Goal: Information Seeking & Learning: Find specific page/section

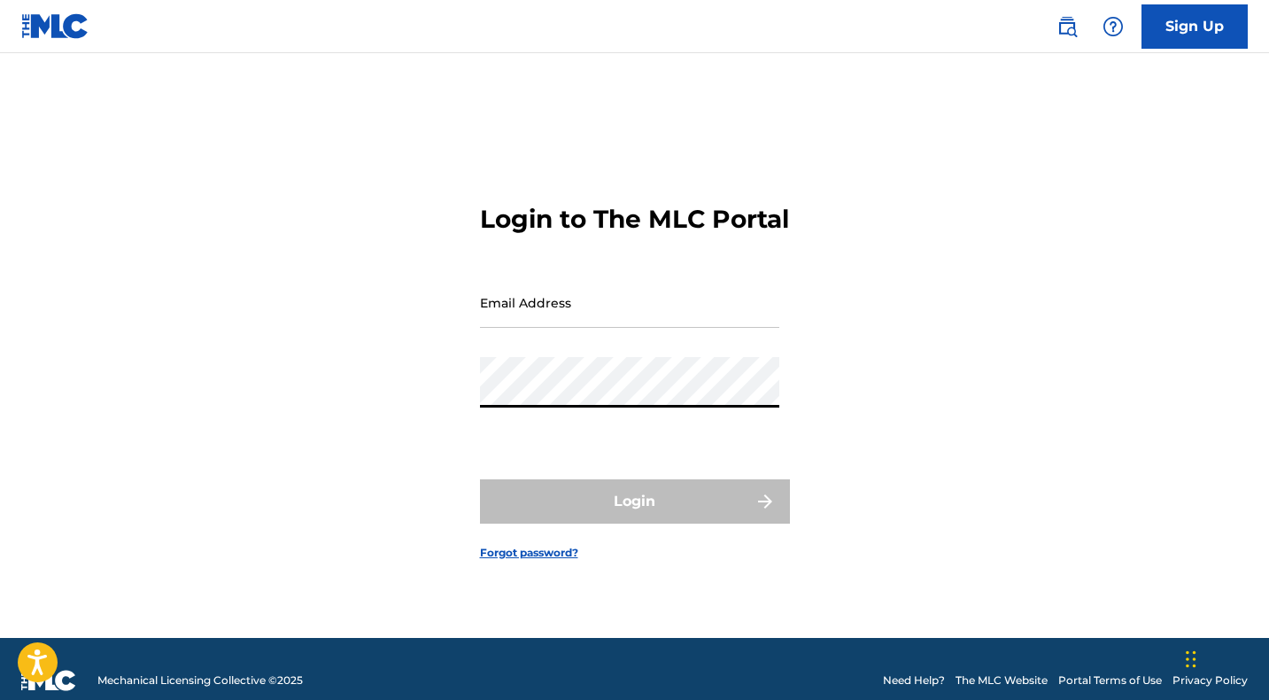
type input "[EMAIL_ADDRESS][DOMAIN_NAME]"
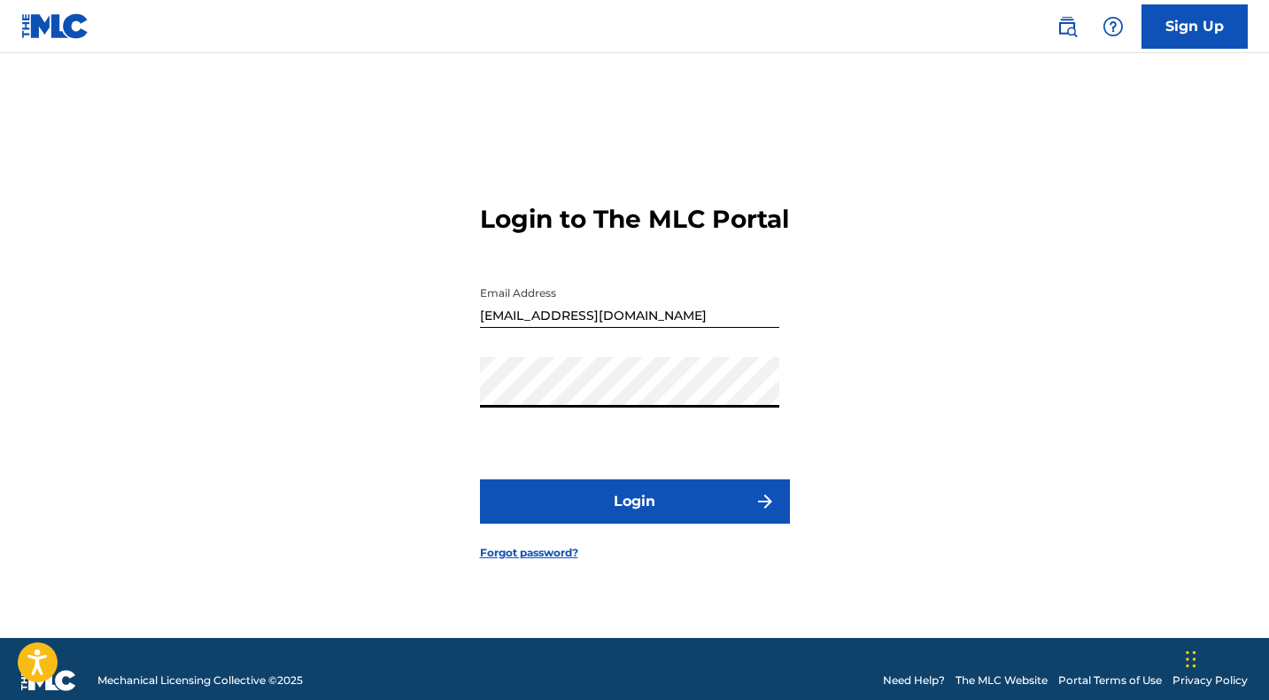
click at [591, 506] on button "Login" at bounding box center [635, 501] width 310 height 44
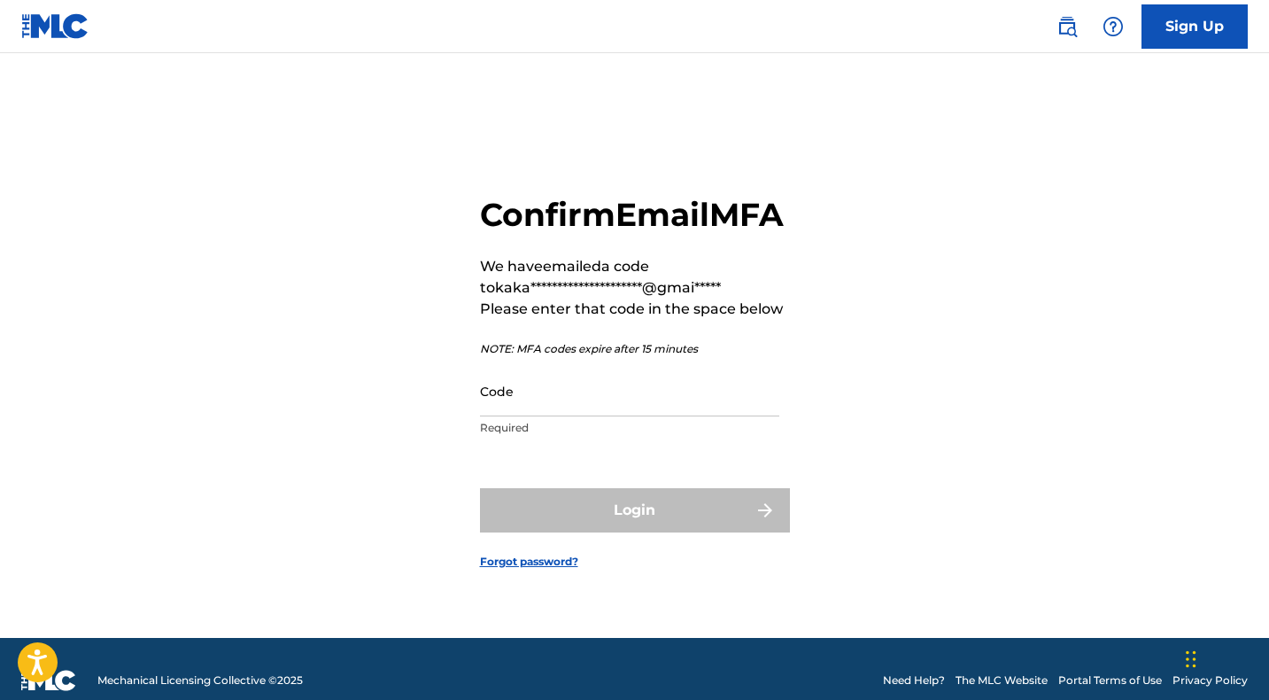
click at [505, 404] on input "Code" at bounding box center [629, 391] width 299 height 50
paste input "408690"
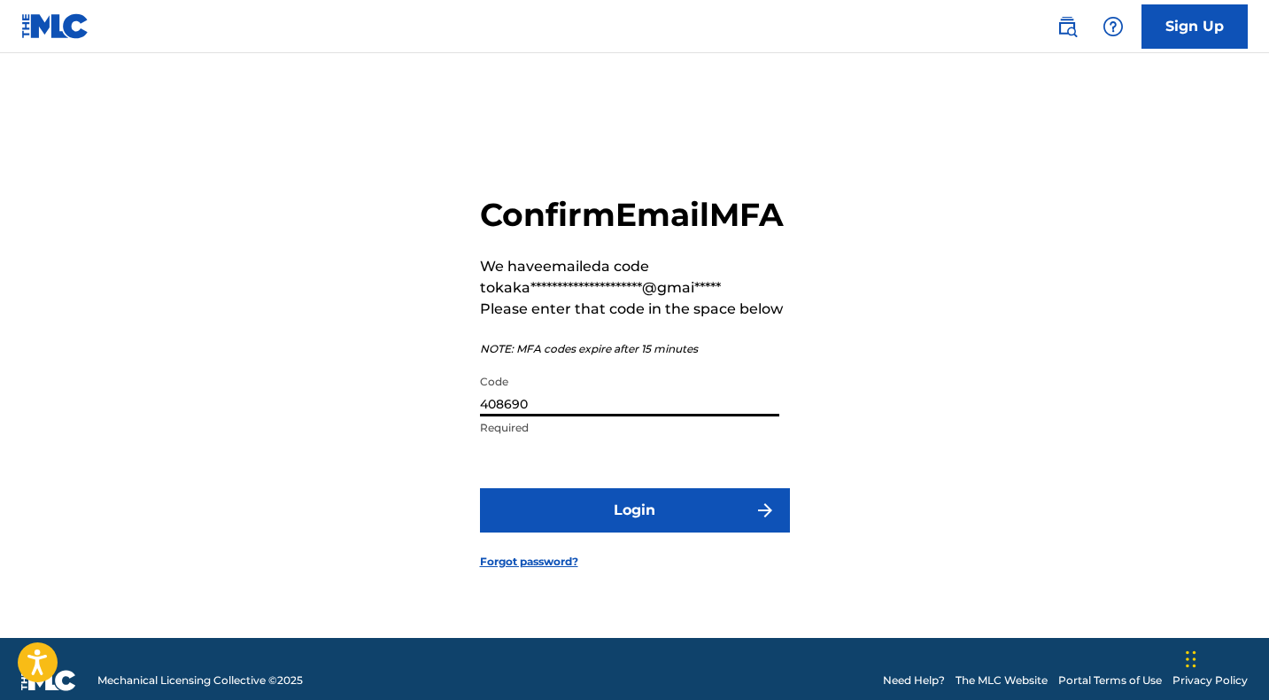
type input "408690"
click at [580, 530] on button "Login" at bounding box center [635, 510] width 310 height 44
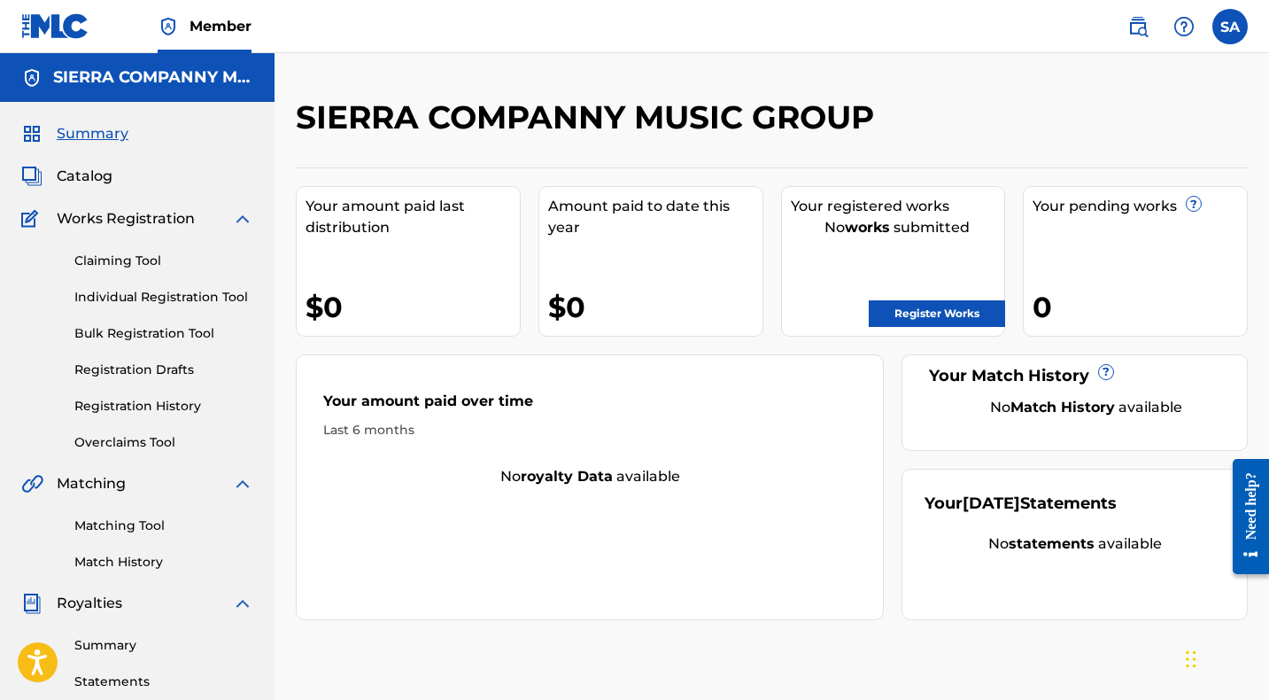
click at [127, 520] on link "Matching Tool" at bounding box center [163, 525] width 179 height 19
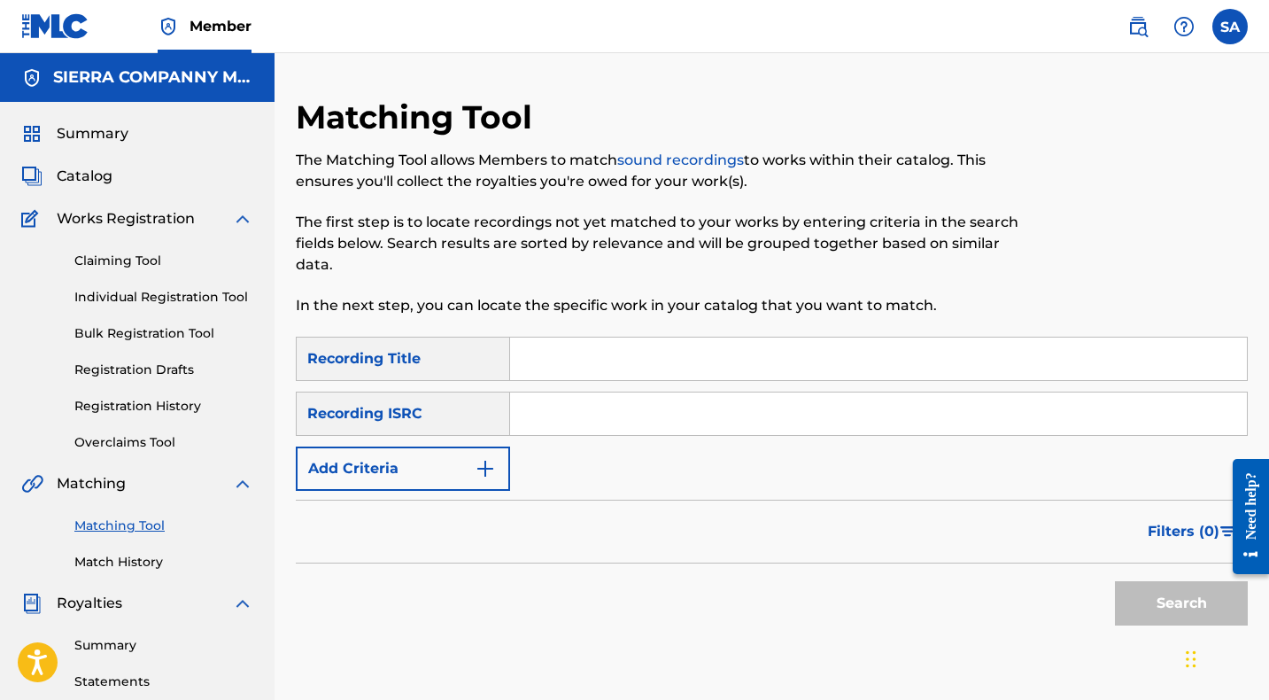
click at [487, 469] on img "Search Form" at bounding box center [485, 468] width 21 height 21
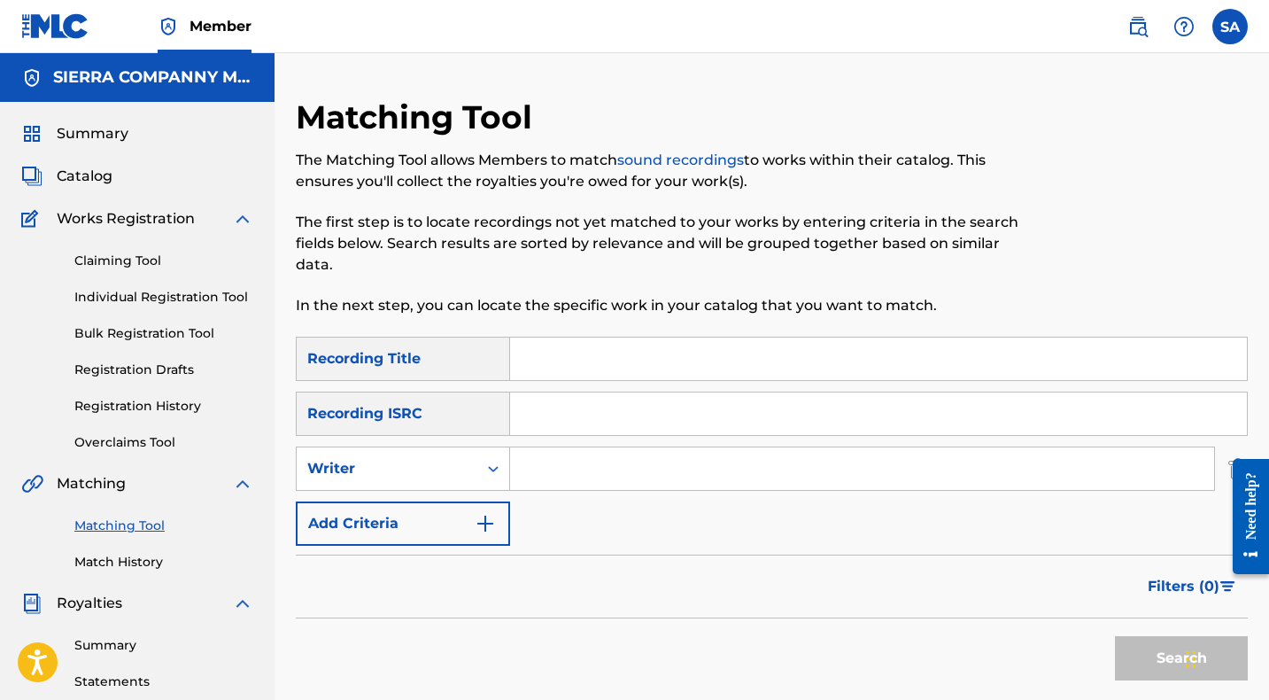
click at [558, 473] on input "Search Form" at bounding box center [862, 468] width 704 height 43
paste input "1309177257"
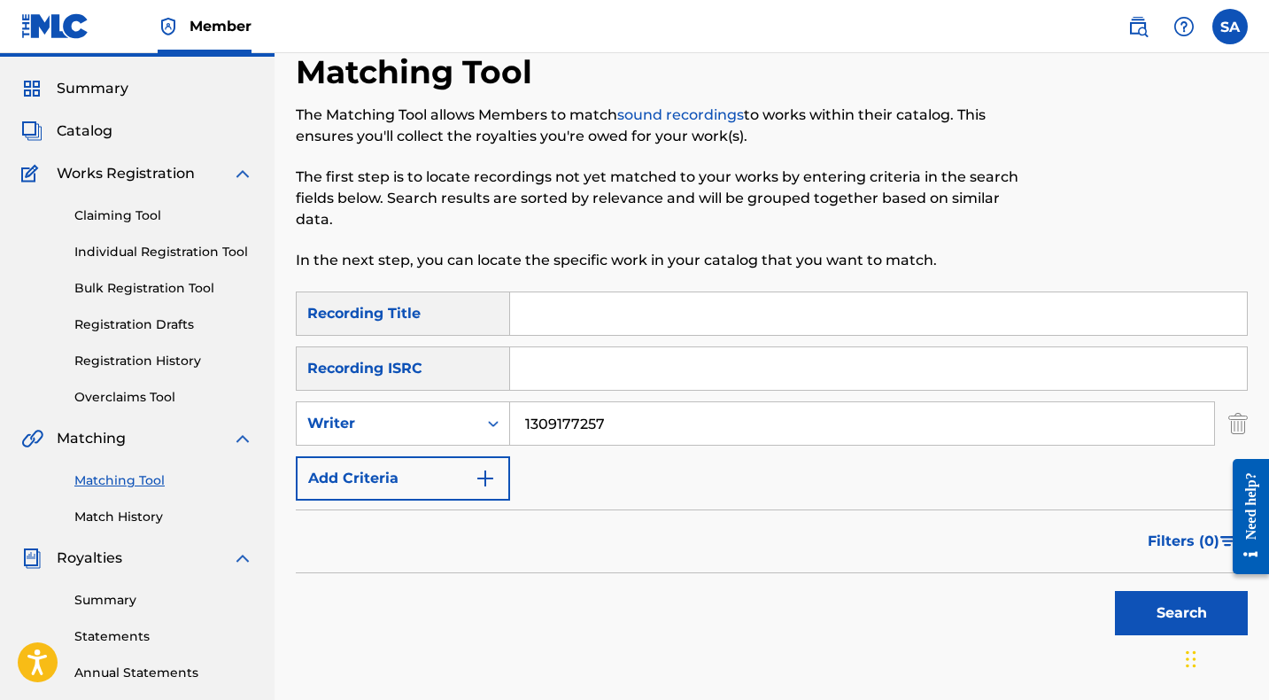
scroll to position [49, 0]
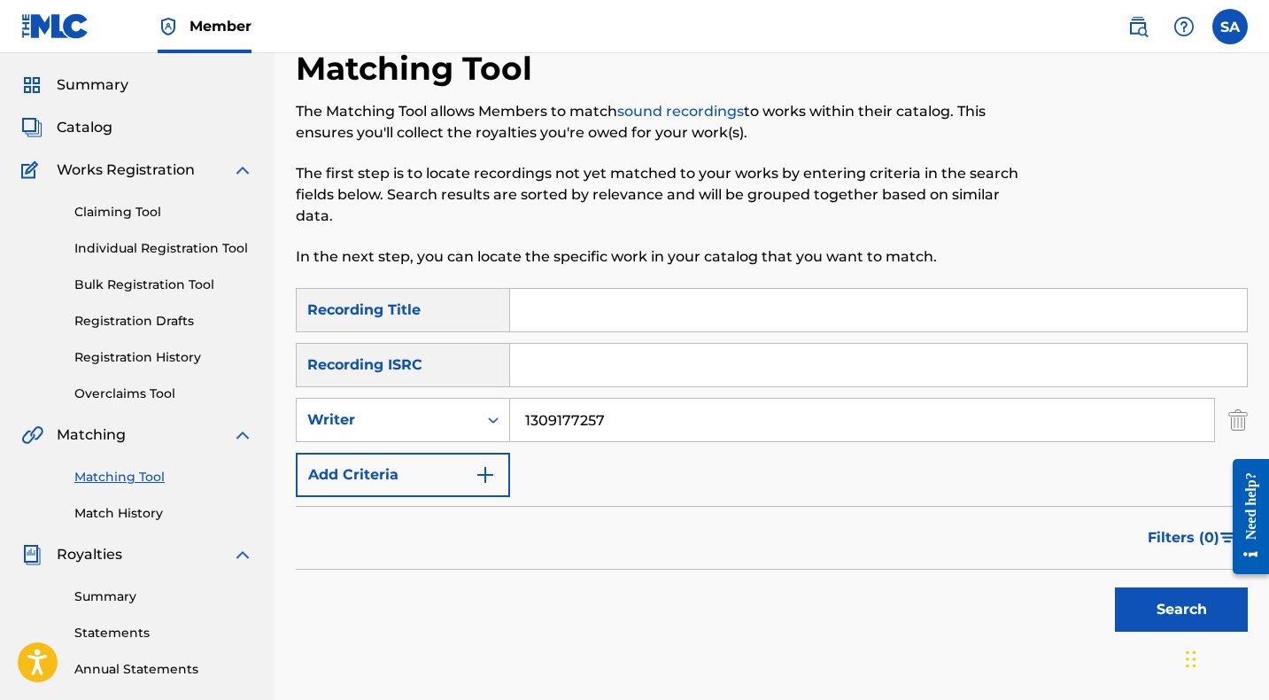
drag, startPoint x: 644, startPoint y: 415, endPoint x: 514, endPoint y: 406, distance: 129.6
click at [514, 406] on input "1309177257" at bounding box center [862, 419] width 704 height 43
paste input "LO-FI BEATS"
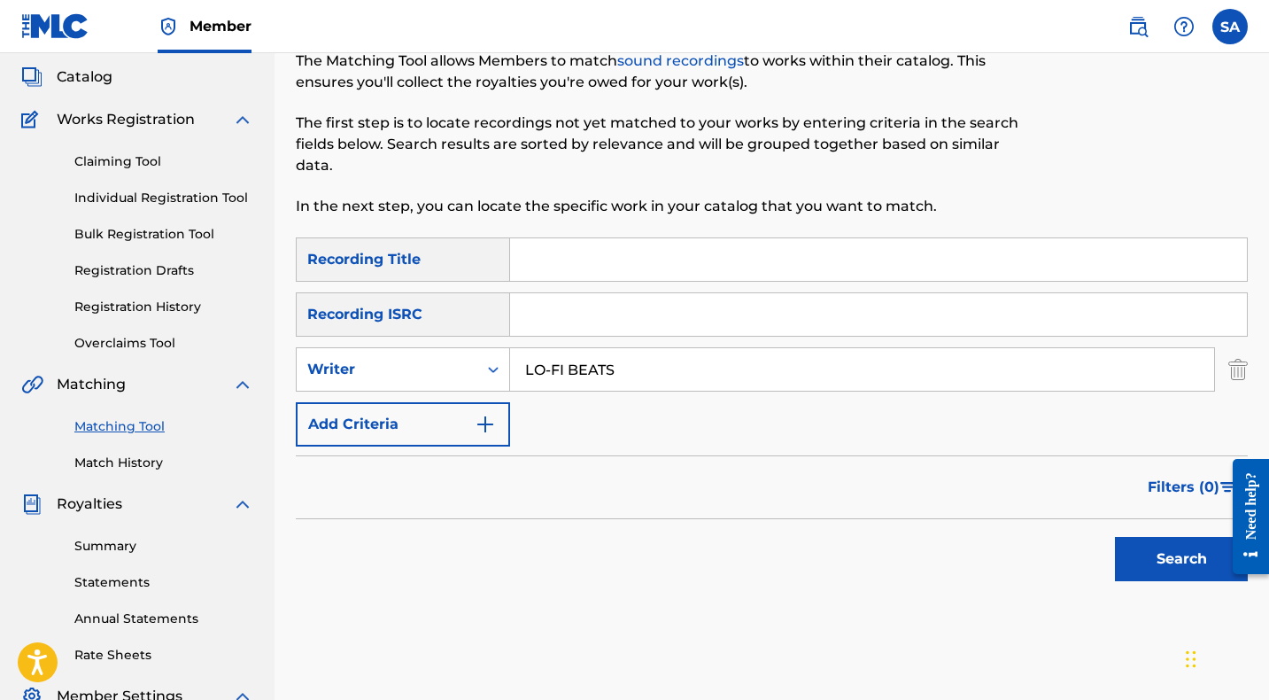
scroll to position [100, 0]
type input "LO-FI BEATS"
click at [1210, 488] on span "Filters ( 0 )" at bounding box center [1184, 485] width 72 height 21
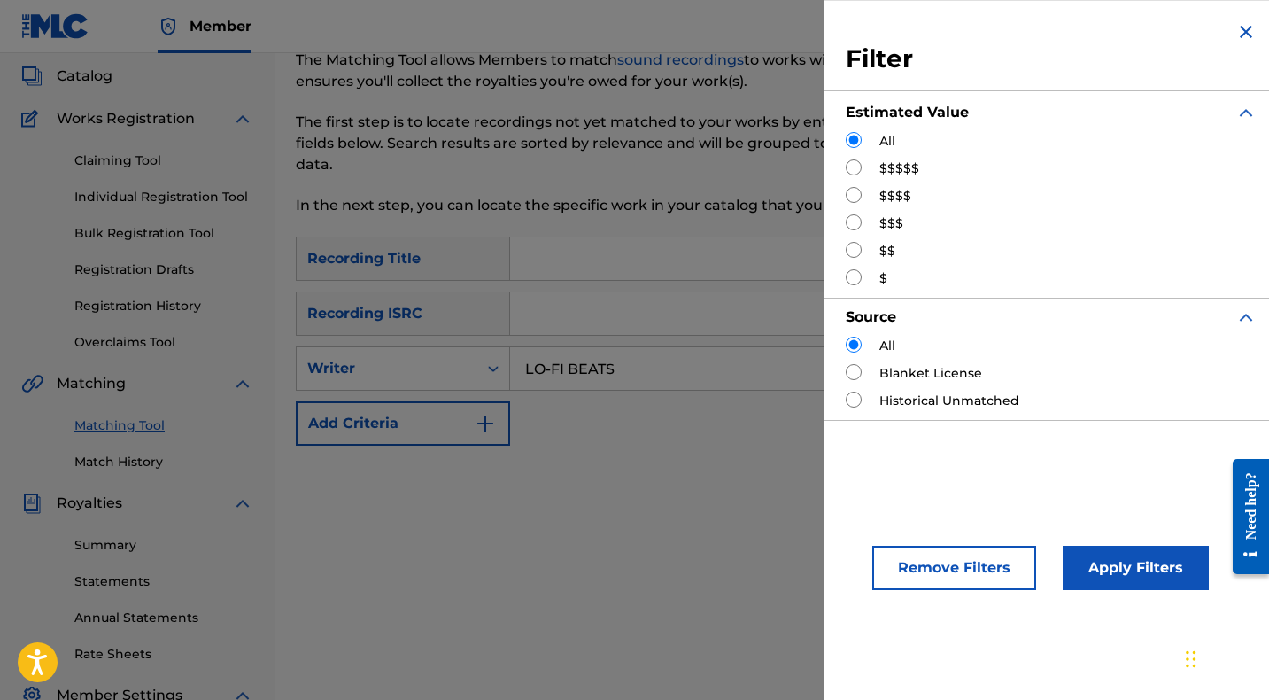
click at [856, 165] on input "Search Form" at bounding box center [854, 167] width 16 height 16
radio input "true"
click at [1127, 565] on button "Apply Filters" at bounding box center [1136, 567] width 146 height 44
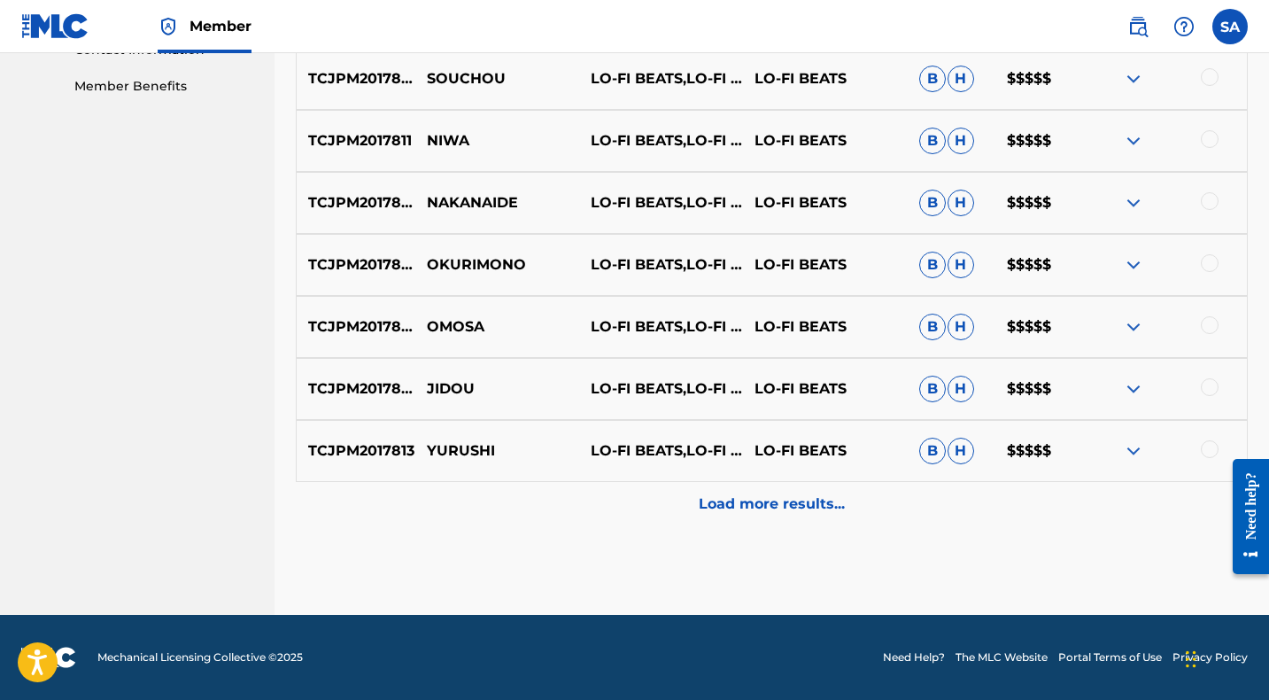
click at [646, 502] on div "Load more results..." at bounding box center [772, 504] width 952 height 44
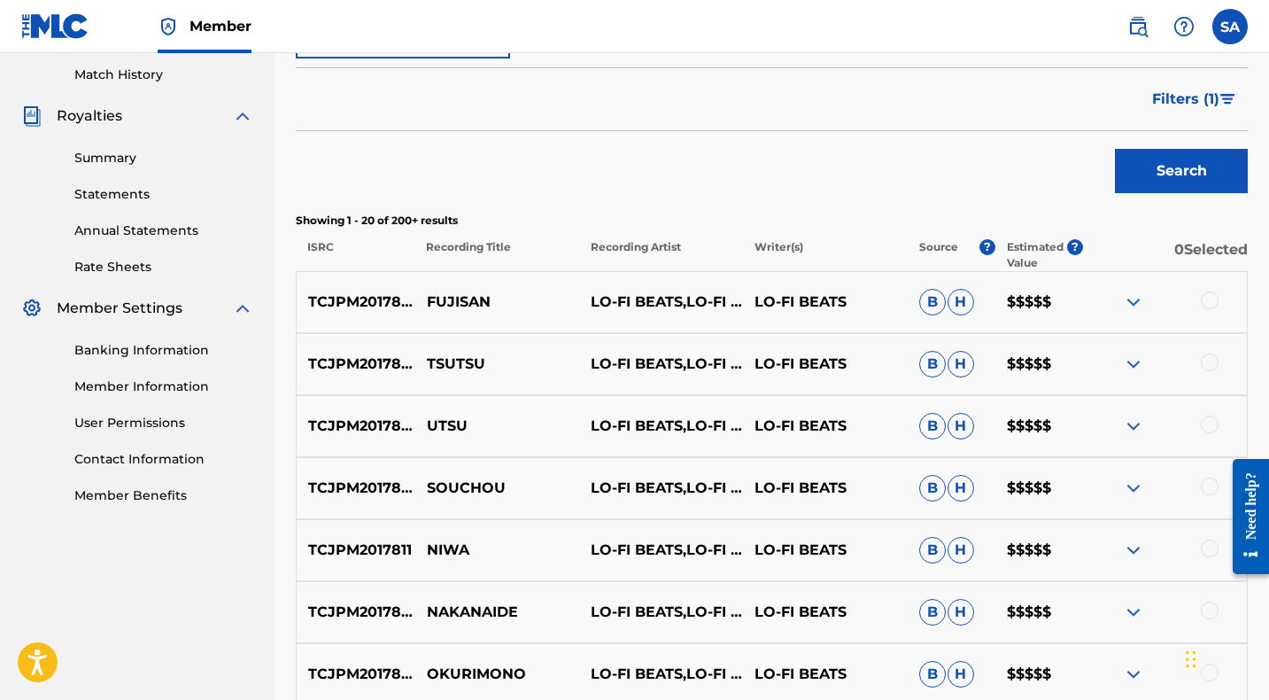
scroll to position [499, 0]
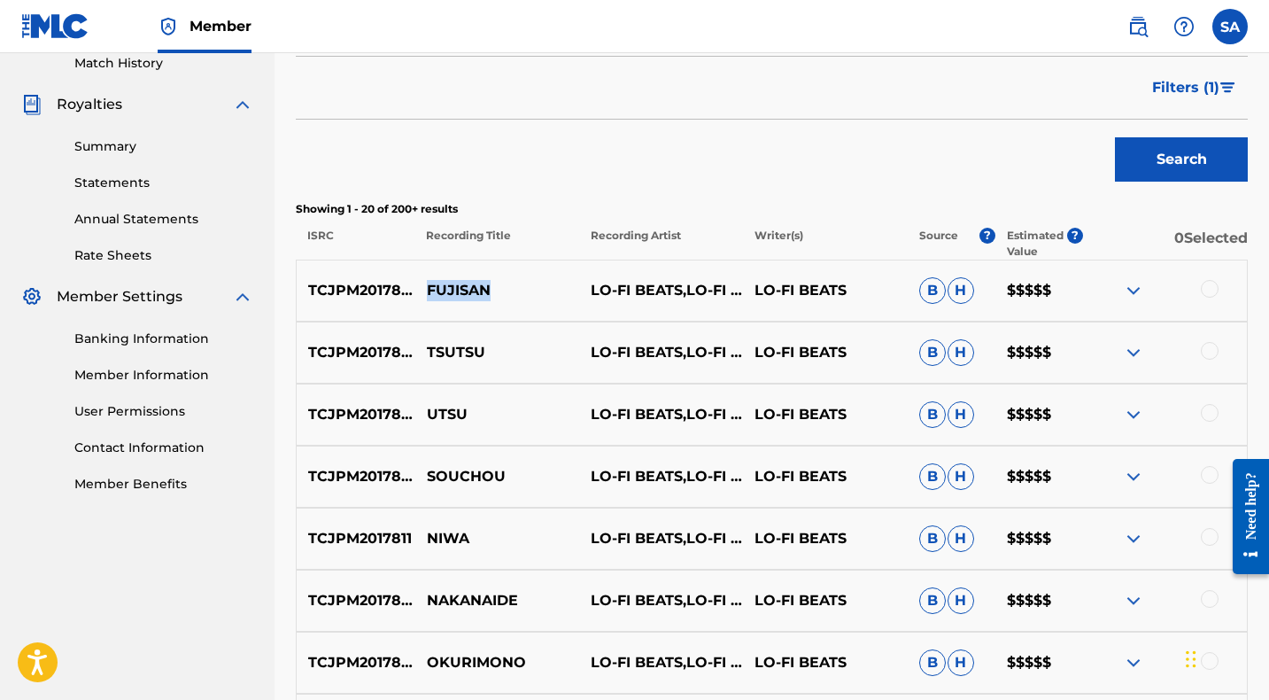
drag, startPoint x: 525, startPoint y: 288, endPoint x: 423, endPoint y: 278, distance: 102.3
click at [423, 278] on div "TCJPM2017828 FUJISAN LO-FI BEATS,LO-FI CAFE & INSTRUMENTAL STUDY LO-FI BEATS B …" at bounding box center [772, 290] width 952 height 62
copy p "FUJISAN"
drag, startPoint x: 1212, startPoint y: 292, endPoint x: 1217, endPoint y: 310, distance: 18.3
click at [1213, 292] on div at bounding box center [1210, 289] width 18 height 18
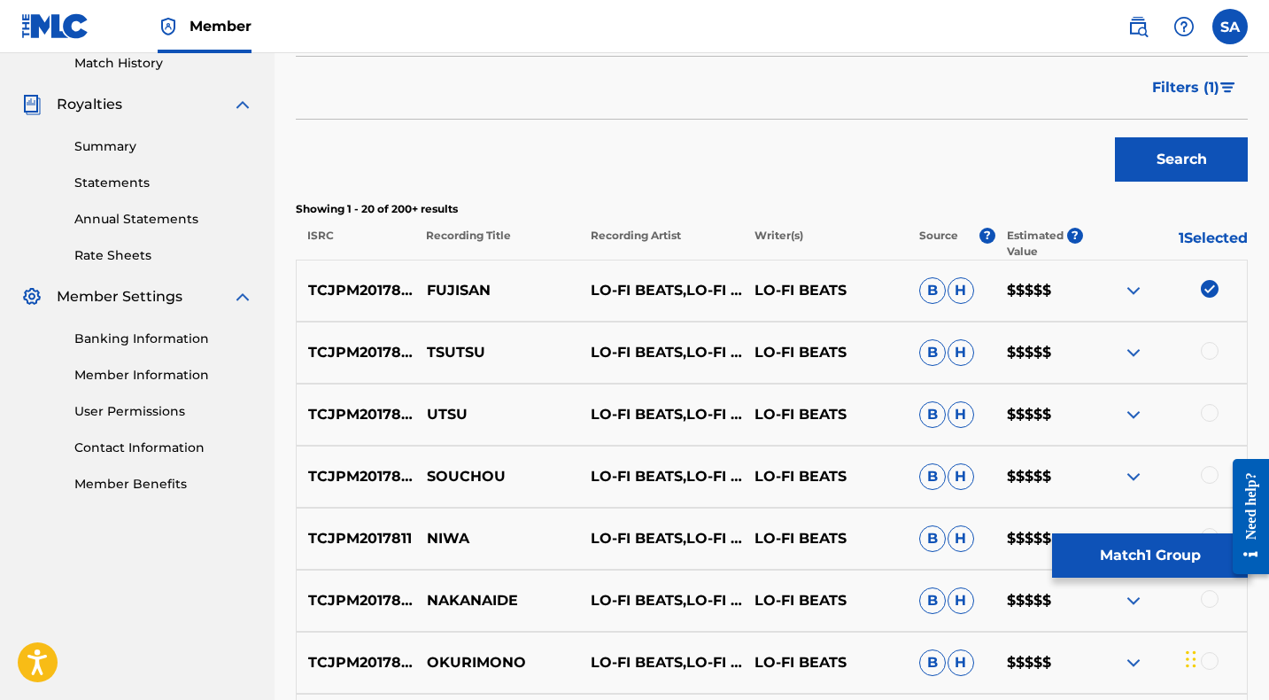
click at [1212, 350] on div at bounding box center [1210, 351] width 18 height 18
drag, startPoint x: 497, startPoint y: 352, endPoint x: 427, endPoint y: 349, distance: 70.0
click at [427, 349] on p "TSUTSU" at bounding box center [497, 352] width 164 height 21
copy p "TSUTSU"
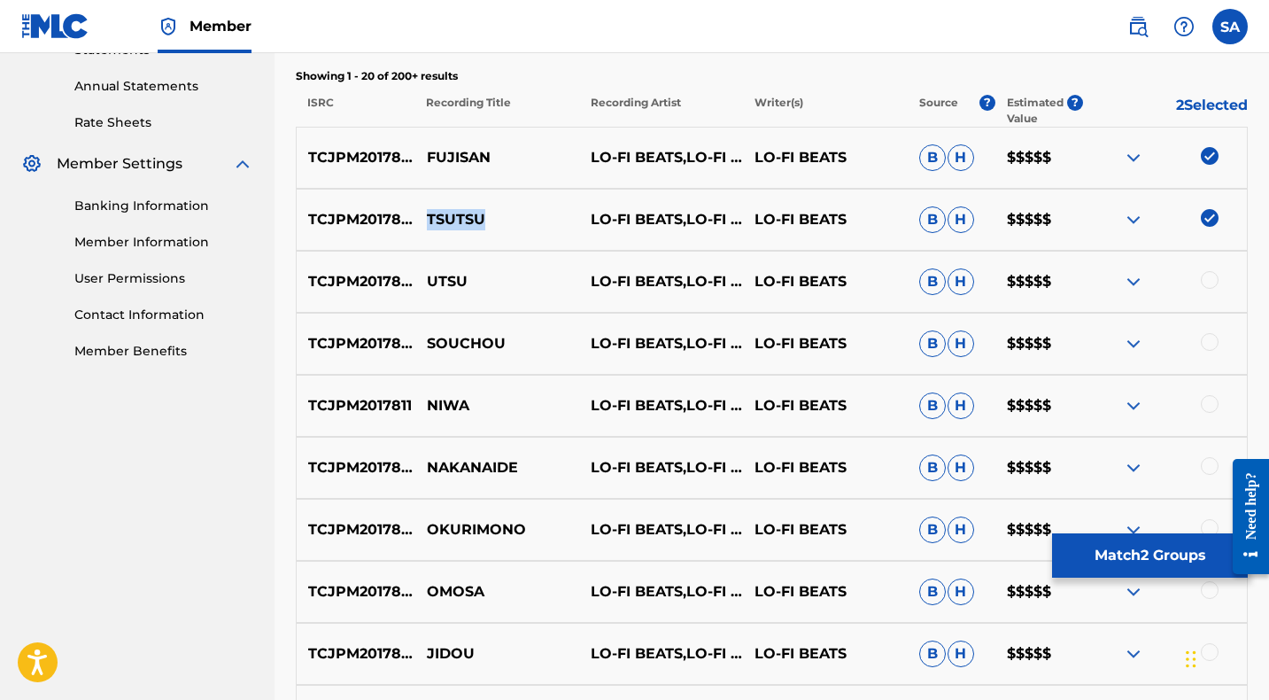
scroll to position [655, 0]
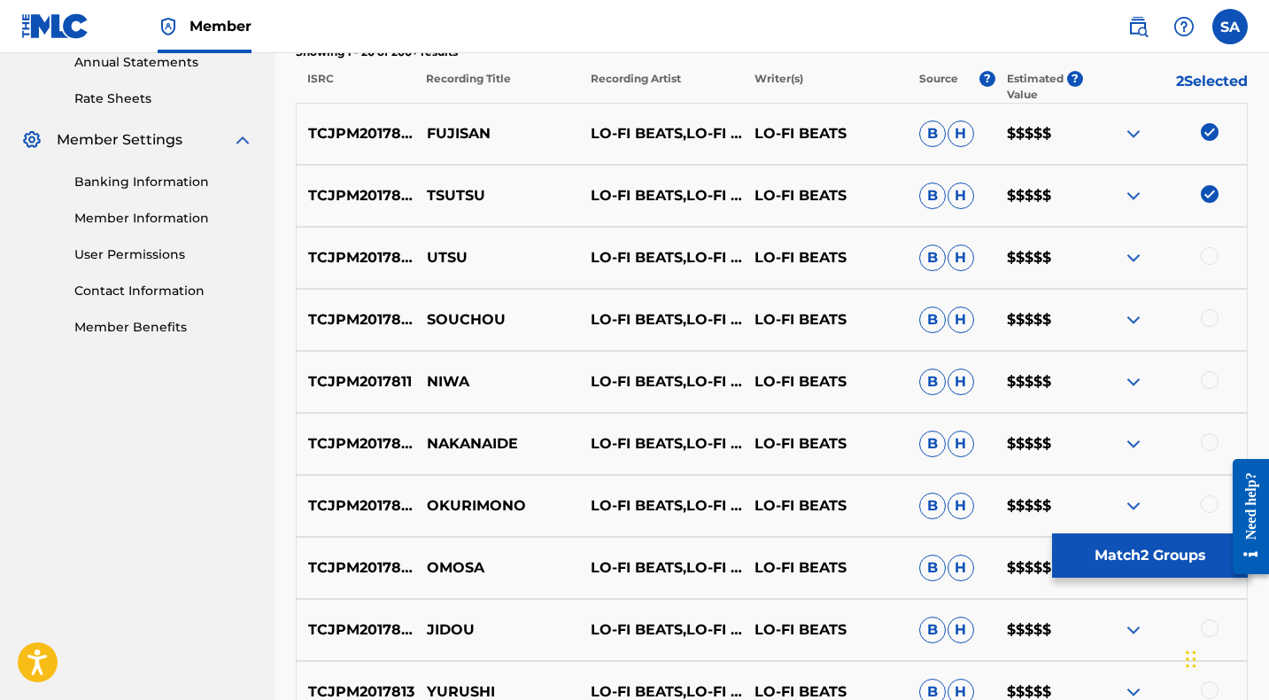
click at [1206, 257] on div at bounding box center [1210, 256] width 18 height 18
drag, startPoint x: 426, startPoint y: 256, endPoint x: 490, endPoint y: 260, distance: 63.9
click at [490, 260] on p "UTSU" at bounding box center [497, 257] width 164 height 21
copy p "UTSU"
click at [1206, 317] on div at bounding box center [1210, 318] width 18 height 18
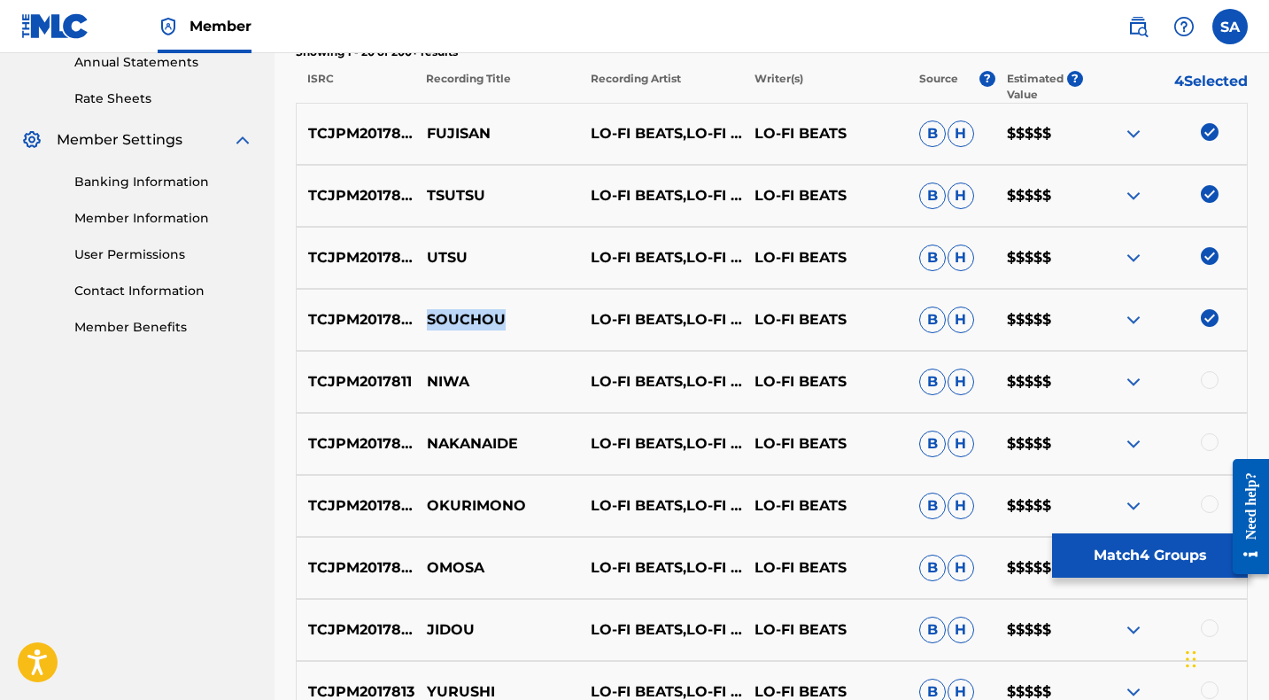
drag, startPoint x: 516, startPoint y: 325, endPoint x: 422, endPoint y: 321, distance: 94.0
click at [423, 321] on p "SOUCHOU" at bounding box center [497, 319] width 164 height 21
copy p "SOUCHOU"
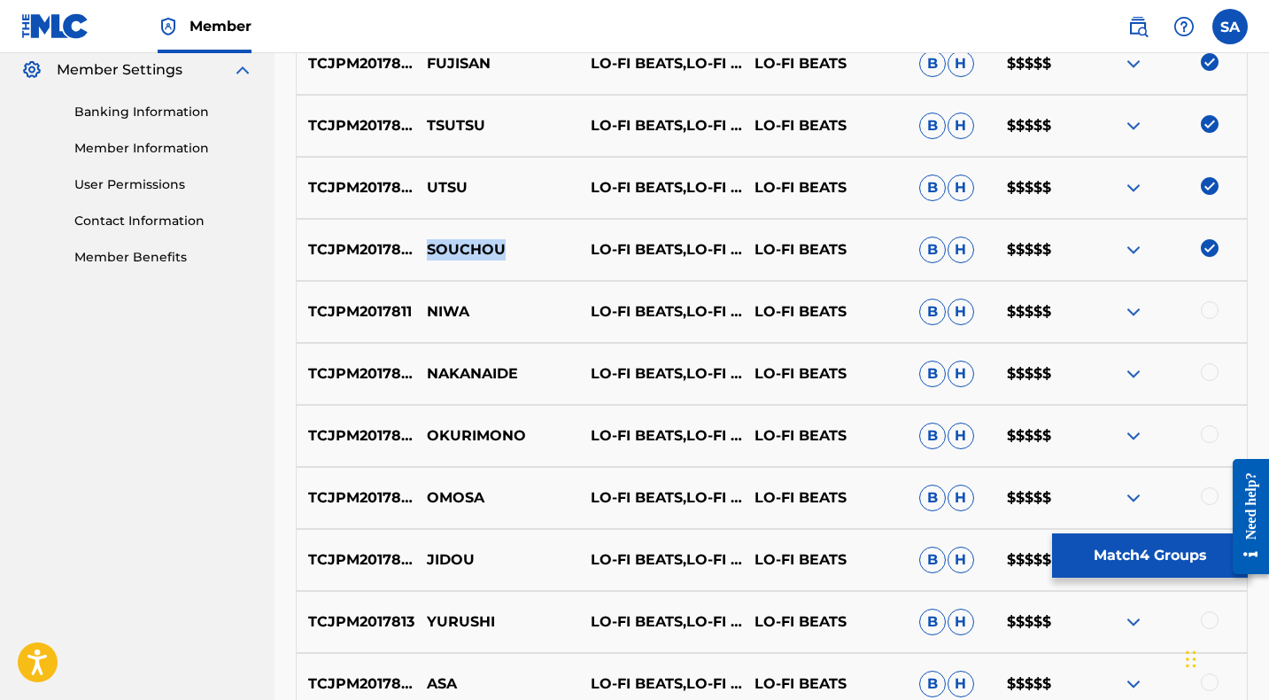
scroll to position [729, 0]
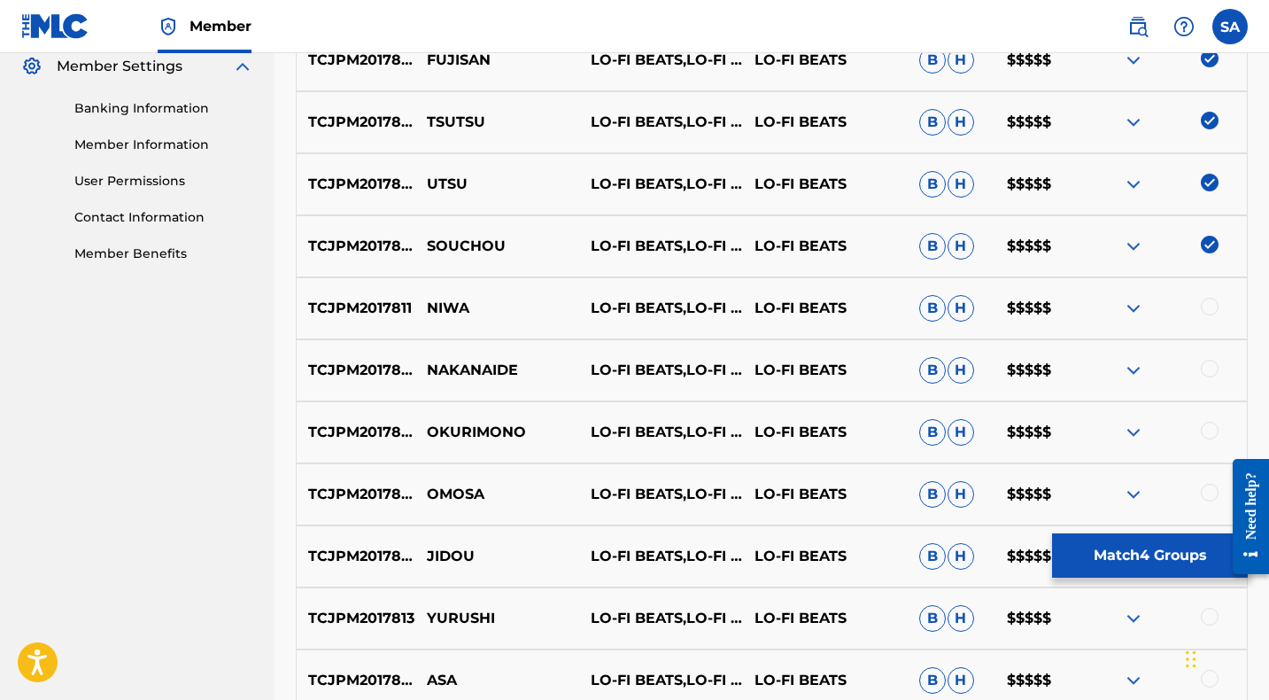
click at [1210, 307] on div at bounding box center [1210, 307] width 18 height 18
drag, startPoint x: 444, startPoint y: 302, endPoint x: 424, endPoint y: 302, distance: 20.4
click at [424, 302] on p "NIWA" at bounding box center [497, 308] width 164 height 21
copy p "NIWA"
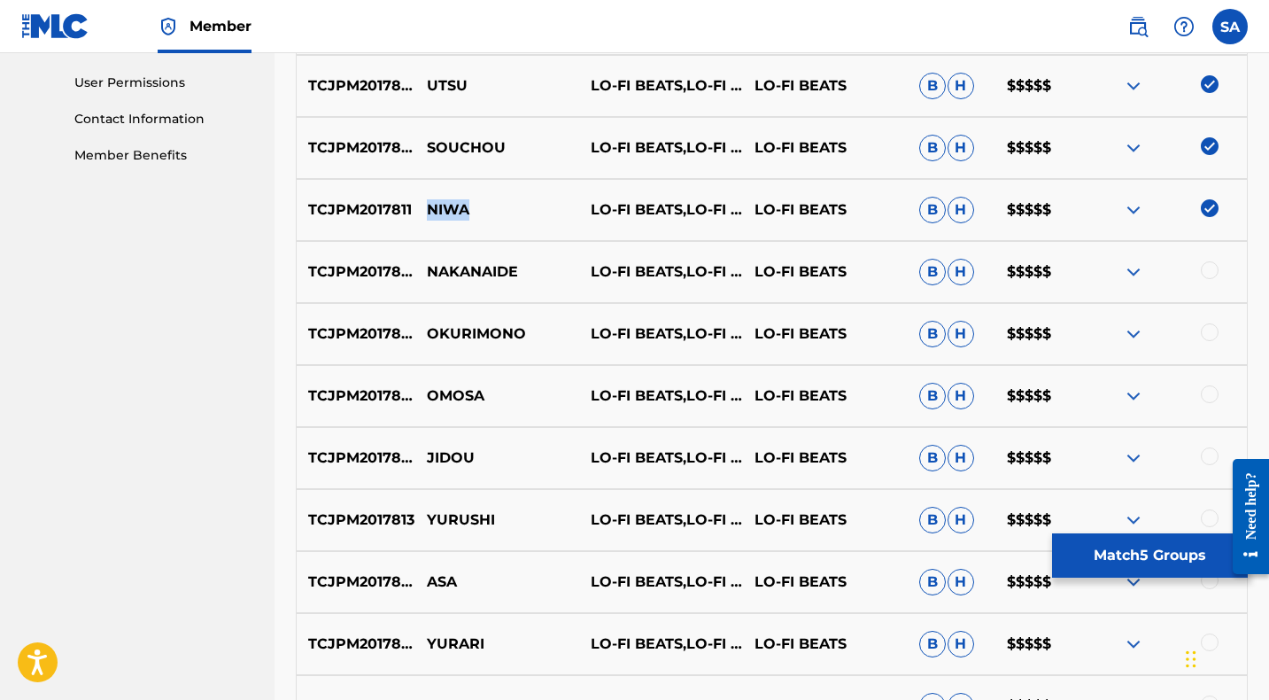
scroll to position [829, 0]
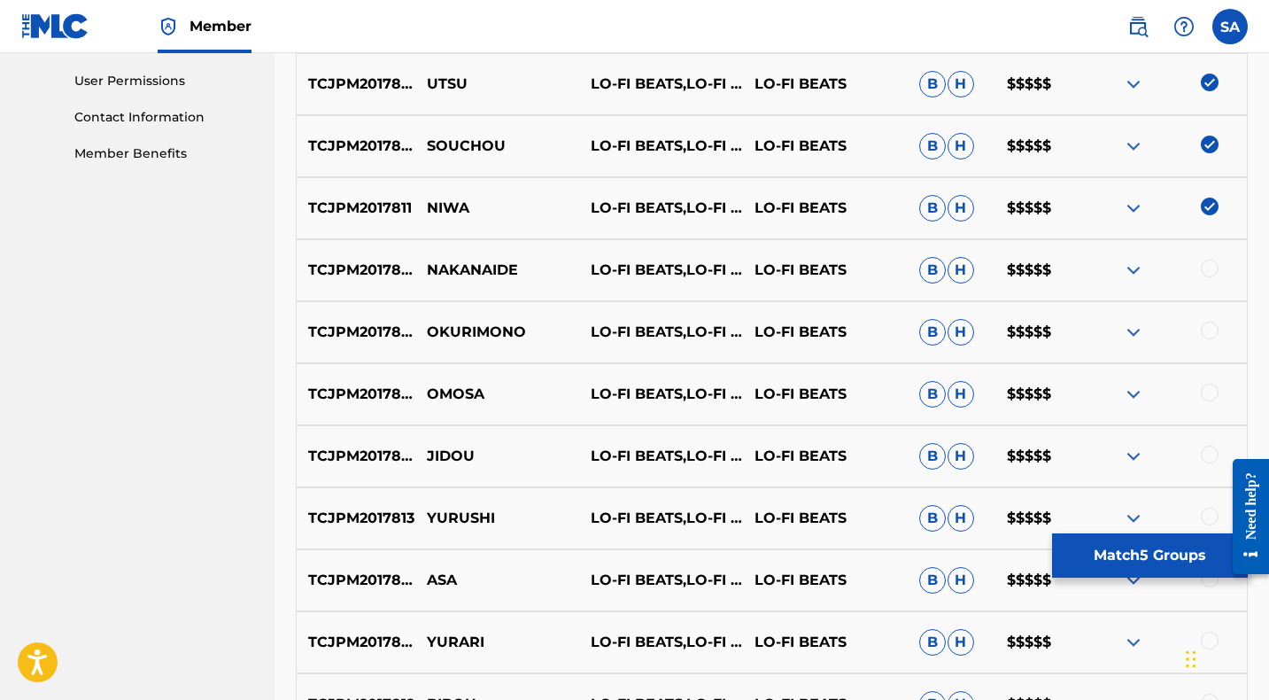
click at [1212, 267] on div at bounding box center [1210, 268] width 18 height 18
drag, startPoint x: 461, startPoint y: 267, endPoint x: 427, endPoint y: 266, distance: 34.6
click at [427, 266] on p "NAKANAIDE" at bounding box center [497, 269] width 164 height 21
copy p "NAKANAIDE"
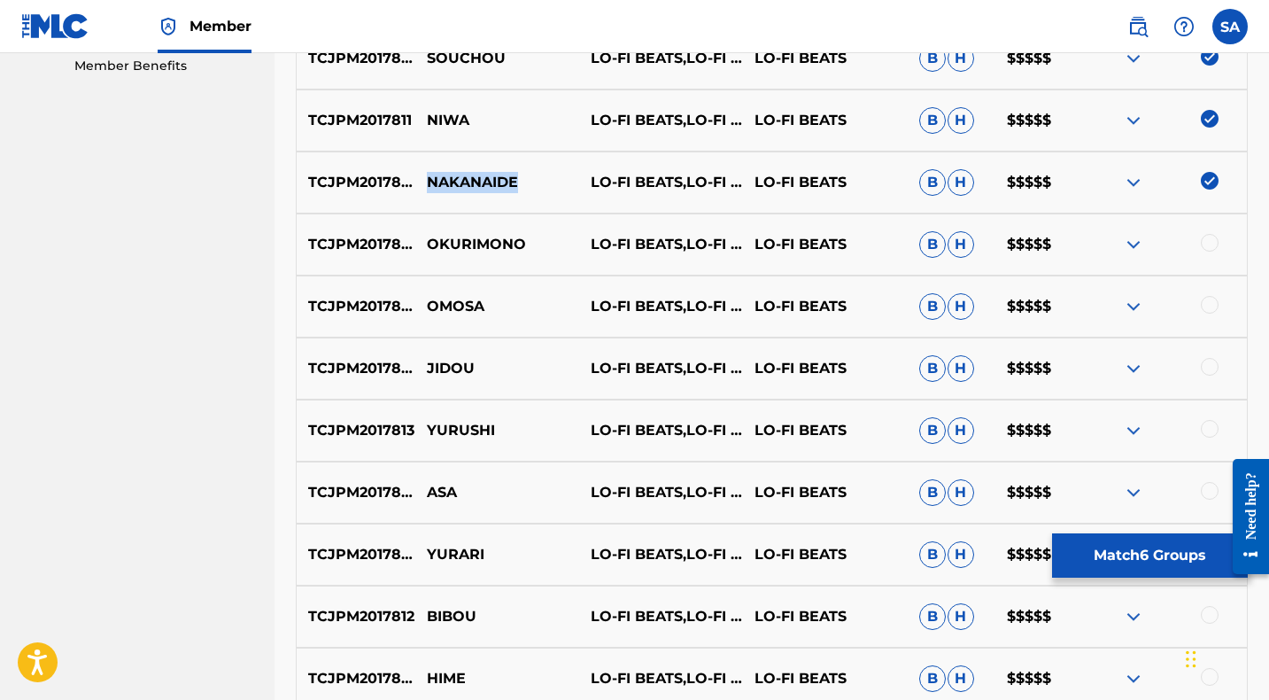
scroll to position [916, 0]
drag, startPoint x: 1208, startPoint y: 244, endPoint x: 734, endPoint y: 245, distance: 473.7
click at [1208, 244] on div at bounding box center [1210, 244] width 18 height 18
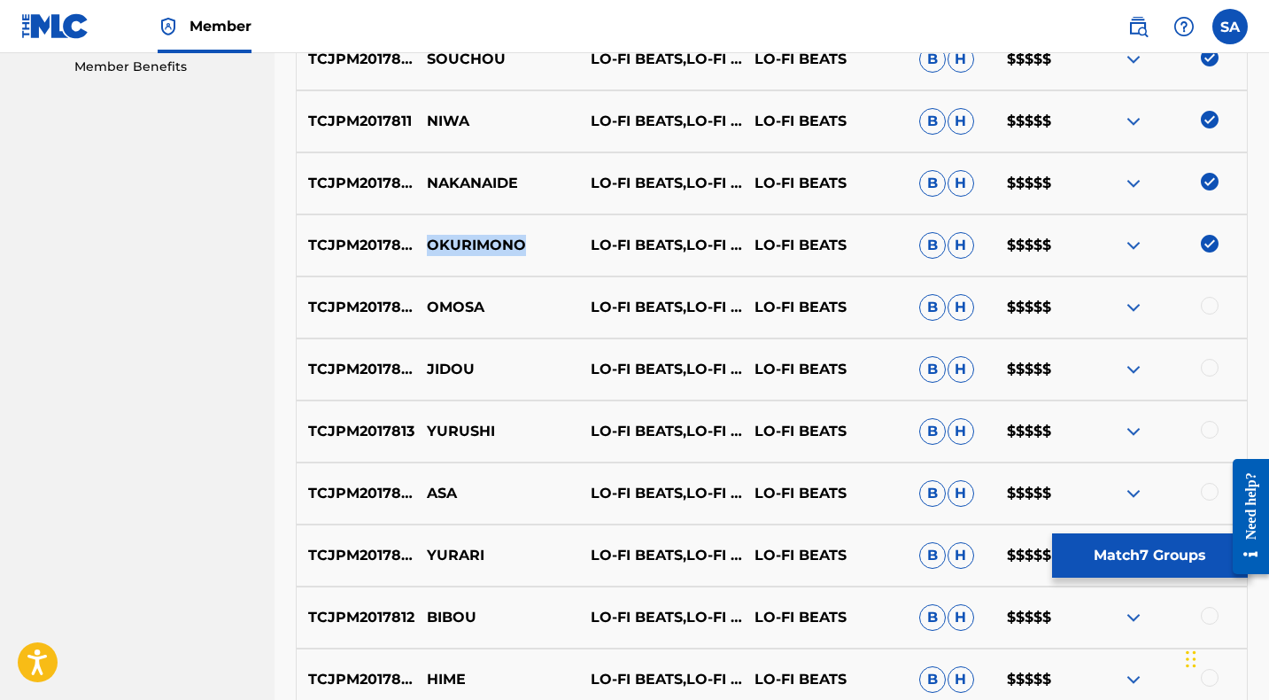
drag, startPoint x: 516, startPoint y: 242, endPoint x: 421, endPoint y: 241, distance: 94.7
click at [421, 241] on p "OKURIMONO" at bounding box center [497, 245] width 164 height 21
copy p "OKURIMONO"
click at [617, 236] on p "LO-FI BEATS,LO-FI CAFE & INSTRUMENTAL STUDY" at bounding box center [661, 245] width 164 height 21
click at [616, 236] on p "LO-FI BEATS,LO-FI CAFE & INSTRUMENTAL STUDY" at bounding box center [661, 245] width 164 height 21
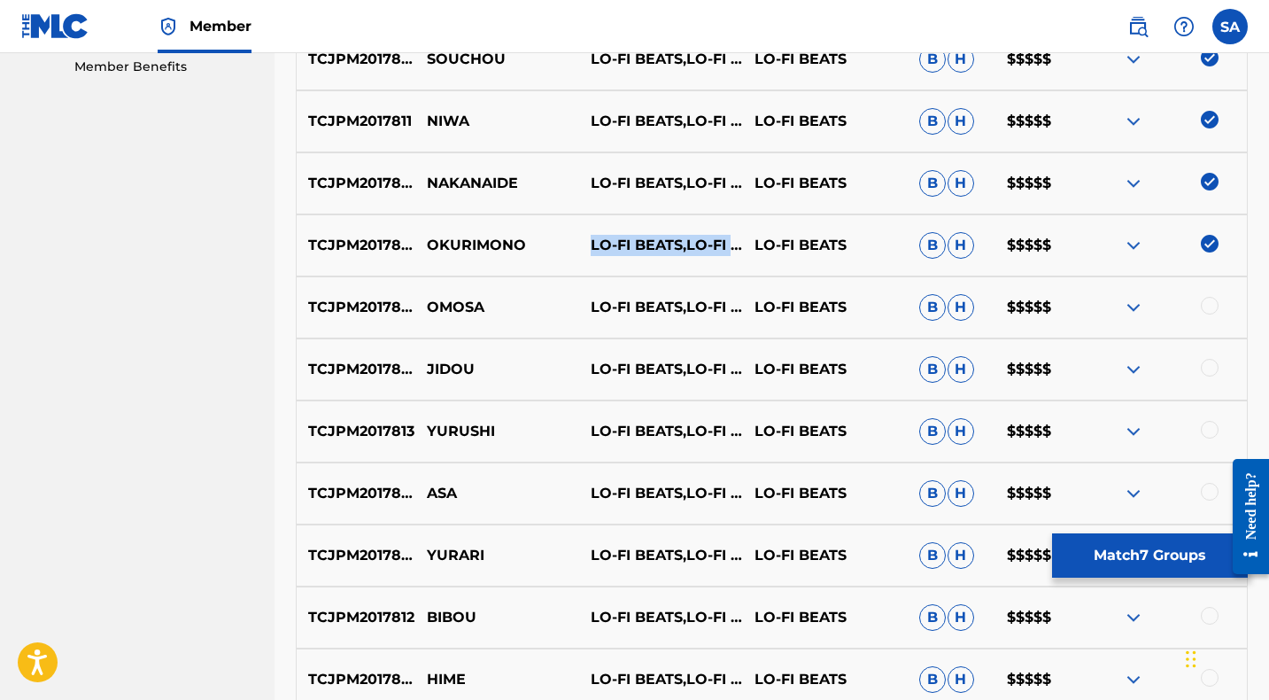
click at [616, 236] on p "LO-FI BEATS,LO-FI CAFE & INSTRUMENTAL STUDY" at bounding box center [661, 245] width 164 height 21
copy p "LO-FI BEATS,LO-FI CAFE & INSTRUMENTAL STUDY"
click at [1210, 304] on div at bounding box center [1210, 306] width 18 height 18
drag, startPoint x: 485, startPoint y: 301, endPoint x: 436, endPoint y: 296, distance: 49.9
click at [436, 297] on p "OMOSA" at bounding box center [497, 307] width 164 height 21
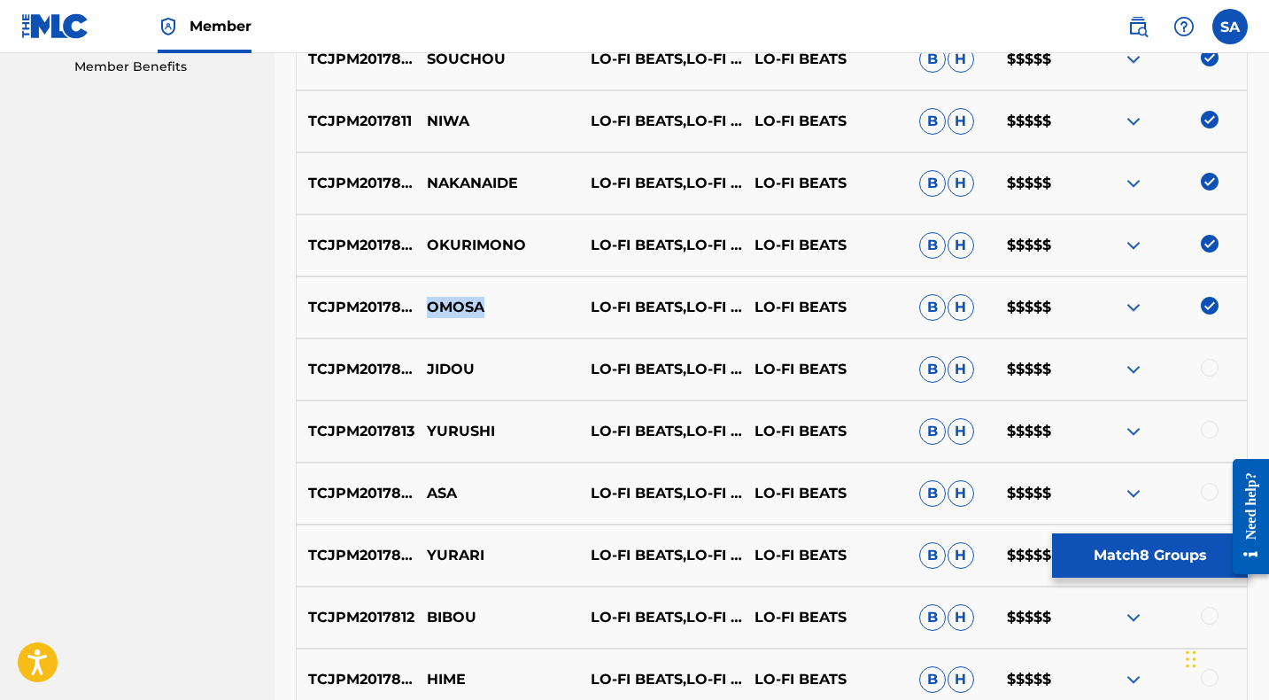
copy p "OMOSA"
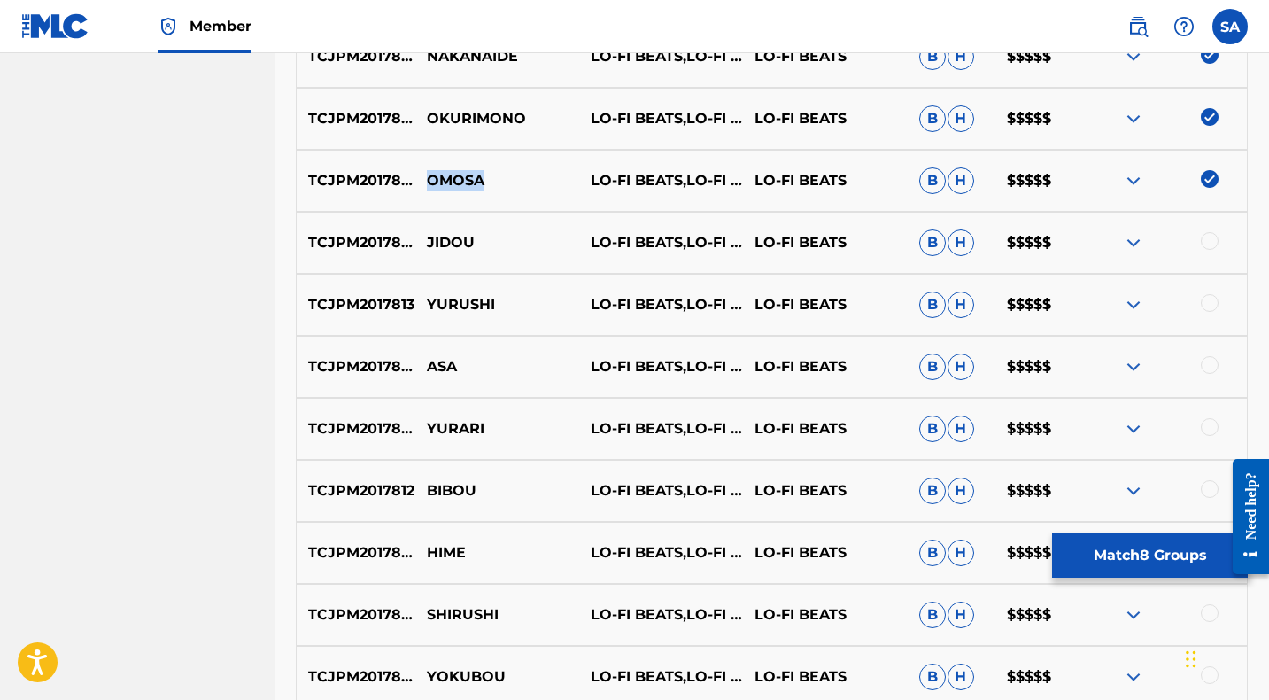
scroll to position [1039, 0]
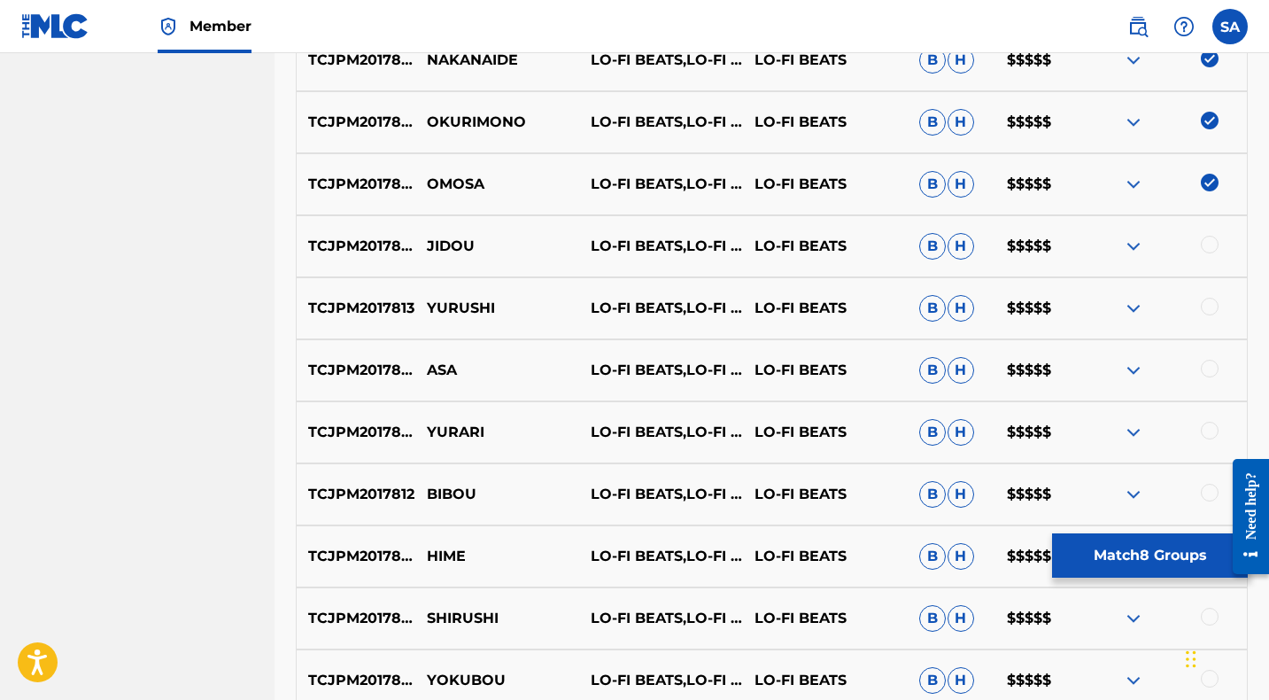
click at [1210, 243] on div at bounding box center [1210, 245] width 18 height 18
drag, startPoint x: 491, startPoint y: 248, endPoint x: 428, endPoint y: 244, distance: 63.0
click at [428, 244] on p "JIDOU" at bounding box center [497, 246] width 164 height 21
copy p "JIDOU"
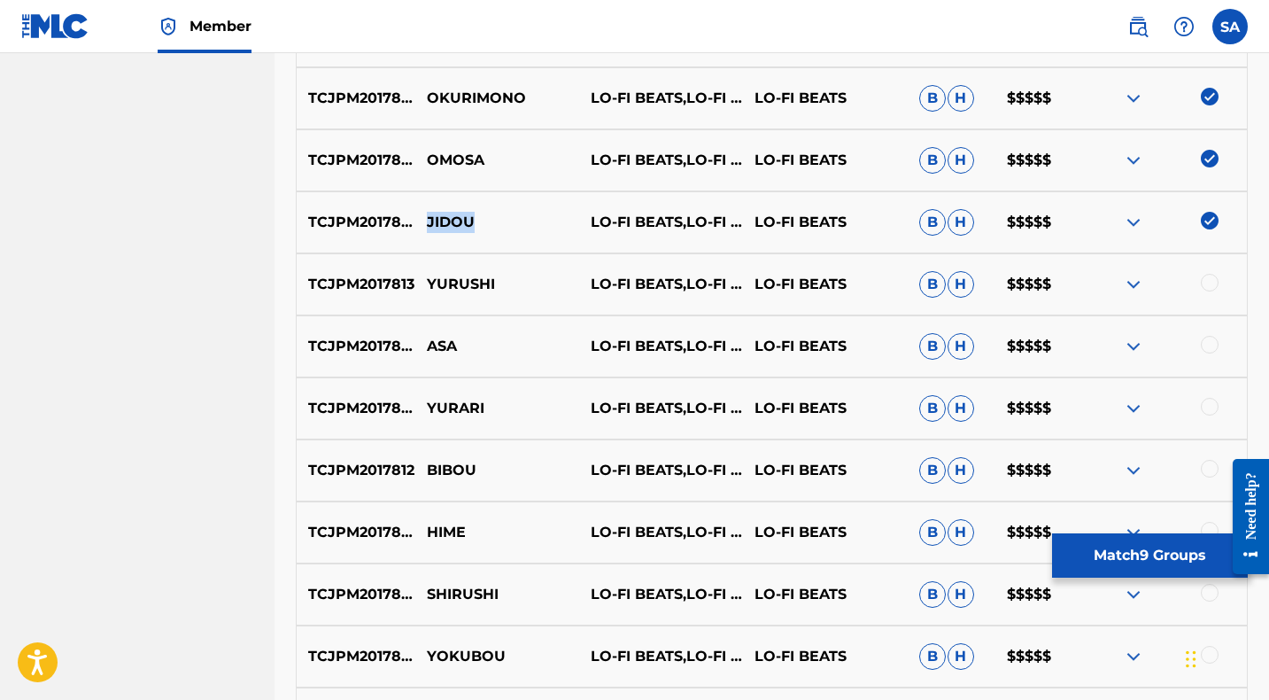
scroll to position [1065, 0]
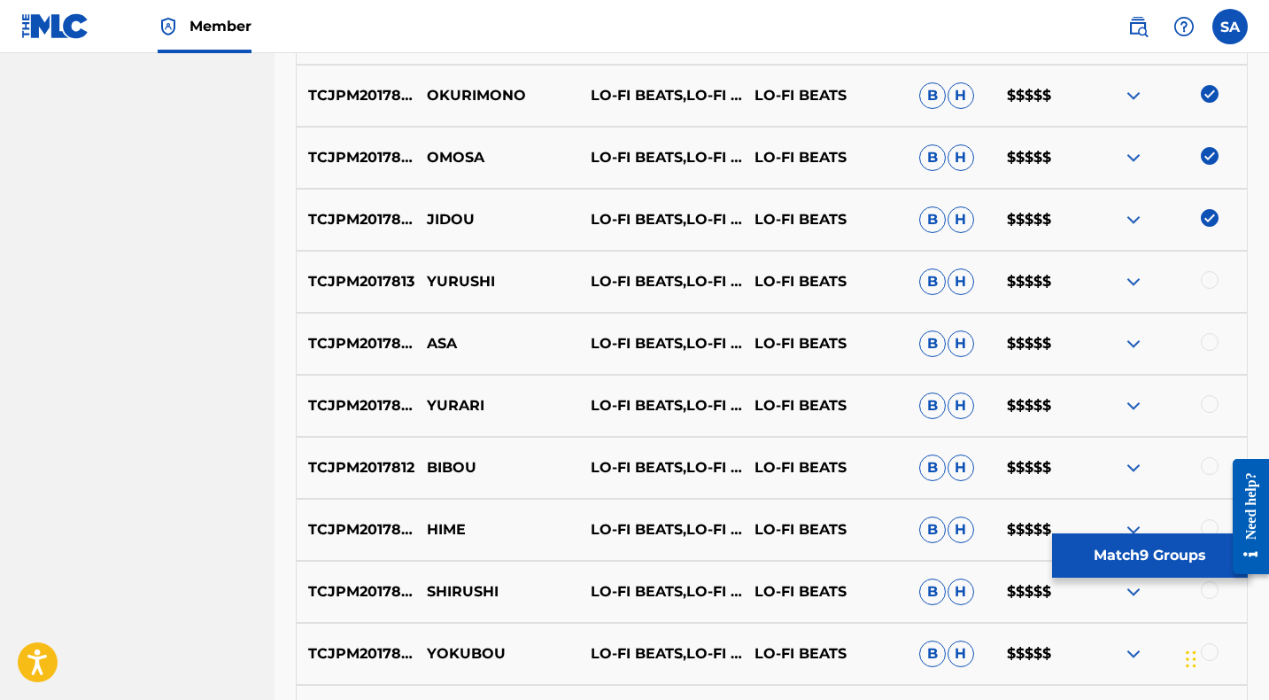
click at [1210, 279] on div at bounding box center [1210, 280] width 18 height 18
drag, startPoint x: 470, startPoint y: 275, endPoint x: 429, endPoint y: 275, distance: 41.6
click at [429, 275] on p "YURUSHI" at bounding box center [497, 281] width 164 height 21
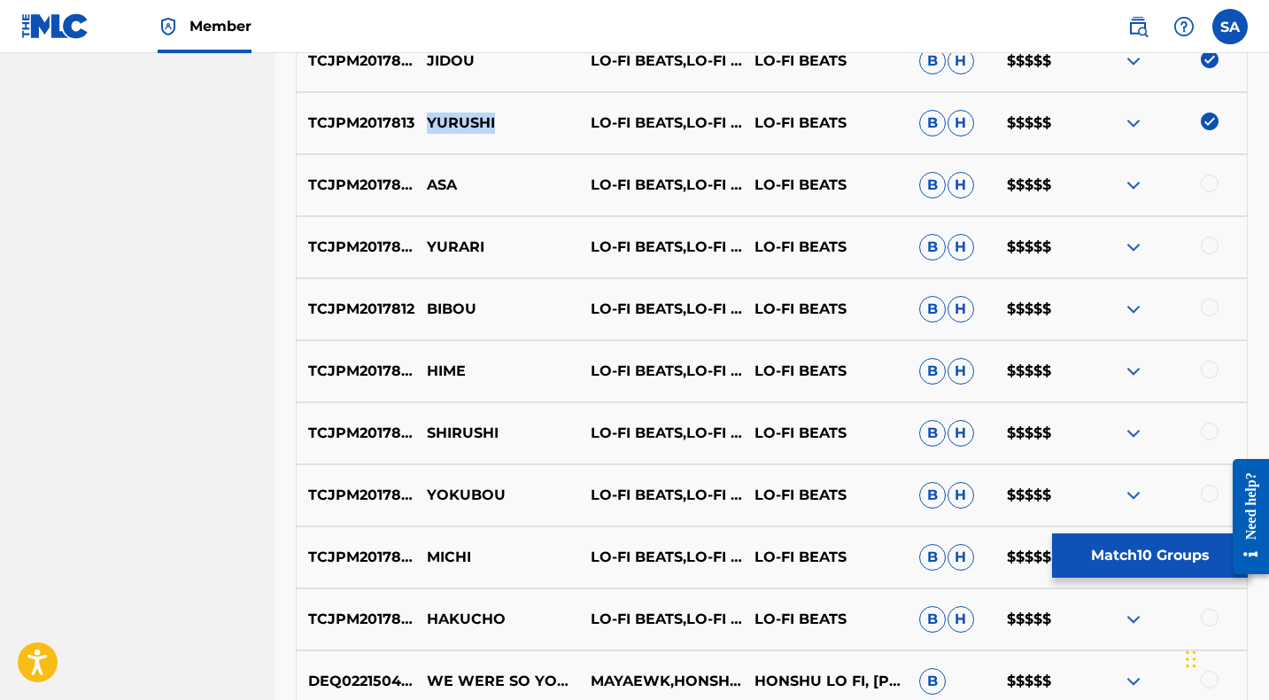
scroll to position [1232, 0]
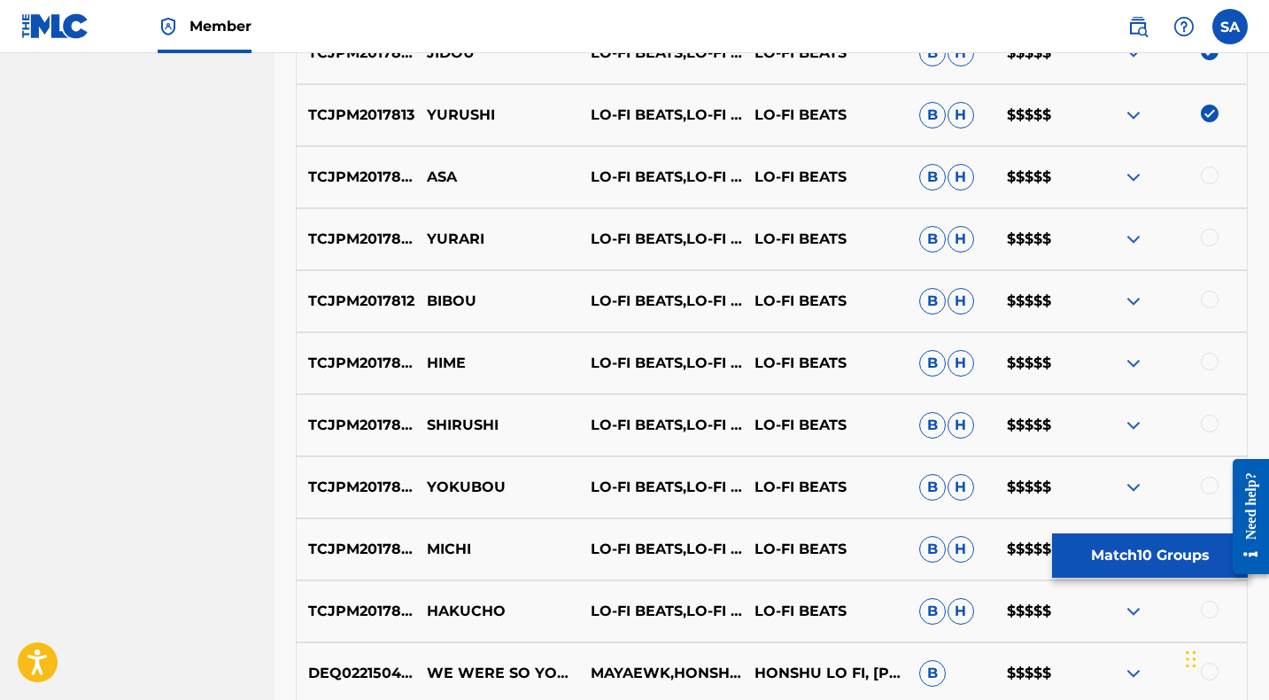
click at [1210, 179] on div at bounding box center [1210, 175] width 18 height 18
drag, startPoint x: 462, startPoint y: 177, endPoint x: 425, endPoint y: 170, distance: 37.9
click at [425, 170] on p "ASA" at bounding box center [497, 176] width 164 height 21
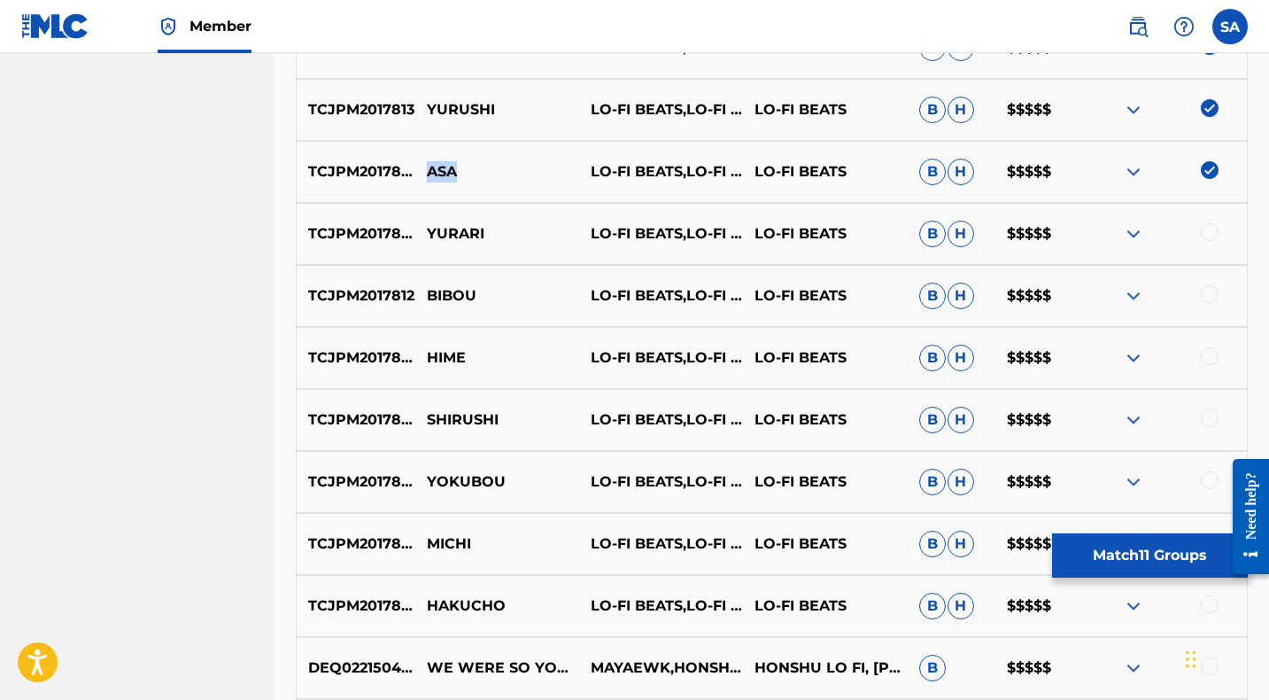
scroll to position [1255, 0]
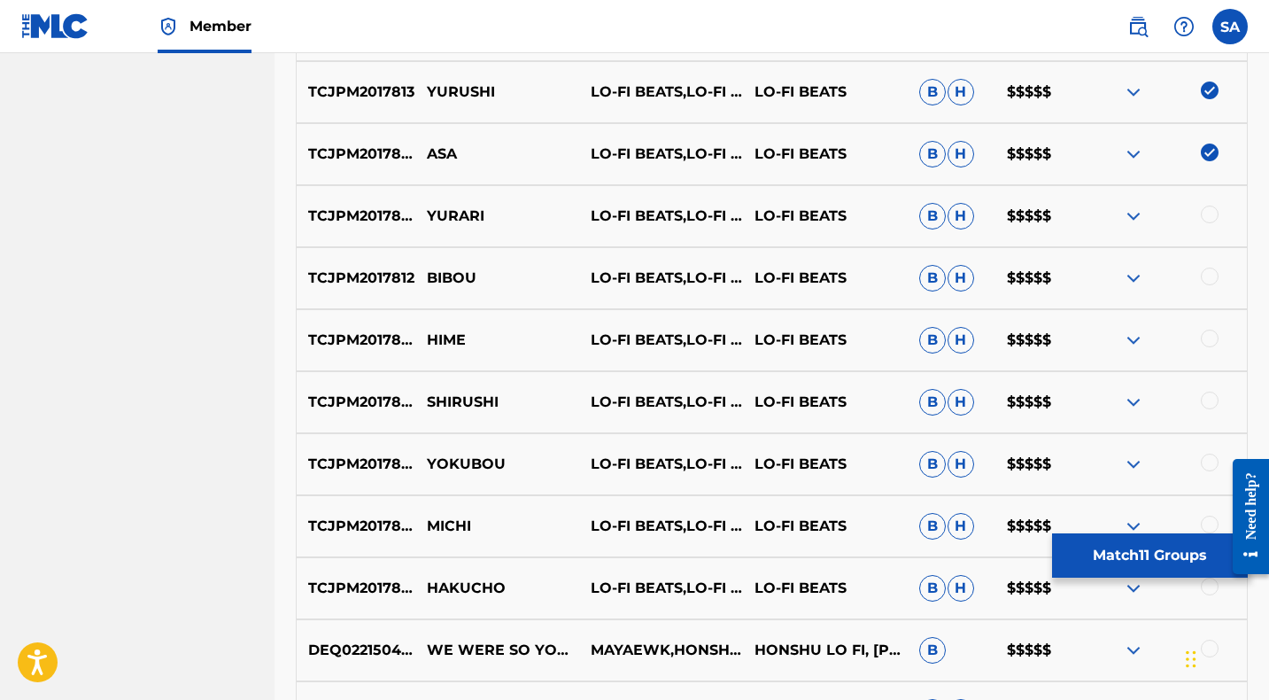
drag, startPoint x: 1210, startPoint y: 212, endPoint x: 1176, endPoint y: 211, distance: 34.5
click at [1210, 213] on div at bounding box center [1210, 214] width 18 height 18
drag, startPoint x: 457, startPoint y: 212, endPoint x: 422, endPoint y: 210, distance: 34.6
click at [422, 210] on p "YURARI" at bounding box center [497, 215] width 164 height 21
click at [1210, 279] on div at bounding box center [1210, 276] width 18 height 18
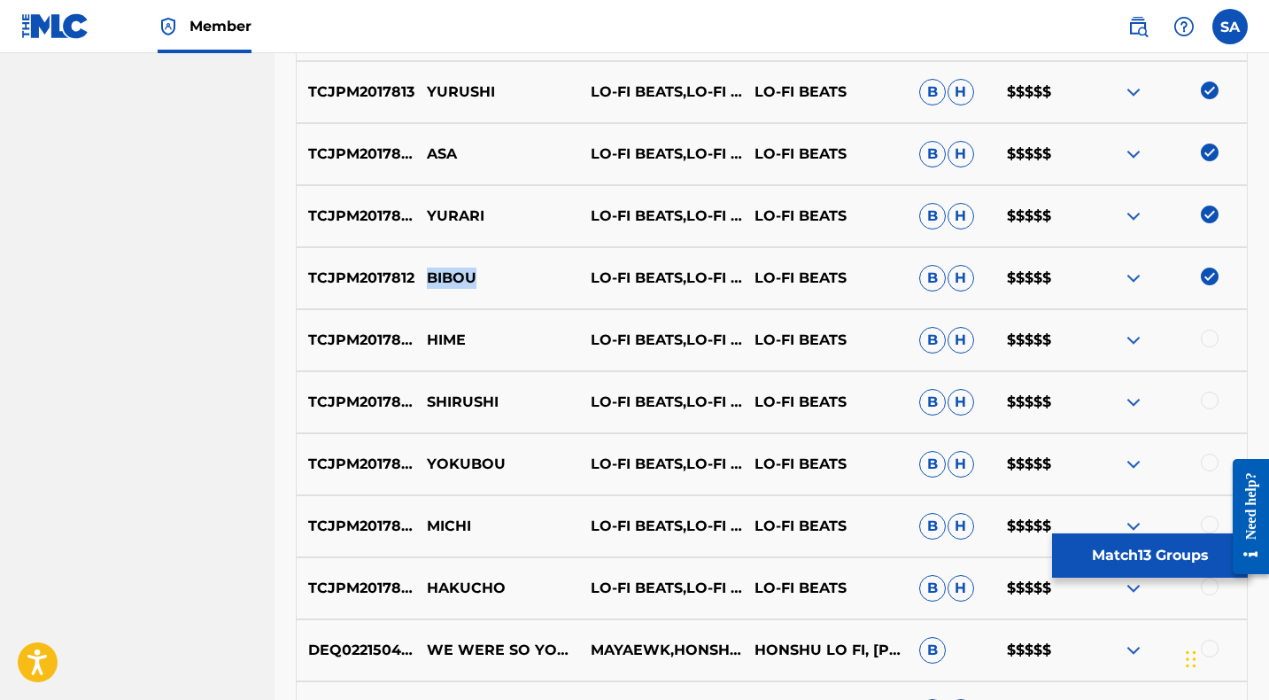
drag, startPoint x: 462, startPoint y: 274, endPoint x: 429, endPoint y: 273, distance: 32.8
click at [429, 273] on p "BIBOU" at bounding box center [497, 277] width 164 height 21
click at [1207, 341] on div at bounding box center [1210, 338] width 18 height 18
drag, startPoint x: 462, startPoint y: 339, endPoint x: 429, endPoint y: 337, distance: 33.7
click at [429, 337] on p "HIME" at bounding box center [497, 339] width 164 height 21
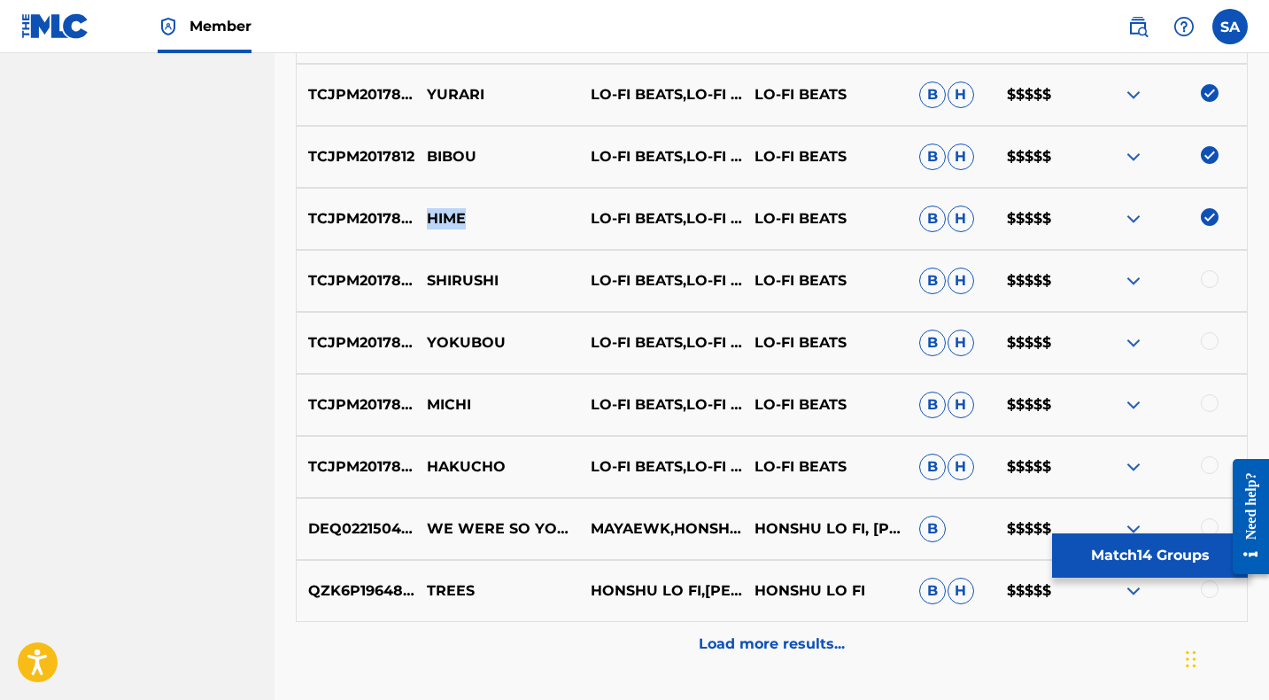
scroll to position [1401, 0]
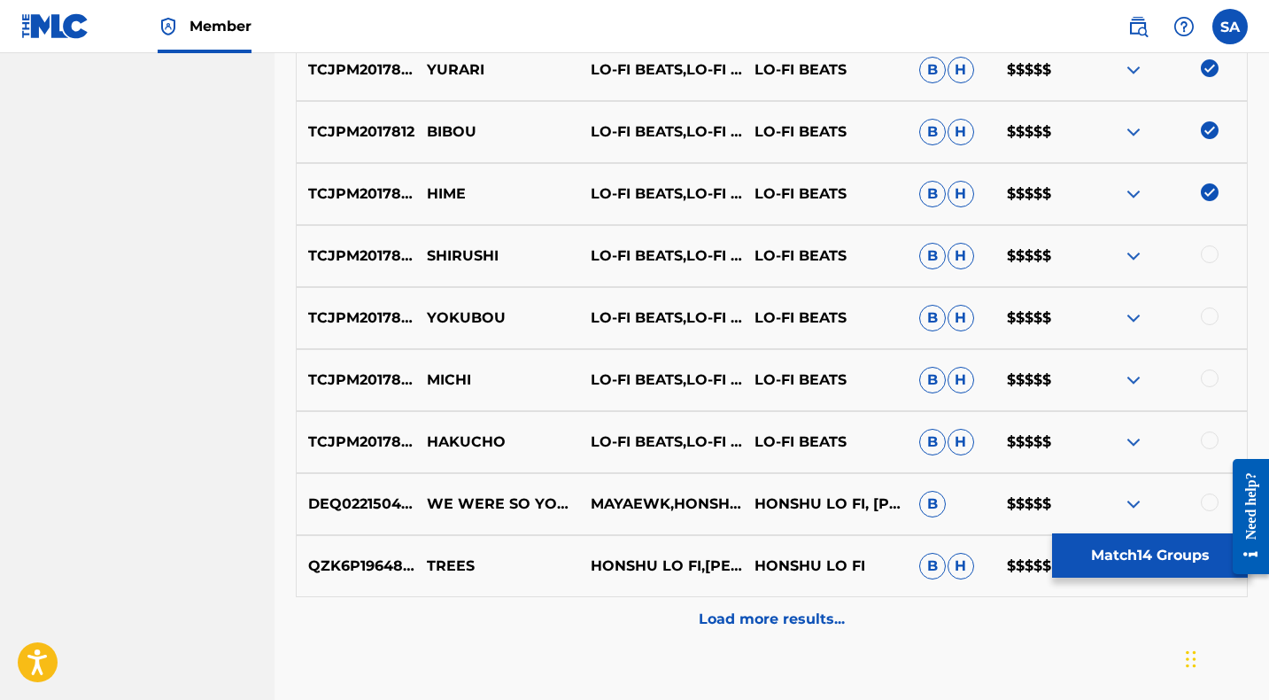
click at [1209, 253] on div at bounding box center [1210, 254] width 18 height 18
drag, startPoint x: 508, startPoint y: 255, endPoint x: 424, endPoint y: 249, distance: 84.3
click at [424, 249] on p "SHIRUSHI" at bounding box center [497, 255] width 164 height 21
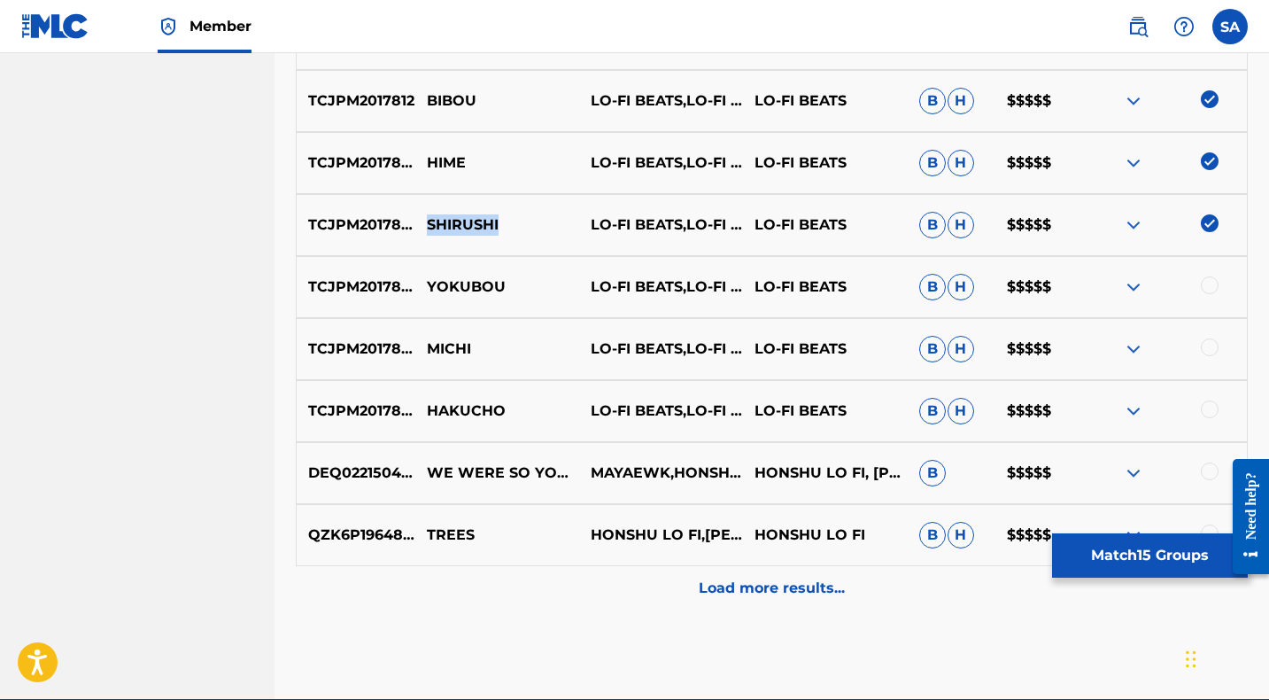
scroll to position [1441, 0]
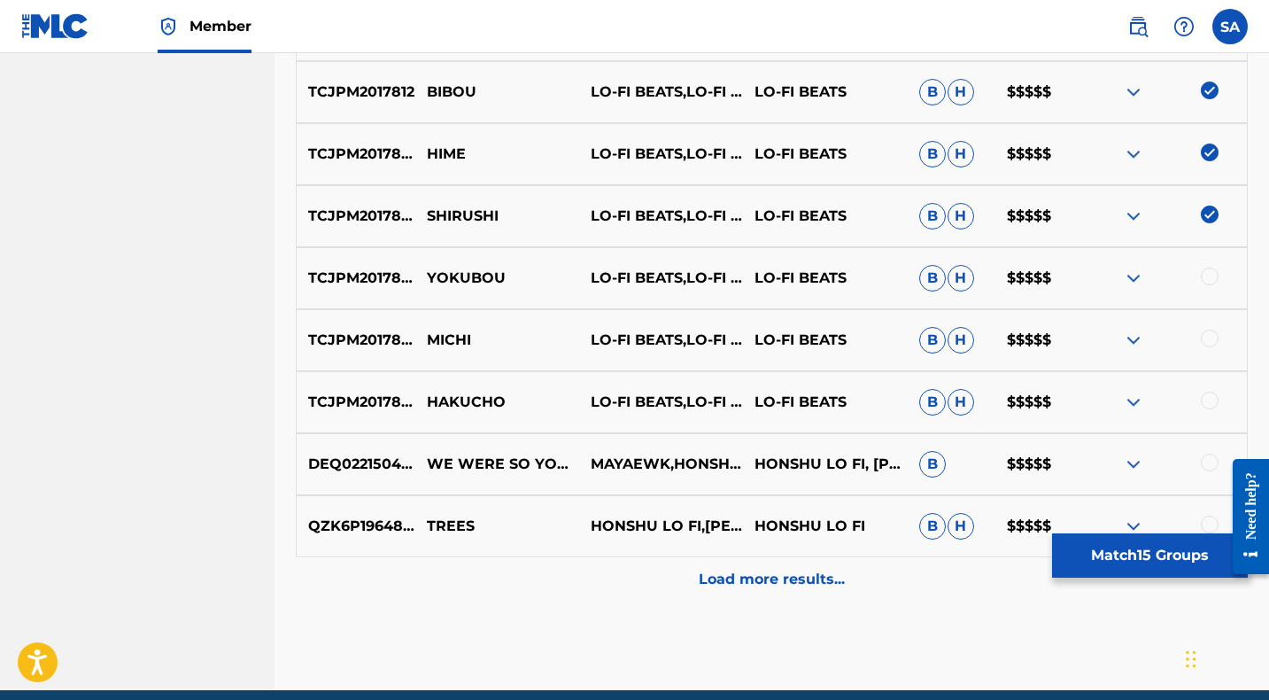
drag, startPoint x: 1209, startPoint y: 273, endPoint x: 1147, endPoint y: 272, distance: 62.0
click at [1209, 274] on div at bounding box center [1210, 276] width 18 height 18
drag, startPoint x: 516, startPoint y: 279, endPoint x: 421, endPoint y: 273, distance: 94.9
click at [419, 270] on p "YOKUBOU" at bounding box center [497, 277] width 164 height 21
click at [1210, 336] on div at bounding box center [1210, 338] width 18 height 18
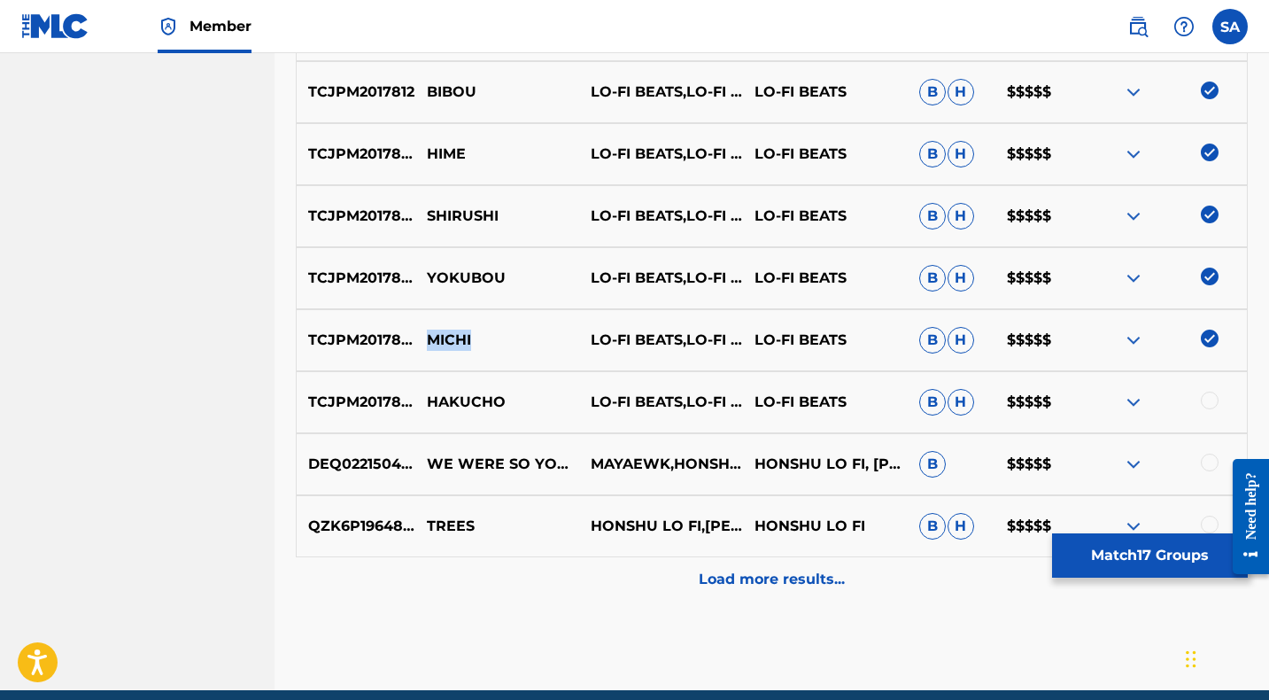
drag, startPoint x: 469, startPoint y: 342, endPoint x: 430, endPoint y: 339, distance: 39.1
click at [430, 339] on p "MICHI" at bounding box center [497, 339] width 164 height 21
click at [1208, 400] on div at bounding box center [1210, 400] width 18 height 18
click at [446, 402] on p "HAKUCHO" at bounding box center [497, 401] width 164 height 21
click at [447, 402] on p "HAKUCHO" at bounding box center [497, 401] width 164 height 21
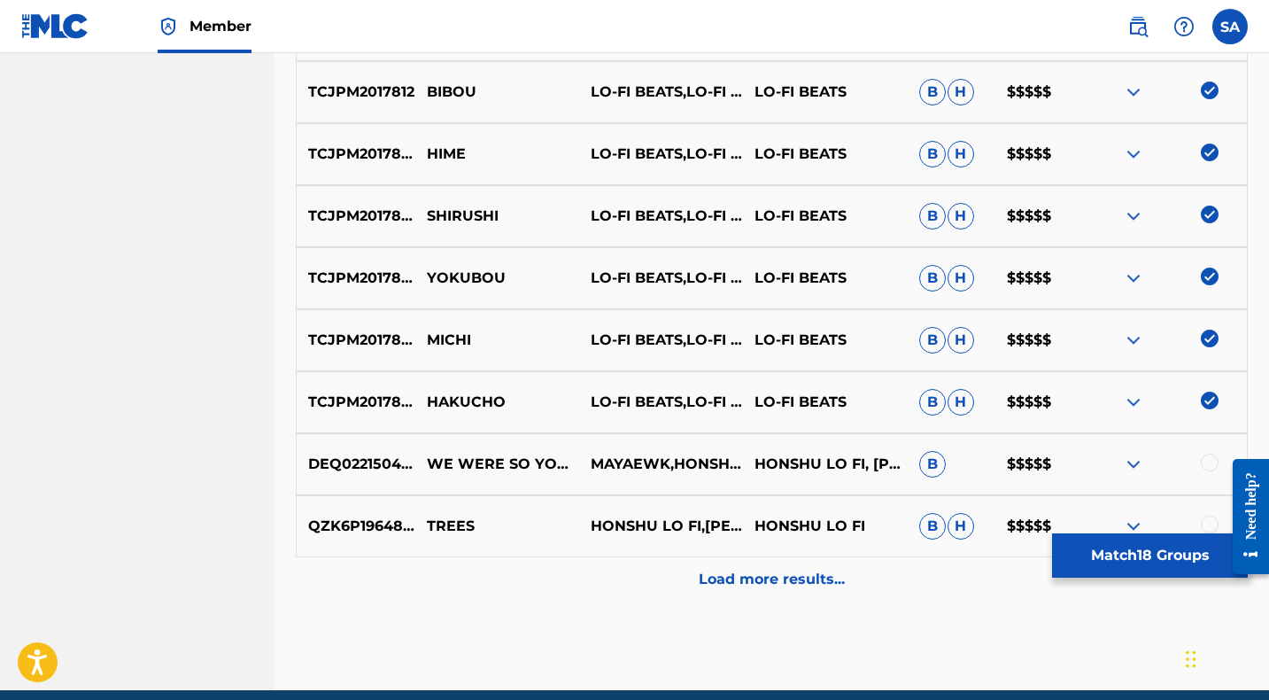
click at [612, 572] on div "Load more results..." at bounding box center [772, 579] width 952 height 44
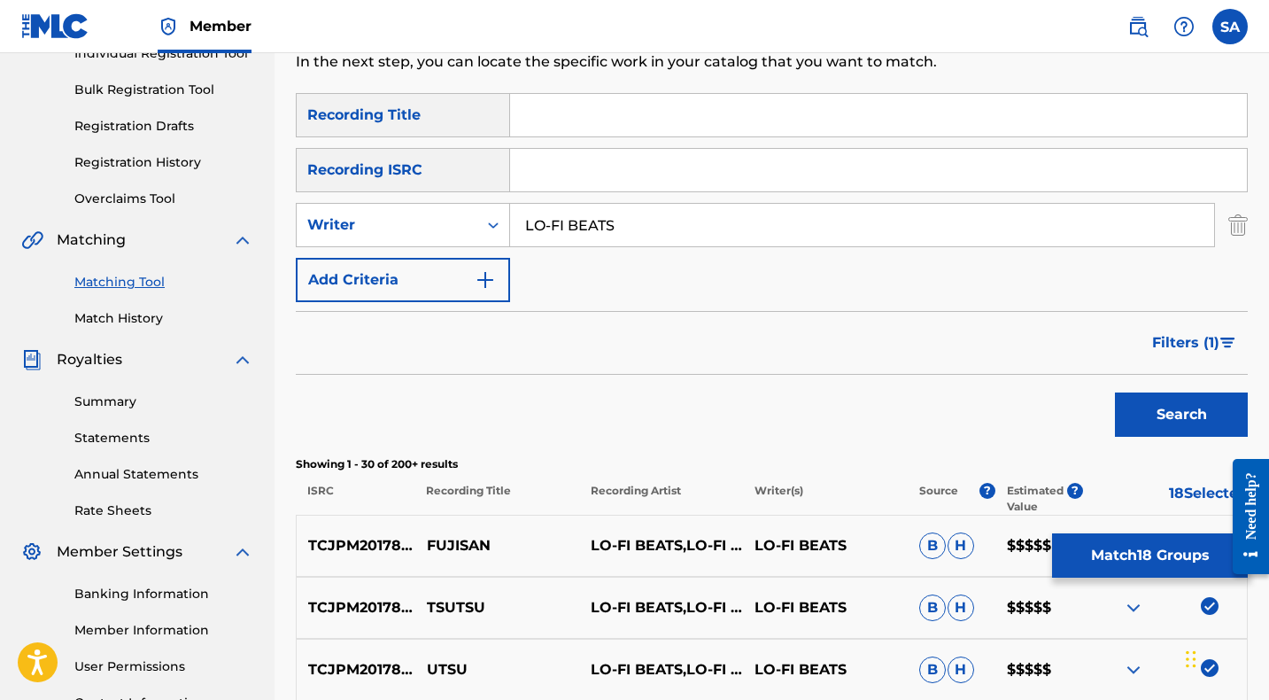
scroll to position [243, 0]
click at [1187, 343] on span "Filters ( 1 )" at bounding box center [1185, 343] width 67 height 21
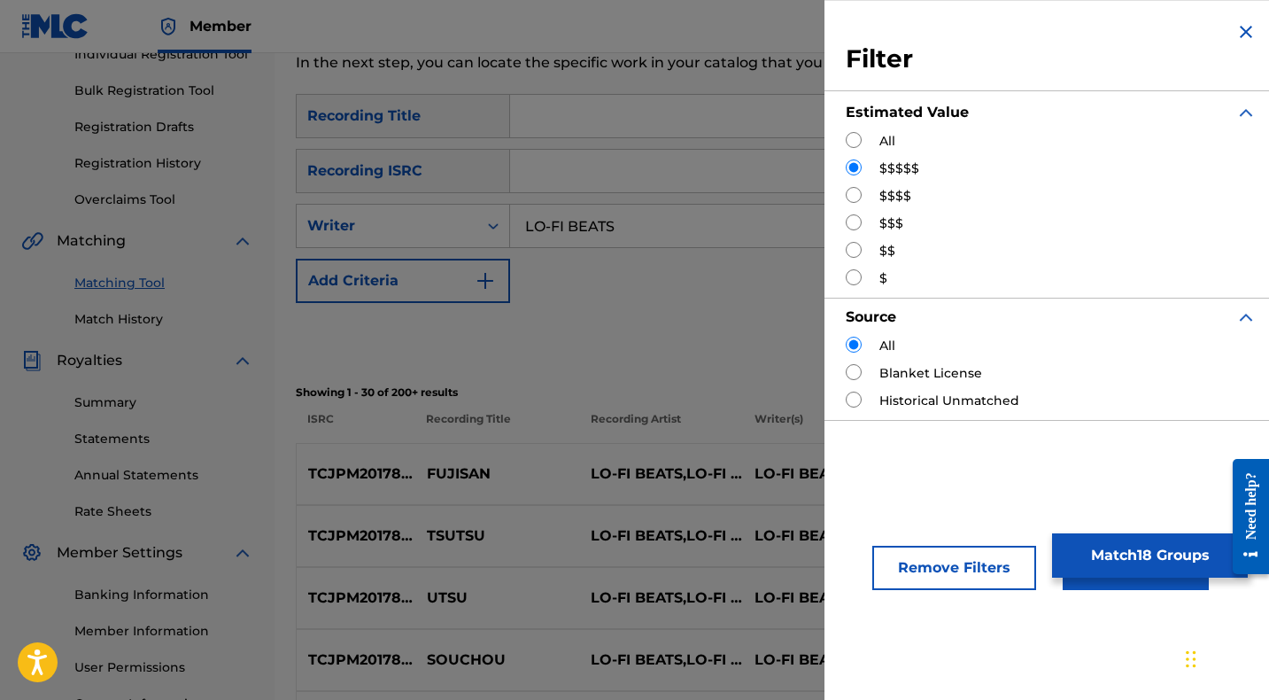
click at [855, 195] on input "Search Form" at bounding box center [854, 195] width 16 height 16
radio input "true"
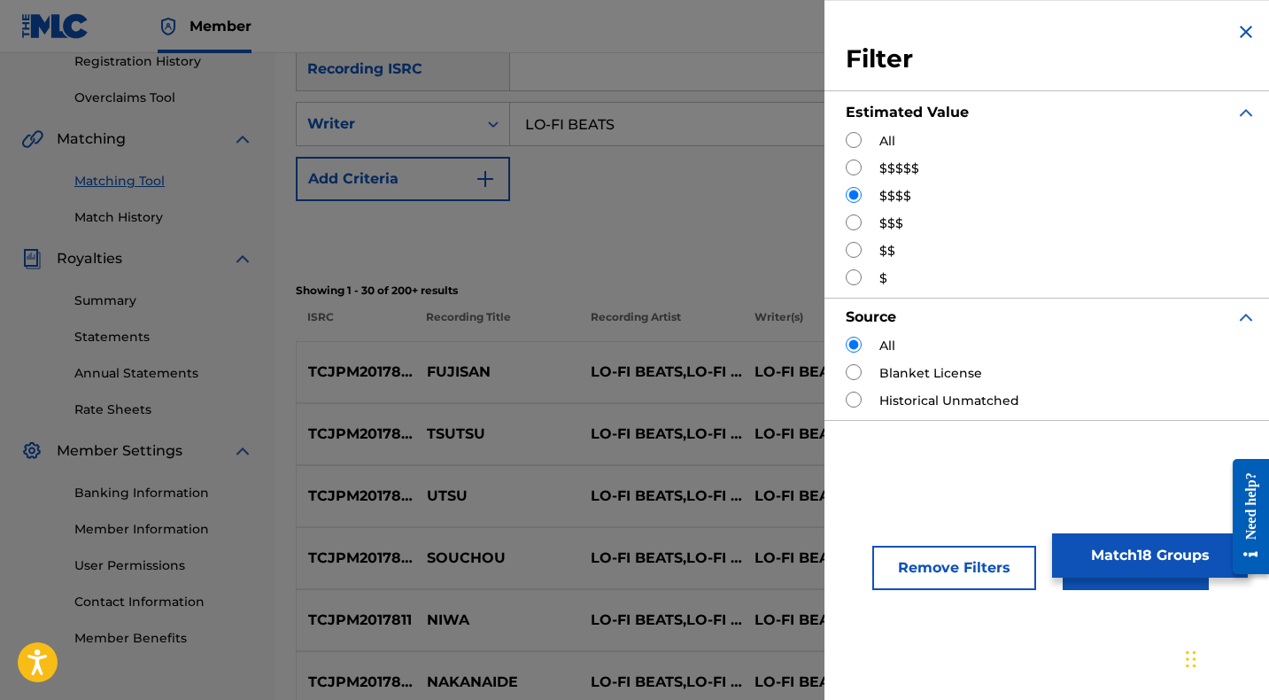
scroll to position [344, 0]
click at [1079, 587] on button "Apply Filters" at bounding box center [1136, 567] width 146 height 44
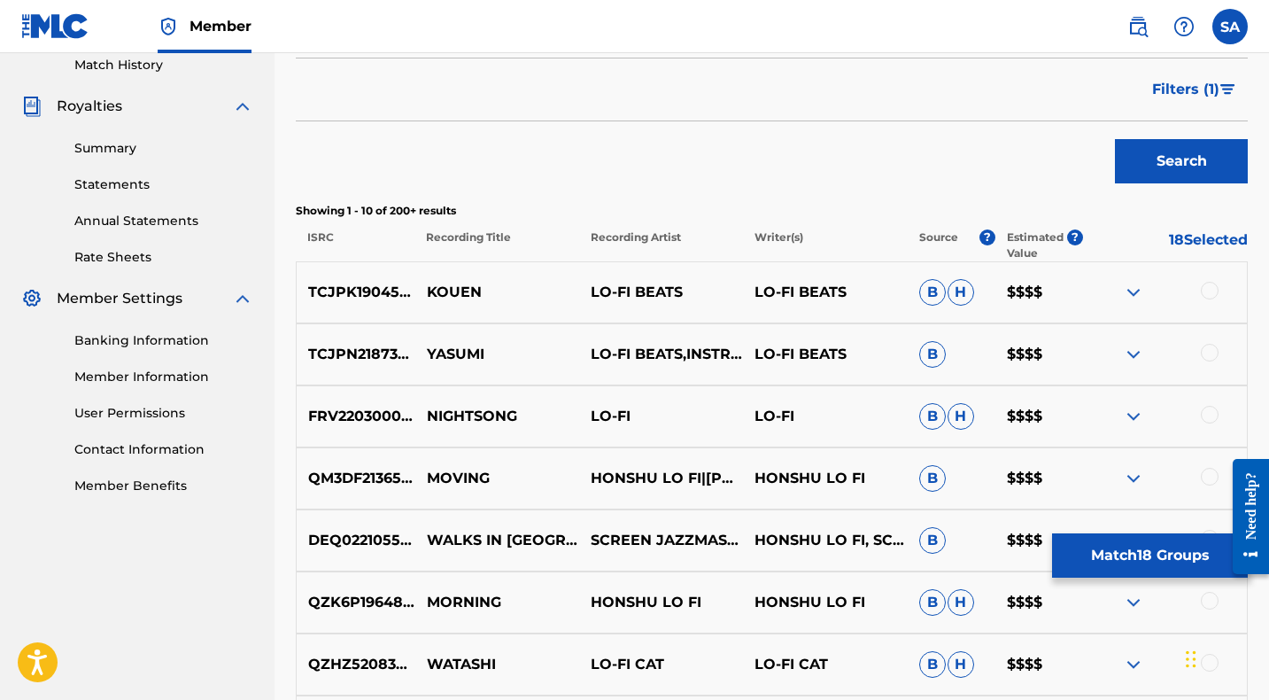
scroll to position [498, 0]
click at [1202, 290] on div at bounding box center [1210, 290] width 18 height 18
drag, startPoint x: 469, startPoint y: 291, endPoint x: 429, endPoint y: 290, distance: 39.9
click at [429, 290] on p "KOUEN" at bounding box center [497, 291] width 164 height 21
click at [1206, 350] on div at bounding box center [1210, 352] width 18 height 18
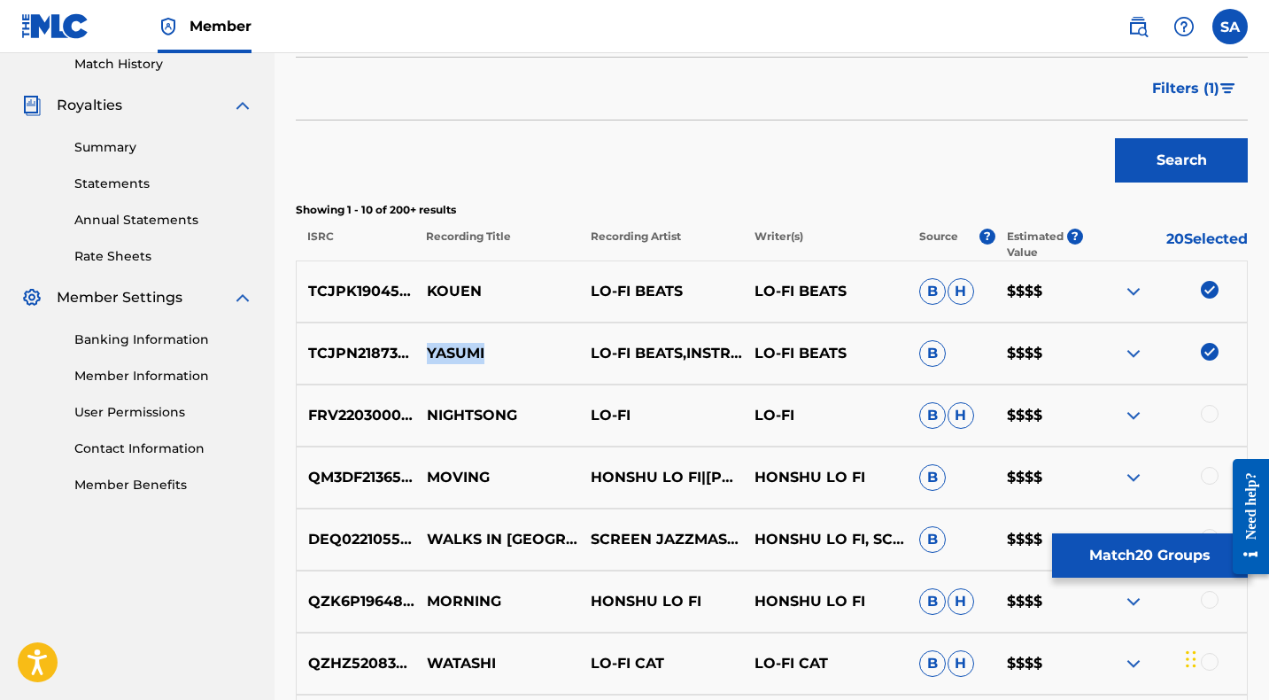
drag, startPoint x: 428, startPoint y: 350, endPoint x: 497, endPoint y: 357, distance: 69.4
click at [497, 357] on p "YASUMI" at bounding box center [497, 353] width 164 height 21
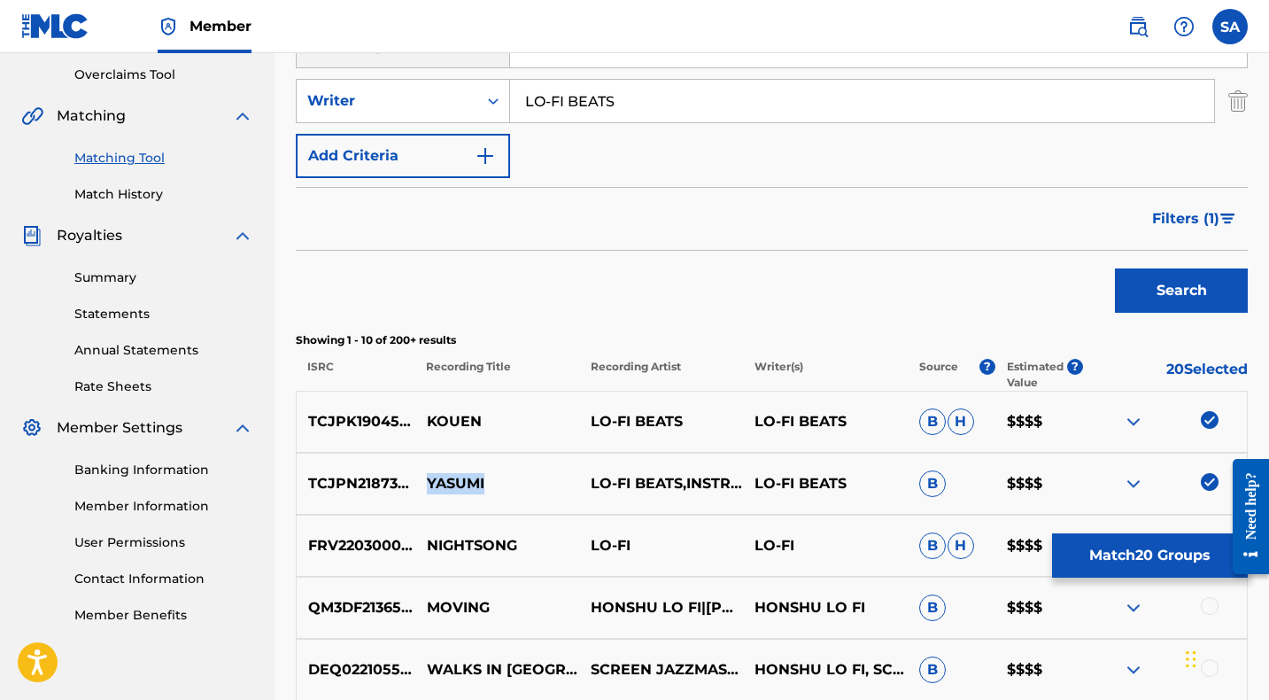
scroll to position [367, 0]
click at [1191, 225] on span "Filters ( 1 )" at bounding box center [1185, 219] width 67 height 21
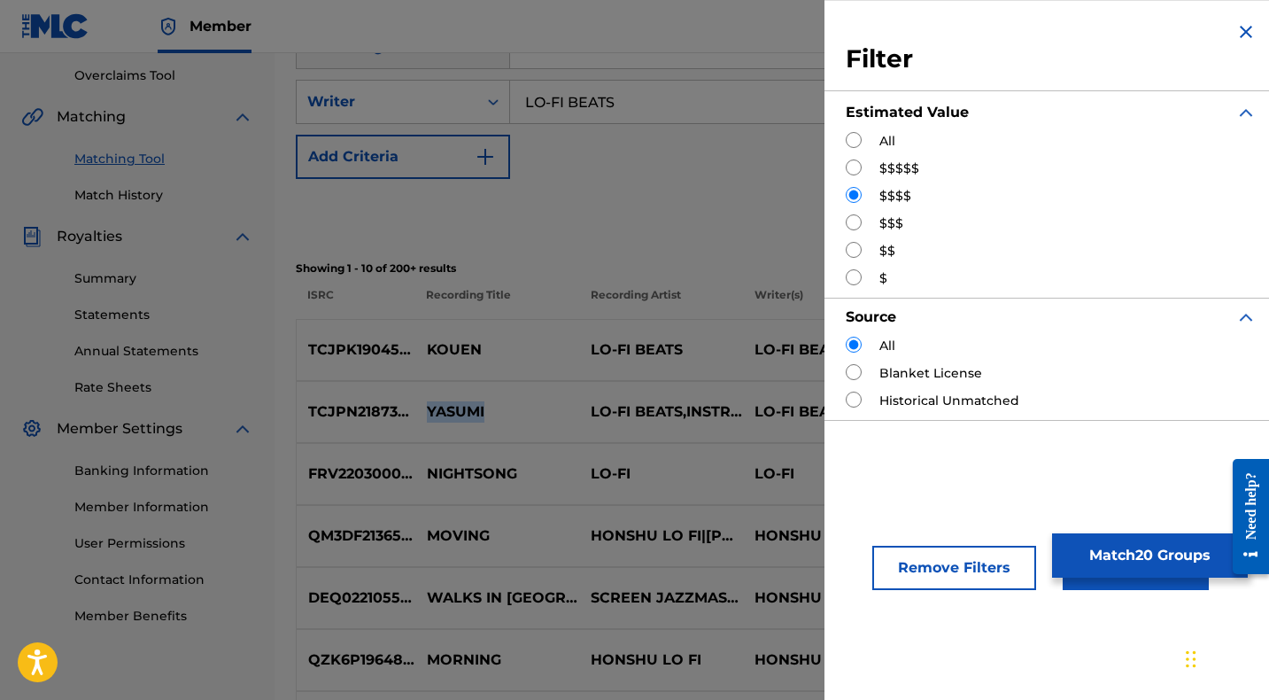
click at [854, 224] on input "Search Form" at bounding box center [854, 222] width 16 height 16
radio input "true"
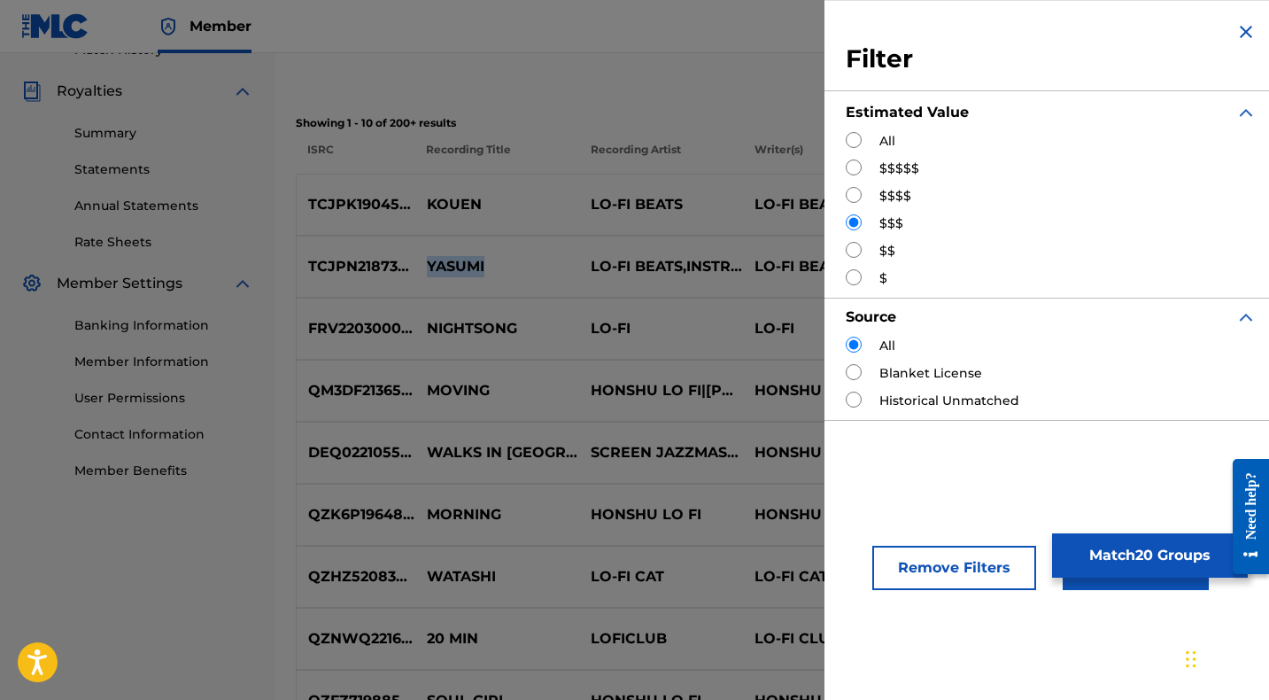
scroll to position [522, 0]
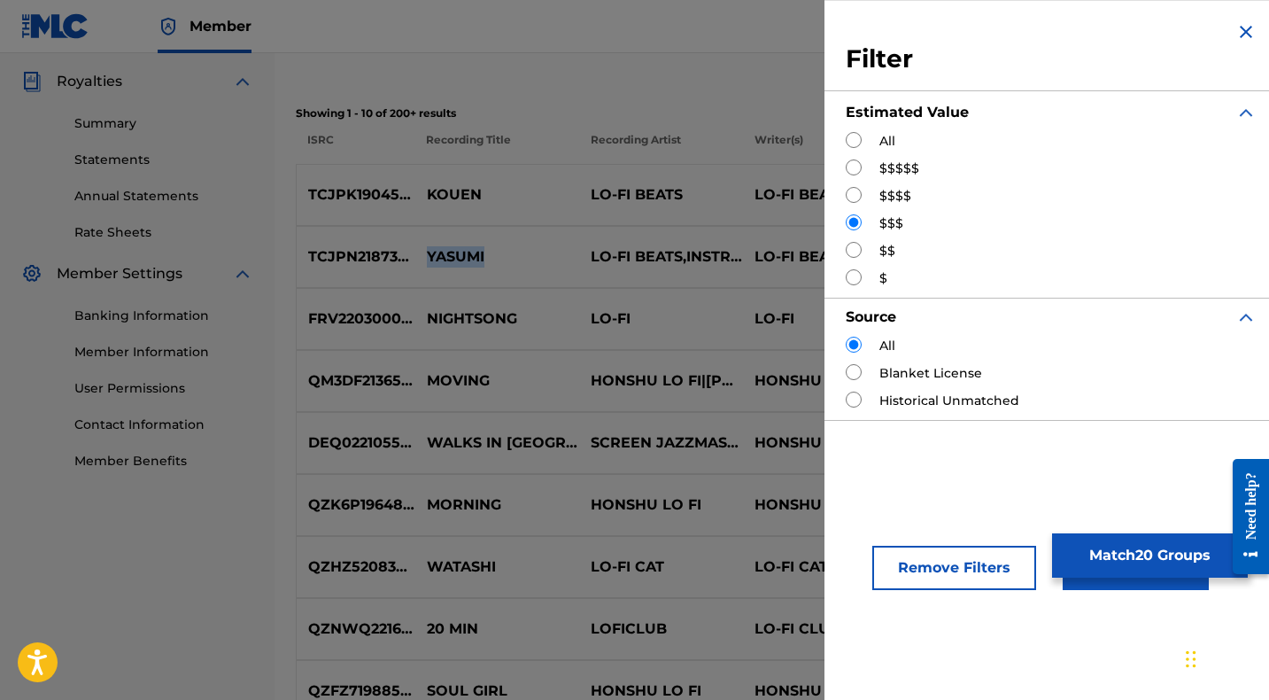
click at [1094, 584] on button "Apply Filters" at bounding box center [1136, 567] width 146 height 44
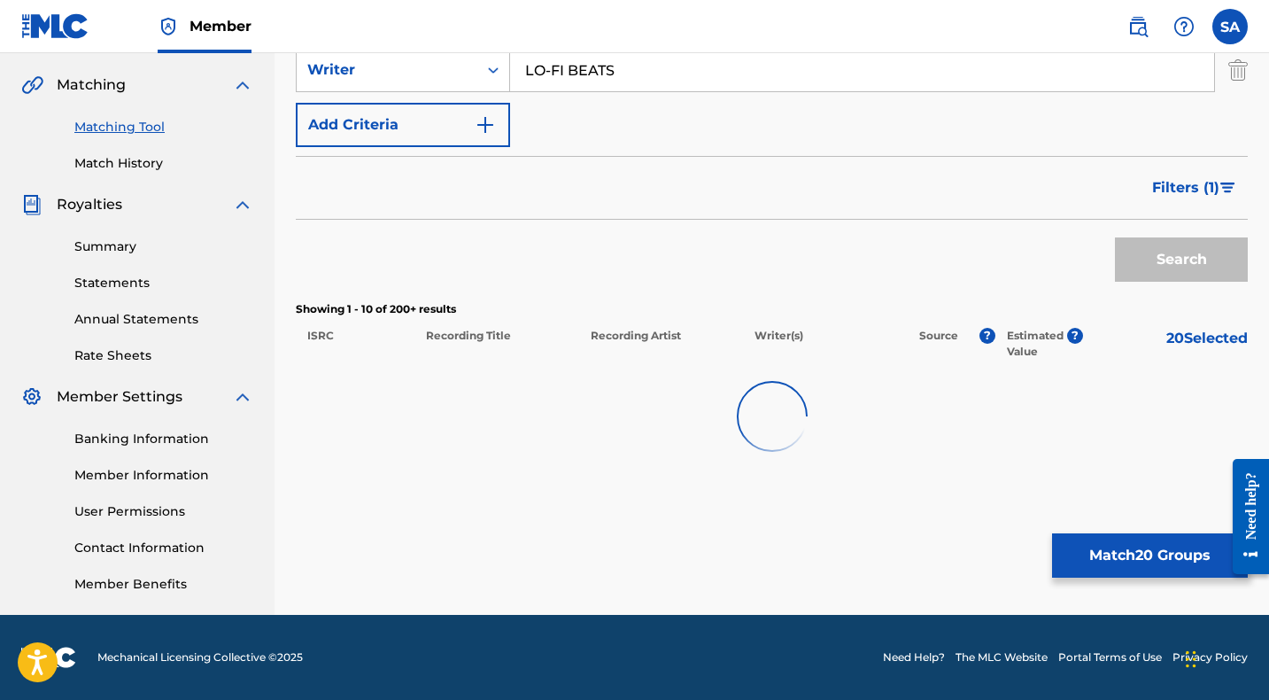
scroll to position [398, 0]
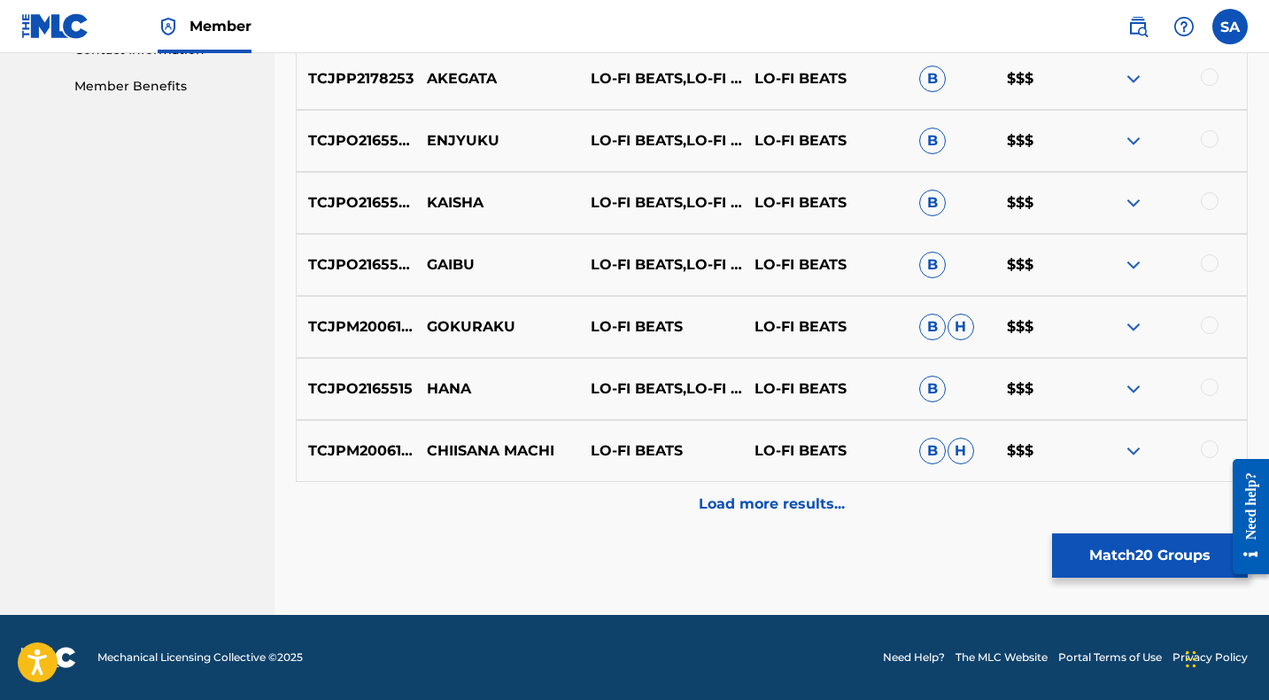
click at [619, 491] on div "Load more results..." at bounding box center [772, 504] width 952 height 44
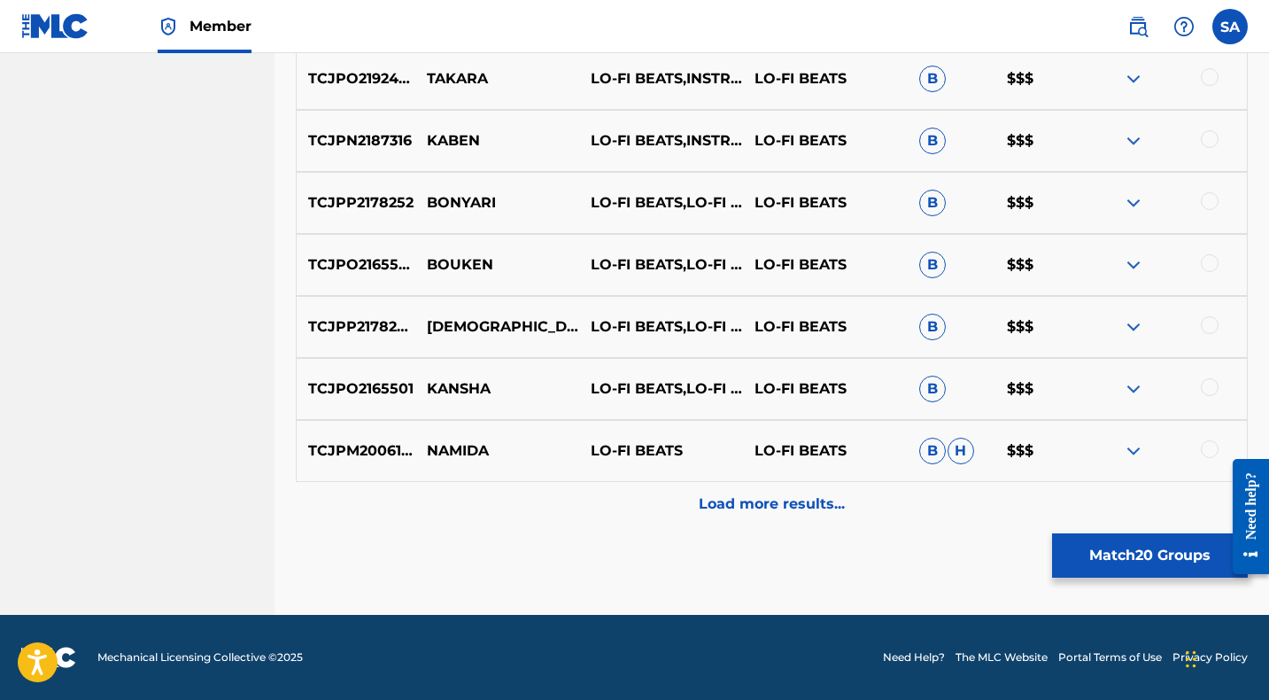
click at [613, 492] on div "Load more results..." at bounding box center [772, 504] width 952 height 44
click at [609, 497] on div "Load more results..." at bounding box center [772, 504] width 952 height 44
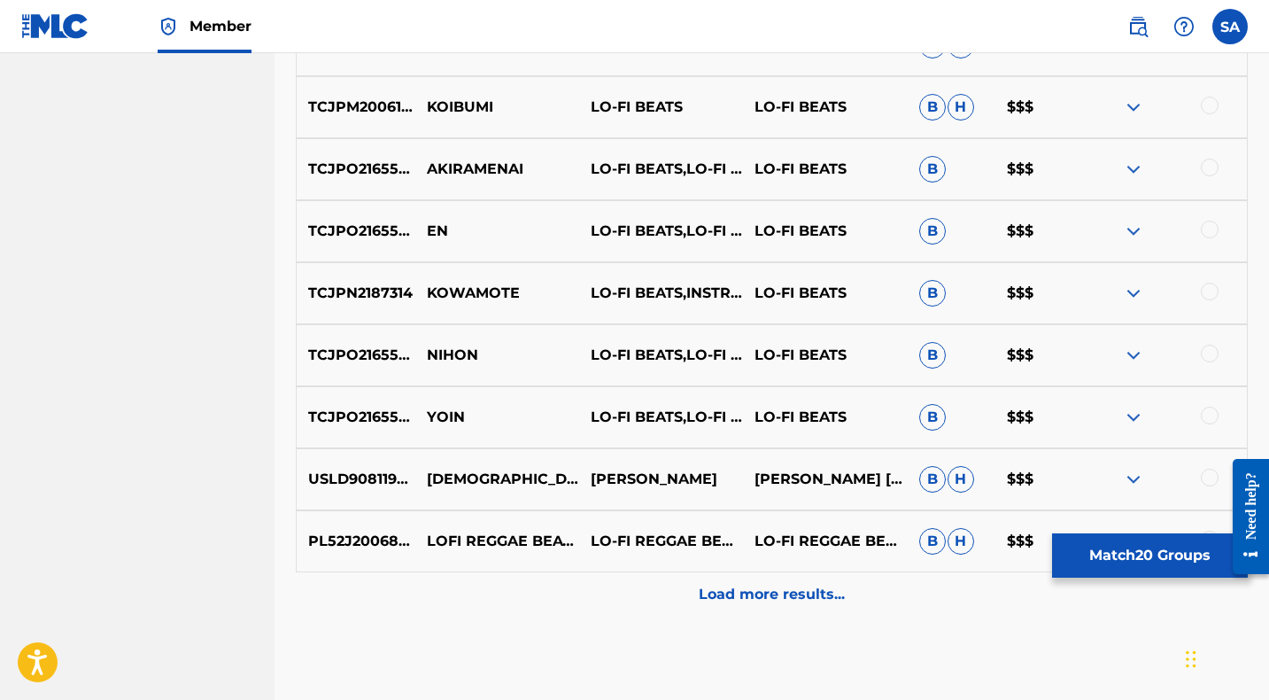
scroll to position [2756, 0]
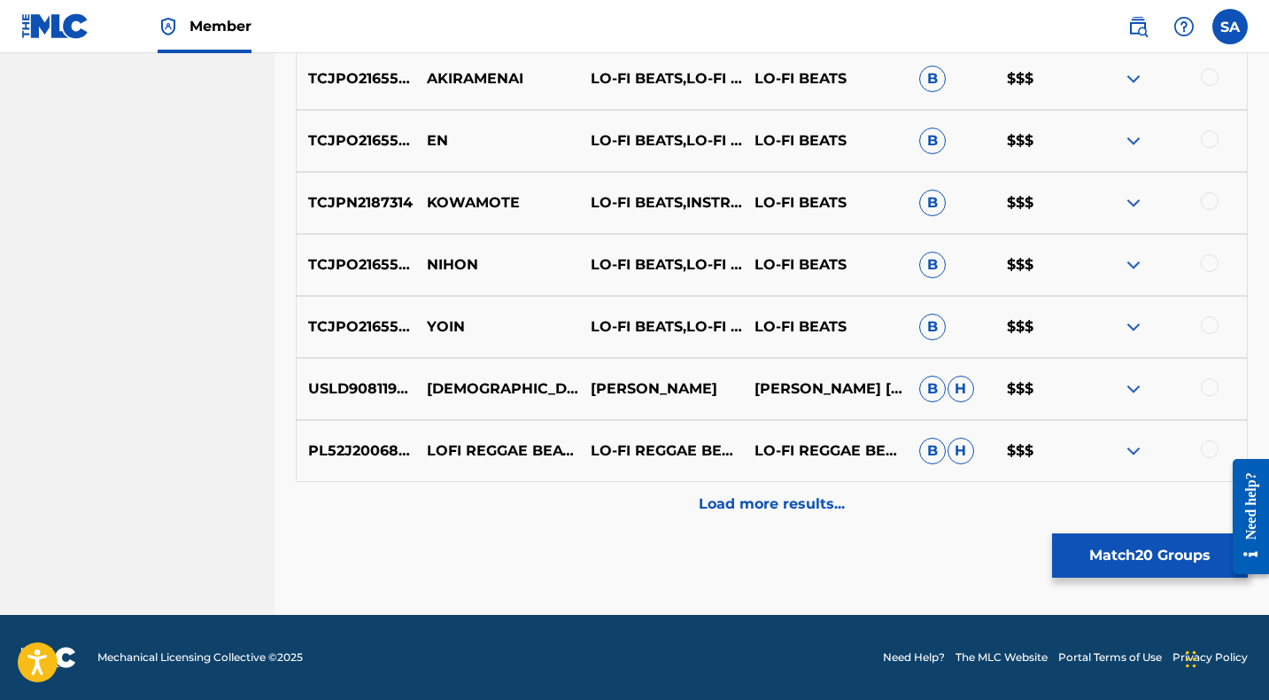
click at [625, 496] on div "Load more results..." at bounding box center [772, 504] width 952 height 44
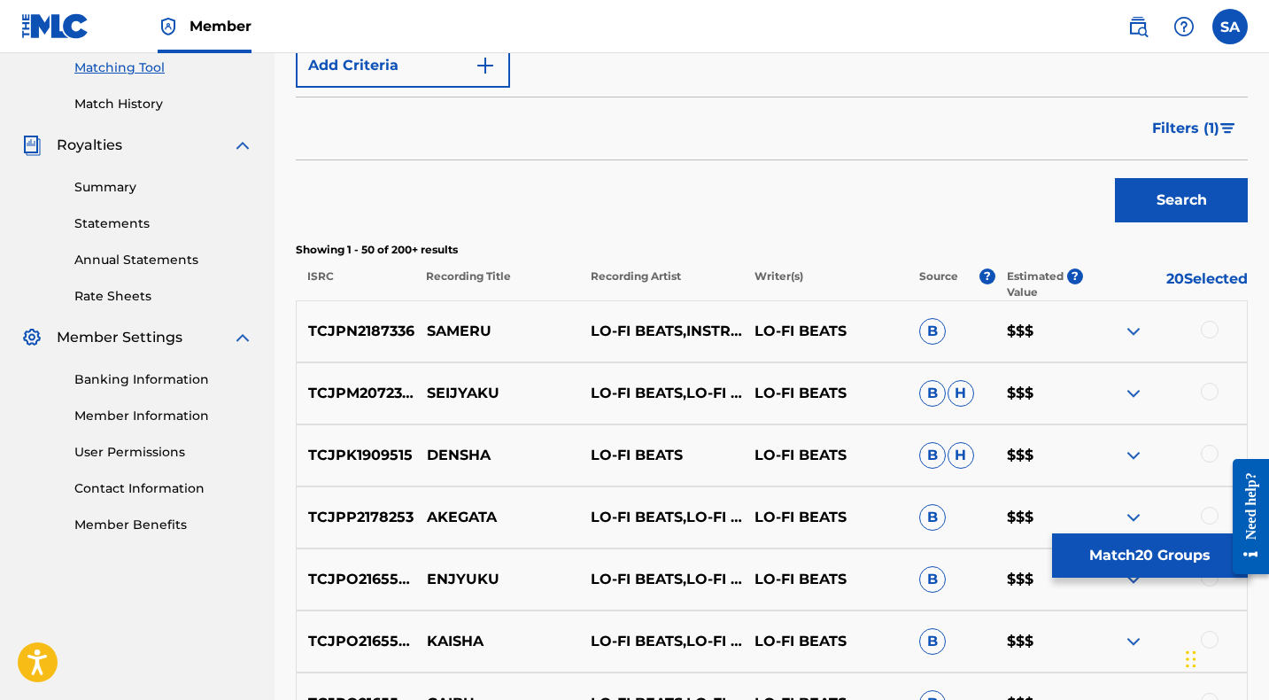
scroll to position [459, 0]
click at [1211, 326] on div at bounding box center [1210, 329] width 18 height 18
drag, startPoint x: 509, startPoint y: 331, endPoint x: 429, endPoint y: 327, distance: 79.8
click at [429, 327] on p "SAMERU" at bounding box center [497, 330] width 164 height 21
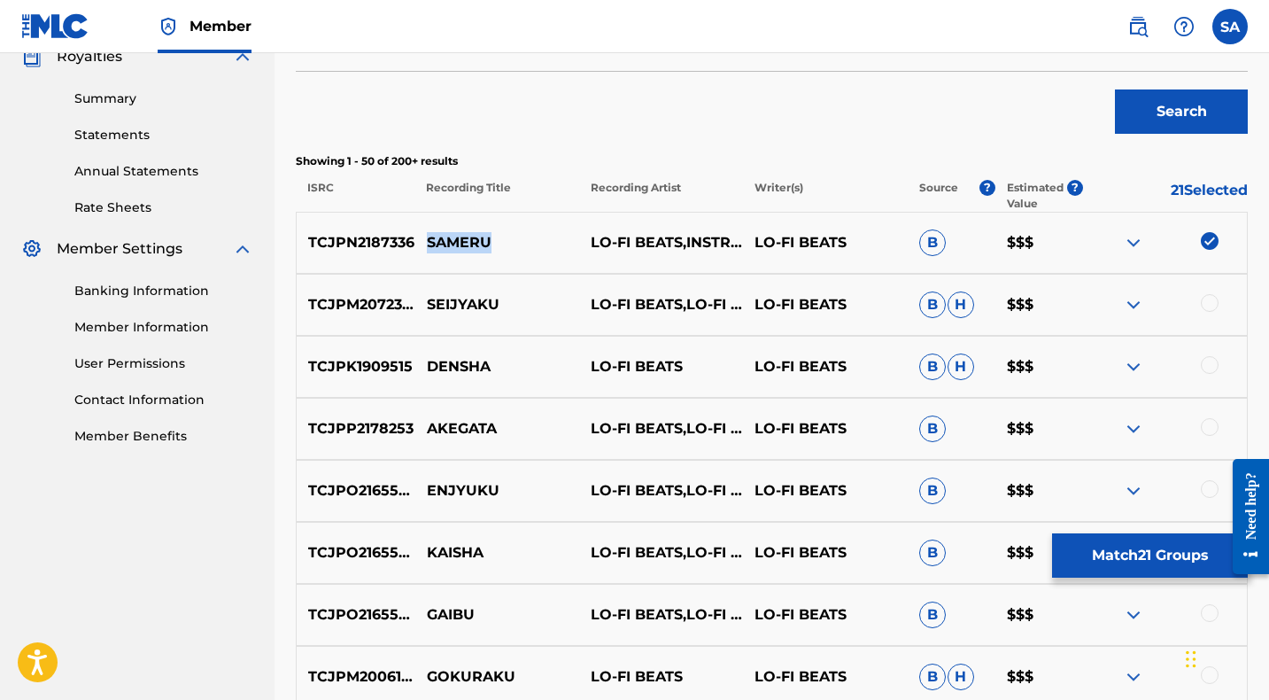
scroll to position [545, 0]
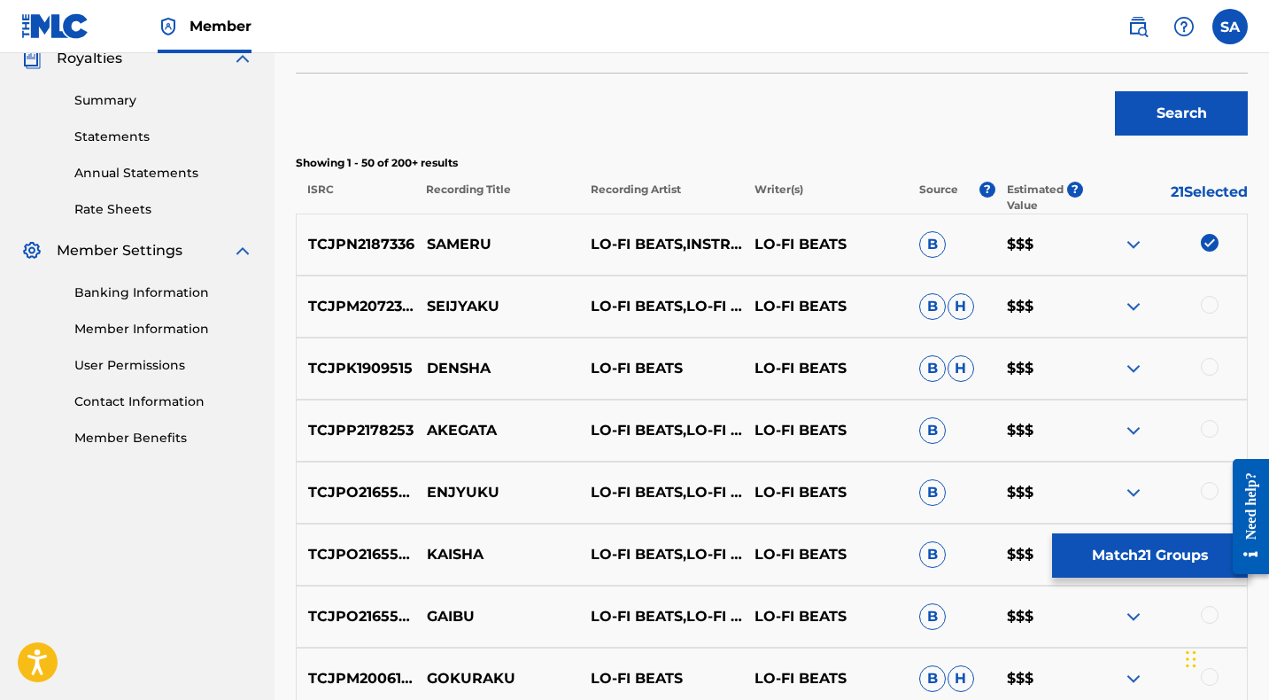
click at [1210, 304] on div at bounding box center [1210, 305] width 18 height 18
drag, startPoint x: 511, startPoint y: 307, endPoint x: 424, endPoint y: 301, distance: 87.0
click at [424, 301] on p "SEIJYAKU" at bounding box center [497, 306] width 164 height 21
click at [1211, 371] on div at bounding box center [1210, 367] width 18 height 18
drag, startPoint x: 512, startPoint y: 371, endPoint x: 424, endPoint y: 367, distance: 87.7
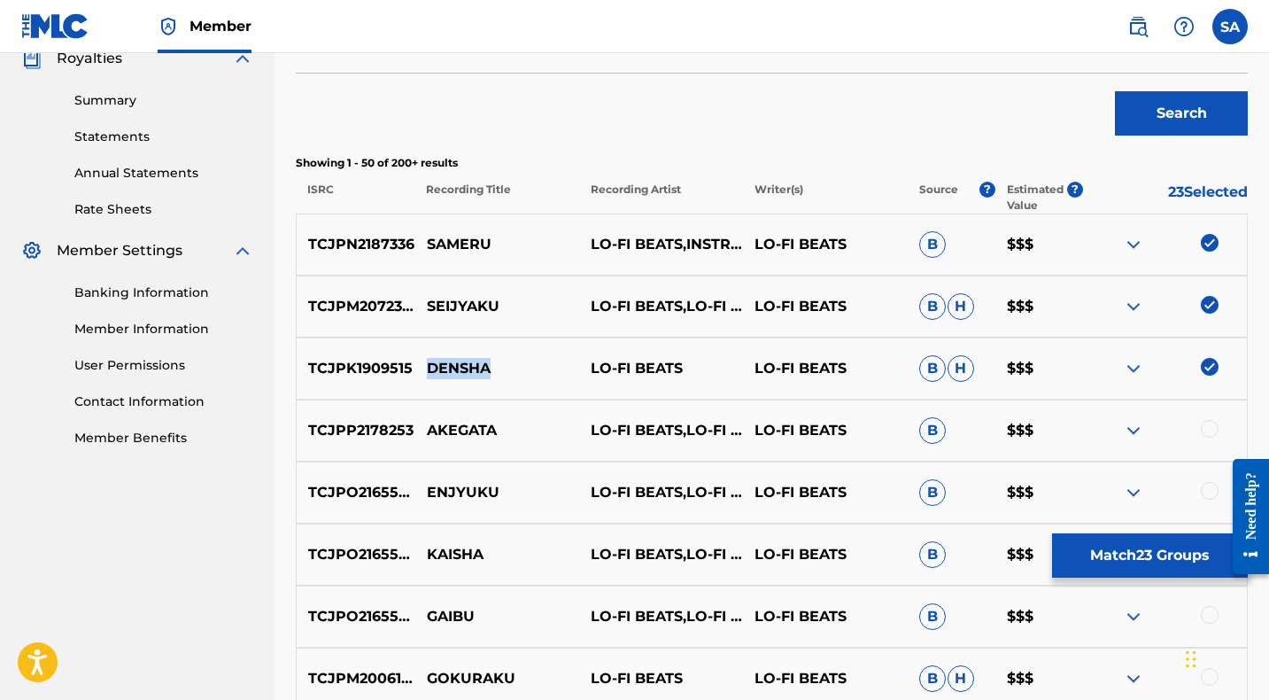
click at [424, 367] on p "DENSHA" at bounding box center [497, 368] width 164 height 21
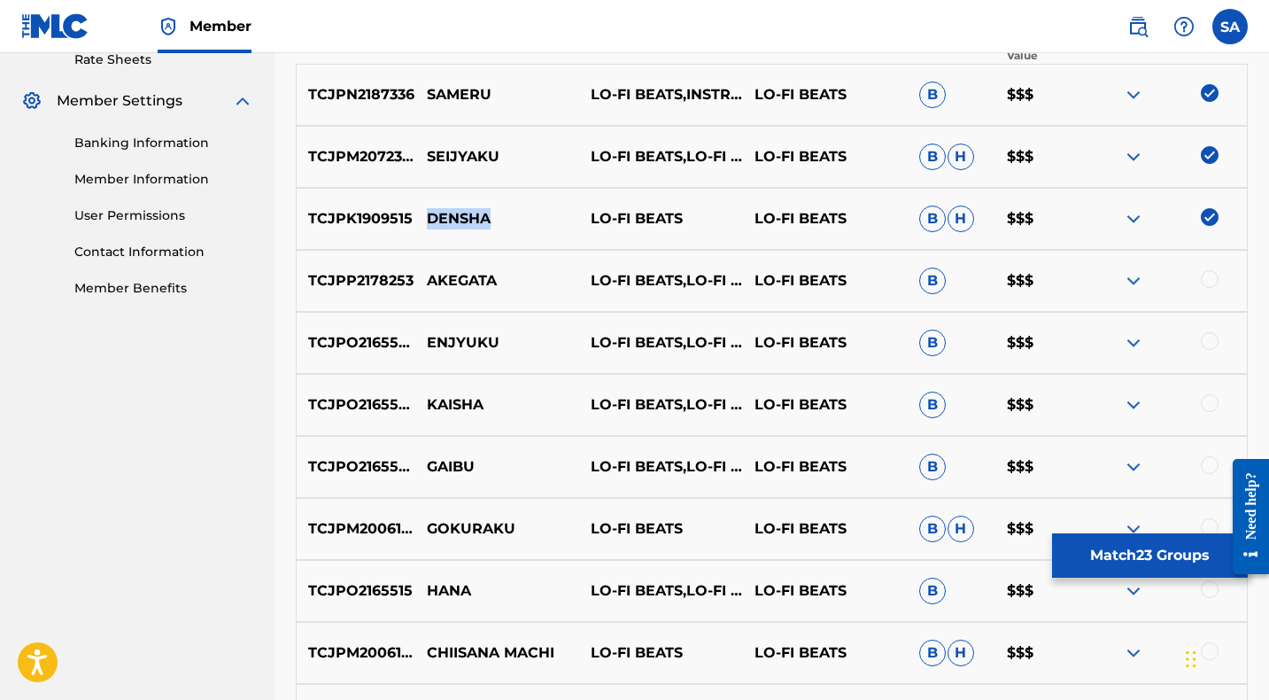
scroll to position [691, 0]
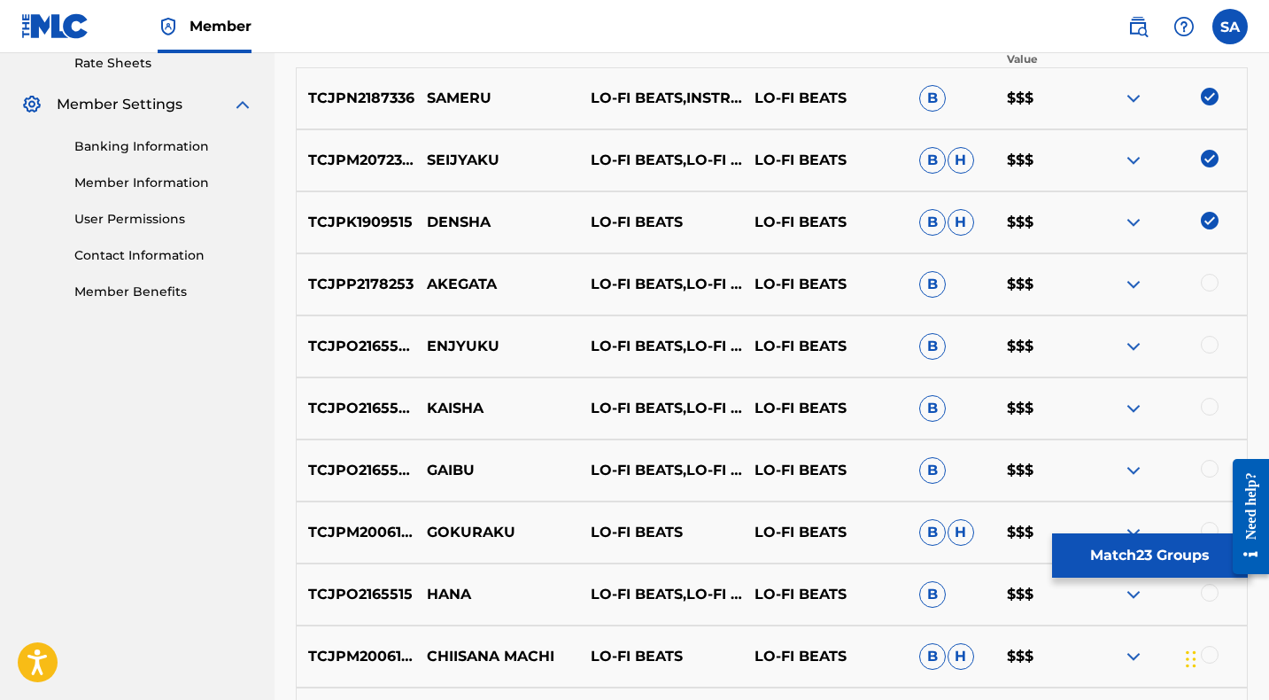
drag, startPoint x: 1210, startPoint y: 280, endPoint x: 819, endPoint y: 277, distance: 391.4
click at [1206, 282] on div at bounding box center [1210, 283] width 18 height 18
drag, startPoint x: 489, startPoint y: 284, endPoint x: 429, endPoint y: 281, distance: 59.4
click at [429, 281] on p "AKEGATA" at bounding box center [497, 284] width 164 height 21
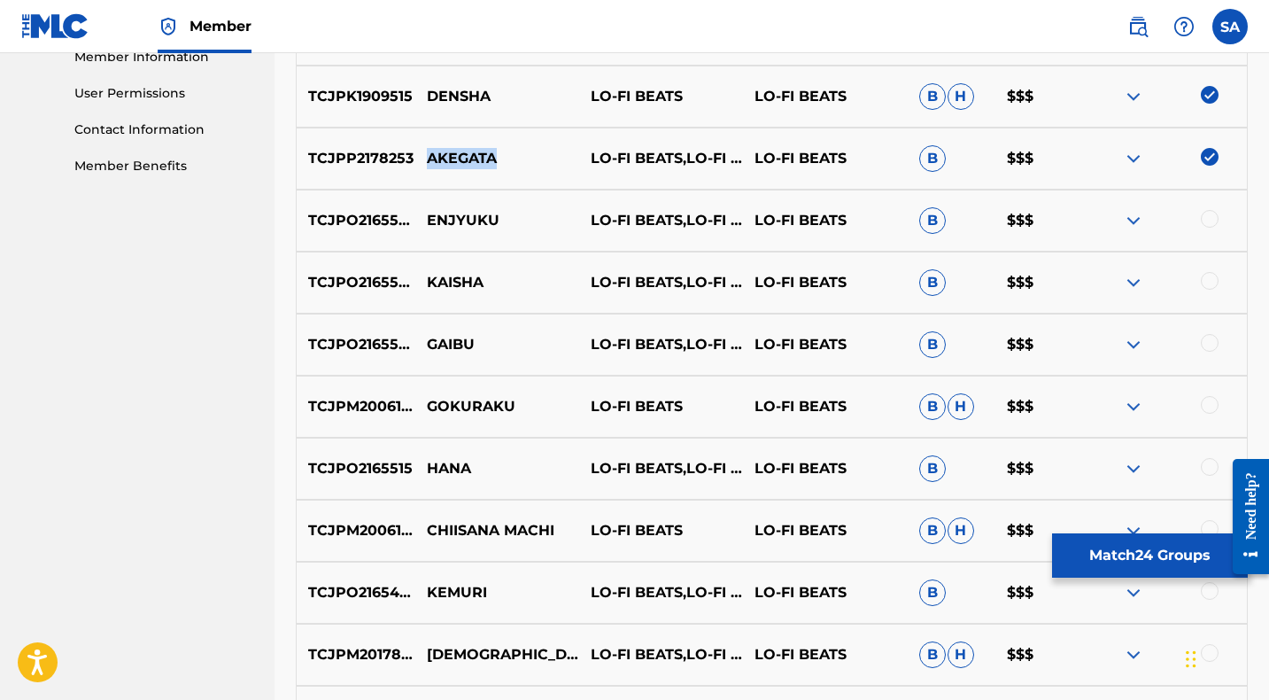
scroll to position [820, 0]
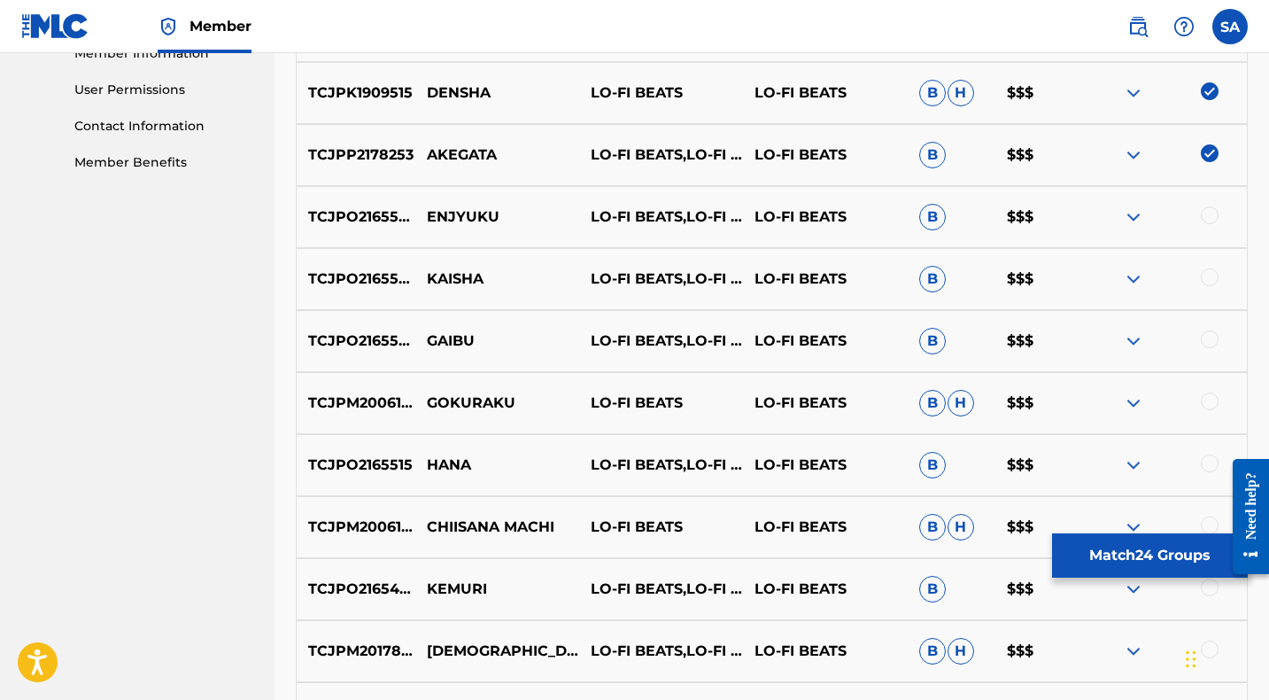
click at [1208, 210] on div at bounding box center [1210, 215] width 18 height 18
drag, startPoint x: 489, startPoint y: 212, endPoint x: 415, endPoint y: 211, distance: 73.5
click at [415, 211] on p "ENJYUKU" at bounding box center [497, 216] width 164 height 21
drag, startPoint x: 1207, startPoint y: 276, endPoint x: 781, endPoint y: 258, distance: 426.3
click at [1207, 276] on div at bounding box center [1210, 277] width 18 height 18
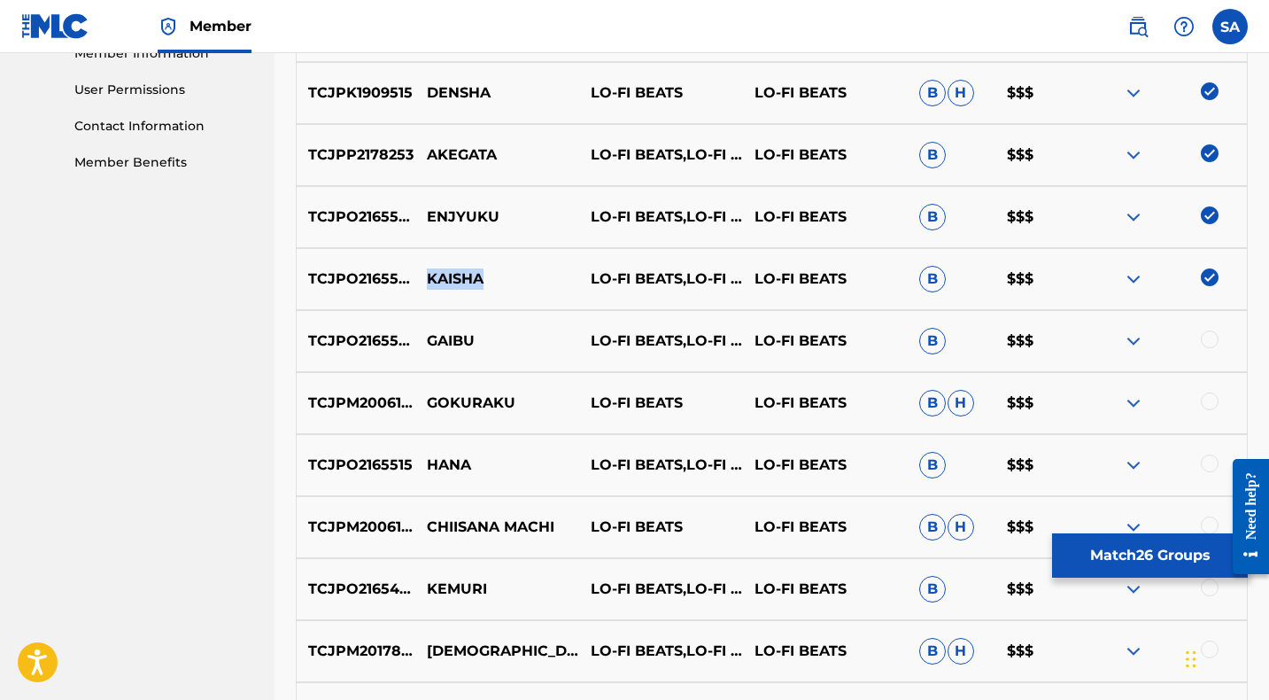
drag, startPoint x: 501, startPoint y: 277, endPoint x: 423, endPoint y: 280, distance: 78.0
click at [422, 280] on p "KAISHA" at bounding box center [497, 278] width 164 height 21
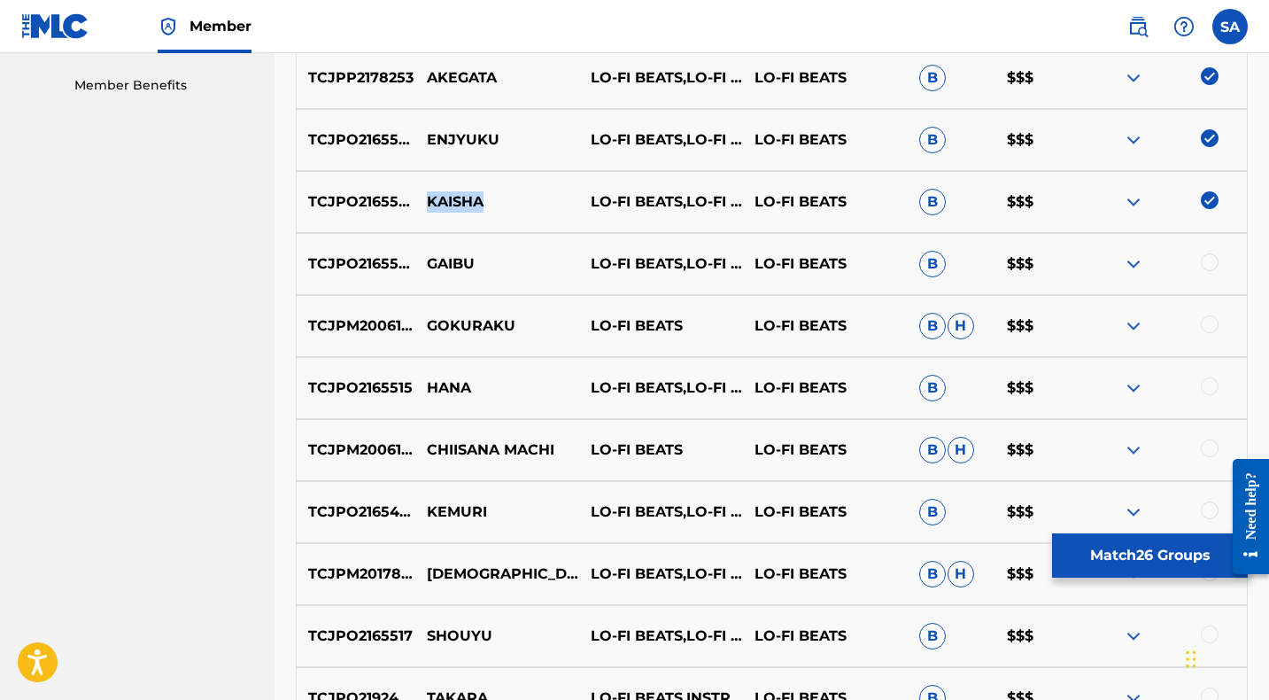
scroll to position [911, 0]
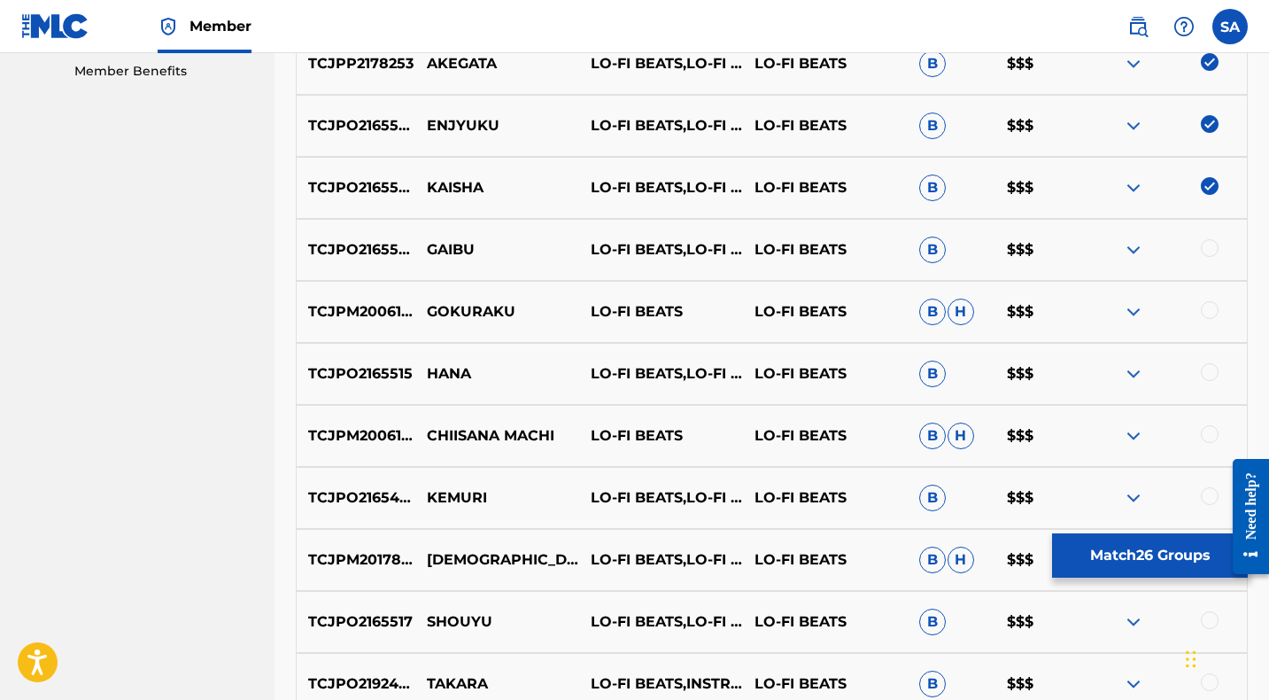
drag, startPoint x: 1210, startPoint y: 246, endPoint x: 749, endPoint y: 244, distance: 460.4
click at [1210, 245] on div at bounding box center [1210, 248] width 18 height 18
drag, startPoint x: 484, startPoint y: 246, endPoint x: 425, endPoint y: 244, distance: 59.4
click at [425, 244] on p "GAIBU" at bounding box center [497, 249] width 164 height 21
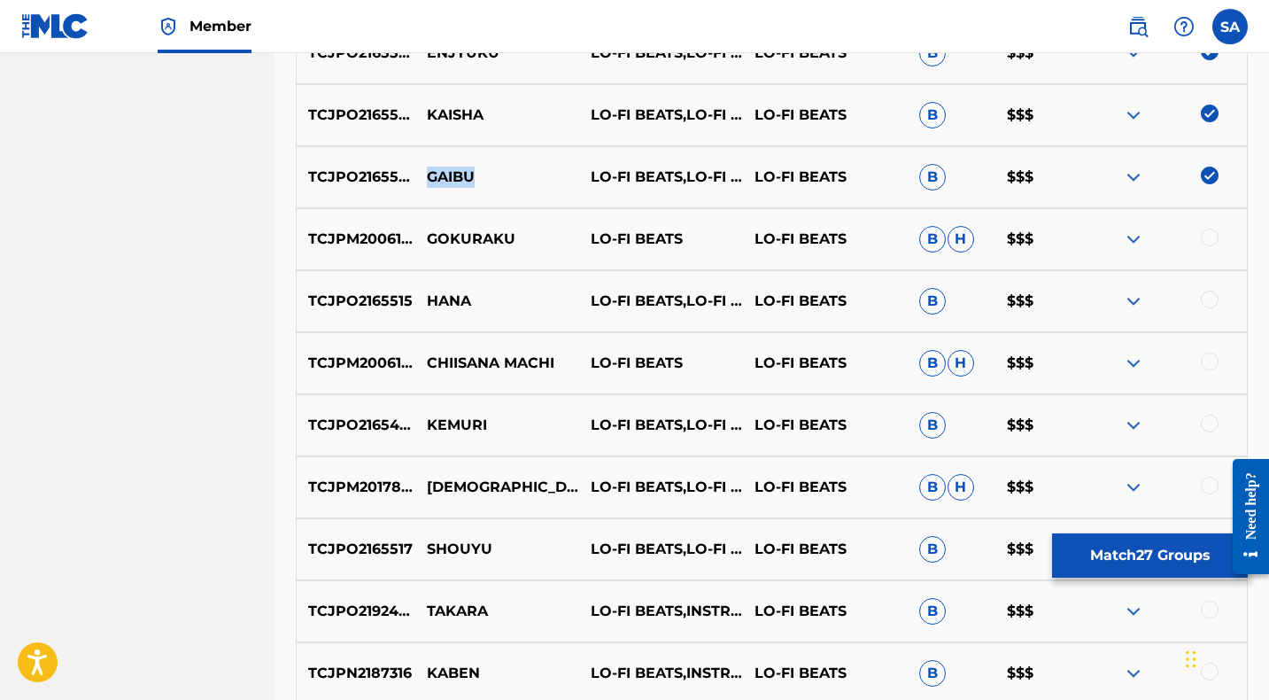
scroll to position [990, 0]
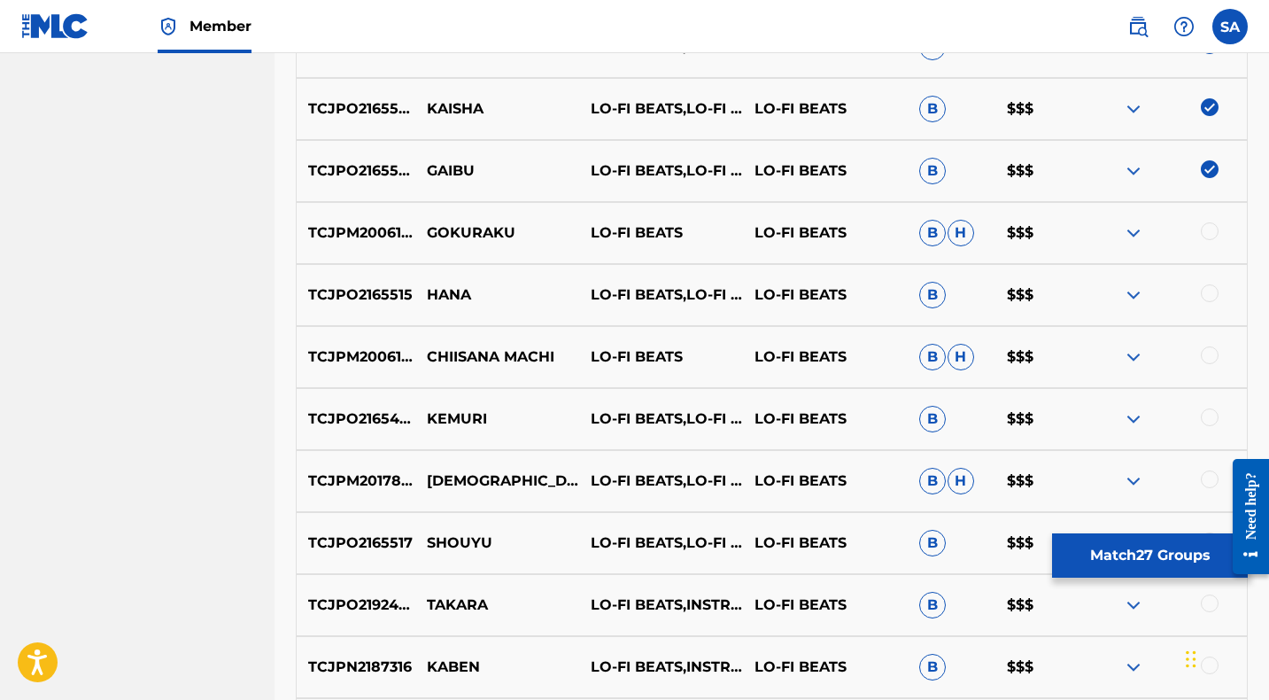
click at [1211, 226] on div at bounding box center [1210, 231] width 18 height 18
drag, startPoint x: 542, startPoint y: 226, endPoint x: 429, endPoint y: 225, distance: 113.3
click at [429, 225] on p "GOKURAKU" at bounding box center [497, 232] width 164 height 21
drag, startPoint x: 1204, startPoint y: 295, endPoint x: 1182, endPoint y: 296, distance: 22.2
click at [1204, 295] on div at bounding box center [1210, 293] width 18 height 18
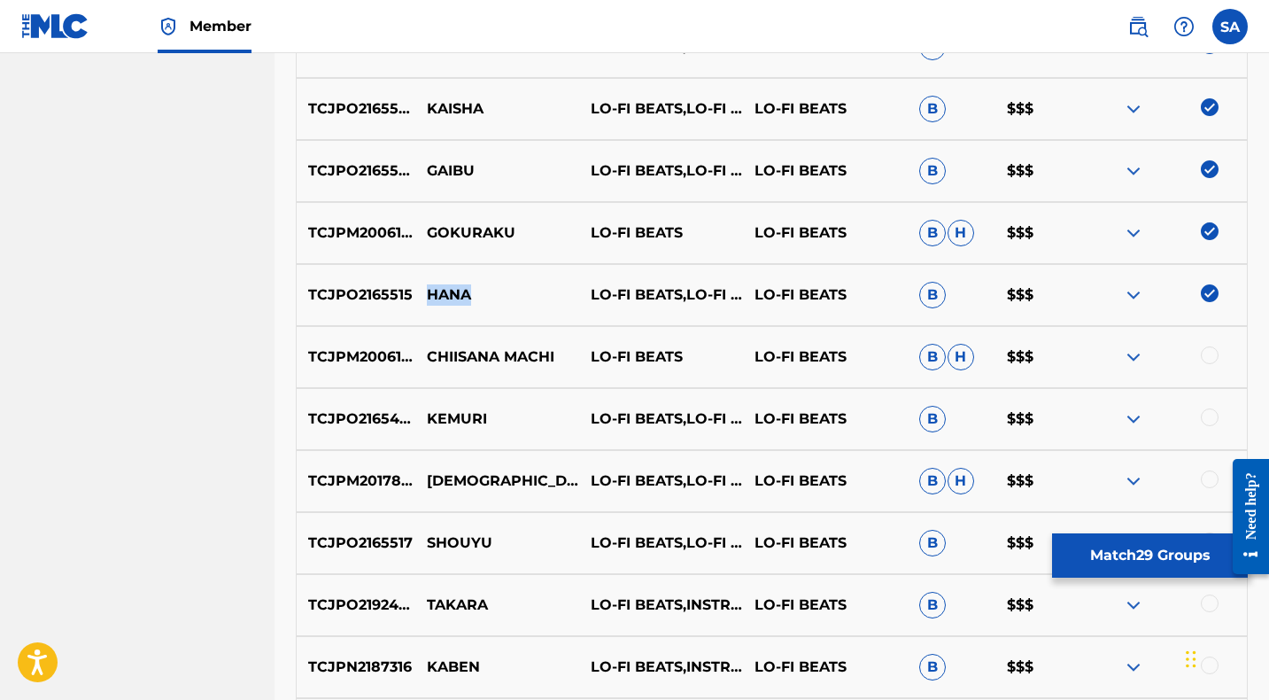
drag, startPoint x: 452, startPoint y: 291, endPoint x: 421, endPoint y: 290, distance: 31.0
click at [421, 290] on p "HANA" at bounding box center [497, 294] width 164 height 21
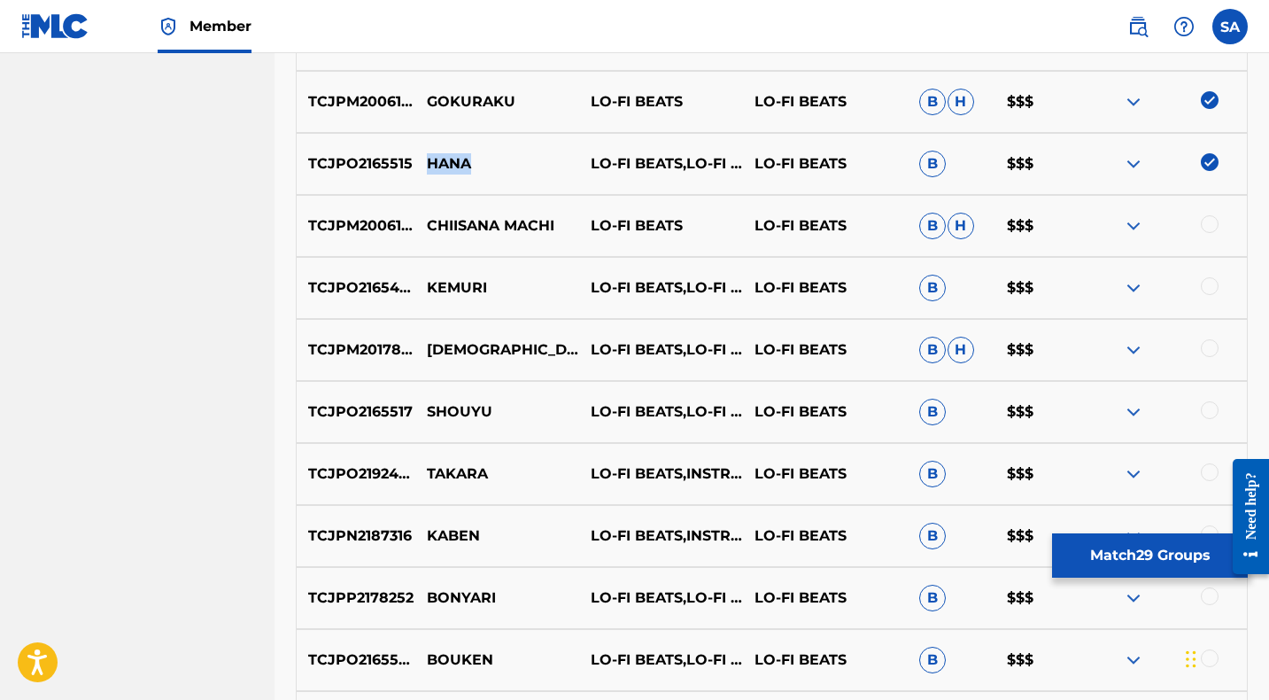
scroll to position [1125, 0]
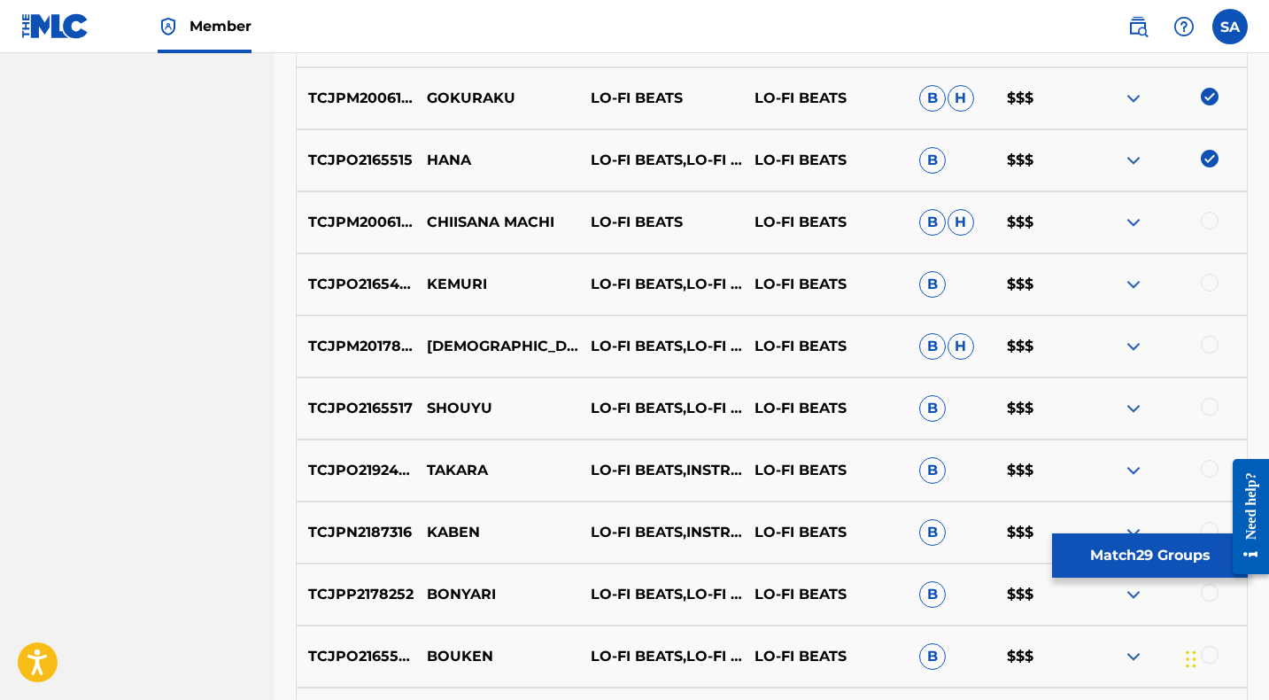
click at [1208, 220] on div at bounding box center [1210, 221] width 18 height 18
drag, startPoint x: 561, startPoint y: 221, endPoint x: 423, endPoint y: 223, distance: 138.1
click at [423, 223] on p "CHIISANA MACHI" at bounding box center [497, 222] width 164 height 21
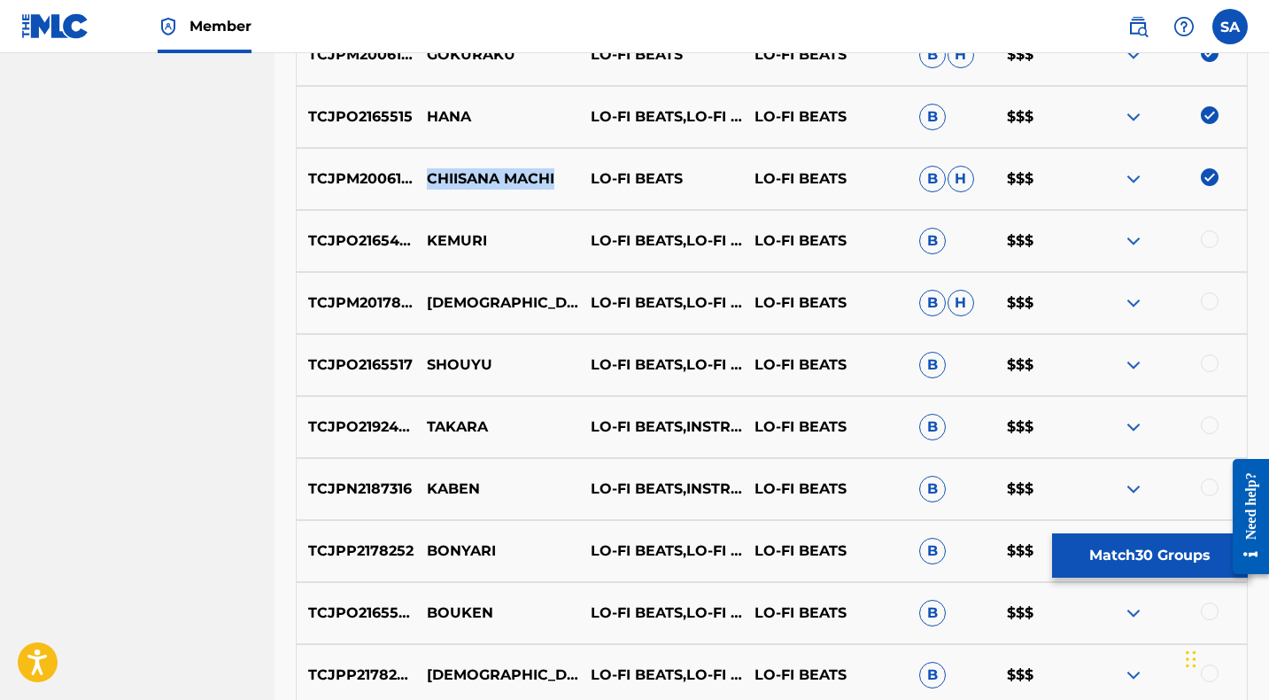
scroll to position [1174, 0]
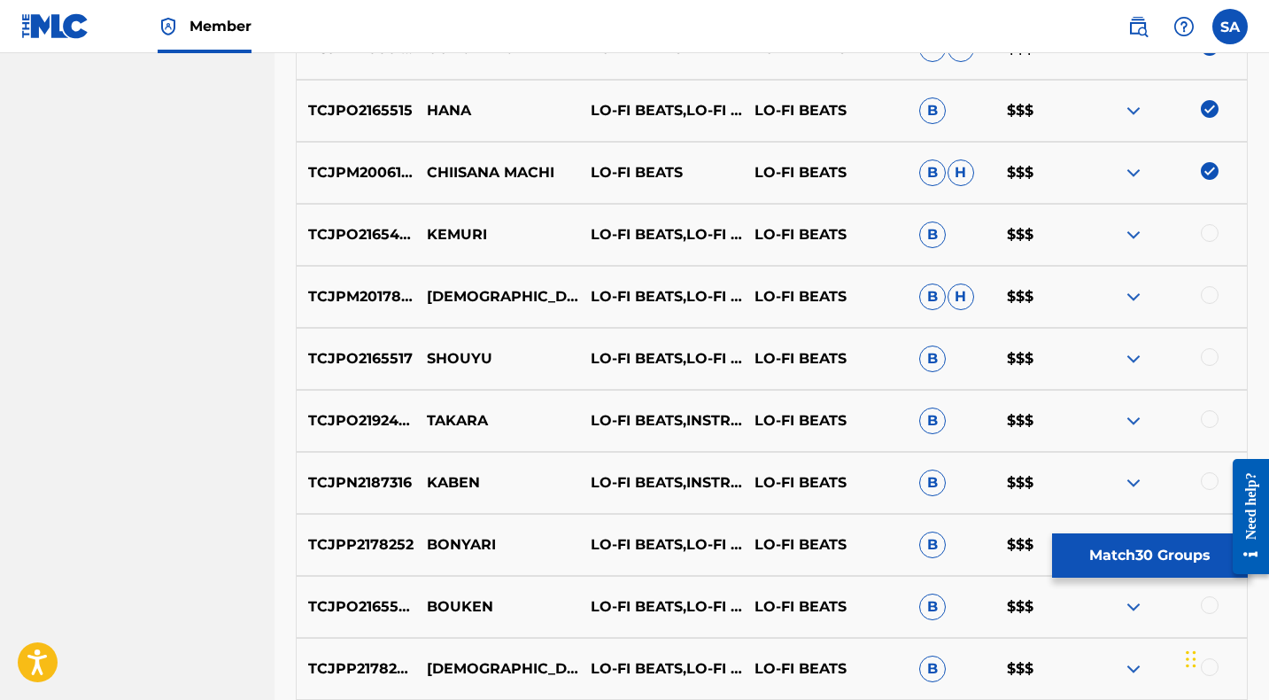
click at [1210, 233] on div at bounding box center [1210, 233] width 18 height 18
drag, startPoint x: 444, startPoint y: 234, endPoint x: 417, endPoint y: 232, distance: 26.6
click at [417, 232] on p "KEMURI" at bounding box center [497, 234] width 164 height 21
click at [1208, 293] on div at bounding box center [1210, 295] width 18 height 18
drag, startPoint x: 476, startPoint y: 296, endPoint x: 425, endPoint y: 293, distance: 51.4
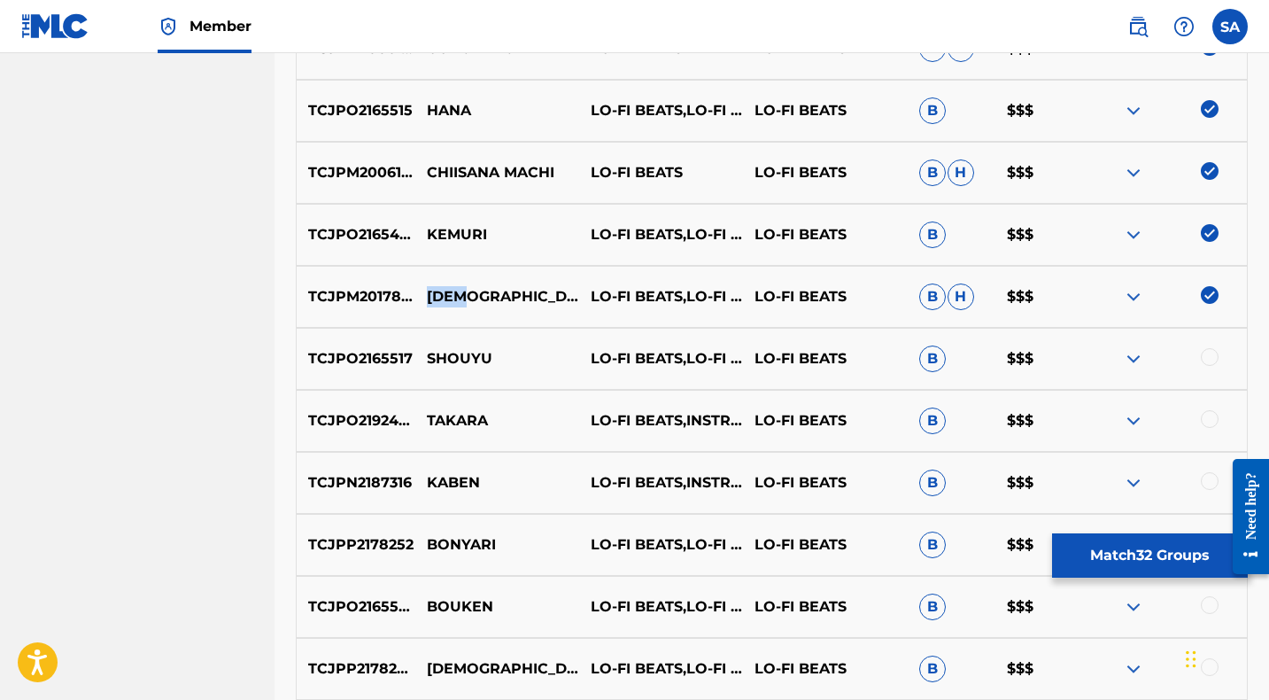
click at [425, 293] on p "[DEMOGRAPHIC_DATA]" at bounding box center [497, 296] width 164 height 21
click at [1207, 353] on div at bounding box center [1210, 357] width 18 height 18
drag, startPoint x: 515, startPoint y: 361, endPoint x: 425, endPoint y: 357, distance: 90.4
click at [425, 357] on p "SHOUYU" at bounding box center [497, 358] width 164 height 21
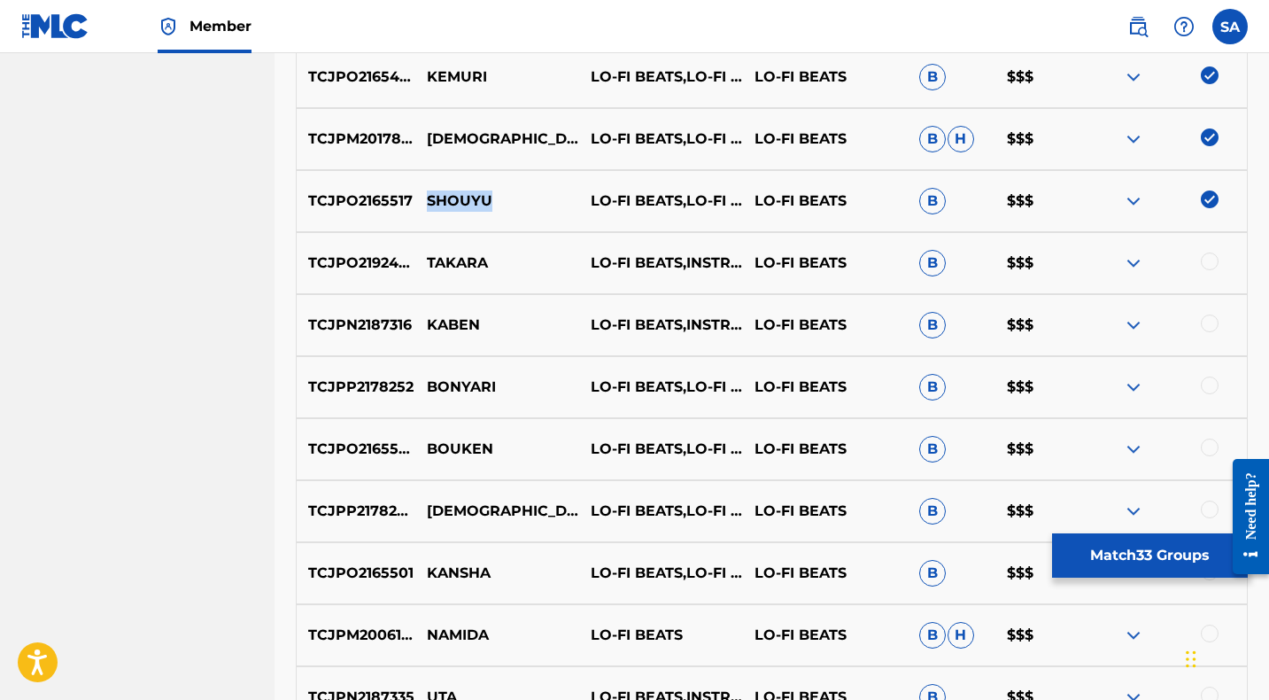
scroll to position [1333, 0]
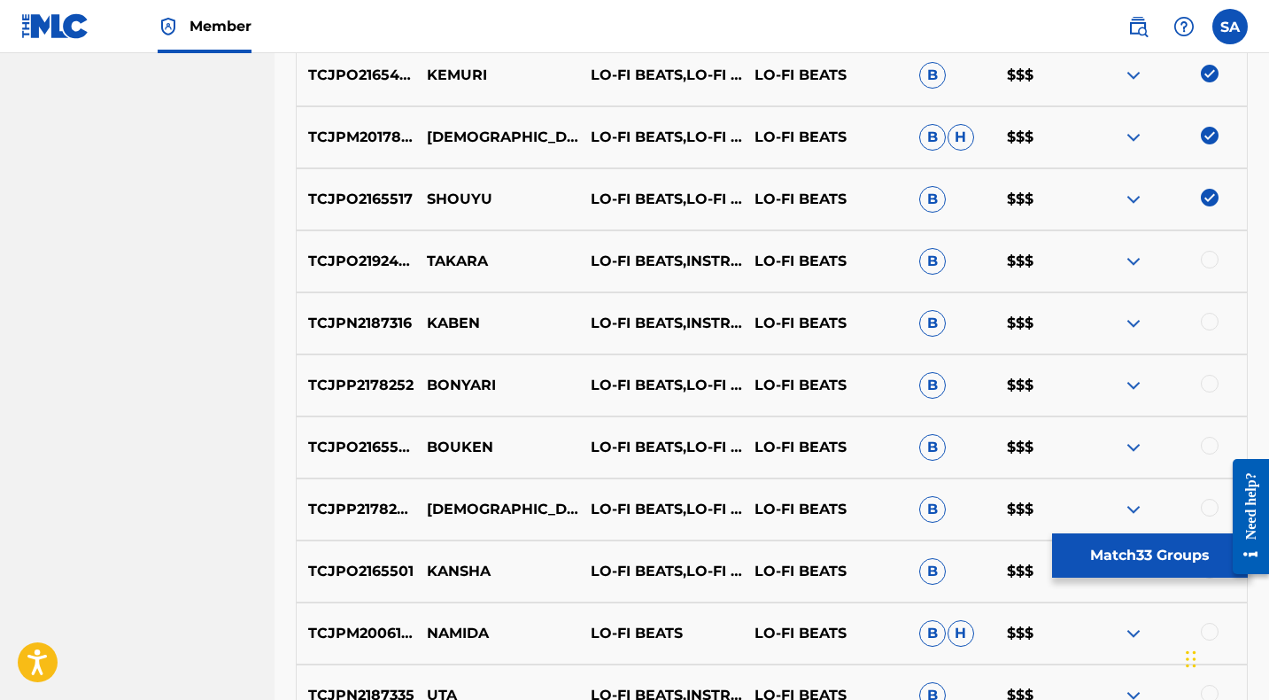
click at [1210, 256] on div at bounding box center [1210, 260] width 18 height 18
drag, startPoint x: 465, startPoint y: 260, endPoint x: 437, endPoint y: 268, distance: 29.4
click at [426, 255] on p "TAKARA" at bounding box center [497, 261] width 164 height 21
click at [1210, 319] on div at bounding box center [1210, 322] width 18 height 18
drag, startPoint x: 452, startPoint y: 320, endPoint x: 416, endPoint y: 320, distance: 36.3
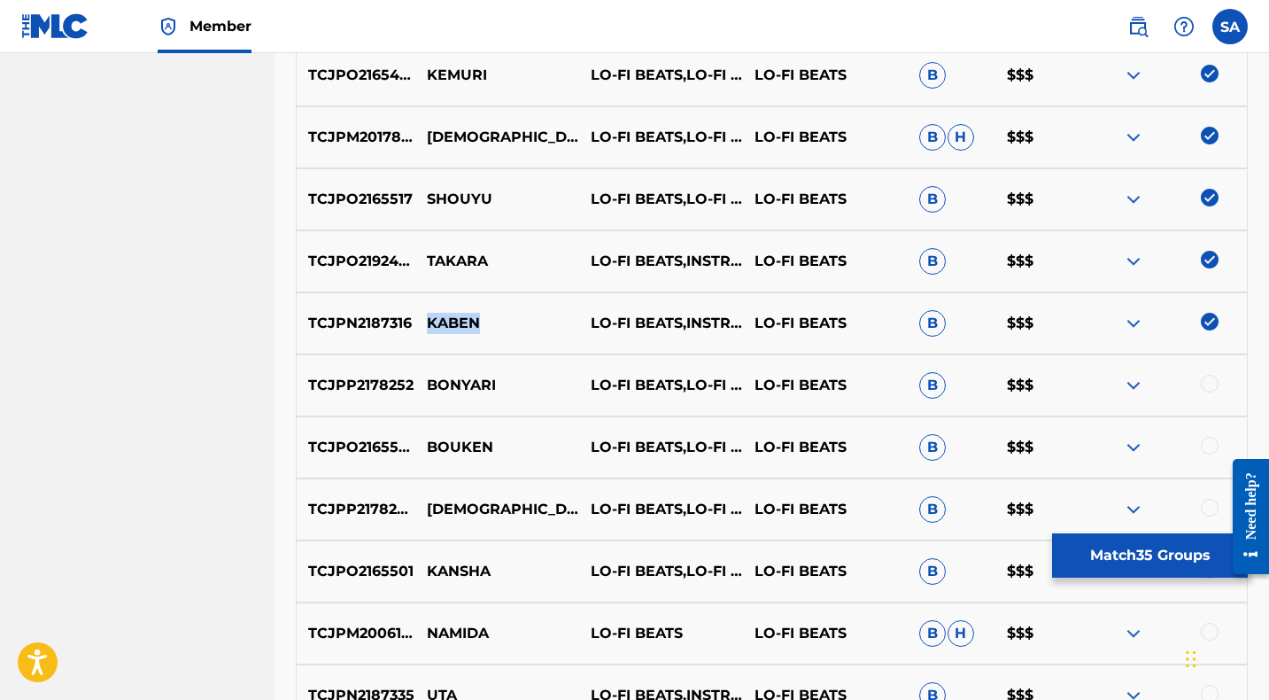
click at [416, 320] on p "KABEN" at bounding box center [497, 323] width 164 height 21
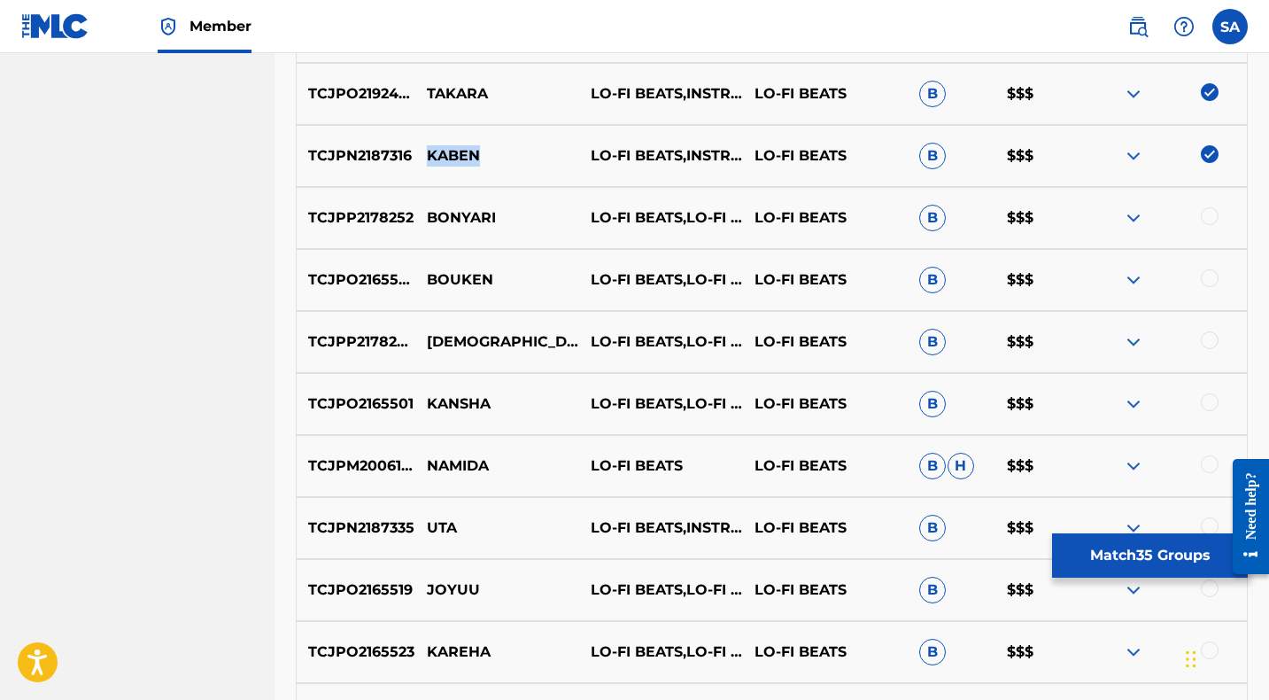
scroll to position [1508, 0]
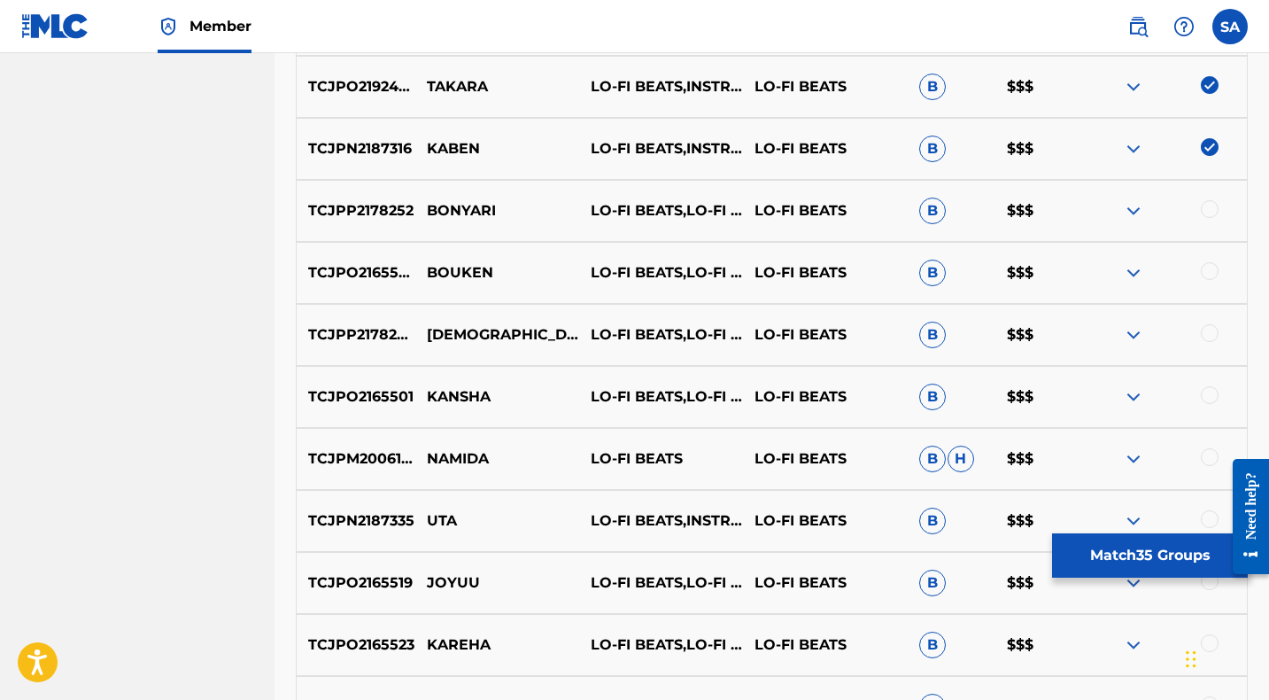
click at [1206, 206] on div at bounding box center [1210, 209] width 18 height 18
drag, startPoint x: 430, startPoint y: 211, endPoint x: 421, endPoint y: 209, distance: 9.9
click at [421, 209] on p "BONYARI" at bounding box center [497, 210] width 164 height 21
click at [1210, 269] on div at bounding box center [1210, 271] width 18 height 18
drag, startPoint x: 510, startPoint y: 269, endPoint x: 430, endPoint y: 271, distance: 79.7
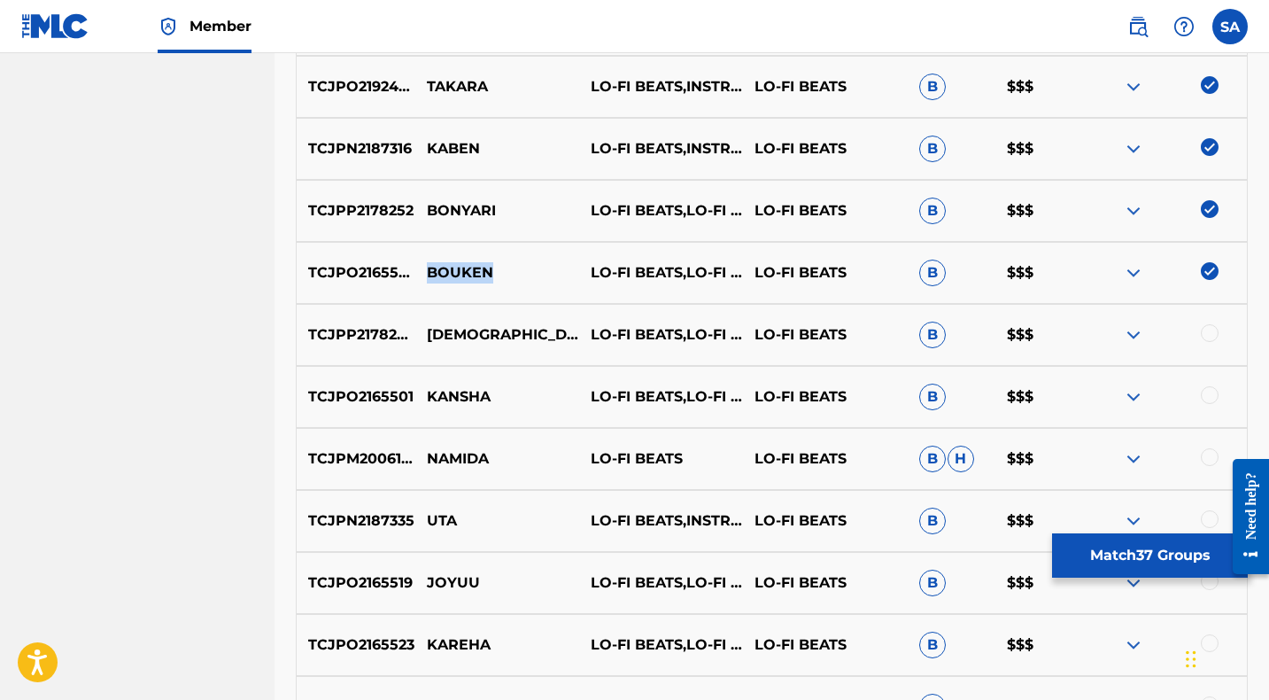
click at [430, 271] on p "BOUKEN" at bounding box center [497, 272] width 164 height 21
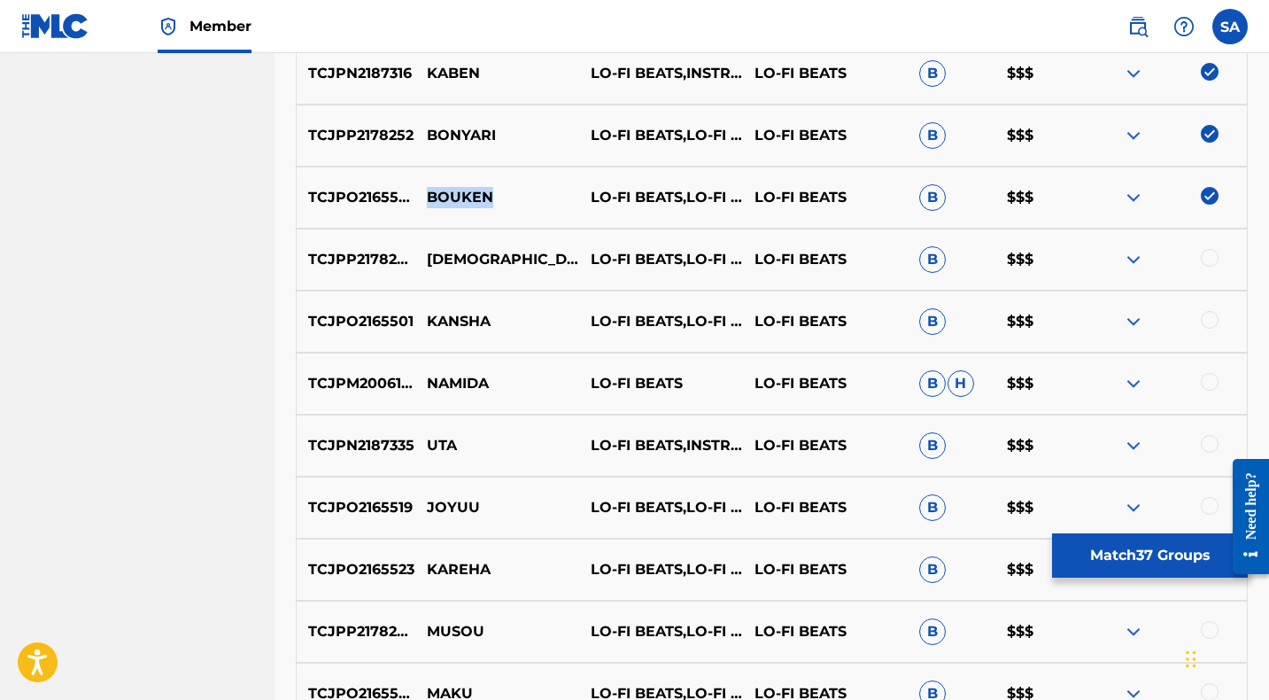
scroll to position [1587, 0]
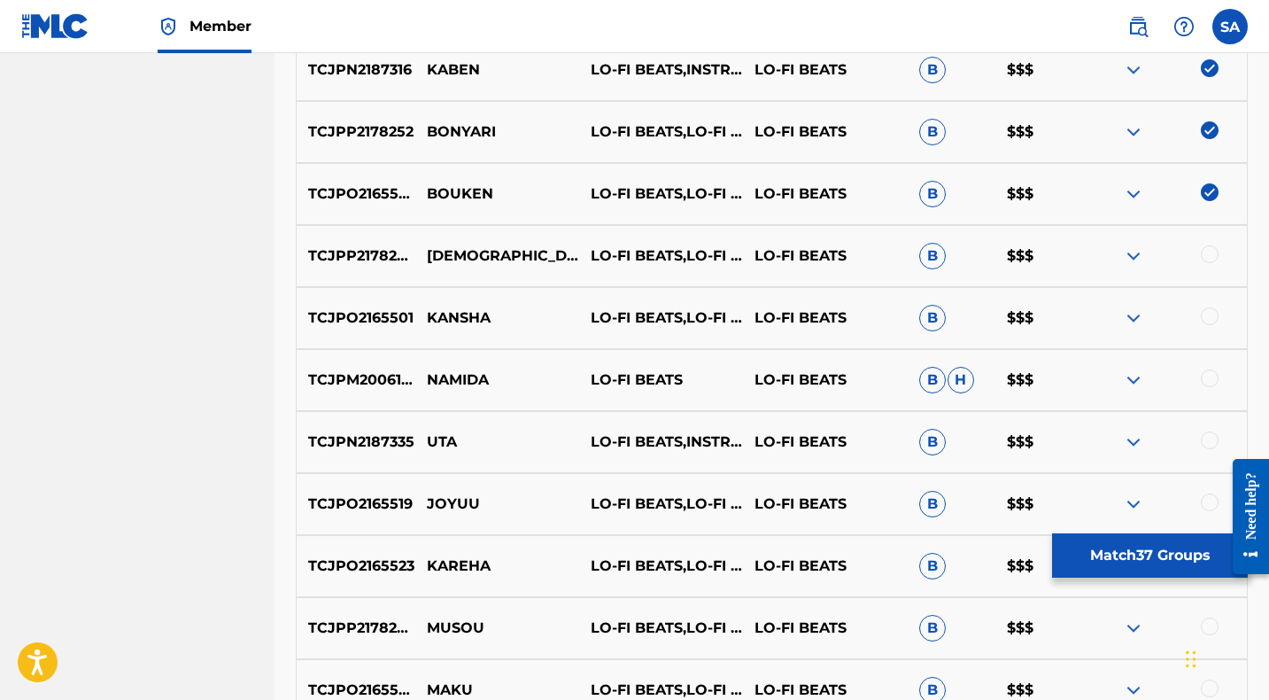
drag, startPoint x: 1209, startPoint y: 253, endPoint x: 741, endPoint y: 246, distance: 467.6
click at [1208, 253] on div at bounding box center [1210, 254] width 18 height 18
drag, startPoint x: 468, startPoint y: 254, endPoint x: 424, endPoint y: 252, distance: 43.4
click at [424, 252] on p "SHINYA" at bounding box center [497, 255] width 164 height 21
click at [1209, 316] on div at bounding box center [1210, 316] width 18 height 18
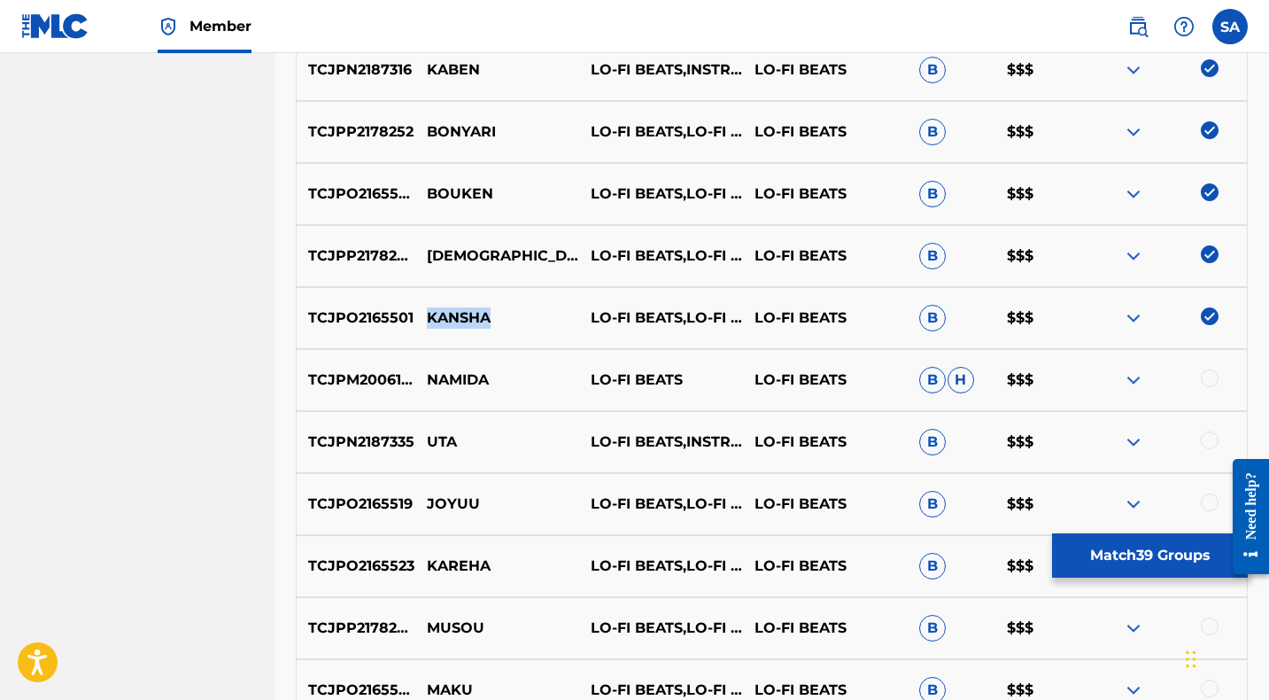
drag, startPoint x: 518, startPoint y: 319, endPoint x: 429, endPoint y: 317, distance: 89.4
click at [429, 317] on p "KANSHA" at bounding box center [497, 317] width 164 height 21
click at [1210, 380] on div at bounding box center [1210, 378] width 18 height 18
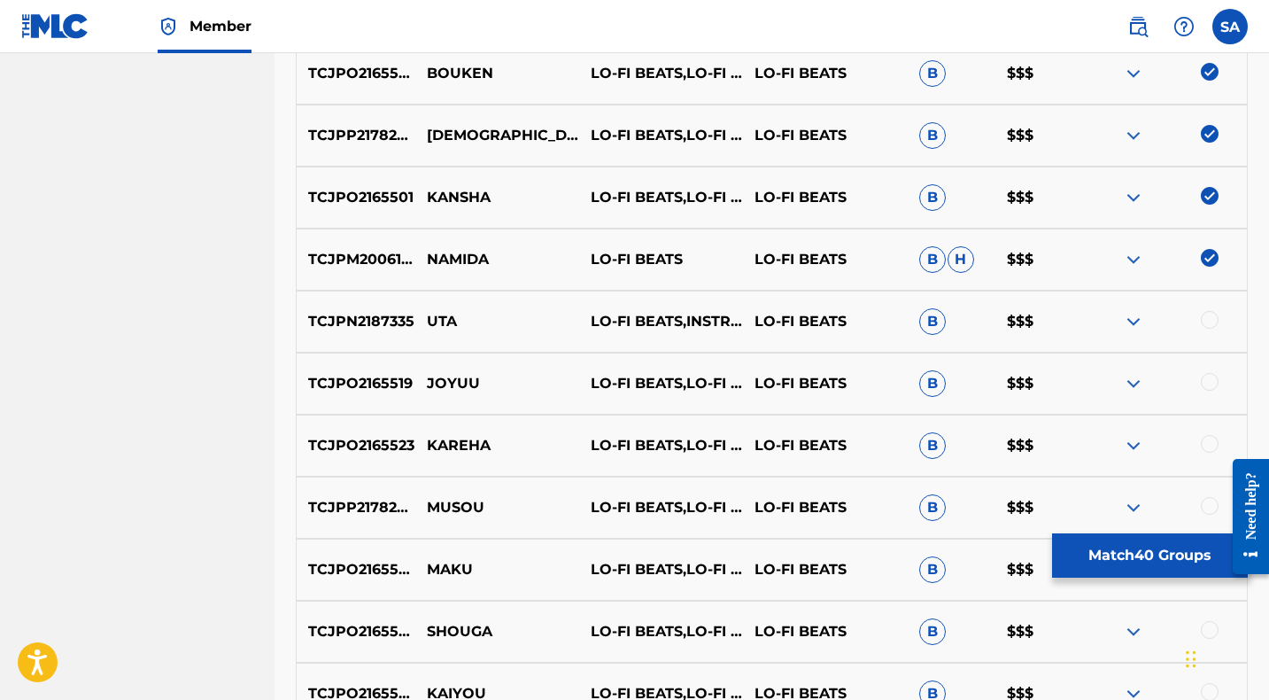
scroll to position [1714, 0]
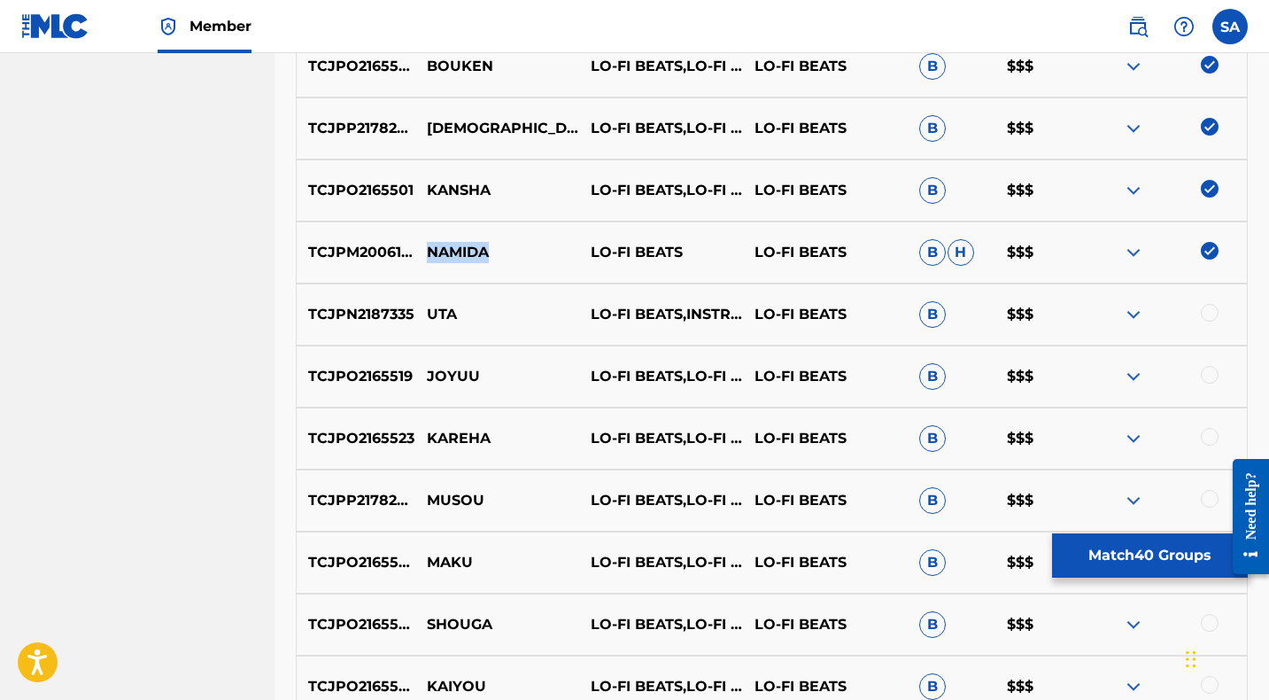
drag, startPoint x: 502, startPoint y: 247, endPoint x: 428, endPoint y: 246, distance: 74.4
click at [428, 246] on p "NAMIDA" at bounding box center [497, 252] width 164 height 21
click at [1207, 311] on div at bounding box center [1210, 313] width 18 height 18
drag, startPoint x: 452, startPoint y: 312, endPoint x: 430, endPoint y: 312, distance: 21.3
click at [430, 312] on p "UTA" at bounding box center [497, 314] width 164 height 21
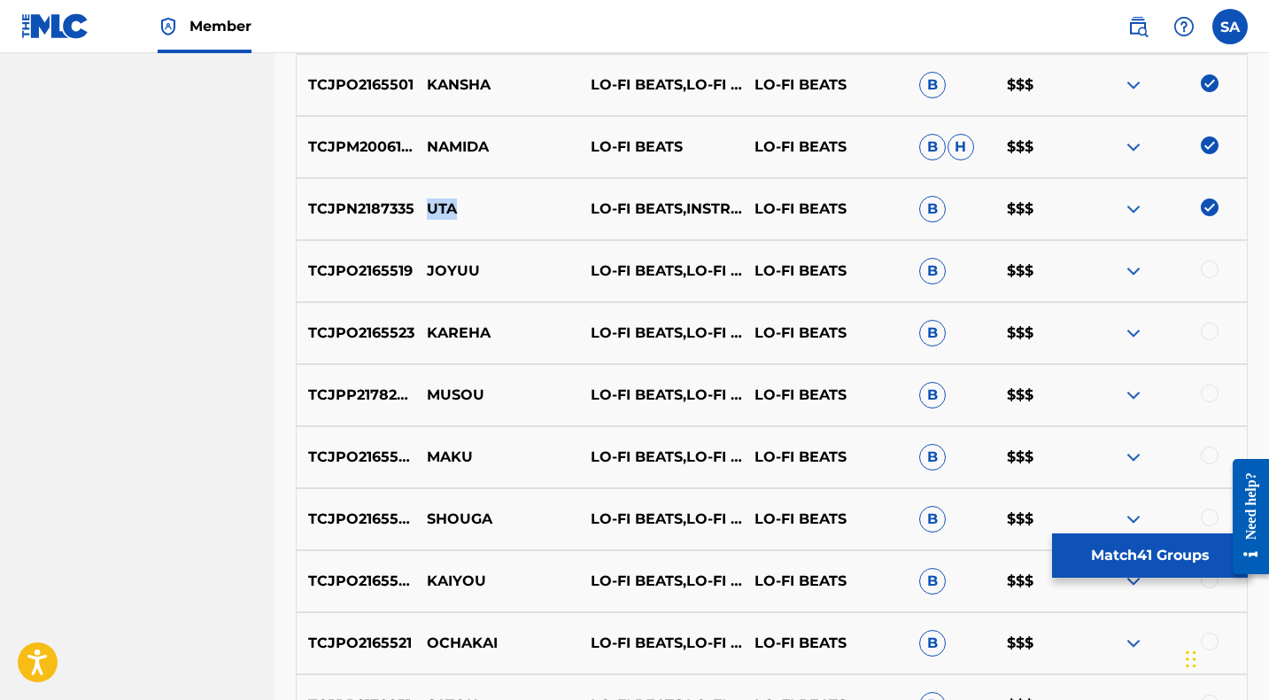
scroll to position [1827, 0]
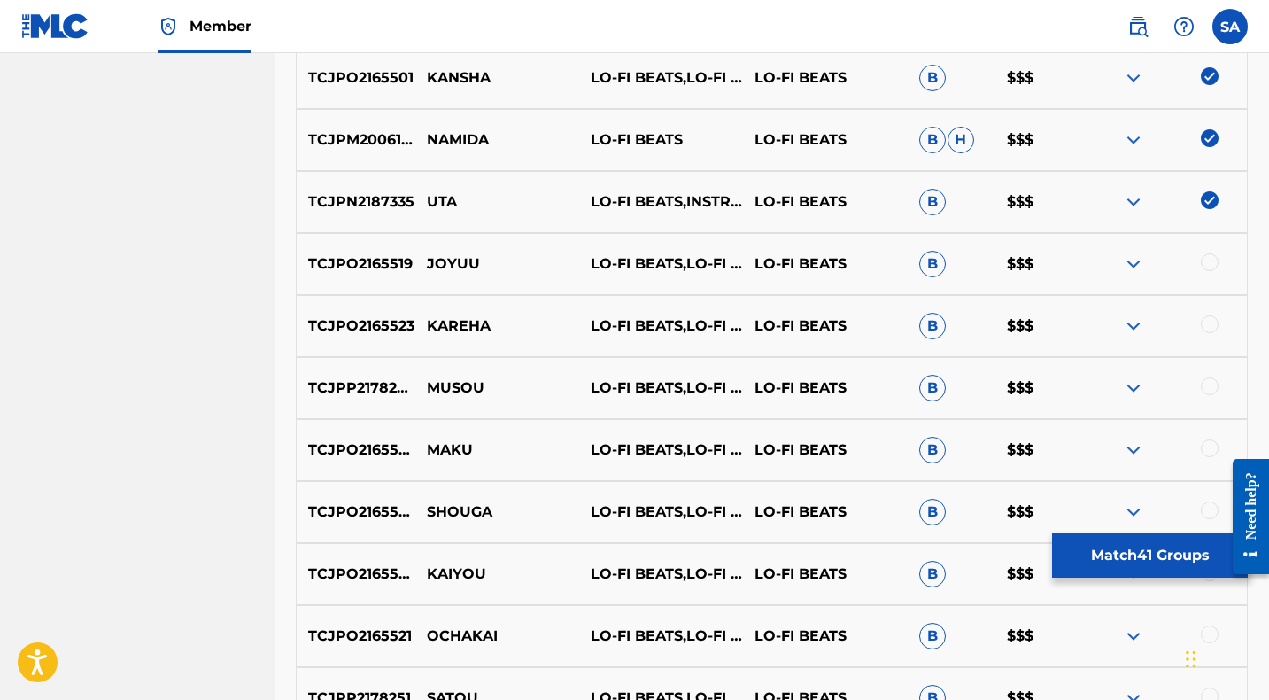
click at [1207, 261] on div at bounding box center [1210, 262] width 18 height 18
drag, startPoint x: 493, startPoint y: 262, endPoint x: 407, endPoint y: 265, distance: 85.9
click at [407, 265] on div "TCJPO2165519 JOYUU LO-FI BEATS,LO-FI CAFE,INSTRUMENTAL STUDY LO-FI BEATS B $$$" at bounding box center [772, 264] width 952 height 62
click at [1205, 322] on div at bounding box center [1210, 324] width 18 height 18
drag, startPoint x: 498, startPoint y: 323, endPoint x: 417, endPoint y: 323, distance: 80.6
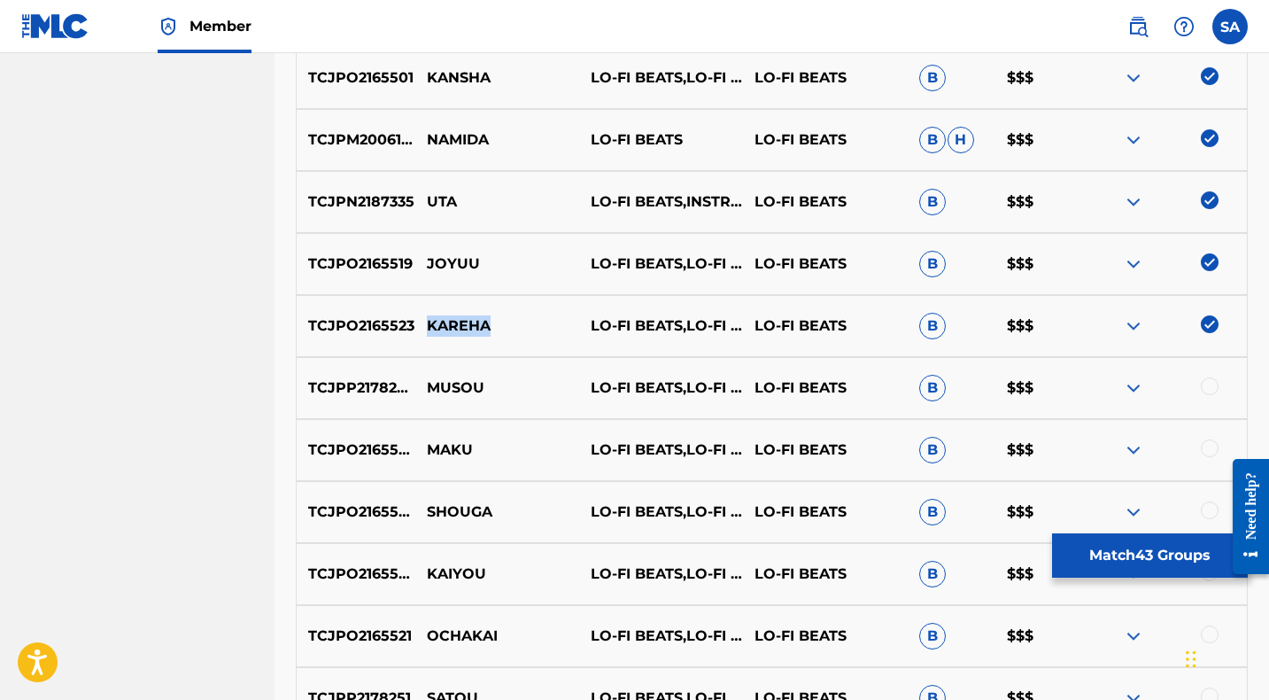
click at [417, 323] on p "KAREHA" at bounding box center [497, 325] width 164 height 21
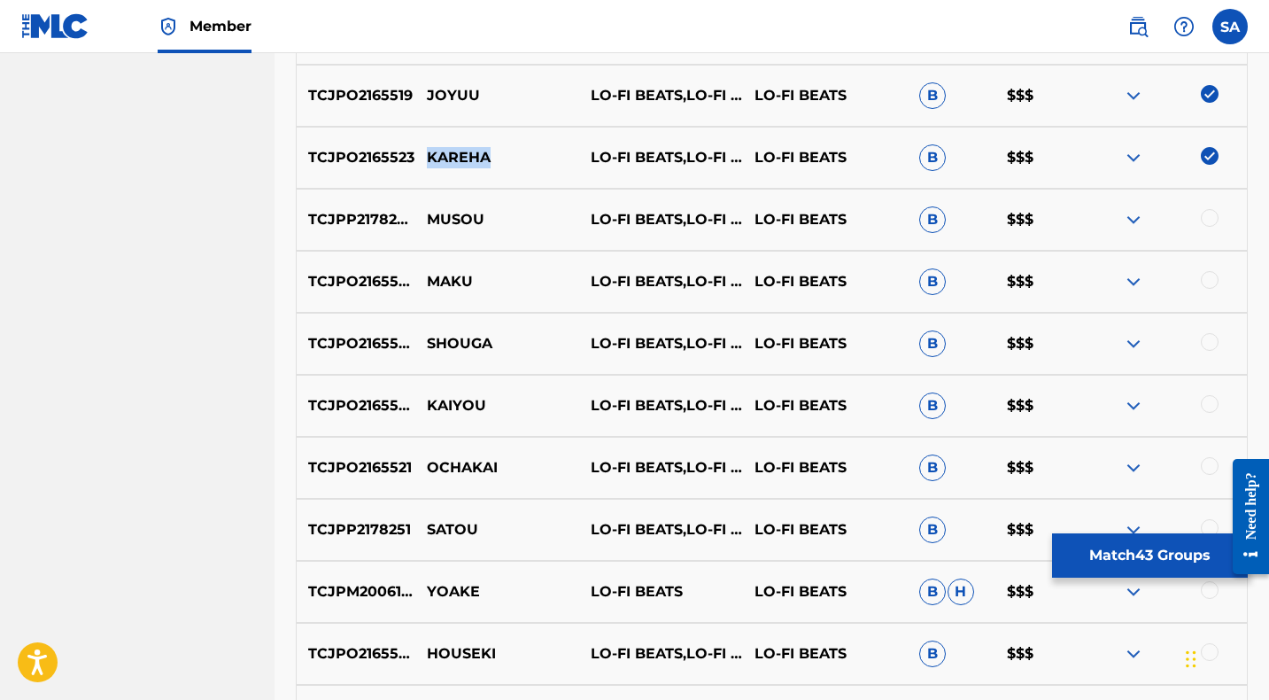
scroll to position [1991, 0]
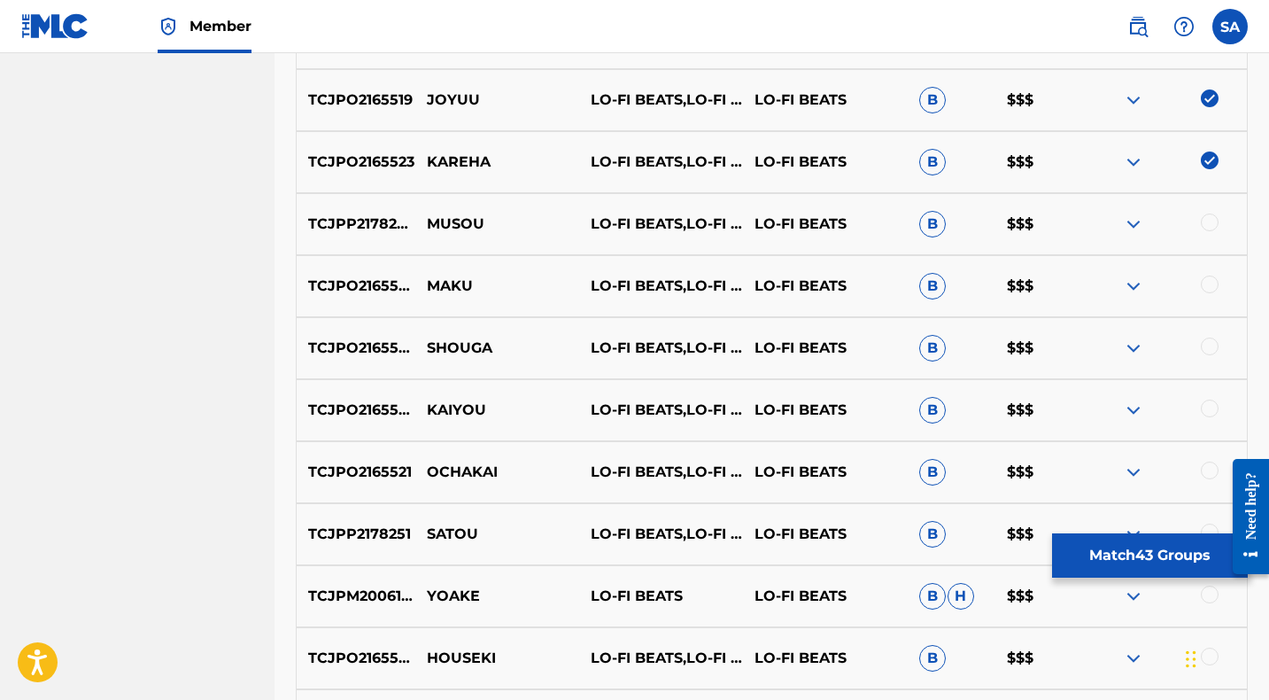
drag, startPoint x: 1210, startPoint y: 222, endPoint x: 610, endPoint y: 229, distance: 599.5
click at [1210, 222] on div at bounding box center [1210, 222] width 18 height 18
drag, startPoint x: 497, startPoint y: 221, endPoint x: 416, endPoint y: 221, distance: 80.6
click at [416, 221] on p "MUSOU" at bounding box center [497, 223] width 164 height 21
click at [1211, 282] on div at bounding box center [1210, 284] width 18 height 18
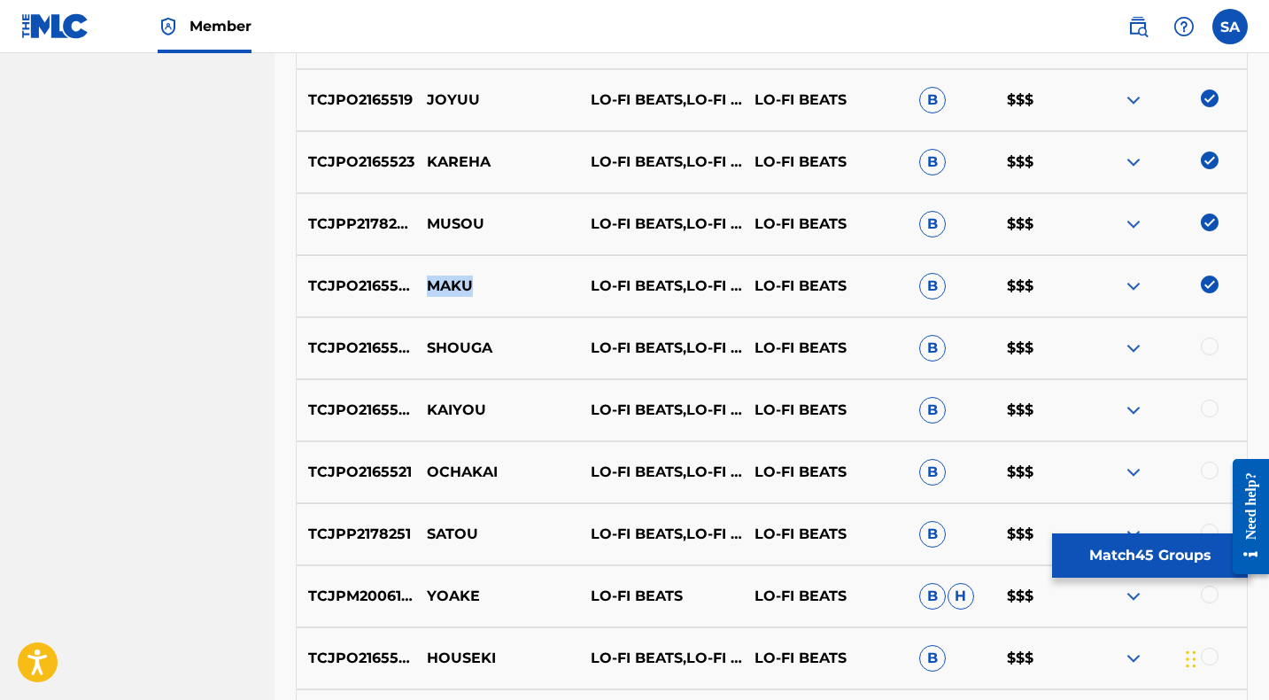
drag, startPoint x: 472, startPoint y: 289, endPoint x: 429, endPoint y: 286, distance: 43.5
click at [429, 286] on p "MAKU" at bounding box center [497, 285] width 164 height 21
click at [1212, 345] on div at bounding box center [1210, 346] width 18 height 18
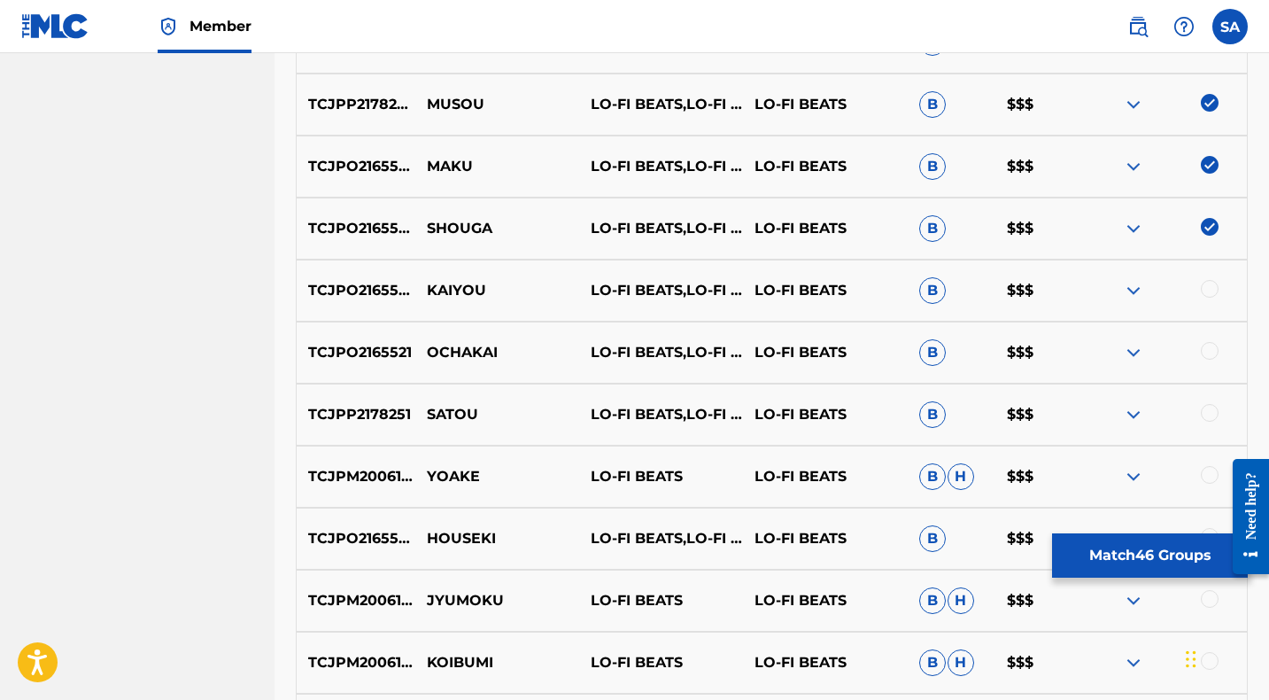
scroll to position [2129, 0]
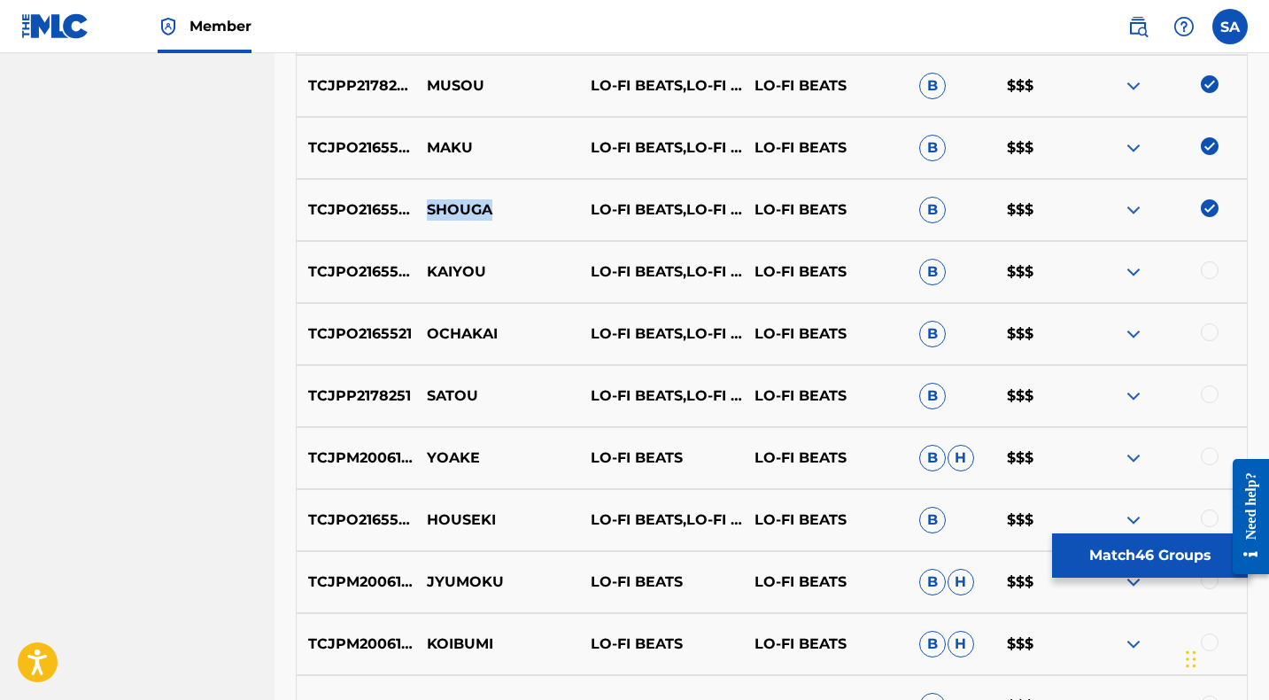
drag, startPoint x: 512, startPoint y: 213, endPoint x: 429, endPoint y: 203, distance: 83.9
click at [429, 203] on p "SHOUGA" at bounding box center [497, 209] width 164 height 21
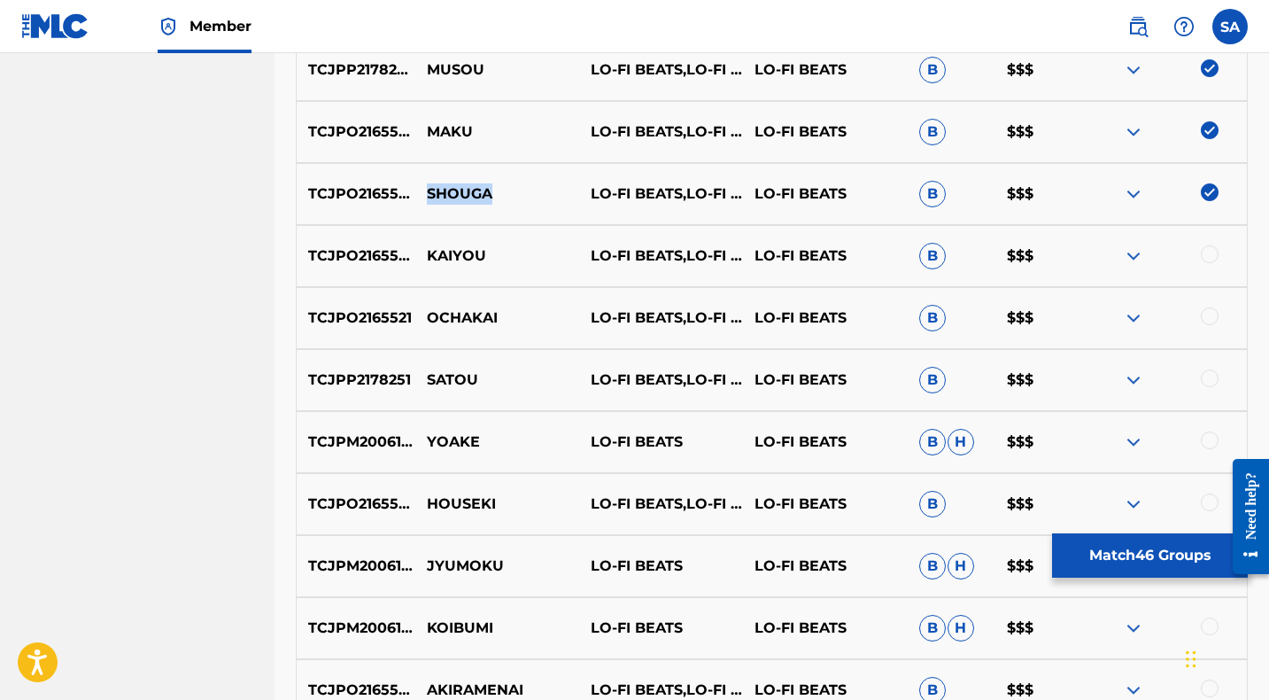
scroll to position [2153, 0]
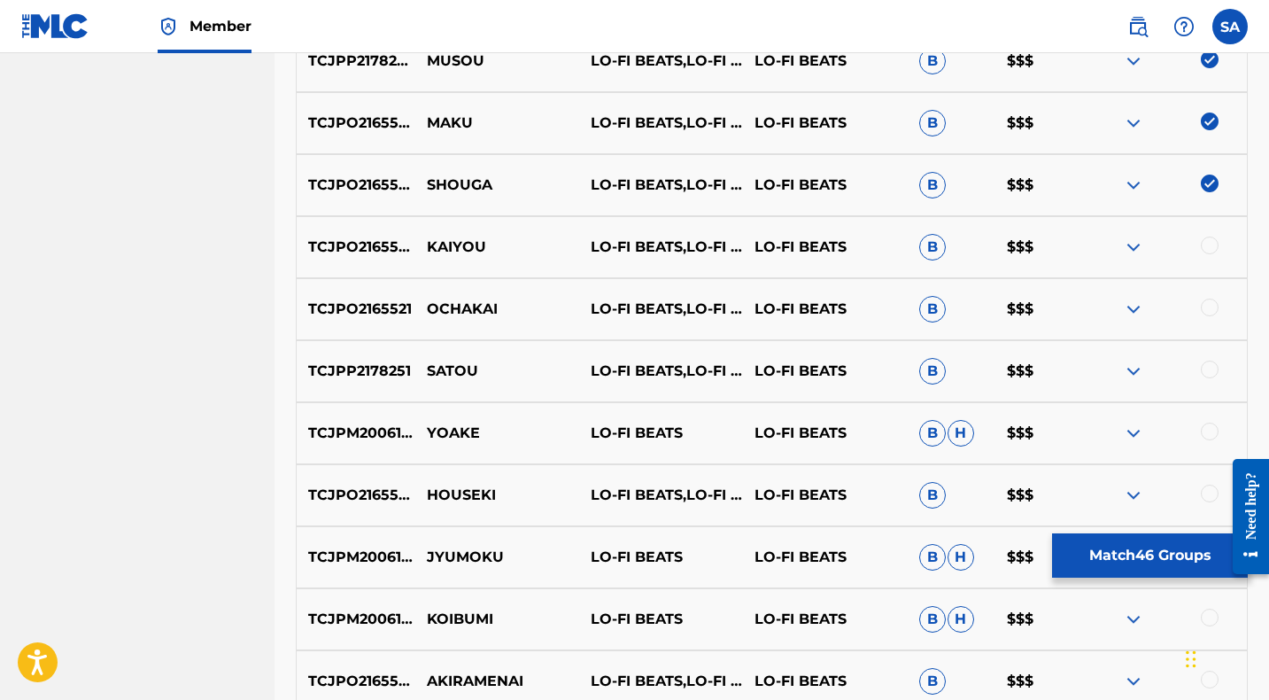
click at [1210, 244] on div at bounding box center [1210, 245] width 18 height 18
drag, startPoint x: 515, startPoint y: 247, endPoint x: 418, endPoint y: 240, distance: 97.7
click at [418, 240] on p "KAIYOU" at bounding box center [497, 246] width 164 height 21
drag, startPoint x: 1207, startPoint y: 305, endPoint x: 903, endPoint y: 303, distance: 303.7
click at [1207, 305] on div at bounding box center [1210, 307] width 18 height 18
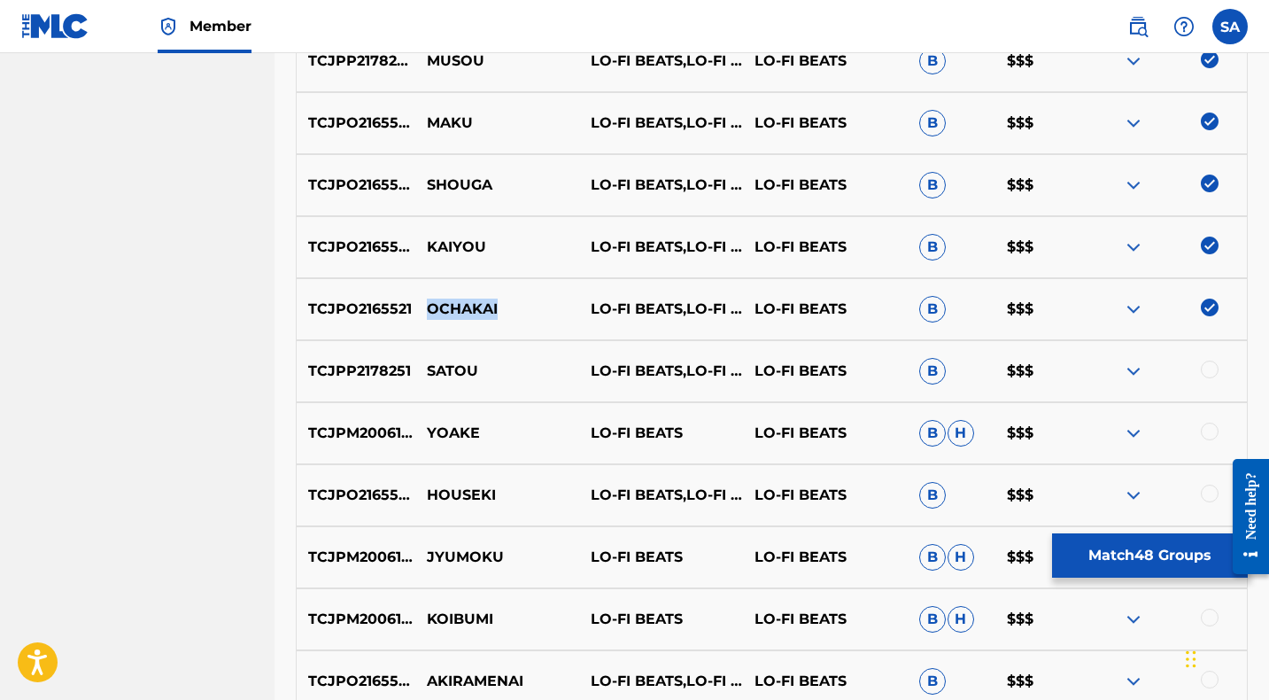
drag, startPoint x: 468, startPoint y: 298, endPoint x: 434, endPoint y: 296, distance: 33.7
click at [434, 296] on div "TCJPO2165521 OCHAKAI LO-FI BEATS,LO-FI CAFE,INSTRUMENTAL STUDY LO-FI BEATS B $$$" at bounding box center [772, 309] width 952 height 62
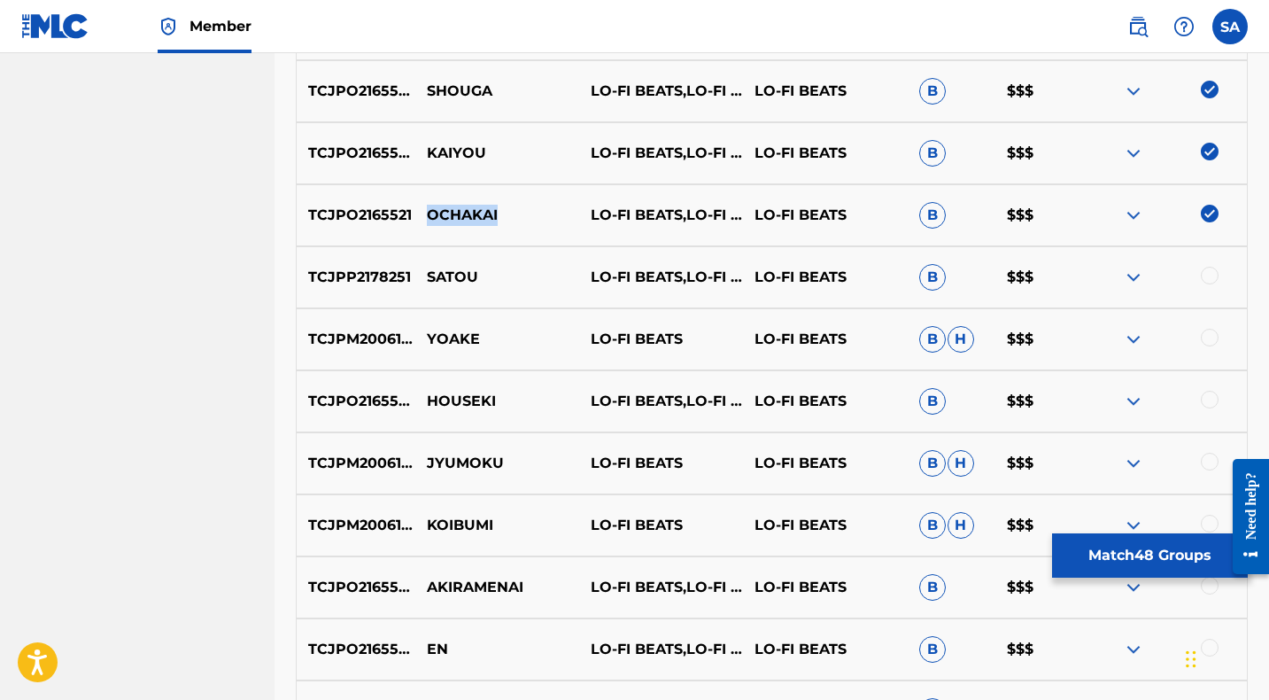
scroll to position [2266, 0]
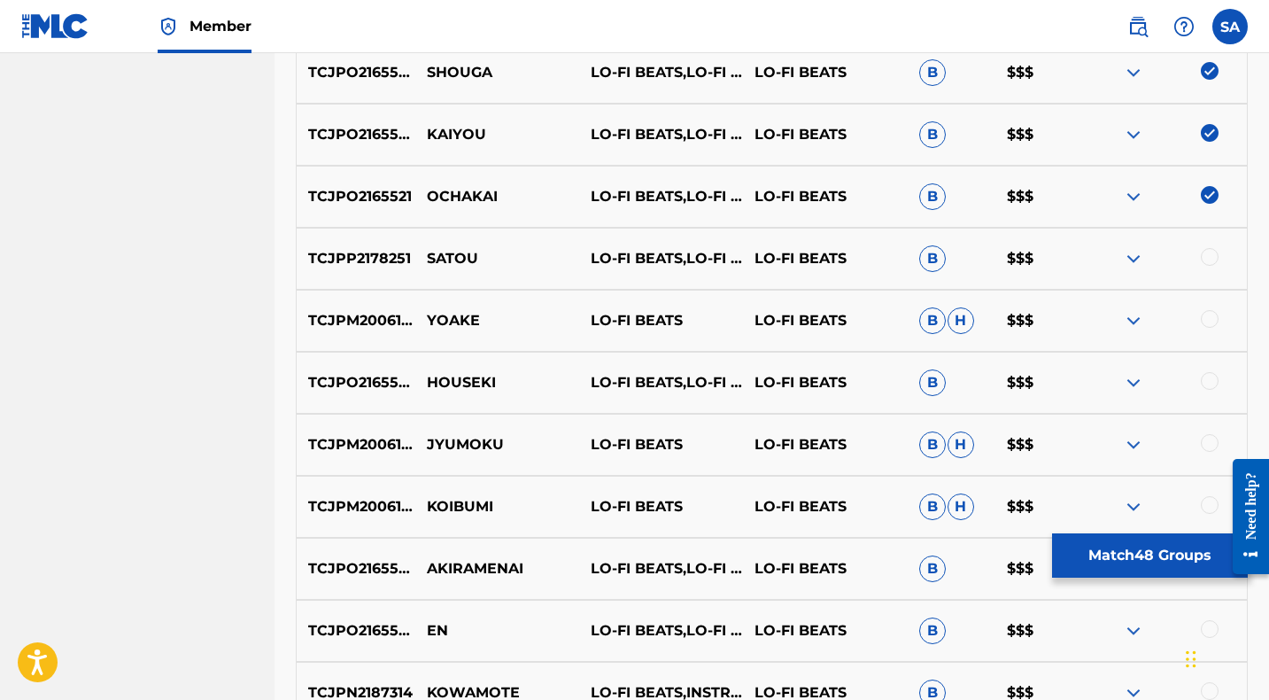
click at [1208, 256] on div at bounding box center [1210, 257] width 18 height 18
drag, startPoint x: 492, startPoint y: 258, endPoint x: 423, endPoint y: 254, distance: 69.2
click at [423, 254] on p "SATOU" at bounding box center [497, 258] width 164 height 21
click at [1210, 315] on div at bounding box center [1210, 319] width 18 height 18
drag, startPoint x: 499, startPoint y: 316, endPoint x: 429, endPoint y: 313, distance: 69.2
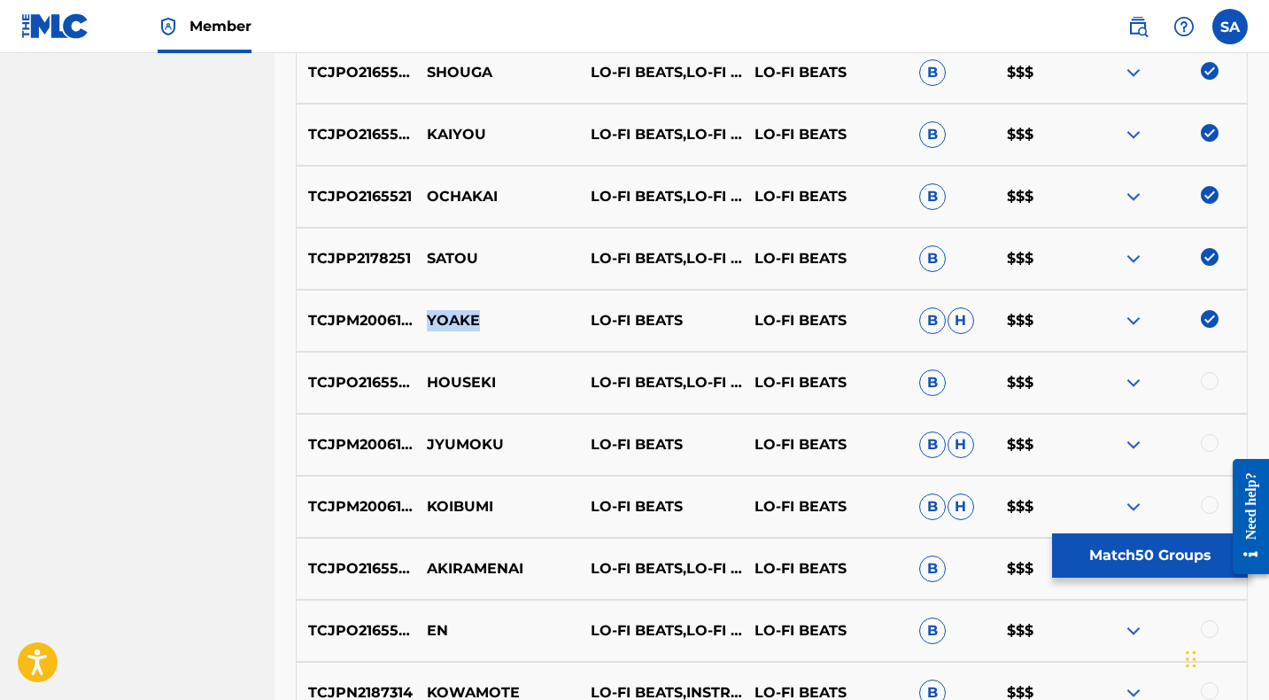
click at [429, 313] on p "YOAKE" at bounding box center [497, 320] width 164 height 21
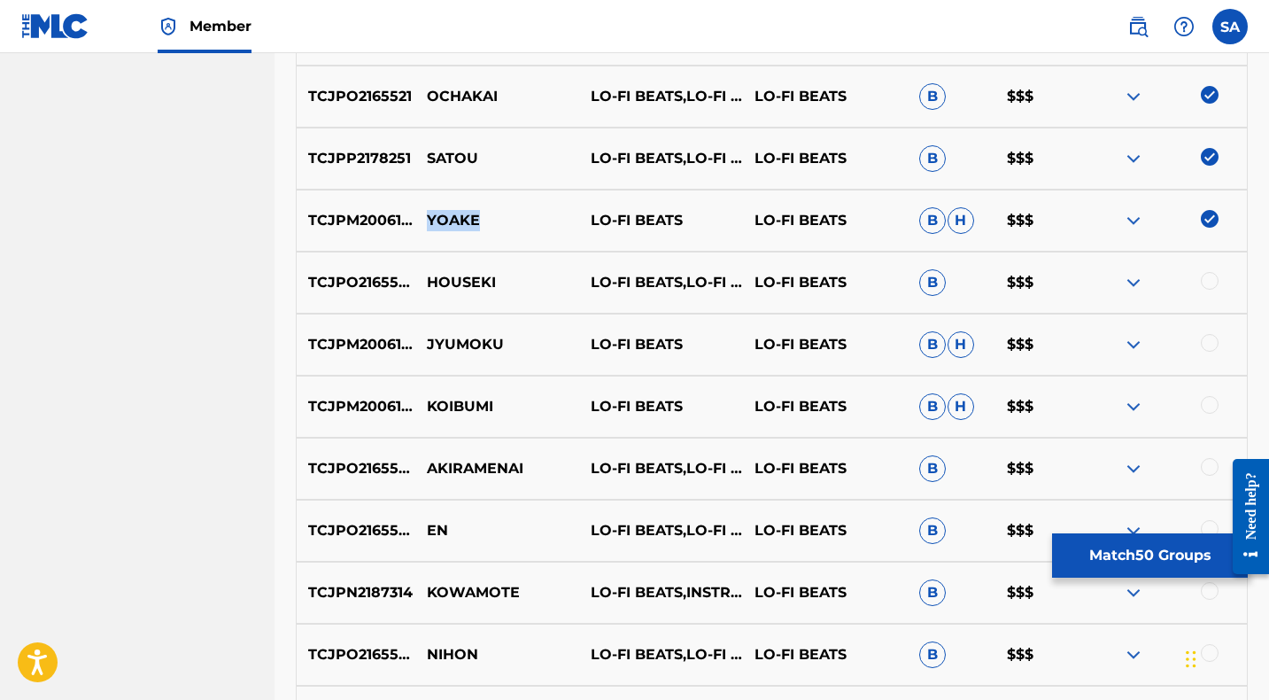
scroll to position [2377, 0]
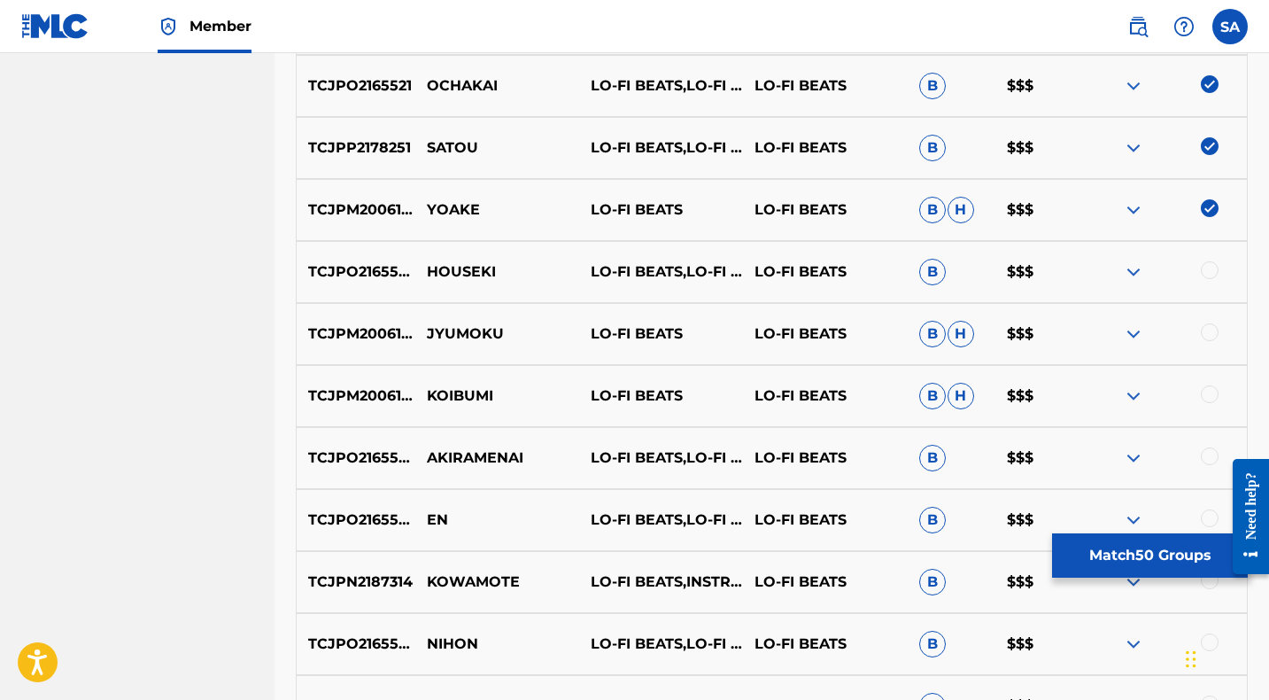
click at [1210, 273] on div at bounding box center [1210, 270] width 18 height 18
drag, startPoint x: 495, startPoint y: 267, endPoint x: 427, endPoint y: 263, distance: 68.3
click at [427, 263] on p "HOUSEKI" at bounding box center [497, 271] width 164 height 21
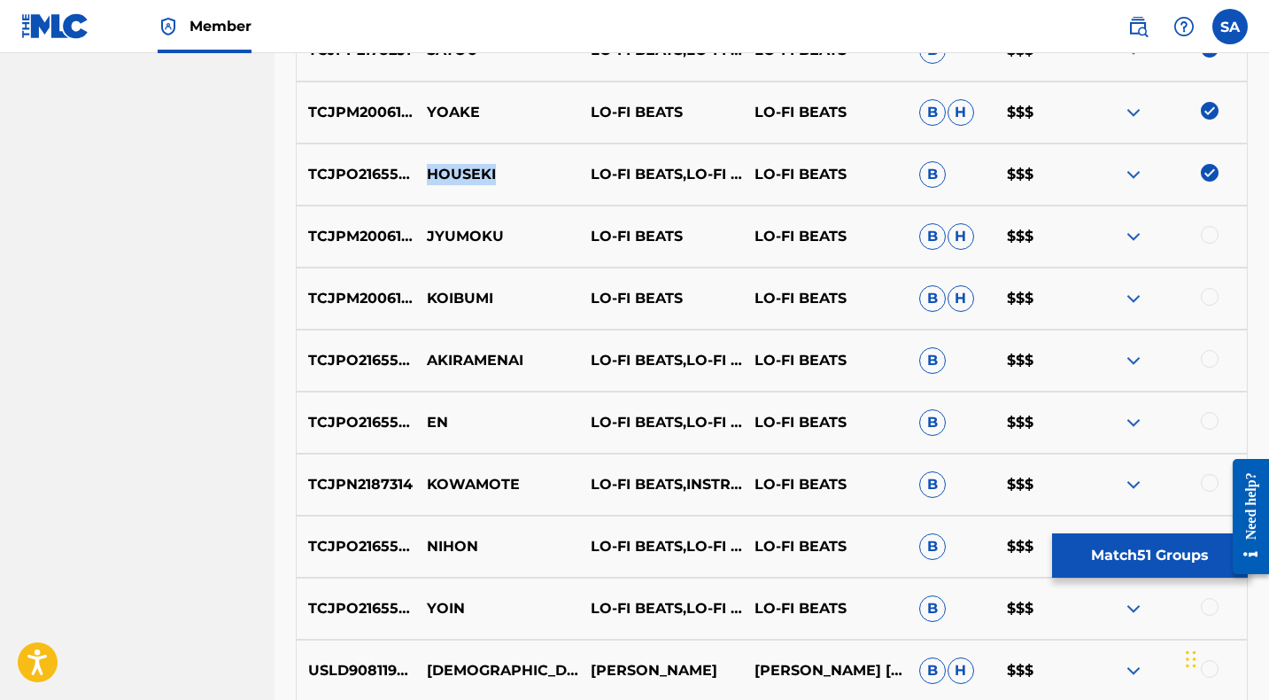
scroll to position [2472, 0]
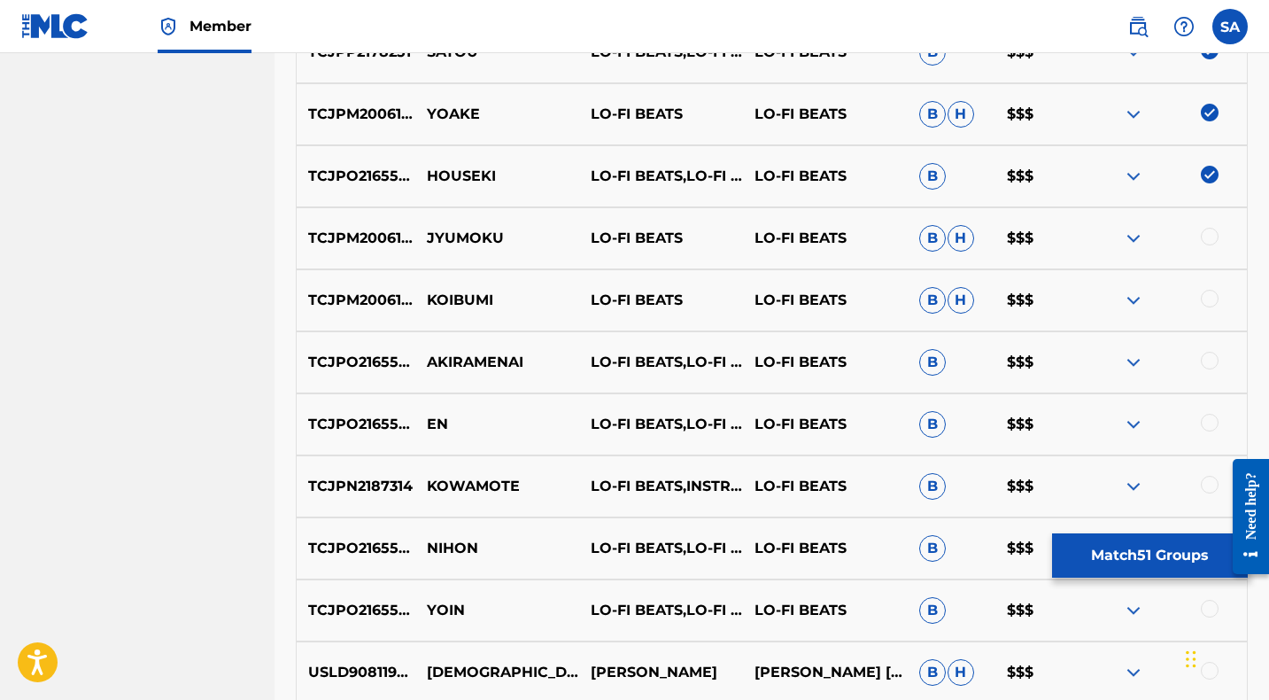
click at [1212, 234] on div at bounding box center [1210, 237] width 18 height 18
drag, startPoint x: 531, startPoint y: 238, endPoint x: 421, endPoint y: 236, distance: 109.8
click at [421, 236] on p "JYUMOKU" at bounding box center [497, 238] width 164 height 21
click at [1207, 296] on div at bounding box center [1210, 299] width 18 height 18
drag, startPoint x: 446, startPoint y: 301, endPoint x: 418, endPoint y: 300, distance: 28.3
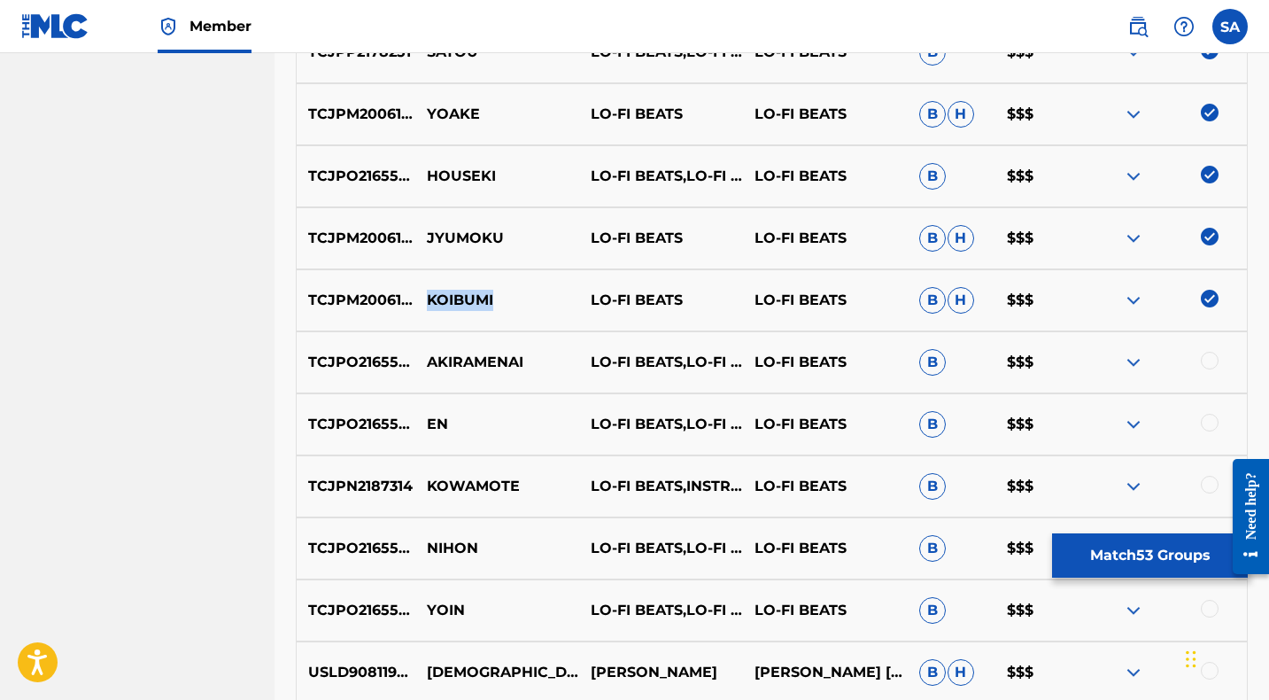
click at [418, 300] on p "KOIBUMI" at bounding box center [497, 300] width 164 height 21
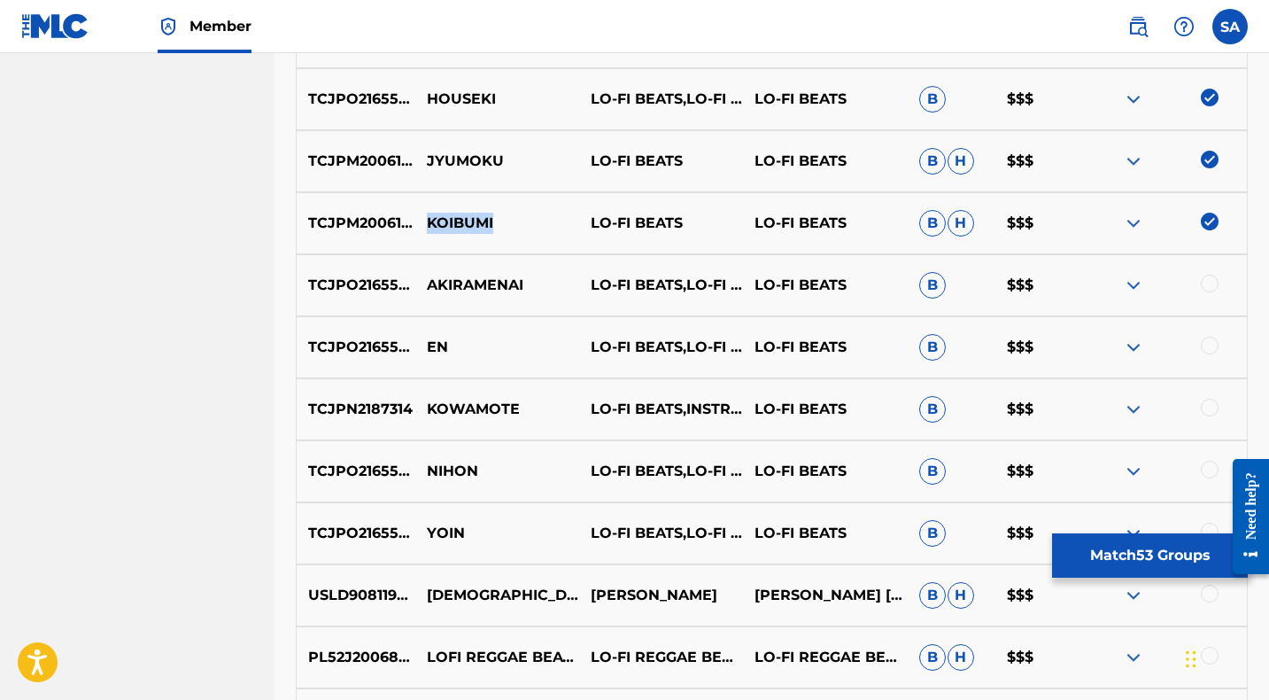
scroll to position [2559, 0]
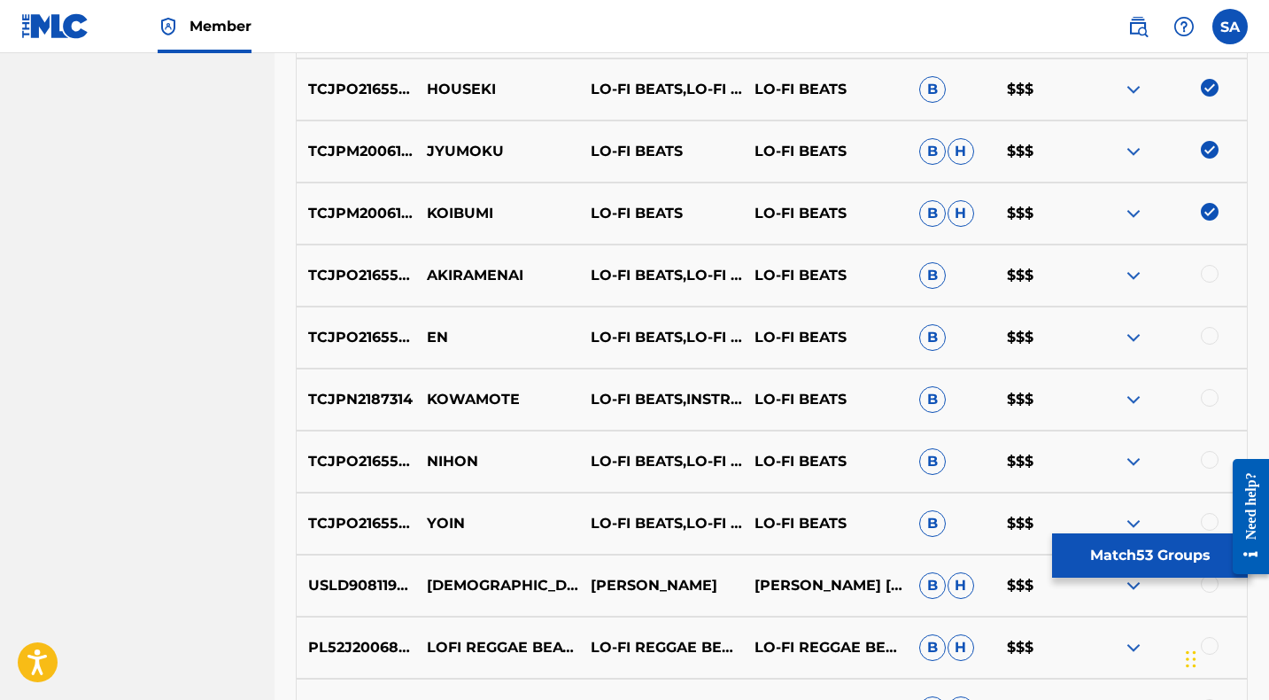
drag, startPoint x: 1208, startPoint y: 274, endPoint x: 701, endPoint y: 279, distance: 506.5
click at [1207, 274] on div at bounding box center [1210, 274] width 18 height 18
drag, startPoint x: 482, startPoint y: 274, endPoint x: 392, endPoint y: 272, distance: 89.4
click at [392, 272] on div "TCJPO2165509 AKIRAMENAI LO-FI BEATS,LO-FI CAFE,INSTRUMENTAL STUDY LO-FI BEATS B…" at bounding box center [772, 275] width 952 height 62
click at [458, 283] on p "AKIRAMENAI" at bounding box center [497, 275] width 164 height 21
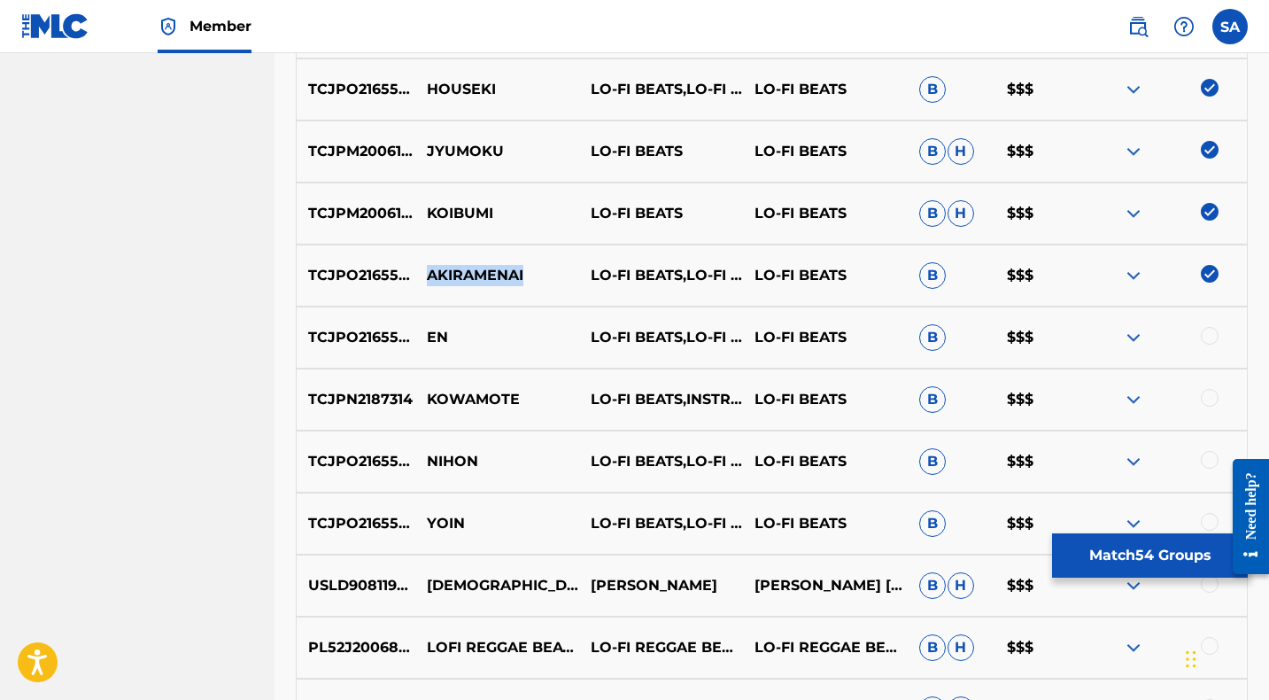
drag, startPoint x: 428, startPoint y: 274, endPoint x: 534, endPoint y: 279, distance: 106.3
click at [534, 279] on p "AKIRAMENAI" at bounding box center [497, 275] width 164 height 21
click at [1210, 336] on div at bounding box center [1210, 336] width 18 height 18
drag, startPoint x: 441, startPoint y: 336, endPoint x: 428, endPoint y: 335, distance: 13.4
click at [428, 335] on p "EN" at bounding box center [497, 337] width 164 height 21
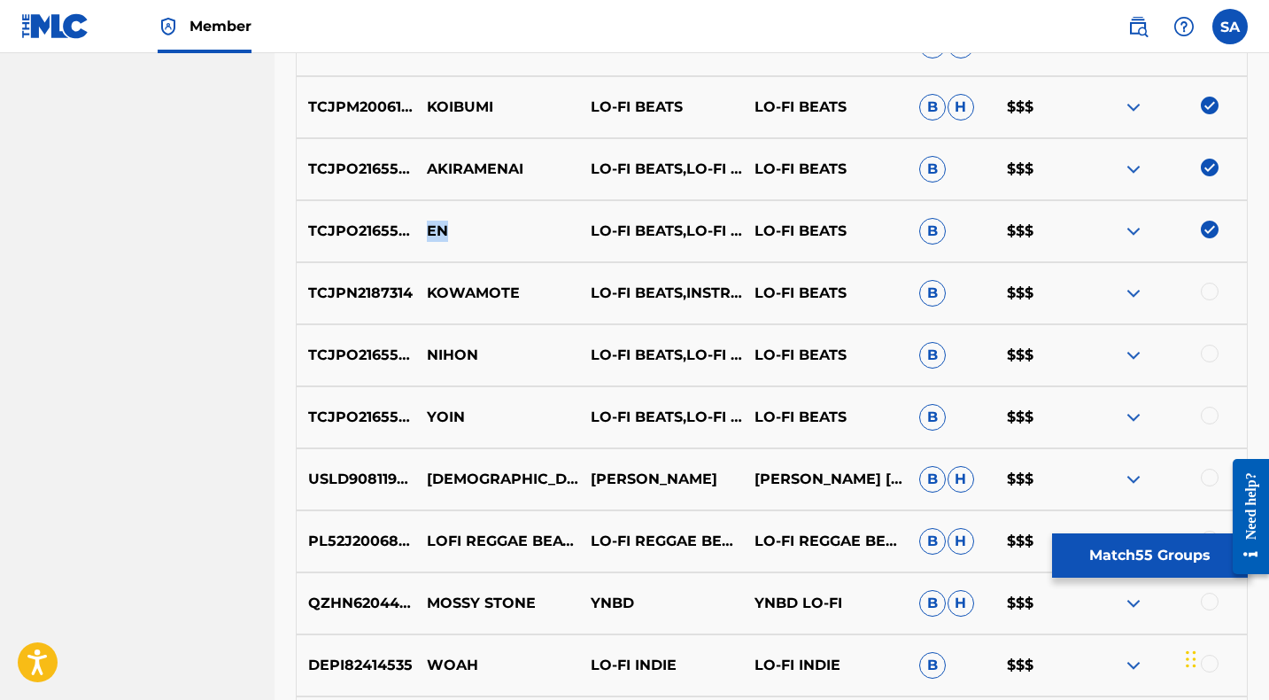
scroll to position [2671, 0]
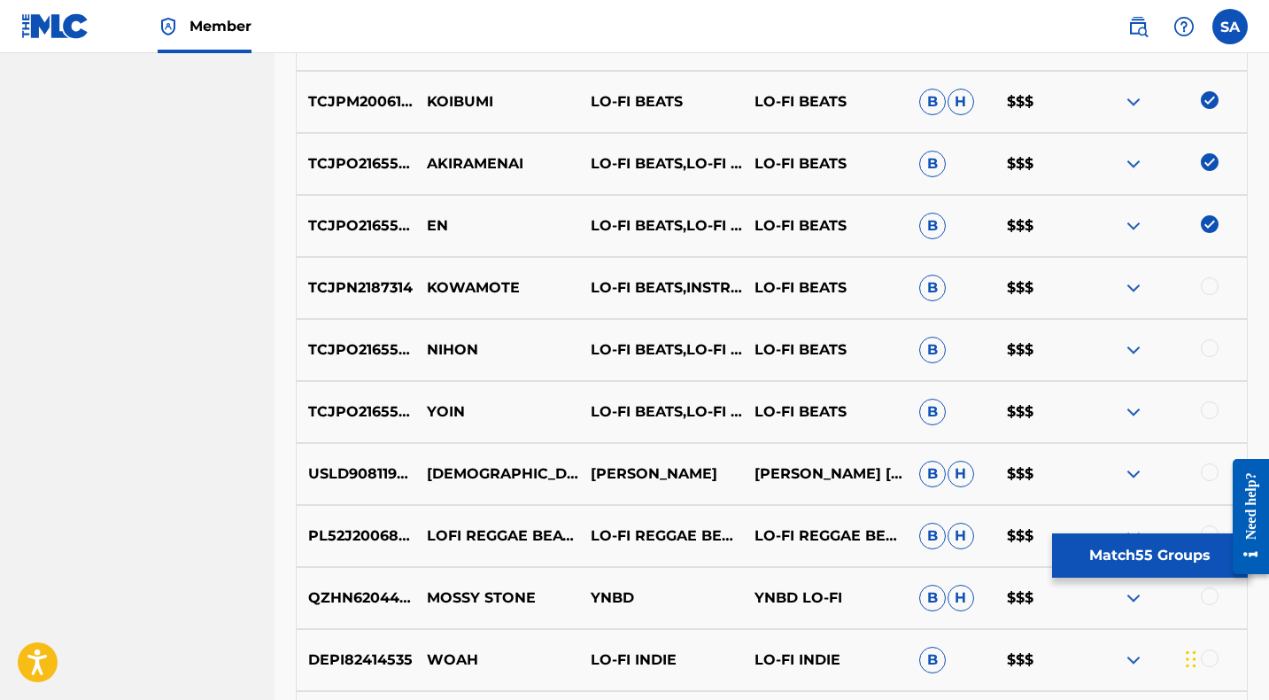
click at [1207, 284] on div at bounding box center [1210, 286] width 18 height 18
drag, startPoint x: 536, startPoint y: 287, endPoint x: 422, endPoint y: 286, distance: 113.3
click at [422, 286] on p "KOWAMOTE" at bounding box center [497, 287] width 164 height 21
click at [1205, 344] on div at bounding box center [1210, 348] width 18 height 18
drag, startPoint x: 464, startPoint y: 344, endPoint x: 425, endPoint y: 345, distance: 39.0
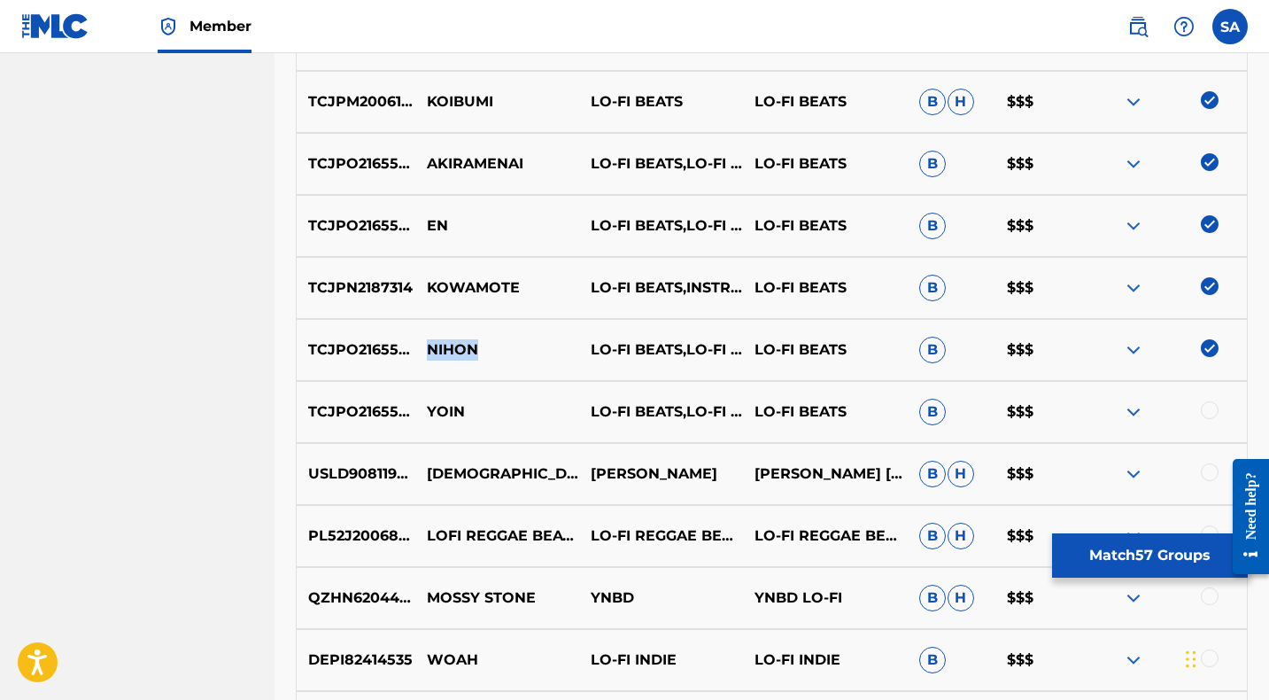
click at [425, 345] on p "NIHON" at bounding box center [497, 349] width 164 height 21
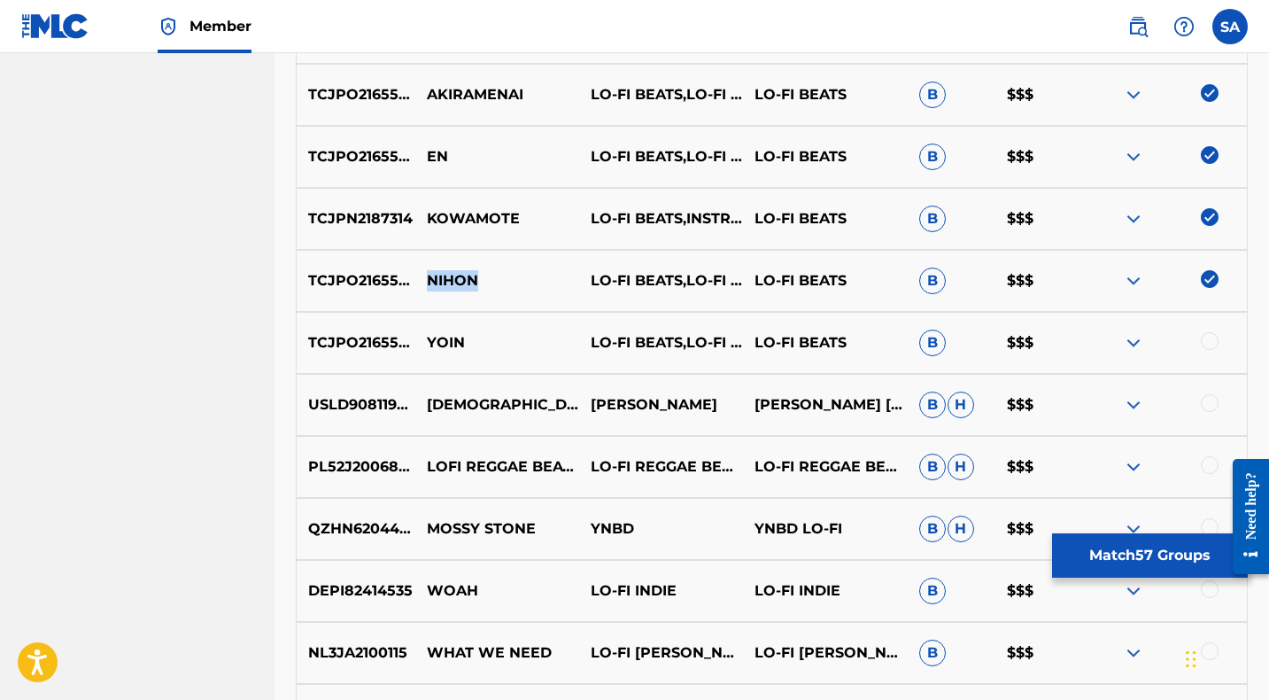
scroll to position [2740, 0]
click at [1206, 336] on div at bounding box center [1210, 340] width 18 height 18
drag, startPoint x: 474, startPoint y: 338, endPoint x: 426, endPoint y: 339, distance: 47.8
click at [426, 339] on p "YOIN" at bounding box center [497, 341] width 164 height 21
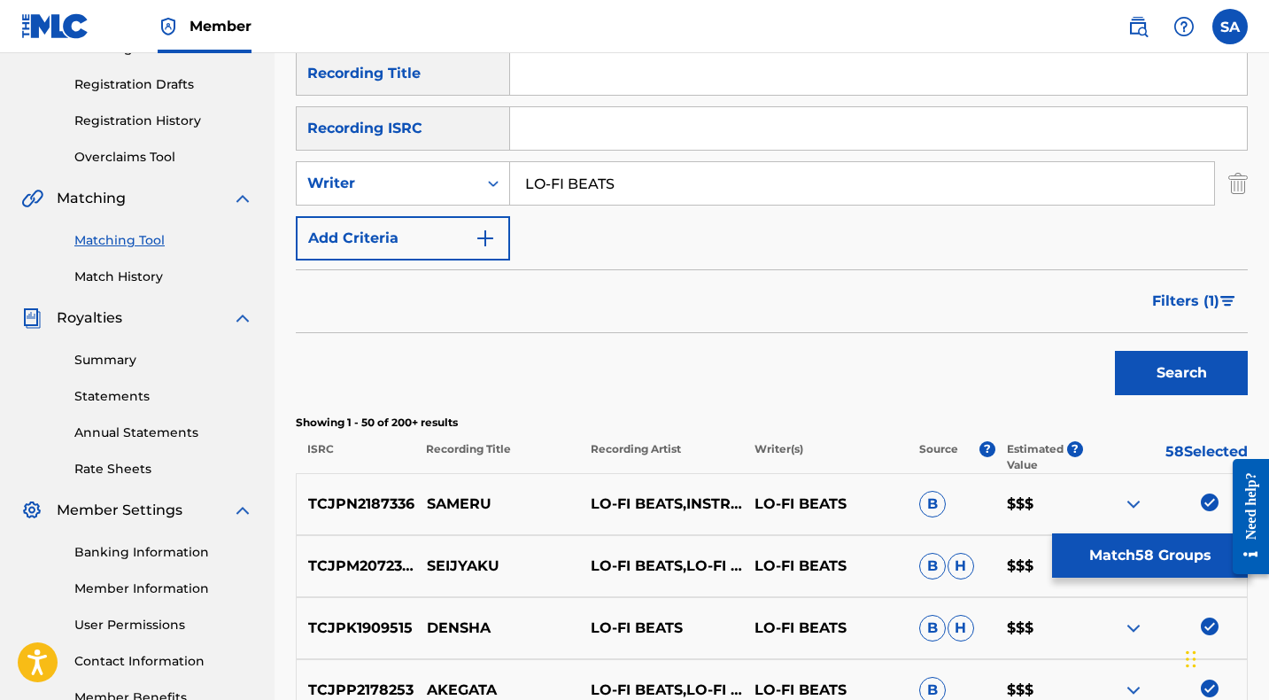
scroll to position [363, 0]
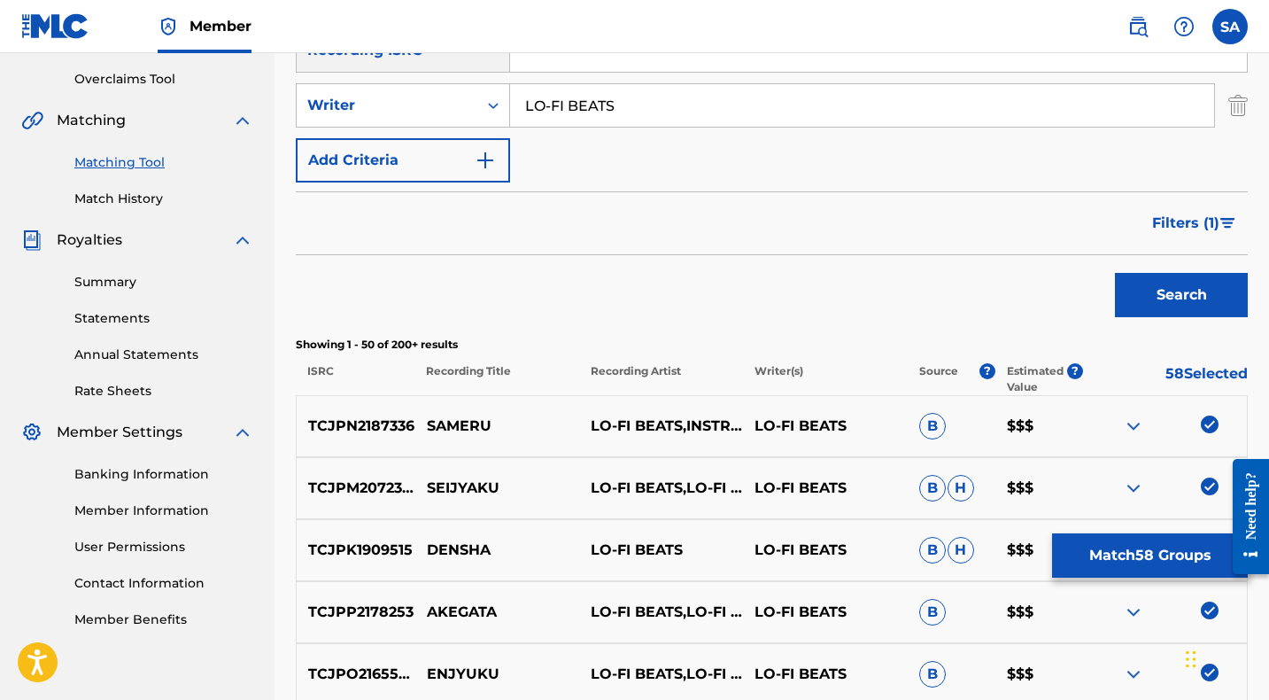
click at [1198, 220] on span "Filters ( 1 )" at bounding box center [1185, 223] width 67 height 21
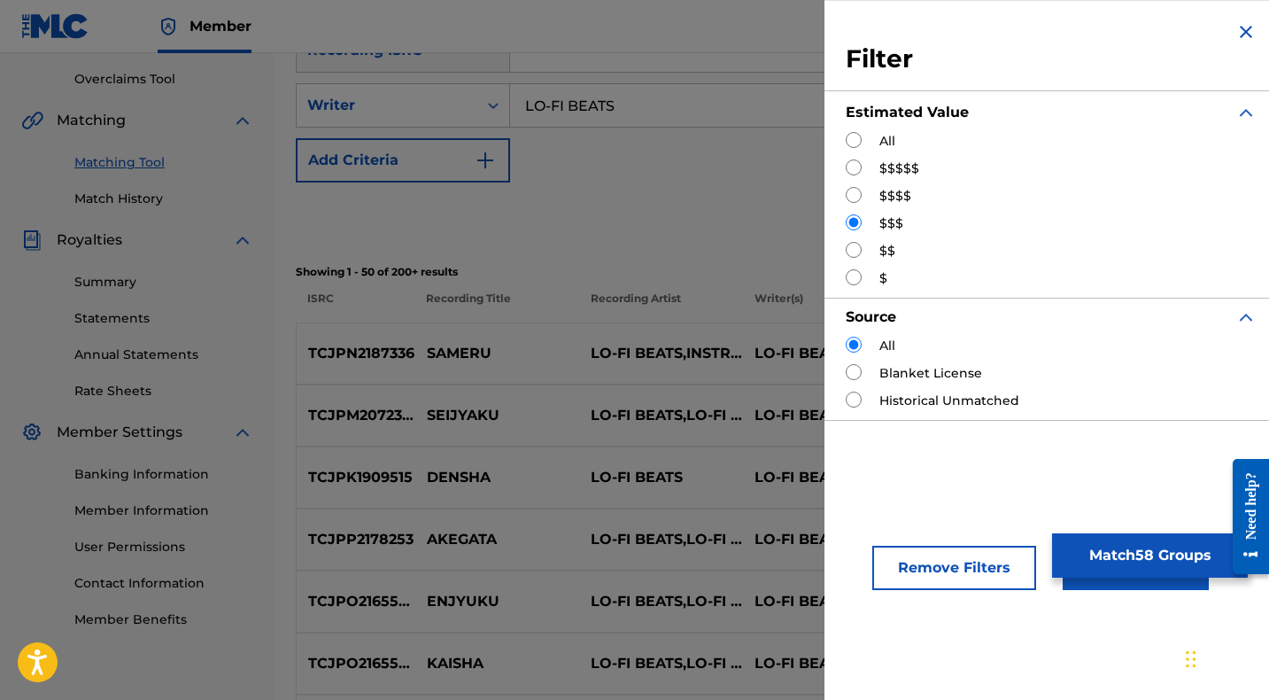
click at [856, 250] on input "Search Form" at bounding box center [854, 250] width 16 height 16
radio input "true"
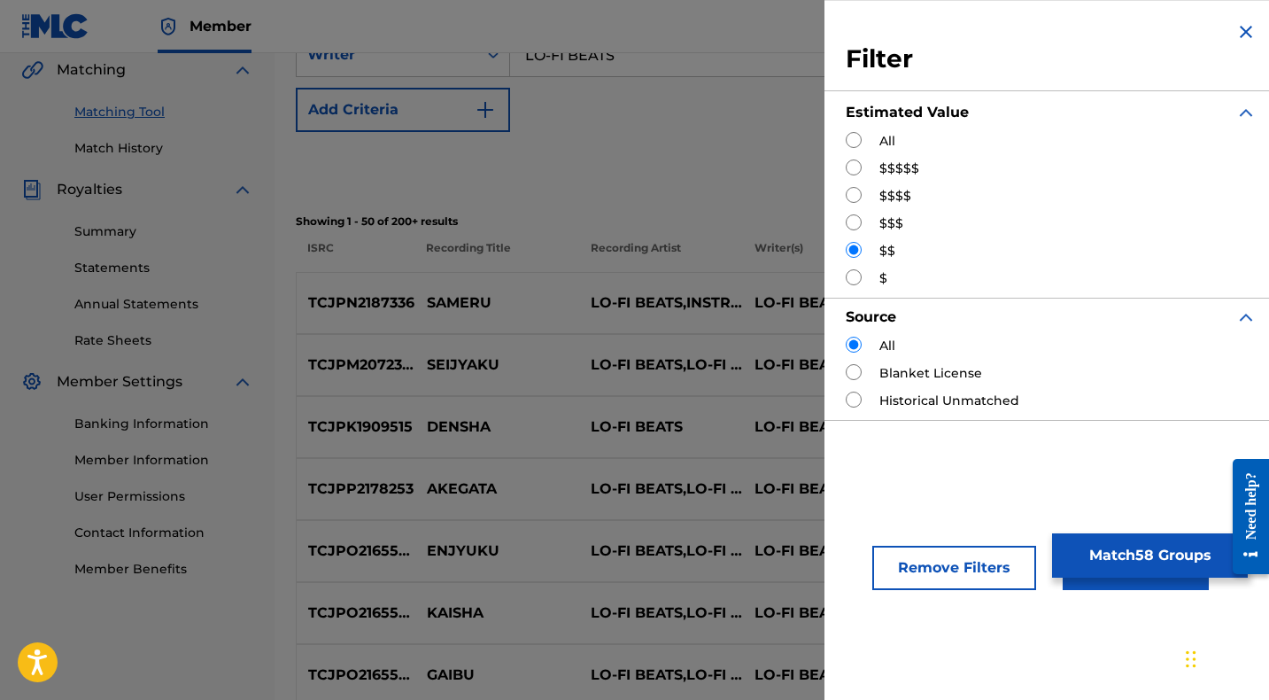
scroll to position [417, 0]
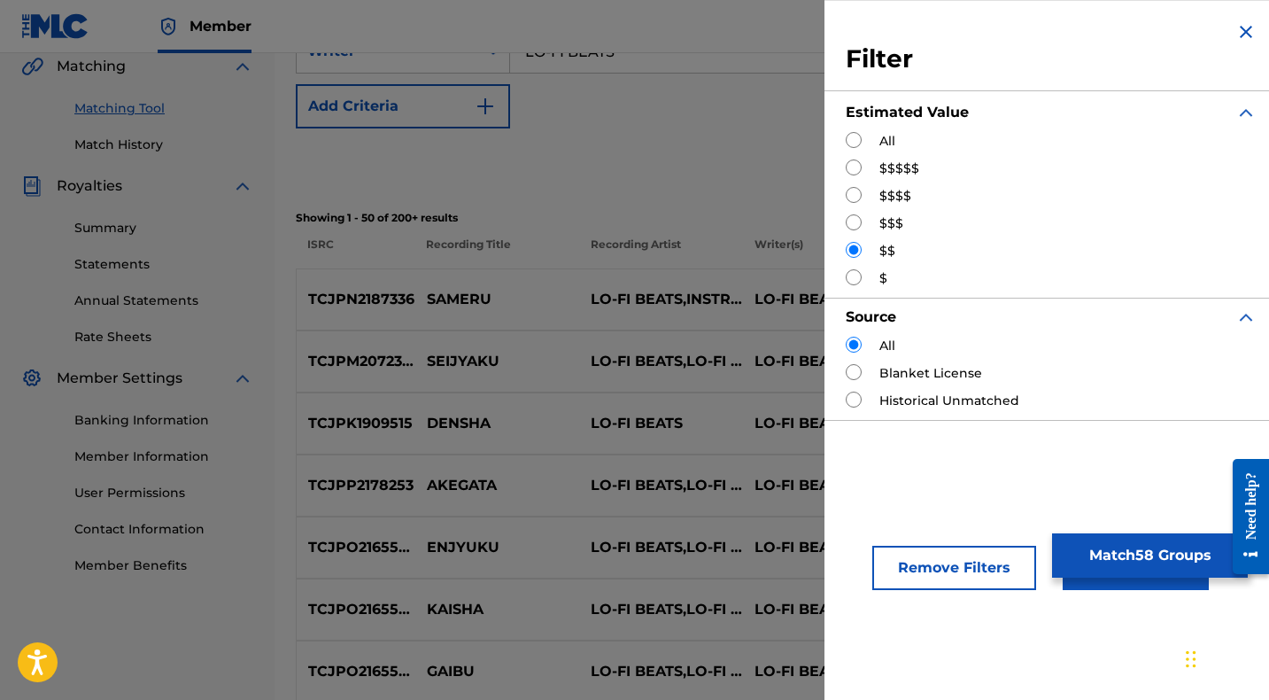
click at [1110, 584] on button "Apply Filters" at bounding box center [1136, 567] width 146 height 44
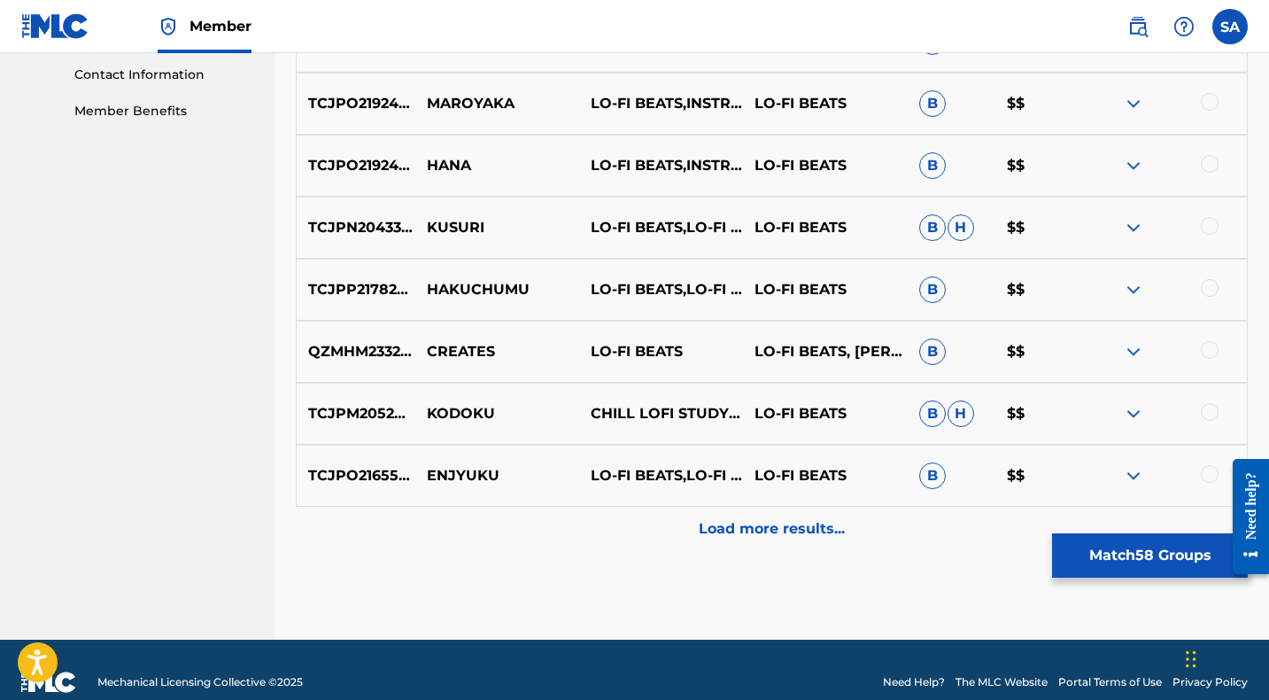
scroll to position [874, 0]
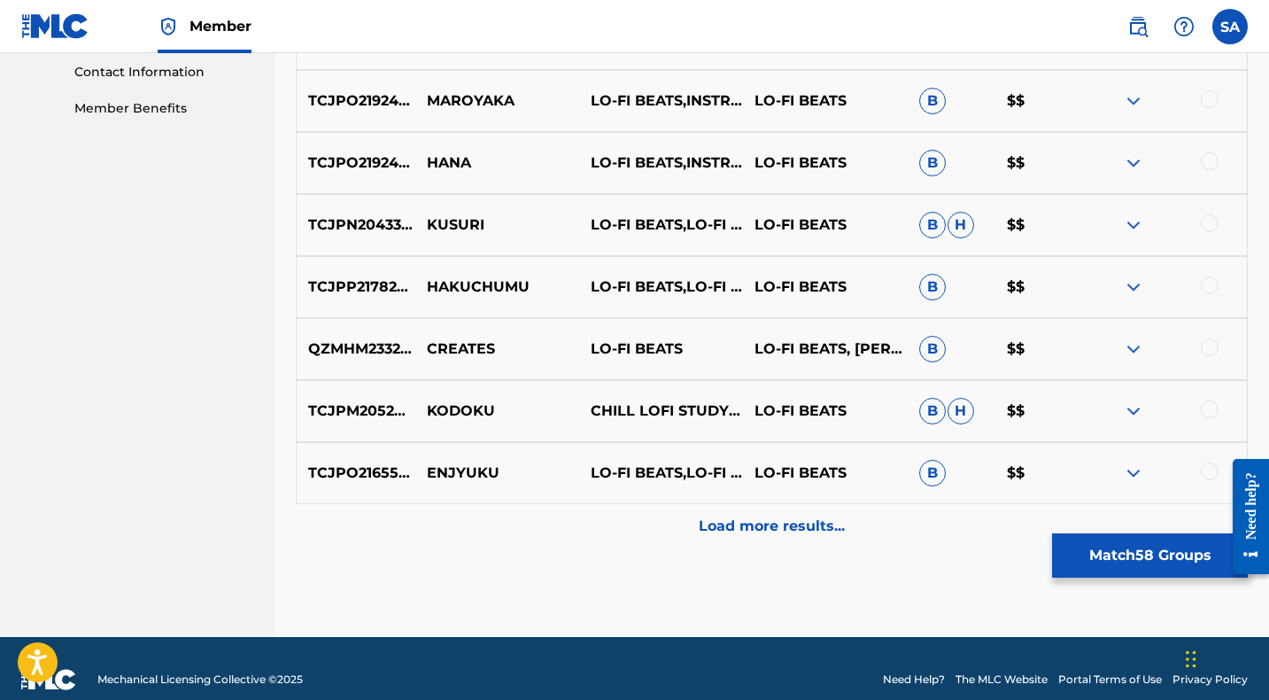
click at [622, 524] on div "Load more results..." at bounding box center [772, 526] width 952 height 44
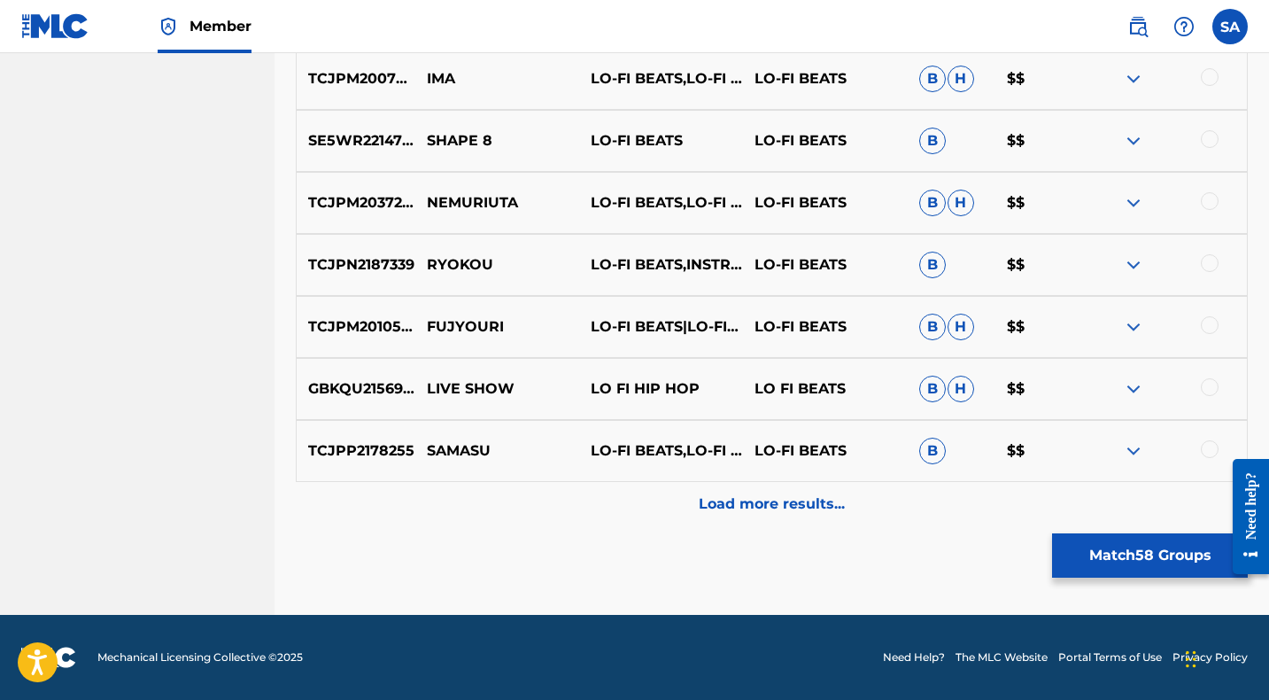
click at [606, 506] on div "Load more results..." at bounding box center [772, 504] width 952 height 44
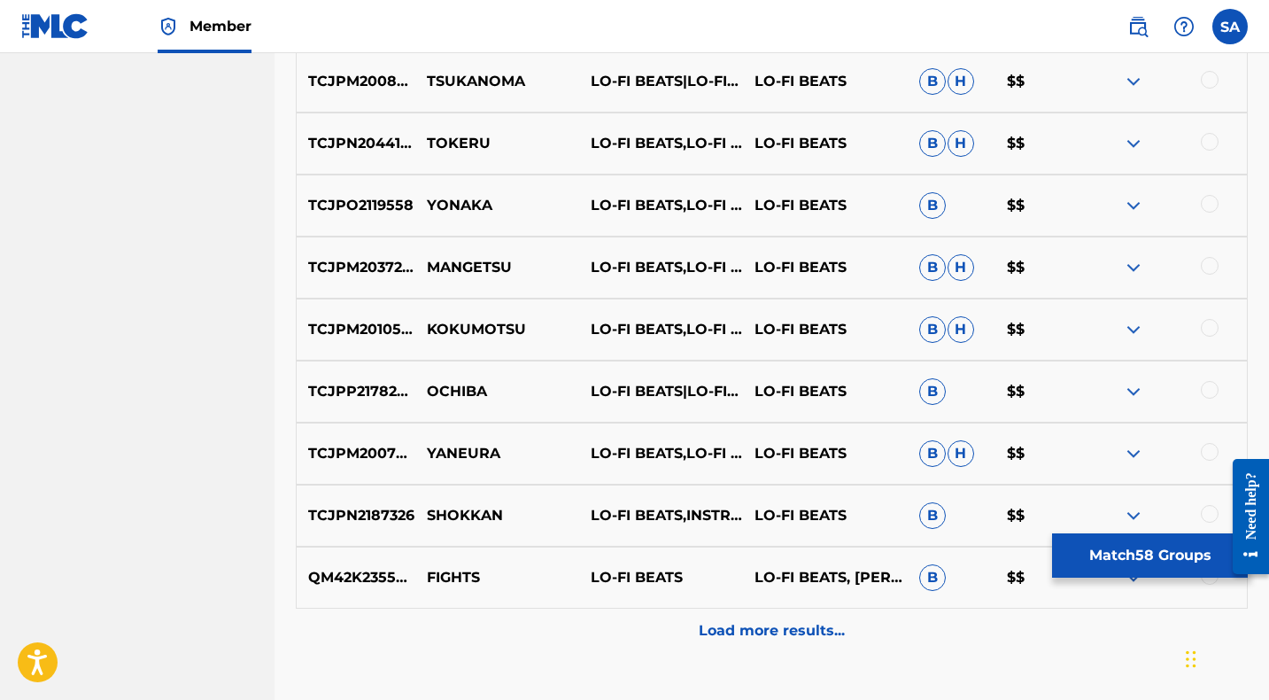
scroll to position [2136, 0]
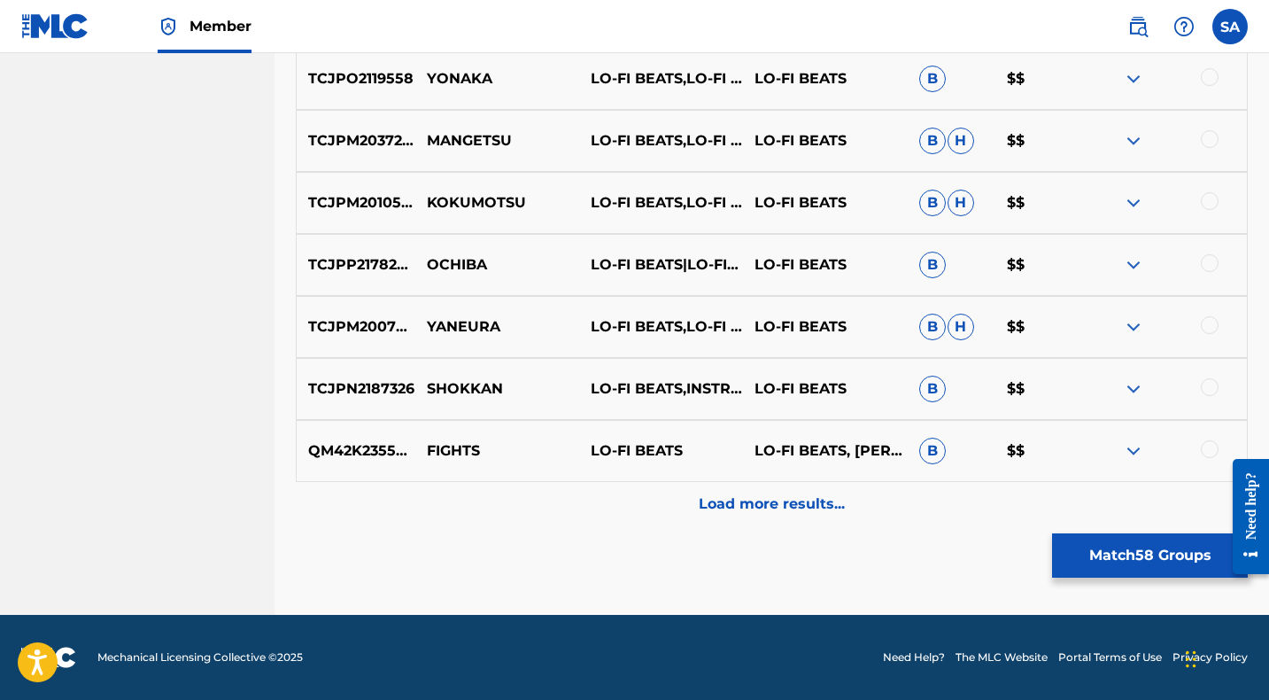
click at [609, 492] on div "Load more results..." at bounding box center [772, 504] width 952 height 44
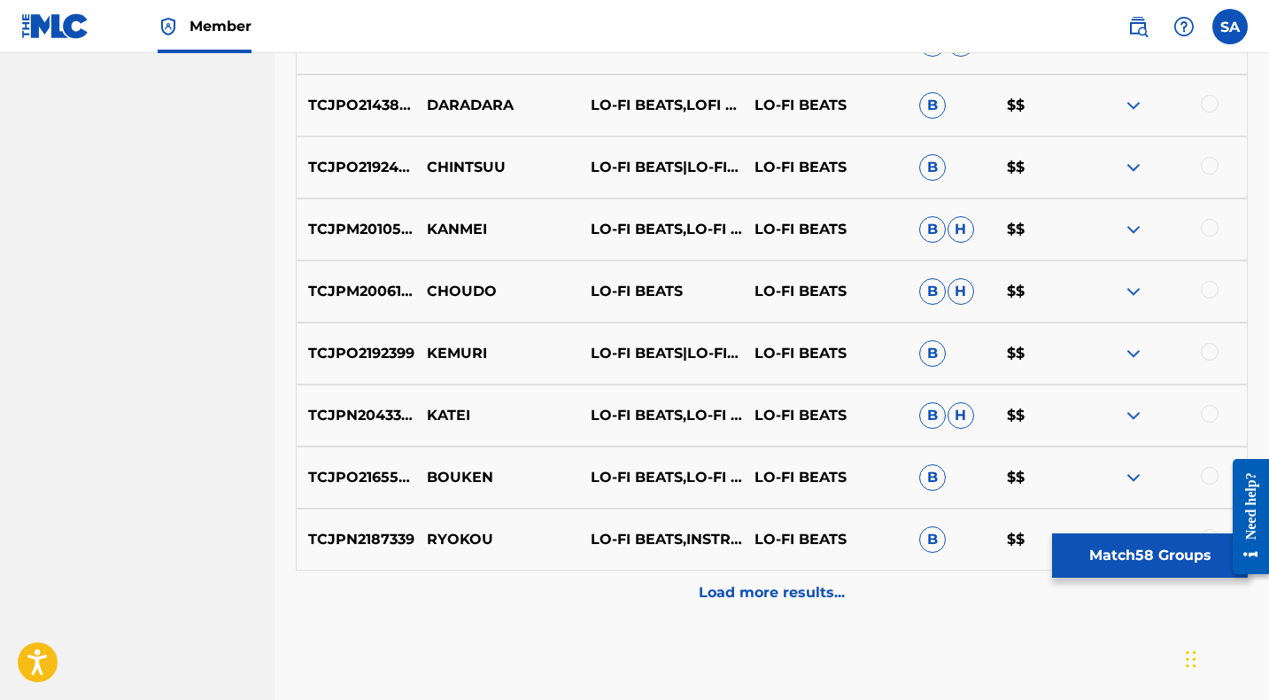
scroll to position [2756, 0]
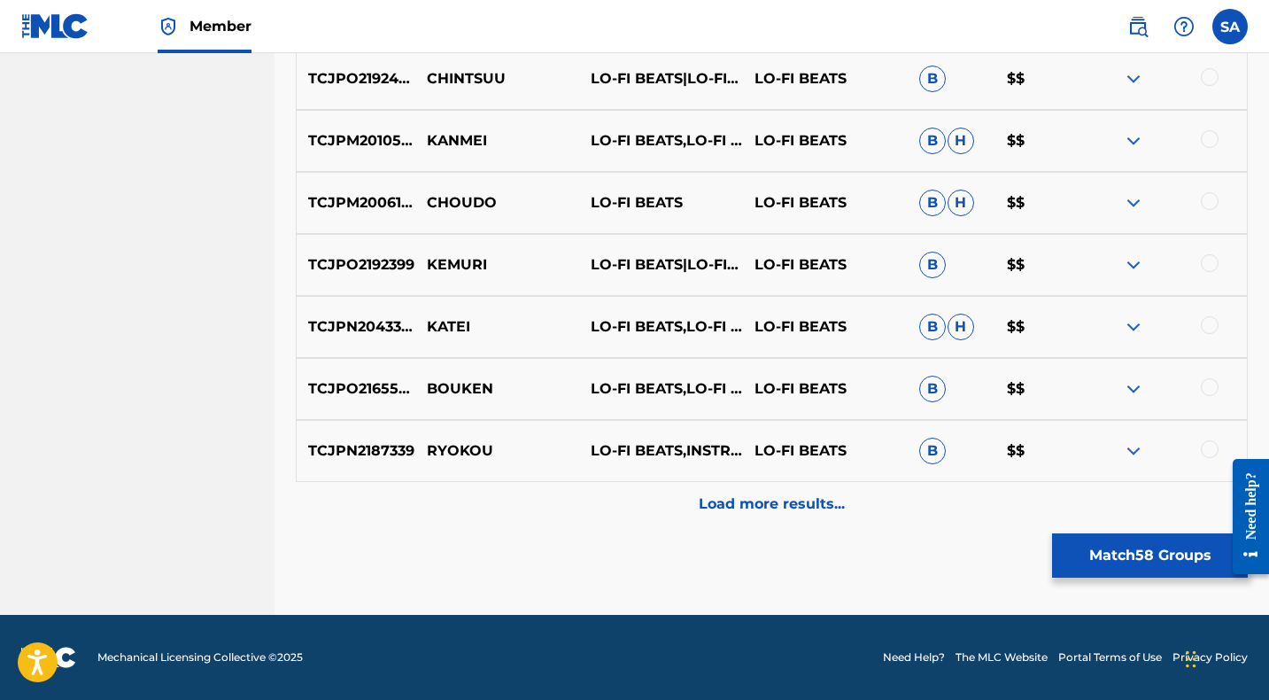
click at [609, 488] on div "Load more results..." at bounding box center [772, 504] width 952 height 44
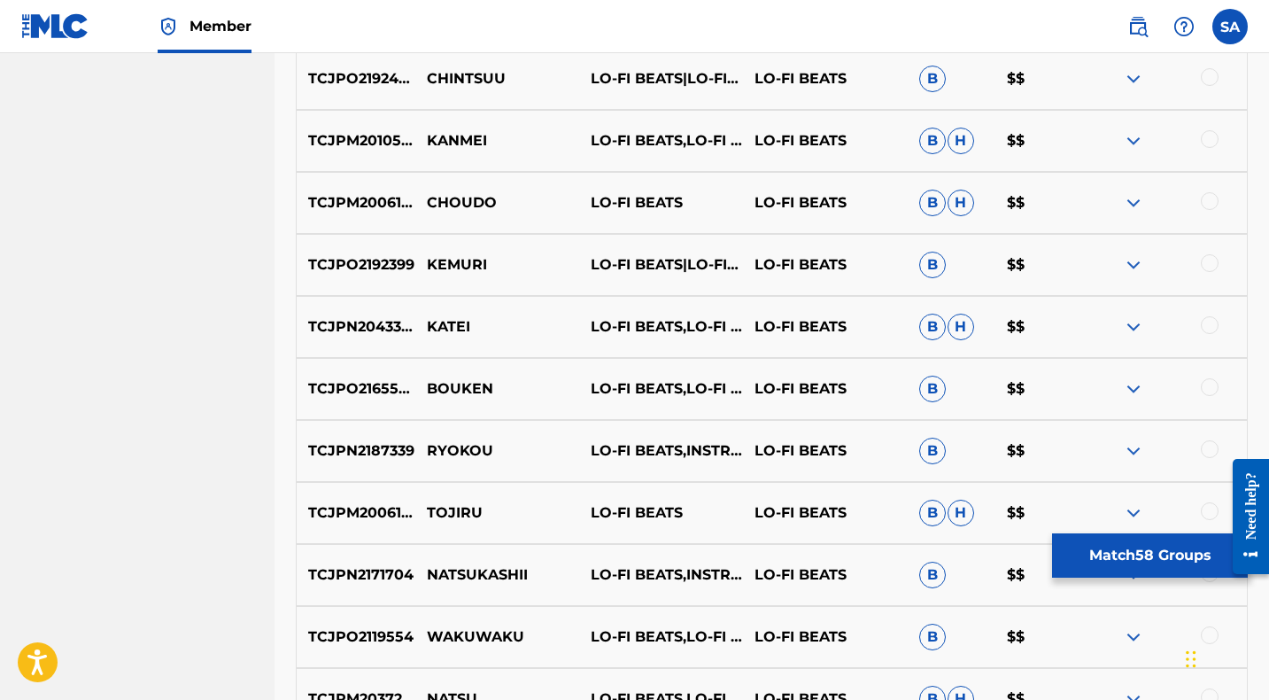
scroll to position [3375, 0]
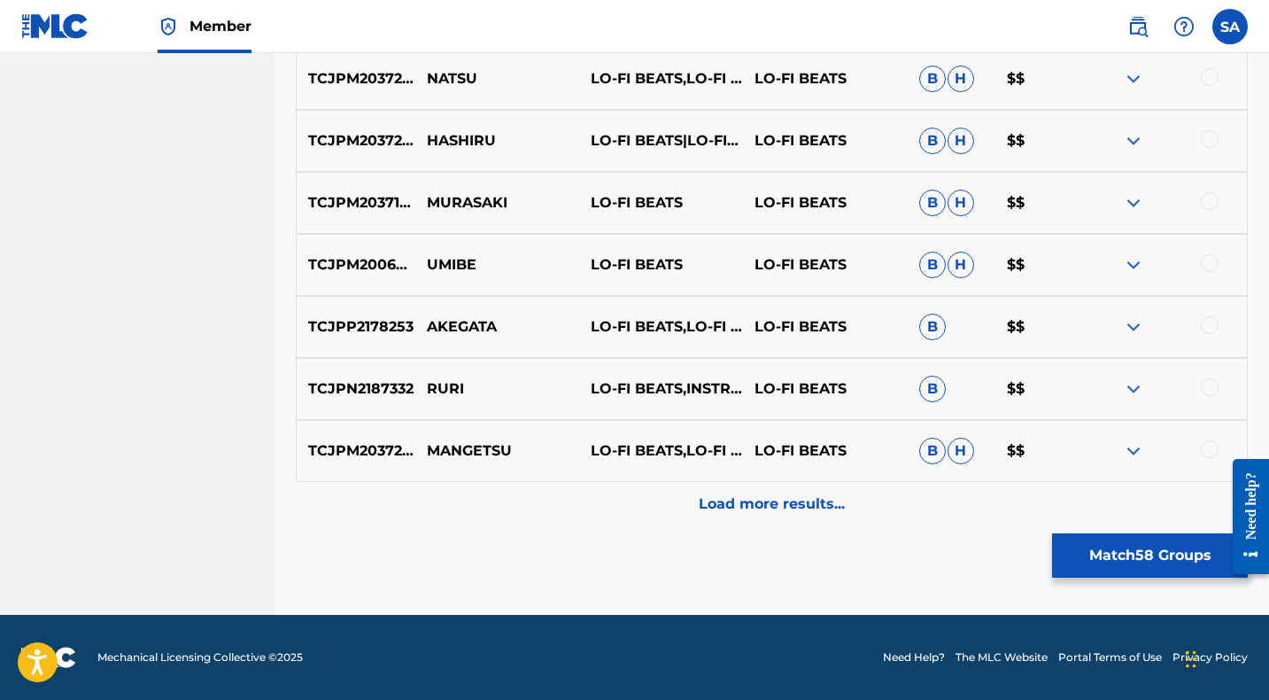
click at [608, 496] on div "Load more results..." at bounding box center [772, 504] width 952 height 44
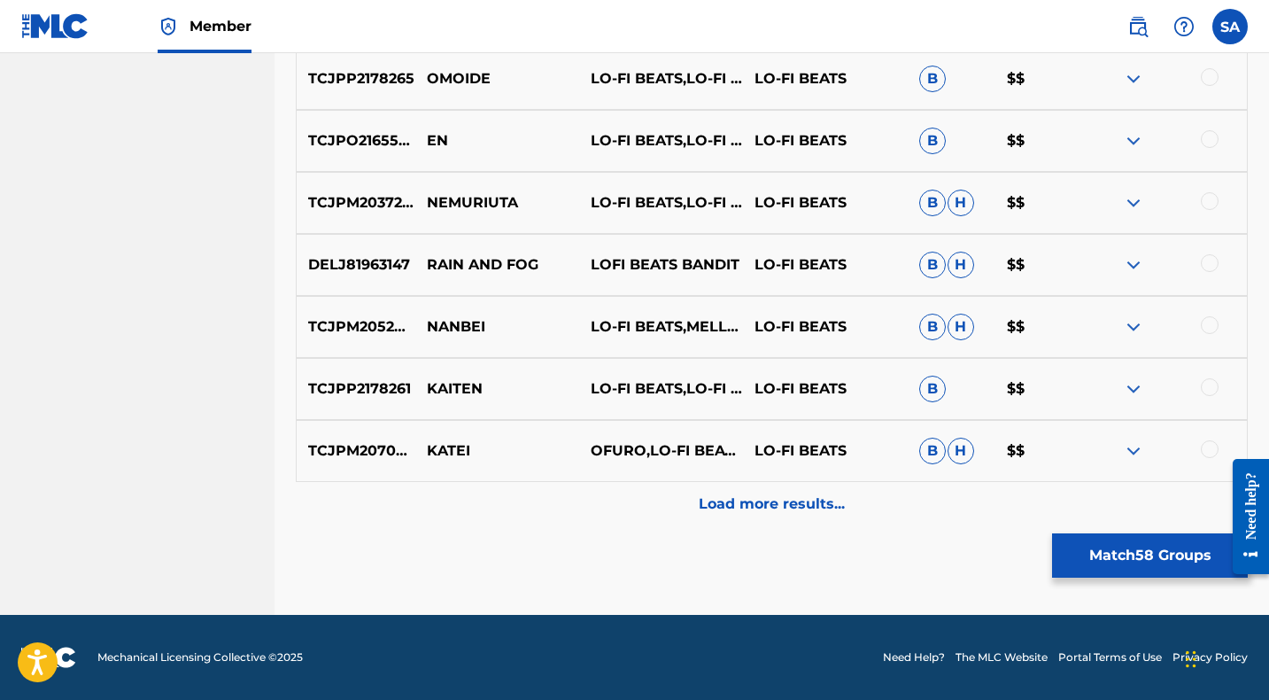
click at [605, 495] on div "Load more results..." at bounding box center [772, 504] width 952 height 44
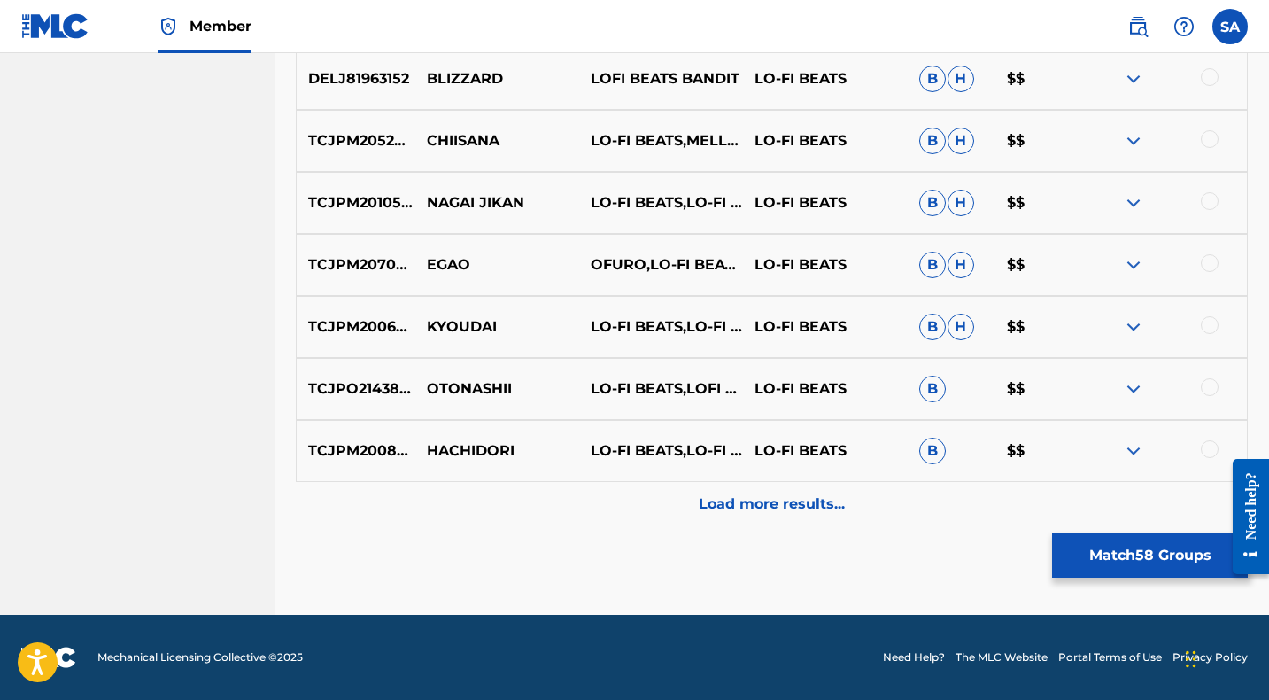
click at [599, 502] on div "Load more results..." at bounding box center [772, 504] width 952 height 44
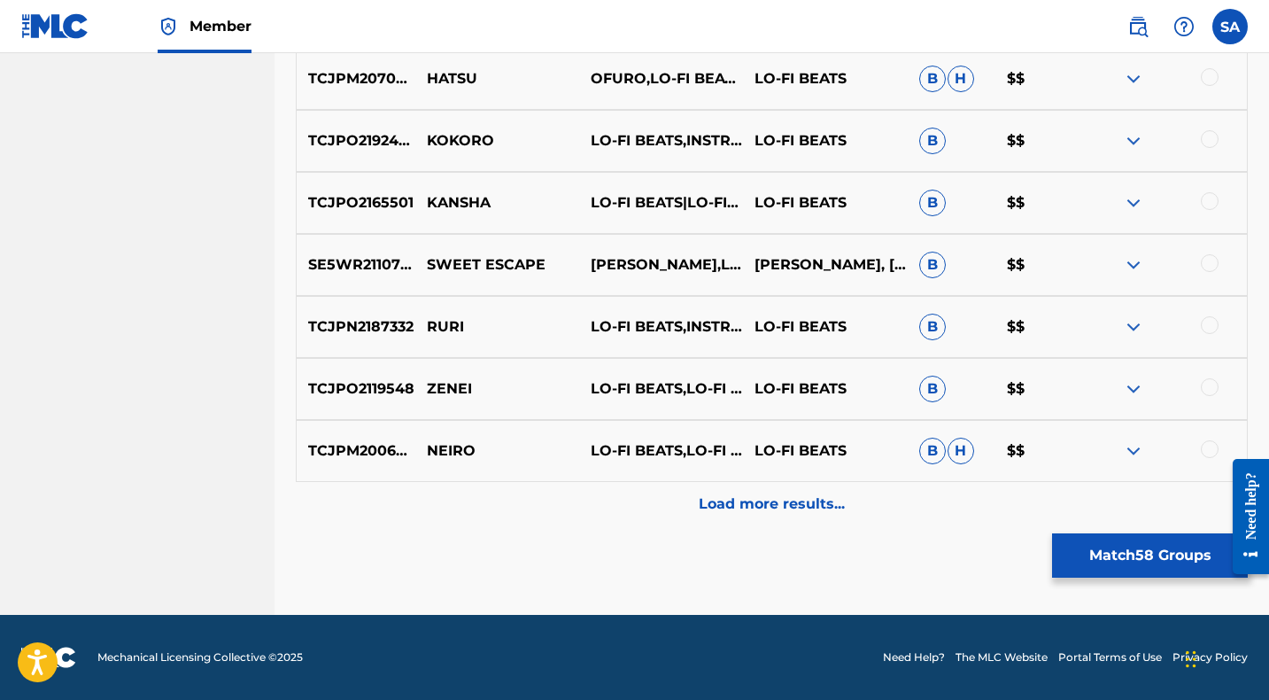
click at [598, 502] on div "Load more results..." at bounding box center [772, 504] width 952 height 44
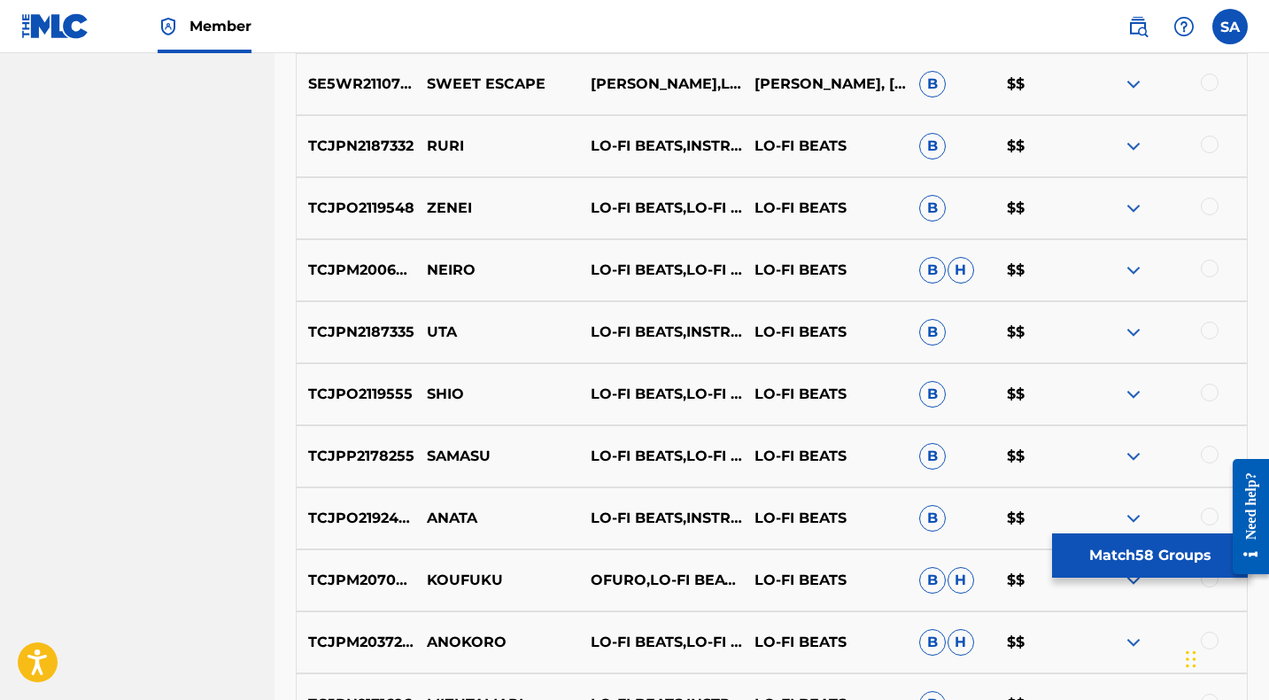
scroll to position [5855, 0]
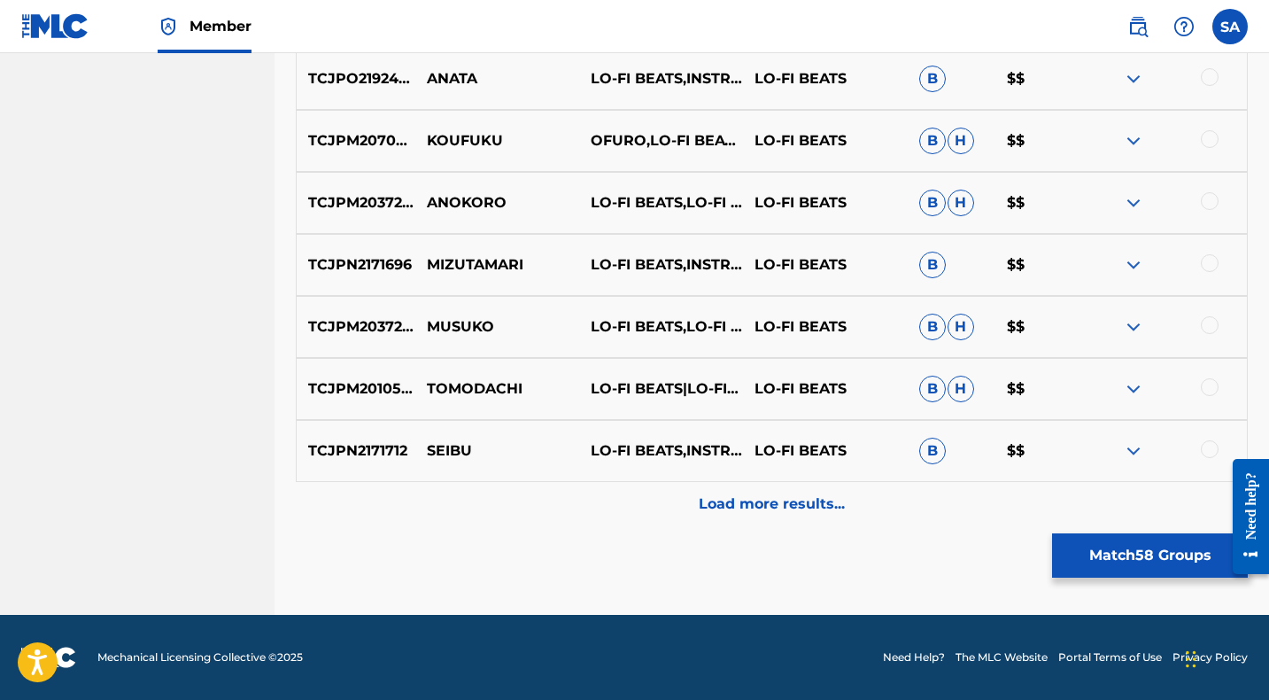
click at [597, 502] on div "Load more results..." at bounding box center [772, 504] width 952 height 44
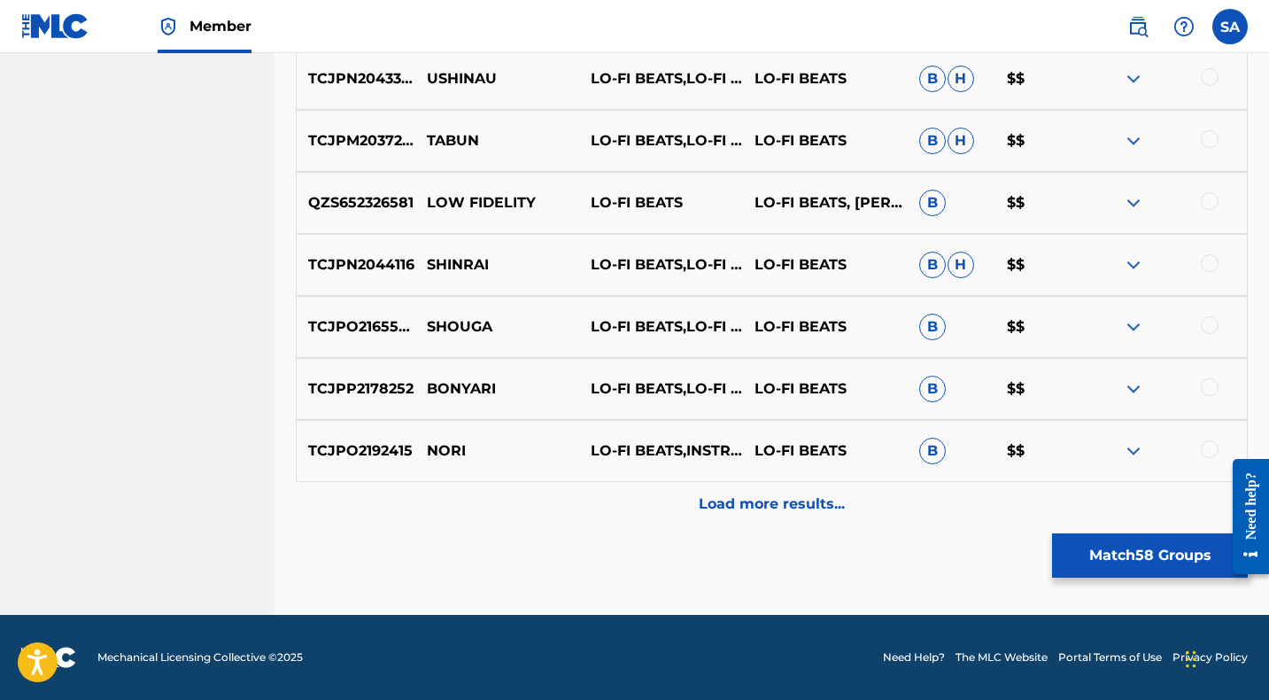
click at [597, 499] on div "Load more results..." at bounding box center [772, 504] width 952 height 44
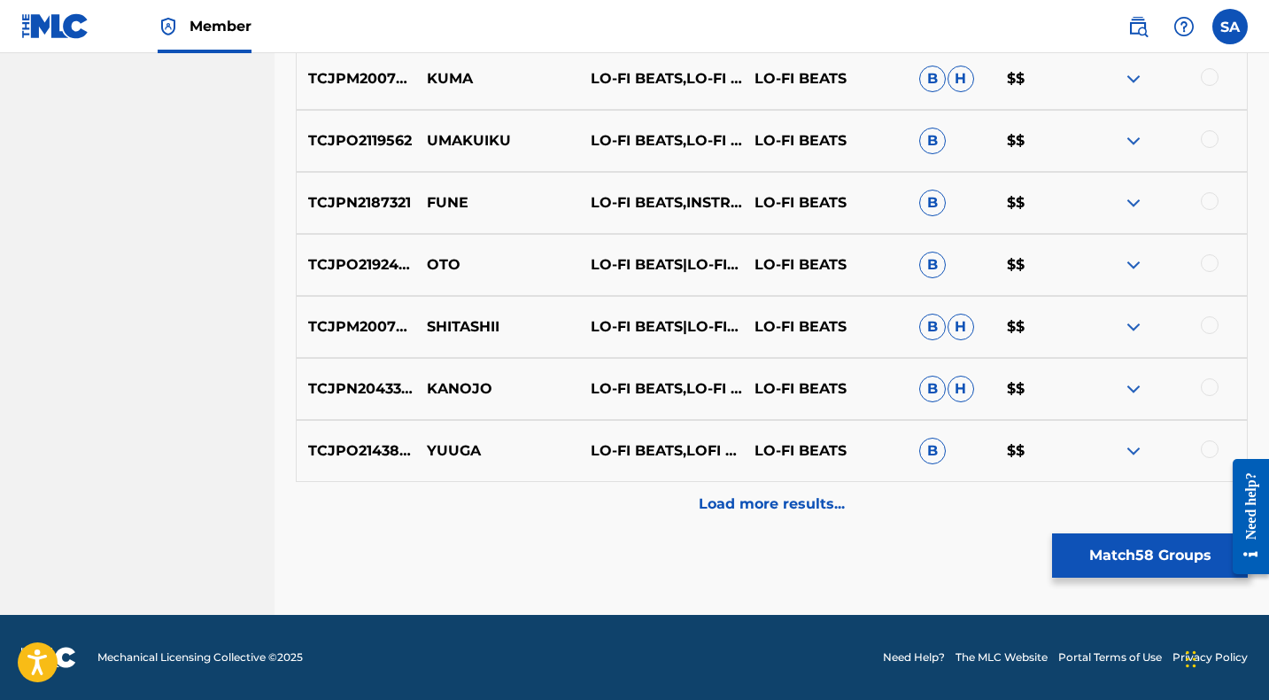
click at [597, 497] on div "Load more results..." at bounding box center [772, 504] width 952 height 44
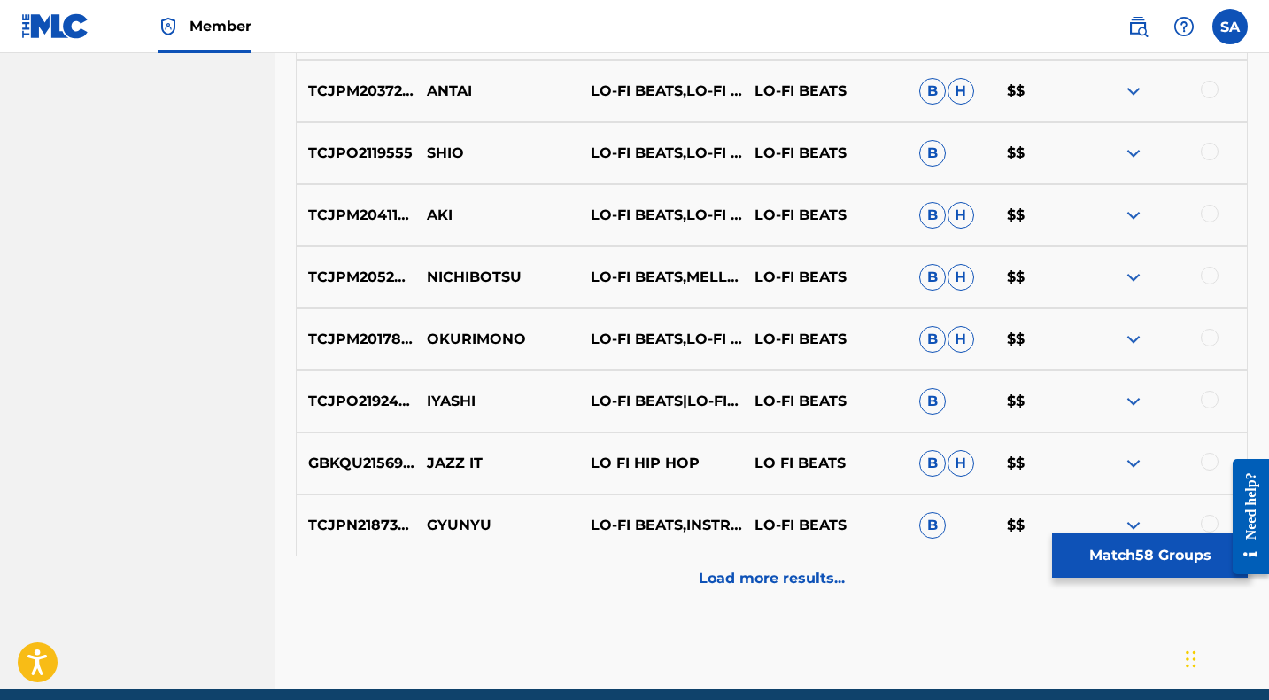
scroll to position [7714, 0]
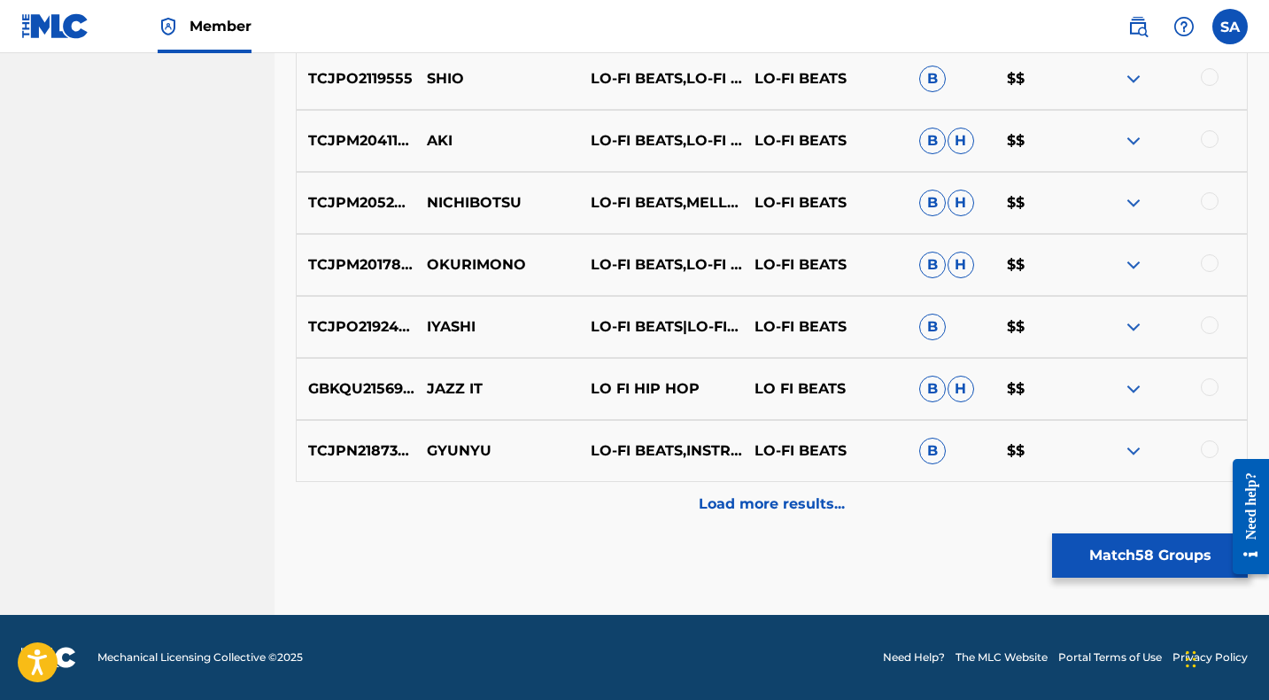
click at [596, 496] on div "Load more results..." at bounding box center [772, 504] width 952 height 44
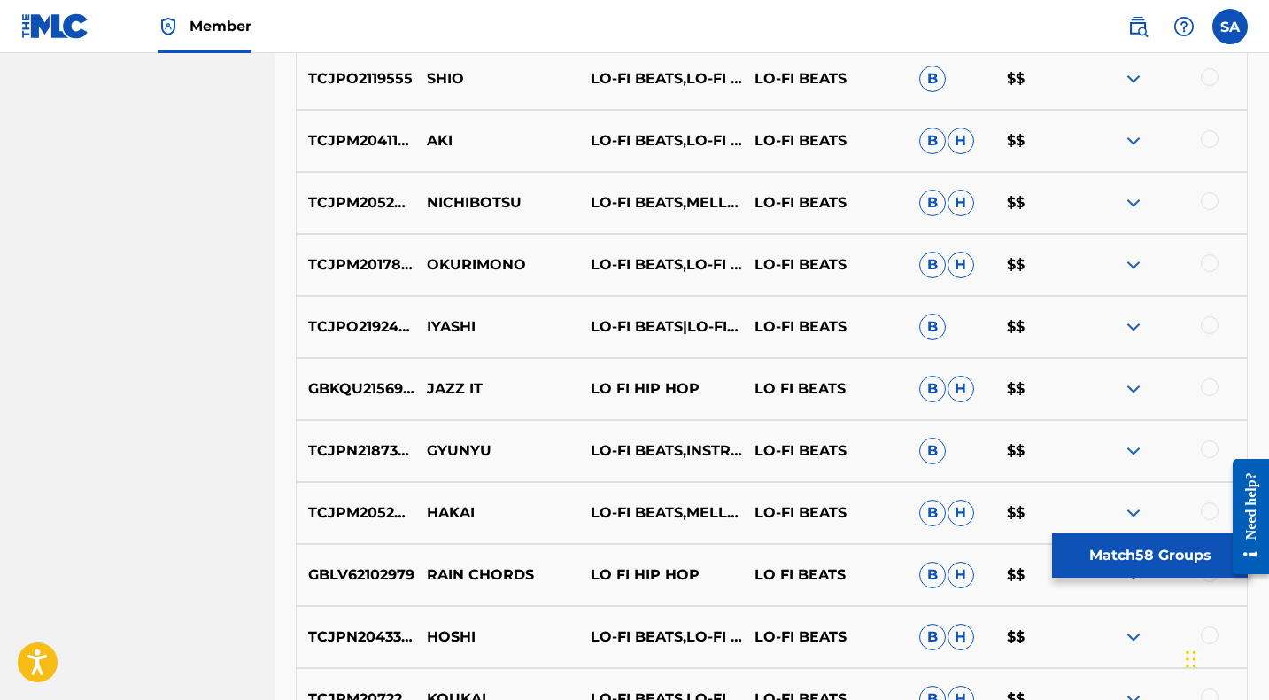
scroll to position [8334, 0]
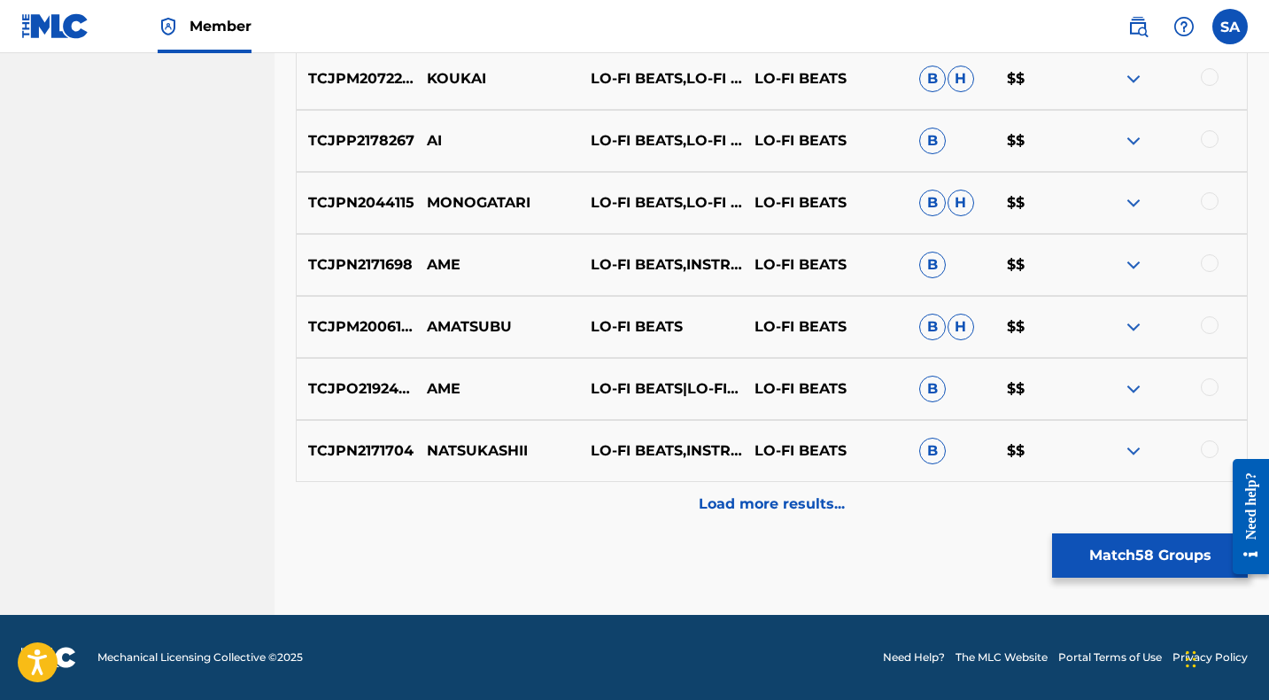
click at [597, 495] on div "Load more results..." at bounding box center [772, 504] width 952 height 44
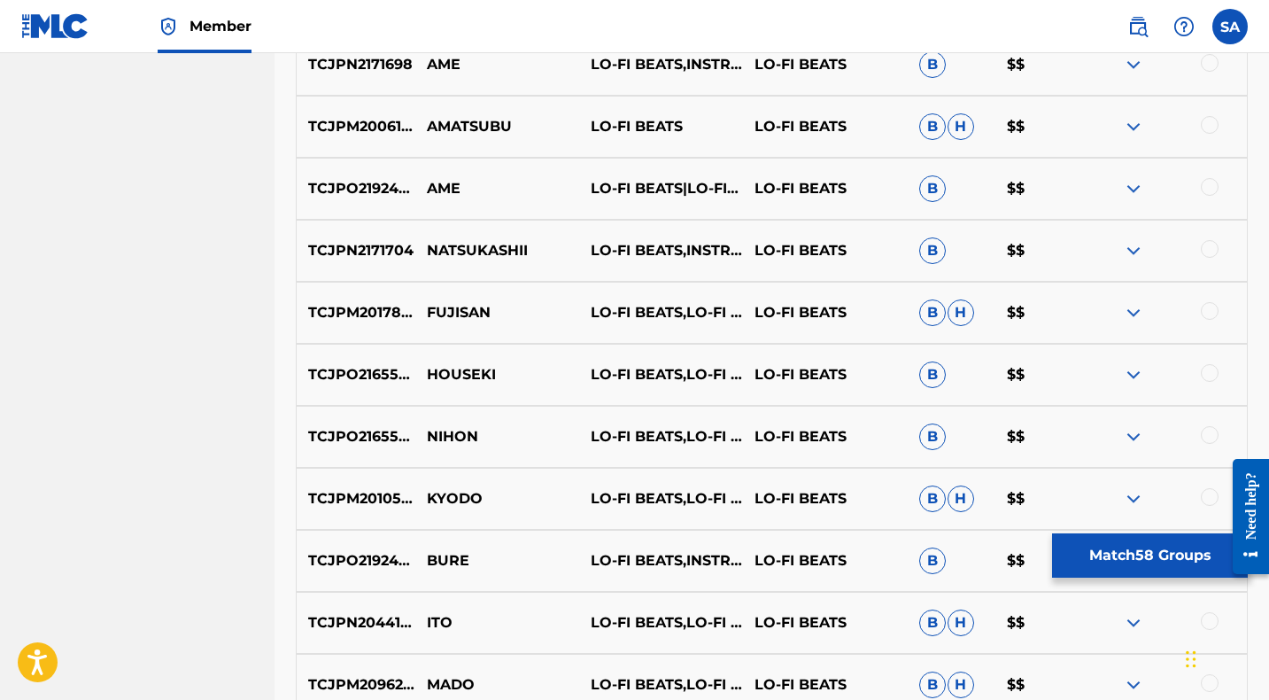
scroll to position [8954, 0]
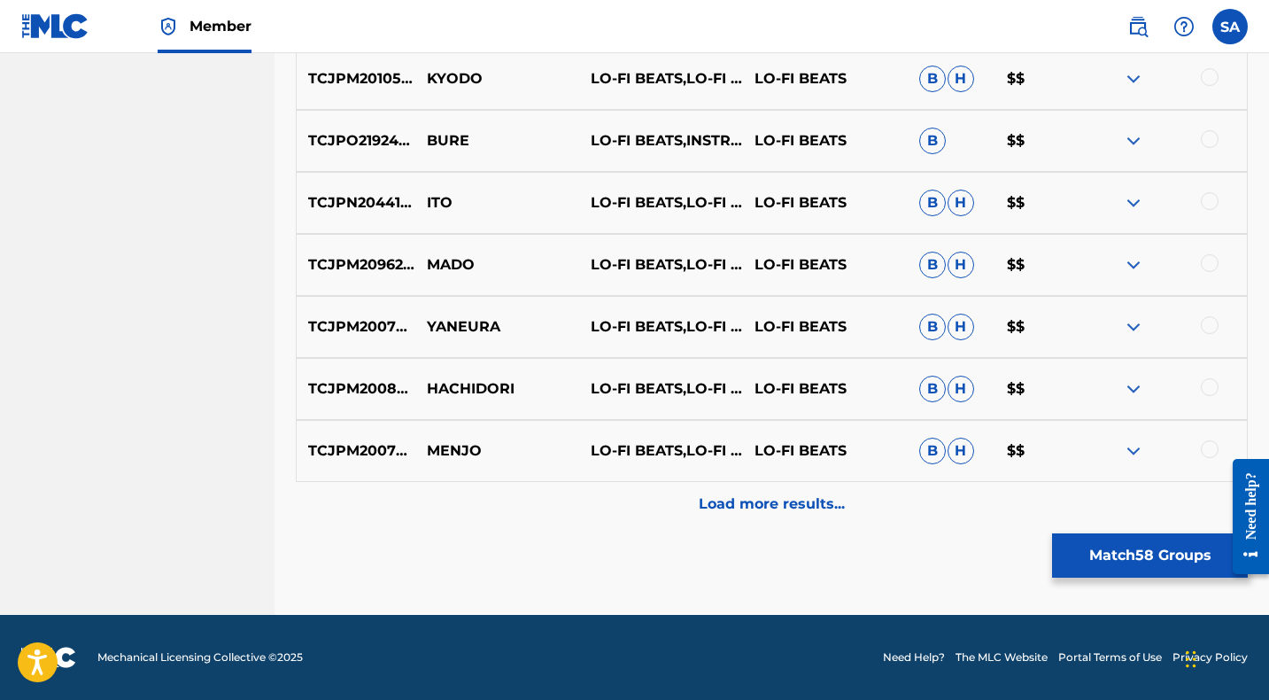
click at [597, 497] on div "Load more results..." at bounding box center [772, 504] width 952 height 44
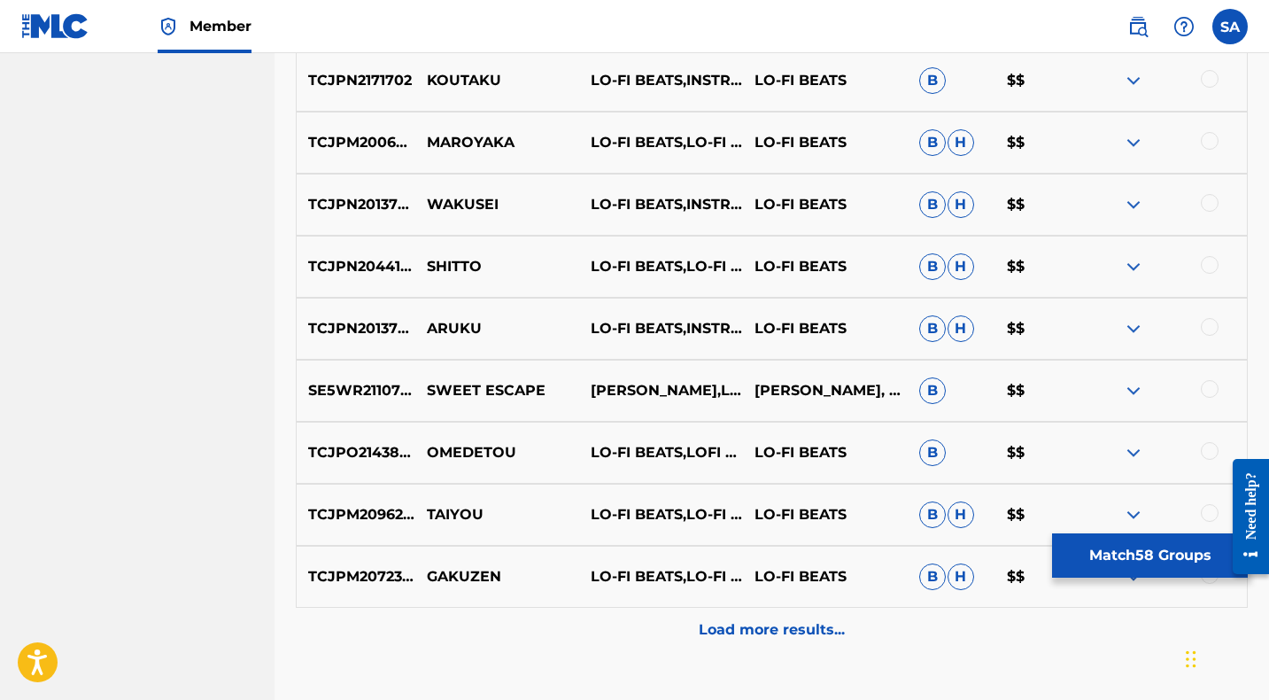
scroll to position [9574, 0]
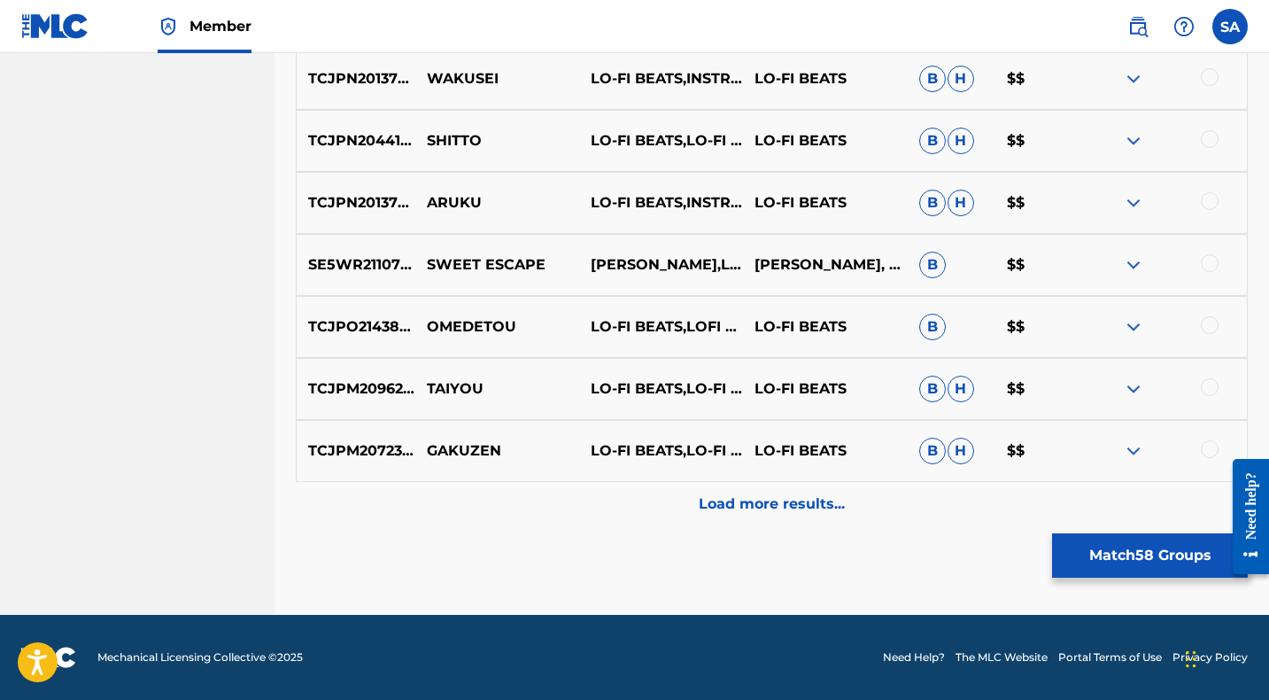
click at [596, 500] on div "Load more results..." at bounding box center [772, 504] width 952 height 44
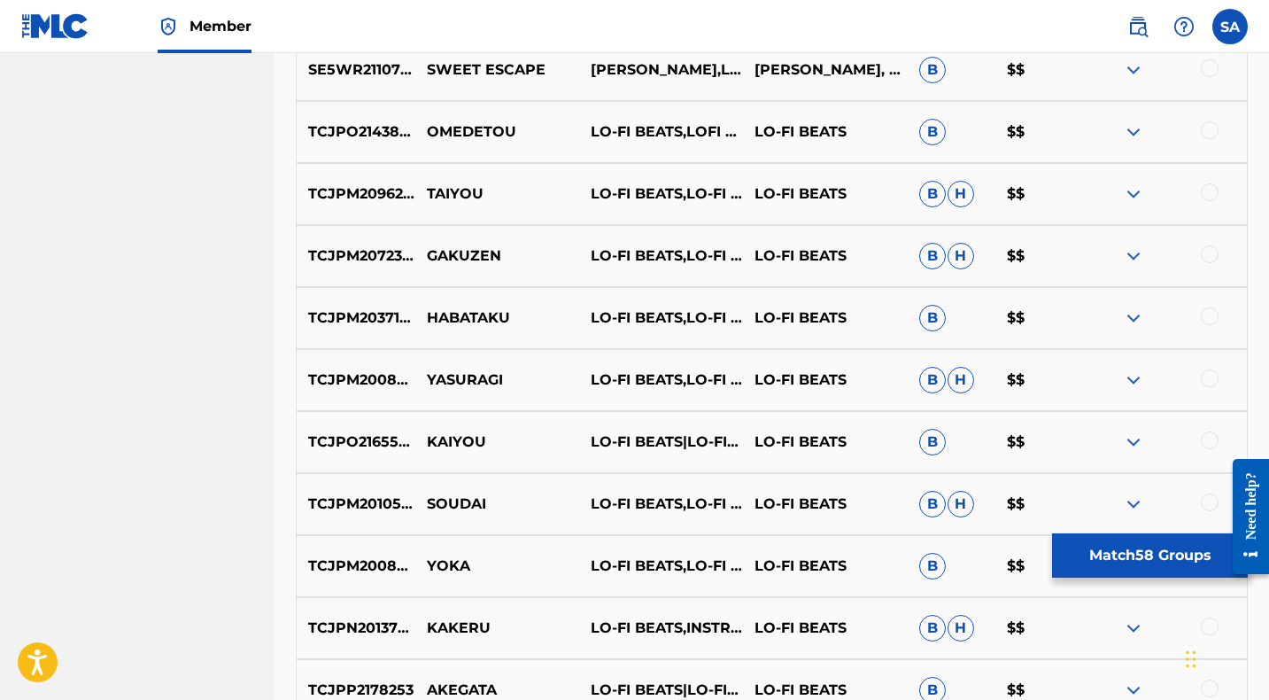
scroll to position [10193, 0]
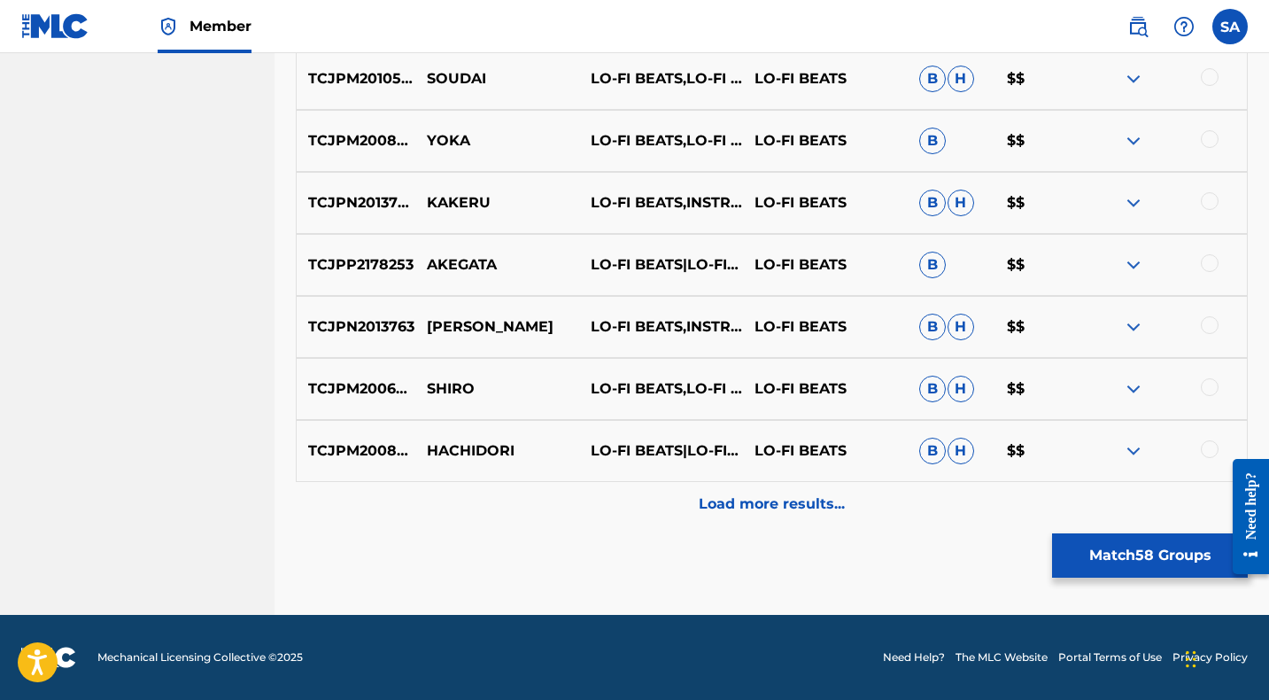
click at [598, 499] on div "Load more results..." at bounding box center [772, 504] width 952 height 44
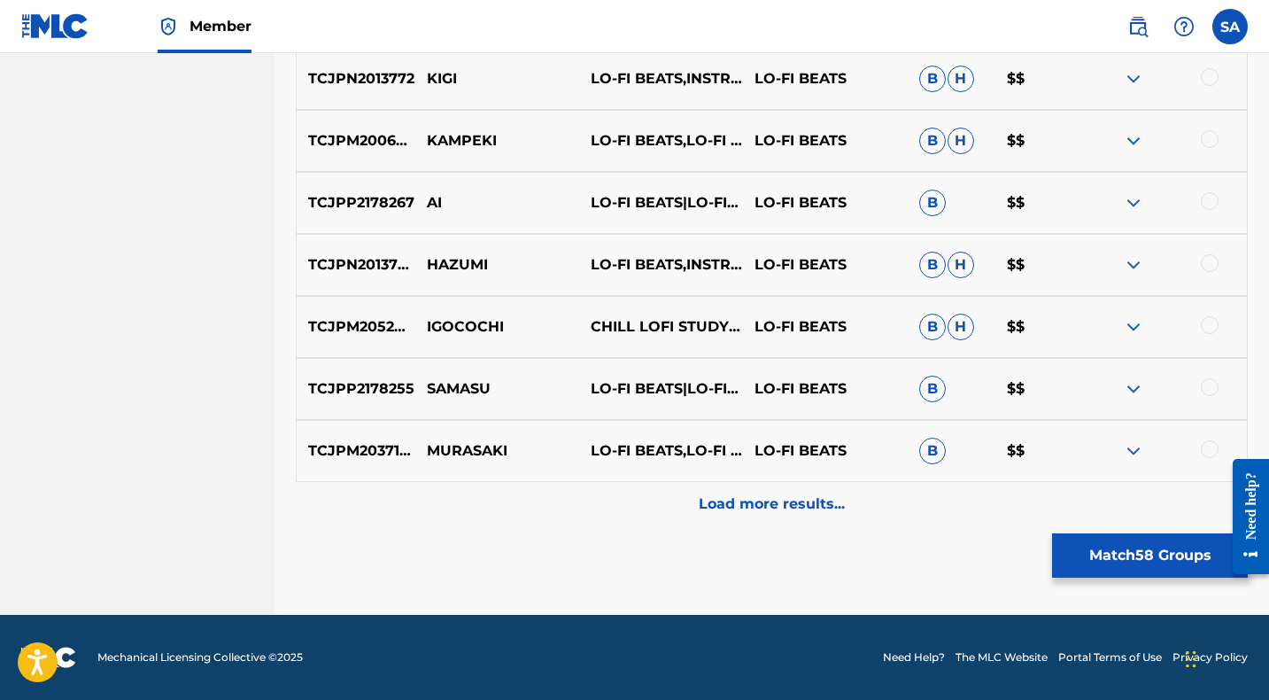
click at [607, 500] on div "Load more results..." at bounding box center [772, 504] width 952 height 44
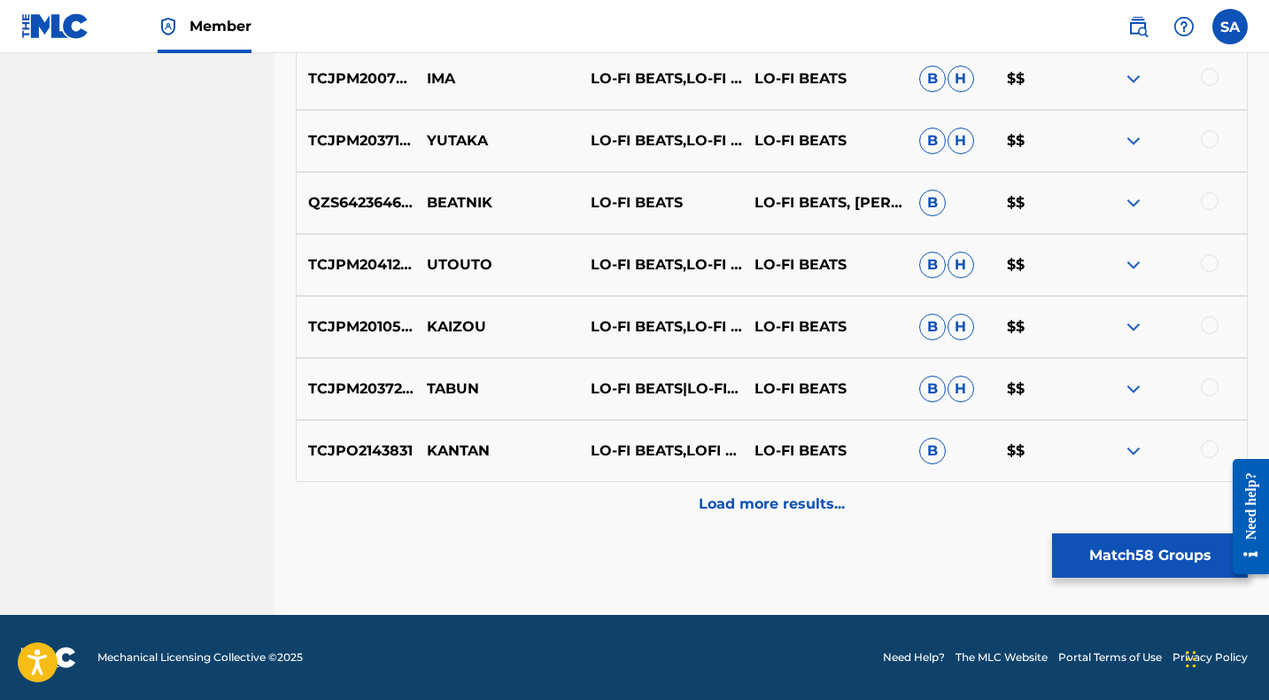
click at [607, 501] on div "Load more results..." at bounding box center [772, 504] width 952 height 44
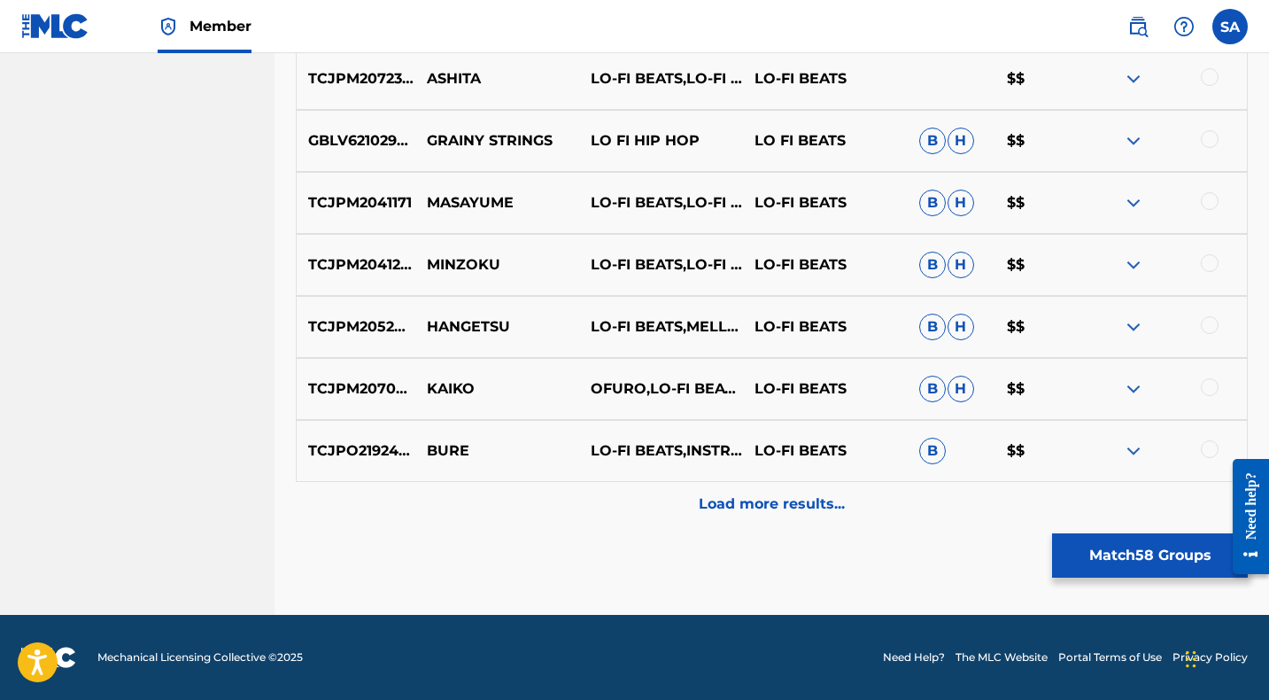
click at [605, 503] on div "Load more results..." at bounding box center [772, 504] width 952 height 44
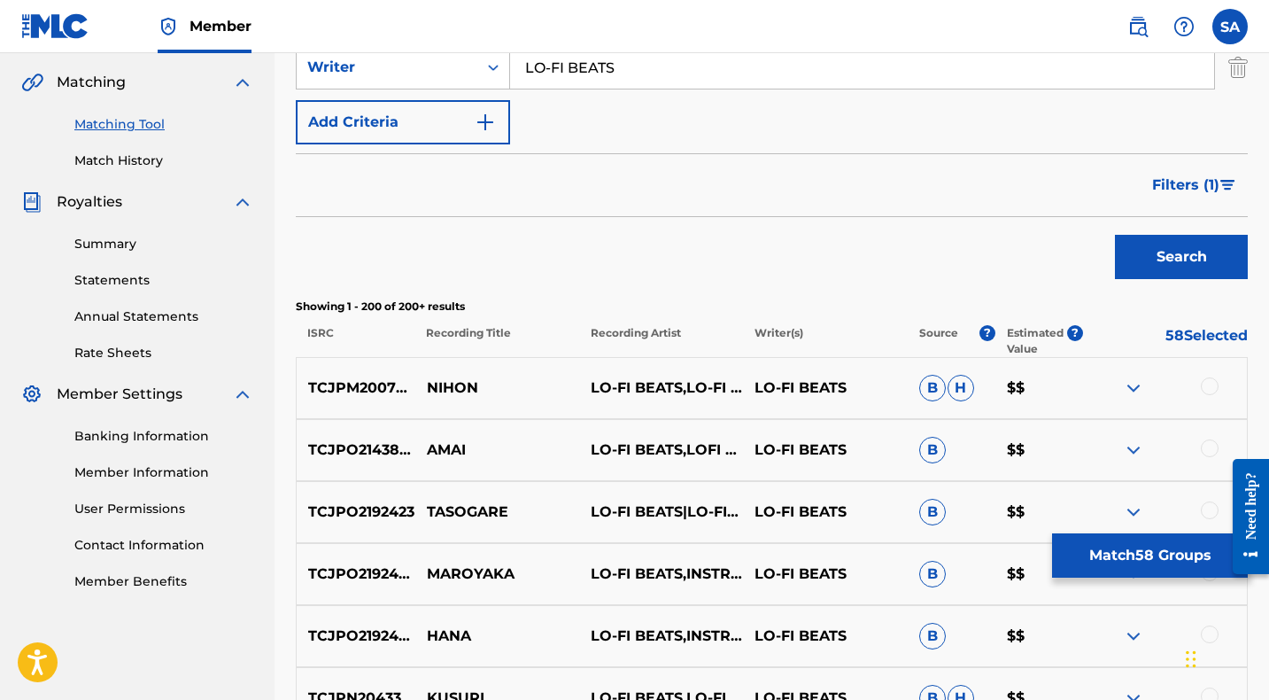
scroll to position [404, 0]
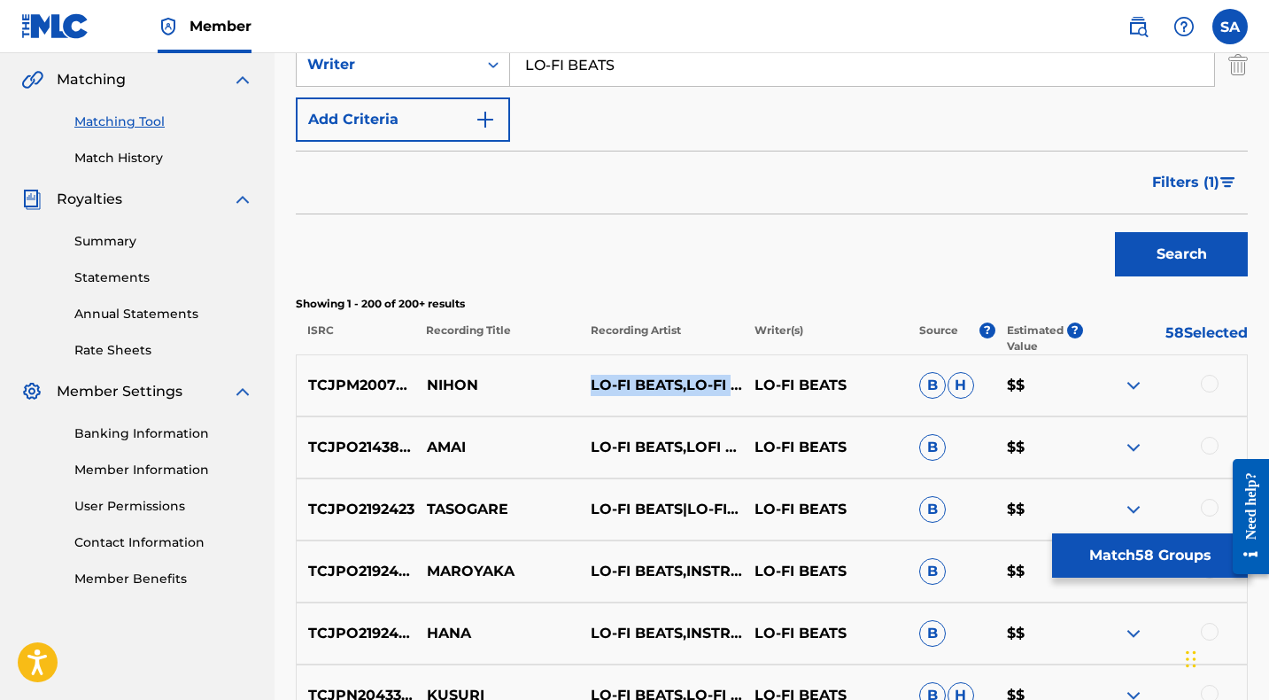
drag, startPoint x: 659, startPoint y: 404, endPoint x: 581, endPoint y: 367, distance: 86.3
click at [581, 375] on p "LO-FI BEATS,LO-FI CAFE,INSTRUMENTAL STUDY" at bounding box center [661, 385] width 164 height 21
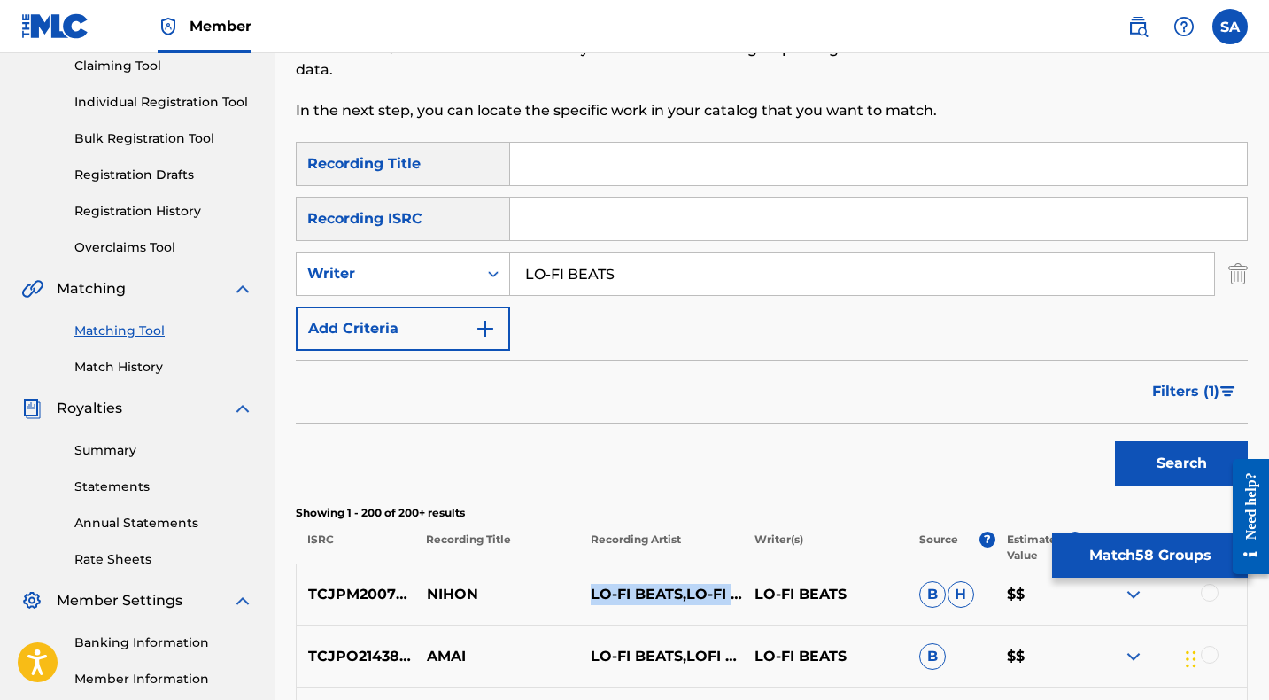
scroll to position [156, 0]
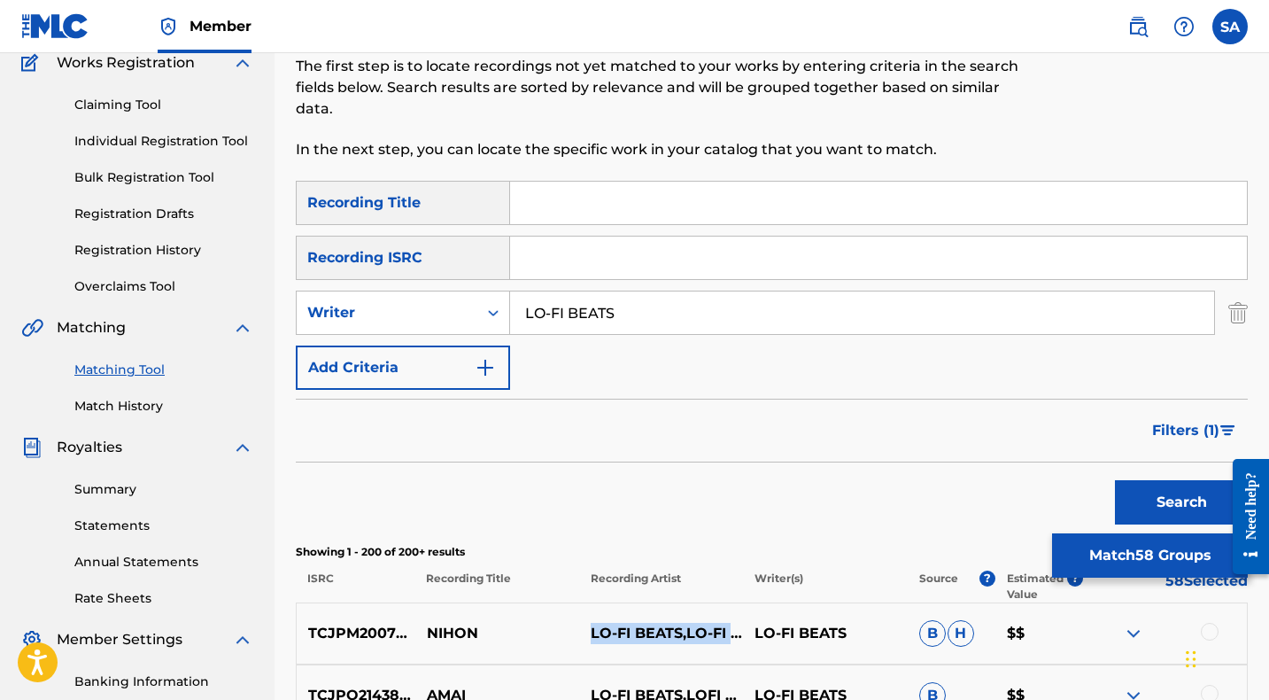
click at [479, 379] on button "Add Criteria" at bounding box center [403, 367] width 214 height 44
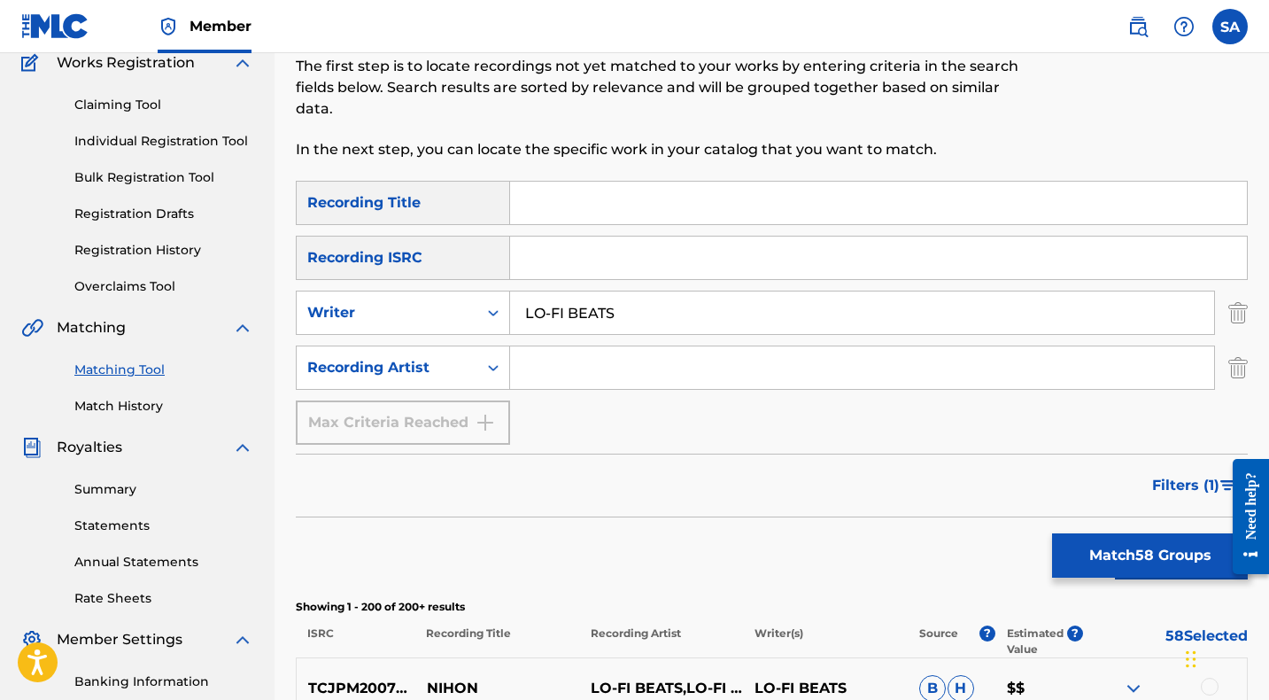
click at [530, 377] on input "Search Form" at bounding box center [862, 367] width 704 height 43
paste input "LO-FI BEATS,LO-FI CAFE,INSTRUMENTAL STUDY"
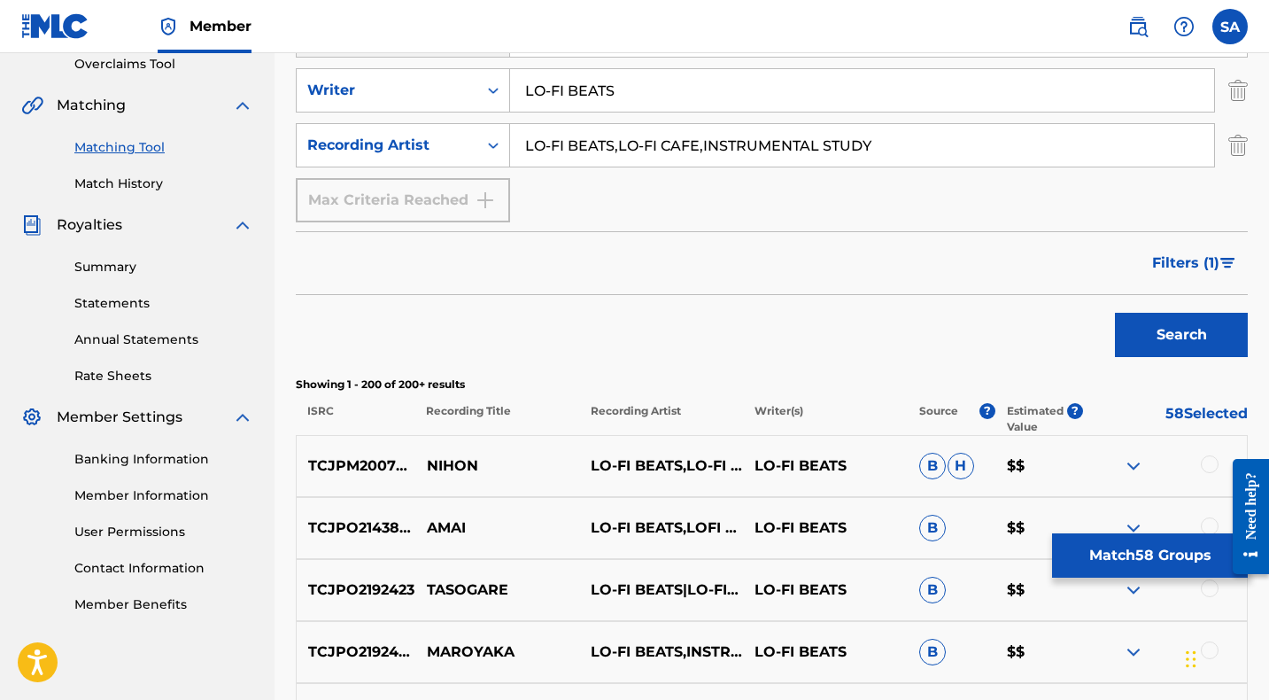
scroll to position [375, 0]
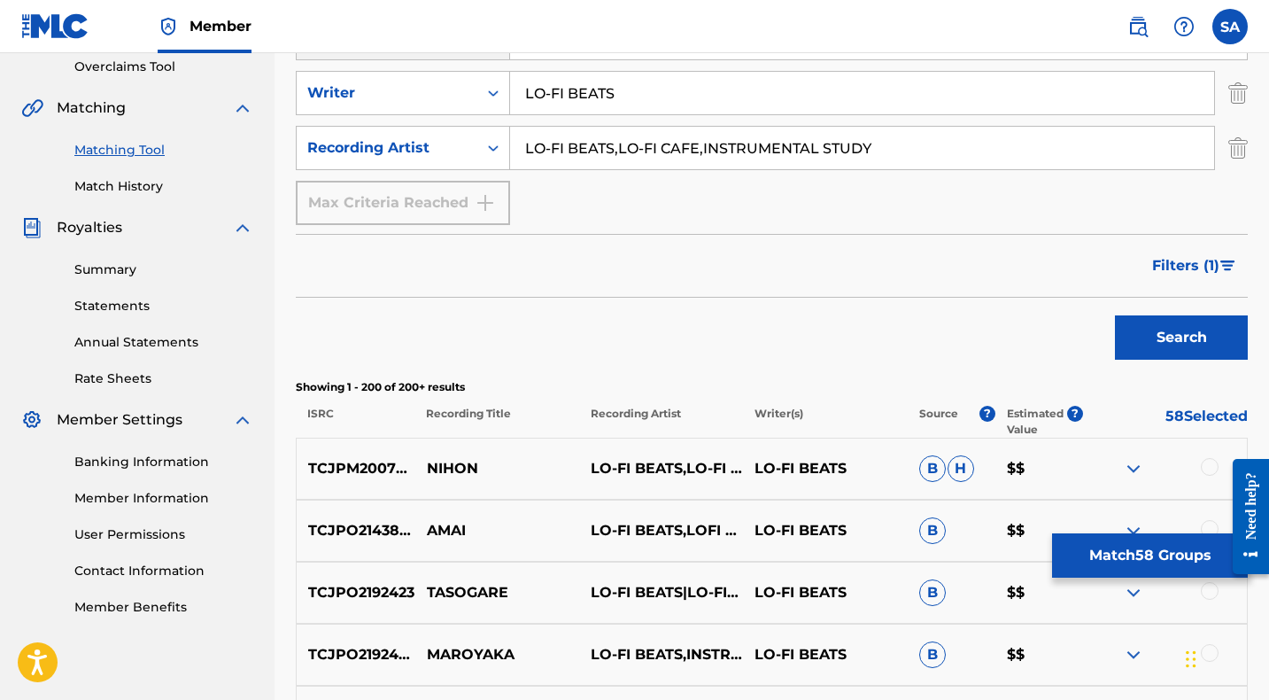
type input "LO-FI BEATS,LO-FI CAFE,INSTRUMENTAL STUDY"
click at [1155, 340] on button "Search" at bounding box center [1181, 337] width 133 height 44
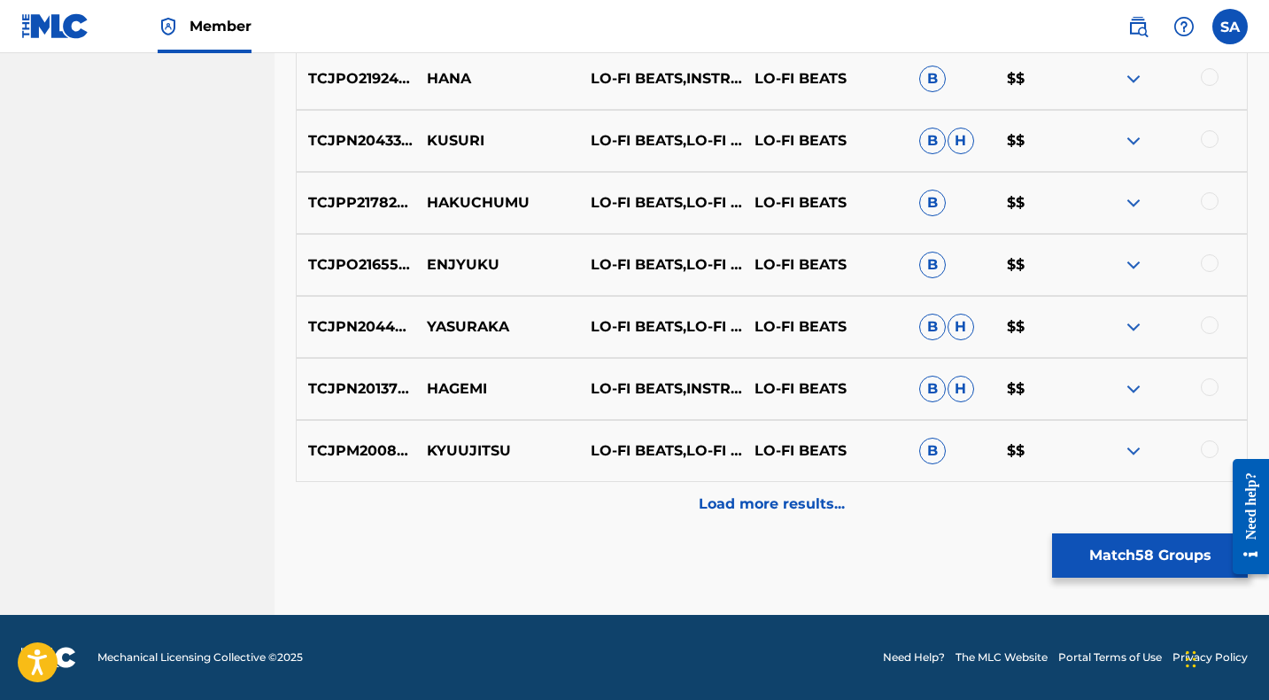
click at [608, 506] on div "Load more results..." at bounding box center [772, 504] width 952 height 44
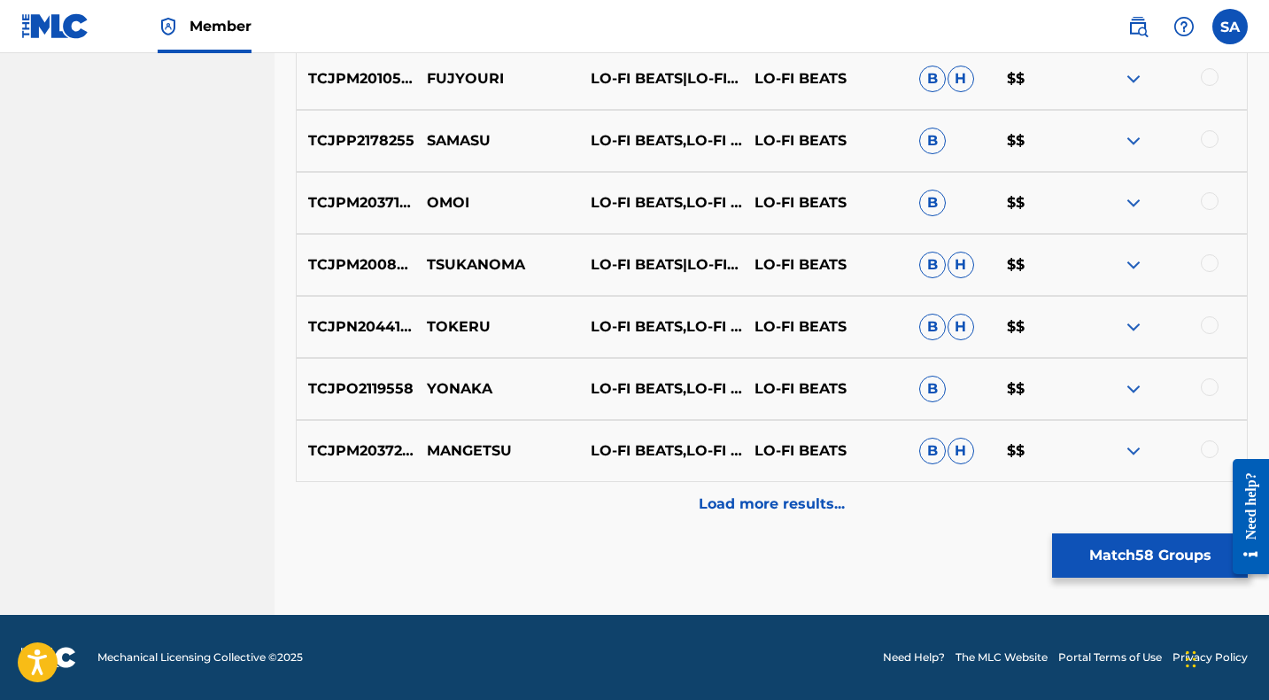
click at [608, 502] on div "Load more results..." at bounding box center [772, 504] width 952 height 44
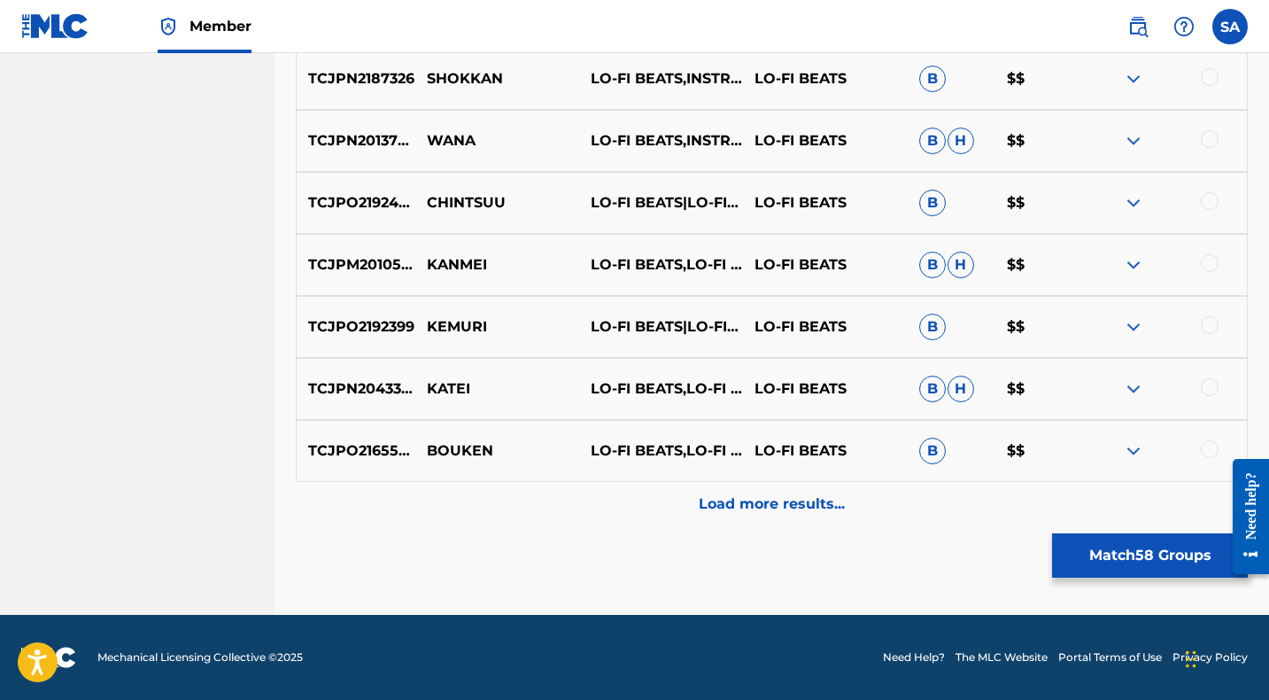
click at [605, 509] on div "Load more results..." at bounding box center [772, 504] width 952 height 44
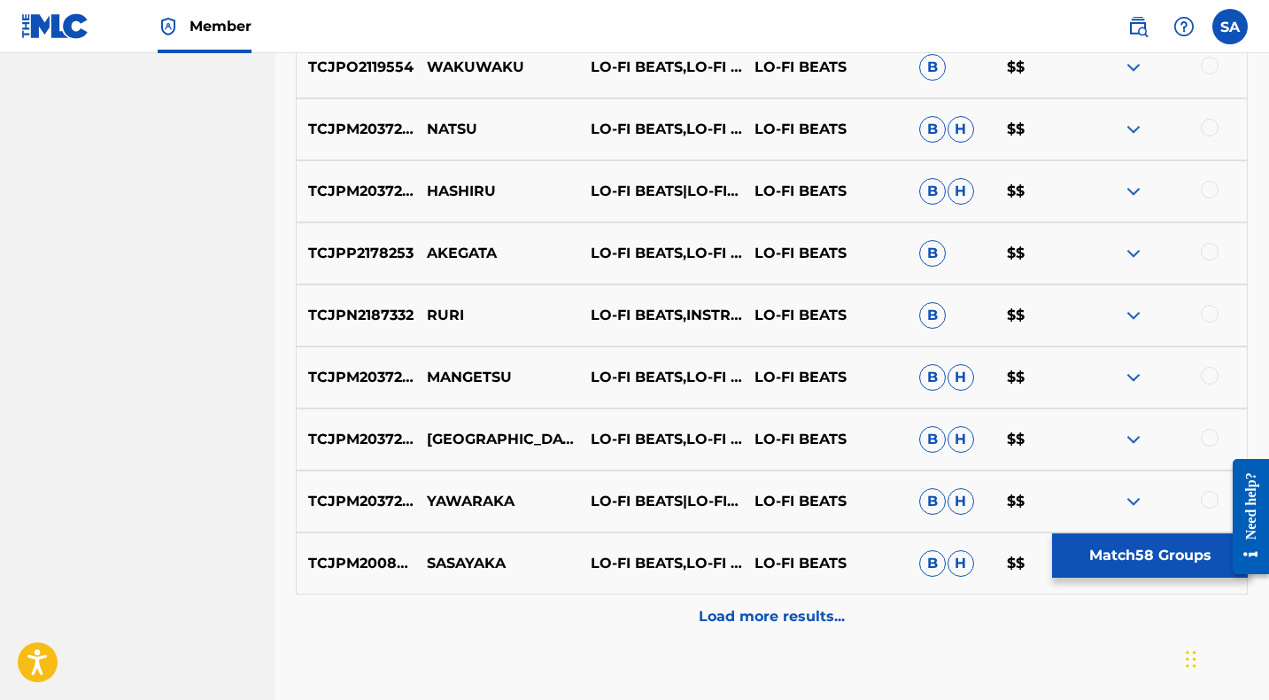
scroll to position [2718, 0]
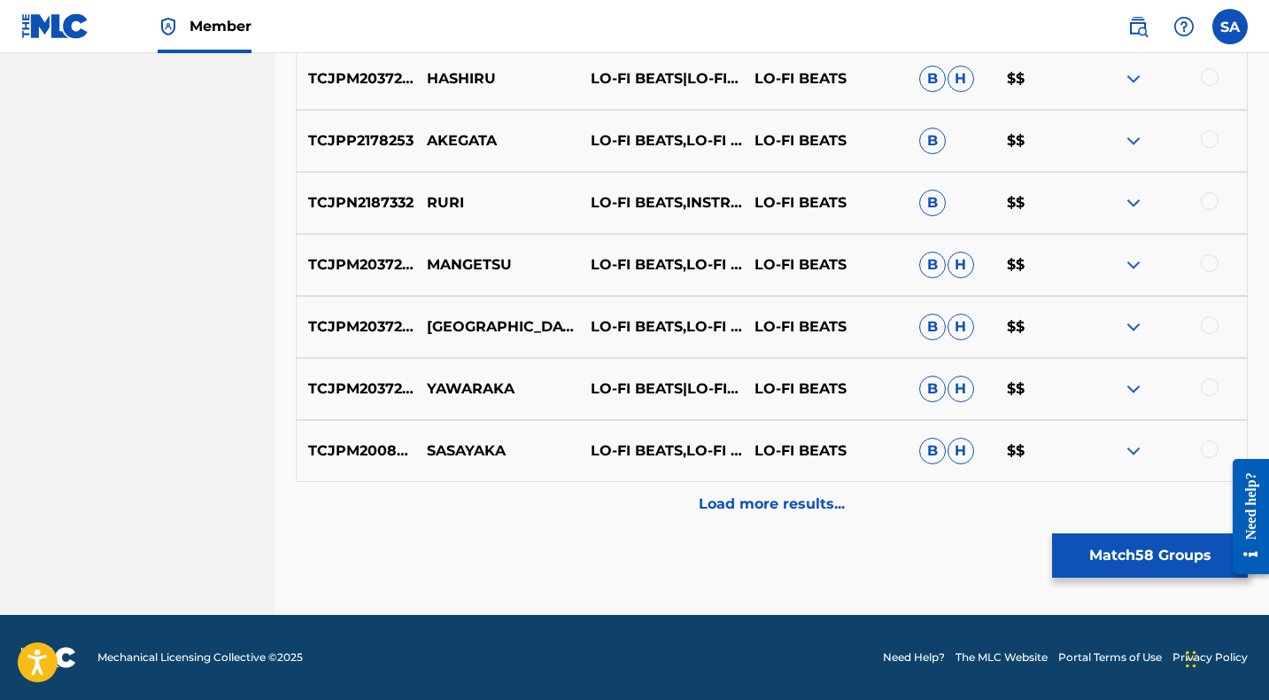
click at [641, 492] on div "Load more results..." at bounding box center [772, 504] width 952 height 44
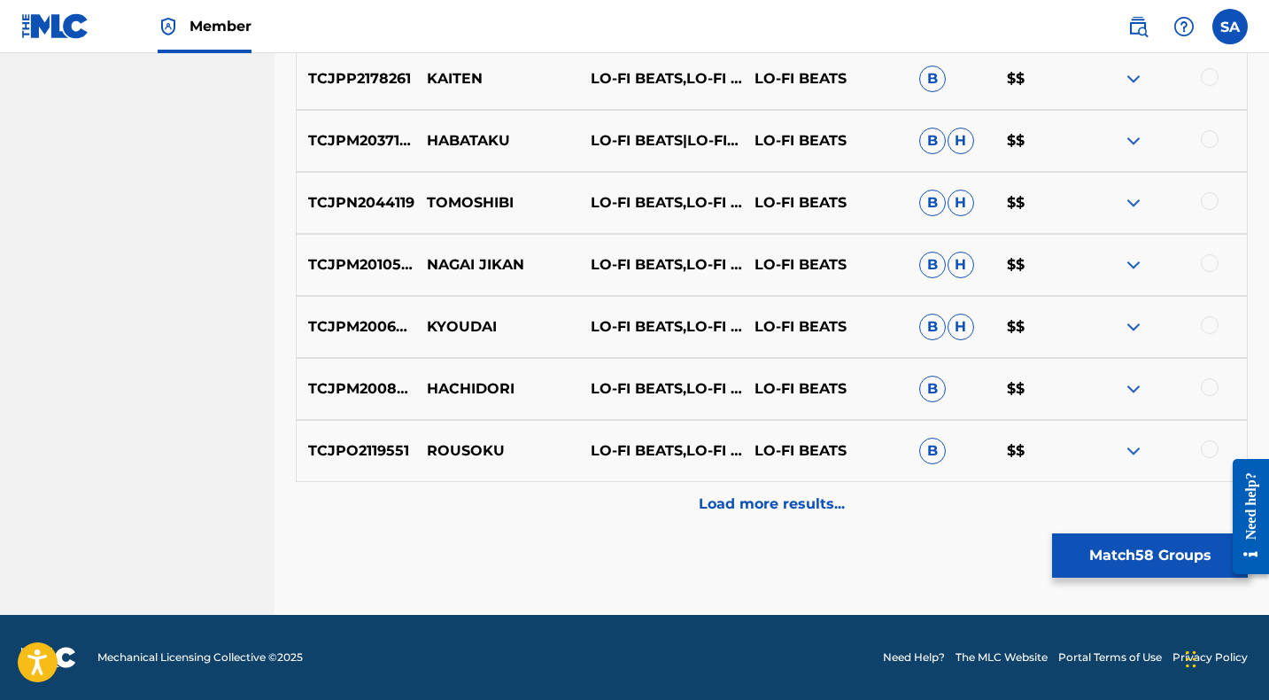
click at [624, 502] on div "Load more results..." at bounding box center [772, 504] width 952 height 44
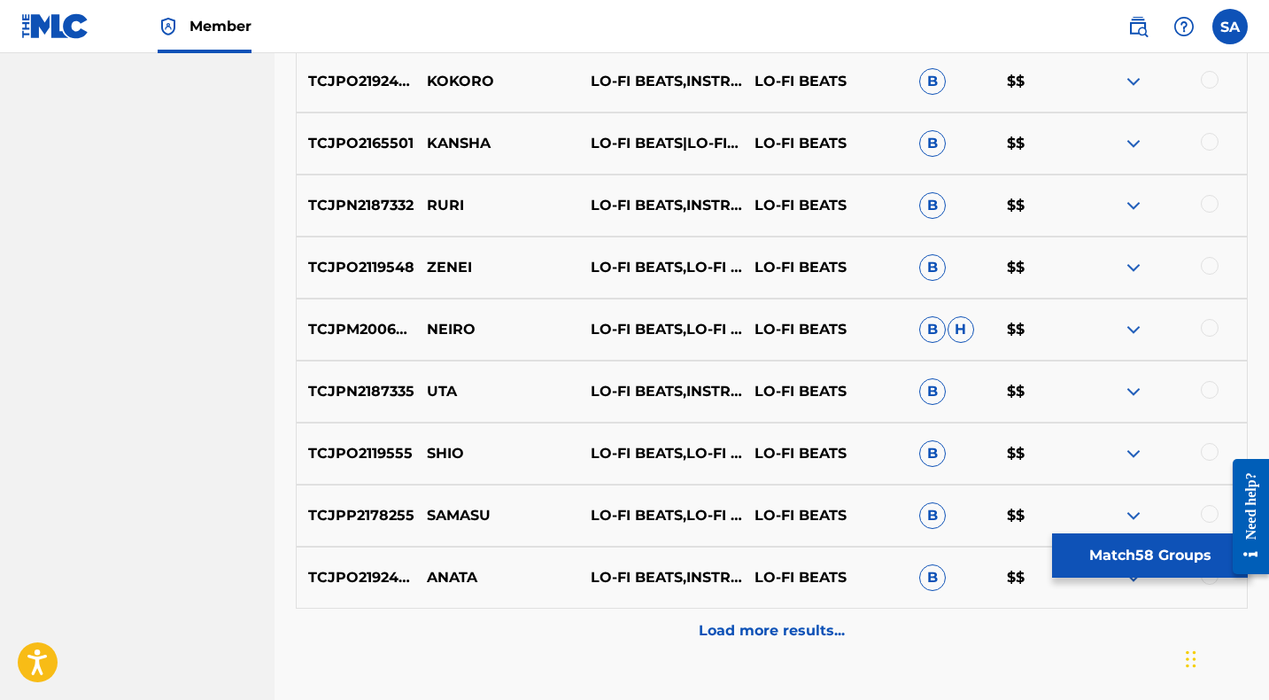
scroll to position [4050, 0]
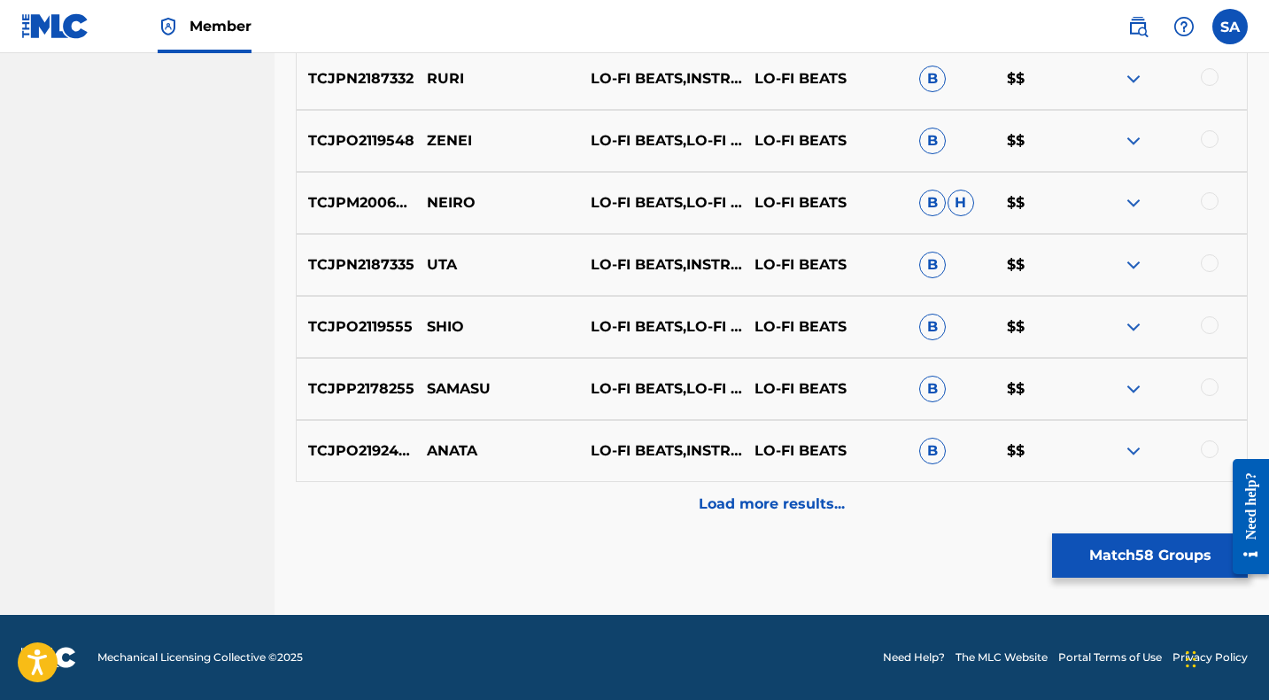
click at [616, 502] on div "Load more results..." at bounding box center [772, 504] width 952 height 44
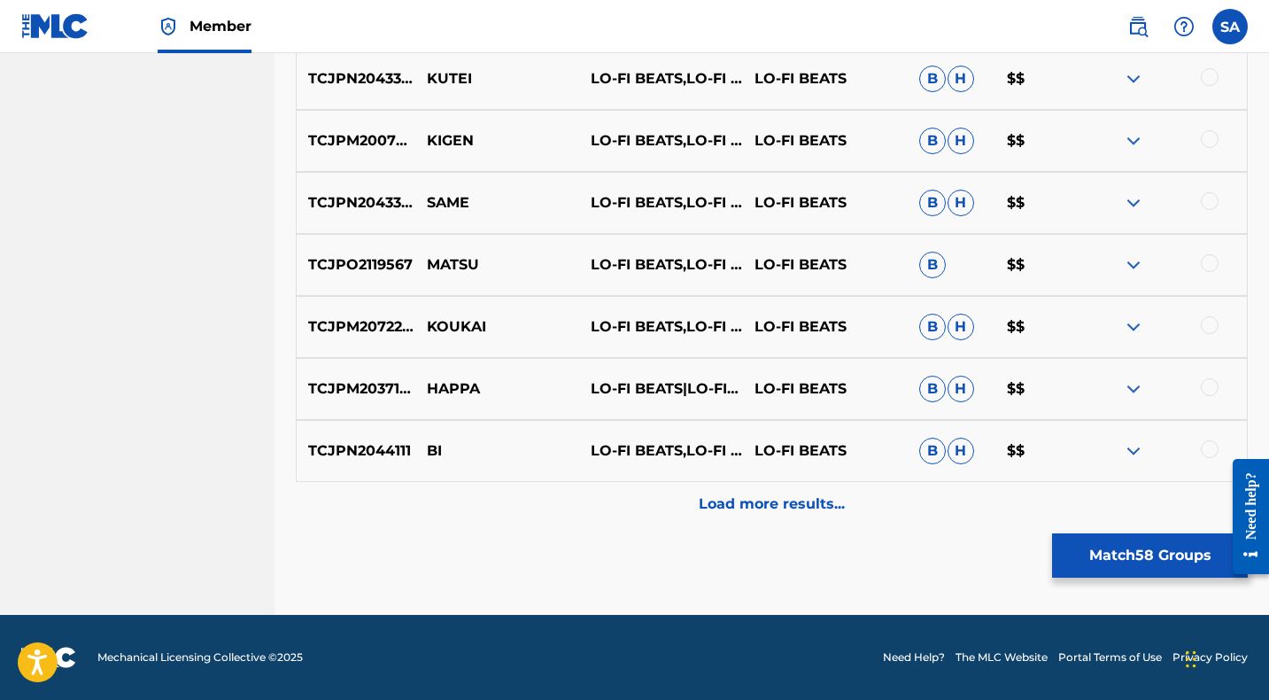
click at [616, 502] on div "Load more results..." at bounding box center [772, 504] width 952 height 44
click at [616, 499] on div "Load more results..." at bounding box center [772, 504] width 952 height 44
click at [618, 496] on div "Load more results..." at bounding box center [772, 504] width 952 height 44
click at [622, 495] on div "Load more results..." at bounding box center [772, 504] width 952 height 44
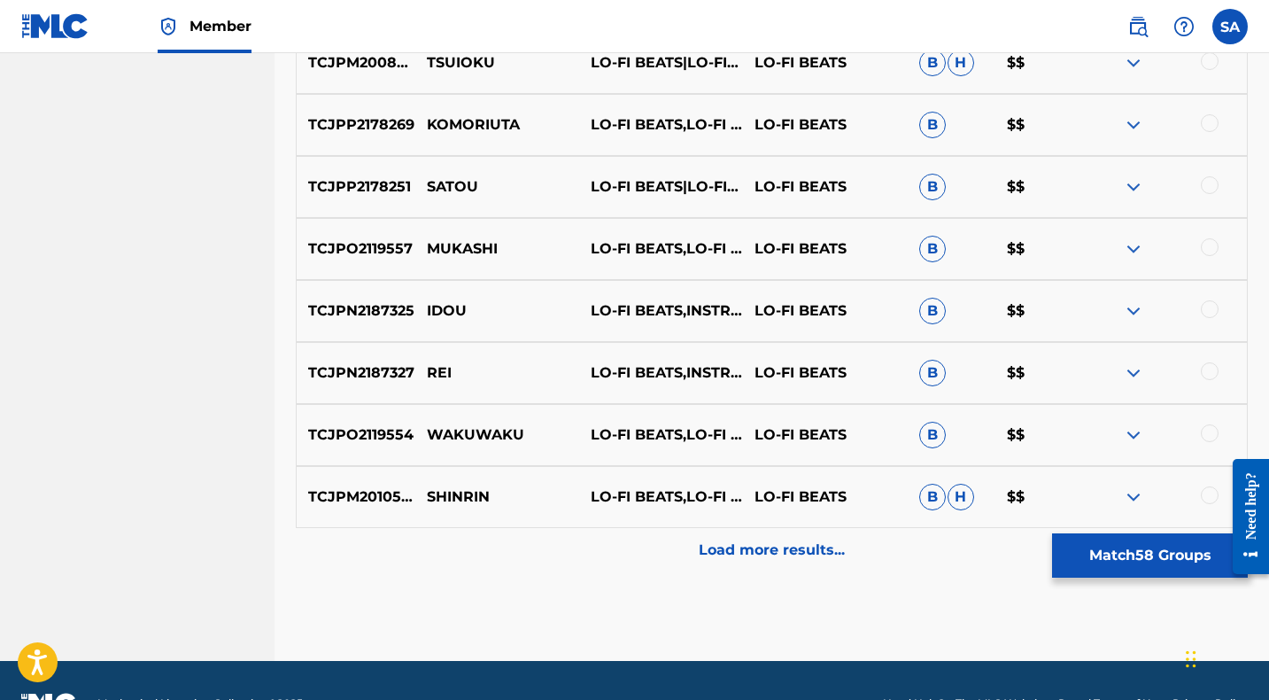
scroll to position [7149, 0]
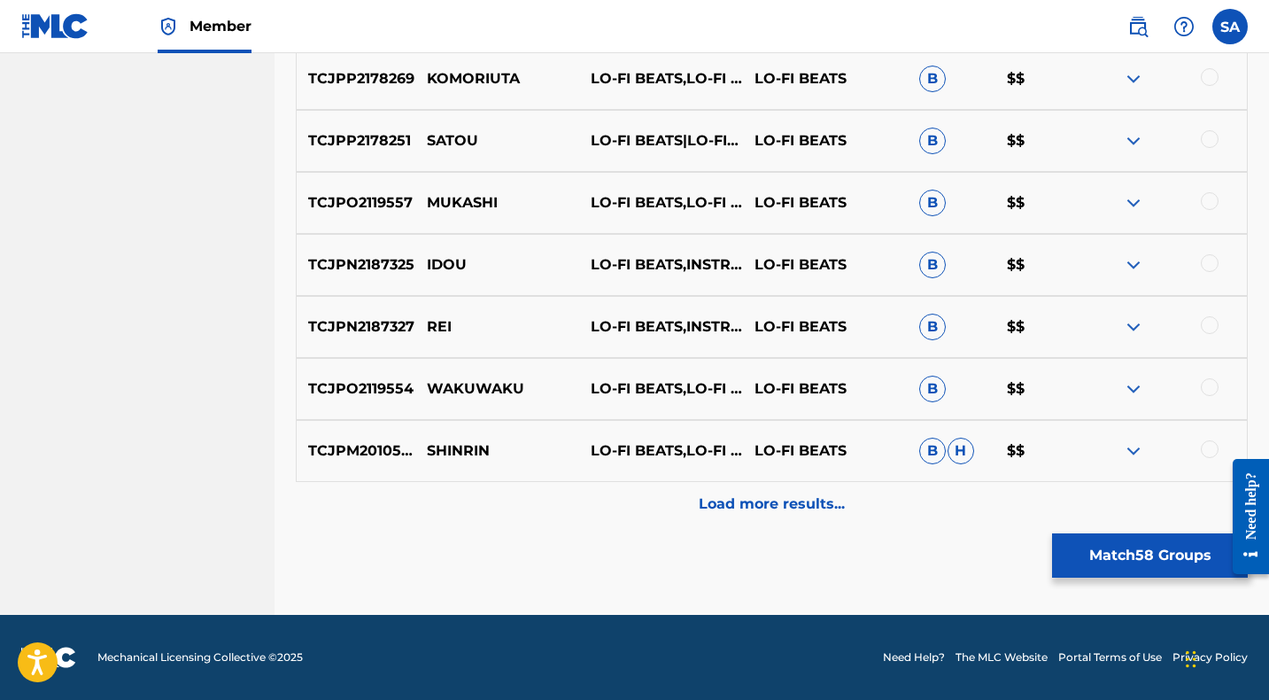
click at [621, 500] on div "Load more results..." at bounding box center [772, 504] width 952 height 44
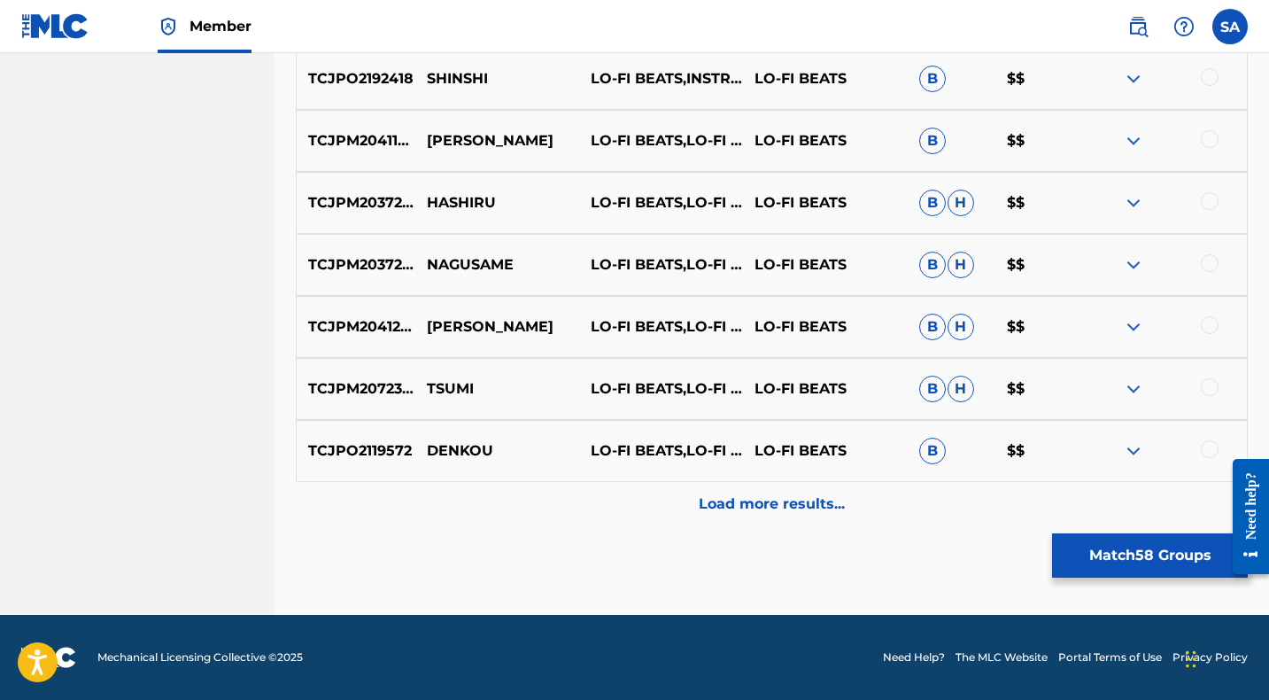
click at [619, 501] on div "Load more results..." at bounding box center [772, 504] width 952 height 44
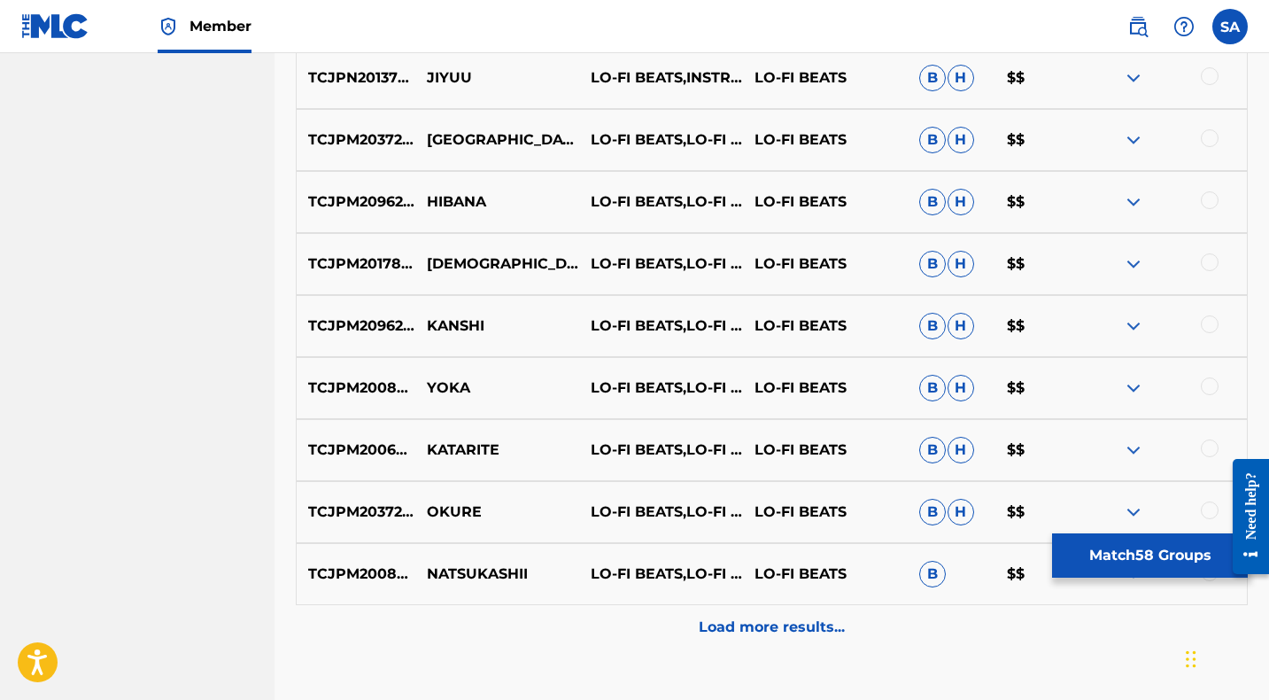
scroll to position [8389, 0]
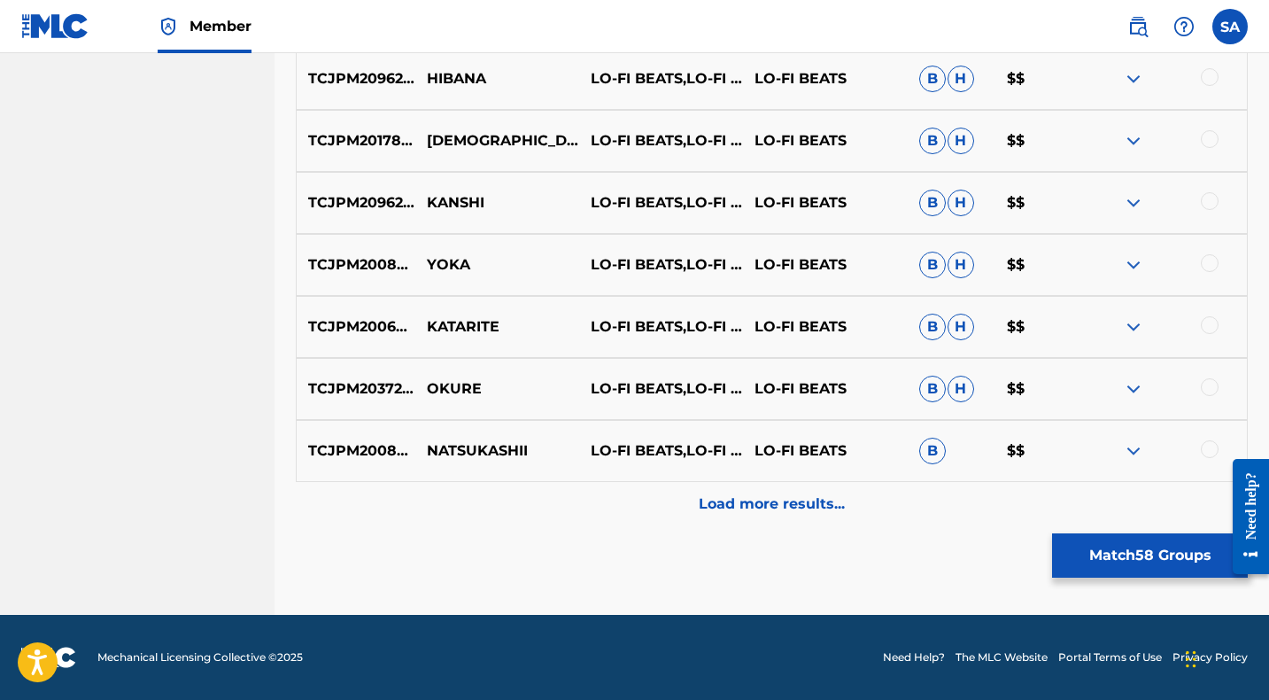
click at [617, 503] on div "Load more results..." at bounding box center [772, 504] width 952 height 44
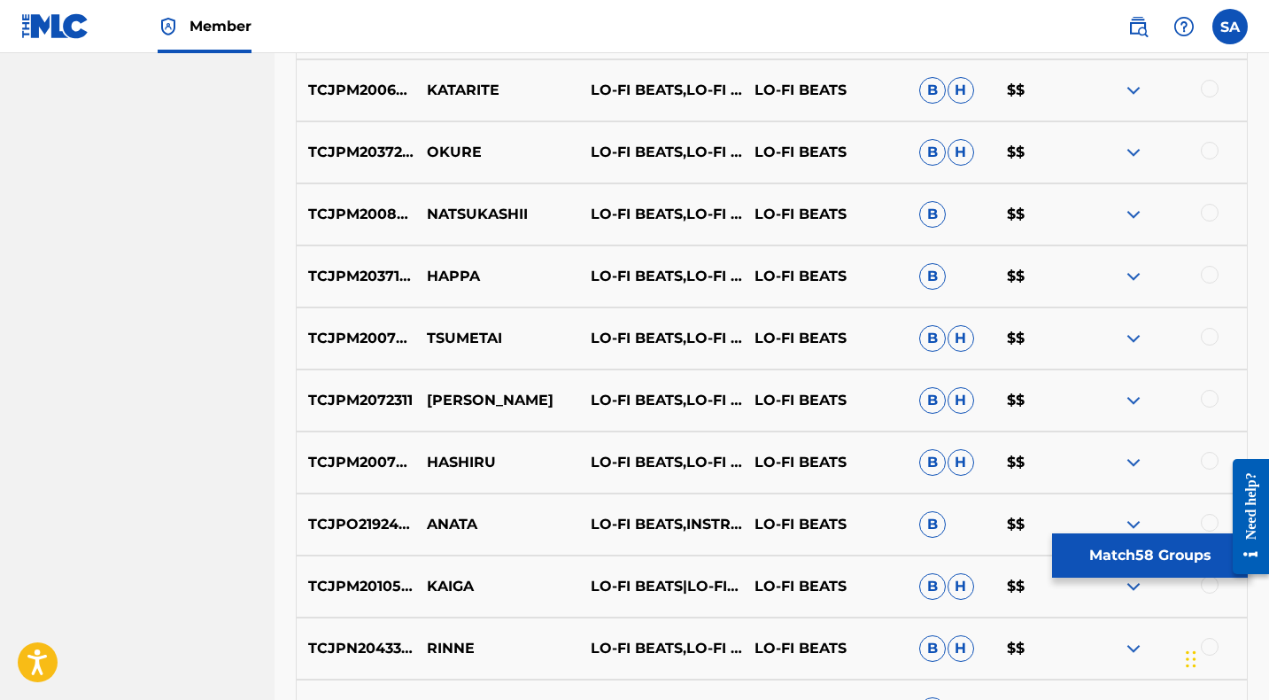
scroll to position [9009, 0]
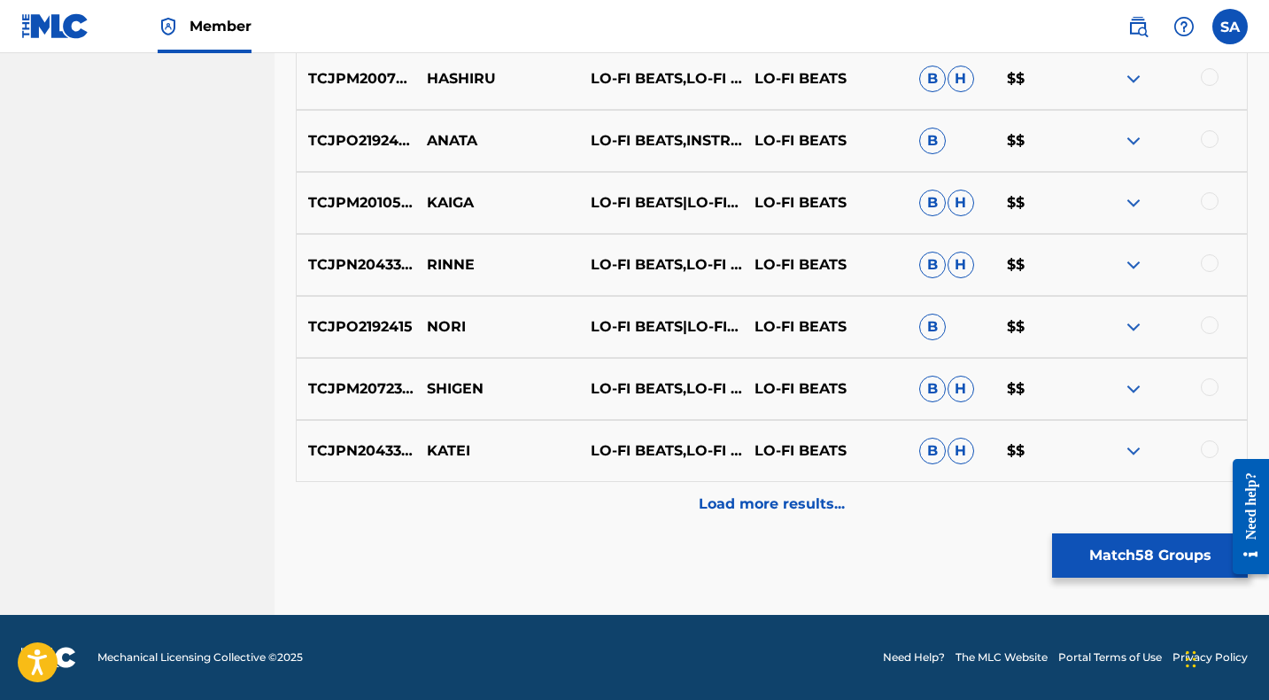
click at [615, 503] on div "Load more results..." at bounding box center [772, 504] width 952 height 44
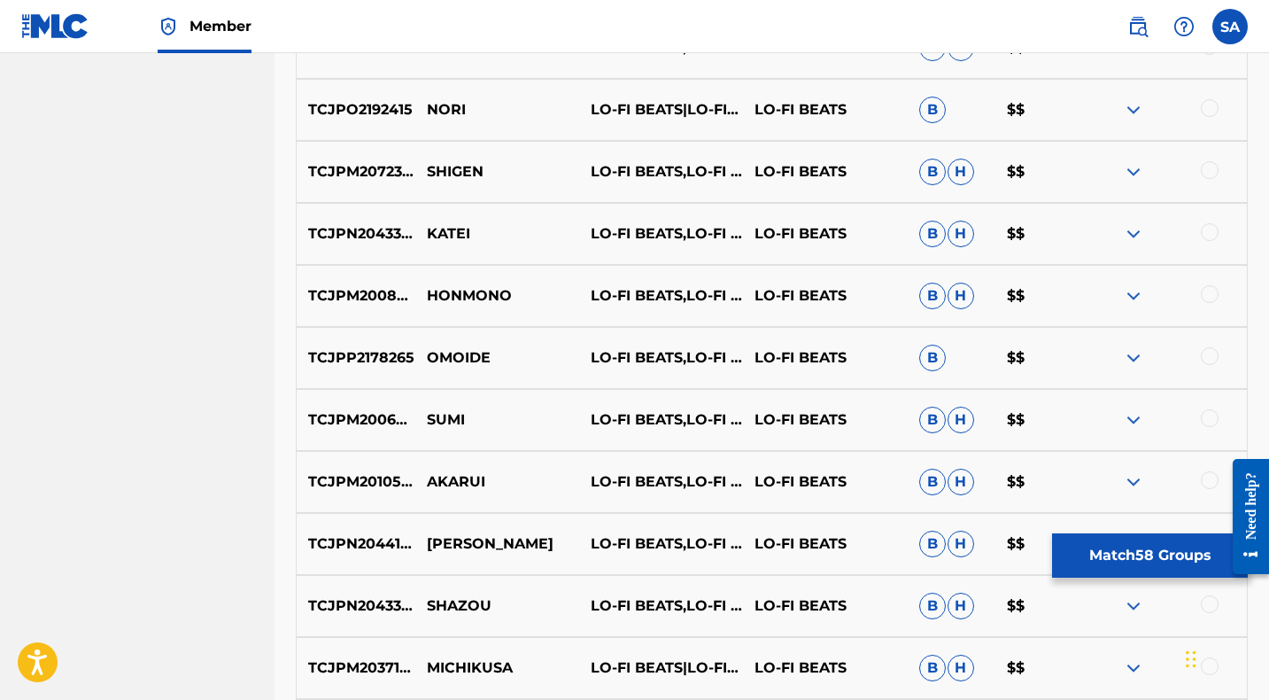
scroll to position [9628, 0]
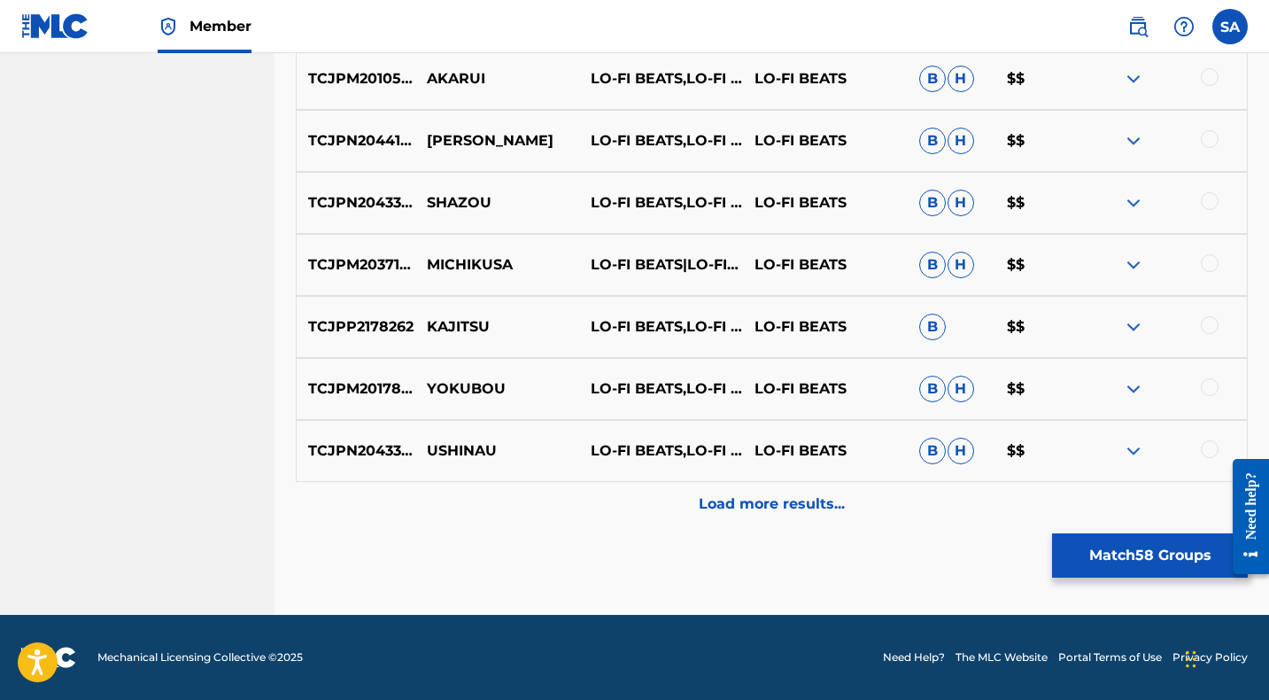
click at [615, 503] on div "Load more results..." at bounding box center [772, 504] width 952 height 44
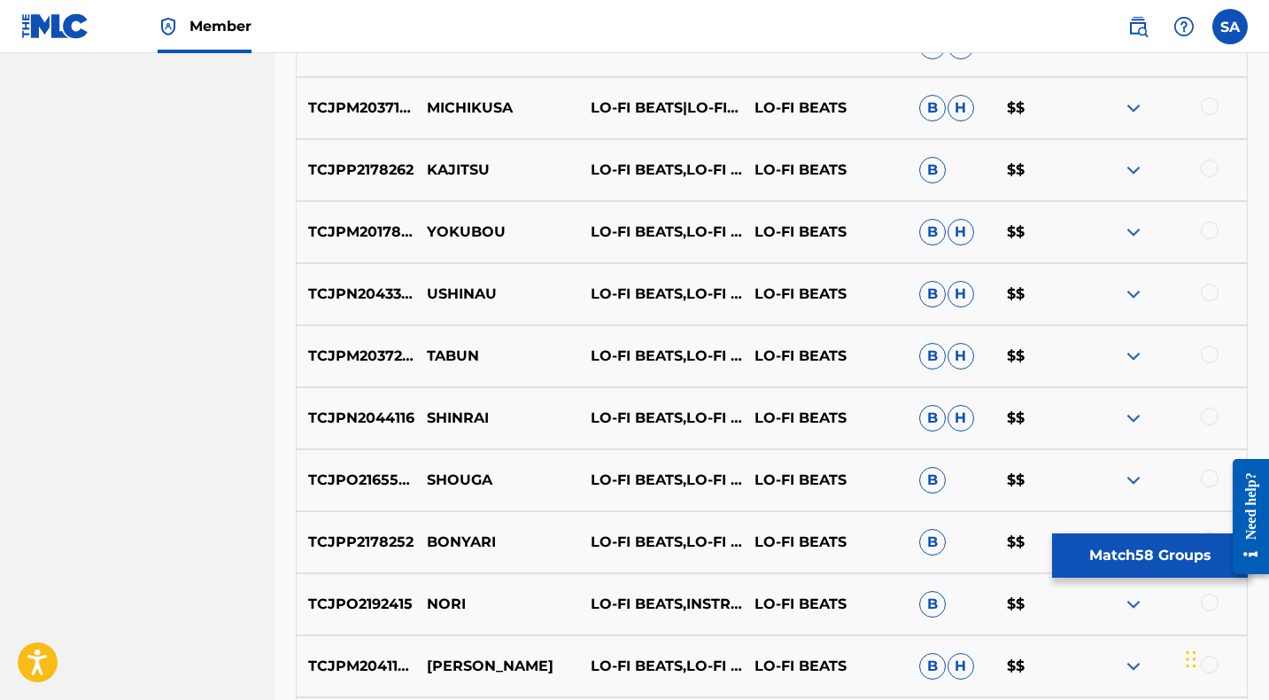
scroll to position [10248, 0]
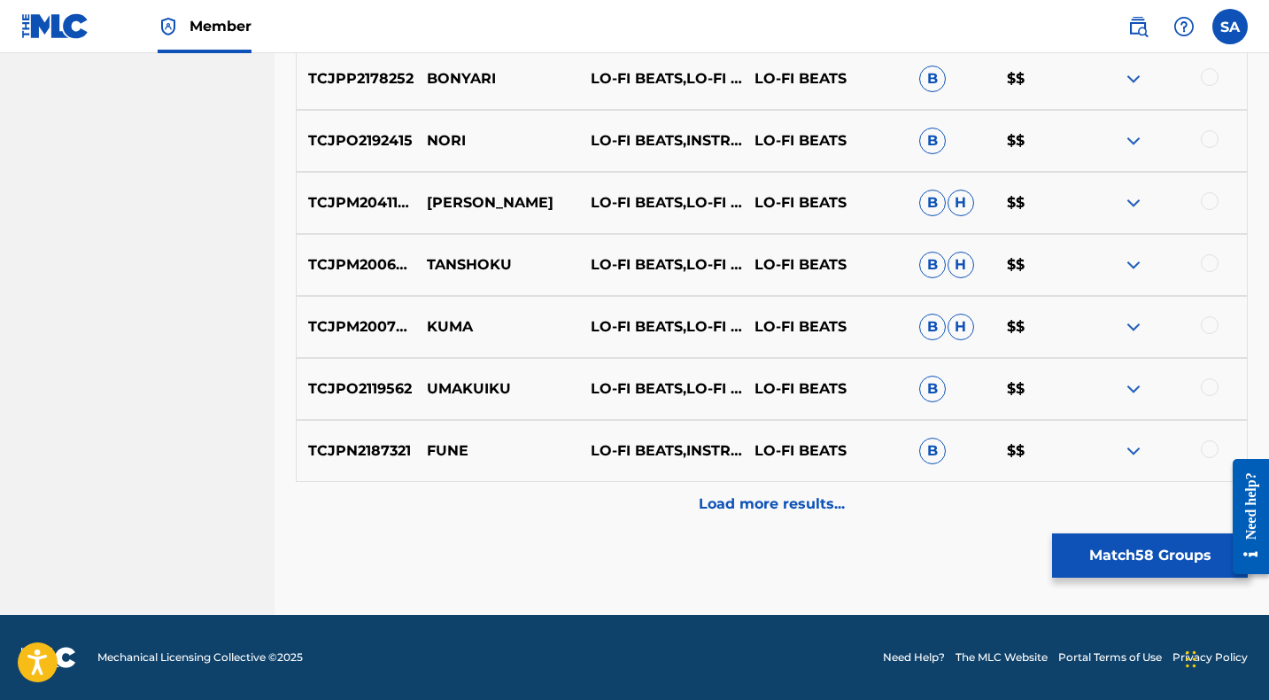
click at [615, 502] on div "Load more results..." at bounding box center [772, 504] width 952 height 44
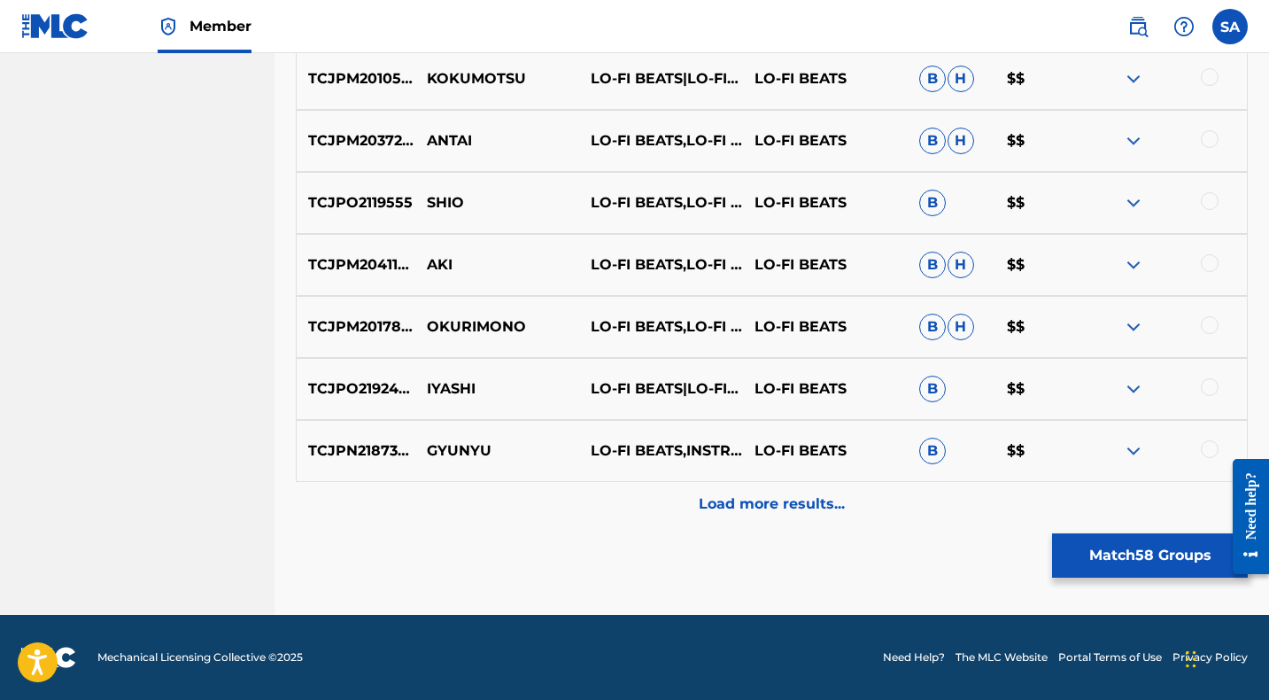
click at [614, 505] on div "Load more results..." at bounding box center [772, 504] width 952 height 44
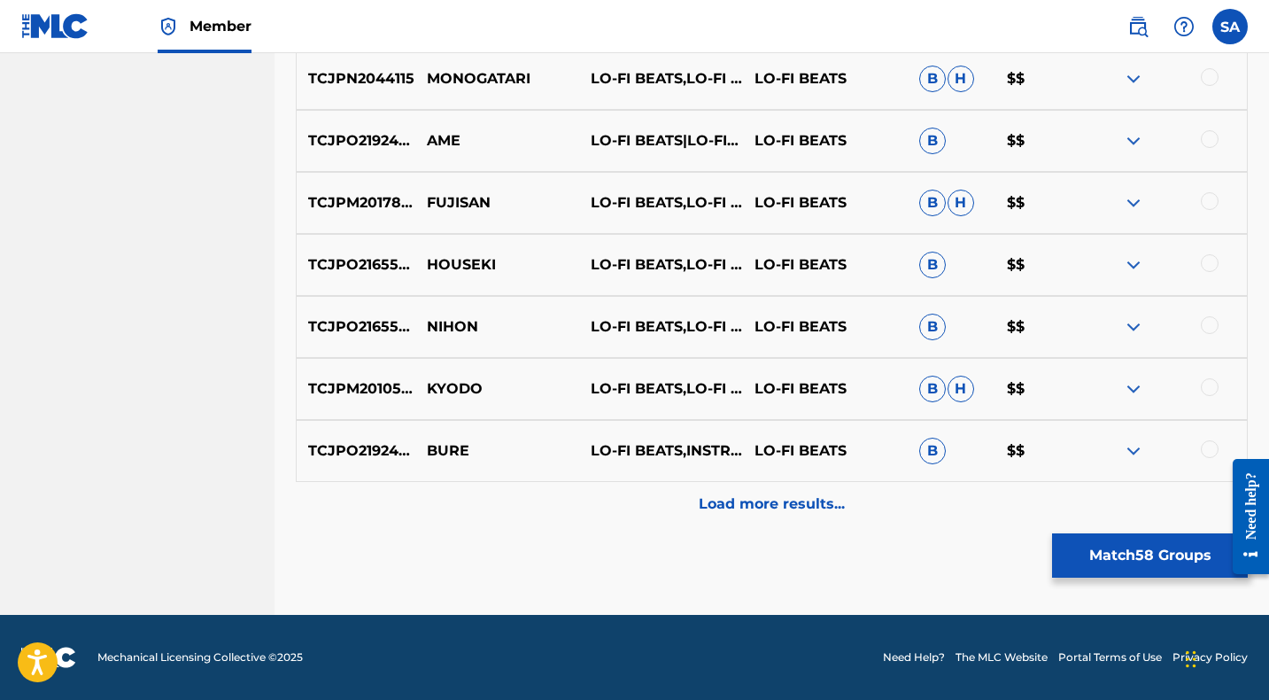
click at [620, 499] on div "Load more results..." at bounding box center [772, 504] width 952 height 44
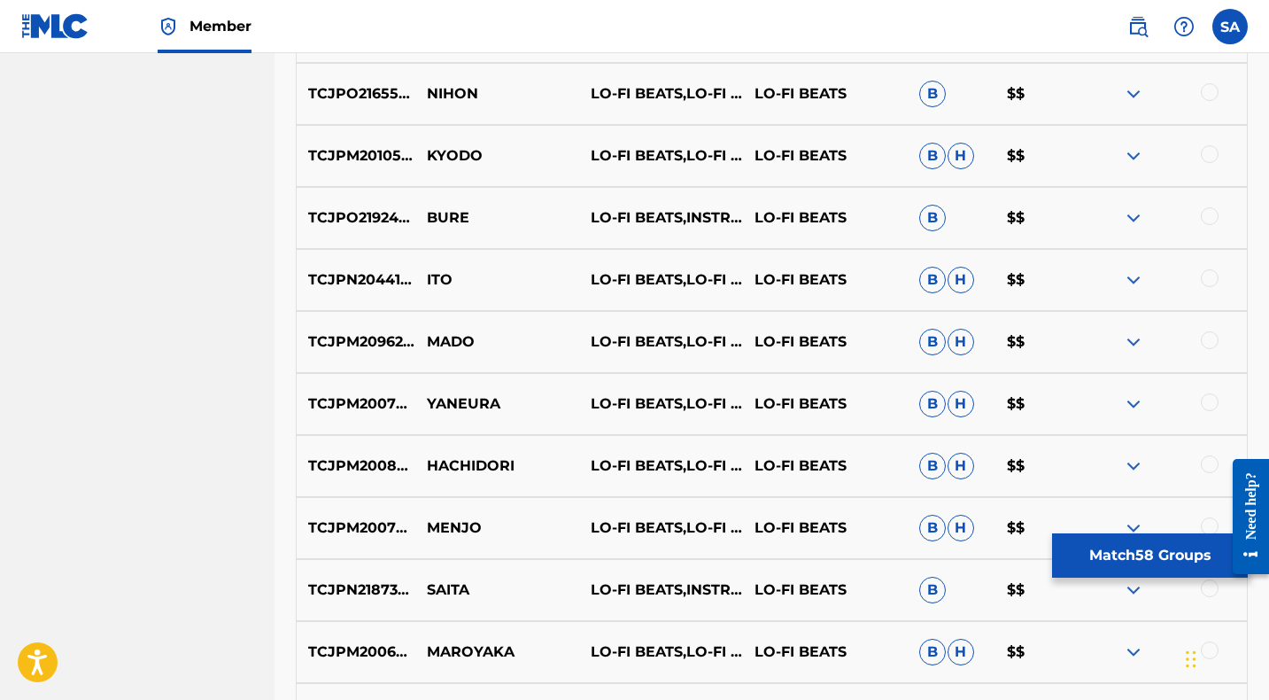
scroll to position [12108, 0]
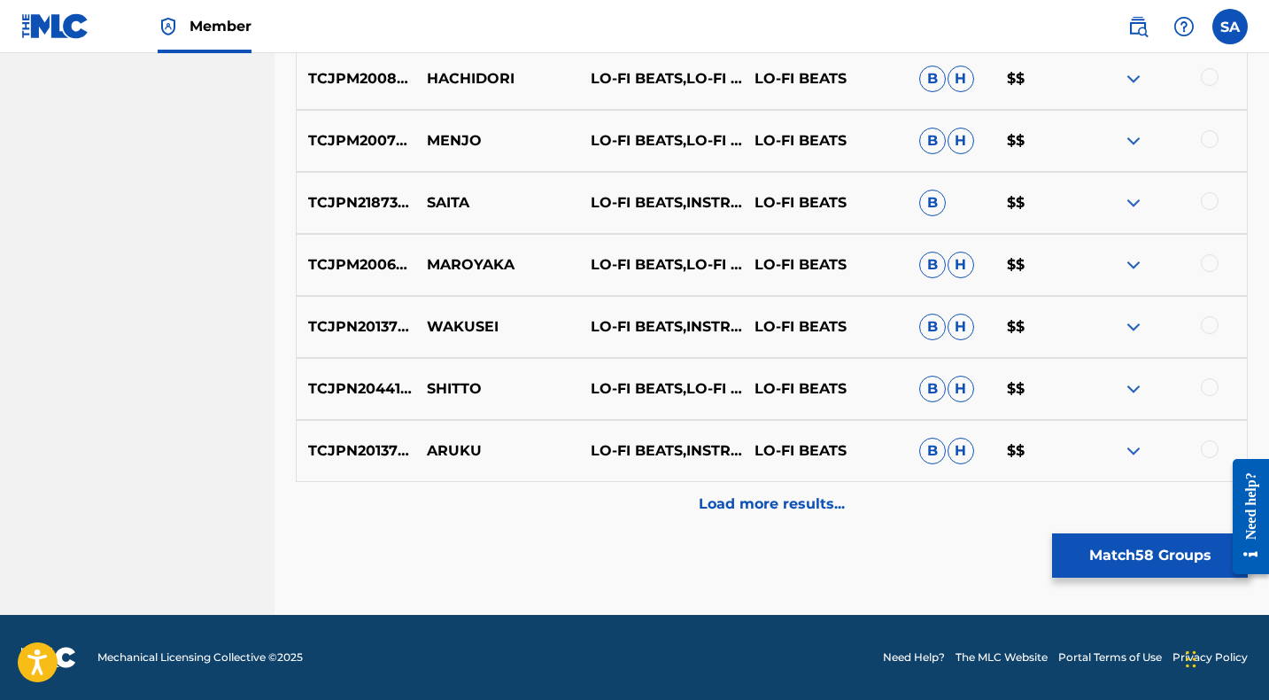
click at [622, 499] on div "Load more results..." at bounding box center [772, 504] width 952 height 44
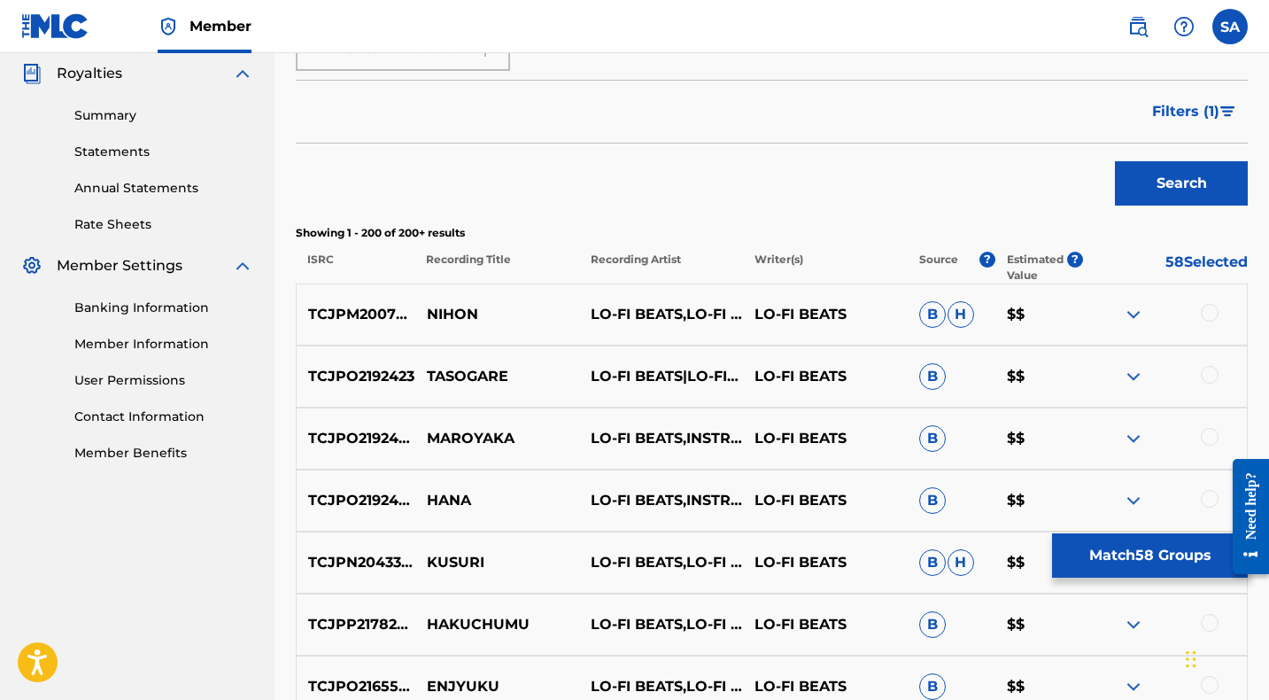
scroll to position [535, 0]
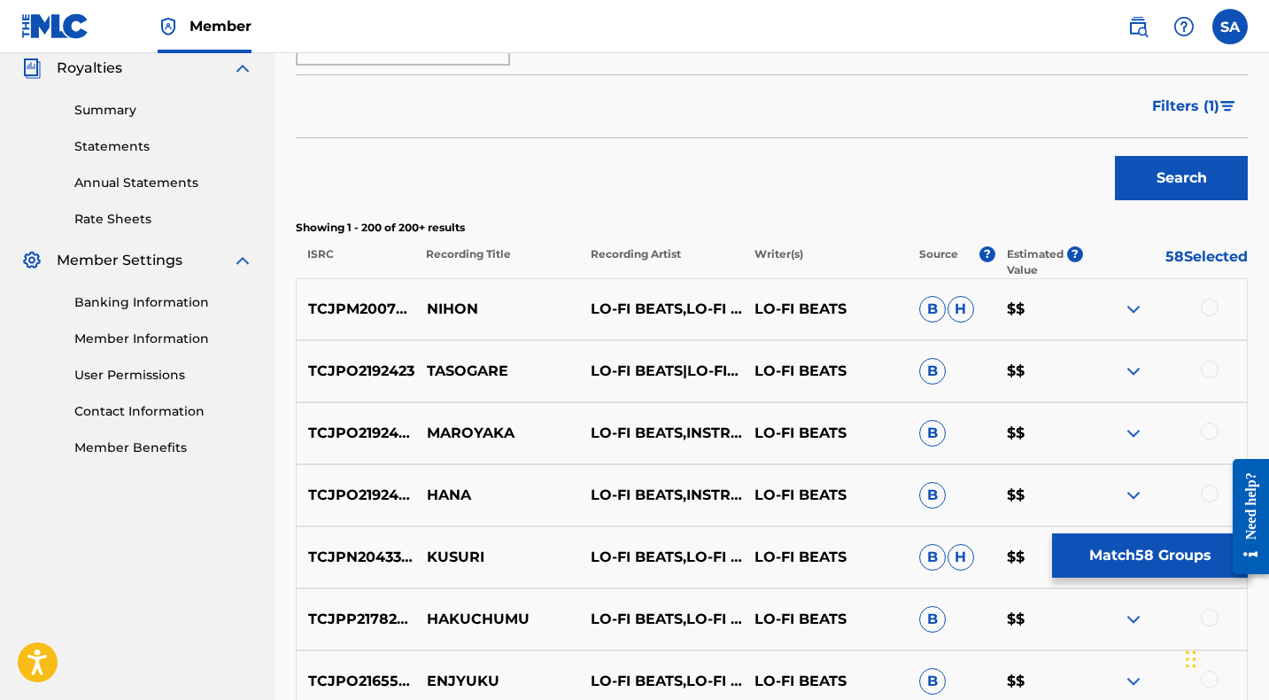
click at [1209, 303] on div at bounding box center [1210, 307] width 18 height 18
drag, startPoint x: 453, startPoint y: 309, endPoint x: 429, endPoint y: 309, distance: 24.8
click at [429, 309] on p "NIHON" at bounding box center [497, 308] width 164 height 21
drag, startPoint x: 506, startPoint y: 367, endPoint x: 428, endPoint y: 364, distance: 78.0
click at [428, 364] on p "TASOGARE" at bounding box center [497, 370] width 164 height 21
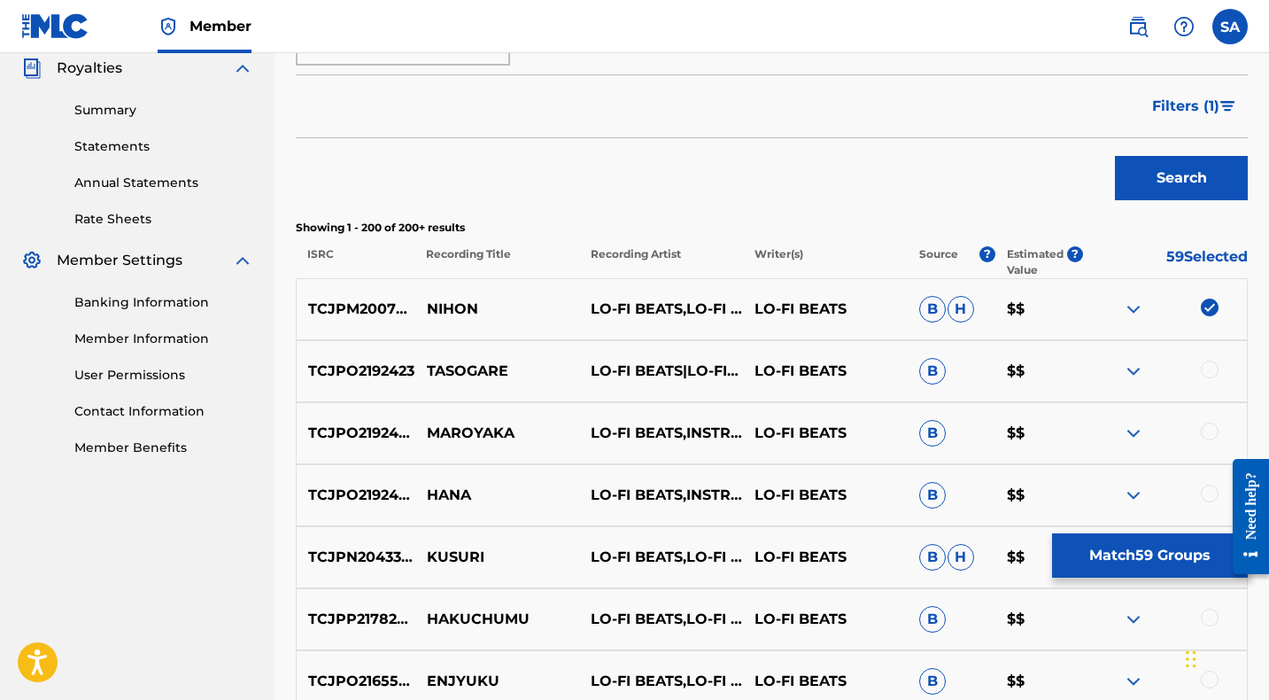
drag, startPoint x: 1200, startPoint y: 367, endPoint x: 1200, endPoint y: 382, distance: 15.1
click at [1201, 366] on div at bounding box center [1210, 369] width 18 height 18
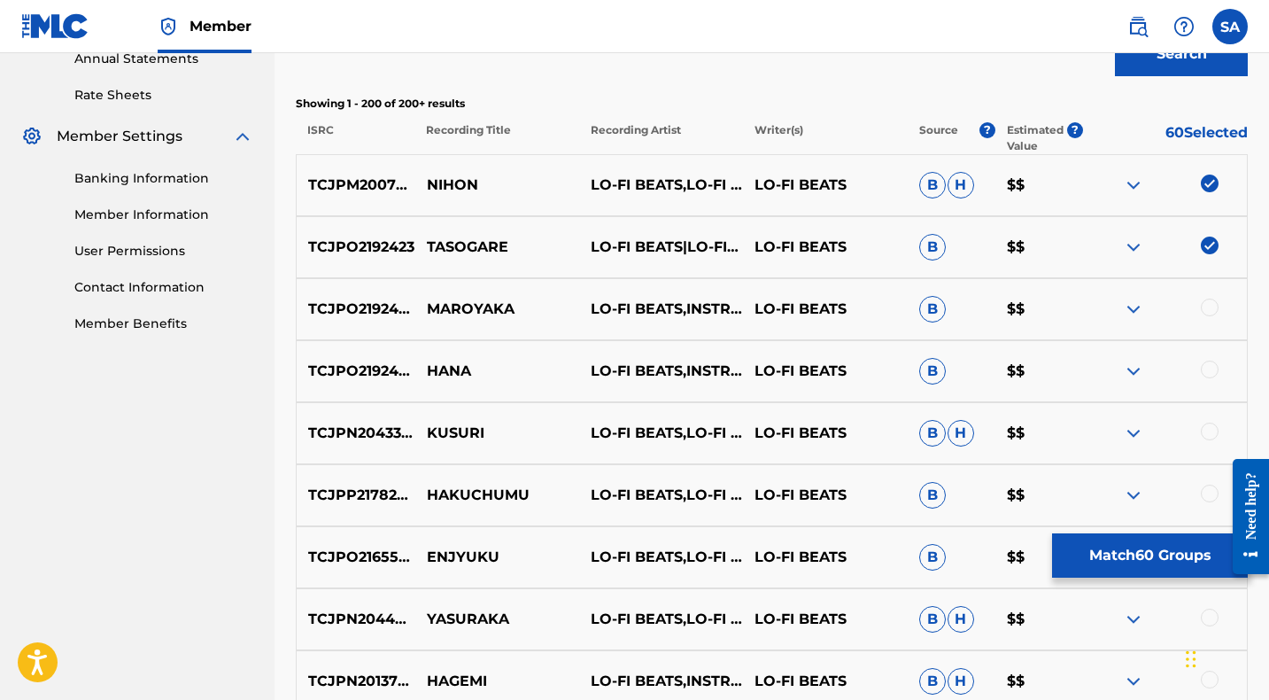
scroll to position [661, 0]
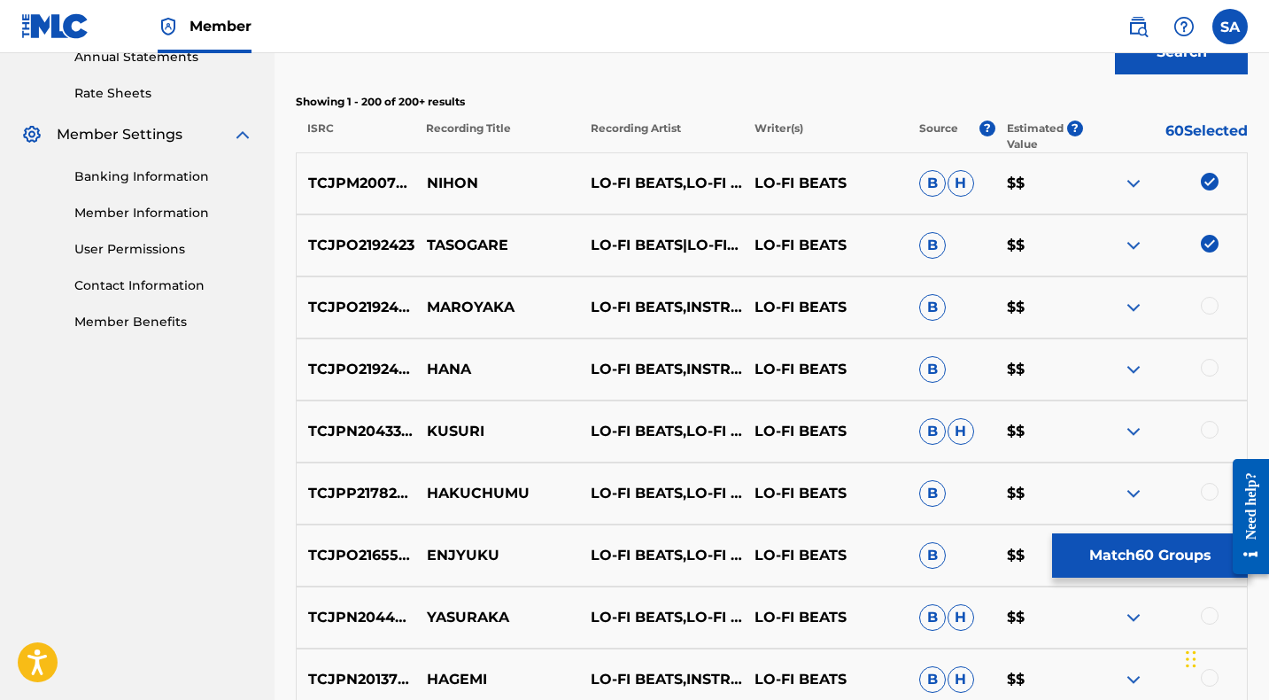
drag, startPoint x: 1207, startPoint y: 304, endPoint x: 1181, endPoint y: 306, distance: 25.8
click at [1207, 304] on div at bounding box center [1210, 306] width 18 height 18
drag, startPoint x: 517, startPoint y: 312, endPoint x: 418, endPoint y: 309, distance: 99.2
click at [418, 309] on p "MAROYAKA" at bounding box center [497, 307] width 164 height 21
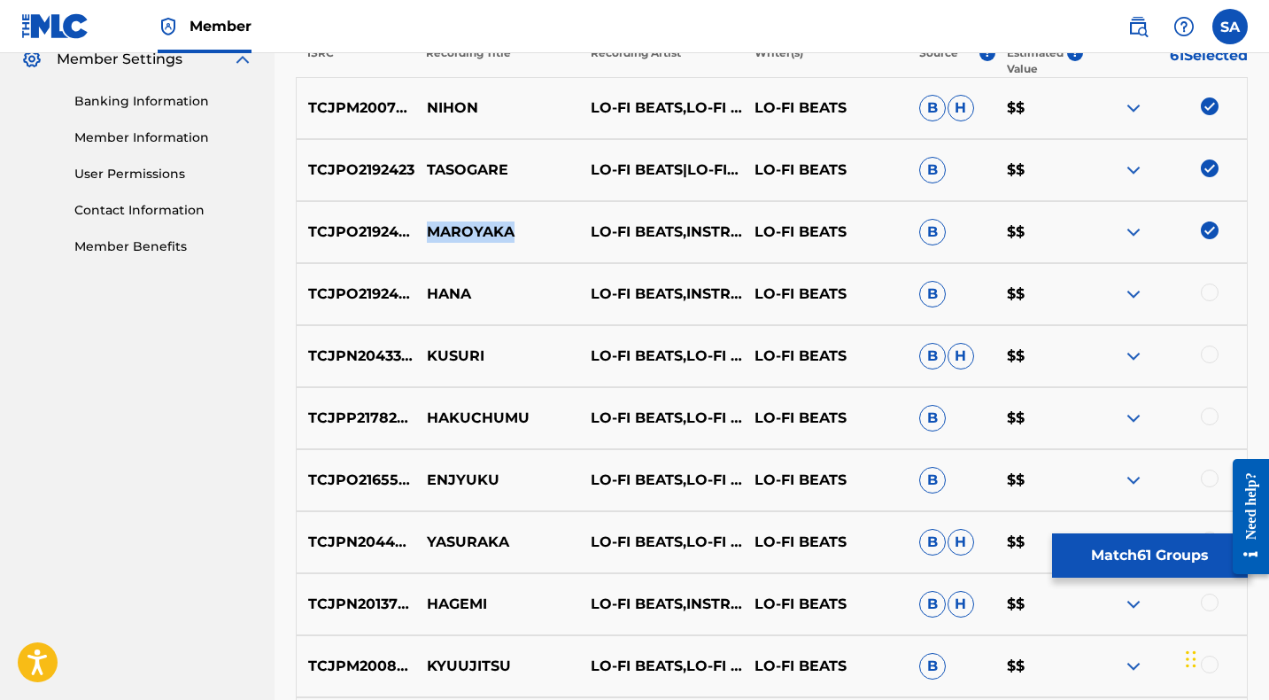
scroll to position [748, 0]
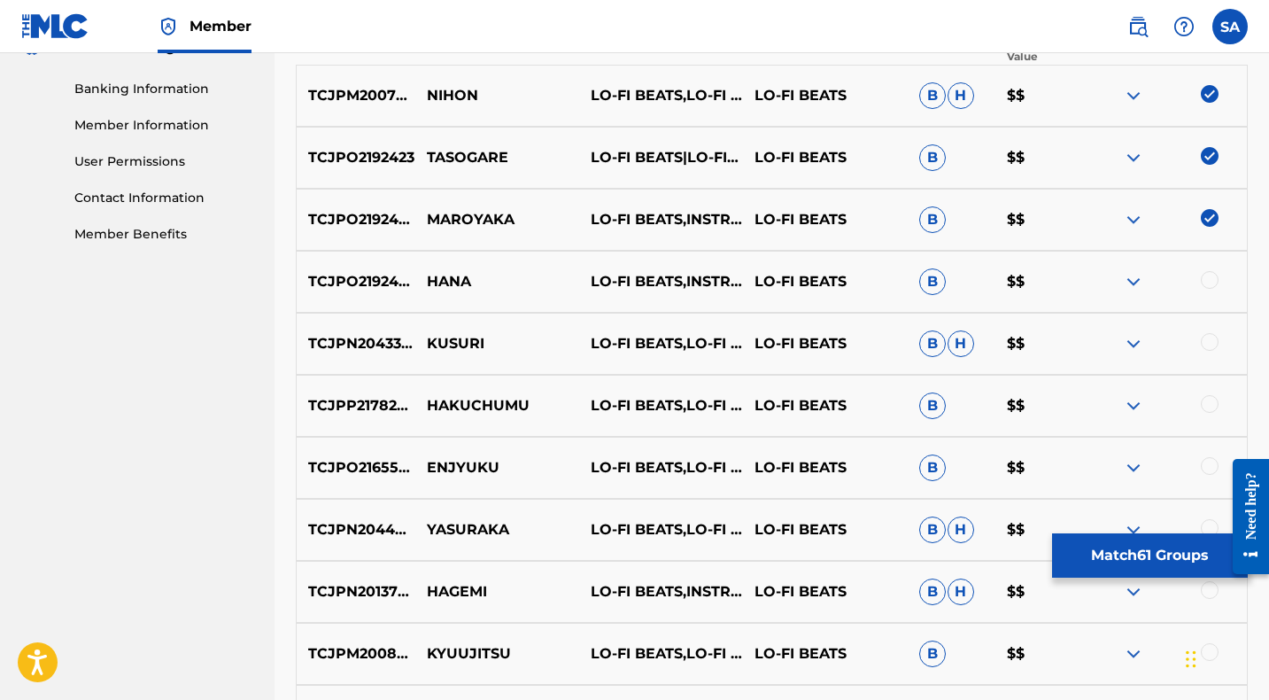
click at [1210, 280] on div at bounding box center [1210, 280] width 18 height 18
drag, startPoint x: 507, startPoint y: 269, endPoint x: 499, endPoint y: 286, distance: 18.6
click at [499, 286] on div "TCJPO2192409 HANA LO-FI BEATS,INSTRUMENTAL STUDY & LO-FI CAFE LO-FI BEATS B $$" at bounding box center [772, 282] width 952 height 62
drag, startPoint x: 1210, startPoint y: 341, endPoint x: 843, endPoint y: 336, distance: 366.6
click at [1210, 341] on div at bounding box center [1210, 342] width 18 height 18
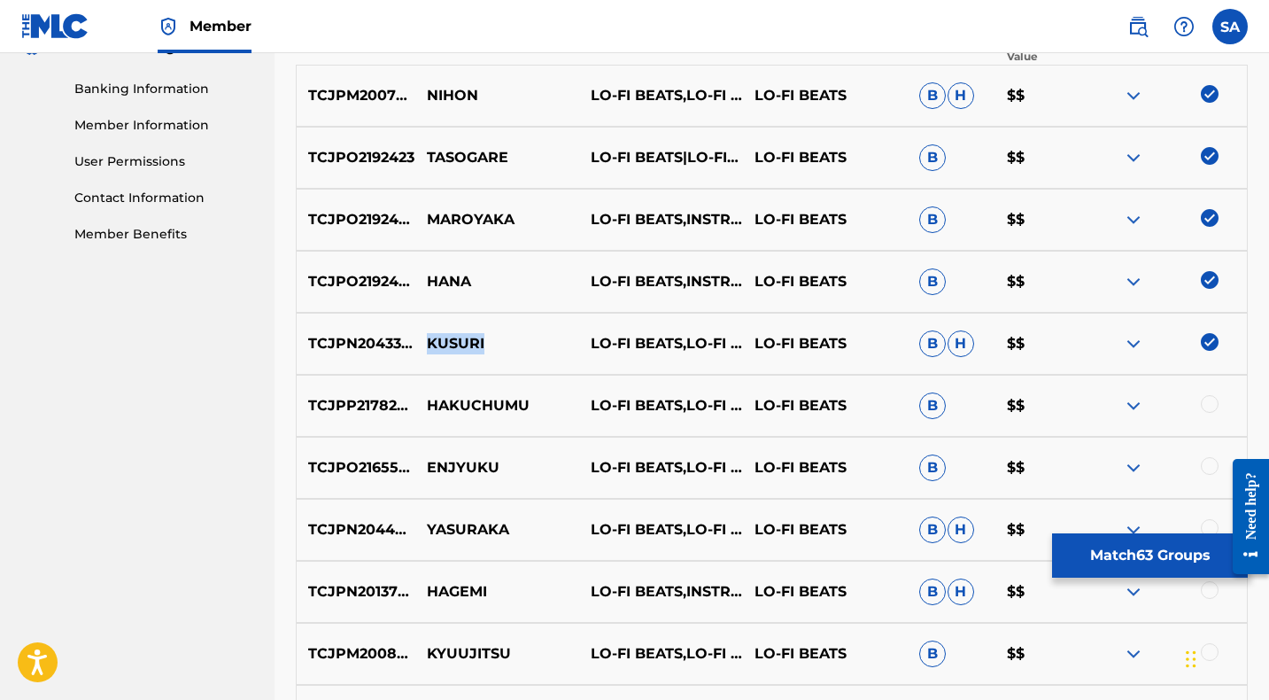
drag, startPoint x: 485, startPoint y: 344, endPoint x: 424, endPoint y: 344, distance: 61.1
click at [424, 344] on p "KUSURI" at bounding box center [497, 343] width 164 height 21
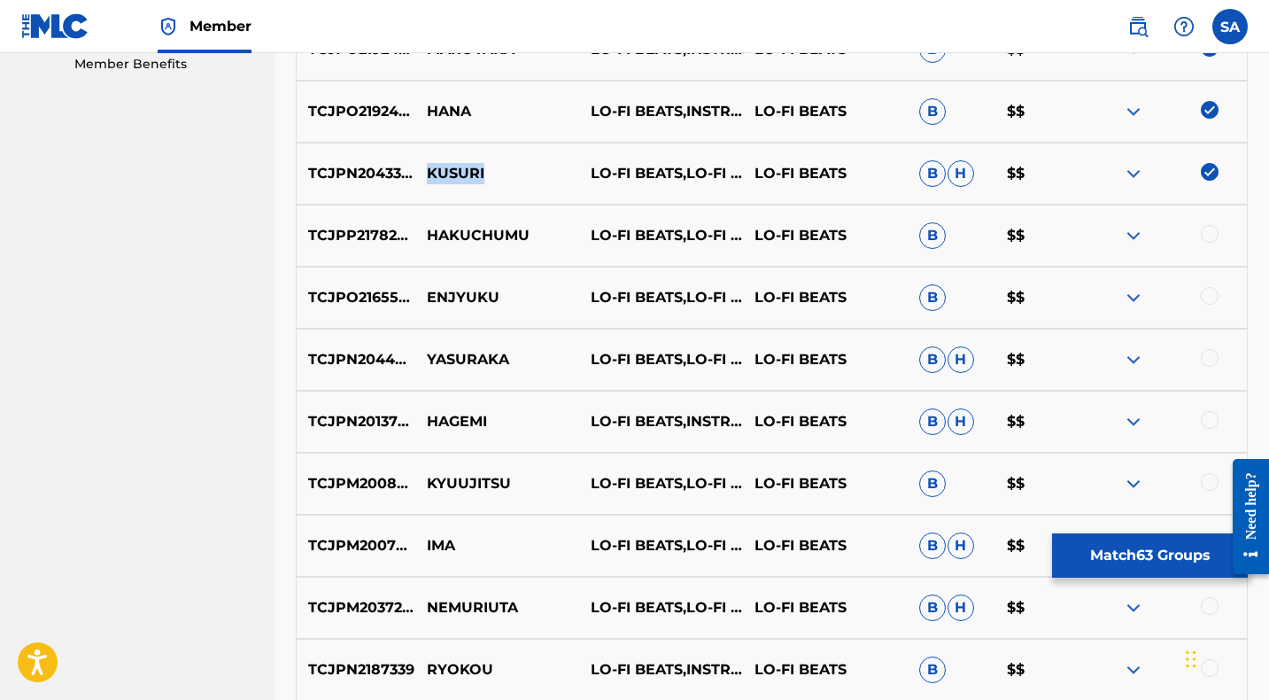
scroll to position [927, 0]
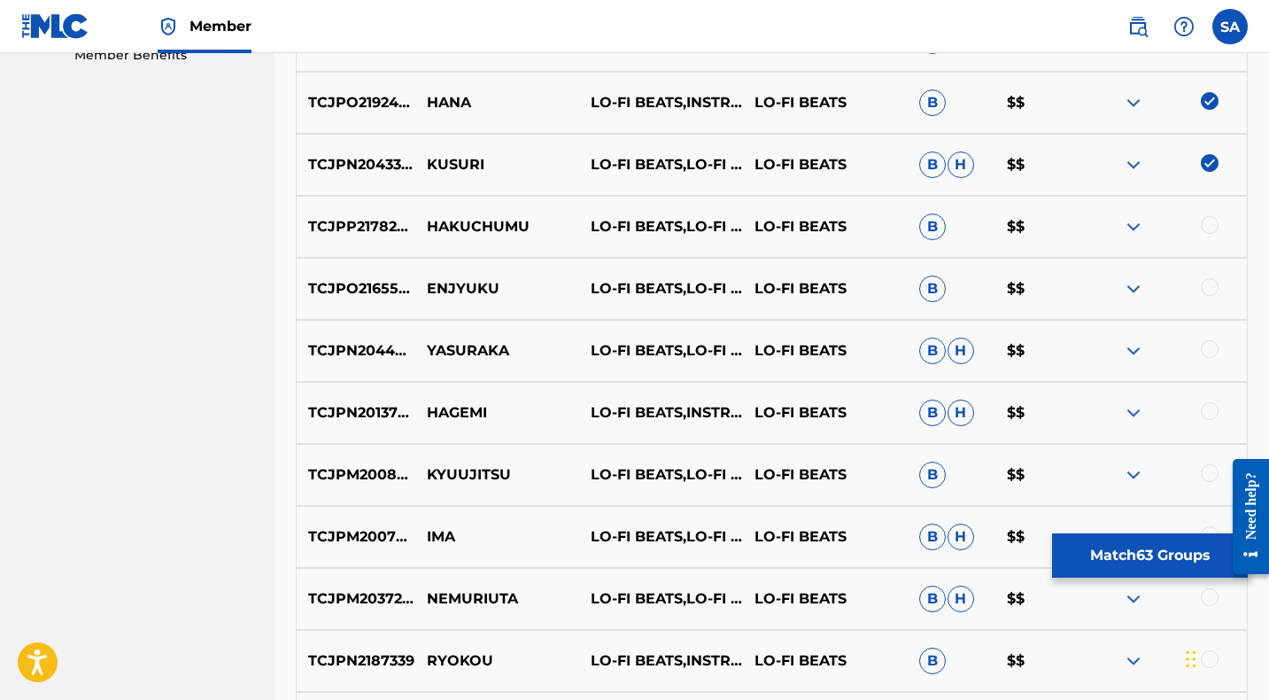
click at [1210, 224] on div at bounding box center [1210, 225] width 18 height 18
drag, startPoint x: 533, startPoint y: 222, endPoint x: 425, endPoint y: 220, distance: 108.0
click at [425, 220] on p "HAKUCHUMU" at bounding box center [497, 226] width 164 height 21
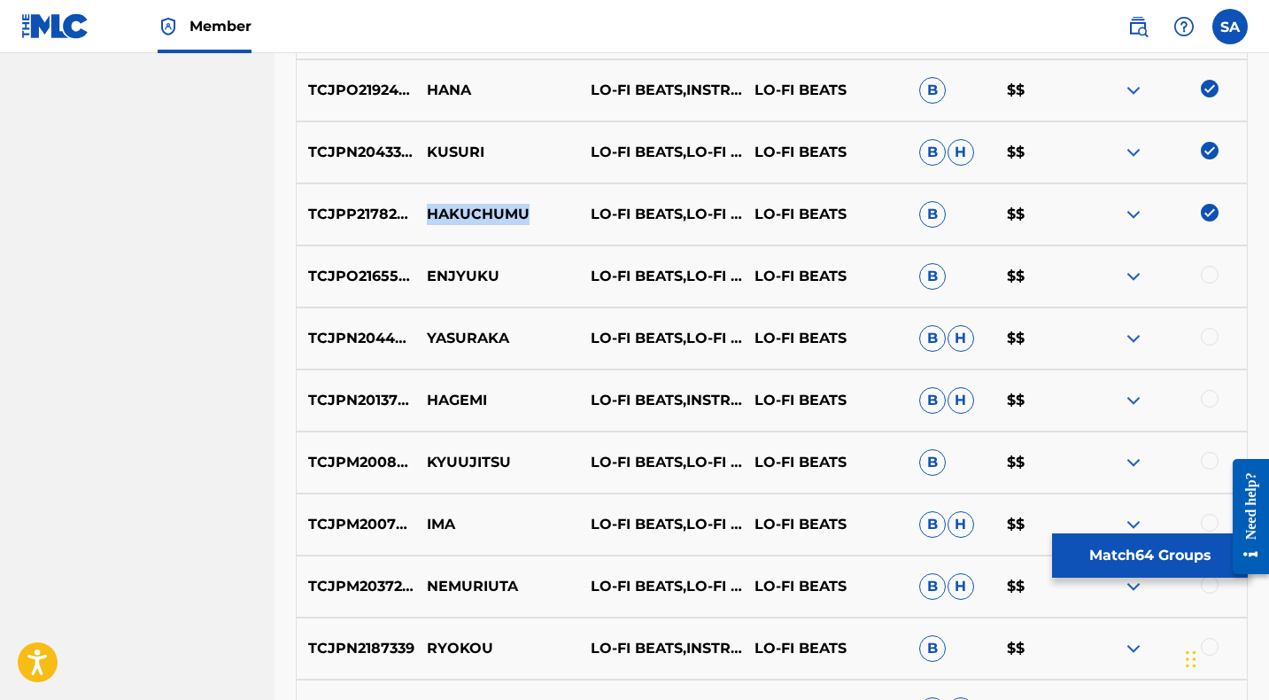
scroll to position [946, 0]
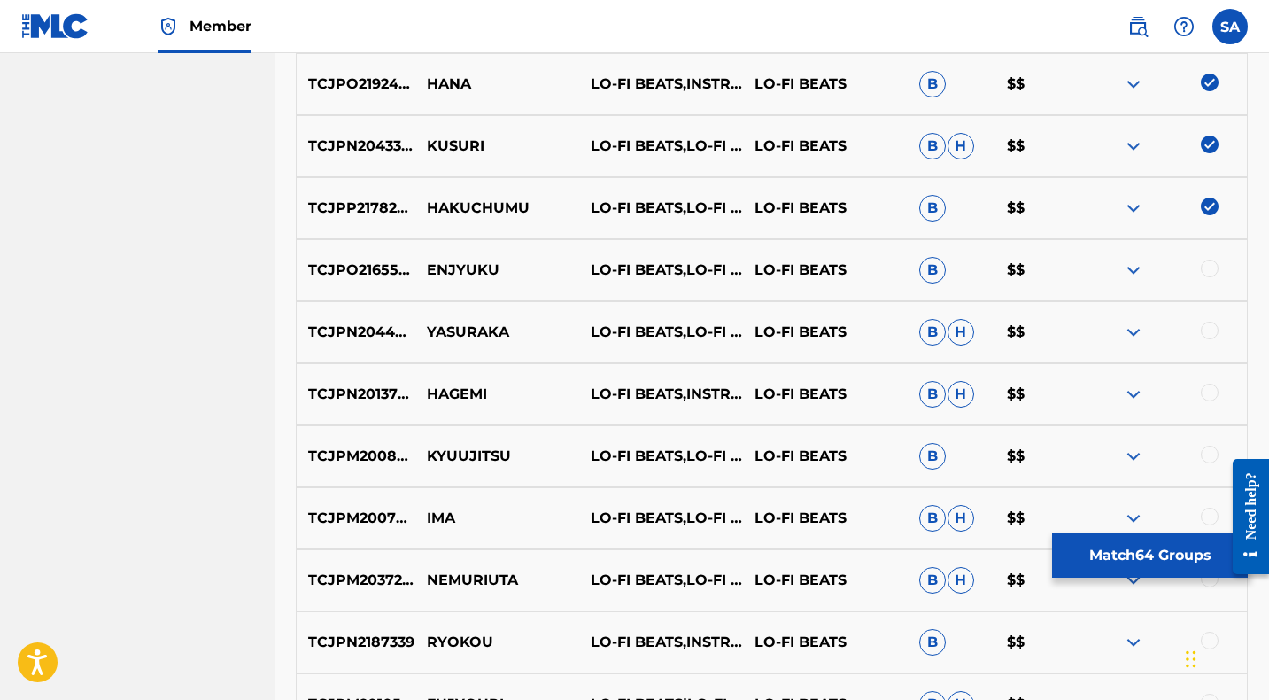
drag, startPoint x: 1209, startPoint y: 267, endPoint x: 1196, endPoint y: 267, distance: 12.4
click at [1209, 267] on div at bounding box center [1210, 268] width 18 height 18
drag, startPoint x: 515, startPoint y: 270, endPoint x: 421, endPoint y: 267, distance: 93.9
click at [421, 267] on p "ENJYUKU" at bounding box center [497, 269] width 164 height 21
click at [1208, 330] on div at bounding box center [1210, 330] width 18 height 18
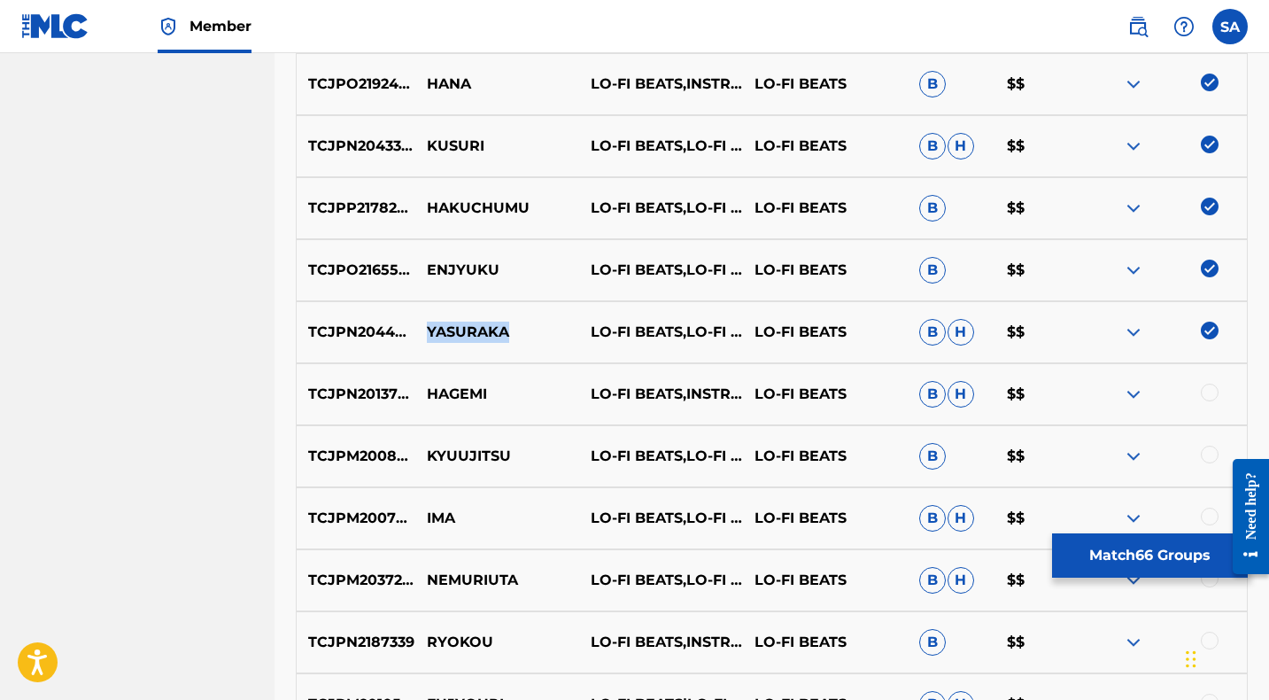
drag, startPoint x: 523, startPoint y: 334, endPoint x: 427, endPoint y: 335, distance: 96.5
click at [427, 335] on p "YASURAKA" at bounding box center [497, 331] width 164 height 21
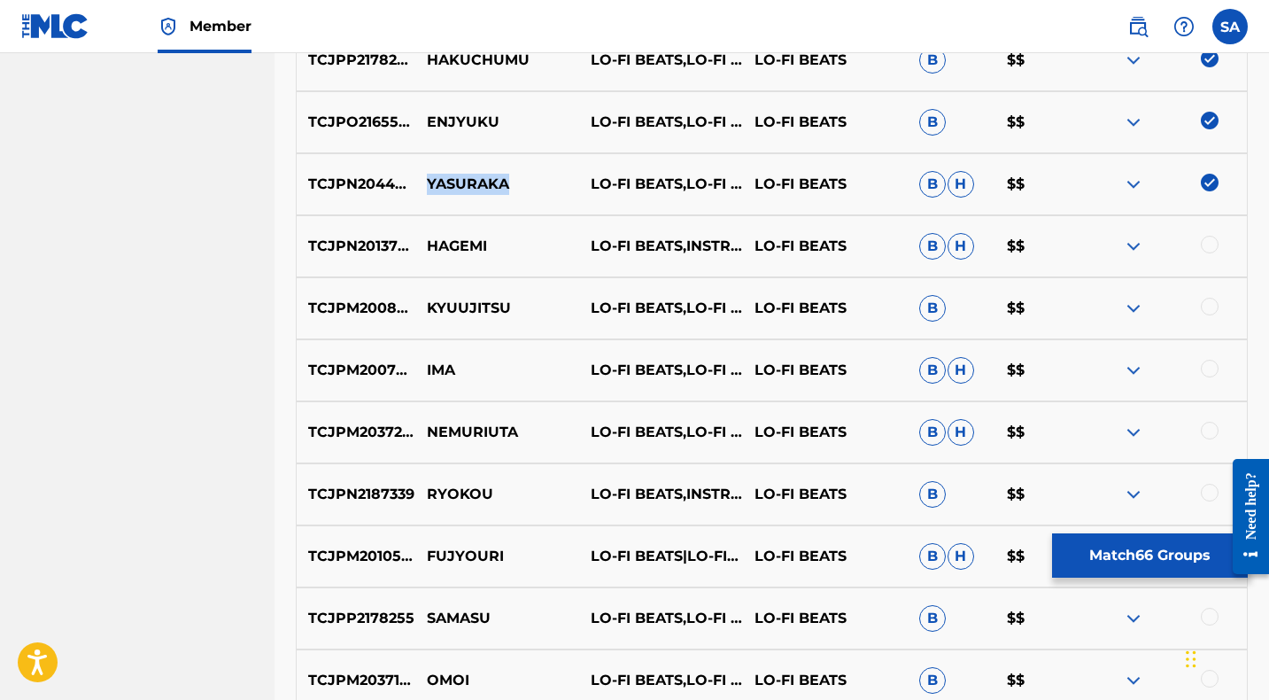
scroll to position [1096, 0]
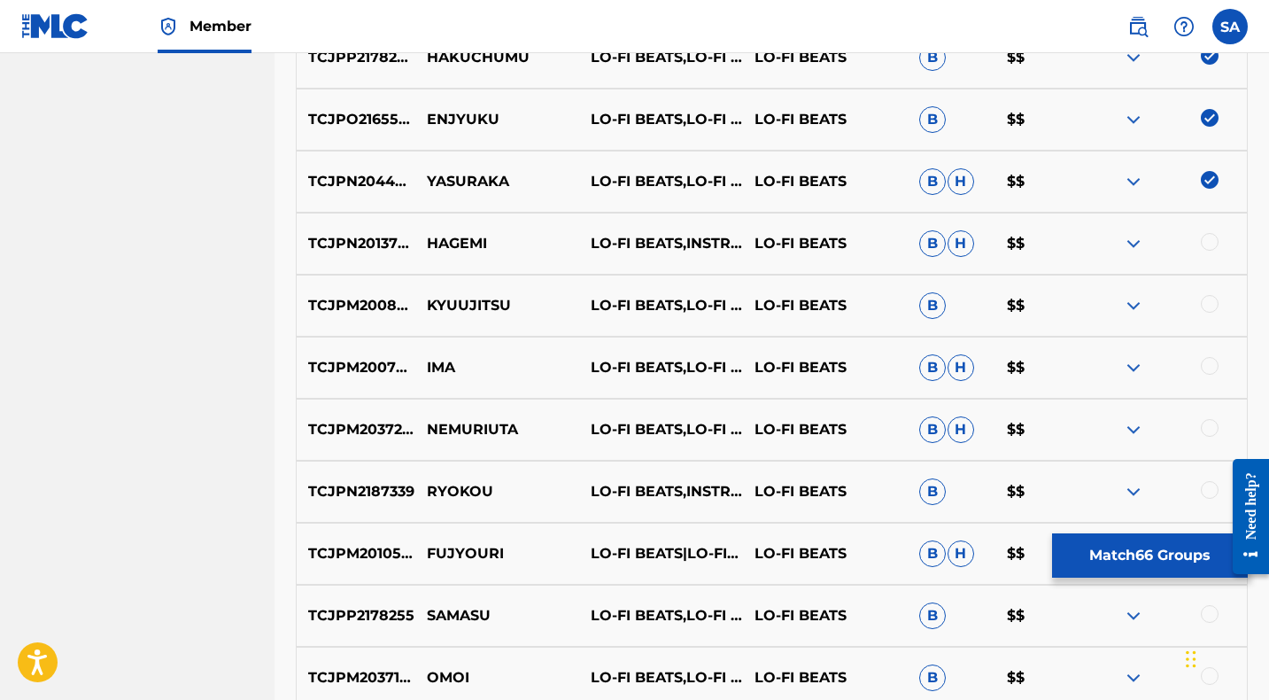
click at [1211, 239] on div at bounding box center [1210, 242] width 18 height 18
drag, startPoint x: 510, startPoint y: 244, endPoint x: 425, endPoint y: 235, distance: 85.5
click at [425, 235] on p "HAGEMI" at bounding box center [497, 243] width 164 height 21
click at [1209, 301] on div at bounding box center [1210, 304] width 18 height 18
drag, startPoint x: 531, startPoint y: 305, endPoint x: 423, endPoint y: 298, distance: 108.3
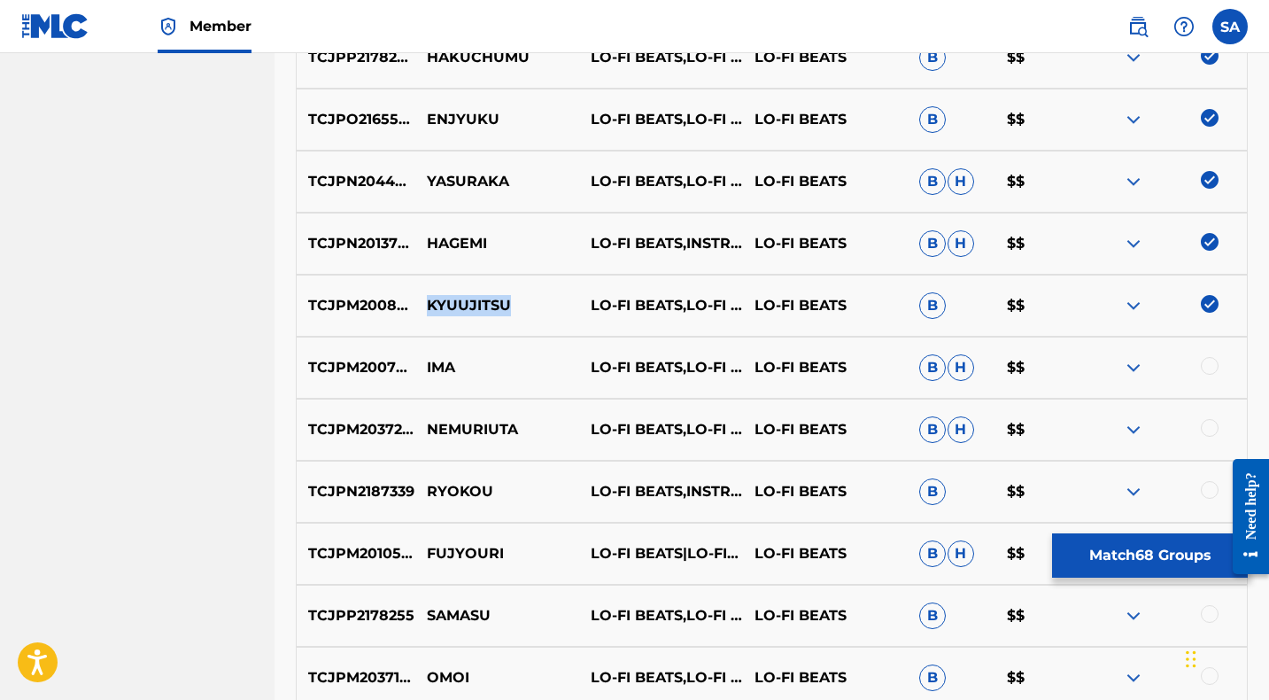
click at [423, 298] on p "KYUUJITSU" at bounding box center [497, 305] width 164 height 21
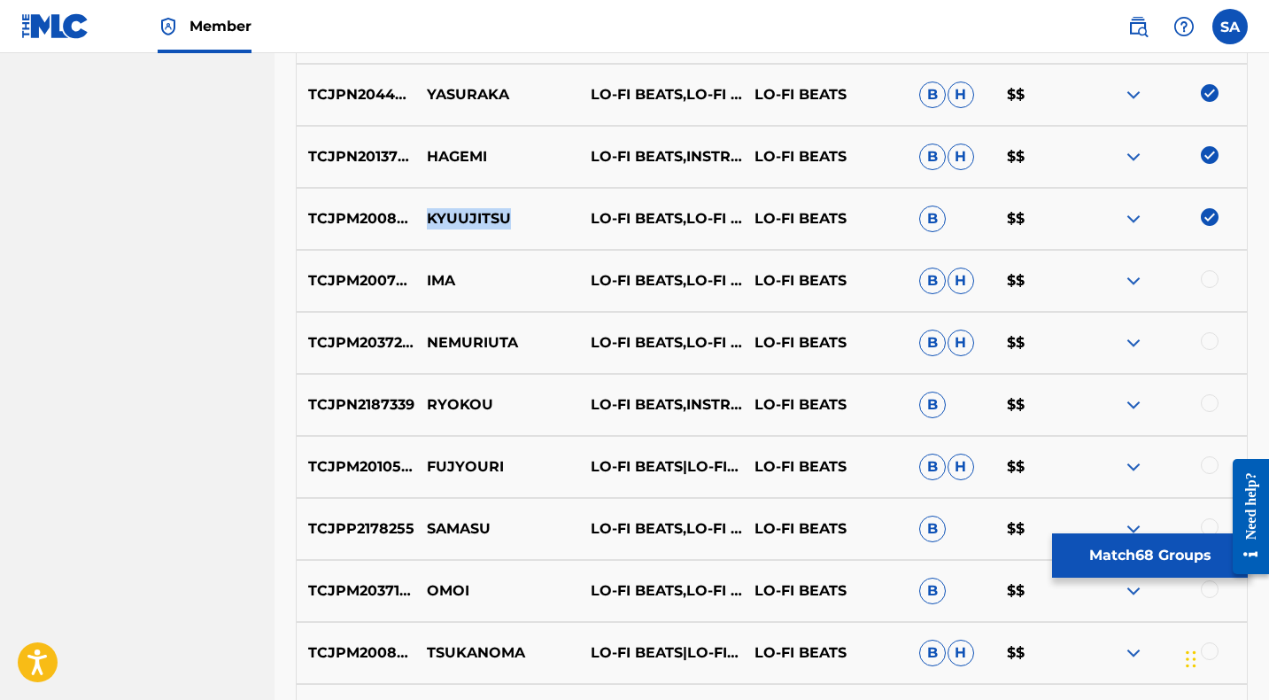
scroll to position [1223, 0]
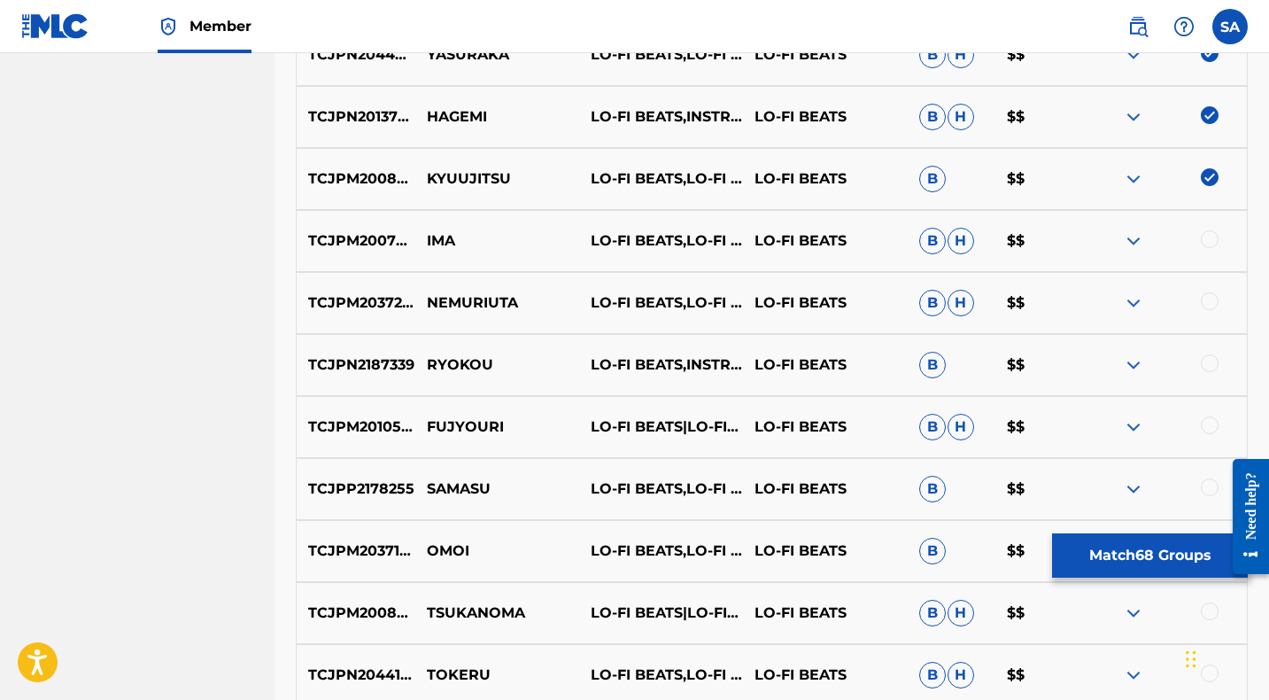
click at [1211, 236] on div at bounding box center [1210, 239] width 18 height 18
drag, startPoint x: 462, startPoint y: 244, endPoint x: 413, endPoint y: 240, distance: 49.7
click at [413, 240] on div "TCJPM2007729 IMA LO-FI BEATS,LO-FI CAFE & INSTRUMENTAL STUDY LO-FI BEATS B H $$" at bounding box center [772, 241] width 952 height 62
click at [1209, 300] on div at bounding box center [1210, 301] width 18 height 18
drag, startPoint x: 531, startPoint y: 299, endPoint x: 426, endPoint y: 298, distance: 105.4
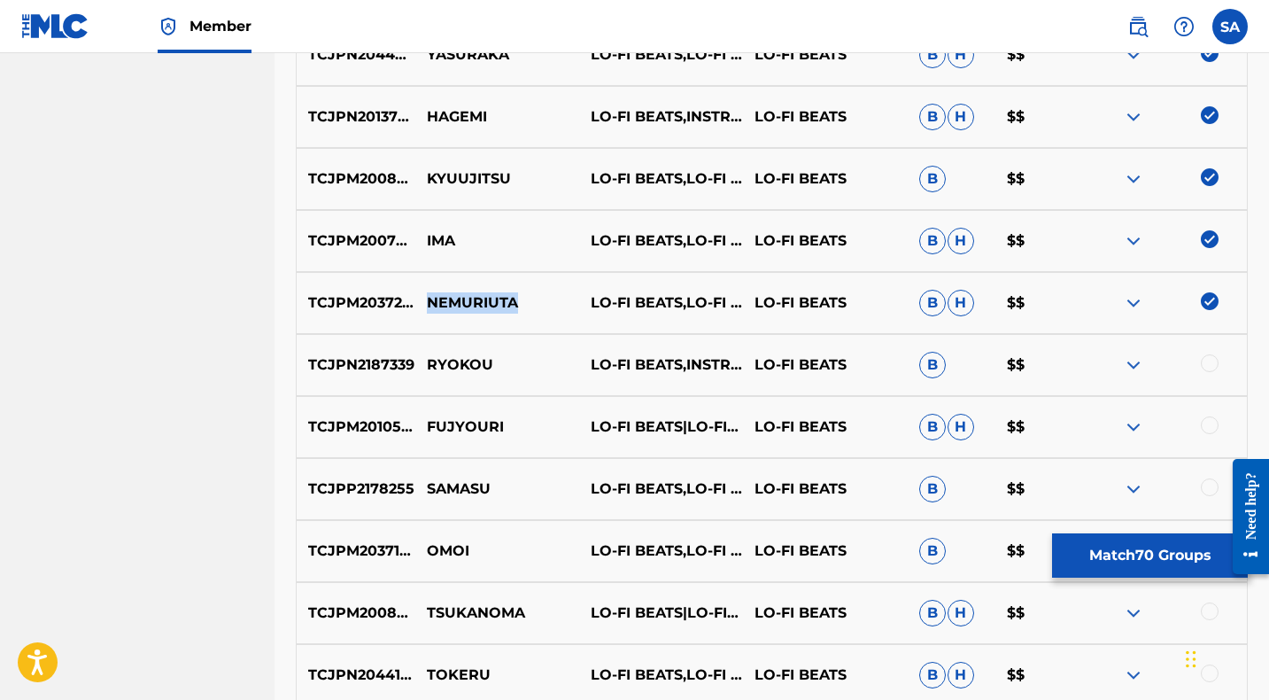
click at [426, 298] on p "NEMURIUTA" at bounding box center [497, 302] width 164 height 21
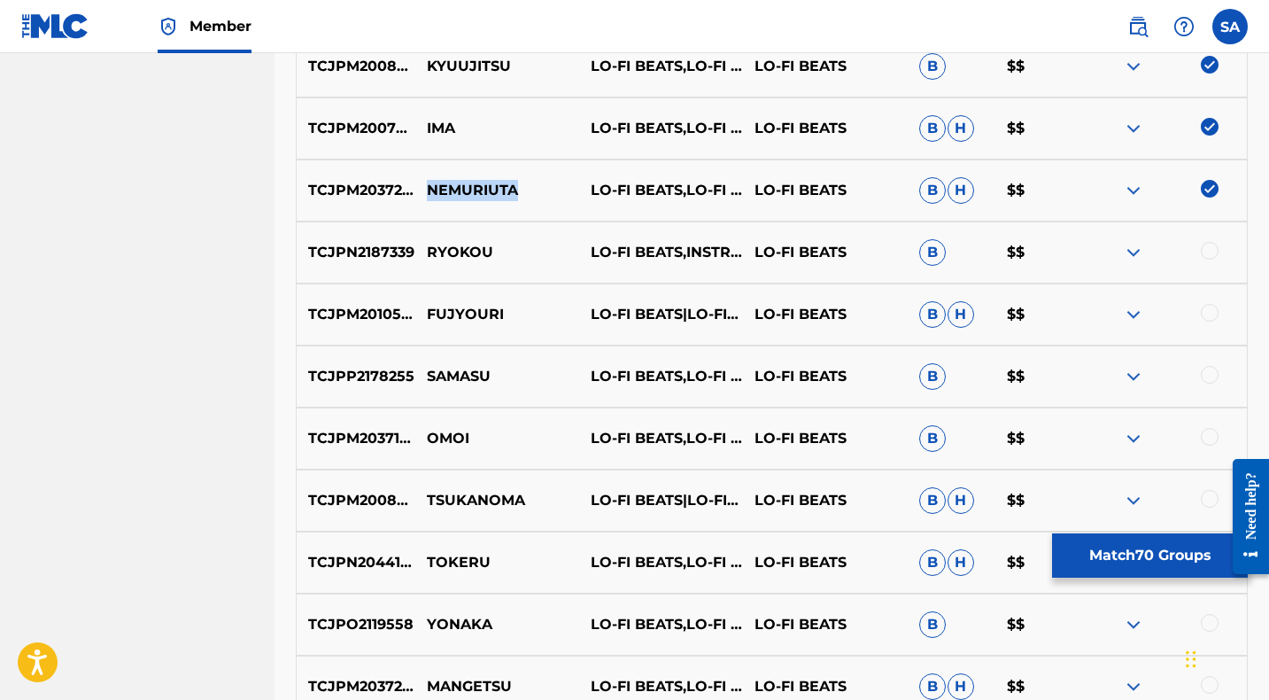
scroll to position [1336, 0]
click at [1213, 248] on div at bounding box center [1210, 250] width 18 height 18
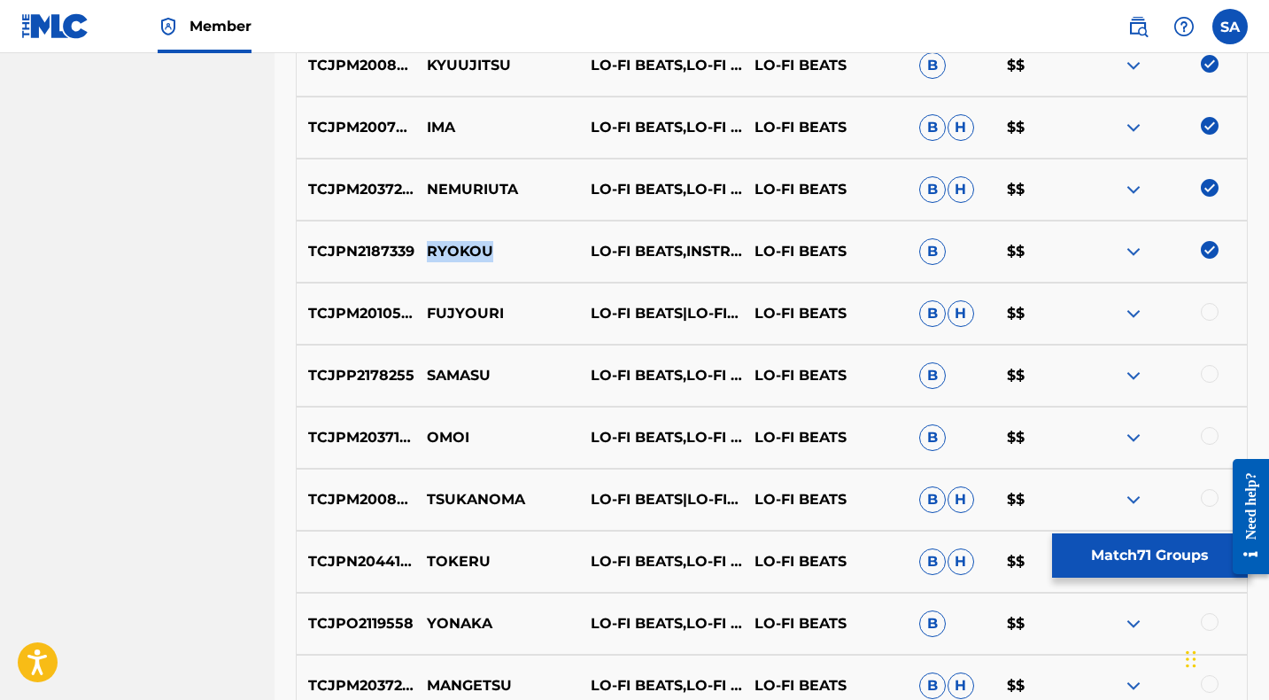
drag, startPoint x: 519, startPoint y: 257, endPoint x: 426, endPoint y: 246, distance: 93.6
click at [426, 246] on p "RYOKOU" at bounding box center [497, 251] width 164 height 21
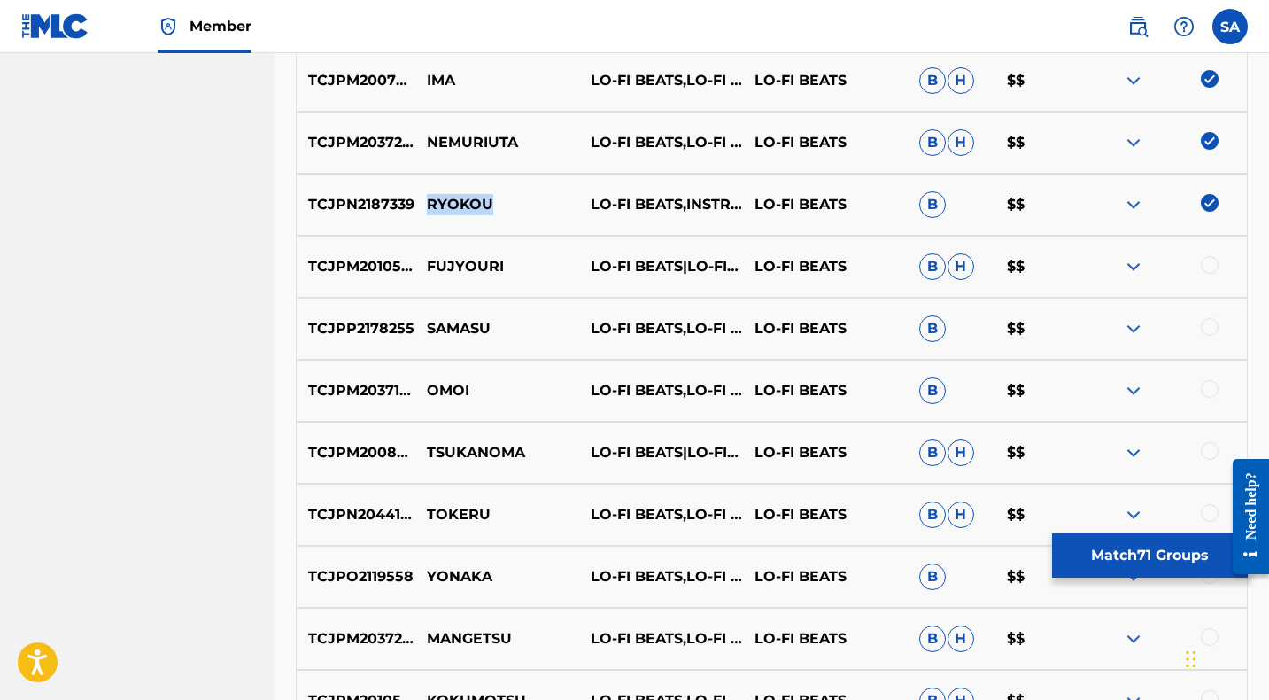
scroll to position [1388, 0]
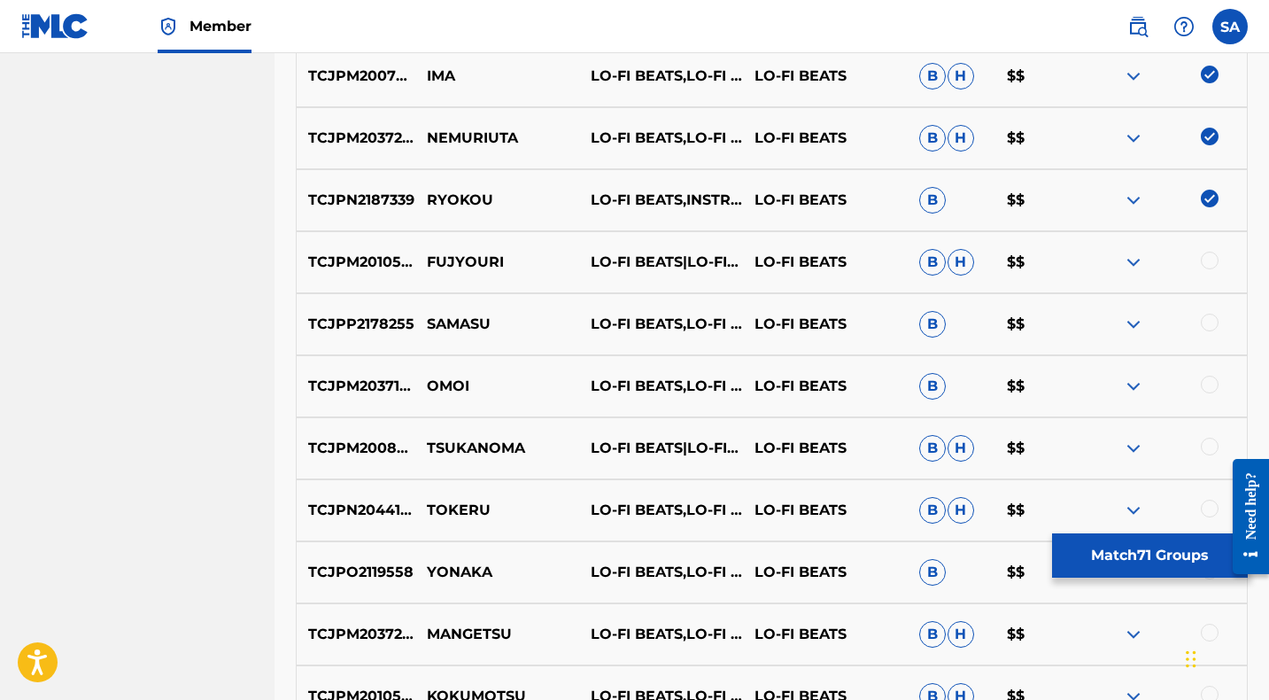
drag, startPoint x: 1209, startPoint y: 258, endPoint x: 695, endPoint y: 257, distance: 513.6
click at [1209, 258] on div at bounding box center [1210, 260] width 18 height 18
drag, startPoint x: 469, startPoint y: 258, endPoint x: 427, endPoint y: 257, distance: 42.5
click at [427, 257] on p "FUJYOURI" at bounding box center [497, 261] width 164 height 21
click at [1210, 319] on div at bounding box center [1210, 322] width 18 height 18
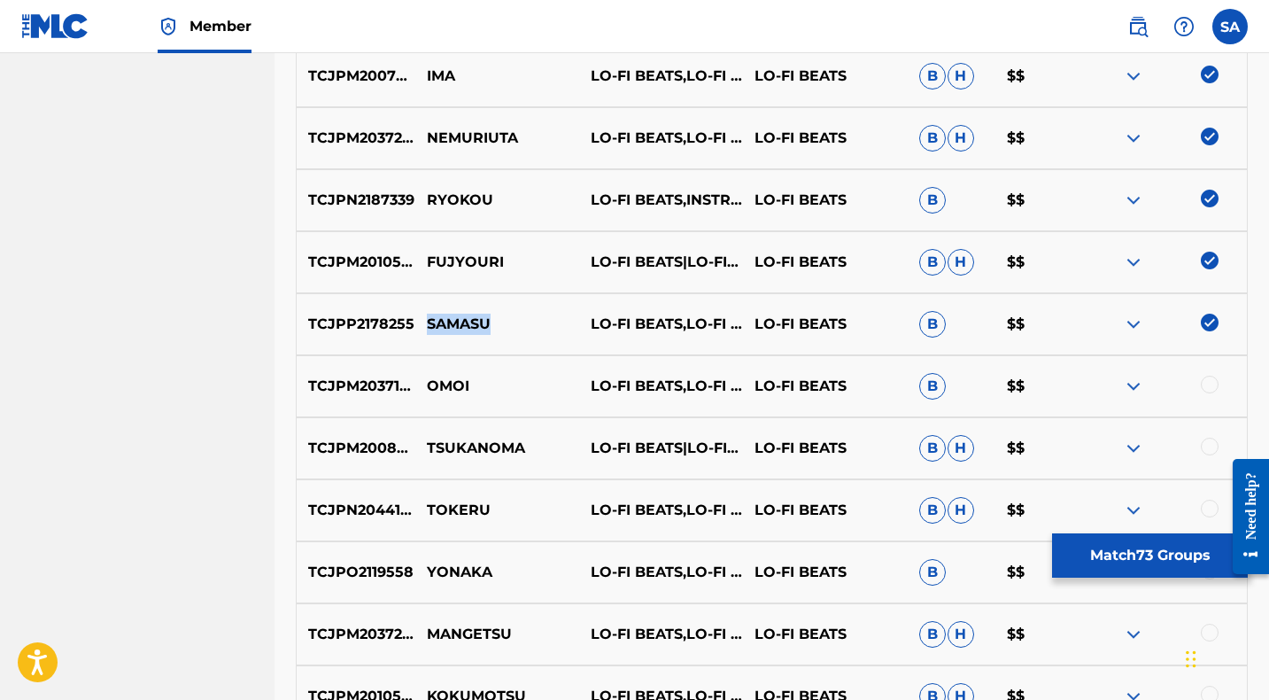
drag, startPoint x: 526, startPoint y: 323, endPoint x: 427, endPoint y: 316, distance: 99.4
click at [427, 316] on p "SAMASU" at bounding box center [497, 323] width 164 height 21
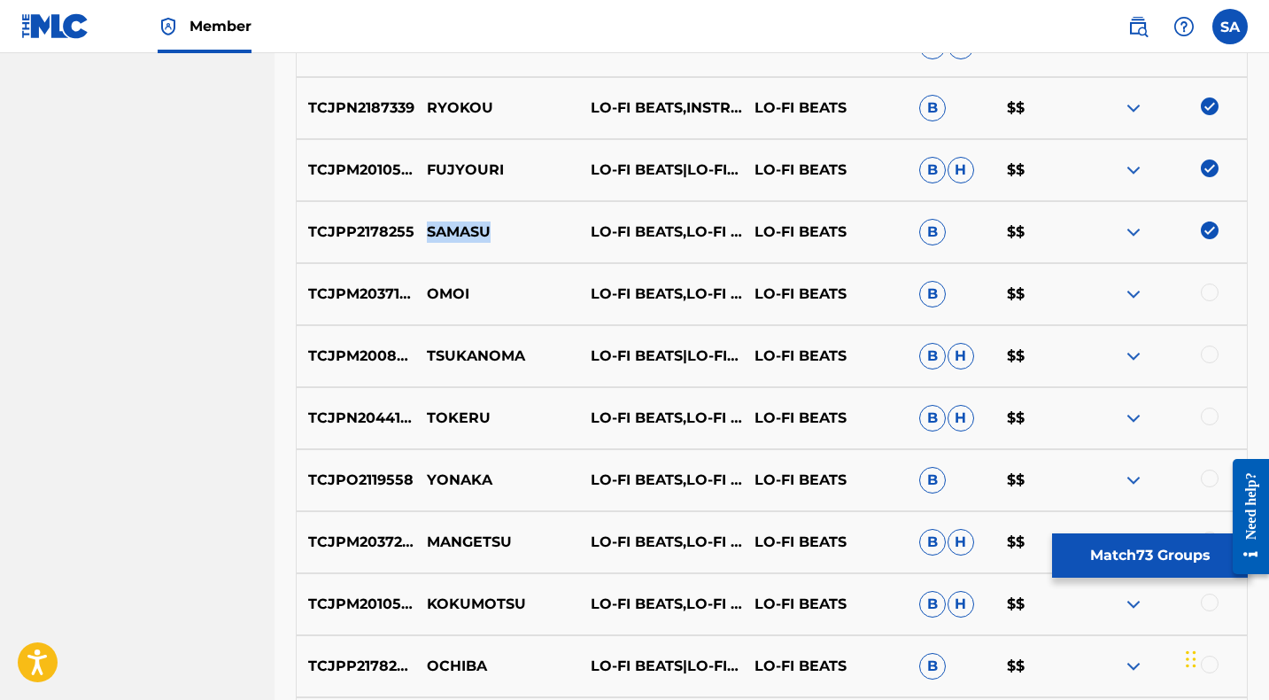
scroll to position [1484, 0]
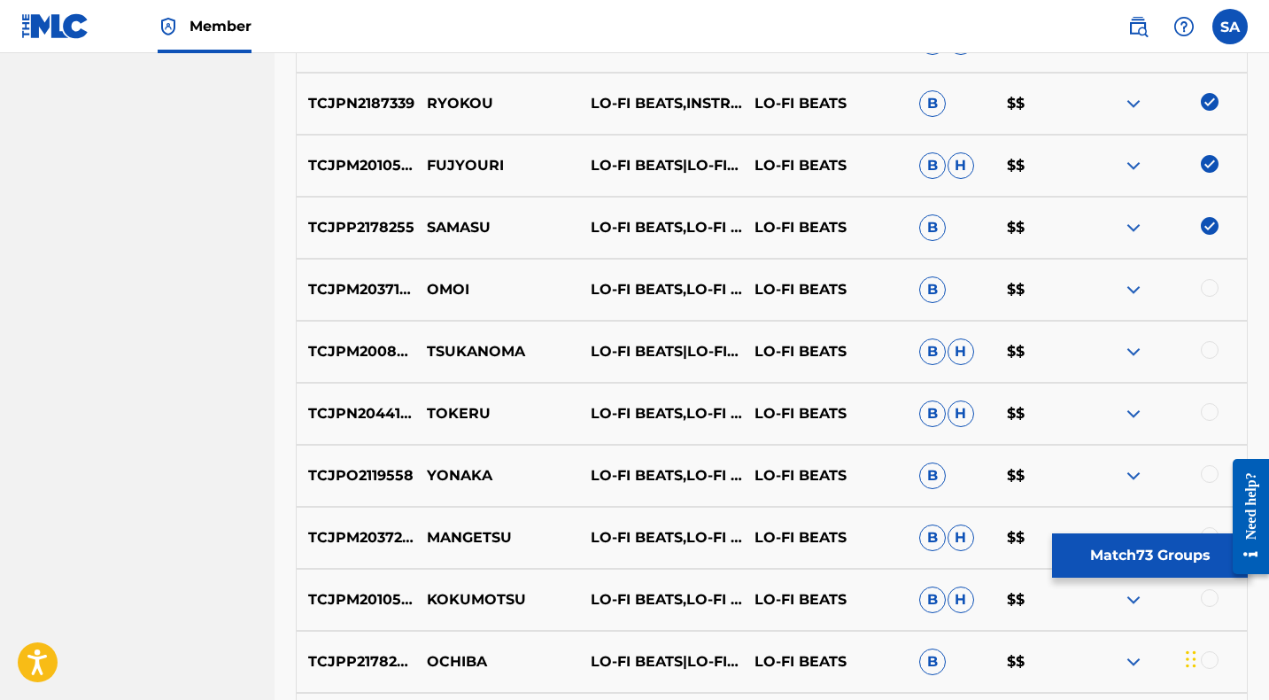
click at [1212, 287] on div at bounding box center [1210, 288] width 18 height 18
drag, startPoint x: 461, startPoint y: 297, endPoint x: 429, endPoint y: 287, distance: 34.2
click at [429, 287] on div "TCJPM2037192 OMOI LO-FI BEATS,LO-FI CAFE & INSTRUMENTAL STUDY LO-FI BEATS B $$" at bounding box center [772, 290] width 952 height 62
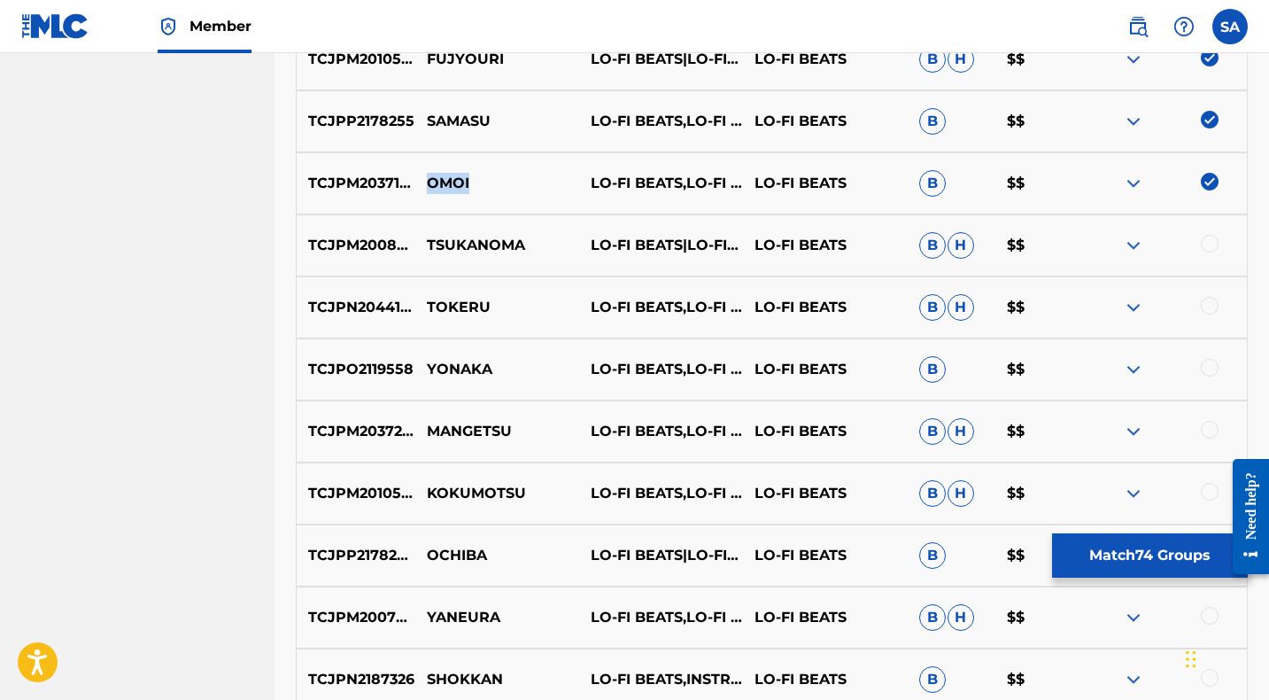
scroll to position [1593, 0]
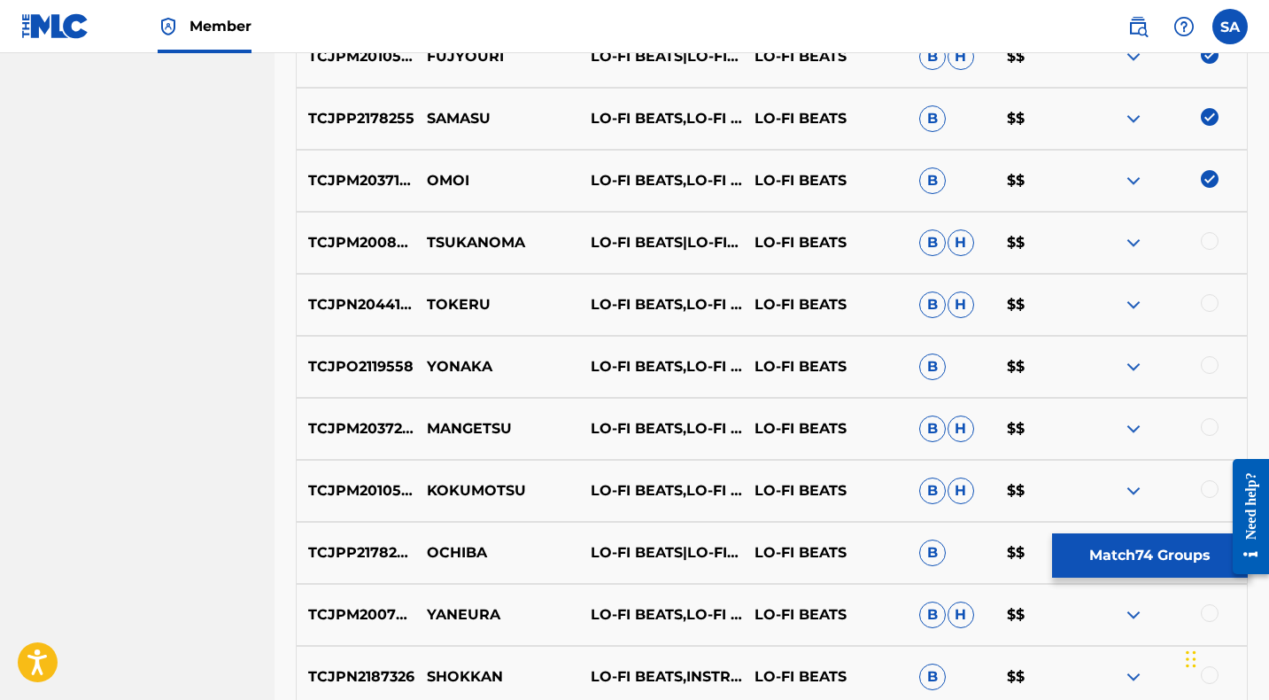
click at [1207, 237] on div at bounding box center [1210, 241] width 18 height 18
drag, startPoint x: 543, startPoint y: 244, endPoint x: 416, endPoint y: 234, distance: 127.1
click at [416, 234] on p "TSUKANOMA" at bounding box center [497, 242] width 164 height 21
click at [1204, 301] on div at bounding box center [1210, 303] width 18 height 18
drag, startPoint x: 493, startPoint y: 302, endPoint x: 422, endPoint y: 303, distance: 70.8
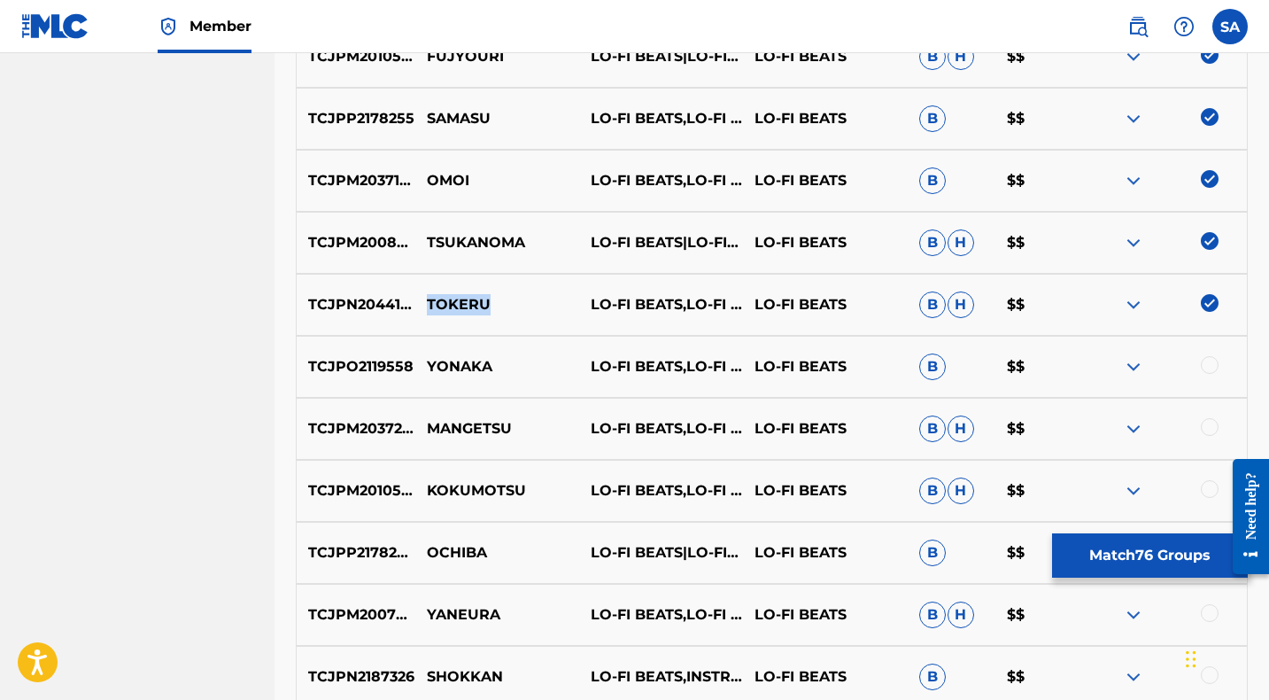
click at [425, 303] on p "TOKERU" at bounding box center [497, 304] width 164 height 21
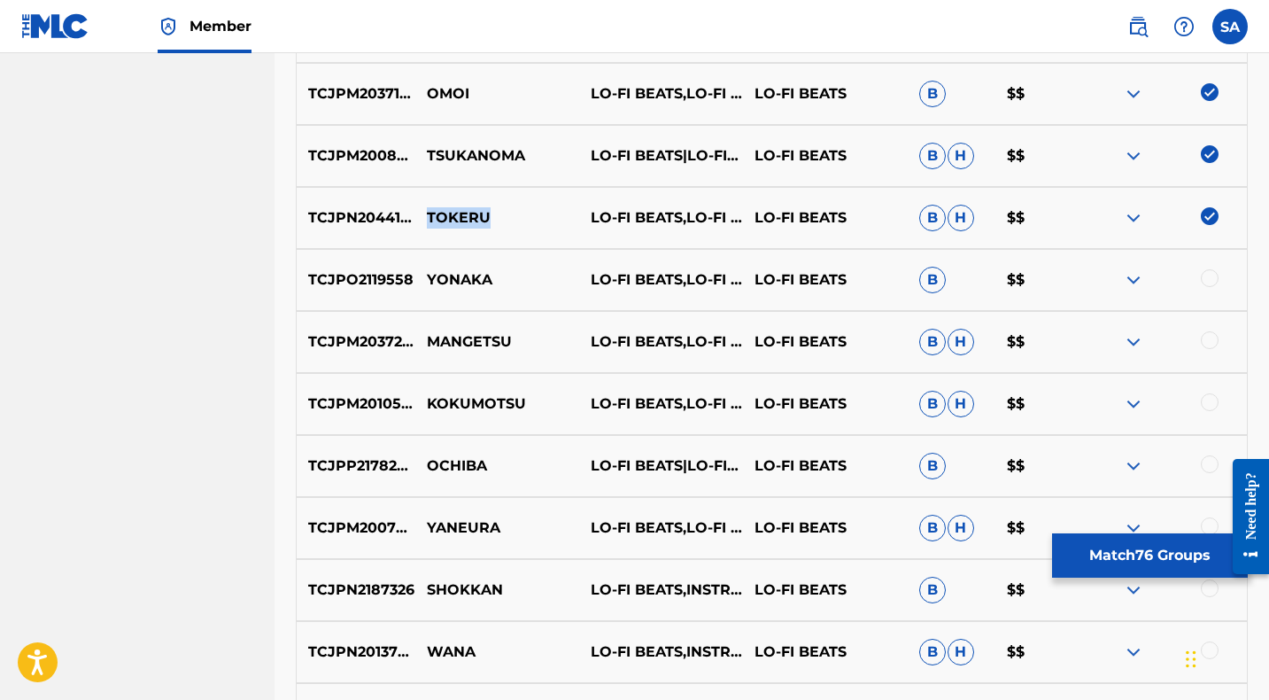
scroll to position [1681, 0]
click at [1207, 277] on div at bounding box center [1210, 277] width 18 height 18
drag, startPoint x: 477, startPoint y: 278, endPoint x: 421, endPoint y: 272, distance: 57.0
click at [421, 272] on p "YONAKA" at bounding box center [497, 278] width 164 height 21
click at [1207, 336] on div at bounding box center [1210, 339] width 18 height 18
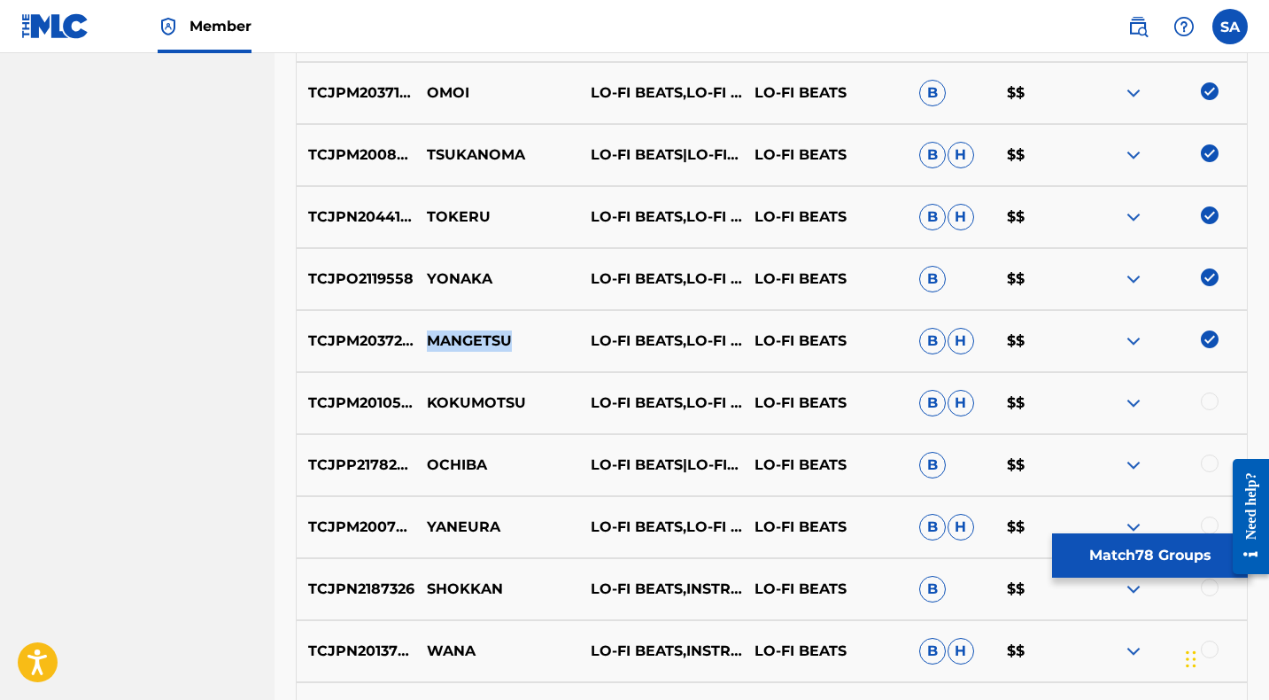
drag, startPoint x: 487, startPoint y: 343, endPoint x: 421, endPoint y: 341, distance: 66.4
click at [421, 341] on p "MANGETSU" at bounding box center [497, 340] width 164 height 21
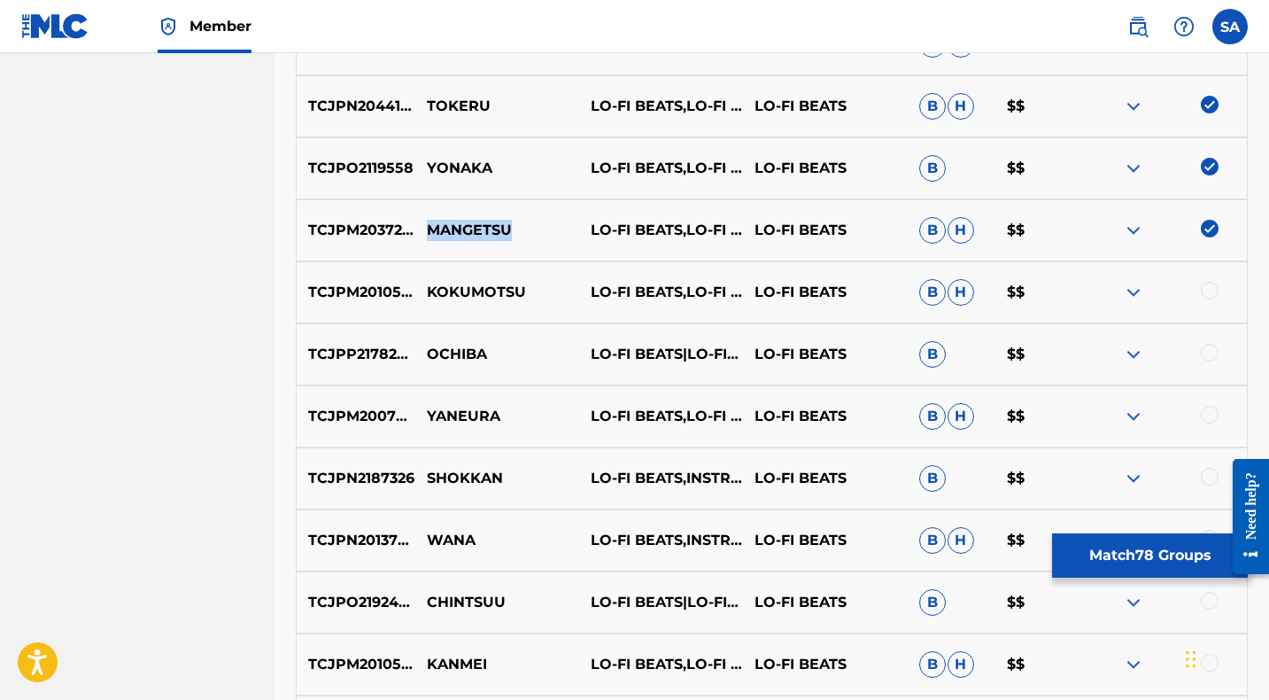
scroll to position [1792, 0]
click at [1209, 286] on div at bounding box center [1210, 290] width 18 height 18
drag, startPoint x: 543, startPoint y: 295, endPoint x: 420, endPoint y: 295, distance: 123.1
click at [420, 295] on p "KOKUMOTSU" at bounding box center [497, 291] width 164 height 21
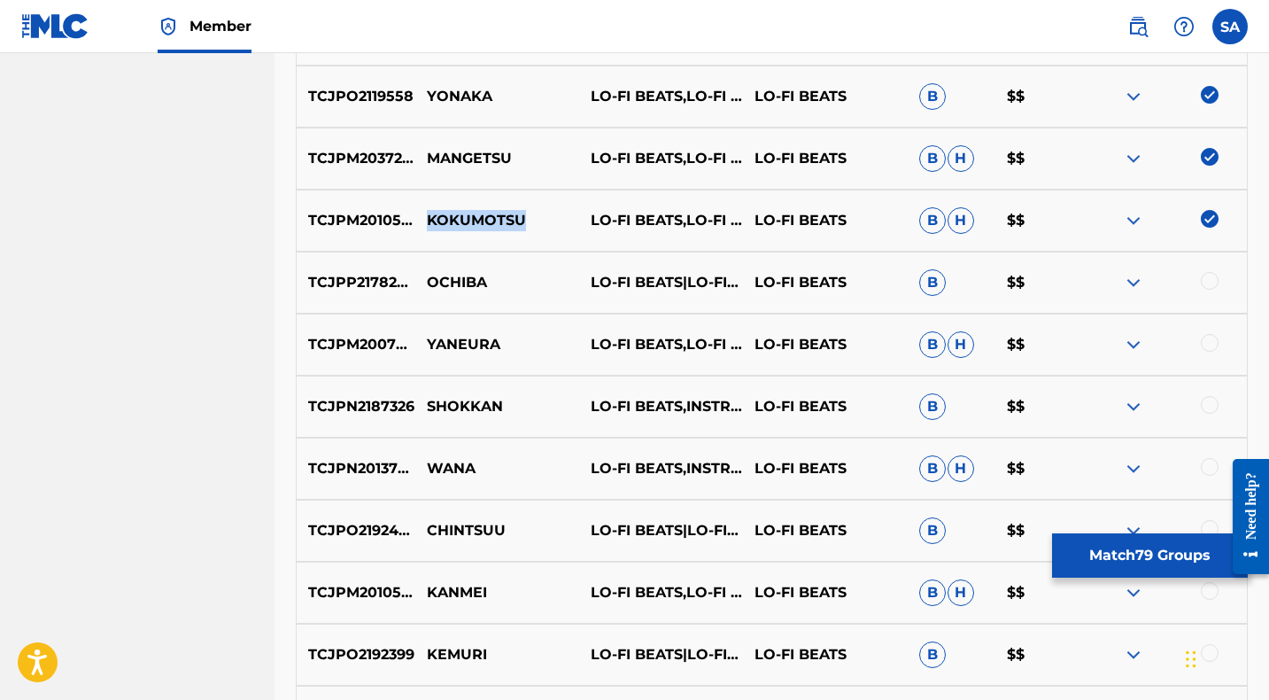
scroll to position [1869, 0]
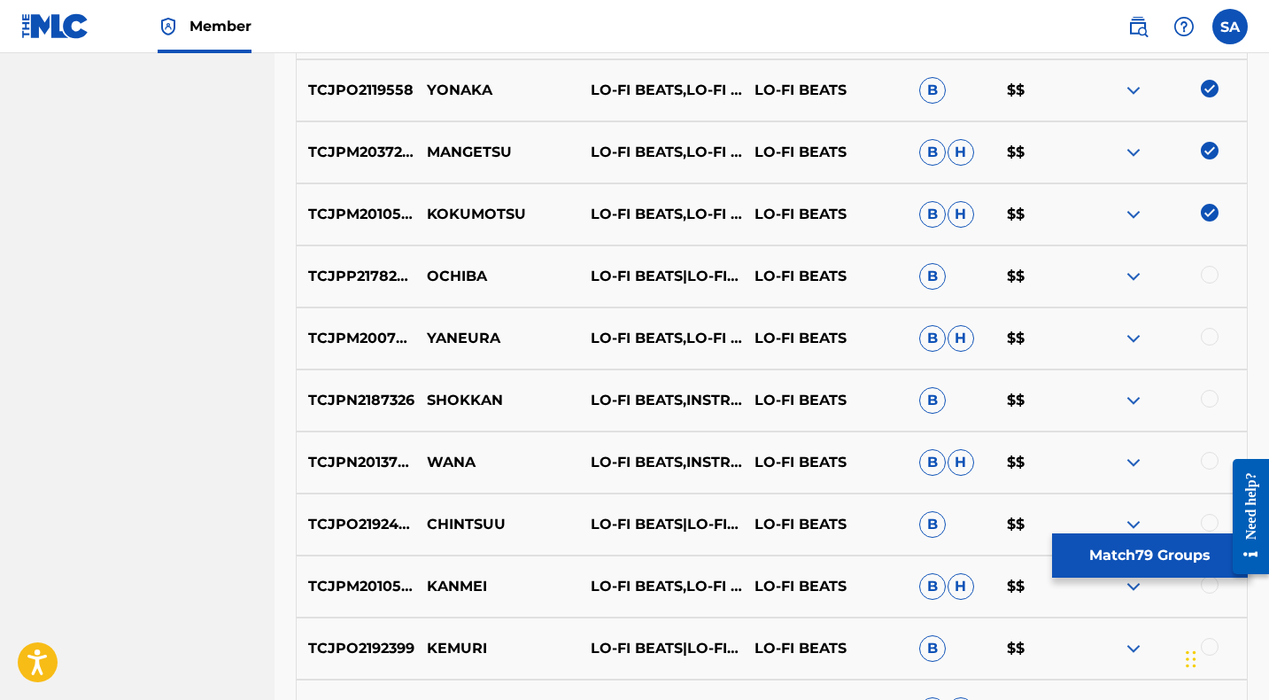
click at [1210, 274] on div at bounding box center [1210, 275] width 18 height 18
drag, startPoint x: 505, startPoint y: 275, endPoint x: 426, endPoint y: 273, distance: 78.9
click at [426, 273] on p "OCHIBA" at bounding box center [497, 276] width 164 height 21
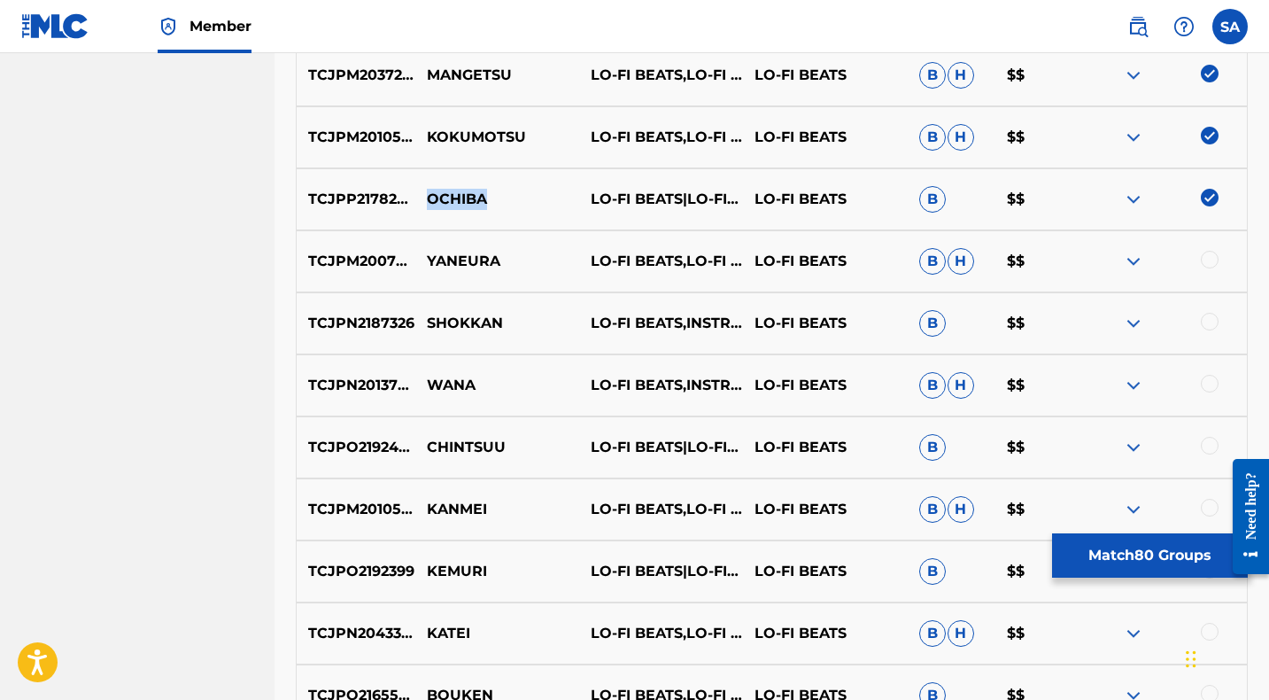
scroll to position [1947, 0]
drag, startPoint x: 1209, startPoint y: 259, endPoint x: 1183, endPoint y: 259, distance: 25.7
click at [1209, 259] on div at bounding box center [1210, 259] width 18 height 18
drag, startPoint x: 514, startPoint y: 259, endPoint x: 424, endPoint y: 255, distance: 90.4
click at [424, 255] on p "YANEURA" at bounding box center [497, 260] width 164 height 21
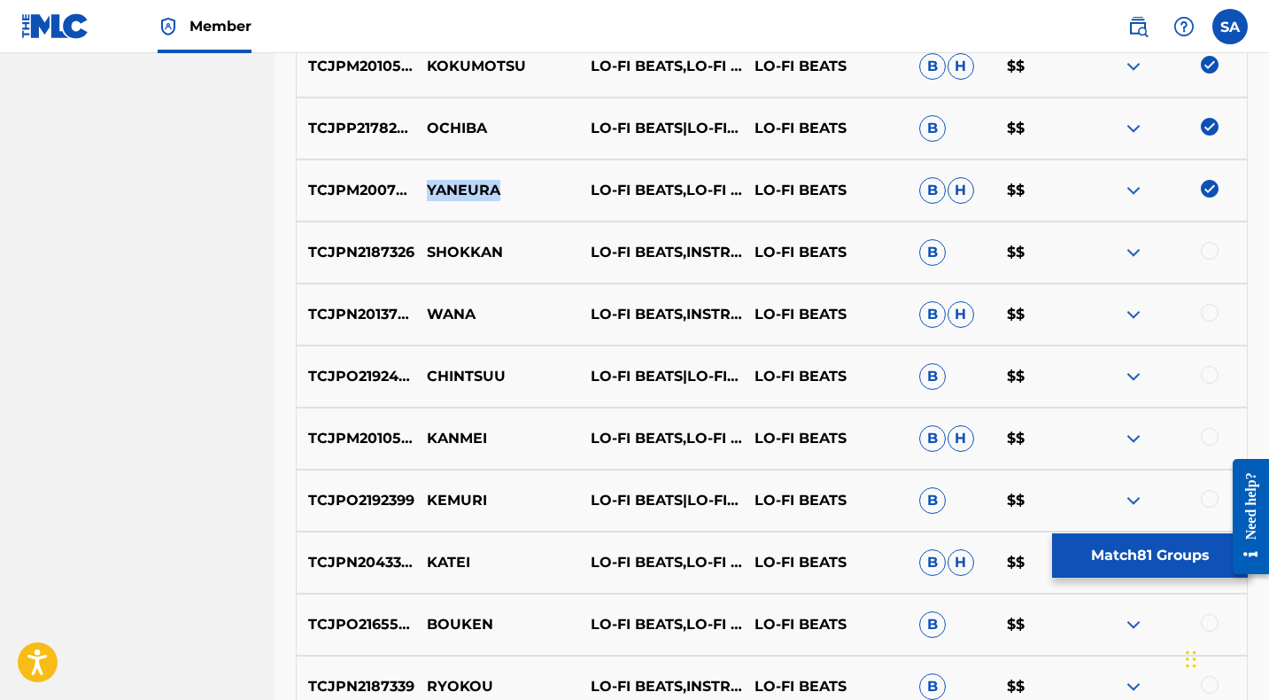
scroll to position [2027, 0]
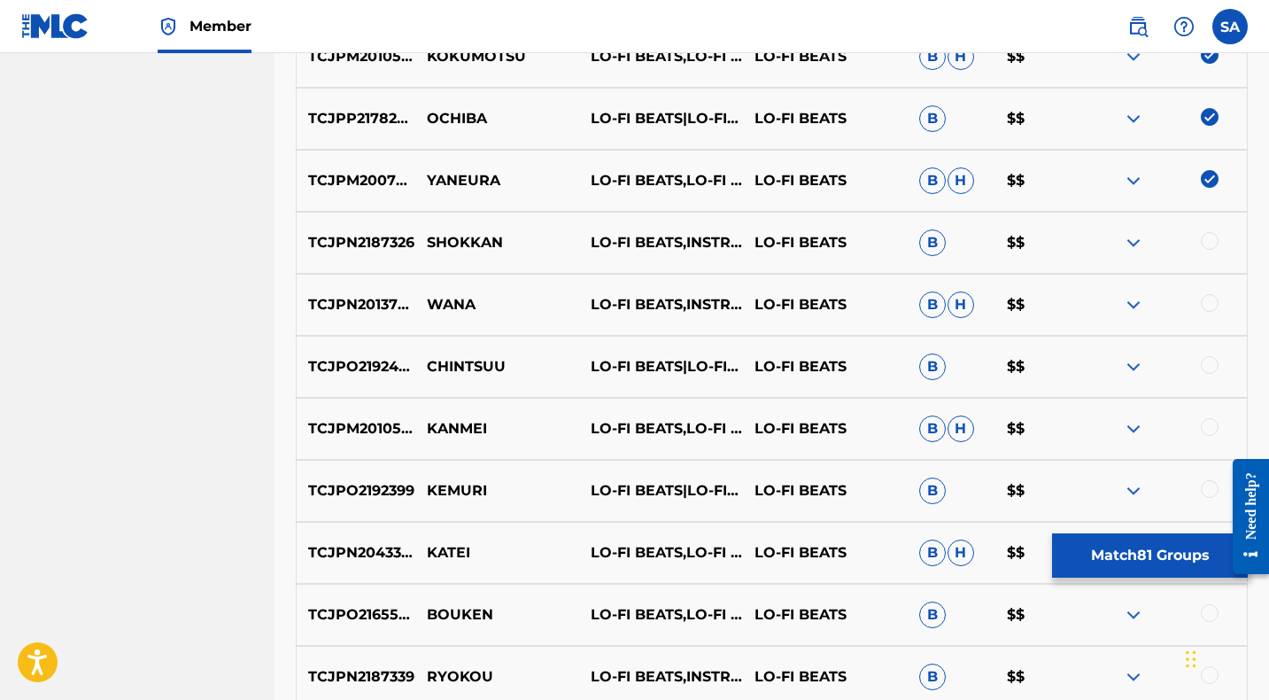
click at [1209, 241] on div at bounding box center [1210, 241] width 18 height 18
drag, startPoint x: 517, startPoint y: 240, endPoint x: 424, endPoint y: 242, distance: 93.0
click at [423, 241] on p "SHOKKAN" at bounding box center [497, 242] width 164 height 21
click at [1206, 300] on div at bounding box center [1210, 303] width 18 height 18
drag, startPoint x: 481, startPoint y: 305, endPoint x: 425, endPoint y: 299, distance: 56.0
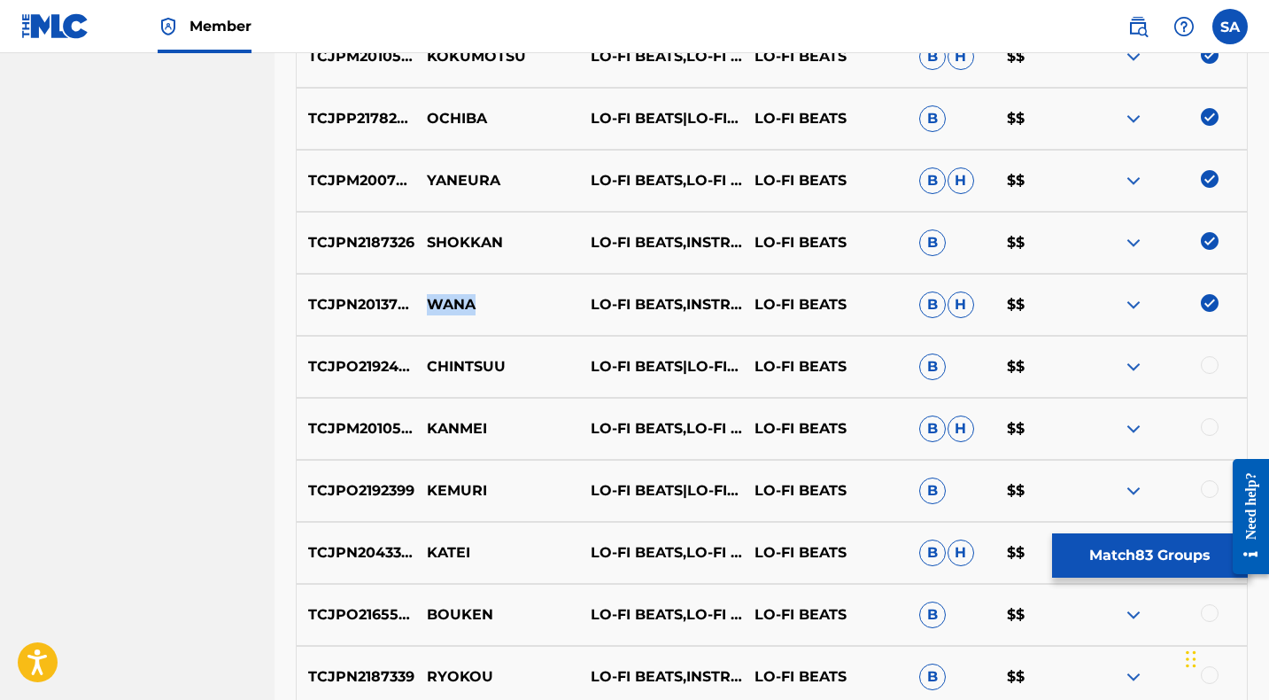
click at [425, 299] on p "WANA" at bounding box center [497, 304] width 164 height 21
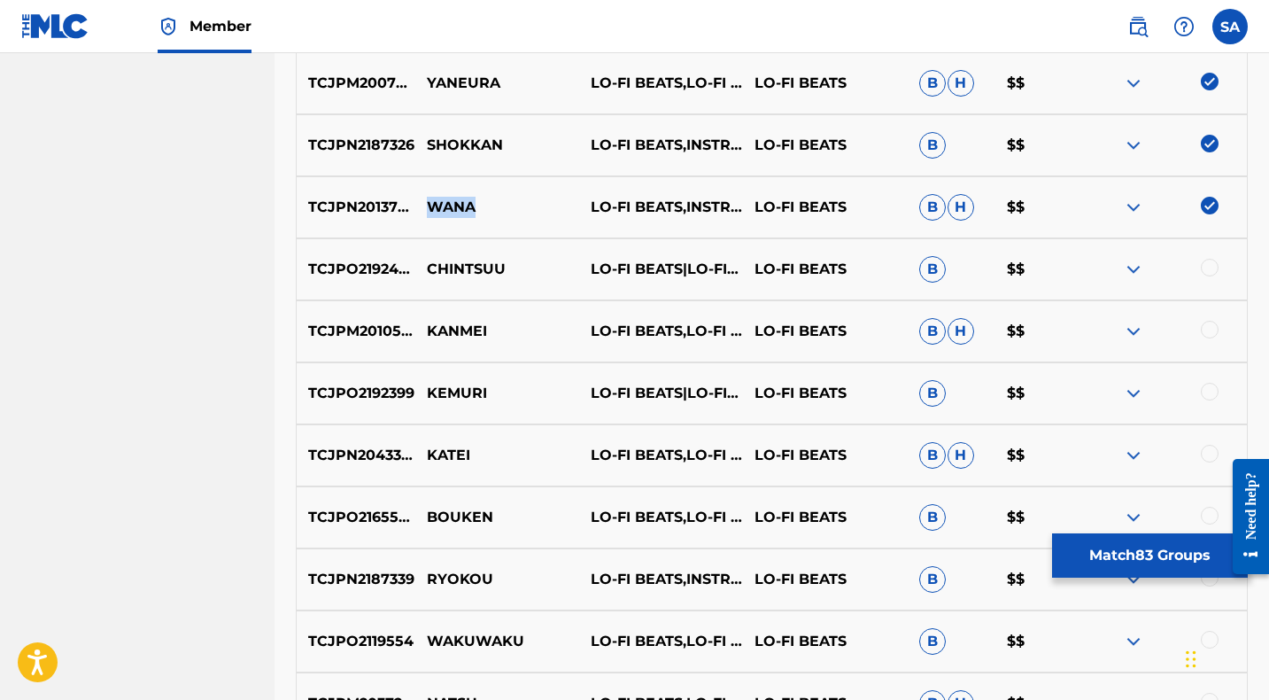
scroll to position [2136, 0]
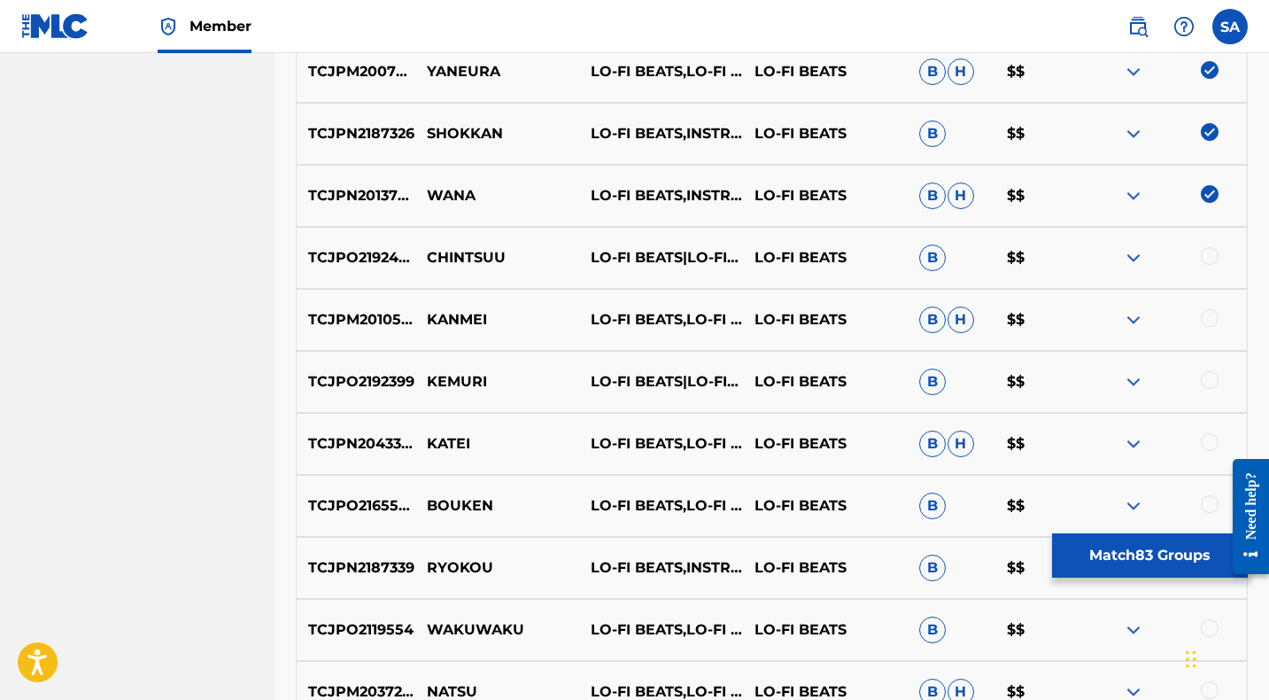
click at [1213, 252] on div at bounding box center [1210, 256] width 18 height 18
drag, startPoint x: 437, startPoint y: 258, endPoint x: 410, endPoint y: 258, distance: 27.4
click at [410, 258] on div "TCJPO2192403 CHINTSUU LO-FI BEATS|LO-FI CAFE|INSTRUMENTAL STUDY LO-FI BEATS B $$" at bounding box center [772, 258] width 952 height 62
drag, startPoint x: 1210, startPoint y: 316, endPoint x: 765, endPoint y: 329, distance: 445.6
click at [1210, 316] on div at bounding box center [1210, 318] width 18 height 18
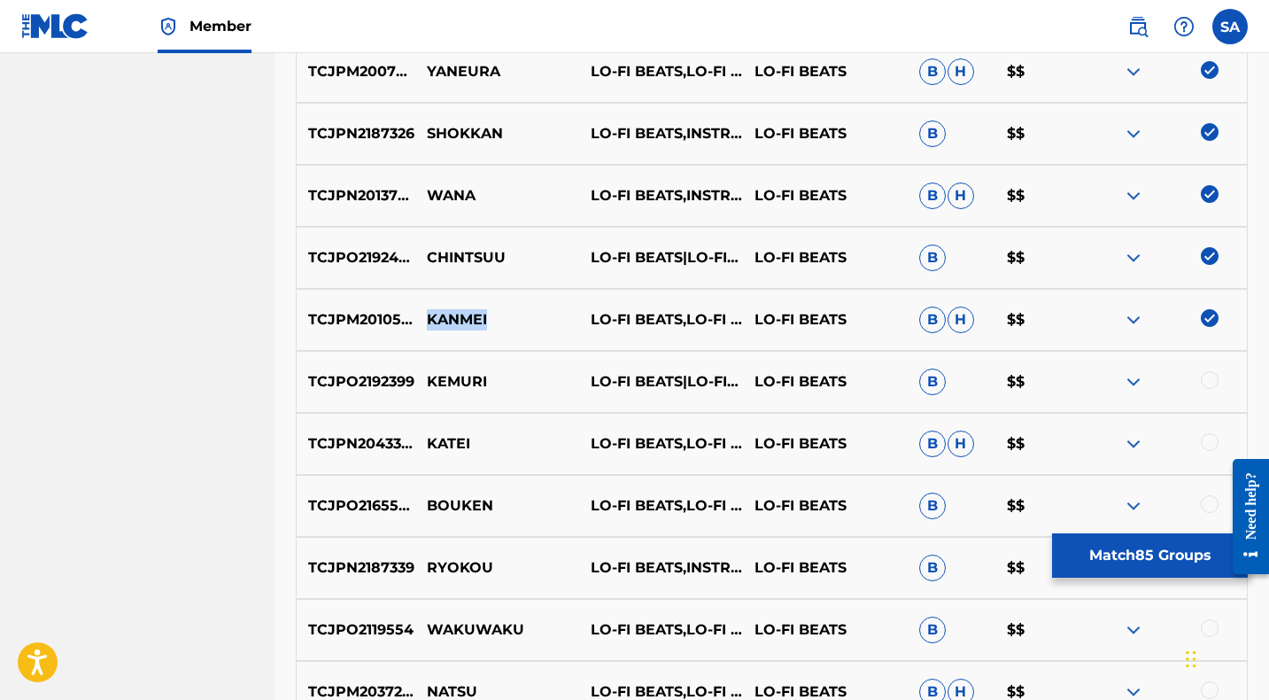
drag, startPoint x: 501, startPoint y: 320, endPoint x: 410, endPoint y: 321, distance: 91.2
click at [410, 321] on div "TCJPM2010523 KANMEI LO-FI BEATS,LO-FI CAFE,INSTRUMENTAL STUDY LO-FI BEATS B H $$" at bounding box center [772, 320] width 952 height 62
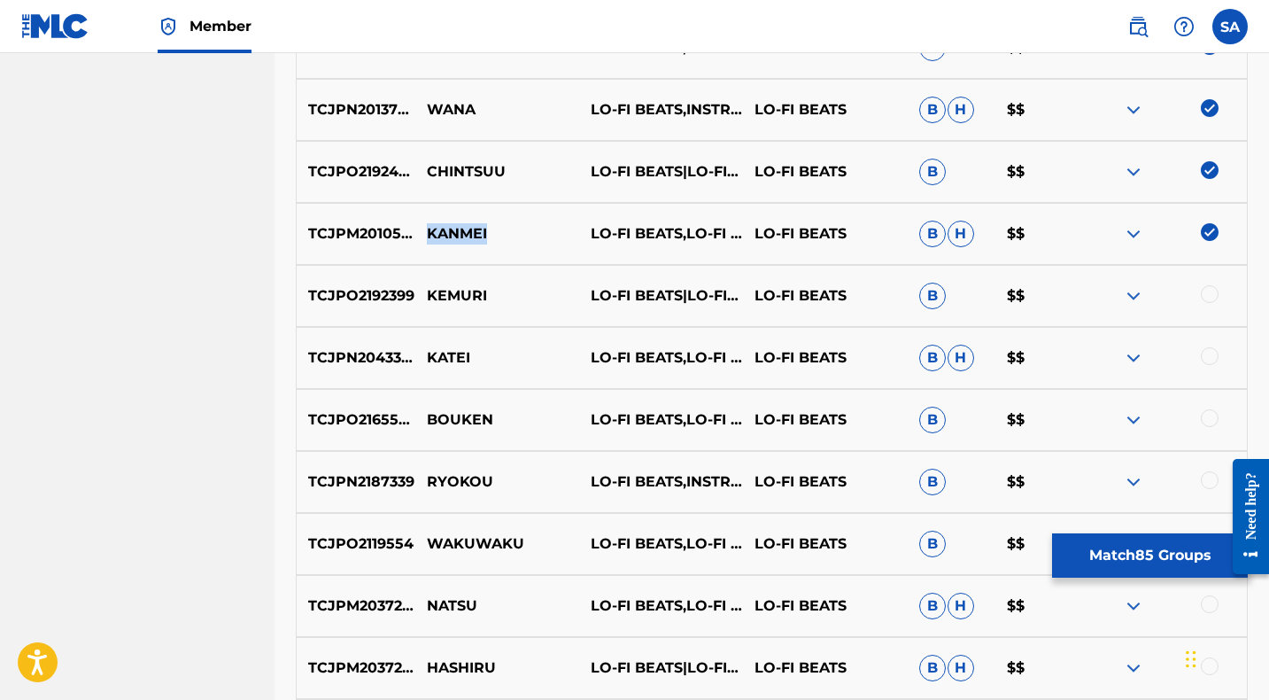
scroll to position [2248, 0]
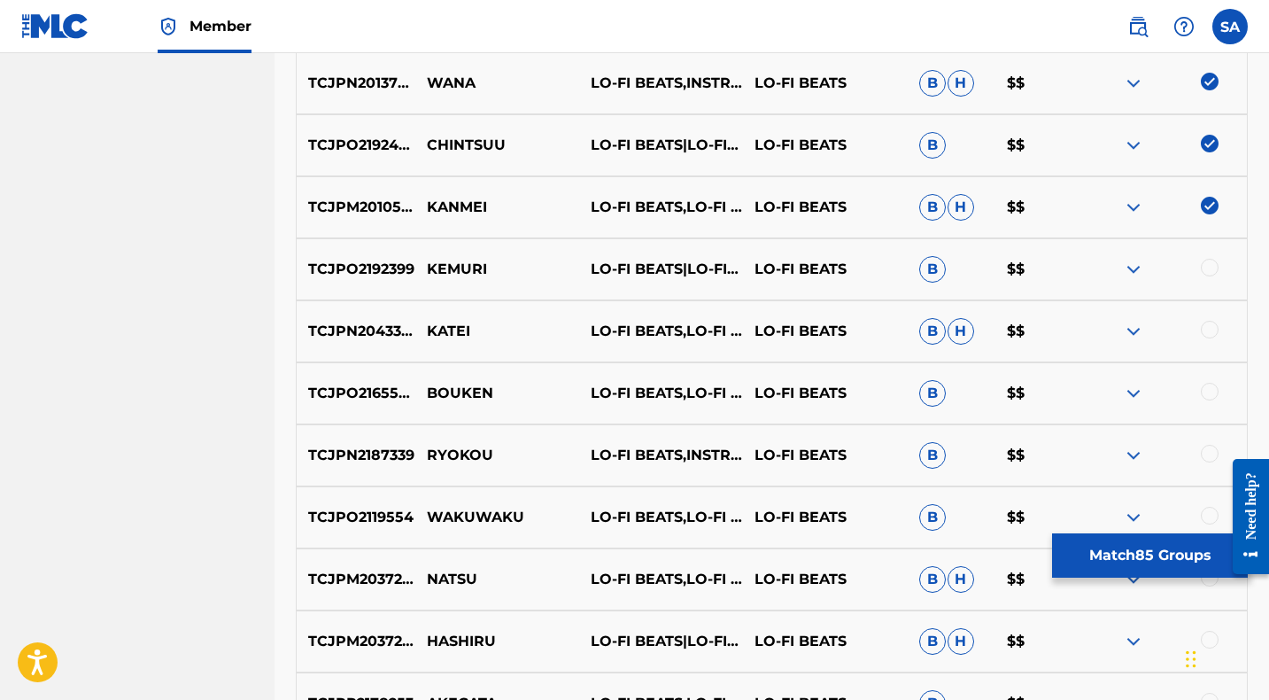
drag, startPoint x: 1211, startPoint y: 264, endPoint x: 722, endPoint y: 244, distance: 490.1
click at [1211, 264] on div at bounding box center [1210, 268] width 18 height 18
drag, startPoint x: 506, startPoint y: 266, endPoint x: 428, endPoint y: 267, distance: 77.9
click at [428, 267] on p "KEMURI" at bounding box center [497, 269] width 164 height 21
click at [1207, 328] on div at bounding box center [1210, 330] width 18 height 18
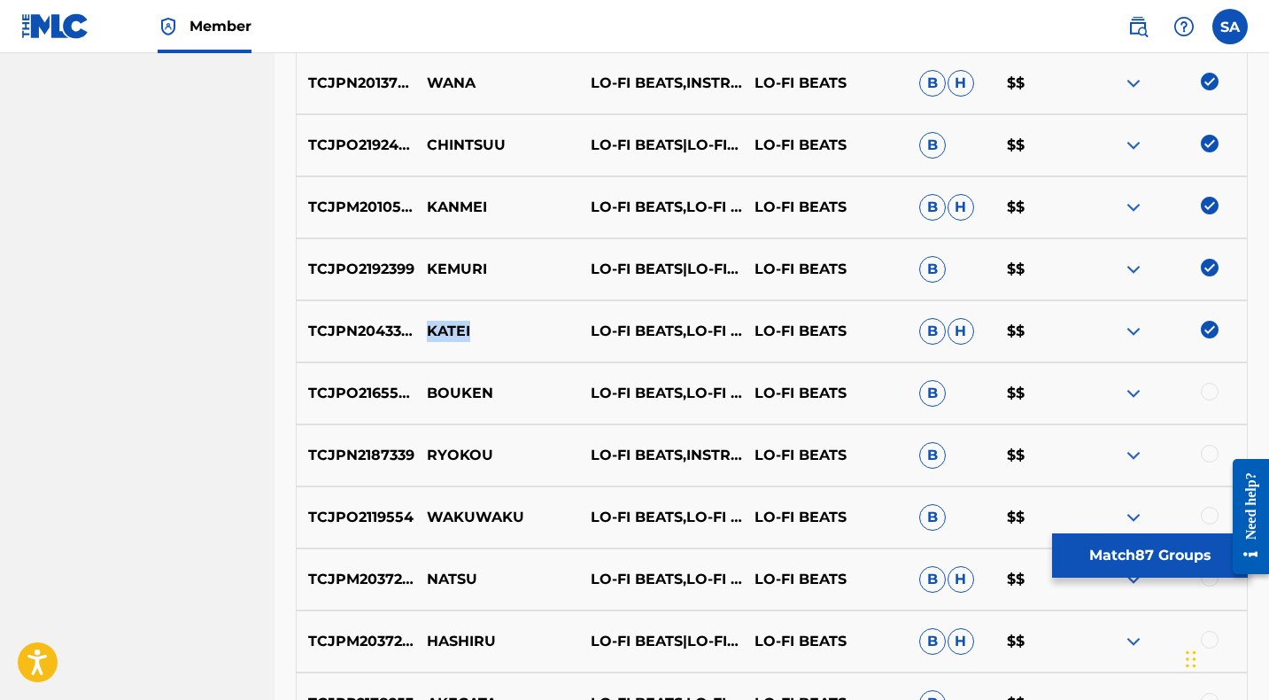
drag, startPoint x: 442, startPoint y: 332, endPoint x: 425, endPoint y: 331, distance: 16.8
click at [425, 331] on p "KATEI" at bounding box center [497, 331] width 164 height 21
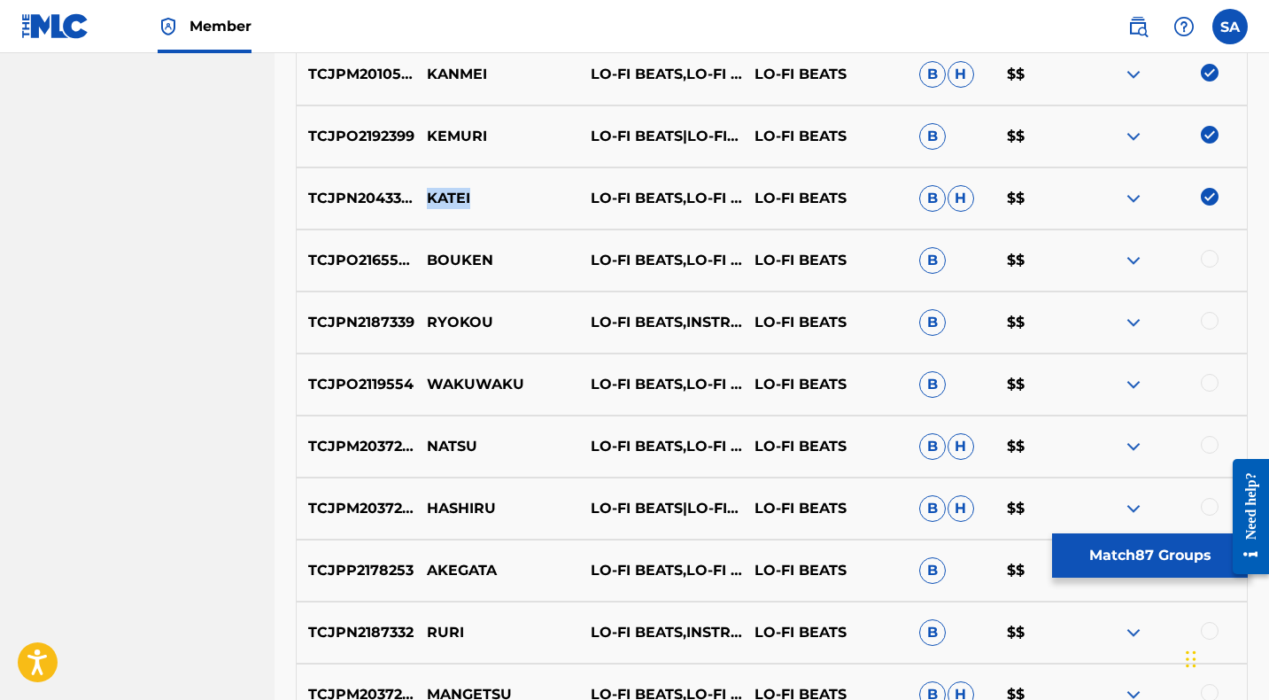
scroll to position [2382, 0]
click at [1208, 255] on div at bounding box center [1210, 258] width 18 height 18
drag, startPoint x: 499, startPoint y: 255, endPoint x: 429, endPoint y: 251, distance: 70.0
click at [429, 251] on p "BOUKEN" at bounding box center [497, 259] width 164 height 21
click at [1207, 319] on div at bounding box center [1210, 320] width 18 height 18
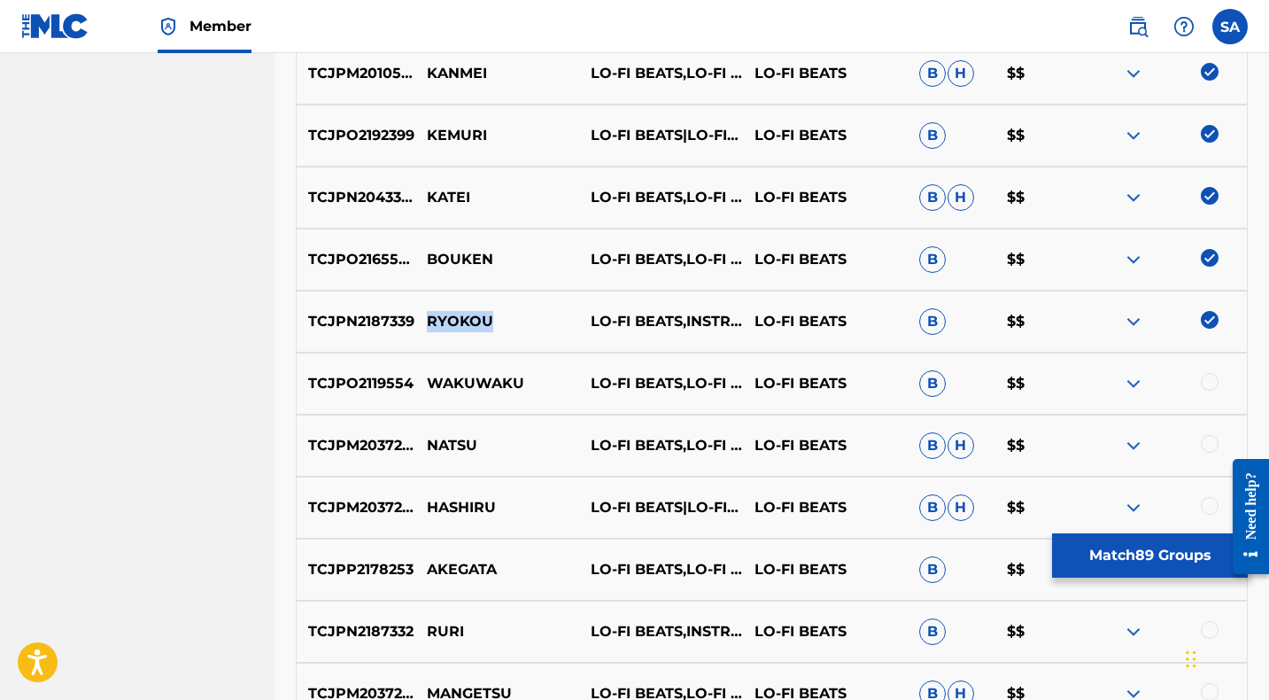
drag, startPoint x: 499, startPoint y: 321, endPoint x: 428, endPoint y: 321, distance: 70.8
click at [428, 321] on p "RYOKOU" at bounding box center [497, 321] width 164 height 21
click at [1209, 378] on div at bounding box center [1210, 382] width 18 height 18
drag, startPoint x: 538, startPoint y: 383, endPoint x: 428, endPoint y: 381, distance: 110.7
click at [428, 381] on p "WAKUWAKU" at bounding box center [497, 383] width 164 height 21
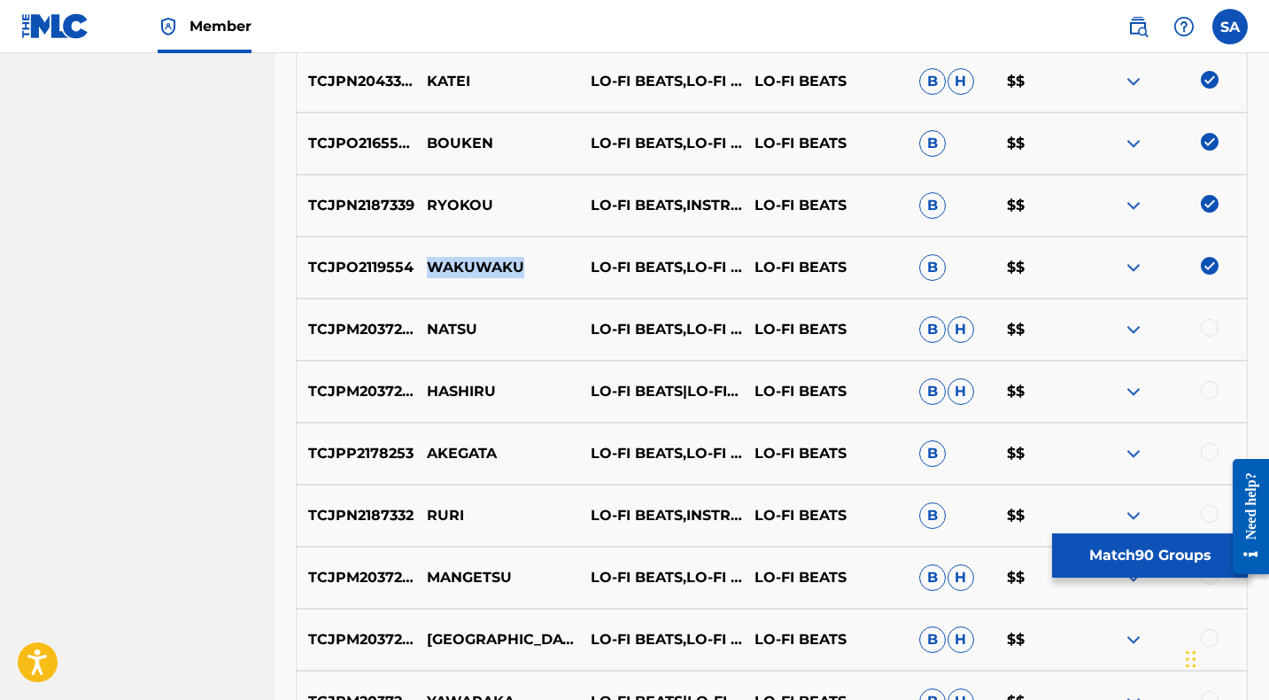
scroll to position [2502, 0]
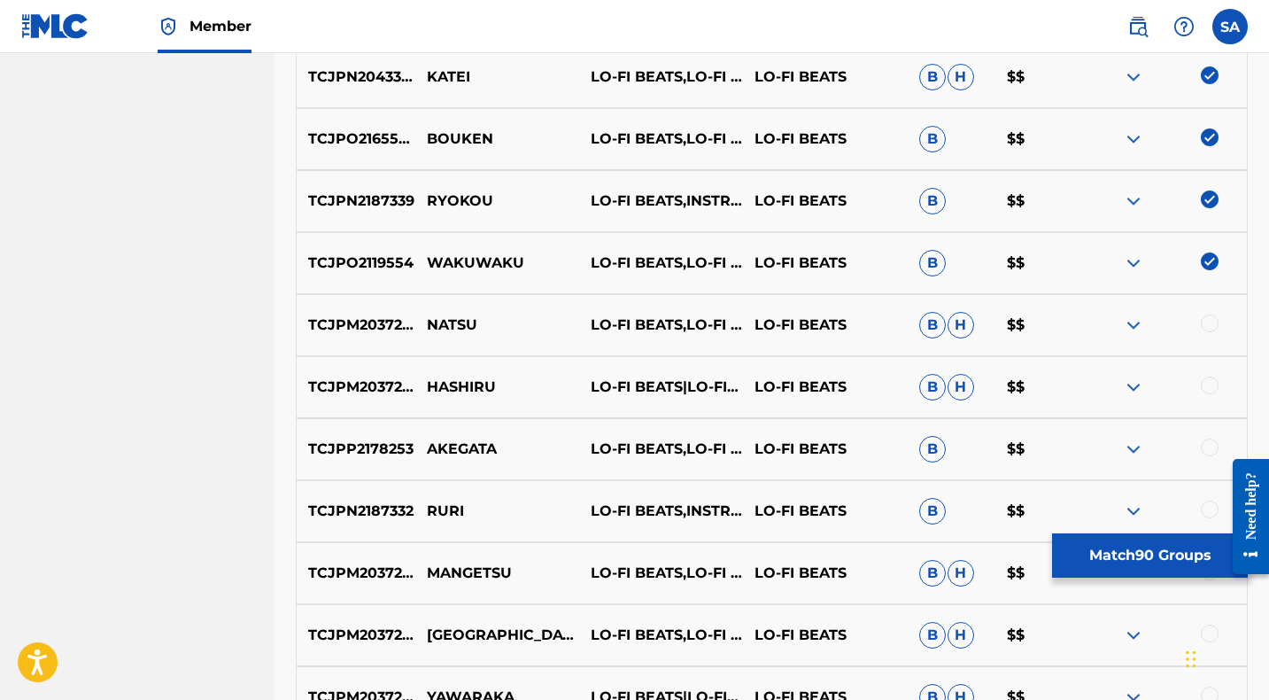
click at [1210, 322] on div at bounding box center [1210, 323] width 18 height 18
drag, startPoint x: 503, startPoint y: 322, endPoint x: 422, endPoint y: 320, distance: 80.6
click at [422, 320] on p "NATSU" at bounding box center [497, 324] width 164 height 21
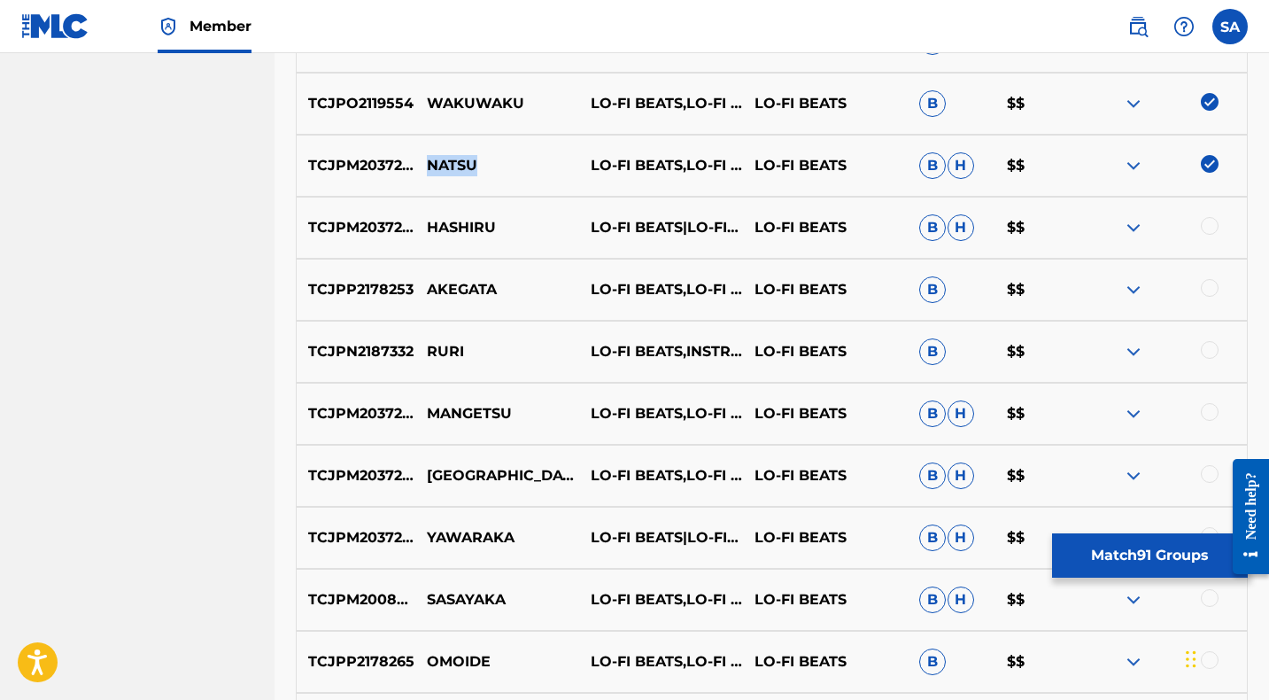
scroll to position [2661, 0]
click at [1210, 224] on div at bounding box center [1210, 227] width 18 height 18
drag, startPoint x: 483, startPoint y: 228, endPoint x: 424, endPoint y: 223, distance: 59.5
click at [424, 223] on p "HASHIRU" at bounding box center [497, 228] width 164 height 21
drag, startPoint x: 1208, startPoint y: 289, endPoint x: 1163, endPoint y: 297, distance: 45.0
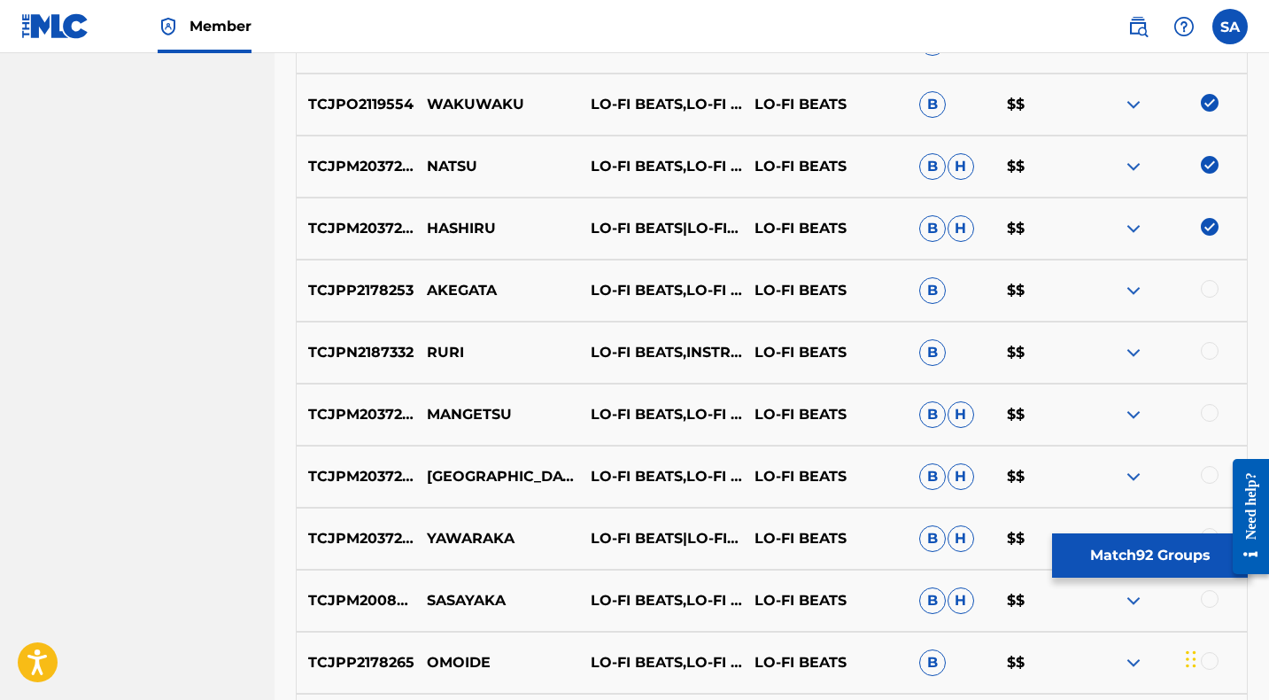
click at [1208, 289] on div at bounding box center [1210, 289] width 18 height 18
drag, startPoint x: 527, startPoint y: 290, endPoint x: 422, endPoint y: 290, distance: 104.5
click at [422, 290] on p "AKEGATA" at bounding box center [497, 290] width 164 height 21
click at [1212, 351] on div at bounding box center [1210, 351] width 18 height 18
drag, startPoint x: 437, startPoint y: 348, endPoint x: 426, endPoint y: 347, distance: 10.7
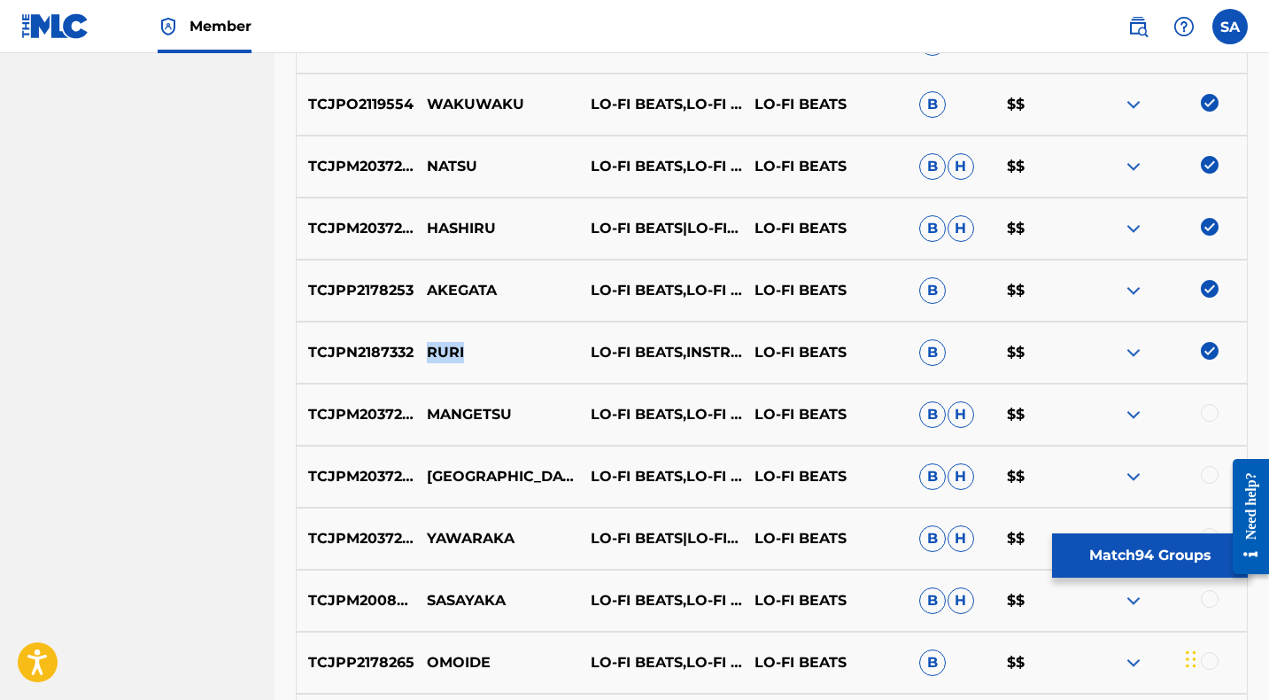
click at [426, 347] on p "RURI" at bounding box center [497, 352] width 164 height 21
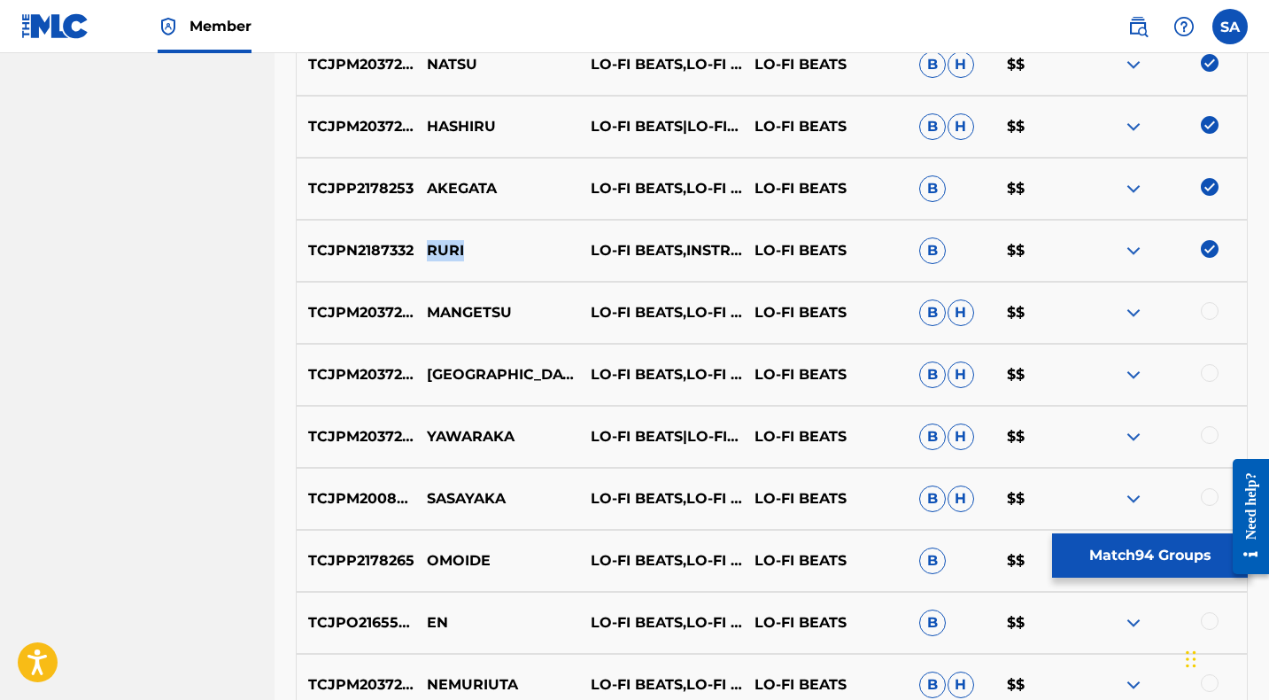
scroll to position [2795, 0]
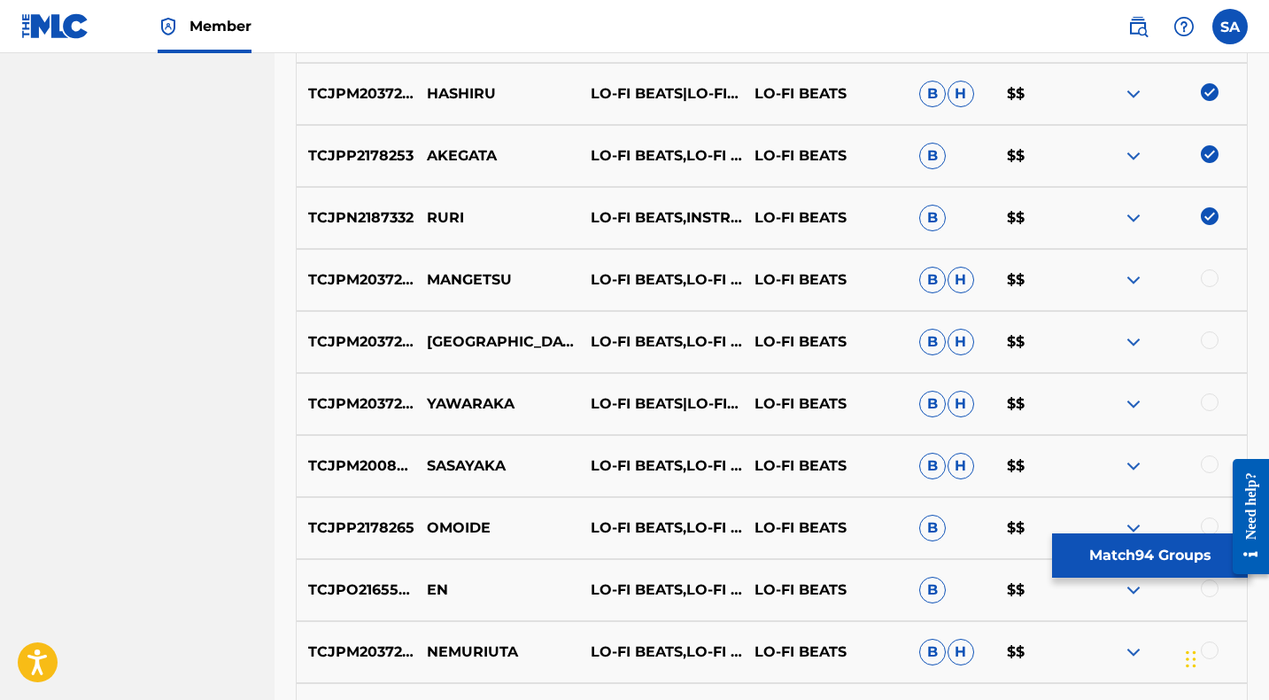
click at [1210, 277] on div at bounding box center [1210, 278] width 18 height 18
drag, startPoint x: 483, startPoint y: 274, endPoint x: 421, endPoint y: 278, distance: 62.1
click at [418, 274] on p "MANGETSU" at bounding box center [497, 279] width 164 height 21
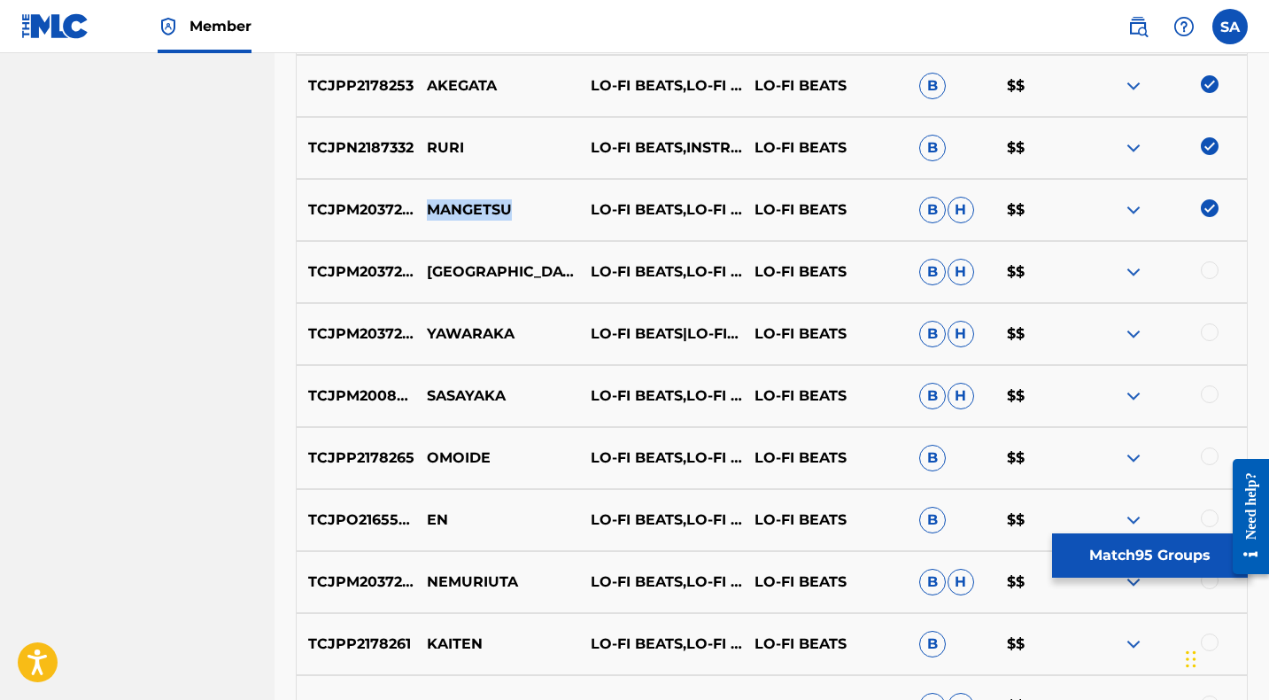
scroll to position [2870, 0]
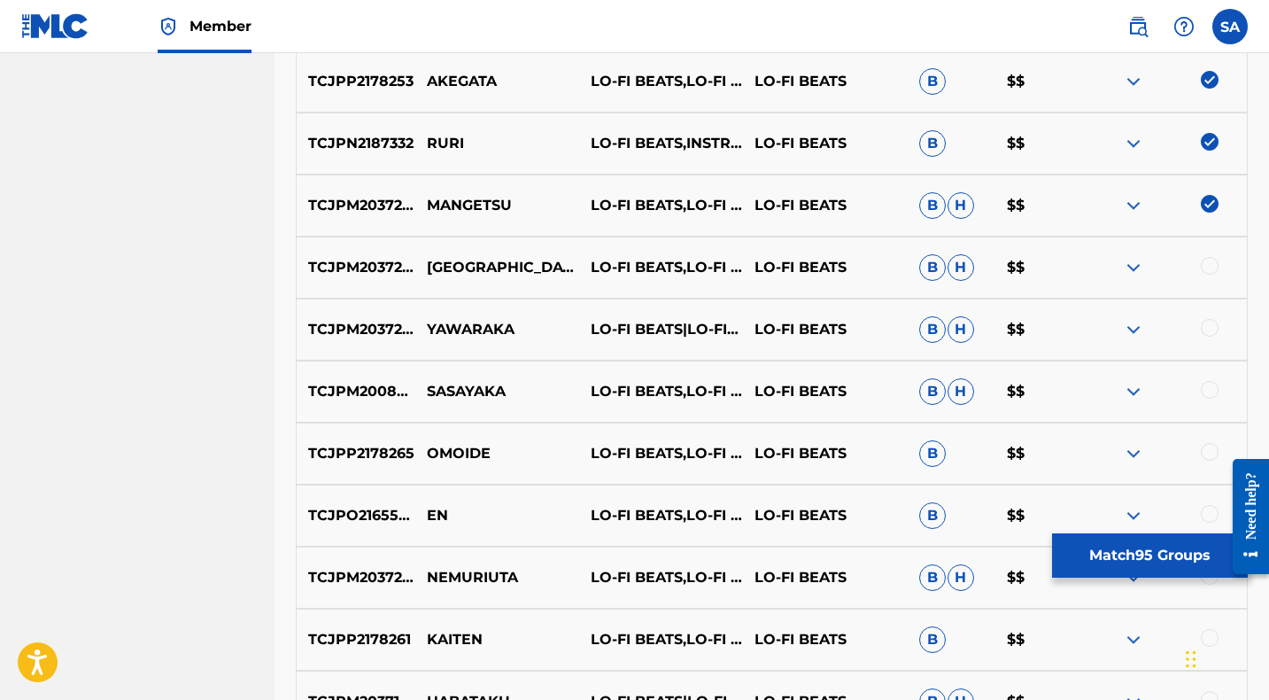
click at [1209, 263] on div at bounding box center [1210, 266] width 18 height 18
drag, startPoint x: 462, startPoint y: 264, endPoint x: 430, endPoint y: 264, distance: 31.9
click at [430, 264] on p "[GEOGRAPHIC_DATA]" at bounding box center [497, 267] width 164 height 21
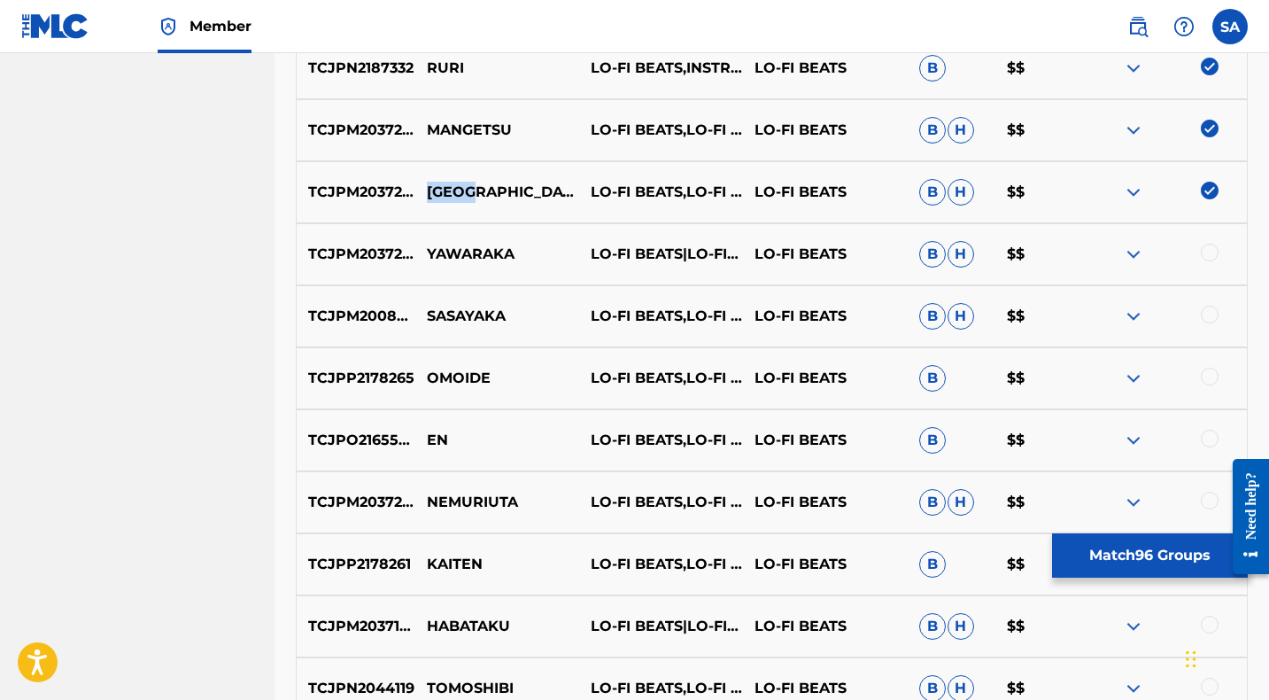
scroll to position [2958, 0]
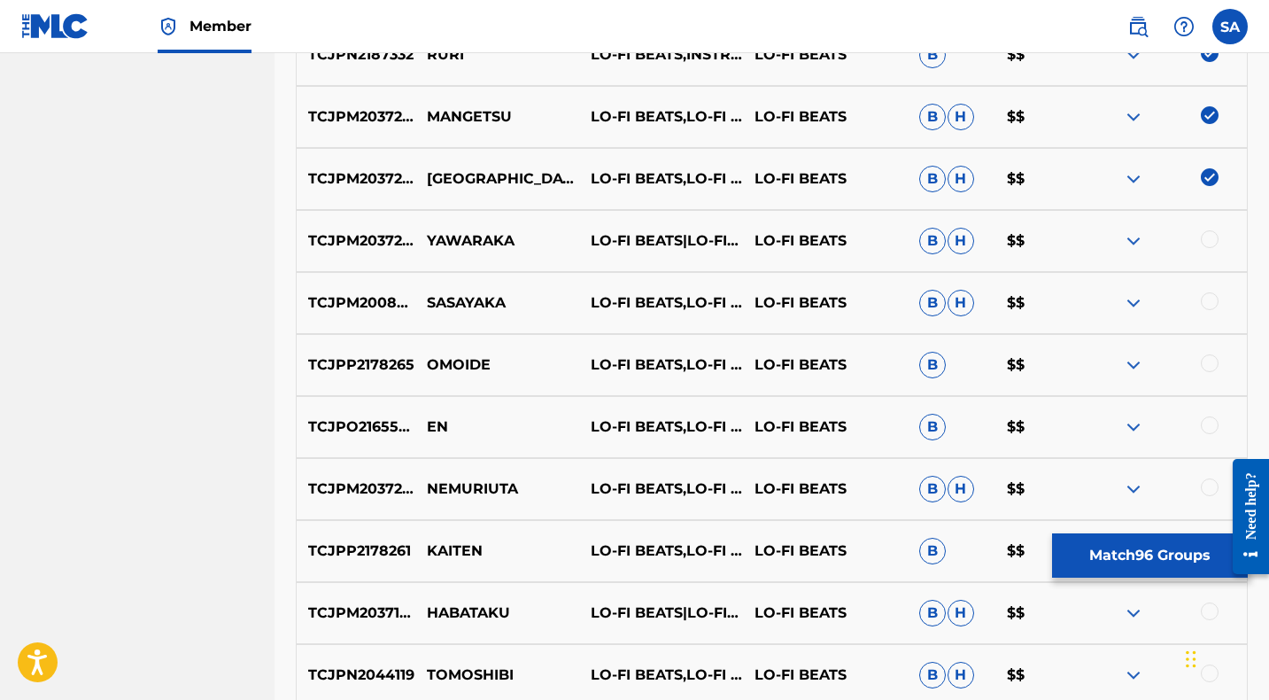
drag, startPoint x: 1214, startPoint y: 238, endPoint x: 556, endPoint y: 231, distance: 657.9
click at [1213, 238] on div at bounding box center [1210, 239] width 18 height 18
drag, startPoint x: 509, startPoint y: 237, endPoint x: 429, endPoint y: 229, distance: 81.0
click at [429, 230] on p "YAWARAKA" at bounding box center [497, 240] width 164 height 21
click at [1208, 300] on div at bounding box center [1210, 301] width 18 height 18
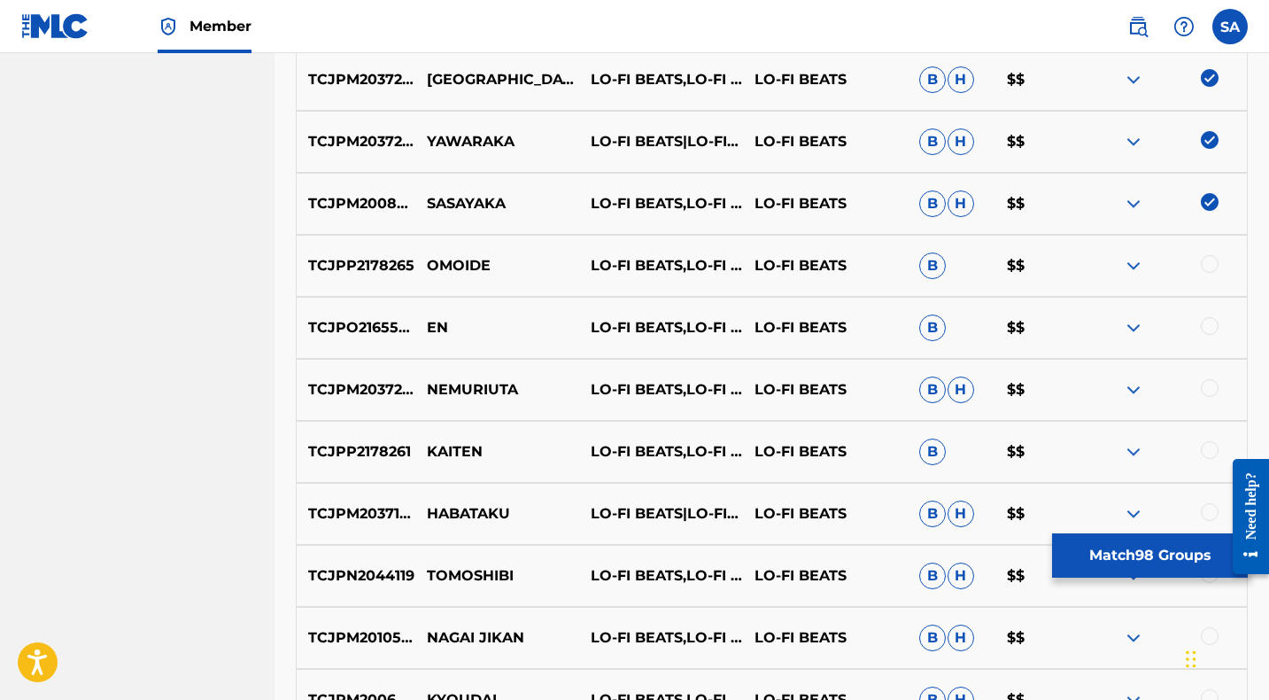
scroll to position [3060, 0]
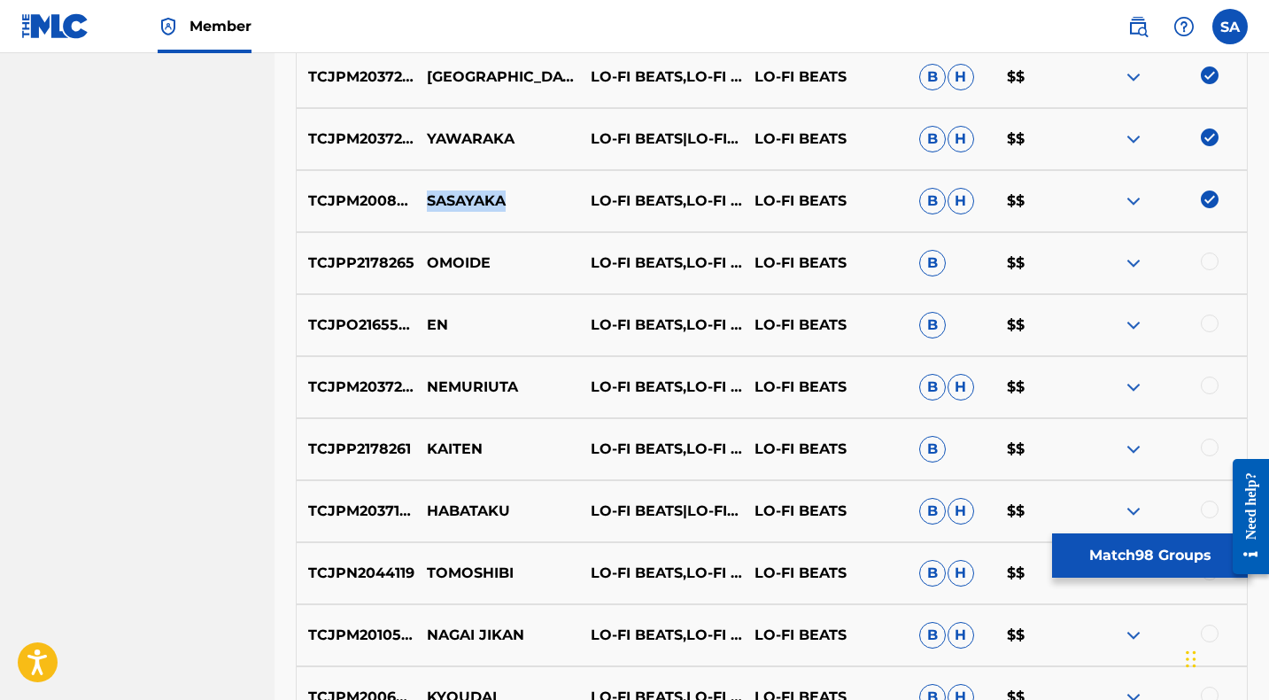
drag, startPoint x: 477, startPoint y: 200, endPoint x: 423, endPoint y: 191, distance: 54.7
click at [423, 191] on p "SASAYAKA" at bounding box center [497, 200] width 164 height 21
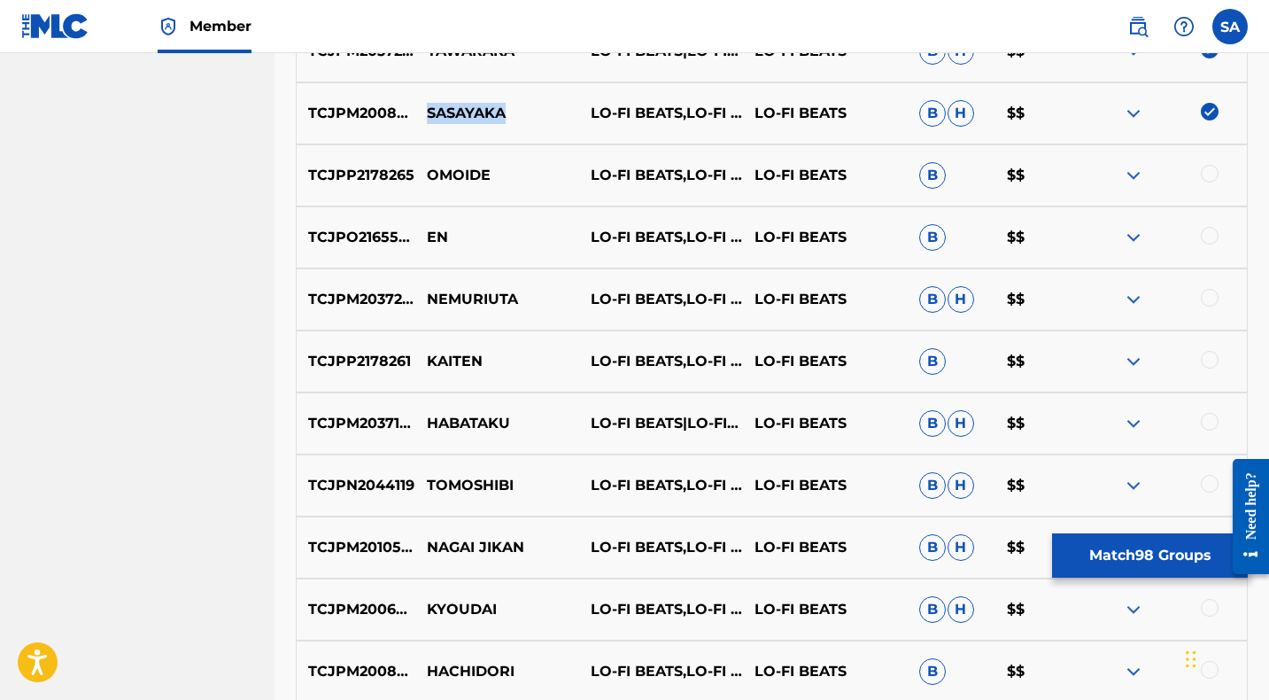
scroll to position [3145, 0]
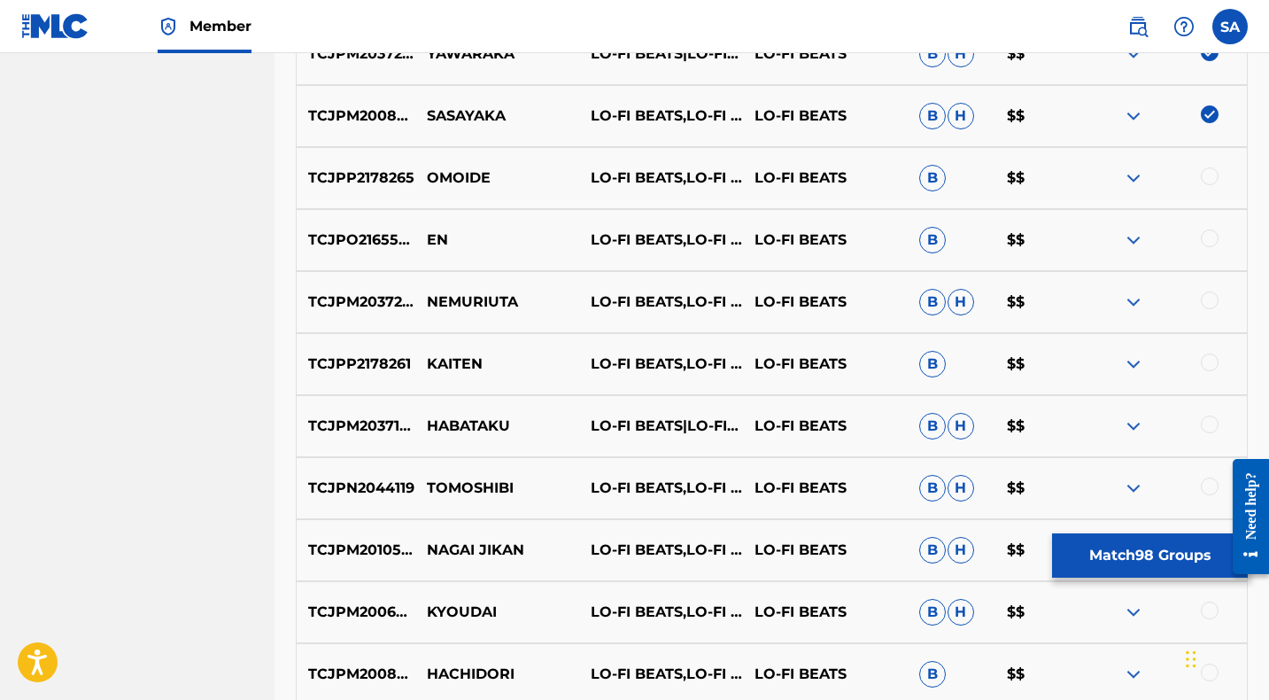
click at [1209, 176] on div at bounding box center [1210, 176] width 18 height 18
drag, startPoint x: 482, startPoint y: 175, endPoint x: 428, endPoint y: 167, distance: 54.6
click at [428, 167] on p "OMOIDE" at bounding box center [497, 177] width 164 height 21
click at [1210, 237] on div at bounding box center [1210, 238] width 18 height 18
drag, startPoint x: 1210, startPoint y: 298, endPoint x: 1156, endPoint y: 297, distance: 54.9
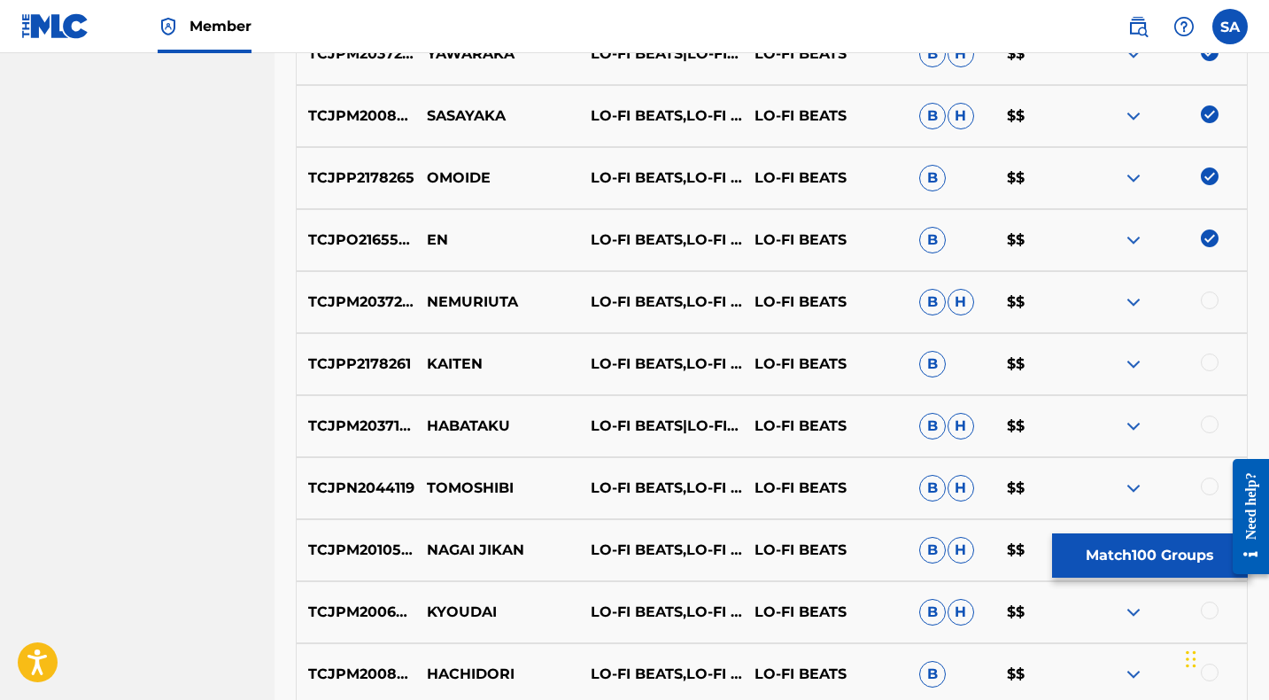
click at [1210, 298] on div at bounding box center [1210, 300] width 18 height 18
drag, startPoint x: 545, startPoint y: 295, endPoint x: 424, endPoint y: 298, distance: 121.3
click at [424, 298] on p "NEMURIUTA" at bounding box center [497, 301] width 164 height 21
drag, startPoint x: 1210, startPoint y: 359, endPoint x: 743, endPoint y: 352, distance: 467.6
click at [1210, 359] on div at bounding box center [1210, 362] width 18 height 18
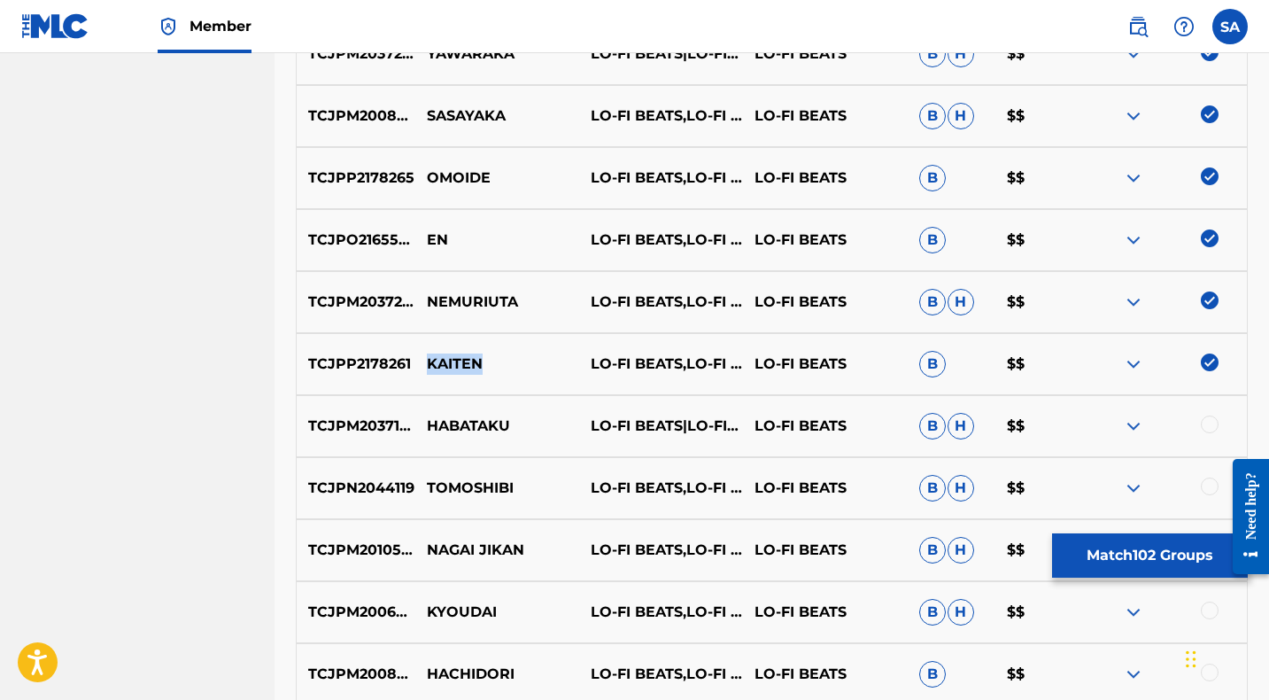
drag, startPoint x: 493, startPoint y: 362, endPoint x: 428, endPoint y: 358, distance: 65.7
click at [428, 358] on p "KAITEN" at bounding box center [497, 363] width 164 height 21
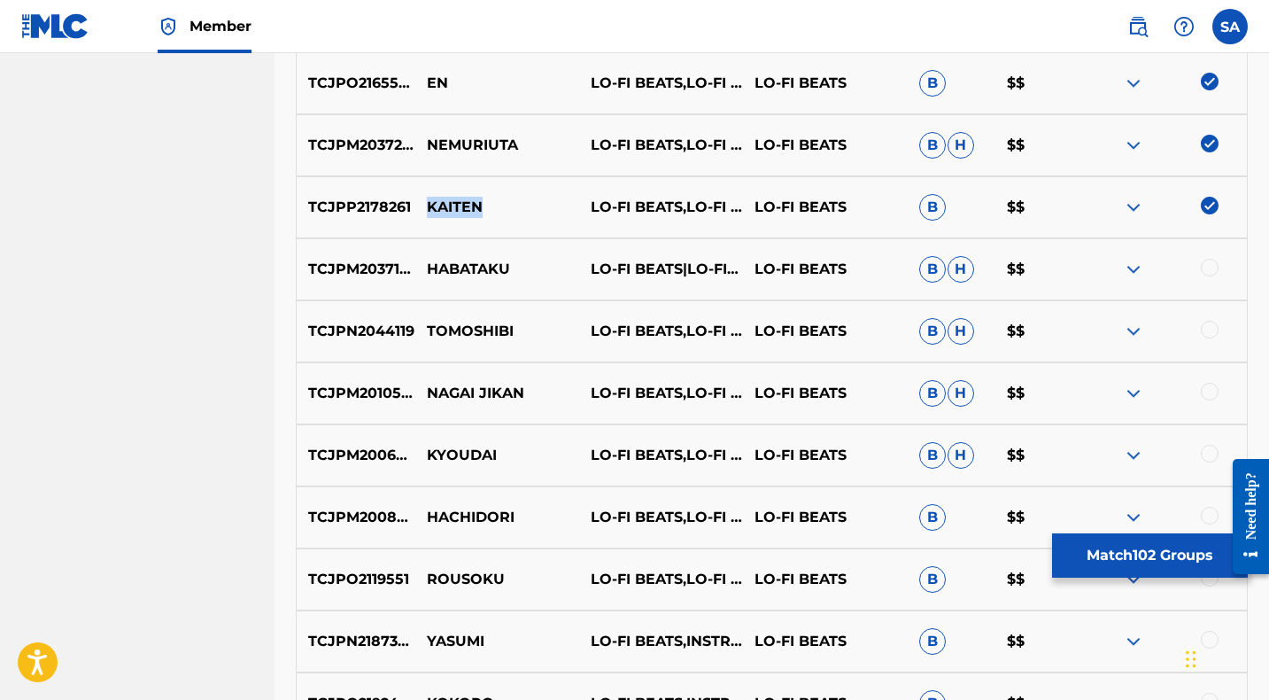
scroll to position [3305, 0]
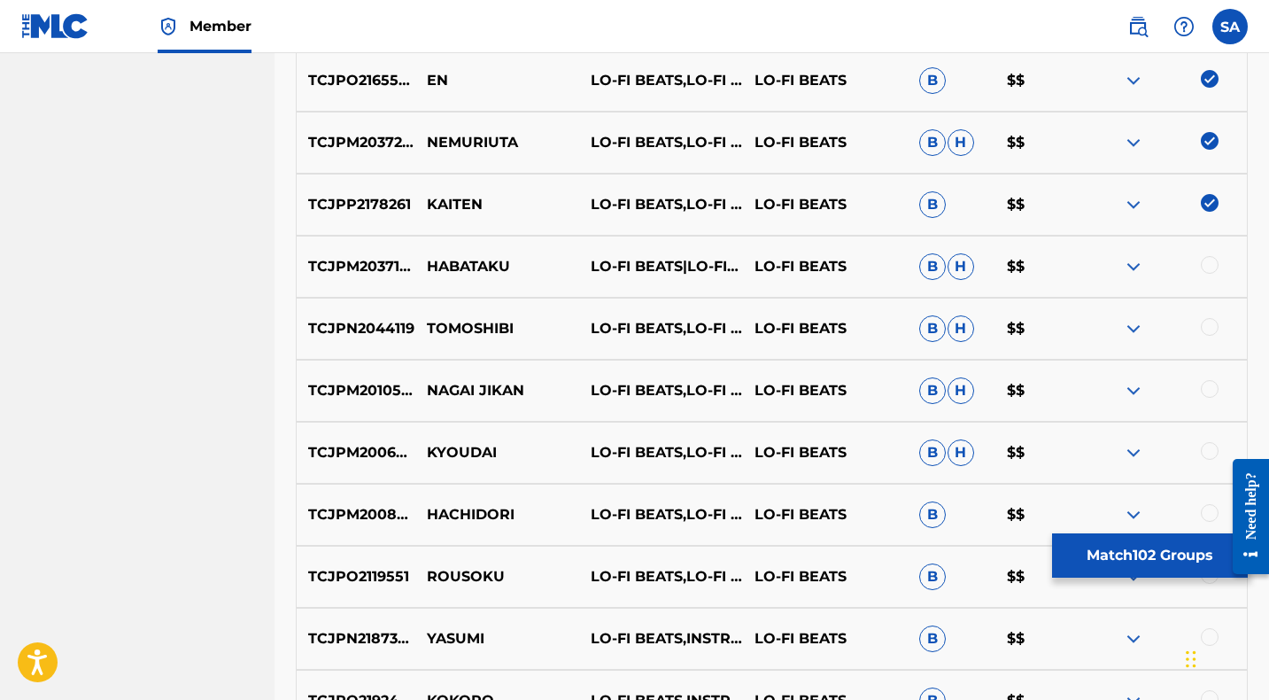
click at [1210, 263] on div at bounding box center [1210, 265] width 18 height 18
drag, startPoint x: 494, startPoint y: 264, endPoint x: 422, endPoint y: 261, distance: 71.8
click at [422, 261] on p "HABATAKU" at bounding box center [497, 266] width 164 height 21
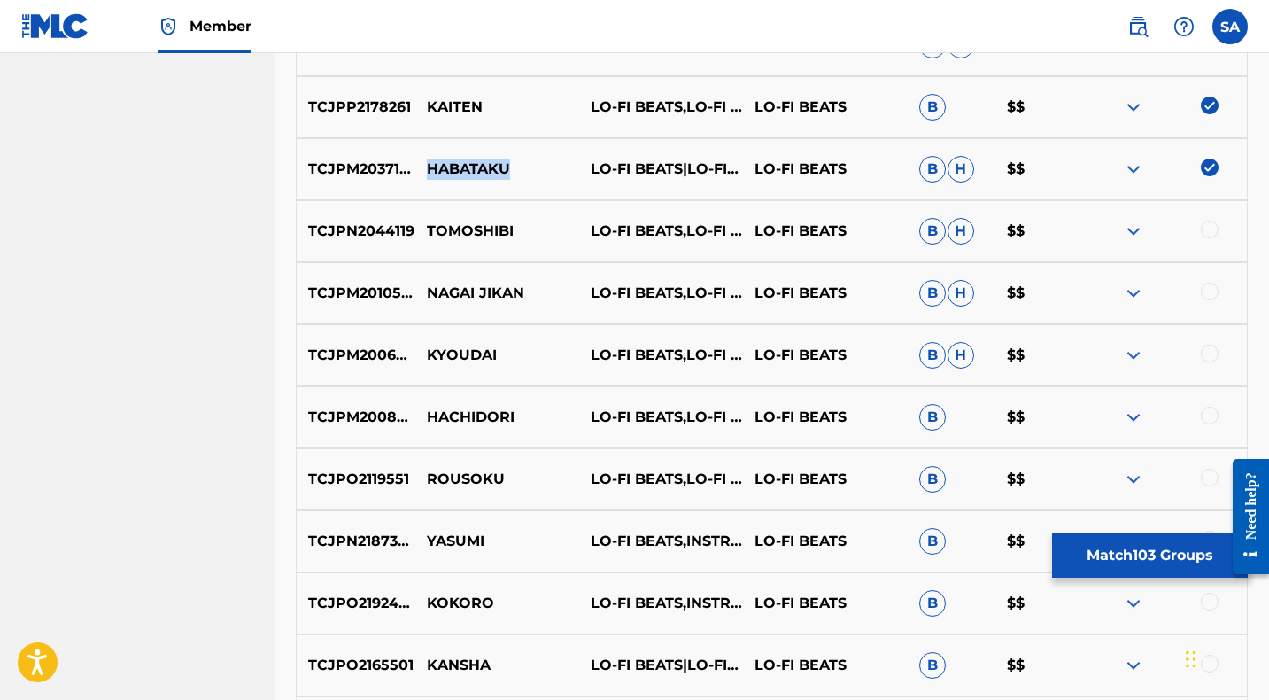
scroll to position [3411, 0]
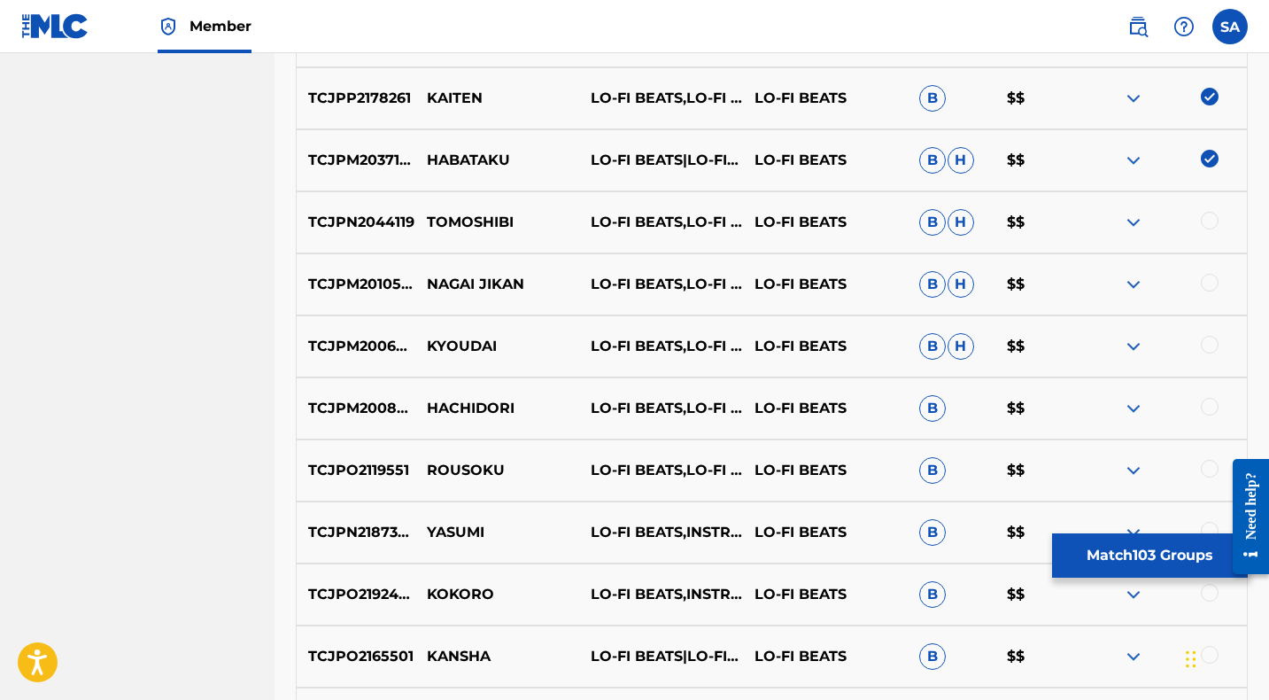
drag, startPoint x: 1210, startPoint y: 220, endPoint x: 1170, endPoint y: 222, distance: 39.9
click at [1210, 220] on div at bounding box center [1210, 221] width 18 height 18
drag, startPoint x: 533, startPoint y: 220, endPoint x: 421, endPoint y: 216, distance: 111.7
click at [421, 216] on p "TOMOSHIBI" at bounding box center [497, 222] width 164 height 21
click at [1209, 281] on div at bounding box center [1210, 283] width 18 height 18
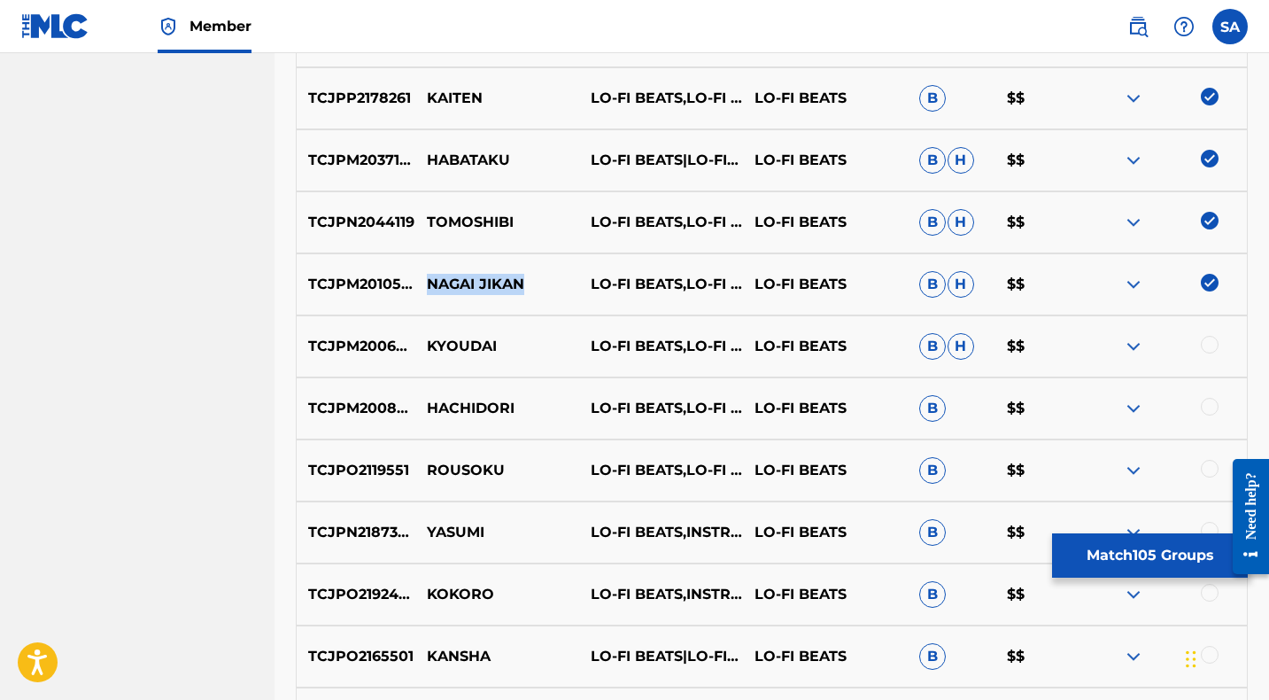
drag, startPoint x: 486, startPoint y: 279, endPoint x: 428, endPoint y: 277, distance: 58.5
click at [428, 277] on p "NAGAI JIKAN" at bounding box center [497, 284] width 164 height 21
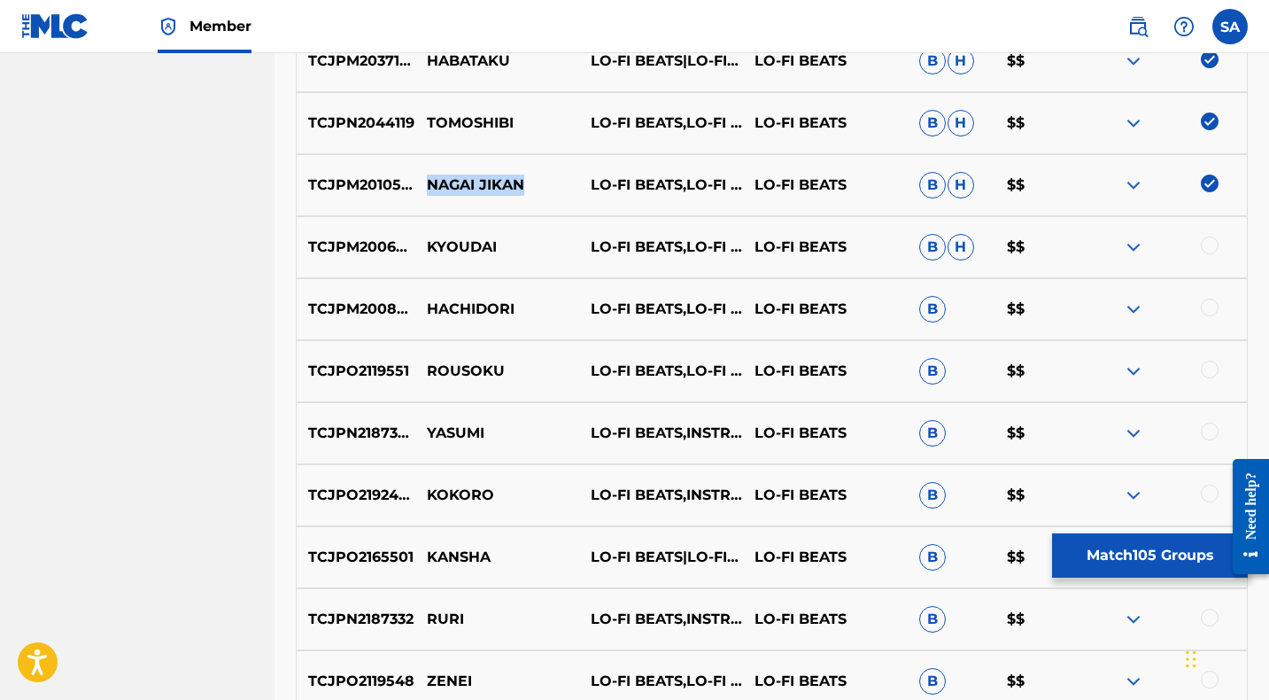
scroll to position [3512, 0]
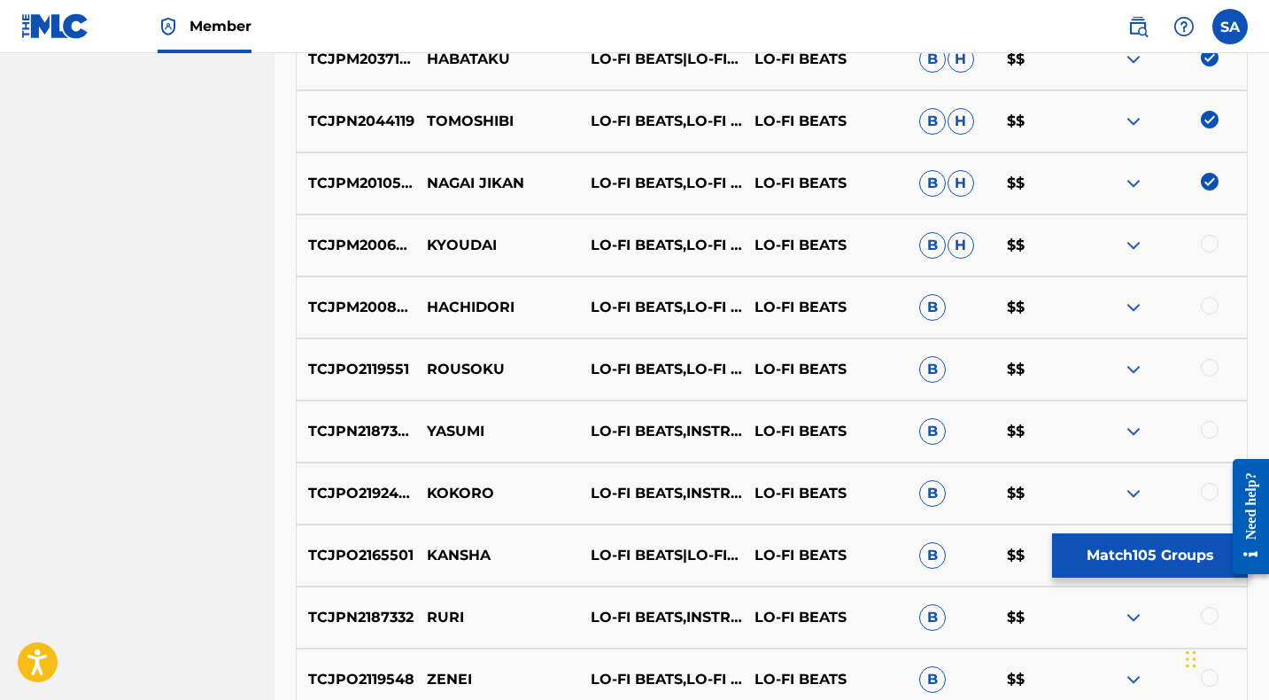
click at [1210, 241] on div at bounding box center [1210, 244] width 18 height 18
drag, startPoint x: 434, startPoint y: 242, endPoint x: 414, endPoint y: 242, distance: 20.4
click at [414, 242] on div "TCJPM2006338 KYOUDAI LO-FI BEATS,LO-FI CAFE,INSTRUMENTAL STUDY LO-FI BEATS B H …" at bounding box center [772, 245] width 952 height 62
click at [514, 256] on div "TCJPM2006338 KYOUDAI LO-FI BEATS,LO-FI CAFE,INSTRUMENTAL STUDY LO-FI BEATS B H …" at bounding box center [772, 245] width 952 height 62
drag, startPoint x: 464, startPoint y: 243, endPoint x: 429, endPoint y: 240, distance: 34.6
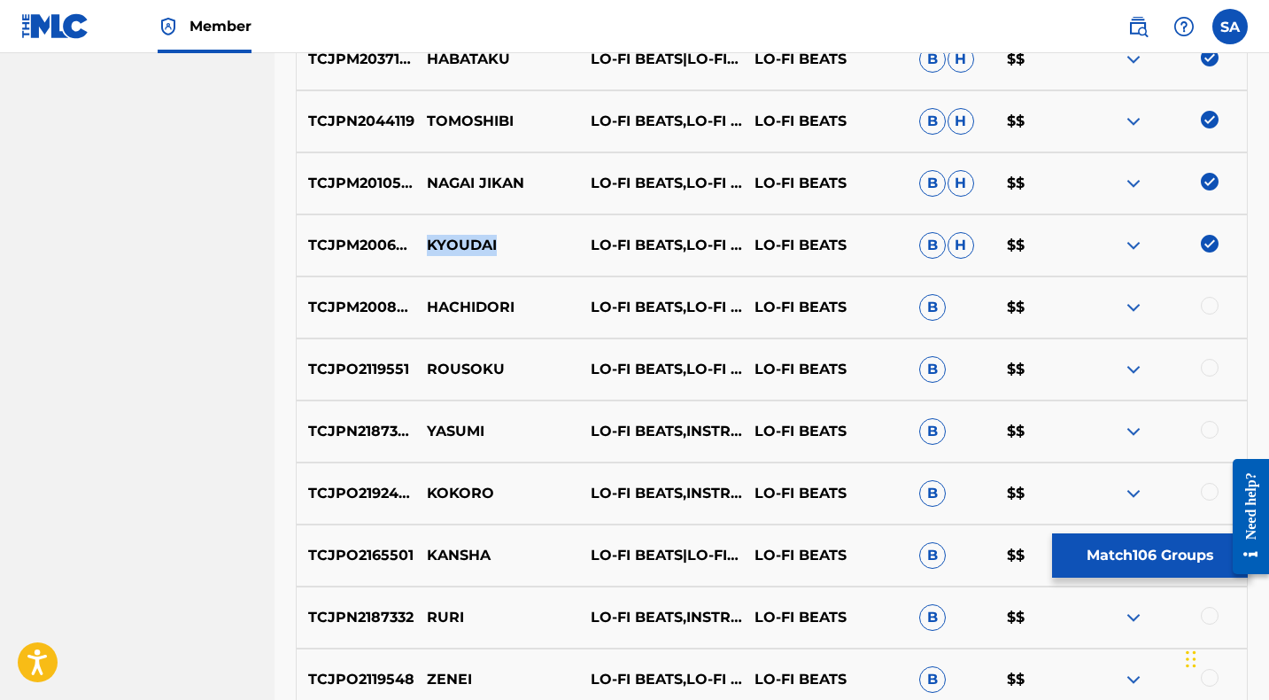
click at [429, 240] on p "KYOUDAI" at bounding box center [497, 245] width 164 height 21
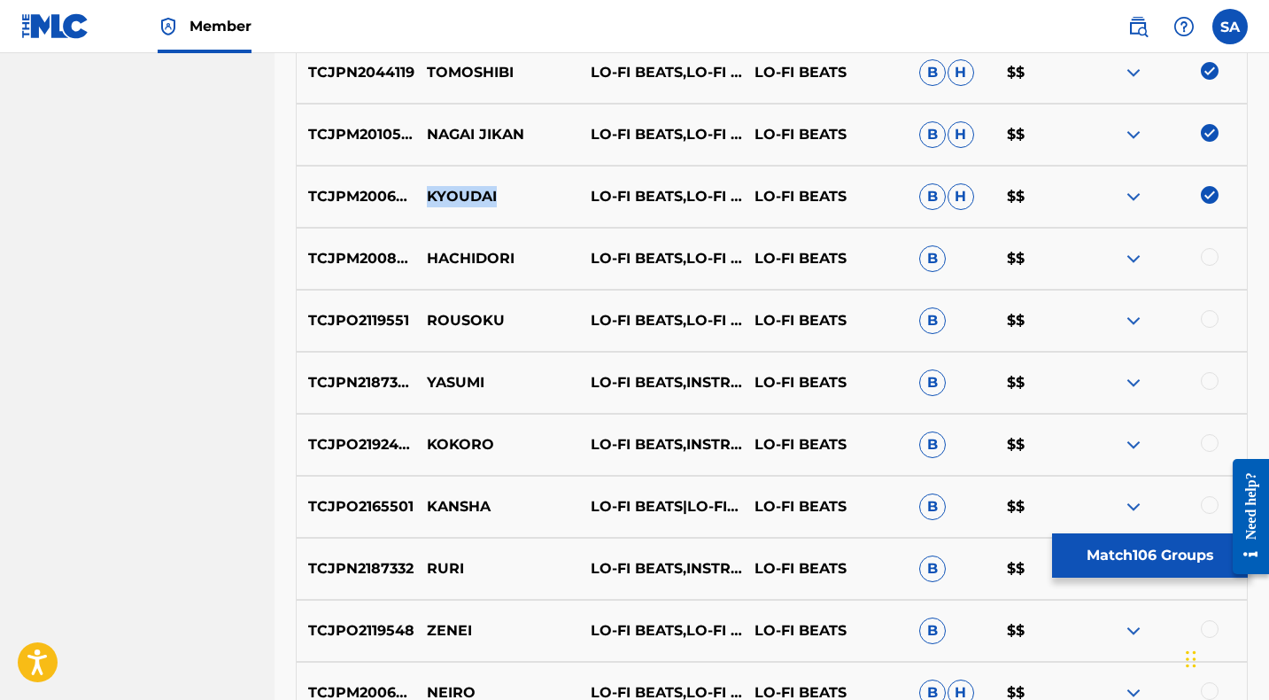
scroll to position [3561, 0]
click at [1210, 254] on div at bounding box center [1210, 256] width 18 height 18
drag, startPoint x: 531, startPoint y: 253, endPoint x: 429, endPoint y: 251, distance: 101.8
click at [429, 251] on p "HACHIDORI" at bounding box center [497, 257] width 164 height 21
click at [1208, 315] on div at bounding box center [1210, 318] width 18 height 18
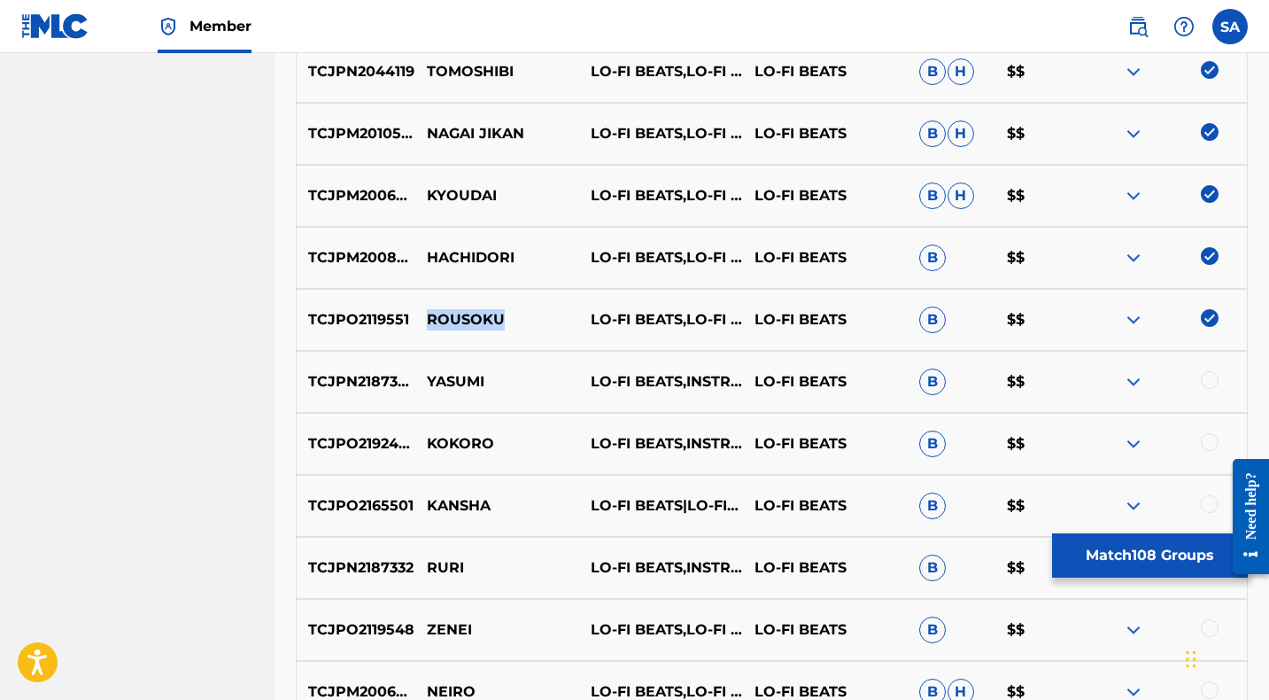
drag, startPoint x: 517, startPoint y: 320, endPoint x: 427, endPoint y: 317, distance: 90.4
click at [427, 317] on p "ROUSOKU" at bounding box center [497, 319] width 164 height 21
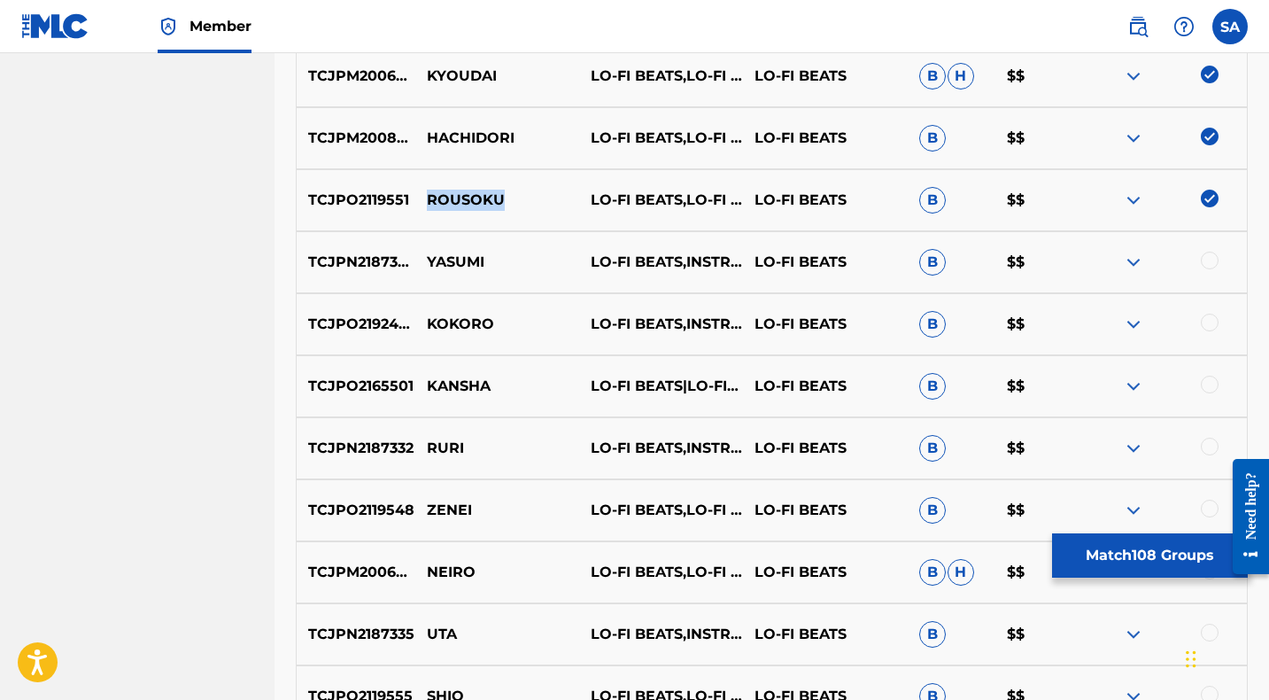
scroll to position [3682, 0]
drag, startPoint x: 1209, startPoint y: 259, endPoint x: 1126, endPoint y: 263, distance: 82.4
click at [1209, 259] on div at bounding box center [1210, 260] width 18 height 18
drag, startPoint x: 521, startPoint y: 256, endPoint x: 444, endPoint y: 266, distance: 76.8
click at [427, 256] on p "YASUMI" at bounding box center [497, 261] width 164 height 21
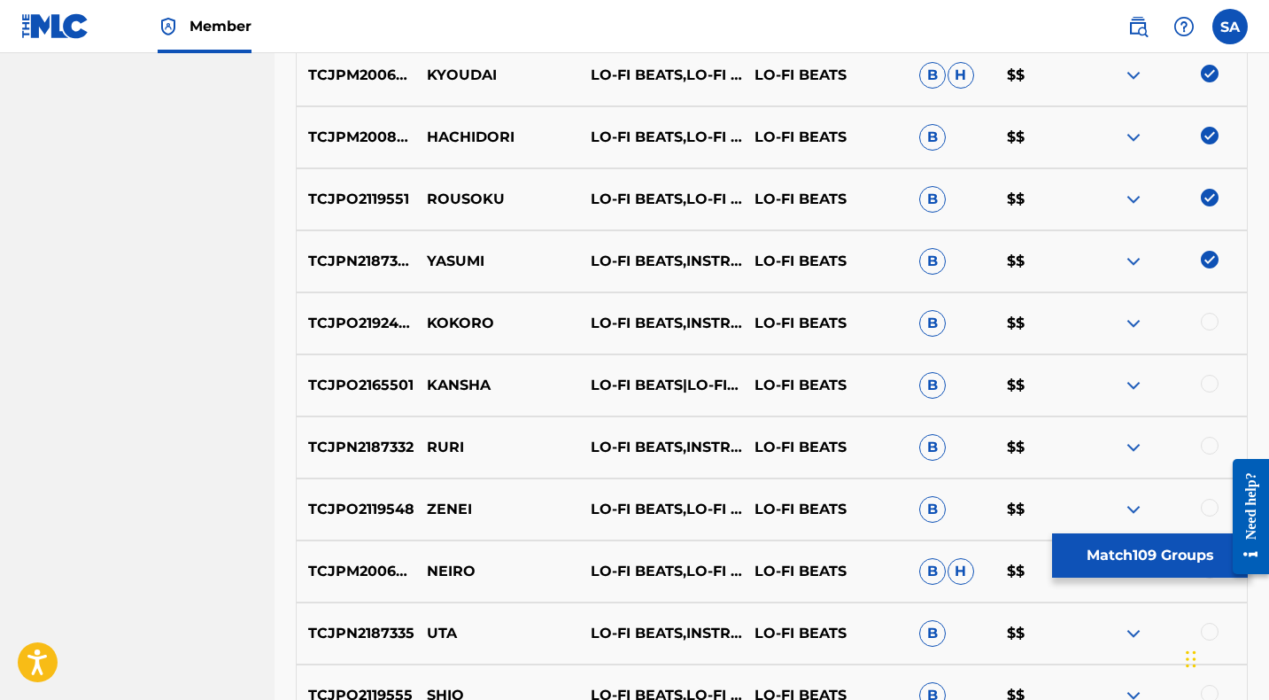
drag, startPoint x: 1210, startPoint y: 317, endPoint x: 978, endPoint y: 322, distance: 232.9
click at [1211, 317] on div at bounding box center [1210, 322] width 18 height 18
drag, startPoint x: 447, startPoint y: 329, endPoint x: 421, endPoint y: 330, distance: 25.7
click at [415, 329] on p "KOKORO" at bounding box center [497, 323] width 164 height 21
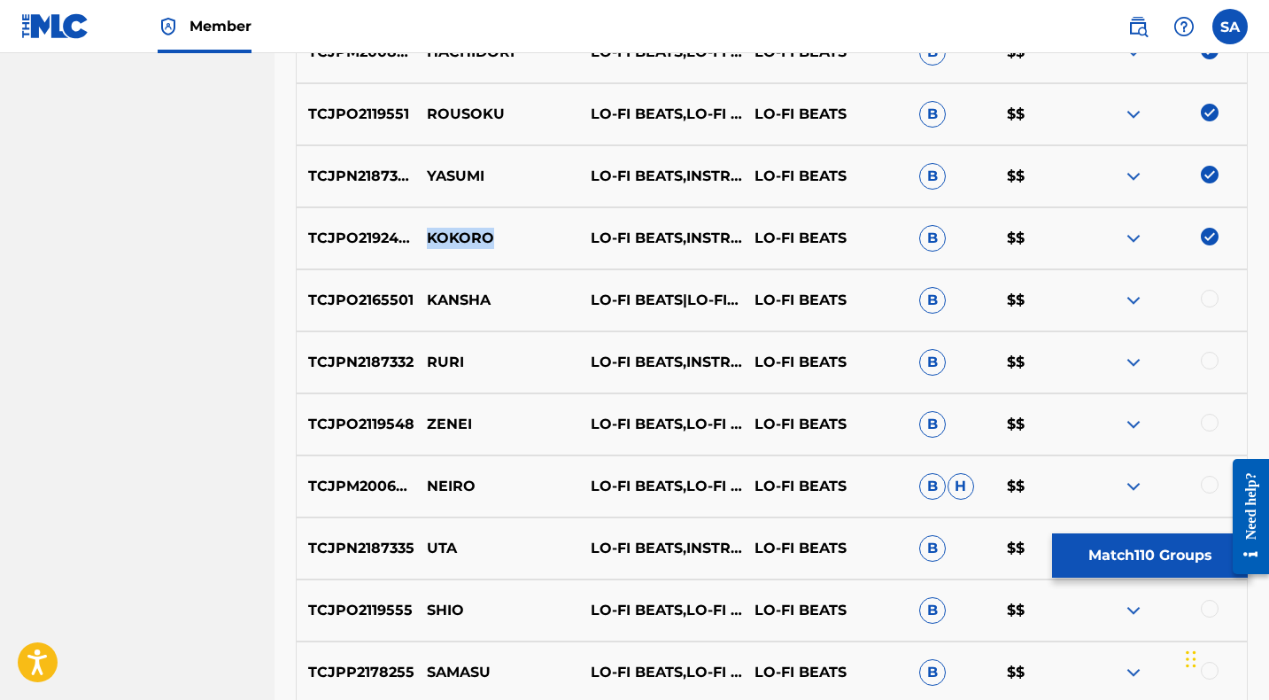
scroll to position [3769, 0]
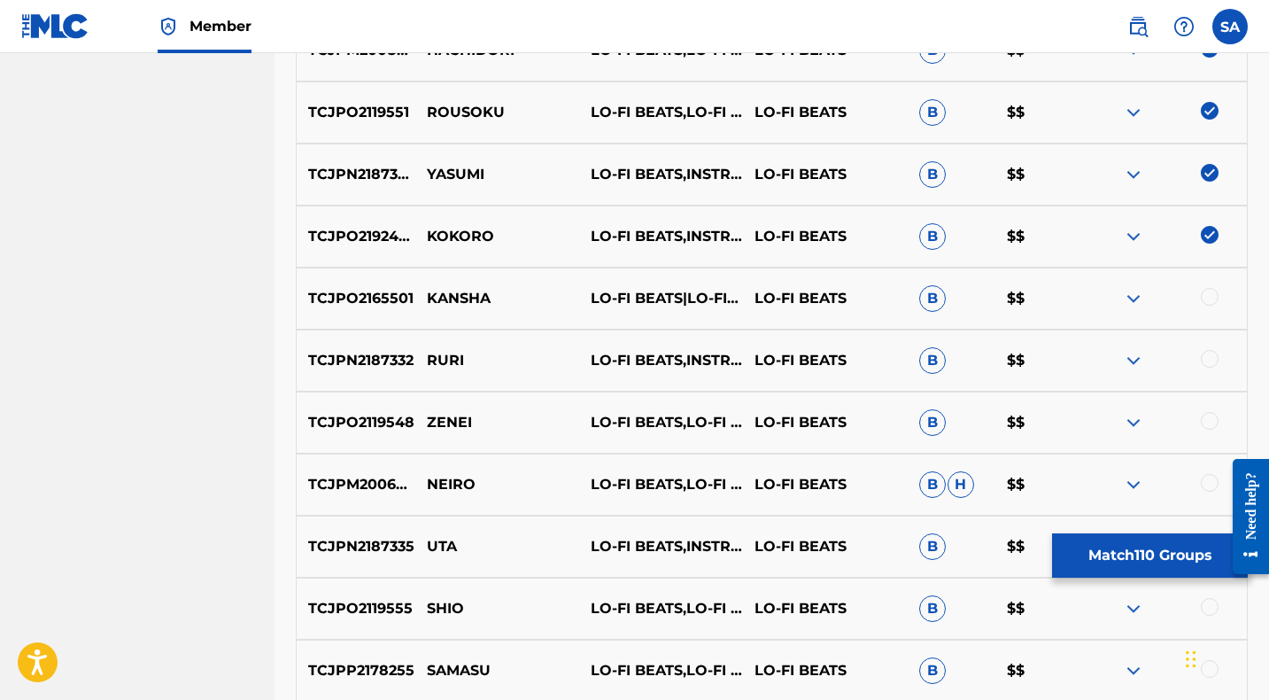
drag, startPoint x: 1208, startPoint y: 298, endPoint x: 1154, endPoint y: 299, distance: 54.0
click at [1207, 298] on div at bounding box center [1210, 297] width 18 height 18
drag, startPoint x: 515, startPoint y: 295, endPoint x: 429, endPoint y: 297, distance: 86.8
click at [429, 297] on p "KANSHA" at bounding box center [497, 298] width 164 height 21
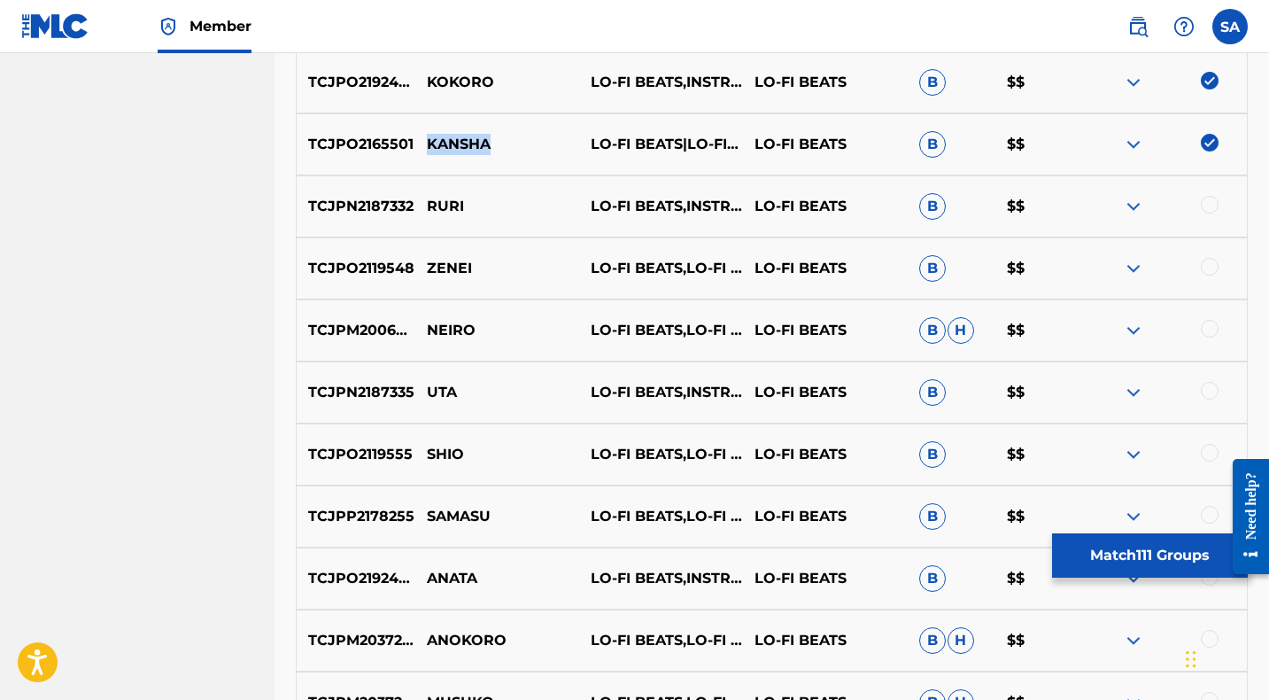
scroll to position [3923, 0]
click at [1209, 201] on div at bounding box center [1210, 204] width 18 height 18
drag, startPoint x: 482, startPoint y: 208, endPoint x: 431, endPoint y: 214, distance: 50.9
click at [424, 206] on p "RURI" at bounding box center [497, 205] width 164 height 21
drag, startPoint x: 1210, startPoint y: 266, endPoint x: 599, endPoint y: 272, distance: 610.1
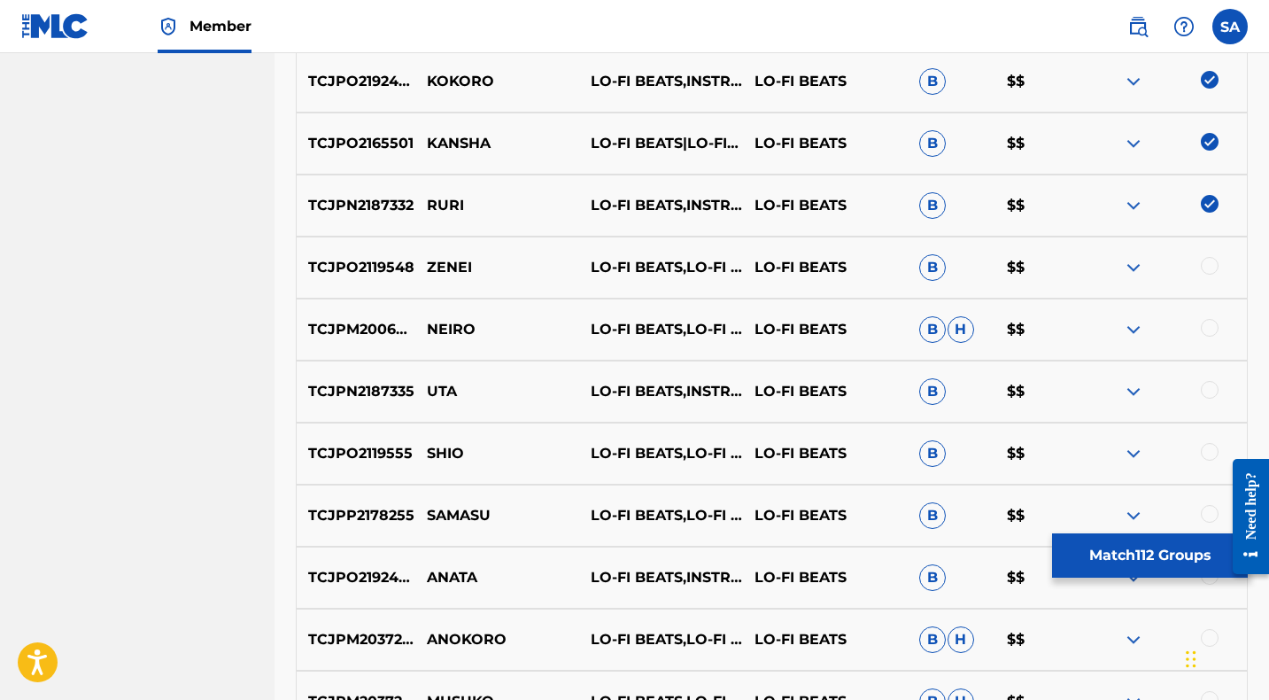
click at [1209, 266] on div at bounding box center [1210, 266] width 18 height 18
drag, startPoint x: 484, startPoint y: 269, endPoint x: 427, endPoint y: 264, distance: 57.8
click at [427, 264] on p "ZENEI" at bounding box center [497, 267] width 164 height 21
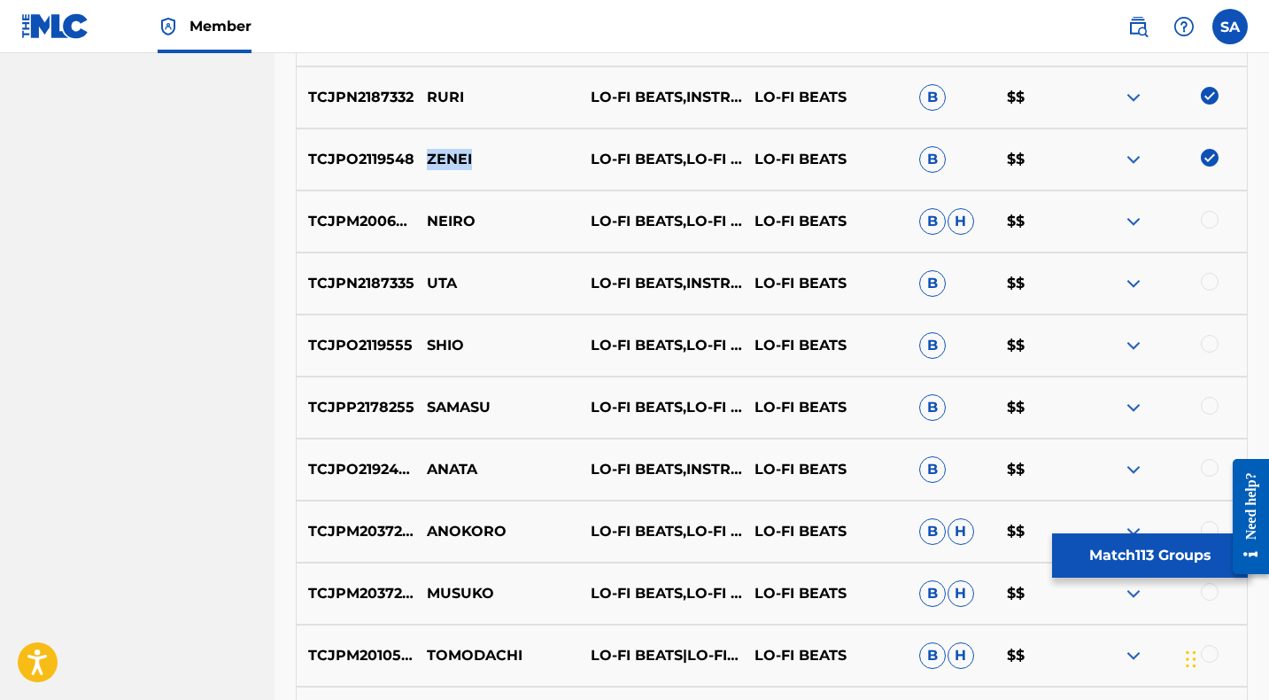
scroll to position [4032, 0]
drag, startPoint x: 1209, startPoint y: 218, endPoint x: 1196, endPoint y: 219, distance: 12.4
click at [1209, 219] on div at bounding box center [1210, 219] width 18 height 18
drag, startPoint x: 499, startPoint y: 216, endPoint x: 430, endPoint y: 214, distance: 68.2
click at [430, 214] on p "NEIRO" at bounding box center [497, 220] width 164 height 21
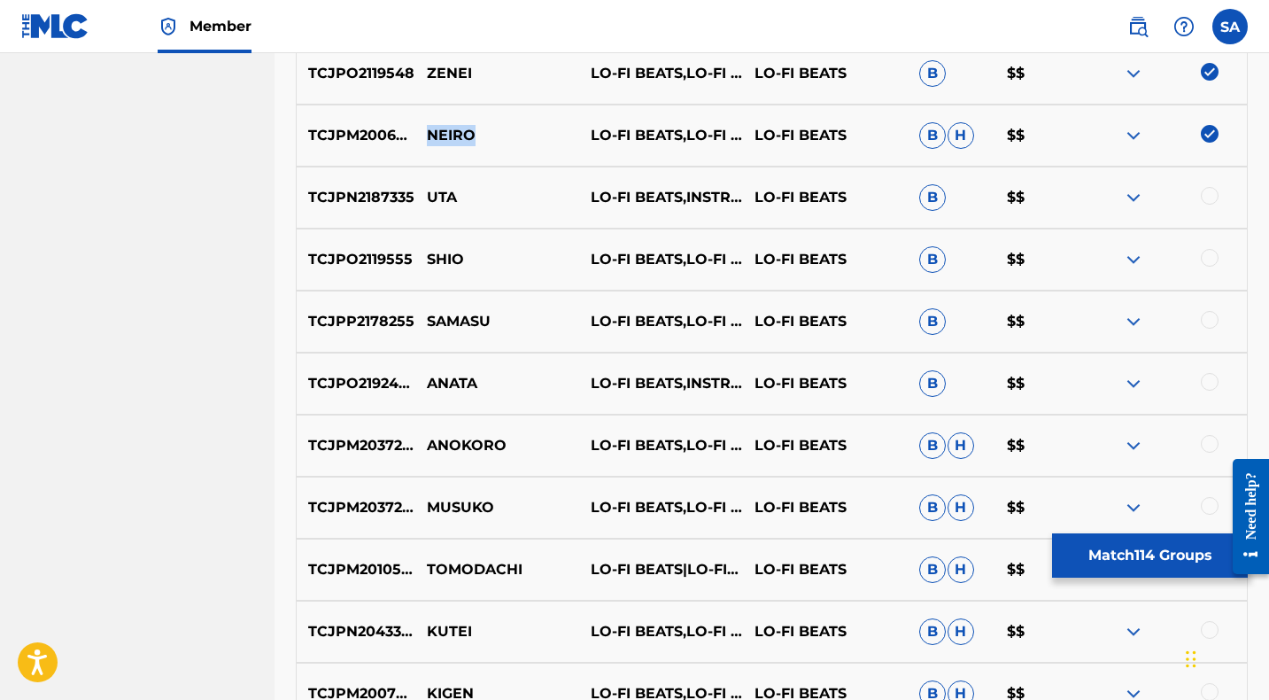
scroll to position [4118, 0]
click at [1208, 192] on div at bounding box center [1210, 195] width 18 height 18
drag, startPoint x: 468, startPoint y: 197, endPoint x: 429, endPoint y: 197, distance: 39.9
click at [429, 197] on p "UTA" at bounding box center [497, 196] width 164 height 21
drag, startPoint x: 428, startPoint y: 253, endPoint x: 483, endPoint y: 267, distance: 57.3
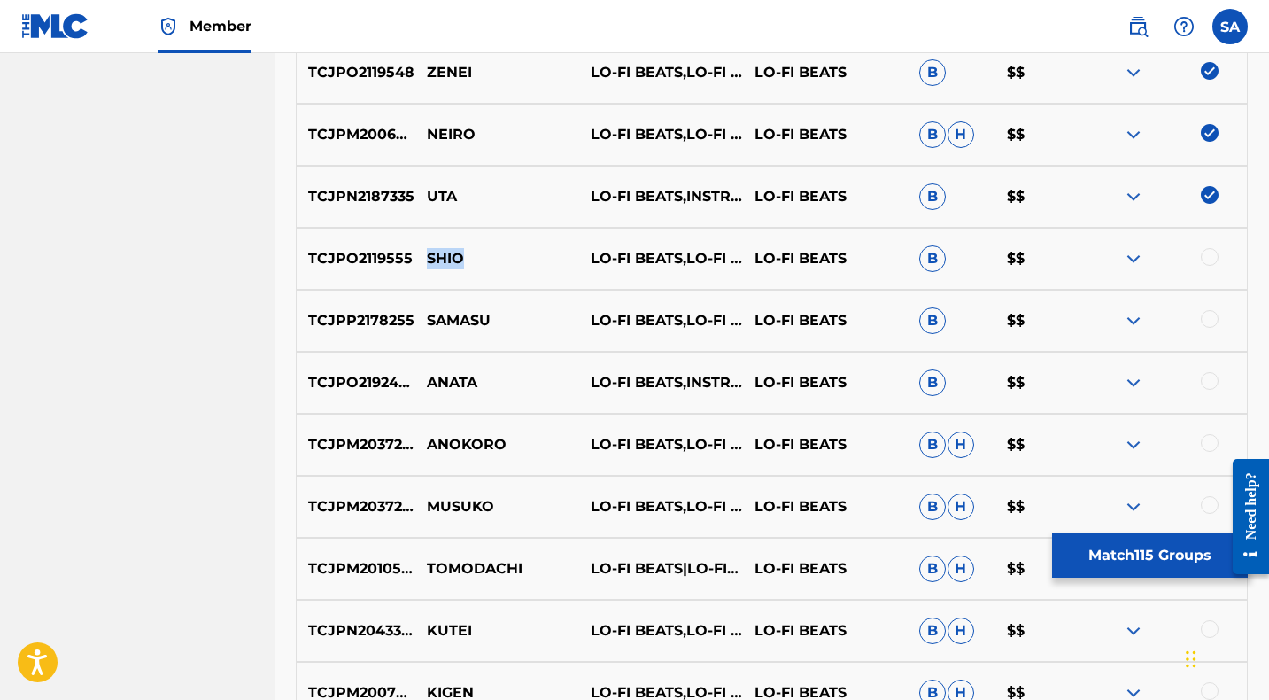
click at [482, 267] on p "SHIO" at bounding box center [497, 258] width 164 height 21
drag, startPoint x: 1206, startPoint y: 256, endPoint x: 1180, endPoint y: 259, distance: 25.9
click at [1206, 256] on div at bounding box center [1210, 257] width 18 height 18
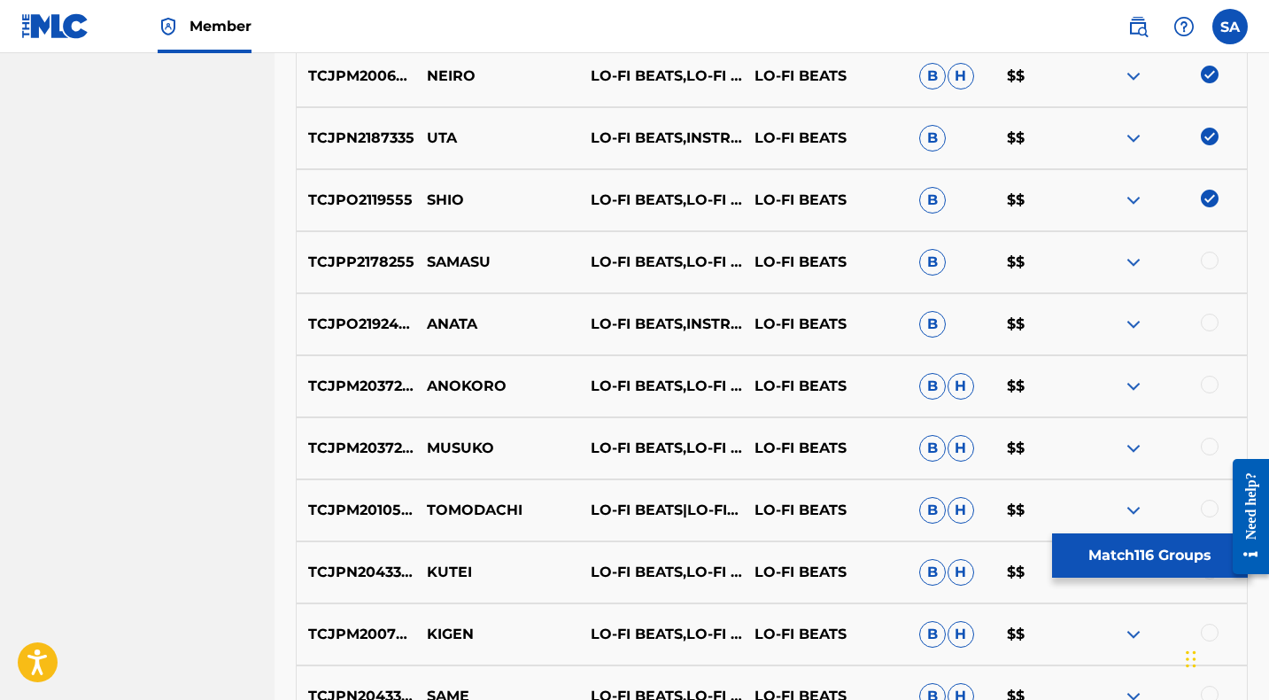
scroll to position [4181, 0]
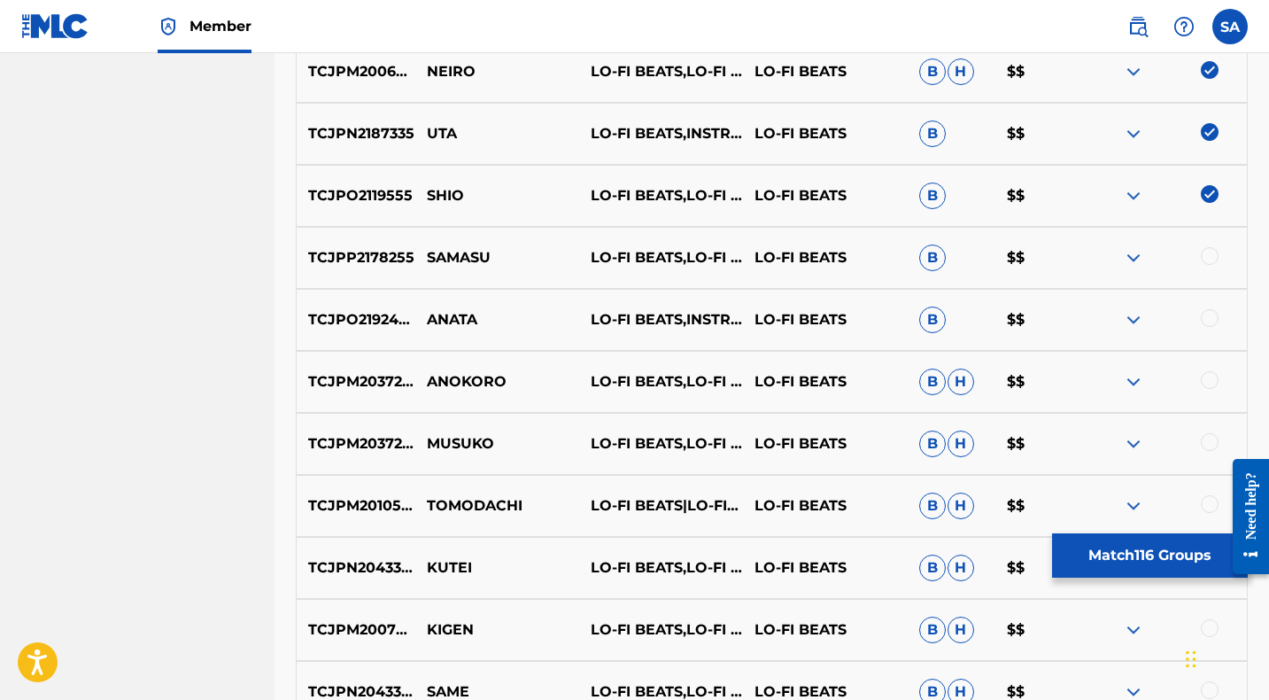
drag, startPoint x: 1210, startPoint y: 255, endPoint x: 1054, endPoint y: 258, distance: 156.7
click at [1210, 256] on div at bounding box center [1210, 256] width 18 height 18
drag, startPoint x: 480, startPoint y: 257, endPoint x: 428, endPoint y: 256, distance: 52.2
click at [428, 256] on p "SAMASU" at bounding box center [497, 257] width 164 height 21
click at [1211, 317] on div at bounding box center [1210, 318] width 18 height 18
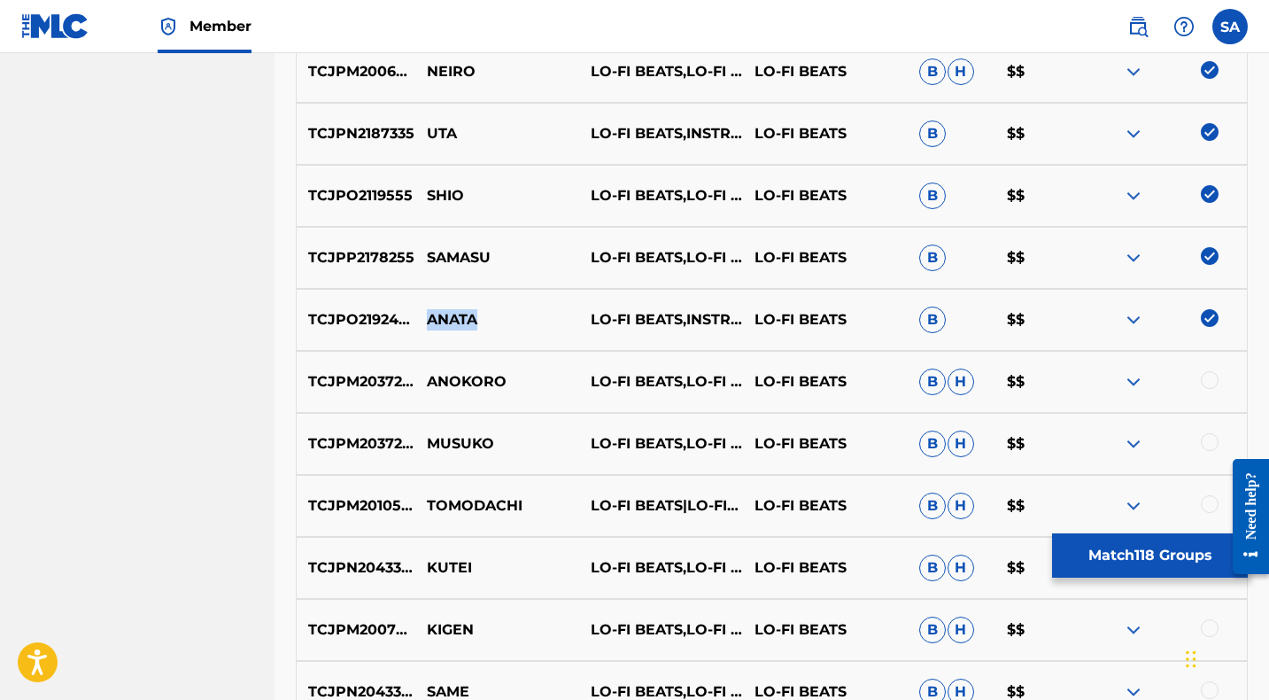
drag, startPoint x: 487, startPoint y: 319, endPoint x: 426, endPoint y: 315, distance: 61.2
click at [426, 315] on p "ANATA" at bounding box center [497, 319] width 164 height 21
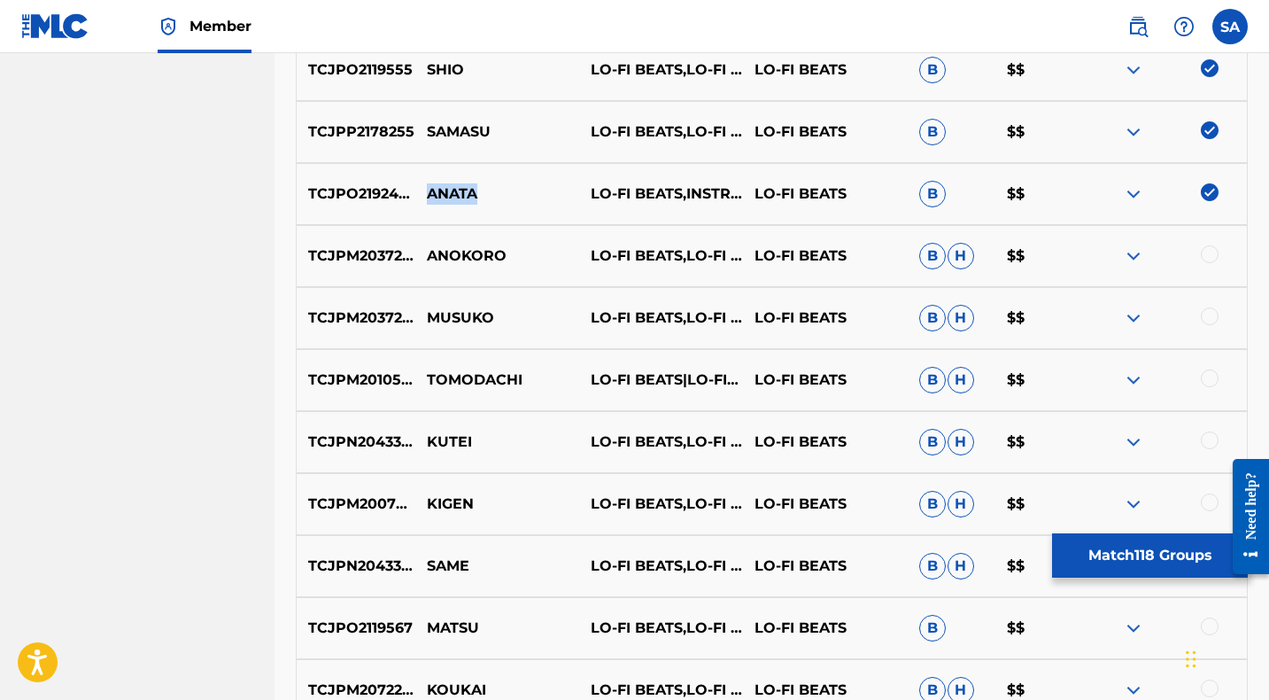
scroll to position [4318, 0]
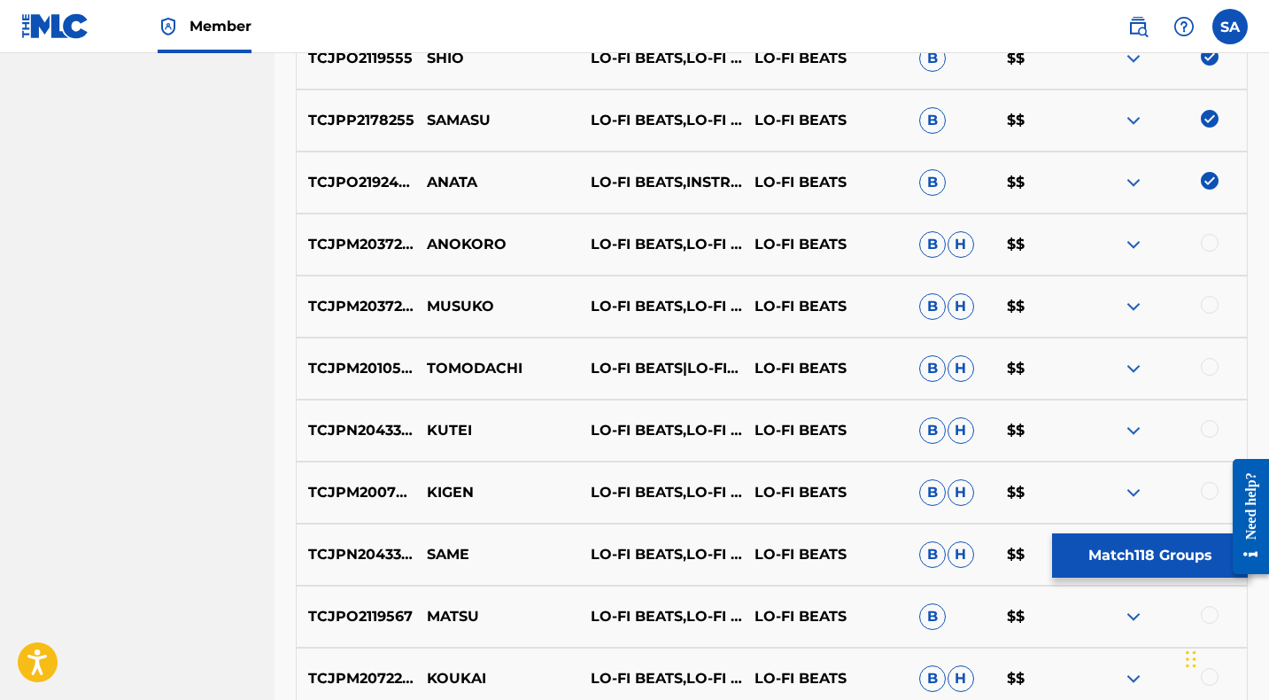
drag, startPoint x: 1210, startPoint y: 241, endPoint x: 915, endPoint y: 230, distance: 295.0
click at [1210, 241] on div at bounding box center [1210, 243] width 18 height 18
drag, startPoint x: 519, startPoint y: 244, endPoint x: 417, endPoint y: 244, distance: 101.8
click at [417, 244] on p "ANOKORO" at bounding box center [497, 244] width 164 height 21
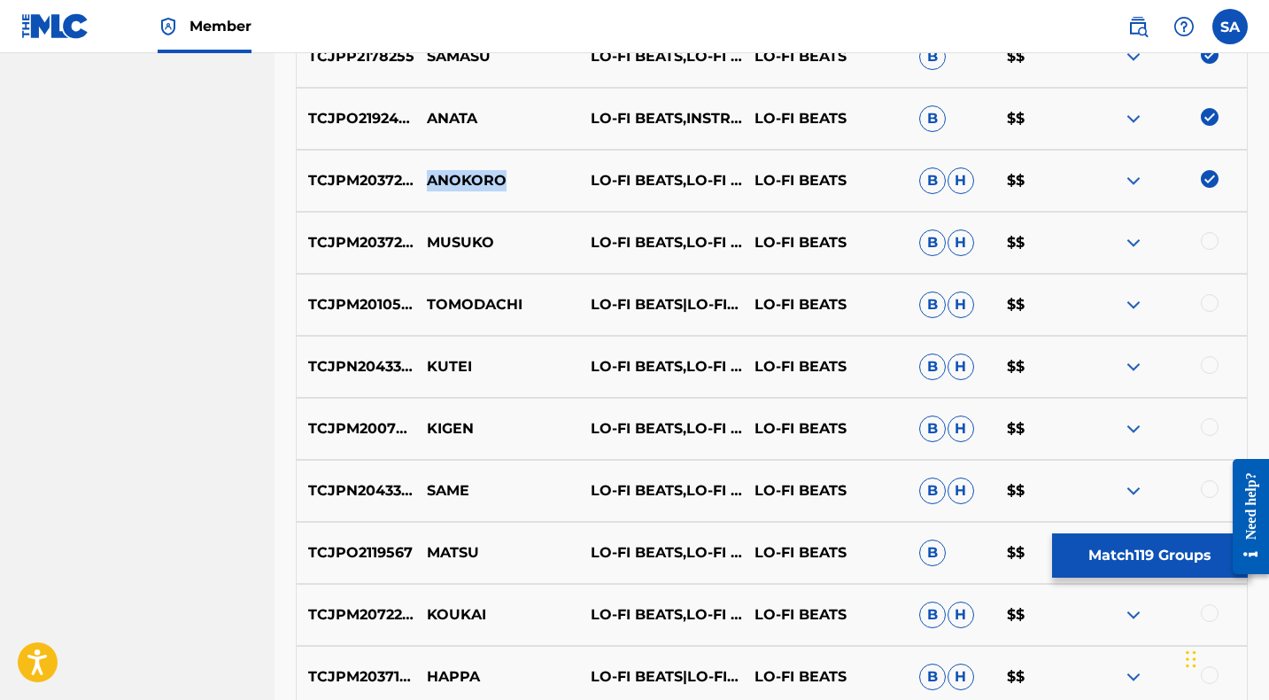
scroll to position [4389, 0]
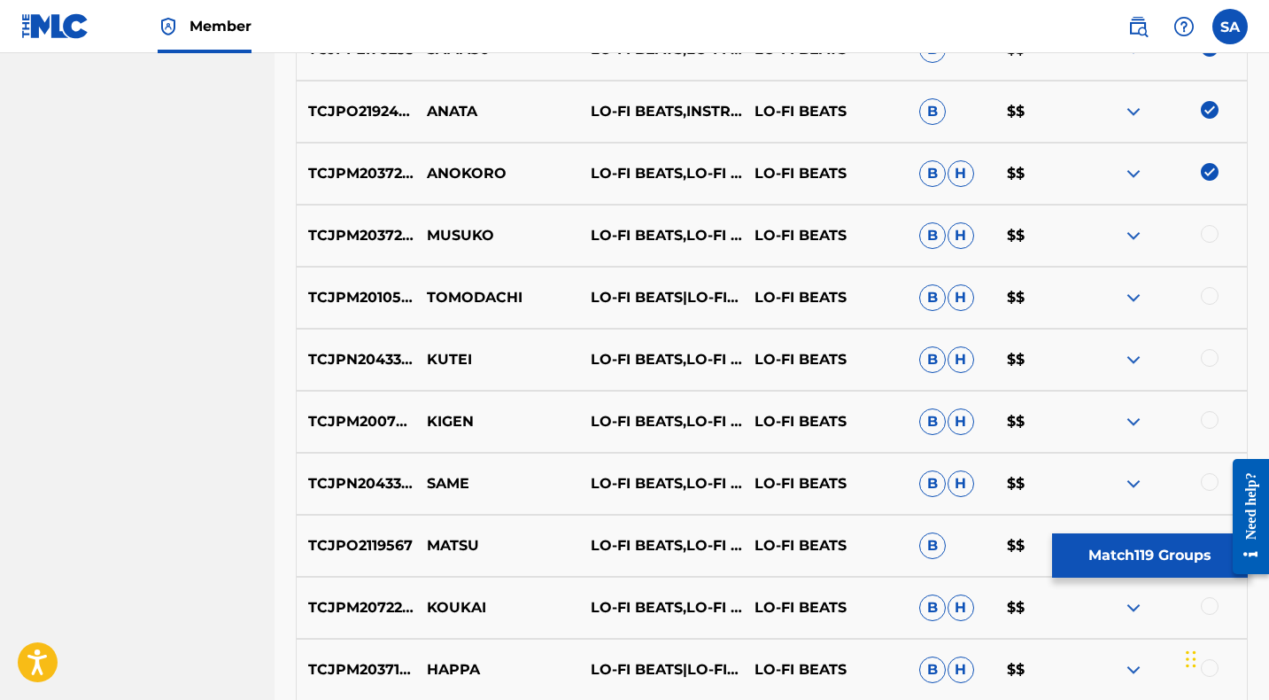
click at [1208, 233] on div at bounding box center [1210, 234] width 18 height 18
drag, startPoint x: 487, startPoint y: 236, endPoint x: 438, endPoint y: 239, distance: 48.8
click at [422, 231] on p "MUSUKO" at bounding box center [497, 235] width 164 height 21
click at [1207, 293] on div at bounding box center [1210, 296] width 18 height 18
drag, startPoint x: 529, startPoint y: 296, endPoint x: 416, endPoint y: 296, distance: 112.5
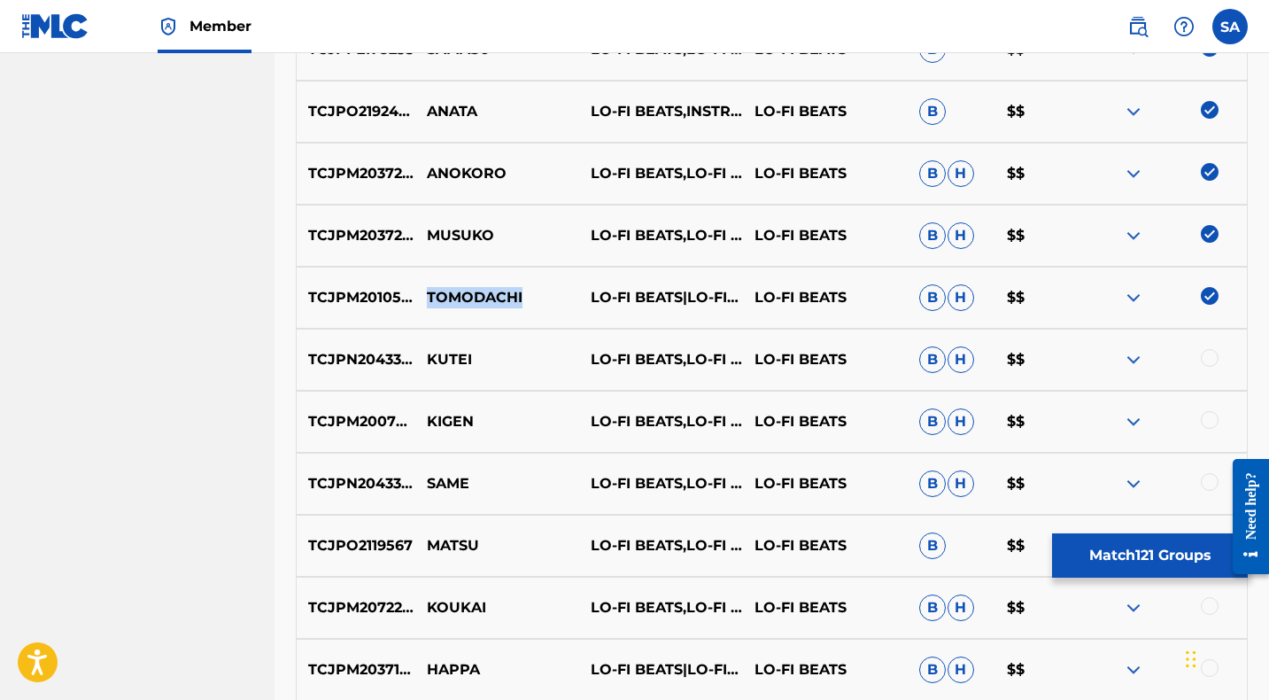
click at [416, 296] on p "TOMODACHI" at bounding box center [497, 297] width 164 height 21
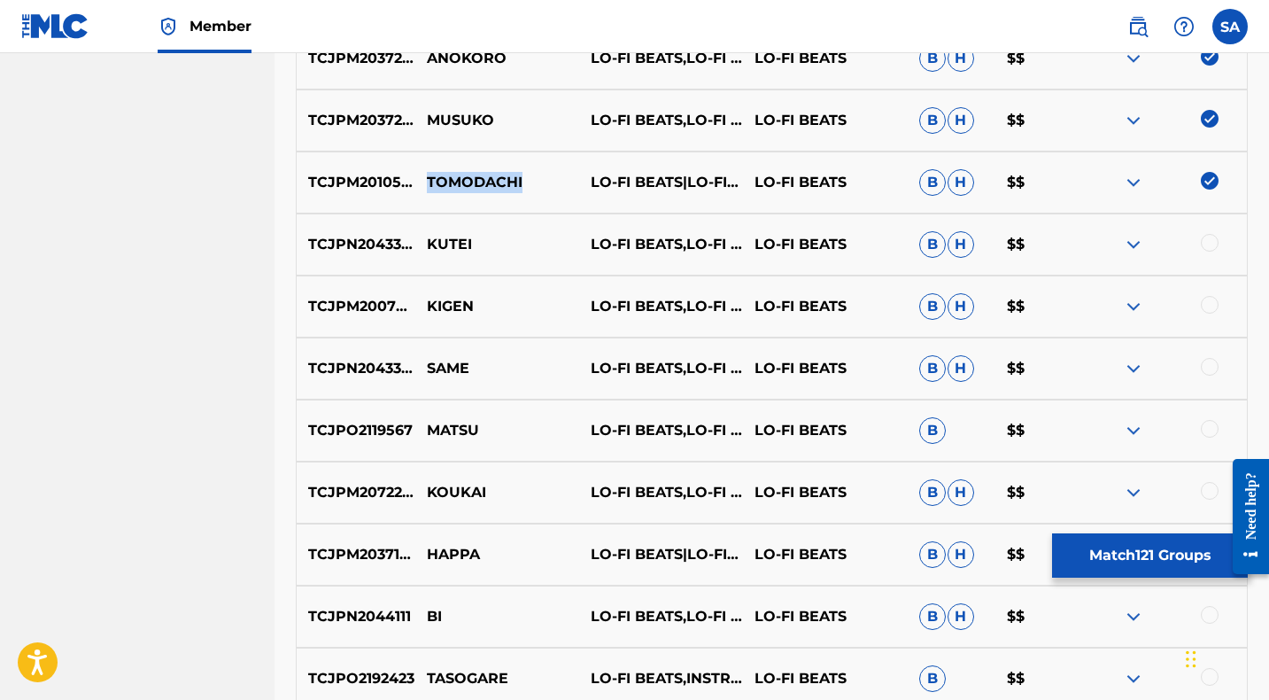
scroll to position [4511, 0]
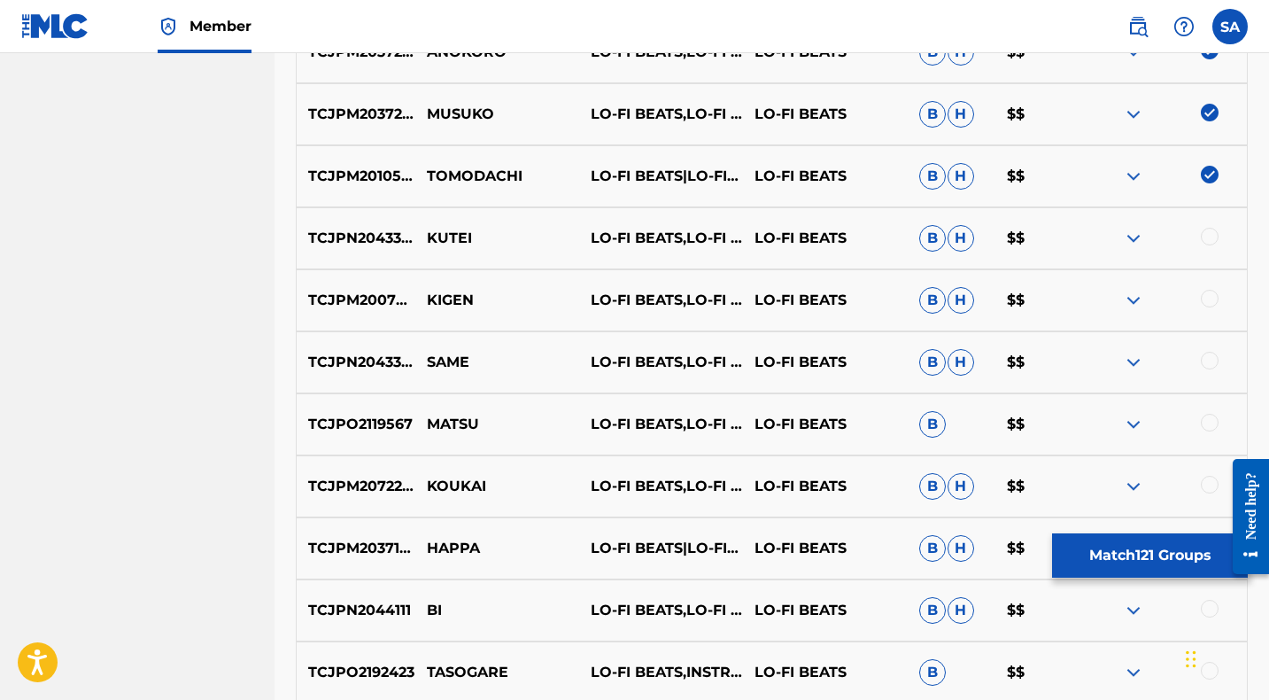
click at [1207, 235] on div at bounding box center [1210, 237] width 18 height 18
drag, startPoint x: 437, startPoint y: 236, endPoint x: 424, endPoint y: 235, distance: 12.4
click at [424, 235] on p "KUTEI" at bounding box center [497, 238] width 164 height 21
drag, startPoint x: 1210, startPoint y: 295, endPoint x: 1075, endPoint y: 301, distance: 134.7
click at [1210, 295] on div at bounding box center [1210, 299] width 18 height 18
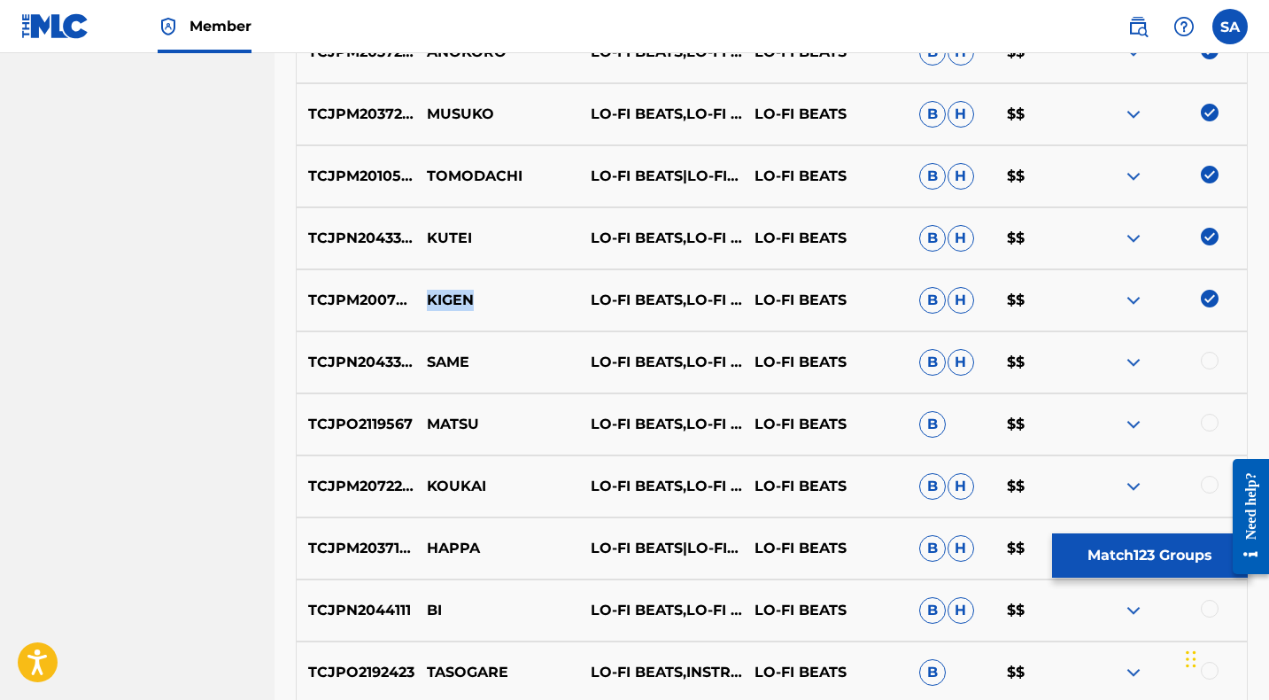
drag, startPoint x: 484, startPoint y: 301, endPoint x: 428, endPoint y: 299, distance: 56.7
click at [428, 299] on p "KIGEN" at bounding box center [497, 300] width 164 height 21
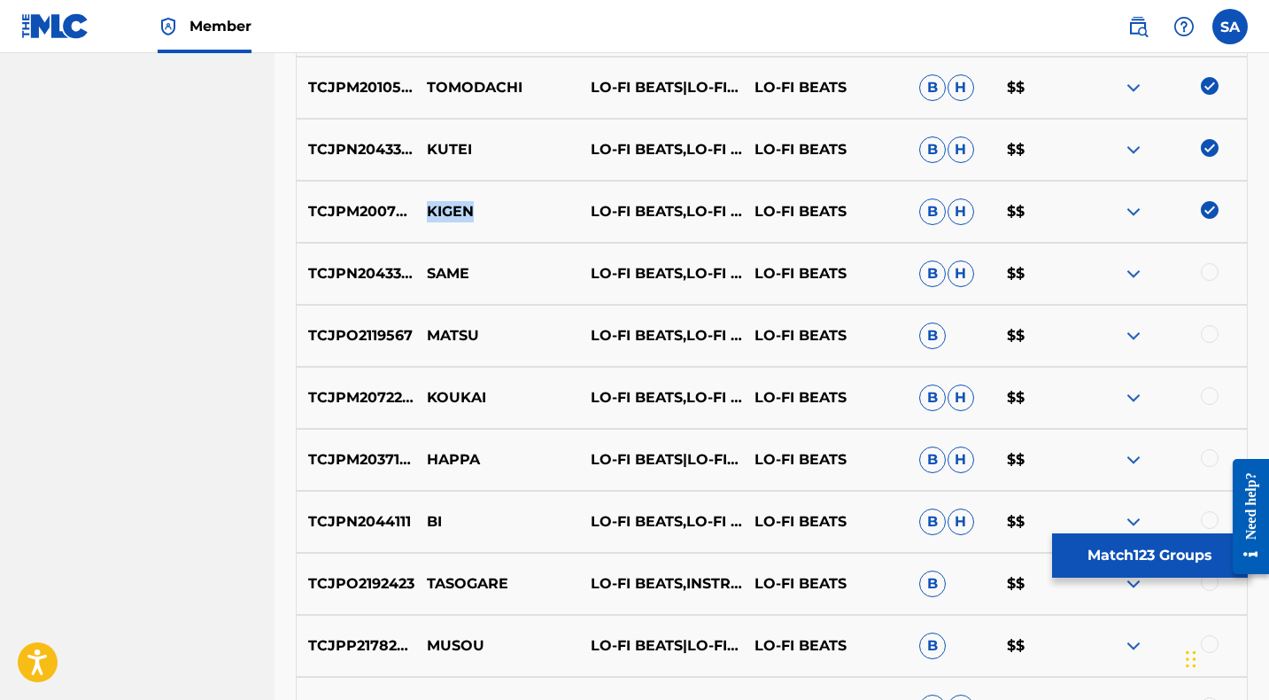
scroll to position [4608, 0]
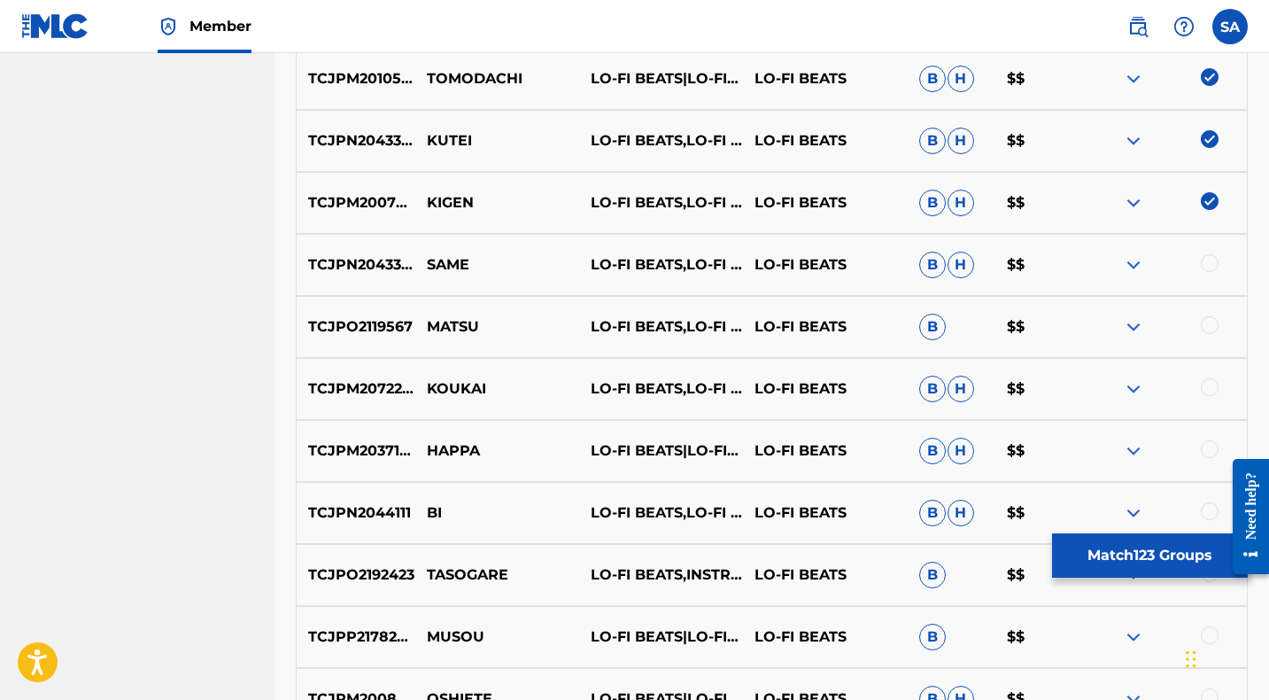
drag, startPoint x: 1208, startPoint y: 262, endPoint x: 719, endPoint y: 261, distance: 488.8
click at [1208, 261] on div at bounding box center [1210, 263] width 18 height 18
drag, startPoint x: 482, startPoint y: 267, endPoint x: 425, endPoint y: 266, distance: 56.7
click at [425, 266] on p "SAME" at bounding box center [497, 264] width 164 height 21
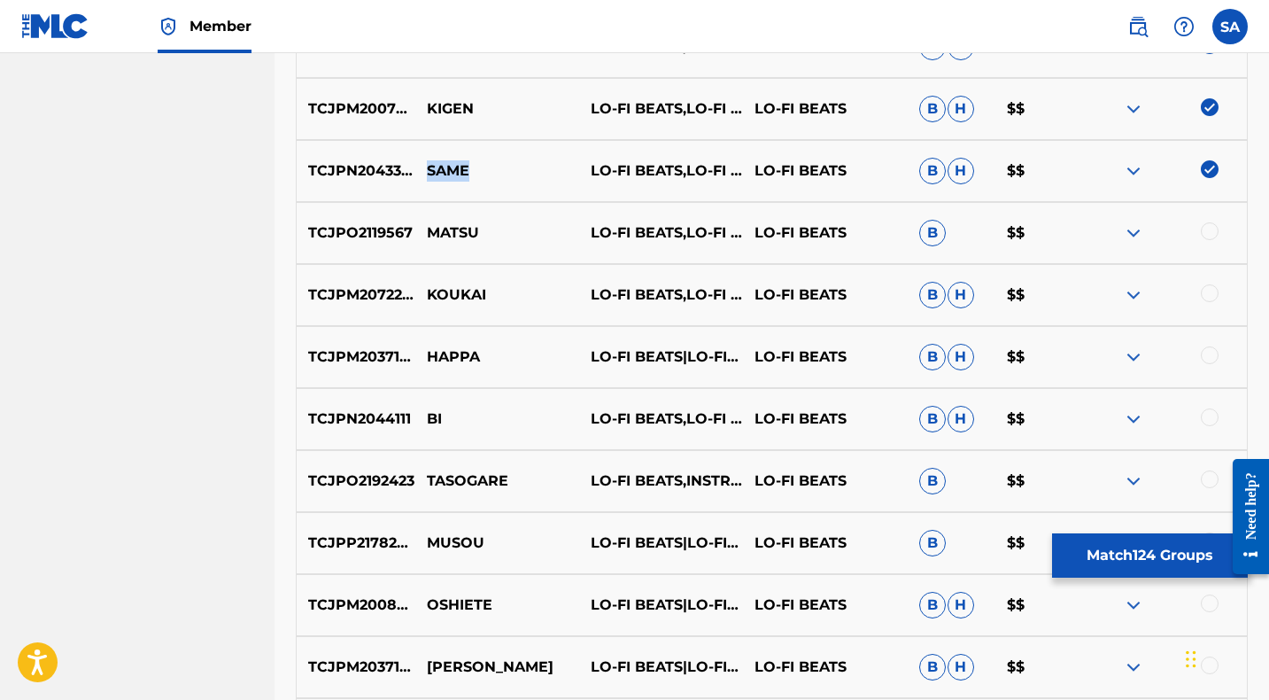
scroll to position [4703, 0]
click at [1207, 228] on div at bounding box center [1210, 230] width 18 height 18
drag, startPoint x: 524, startPoint y: 230, endPoint x: 423, endPoint y: 225, distance: 101.1
click at [423, 225] on p "MATSU" at bounding box center [497, 231] width 164 height 21
click at [1210, 293] on div at bounding box center [1210, 292] width 18 height 18
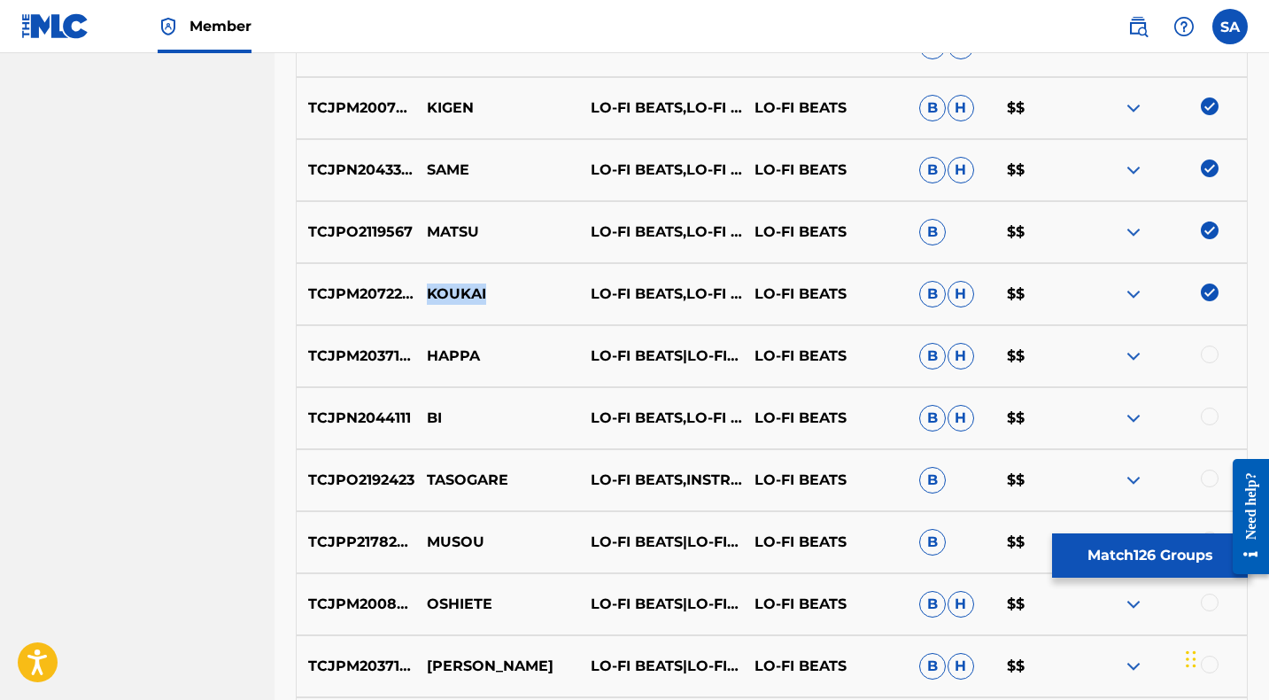
drag, startPoint x: 496, startPoint y: 290, endPoint x: 425, endPoint y: 287, distance: 70.9
click at [425, 287] on p "KOUKAI" at bounding box center [497, 293] width 164 height 21
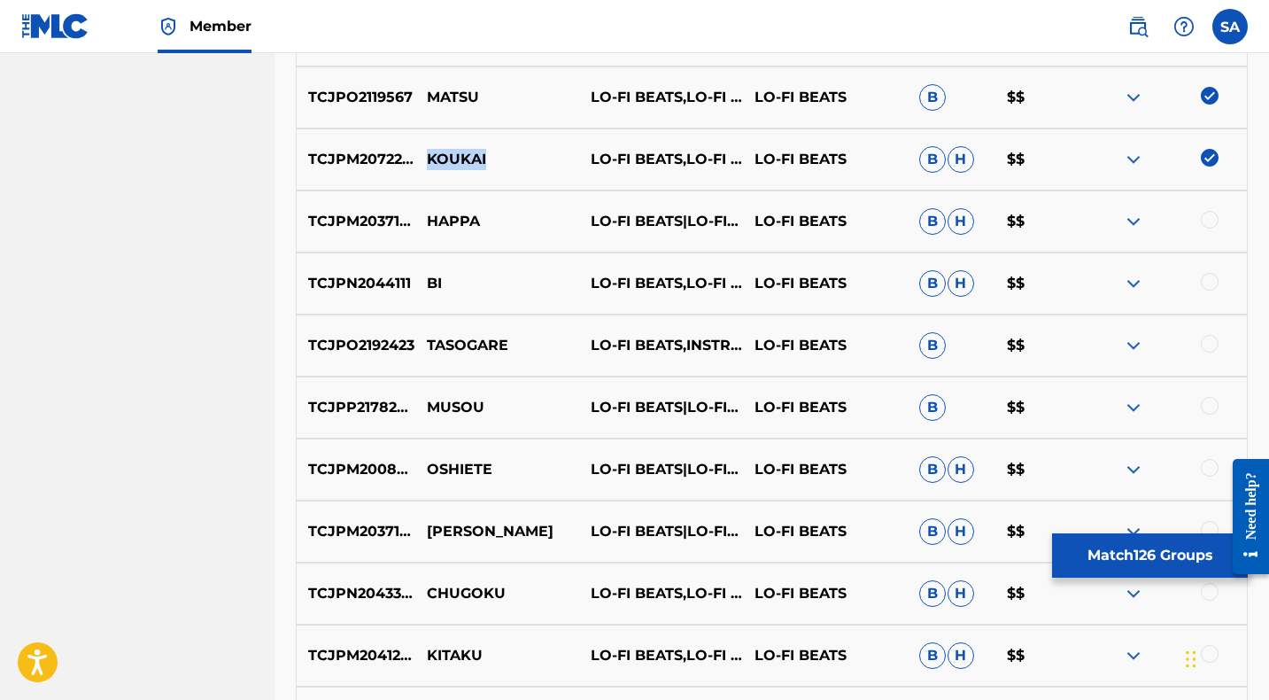
scroll to position [4840, 0]
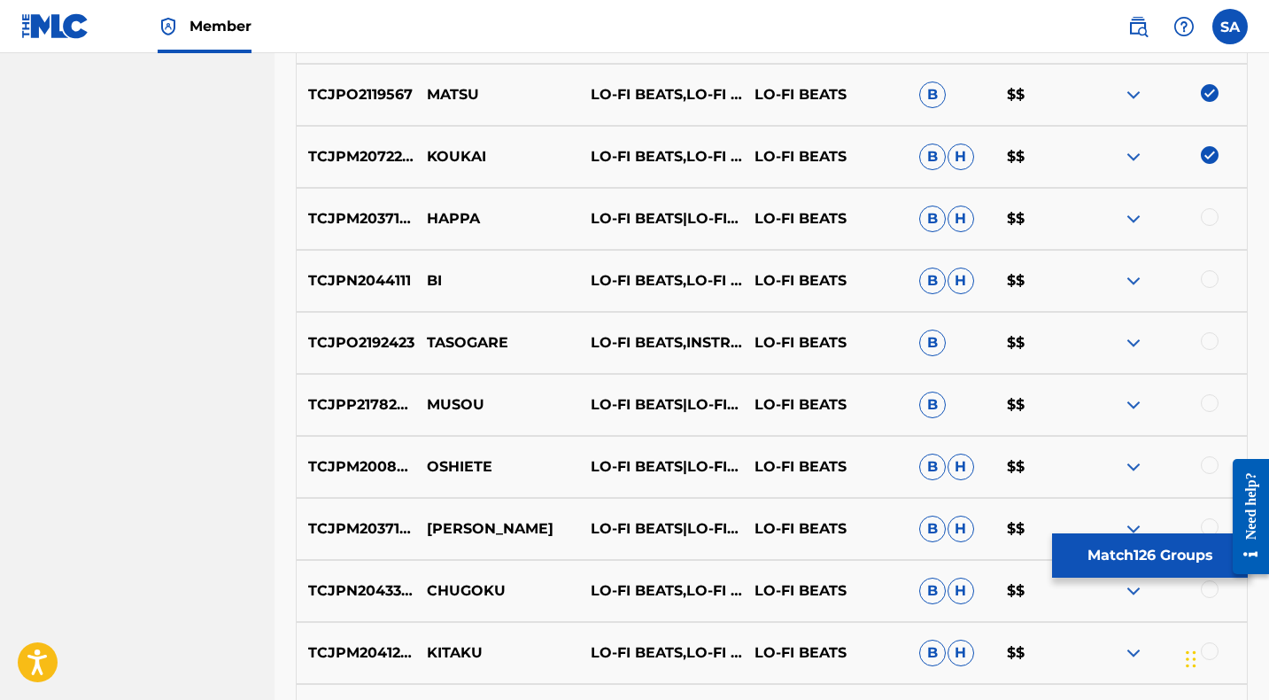
drag, startPoint x: 1208, startPoint y: 213, endPoint x: 884, endPoint y: 214, distance: 324.1
click at [1208, 213] on div at bounding box center [1210, 217] width 18 height 18
drag, startPoint x: 494, startPoint y: 218, endPoint x: 424, endPoint y: 215, distance: 70.0
click at [424, 215] on p "HAPPA" at bounding box center [497, 218] width 164 height 21
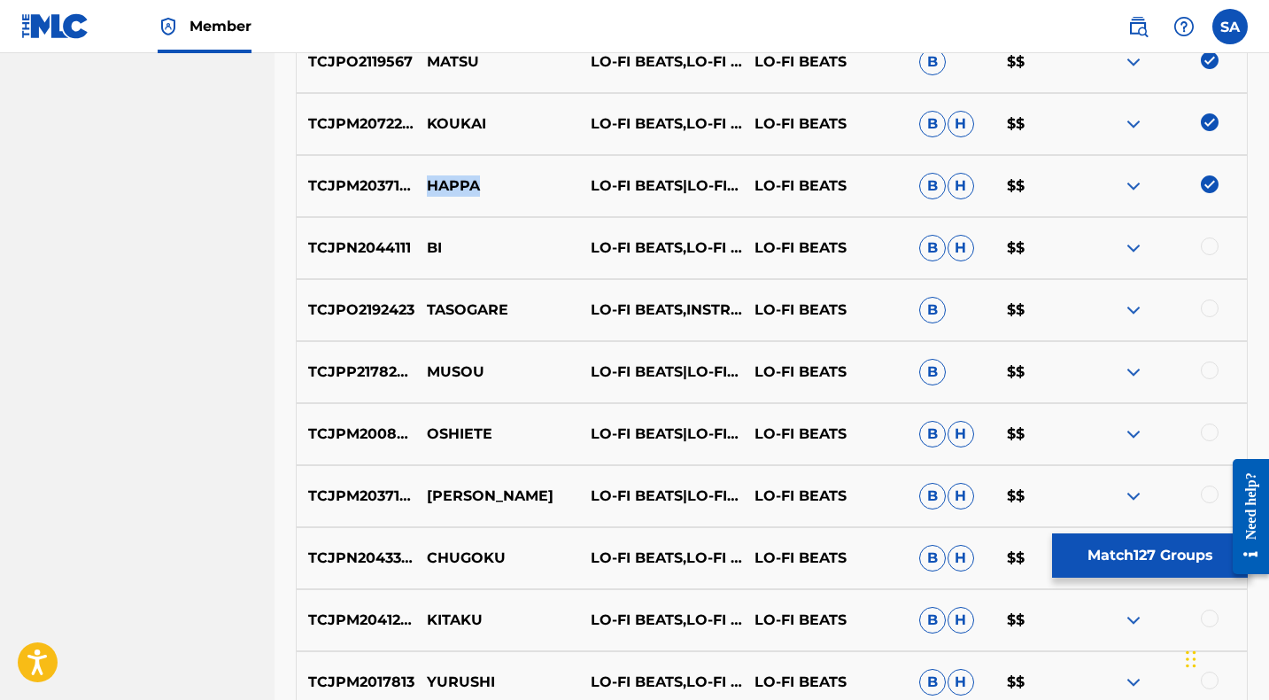
scroll to position [4882, 0]
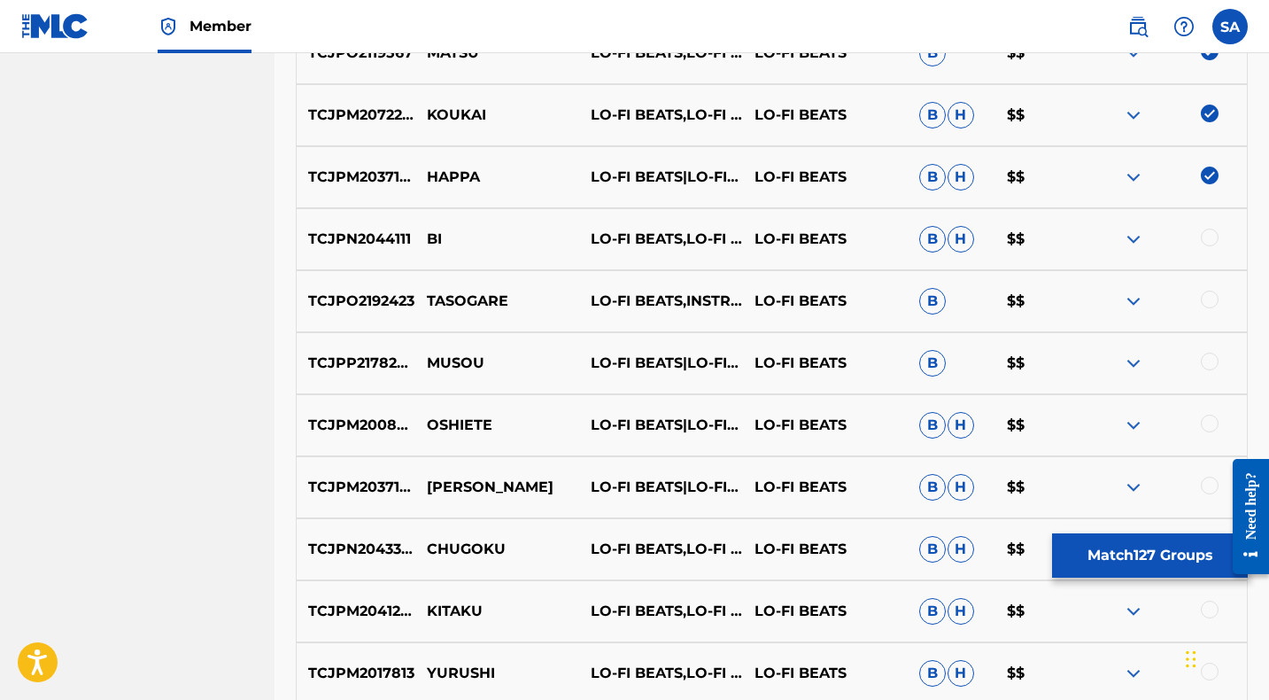
drag, startPoint x: 1210, startPoint y: 233, endPoint x: 908, endPoint y: 237, distance: 302.0
click at [1210, 233] on div at bounding box center [1210, 237] width 18 height 18
drag, startPoint x: 448, startPoint y: 238, endPoint x: 416, endPoint y: 235, distance: 32.1
click at [415, 235] on p "BI" at bounding box center [497, 238] width 164 height 21
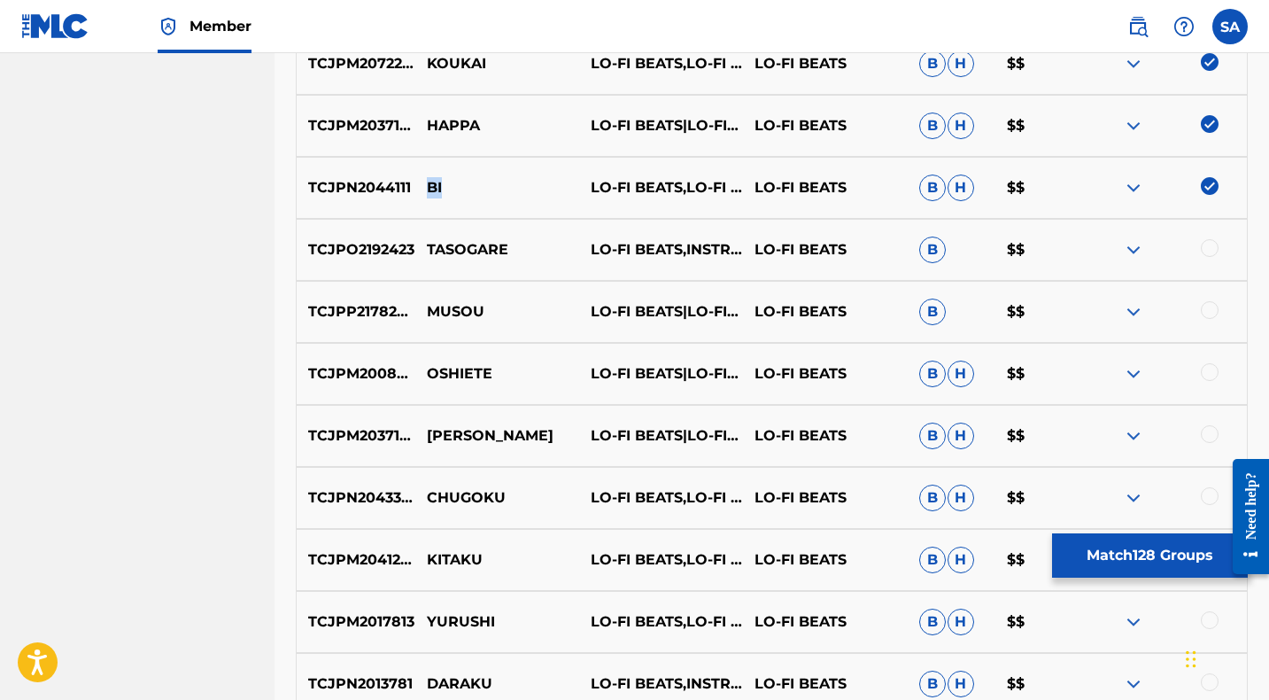
scroll to position [4938, 0]
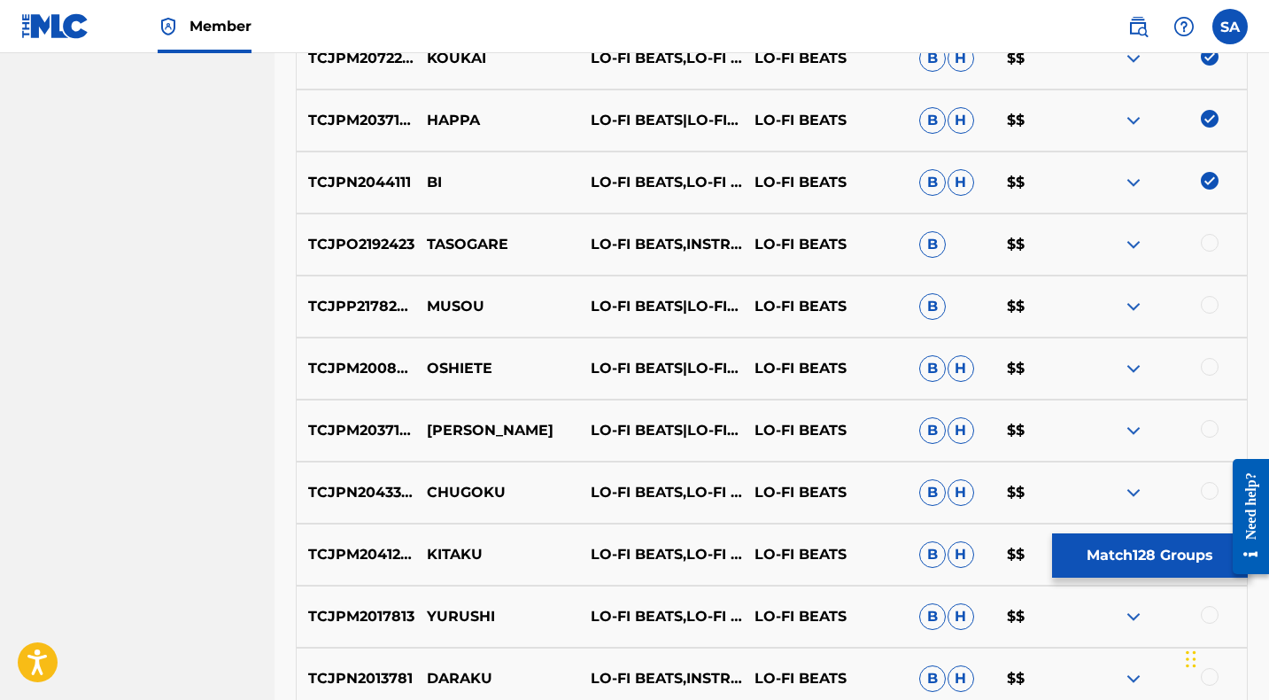
click at [1210, 242] on div at bounding box center [1210, 243] width 18 height 18
drag, startPoint x: 528, startPoint y: 242, endPoint x: 425, endPoint y: 240, distance: 102.7
click at [425, 240] on p "TASOGARE" at bounding box center [497, 244] width 164 height 21
click at [1210, 303] on div at bounding box center [1210, 305] width 18 height 18
drag, startPoint x: 485, startPoint y: 314, endPoint x: 429, endPoint y: 308, distance: 57.0
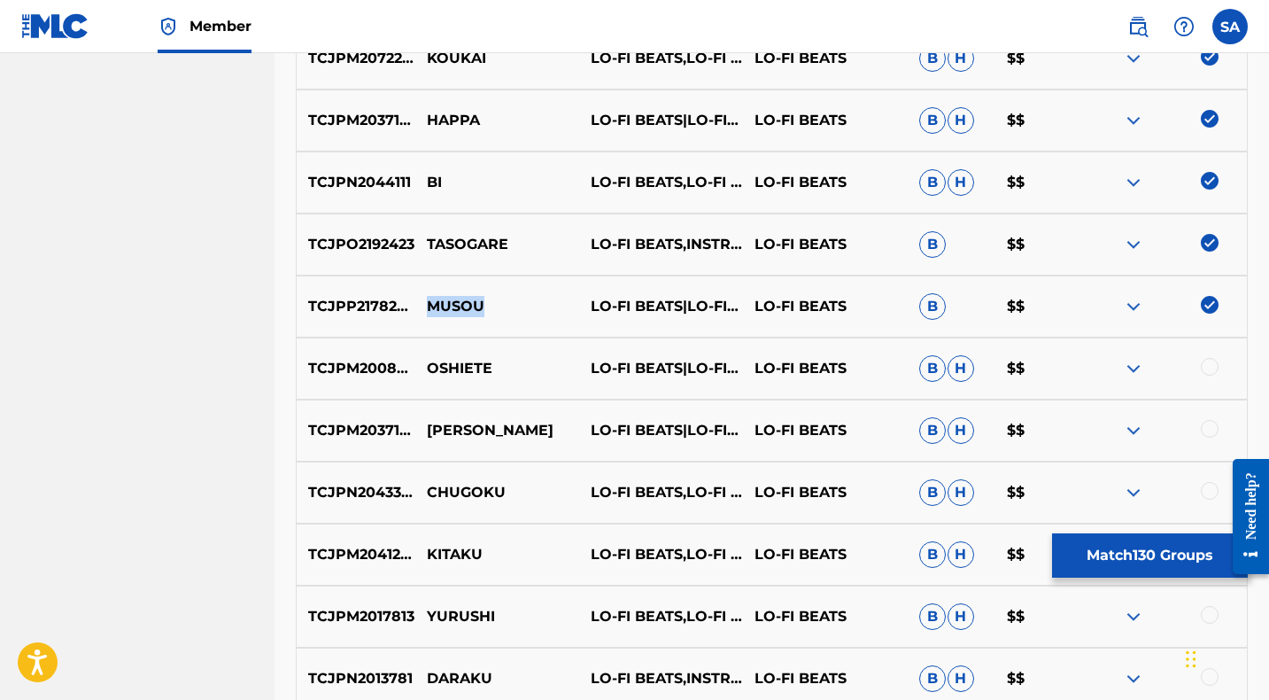
click at [429, 308] on p "MUSOU" at bounding box center [497, 306] width 164 height 21
click at [1206, 367] on div at bounding box center [1210, 367] width 18 height 18
drag, startPoint x: 499, startPoint y: 367, endPoint x: 435, endPoint y: 369, distance: 64.7
click at [427, 367] on p "OSHIETE" at bounding box center [497, 368] width 164 height 21
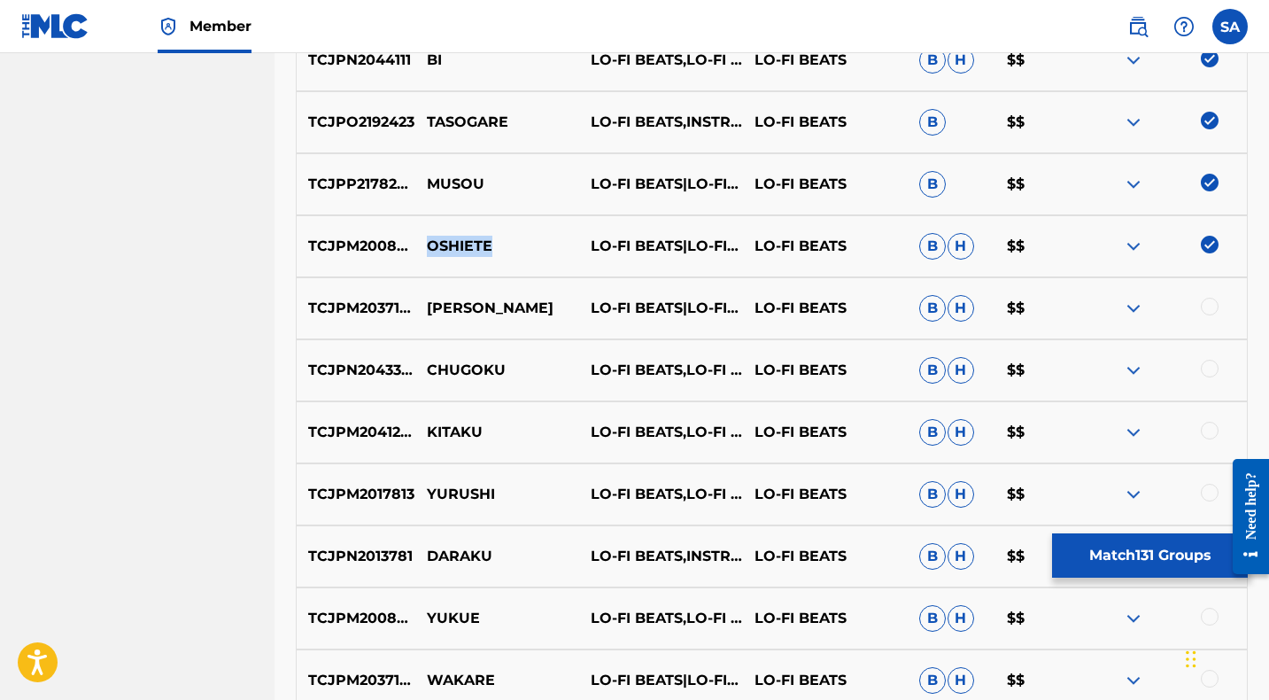
scroll to position [5066, 0]
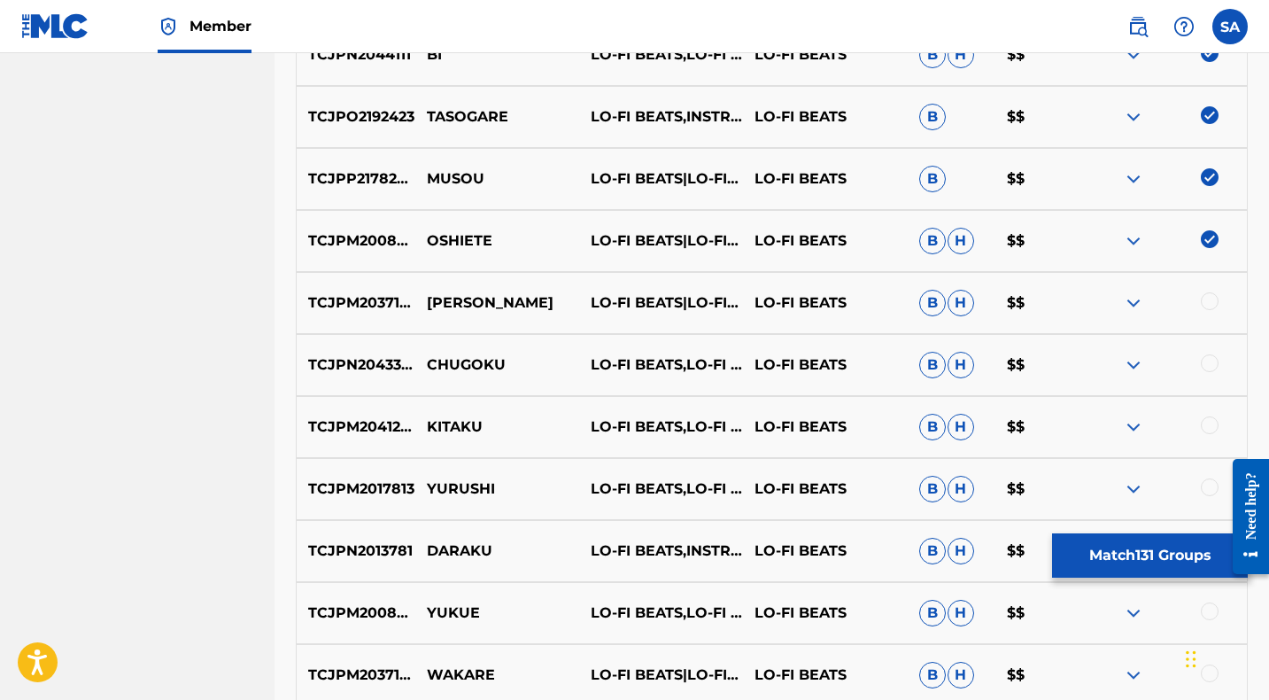
click at [1210, 299] on div at bounding box center [1210, 301] width 18 height 18
drag, startPoint x: 484, startPoint y: 305, endPoint x: 426, endPoint y: 307, distance: 58.5
click at [426, 307] on p "[PERSON_NAME]" at bounding box center [497, 302] width 164 height 21
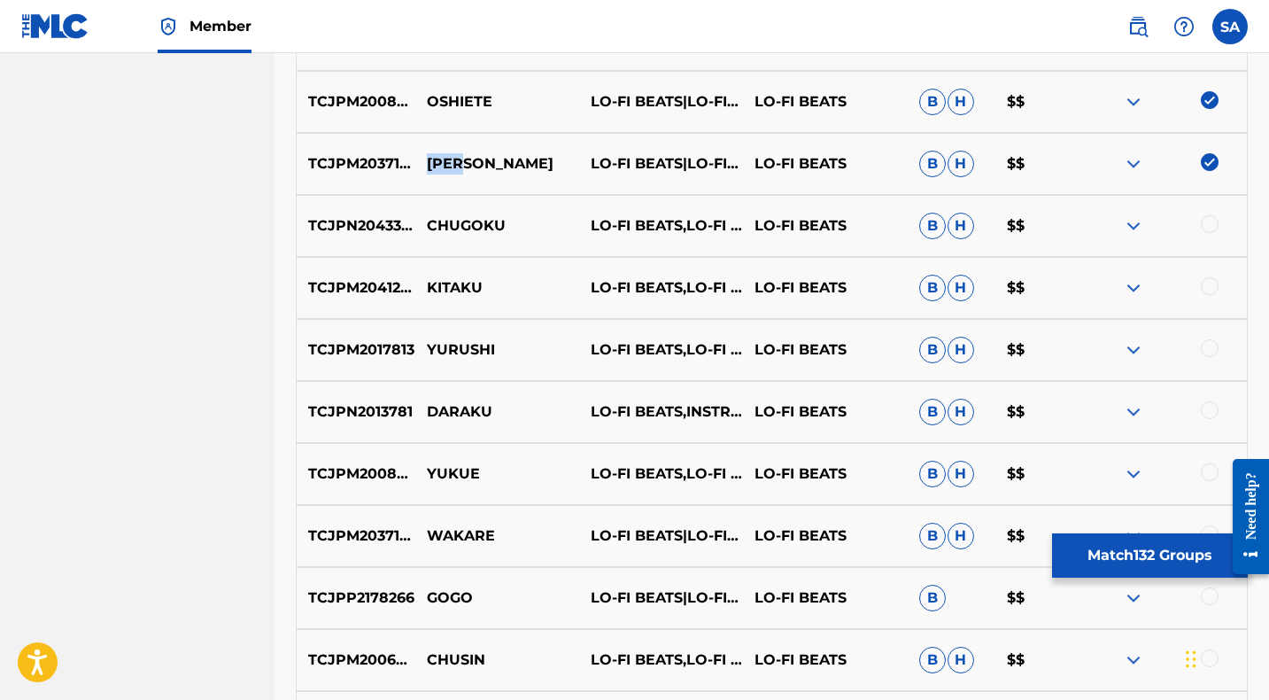
scroll to position [5206, 0]
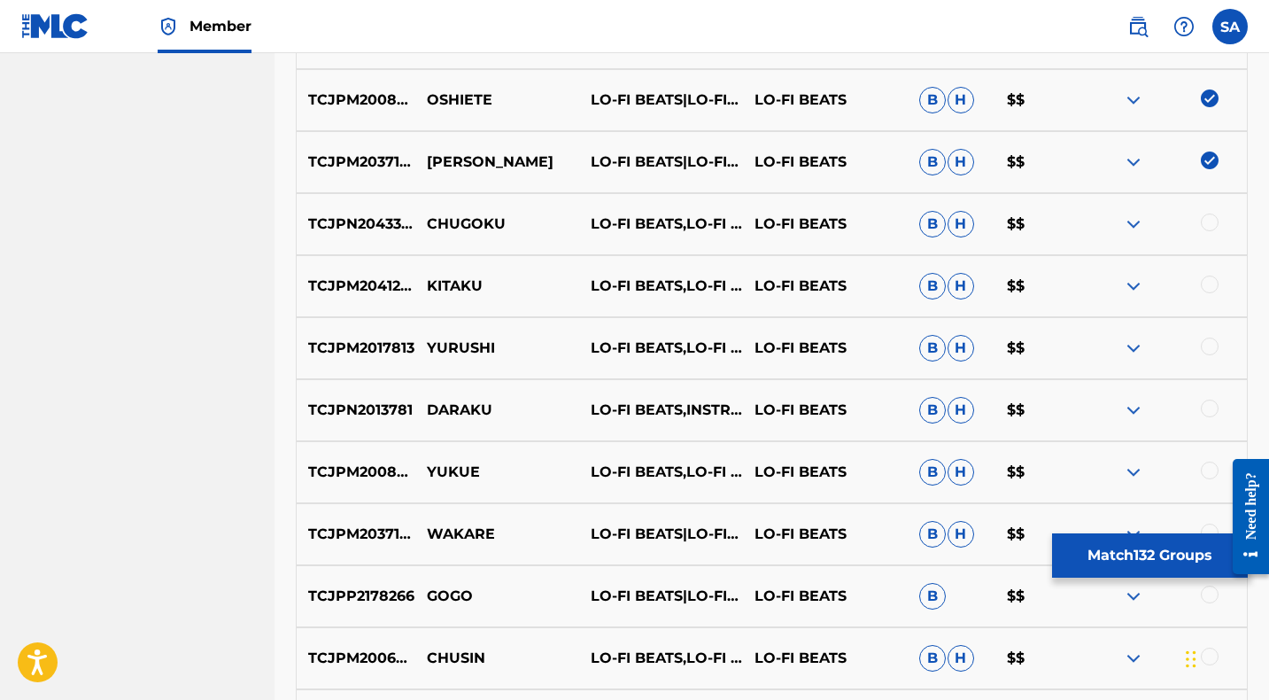
click at [1208, 220] on div at bounding box center [1210, 222] width 18 height 18
drag, startPoint x: 528, startPoint y: 227, endPoint x: 414, endPoint y: 225, distance: 114.2
click at [415, 222] on p "CHUGOKU" at bounding box center [497, 223] width 164 height 21
click at [1210, 283] on div at bounding box center [1210, 284] width 18 height 18
drag, startPoint x: 457, startPoint y: 284, endPoint x: 424, endPoint y: 282, distance: 32.8
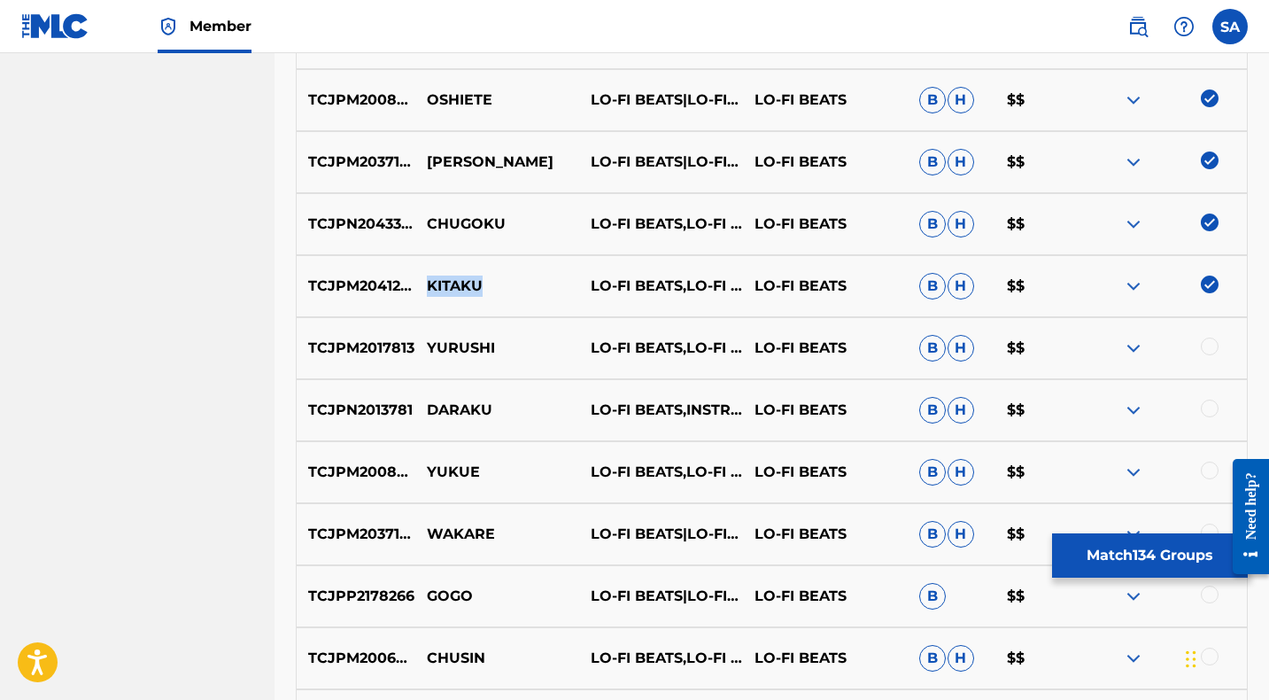
click at [424, 282] on p "KITAKU" at bounding box center [497, 285] width 164 height 21
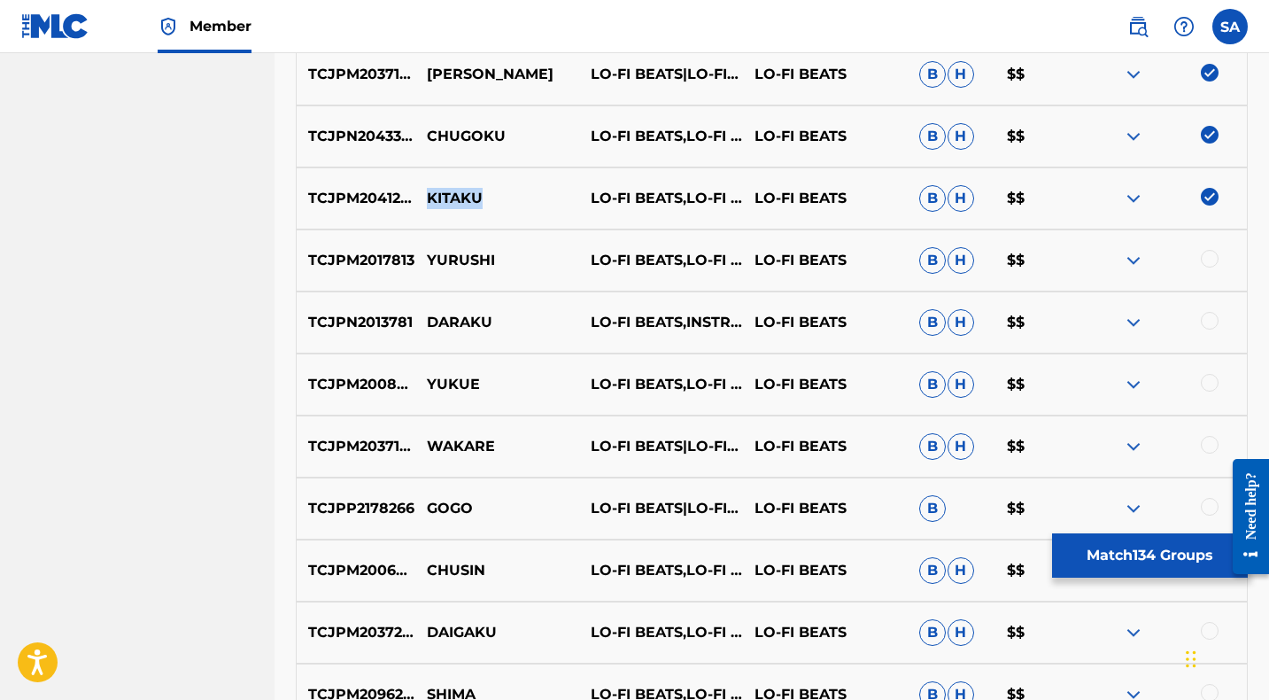
scroll to position [5312, 0]
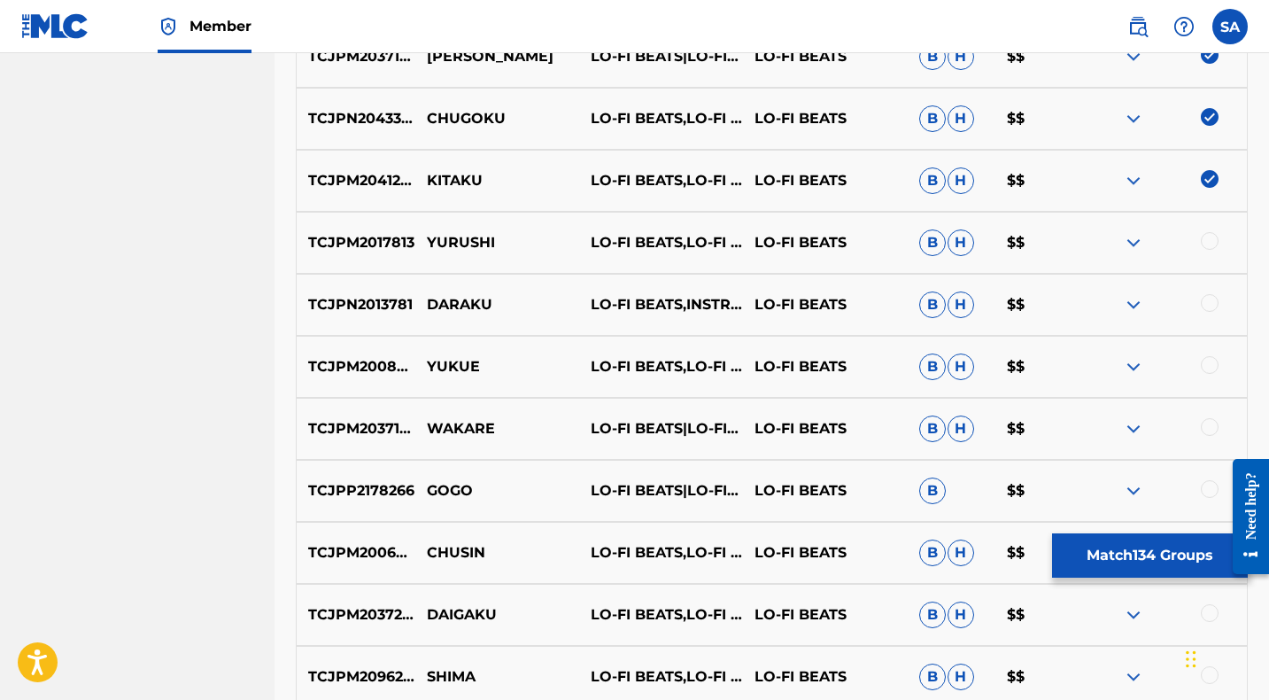
click at [1209, 238] on div at bounding box center [1210, 241] width 18 height 18
drag, startPoint x: 475, startPoint y: 237, endPoint x: 427, endPoint y: 237, distance: 48.7
click at [427, 237] on p "YURUSHI" at bounding box center [497, 242] width 164 height 21
drag, startPoint x: 1204, startPoint y: 303, endPoint x: 993, endPoint y: 307, distance: 210.8
click at [1204, 303] on div at bounding box center [1210, 303] width 18 height 18
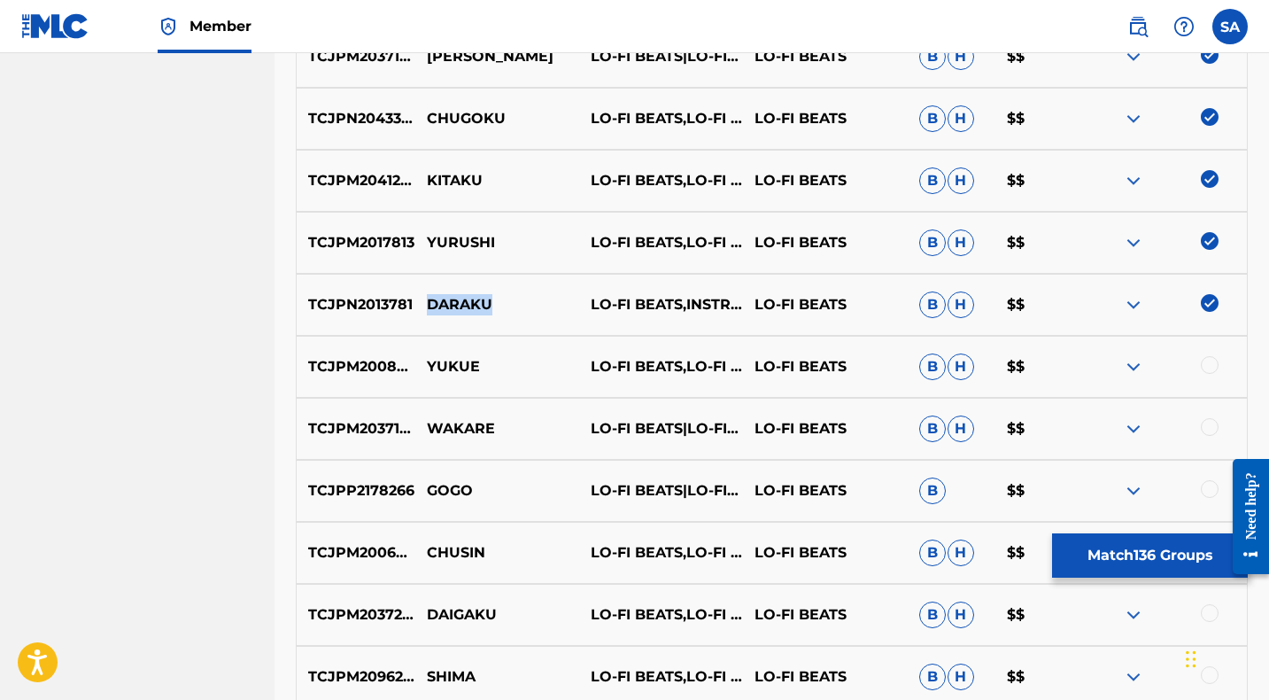
drag, startPoint x: 496, startPoint y: 306, endPoint x: 426, endPoint y: 304, distance: 70.0
click at [426, 304] on p "DARAKU" at bounding box center [497, 304] width 164 height 21
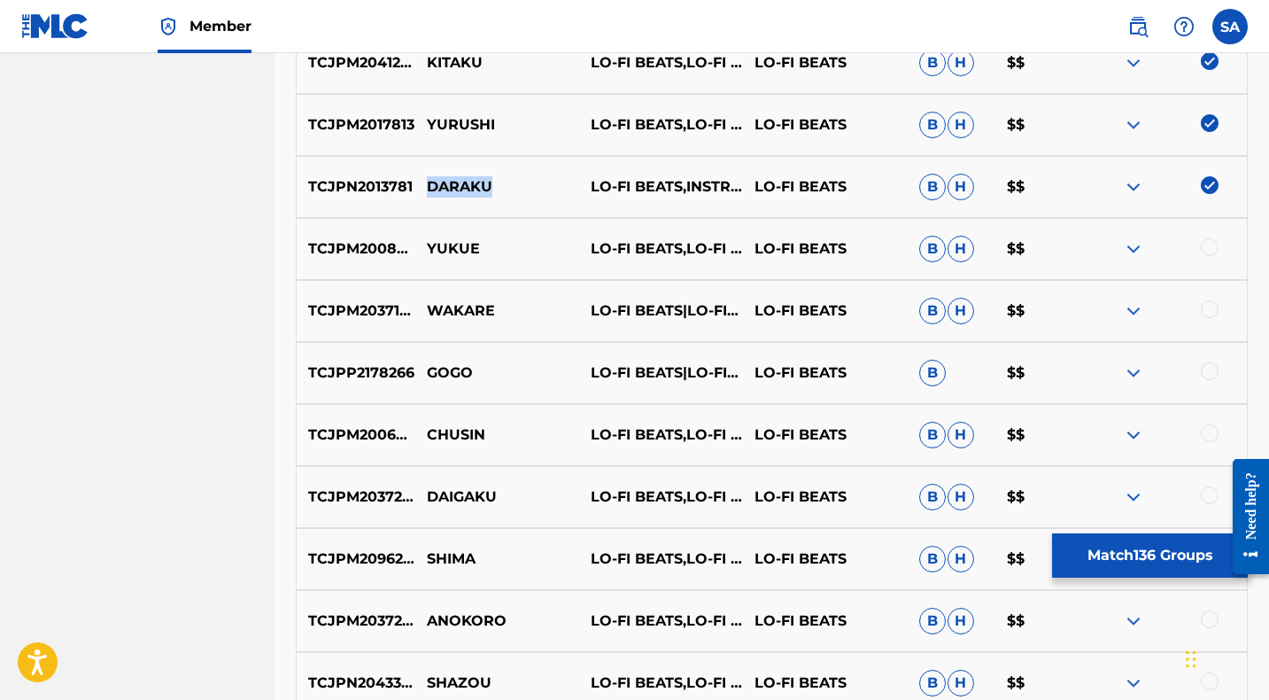
scroll to position [5436, 0]
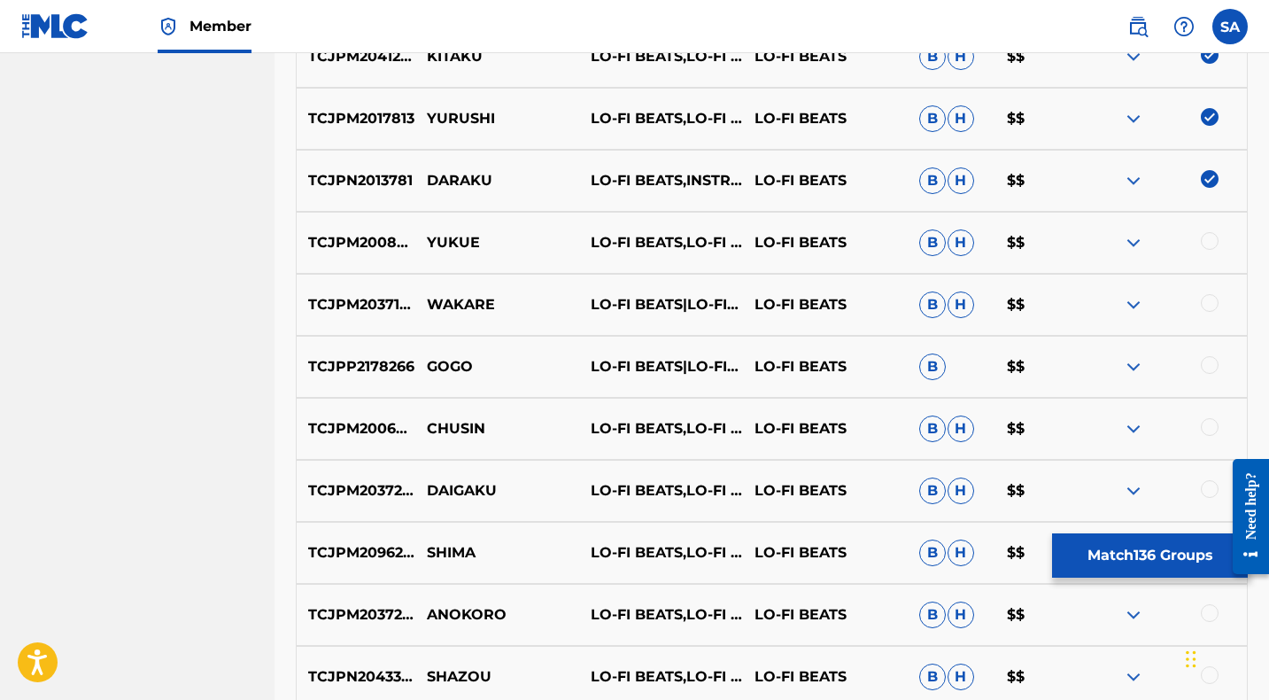
drag, startPoint x: 1210, startPoint y: 239, endPoint x: 1073, endPoint y: 234, distance: 136.5
click at [1208, 239] on div at bounding box center [1210, 241] width 18 height 18
drag, startPoint x: 456, startPoint y: 239, endPoint x: 429, endPoint y: 237, distance: 26.6
click at [429, 237] on p "YUKUE" at bounding box center [497, 242] width 164 height 21
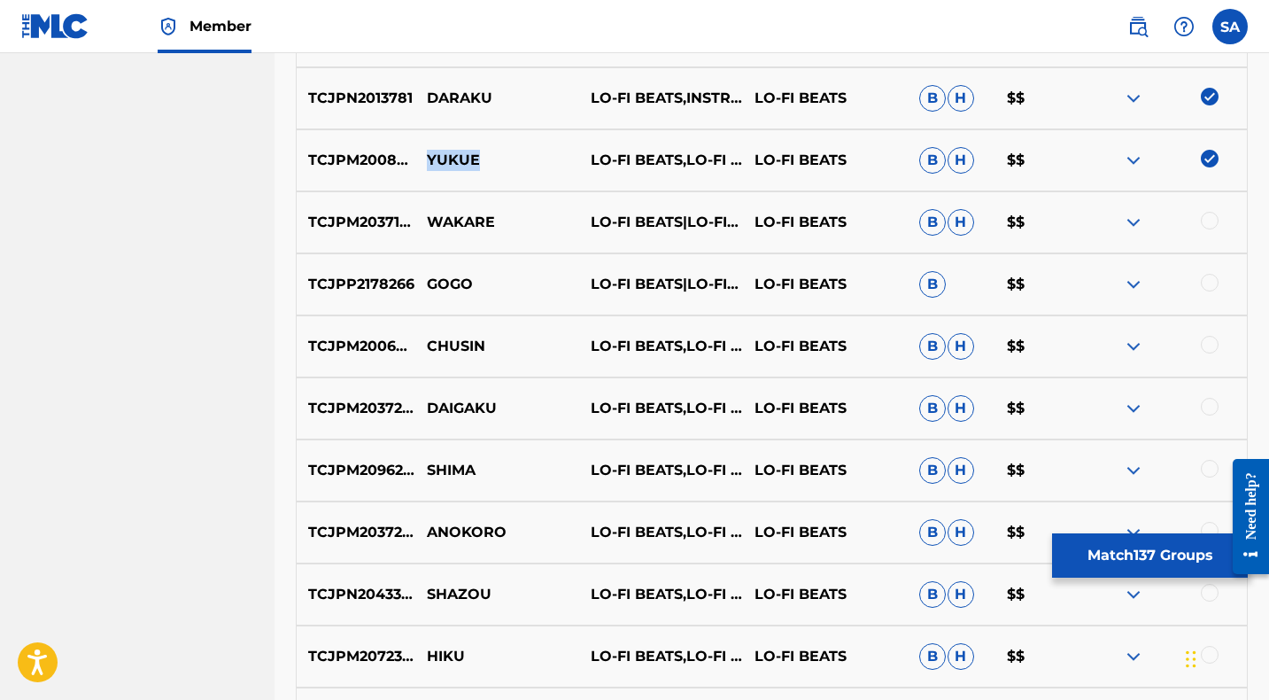
scroll to position [5519, 0]
click at [1207, 219] on div at bounding box center [1210, 220] width 18 height 18
drag, startPoint x: 522, startPoint y: 217, endPoint x: 413, endPoint y: 220, distance: 109.0
click at [413, 220] on div "TCJPM2037187 WAKARE LO-FI BEATS|LO-FI CAFE|INSTRUMENTAL STUDY LO-FI BEATS B H $$" at bounding box center [772, 221] width 952 height 62
click at [489, 228] on p "WAKARE" at bounding box center [497, 221] width 164 height 21
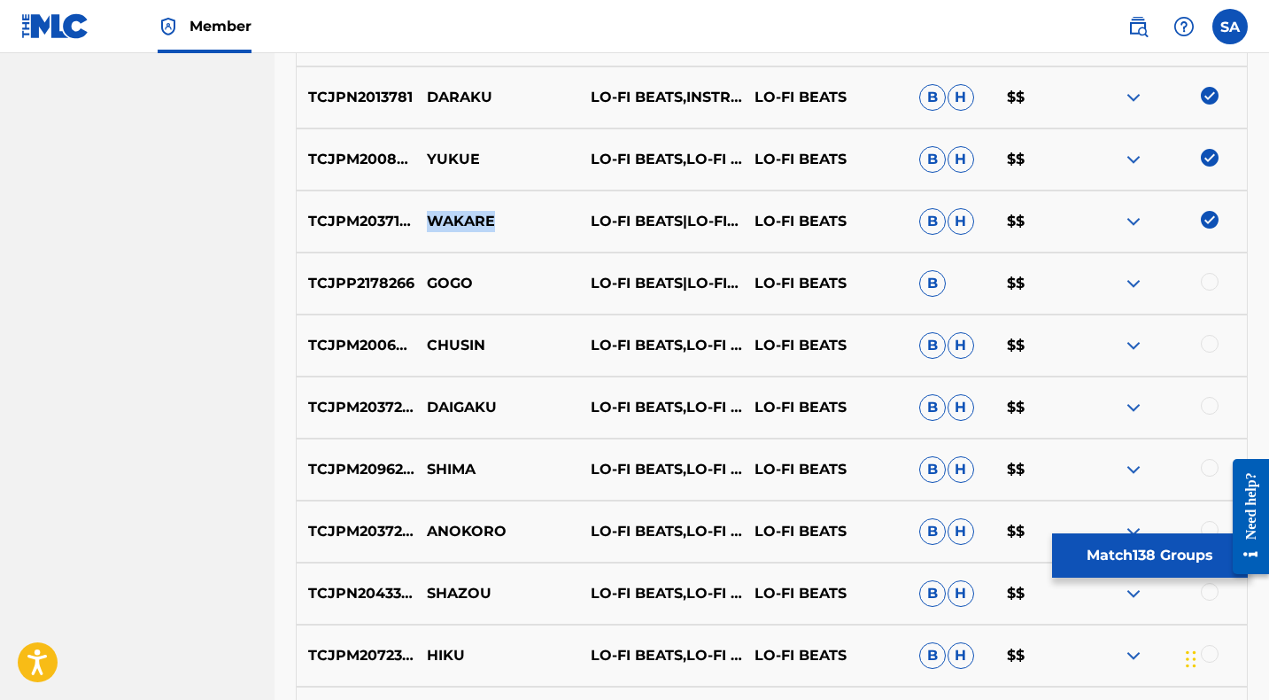
drag, startPoint x: 528, startPoint y: 223, endPoint x: 427, endPoint y: 215, distance: 101.3
click at [427, 215] on p "WAKARE" at bounding box center [497, 221] width 164 height 21
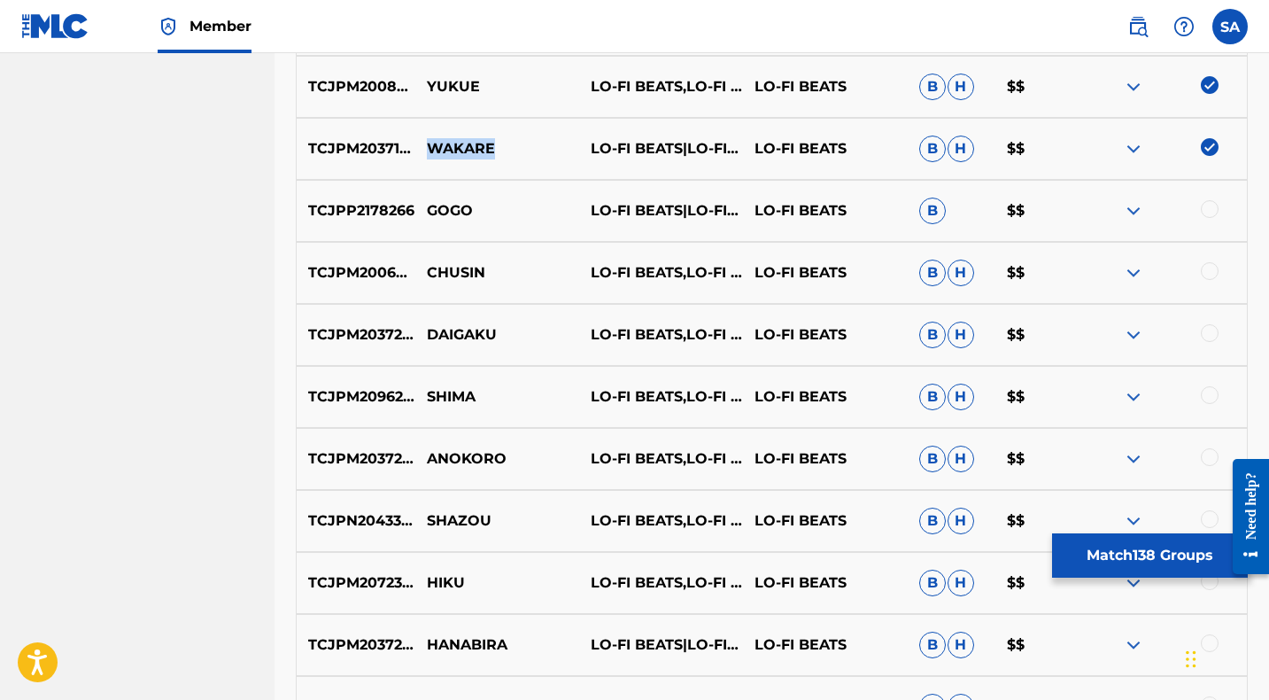
scroll to position [5593, 0]
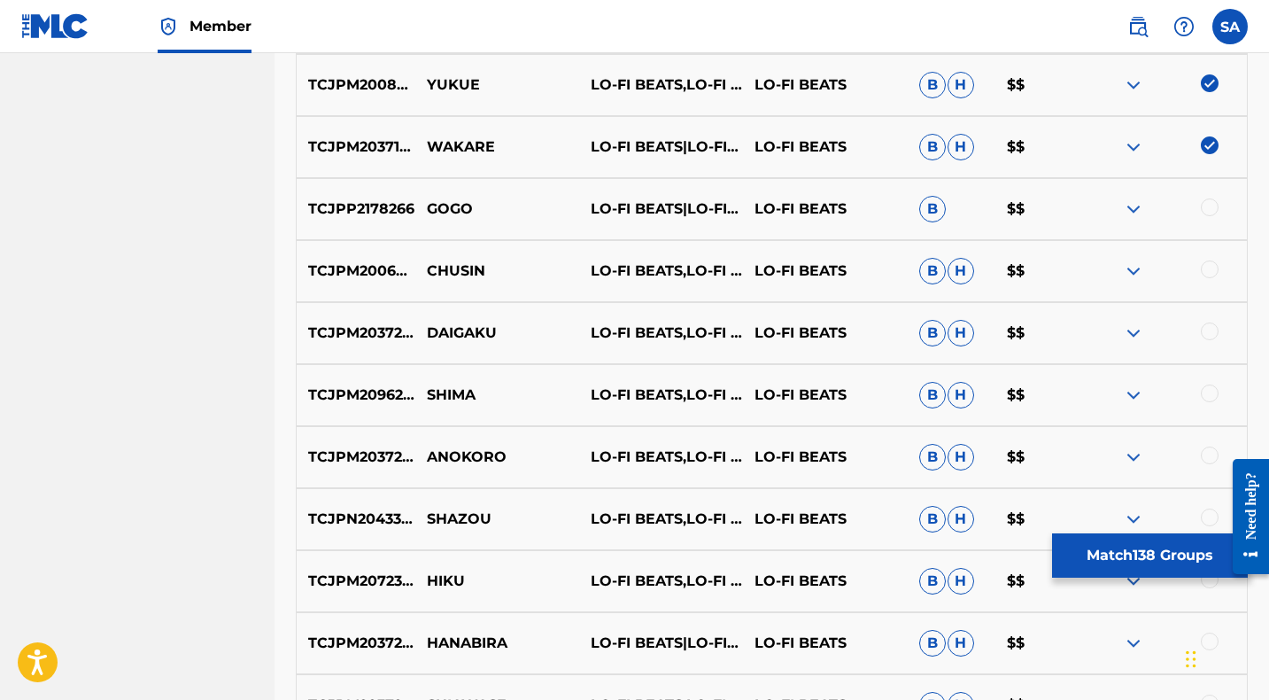
drag, startPoint x: 1209, startPoint y: 205, endPoint x: 750, endPoint y: 205, distance: 458.7
click at [1209, 205] on div at bounding box center [1210, 207] width 18 height 18
drag, startPoint x: 513, startPoint y: 213, endPoint x: 429, endPoint y: 204, distance: 84.6
click at [429, 204] on p "GOGO" at bounding box center [497, 208] width 164 height 21
click at [1207, 268] on div at bounding box center [1210, 269] width 18 height 18
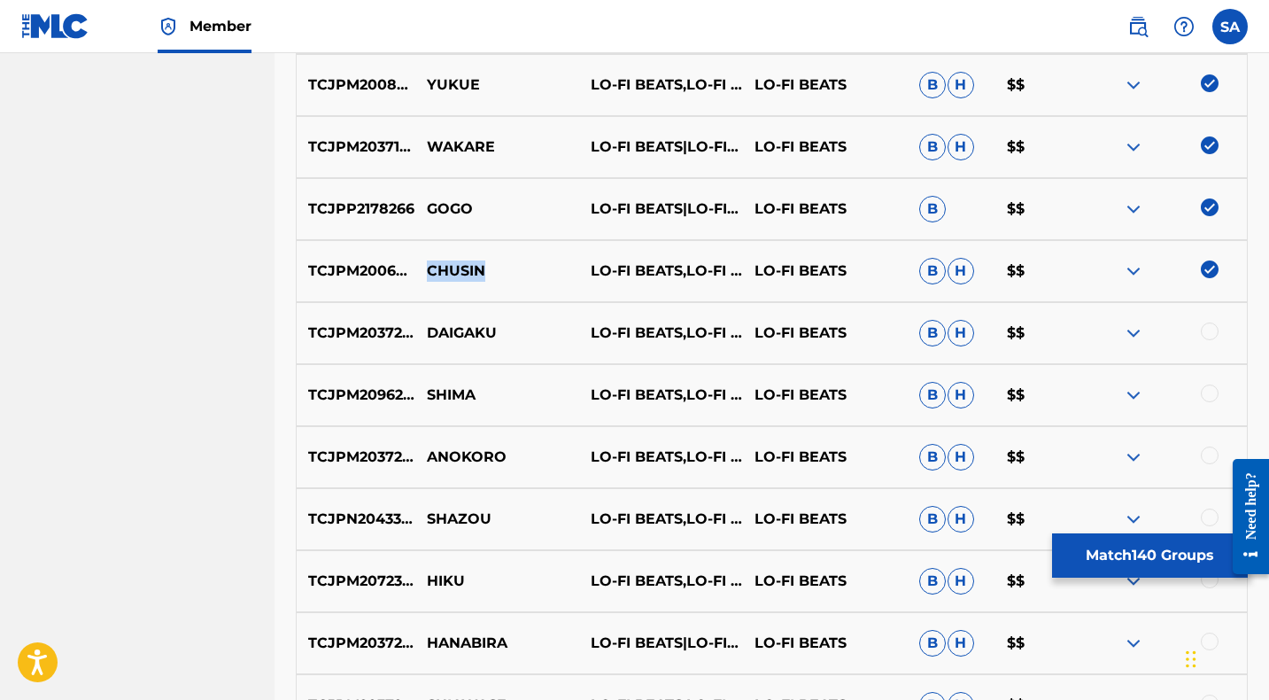
drag, startPoint x: 499, startPoint y: 267, endPoint x: 427, endPoint y: 262, distance: 71.9
click at [427, 262] on p "CHUSIN" at bounding box center [497, 270] width 164 height 21
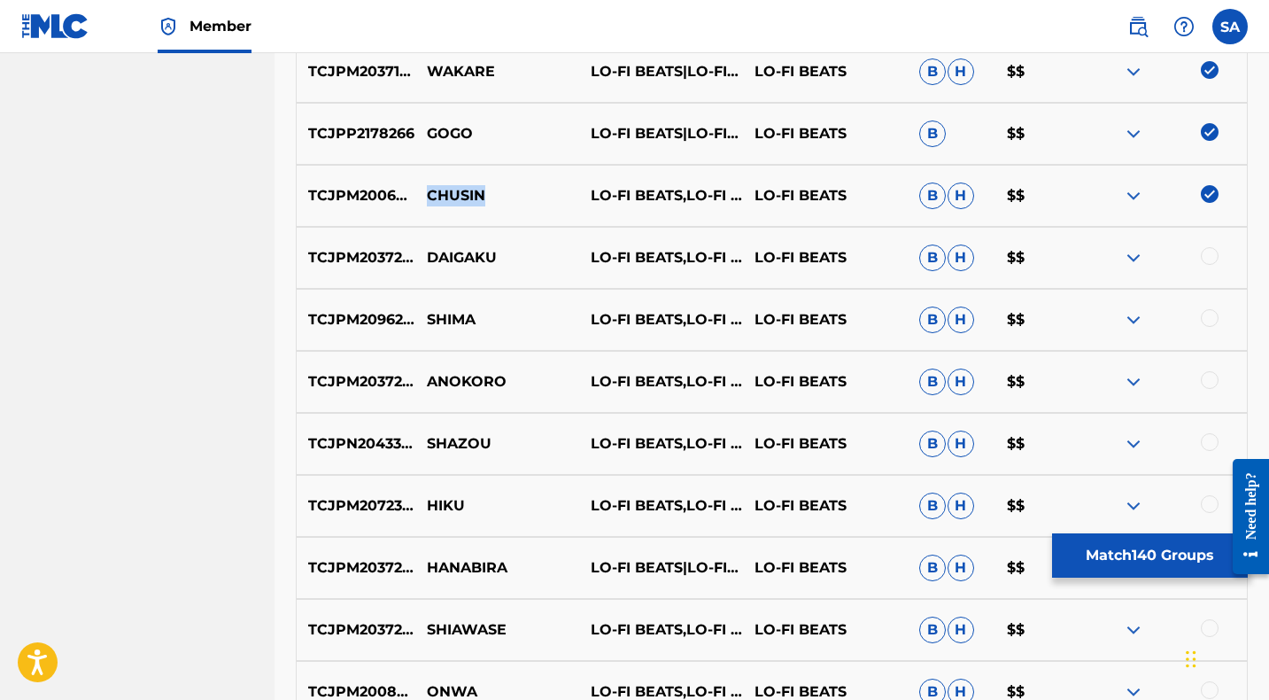
scroll to position [5703, 0]
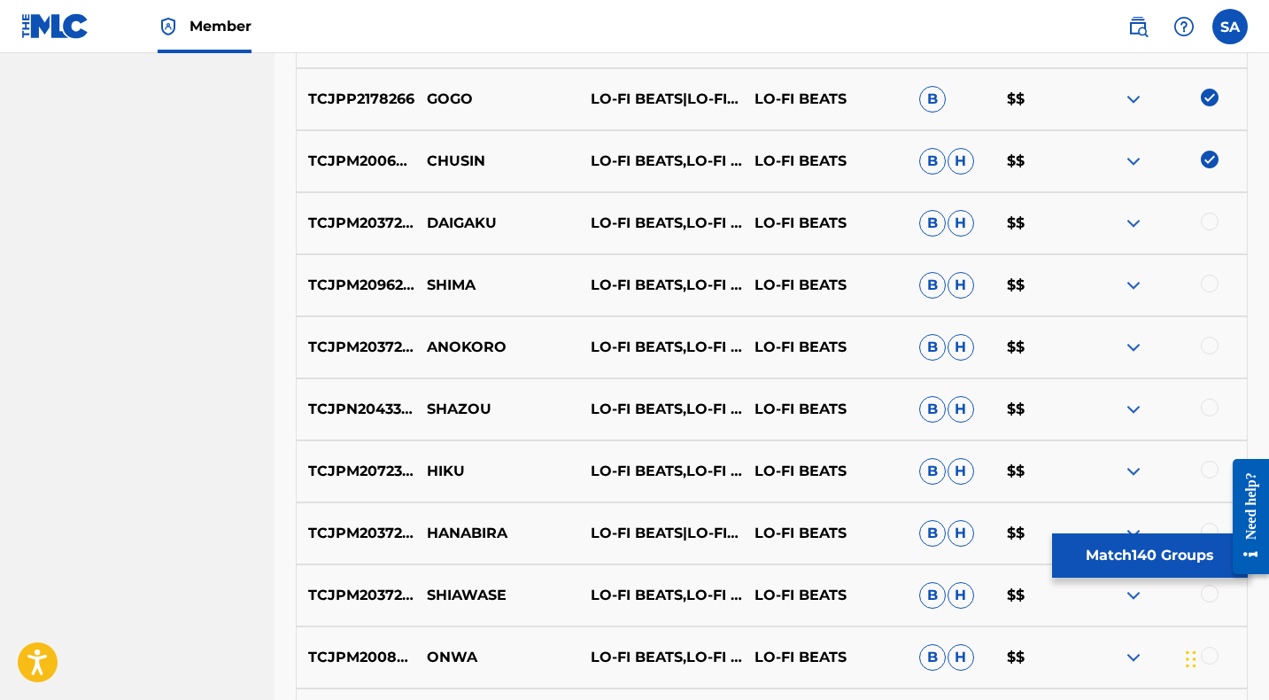
click at [1210, 220] on div at bounding box center [1210, 222] width 18 height 18
drag, startPoint x: 452, startPoint y: 219, endPoint x: 429, endPoint y: 218, distance: 23.0
click at [429, 218] on p "DAIGAKU" at bounding box center [497, 223] width 164 height 21
drag, startPoint x: 1211, startPoint y: 280, endPoint x: 782, endPoint y: 274, distance: 429.5
click at [1211, 280] on div at bounding box center [1210, 283] width 18 height 18
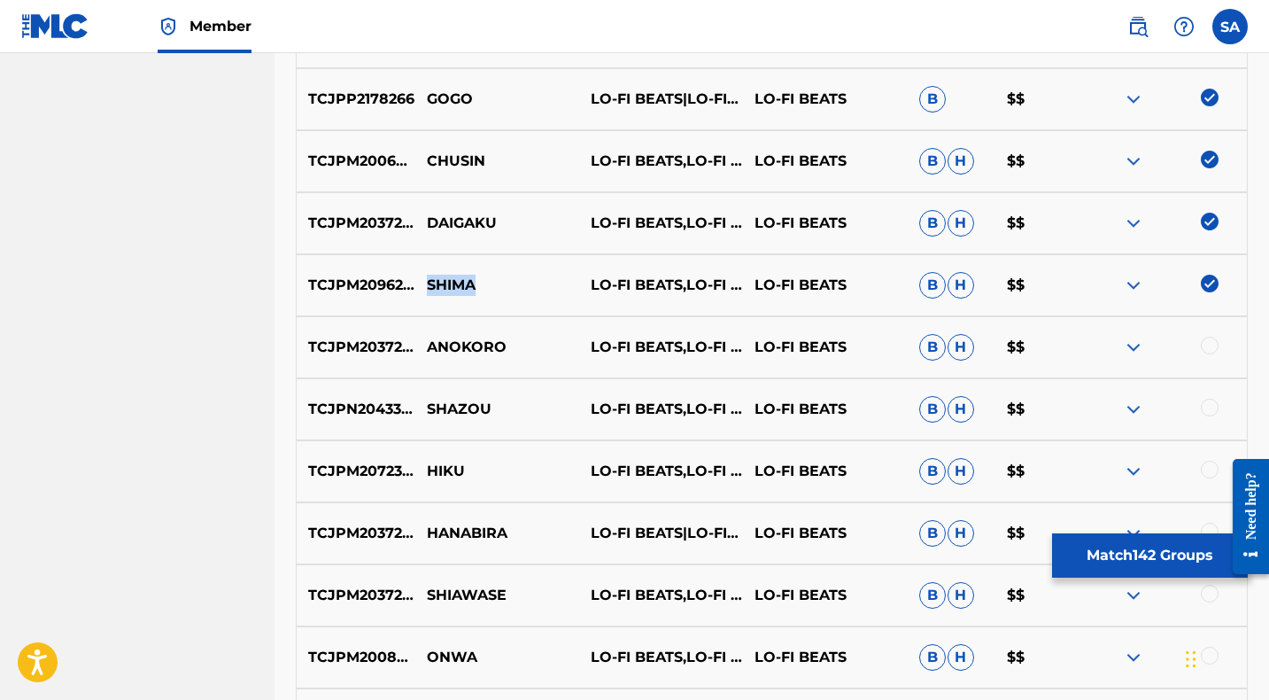
drag, startPoint x: 498, startPoint y: 288, endPoint x: 438, endPoint y: 291, distance: 59.4
click at [424, 284] on p "SHIMA" at bounding box center [497, 284] width 164 height 21
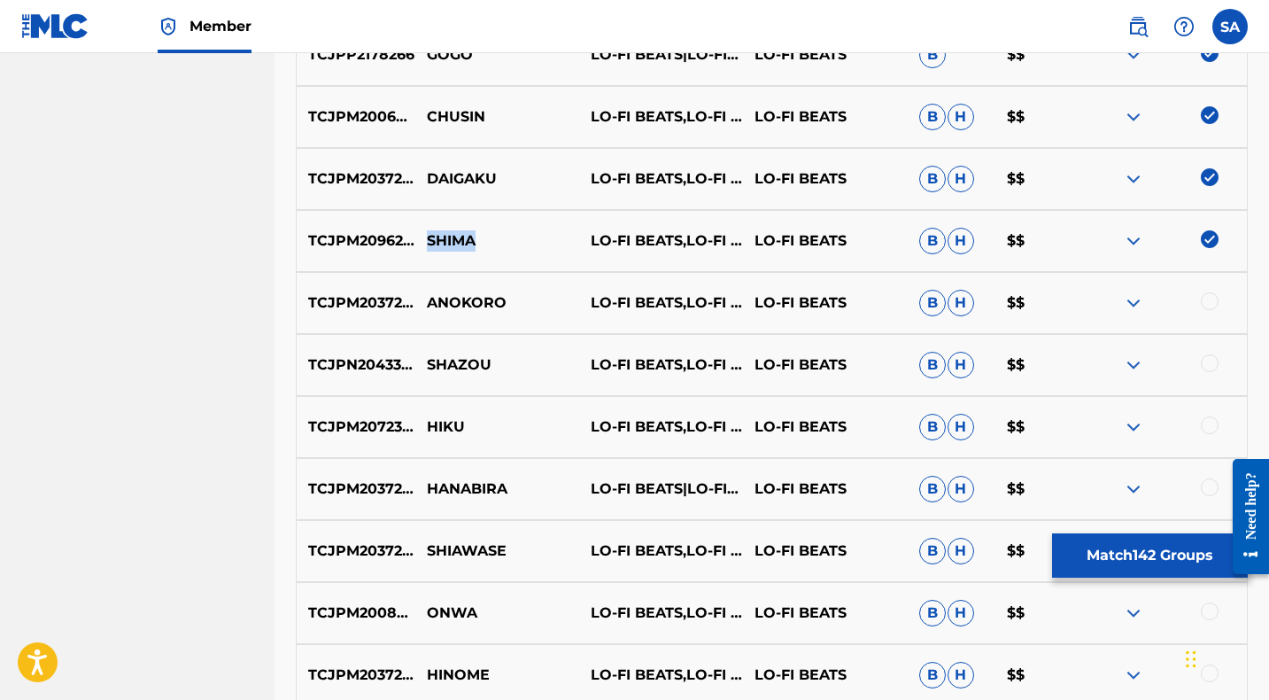
scroll to position [5757, 0]
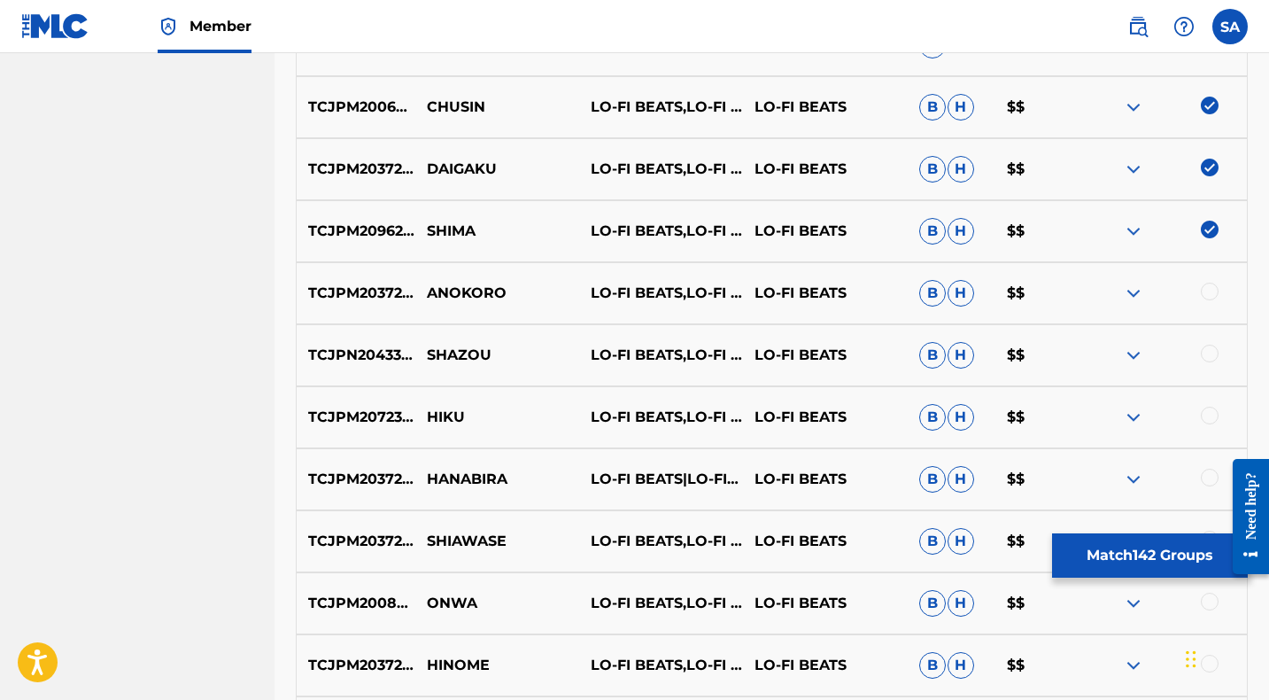
drag, startPoint x: 1209, startPoint y: 290, endPoint x: 623, endPoint y: 291, distance: 585.3
click at [1210, 290] on div at bounding box center [1210, 291] width 18 height 18
drag, startPoint x: 528, startPoint y: 291, endPoint x: 424, endPoint y: 290, distance: 103.6
click at [424, 290] on p "ANOKORO" at bounding box center [497, 292] width 164 height 21
click at [1211, 356] on div at bounding box center [1210, 353] width 18 height 18
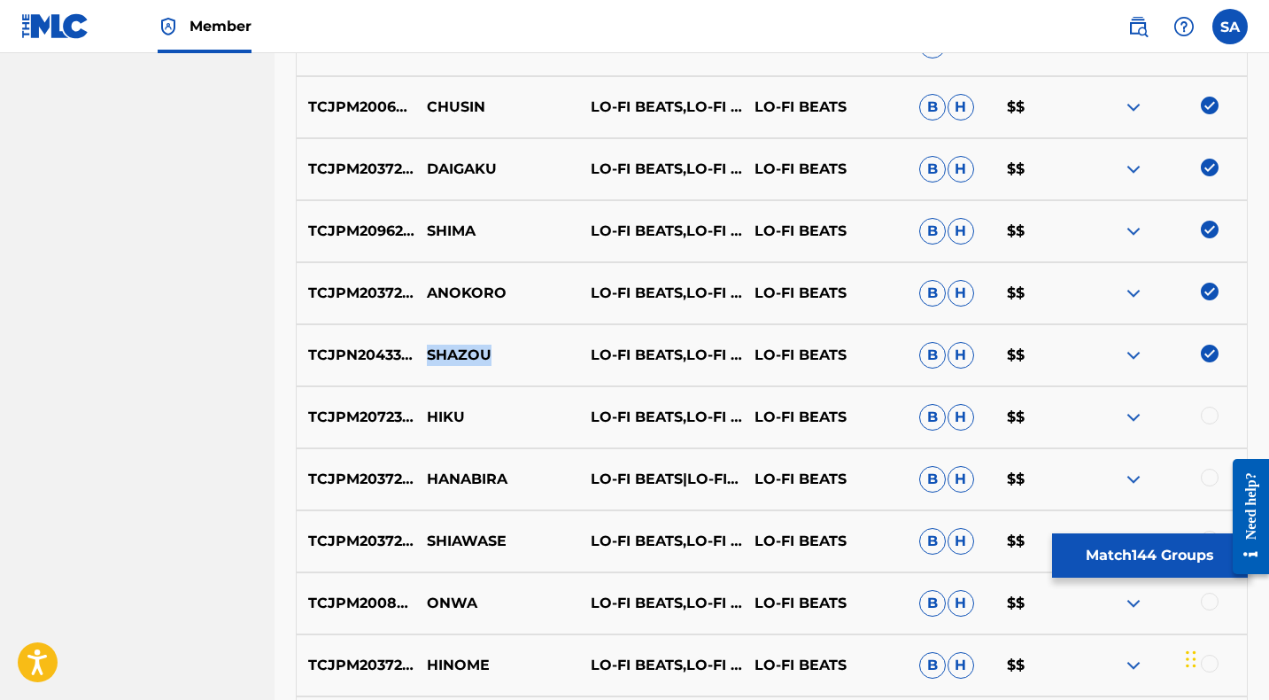
drag, startPoint x: 477, startPoint y: 352, endPoint x: 427, endPoint y: 351, distance: 50.5
click at [427, 351] on p "SHAZOU" at bounding box center [497, 354] width 164 height 21
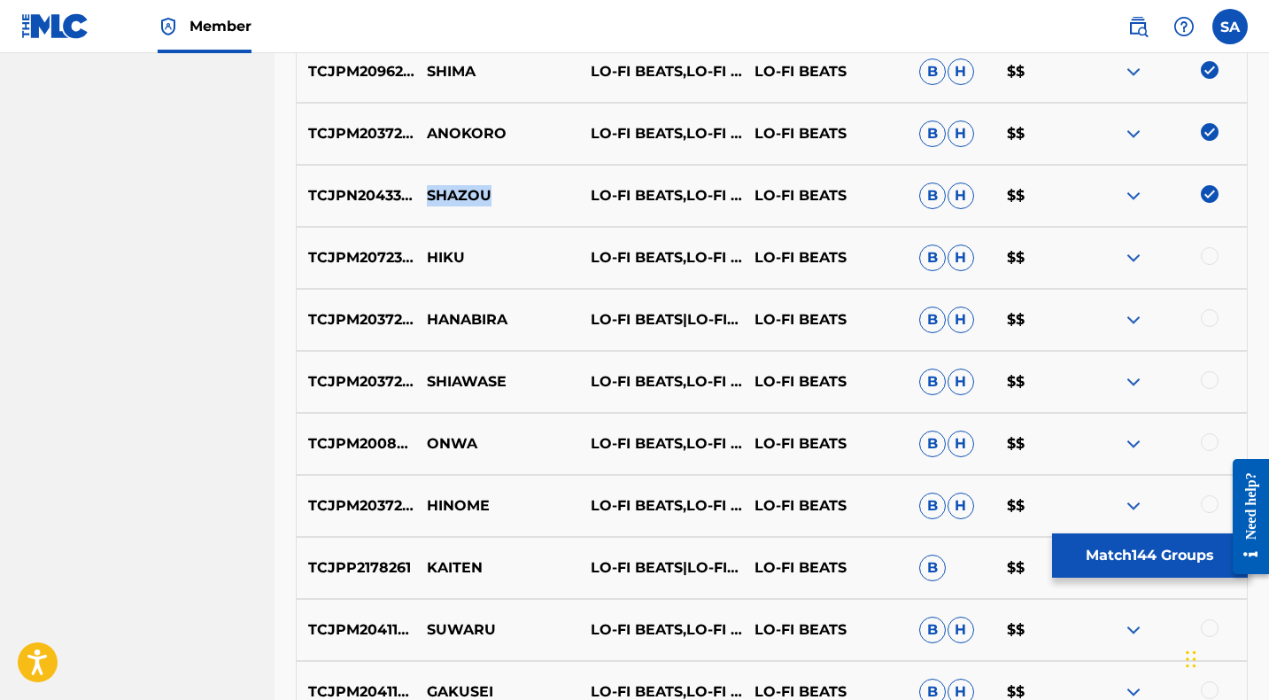
scroll to position [5925, 0]
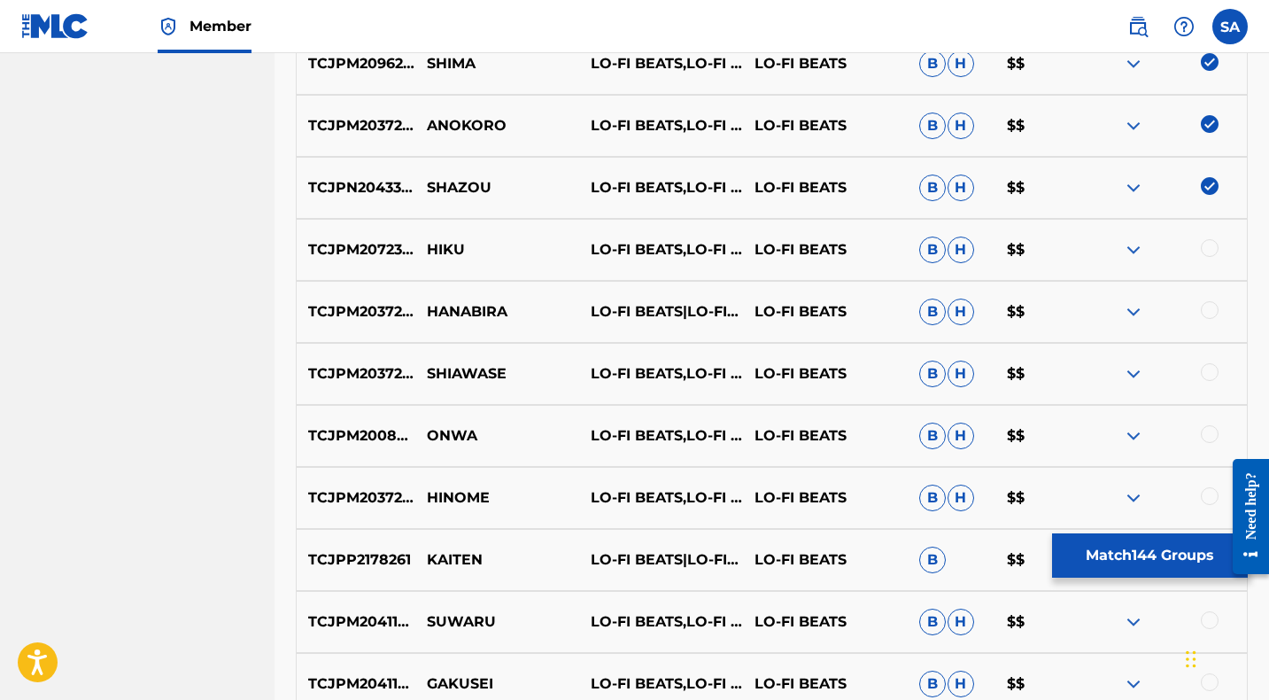
drag, startPoint x: 1210, startPoint y: 245, endPoint x: 1182, endPoint y: 244, distance: 27.5
click at [1210, 245] on div at bounding box center [1210, 248] width 18 height 18
drag, startPoint x: 445, startPoint y: 244, endPoint x: 428, endPoint y: 244, distance: 17.7
click at [428, 244] on p "HIKU" at bounding box center [497, 249] width 164 height 21
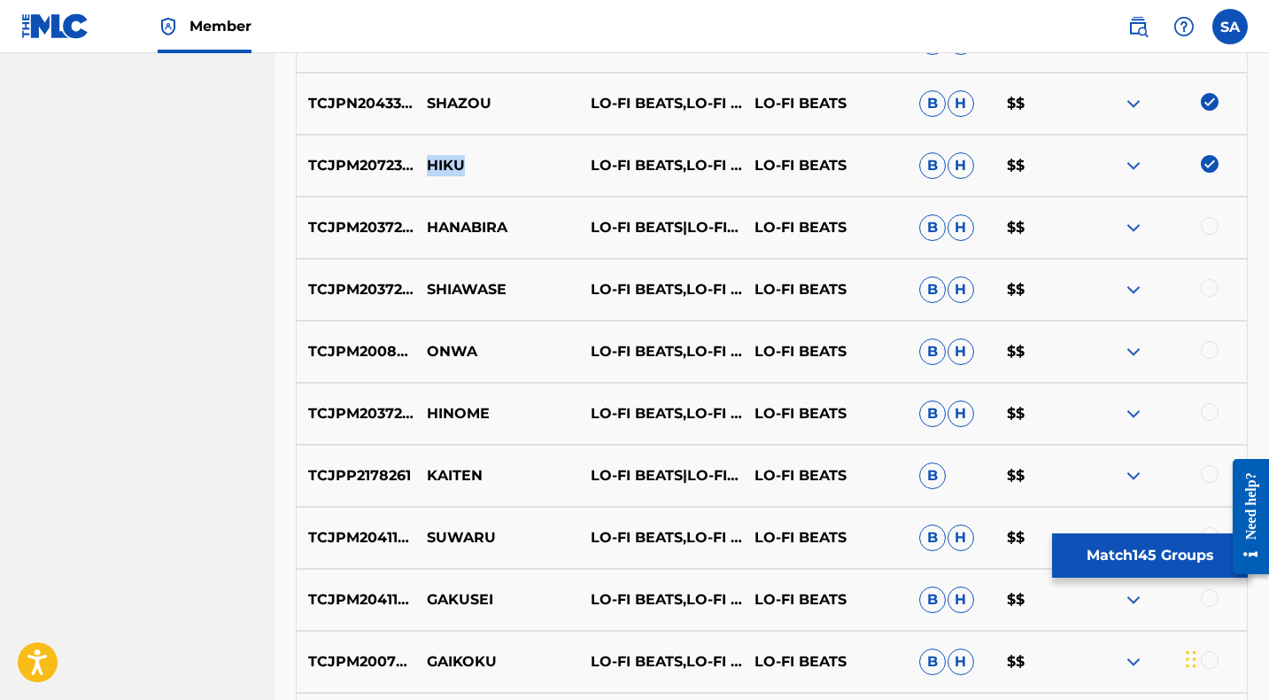
scroll to position [6011, 0]
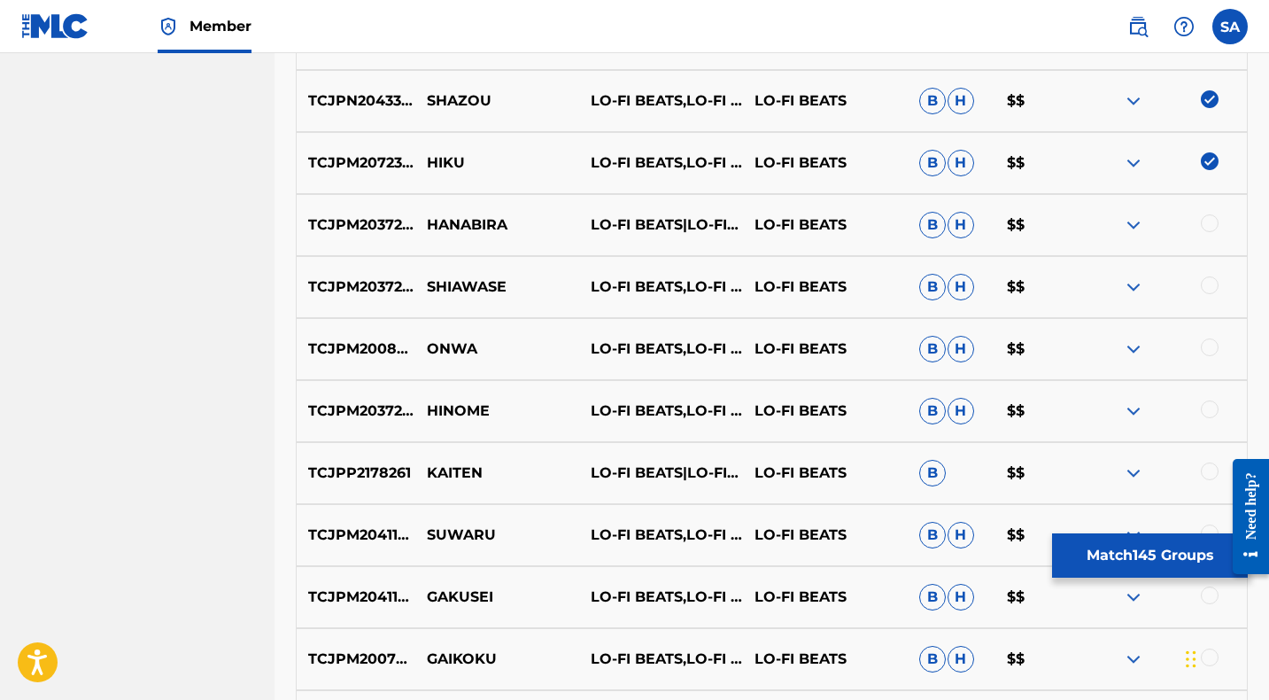
click at [1209, 220] on div at bounding box center [1210, 223] width 18 height 18
drag, startPoint x: 530, startPoint y: 225, endPoint x: 423, endPoint y: 215, distance: 106.7
click at [423, 215] on p "HANABIRA" at bounding box center [497, 224] width 164 height 21
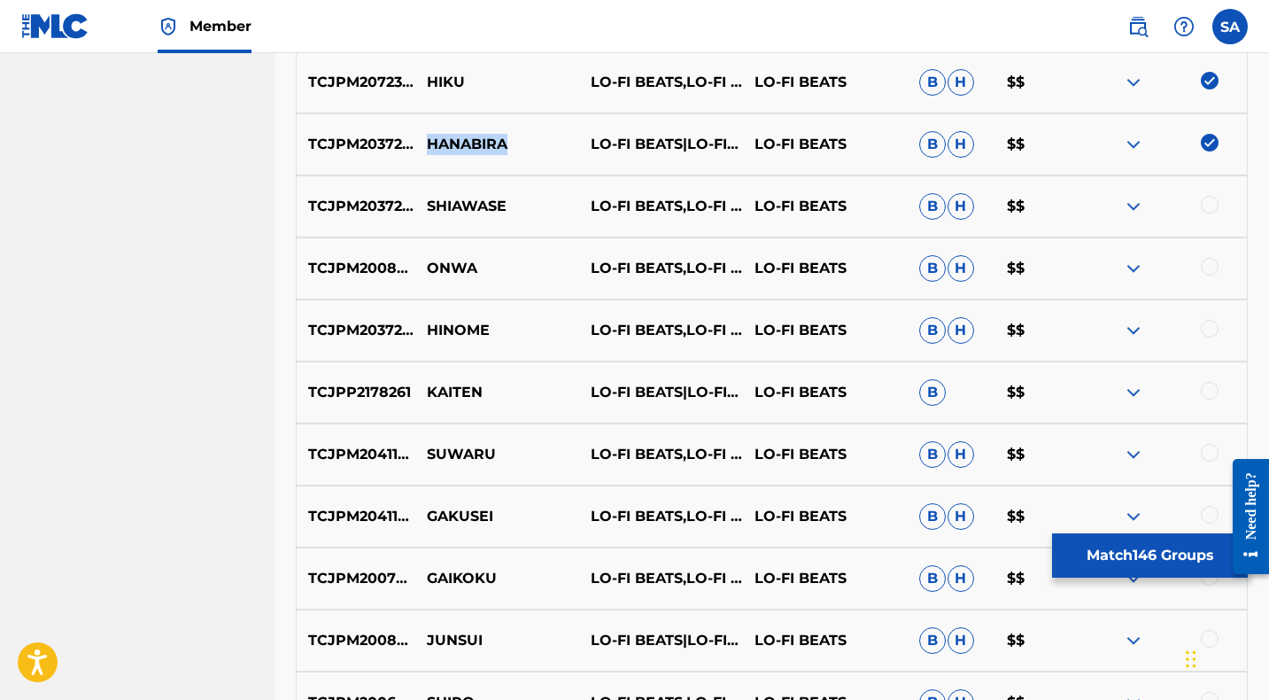
scroll to position [6095, 0]
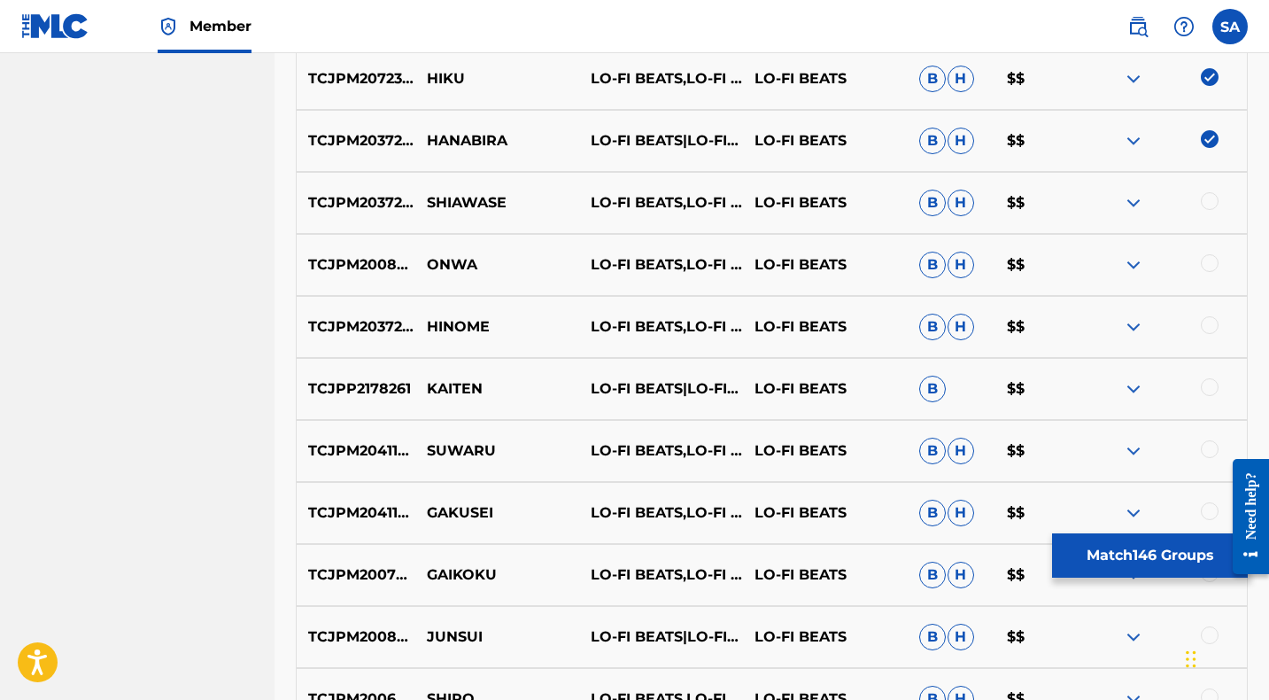
click at [1209, 198] on div at bounding box center [1210, 201] width 18 height 18
drag, startPoint x: 526, startPoint y: 197, endPoint x: 418, endPoint y: 199, distance: 108.1
click at [418, 199] on p "SHIAWASE" at bounding box center [497, 202] width 164 height 21
click at [1208, 261] on div at bounding box center [1210, 263] width 18 height 18
drag, startPoint x: 502, startPoint y: 264, endPoint x: 424, endPoint y: 262, distance: 77.9
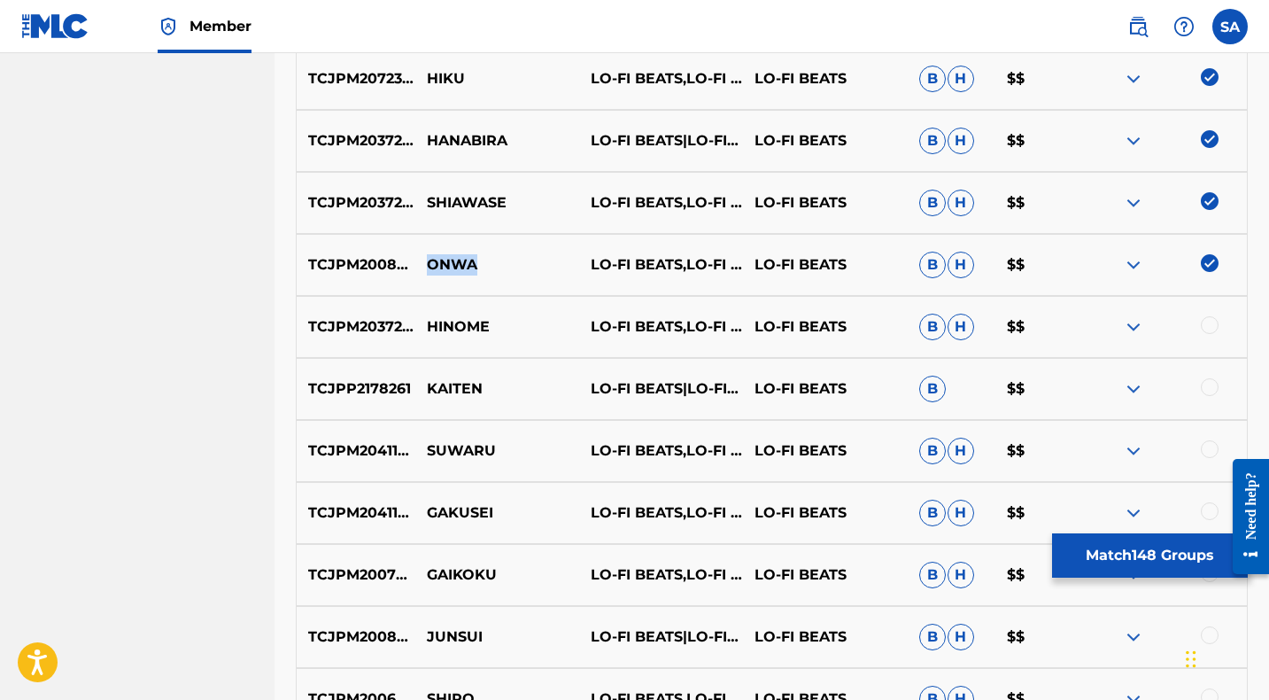
click at [424, 262] on p "ONWA" at bounding box center [497, 264] width 164 height 21
click at [1211, 323] on div at bounding box center [1210, 325] width 18 height 18
drag, startPoint x: 502, startPoint y: 321, endPoint x: 424, endPoint y: 318, distance: 78.0
click at [424, 318] on p "HINOME" at bounding box center [497, 326] width 164 height 21
click at [1208, 388] on div at bounding box center [1210, 387] width 18 height 18
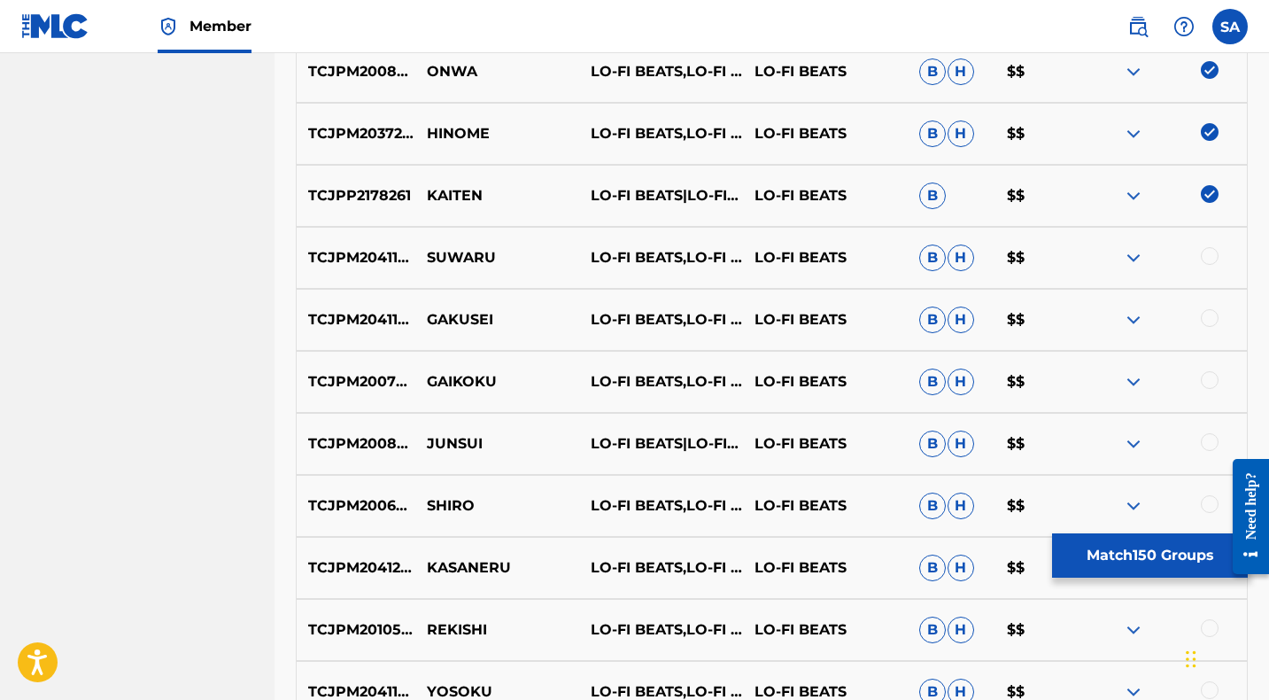
scroll to position [6287, 0]
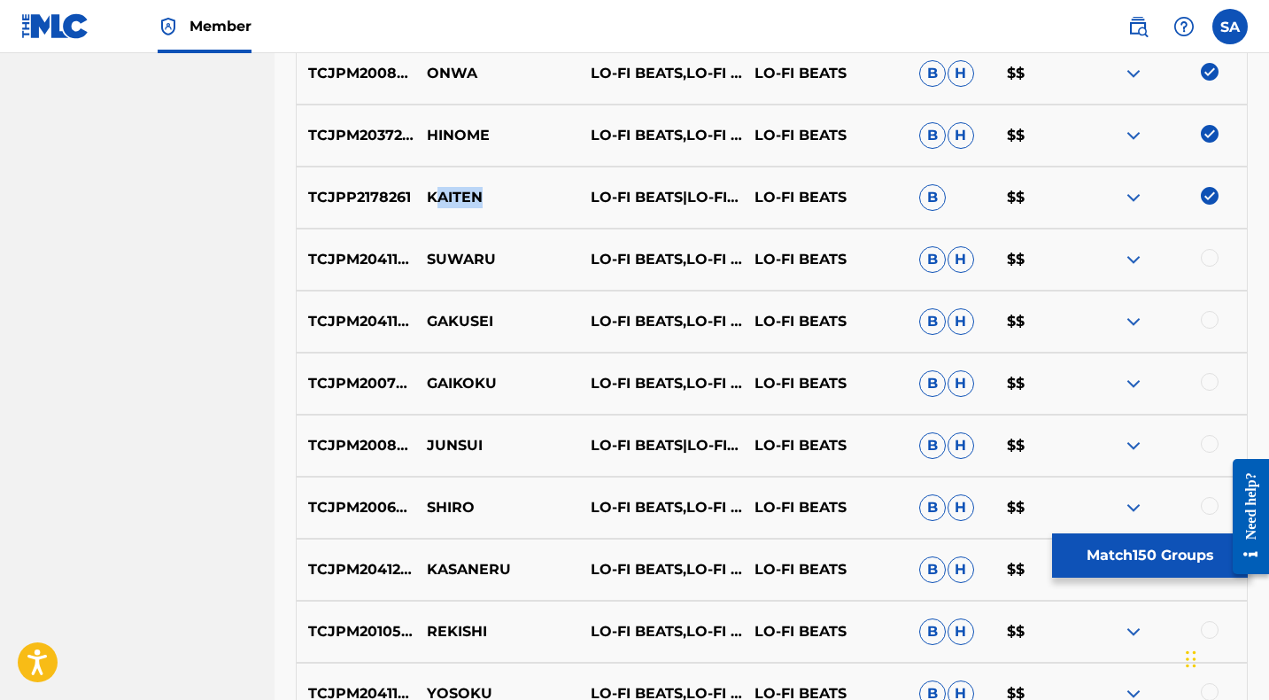
drag, startPoint x: 513, startPoint y: 199, endPoint x: 432, endPoint y: 193, distance: 80.8
click at [432, 193] on p "KAITEN" at bounding box center [497, 197] width 164 height 21
click at [517, 205] on p "KAITEN" at bounding box center [497, 197] width 164 height 21
drag, startPoint x: 495, startPoint y: 194, endPoint x: 416, endPoint y: 187, distance: 79.1
click at [416, 187] on p "KAITEN" at bounding box center [497, 197] width 164 height 21
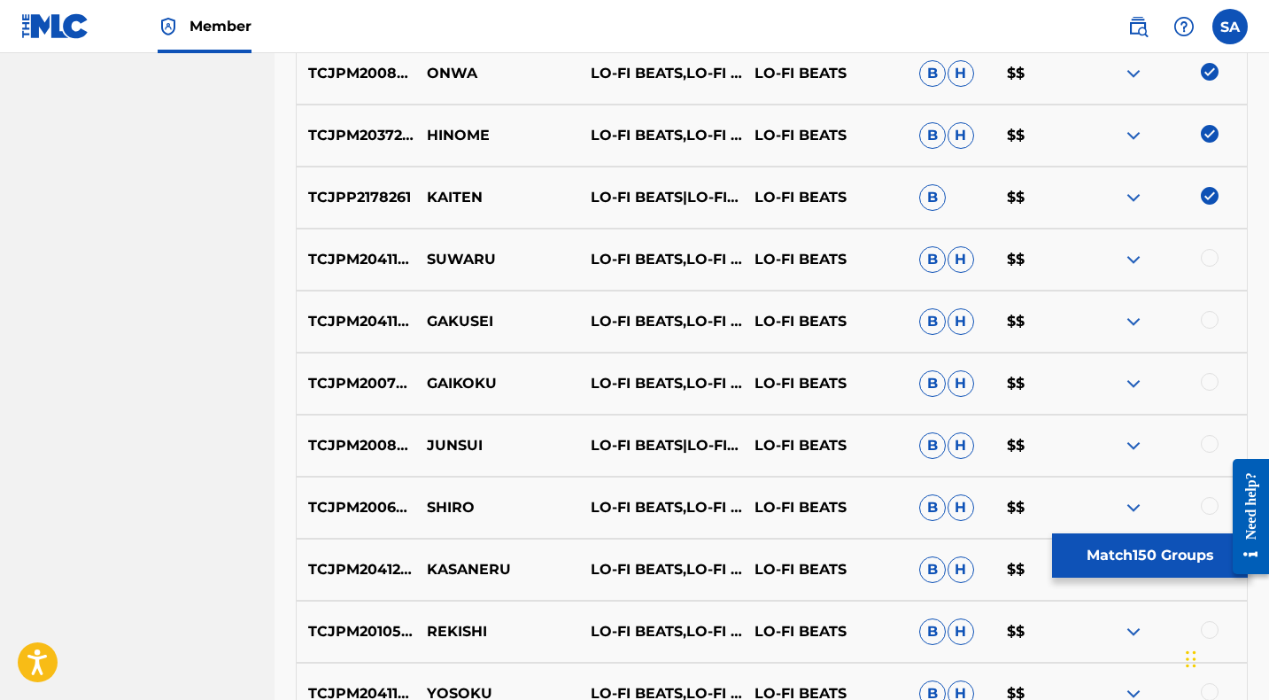
click at [1210, 258] on div at bounding box center [1210, 258] width 18 height 18
drag, startPoint x: 517, startPoint y: 259, endPoint x: 422, endPoint y: 259, distance: 94.7
click at [422, 259] on p "SUWARU" at bounding box center [497, 259] width 164 height 21
click at [1208, 317] on div at bounding box center [1210, 320] width 18 height 18
drag, startPoint x: 511, startPoint y: 321, endPoint x: 429, endPoint y: 316, distance: 82.5
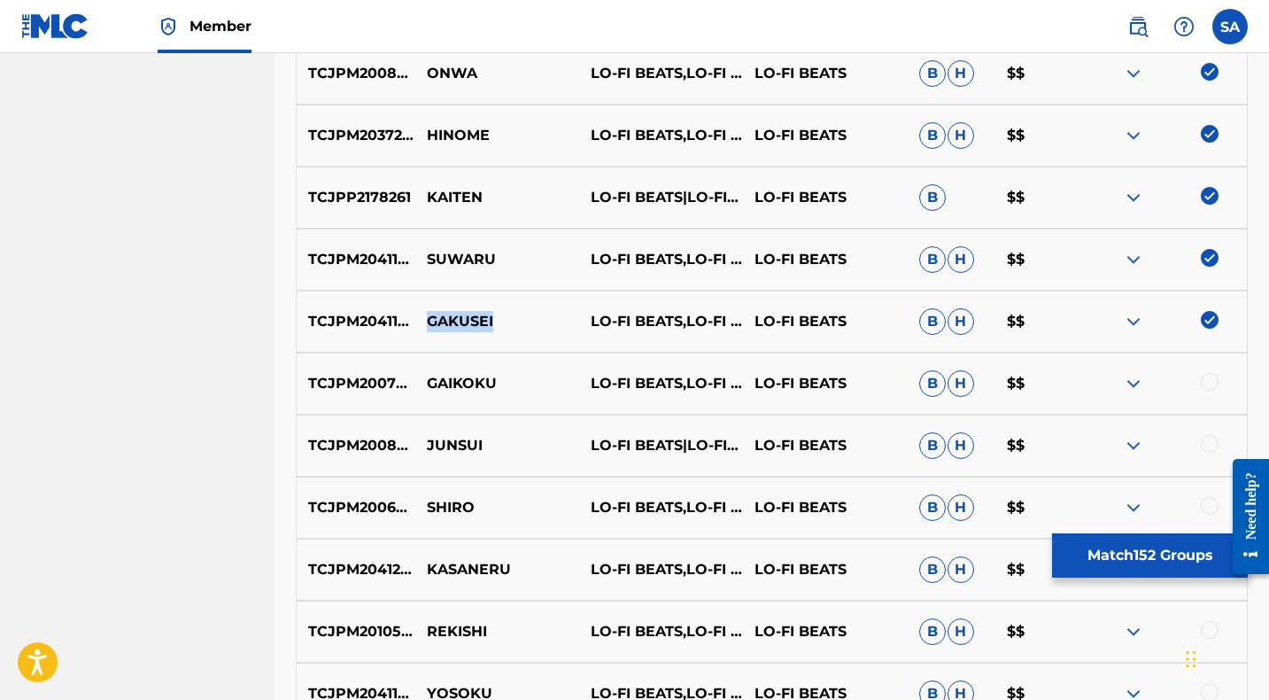
click at [429, 316] on p "GAKUSEI" at bounding box center [497, 321] width 164 height 21
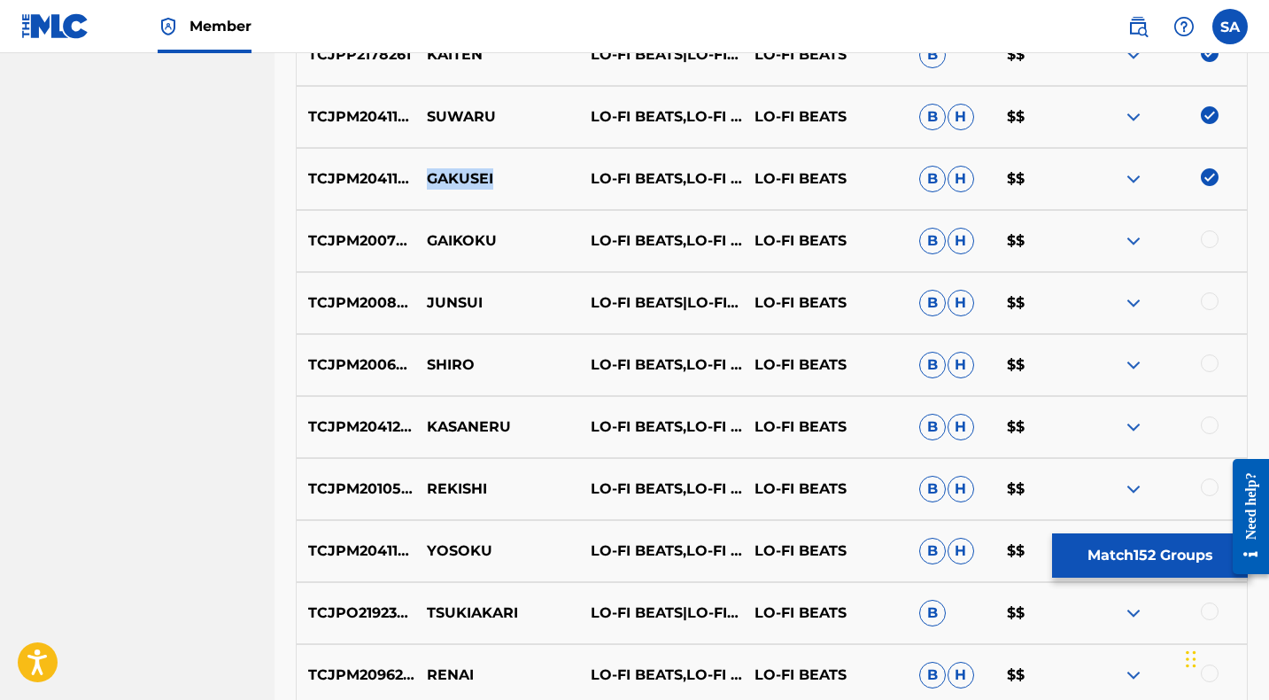
scroll to position [6443, 0]
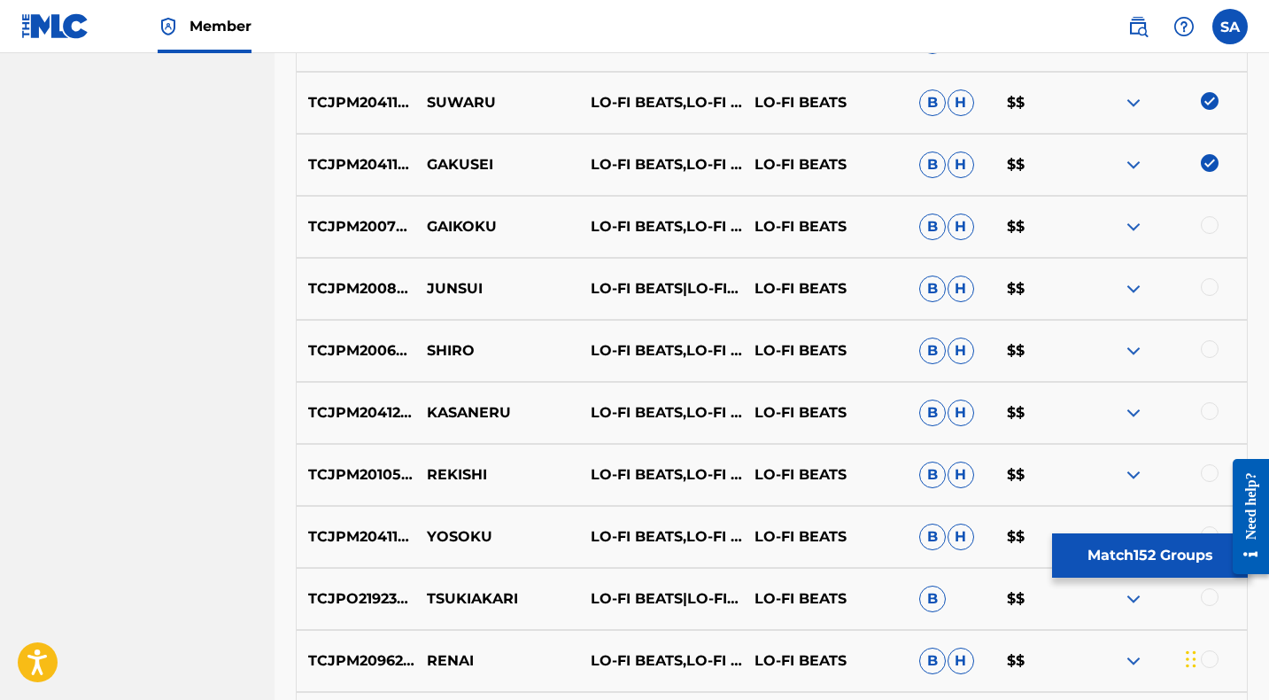
click at [1209, 225] on div at bounding box center [1210, 225] width 18 height 18
drag, startPoint x: 506, startPoint y: 225, endPoint x: 396, endPoint y: 223, distance: 109.8
click at [396, 223] on div "TCJPM2007719 GAIKOKU LO-FI BEATS,LO-FI CAFE & INSTRUMENTAL STUDY LO-FI BEATS B …" at bounding box center [772, 227] width 952 height 62
click at [469, 233] on p "GAIKOKU" at bounding box center [497, 226] width 164 height 21
drag, startPoint x: 468, startPoint y: 222, endPoint x: 429, endPoint y: 216, distance: 39.5
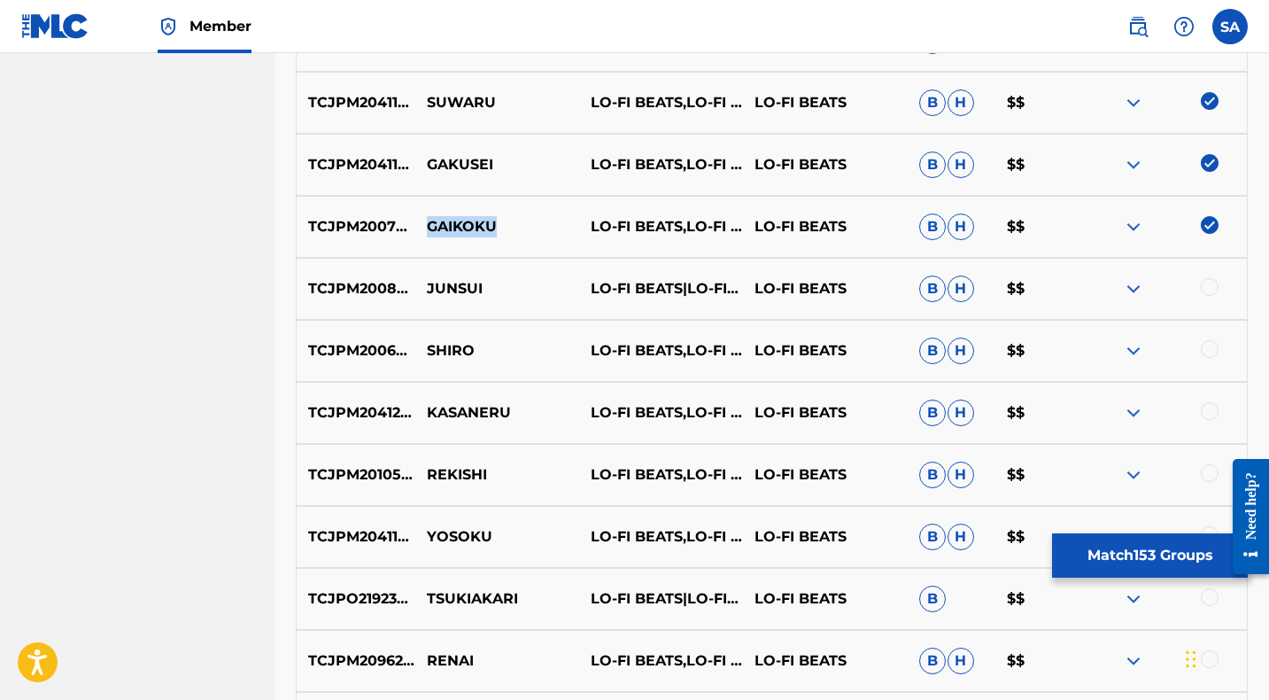
click at [429, 216] on p "GAIKOKU" at bounding box center [497, 226] width 164 height 21
click at [1207, 290] on div at bounding box center [1210, 287] width 18 height 18
drag, startPoint x: 473, startPoint y: 286, endPoint x: 413, endPoint y: 281, distance: 60.4
click at [413, 281] on div "TCJPM2008559 JUNSUI LO-FI BEATS|LO-FI CAFE|INSTRUMENTAL STUDY LO-FI BEATS B H $$" at bounding box center [772, 289] width 952 height 62
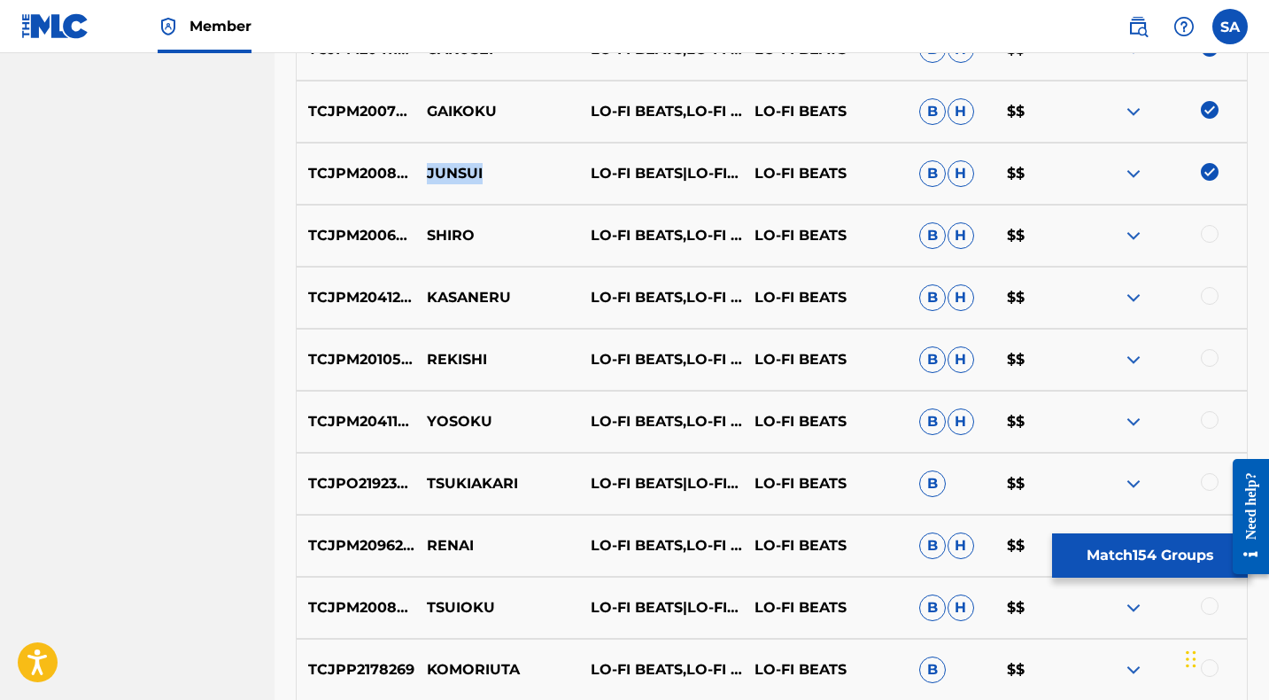
scroll to position [6560, 0]
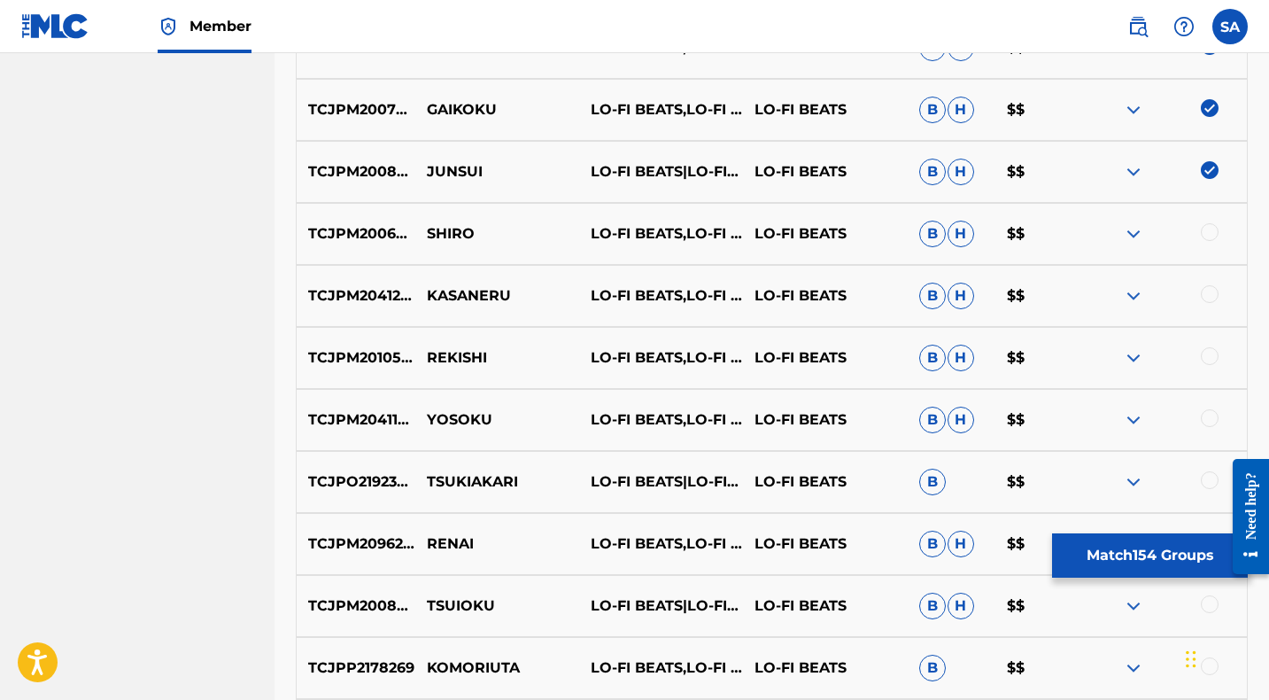
drag, startPoint x: 1211, startPoint y: 229, endPoint x: 681, endPoint y: 224, distance: 530.4
click at [1211, 229] on div at bounding box center [1210, 232] width 18 height 18
drag, startPoint x: 484, startPoint y: 228, endPoint x: 426, endPoint y: 225, distance: 58.5
click at [426, 225] on p "SHIRO" at bounding box center [497, 233] width 164 height 21
click at [1209, 295] on div at bounding box center [1210, 294] width 18 height 18
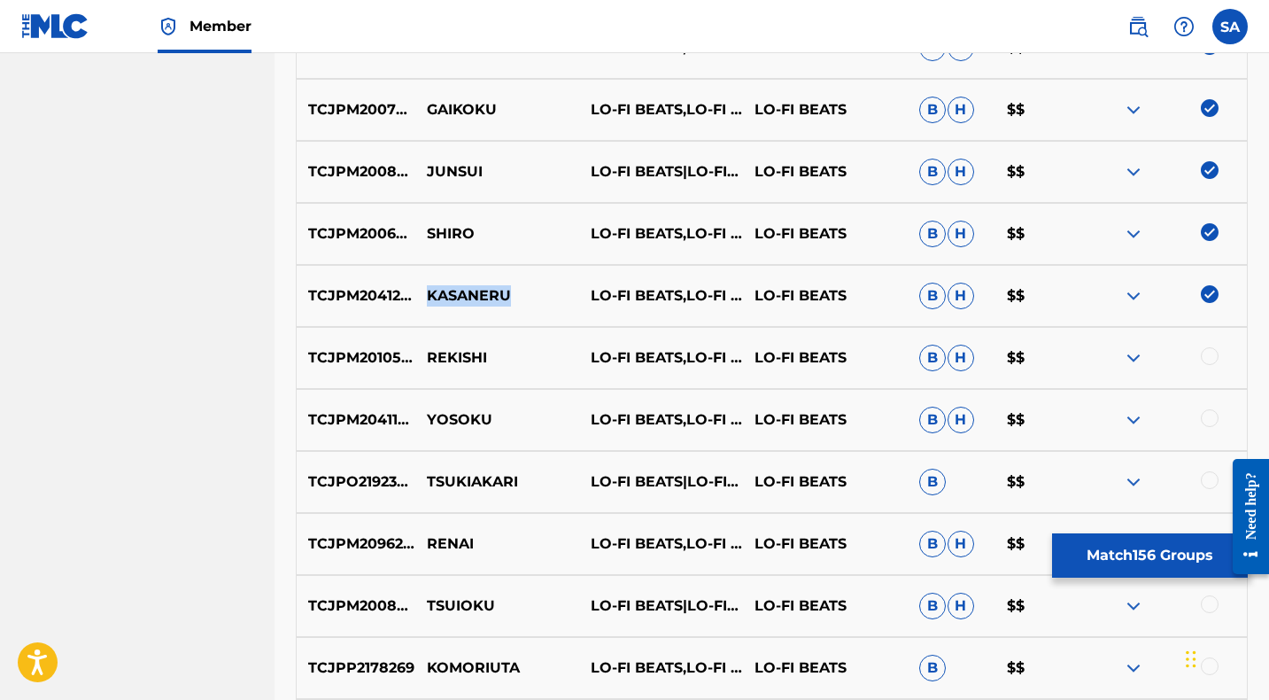
drag, startPoint x: 519, startPoint y: 297, endPoint x: 428, endPoint y: 299, distance: 91.2
click at [428, 299] on p "KASANERU" at bounding box center [497, 295] width 164 height 21
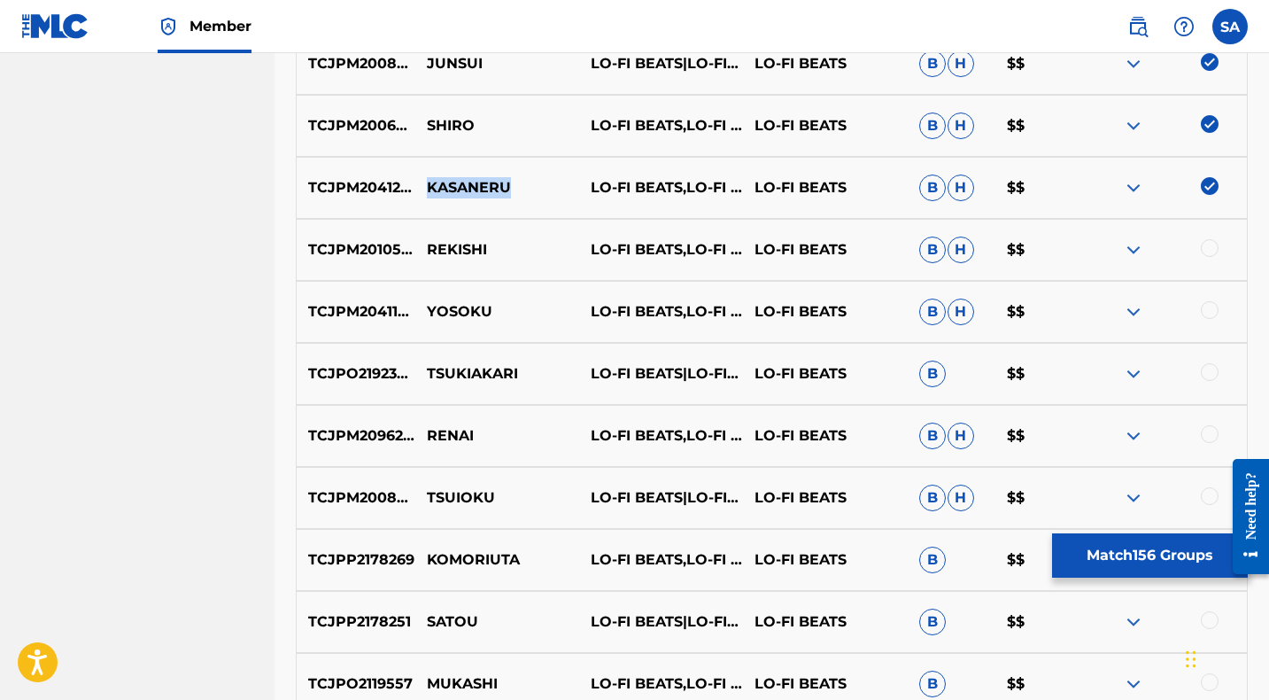
scroll to position [6675, 0]
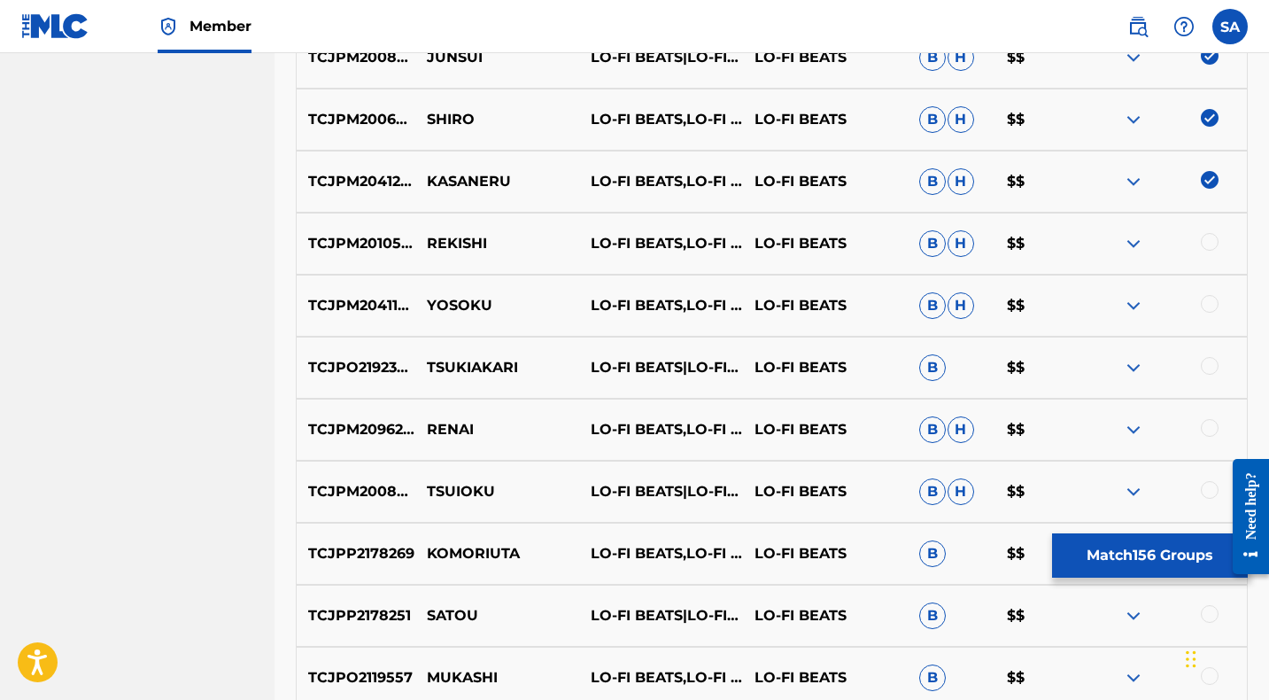
click at [1211, 241] on div at bounding box center [1210, 242] width 18 height 18
drag, startPoint x: 473, startPoint y: 244, endPoint x: 411, endPoint y: 242, distance: 62.0
click at [411, 242] on div "TCJPM2010514 REKISHI LO-FI BEATS,LO-FI CAFE,INSTRUMENTAL STUDY LO-FI BEATS B H …" at bounding box center [772, 244] width 952 height 62
click at [1209, 305] on div at bounding box center [1210, 304] width 18 height 18
drag, startPoint x: 516, startPoint y: 305, endPoint x: 429, endPoint y: 298, distance: 87.0
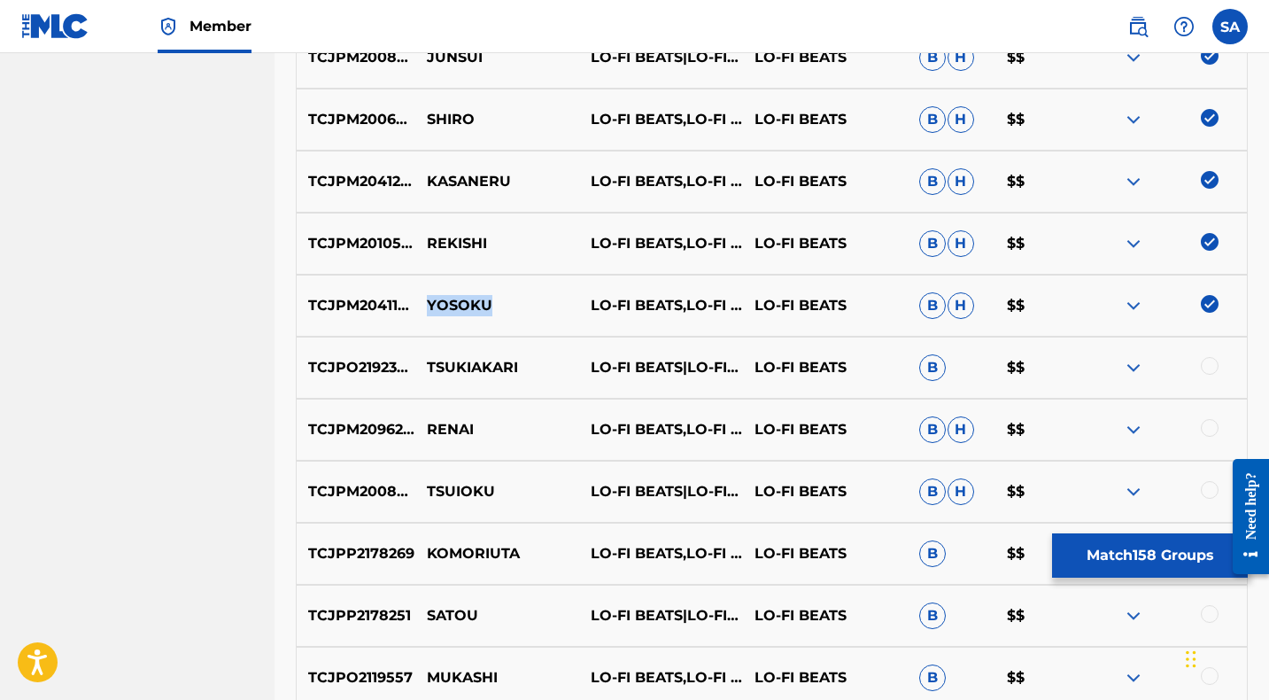
click at [429, 298] on p "YOSOKU" at bounding box center [497, 305] width 164 height 21
click at [1210, 363] on div at bounding box center [1210, 366] width 18 height 18
drag, startPoint x: 494, startPoint y: 363, endPoint x: 424, endPoint y: 357, distance: 70.2
click at [424, 357] on p "TSUKIAKARI" at bounding box center [497, 367] width 164 height 21
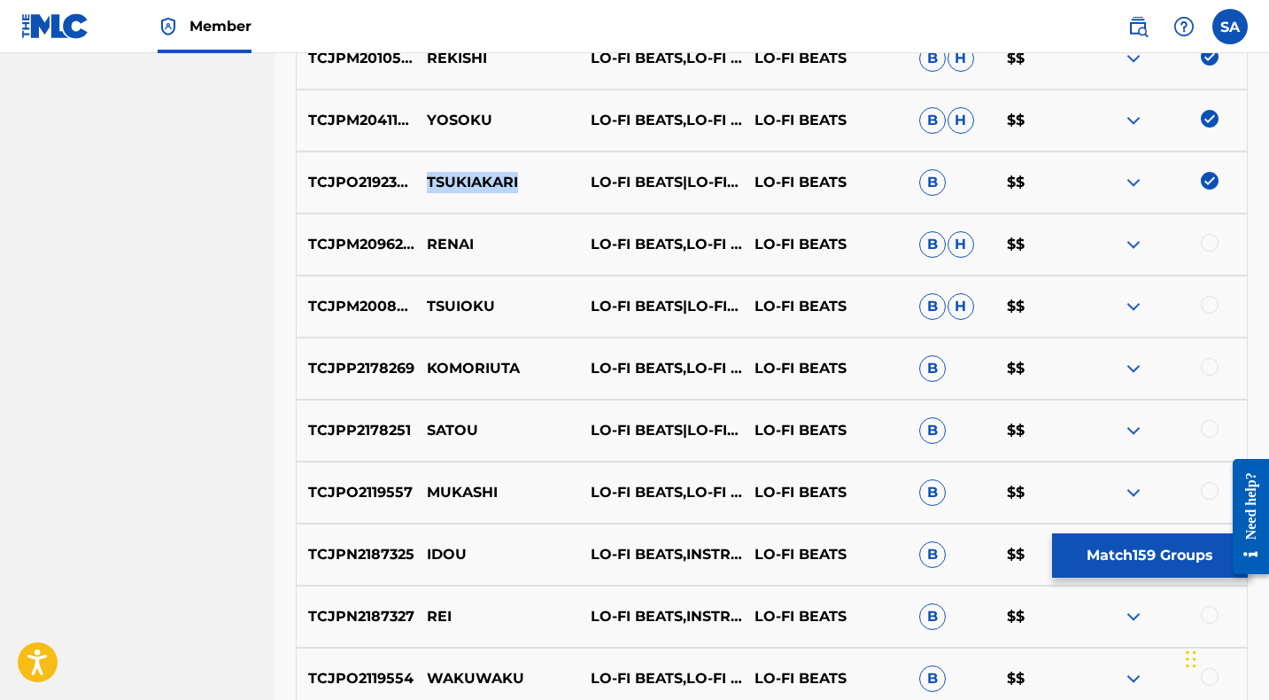
scroll to position [6861, 0]
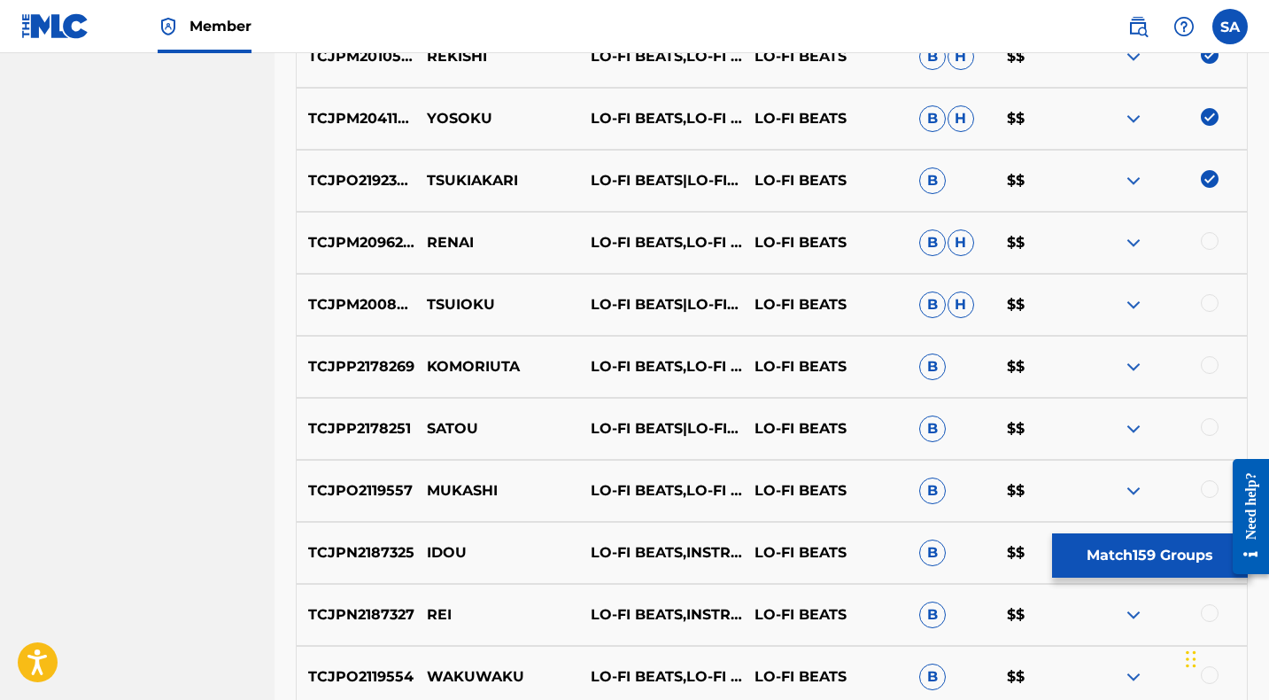
click at [1210, 239] on div at bounding box center [1210, 241] width 18 height 18
drag, startPoint x: 460, startPoint y: 237, endPoint x: 443, endPoint y: 251, distance: 22.7
click at [423, 236] on p "RENAI" at bounding box center [497, 242] width 164 height 21
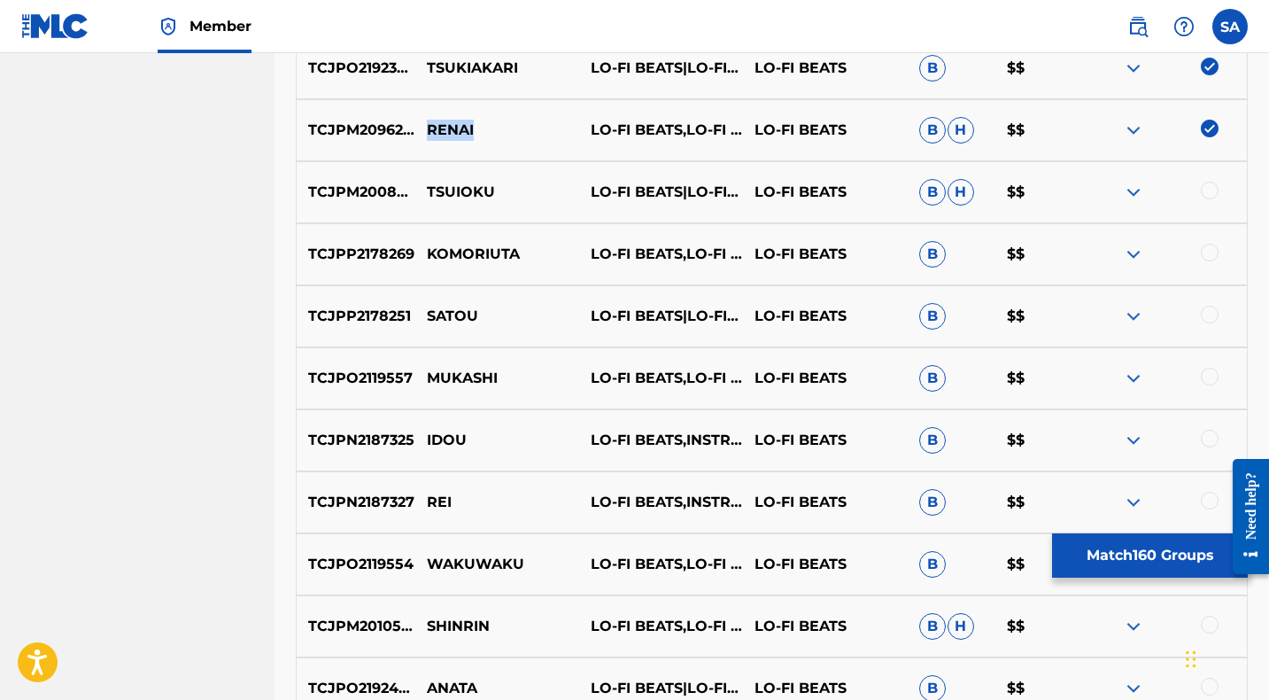
scroll to position [6976, 0]
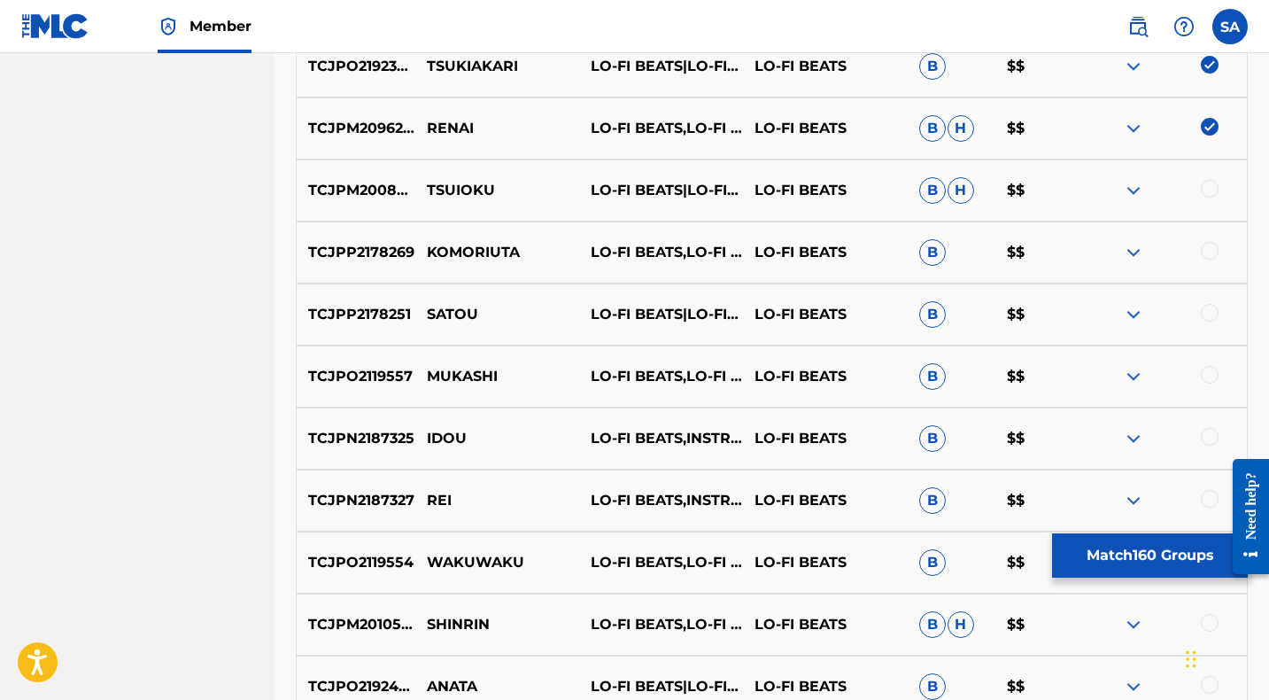
drag, startPoint x: 1210, startPoint y: 186, endPoint x: 1109, endPoint y: 187, distance: 100.9
click at [1210, 186] on div at bounding box center [1210, 189] width 18 height 18
drag, startPoint x: 510, startPoint y: 186, endPoint x: 408, endPoint y: 179, distance: 102.1
click at [408, 179] on div "TCJPM2008557 TSUIOKU LO-FI BEATS|LO-FI CAFE|INSTRUMENTAL STUDY LO-FI BEATS B H …" at bounding box center [772, 190] width 952 height 62
drag, startPoint x: 487, startPoint y: 207, endPoint x: 506, endPoint y: 196, distance: 22.6
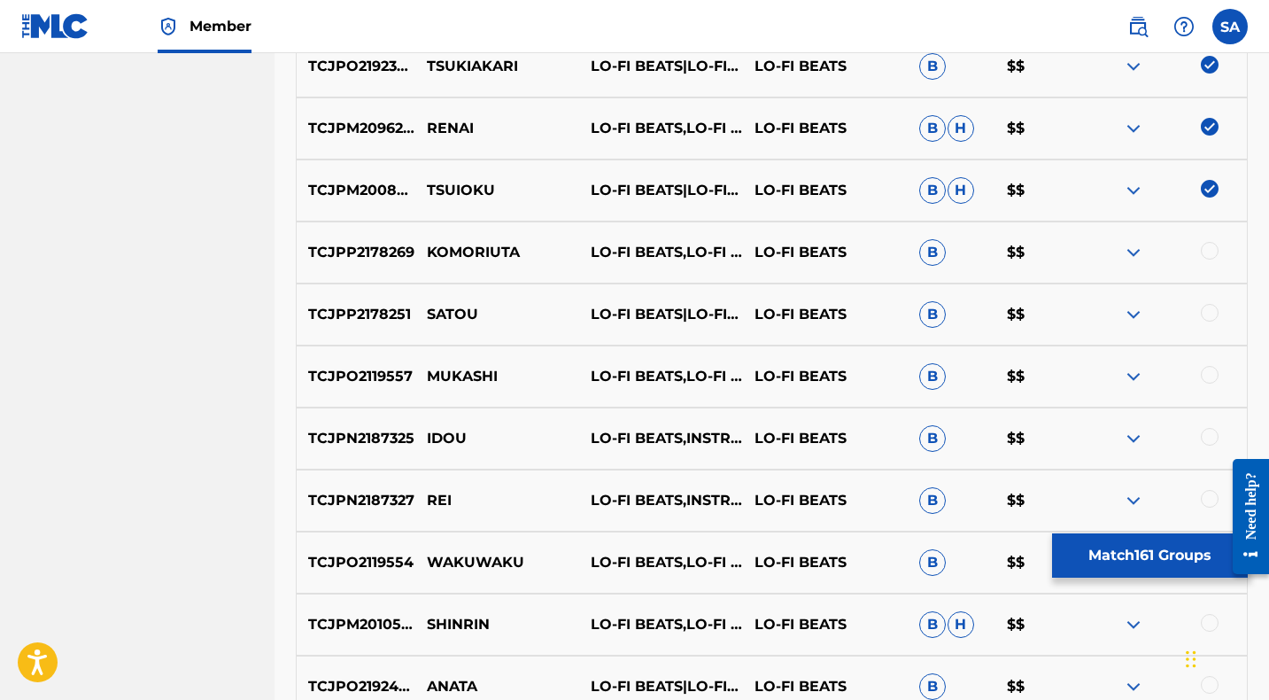
click at [487, 207] on div "TCJPM2008557 TSUIOKU LO-FI BEATS|LO-FI CAFE|INSTRUMENTAL STUDY LO-FI BEATS B H …" at bounding box center [772, 190] width 952 height 62
drag, startPoint x: 473, startPoint y: 185, endPoint x: 447, endPoint y: 191, distance: 26.4
click at [428, 181] on p "TSUIOKU" at bounding box center [497, 190] width 164 height 21
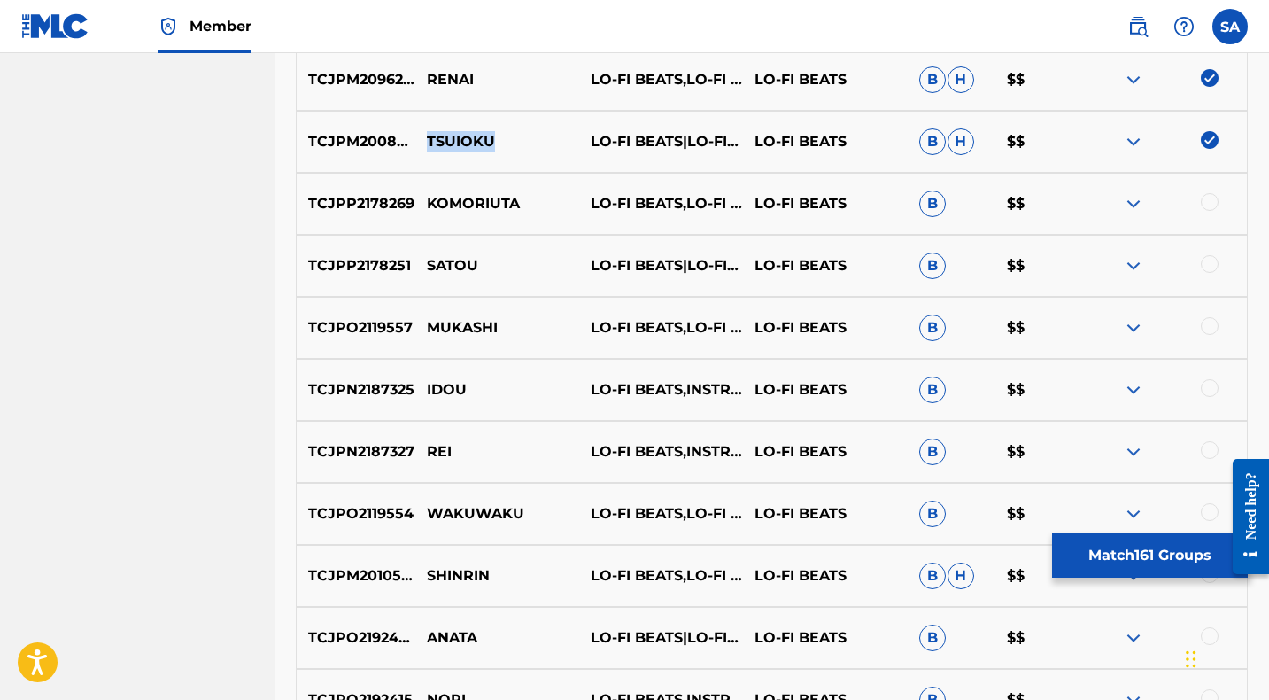
scroll to position [7028, 0]
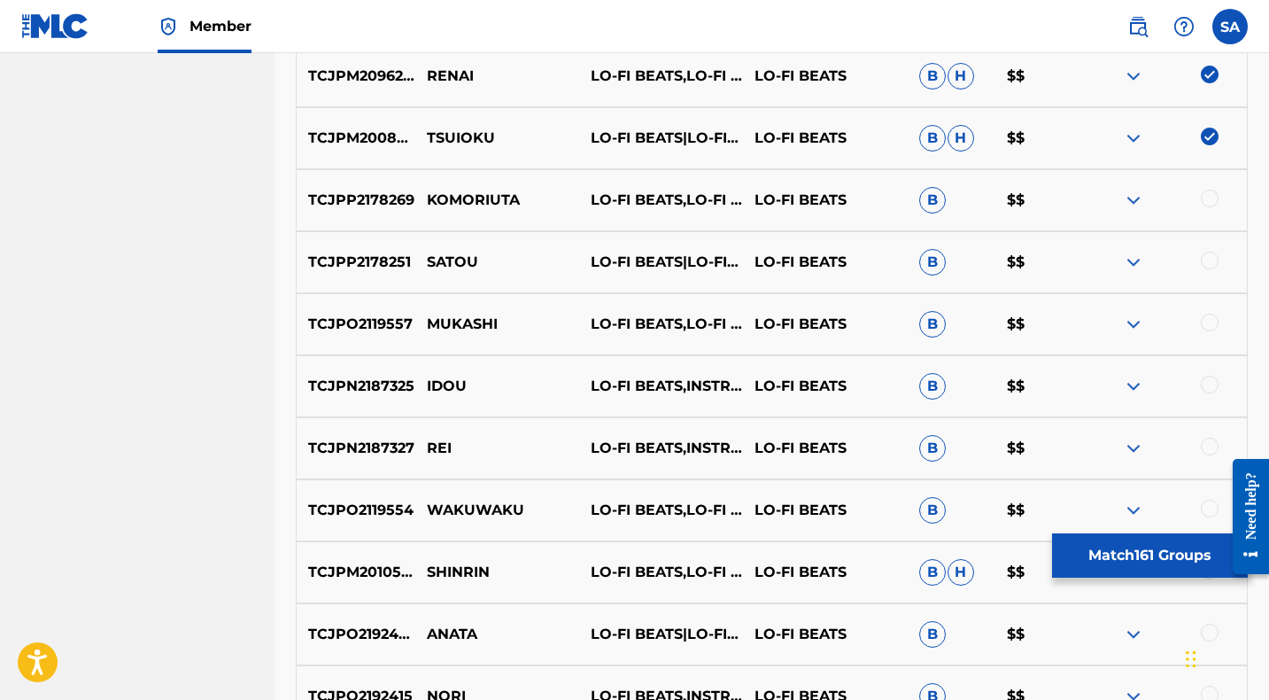
click at [1210, 195] on div at bounding box center [1210, 198] width 18 height 18
drag, startPoint x: 511, startPoint y: 199, endPoint x: 429, endPoint y: 197, distance: 82.4
click at [429, 197] on p "KOMORIUTA" at bounding box center [497, 199] width 164 height 21
drag, startPoint x: 506, startPoint y: 264, endPoint x: 429, endPoint y: 259, distance: 76.3
click at [425, 253] on p "SATOU" at bounding box center [497, 261] width 164 height 21
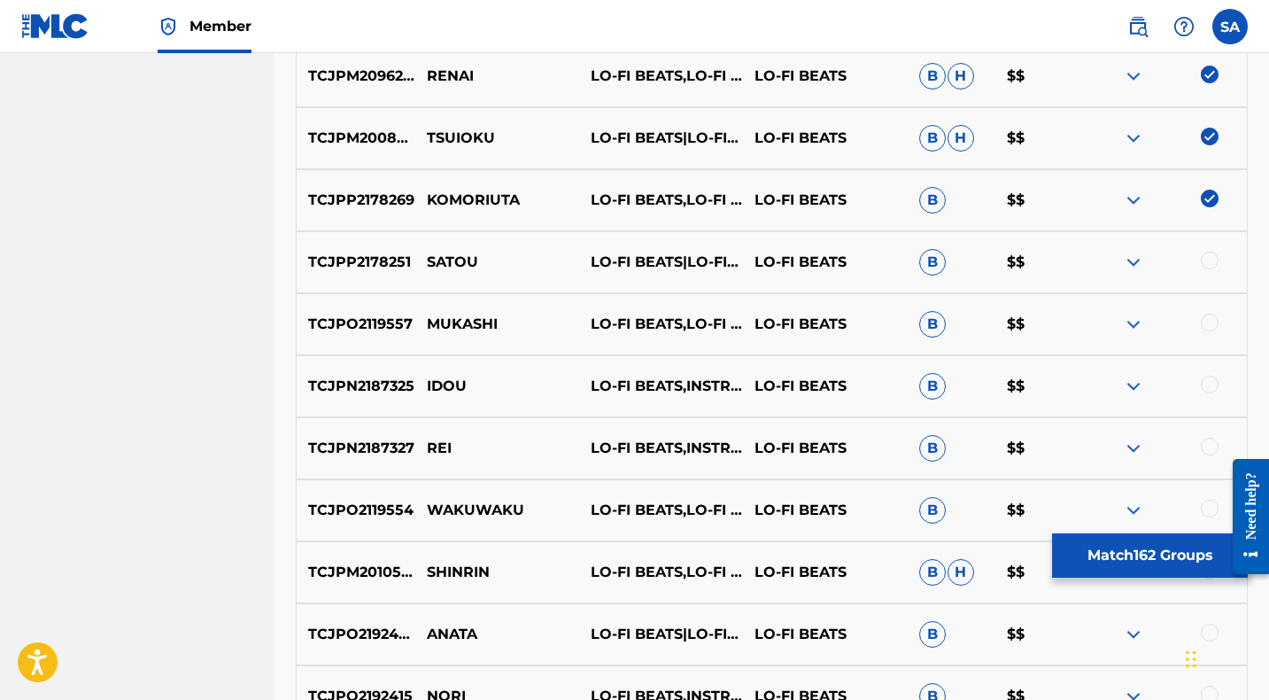
click at [1208, 261] on div at bounding box center [1210, 260] width 18 height 18
click at [1210, 320] on div at bounding box center [1210, 322] width 18 height 18
drag, startPoint x: 510, startPoint y: 323, endPoint x: 429, endPoint y: 320, distance: 80.7
click at [429, 320] on p "MUKASHI" at bounding box center [497, 323] width 164 height 21
click at [1209, 383] on div at bounding box center [1210, 384] width 18 height 18
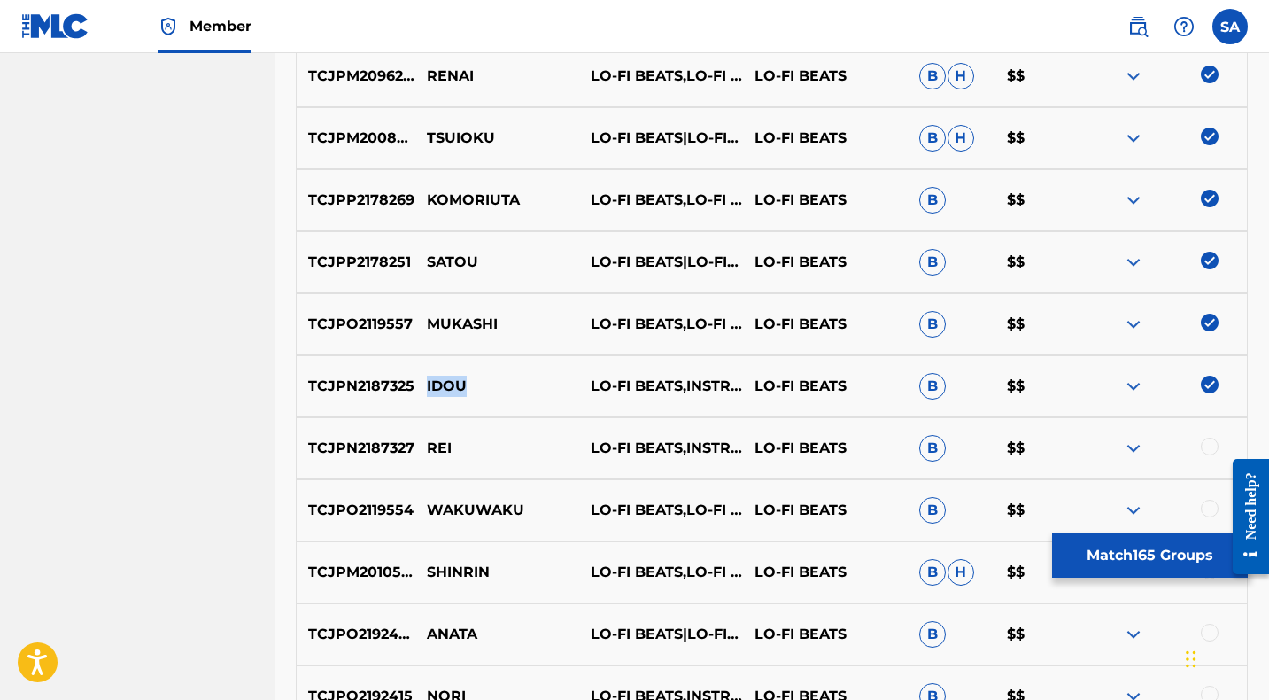
drag, startPoint x: 460, startPoint y: 386, endPoint x: 428, endPoint y: 383, distance: 32.0
click at [428, 383] on p "IDOU" at bounding box center [497, 385] width 164 height 21
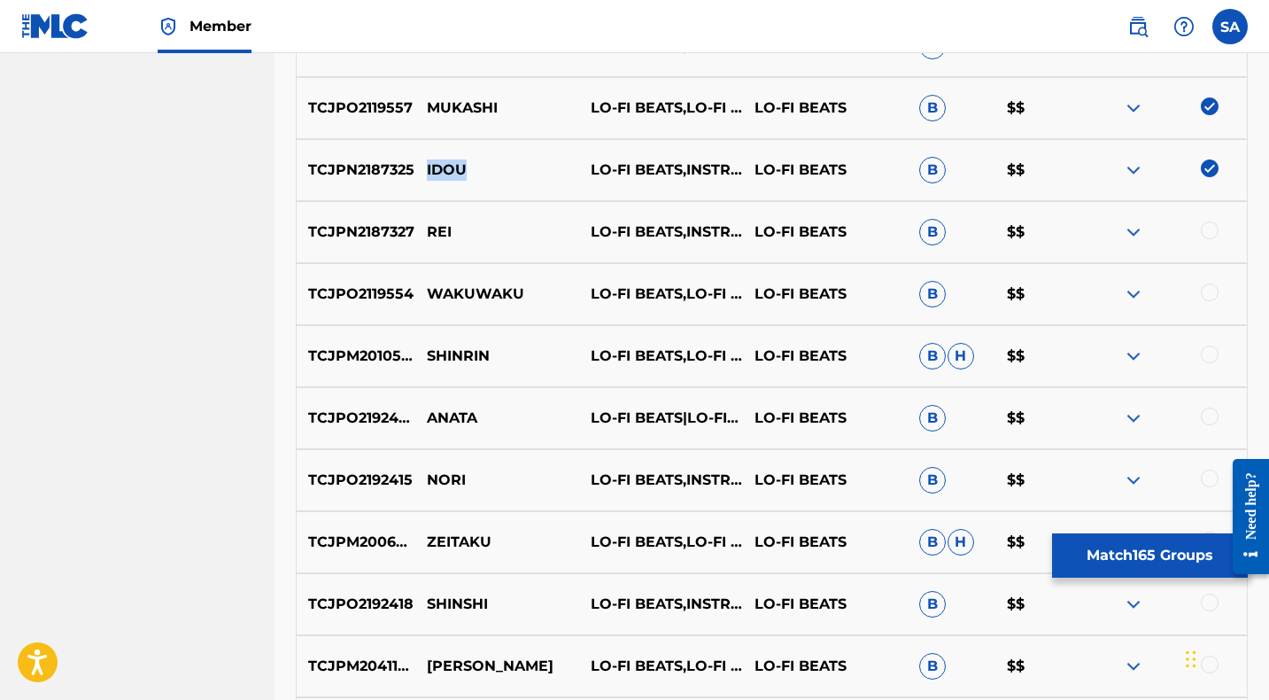
scroll to position [7255, 0]
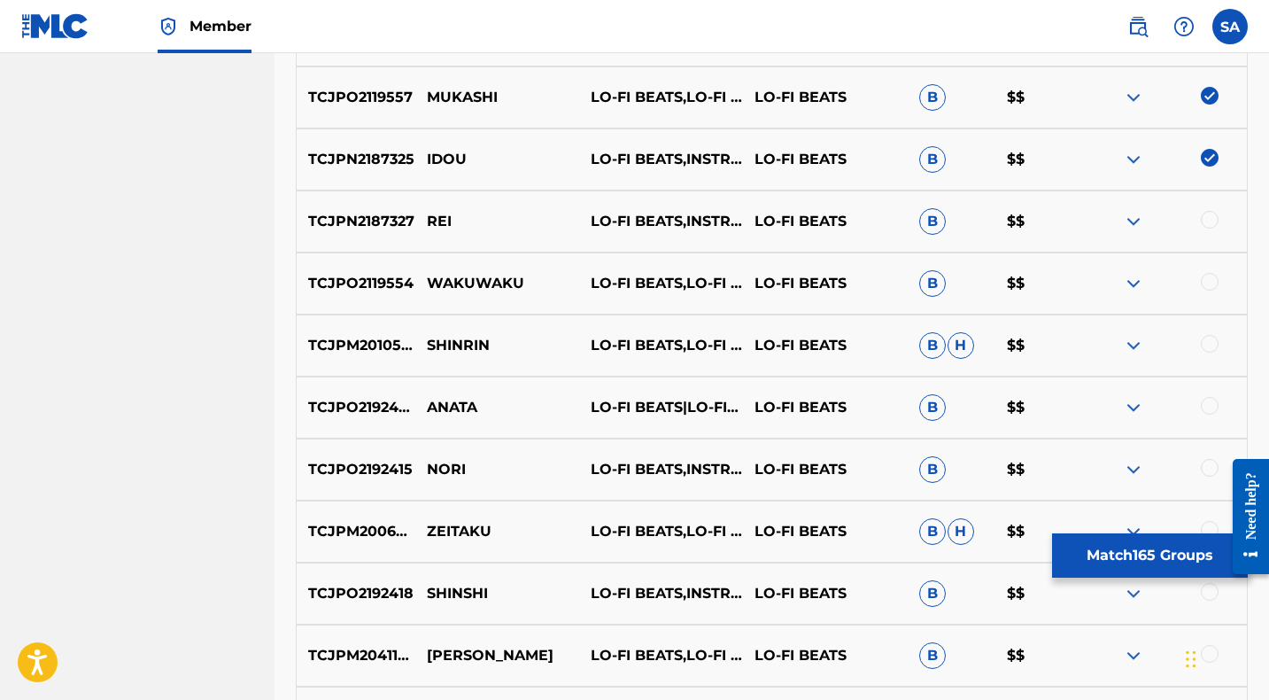
drag, startPoint x: 1209, startPoint y: 219, endPoint x: 863, endPoint y: 229, distance: 345.5
click at [1209, 219] on div at bounding box center [1210, 220] width 18 height 18
drag, startPoint x: 453, startPoint y: 220, endPoint x: 426, endPoint y: 215, distance: 27.8
click at [426, 215] on p "REI" at bounding box center [497, 221] width 164 height 21
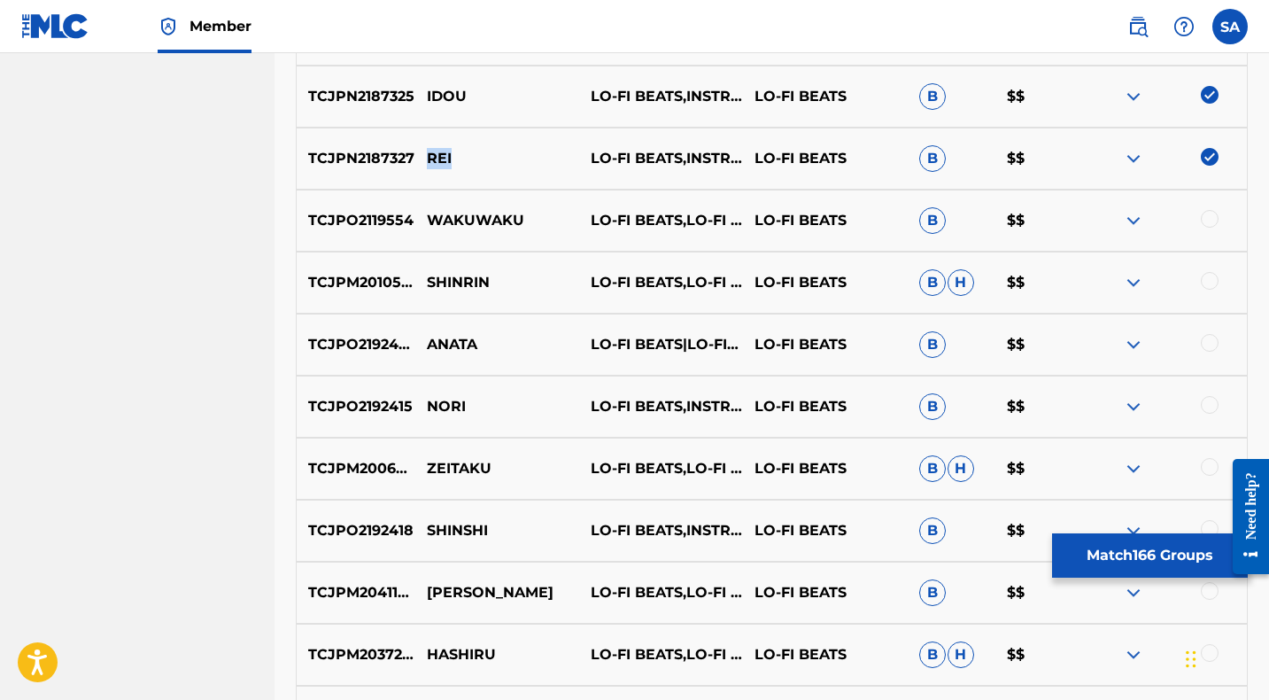
scroll to position [7319, 0]
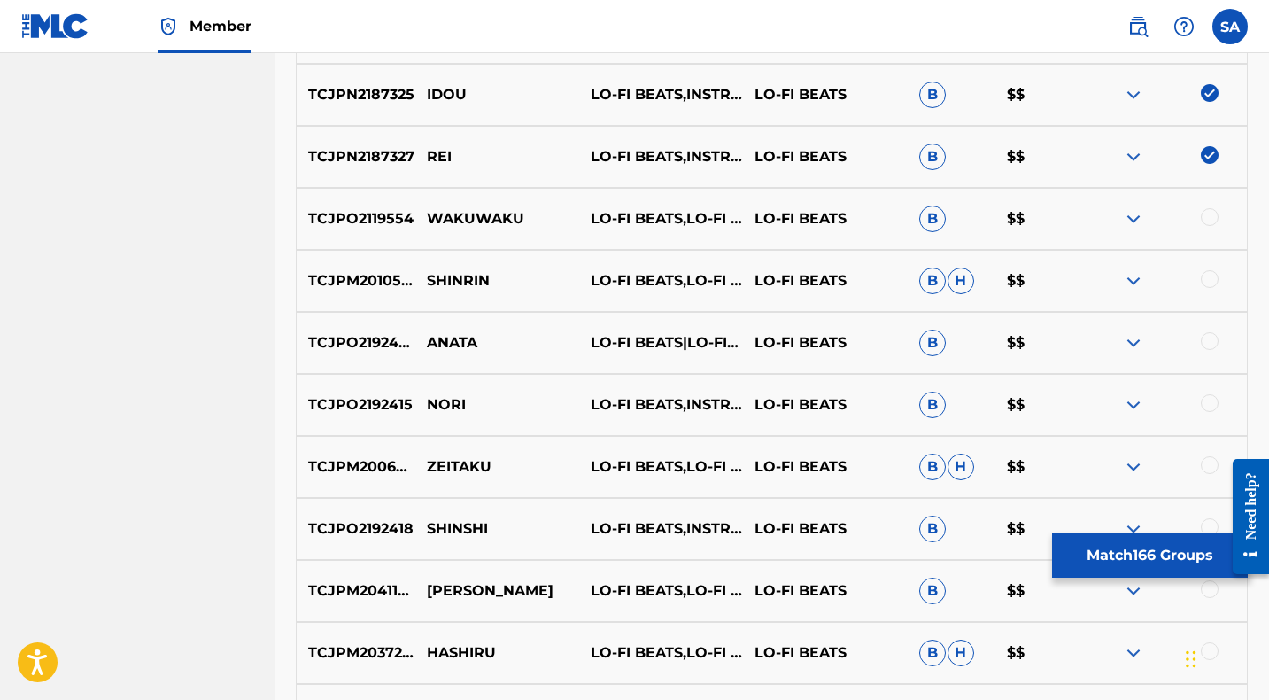
click at [1209, 214] on div at bounding box center [1210, 217] width 18 height 18
drag, startPoint x: 540, startPoint y: 214, endPoint x: 430, endPoint y: 210, distance: 109.9
click at [430, 210] on p "WAKUWAKU" at bounding box center [497, 218] width 164 height 21
click at [1209, 280] on div at bounding box center [1210, 279] width 18 height 18
drag, startPoint x: 501, startPoint y: 282, endPoint x: 429, endPoint y: 281, distance: 71.7
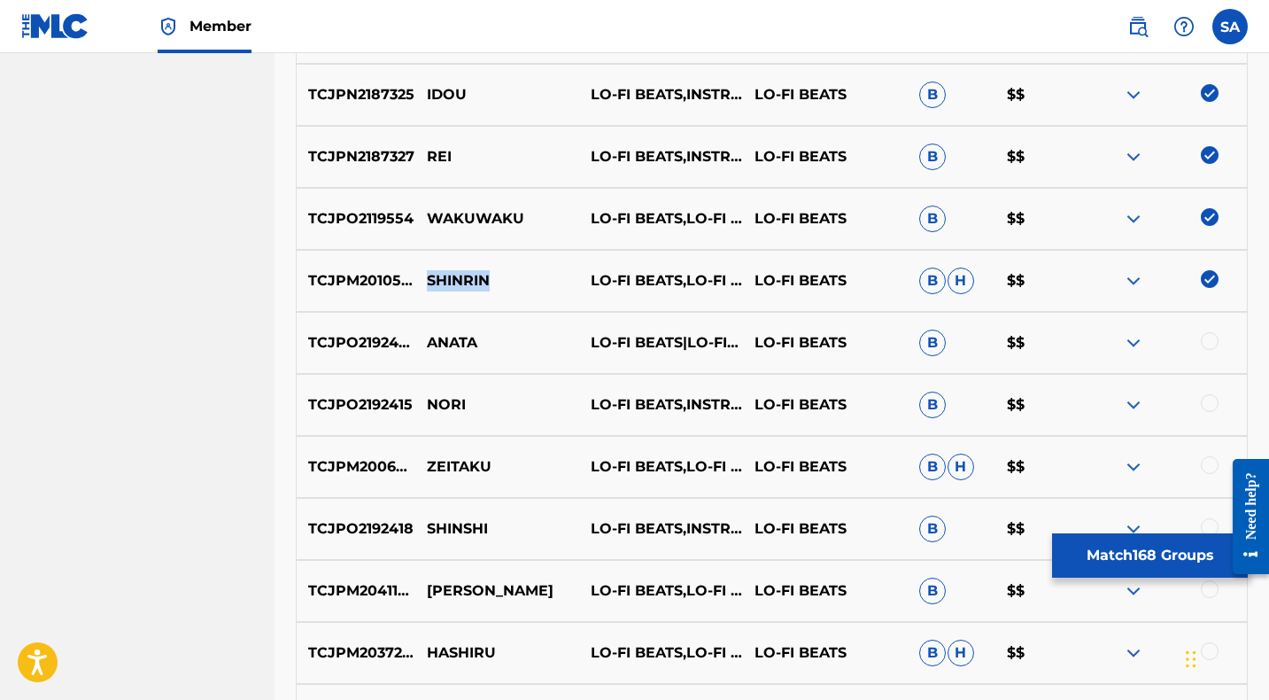
click at [429, 281] on p "SHINRIN" at bounding box center [497, 280] width 164 height 21
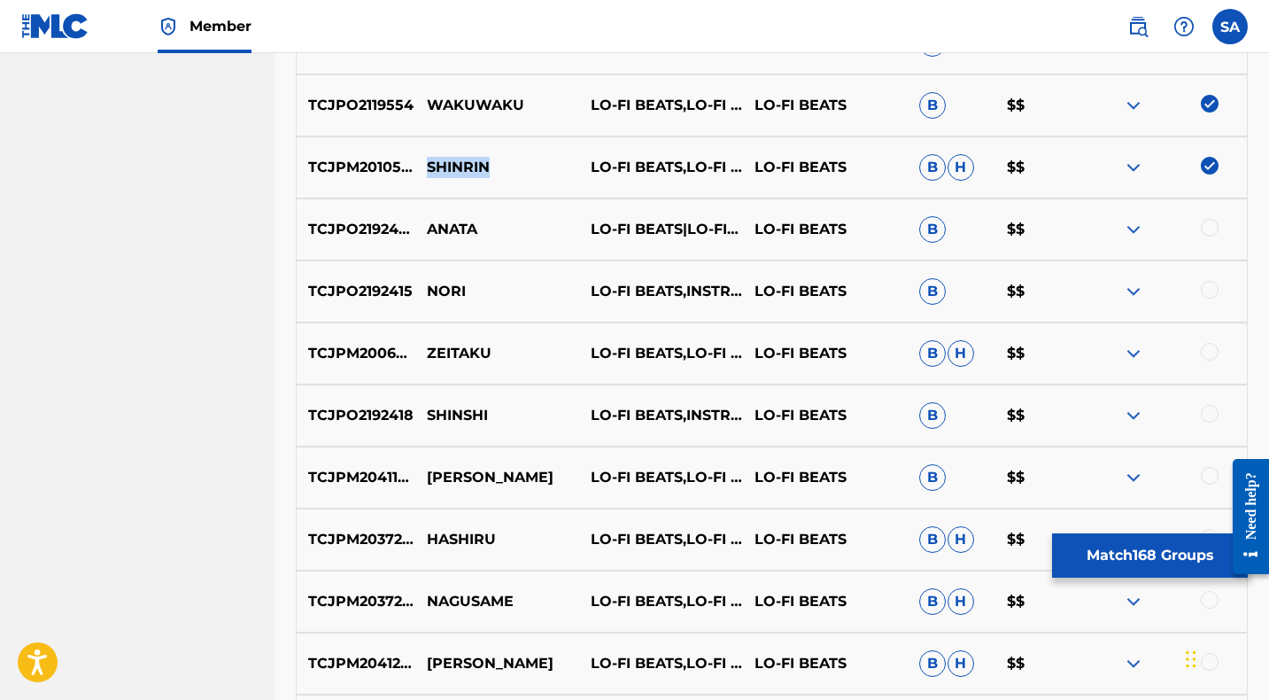
scroll to position [7436, 0]
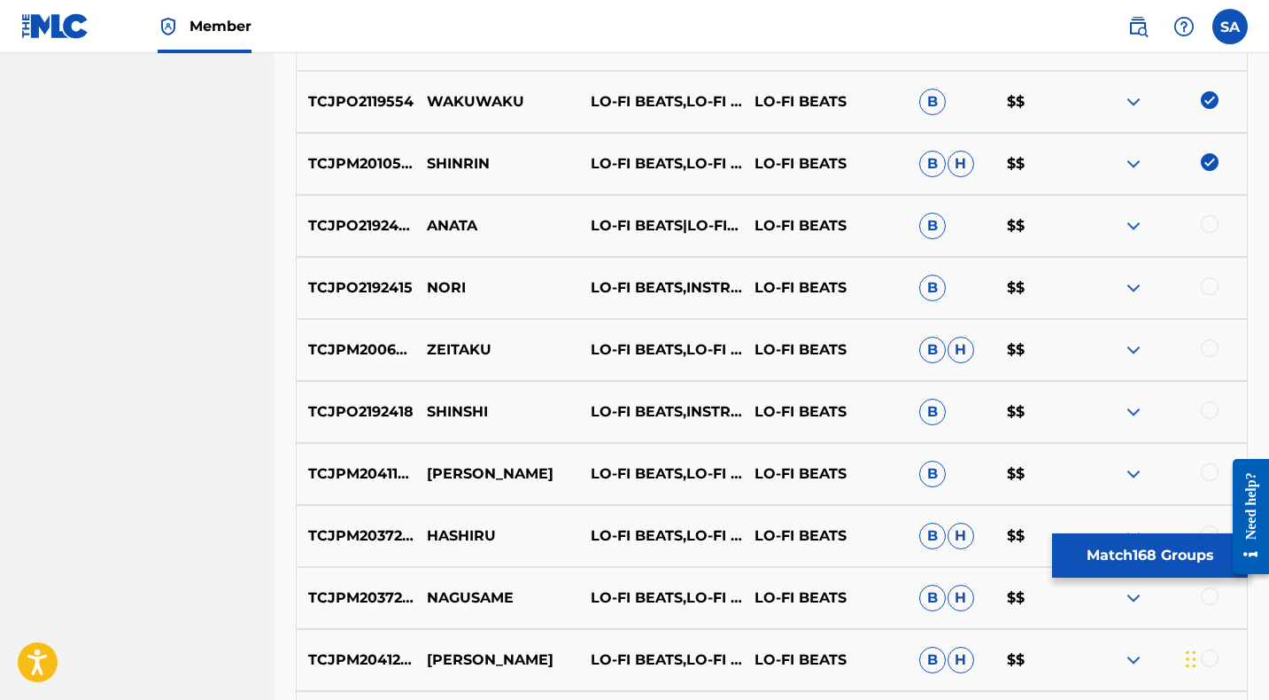
drag, startPoint x: 1212, startPoint y: 221, endPoint x: 719, endPoint y: 216, distance: 493.2
click at [1212, 221] on div at bounding box center [1210, 224] width 18 height 18
drag, startPoint x: 498, startPoint y: 226, endPoint x: 430, endPoint y: 220, distance: 67.5
click at [430, 220] on p "ANATA" at bounding box center [497, 225] width 164 height 21
click at [1210, 286] on div at bounding box center [1210, 286] width 18 height 18
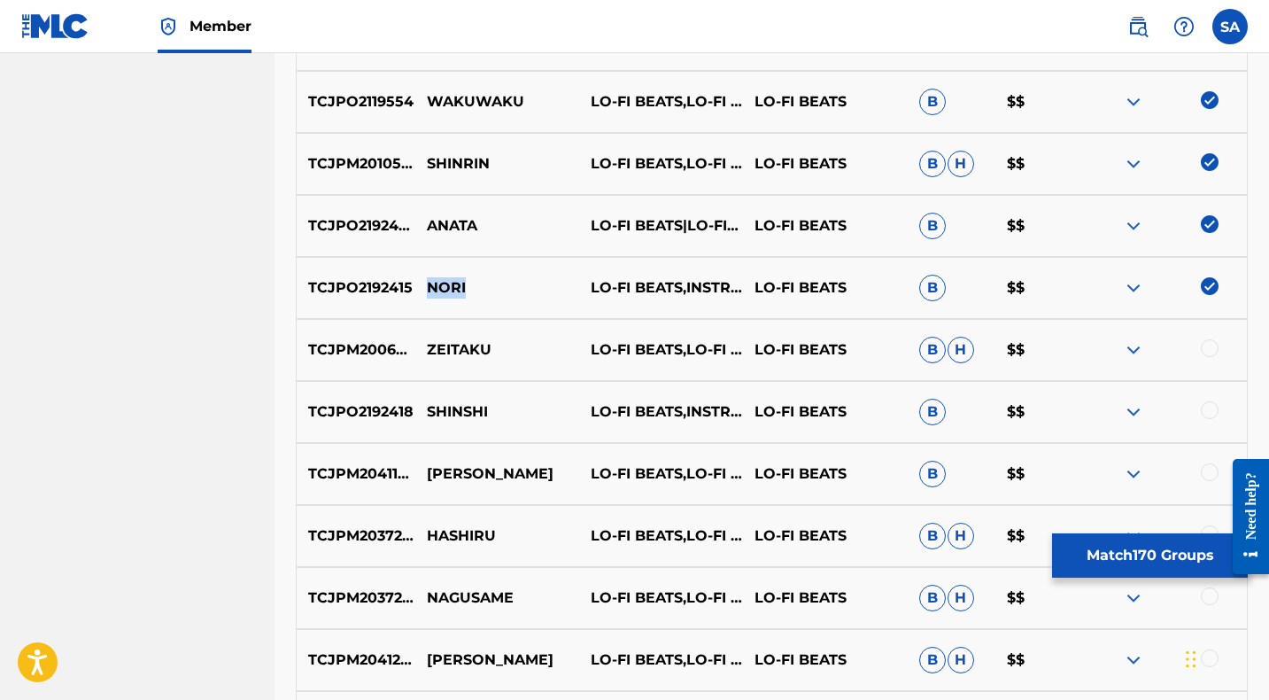
drag, startPoint x: 482, startPoint y: 284, endPoint x: 429, endPoint y: 281, distance: 53.2
click at [429, 281] on p "NORI" at bounding box center [497, 287] width 164 height 21
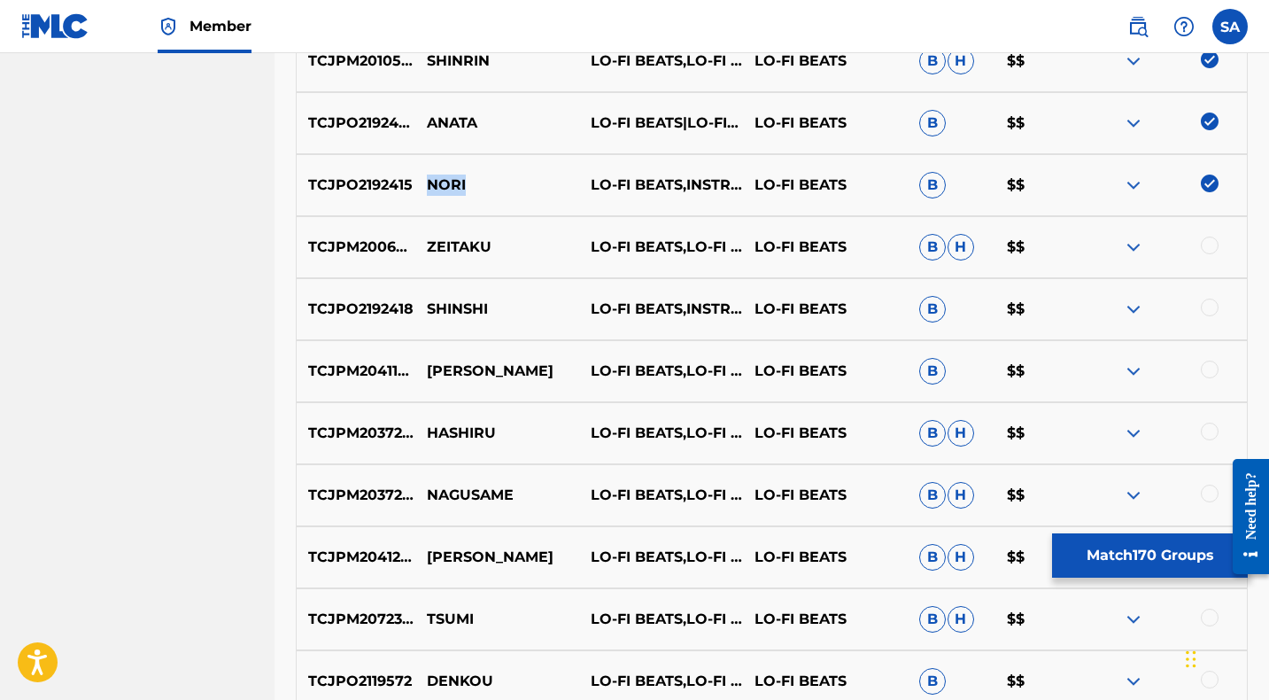
scroll to position [7542, 0]
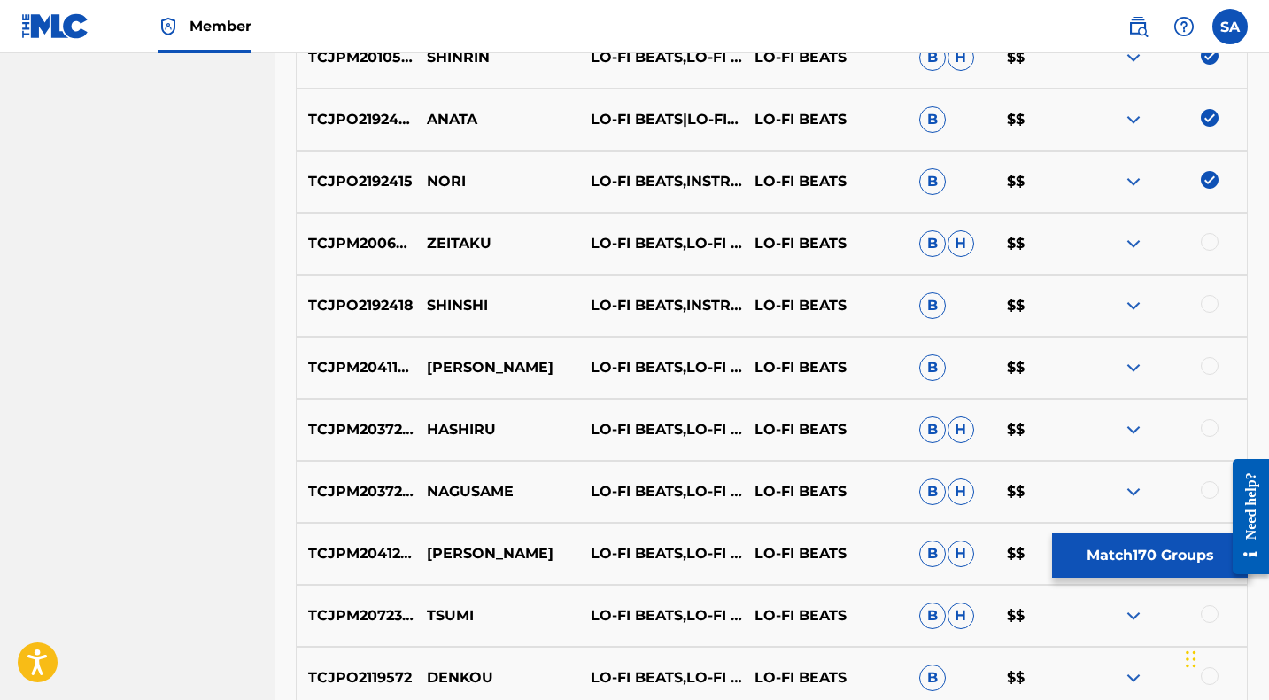
click at [1209, 242] on div at bounding box center [1210, 242] width 18 height 18
drag, startPoint x: 503, startPoint y: 237, endPoint x: 423, endPoint y: 244, distance: 79.9
click at [423, 244] on p "ZEITAKU" at bounding box center [497, 243] width 164 height 21
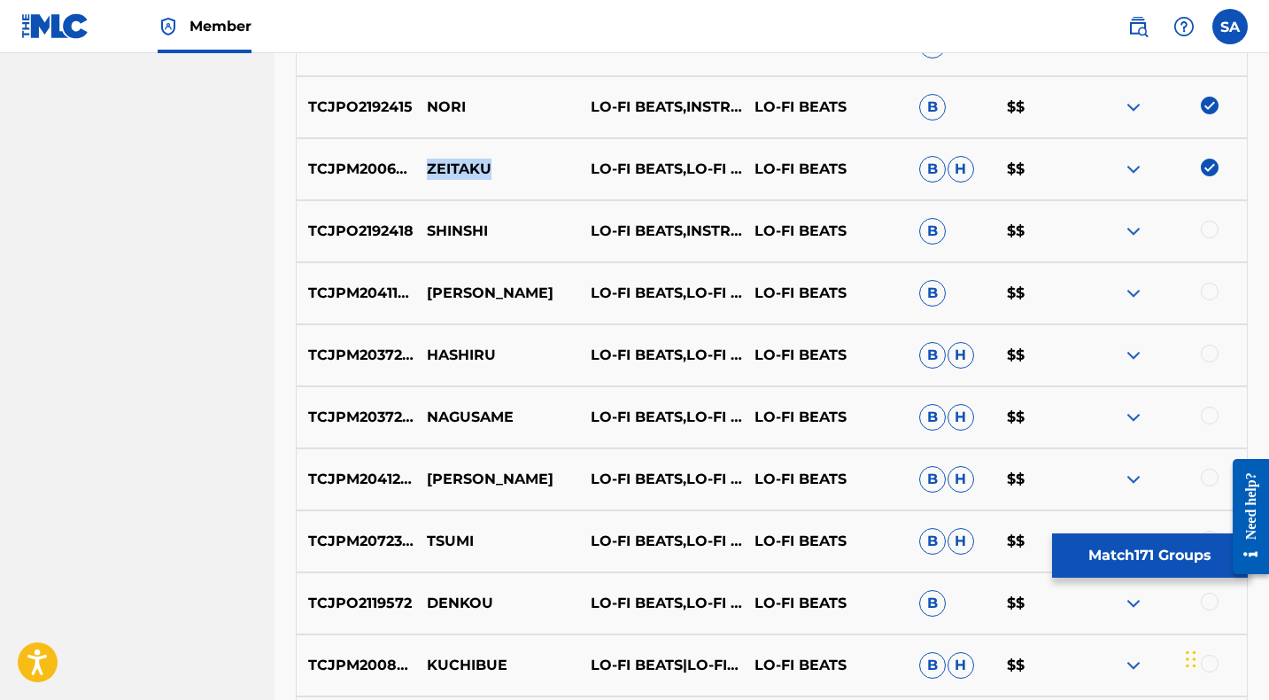
scroll to position [7626, 0]
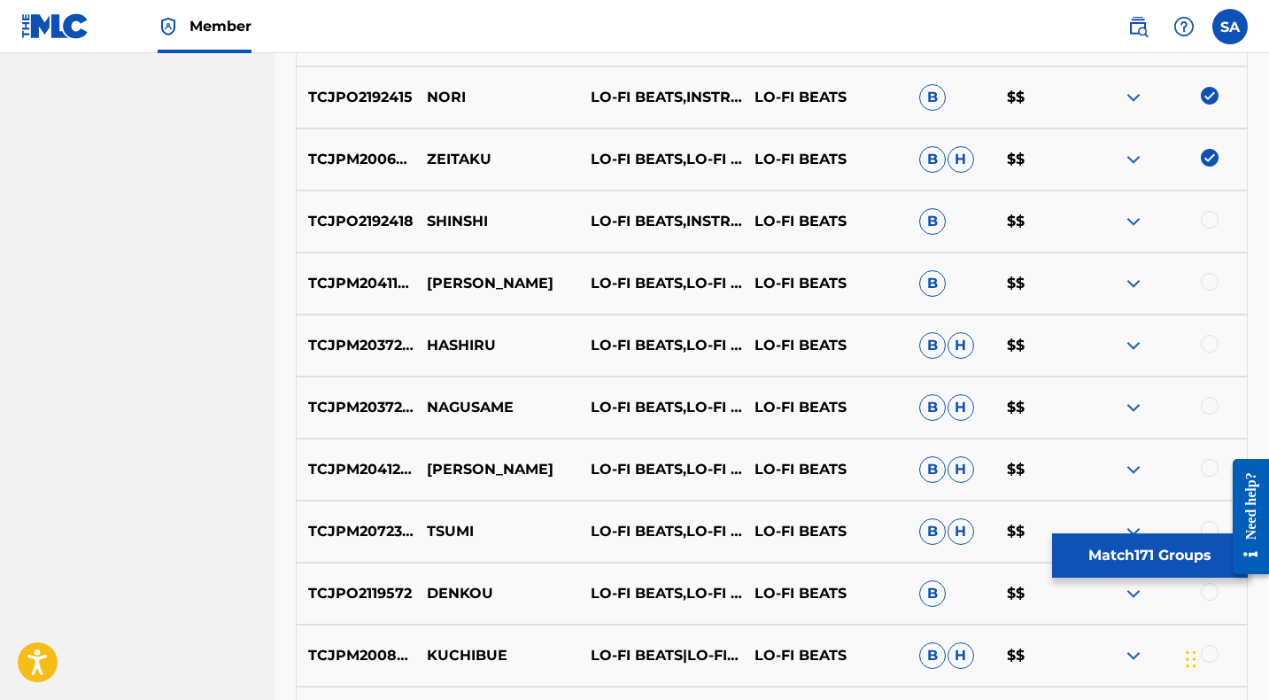
click at [1209, 217] on div at bounding box center [1210, 220] width 18 height 18
drag, startPoint x: 477, startPoint y: 216, endPoint x: 429, endPoint y: 213, distance: 48.8
click at [429, 213] on p "SHINSHI" at bounding box center [497, 221] width 164 height 21
click at [1210, 282] on div at bounding box center [1210, 282] width 18 height 18
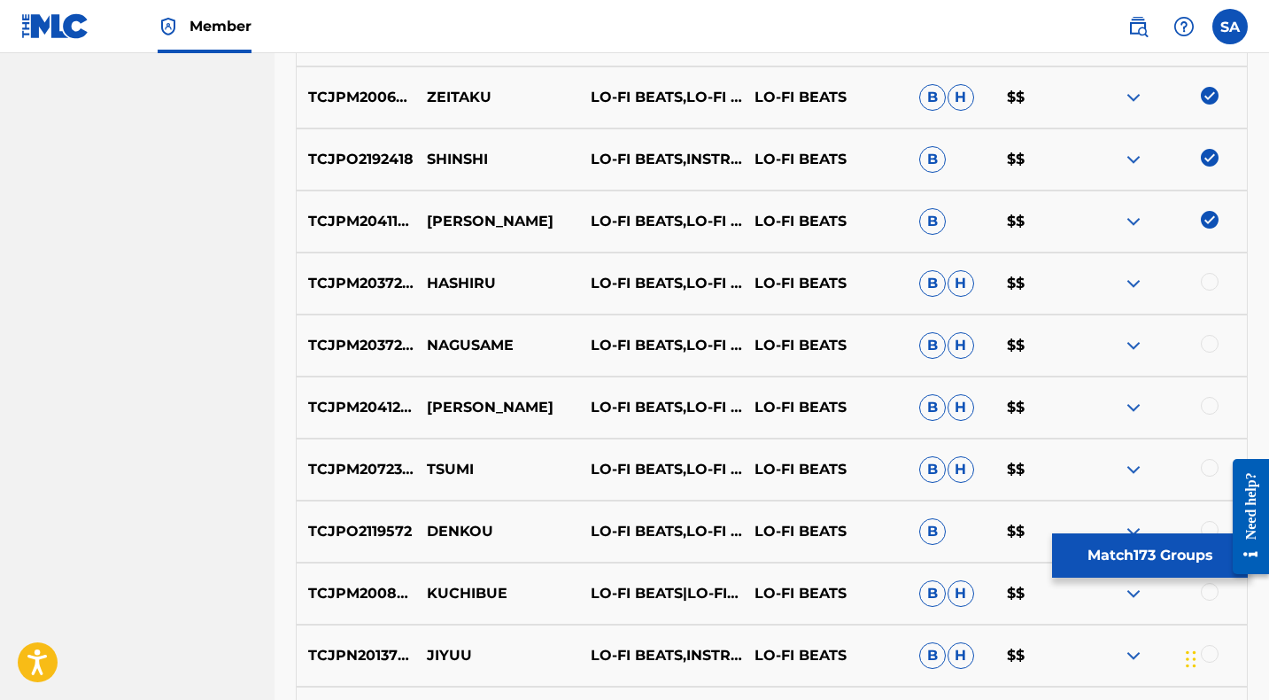
scroll to position [7691, 0]
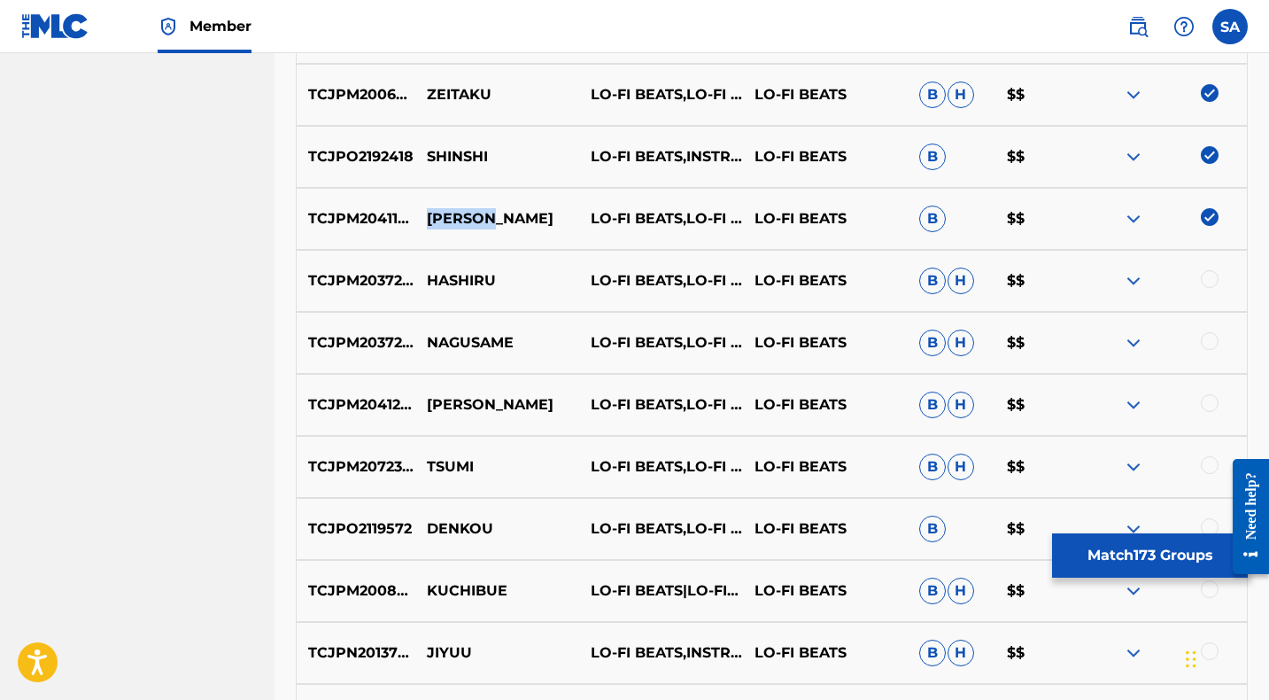
drag, startPoint x: 505, startPoint y: 216, endPoint x: 427, endPoint y: 213, distance: 78.0
click at [427, 213] on p "[PERSON_NAME]" at bounding box center [497, 218] width 164 height 21
click at [1210, 277] on div at bounding box center [1210, 279] width 18 height 18
drag, startPoint x: 511, startPoint y: 278, endPoint x: 427, endPoint y: 276, distance: 84.1
click at [427, 276] on p "HASHIRU" at bounding box center [497, 280] width 164 height 21
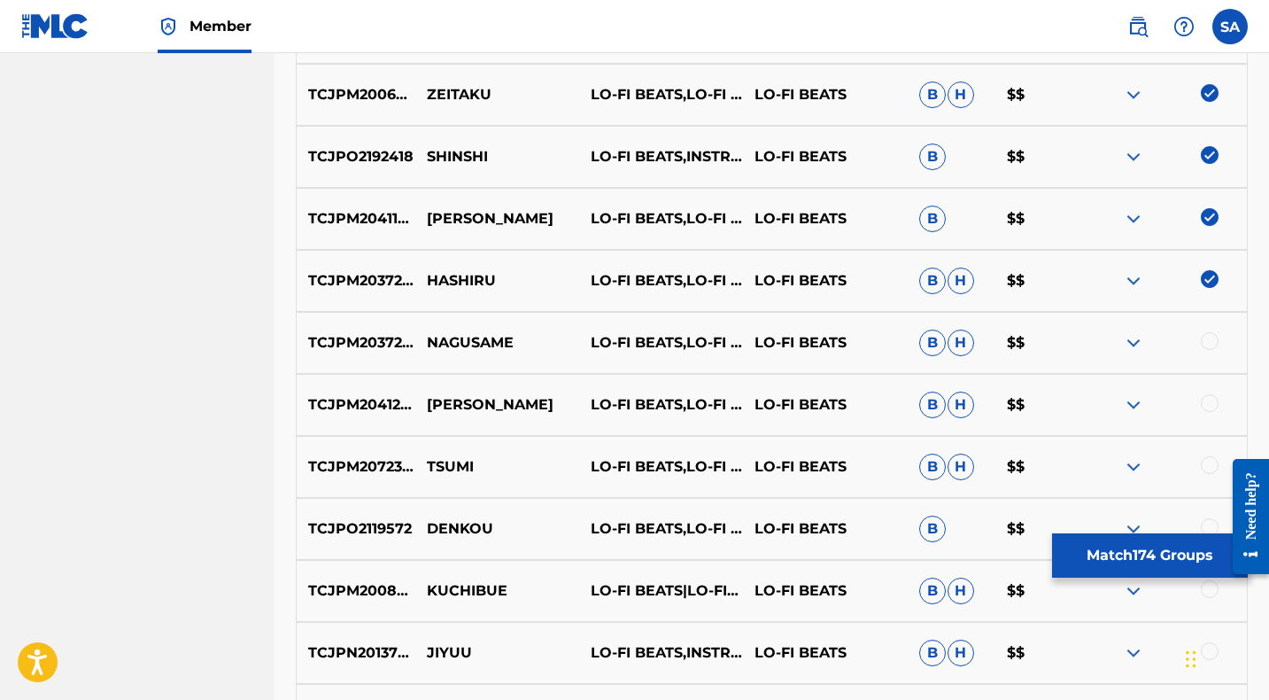
click at [1208, 340] on div at bounding box center [1210, 341] width 18 height 18
drag, startPoint x: 536, startPoint y: 339, endPoint x: 427, endPoint y: 338, distance: 108.9
click at [427, 338] on p "NAGUSAME" at bounding box center [497, 342] width 164 height 21
drag, startPoint x: 1209, startPoint y: 404, endPoint x: 1125, endPoint y: 398, distance: 84.3
click at [1209, 404] on div at bounding box center [1210, 403] width 18 height 18
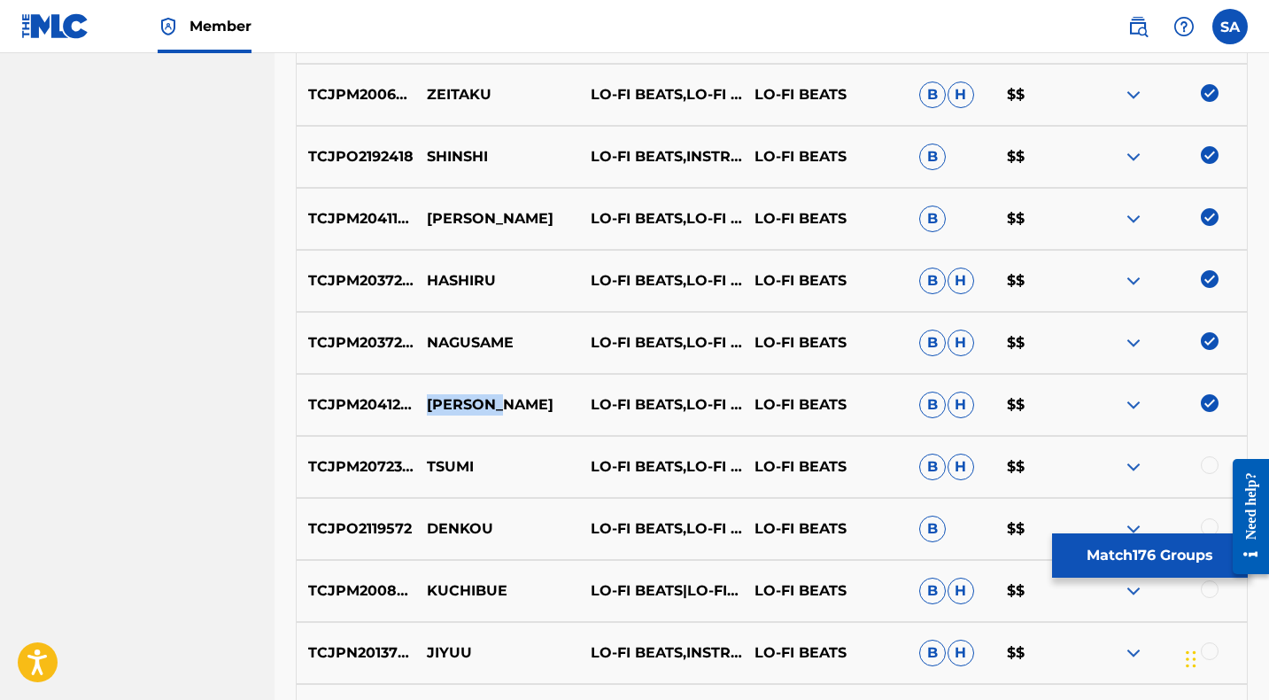
drag, startPoint x: 531, startPoint y: 404, endPoint x: 428, endPoint y: 402, distance: 103.6
click at [428, 402] on p "YUKIYAMA" at bounding box center [497, 404] width 164 height 21
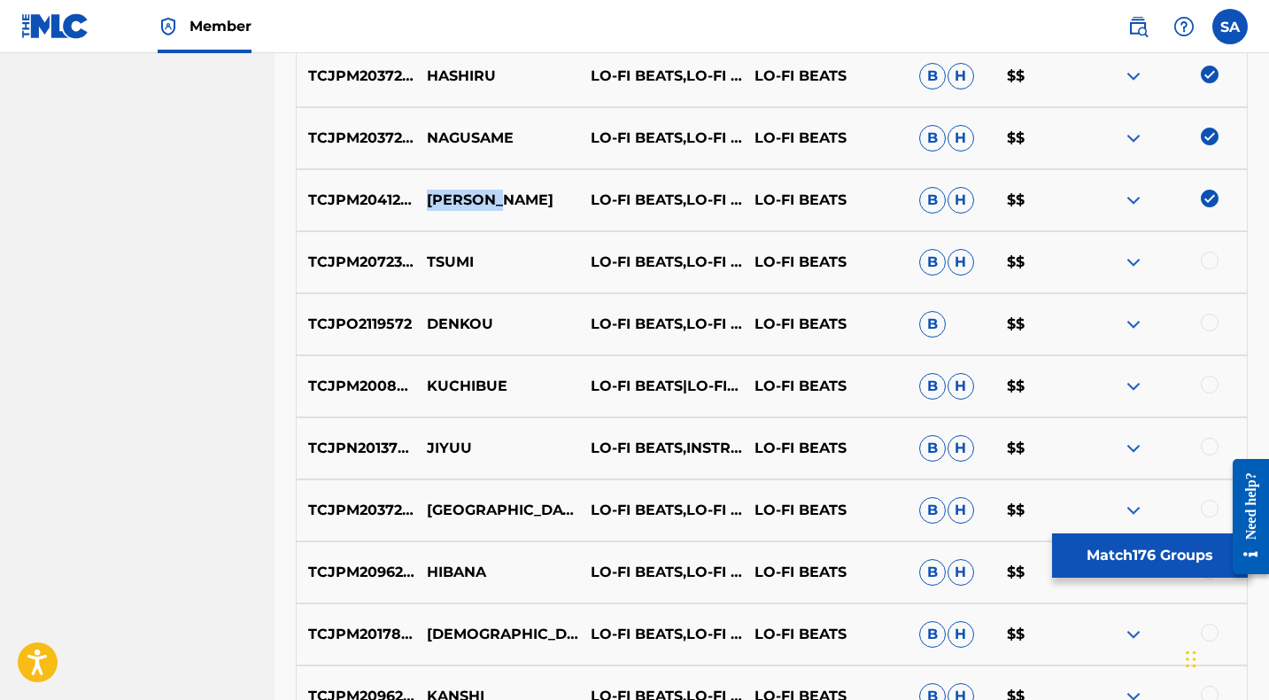
scroll to position [7902, 0]
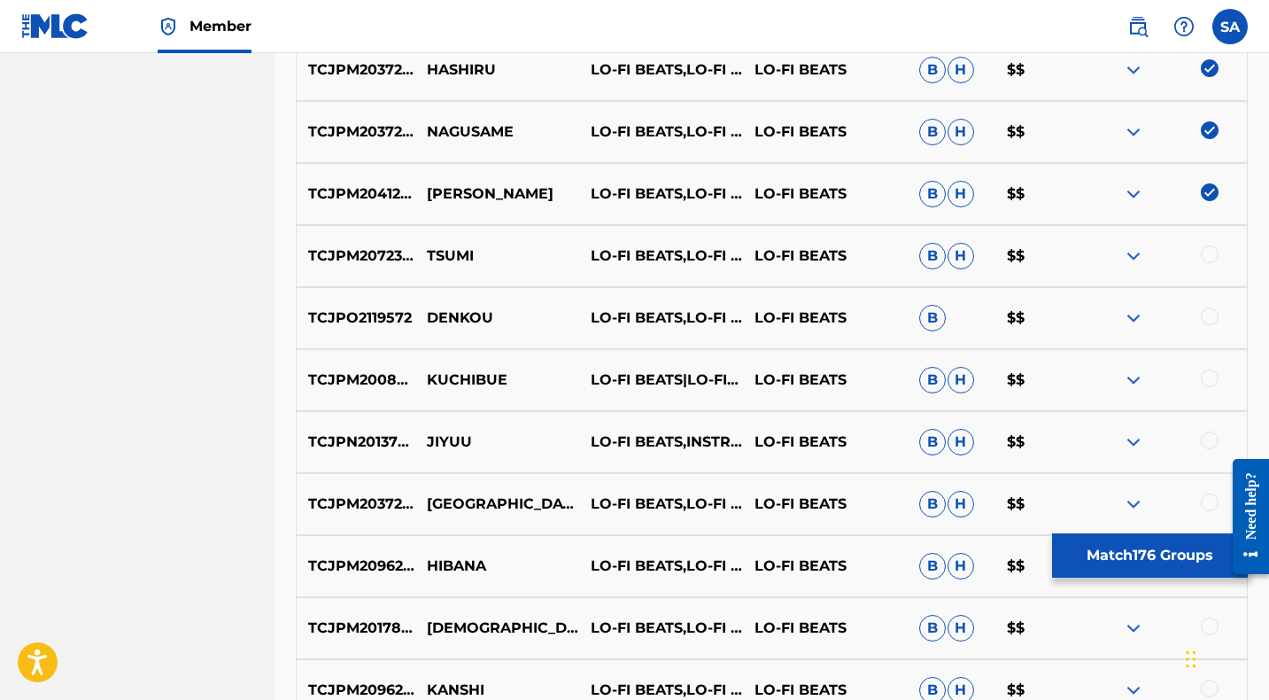
drag, startPoint x: 1211, startPoint y: 253, endPoint x: 1011, endPoint y: 253, distance: 200.1
click at [1210, 253] on div at bounding box center [1210, 254] width 18 height 18
drag, startPoint x: 457, startPoint y: 250, endPoint x: 419, endPoint y: 248, distance: 38.1
click at [419, 248] on p "TSUMI" at bounding box center [497, 255] width 164 height 21
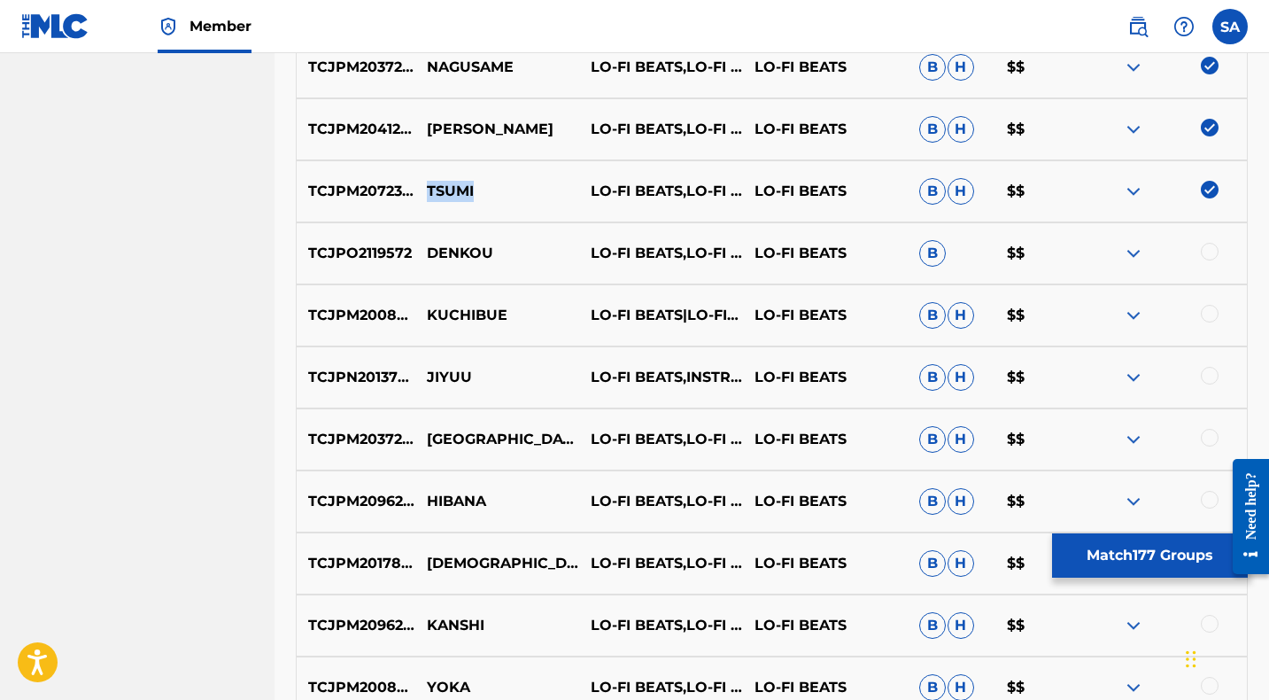
scroll to position [7972, 0]
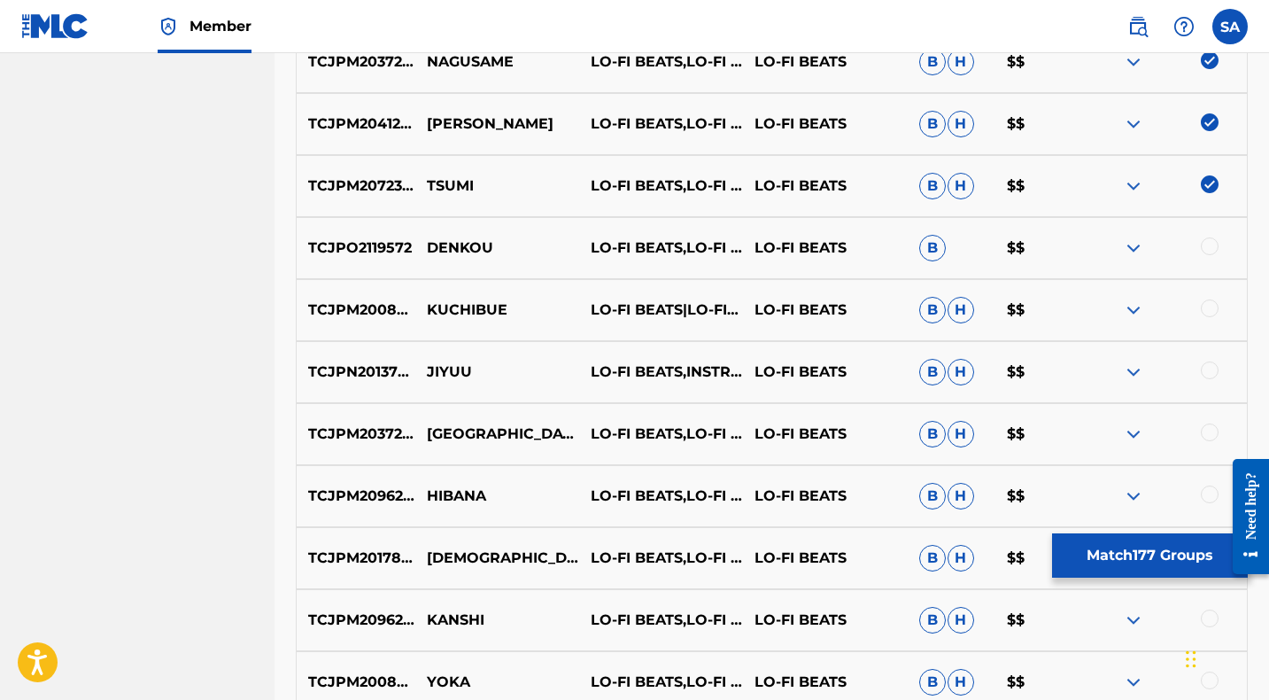
click at [1206, 245] on div at bounding box center [1210, 246] width 18 height 18
drag, startPoint x: 516, startPoint y: 248, endPoint x: 428, endPoint y: 243, distance: 88.7
click at [428, 243] on p "DENKOU" at bounding box center [497, 247] width 164 height 21
drag, startPoint x: 1210, startPoint y: 306, endPoint x: 644, endPoint y: 298, distance: 566.7
click at [1210, 306] on div at bounding box center [1210, 308] width 18 height 18
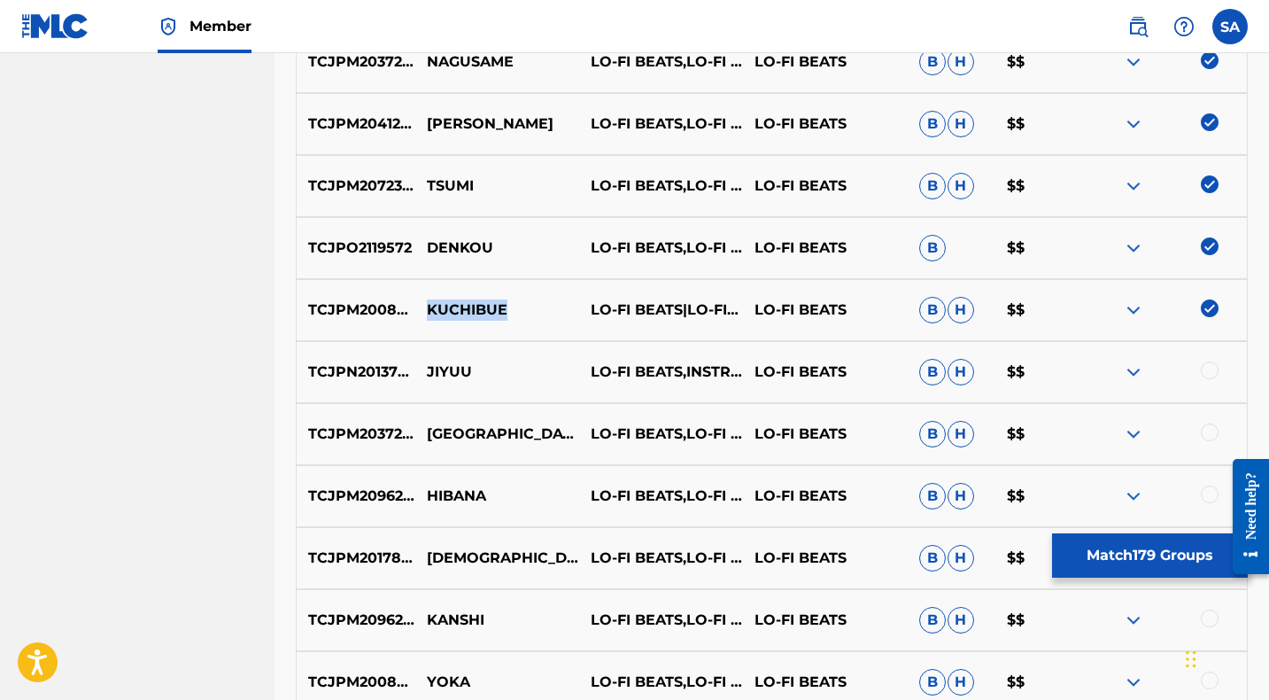
drag, startPoint x: 472, startPoint y: 308, endPoint x: 417, endPoint y: 308, distance: 54.9
click at [417, 308] on p "KUCHIBUE" at bounding box center [497, 309] width 164 height 21
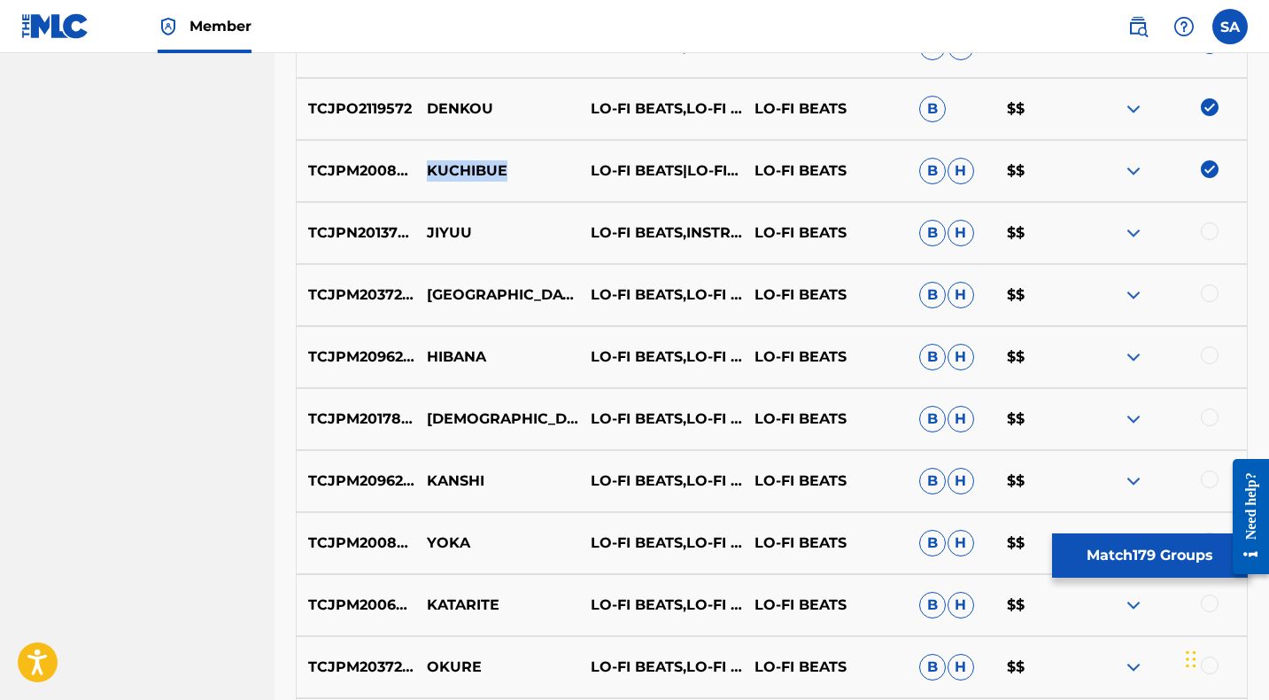
scroll to position [8110, 0]
drag, startPoint x: 1209, startPoint y: 230, endPoint x: 1141, endPoint y: 232, distance: 67.3
click at [1209, 230] on div at bounding box center [1210, 232] width 18 height 18
drag, startPoint x: 478, startPoint y: 235, endPoint x: 426, endPoint y: 228, distance: 52.7
click at [426, 228] on p "JIYUU" at bounding box center [497, 233] width 164 height 21
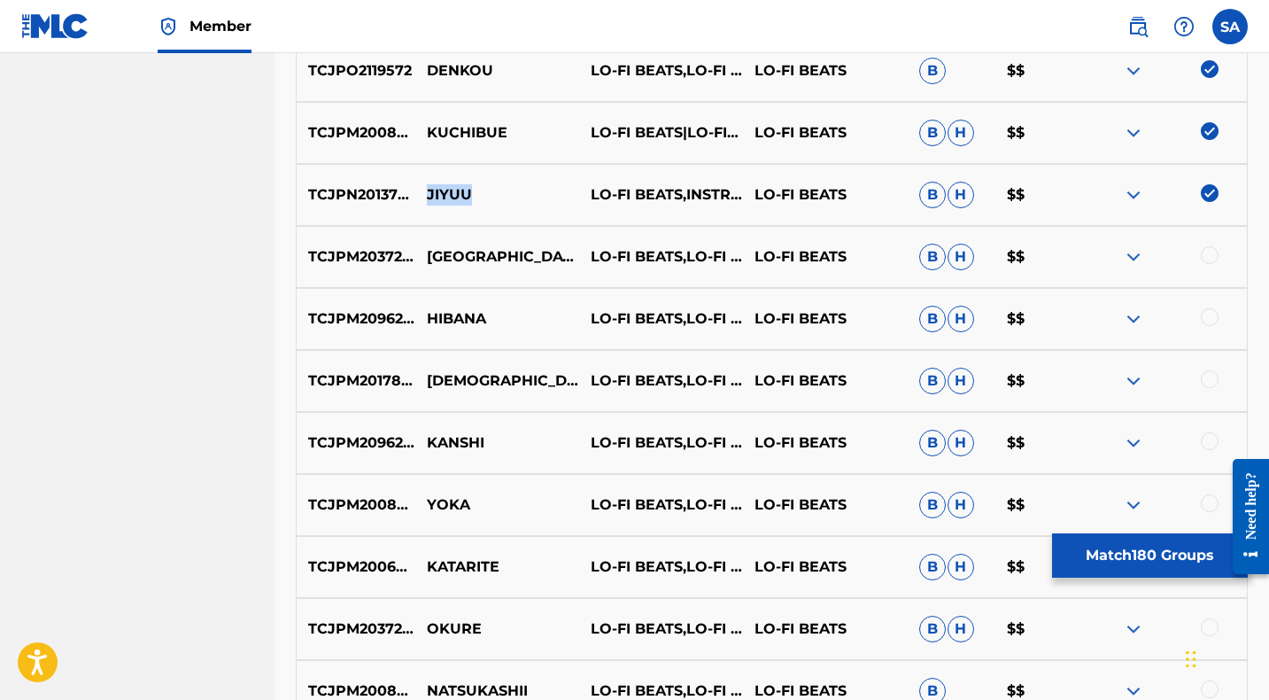
scroll to position [8152, 0]
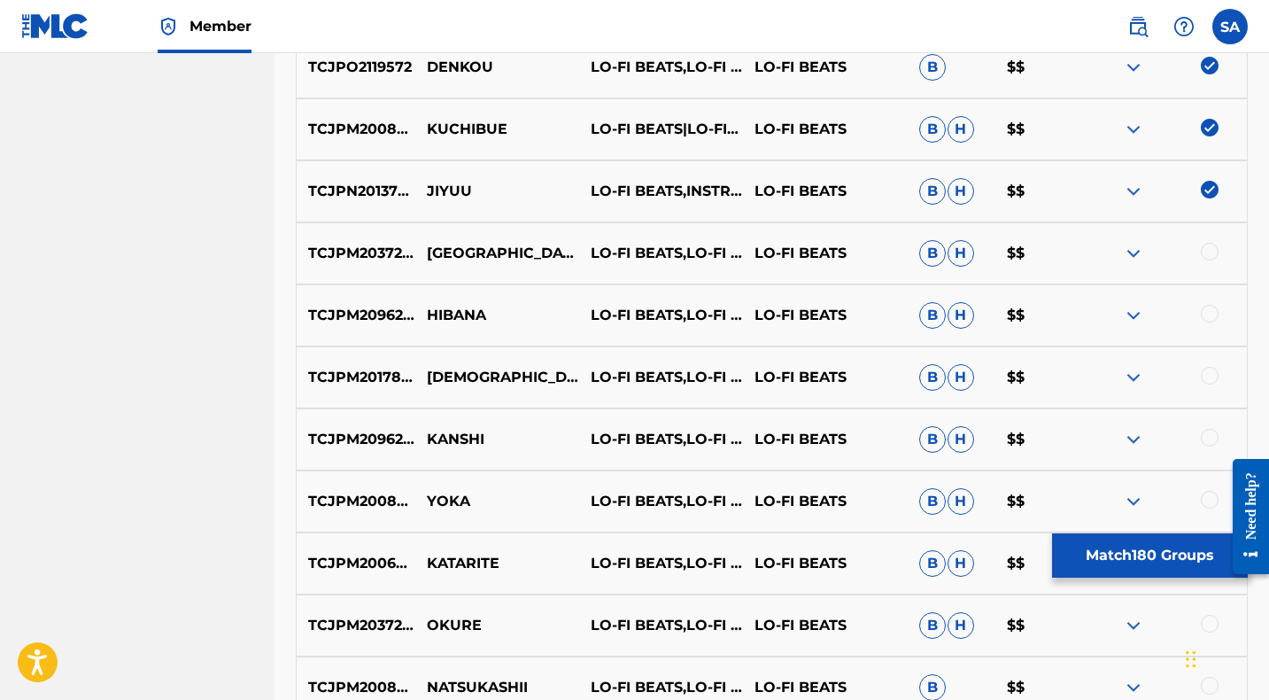
drag, startPoint x: 1210, startPoint y: 251, endPoint x: 893, endPoint y: 254, distance: 317.0
click at [1210, 251] on div at bounding box center [1210, 252] width 18 height 18
drag, startPoint x: 523, startPoint y: 248, endPoint x: 427, endPoint y: 247, distance: 96.5
click at [427, 247] on p "NAGOYA" at bounding box center [497, 253] width 164 height 21
click at [1211, 311] on div at bounding box center [1210, 314] width 18 height 18
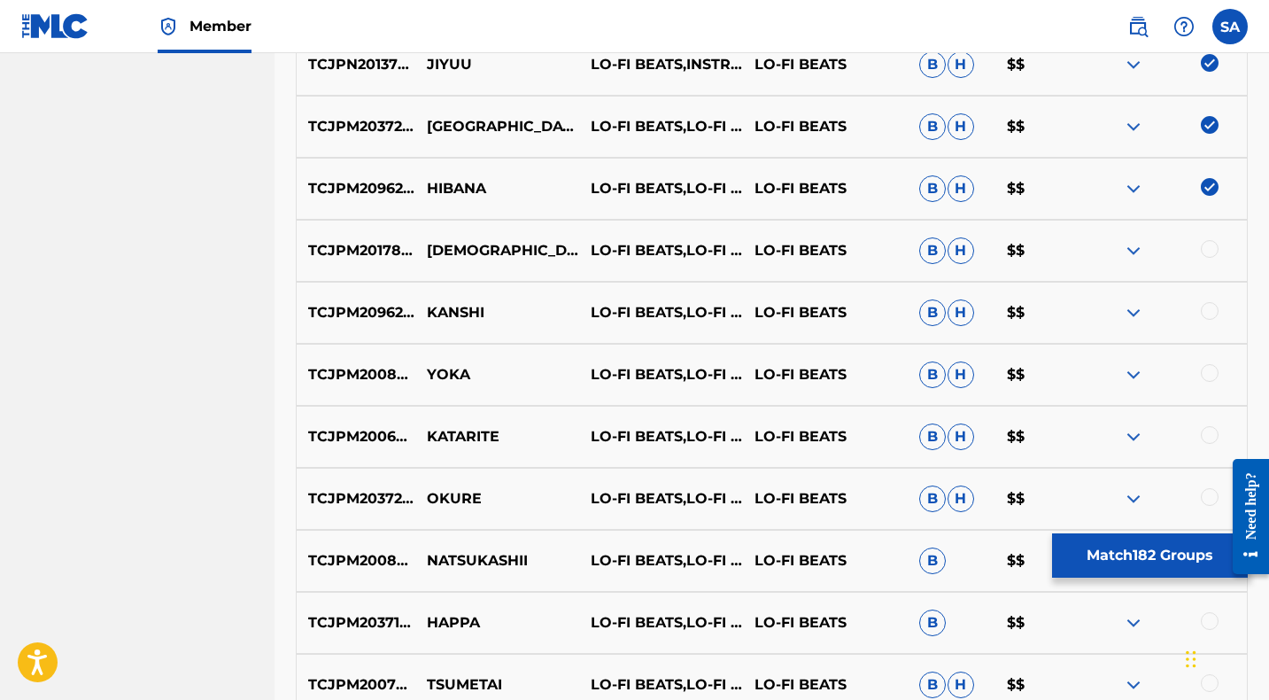
scroll to position [8281, 0]
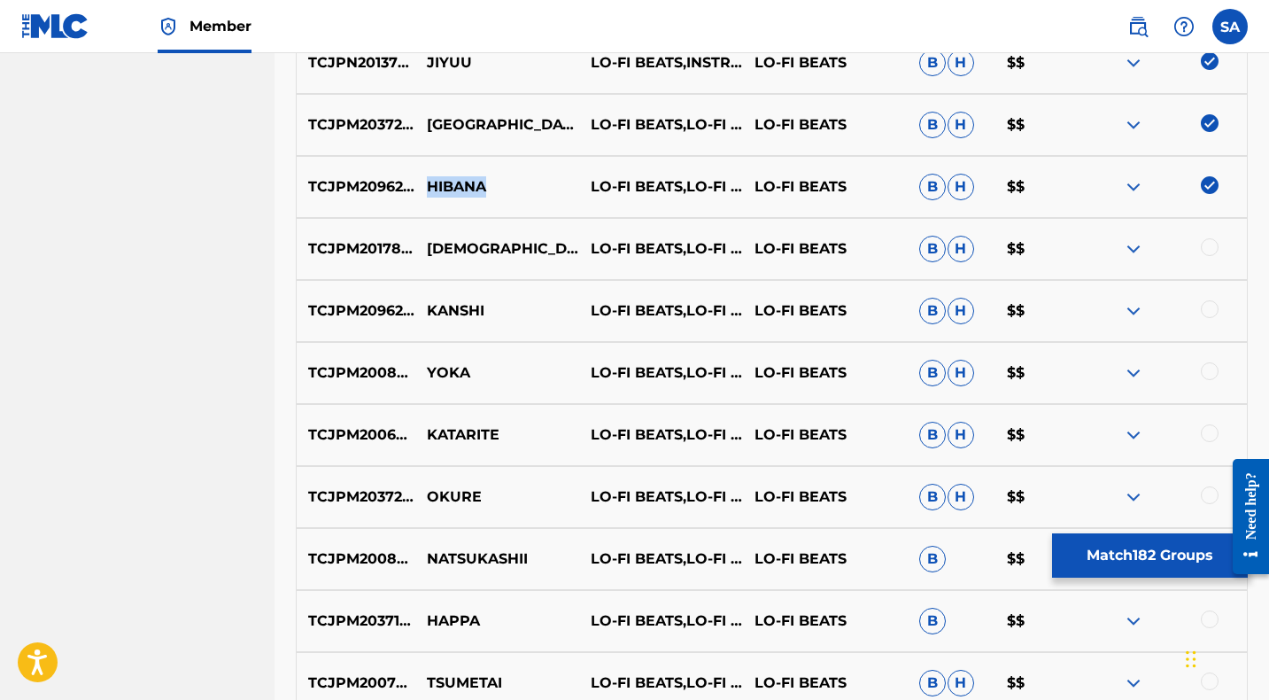
drag, startPoint x: 501, startPoint y: 182, endPoint x: 425, endPoint y: 181, distance: 76.2
click at [425, 181] on p "HIBANA" at bounding box center [497, 186] width 164 height 21
click at [1211, 246] on div at bounding box center [1210, 247] width 18 height 18
drag, startPoint x: 480, startPoint y: 247, endPoint x: 429, endPoint y: 244, distance: 51.4
click at [429, 244] on p "[DEMOGRAPHIC_DATA]" at bounding box center [497, 248] width 164 height 21
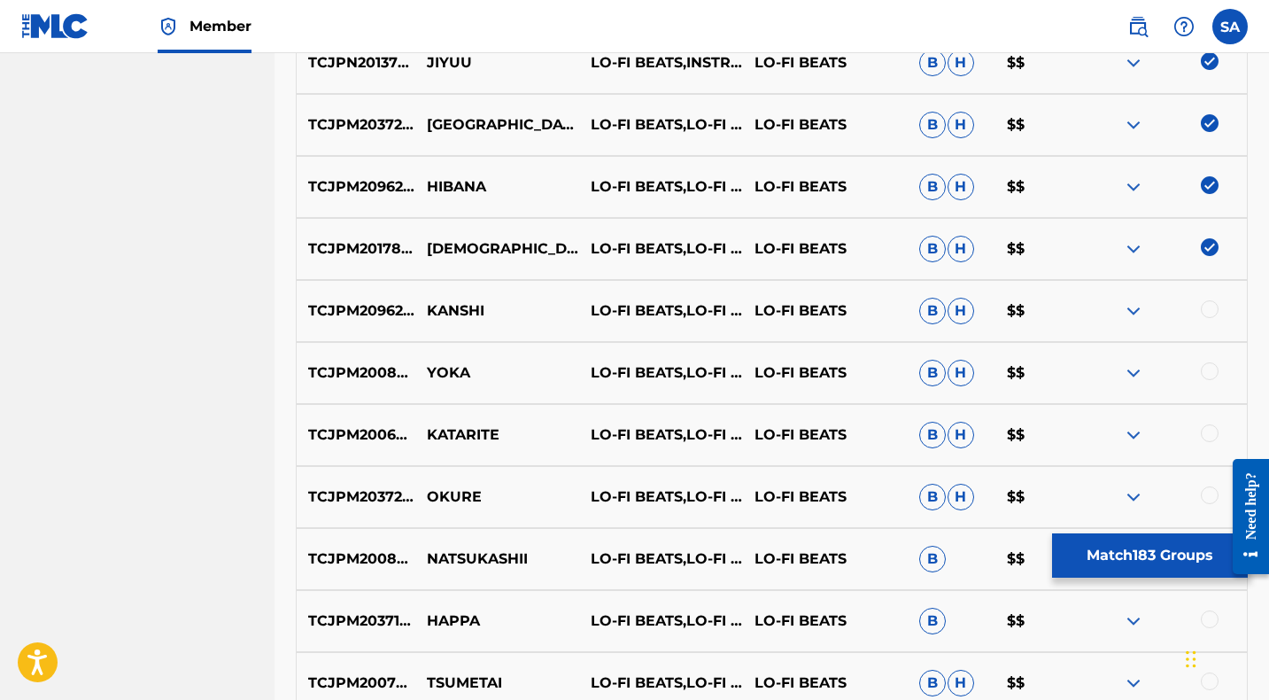
click at [1212, 306] on div at bounding box center [1210, 309] width 18 height 18
drag, startPoint x: 473, startPoint y: 308, endPoint x: 419, endPoint y: 306, distance: 54.0
click at [419, 306] on p "KANSHI" at bounding box center [497, 310] width 164 height 21
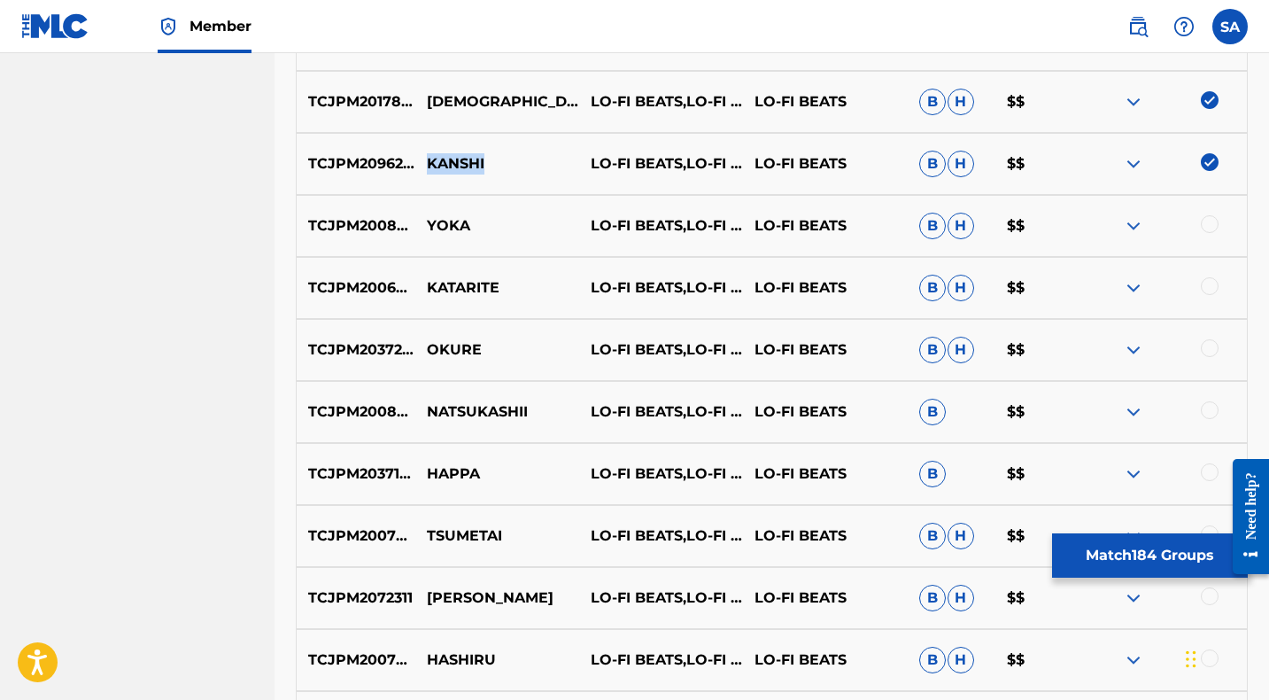
scroll to position [8440, 0]
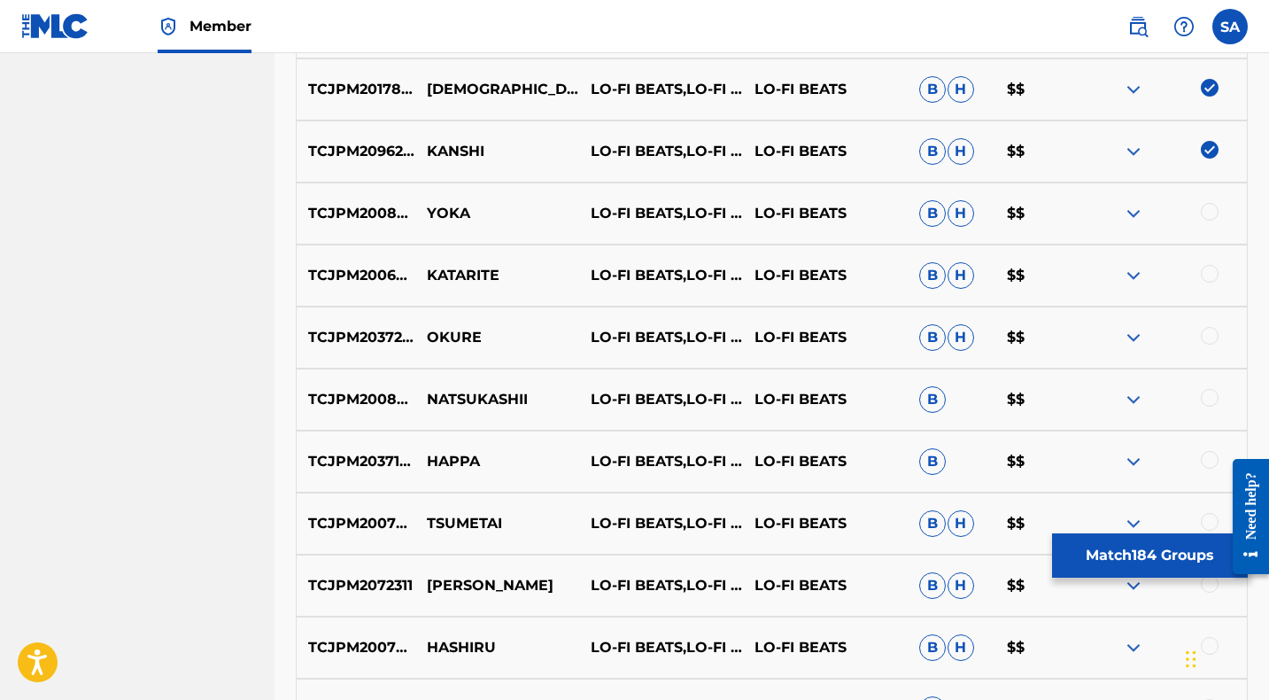
click at [1210, 209] on div at bounding box center [1210, 212] width 18 height 18
drag, startPoint x: 452, startPoint y: 212, endPoint x: 426, endPoint y: 211, distance: 26.6
click at [426, 211] on p "YOKA" at bounding box center [497, 213] width 164 height 21
drag, startPoint x: 1208, startPoint y: 271, endPoint x: 674, endPoint y: 234, distance: 535.2
click at [1208, 271] on div at bounding box center [1210, 274] width 18 height 18
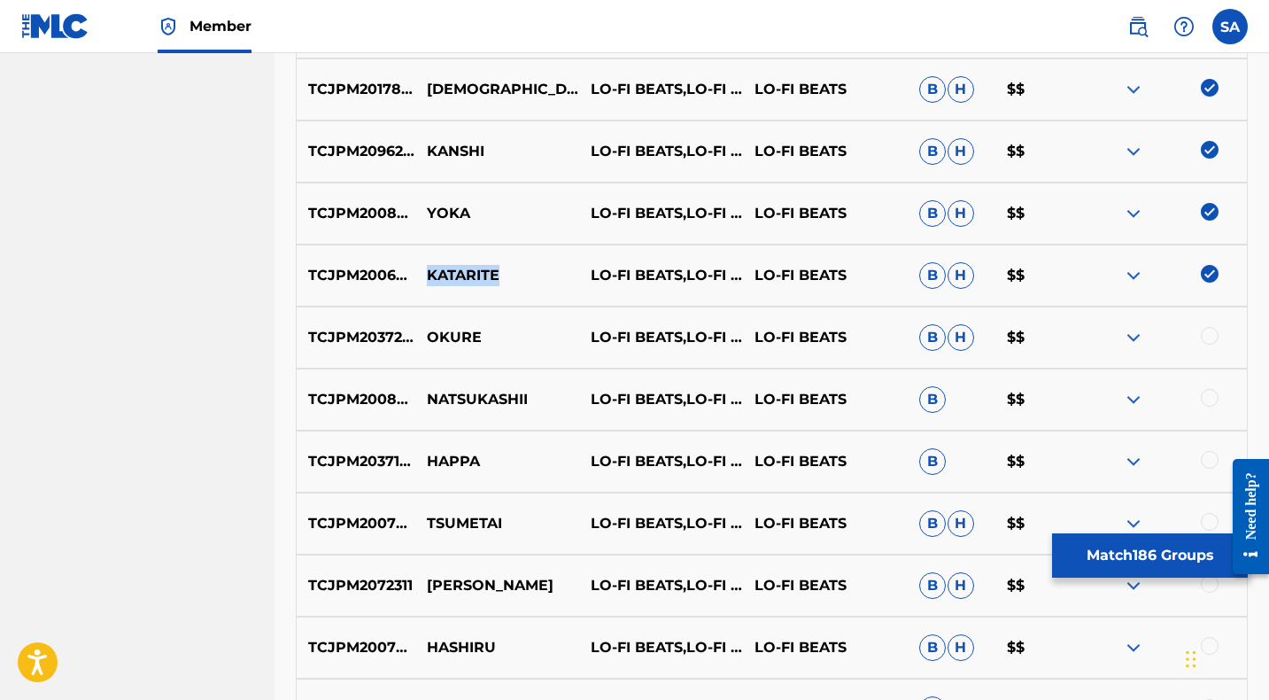
drag, startPoint x: 488, startPoint y: 277, endPoint x: 424, endPoint y: 272, distance: 64.0
click at [424, 272] on p "KATARITE" at bounding box center [497, 275] width 164 height 21
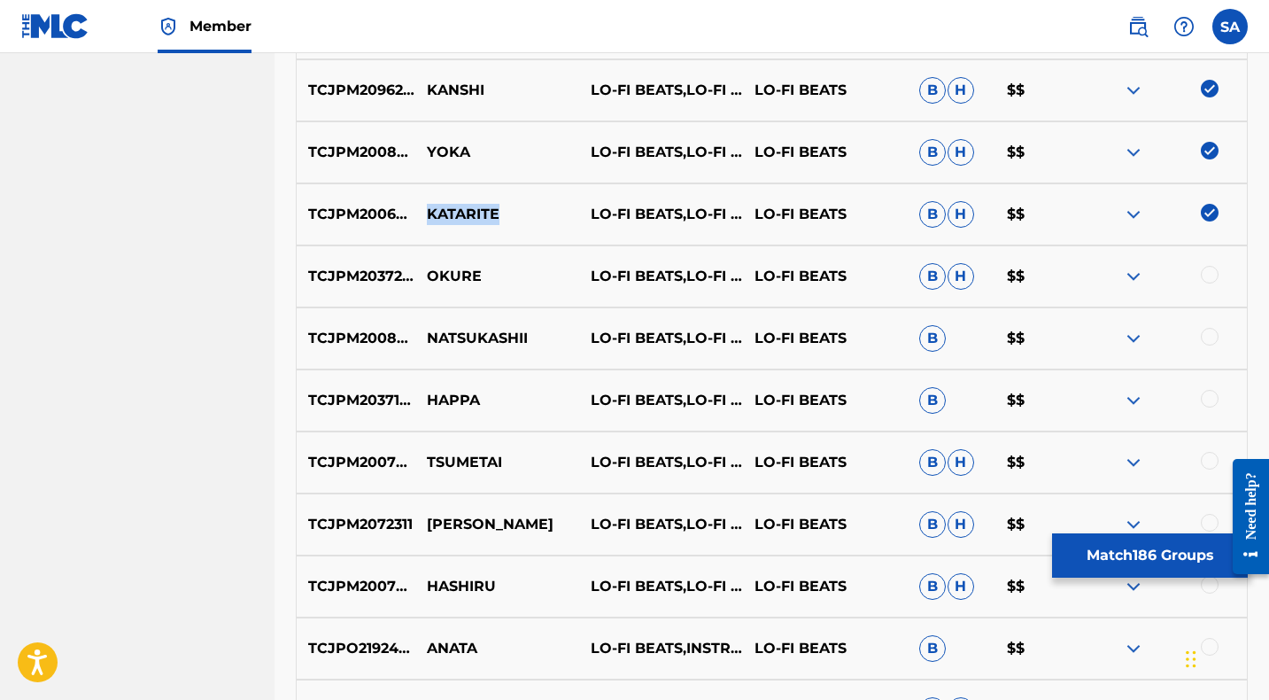
scroll to position [8512, 0]
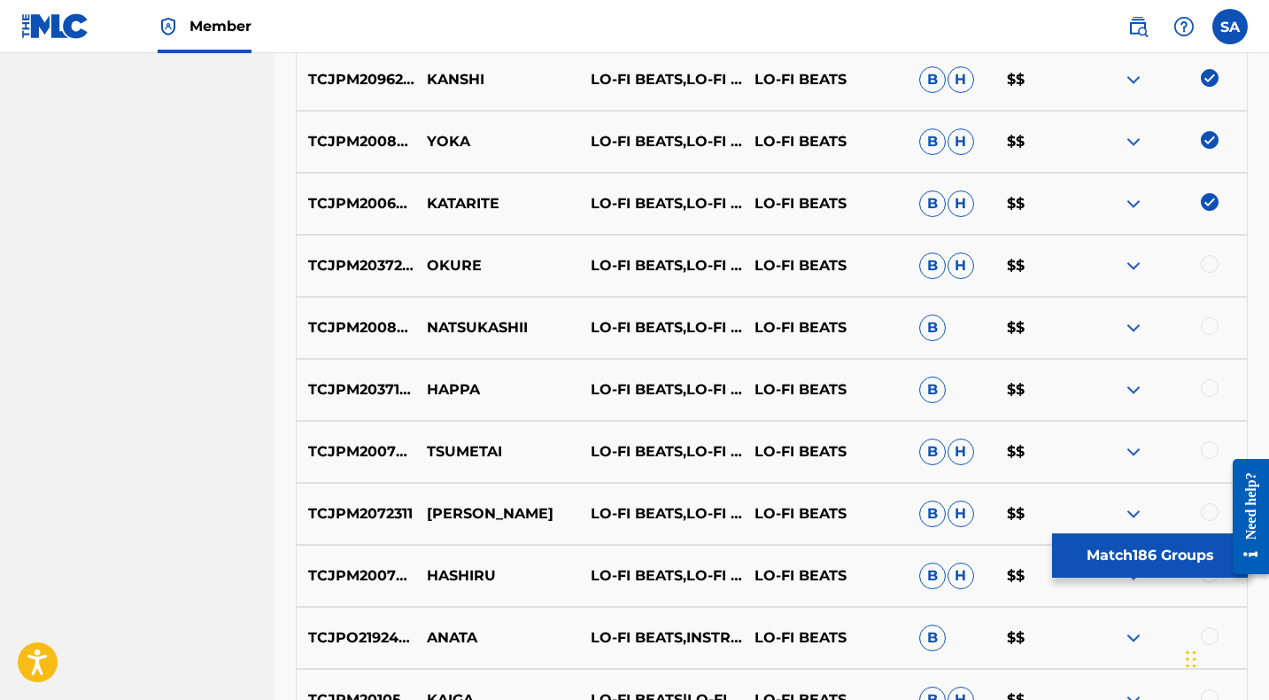
drag, startPoint x: 1208, startPoint y: 264, endPoint x: 1176, endPoint y: 264, distance: 31.9
click at [1208, 264] on div at bounding box center [1210, 264] width 18 height 18
drag, startPoint x: 506, startPoint y: 260, endPoint x: 428, endPoint y: 258, distance: 78.9
click at [428, 258] on p "OKURE" at bounding box center [497, 265] width 164 height 21
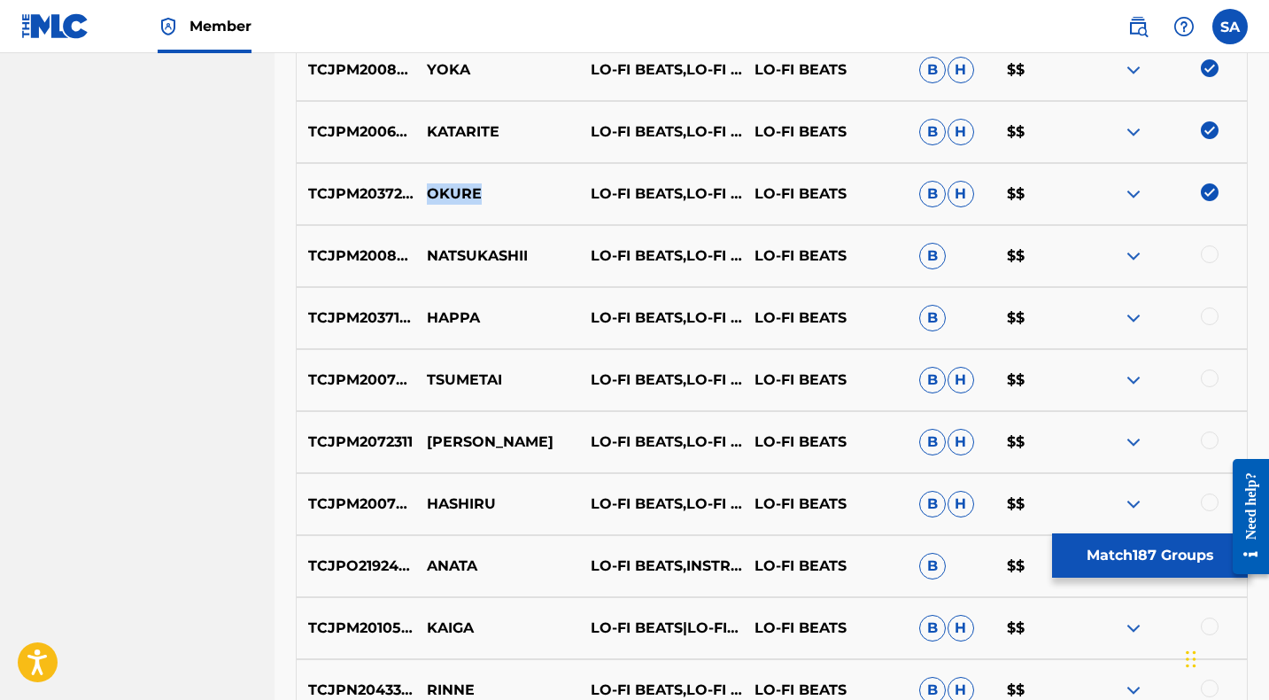
scroll to position [8588, 0]
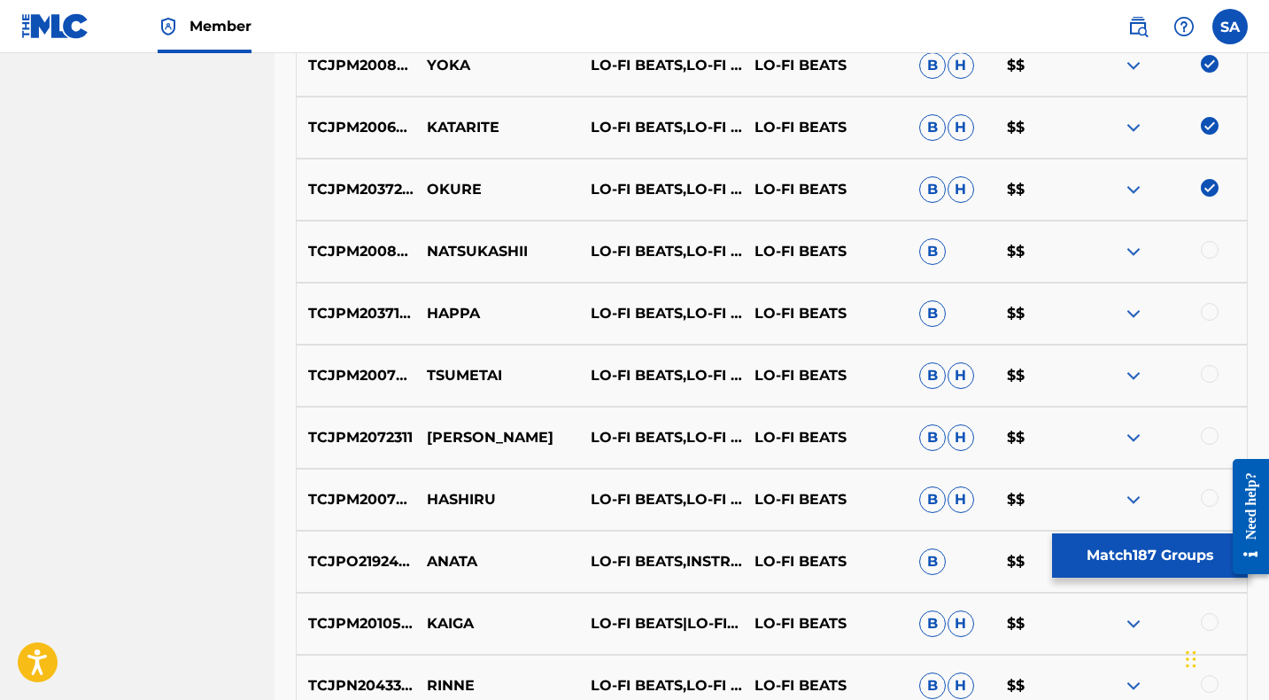
click at [1210, 247] on div at bounding box center [1210, 250] width 18 height 18
drag, startPoint x: 533, startPoint y: 252, endPoint x: 419, endPoint y: 251, distance: 114.2
click at [419, 251] on p "NATSUKASHII" at bounding box center [497, 251] width 164 height 21
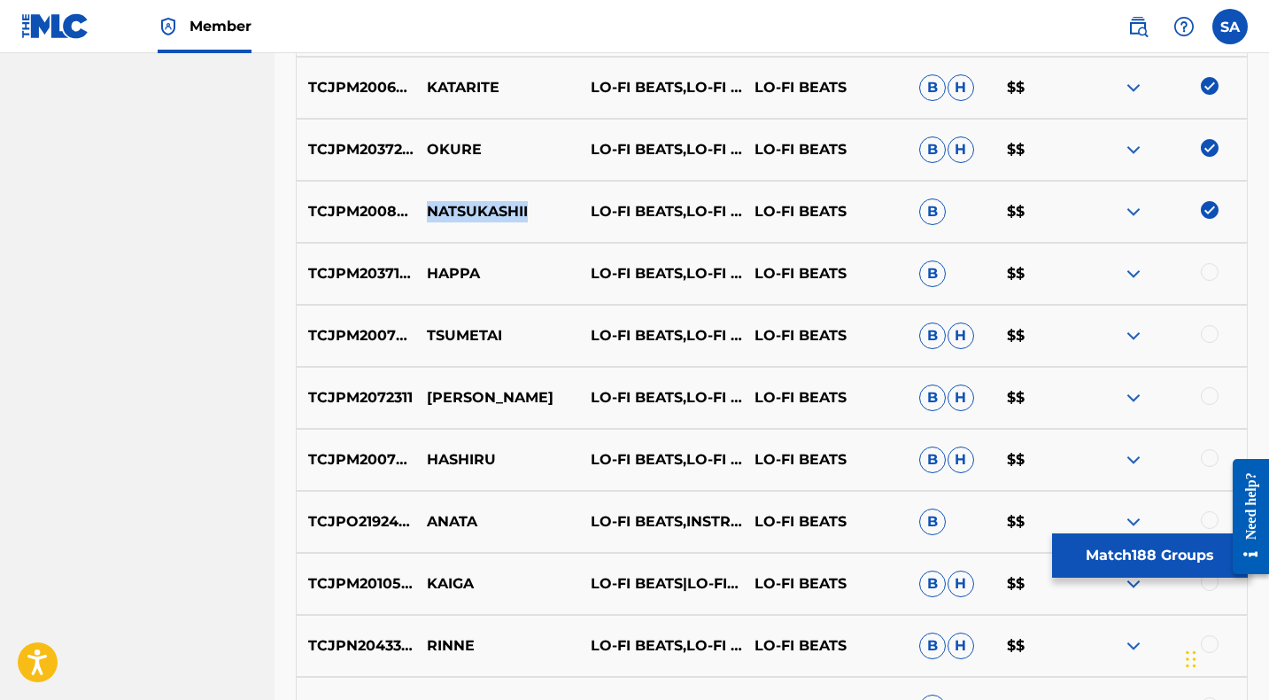
scroll to position [8630, 0]
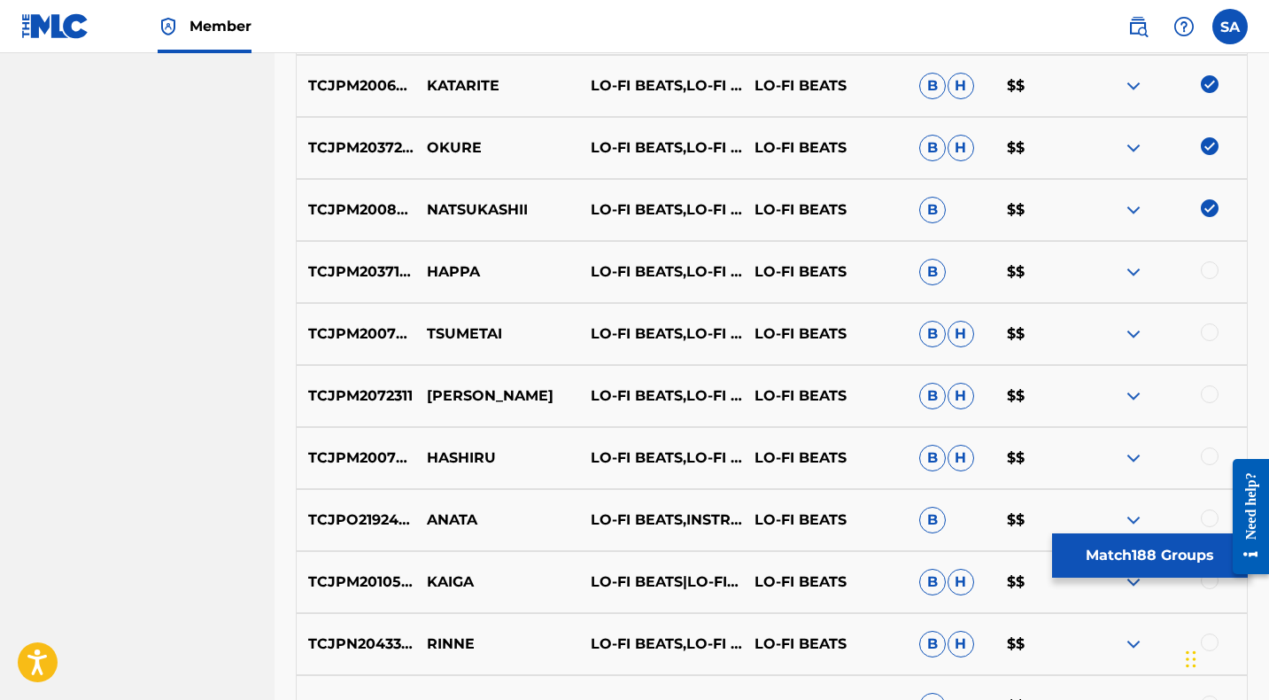
click at [1210, 267] on div at bounding box center [1210, 270] width 18 height 18
drag, startPoint x: 492, startPoint y: 272, endPoint x: 423, endPoint y: 271, distance: 69.1
click at [423, 271] on p "HAPPA" at bounding box center [497, 271] width 164 height 21
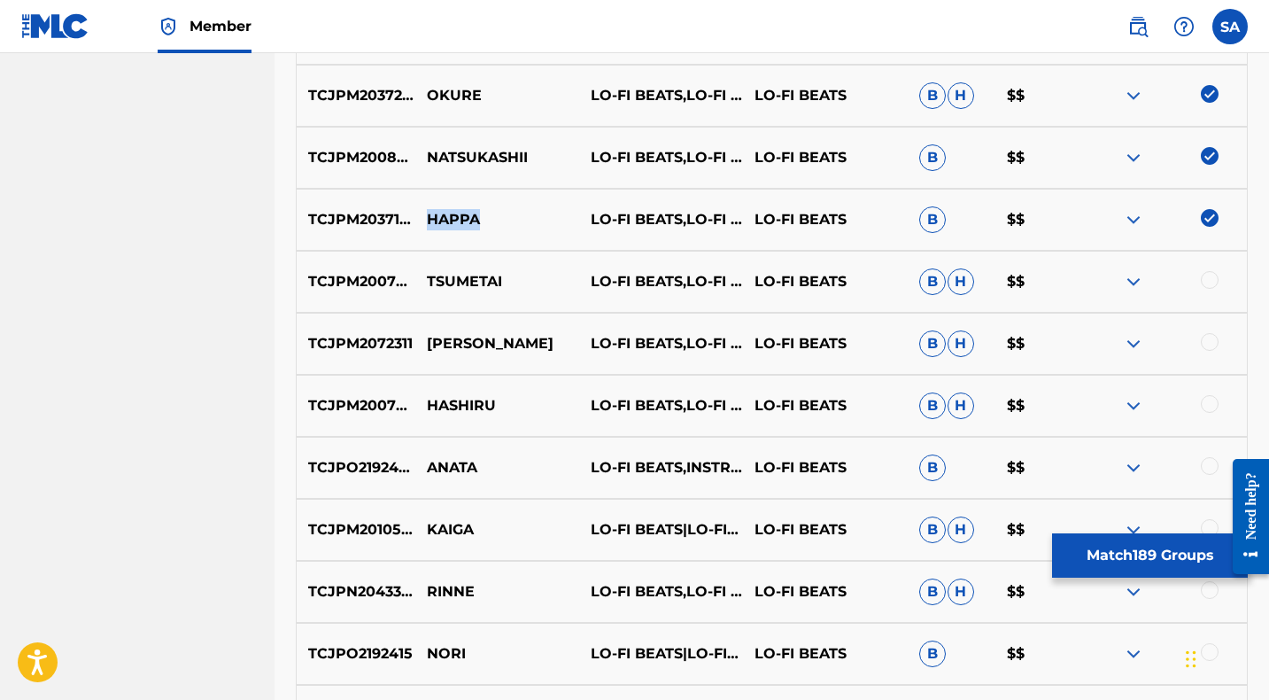
scroll to position [8693, 0]
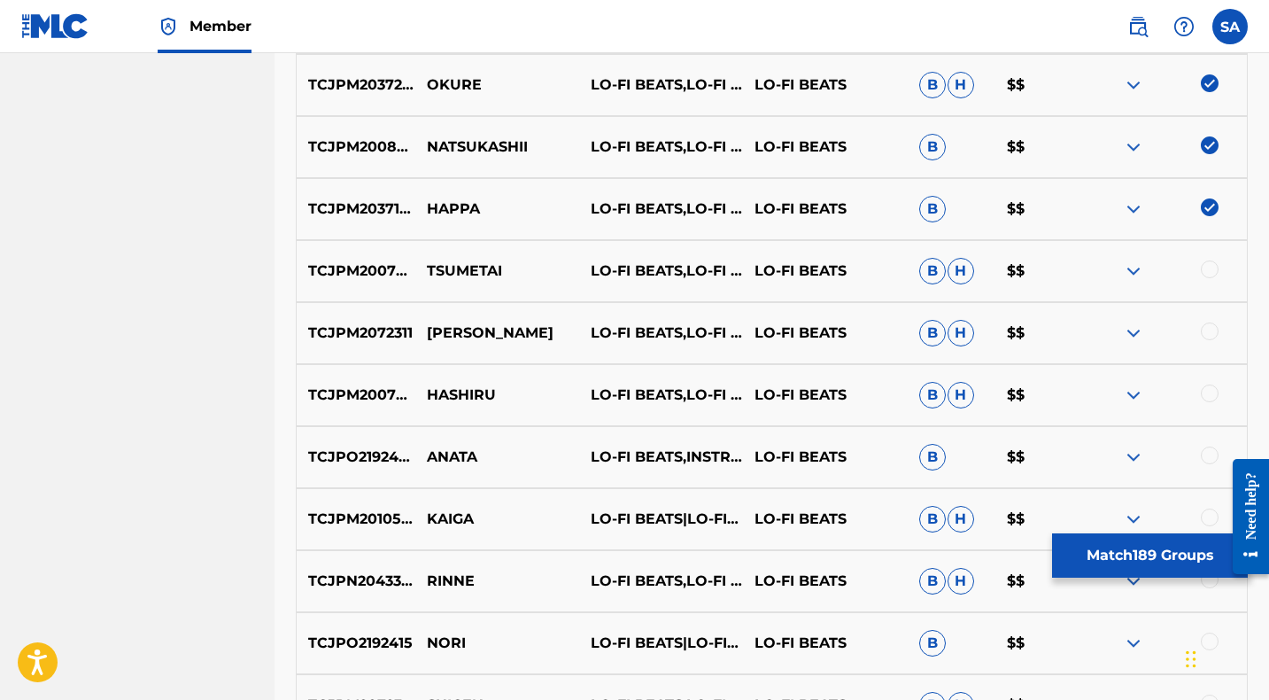
click at [1206, 268] on div at bounding box center [1210, 269] width 18 height 18
drag, startPoint x: 509, startPoint y: 266, endPoint x: 424, endPoint y: 267, distance: 85.0
click at [424, 267] on p "TSUMETAI" at bounding box center [497, 270] width 164 height 21
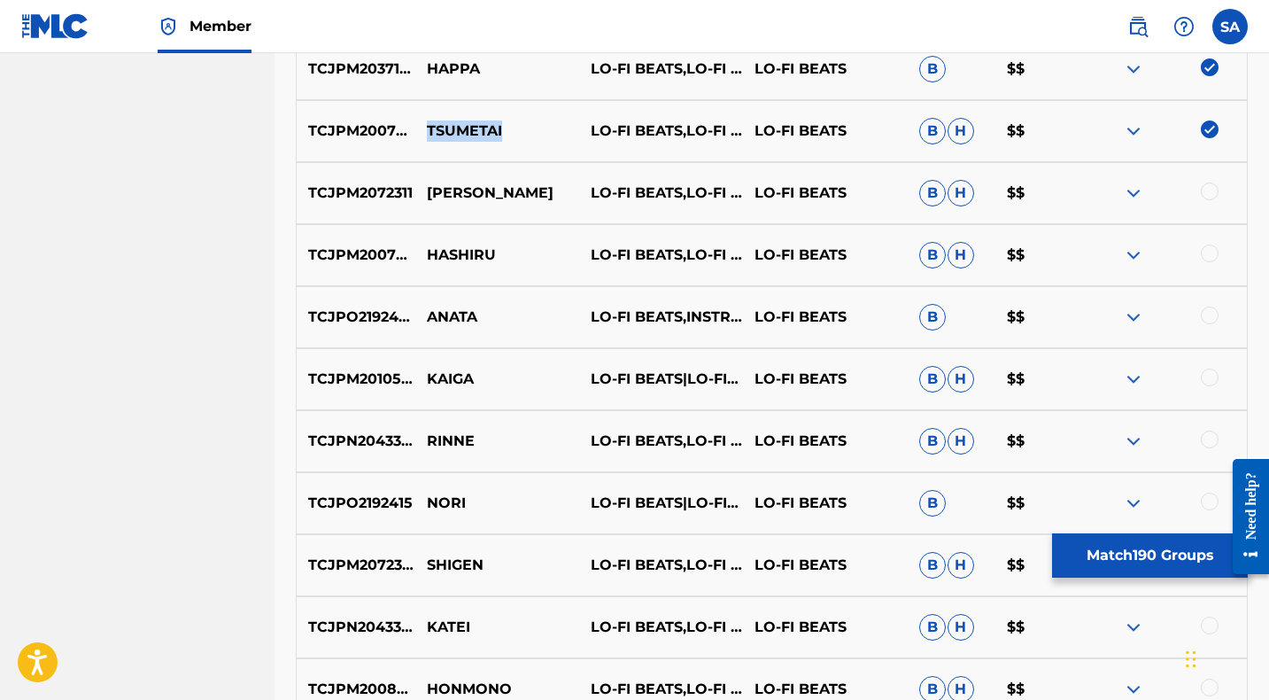
scroll to position [8840, 0]
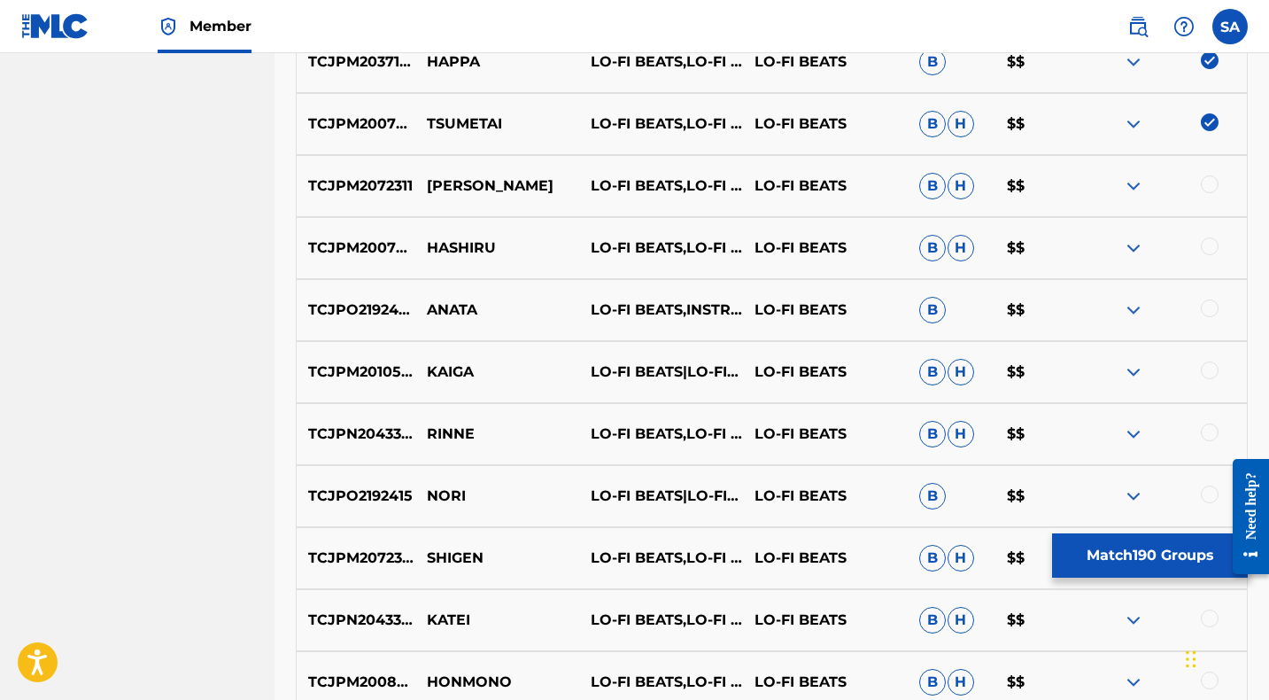
click at [1209, 183] on div at bounding box center [1210, 184] width 18 height 18
drag, startPoint x: 484, startPoint y: 185, endPoint x: 424, endPoint y: 183, distance: 60.2
click at [424, 183] on p "[PERSON_NAME]" at bounding box center [497, 185] width 164 height 21
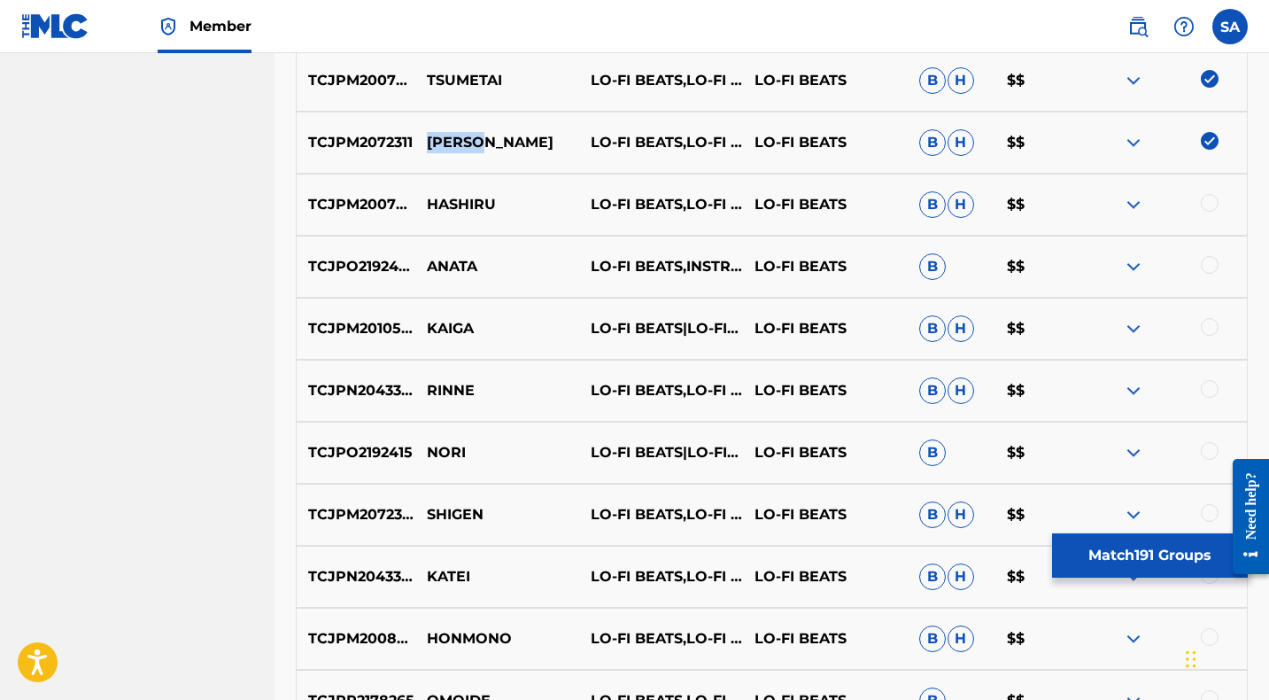
scroll to position [8887, 0]
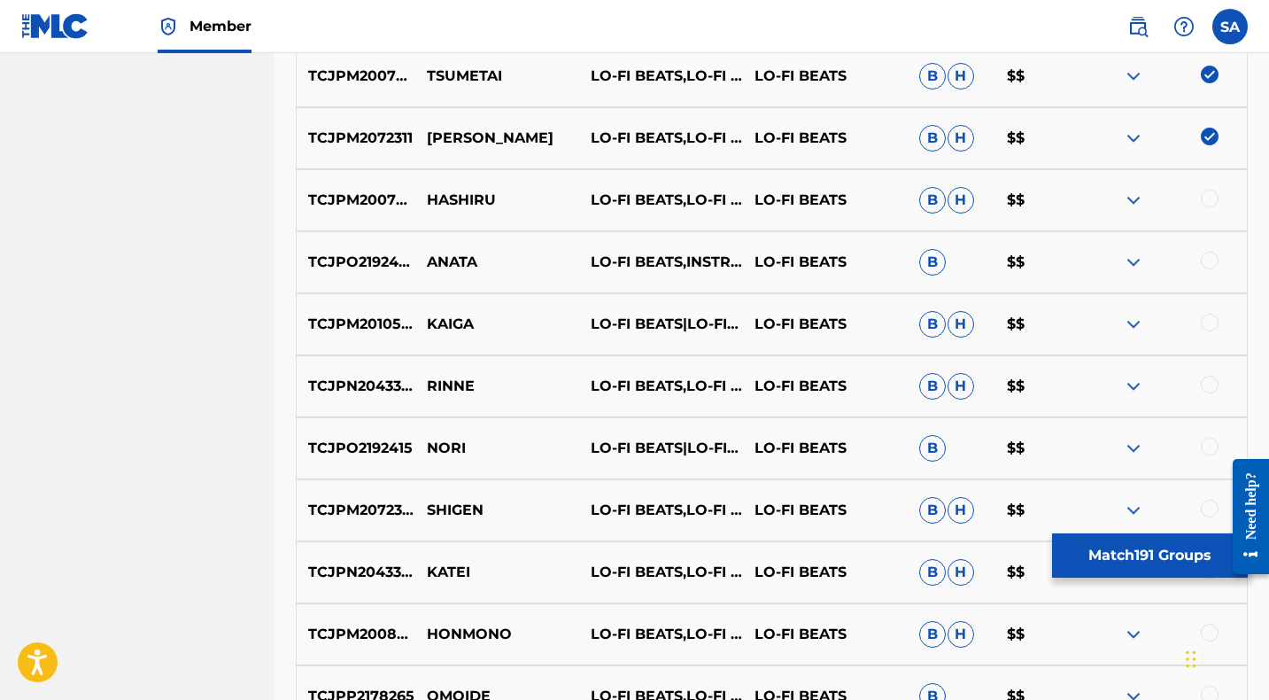
drag, startPoint x: 1208, startPoint y: 197, endPoint x: 798, endPoint y: 189, distance: 410.1
click at [1208, 197] on div at bounding box center [1210, 198] width 18 height 18
drag, startPoint x: 513, startPoint y: 197, endPoint x: 427, endPoint y: 196, distance: 85.9
click at [427, 196] on p "HASHIRU" at bounding box center [497, 199] width 164 height 21
drag, startPoint x: 1212, startPoint y: 259, endPoint x: 776, endPoint y: 264, distance: 436.6
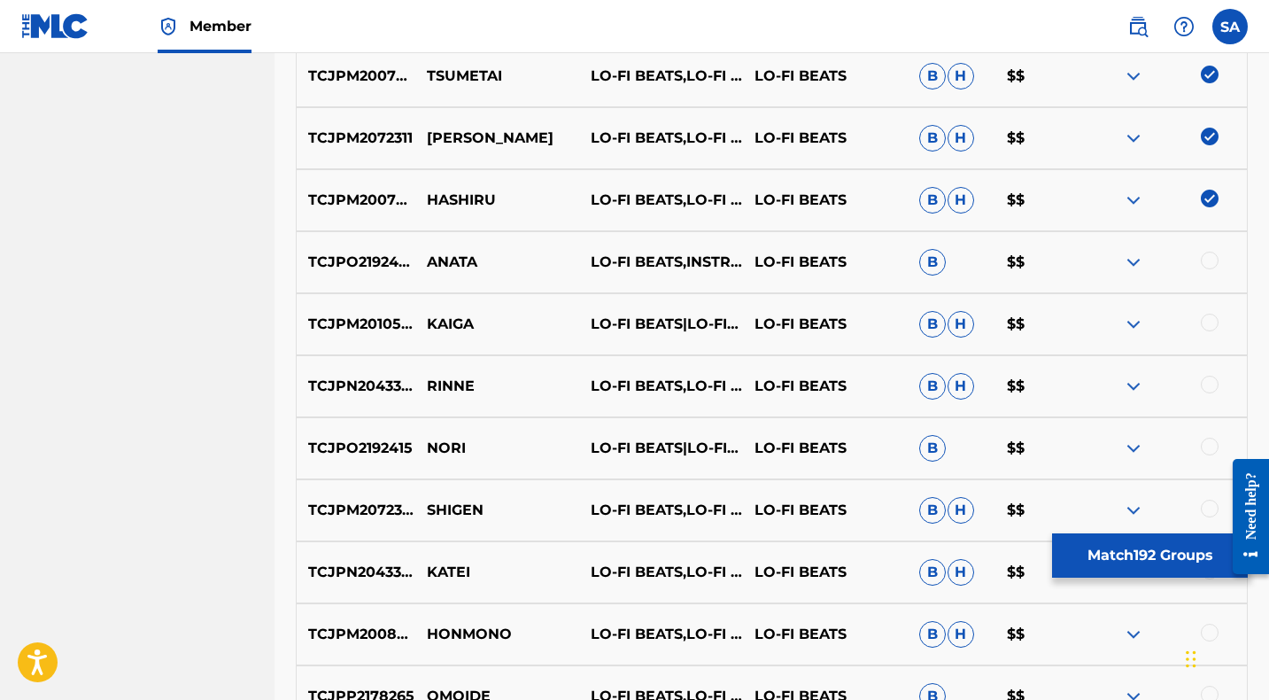
click at [1212, 259] on div at bounding box center [1210, 260] width 18 height 18
drag, startPoint x: 495, startPoint y: 260, endPoint x: 423, endPoint y: 258, distance: 71.8
click at [423, 258] on p "ANATA" at bounding box center [497, 261] width 164 height 21
drag, startPoint x: 1207, startPoint y: 321, endPoint x: 1161, endPoint y: 330, distance: 46.9
click at [1207, 321] on div at bounding box center [1210, 322] width 18 height 18
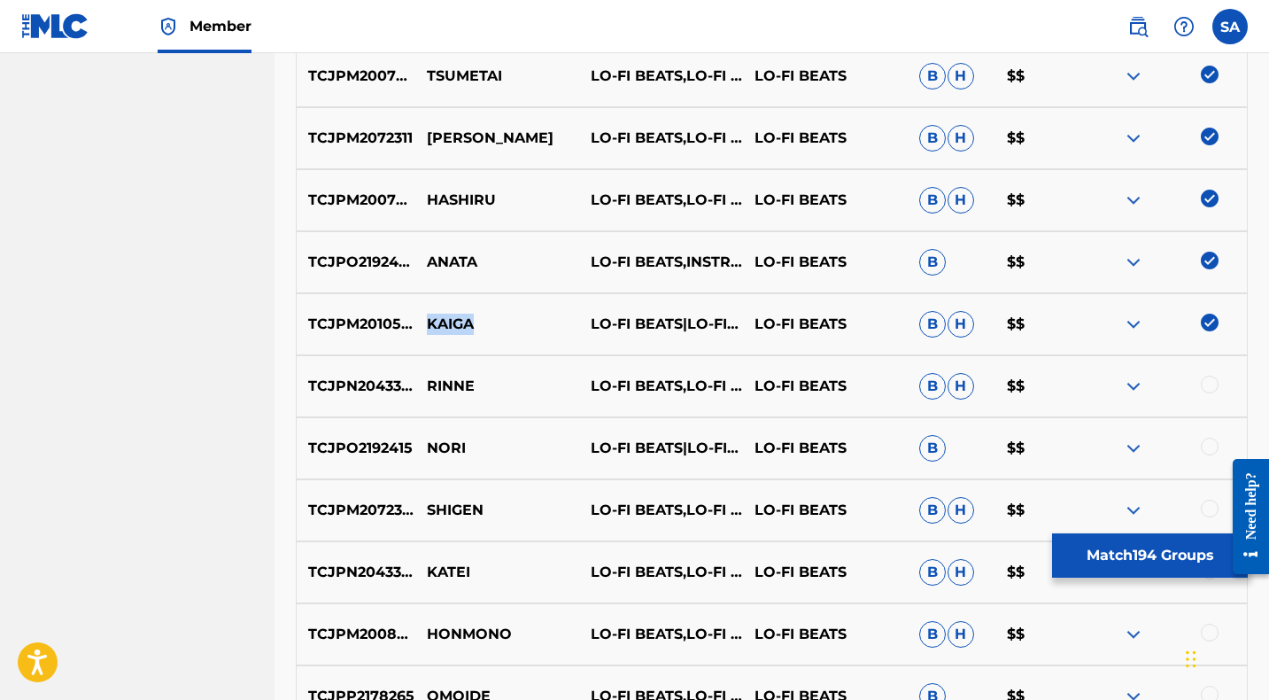
drag, startPoint x: 489, startPoint y: 324, endPoint x: 426, endPoint y: 319, distance: 63.1
click at [426, 319] on p "KAIGA" at bounding box center [497, 323] width 164 height 21
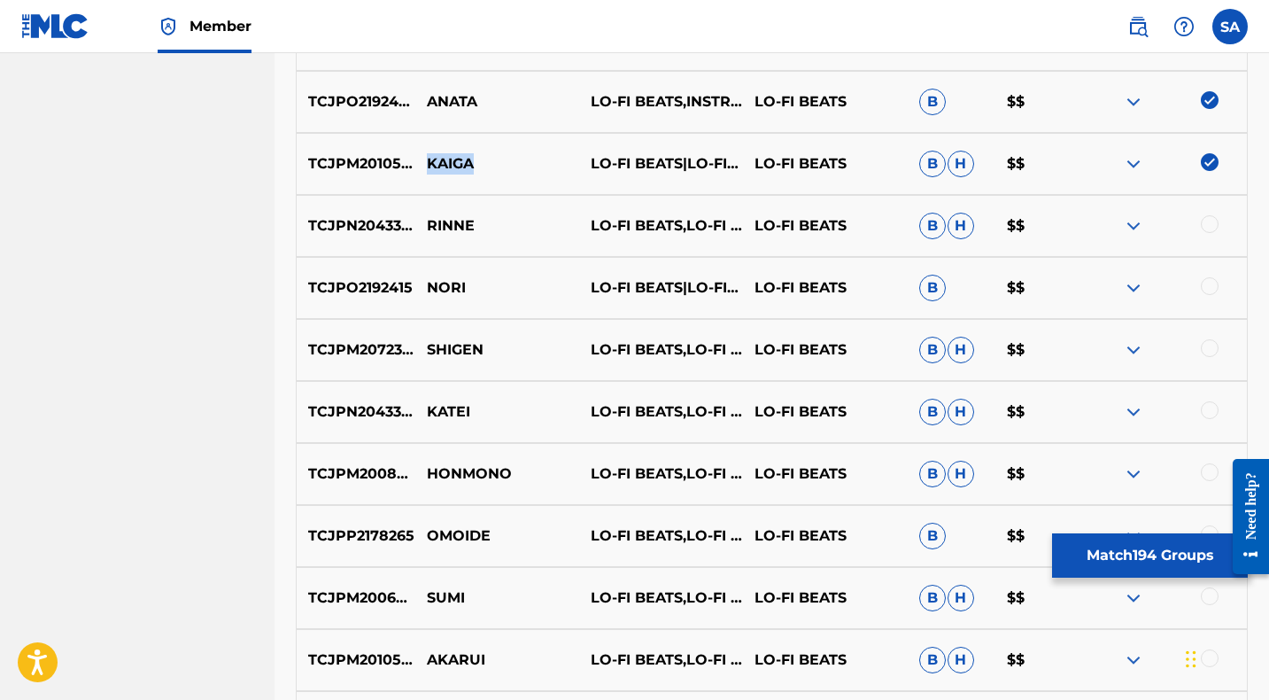
scroll to position [9052, 0]
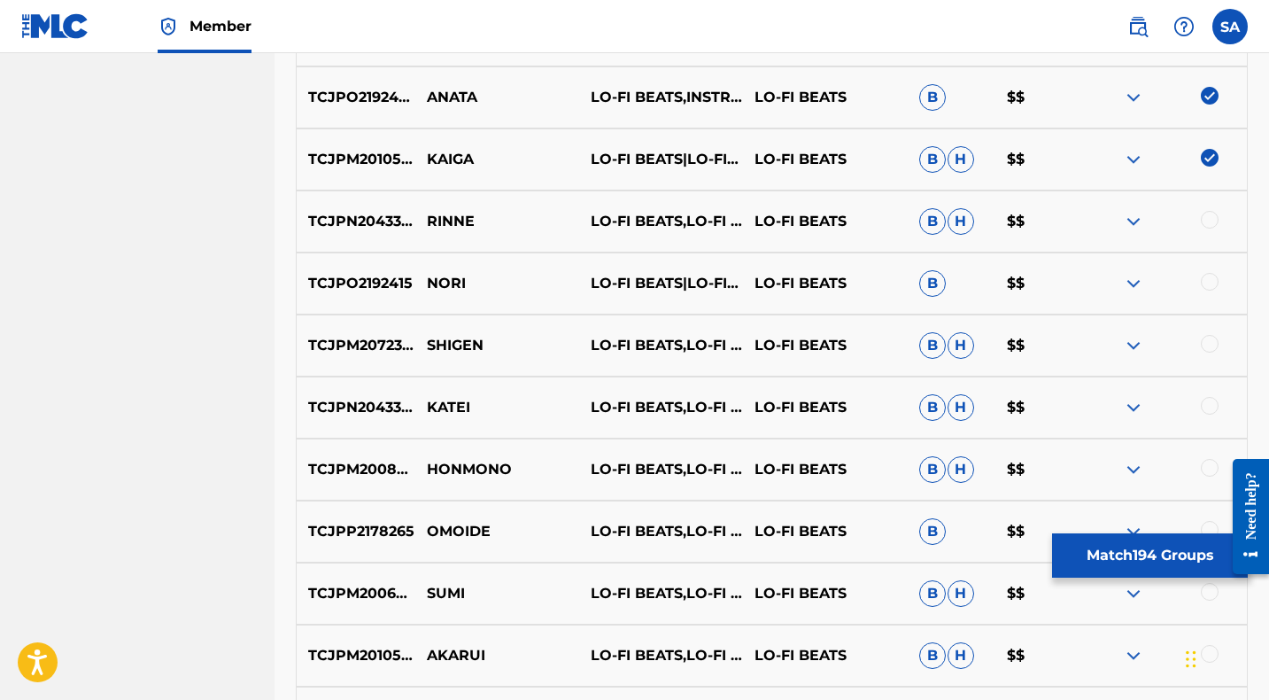
drag, startPoint x: 1209, startPoint y: 217, endPoint x: 1078, endPoint y: 226, distance: 130.5
click at [1207, 217] on div at bounding box center [1210, 220] width 18 height 18
drag, startPoint x: 504, startPoint y: 220, endPoint x: 427, endPoint y: 215, distance: 77.2
click at [427, 215] on p "RINNE" at bounding box center [497, 221] width 164 height 21
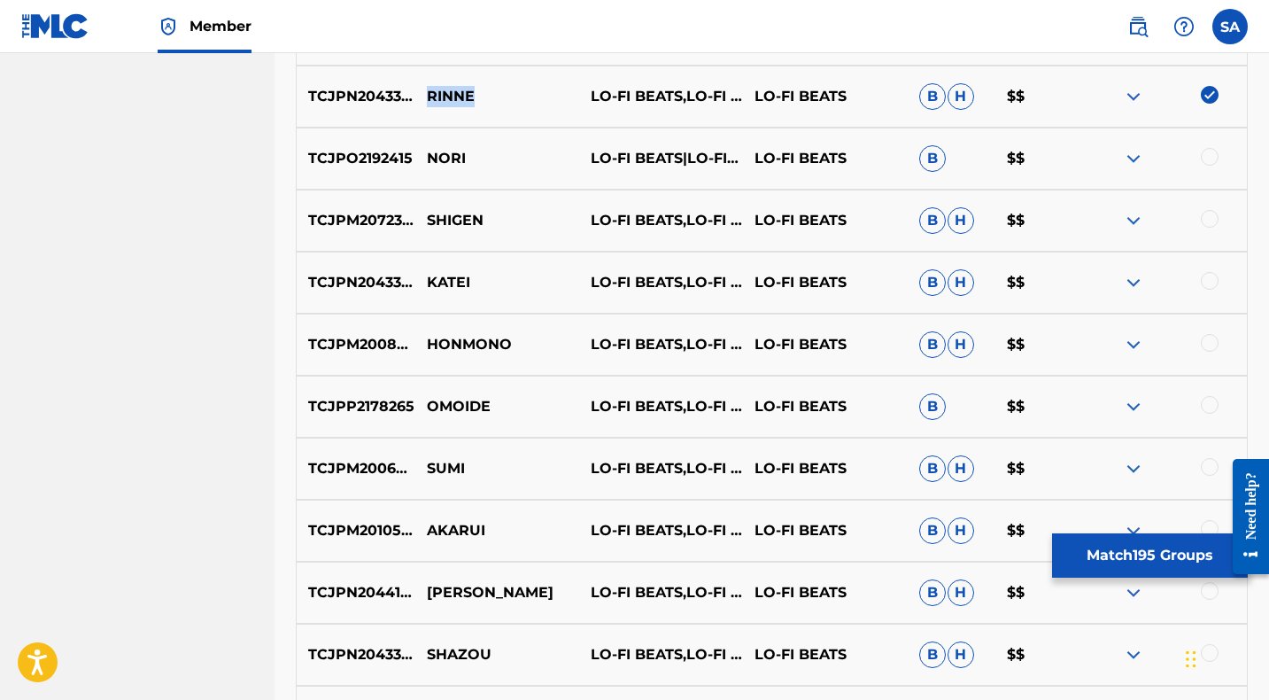
scroll to position [9176, 0]
click at [1209, 156] on div at bounding box center [1210, 158] width 18 height 18
drag, startPoint x: 483, startPoint y: 153, endPoint x: 412, endPoint y: 155, distance: 71.7
click at [412, 155] on div "TCJPO2192415 NORI LO-FI BEATS|LO-FI CAFE|INSTRUMENTAL STUDY LO-FI BEATS B $$" at bounding box center [772, 159] width 952 height 62
click at [1210, 220] on div at bounding box center [1210, 220] width 18 height 18
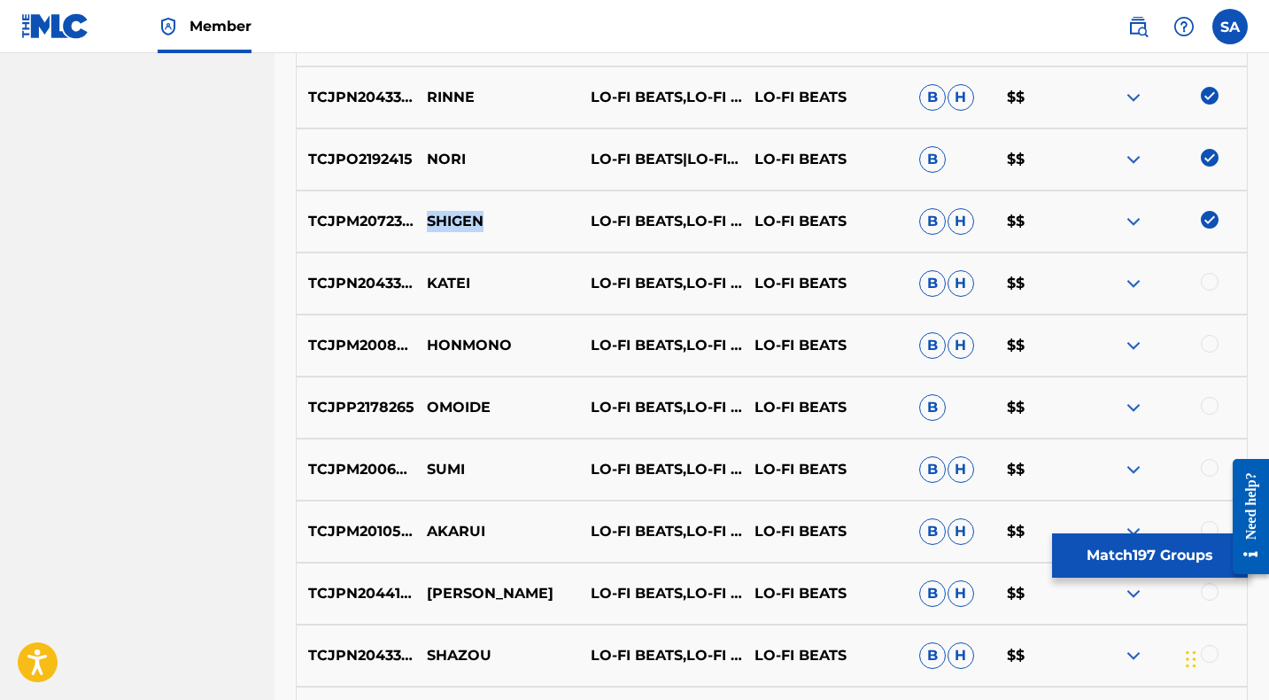
drag, startPoint x: 524, startPoint y: 218, endPoint x: 424, endPoint y: 218, distance: 100.1
click at [424, 218] on p "SHIGEN" at bounding box center [497, 221] width 164 height 21
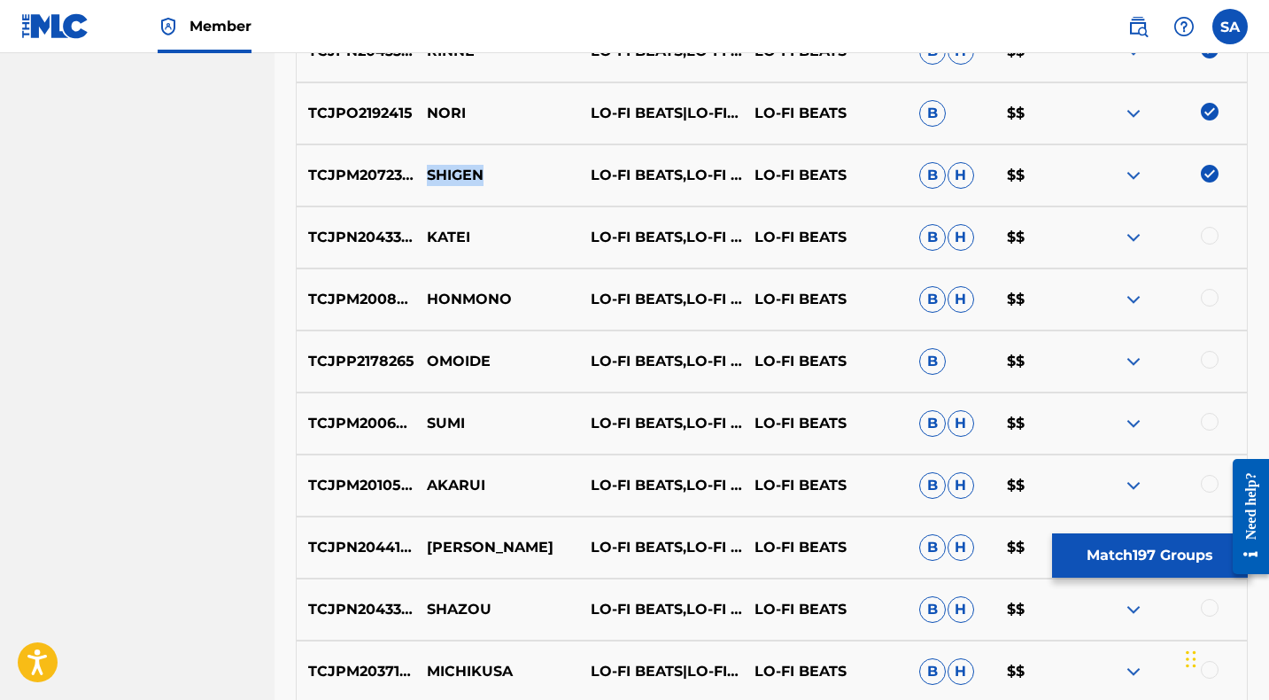
scroll to position [9223, 0]
drag, startPoint x: 1209, startPoint y: 234, endPoint x: 1102, endPoint y: 226, distance: 107.4
click at [1209, 234] on div at bounding box center [1210, 235] width 18 height 18
drag, startPoint x: 497, startPoint y: 234, endPoint x: 427, endPoint y: 230, distance: 70.0
click at [427, 230] on p "KATEI" at bounding box center [497, 236] width 164 height 21
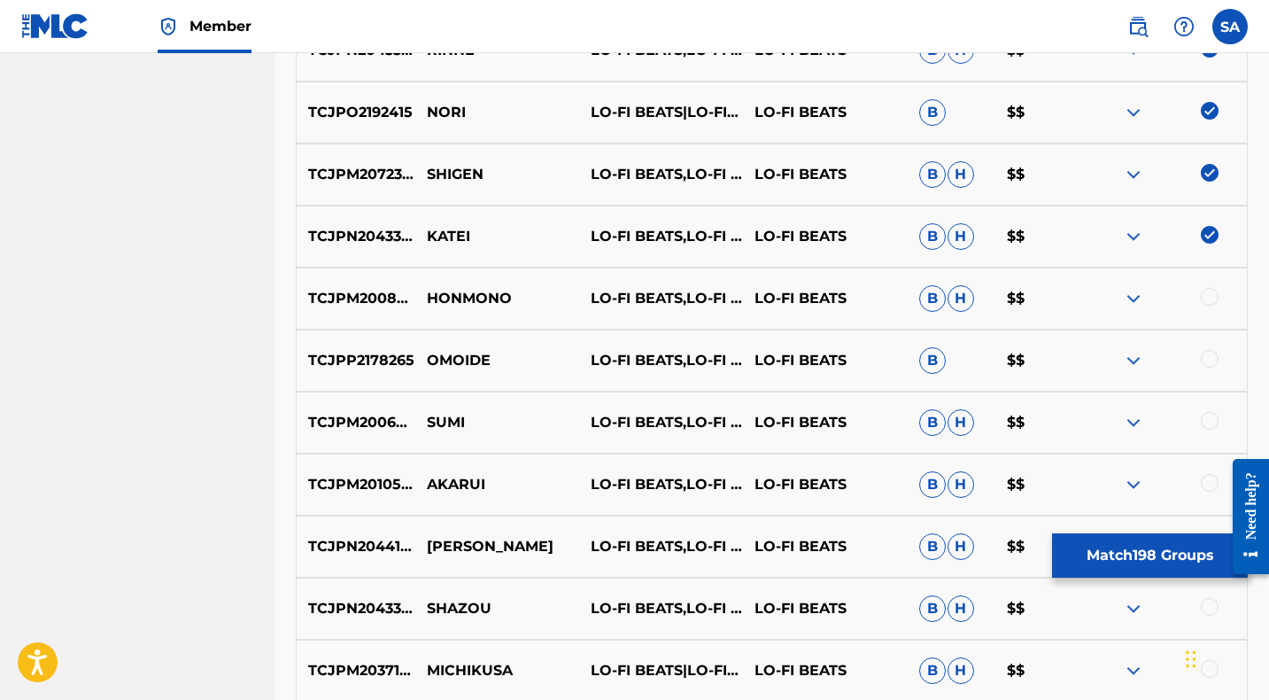
click at [1209, 296] on div at bounding box center [1210, 297] width 18 height 18
drag, startPoint x: 520, startPoint y: 298, endPoint x: 414, endPoint y: 298, distance: 105.4
click at [415, 298] on p "HONMONO" at bounding box center [497, 298] width 164 height 21
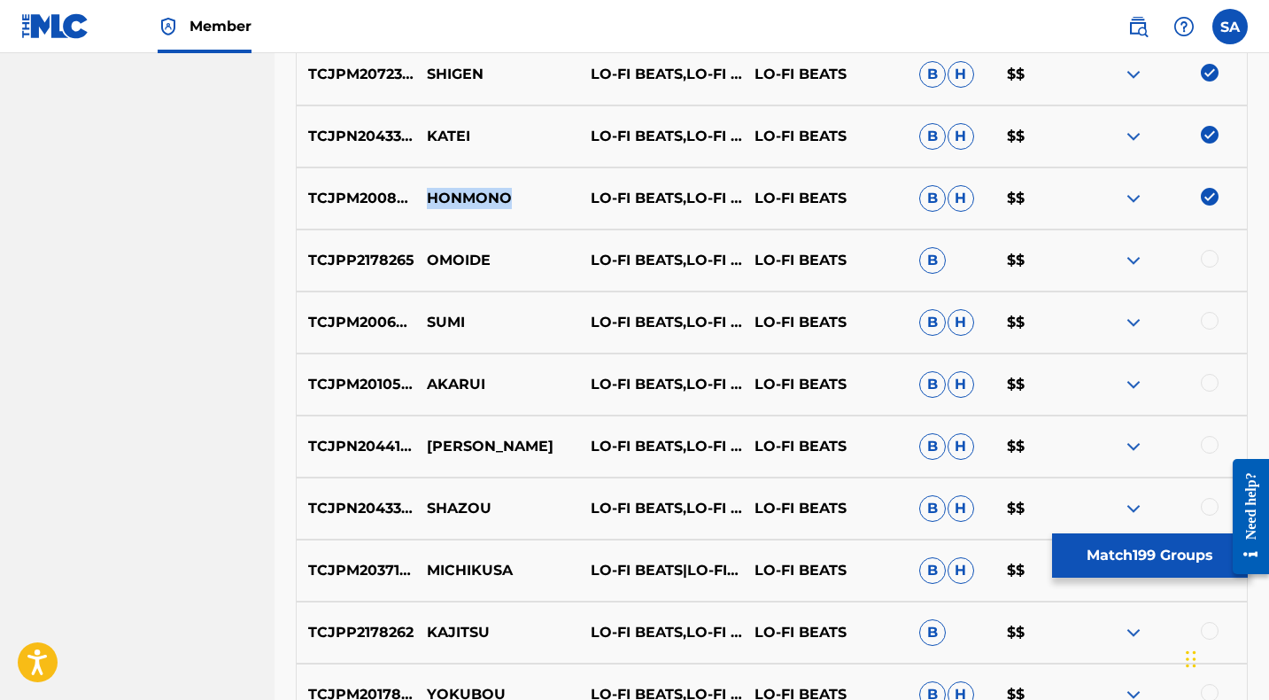
scroll to position [9327, 0]
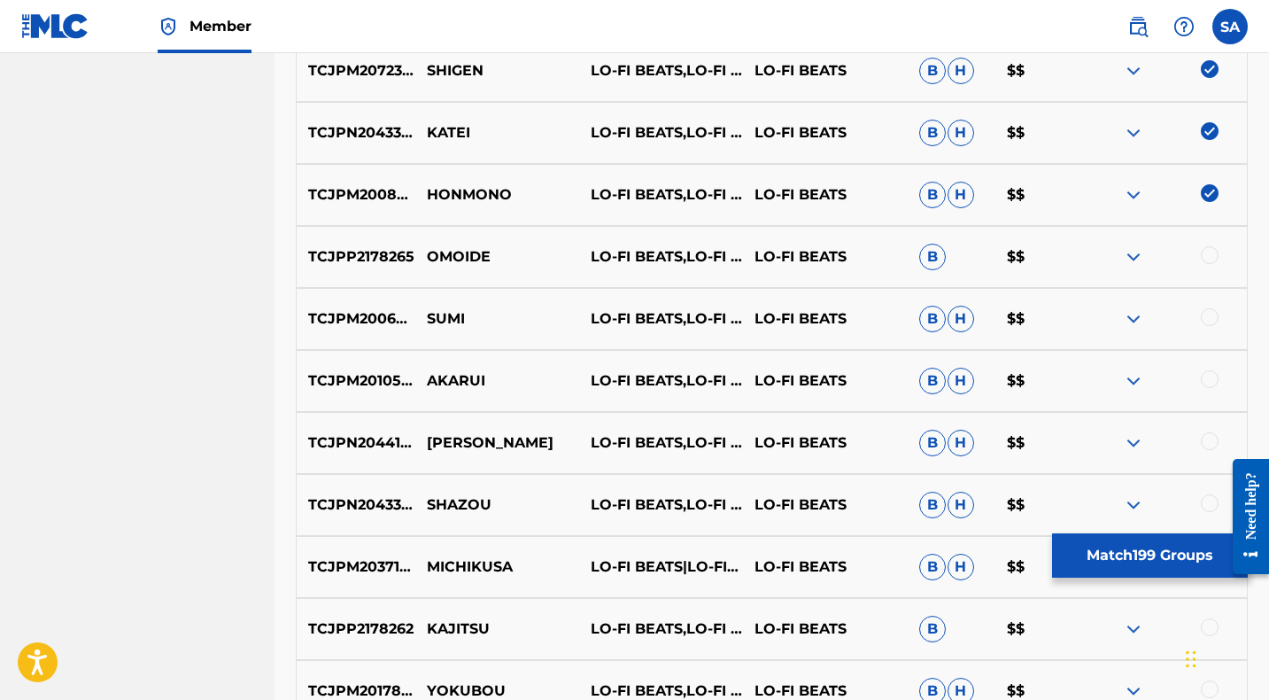
drag, startPoint x: 1210, startPoint y: 252, endPoint x: 731, endPoint y: 254, distance: 479.0
click at [1210, 251] on div at bounding box center [1210, 255] width 18 height 18
drag, startPoint x: 505, startPoint y: 255, endPoint x: 426, endPoint y: 252, distance: 78.9
click at [426, 252] on p "OMOIDE" at bounding box center [497, 256] width 164 height 21
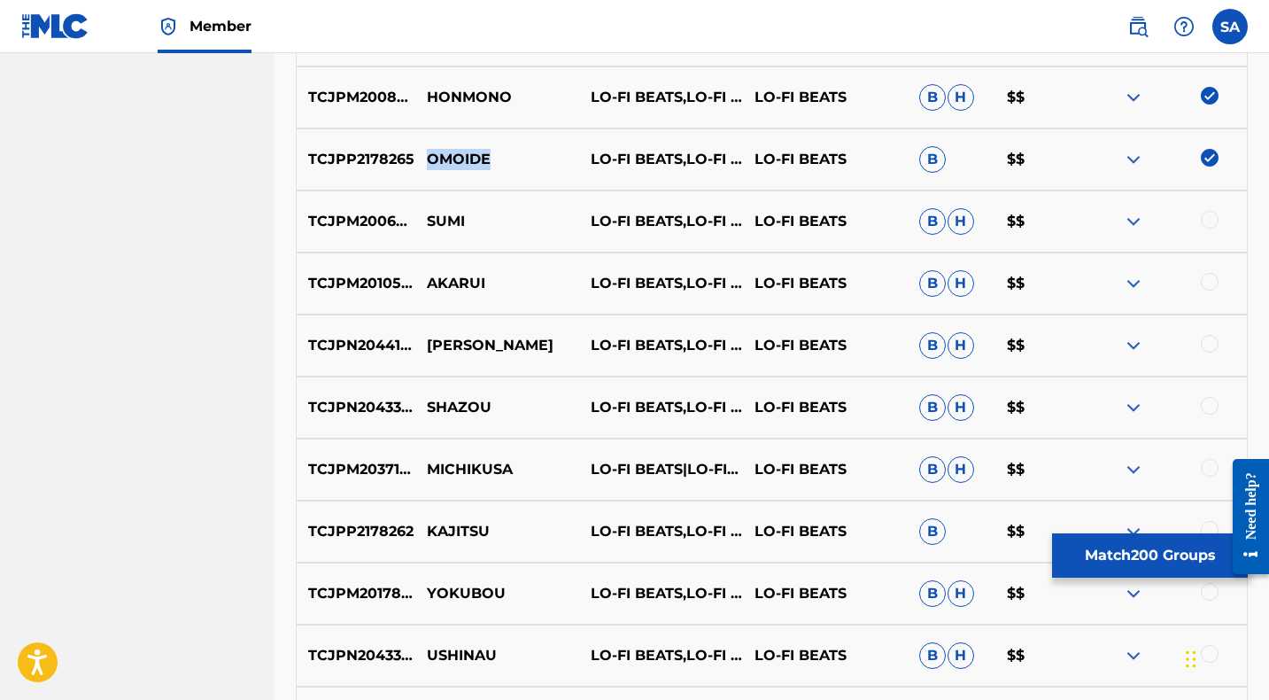
scroll to position [9425, 0]
click at [1210, 217] on div at bounding box center [1210, 219] width 18 height 18
drag, startPoint x: 494, startPoint y: 217, endPoint x: 422, endPoint y: 218, distance: 71.7
click at [422, 218] on p "SUMI" at bounding box center [497, 220] width 164 height 21
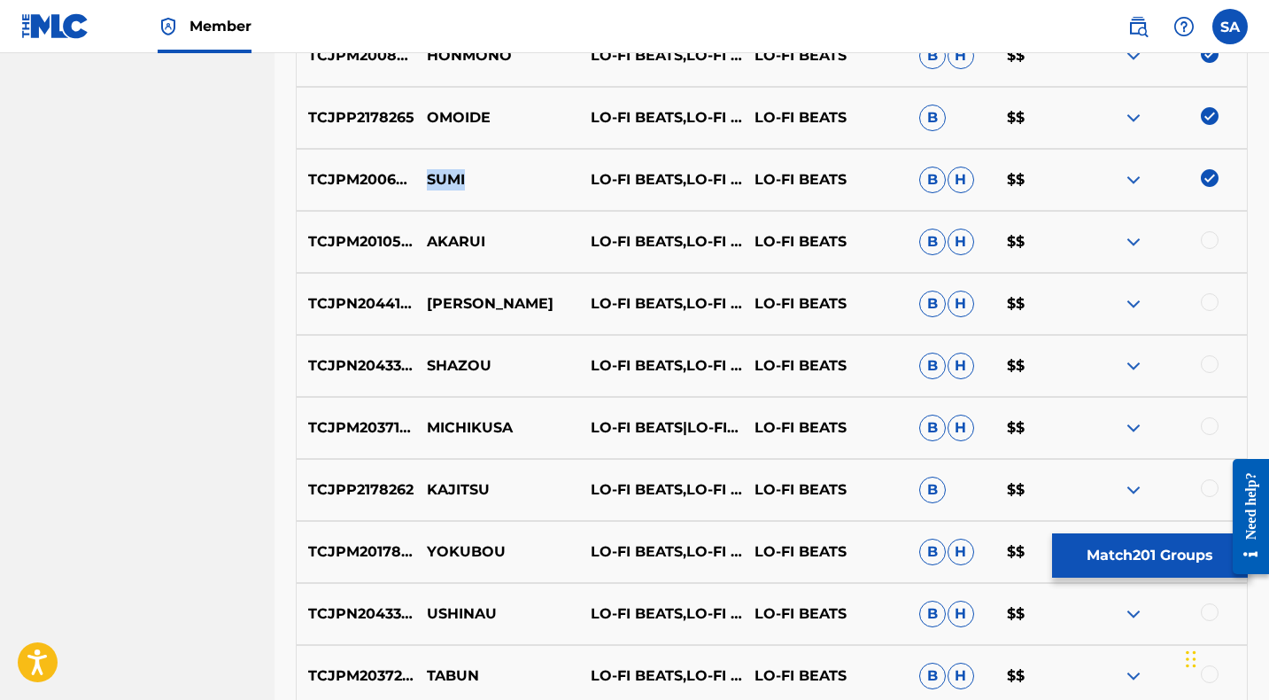
scroll to position [9471, 0]
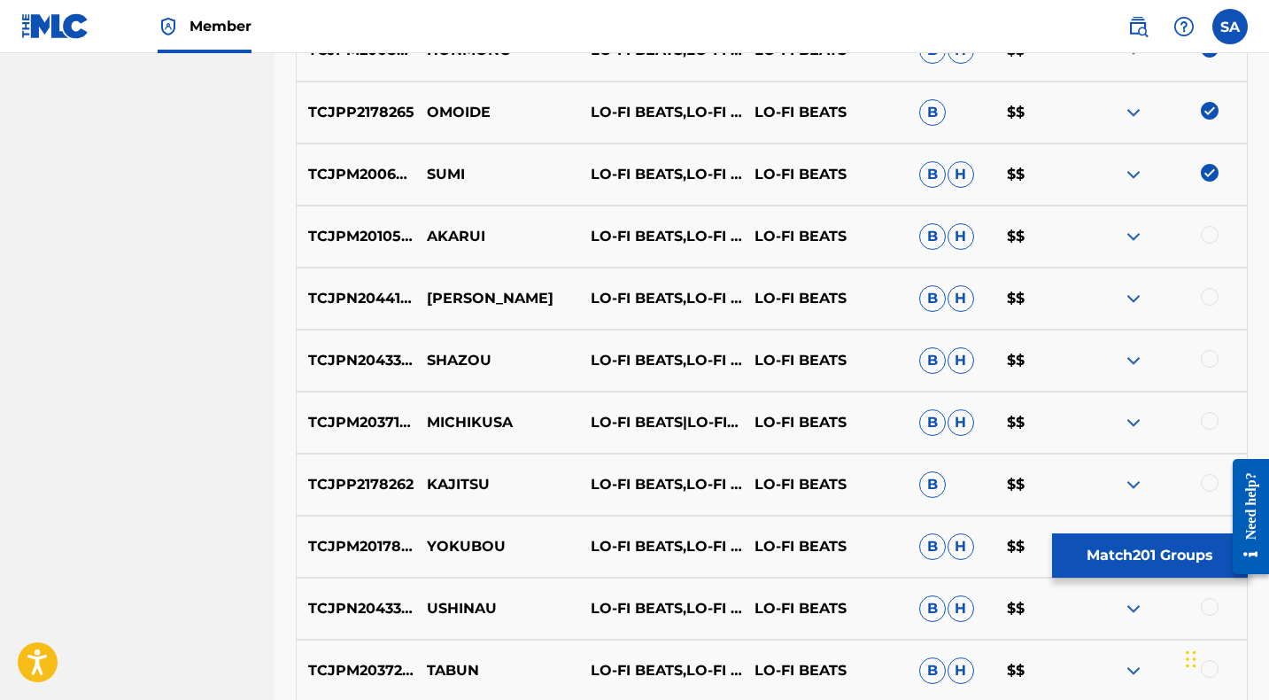
drag, startPoint x: 1207, startPoint y: 234, endPoint x: 716, endPoint y: 228, distance: 490.6
click at [1206, 233] on div at bounding box center [1210, 235] width 18 height 18
drag, startPoint x: 507, startPoint y: 233, endPoint x: 429, endPoint y: 230, distance: 78.9
click at [427, 227] on p "AKARUI" at bounding box center [497, 236] width 164 height 21
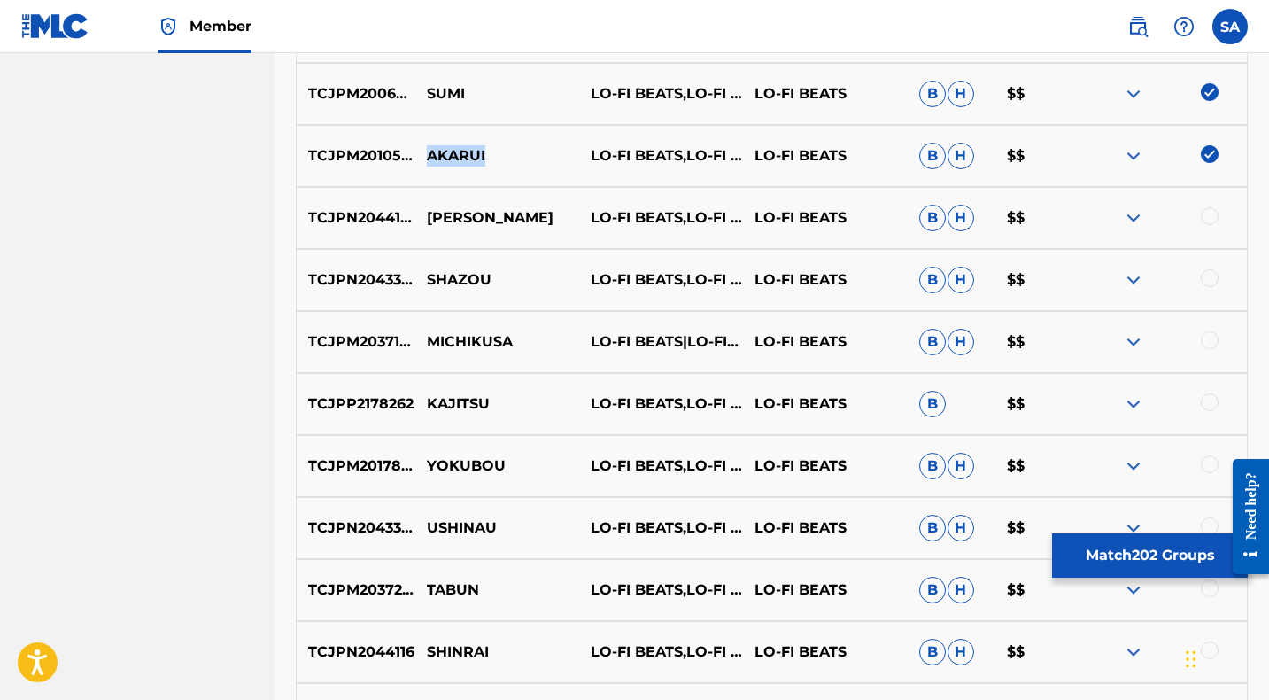
scroll to position [9552, 0]
drag, startPoint x: 1210, startPoint y: 213, endPoint x: 628, endPoint y: 207, distance: 582.7
click at [1210, 213] on div at bounding box center [1210, 215] width 18 height 18
drag, startPoint x: 496, startPoint y: 213, endPoint x: 412, endPoint y: 213, distance: 84.1
click at [412, 213] on div "TCJPN2044100 RINGO LO-FI BEATS,LO-FI CAFE,INSTRUMENTAL STUDY LO-FI BEATS B H $$" at bounding box center [772, 217] width 952 height 62
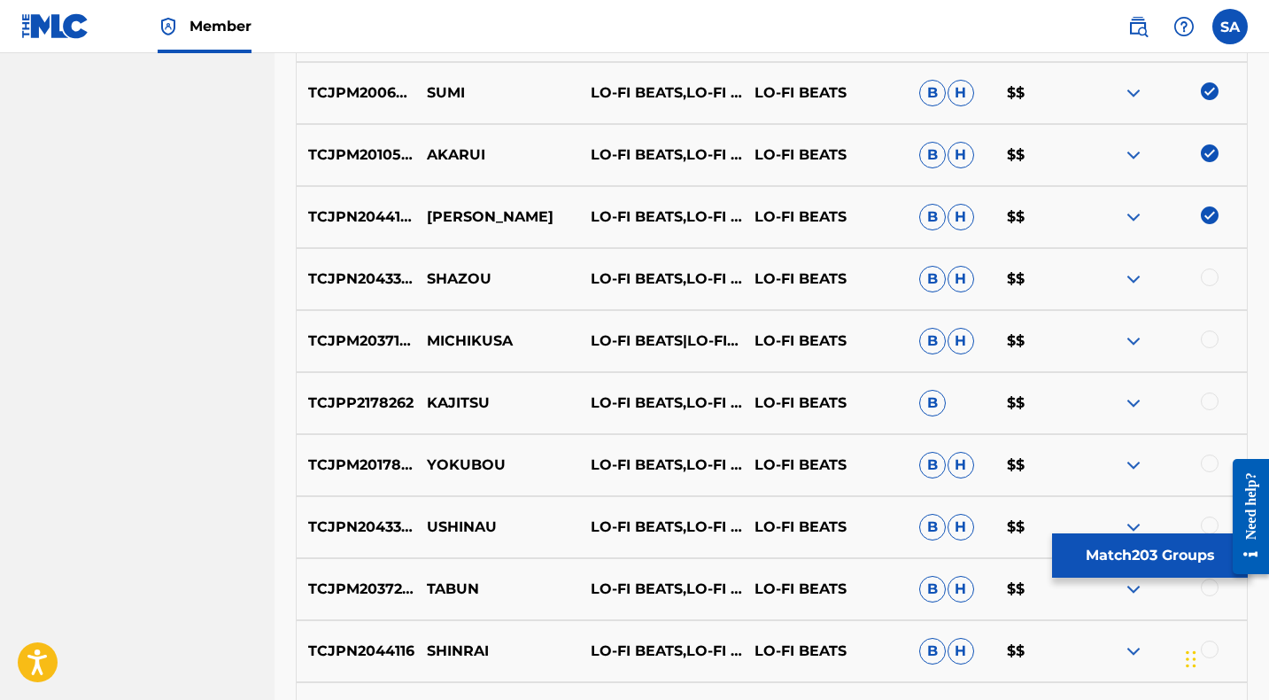
click at [511, 226] on p "[PERSON_NAME]" at bounding box center [497, 216] width 164 height 21
drag, startPoint x: 502, startPoint y: 209, endPoint x: 429, endPoint y: 206, distance: 72.7
click at [429, 206] on p "[PERSON_NAME]" at bounding box center [497, 216] width 164 height 21
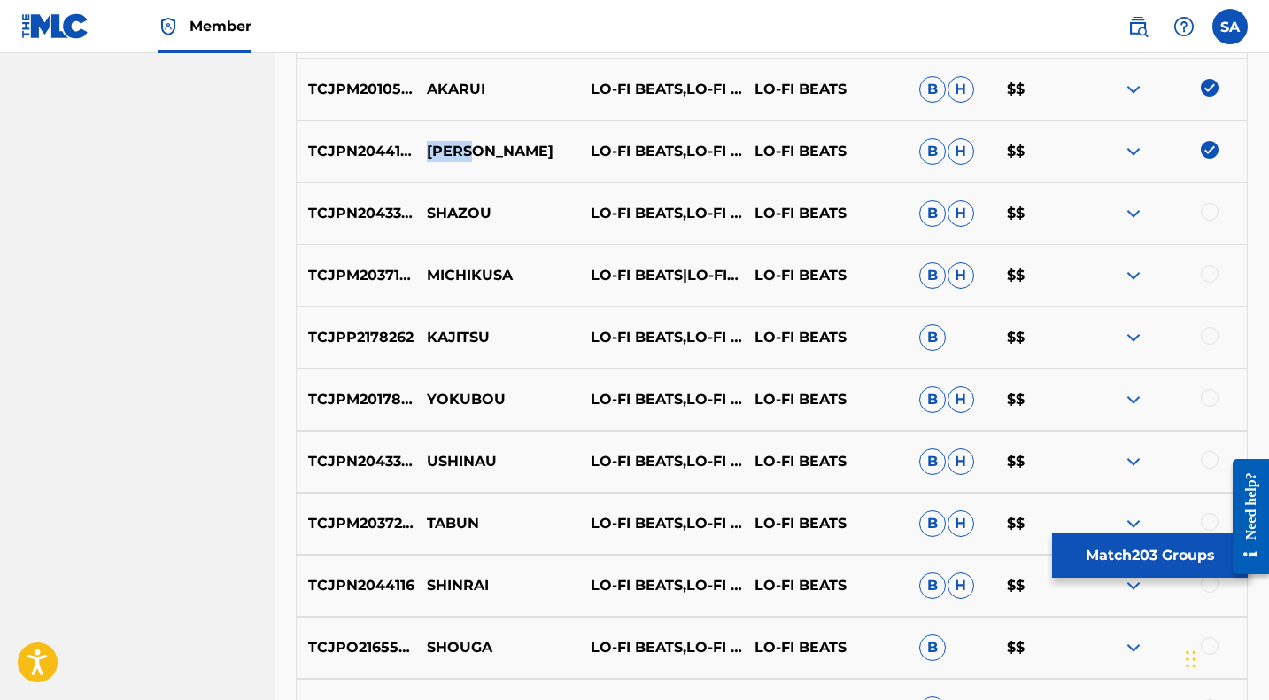
scroll to position [9620, 0]
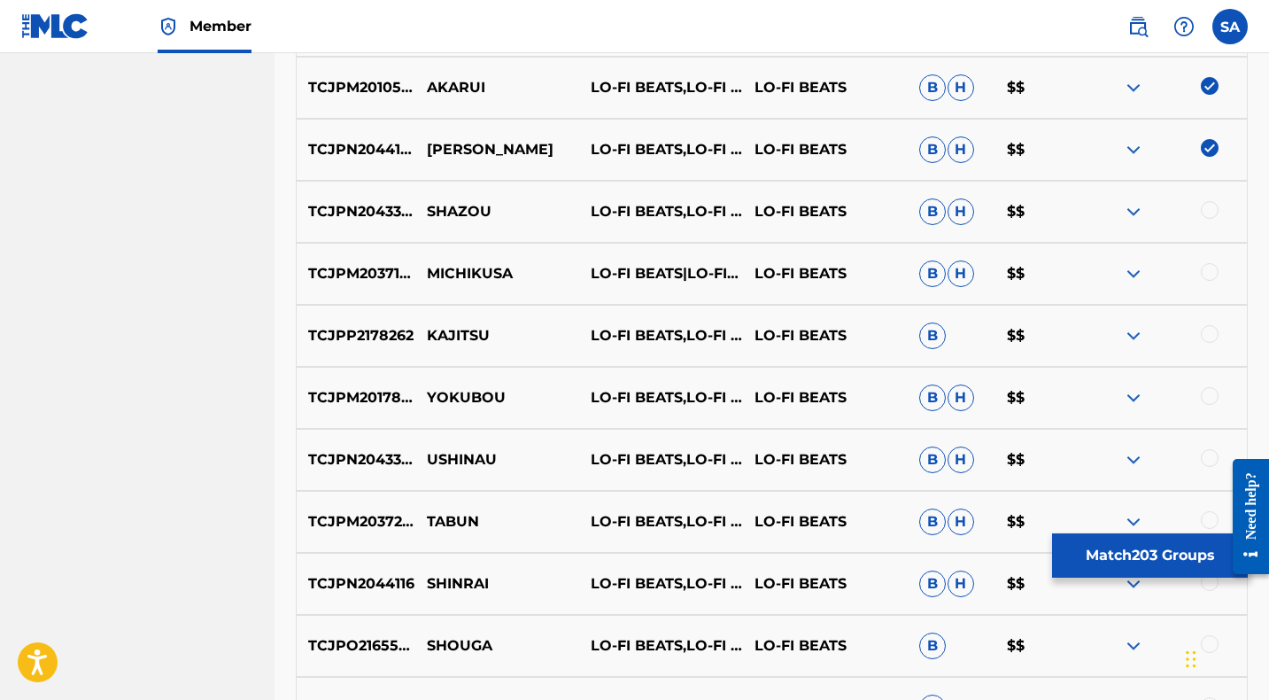
click at [1210, 209] on div at bounding box center [1210, 210] width 18 height 18
drag, startPoint x: 514, startPoint y: 213, endPoint x: 412, endPoint y: 207, distance: 102.9
click at [412, 207] on div "TCJPN2043368 SHAZOU LO-FI BEATS,LO-FI CAFE & INSTRUMENTAL STUDY LO-FI BEATS B H…" at bounding box center [772, 212] width 952 height 62
click at [503, 215] on p "SHAZOU" at bounding box center [497, 211] width 164 height 21
drag, startPoint x: 522, startPoint y: 212, endPoint x: 430, endPoint y: 206, distance: 91.4
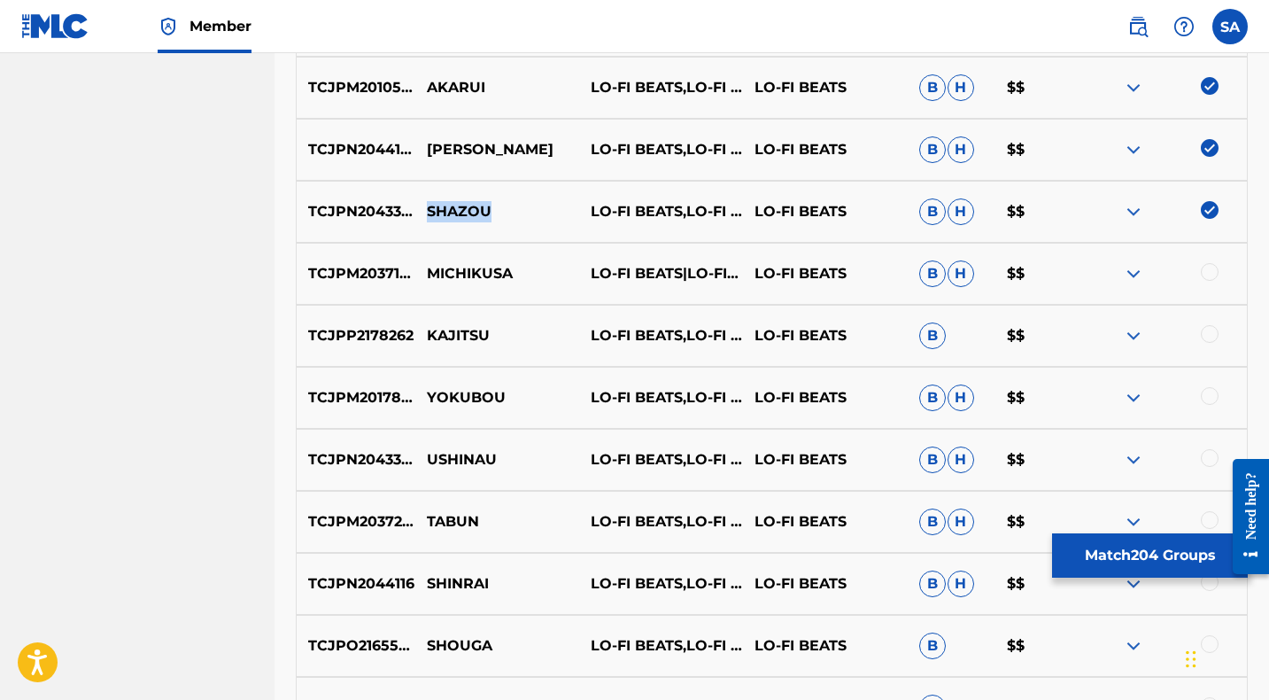
click at [430, 206] on p "SHAZOU" at bounding box center [497, 211] width 164 height 21
click at [1209, 273] on div at bounding box center [1210, 272] width 18 height 18
drag, startPoint x: 530, startPoint y: 274, endPoint x: 427, endPoint y: 274, distance: 102.7
click at [427, 274] on p "MICHIKUSA" at bounding box center [497, 273] width 164 height 21
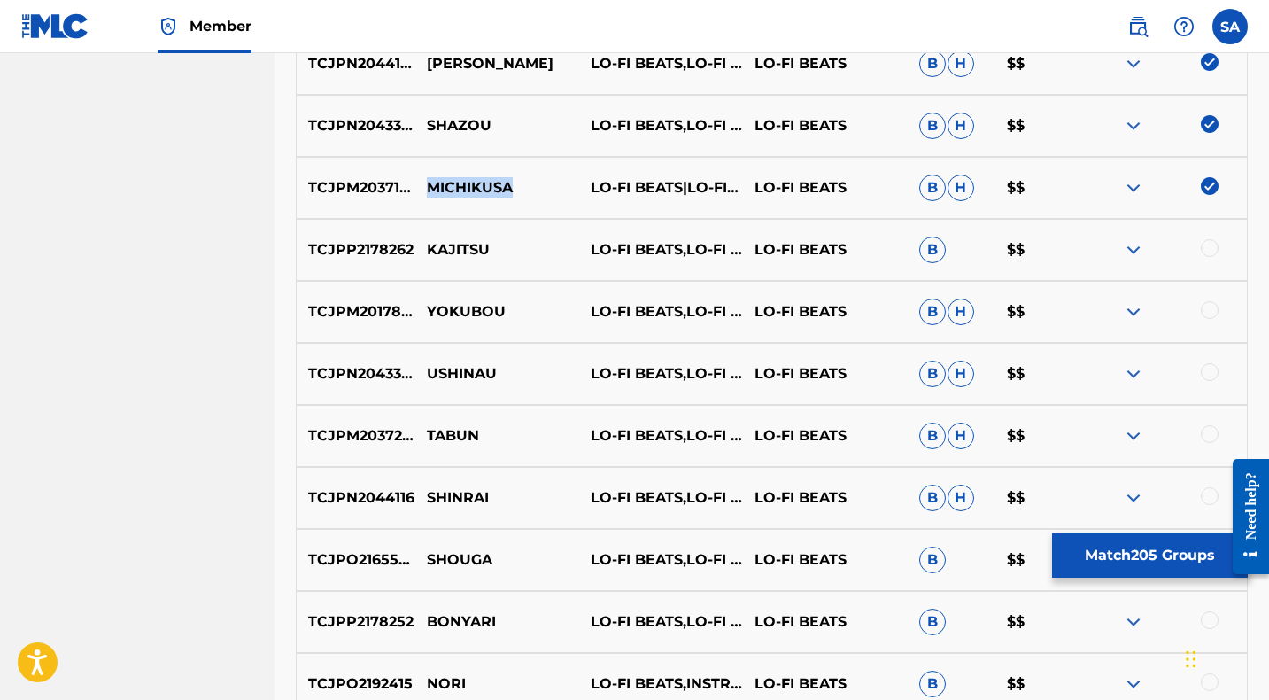
scroll to position [9712, 0]
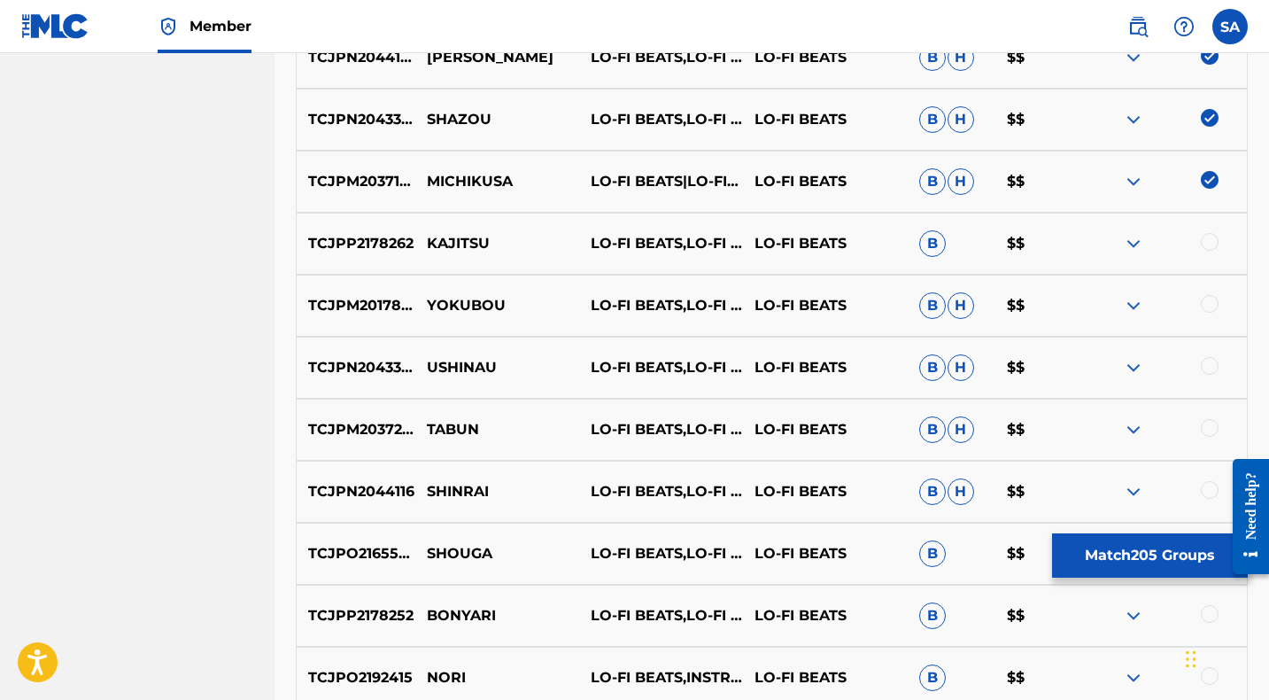
click at [1209, 241] on div at bounding box center [1210, 242] width 18 height 18
drag, startPoint x: 514, startPoint y: 243, endPoint x: 426, endPoint y: 240, distance: 87.7
click at [426, 240] on p "KAJITSU" at bounding box center [497, 243] width 164 height 21
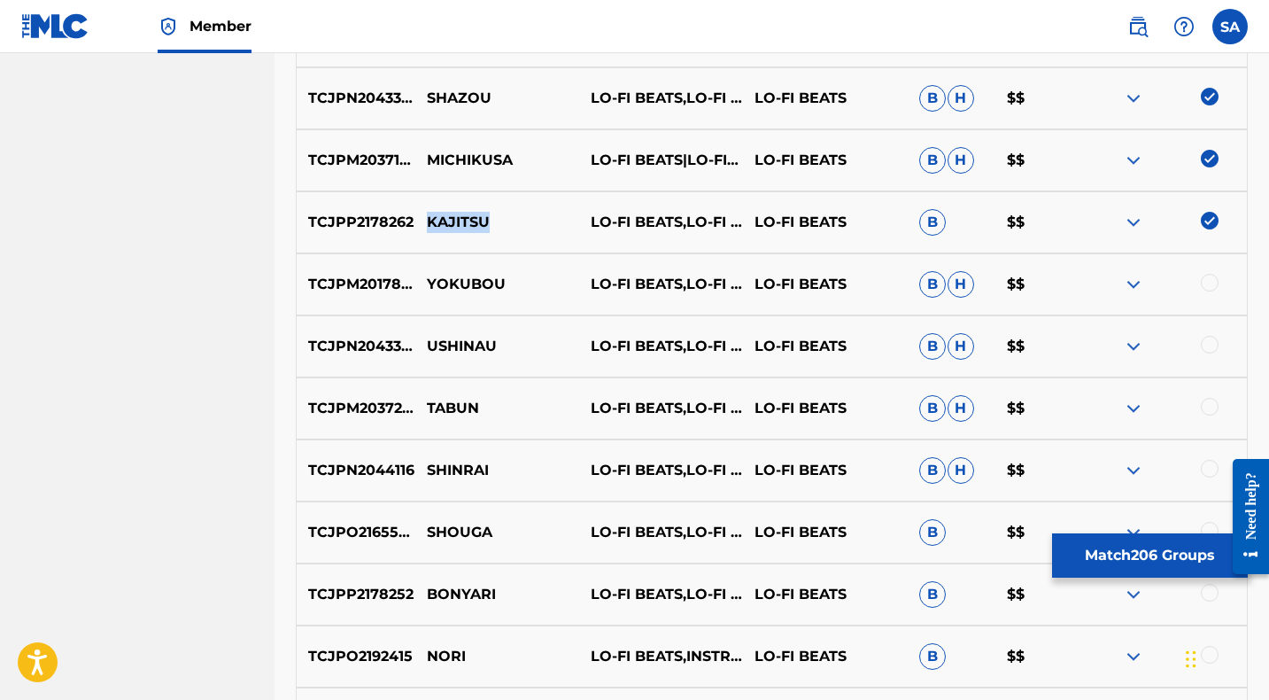
scroll to position [9752, 0]
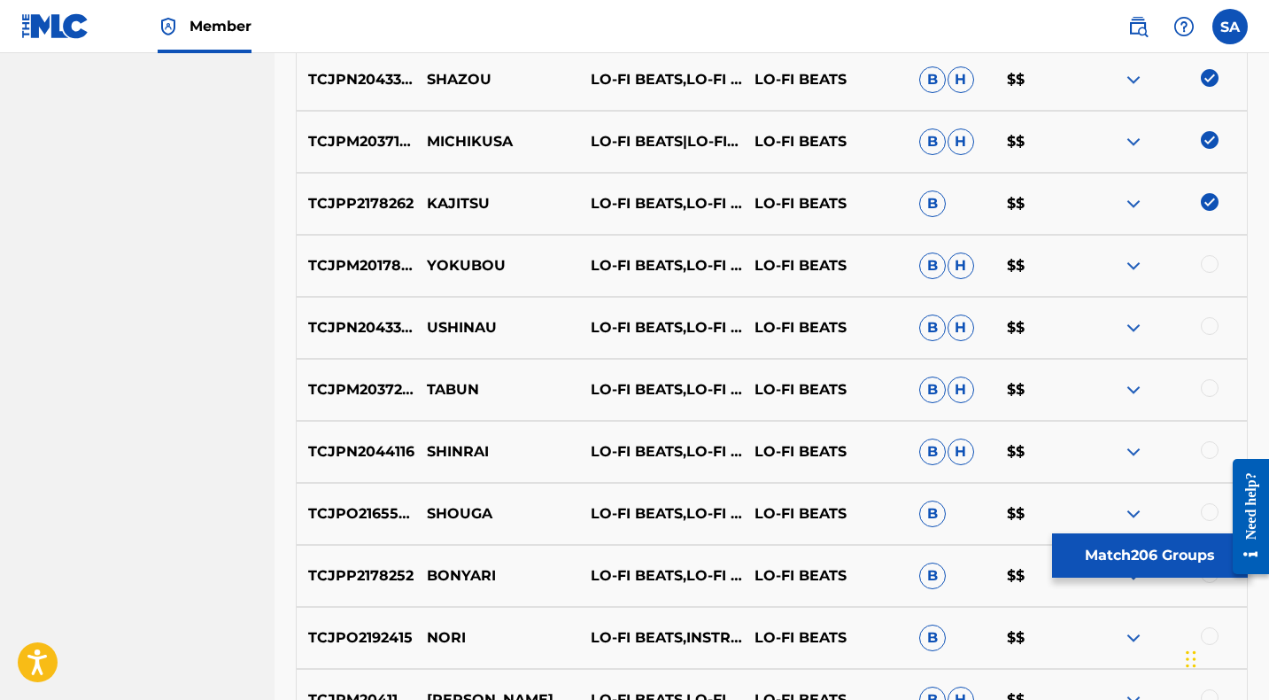
drag, startPoint x: 1210, startPoint y: 262, endPoint x: 809, endPoint y: 251, distance: 400.4
click at [1210, 262] on div at bounding box center [1210, 264] width 18 height 18
drag, startPoint x: 504, startPoint y: 267, endPoint x: 427, endPoint y: 267, distance: 77.0
click at [427, 267] on p "YOKUBOU" at bounding box center [497, 265] width 164 height 21
drag, startPoint x: 1211, startPoint y: 325, endPoint x: 780, endPoint y: 326, distance: 431.2
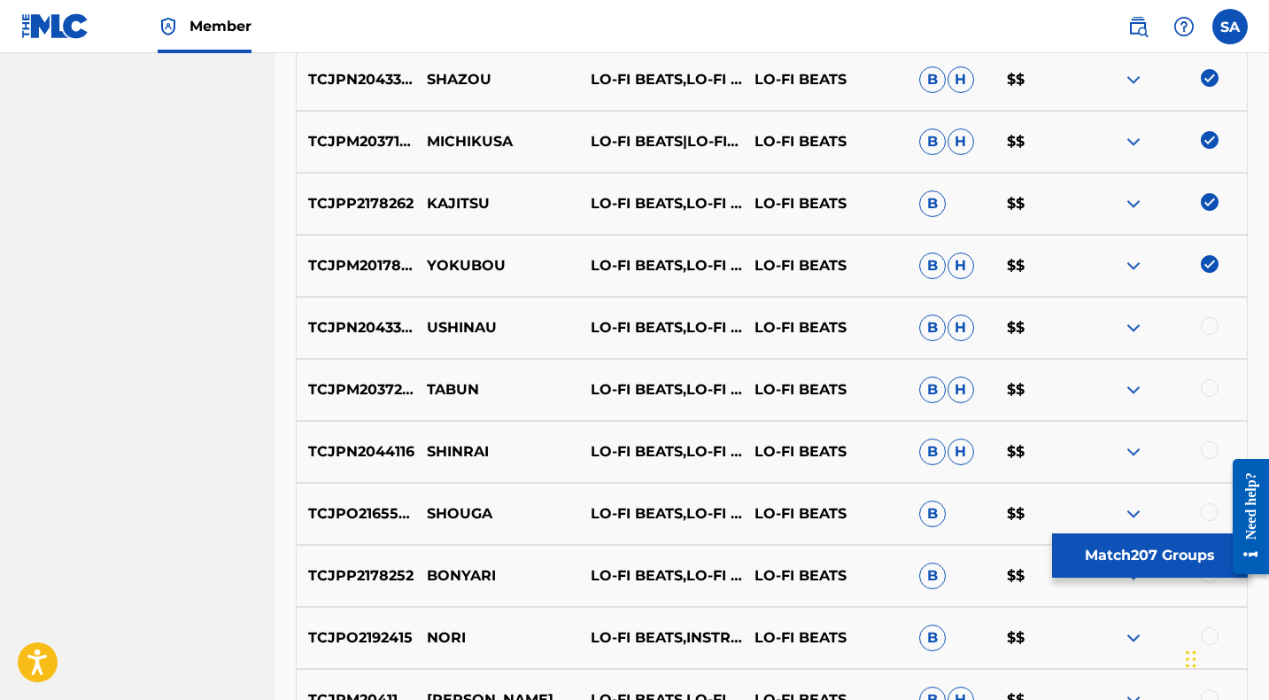
click at [1211, 325] on div at bounding box center [1210, 326] width 18 height 18
drag, startPoint x: 529, startPoint y: 328, endPoint x: 428, endPoint y: 325, distance: 101.0
click at [428, 325] on p "USHINAU" at bounding box center [497, 327] width 164 height 21
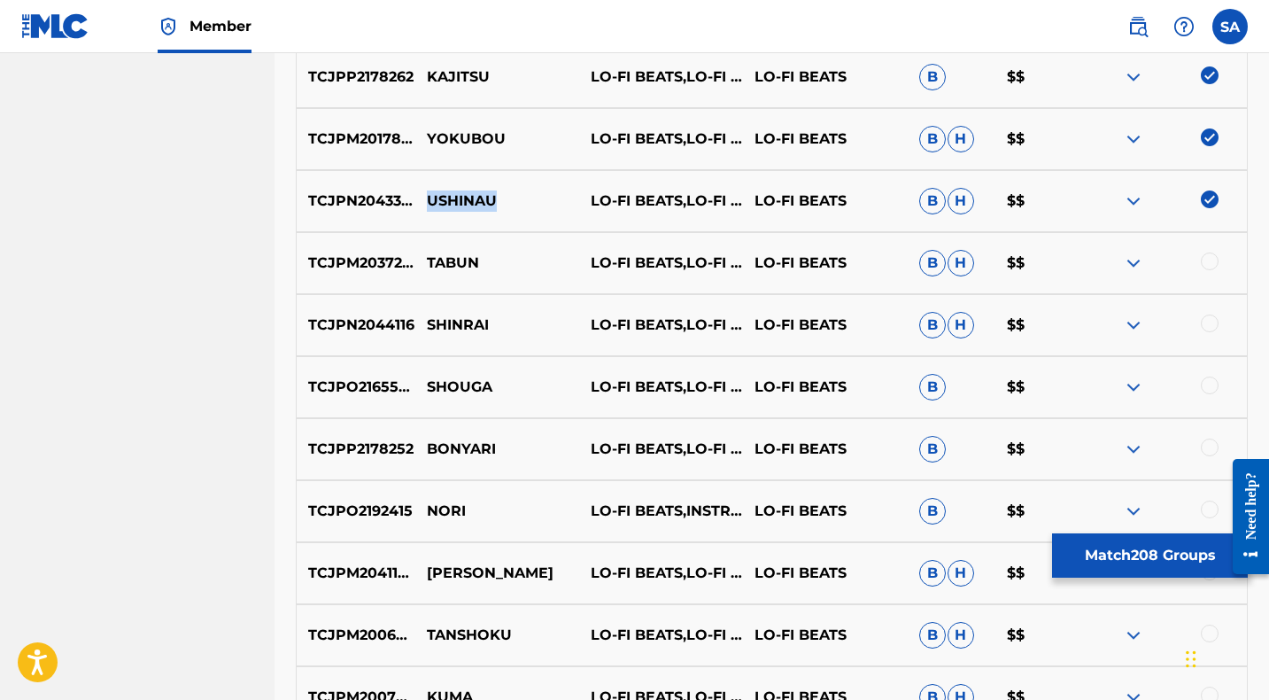
scroll to position [9885, 0]
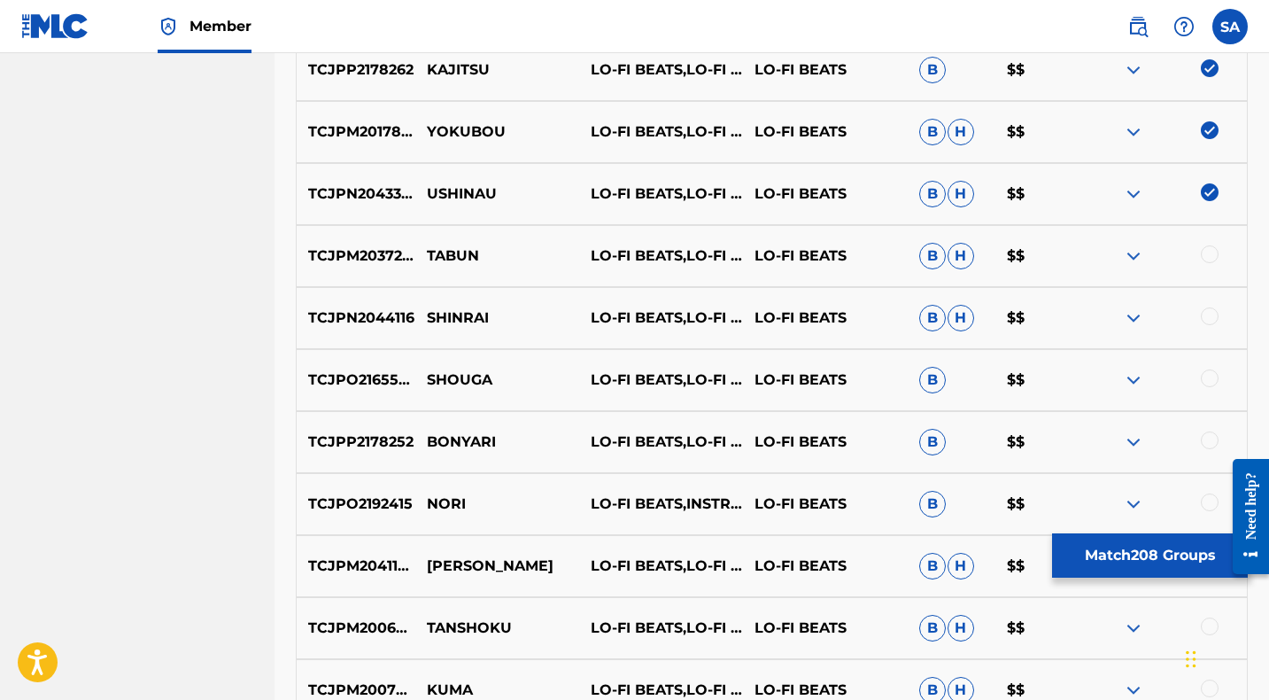
drag, startPoint x: 1208, startPoint y: 253, endPoint x: 1194, endPoint y: 255, distance: 14.3
click at [1208, 253] on div at bounding box center [1210, 254] width 18 height 18
drag, startPoint x: 511, startPoint y: 257, endPoint x: 425, endPoint y: 256, distance: 85.9
click at [425, 256] on p "TABUN" at bounding box center [497, 255] width 164 height 21
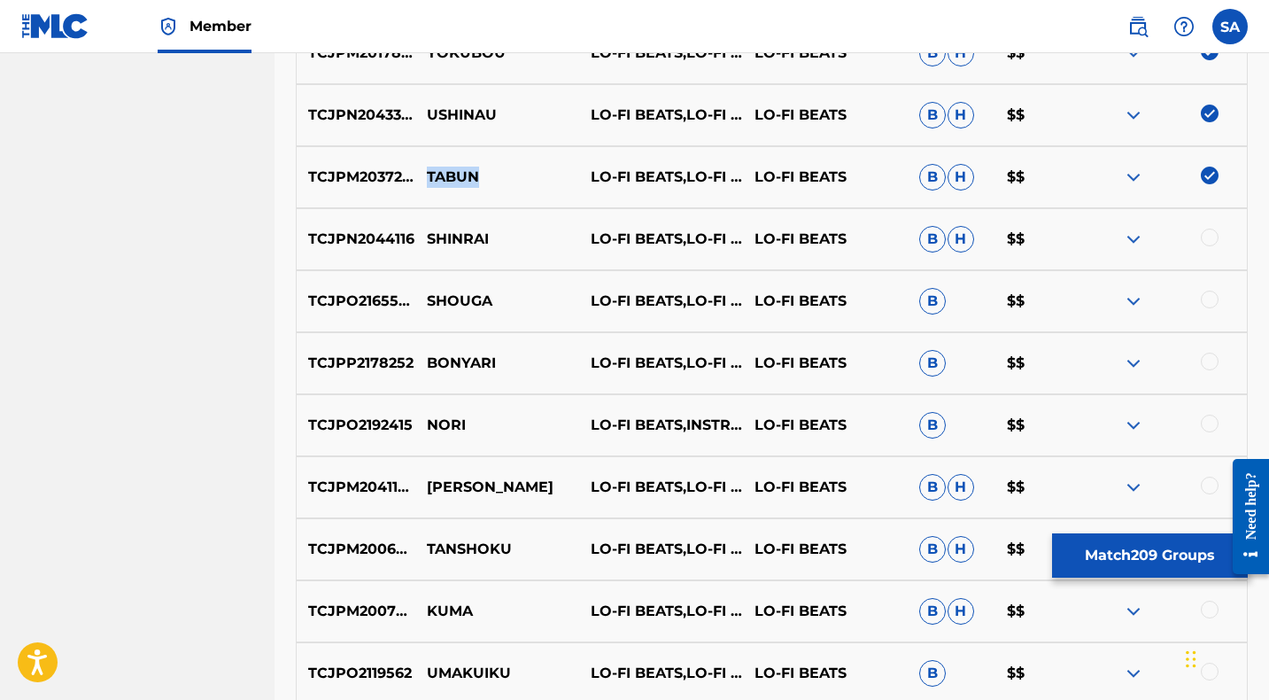
scroll to position [9966, 0]
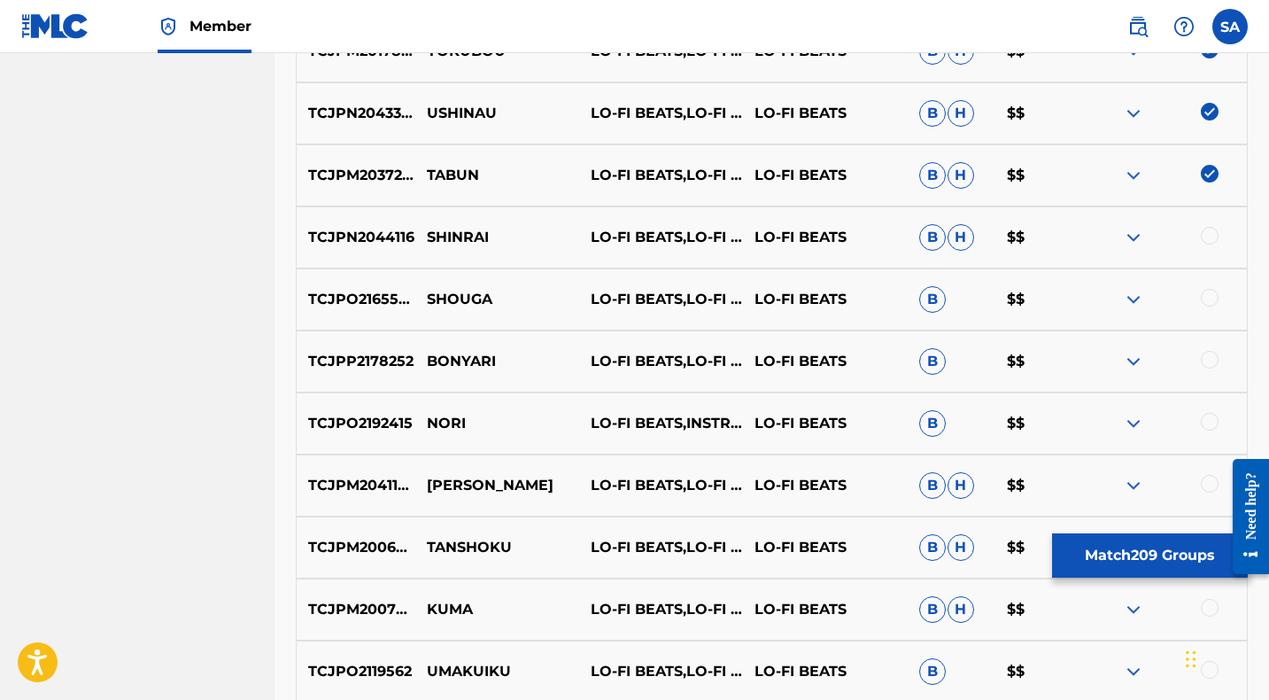
drag, startPoint x: 1207, startPoint y: 233, endPoint x: 1197, endPoint y: 245, distance: 15.8
click at [1207, 233] on div at bounding box center [1210, 236] width 18 height 18
drag, startPoint x: 519, startPoint y: 234, endPoint x: 428, endPoint y: 231, distance: 91.2
click at [428, 231] on p "SHINRAI" at bounding box center [497, 237] width 164 height 21
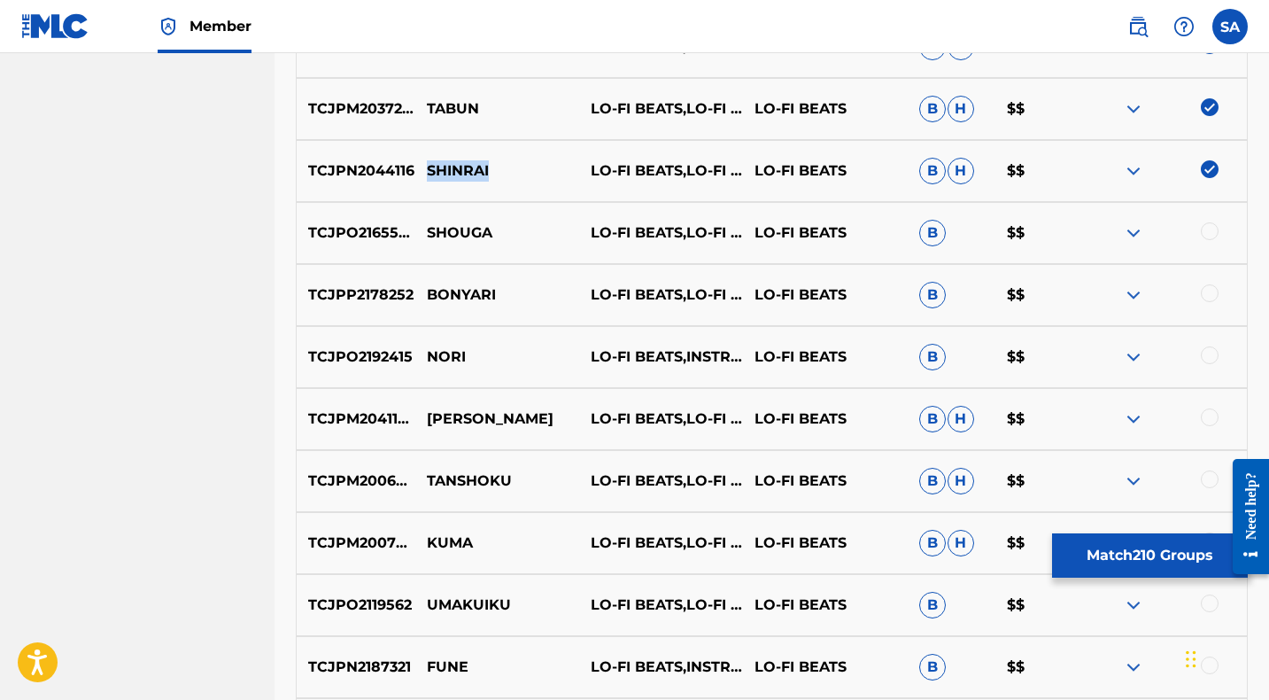
scroll to position [10041, 0]
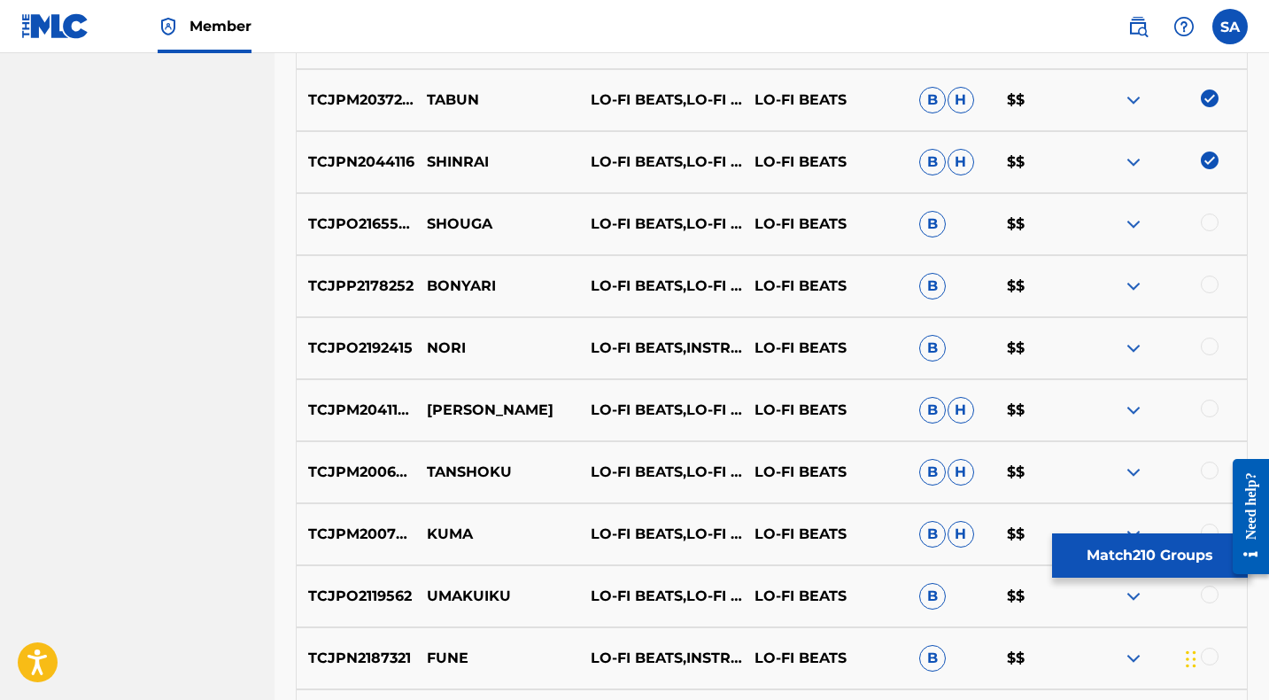
drag, startPoint x: 1213, startPoint y: 220, endPoint x: 1184, endPoint y: 220, distance: 29.2
click at [1213, 220] on div at bounding box center [1210, 222] width 18 height 18
drag, startPoint x: 506, startPoint y: 230, endPoint x: 428, endPoint y: 221, distance: 79.3
click at [428, 221] on p "SHOUGA" at bounding box center [497, 223] width 164 height 21
click at [1210, 284] on div at bounding box center [1210, 284] width 18 height 18
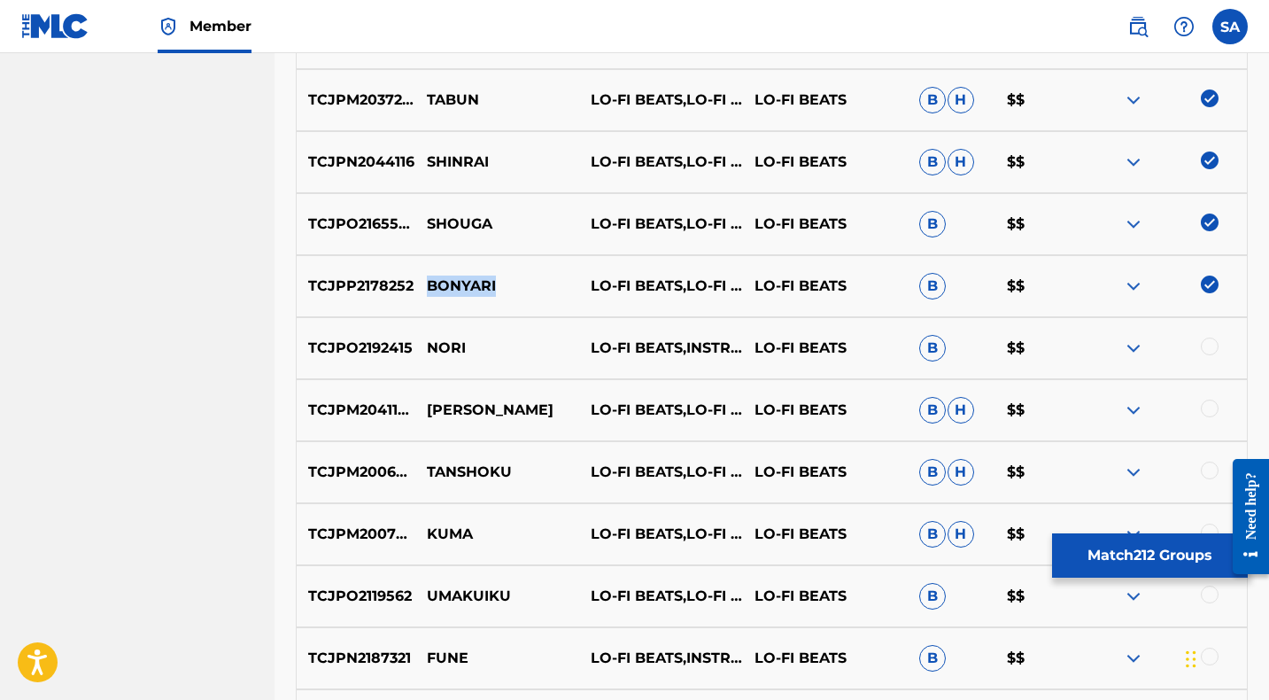
drag, startPoint x: 522, startPoint y: 287, endPoint x: 423, endPoint y: 282, distance: 98.4
click at [423, 282] on p "BONYARI" at bounding box center [497, 285] width 164 height 21
click at [1210, 344] on div at bounding box center [1210, 346] width 18 height 18
drag, startPoint x: 468, startPoint y: 343, endPoint x: 429, endPoint y: 341, distance: 39.9
click at [429, 341] on p "NORI" at bounding box center [497, 347] width 164 height 21
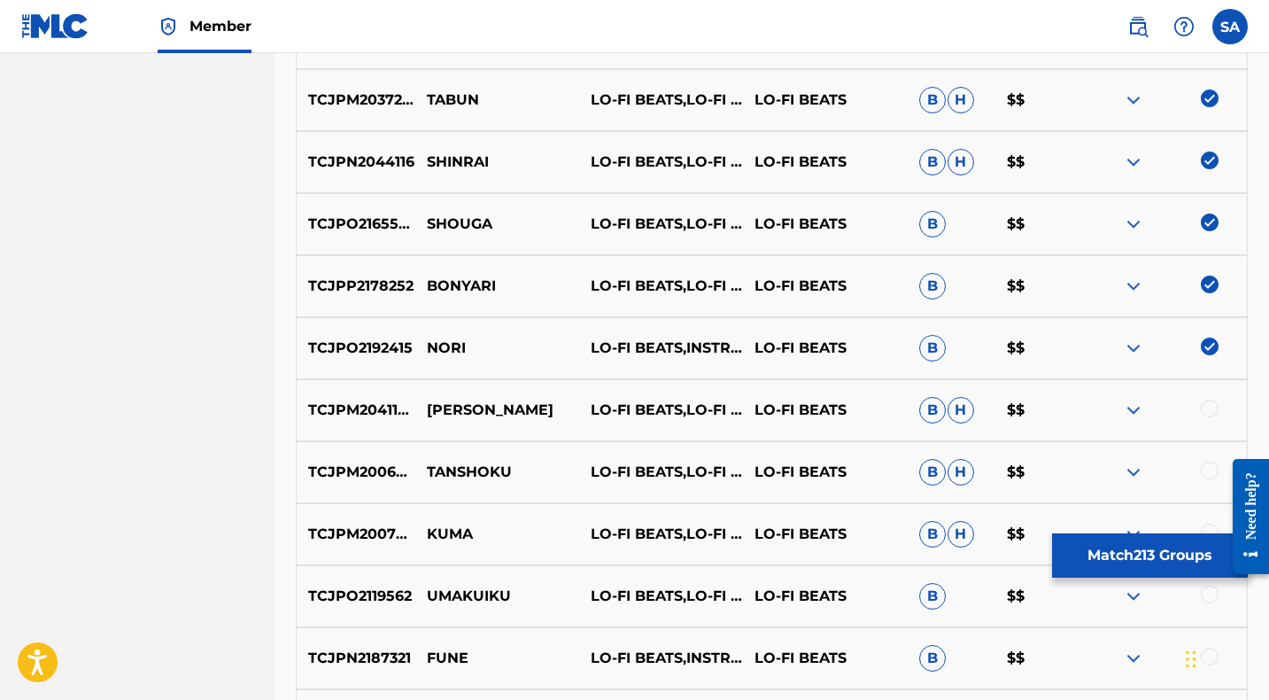
drag, startPoint x: 1212, startPoint y: 406, endPoint x: 538, endPoint y: 410, distance: 673.8
click at [1212, 406] on div at bounding box center [1210, 408] width 18 height 18
drag, startPoint x: 475, startPoint y: 406, endPoint x: 429, endPoint y: 406, distance: 46.9
click at [429, 406] on p "[PERSON_NAME]" at bounding box center [497, 409] width 164 height 21
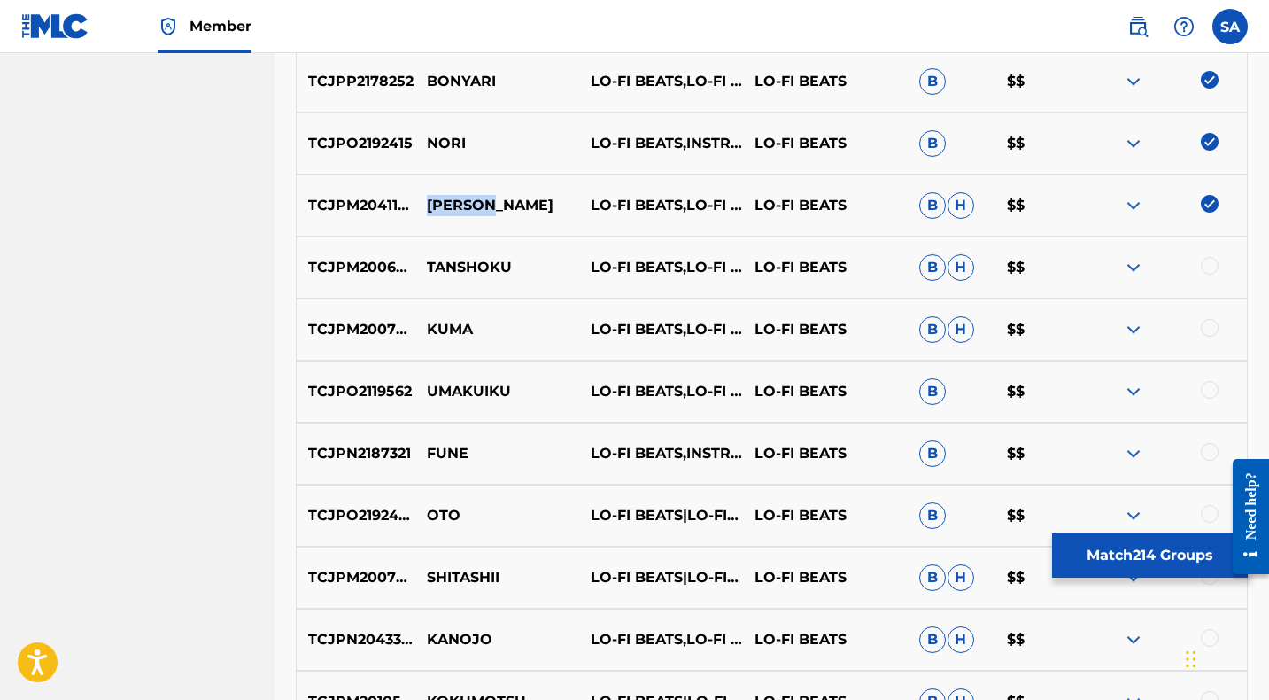
scroll to position [10264, 0]
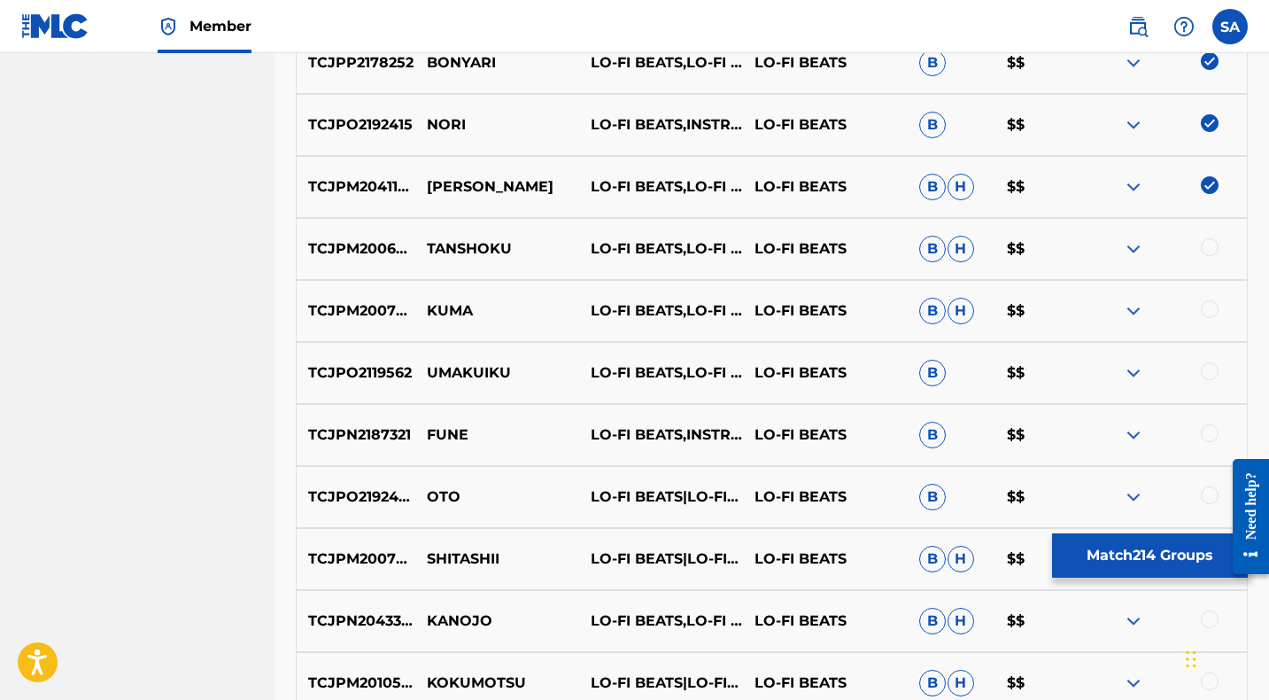
click at [1207, 246] on div at bounding box center [1210, 247] width 18 height 18
drag, startPoint x: 482, startPoint y: 244, endPoint x: 414, endPoint y: 241, distance: 68.3
click at [415, 241] on p "TANSHOKU" at bounding box center [497, 248] width 164 height 21
click at [1205, 309] on div at bounding box center [1210, 309] width 18 height 18
drag, startPoint x: 493, startPoint y: 309, endPoint x: 428, endPoint y: 310, distance: 65.5
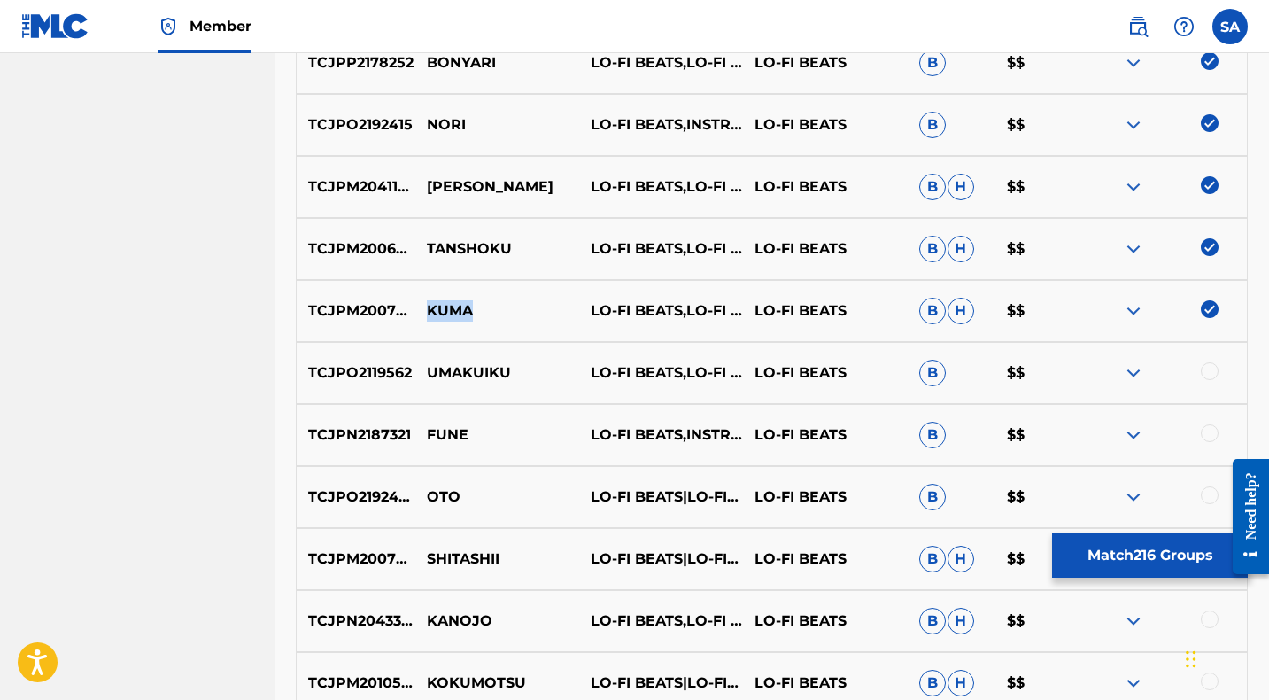
click at [428, 310] on p "KUMA" at bounding box center [497, 310] width 164 height 21
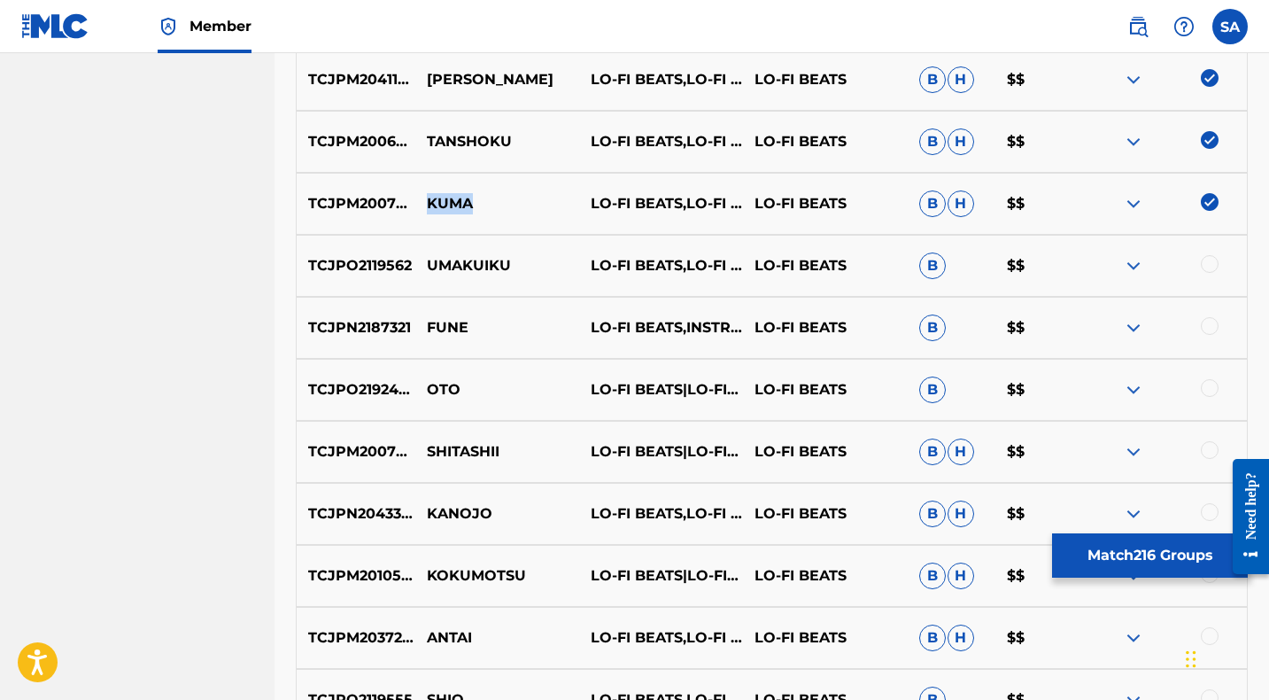
scroll to position [10376, 0]
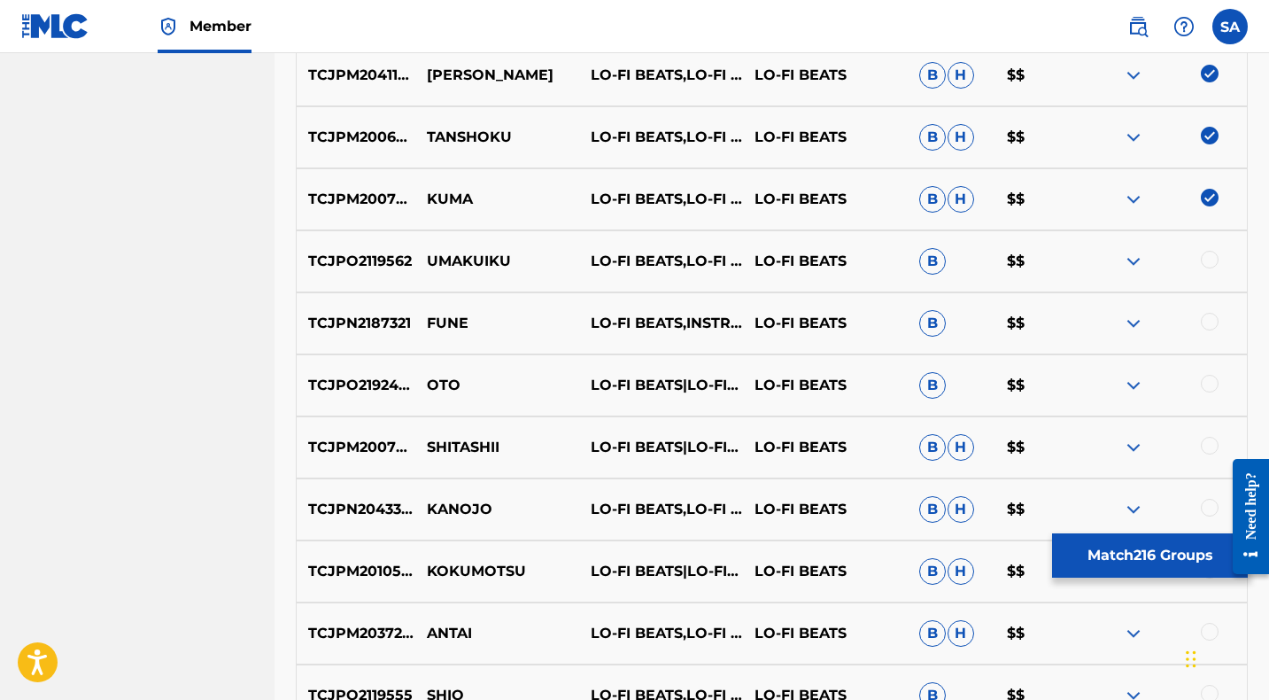
drag, startPoint x: 1207, startPoint y: 257, endPoint x: 1194, endPoint y: 259, distance: 13.5
click at [1207, 257] on div at bounding box center [1210, 260] width 18 height 18
drag, startPoint x: 530, startPoint y: 253, endPoint x: 424, endPoint y: 256, distance: 106.3
click at [424, 256] on p "UMAKUIKU" at bounding box center [497, 261] width 164 height 21
click at [1207, 321] on div at bounding box center [1210, 322] width 18 height 18
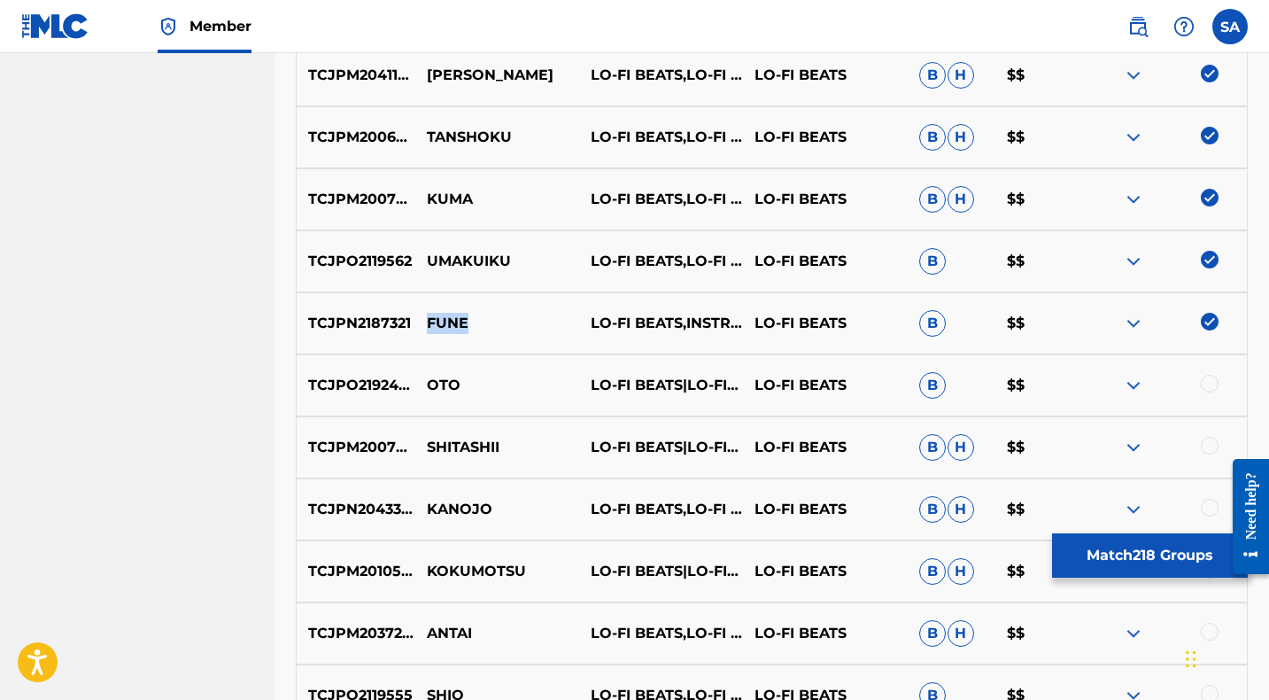
drag, startPoint x: 456, startPoint y: 319, endPoint x: 426, endPoint y: 319, distance: 30.1
click at [426, 319] on p "FUNE" at bounding box center [497, 323] width 164 height 21
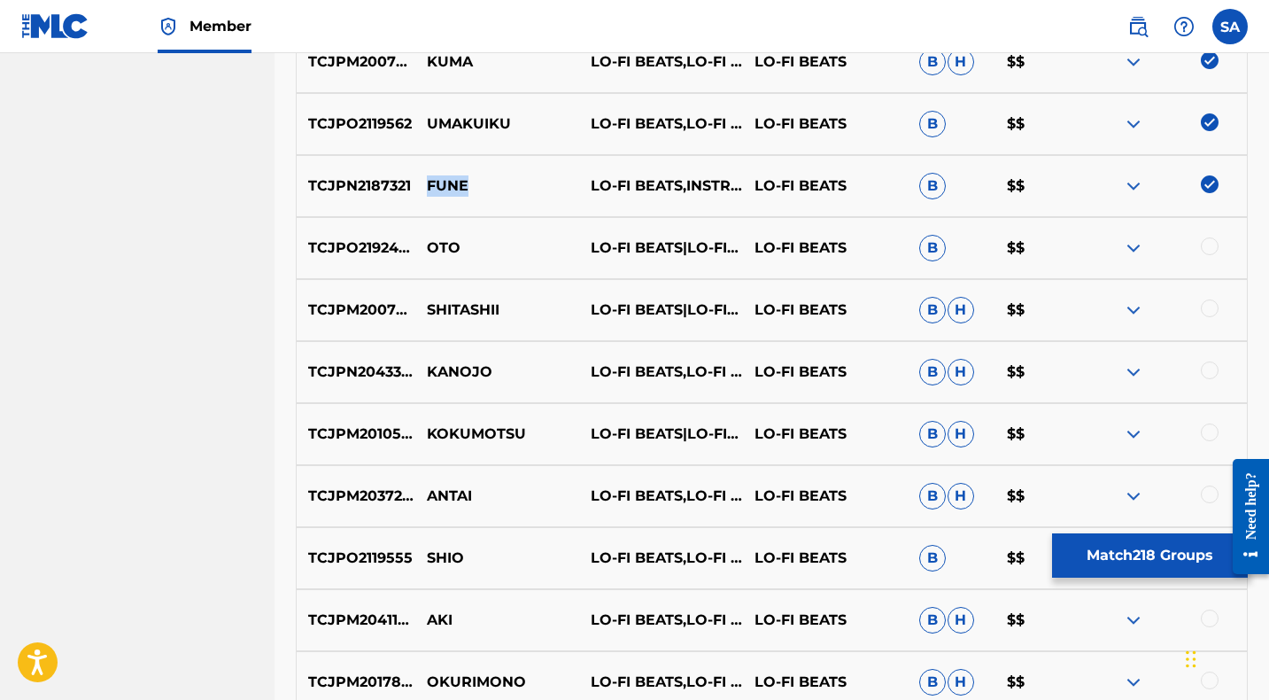
scroll to position [10512, 0]
drag, startPoint x: 1210, startPoint y: 246, endPoint x: 997, endPoint y: 248, distance: 212.5
click at [1210, 246] on div at bounding box center [1210, 247] width 18 height 18
drag, startPoint x: 477, startPoint y: 248, endPoint x: 424, endPoint y: 247, distance: 53.1
click at [424, 247] on p "OTO" at bounding box center [497, 248] width 164 height 21
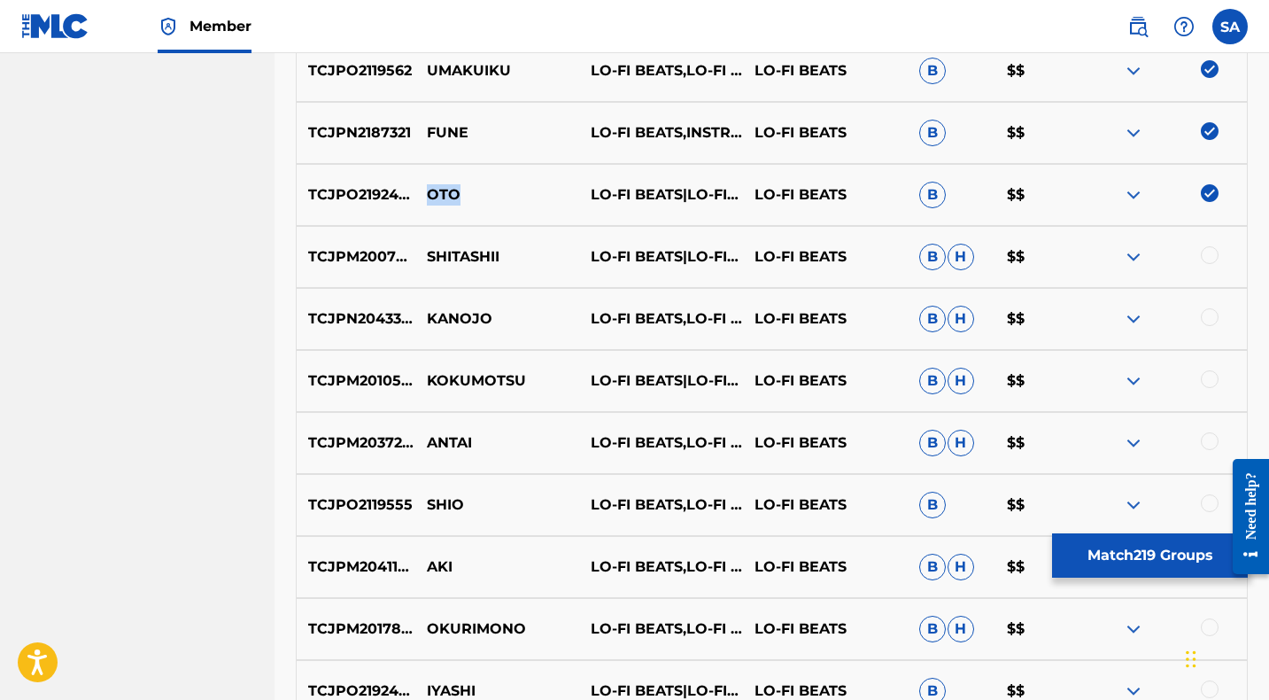
scroll to position [10579, 0]
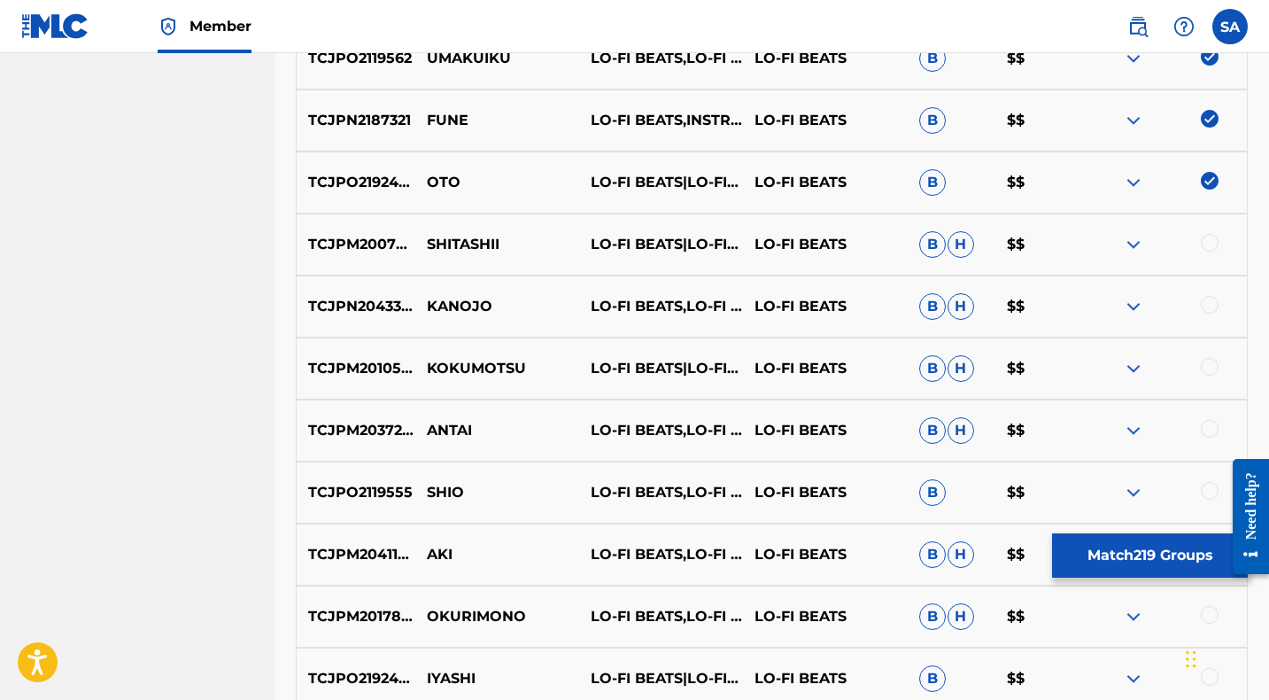
click at [1210, 243] on div at bounding box center [1210, 243] width 18 height 18
drag, startPoint x: 499, startPoint y: 244, endPoint x: 428, endPoint y: 243, distance: 71.7
click at [428, 243] on p "SHITASHII" at bounding box center [497, 244] width 164 height 21
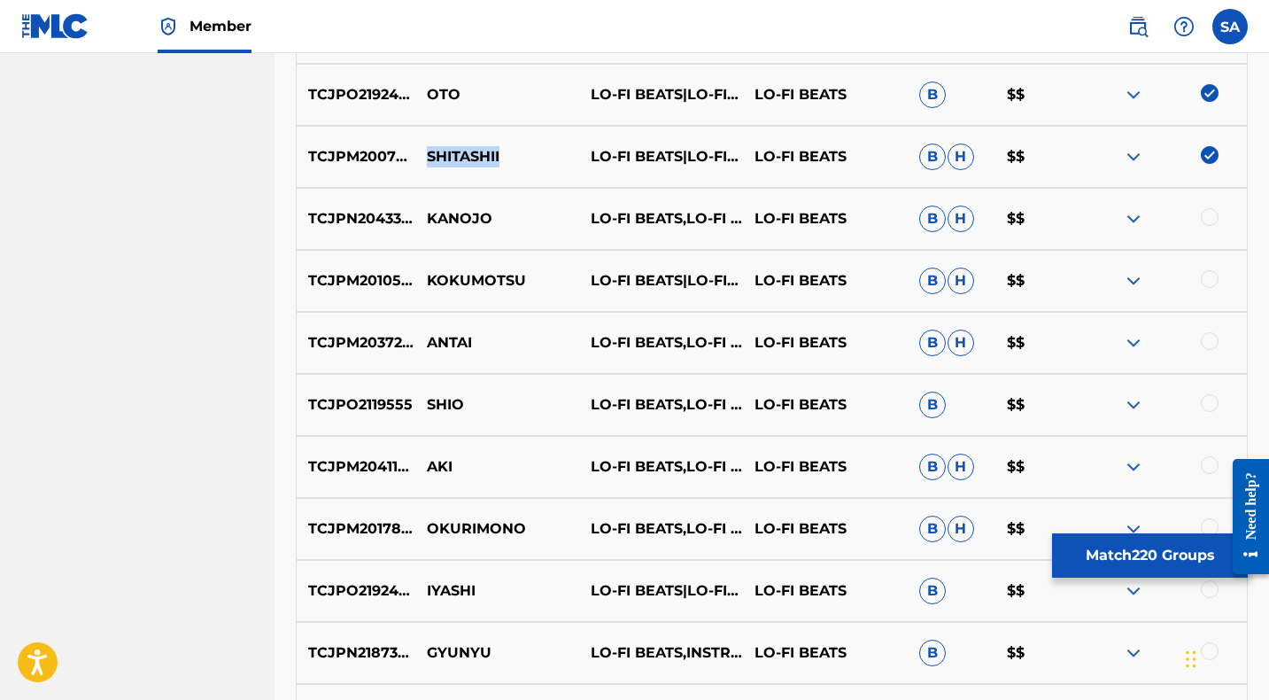
scroll to position [10668, 0]
click at [1209, 215] on div at bounding box center [1210, 215] width 18 height 18
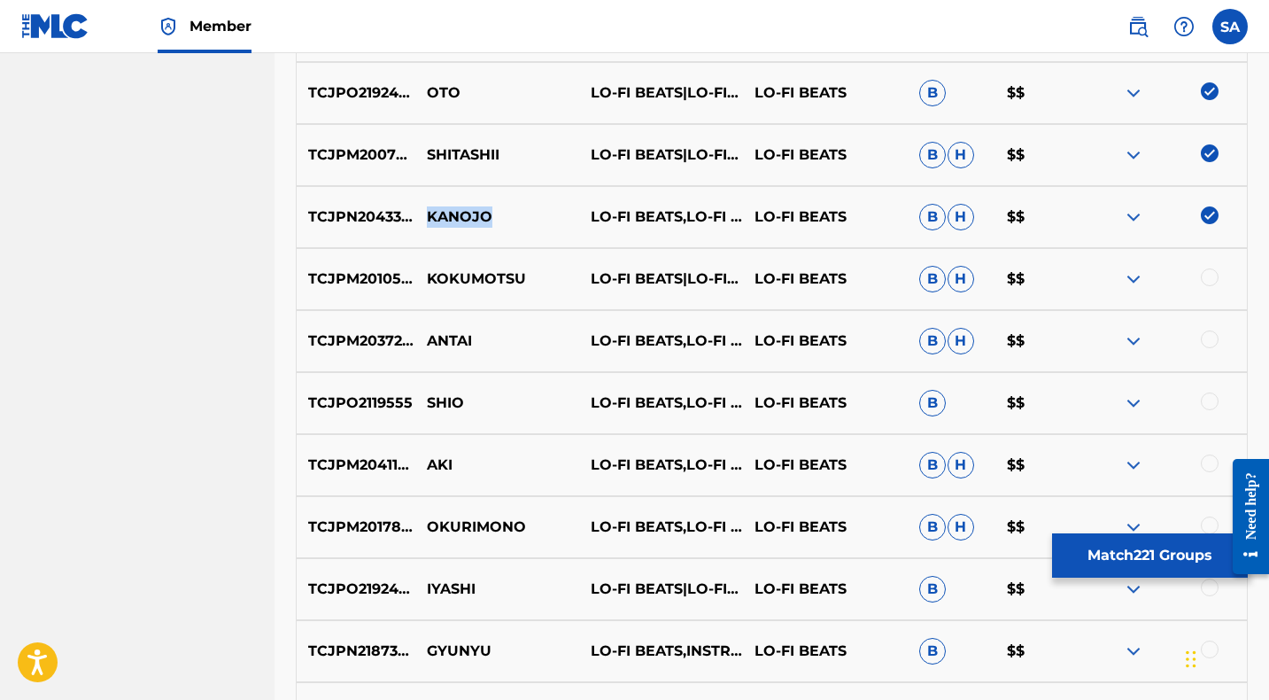
drag, startPoint x: 494, startPoint y: 218, endPoint x: 421, endPoint y: 219, distance: 72.6
click at [421, 219] on p "KANOJO" at bounding box center [497, 216] width 164 height 21
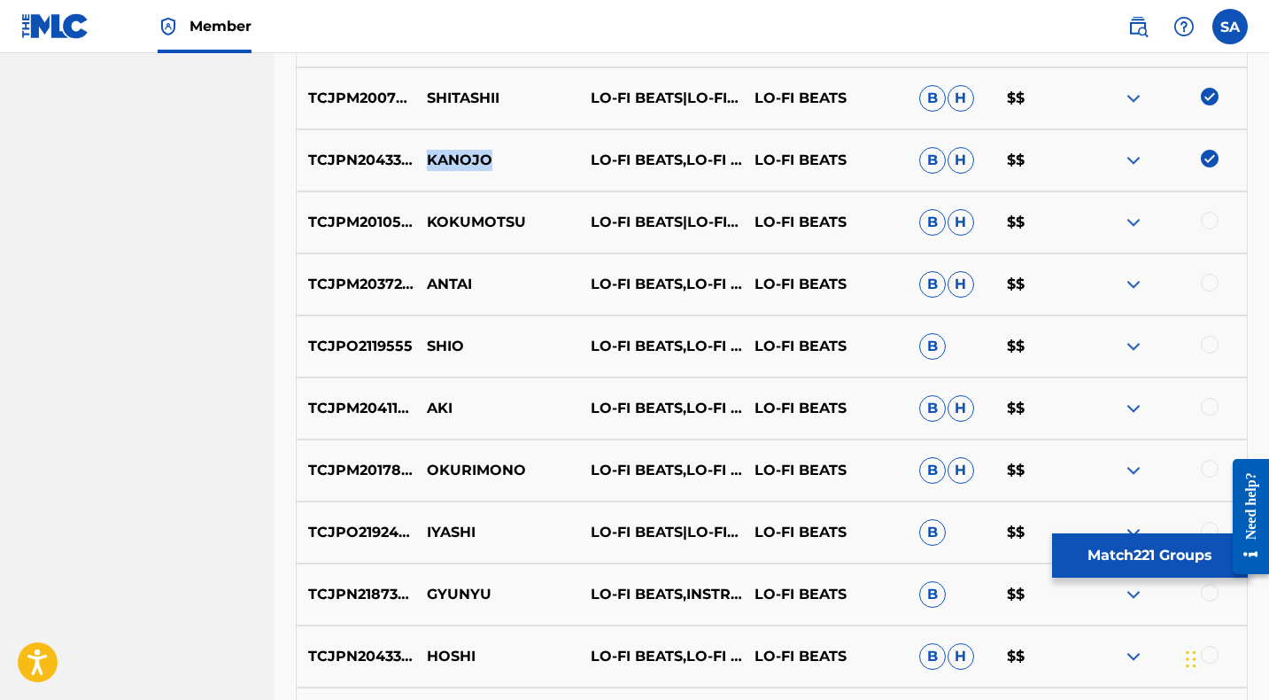
scroll to position [10729, 0]
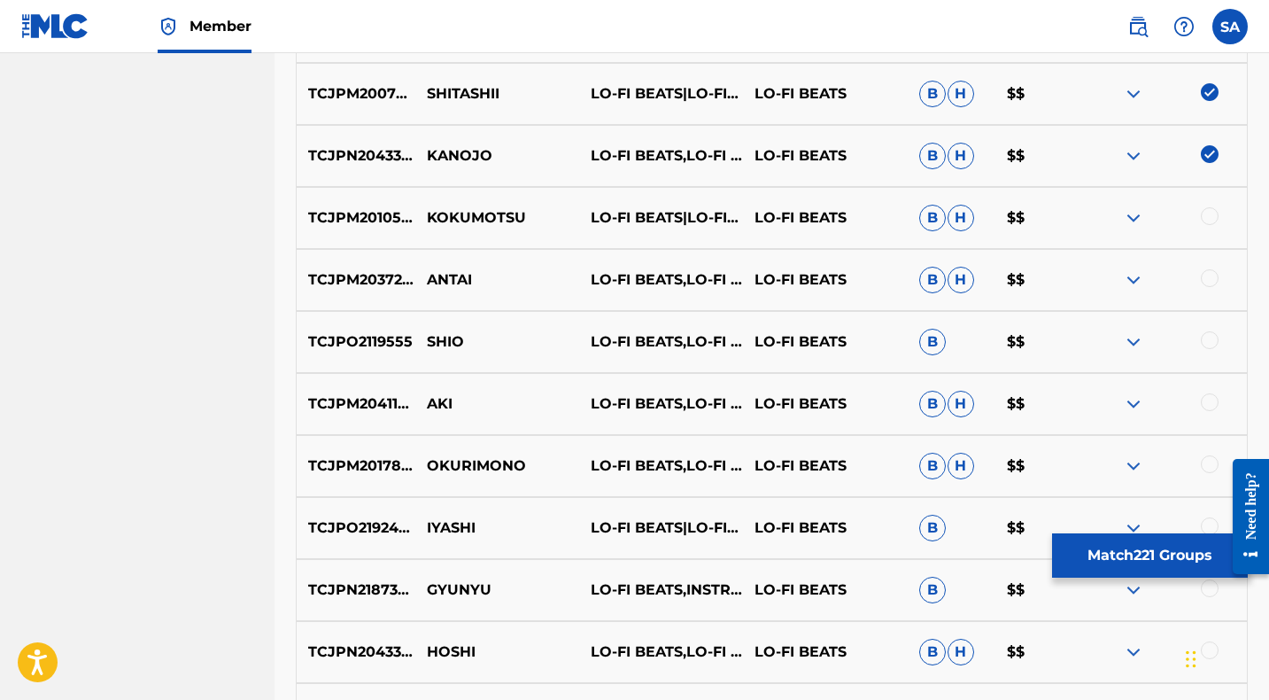
click at [1210, 213] on div at bounding box center [1210, 216] width 18 height 18
drag, startPoint x: 541, startPoint y: 214, endPoint x: 425, endPoint y: 213, distance: 116.0
click at [425, 213] on p "KOKUMOTSU" at bounding box center [497, 217] width 164 height 21
click at [1209, 277] on div at bounding box center [1210, 278] width 18 height 18
drag, startPoint x: 480, startPoint y: 277, endPoint x: 426, endPoint y: 275, distance: 54.0
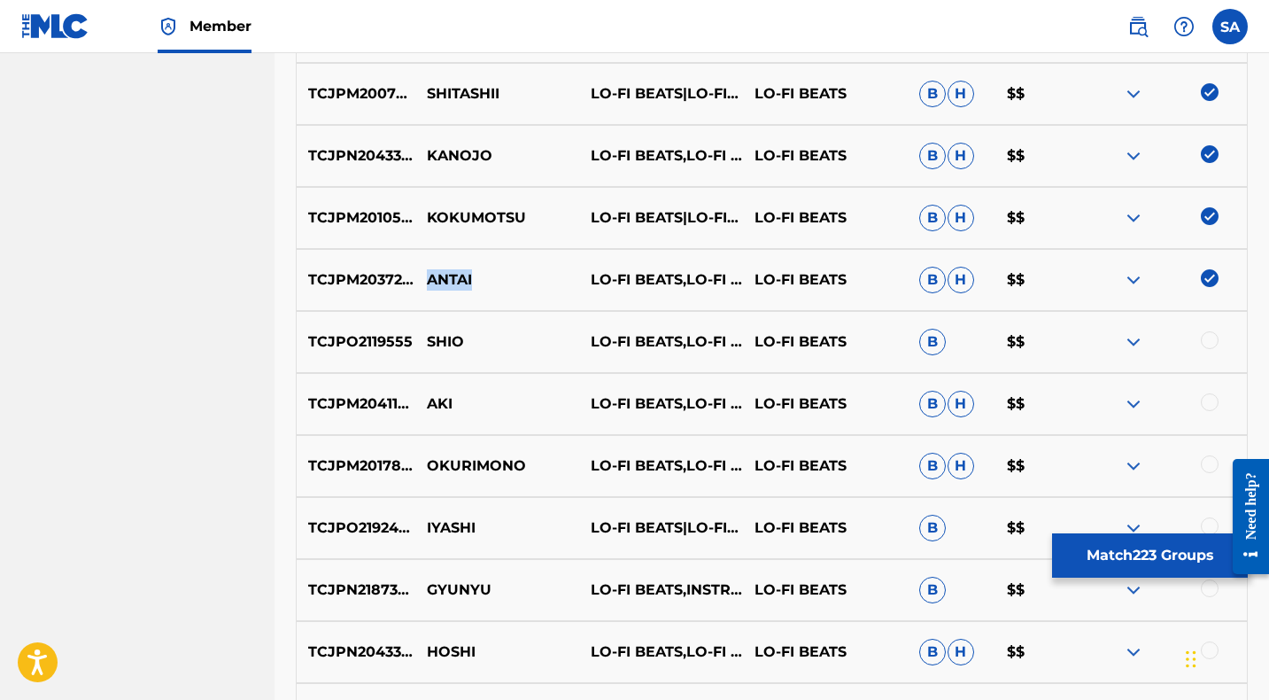
click at [426, 275] on p "ANTAI" at bounding box center [497, 279] width 164 height 21
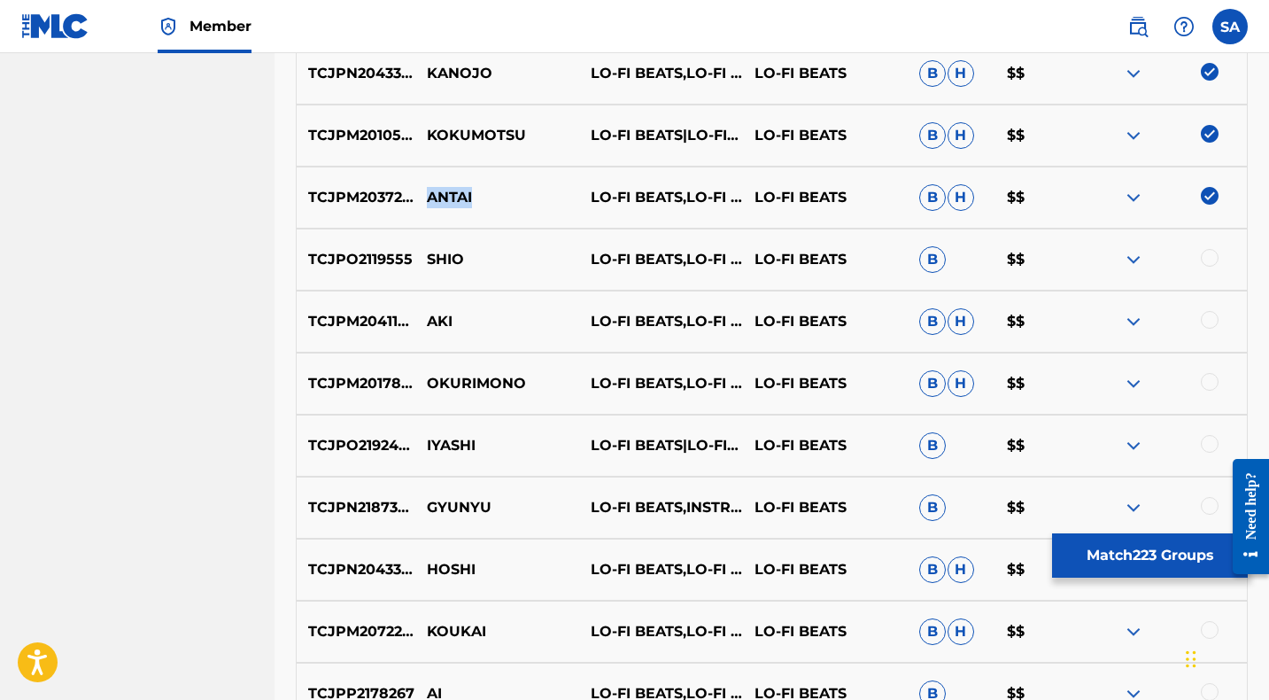
scroll to position [10816, 0]
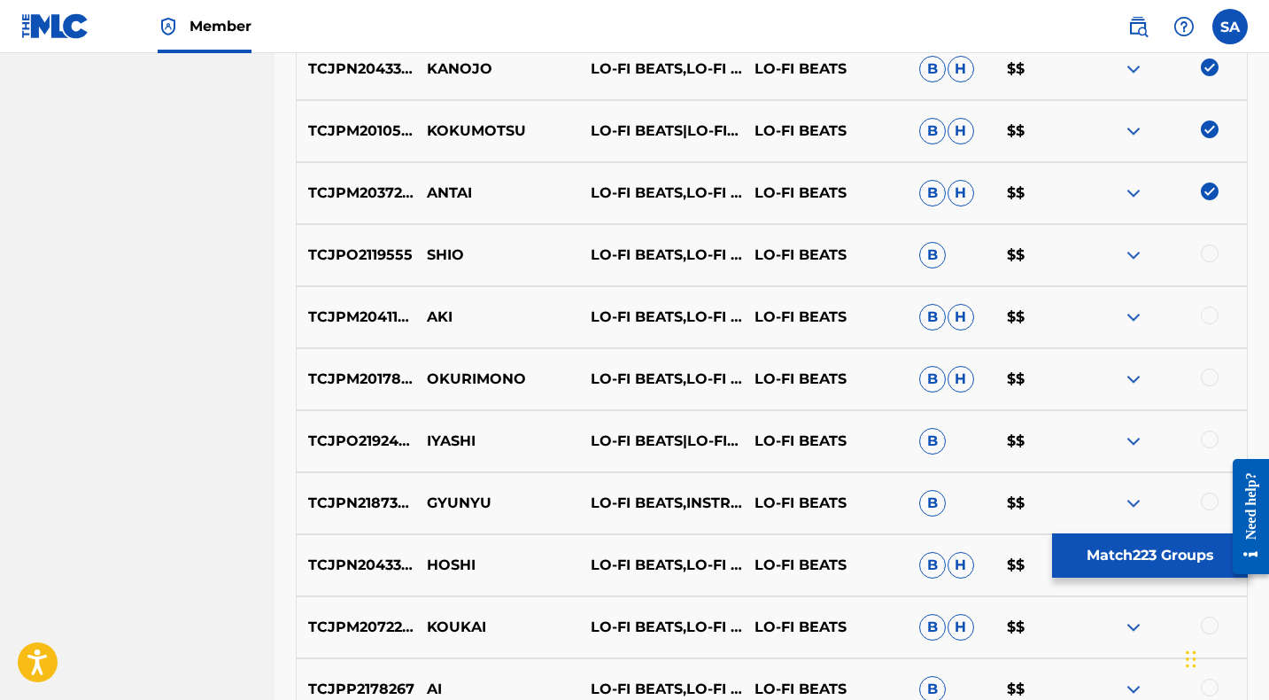
drag, startPoint x: 1207, startPoint y: 252, endPoint x: 1159, endPoint y: 259, distance: 48.2
click at [1208, 252] on div at bounding box center [1210, 253] width 18 height 18
drag, startPoint x: 472, startPoint y: 259, endPoint x: 424, endPoint y: 255, distance: 48.0
click at [424, 255] on p "SHIO" at bounding box center [497, 254] width 164 height 21
click at [1210, 317] on div at bounding box center [1210, 315] width 18 height 18
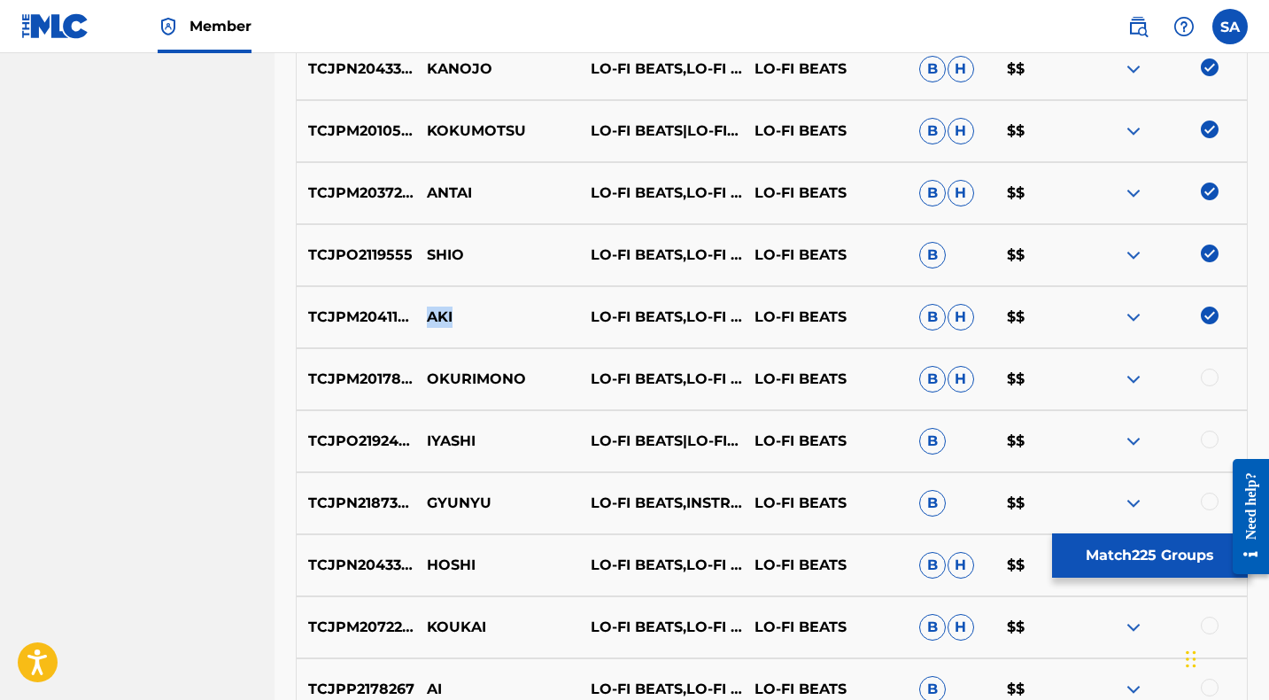
drag, startPoint x: 463, startPoint y: 313, endPoint x: 429, endPoint y: 311, distance: 34.6
click at [429, 311] on p "AKI" at bounding box center [497, 316] width 164 height 21
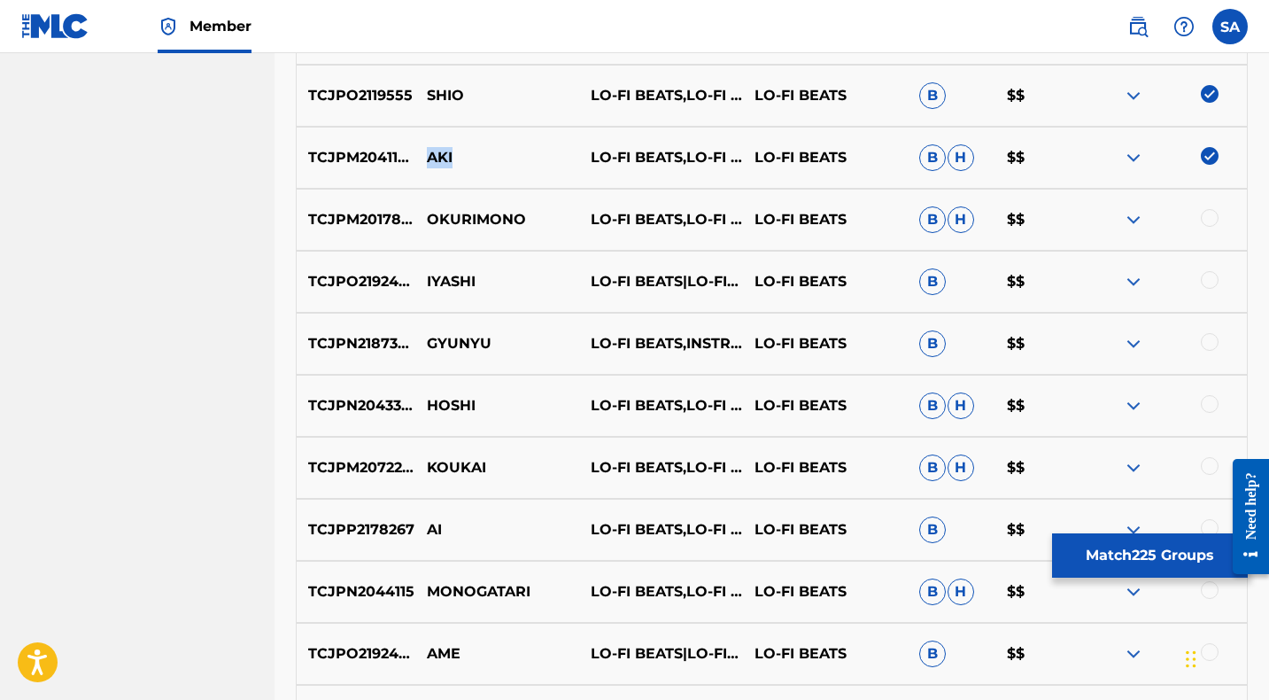
scroll to position [10978, 0]
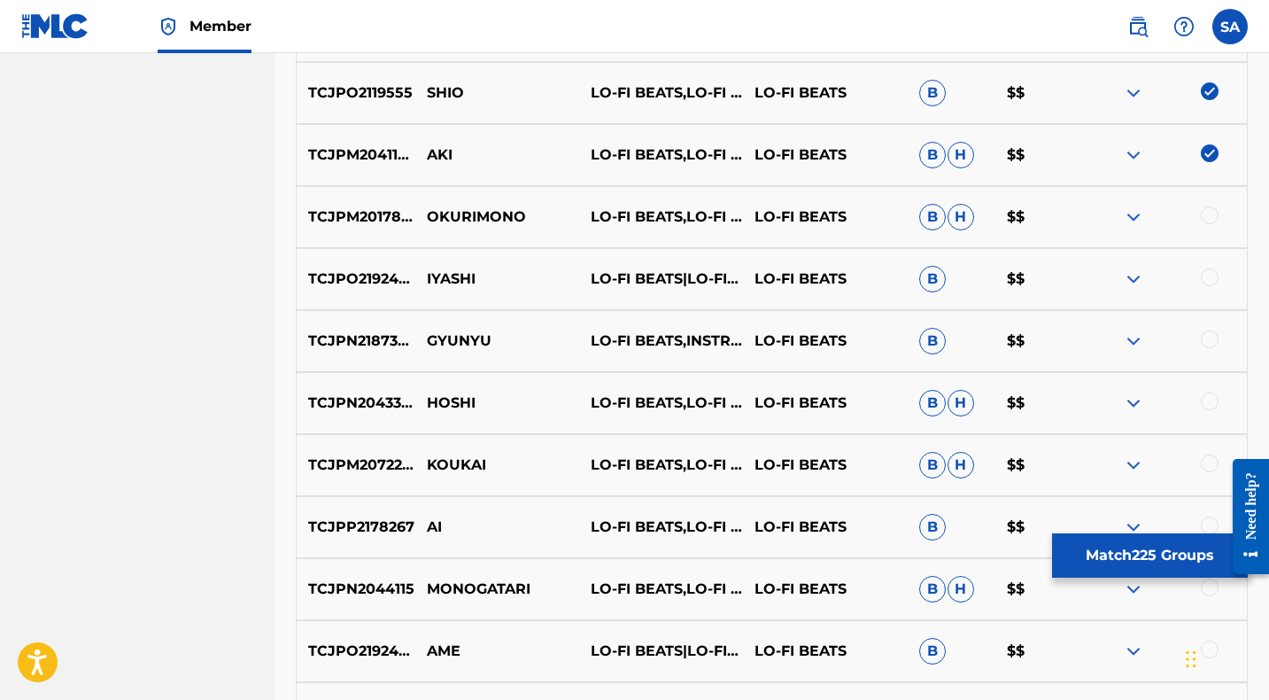
click at [1206, 214] on div at bounding box center [1210, 215] width 18 height 18
drag, startPoint x: 535, startPoint y: 216, endPoint x: 426, endPoint y: 213, distance: 108.9
click at [426, 213] on p "OKURIMONO" at bounding box center [497, 216] width 164 height 21
click at [1206, 276] on div at bounding box center [1210, 277] width 18 height 18
drag, startPoint x: 469, startPoint y: 277, endPoint x: 423, endPoint y: 276, distance: 46.1
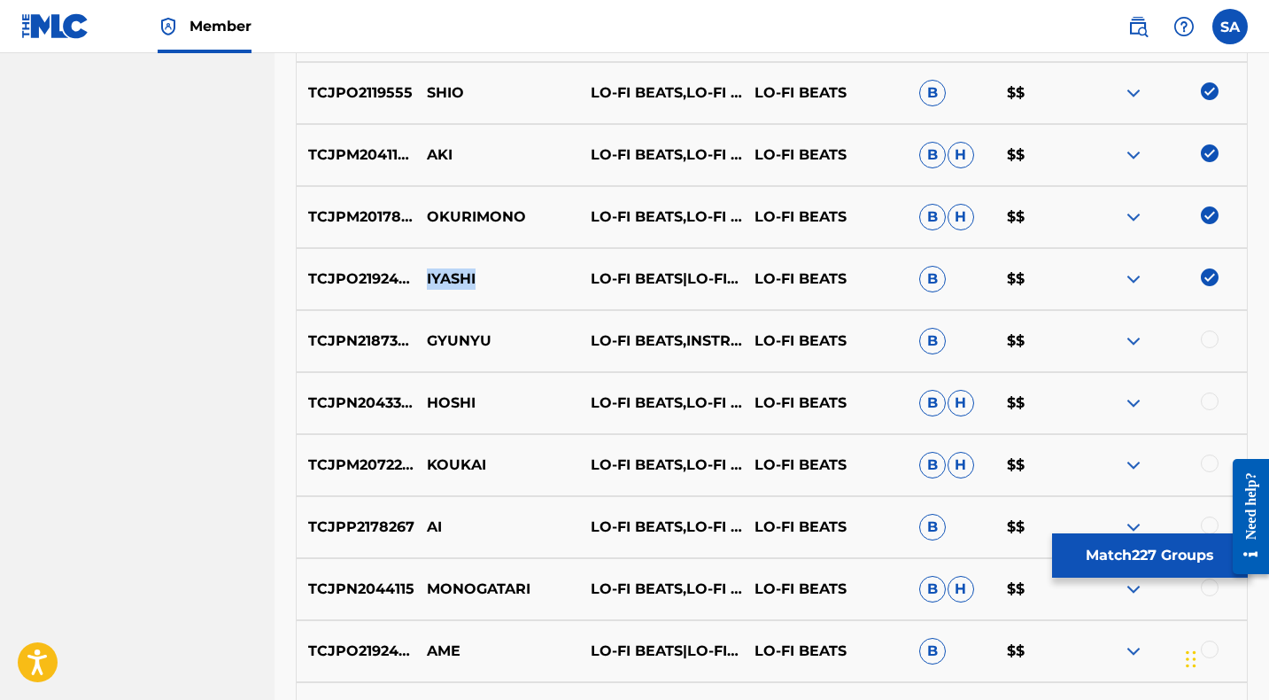
click at [423, 276] on p "IYASHI" at bounding box center [497, 278] width 164 height 21
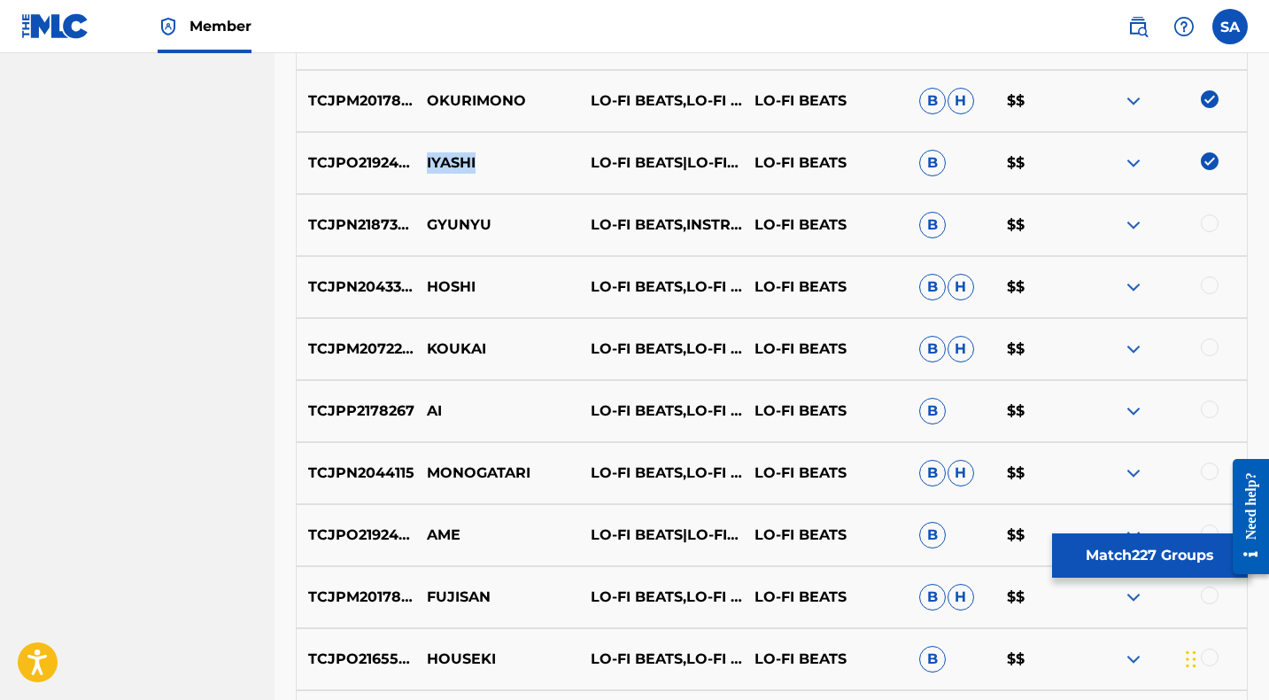
scroll to position [11100, 0]
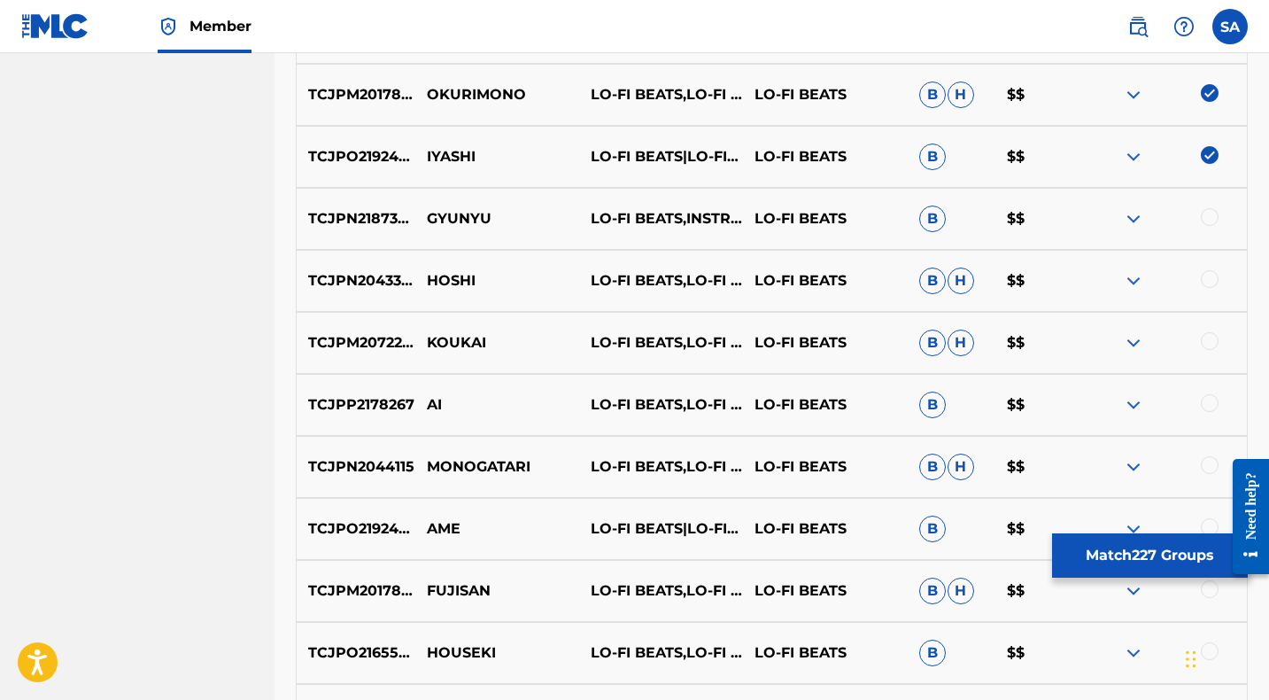
drag, startPoint x: 1210, startPoint y: 216, endPoint x: 1180, endPoint y: 216, distance: 29.2
click at [1210, 216] on div at bounding box center [1210, 217] width 18 height 18
drag, startPoint x: 506, startPoint y: 214, endPoint x: 414, endPoint y: 213, distance: 91.2
click at [415, 213] on p "GYUNYU" at bounding box center [497, 218] width 164 height 21
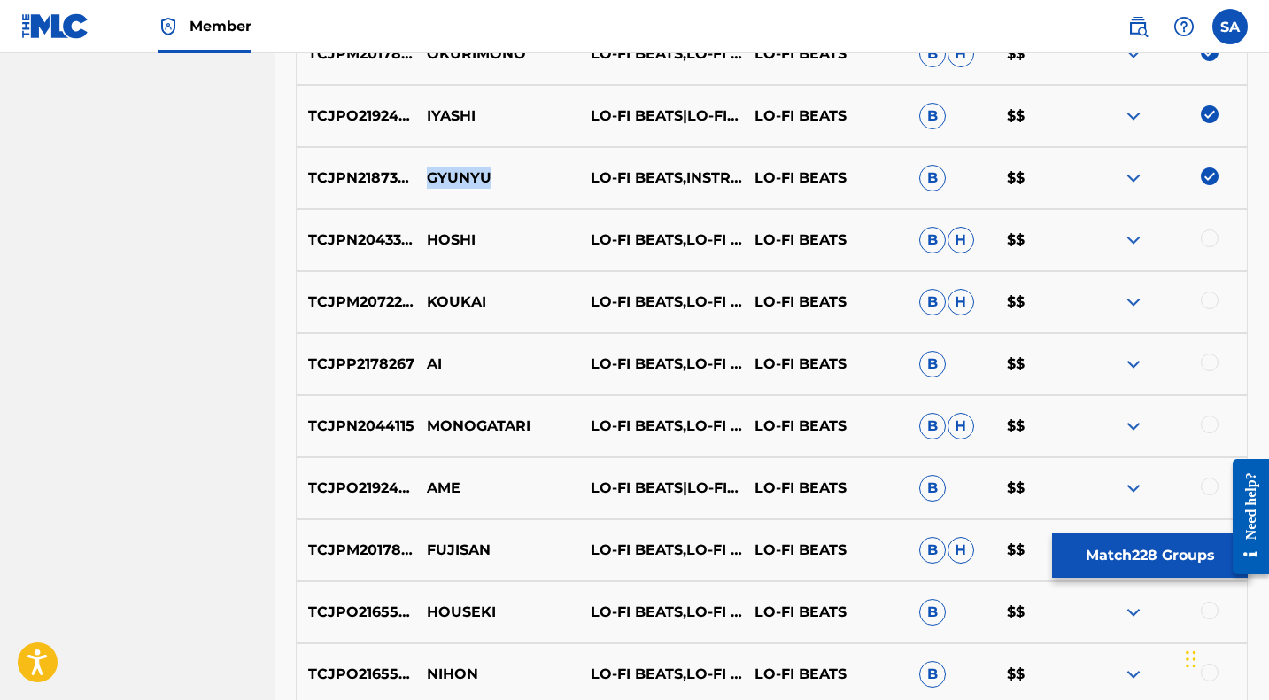
scroll to position [11151, 0]
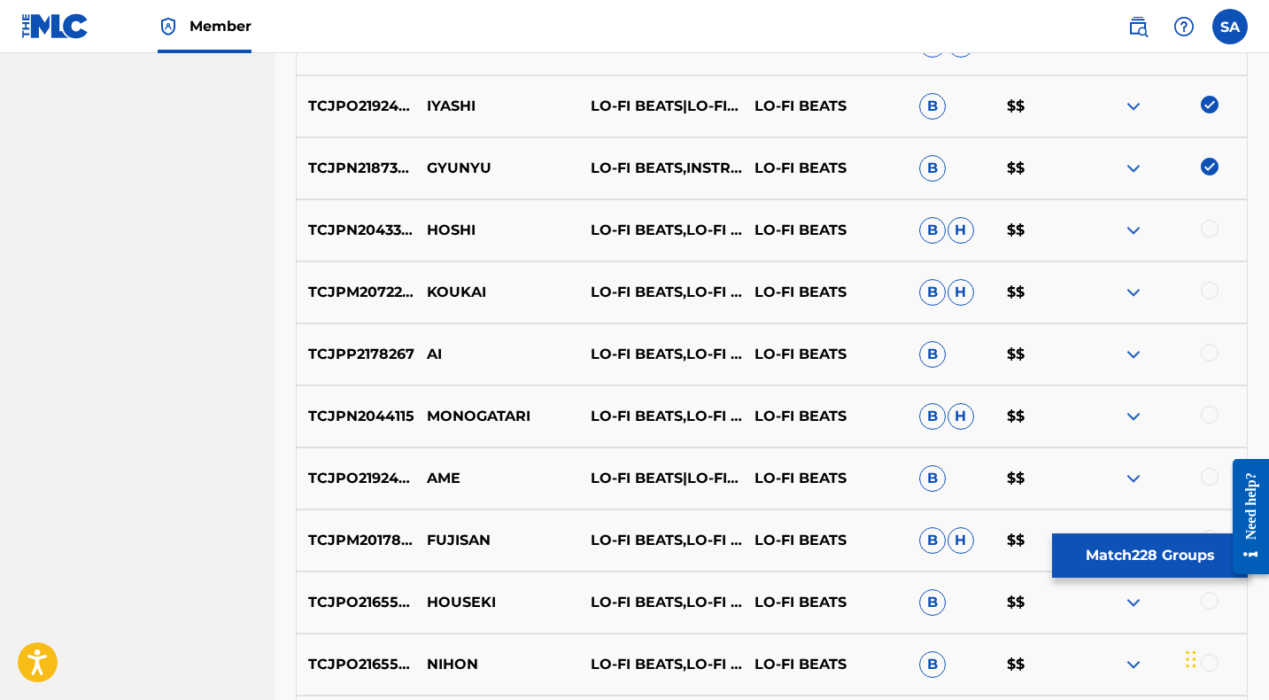
drag, startPoint x: 1210, startPoint y: 228, endPoint x: 963, endPoint y: 228, distance: 246.2
click at [1210, 228] on div at bounding box center [1210, 229] width 18 height 18
drag, startPoint x: 470, startPoint y: 223, endPoint x: 425, endPoint y: 222, distance: 45.2
click at [425, 222] on p "HOSHI" at bounding box center [497, 230] width 164 height 21
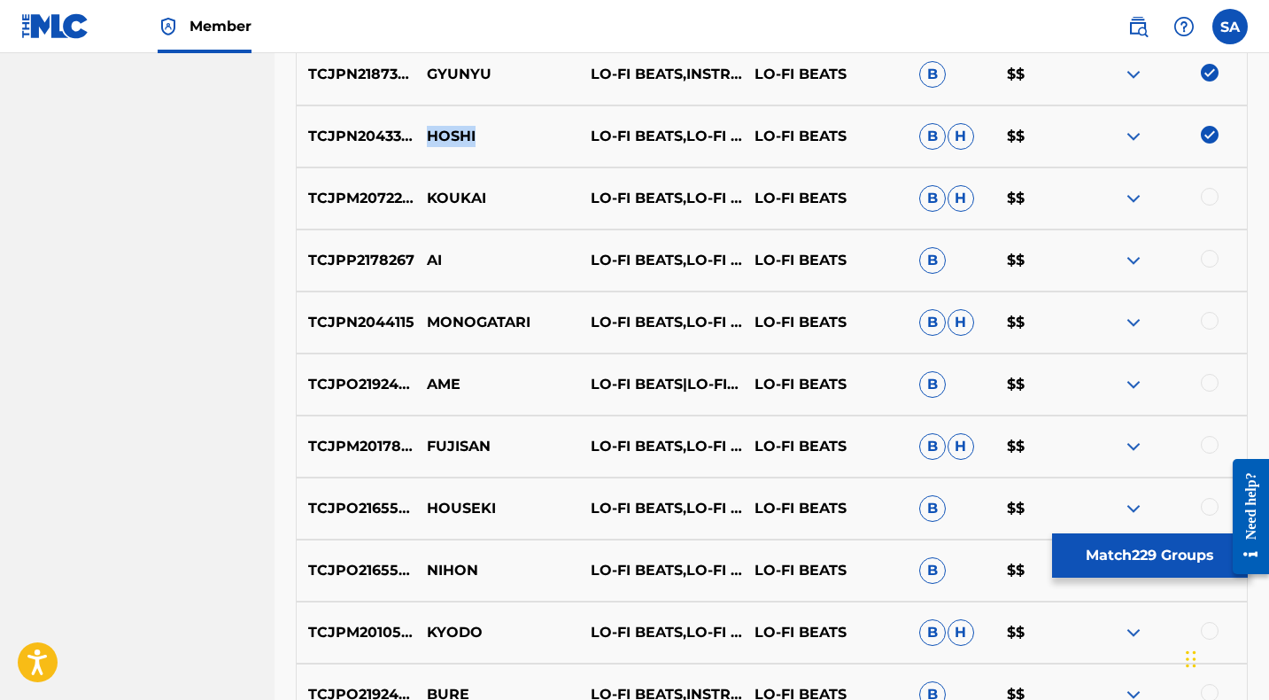
scroll to position [11247, 0]
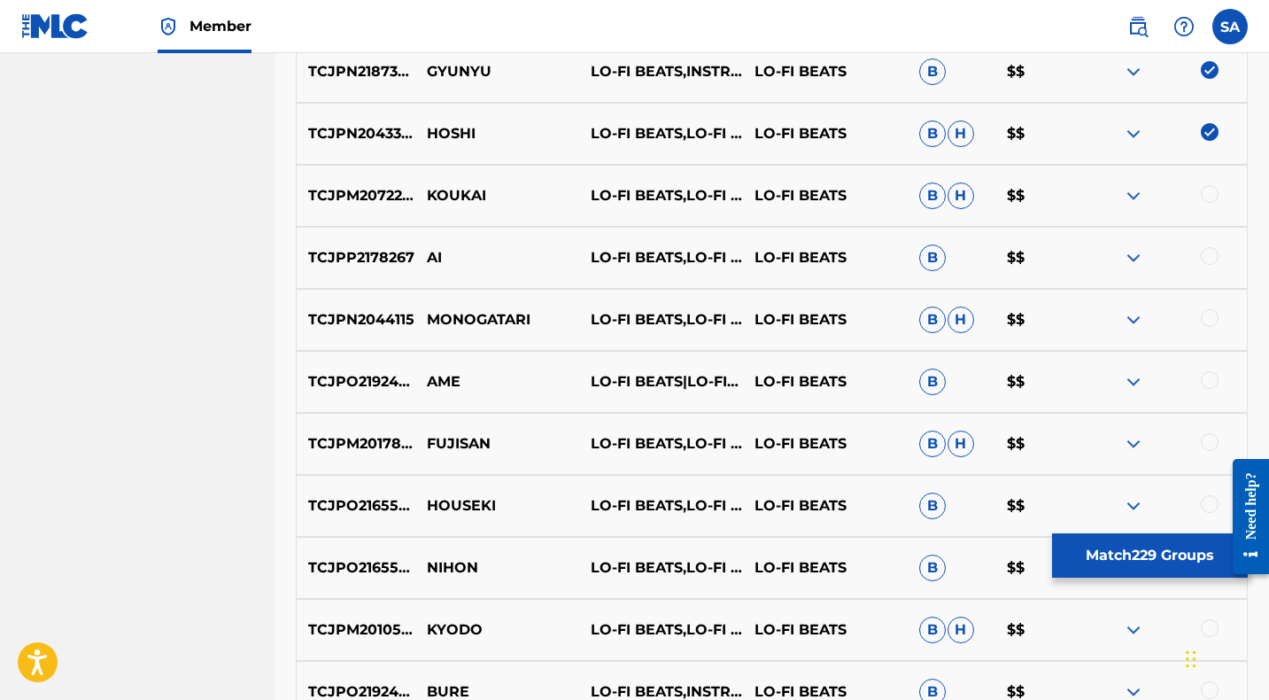
click at [1210, 191] on div at bounding box center [1210, 194] width 18 height 18
drag, startPoint x: 484, startPoint y: 190, endPoint x: 461, endPoint y: 206, distance: 28.0
click at [425, 187] on p "KOUKAI" at bounding box center [497, 195] width 164 height 21
drag, startPoint x: 1212, startPoint y: 258, endPoint x: 752, endPoint y: 258, distance: 460.4
click at [1212, 258] on div at bounding box center [1210, 256] width 18 height 18
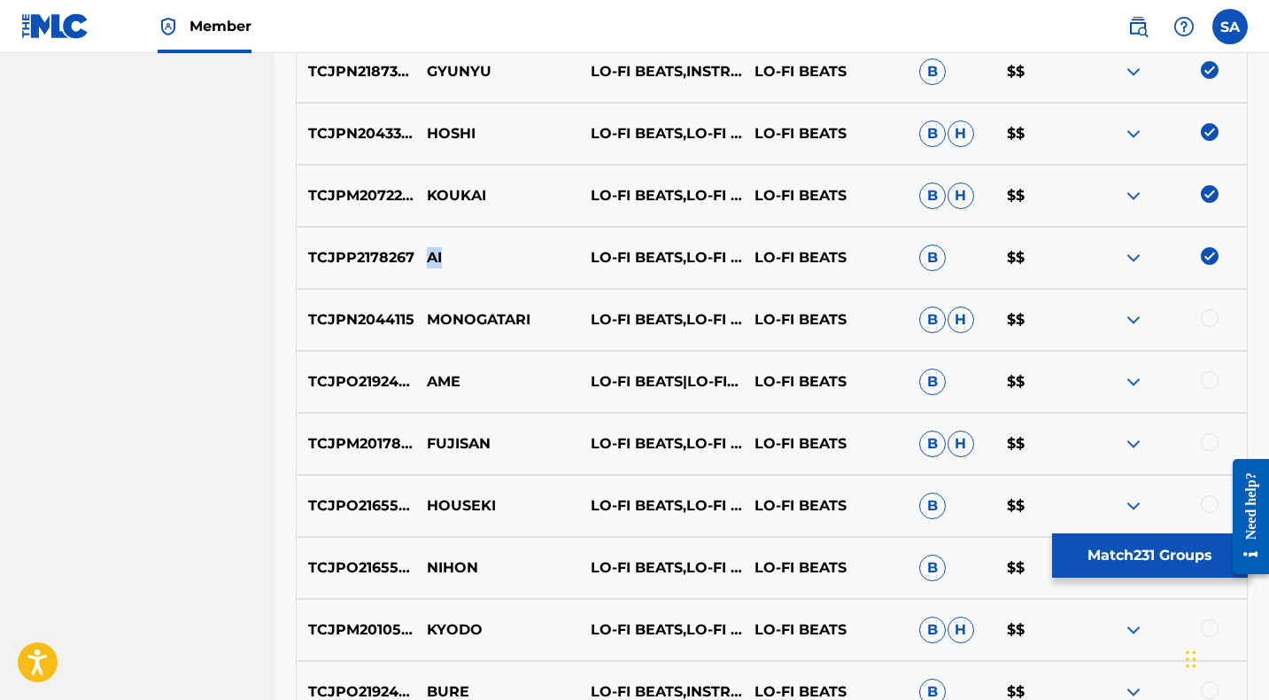
drag, startPoint x: 452, startPoint y: 259, endPoint x: 431, endPoint y: 256, distance: 20.7
click at [431, 256] on p "AI" at bounding box center [497, 257] width 164 height 21
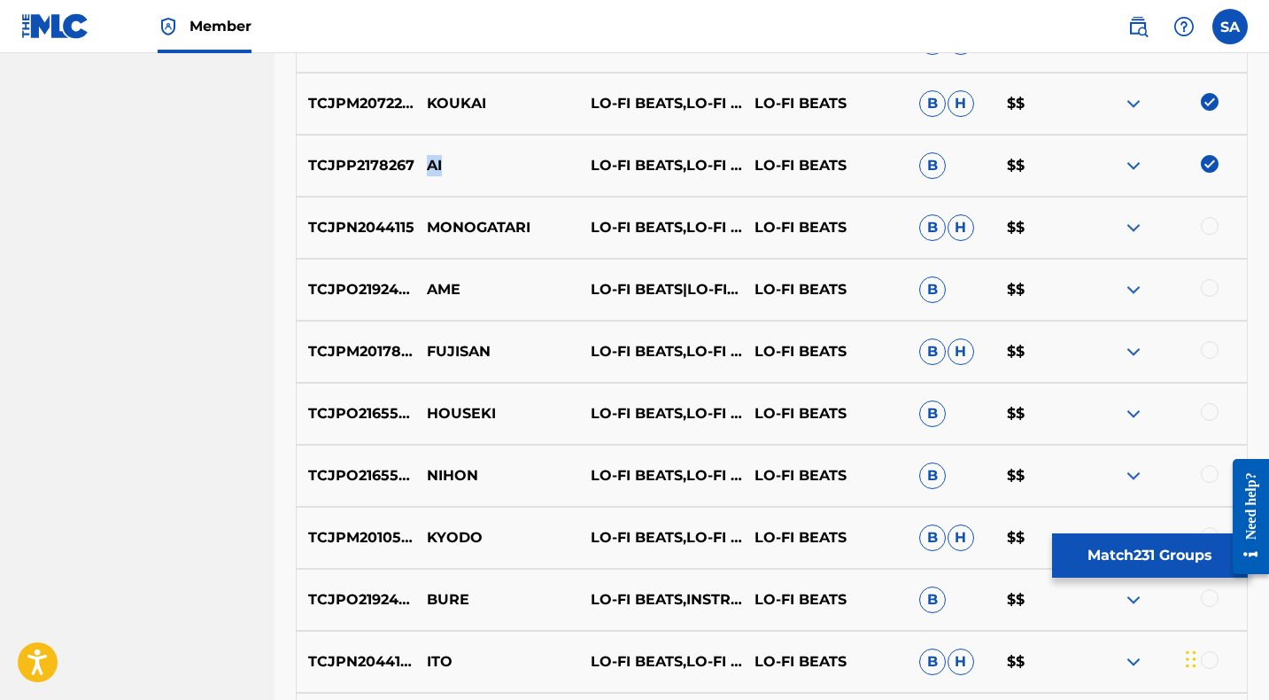
scroll to position [11341, 0]
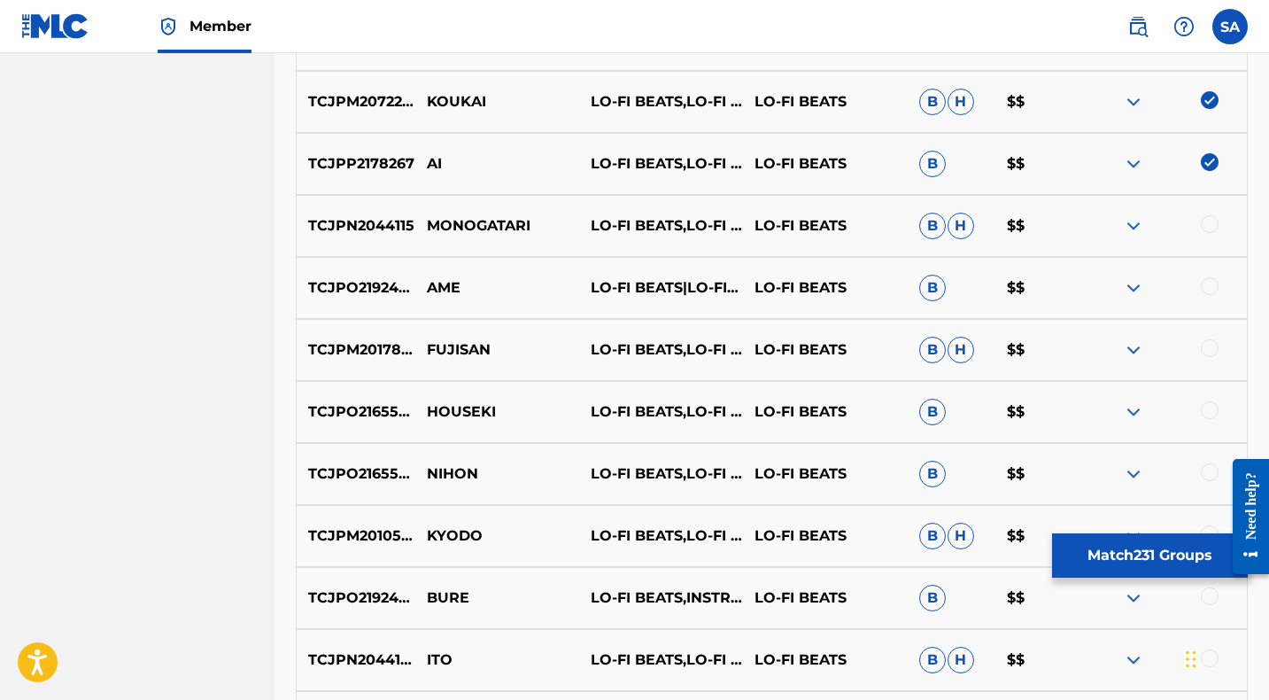
click at [1209, 223] on div at bounding box center [1210, 224] width 18 height 18
drag, startPoint x: 480, startPoint y: 220, endPoint x: 418, endPoint y: 218, distance: 62.0
click at [418, 218] on p "MONOGATARI" at bounding box center [497, 225] width 164 height 21
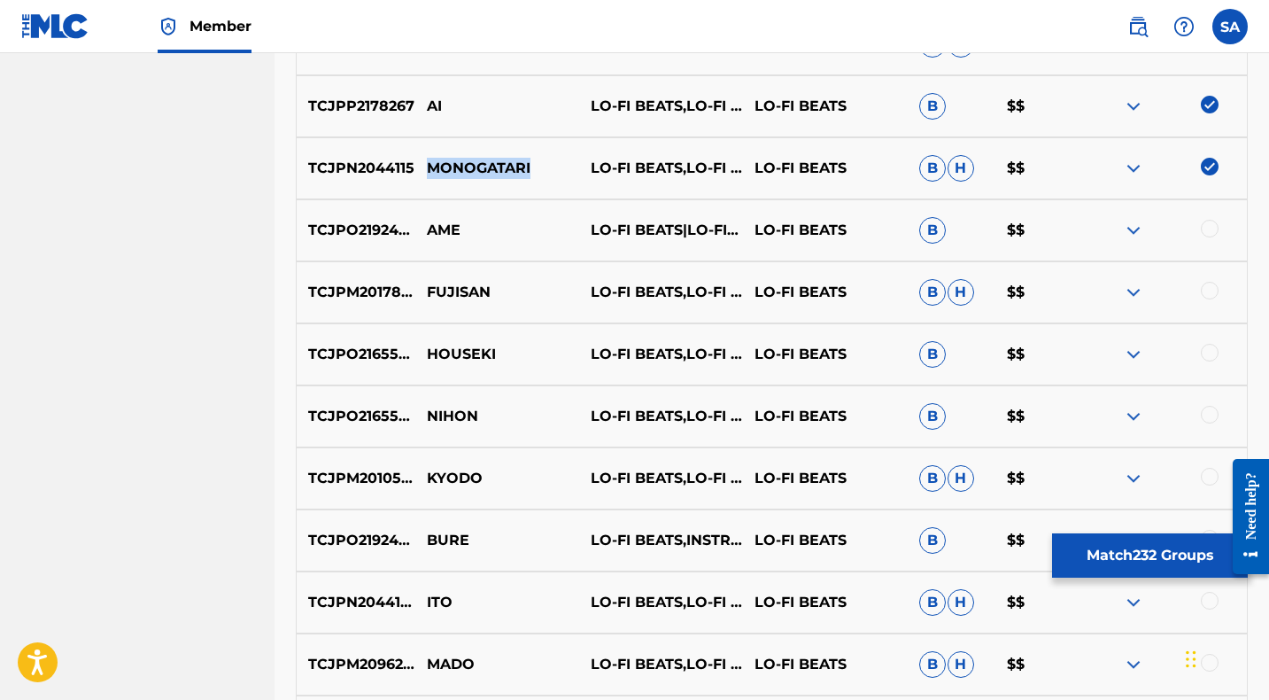
scroll to position [11406, 0]
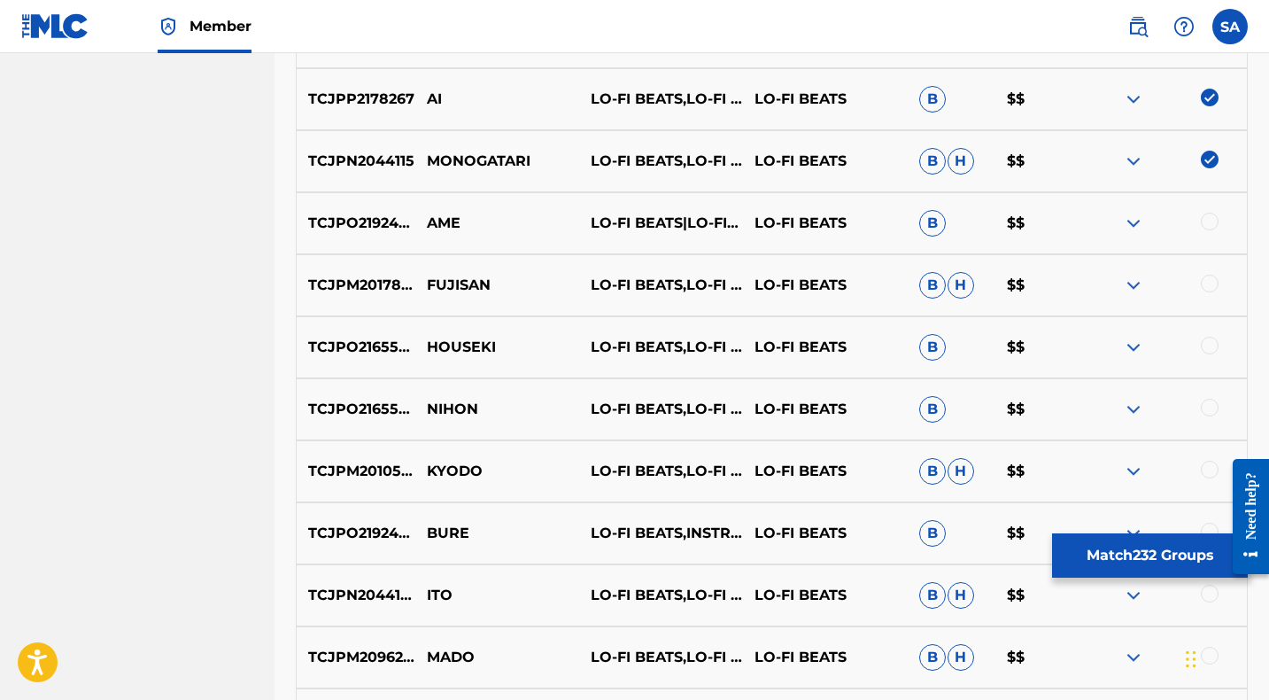
click at [1209, 218] on div at bounding box center [1210, 222] width 18 height 18
drag, startPoint x: 446, startPoint y: 220, endPoint x: 429, endPoint y: 220, distance: 17.7
click at [429, 220] on p "AME" at bounding box center [497, 223] width 164 height 21
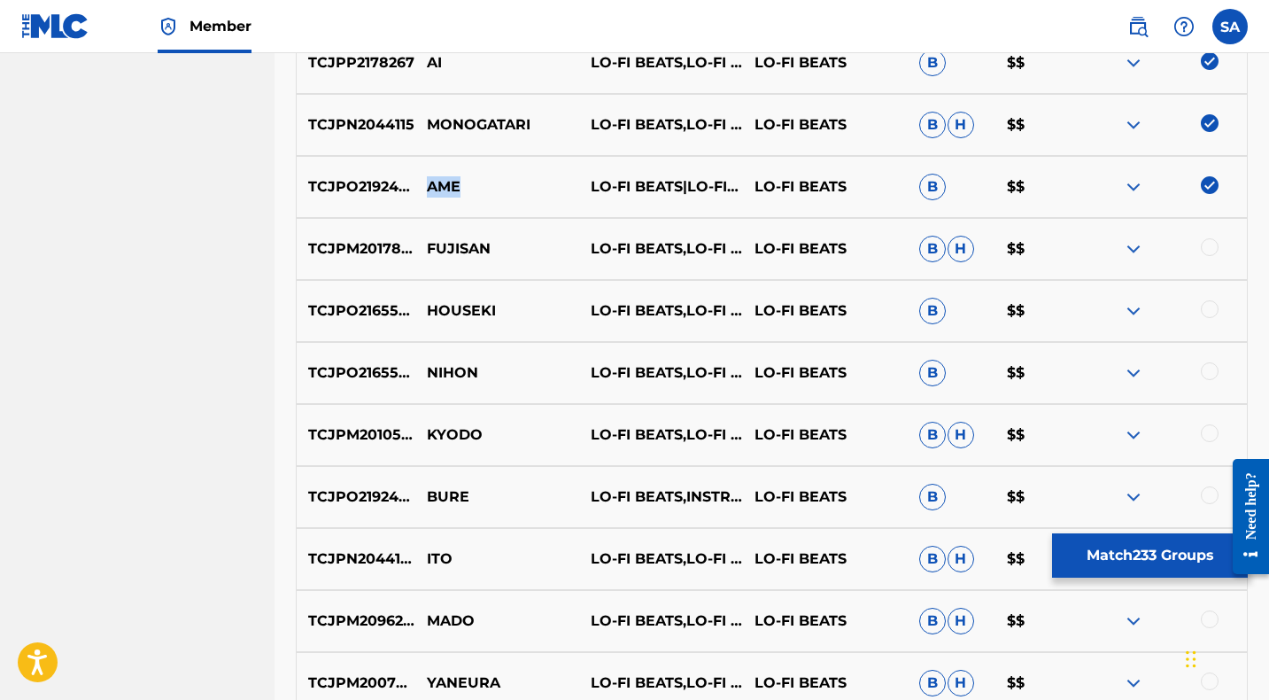
scroll to position [11447, 0]
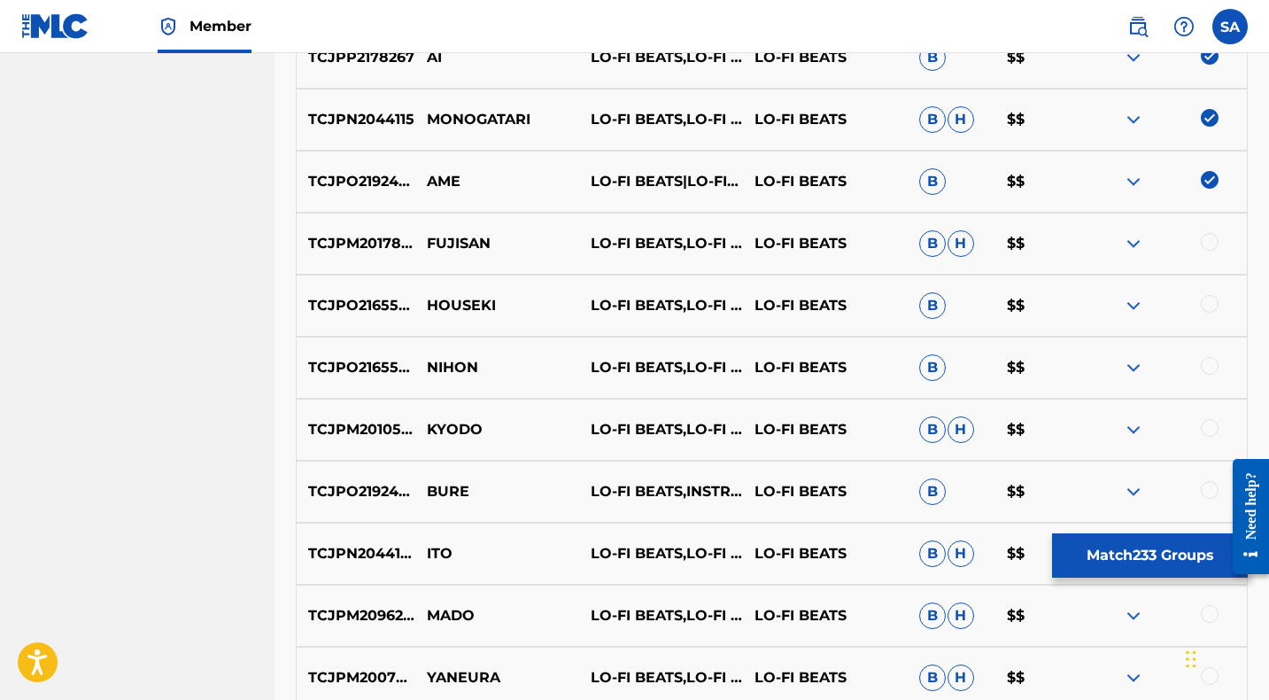
click at [1210, 241] on div at bounding box center [1210, 242] width 18 height 18
drag, startPoint x: 510, startPoint y: 244, endPoint x: 431, endPoint y: 246, distance: 78.9
click at [425, 244] on p "FUJISAN" at bounding box center [497, 243] width 164 height 21
click at [1209, 301] on div at bounding box center [1210, 304] width 18 height 18
drag, startPoint x: 466, startPoint y: 301, endPoint x: 427, endPoint y: 299, distance: 39.0
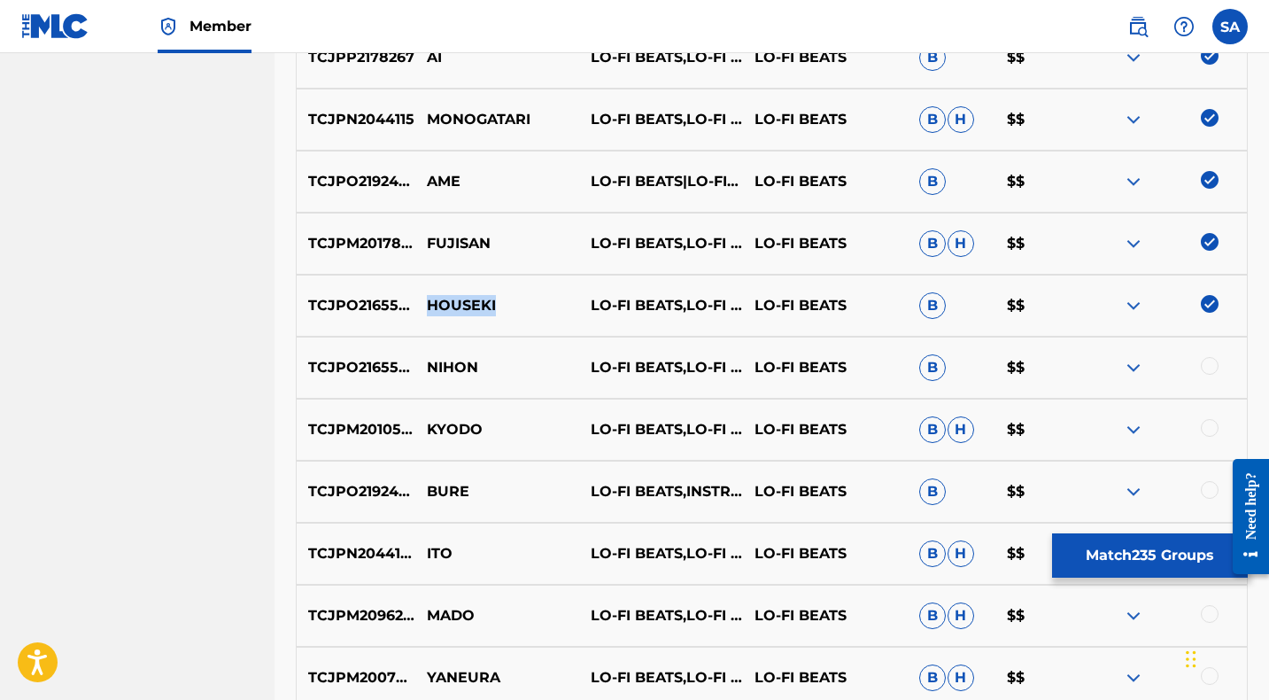
click at [427, 299] on p "HOUSEKI" at bounding box center [497, 305] width 164 height 21
click at [1210, 366] on div at bounding box center [1210, 366] width 18 height 18
drag, startPoint x: 484, startPoint y: 365, endPoint x: 426, endPoint y: 363, distance: 58.5
click at [426, 363] on p "NIHON" at bounding box center [497, 367] width 164 height 21
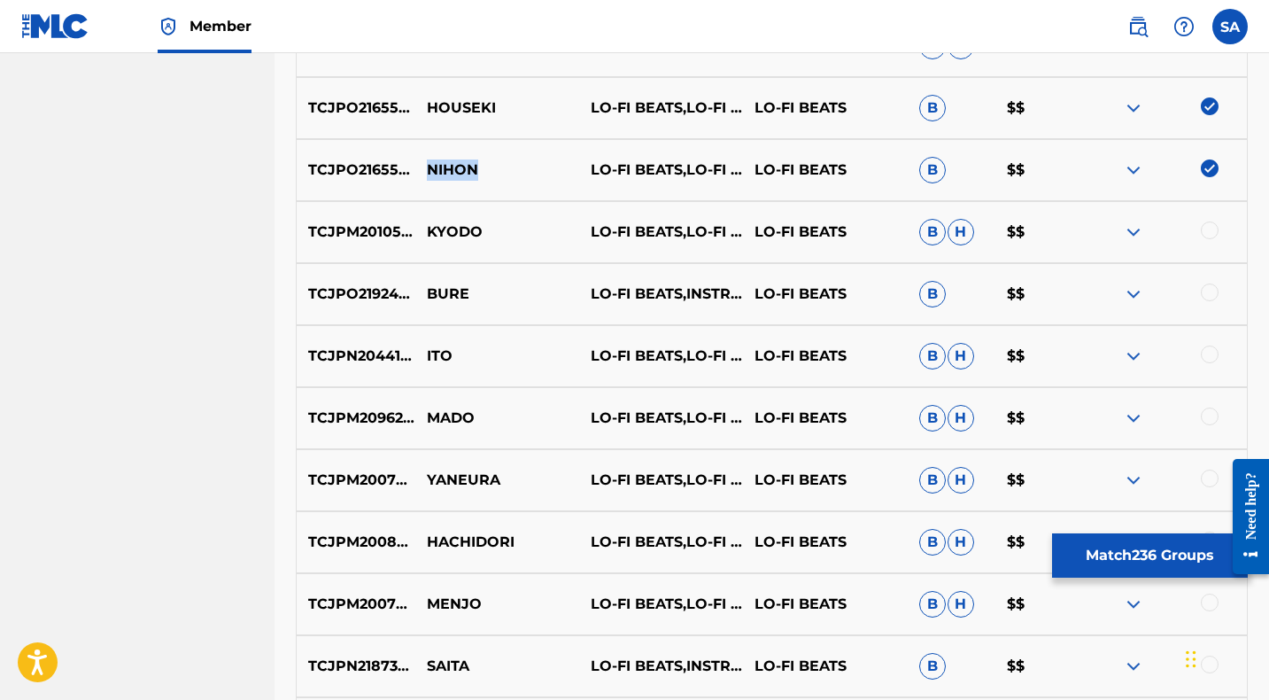
scroll to position [11646, 0]
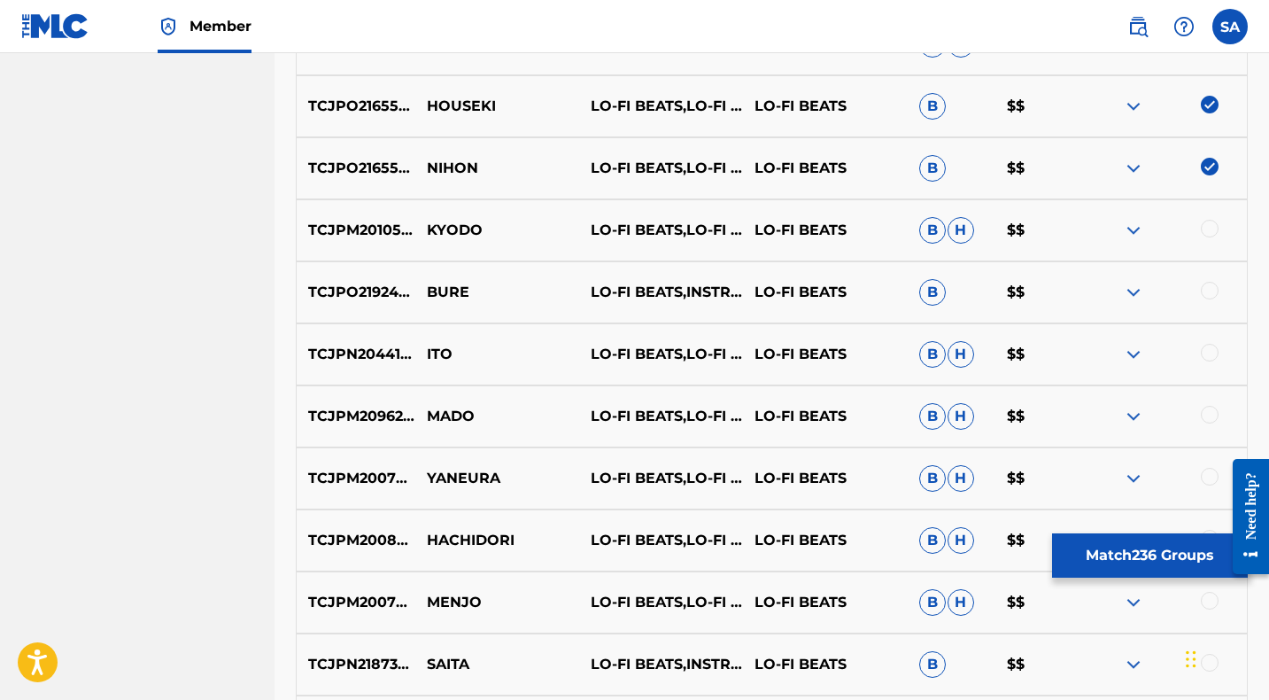
click at [1209, 226] on div at bounding box center [1210, 229] width 18 height 18
drag, startPoint x: 464, startPoint y: 228, endPoint x: 421, endPoint y: 228, distance: 42.5
click at [421, 228] on p "KYODO" at bounding box center [497, 230] width 164 height 21
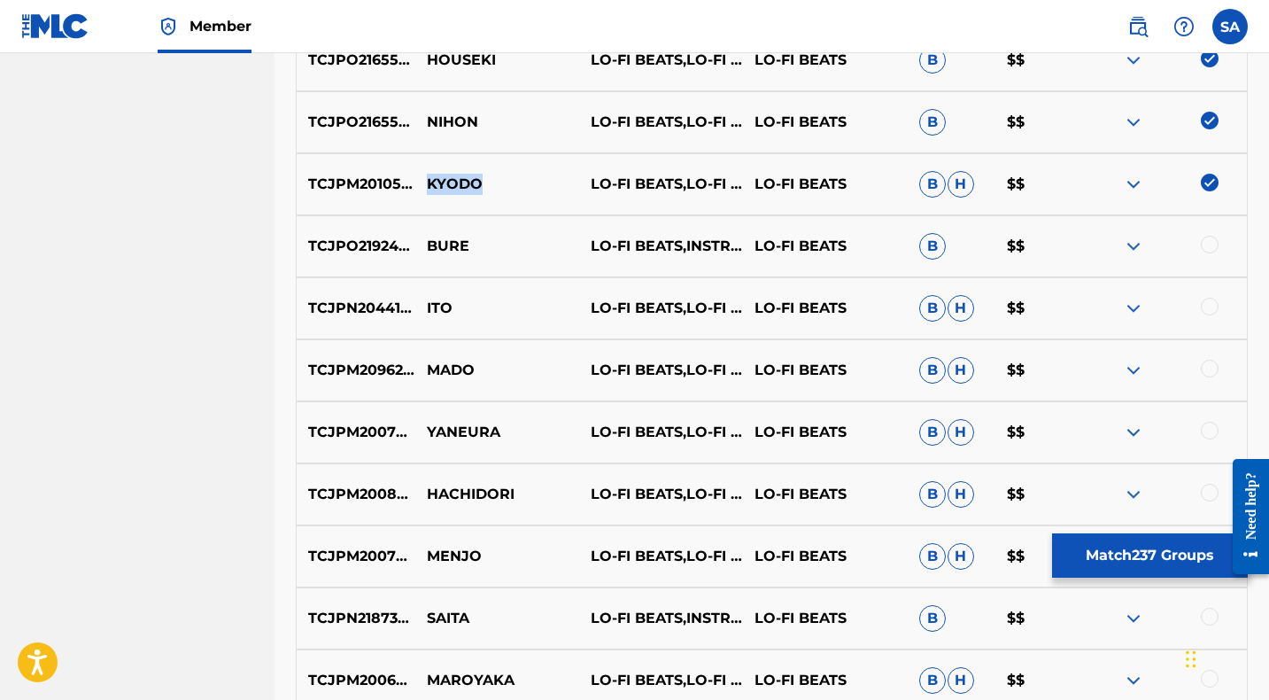
scroll to position [11700, 0]
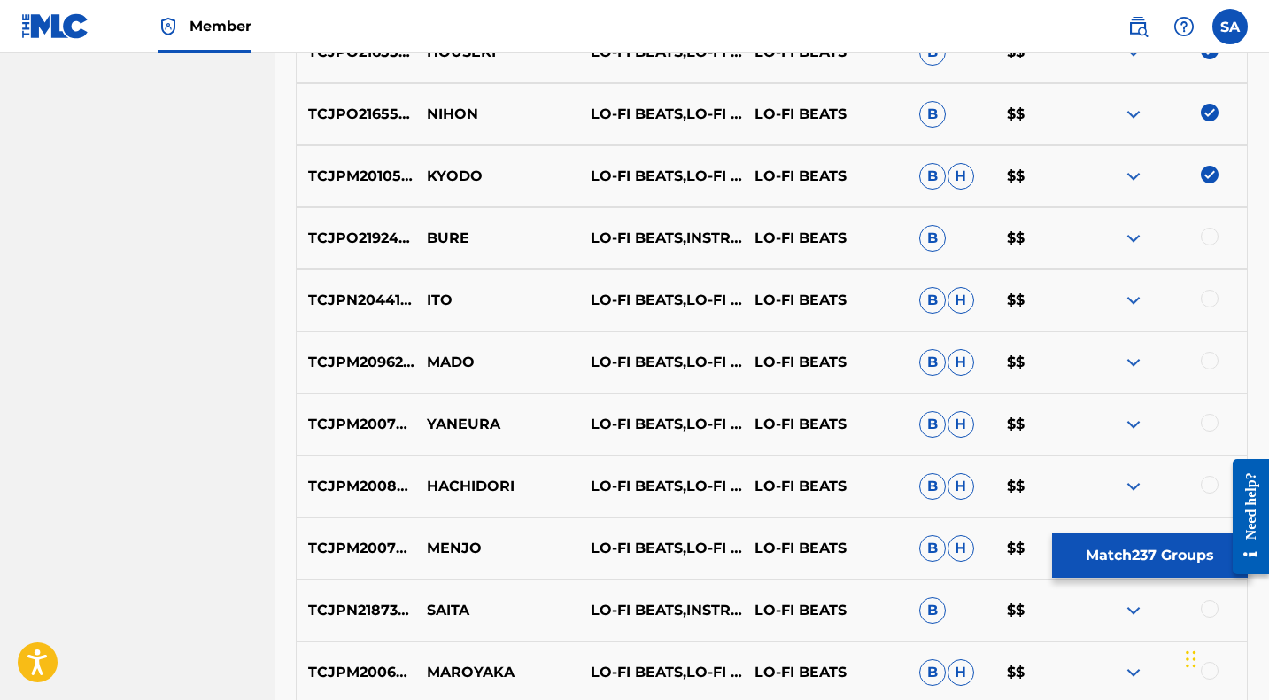
drag, startPoint x: 1210, startPoint y: 232, endPoint x: 1098, endPoint y: 231, distance: 112.5
click at [1210, 232] on div at bounding box center [1210, 237] width 18 height 18
drag, startPoint x: 501, startPoint y: 229, endPoint x: 426, endPoint y: 235, distance: 75.5
click at [426, 235] on p "BURE" at bounding box center [497, 238] width 164 height 21
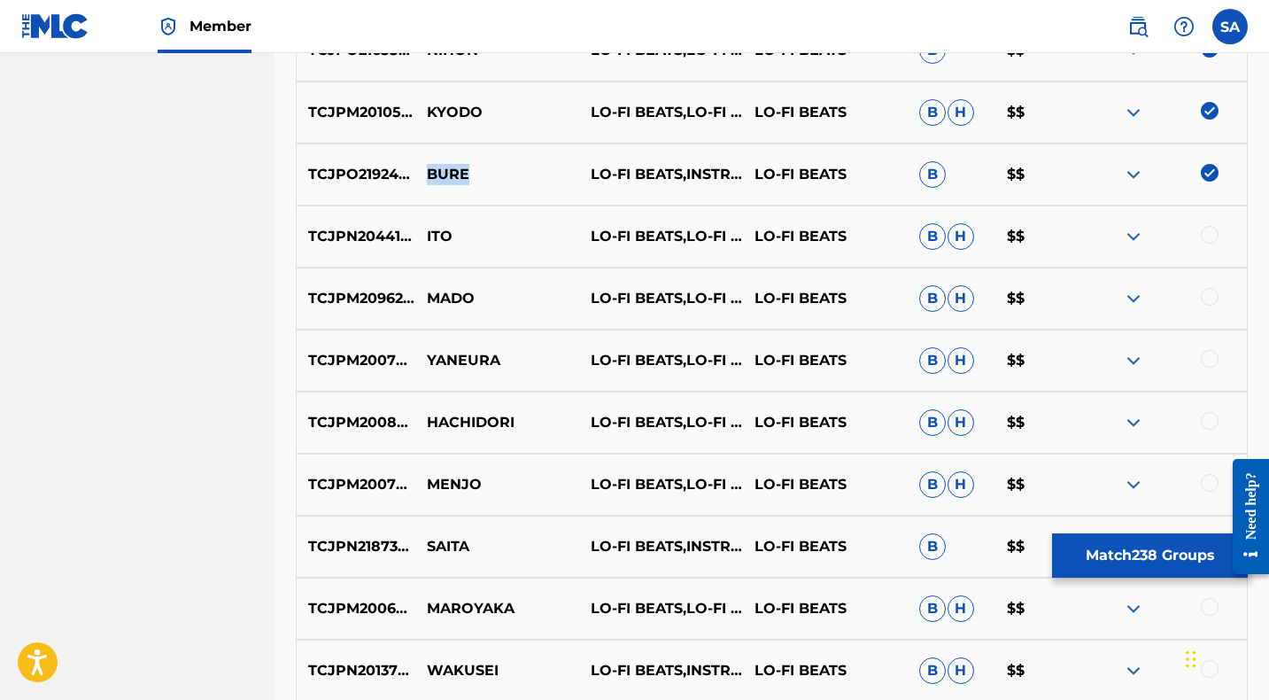
scroll to position [11772, 0]
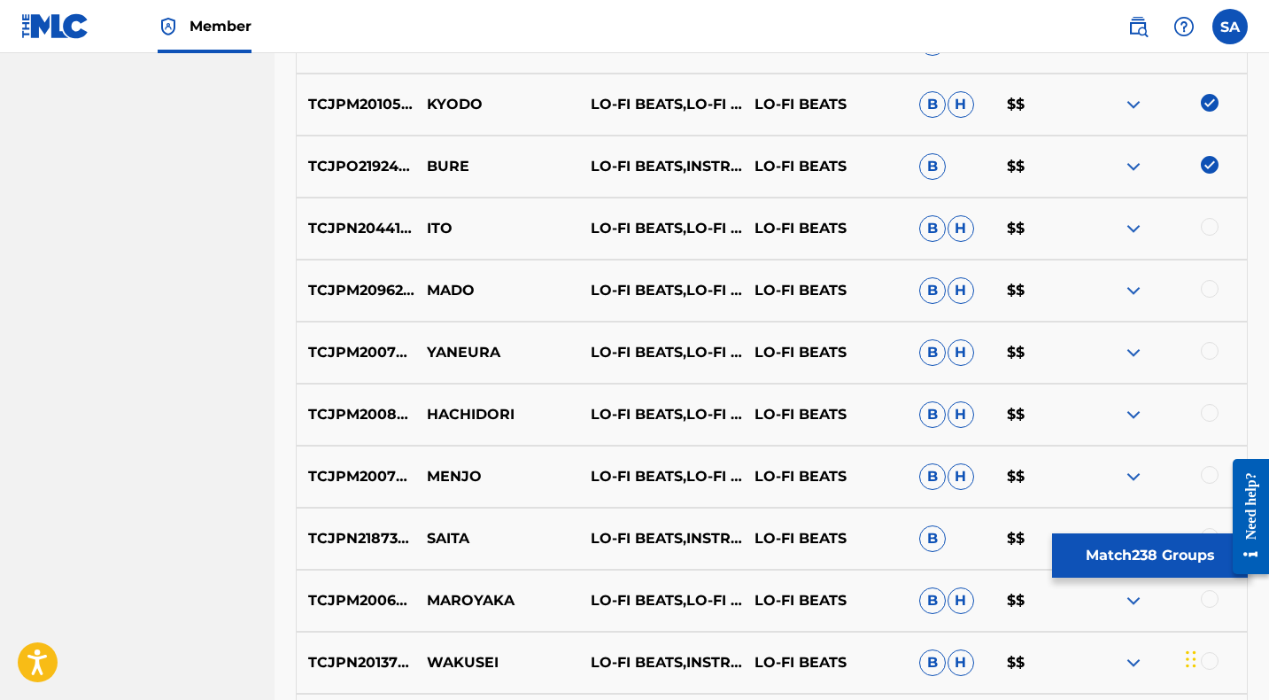
click at [1206, 220] on div at bounding box center [1210, 227] width 18 height 18
drag, startPoint x: 460, startPoint y: 226, endPoint x: 417, endPoint y: 224, distance: 42.5
click at [417, 224] on p "ITO" at bounding box center [497, 228] width 164 height 21
drag, startPoint x: 1209, startPoint y: 286, endPoint x: 1137, endPoint y: 283, distance: 71.8
click at [1210, 286] on div at bounding box center [1210, 289] width 18 height 18
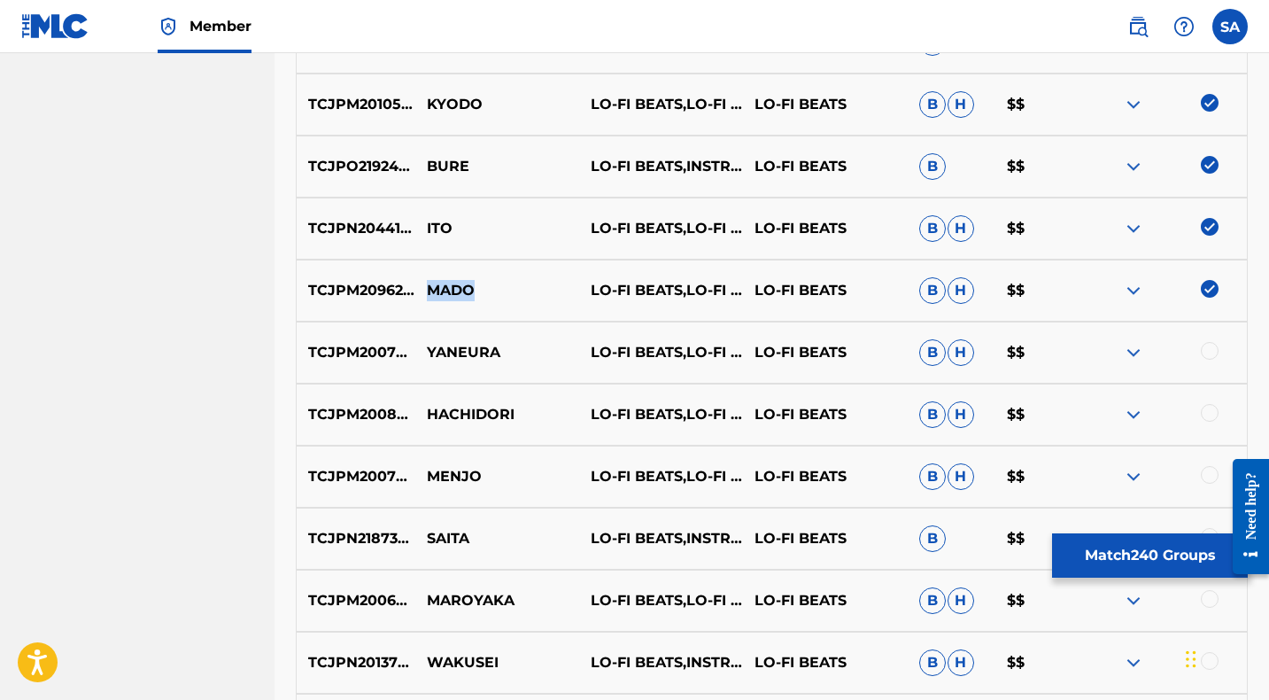
drag, startPoint x: 480, startPoint y: 287, endPoint x: 432, endPoint y: 282, distance: 48.0
click at [432, 282] on p "MADO" at bounding box center [497, 290] width 164 height 21
click at [1206, 348] on div at bounding box center [1210, 351] width 18 height 18
drag, startPoint x: 495, startPoint y: 351, endPoint x: 424, endPoint y: 352, distance: 70.9
click at [424, 352] on p "YANEURA" at bounding box center [497, 352] width 164 height 21
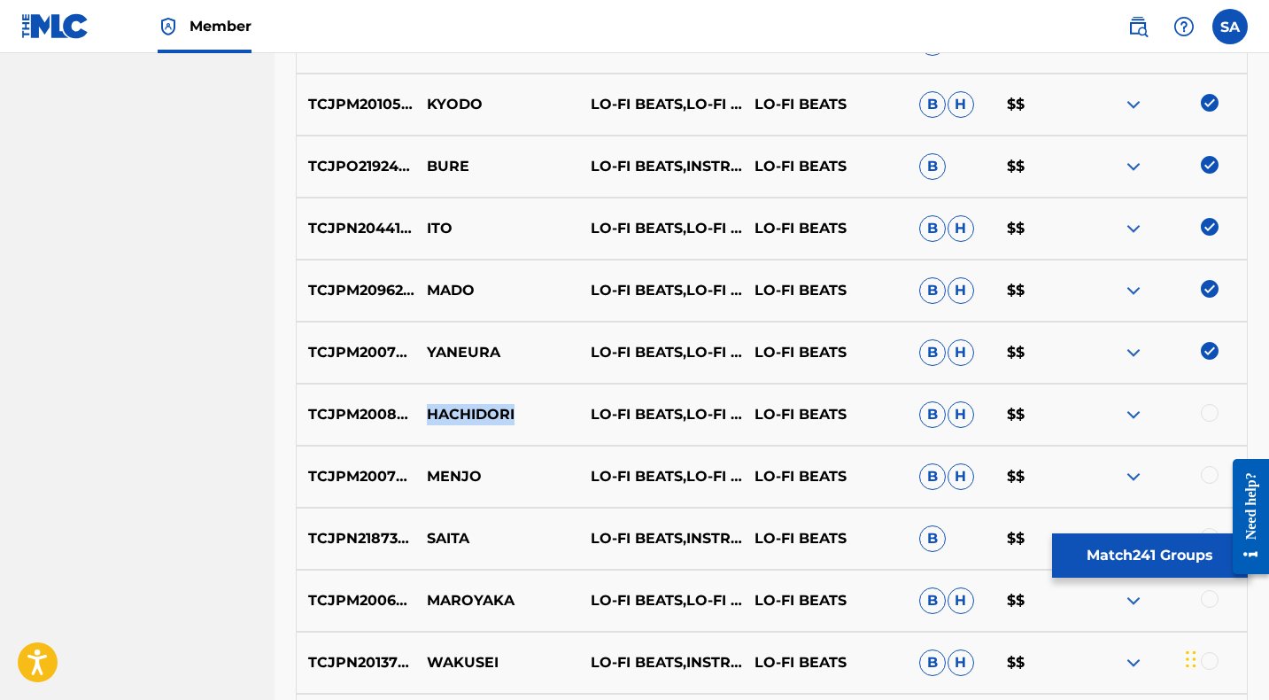
drag, startPoint x: 524, startPoint y: 415, endPoint x: 427, endPoint y: 414, distance: 97.4
click at [427, 414] on p "HACHIDORI" at bounding box center [497, 414] width 164 height 21
click at [1210, 413] on div at bounding box center [1210, 413] width 18 height 18
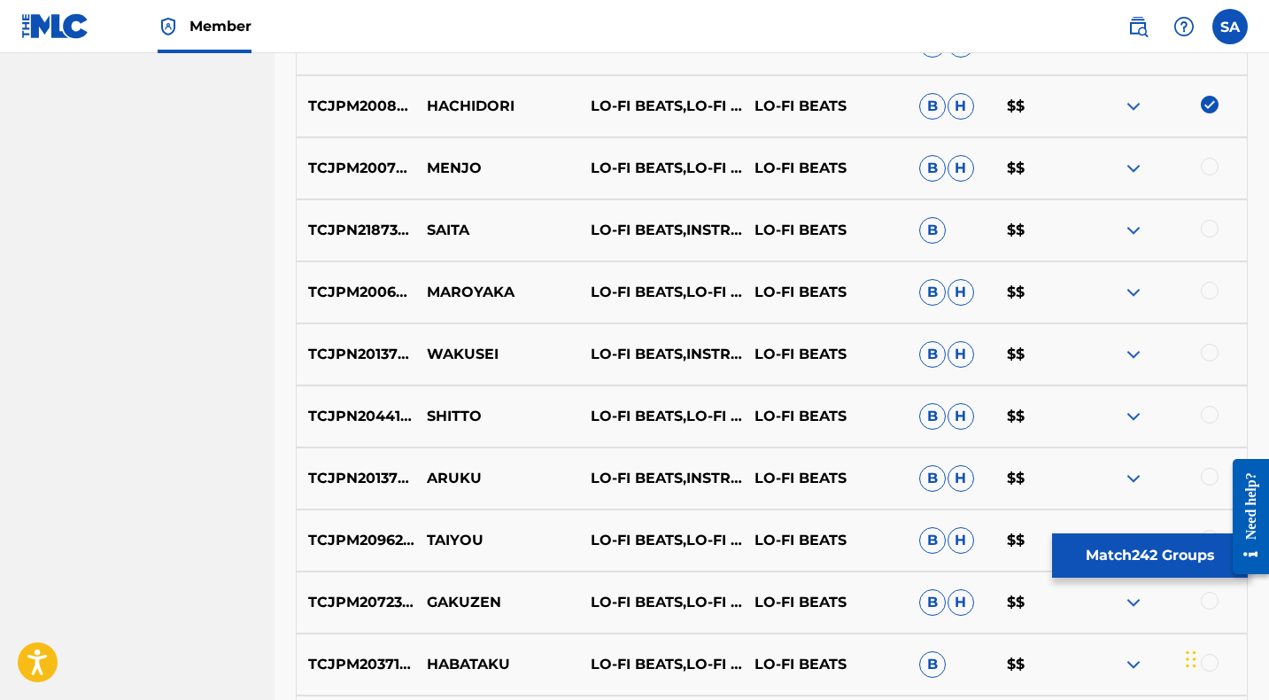
scroll to position [12083, 0]
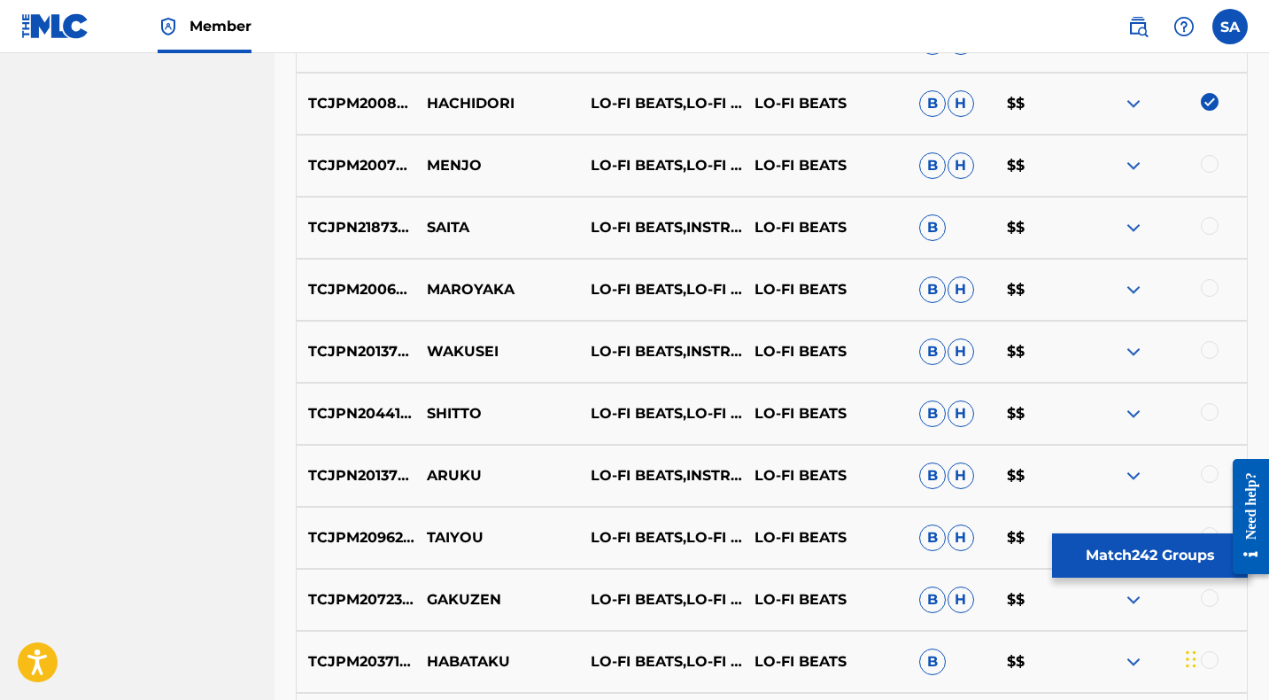
click at [1212, 163] on div at bounding box center [1210, 164] width 18 height 18
drag, startPoint x: 494, startPoint y: 161, endPoint x: 414, endPoint y: 160, distance: 79.7
click at [415, 160] on p "MENJO" at bounding box center [497, 165] width 164 height 21
drag, startPoint x: 1210, startPoint y: 224, endPoint x: 1185, endPoint y: 224, distance: 24.8
click at [1210, 224] on div at bounding box center [1210, 226] width 18 height 18
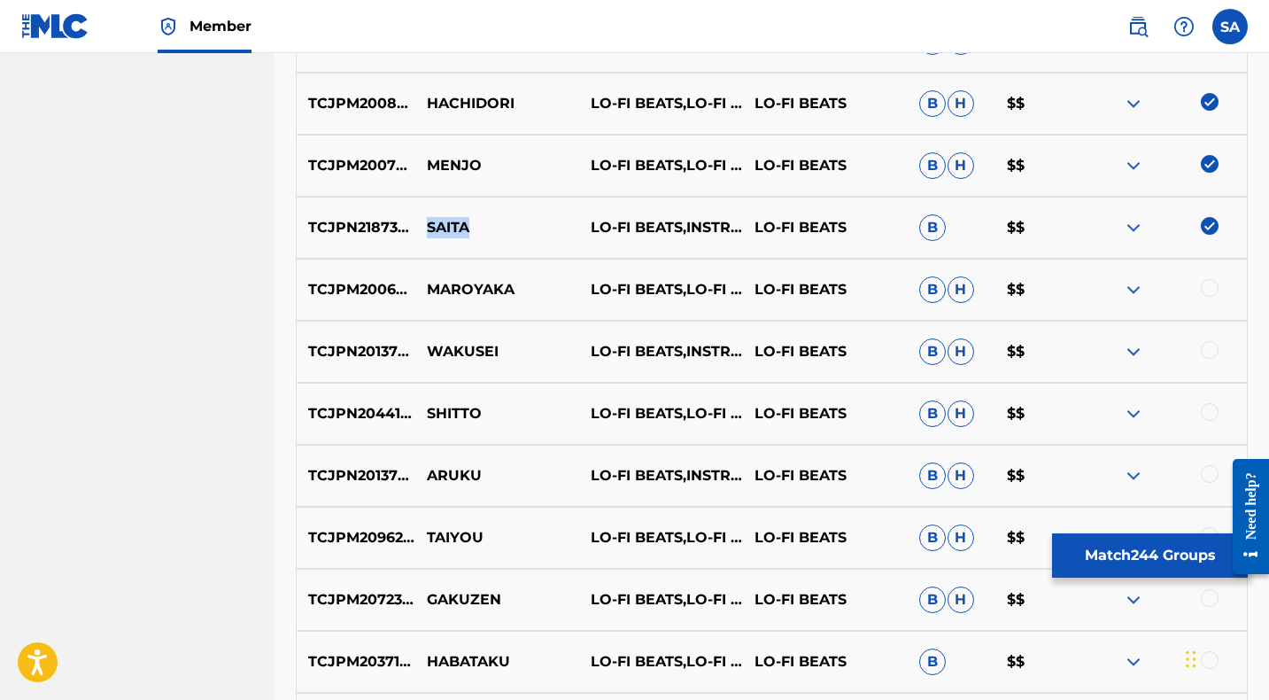
drag, startPoint x: 449, startPoint y: 228, endPoint x: 430, endPoint y: 228, distance: 18.6
click at [430, 228] on p "SAITA" at bounding box center [497, 227] width 164 height 21
drag, startPoint x: 1206, startPoint y: 287, endPoint x: 1186, endPoint y: 287, distance: 20.4
click at [1207, 287] on div at bounding box center [1210, 288] width 18 height 18
drag, startPoint x: 536, startPoint y: 286, endPoint x: 427, endPoint y: 286, distance: 108.9
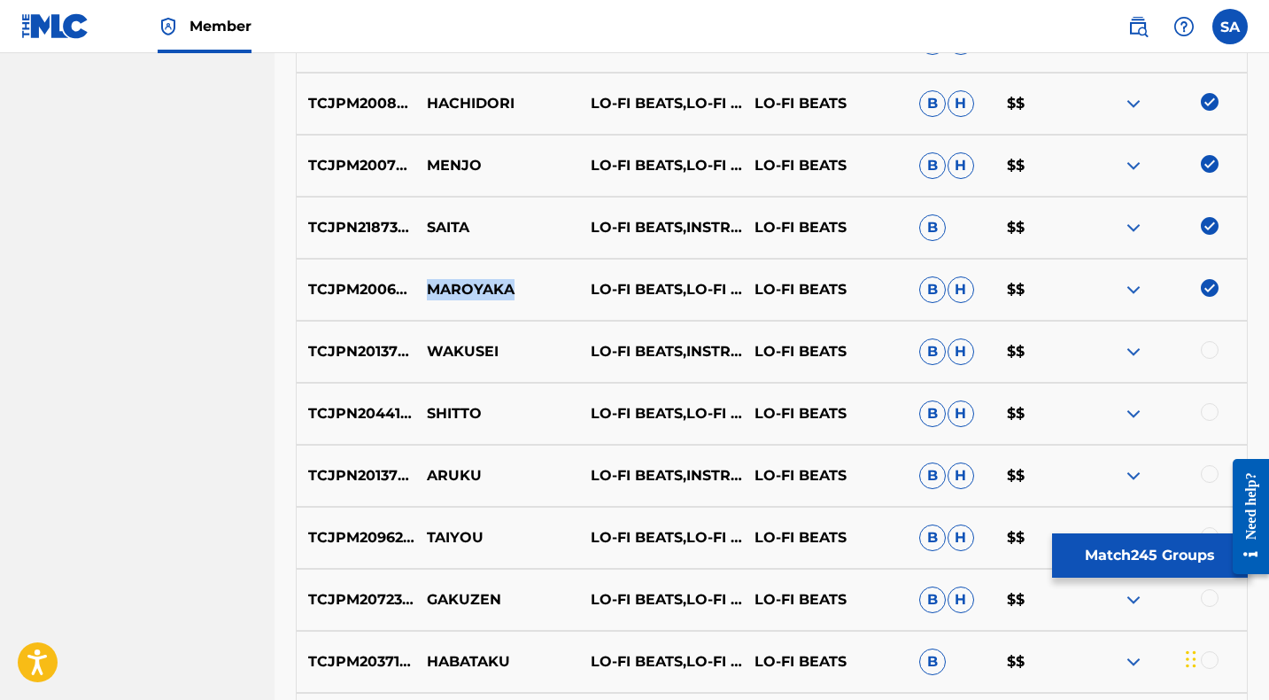
click at [427, 286] on p "MAROYAKA" at bounding box center [497, 289] width 164 height 21
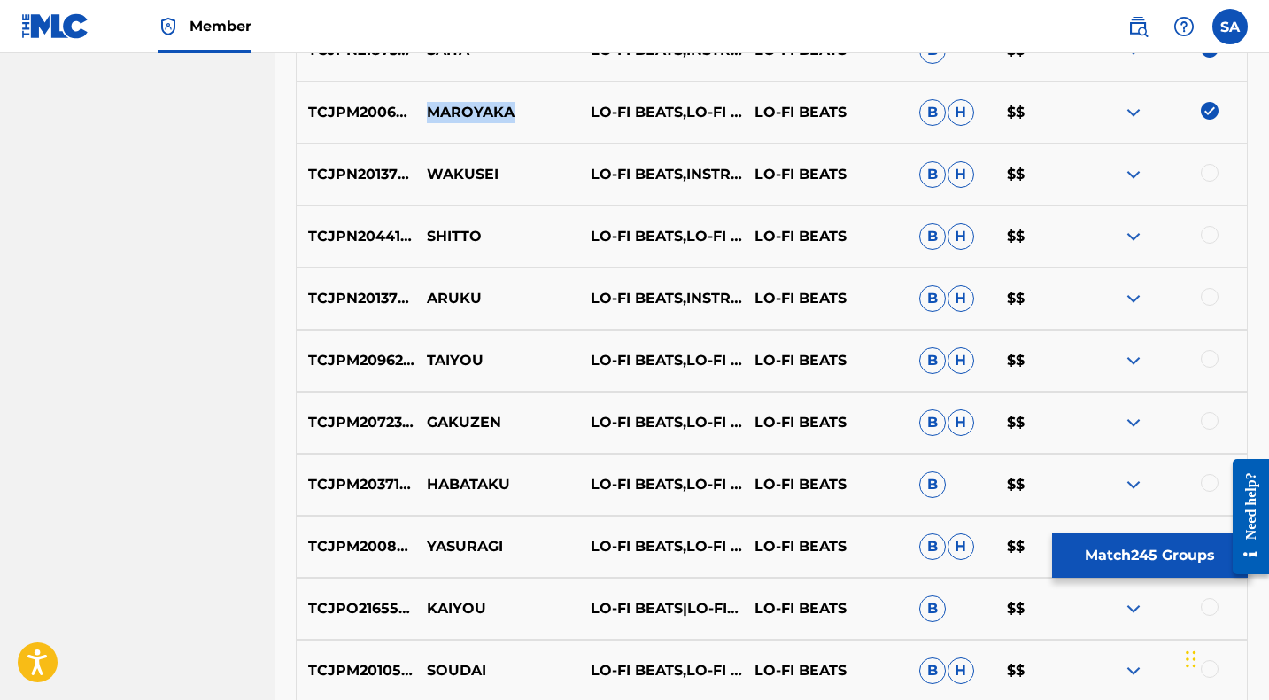
scroll to position [12257, 0]
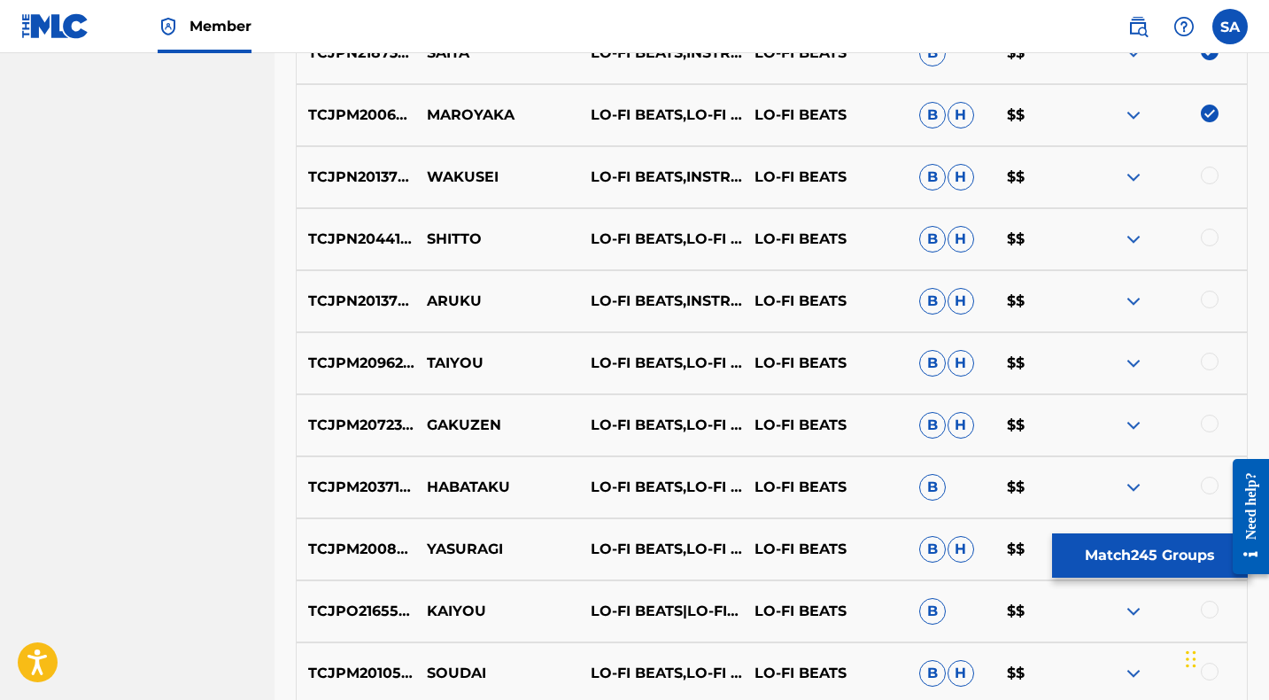
click at [1208, 174] on div at bounding box center [1210, 175] width 18 height 18
drag, startPoint x: 517, startPoint y: 177, endPoint x: 421, endPoint y: 176, distance: 95.6
click at [421, 176] on p "WAKUSEI" at bounding box center [497, 176] width 164 height 21
drag, startPoint x: 1208, startPoint y: 234, endPoint x: 1054, endPoint y: 232, distance: 154.1
click at [1208, 234] on div at bounding box center [1210, 237] width 18 height 18
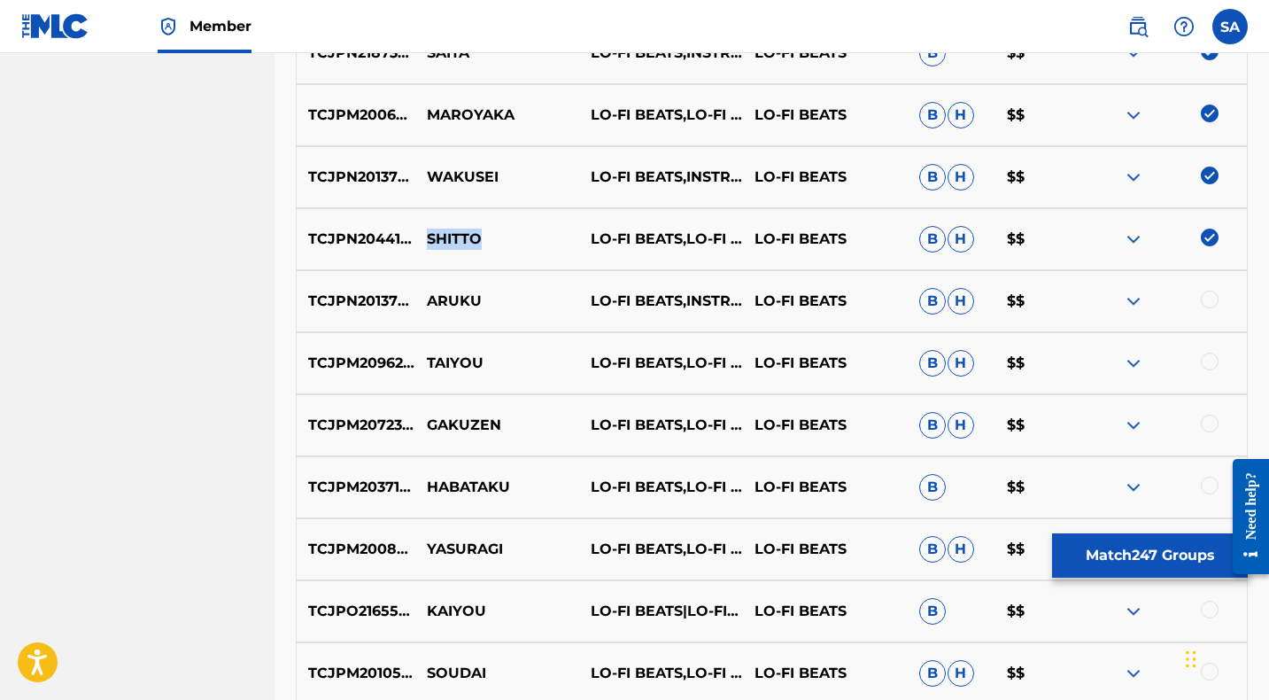
drag, startPoint x: 477, startPoint y: 232, endPoint x: 428, endPoint y: 232, distance: 49.6
click at [428, 232] on p "SHITTO" at bounding box center [497, 238] width 164 height 21
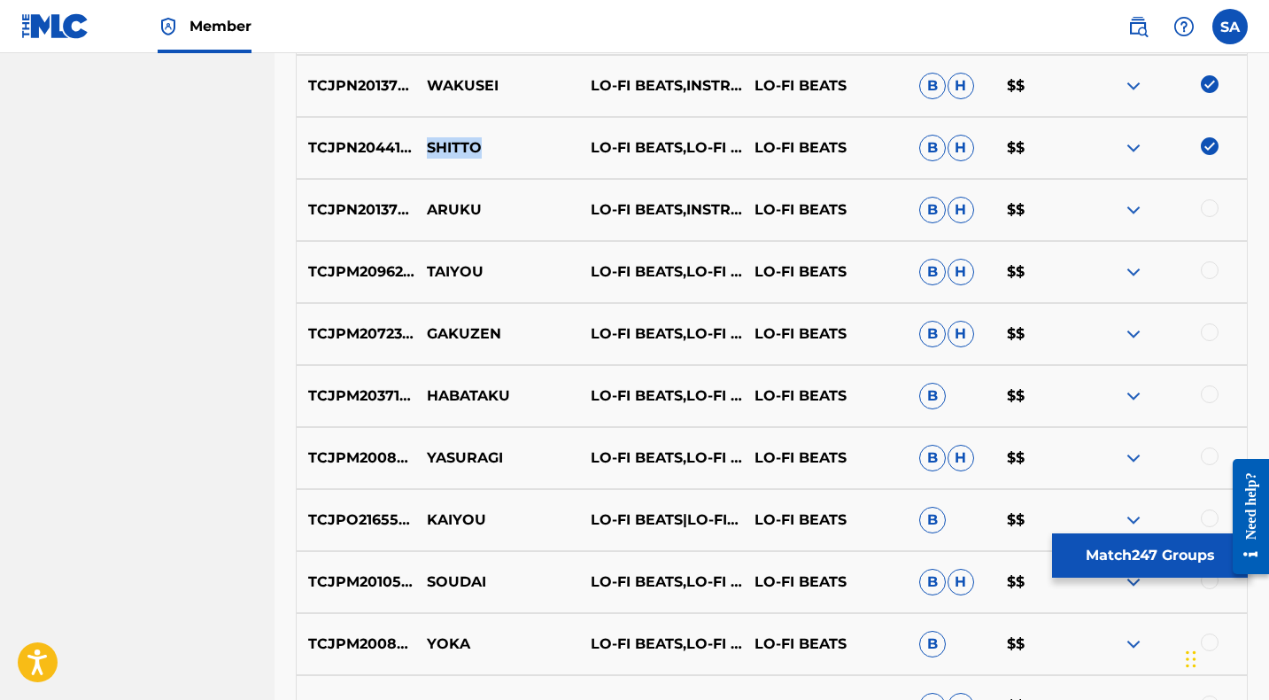
scroll to position [12351, 0]
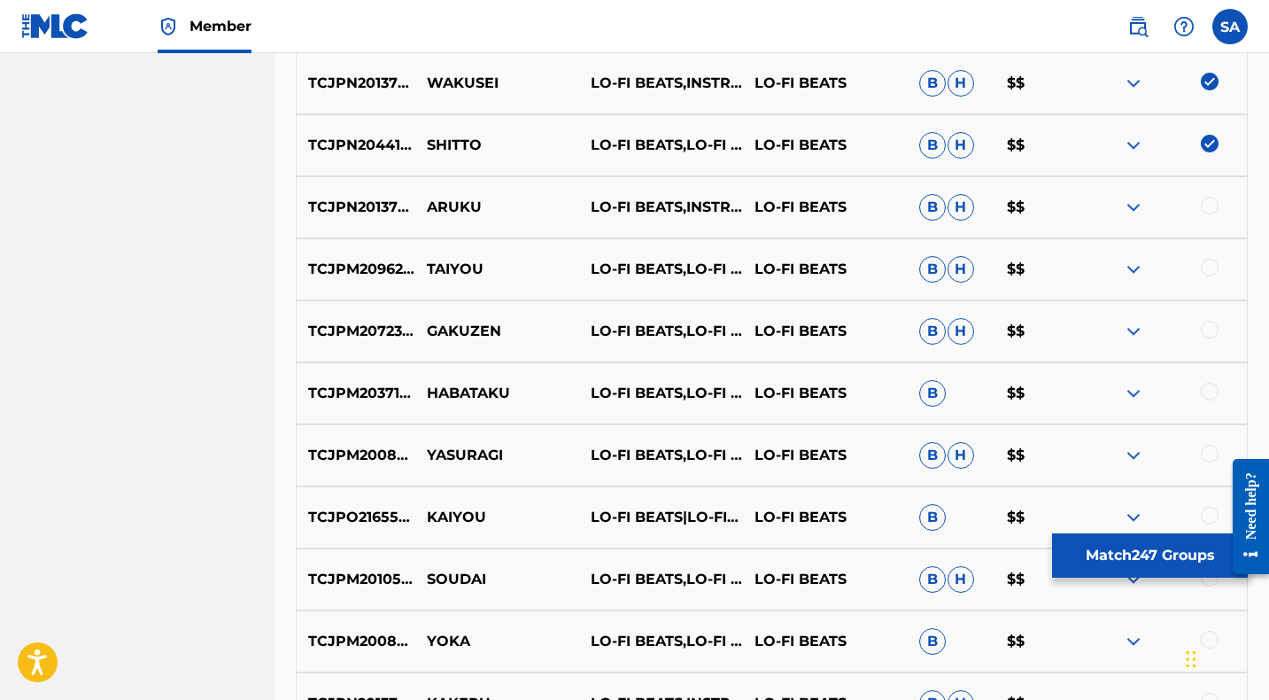
click at [1207, 204] on div at bounding box center [1210, 206] width 18 height 18
drag, startPoint x: 503, startPoint y: 201, endPoint x: 422, endPoint y: 201, distance: 80.6
click at [422, 201] on p "ARUKU" at bounding box center [497, 207] width 164 height 21
drag, startPoint x: 1209, startPoint y: 264, endPoint x: 1144, endPoint y: 266, distance: 64.7
click at [1208, 264] on div at bounding box center [1210, 268] width 18 height 18
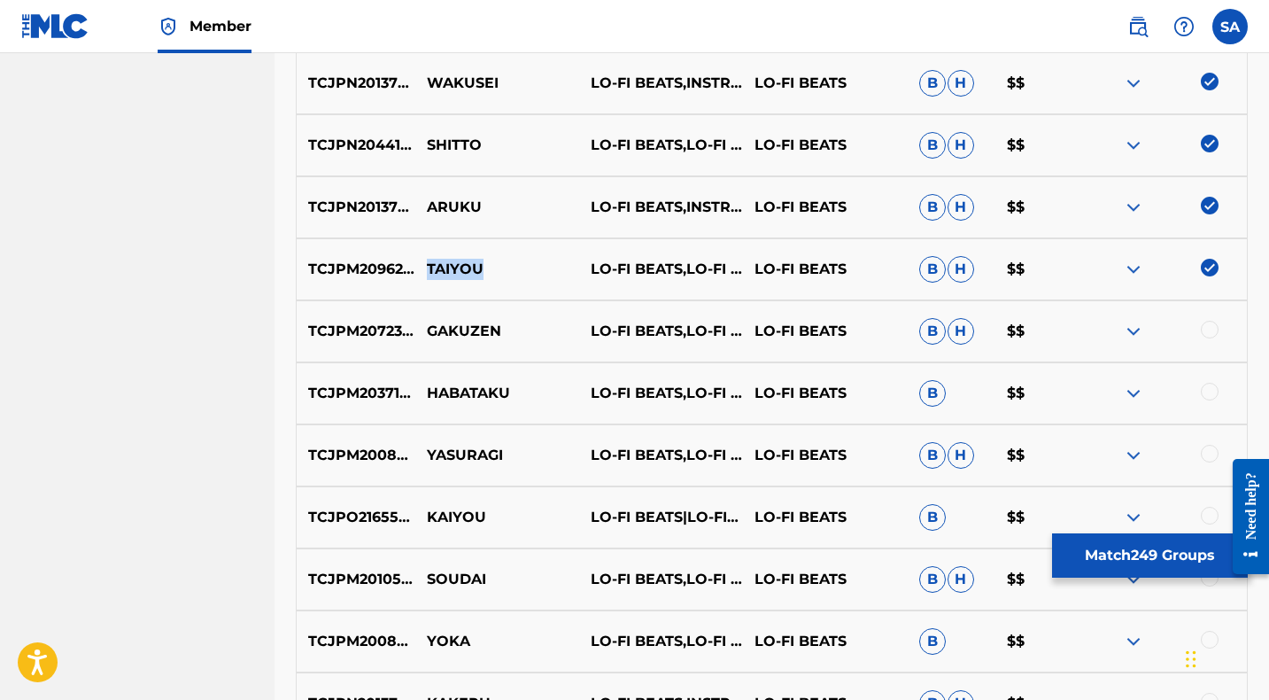
drag, startPoint x: 472, startPoint y: 267, endPoint x: 428, endPoint y: 265, distance: 44.3
click at [428, 265] on p "TAIYOU" at bounding box center [497, 269] width 164 height 21
click at [507, 268] on p "TAIYOU" at bounding box center [497, 269] width 164 height 21
drag, startPoint x: 510, startPoint y: 271, endPoint x: 419, endPoint y: 262, distance: 91.6
click at [419, 262] on p "TAIYOU" at bounding box center [497, 269] width 164 height 21
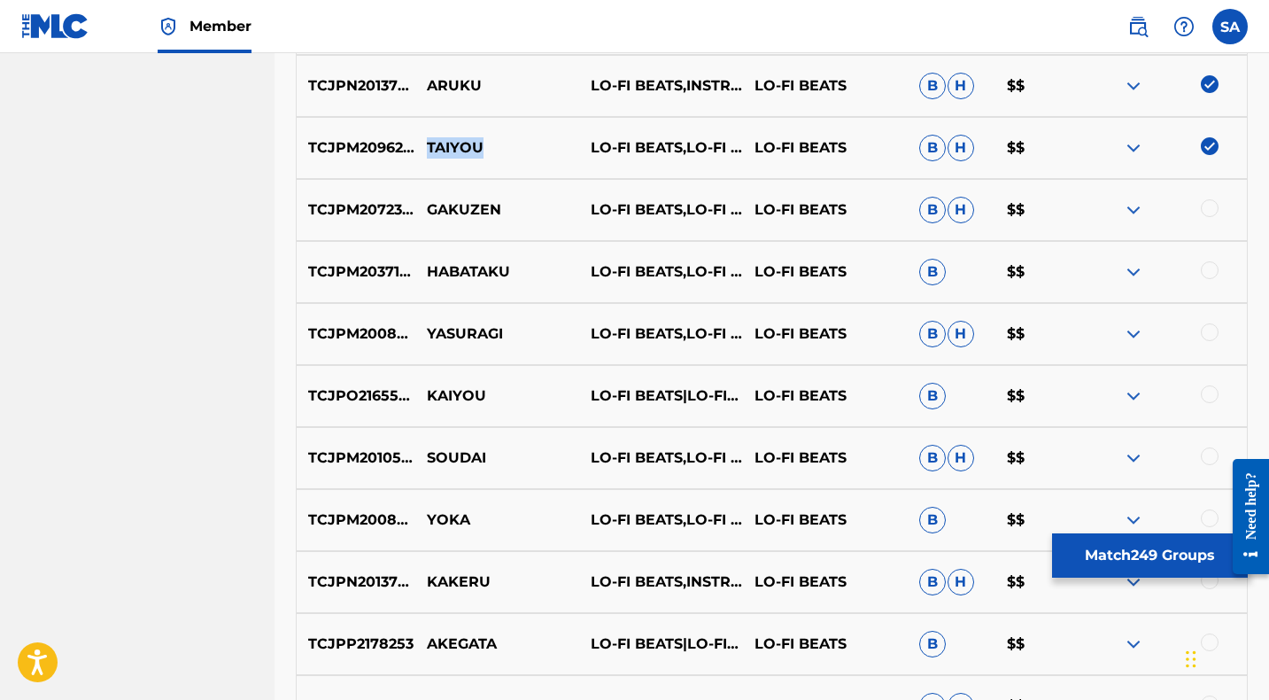
scroll to position [12469, 0]
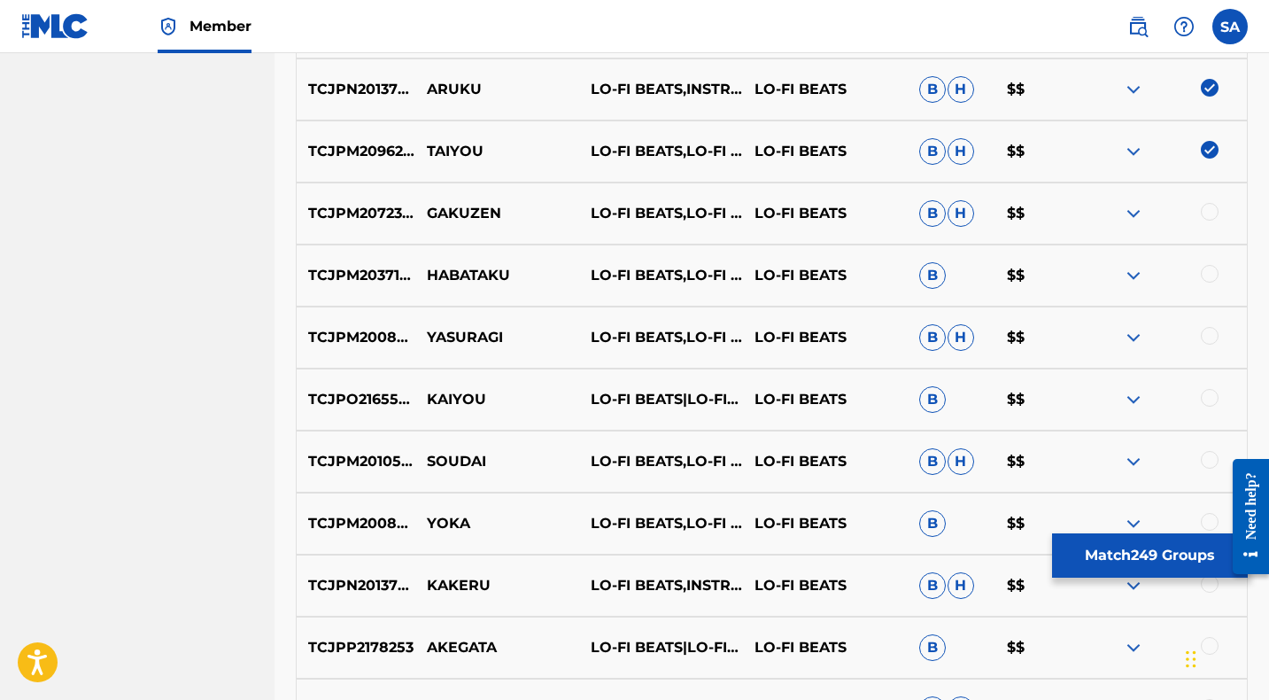
drag, startPoint x: 1207, startPoint y: 211, endPoint x: 1135, endPoint y: 207, distance: 71.8
click at [1207, 211] on div at bounding box center [1210, 212] width 18 height 18
drag, startPoint x: 463, startPoint y: 219, endPoint x: 415, endPoint y: 216, distance: 47.9
click at [415, 216] on p "GAKUZEN" at bounding box center [497, 213] width 164 height 21
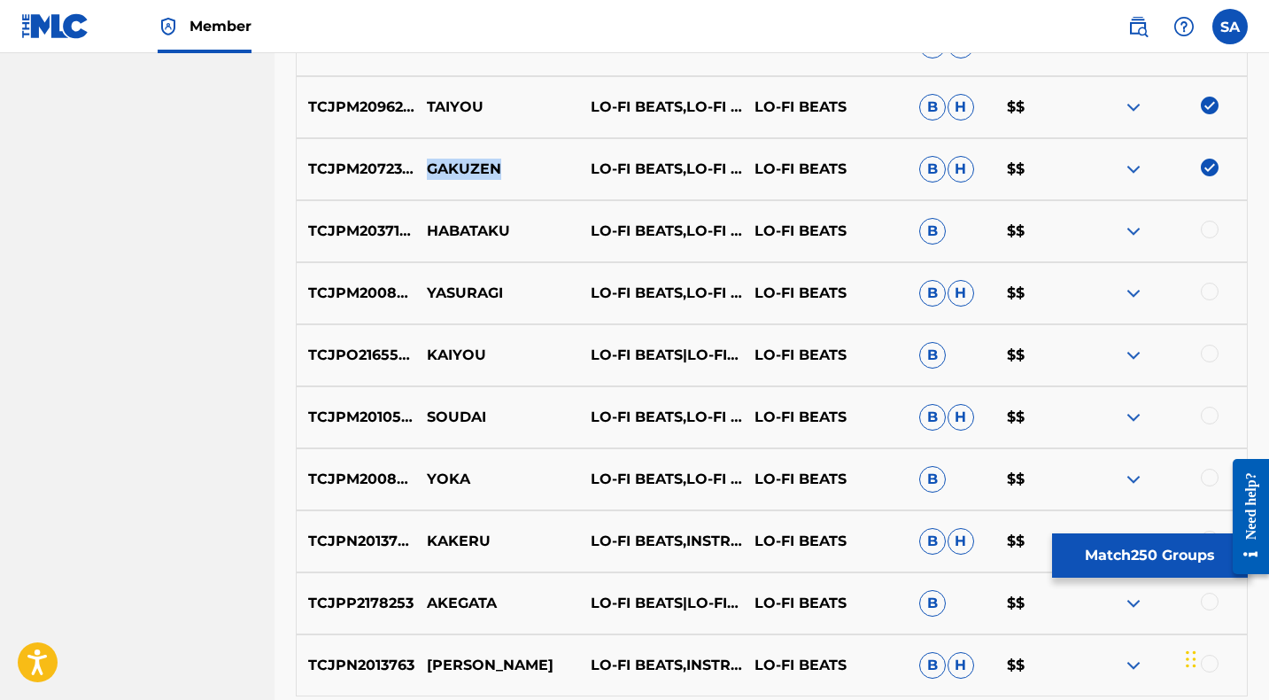
scroll to position [12520, 0]
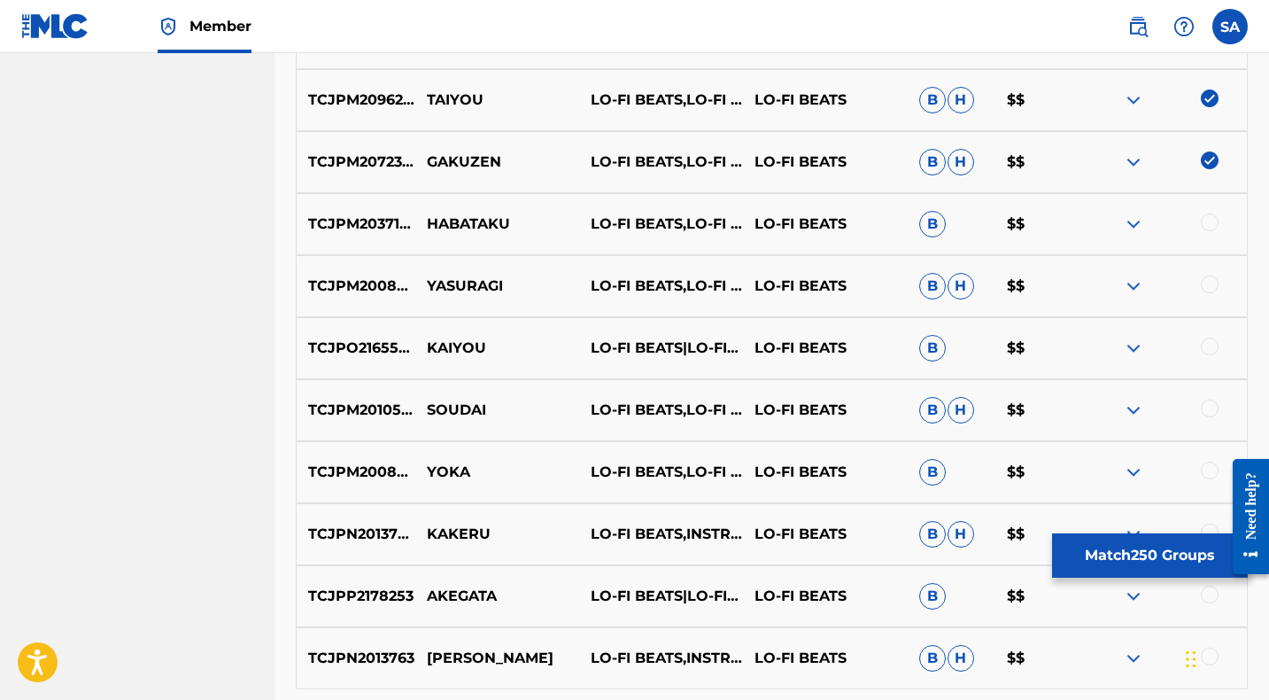
click at [1209, 220] on div at bounding box center [1210, 222] width 18 height 18
drag, startPoint x: 528, startPoint y: 219, endPoint x: 425, endPoint y: 217, distance: 102.7
click at [425, 217] on p "HABATAKU" at bounding box center [497, 223] width 164 height 21
drag, startPoint x: 502, startPoint y: 282, endPoint x: 429, endPoint y: 282, distance: 72.6
click at [429, 282] on p "YASURAGI" at bounding box center [497, 285] width 164 height 21
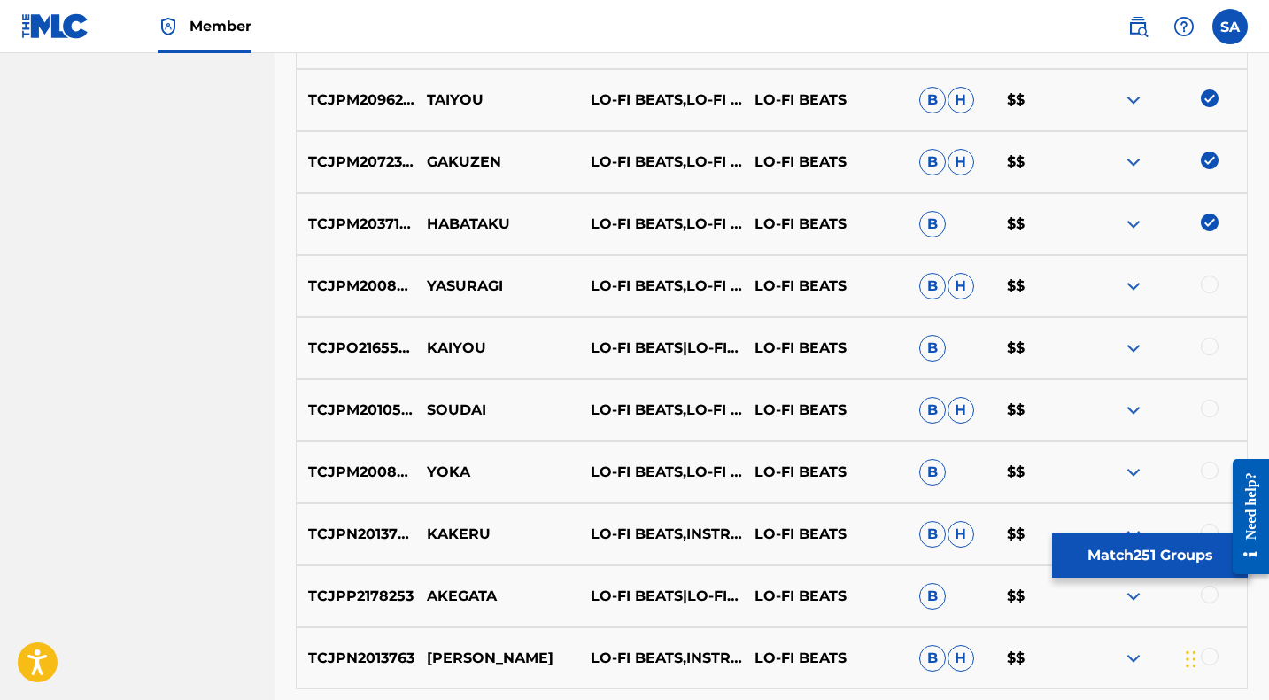
click at [1206, 282] on div at bounding box center [1210, 284] width 18 height 18
drag, startPoint x: 479, startPoint y: 285, endPoint x: 430, endPoint y: 280, distance: 49.0
click at [430, 280] on p "YASURAGI" at bounding box center [497, 285] width 164 height 21
click at [1209, 342] on div at bounding box center [1210, 346] width 18 height 18
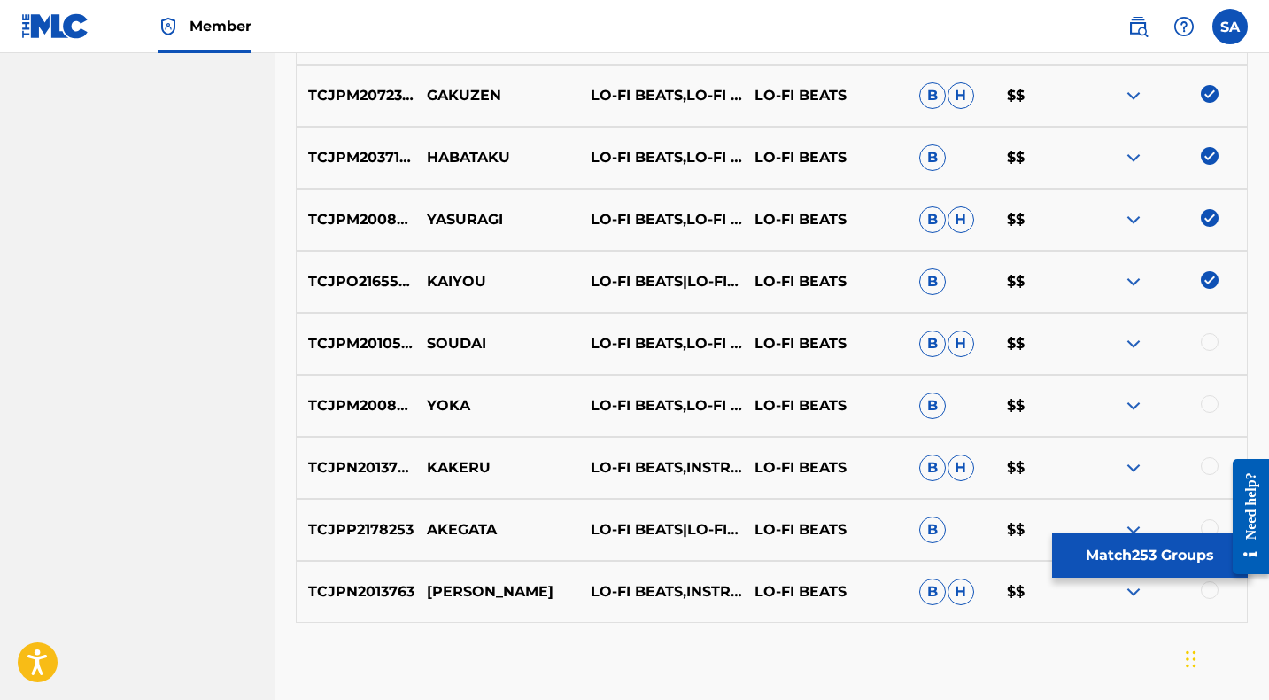
scroll to position [12585, 0]
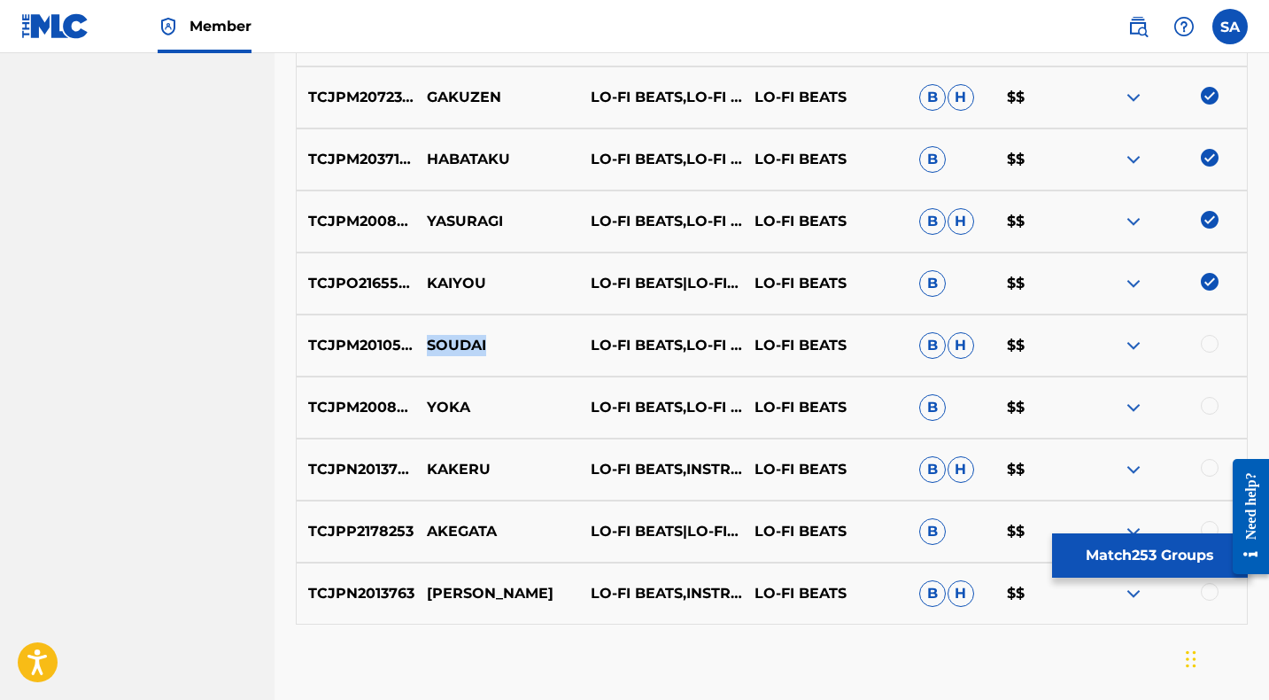
drag, startPoint x: 503, startPoint y: 339, endPoint x: 413, endPoint y: 338, distance: 90.3
click at [413, 338] on div "TCJPM2010509 SOUDAI LO-FI BEATS,LO-FI CAFE,INSTRUMENTAL STUDY LO-FI BEATS B H $$" at bounding box center [772, 345] width 952 height 62
click at [487, 361] on div "TCJPM2010509 SOUDAI LO-FI BEATS,LO-FI CAFE,INSTRUMENTAL STUDY LO-FI BEATS B H $$" at bounding box center [772, 345] width 952 height 62
drag, startPoint x: 466, startPoint y: 340, endPoint x: 426, endPoint y: 340, distance: 39.8
click at [425, 340] on p "SOUDAI" at bounding box center [497, 345] width 164 height 21
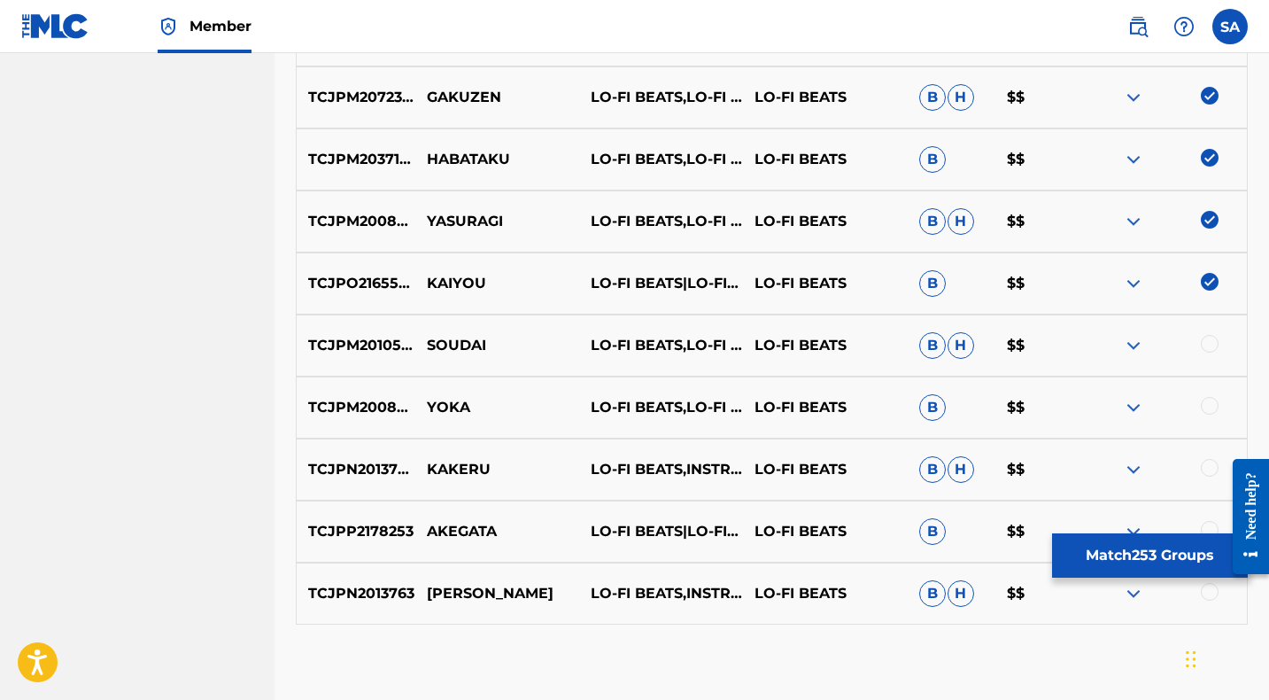
click at [1206, 342] on div at bounding box center [1210, 344] width 18 height 18
drag, startPoint x: 1211, startPoint y: 407, endPoint x: 1177, endPoint y: 409, distance: 34.6
click at [1210, 407] on div at bounding box center [1210, 406] width 18 height 18
drag, startPoint x: 464, startPoint y: 403, endPoint x: 438, endPoint y: 401, distance: 25.7
click at [438, 401] on p "YOKA" at bounding box center [497, 407] width 164 height 21
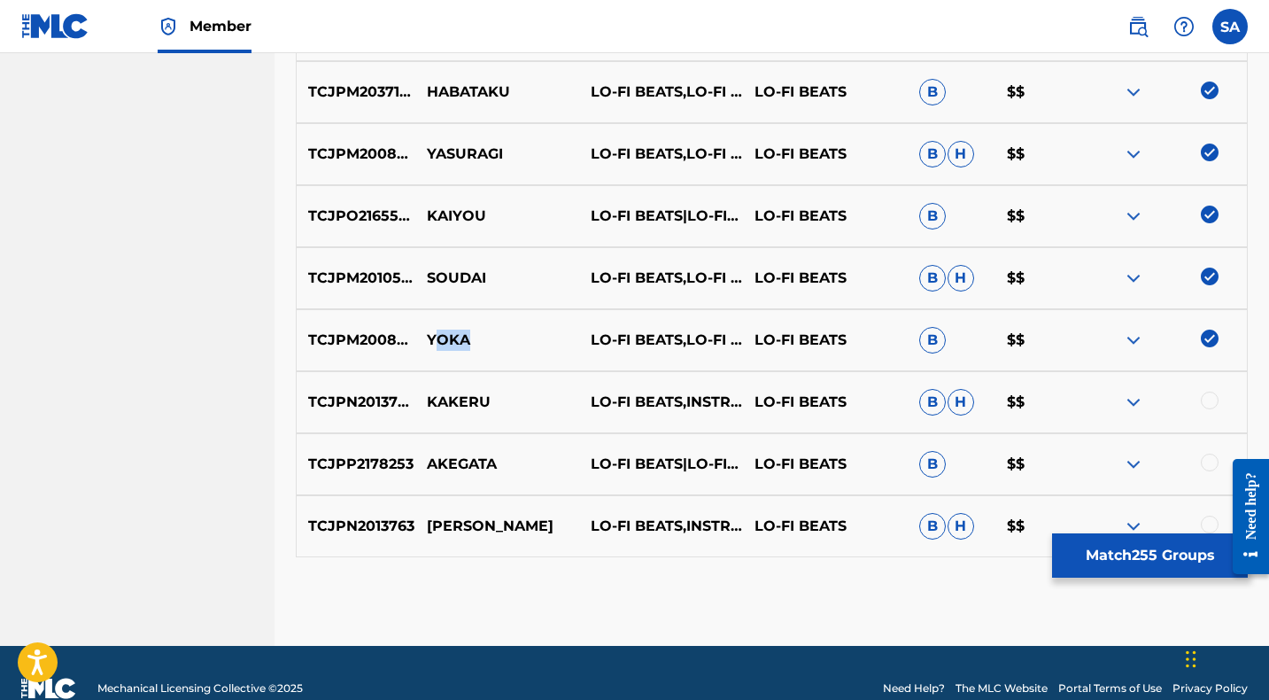
scroll to position [12683, 0]
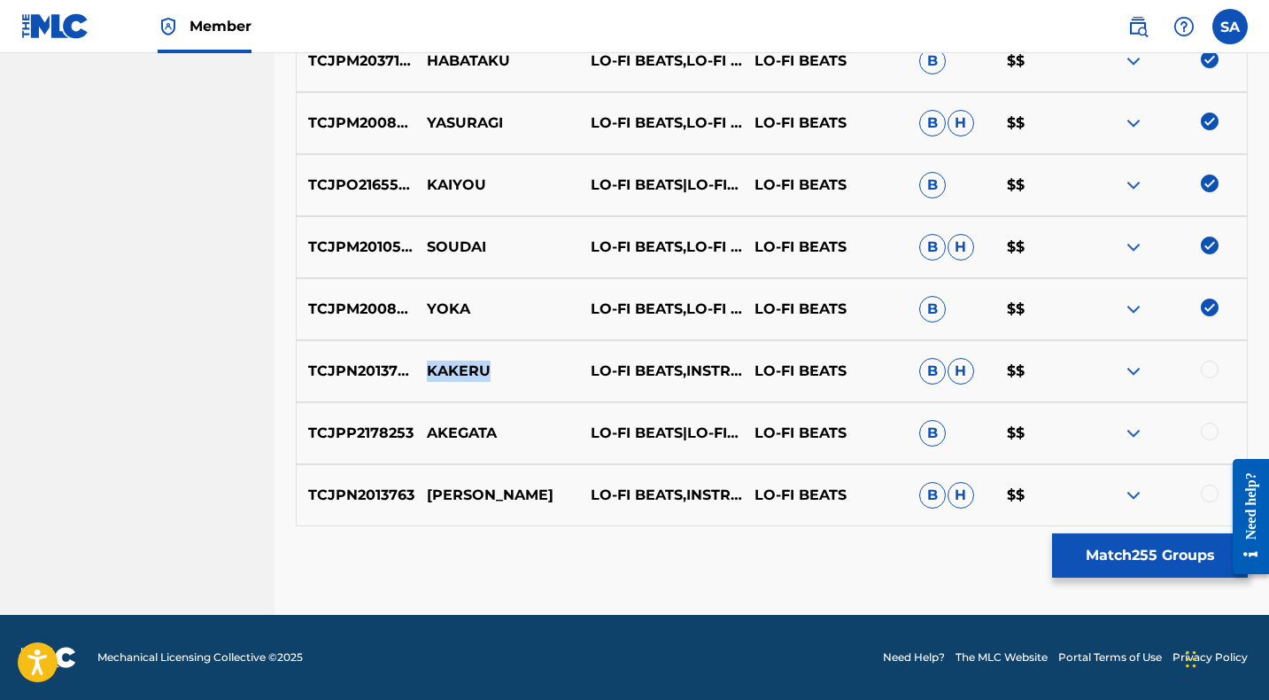
drag, startPoint x: 503, startPoint y: 369, endPoint x: 426, endPoint y: 372, distance: 77.1
click at [424, 371] on p "KAKERU" at bounding box center [497, 370] width 164 height 21
drag, startPoint x: 1207, startPoint y: 365, endPoint x: 1208, endPoint y: 375, distance: 10.7
click at [1206, 366] on div at bounding box center [1210, 369] width 18 height 18
drag, startPoint x: 1209, startPoint y: 430, endPoint x: 799, endPoint y: 429, distance: 410.0
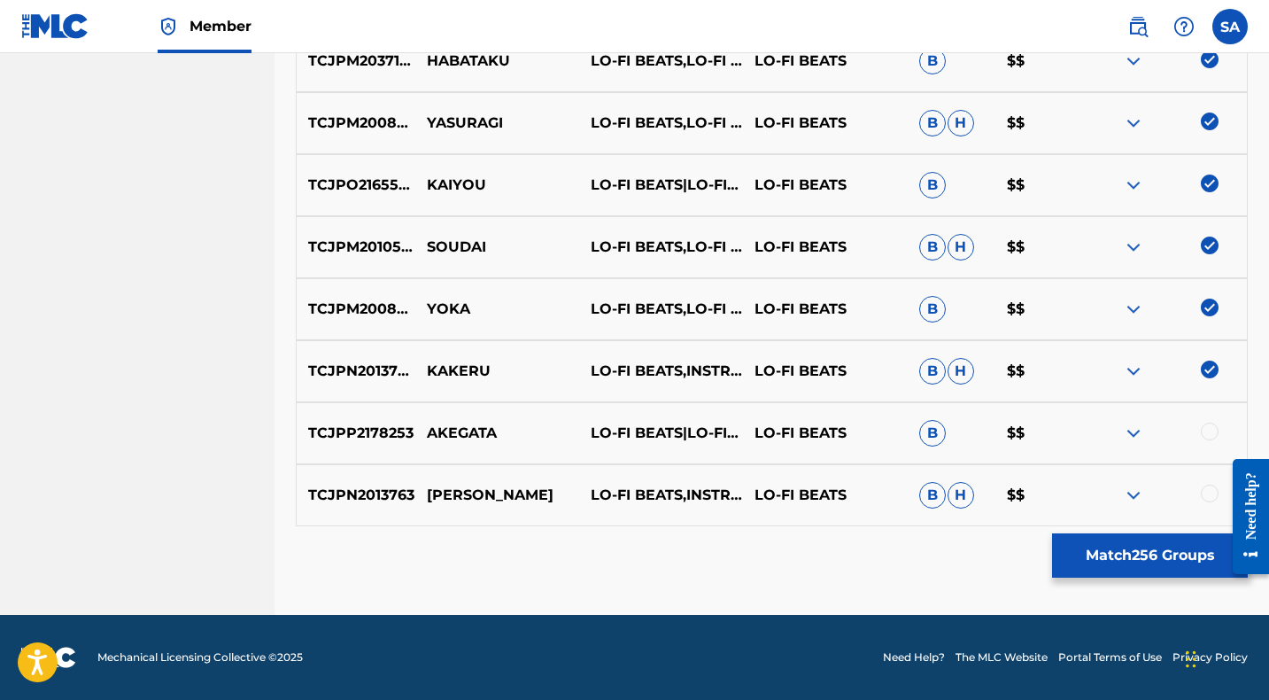
click at [1209, 430] on div at bounding box center [1210, 431] width 18 height 18
drag, startPoint x: 516, startPoint y: 431, endPoint x: 424, endPoint y: 432, distance: 92.1
click at [422, 431] on p "AKEGATA" at bounding box center [497, 432] width 164 height 21
click at [1204, 492] on div at bounding box center [1210, 493] width 18 height 18
drag, startPoint x: 480, startPoint y: 492, endPoint x: 427, endPoint y: 490, distance: 53.2
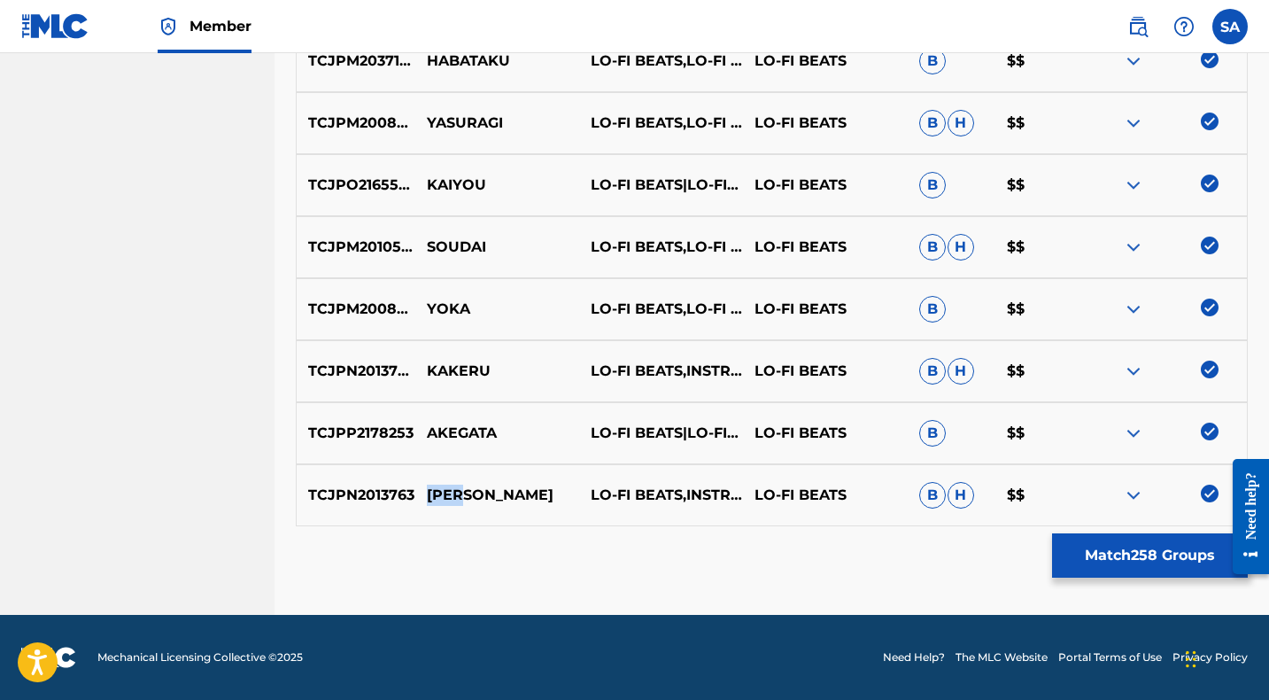
click at [427, 490] on p "[PERSON_NAME]" at bounding box center [497, 494] width 164 height 21
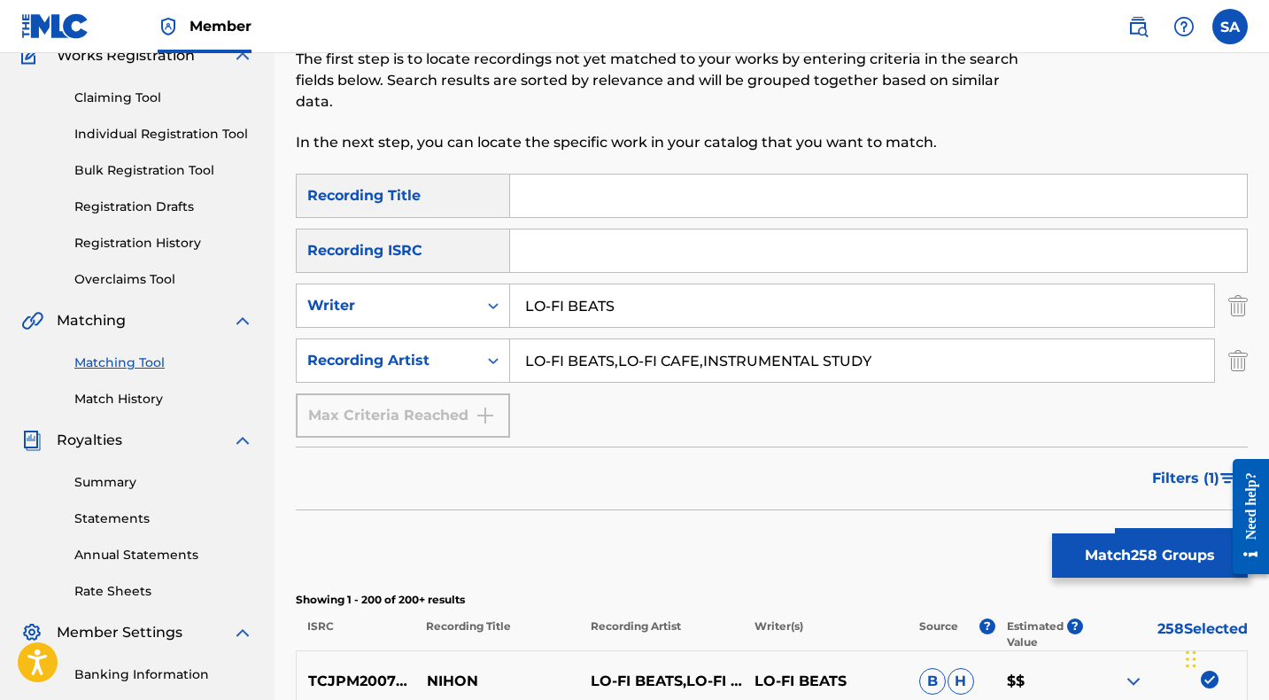
scroll to position [164, 0]
drag, startPoint x: 894, startPoint y: 358, endPoint x: 526, endPoint y: 356, distance: 368.4
click at [526, 356] on input "LO-FI BEATS,LO-FI CAFE,INSTRUMENTAL STUDY" at bounding box center [862, 359] width 704 height 43
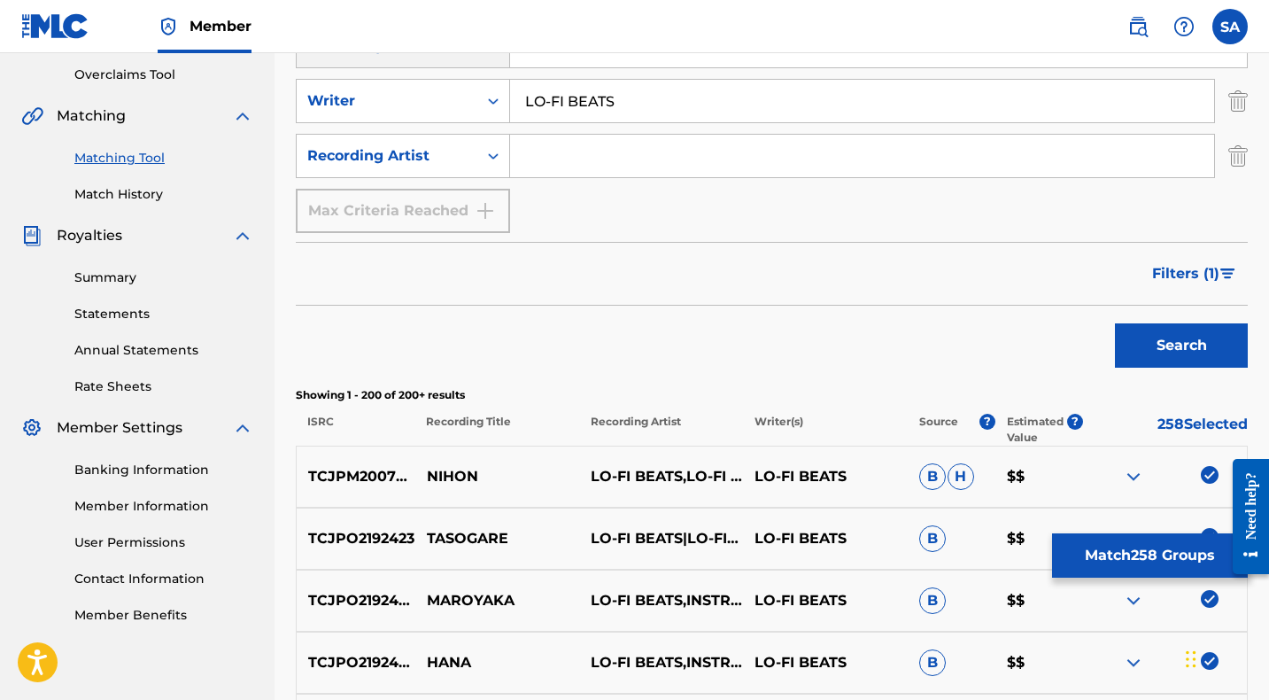
scroll to position [386, 0]
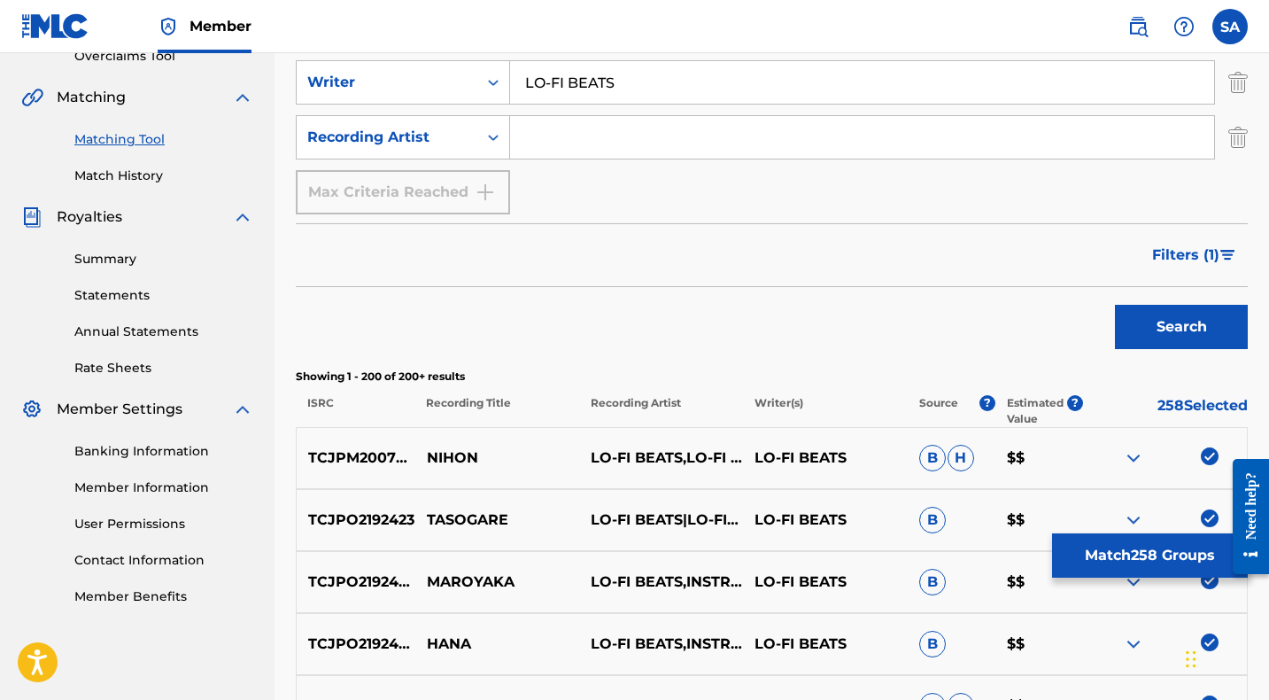
click at [1165, 328] on button "Search" at bounding box center [1181, 327] width 133 height 44
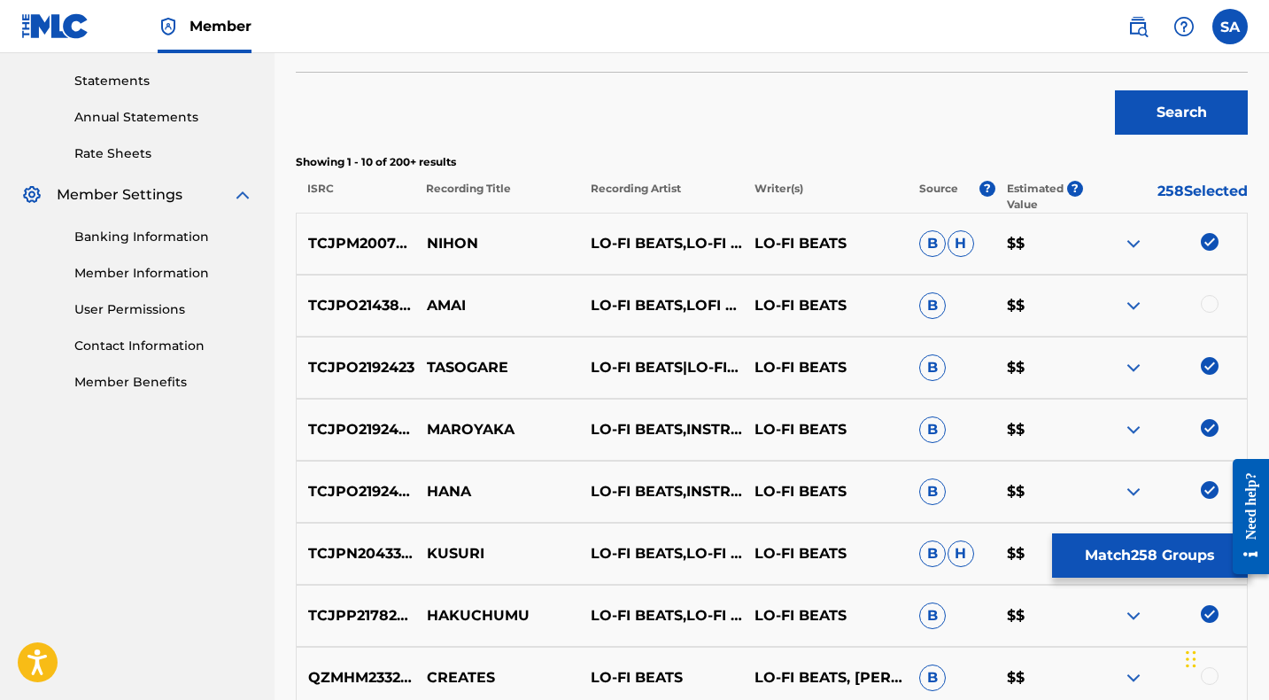
scroll to position [603, 0]
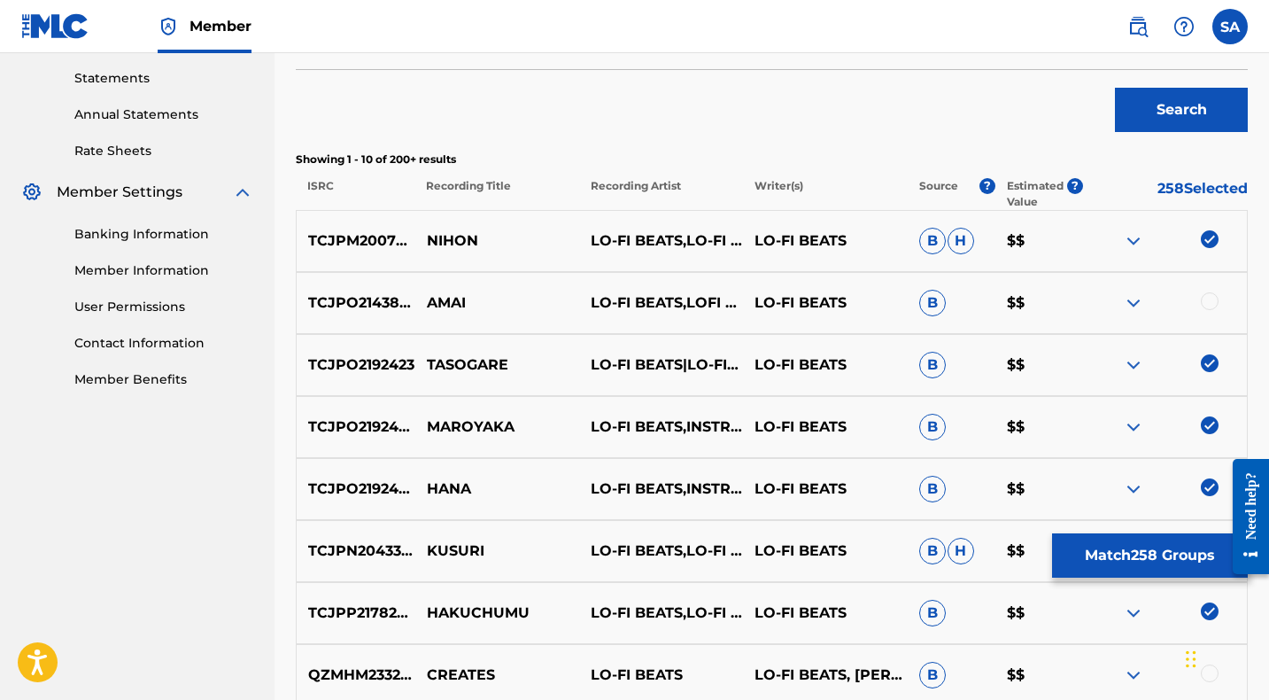
click at [607, 294] on p "LO-FI BEATS,LOFI HIP & [PERSON_NAME]" at bounding box center [661, 302] width 164 height 21
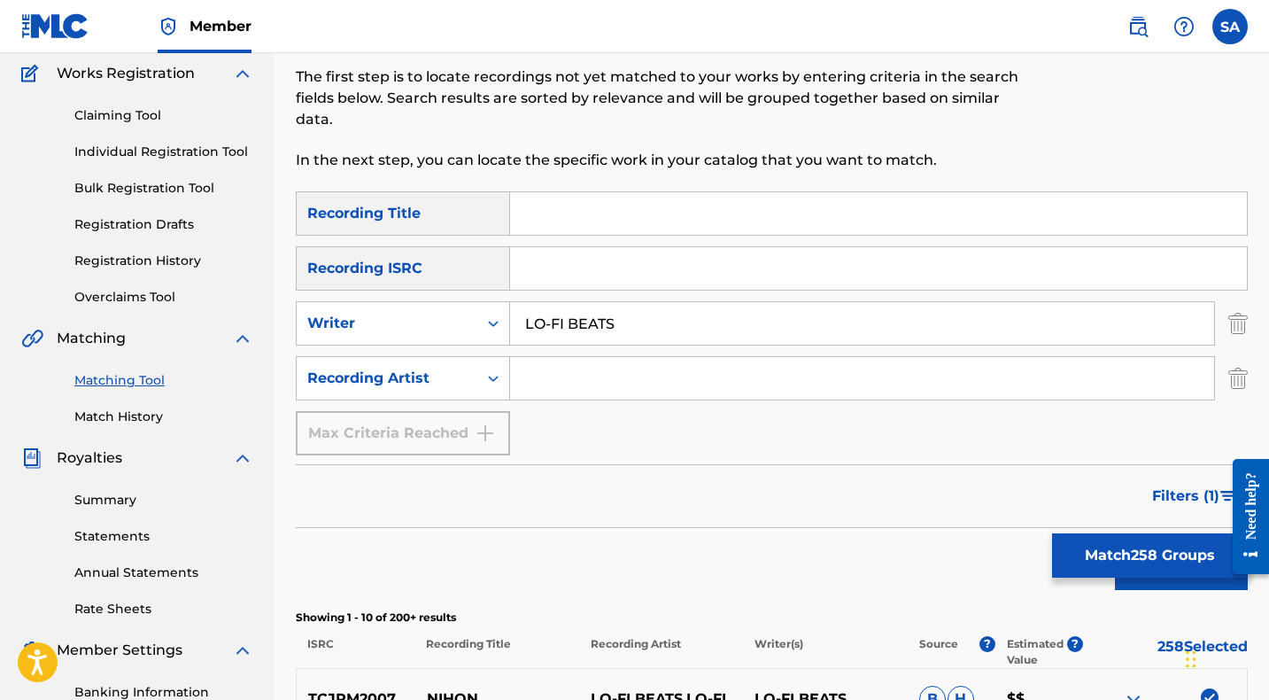
scroll to position [147, 0]
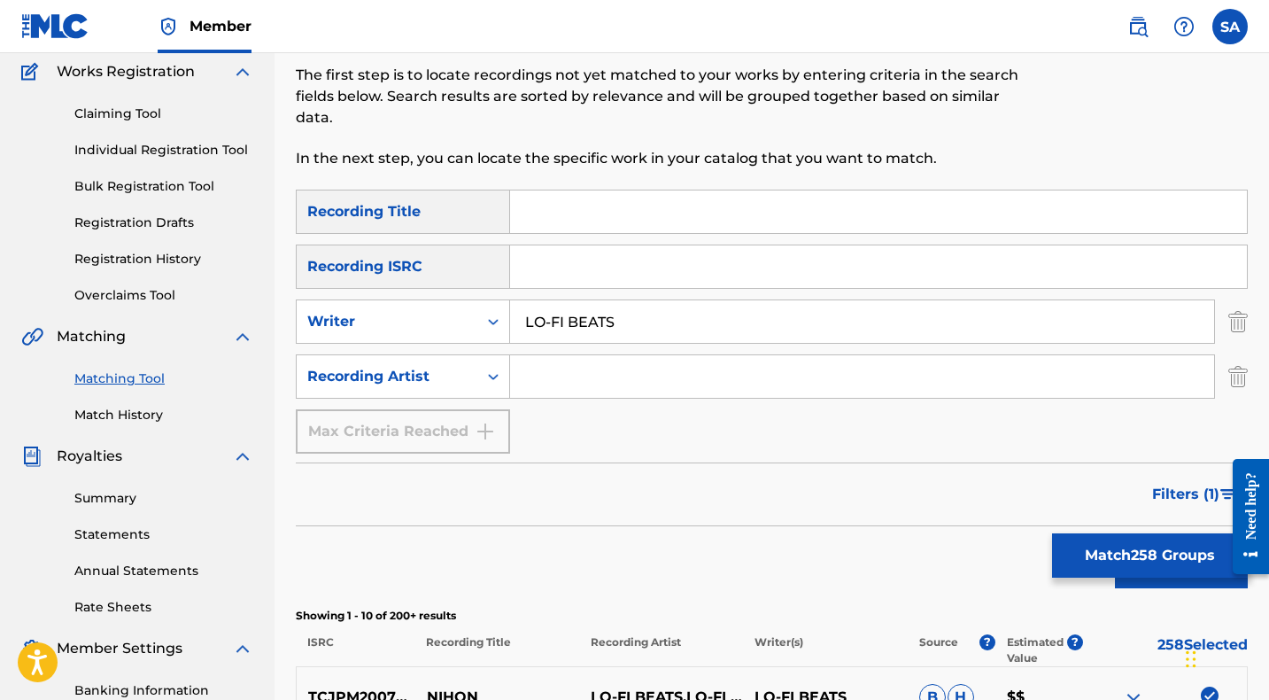
click at [561, 375] on input "Search Form" at bounding box center [862, 376] width 704 height 43
paste input "LO-FI BEATS,LOFI HIP & [PERSON_NAME]"
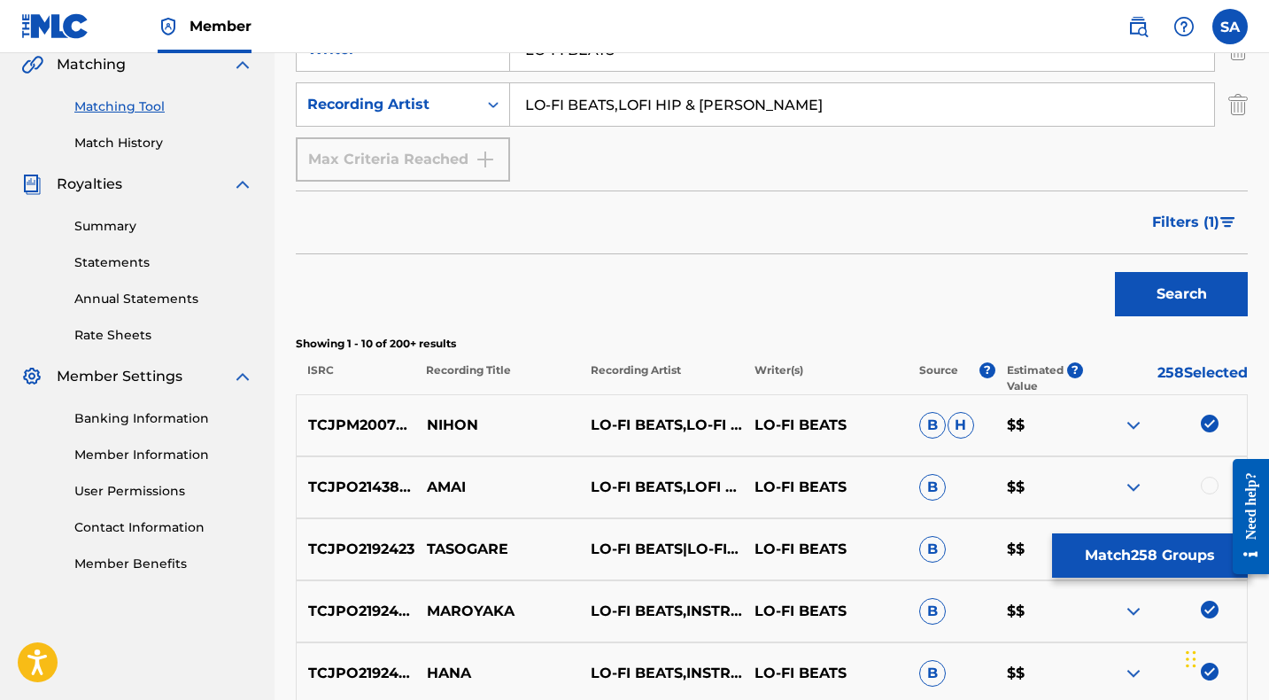
type input "LO-FI BEATS,LOFI HIP & [PERSON_NAME]"
click at [1158, 288] on button "Search" at bounding box center [1181, 294] width 133 height 44
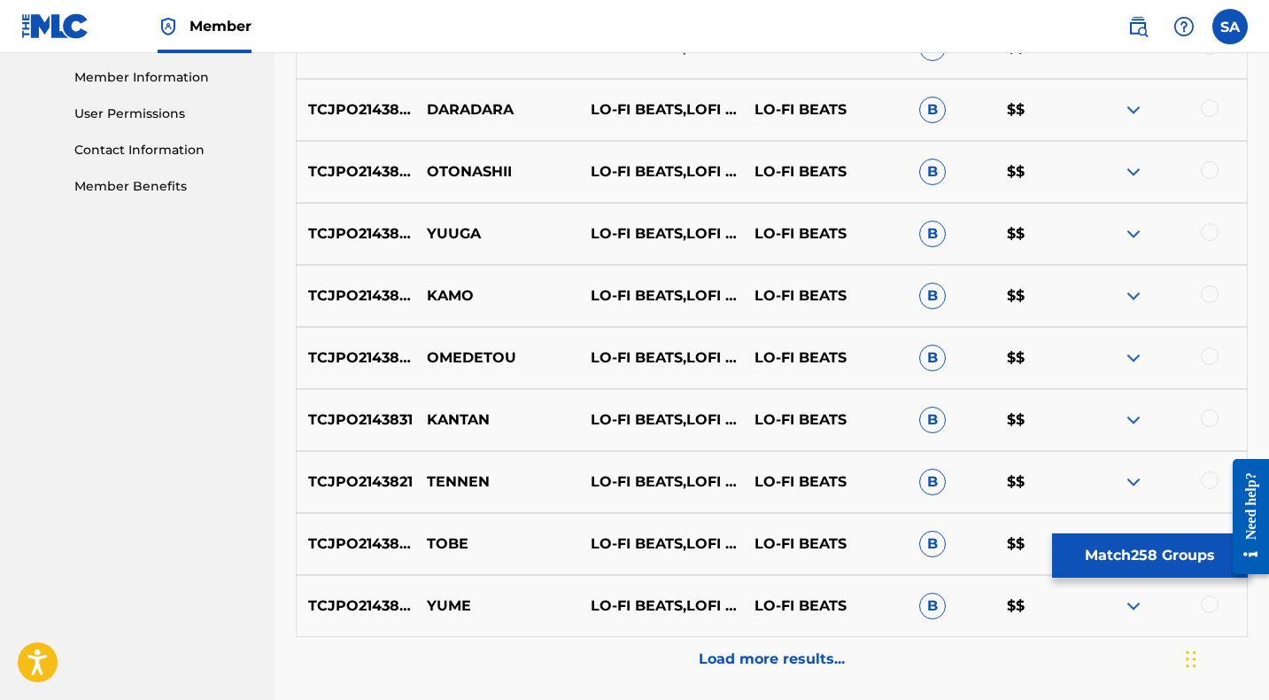
scroll to position [837, 0]
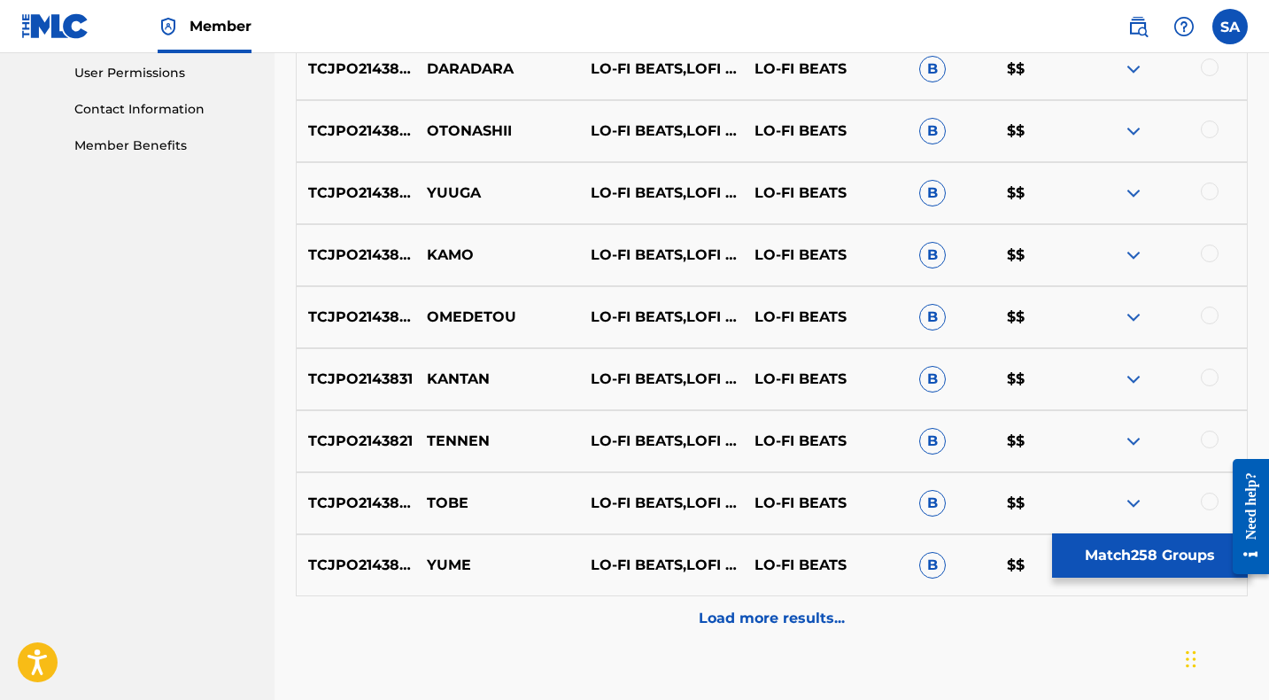
click at [612, 618] on div "Load more results..." at bounding box center [772, 618] width 952 height 44
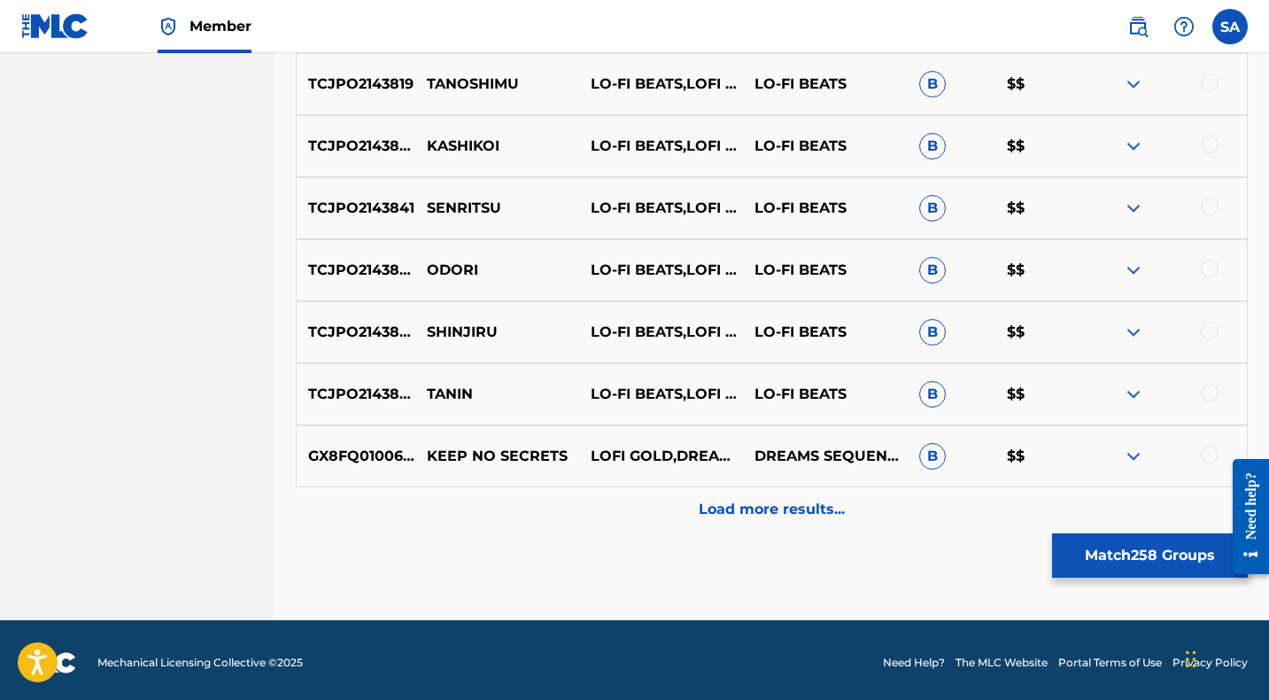
scroll to position [1571, 0]
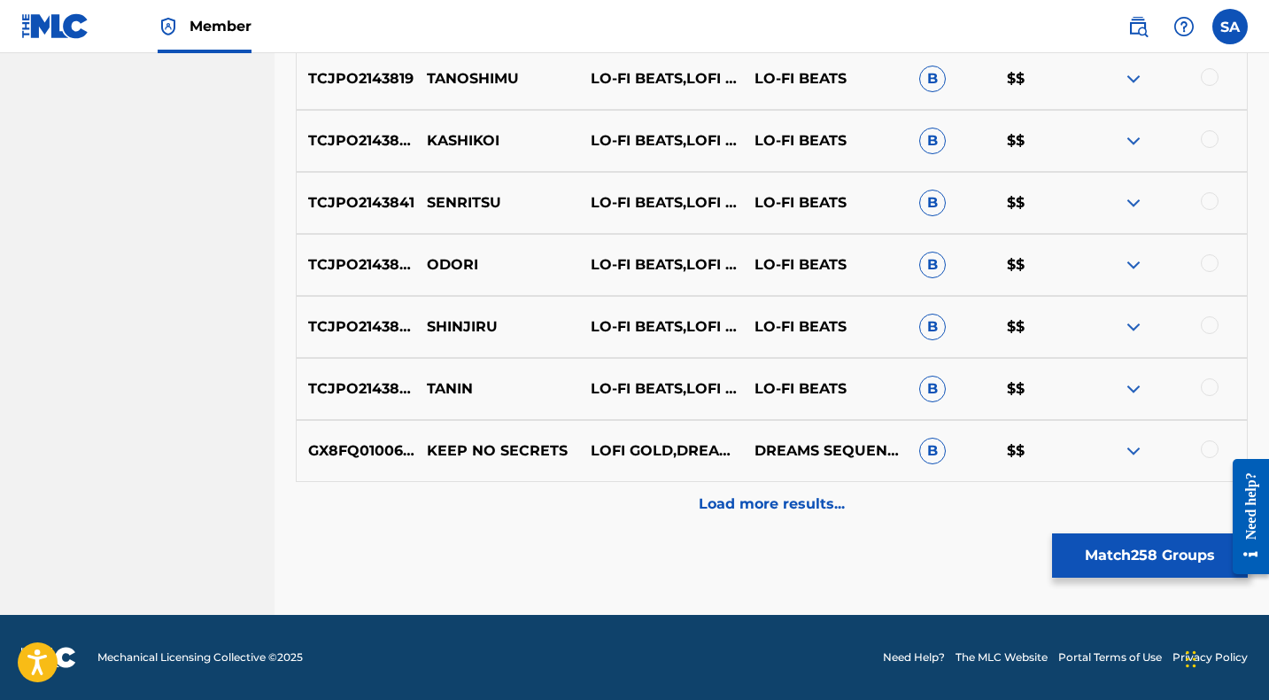
click at [619, 499] on div "Load more results..." at bounding box center [772, 504] width 952 height 44
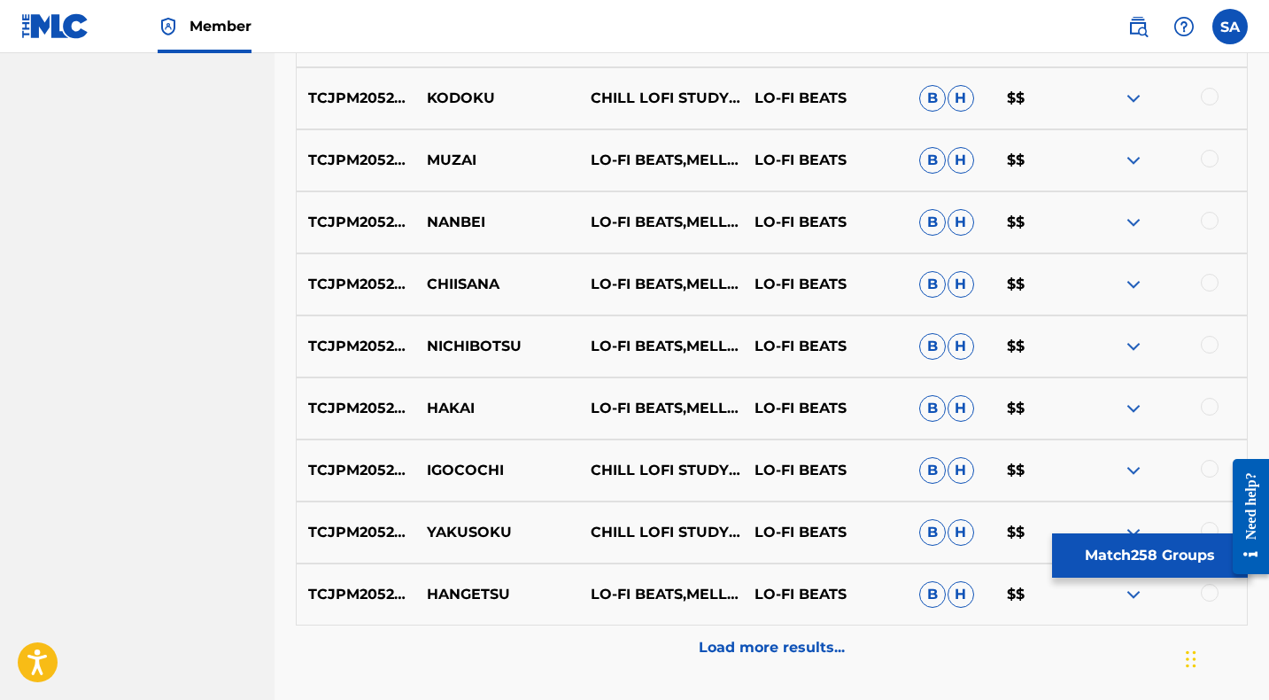
scroll to position [2191, 0]
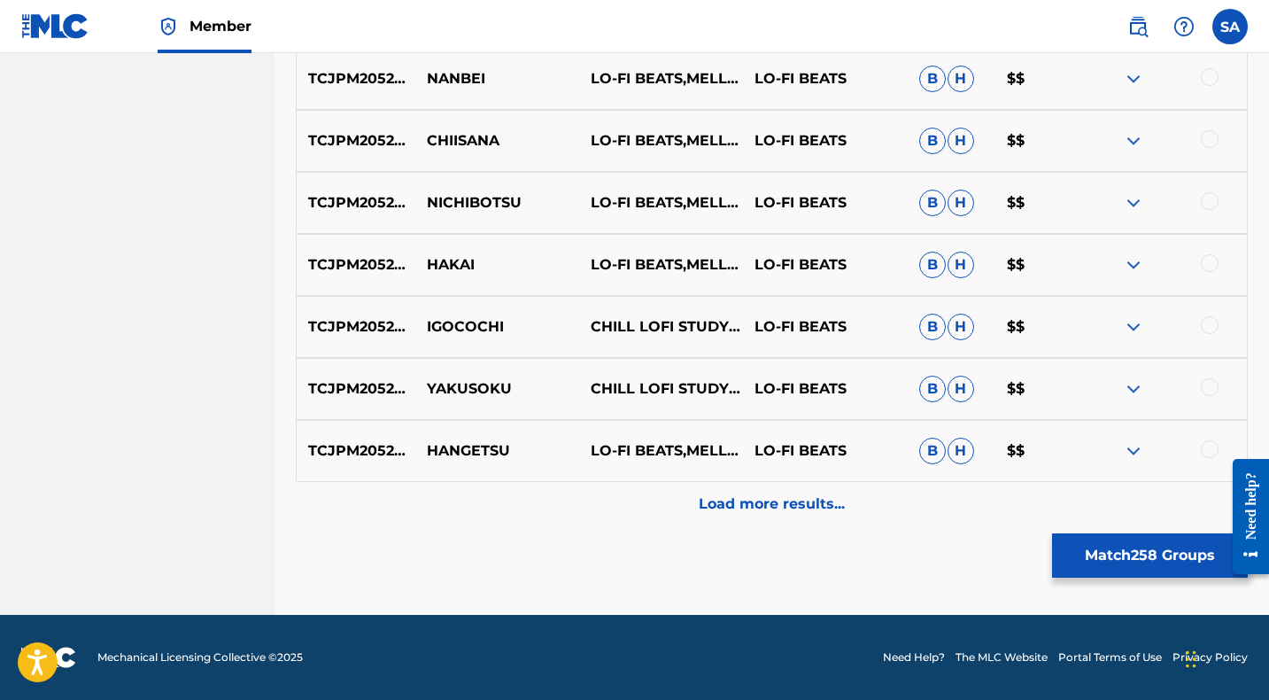
click at [642, 500] on div "Load more results..." at bounding box center [772, 504] width 952 height 44
click at [629, 494] on div "Load more results..." at bounding box center [772, 504] width 952 height 44
click at [582, 508] on div "Load more results..." at bounding box center [772, 504] width 952 height 44
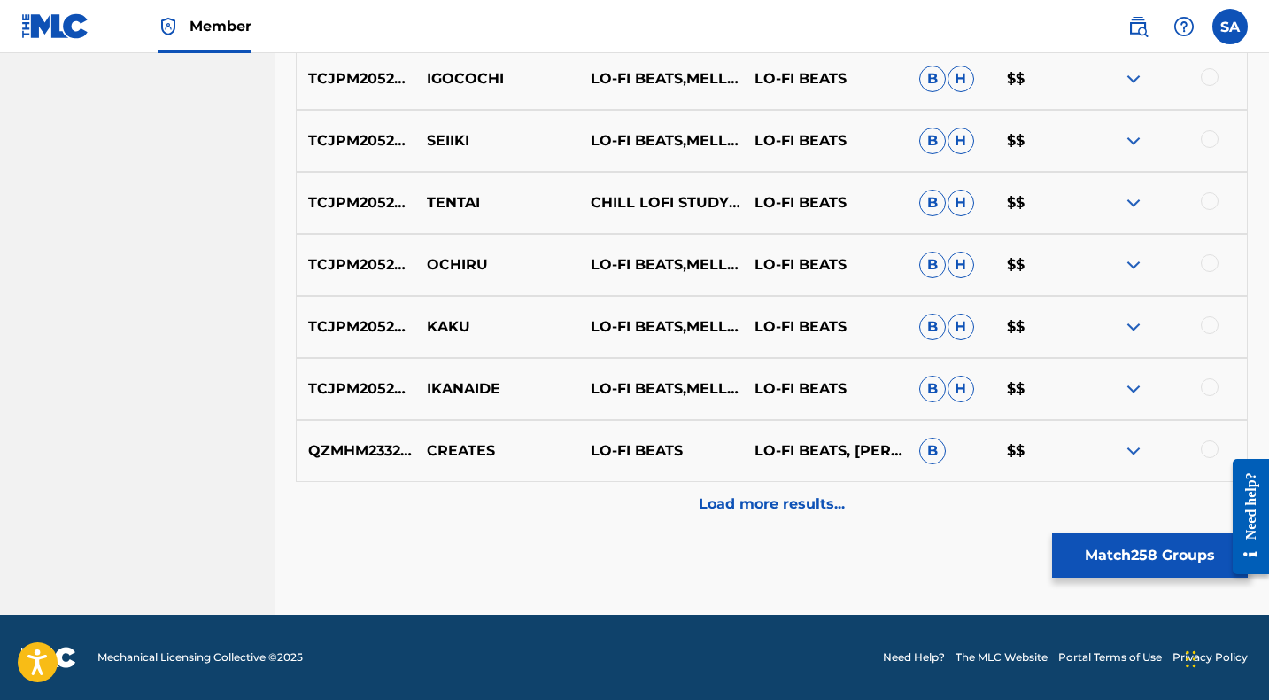
click at [576, 505] on div "Load more results..." at bounding box center [772, 504] width 952 height 44
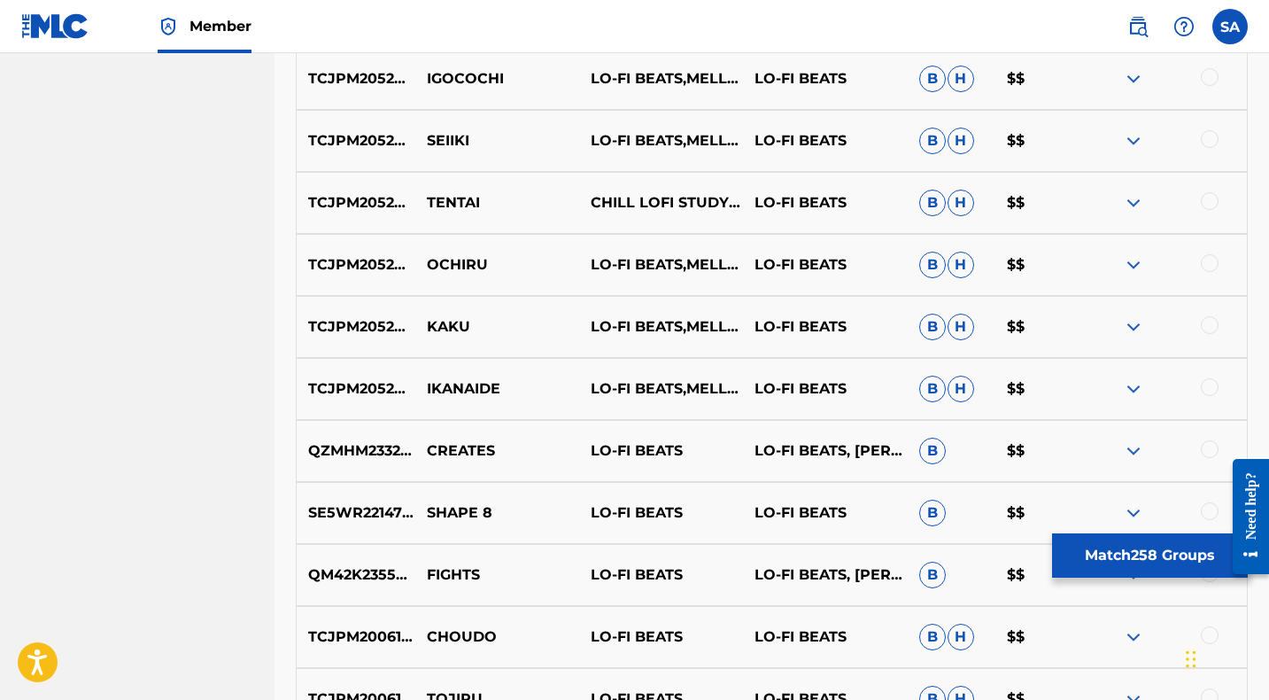
scroll to position [4670, 0]
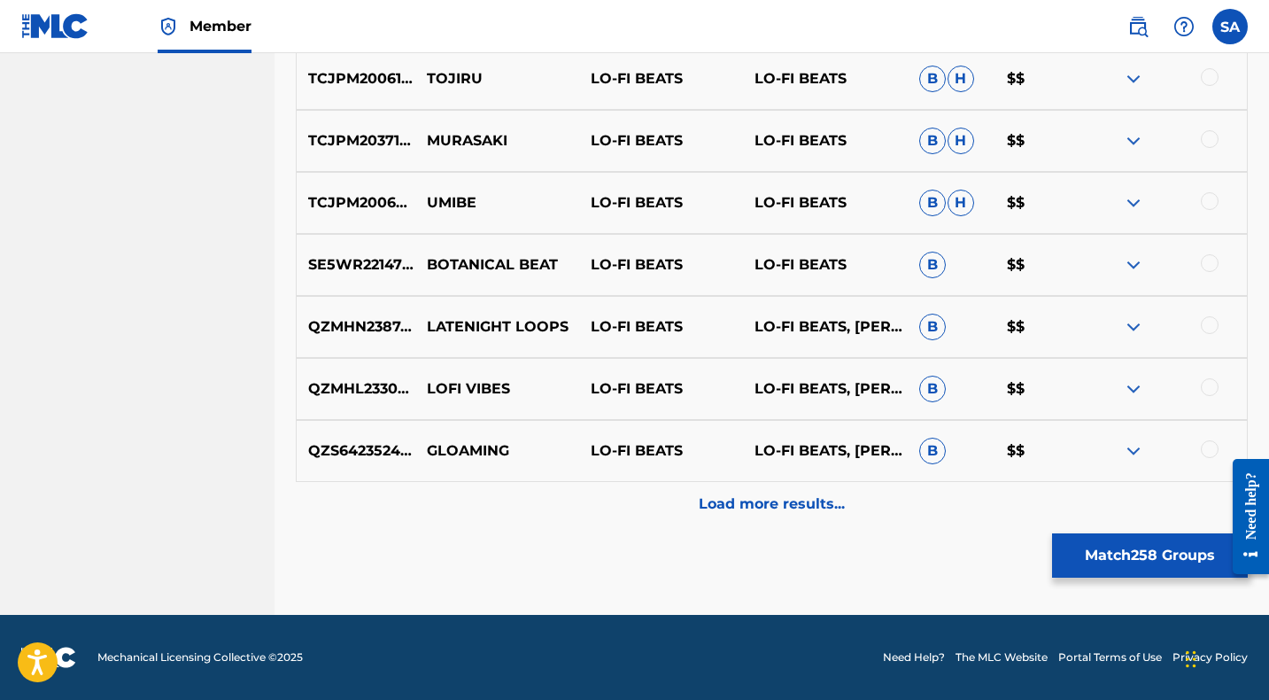
click at [569, 506] on div "Load more results..." at bounding box center [772, 504] width 952 height 44
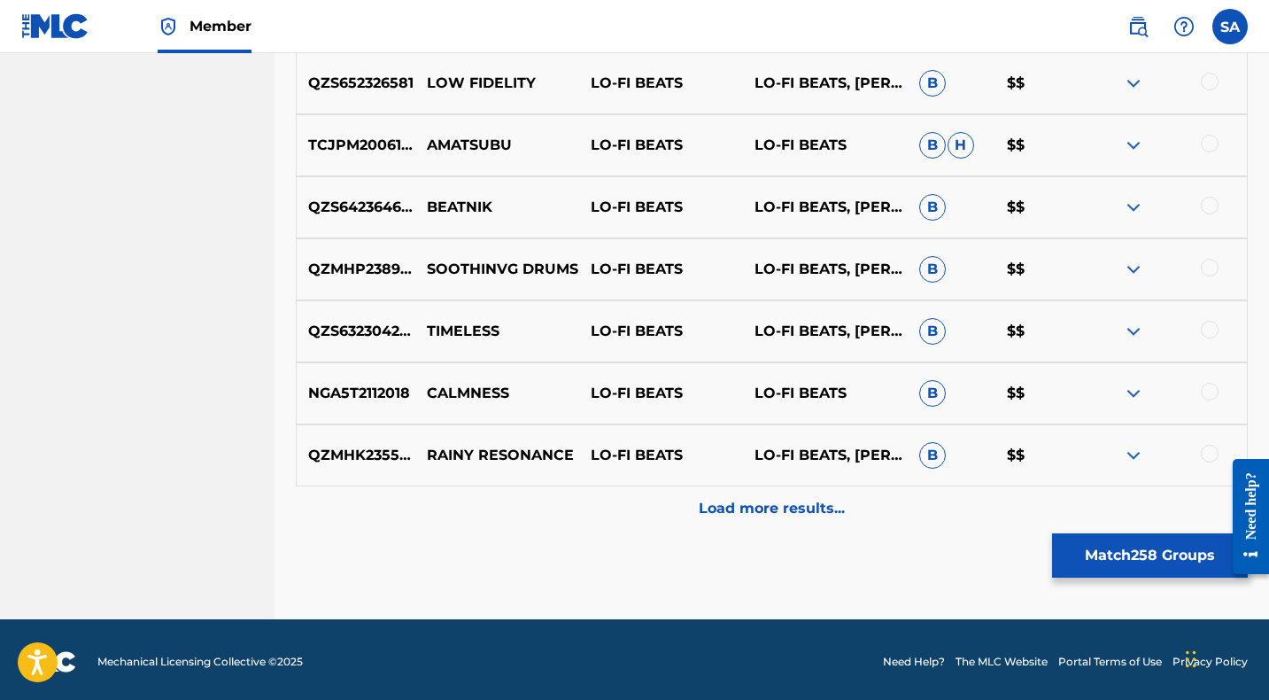
scroll to position [5290, 0]
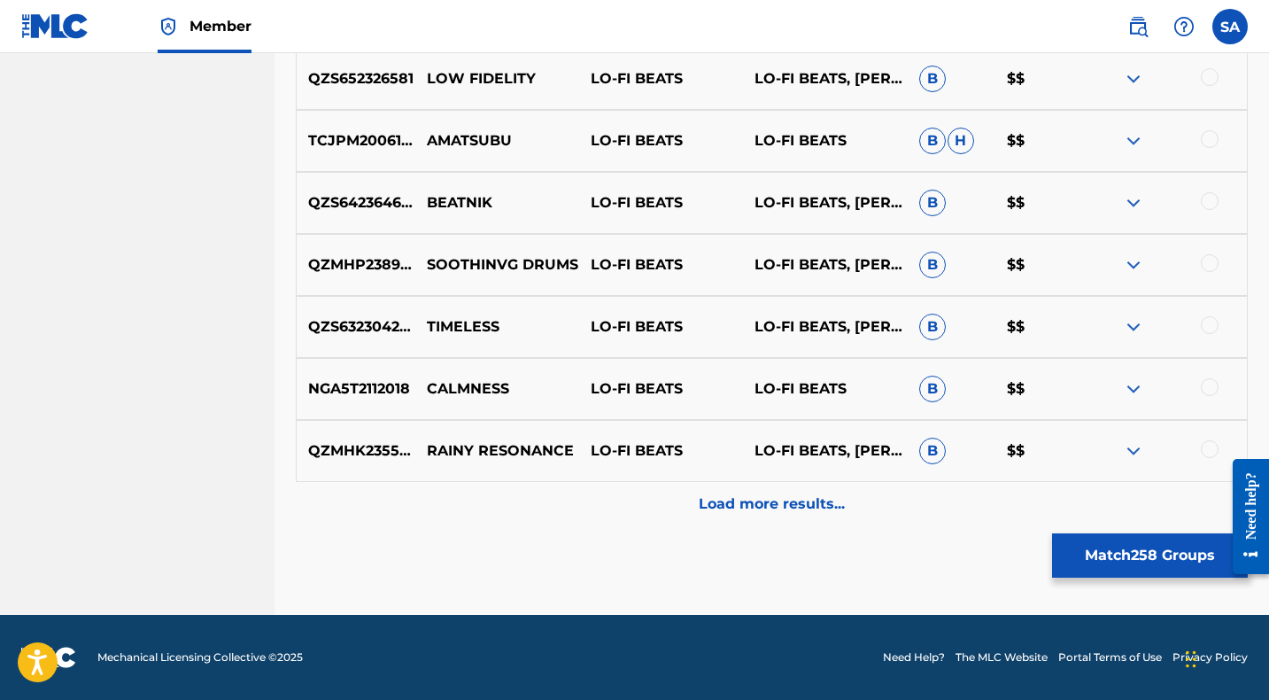
click at [560, 504] on div "Load more results..." at bounding box center [772, 504] width 952 height 44
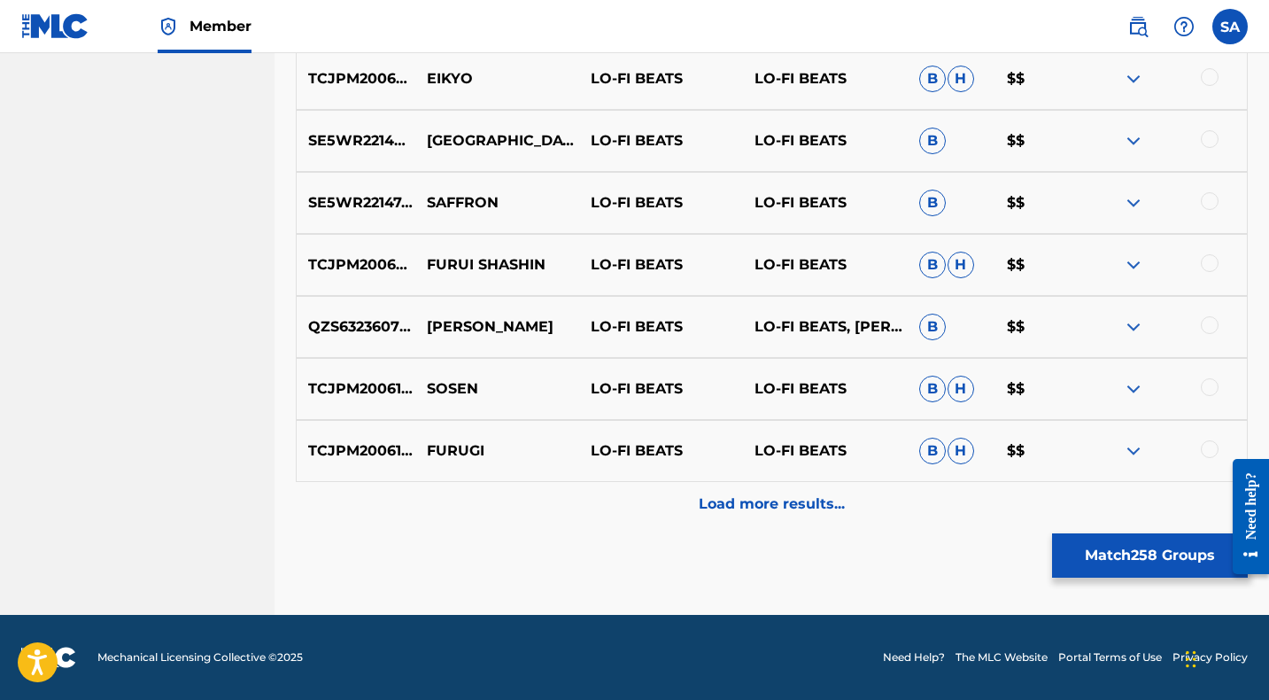
click at [543, 512] on div "Load more results..." at bounding box center [772, 504] width 952 height 44
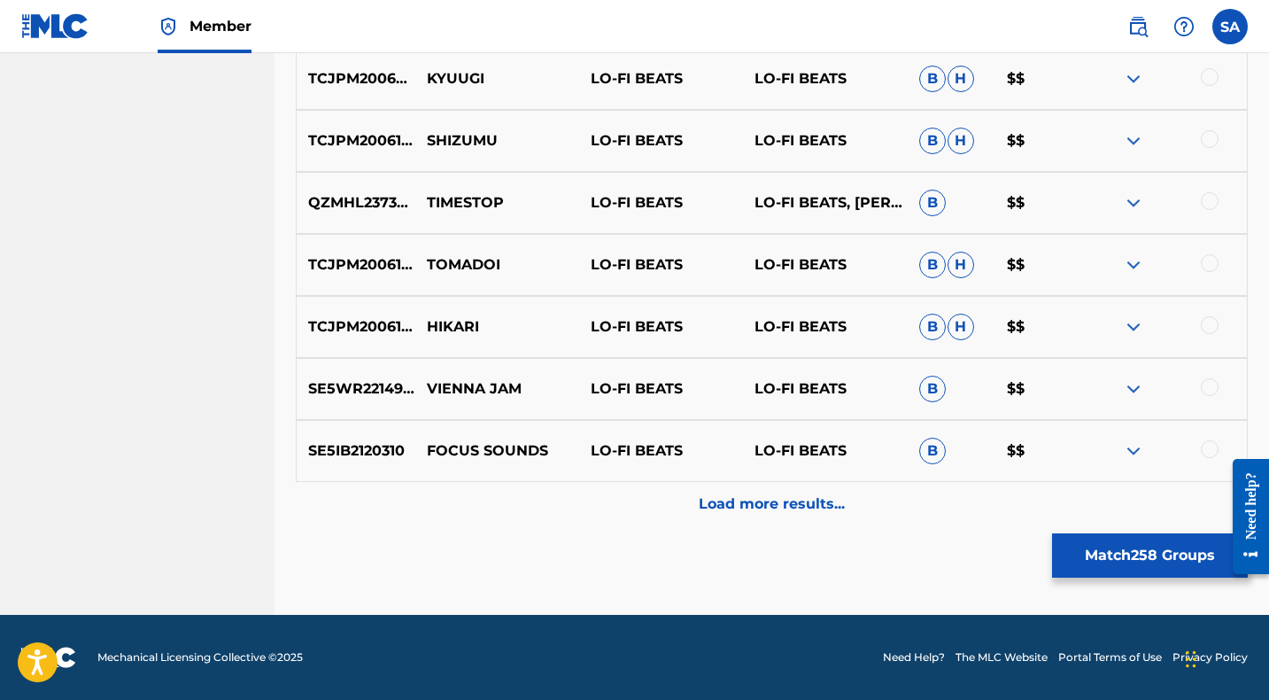
click at [531, 506] on div "Load more results..." at bounding box center [772, 504] width 952 height 44
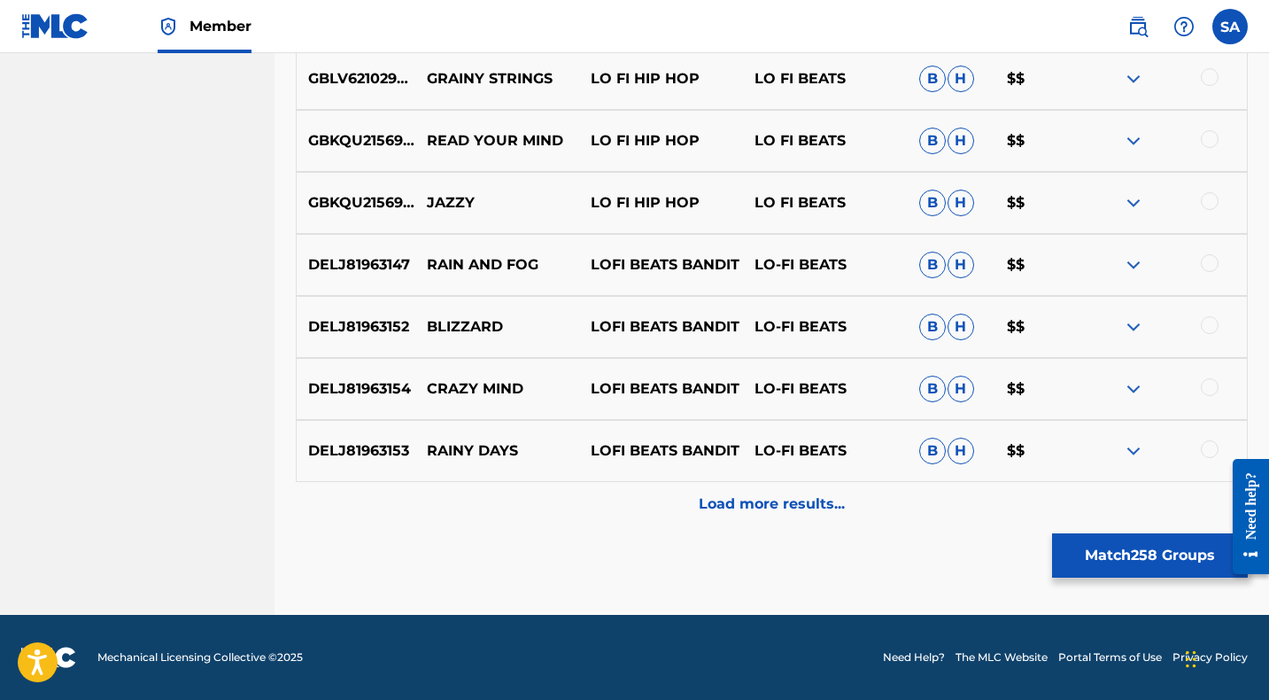
click at [539, 503] on div "Load more results..." at bounding box center [772, 504] width 952 height 44
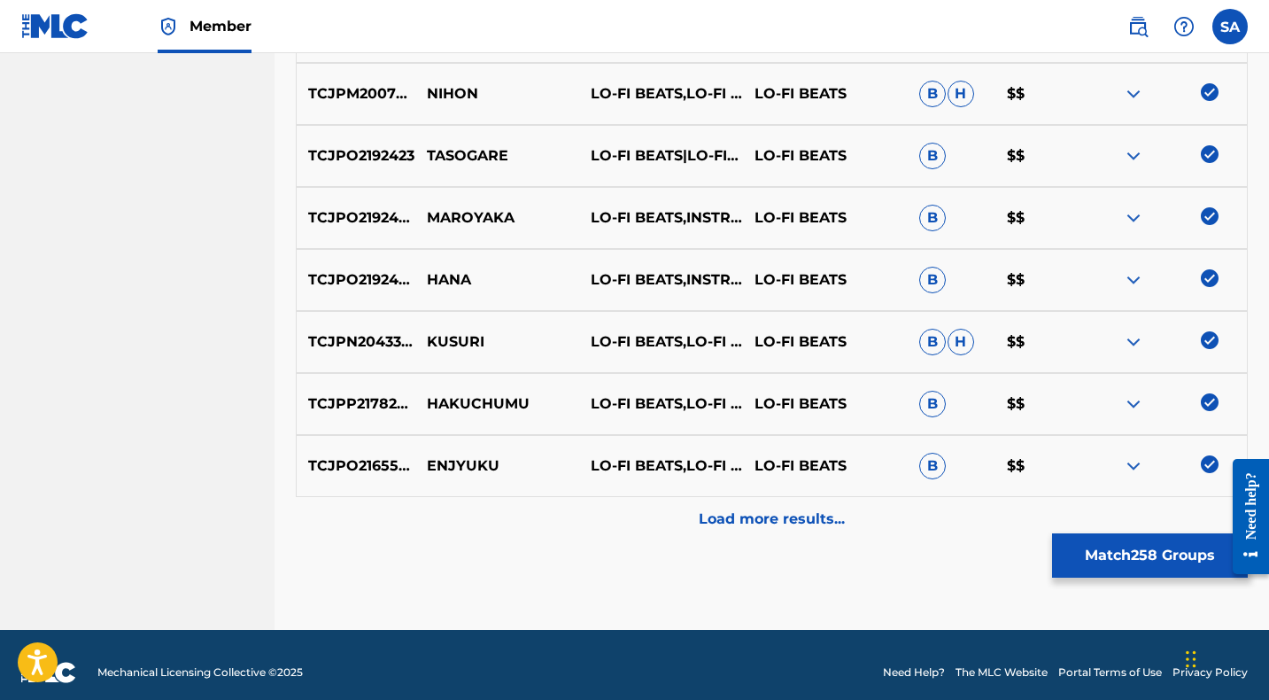
scroll to position [7769, 0]
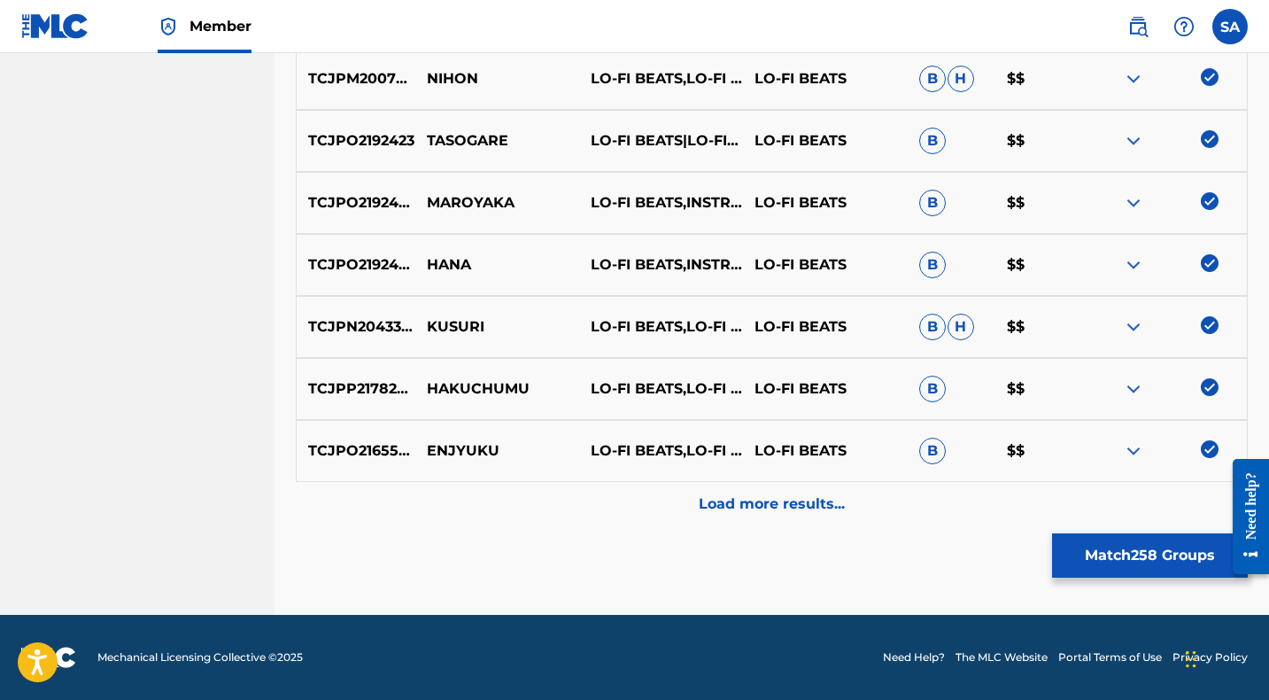
click at [532, 506] on div "Load more results..." at bounding box center [772, 504] width 952 height 44
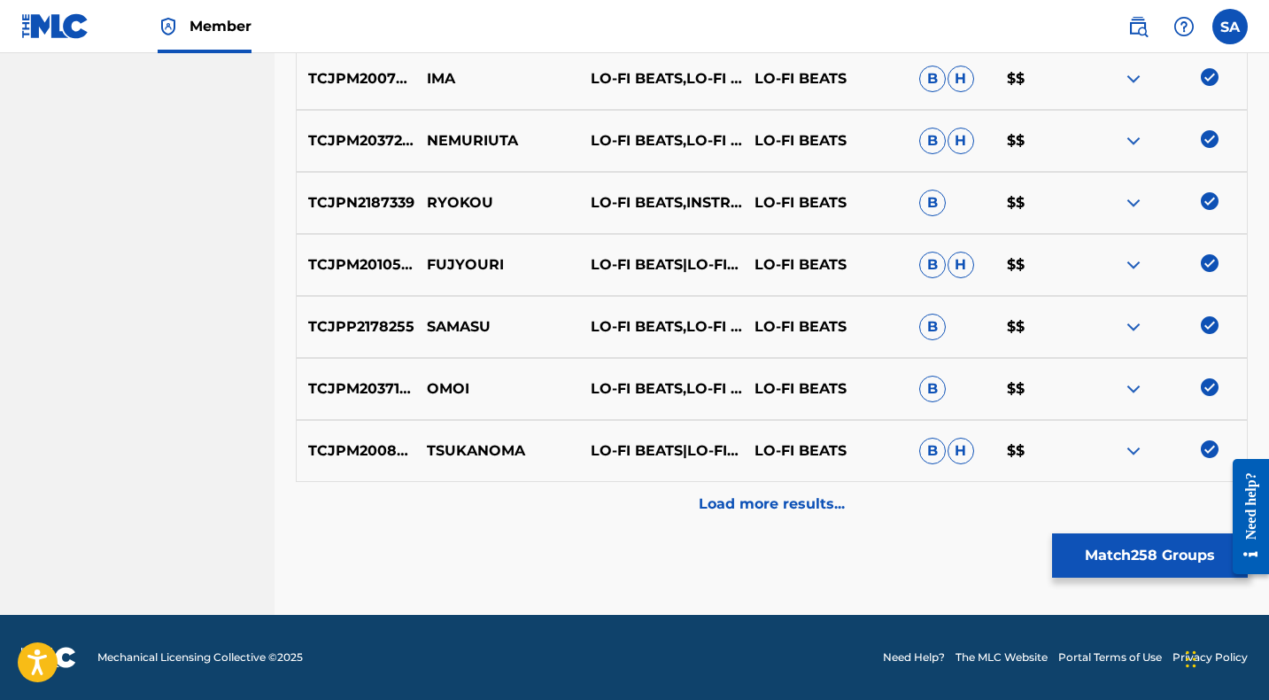
click at [539, 494] on div "Load more results..." at bounding box center [772, 504] width 952 height 44
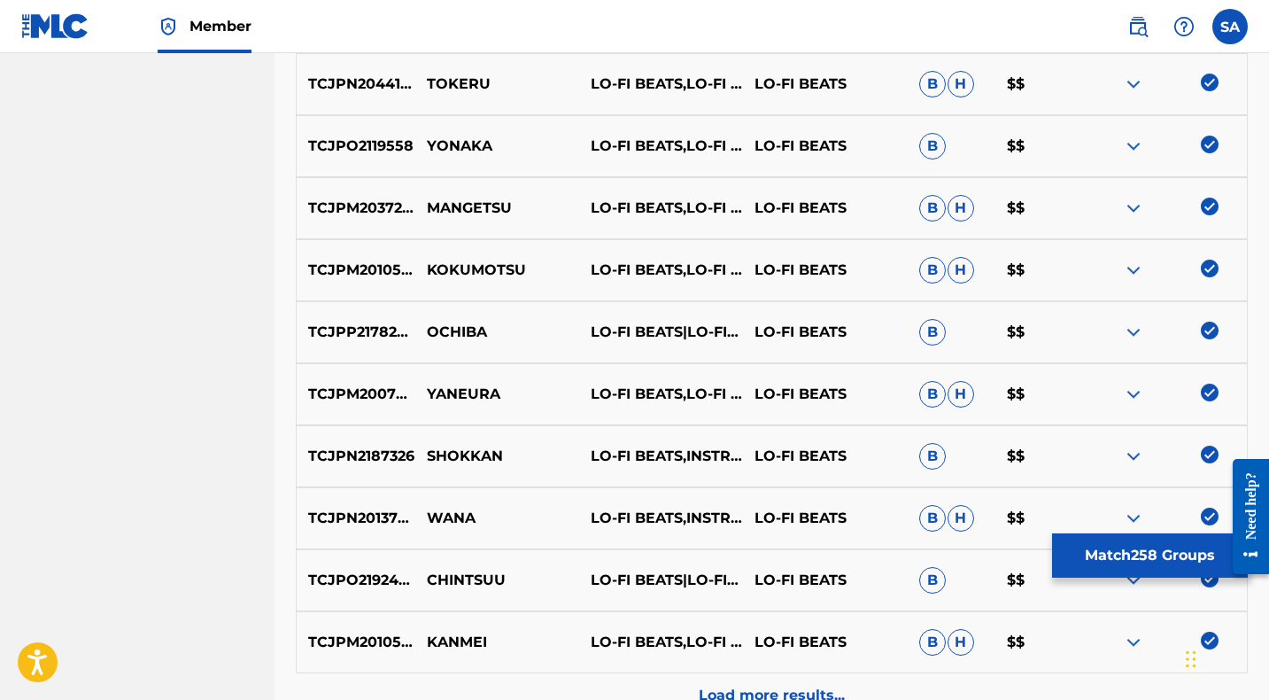
scroll to position [9009, 0]
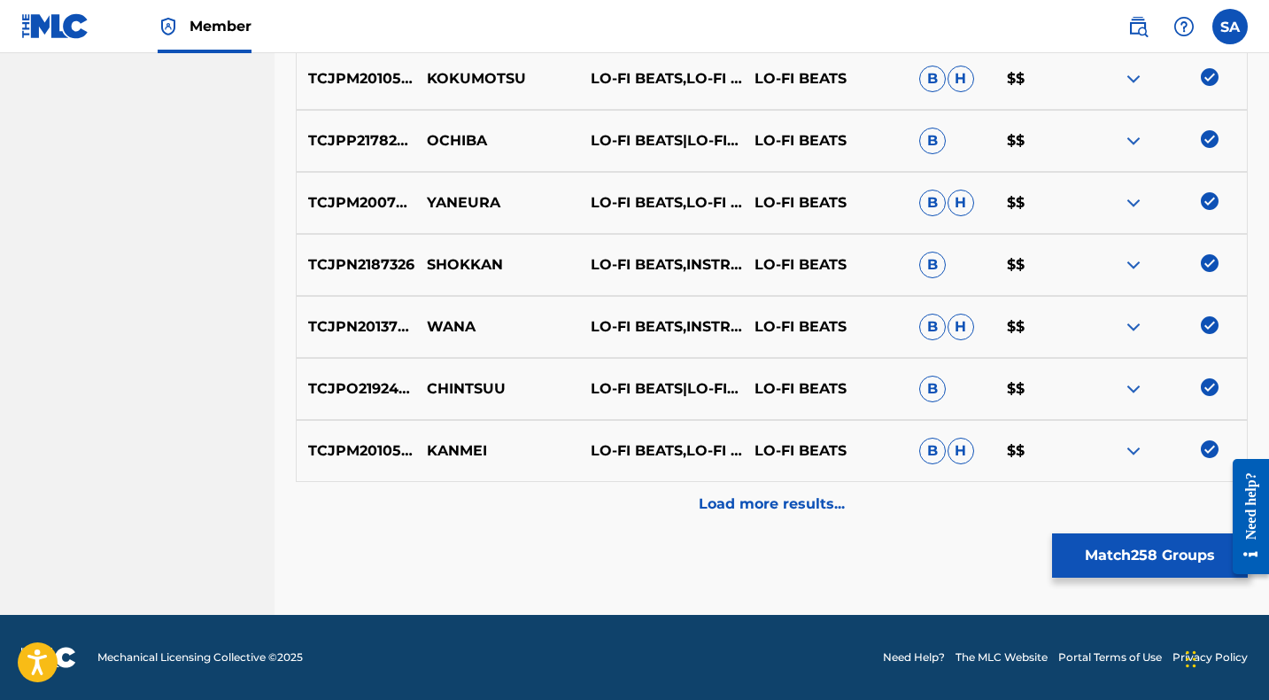
click at [537, 494] on div "Load more results..." at bounding box center [772, 504] width 952 height 44
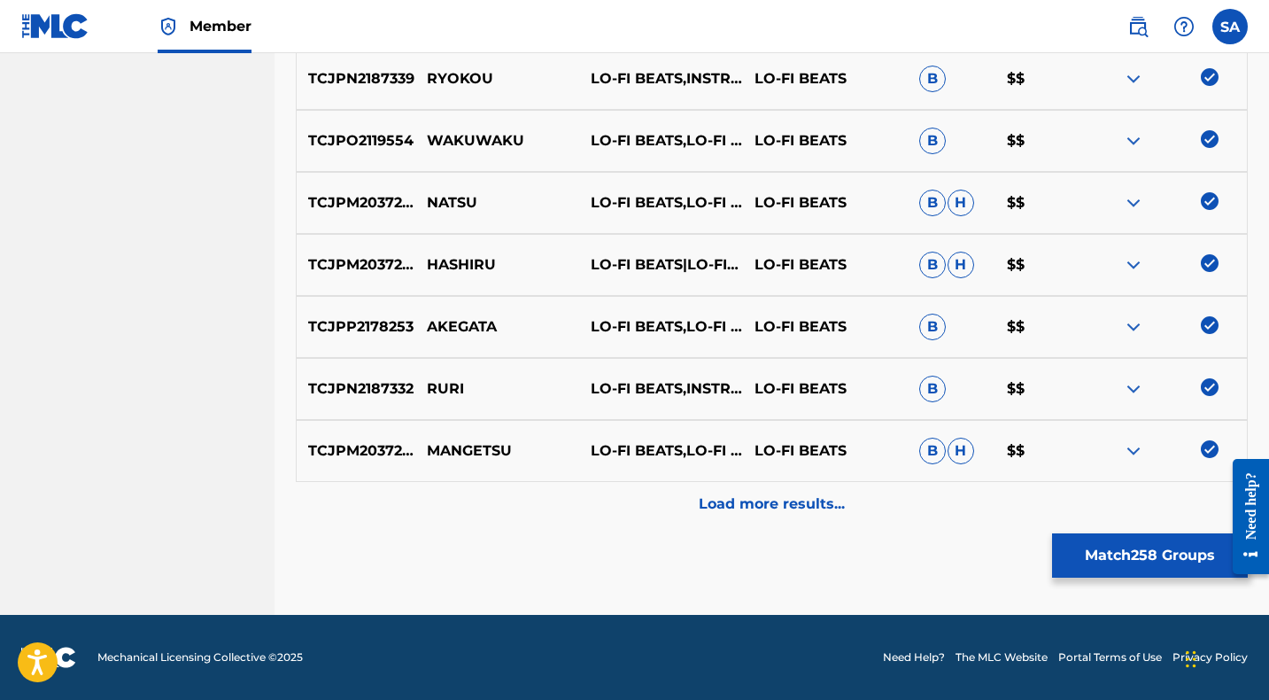
click at [539, 495] on div "Load more results..." at bounding box center [772, 504] width 952 height 44
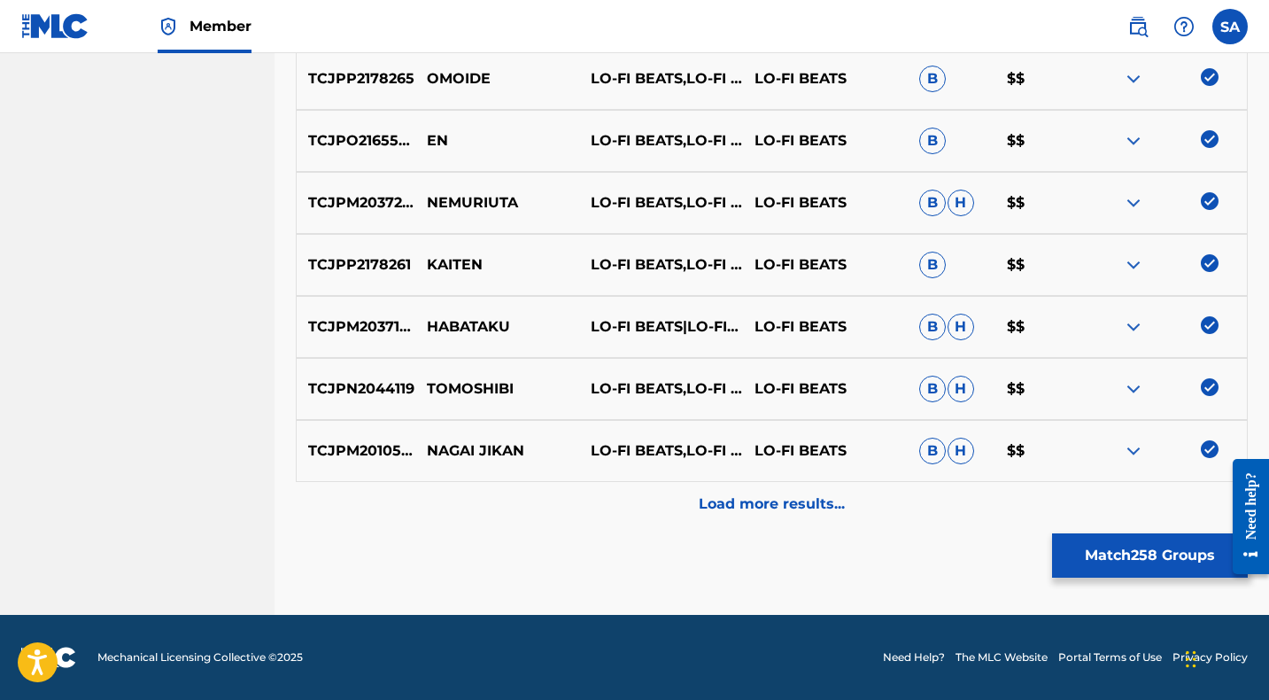
click at [540, 498] on div "Load more results..." at bounding box center [772, 504] width 952 height 44
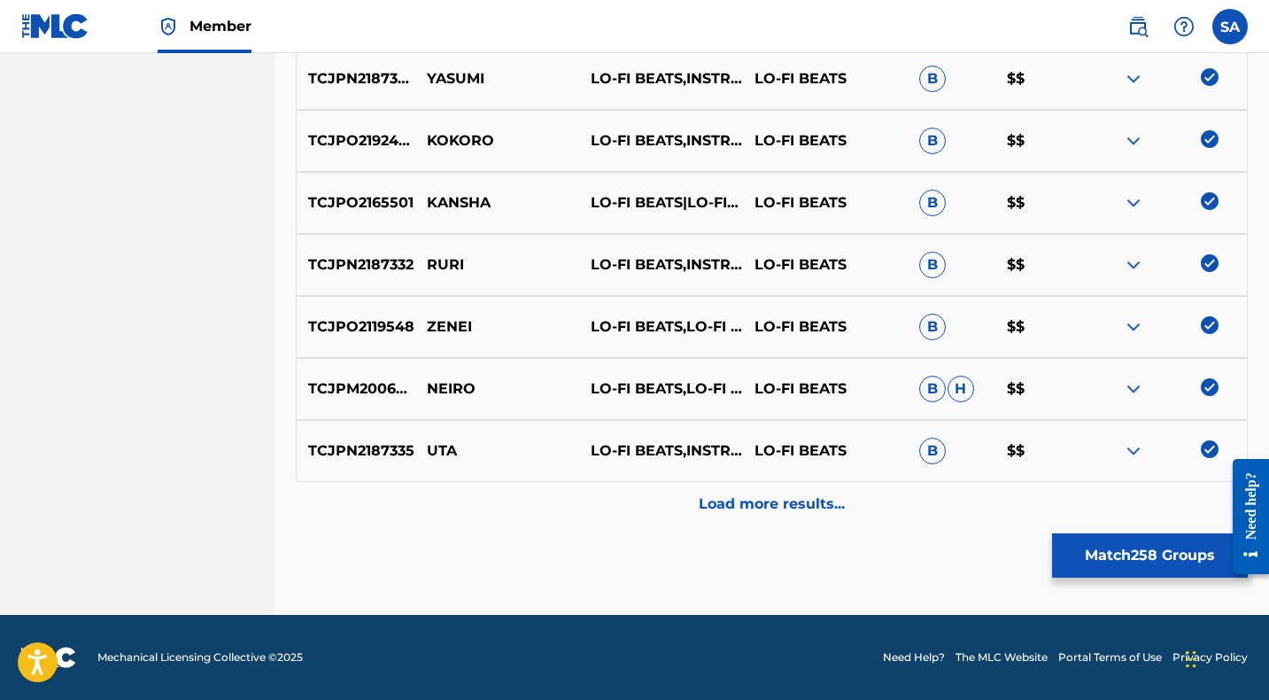
click at [544, 505] on div "Load more results..." at bounding box center [772, 504] width 952 height 44
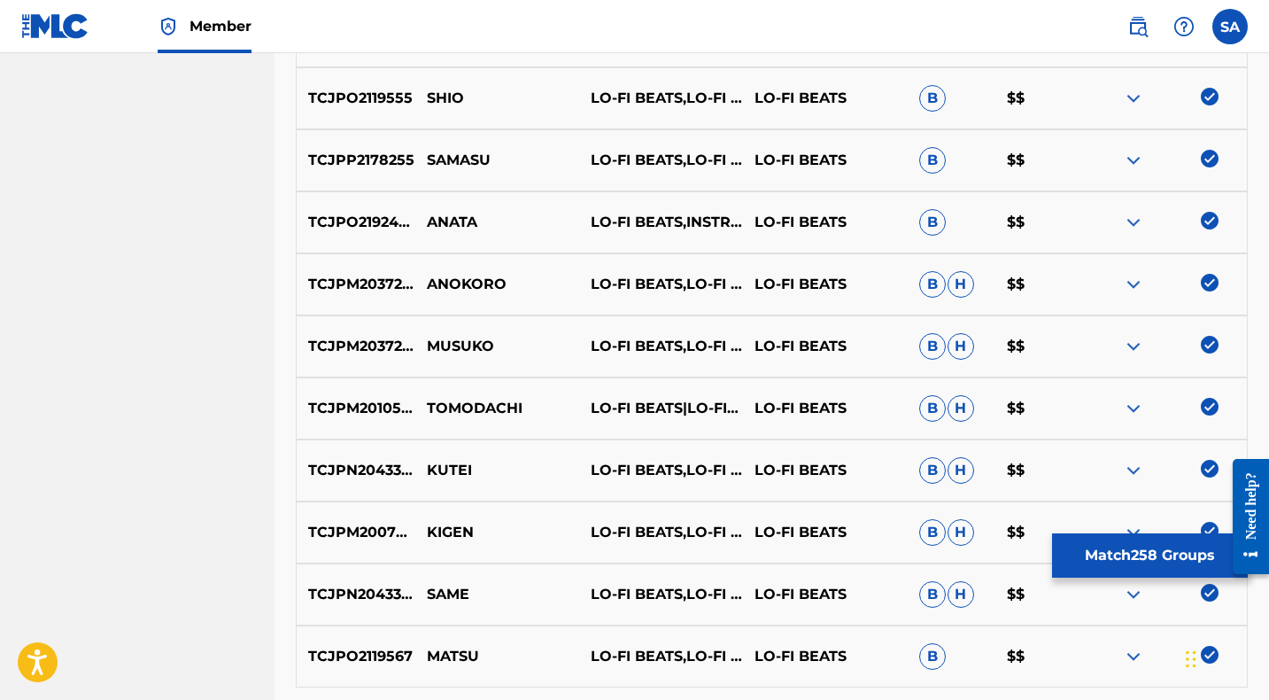
scroll to position [11488, 0]
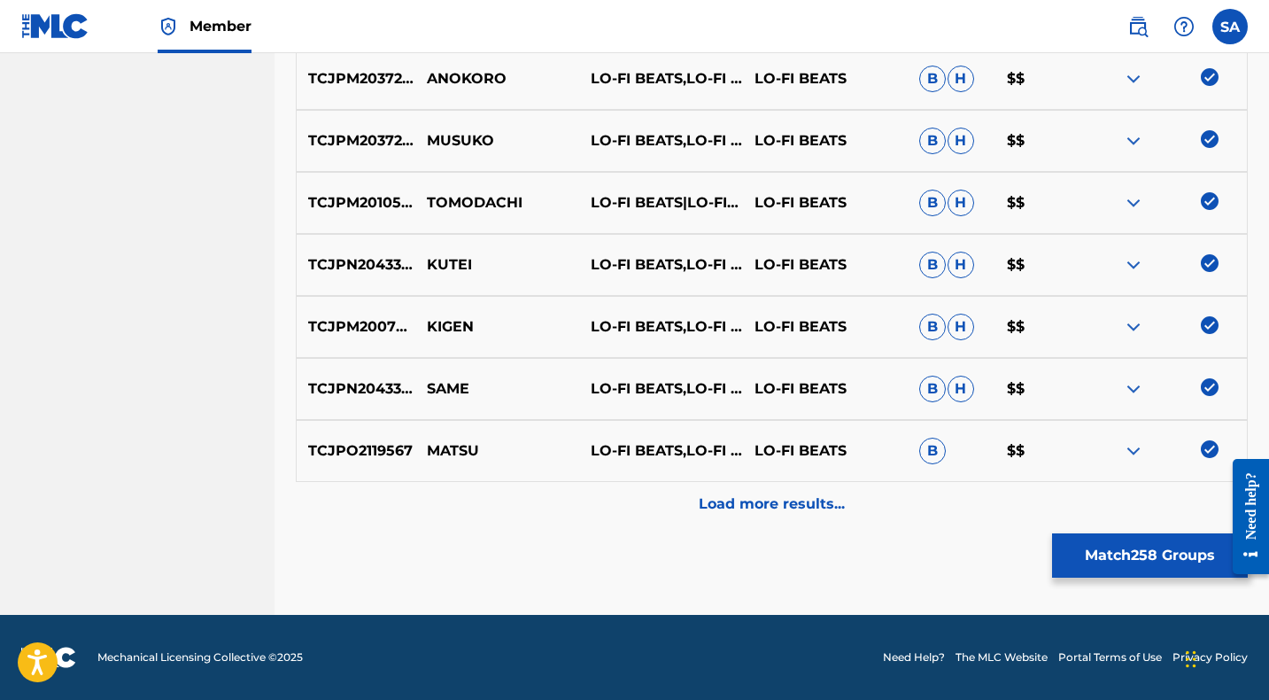
click at [548, 506] on div "Load more results..." at bounding box center [772, 504] width 952 height 44
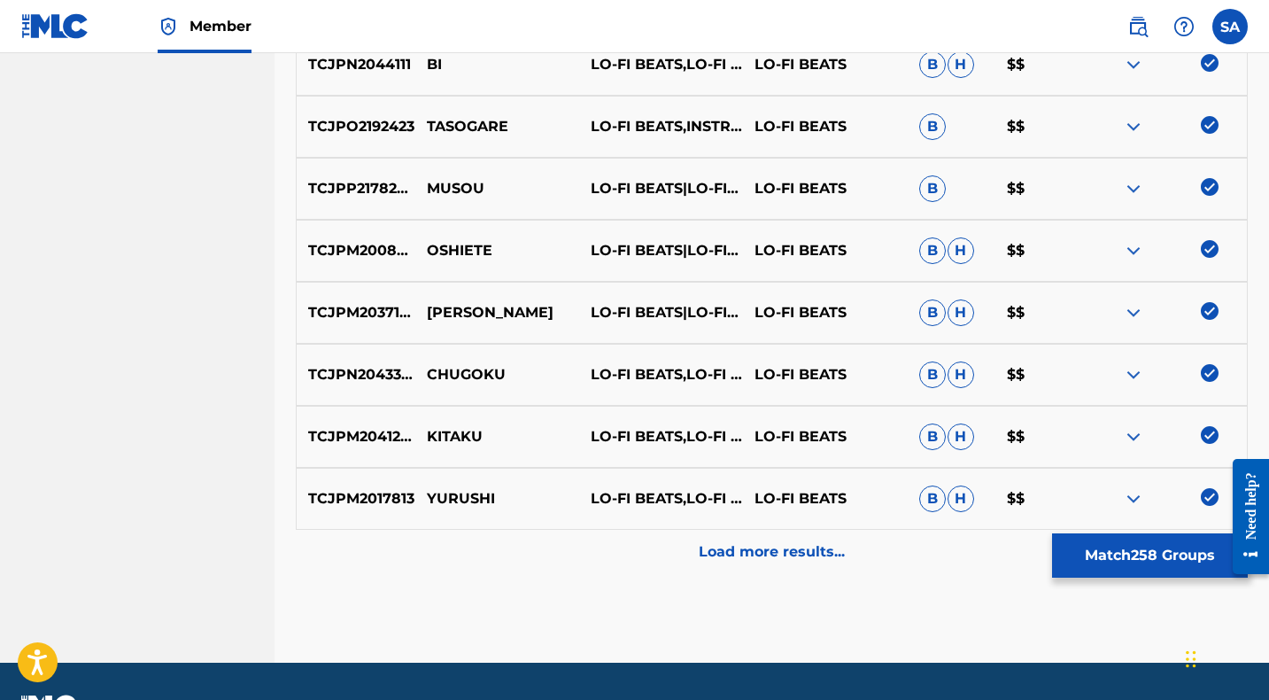
click at [555, 538] on div "Load more results..." at bounding box center [772, 552] width 952 height 44
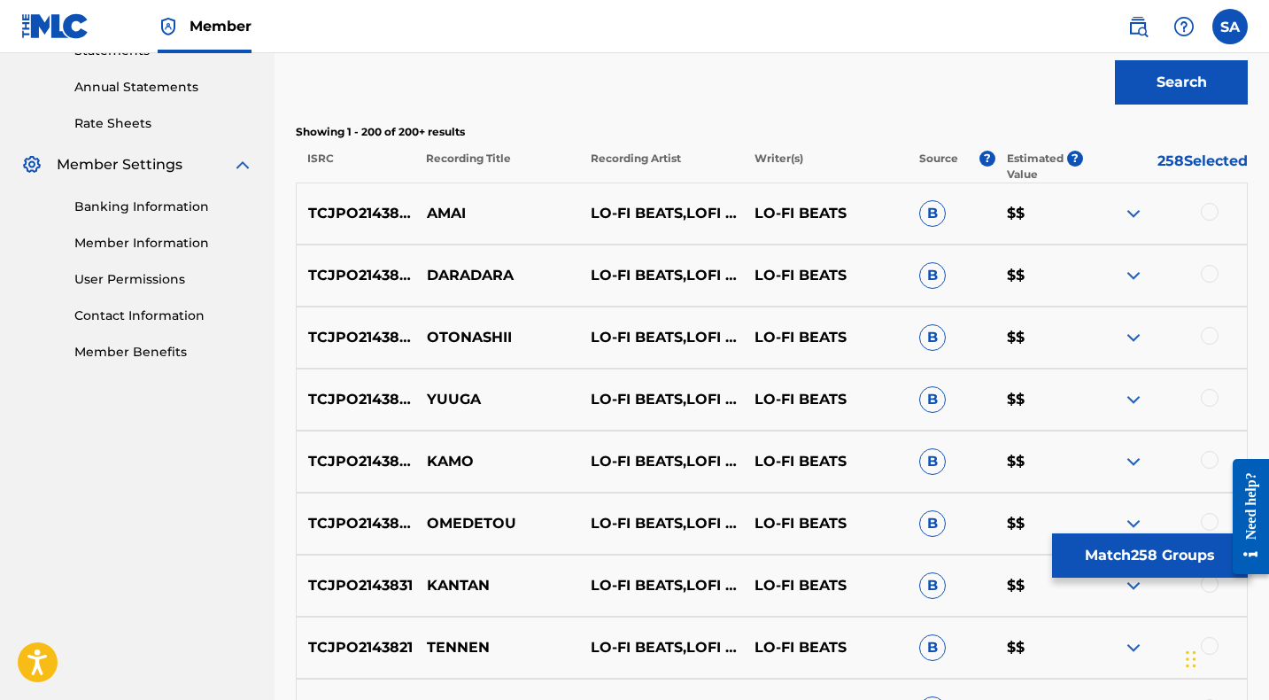
scroll to position [631, 0]
click at [1209, 209] on div at bounding box center [1210, 211] width 18 height 18
drag, startPoint x: 452, startPoint y: 212, endPoint x: 428, endPoint y: 210, distance: 24.0
click at [428, 210] on p "AMAI" at bounding box center [497, 212] width 164 height 21
click at [1210, 269] on div at bounding box center [1210, 273] width 18 height 18
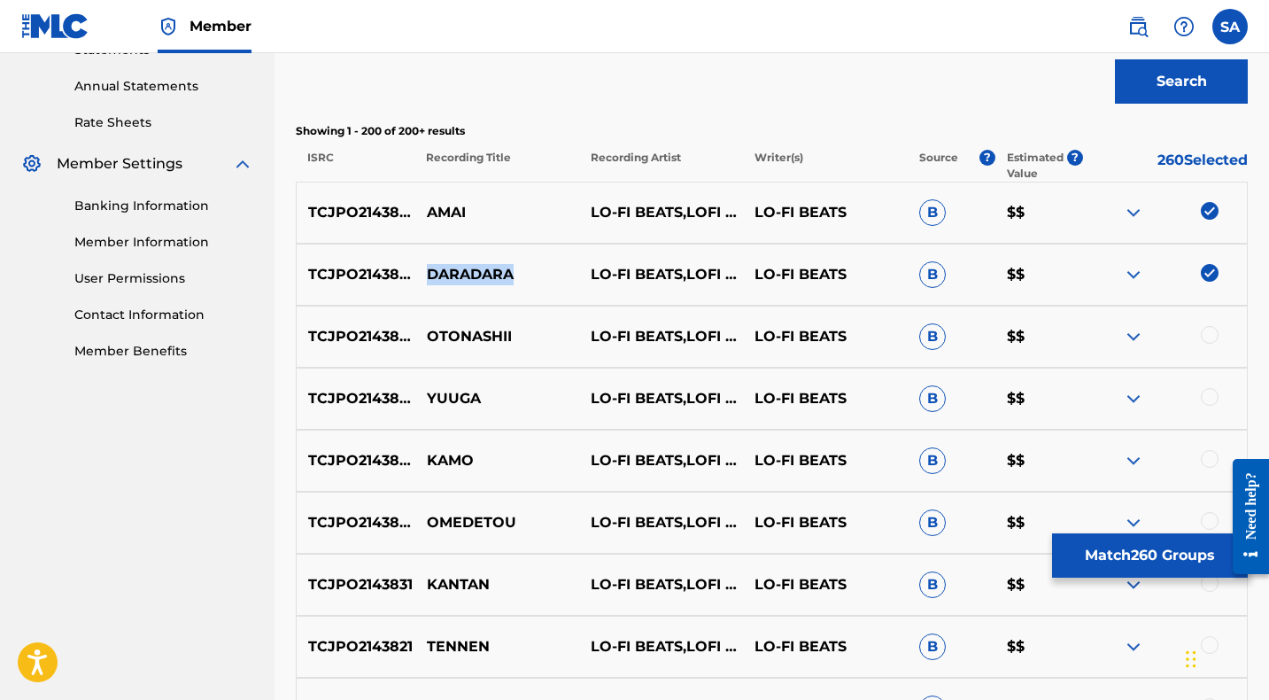
drag, startPoint x: 522, startPoint y: 274, endPoint x: 413, endPoint y: 273, distance: 108.9
click at [408, 274] on div "TCJPO2143826 DARADARA LO-FI BEATS,LOFI HIP & LOFI FROST LO-FI BEATS B $$" at bounding box center [772, 275] width 952 height 62
click at [416, 272] on p "DARADARA" at bounding box center [497, 274] width 164 height 21
click at [432, 271] on p "DARADARA" at bounding box center [497, 274] width 164 height 21
drag, startPoint x: 522, startPoint y: 271, endPoint x: 430, endPoint y: 276, distance: 91.4
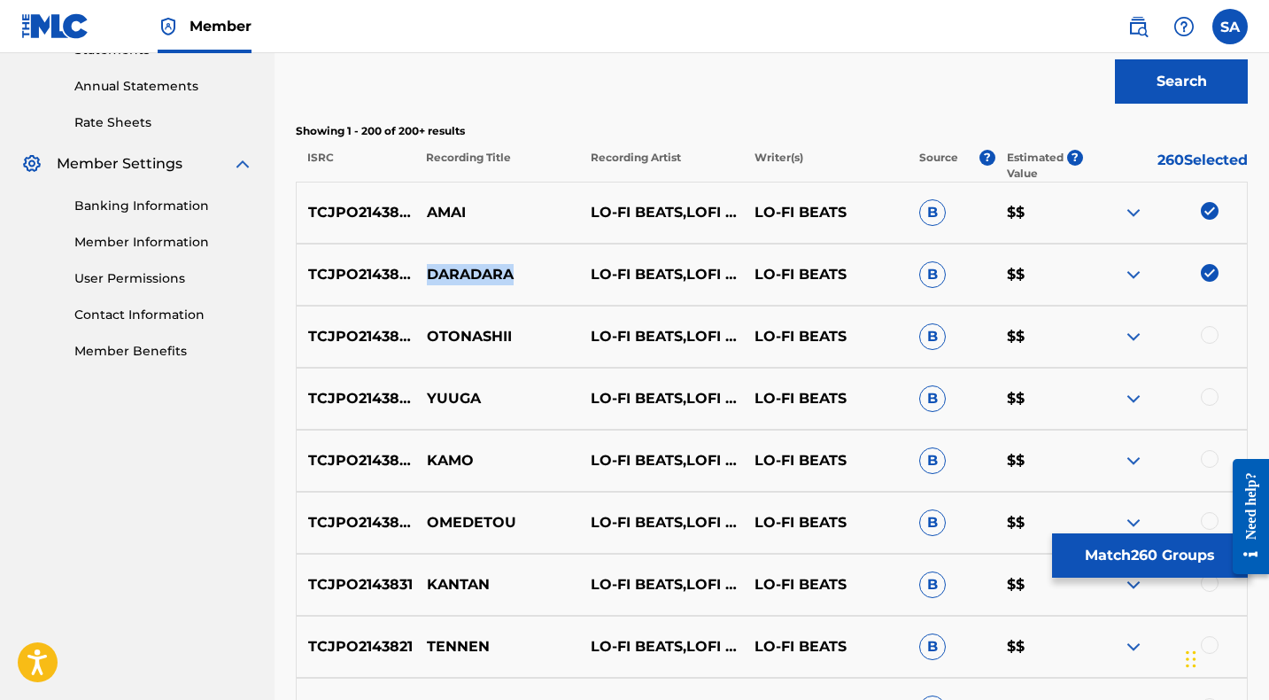
click at [430, 276] on p "DARADARA" at bounding box center [497, 274] width 164 height 21
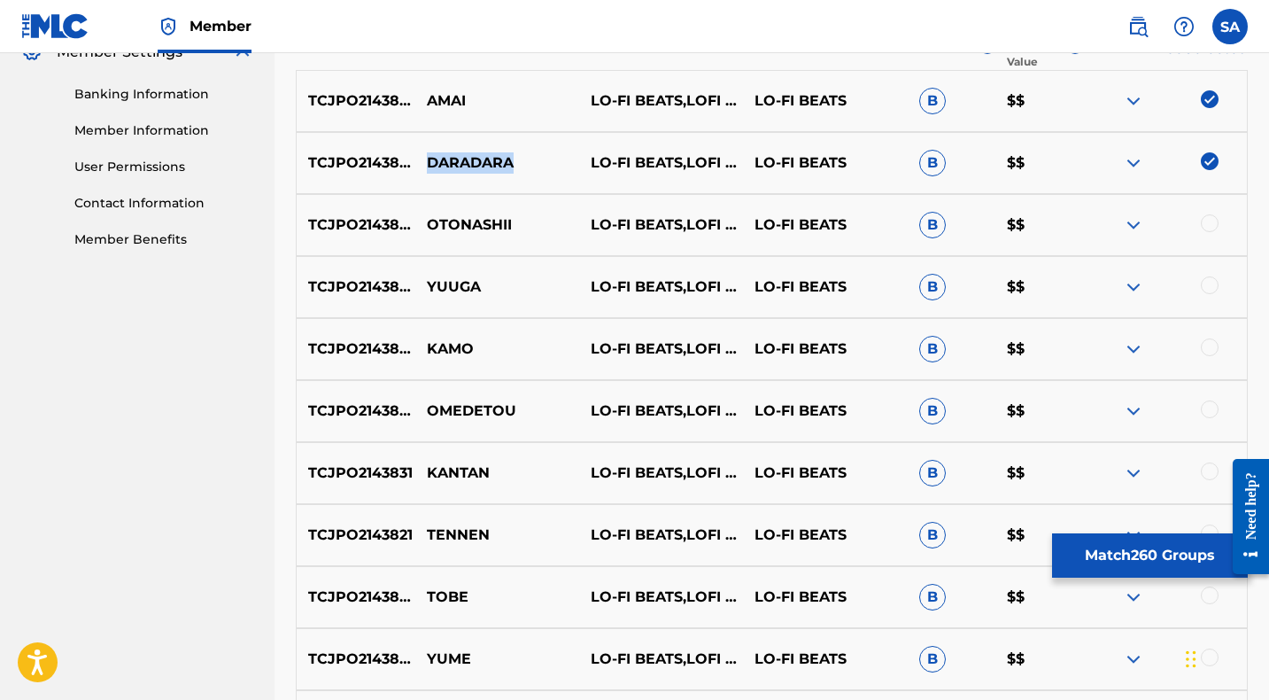
scroll to position [745, 0]
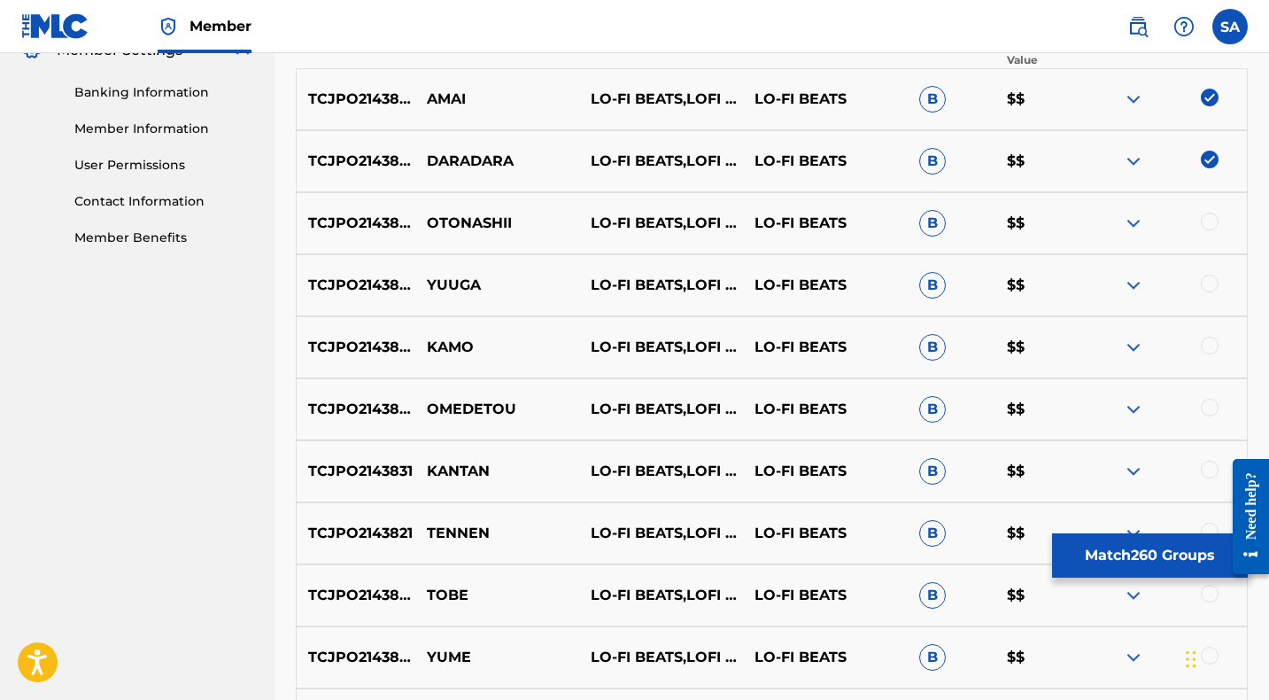
drag, startPoint x: 1210, startPoint y: 220, endPoint x: 1178, endPoint y: 222, distance: 32.8
click at [1210, 220] on div at bounding box center [1210, 222] width 18 height 18
drag, startPoint x: 510, startPoint y: 222, endPoint x: 429, endPoint y: 221, distance: 80.6
click at [429, 221] on p "OTONASHII" at bounding box center [497, 223] width 164 height 21
click at [1132, 222] on img at bounding box center [1133, 223] width 21 height 21
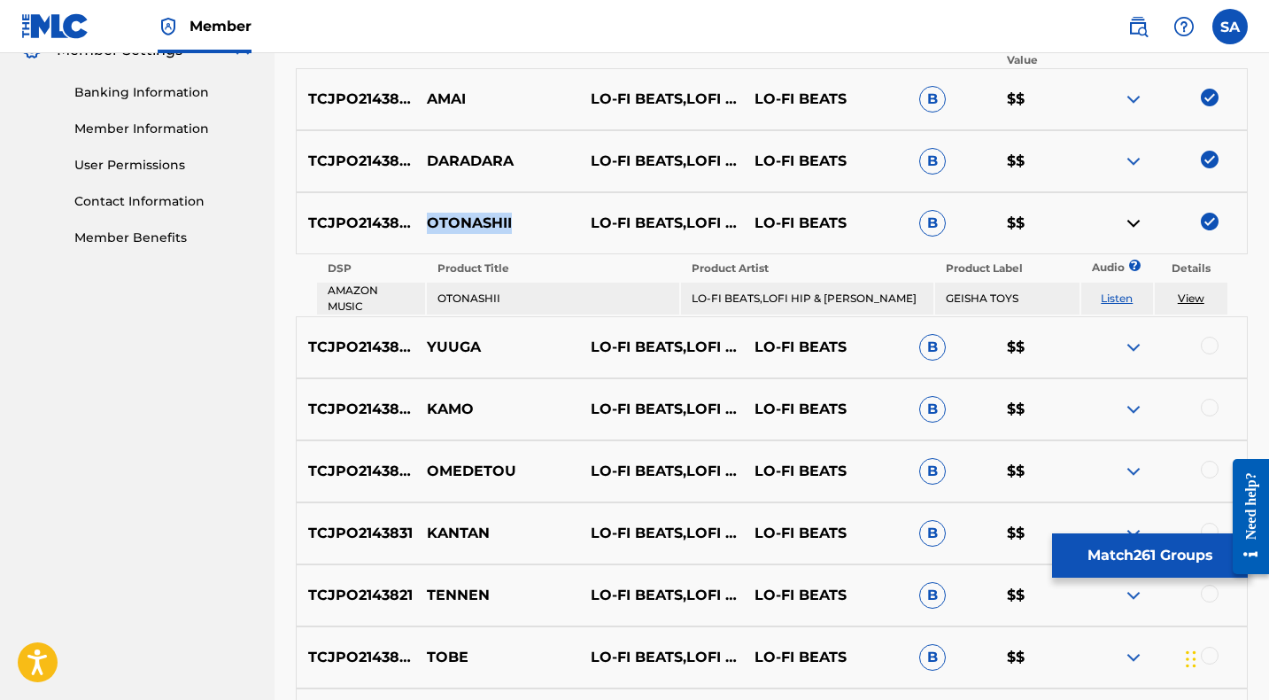
click at [1119, 300] on link "Listen" at bounding box center [1117, 297] width 32 height 13
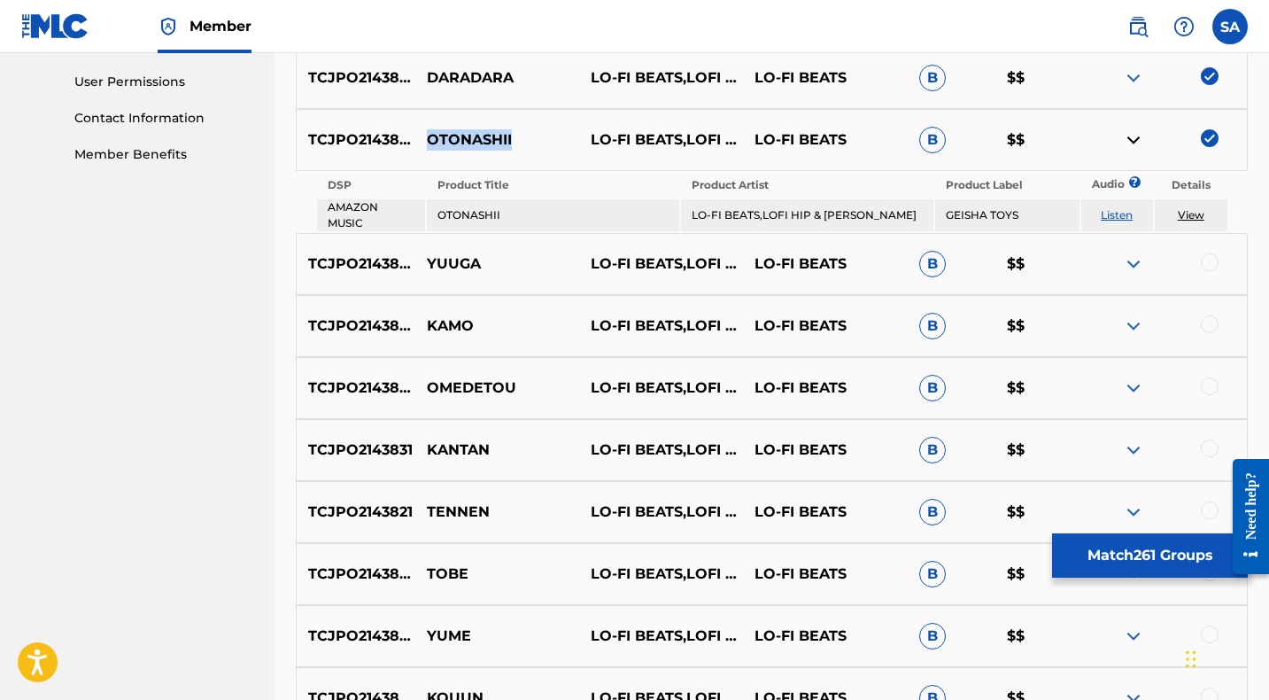
scroll to position [839, 0]
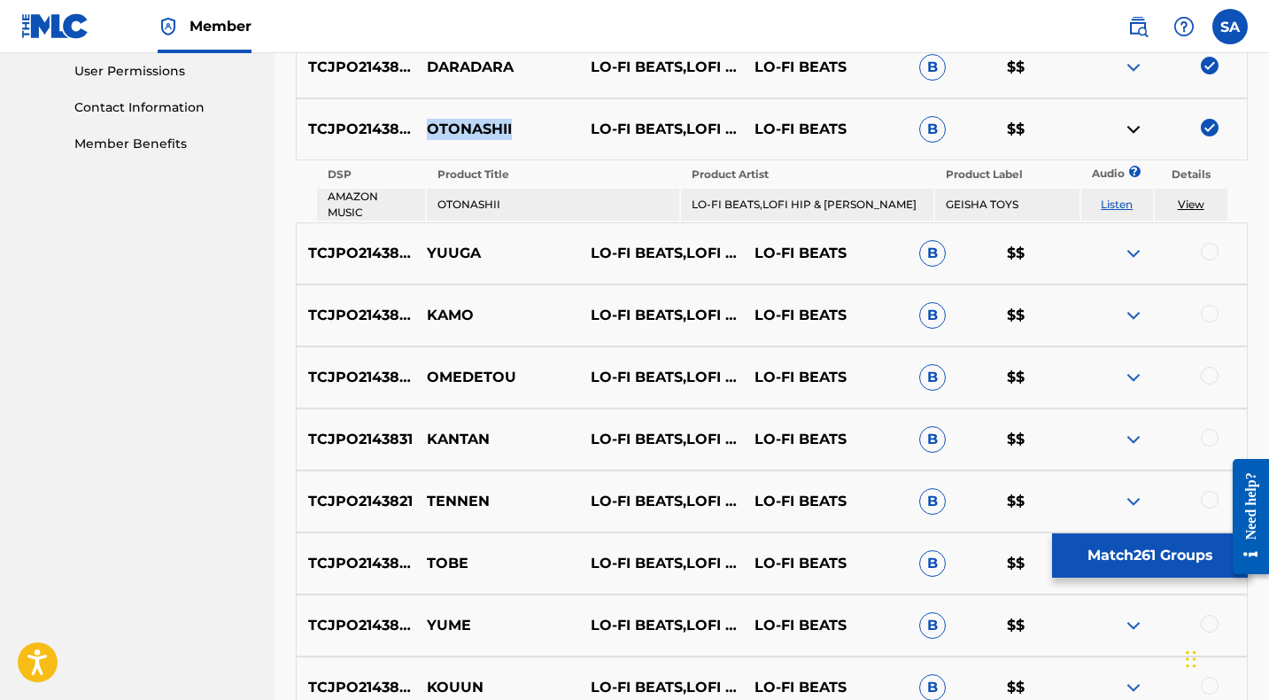
click at [1131, 128] on img at bounding box center [1133, 129] width 21 height 21
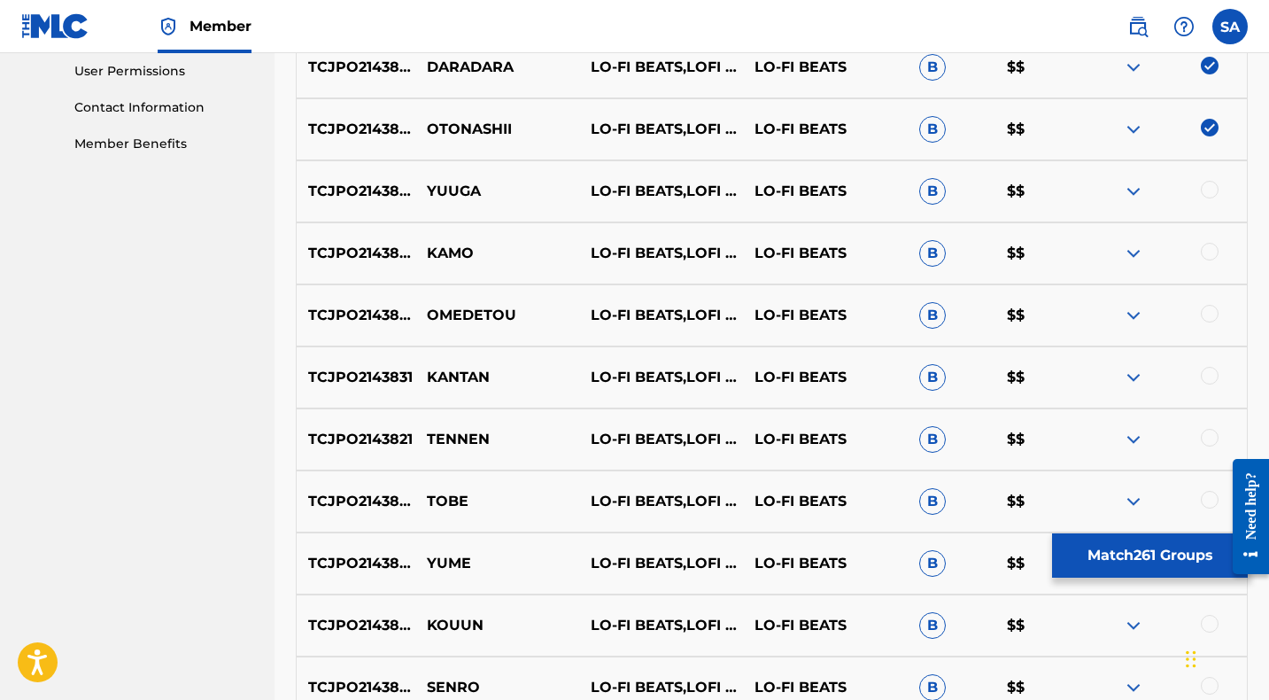
drag, startPoint x: 1210, startPoint y: 189, endPoint x: 905, endPoint y: 187, distance: 304.6
click at [1209, 188] on div at bounding box center [1210, 190] width 18 height 18
drag, startPoint x: 482, startPoint y: 189, endPoint x: 429, endPoint y: 185, distance: 53.2
click at [429, 185] on p "YUUGA" at bounding box center [497, 191] width 164 height 21
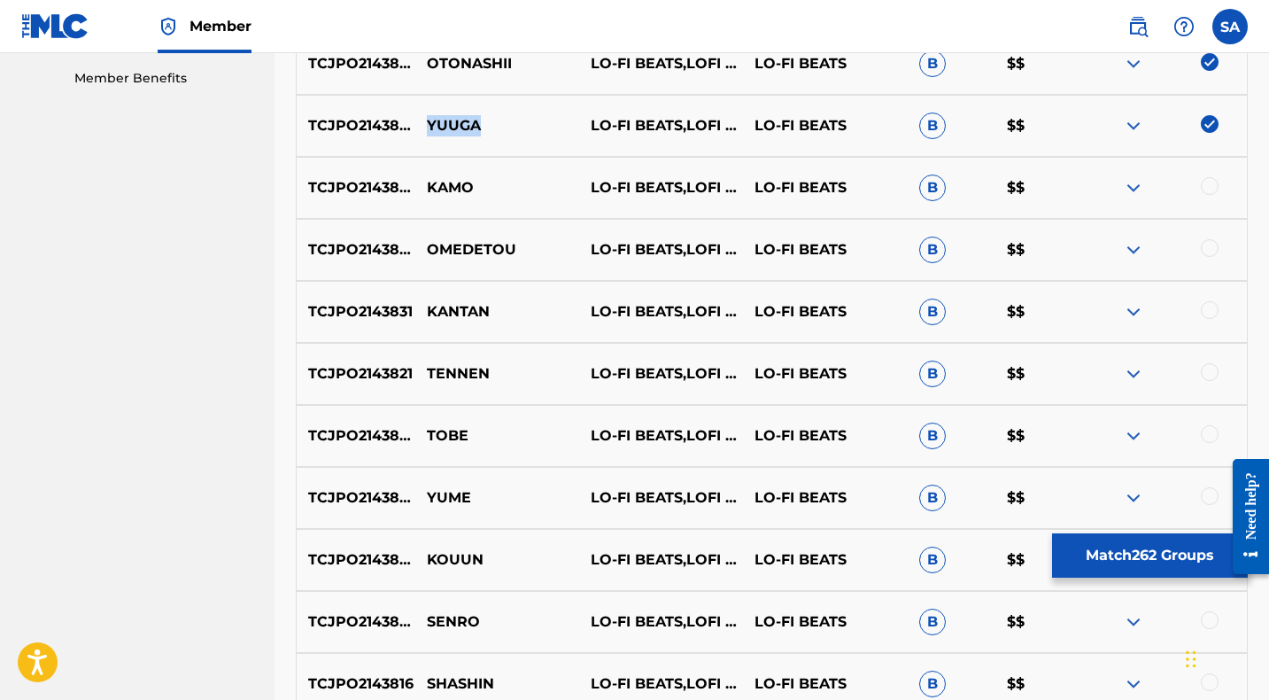
scroll to position [903, 0]
drag, startPoint x: 1209, startPoint y: 186, endPoint x: 699, endPoint y: 187, distance: 510.0
click at [1209, 185] on div at bounding box center [1210, 187] width 18 height 18
drag, startPoint x: 474, startPoint y: 192, endPoint x: 429, endPoint y: 190, distance: 44.3
click at [429, 190] on p "KAMO" at bounding box center [497, 188] width 164 height 21
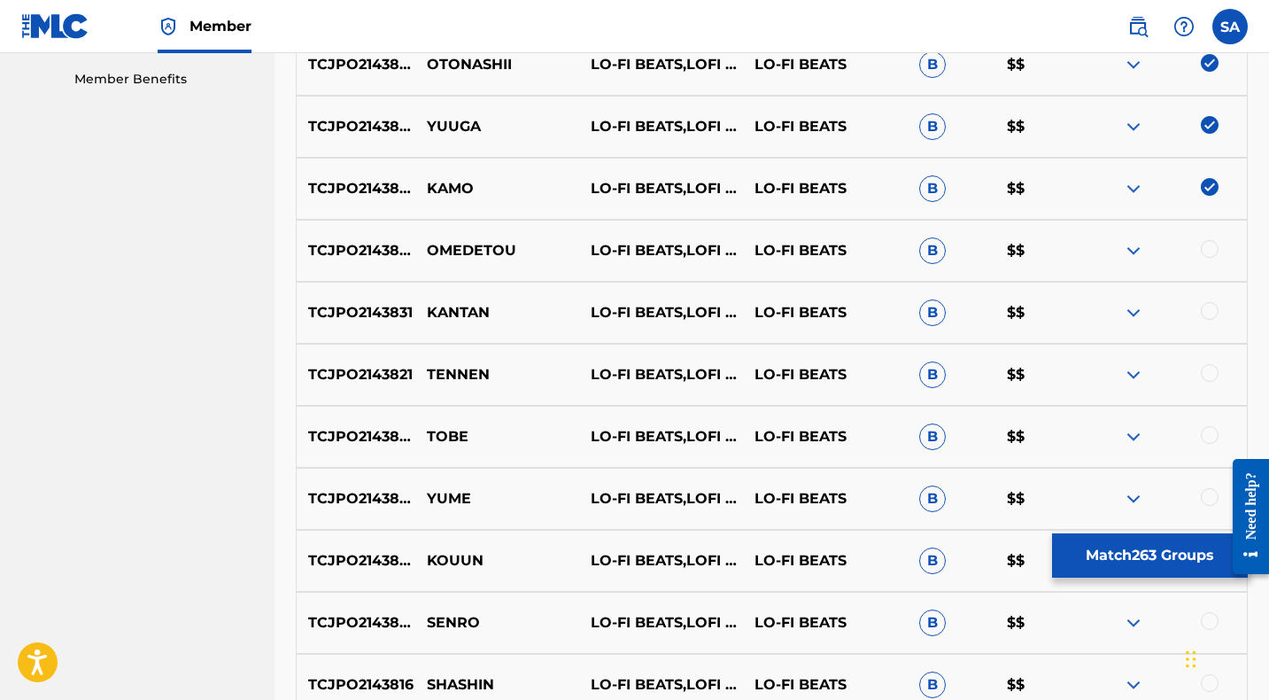
click at [1209, 249] on div at bounding box center [1210, 249] width 18 height 18
drag, startPoint x: 529, startPoint y: 249, endPoint x: 427, endPoint y: 248, distance: 101.8
click at [427, 248] on p "OMEDETOU" at bounding box center [497, 250] width 164 height 21
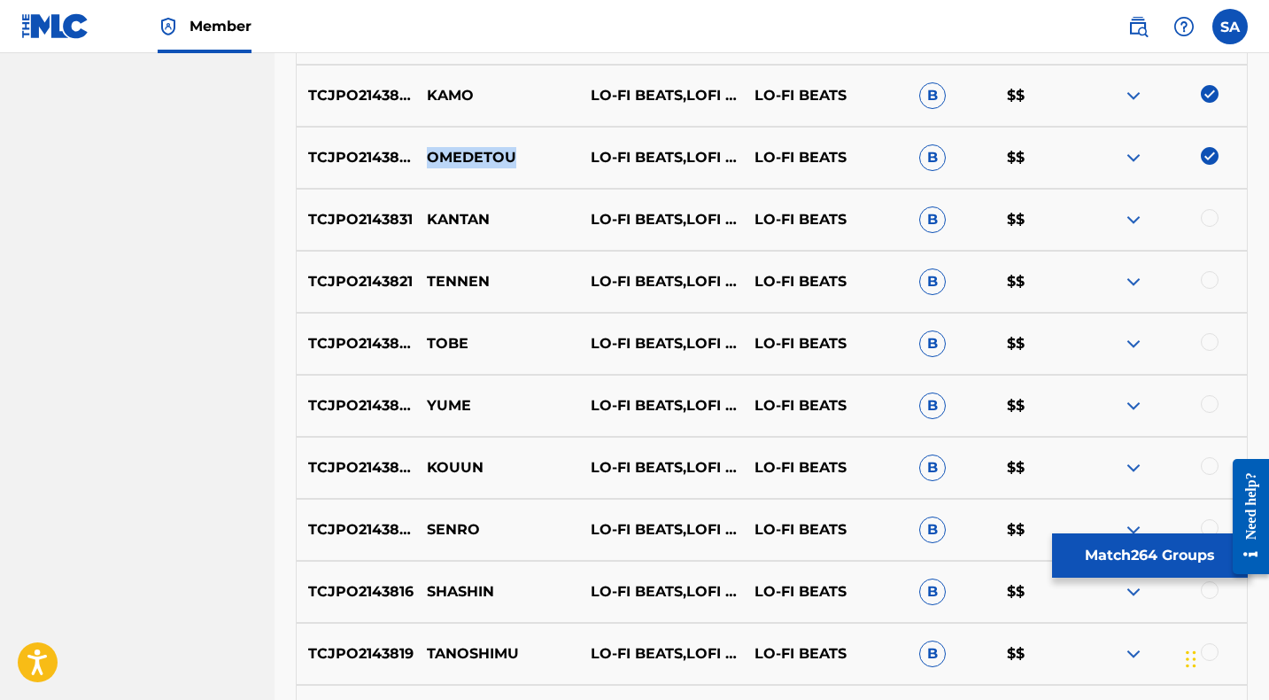
scroll to position [1007, 0]
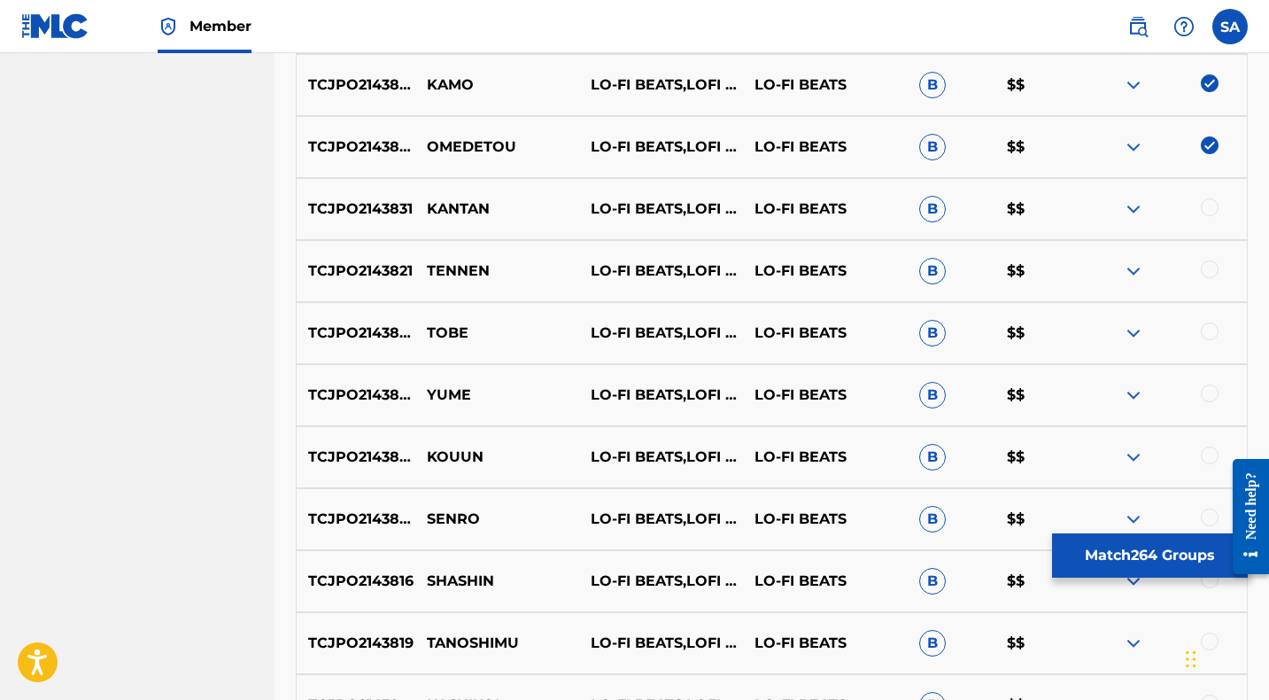
click at [1207, 205] on div at bounding box center [1210, 207] width 18 height 18
drag, startPoint x: 513, startPoint y: 202, endPoint x: 429, endPoint y: 204, distance: 83.3
click at [429, 204] on p "KANTAN" at bounding box center [497, 208] width 164 height 21
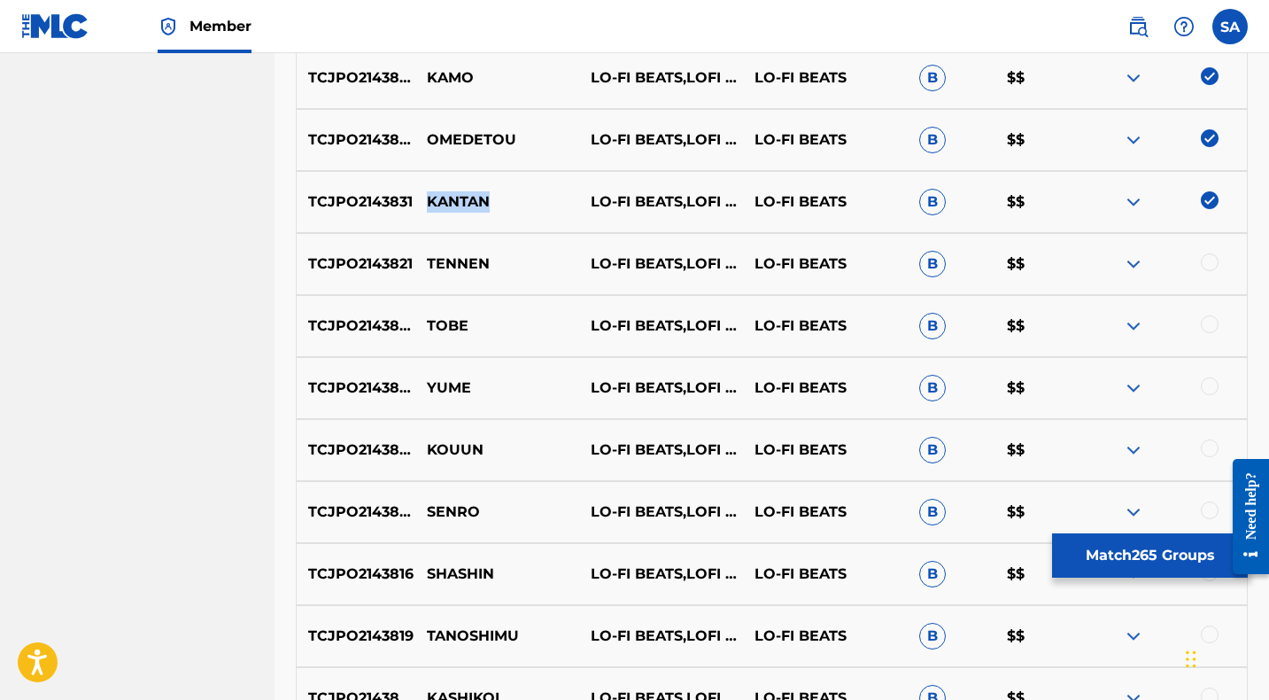
scroll to position [1015, 0]
click at [1207, 261] on div at bounding box center [1210, 261] width 18 height 18
drag, startPoint x: 517, startPoint y: 257, endPoint x: 421, endPoint y: 258, distance: 96.5
click at [421, 258] on p "TENNEN" at bounding box center [497, 262] width 164 height 21
click at [1210, 322] on div at bounding box center [1210, 323] width 18 height 18
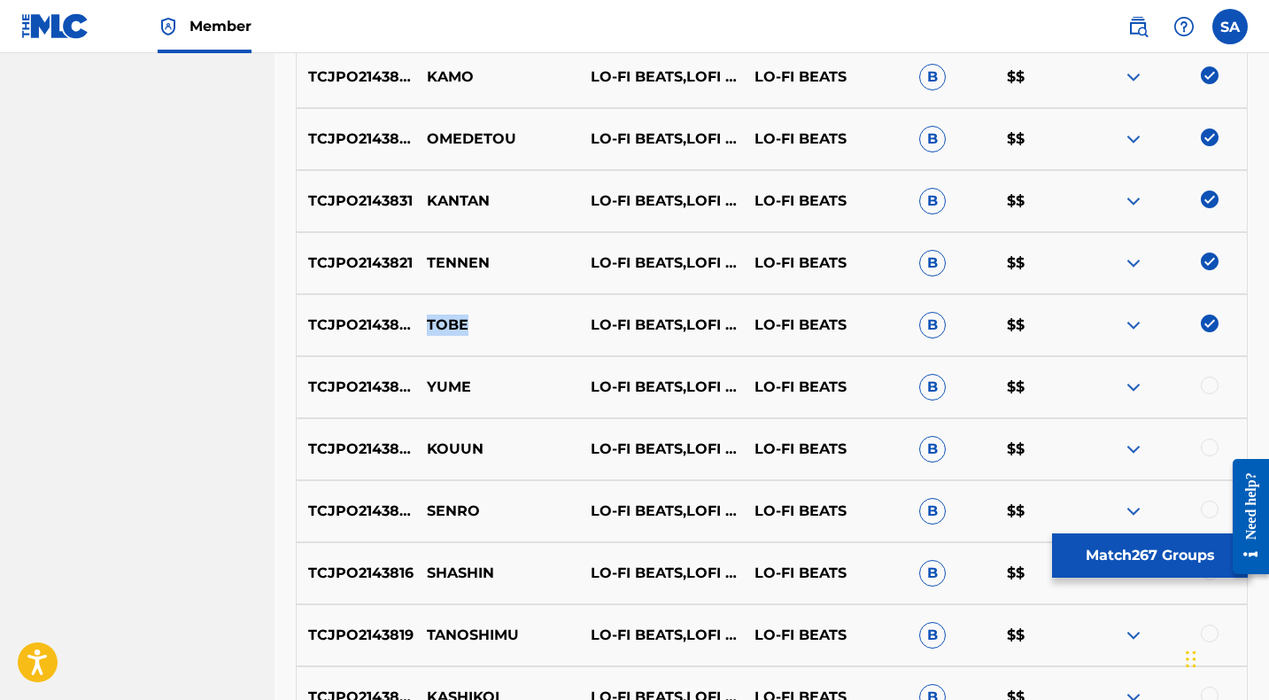
drag, startPoint x: 471, startPoint y: 329, endPoint x: 423, endPoint y: 325, distance: 47.9
click at [423, 325] on p "TOBE" at bounding box center [497, 324] width 164 height 21
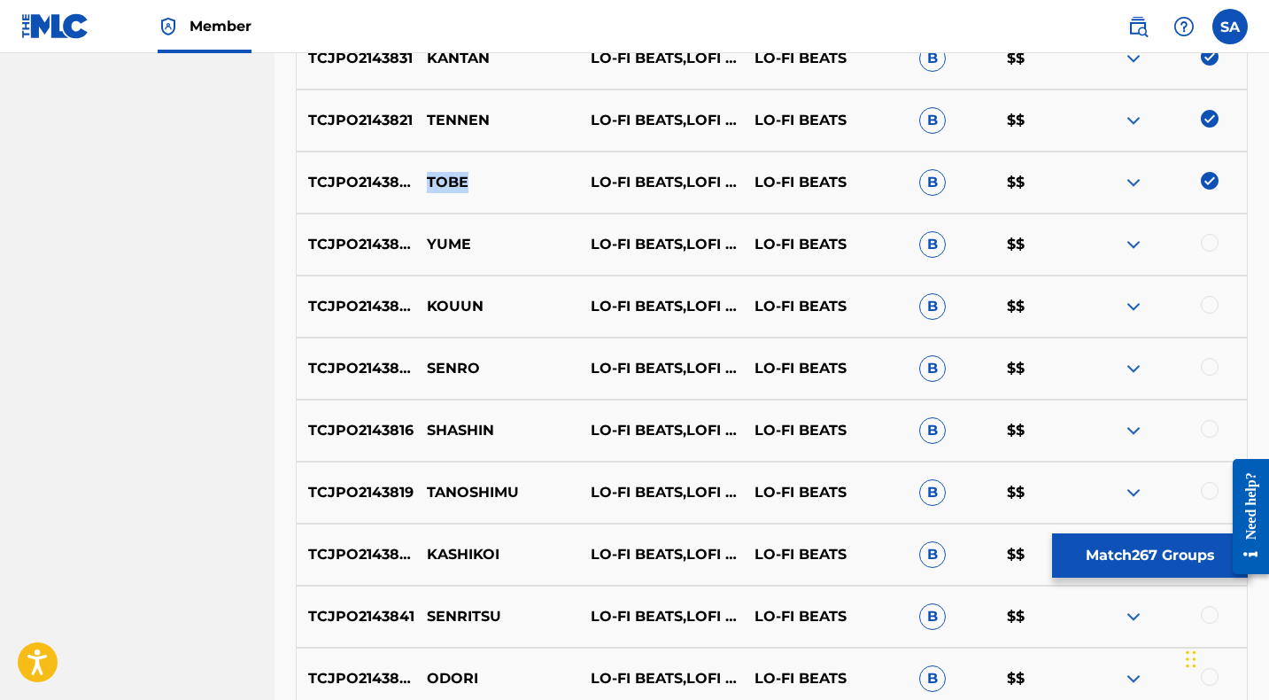
scroll to position [1165, 0]
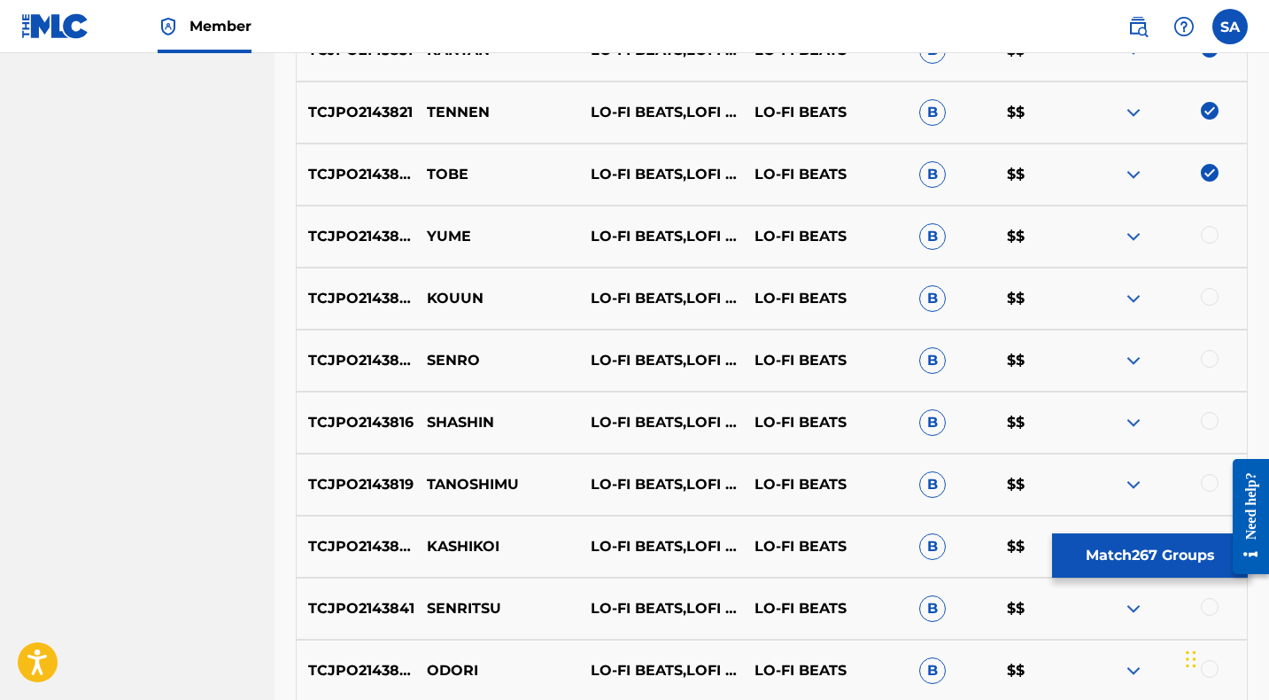
click at [1210, 231] on div at bounding box center [1210, 235] width 18 height 18
drag, startPoint x: 498, startPoint y: 233, endPoint x: 432, endPoint y: 233, distance: 65.5
click at [432, 233] on p "YUME" at bounding box center [497, 236] width 164 height 21
click at [429, 236] on p "YUME" at bounding box center [497, 236] width 164 height 21
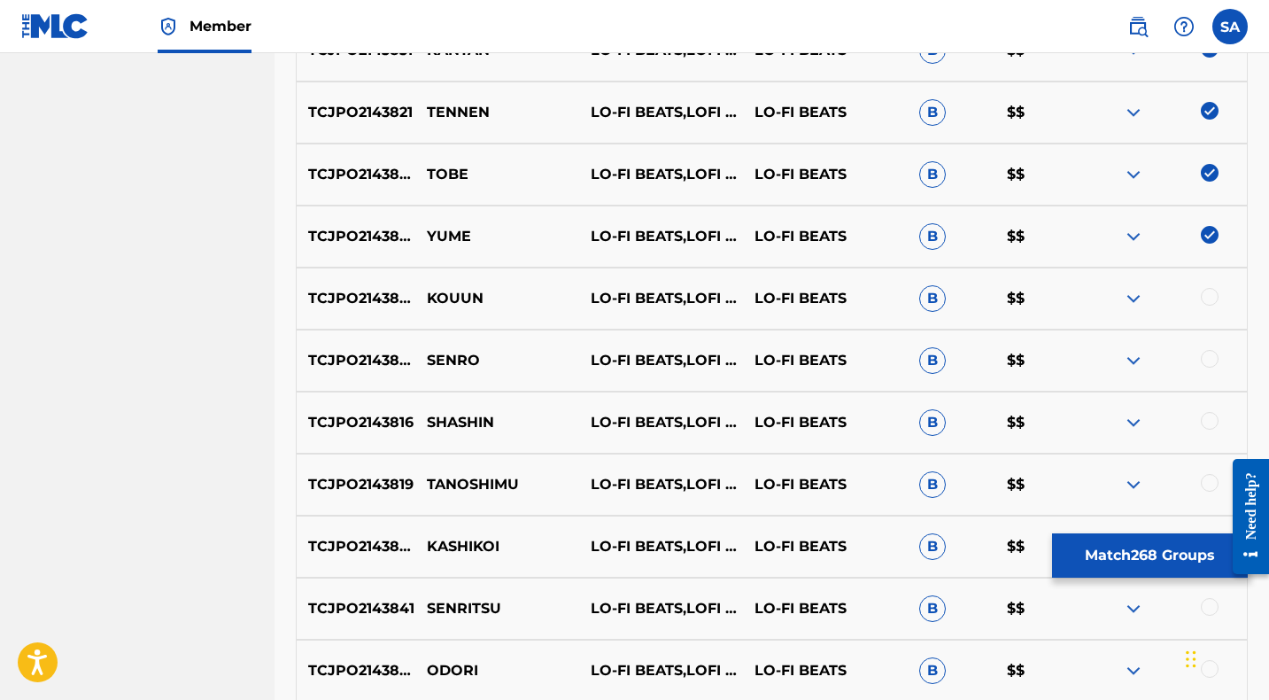
click at [1211, 294] on div at bounding box center [1210, 297] width 18 height 18
click at [442, 299] on p "KOUUN" at bounding box center [497, 298] width 164 height 21
click at [442, 298] on p "KOUUN" at bounding box center [497, 298] width 164 height 21
click at [1209, 358] on div at bounding box center [1210, 359] width 18 height 18
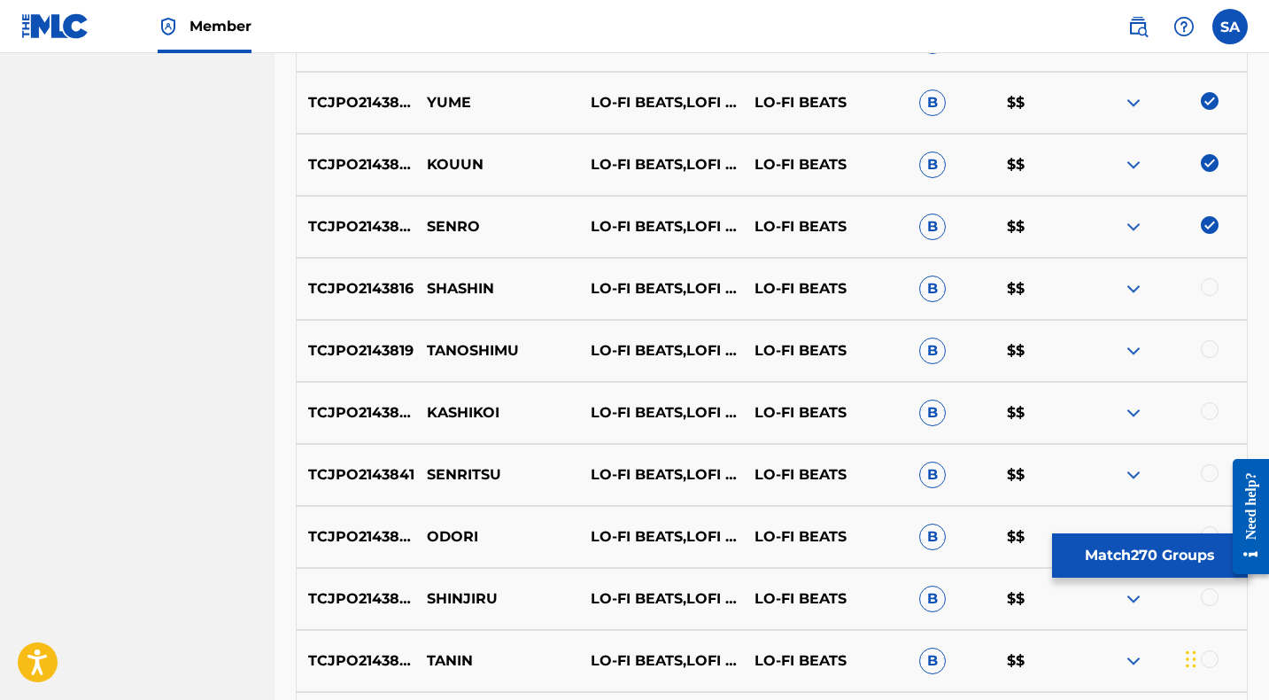
scroll to position [1295, 0]
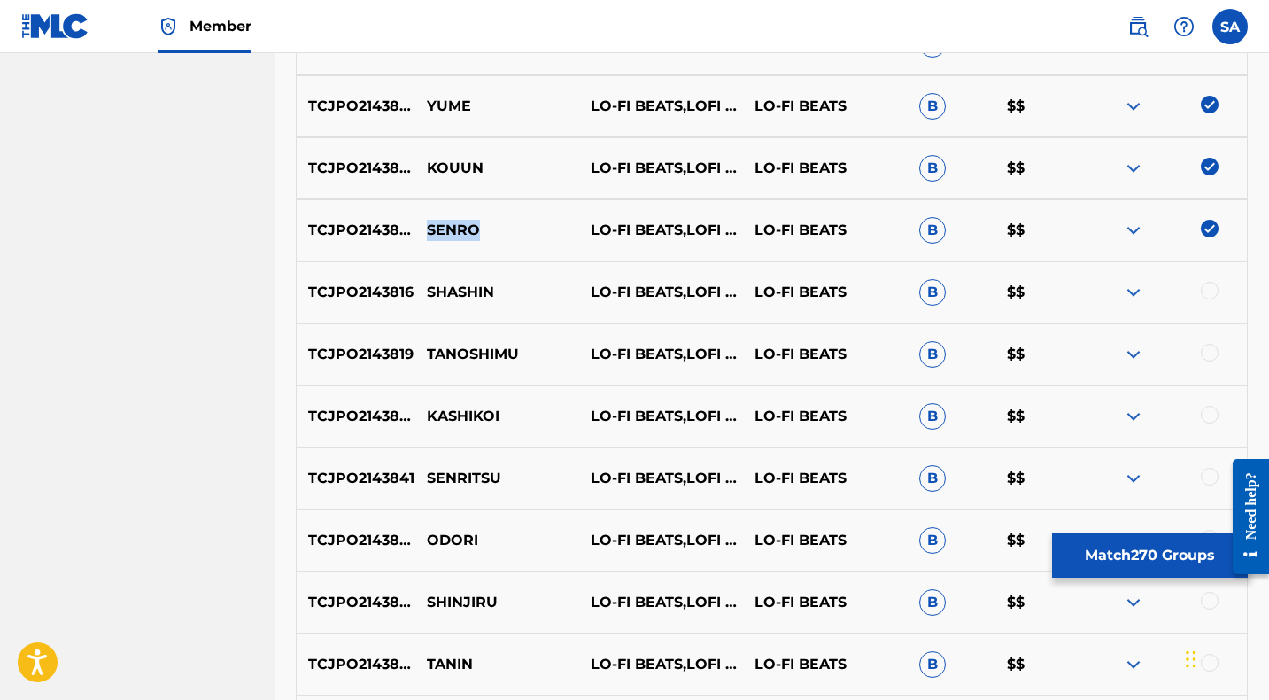
drag, startPoint x: 472, startPoint y: 229, endPoint x: 429, endPoint y: 228, distance: 43.4
click at [429, 228] on p "SENRO" at bounding box center [497, 230] width 164 height 21
click at [433, 230] on p "SENRO" at bounding box center [497, 230] width 164 height 21
click at [434, 230] on p "SENRO" at bounding box center [497, 230] width 164 height 21
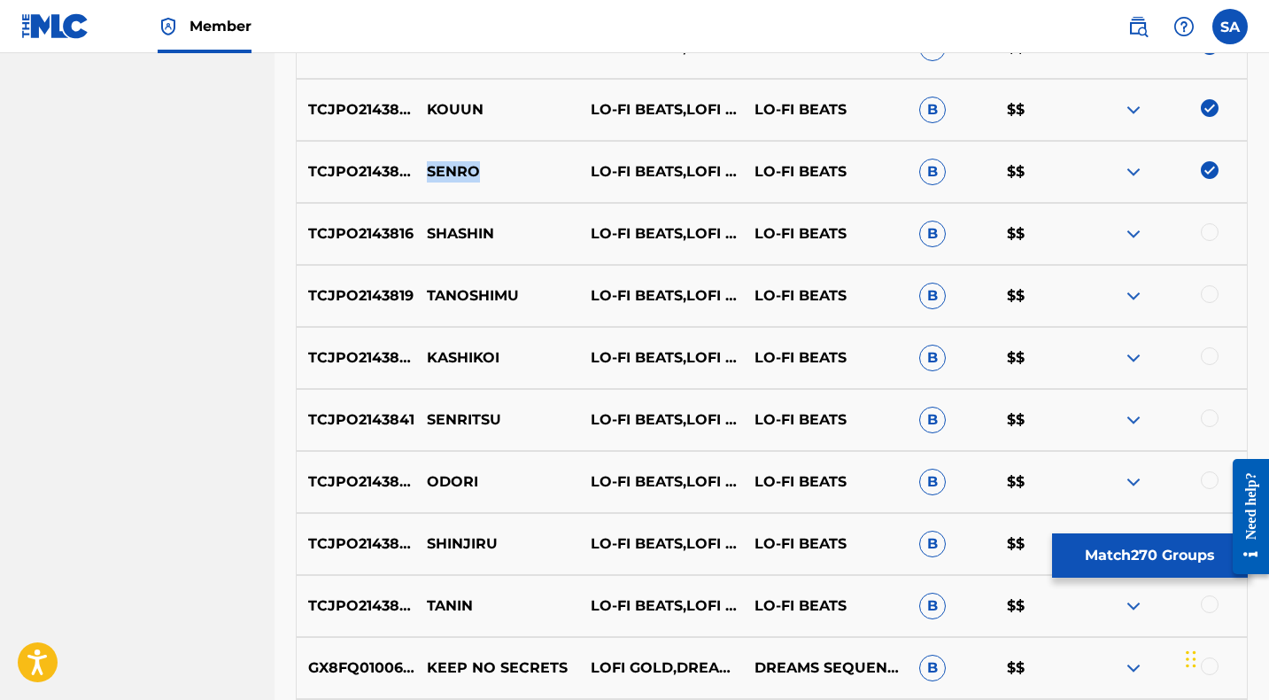
scroll to position [1353, 0]
click at [1207, 229] on div at bounding box center [1210, 233] width 18 height 18
click at [448, 232] on p "SHASHIN" at bounding box center [497, 234] width 164 height 21
click at [448, 231] on p "SHASHIN" at bounding box center [497, 234] width 164 height 21
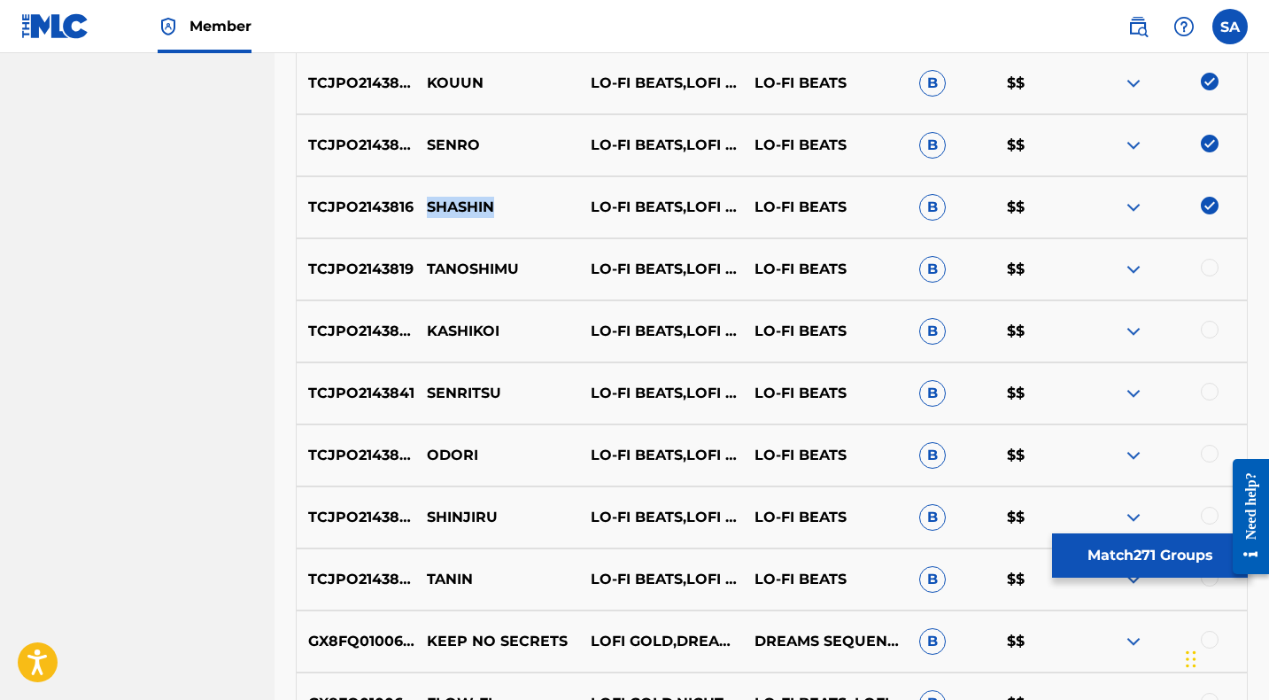
scroll to position [1390, 0]
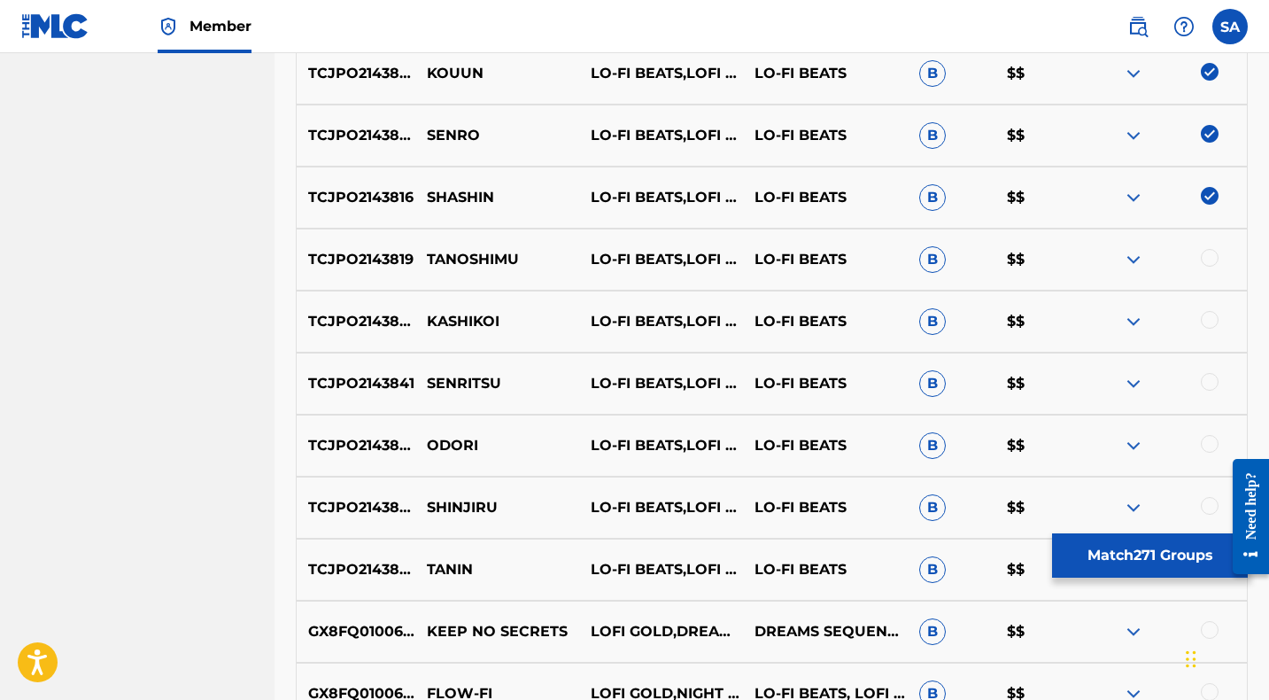
click at [1209, 258] on div at bounding box center [1210, 258] width 18 height 18
click at [473, 256] on p "TANOSHIMU" at bounding box center [497, 259] width 164 height 21
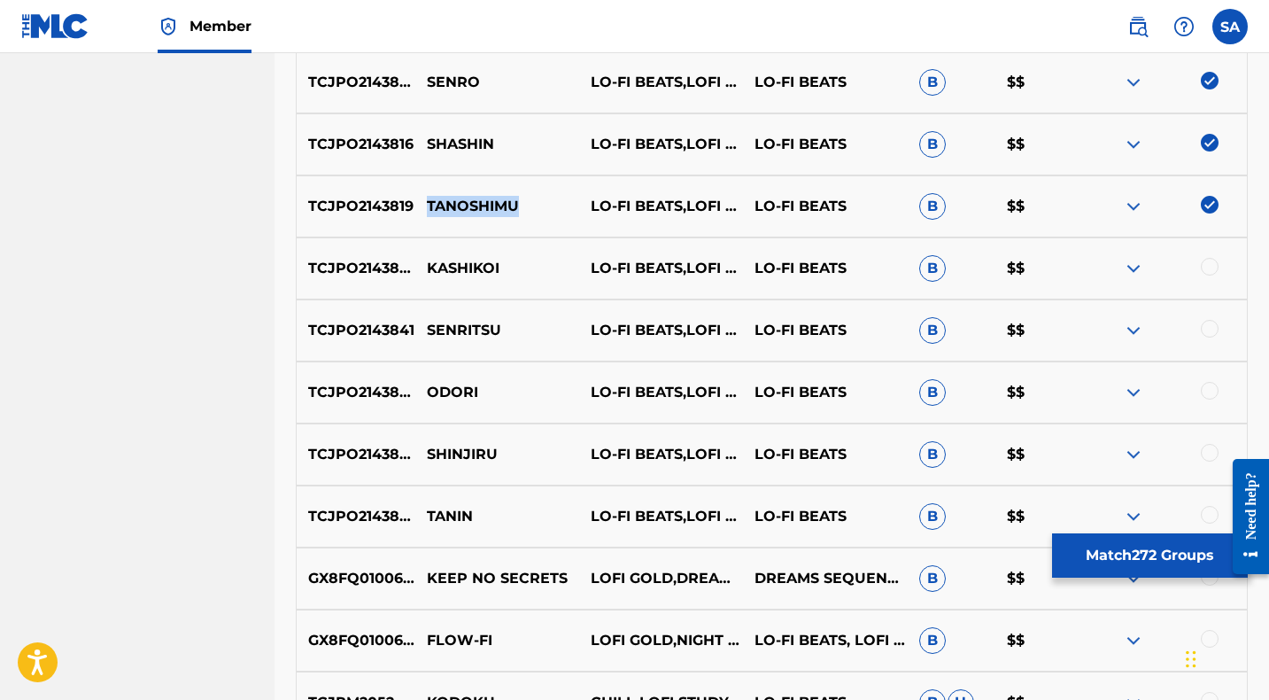
scroll to position [1448, 0]
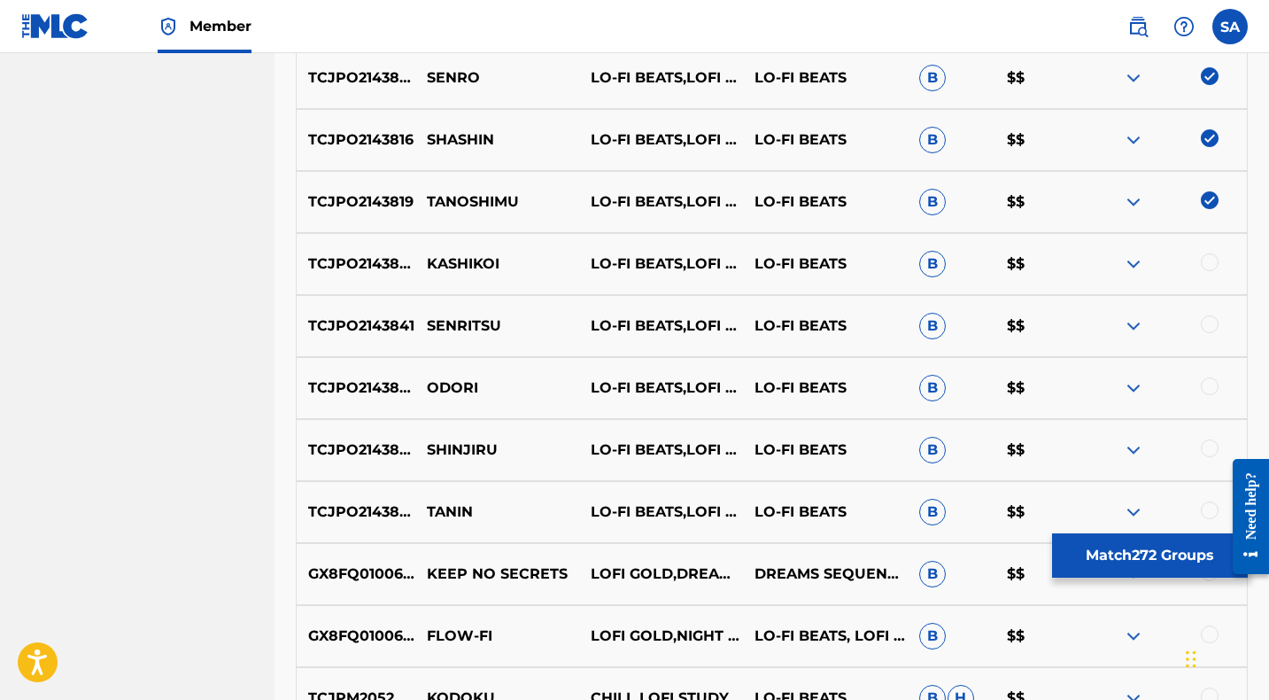
click at [1209, 263] on div at bounding box center [1210, 262] width 18 height 18
click at [435, 266] on p "KASHIKOI" at bounding box center [497, 263] width 164 height 21
click at [1206, 321] on div at bounding box center [1210, 324] width 18 height 18
click at [457, 324] on p "SENRITSU" at bounding box center [497, 325] width 164 height 21
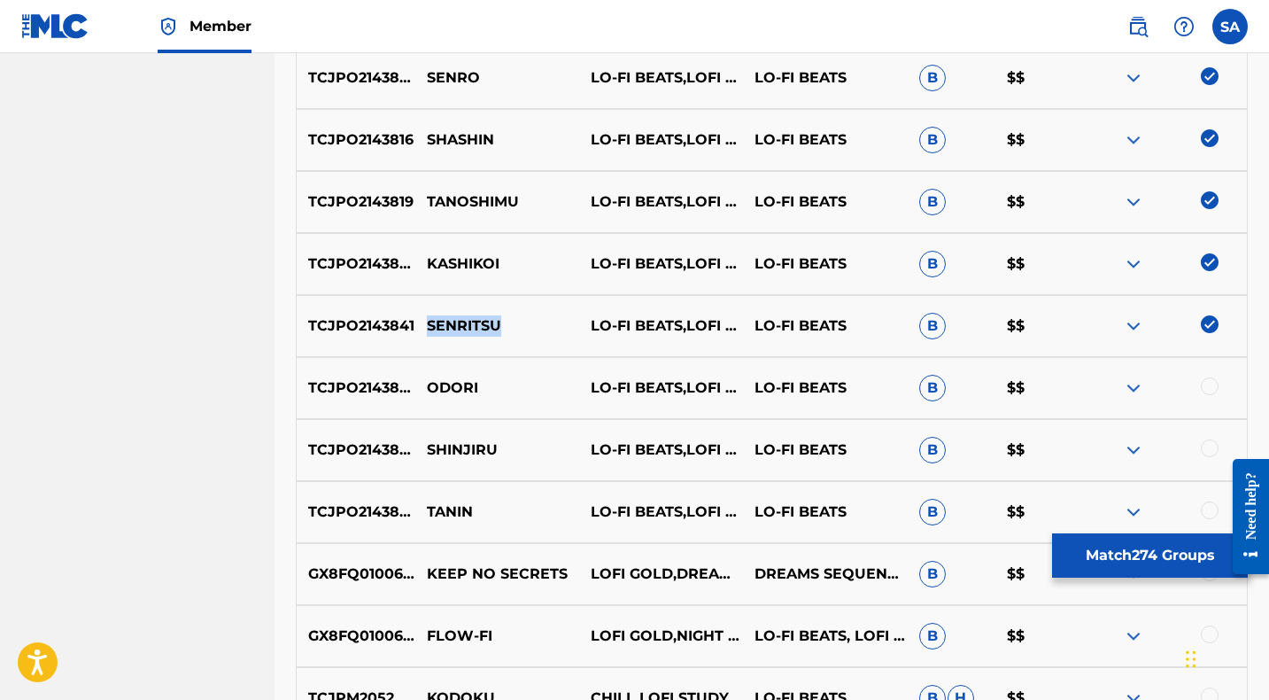
click at [457, 324] on p "SENRITSU" at bounding box center [497, 325] width 164 height 21
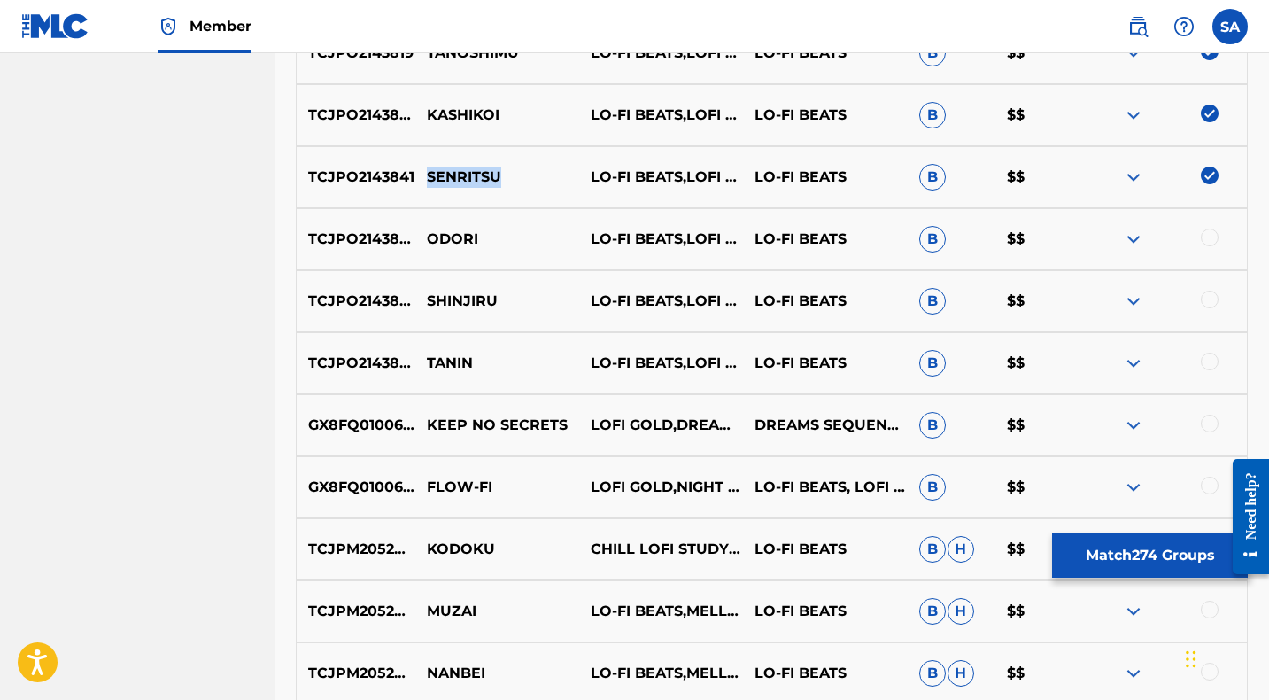
scroll to position [1598, 0]
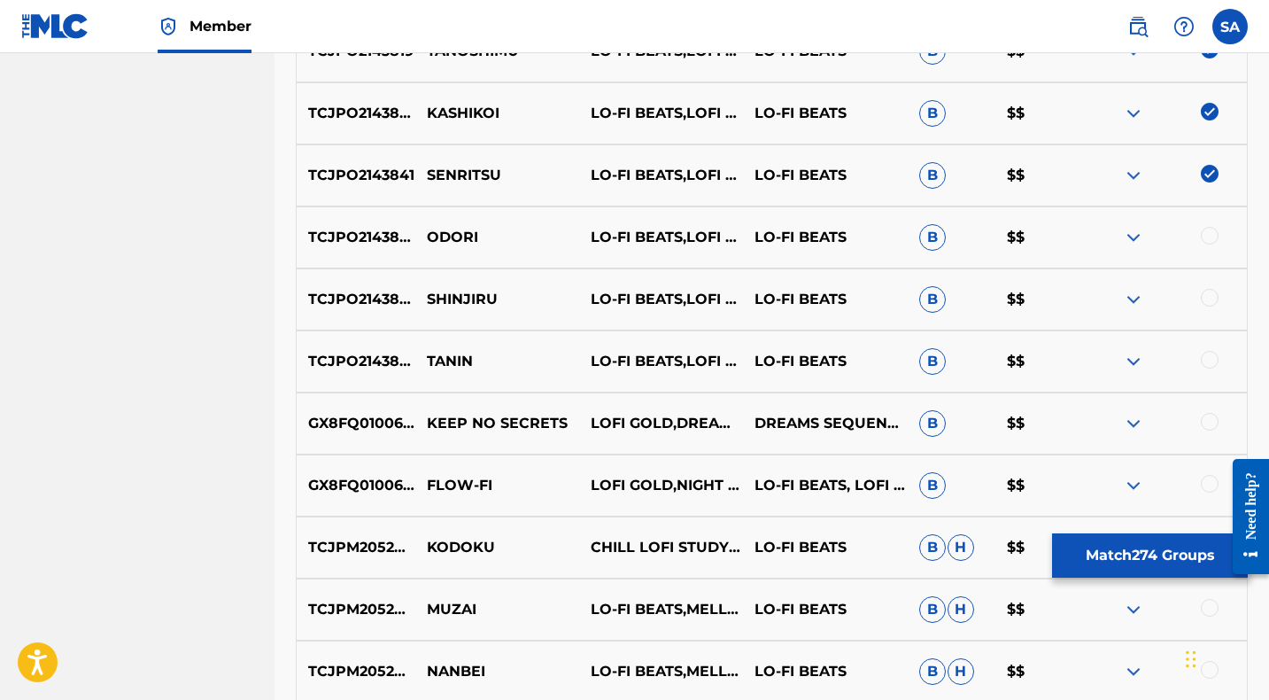
drag, startPoint x: 1208, startPoint y: 233, endPoint x: 1158, endPoint y: 236, distance: 49.7
click at [1208, 233] on div at bounding box center [1210, 236] width 18 height 18
click at [446, 237] on p "ODORI" at bounding box center [497, 237] width 164 height 21
click at [1207, 299] on div at bounding box center [1210, 298] width 18 height 18
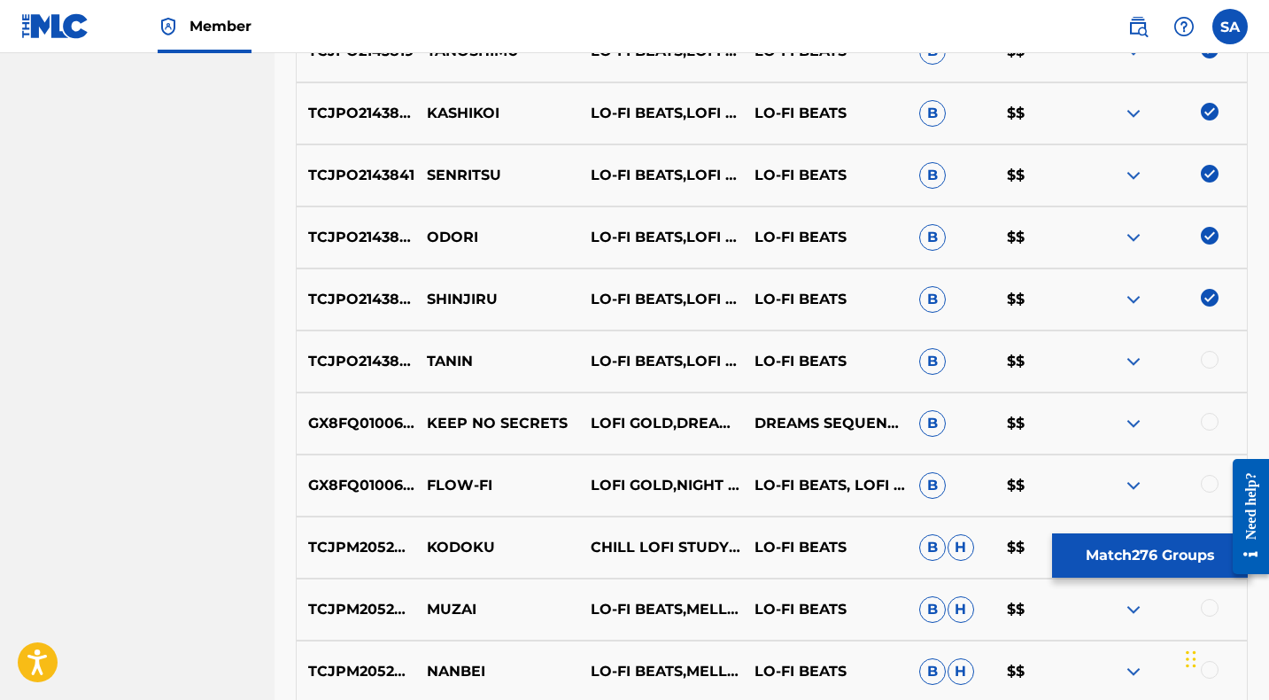
click at [437, 301] on p "SHINJIRU" at bounding box center [497, 299] width 164 height 21
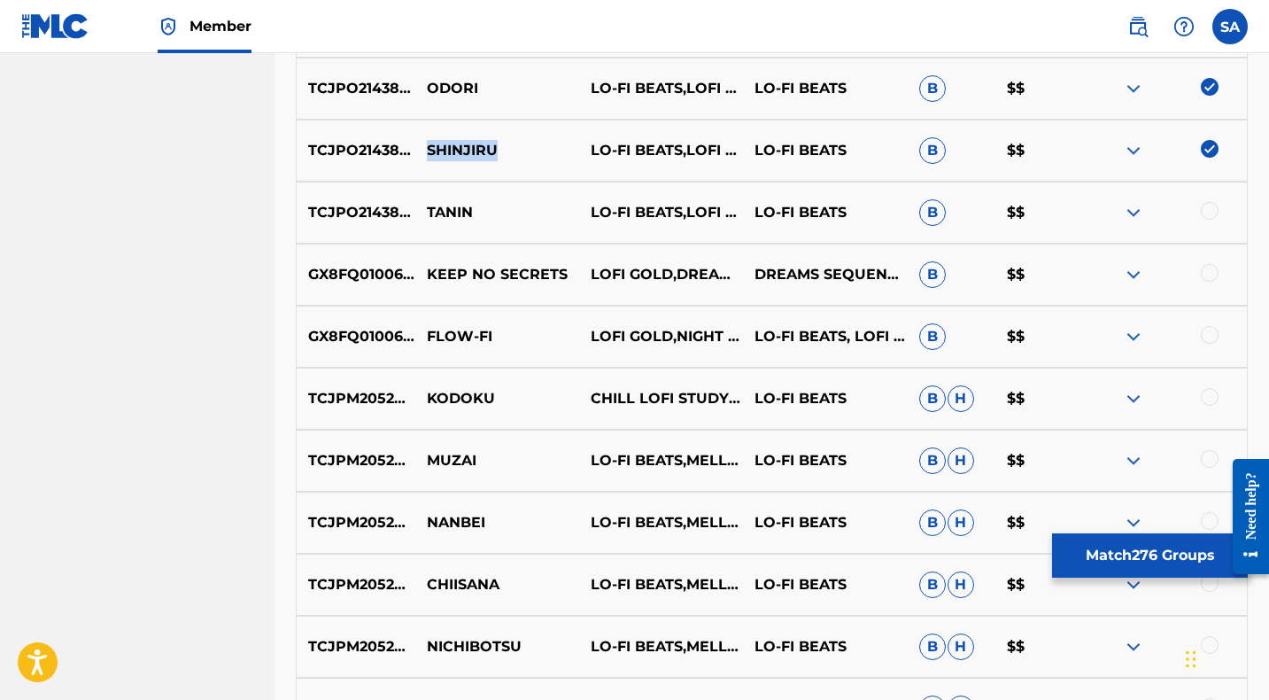
scroll to position [1763, 0]
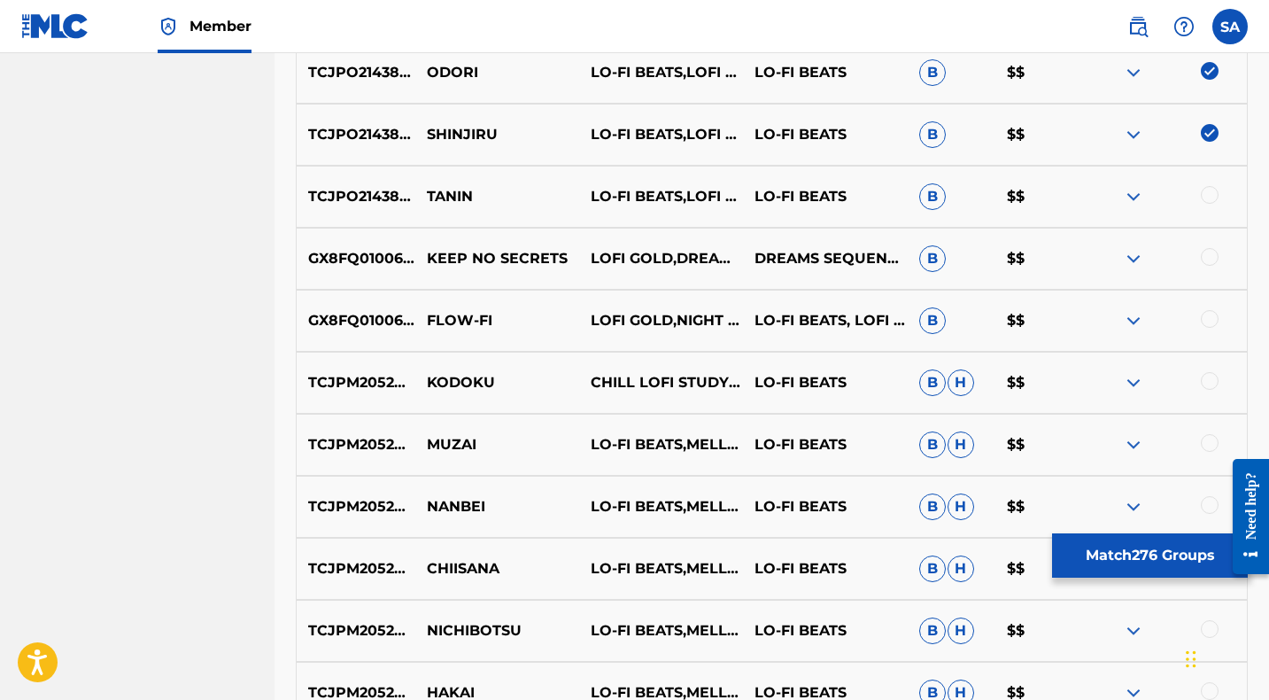
click at [1211, 193] on div at bounding box center [1210, 195] width 18 height 18
click at [437, 192] on p "TANIN" at bounding box center [497, 196] width 164 height 21
click at [438, 192] on p "TANIN" at bounding box center [497, 196] width 164 height 21
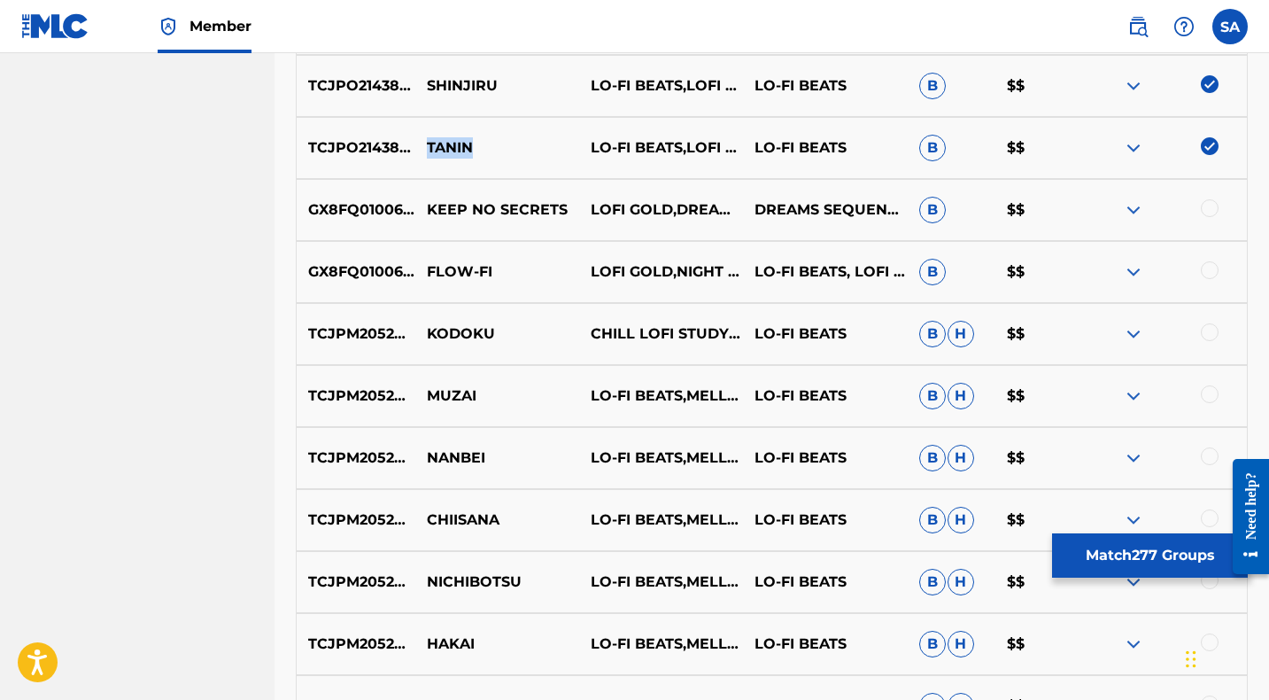
scroll to position [1816, 0]
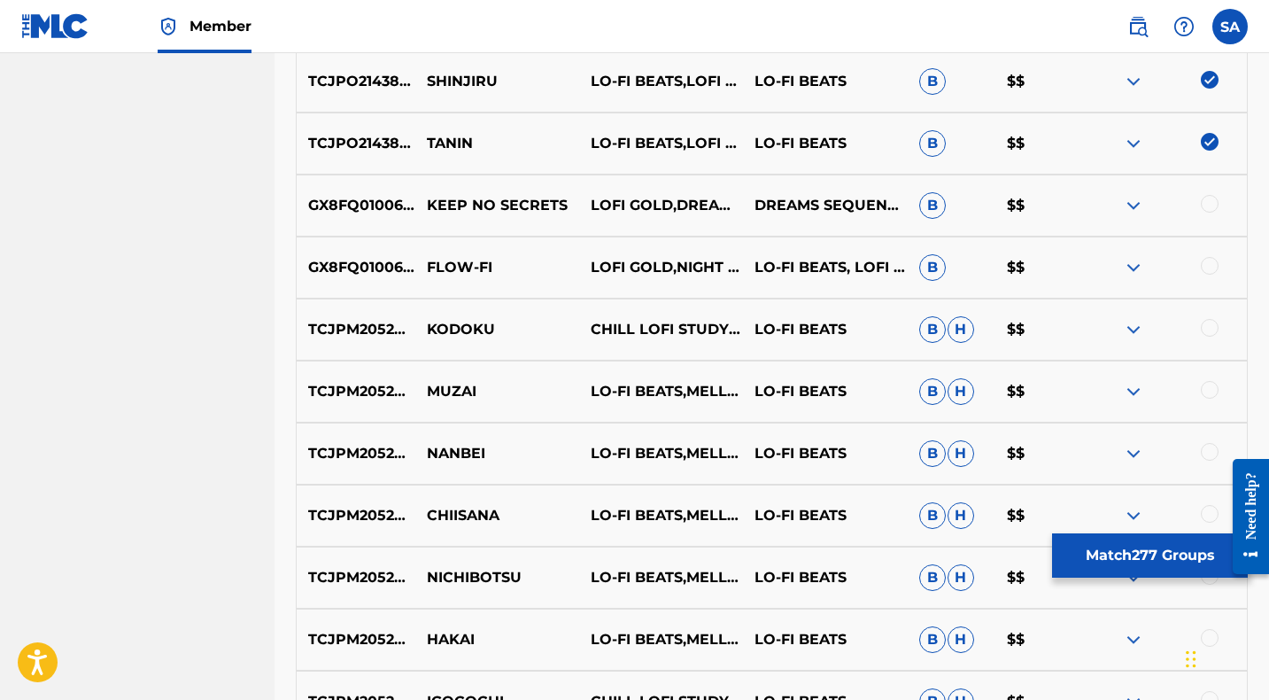
click at [1210, 199] on div at bounding box center [1210, 204] width 18 height 18
drag, startPoint x: 1211, startPoint y: 323, endPoint x: 1056, endPoint y: 332, distance: 155.2
click at [1210, 323] on div at bounding box center [1210, 328] width 18 height 18
click at [443, 330] on p "KODOKU" at bounding box center [497, 329] width 164 height 21
click at [442, 331] on p "KODOKU" at bounding box center [497, 329] width 164 height 21
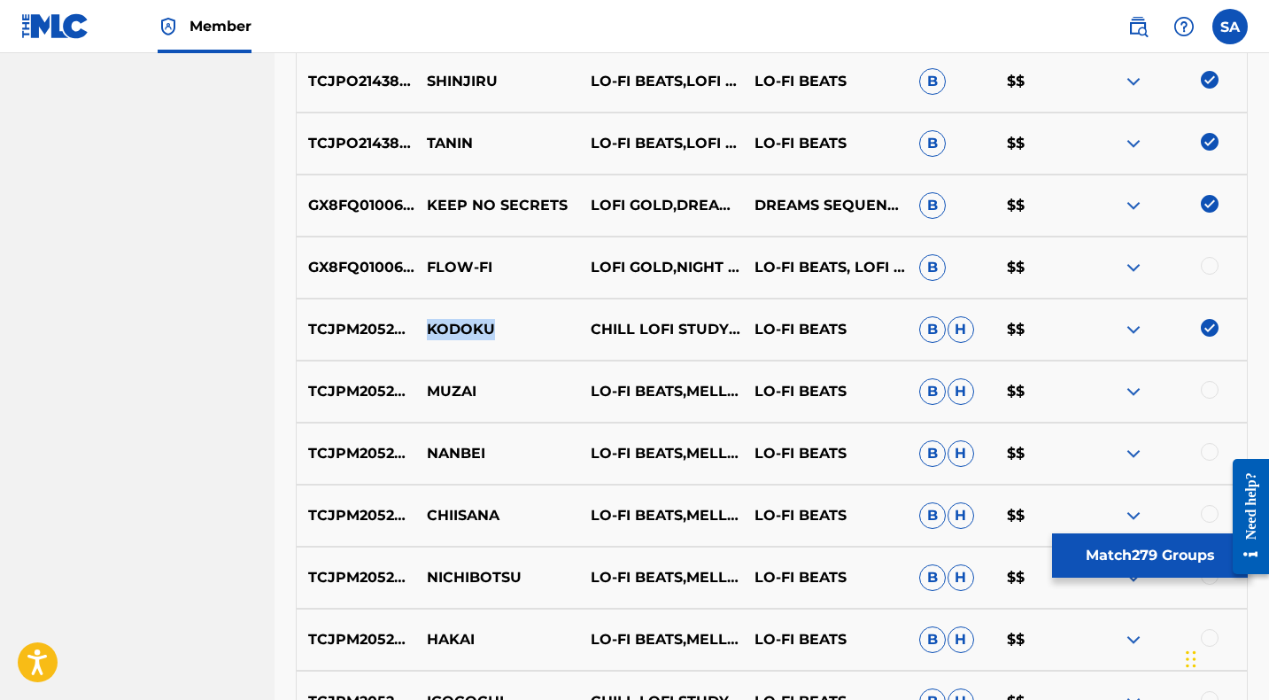
click at [442, 331] on p "KODOKU" at bounding box center [497, 329] width 164 height 21
click at [445, 329] on p "KODOKU" at bounding box center [497, 329] width 164 height 21
click at [444, 329] on p "KODOKU" at bounding box center [497, 329] width 164 height 21
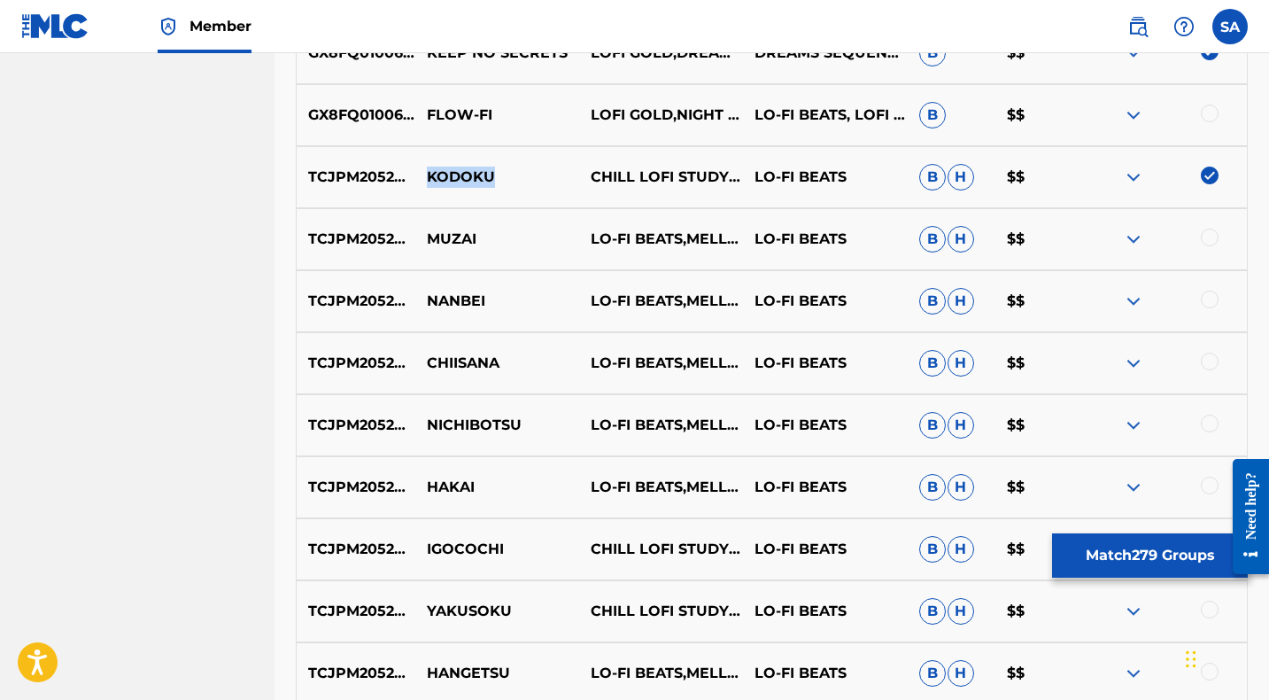
scroll to position [1972, 0]
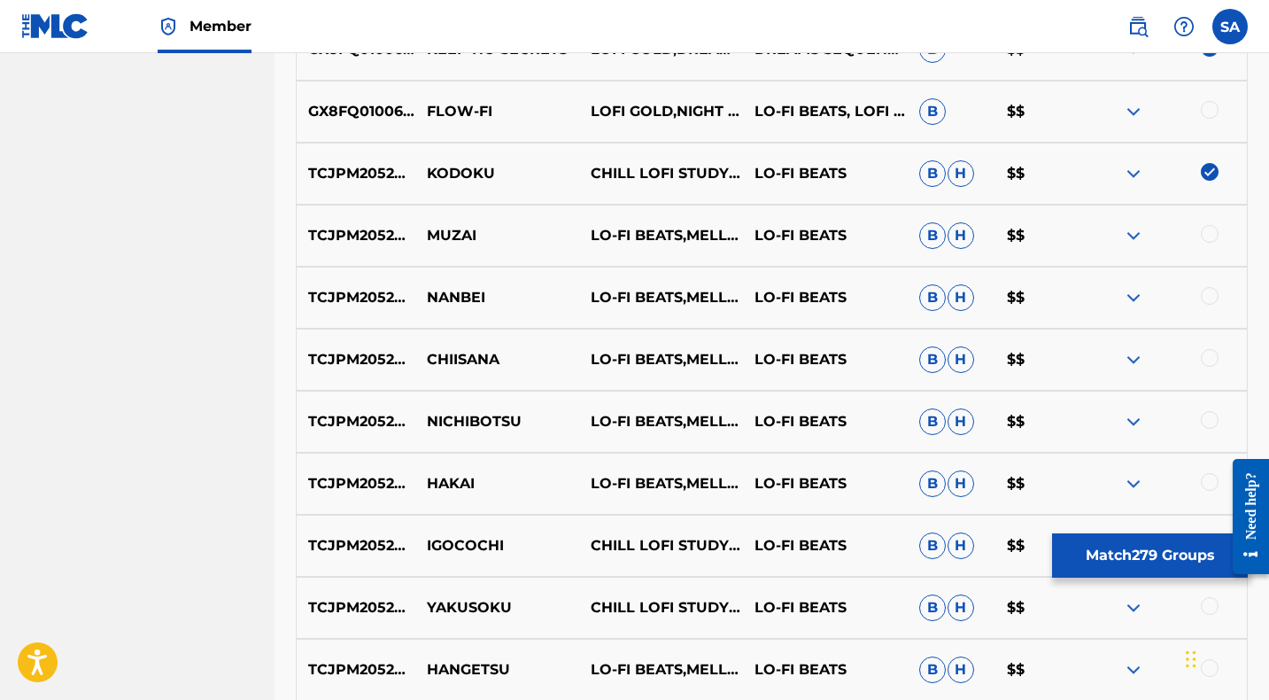
click at [1208, 229] on div at bounding box center [1210, 234] width 18 height 18
click at [447, 236] on p "MUZAI" at bounding box center [497, 235] width 164 height 21
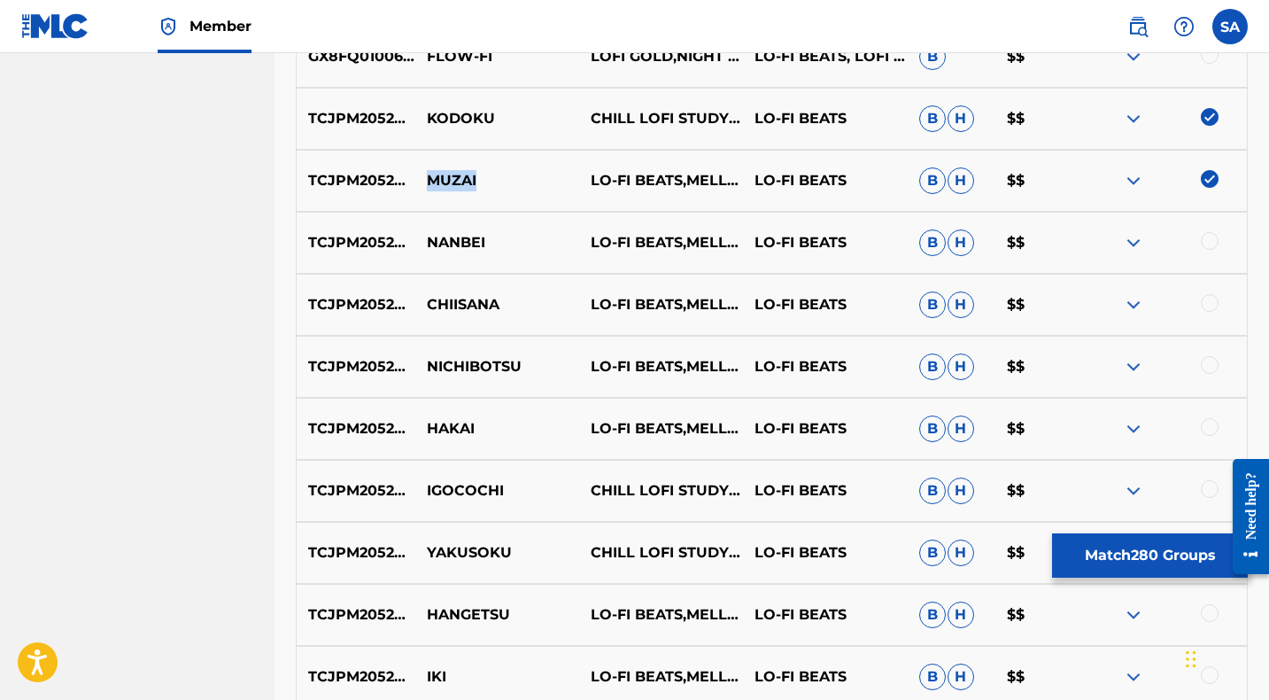
scroll to position [2028, 0]
click at [1208, 240] on div at bounding box center [1210, 240] width 18 height 18
click at [445, 238] on p "NANBEI" at bounding box center [497, 241] width 164 height 21
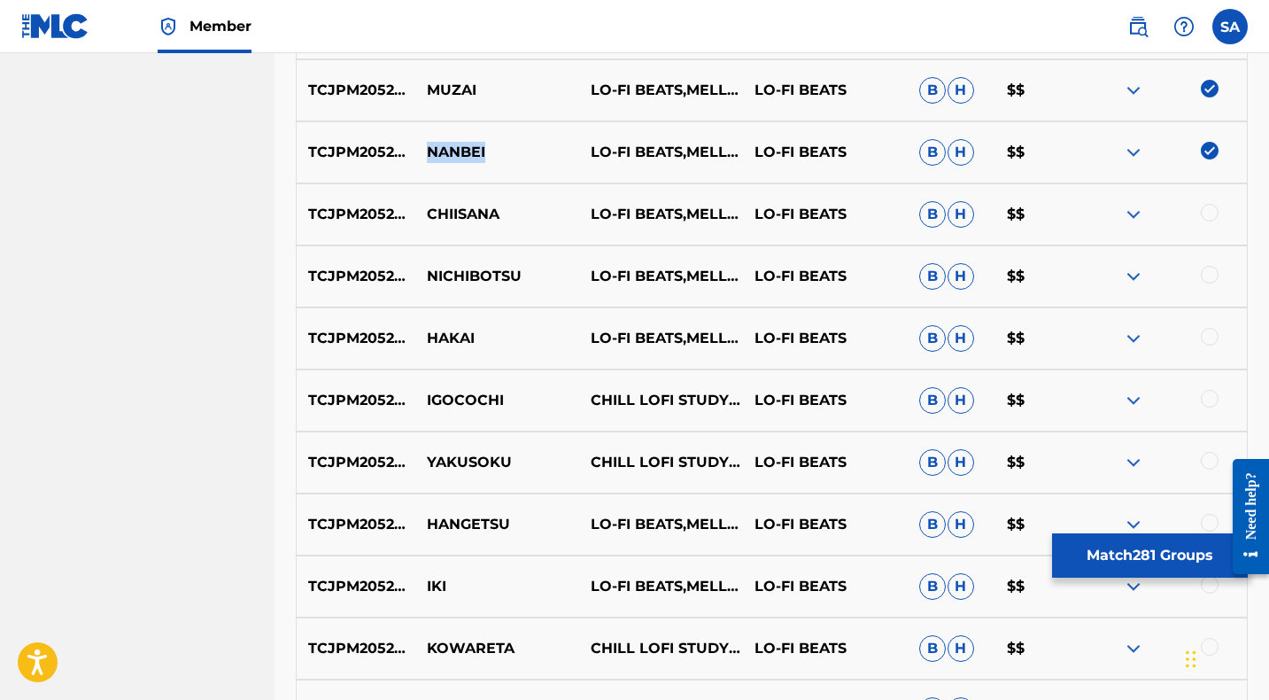
scroll to position [2122, 0]
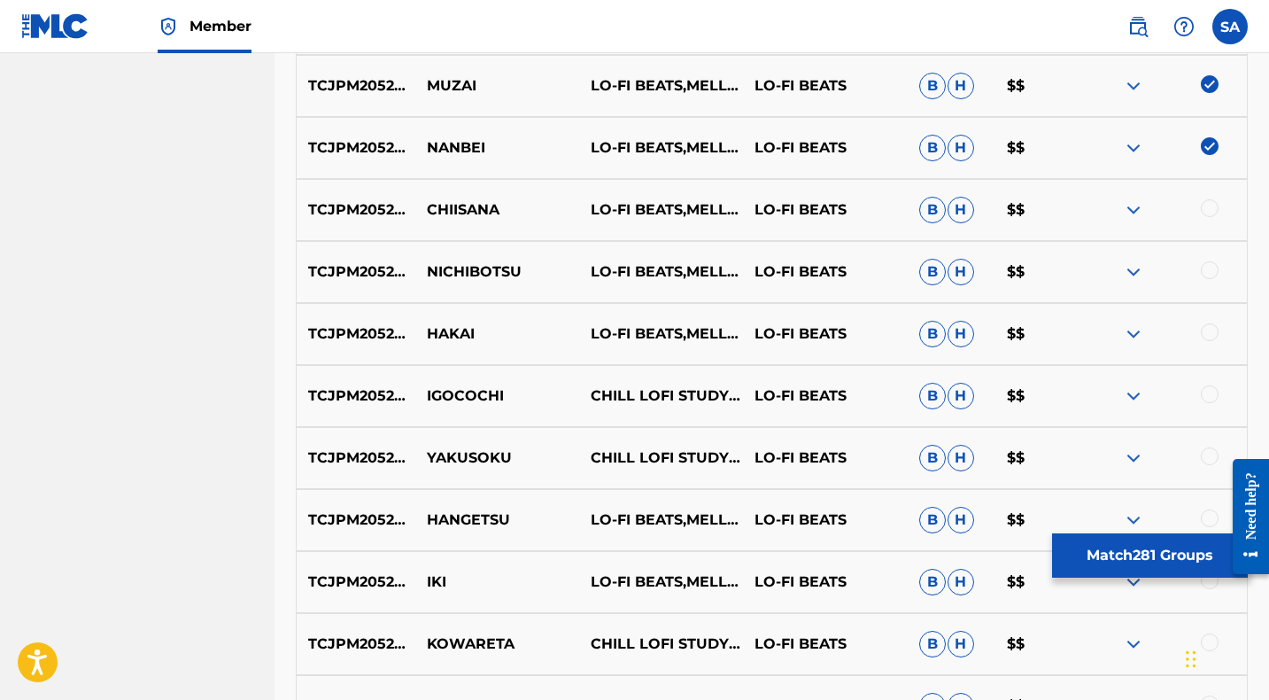
click at [1211, 205] on div at bounding box center [1210, 208] width 18 height 18
click at [453, 209] on p "CHIISANA" at bounding box center [497, 209] width 164 height 21
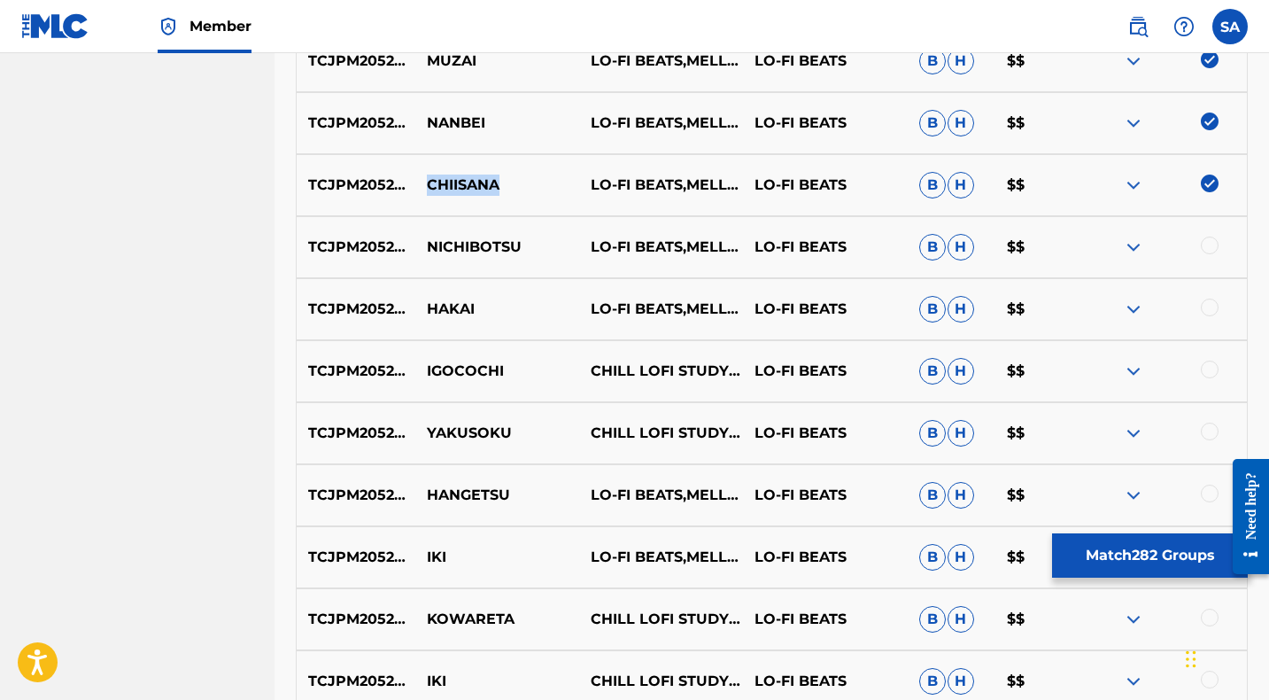
scroll to position [2148, 0]
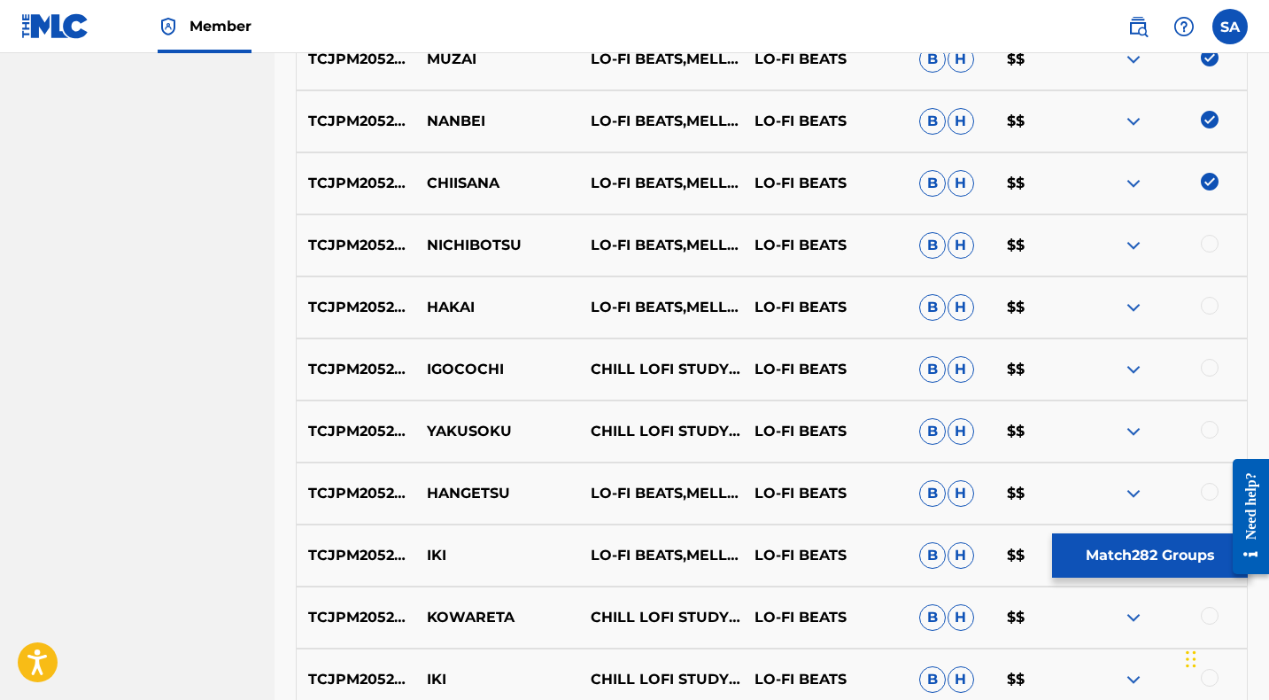
click at [1209, 244] on div at bounding box center [1210, 244] width 18 height 18
click at [475, 242] on p "NICHIBOTSU" at bounding box center [497, 245] width 164 height 21
click at [1210, 310] on div at bounding box center [1210, 306] width 18 height 18
click at [444, 308] on p "HAKAI" at bounding box center [497, 307] width 164 height 21
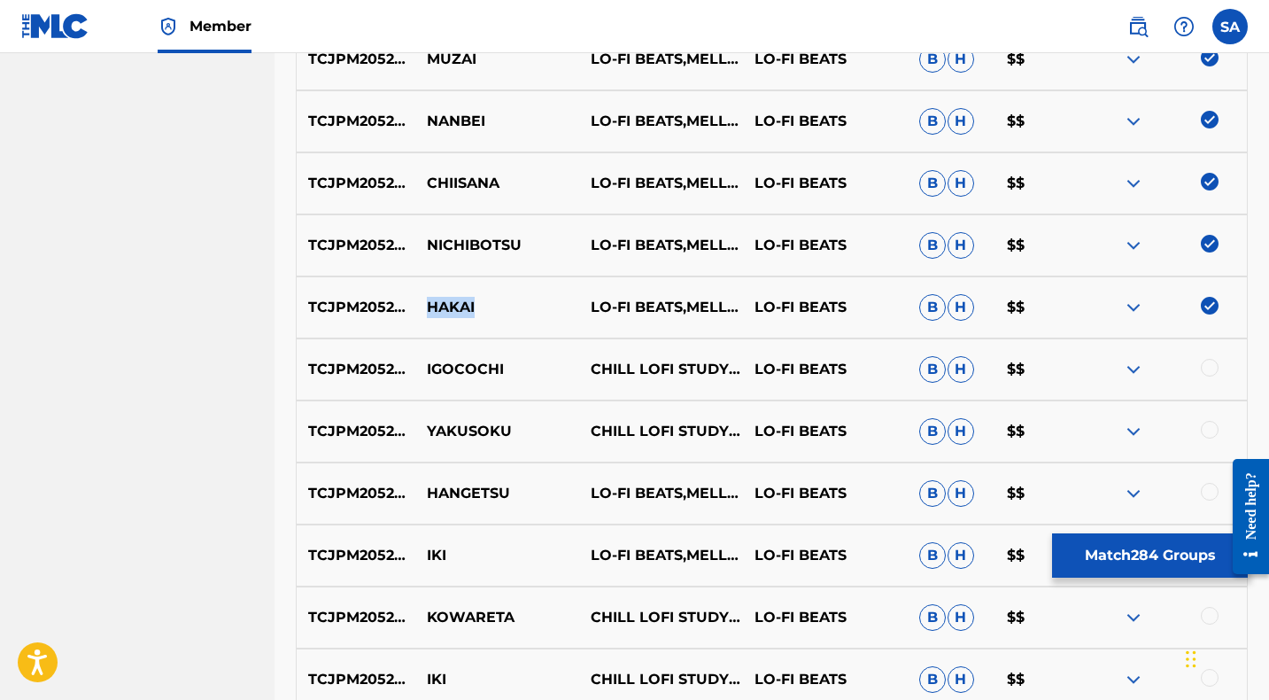
click at [444, 308] on p "HAKAI" at bounding box center [497, 307] width 164 height 21
copy p "HAKAI"
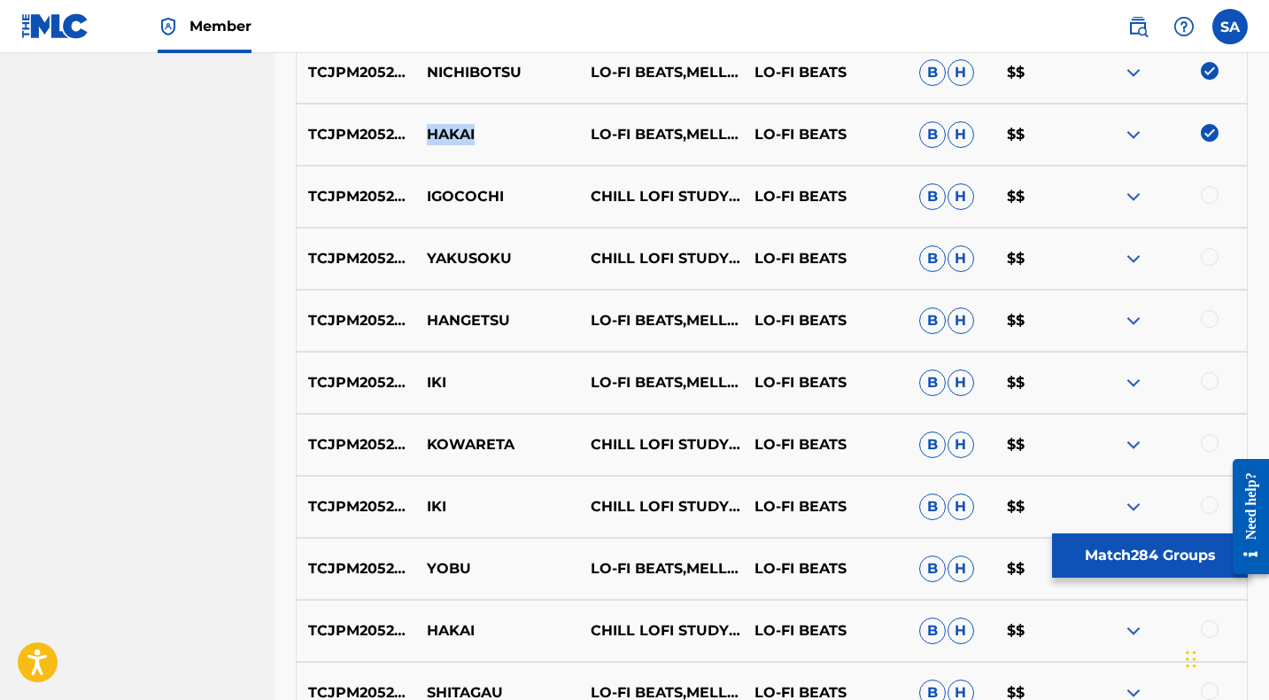
scroll to position [2318, 0]
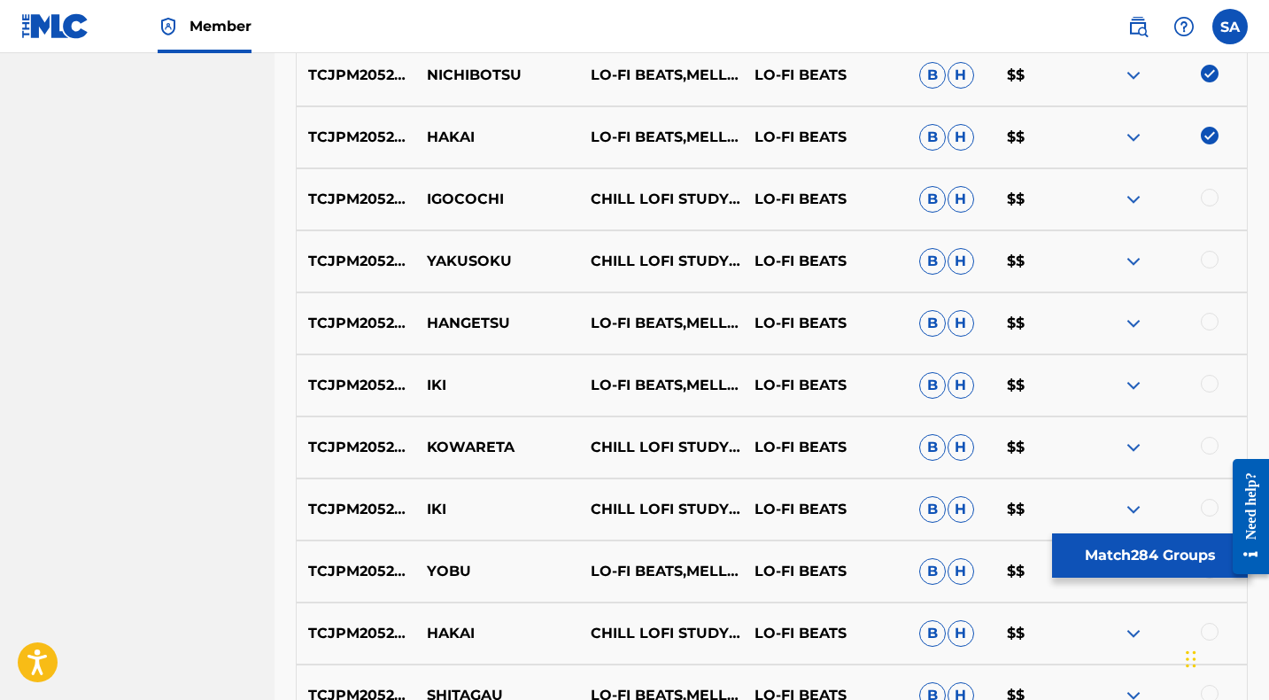
click at [1208, 196] on div at bounding box center [1210, 198] width 18 height 18
click at [460, 194] on p "IGOCOCHI" at bounding box center [497, 199] width 164 height 21
copy p "IGOCOCHI"
drag, startPoint x: 1209, startPoint y: 259, endPoint x: 1127, endPoint y: 261, distance: 81.5
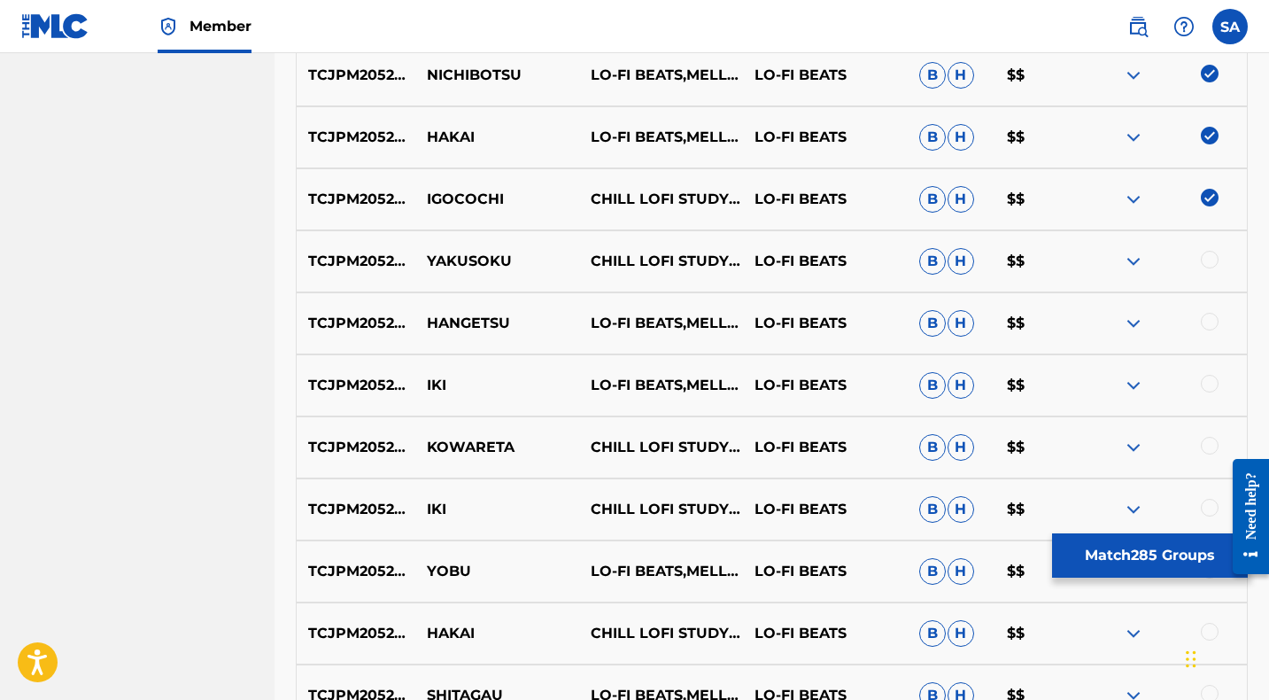
click at [1209, 259] on div at bounding box center [1210, 260] width 18 height 18
click at [444, 260] on p "YAKUSOKU" at bounding box center [497, 261] width 164 height 21
click at [445, 260] on p "YAKUSOKU" at bounding box center [497, 261] width 164 height 21
copy p "YAKUSOKU"
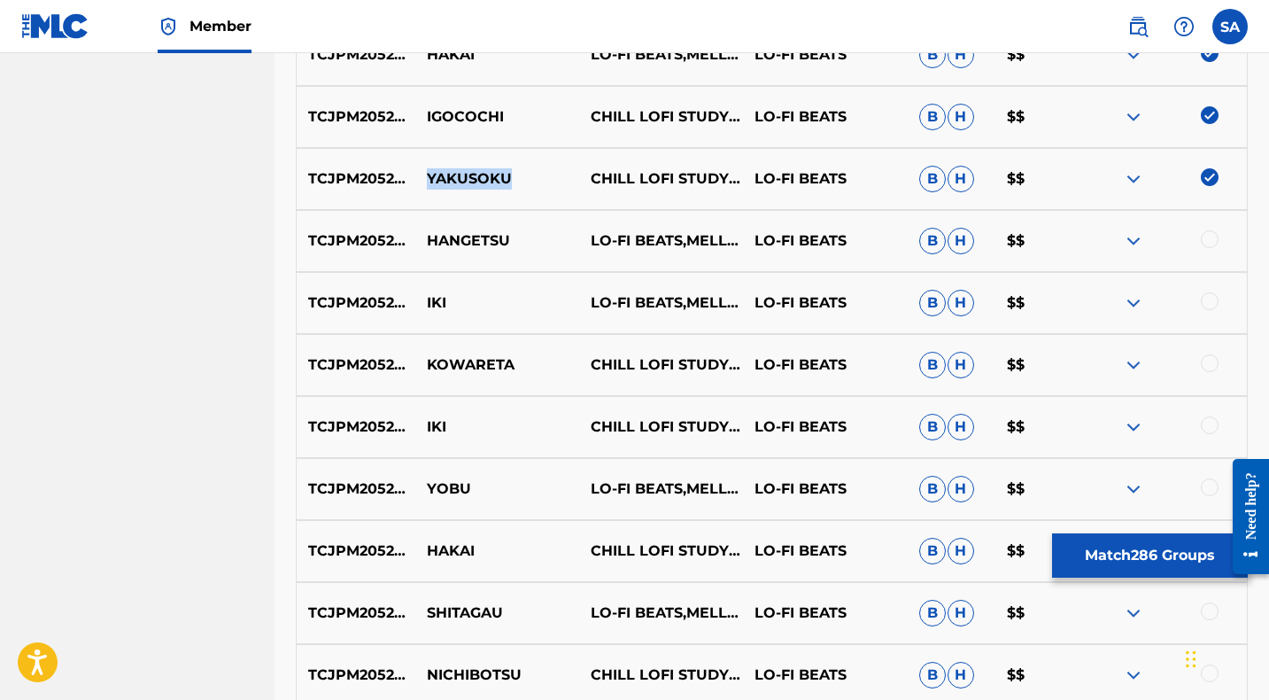
scroll to position [2402, 0]
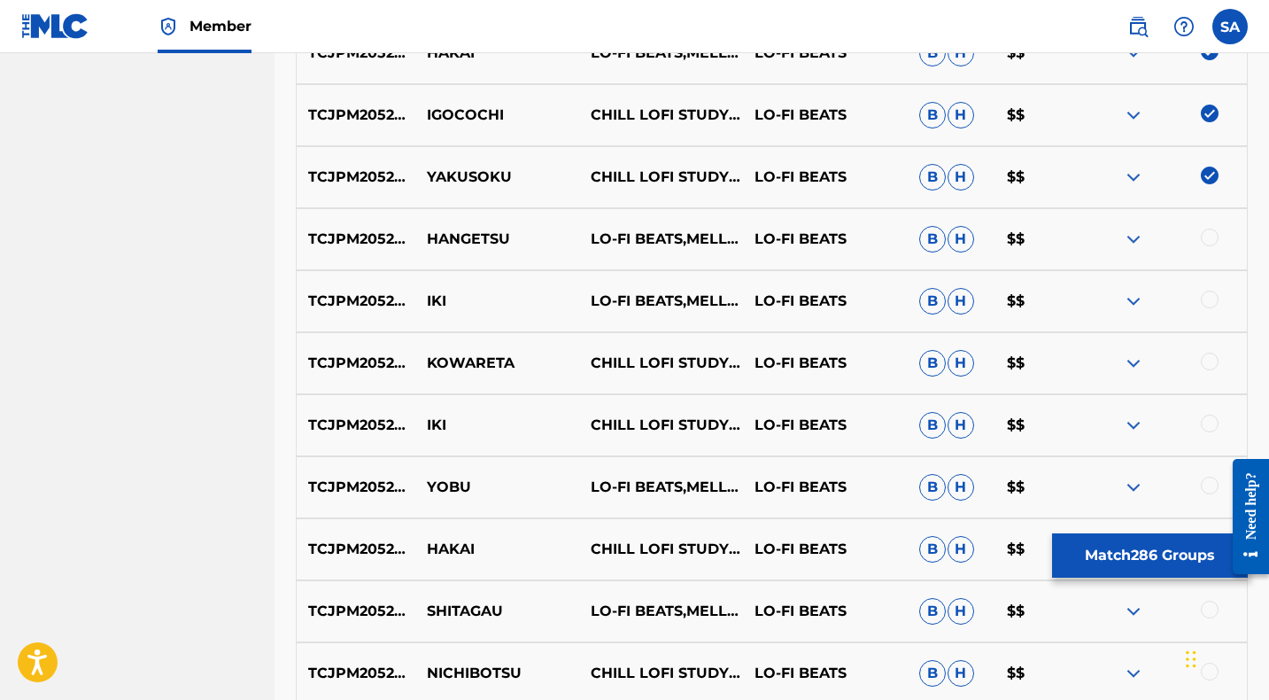
click at [1210, 236] on div at bounding box center [1210, 237] width 18 height 18
click at [439, 236] on p "HANGETSU" at bounding box center [497, 238] width 164 height 21
click at [440, 237] on p "HANGETSU" at bounding box center [497, 238] width 164 height 21
copy p "HANGETSU"
click at [1208, 298] on div at bounding box center [1210, 299] width 18 height 18
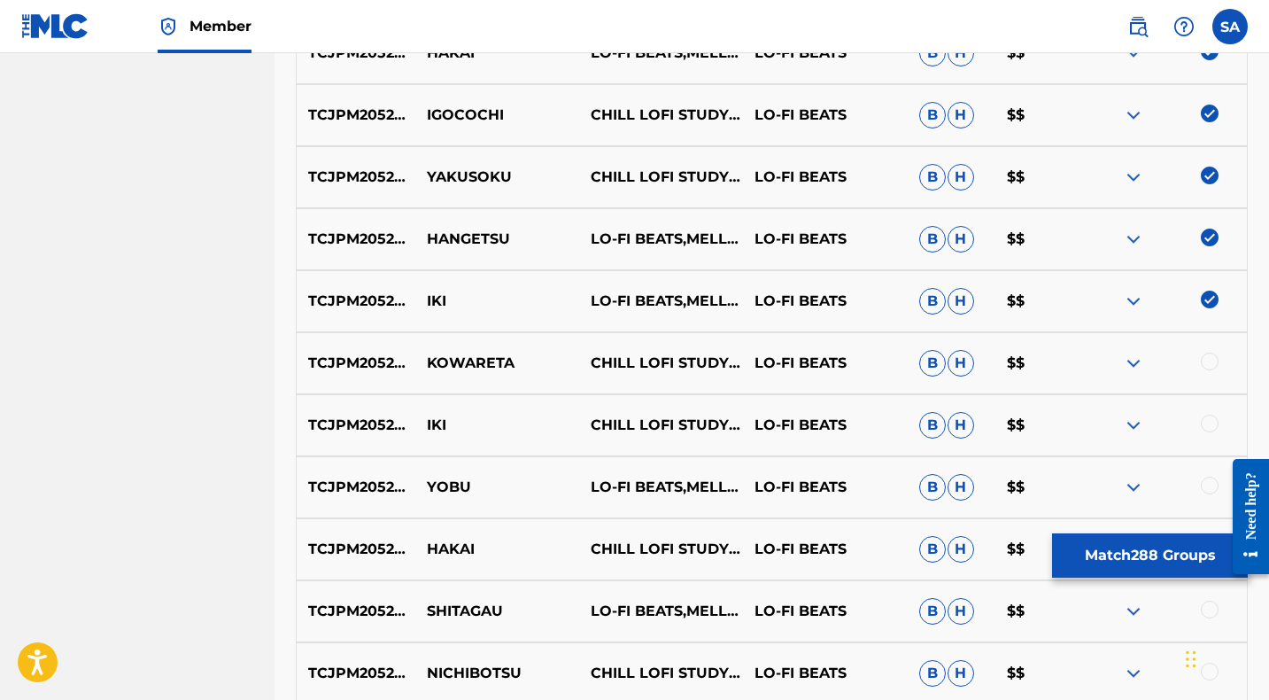
click at [436, 295] on p "IKI" at bounding box center [497, 300] width 164 height 21
copy p "IKI"
click at [1207, 361] on div at bounding box center [1210, 361] width 18 height 18
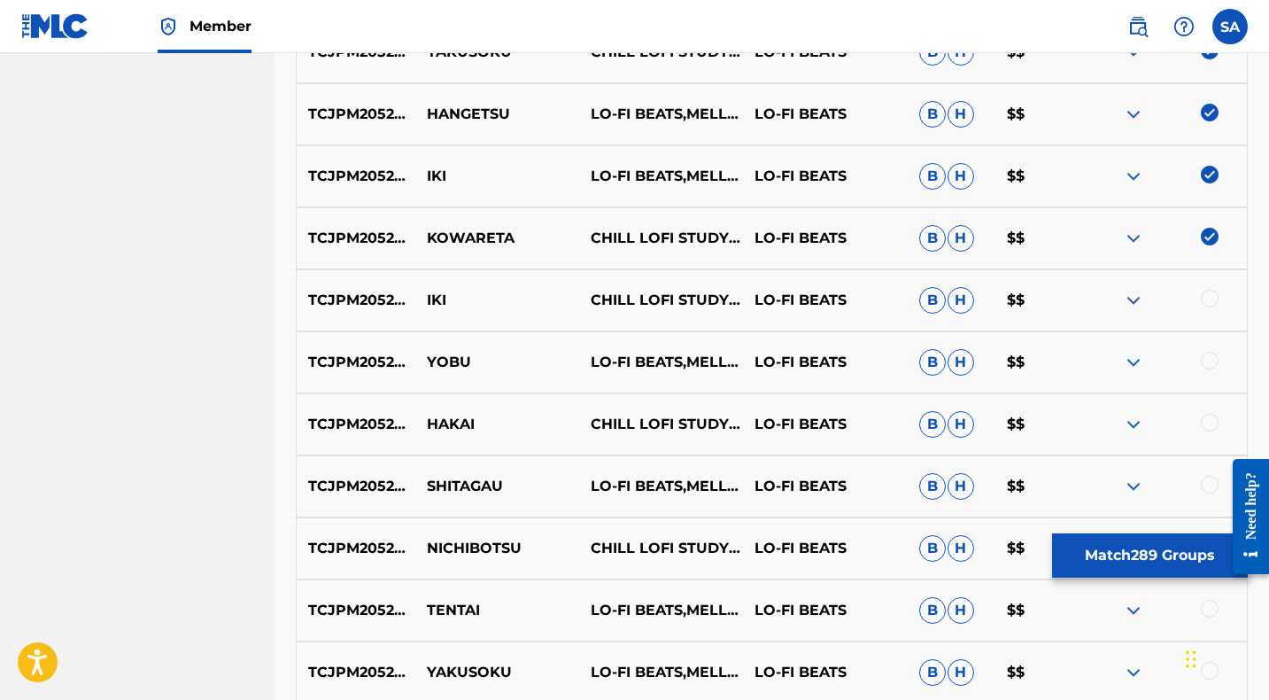
scroll to position [2528, 0]
click at [449, 234] on p "KOWARETA" at bounding box center [497, 237] width 164 height 21
copy p "KOWARETA"
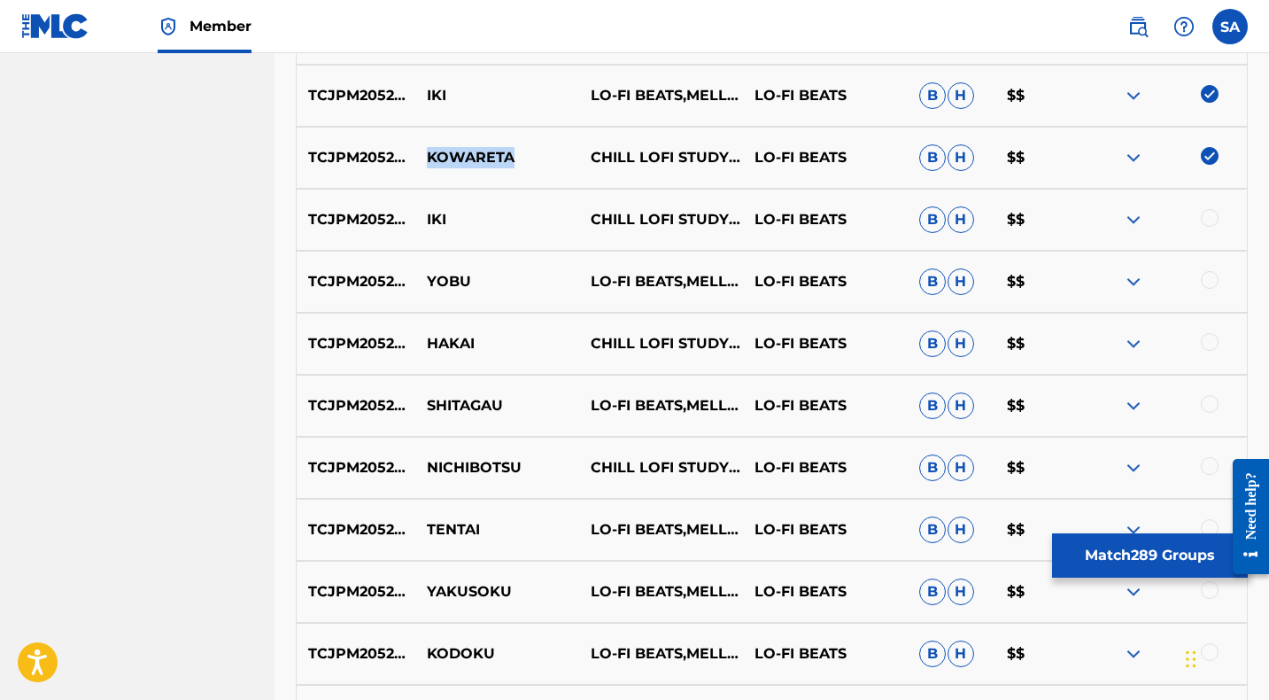
scroll to position [2630, 0]
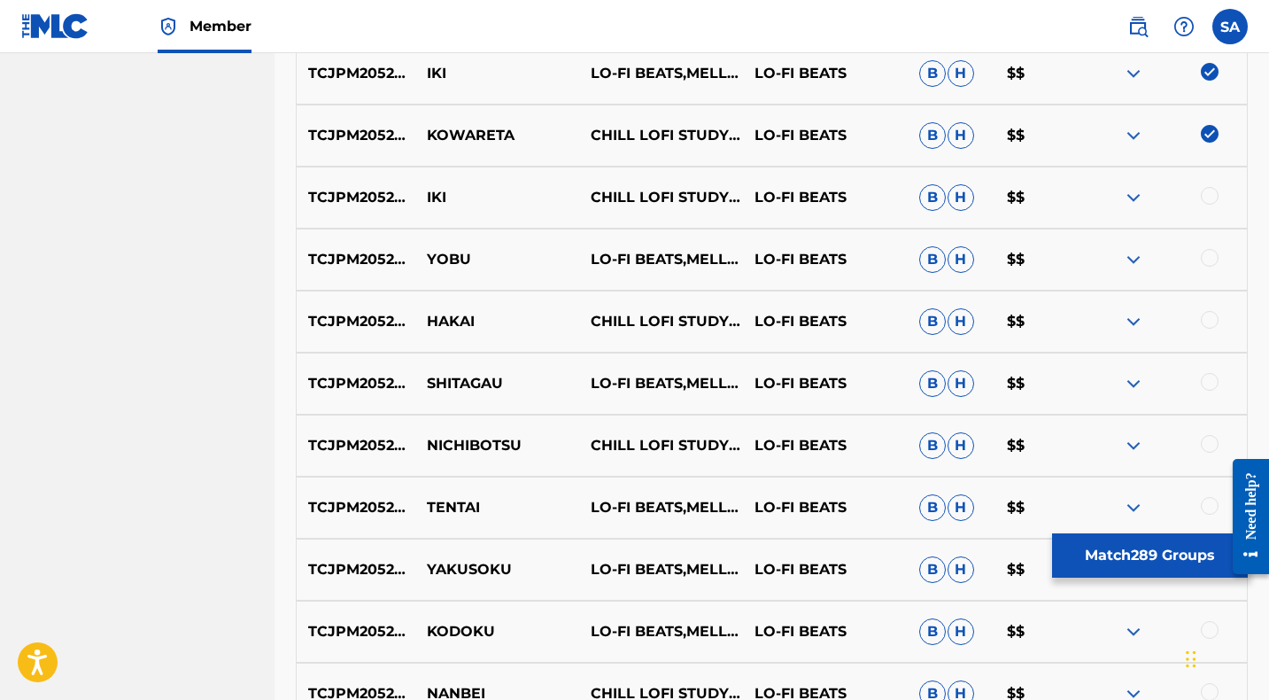
drag, startPoint x: 1209, startPoint y: 194, endPoint x: 855, endPoint y: 196, distance: 353.3
click at [1208, 194] on div at bounding box center [1210, 196] width 18 height 18
click at [443, 259] on p "YOBU" at bounding box center [497, 259] width 164 height 21
copy p "YOBU"
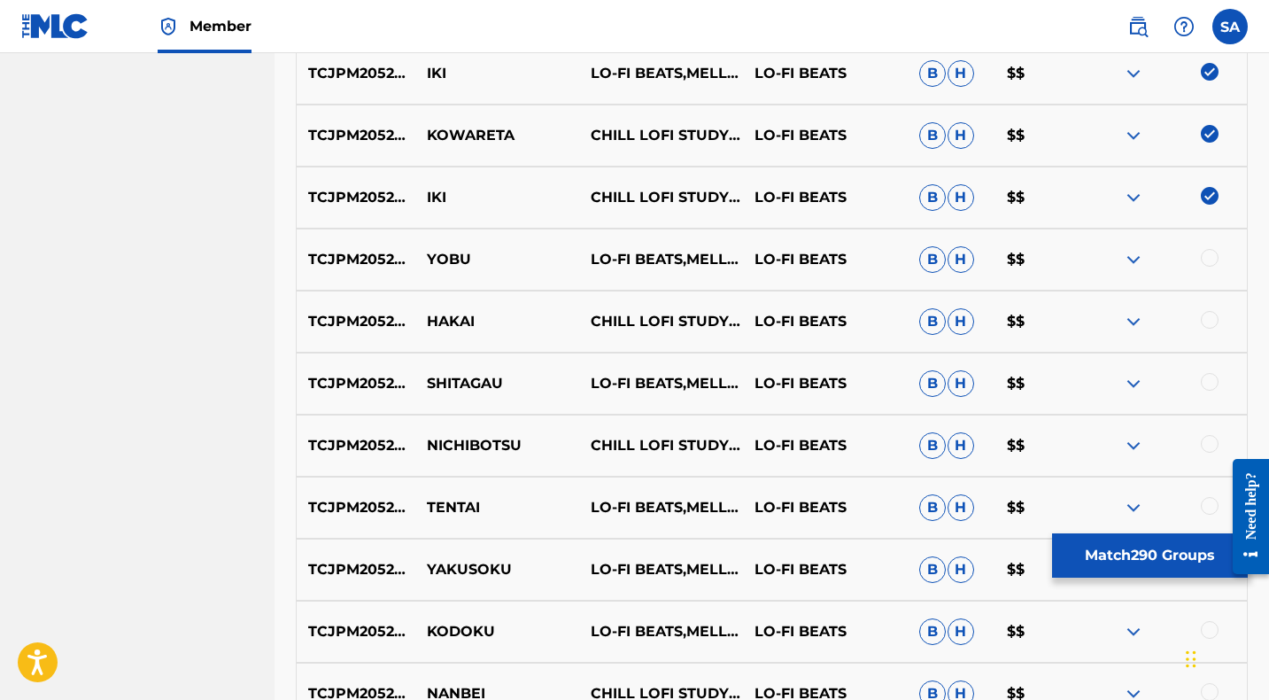
drag, startPoint x: 1209, startPoint y: 259, endPoint x: 1198, endPoint y: 265, distance: 11.9
click at [1209, 259] on div at bounding box center [1210, 258] width 18 height 18
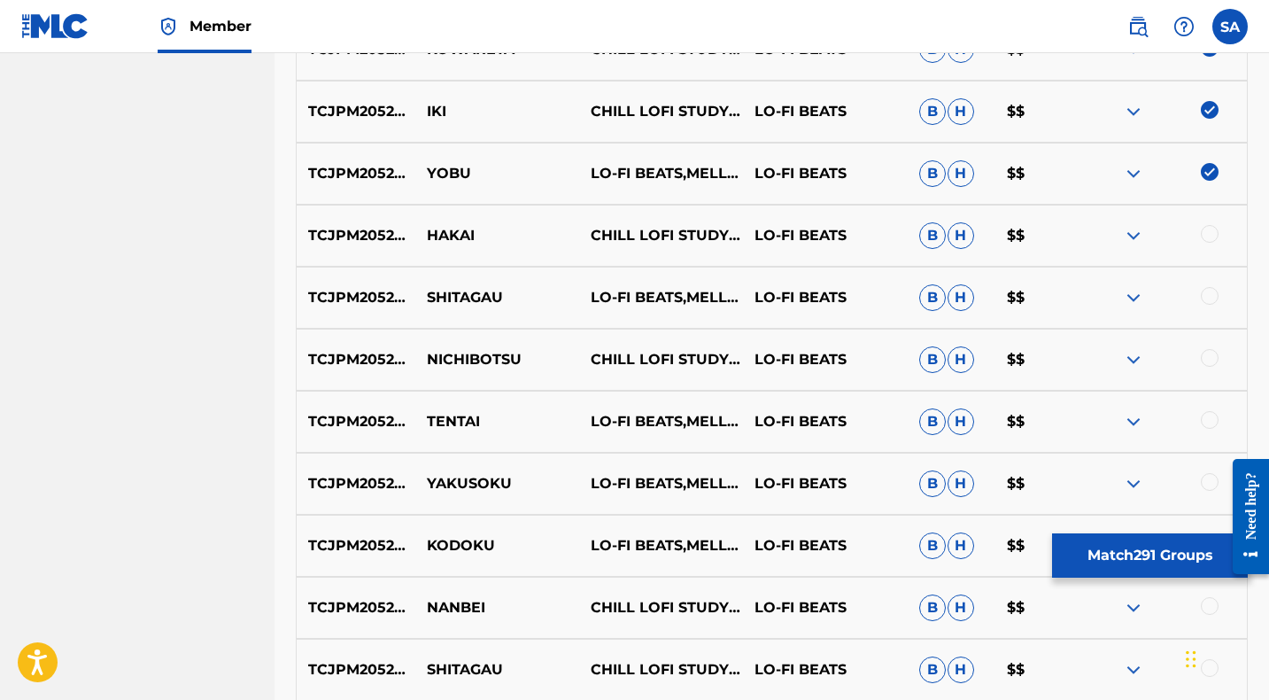
scroll to position [2742, 0]
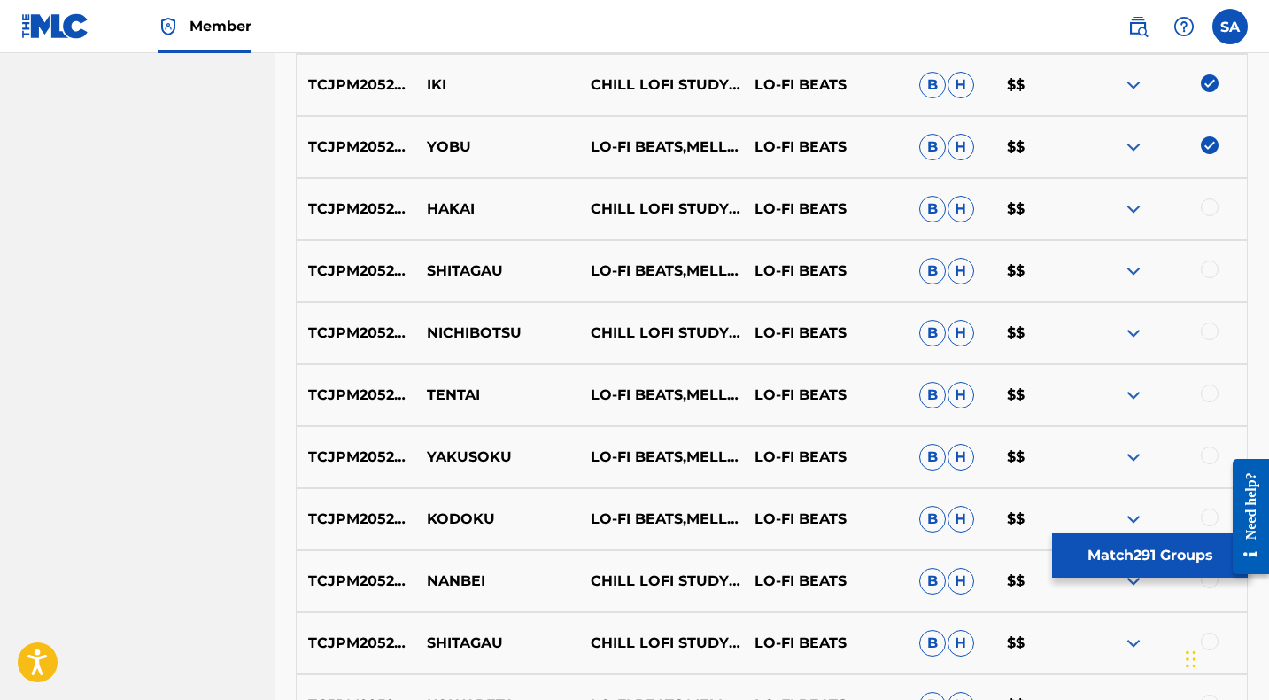
click at [1209, 204] on div at bounding box center [1210, 207] width 18 height 18
click at [440, 213] on p "HAKAI" at bounding box center [497, 208] width 164 height 21
copy p "HAKAI"
click at [444, 269] on p "SHITAGAU" at bounding box center [497, 270] width 164 height 21
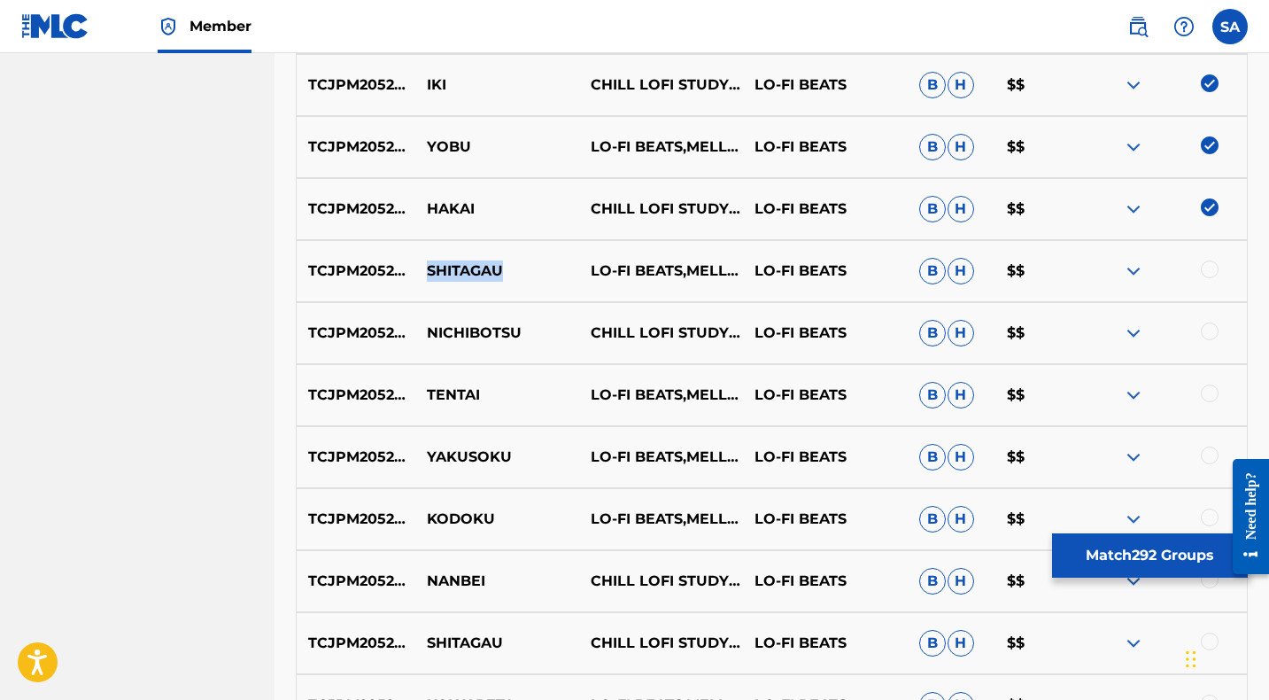
click at [444, 269] on p "SHITAGAU" at bounding box center [497, 270] width 164 height 21
copy p "SHITAGAU"
click at [1210, 272] on div at bounding box center [1210, 269] width 18 height 18
click at [1210, 330] on div at bounding box center [1210, 331] width 18 height 18
click at [452, 334] on p "NICHIBOTSU" at bounding box center [497, 332] width 164 height 21
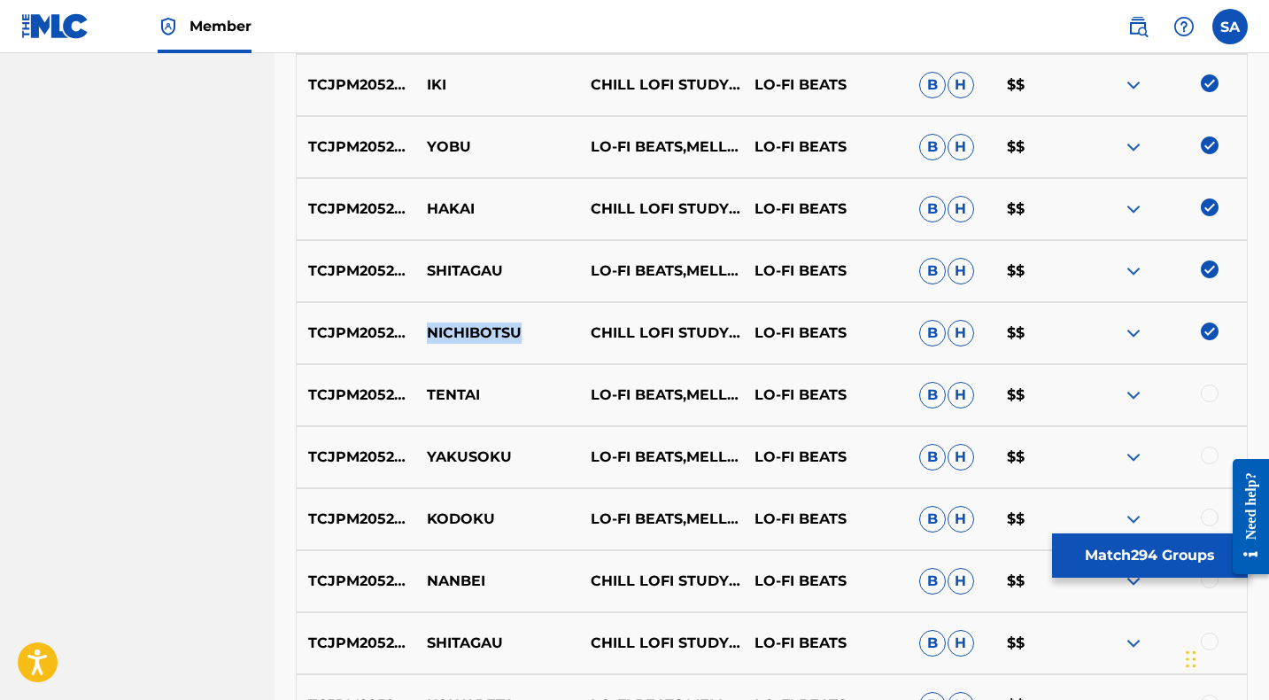
click at [452, 334] on p "NICHIBOTSU" at bounding box center [497, 332] width 164 height 21
copy p "NICHIBOTSU"
drag, startPoint x: 1208, startPoint y: 392, endPoint x: 1197, endPoint y: 395, distance: 11.0
click at [1209, 393] on div at bounding box center [1210, 393] width 18 height 18
click at [451, 393] on p "TENTAI" at bounding box center [497, 394] width 164 height 21
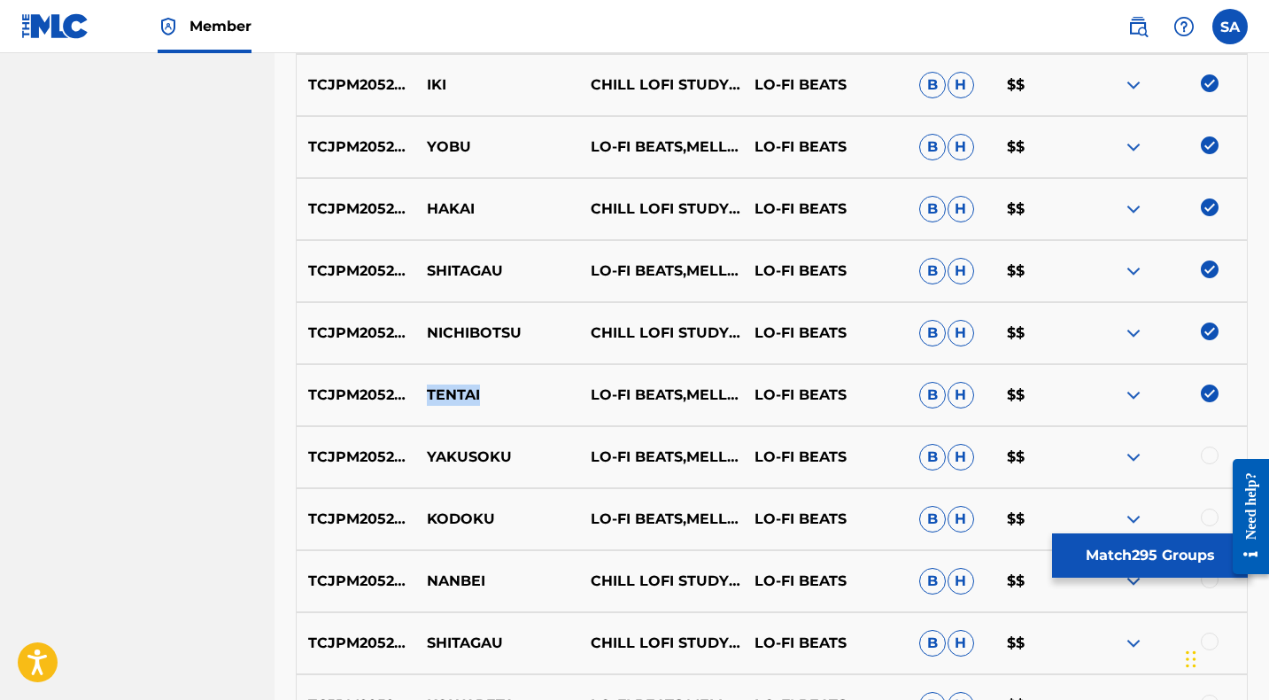
click at [451, 393] on p "TENTAI" at bounding box center [497, 394] width 164 height 21
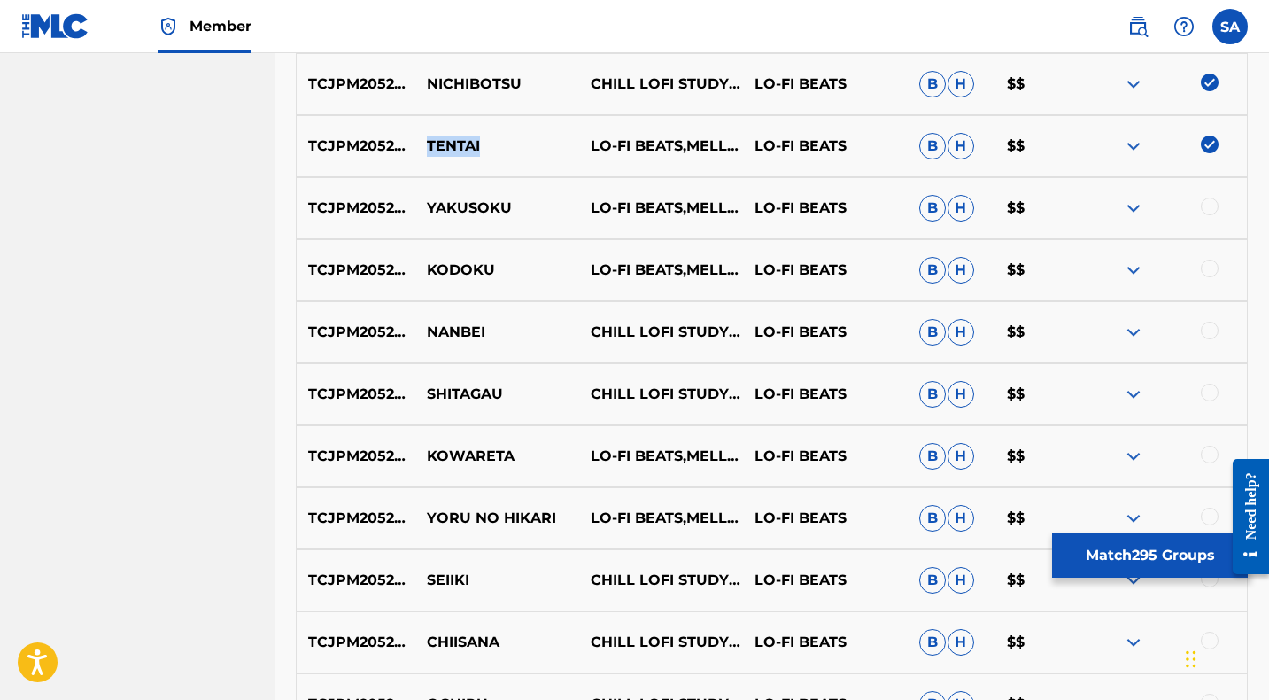
scroll to position [3001, 0]
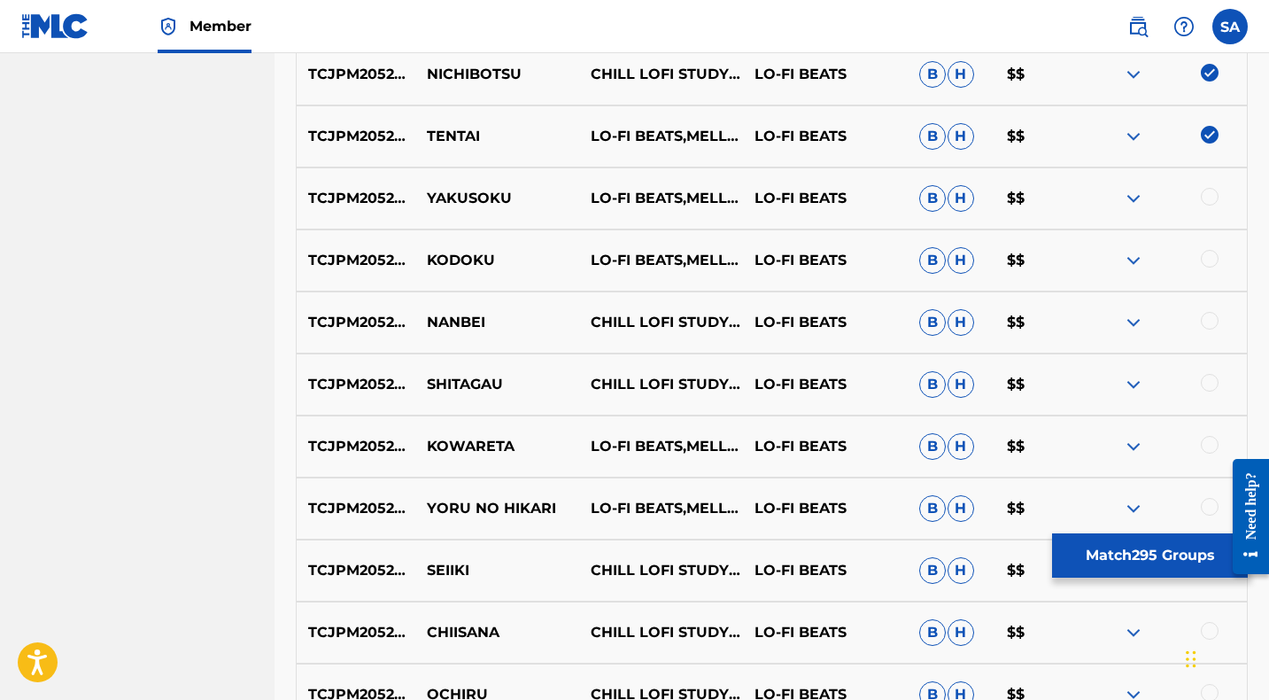
click at [1210, 195] on div at bounding box center [1210, 197] width 18 height 18
click at [468, 194] on p "YAKUSOKU" at bounding box center [497, 198] width 164 height 21
click at [1210, 259] on div at bounding box center [1210, 259] width 18 height 18
click at [448, 259] on p "KODOKU" at bounding box center [497, 260] width 164 height 21
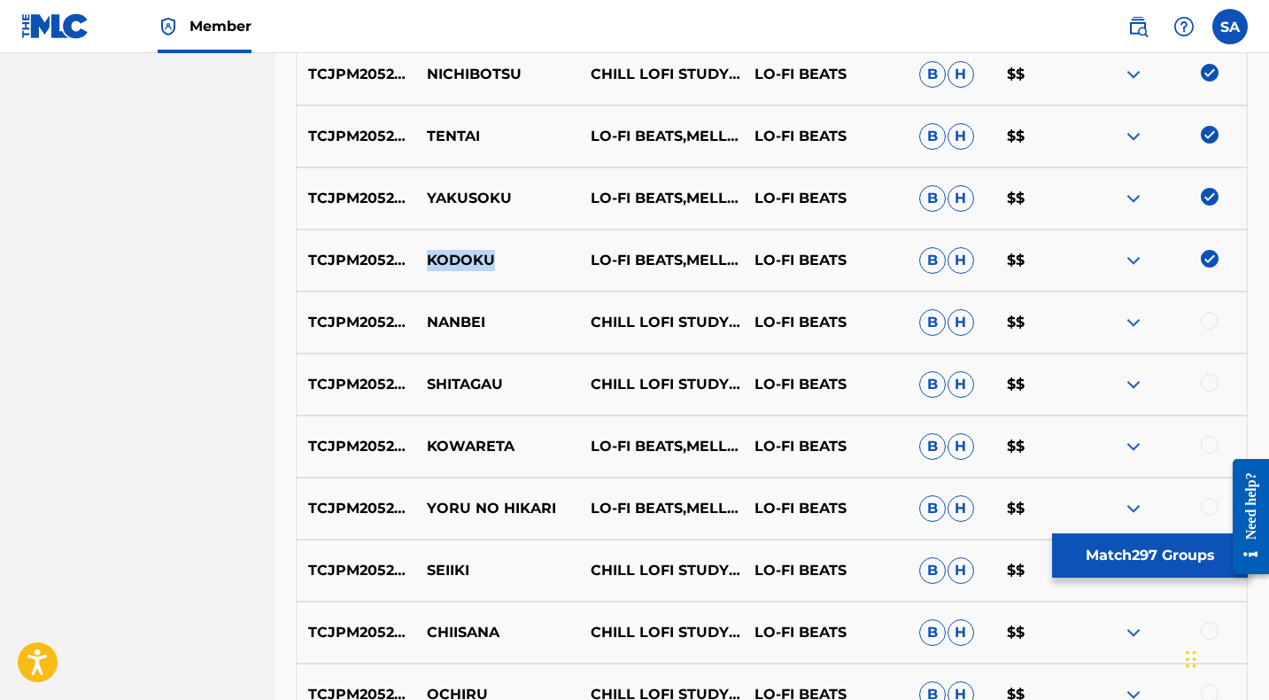
click at [448, 259] on p "KODOKU" at bounding box center [497, 260] width 164 height 21
click at [447, 318] on p "NANBEI" at bounding box center [497, 322] width 164 height 21
click at [448, 318] on p "NANBEI" at bounding box center [497, 322] width 164 height 21
click at [1209, 321] on div at bounding box center [1210, 321] width 18 height 18
drag, startPoint x: 1210, startPoint y: 383, endPoint x: 1010, endPoint y: 390, distance: 200.2
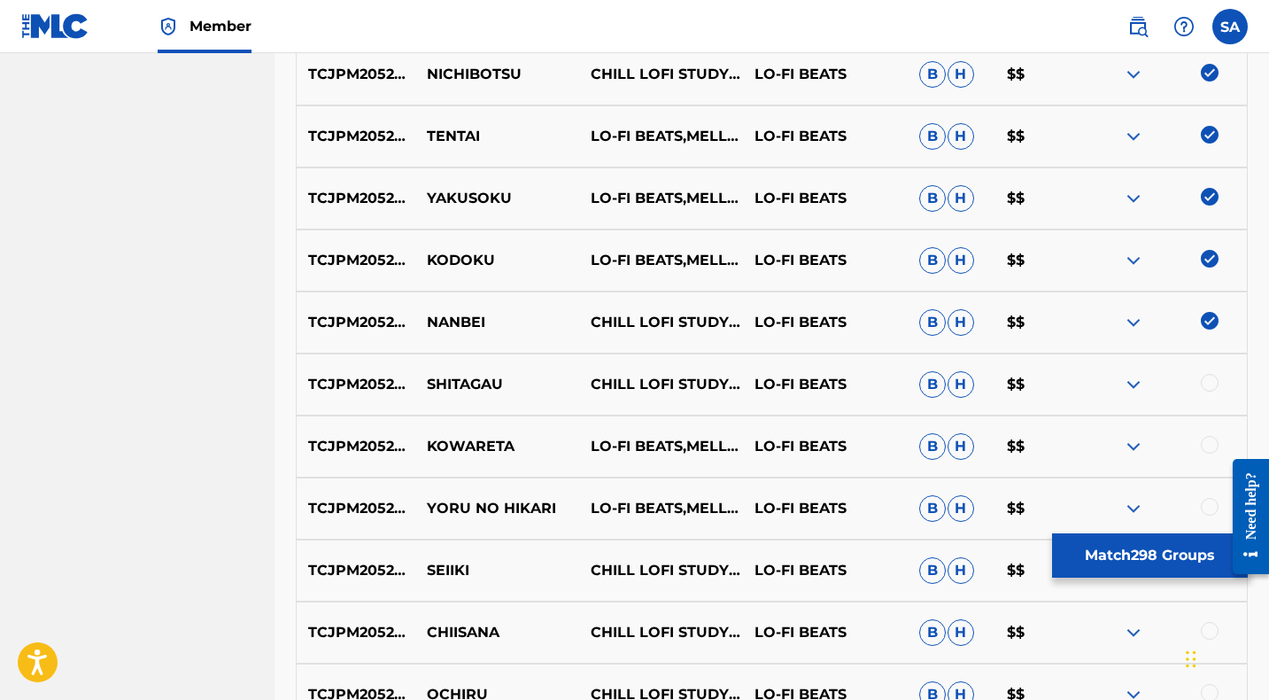
click at [1210, 383] on div at bounding box center [1210, 383] width 18 height 18
click at [464, 383] on p "SHITAGAU" at bounding box center [497, 384] width 164 height 21
click at [463, 383] on p "SHITAGAU" at bounding box center [497, 384] width 164 height 21
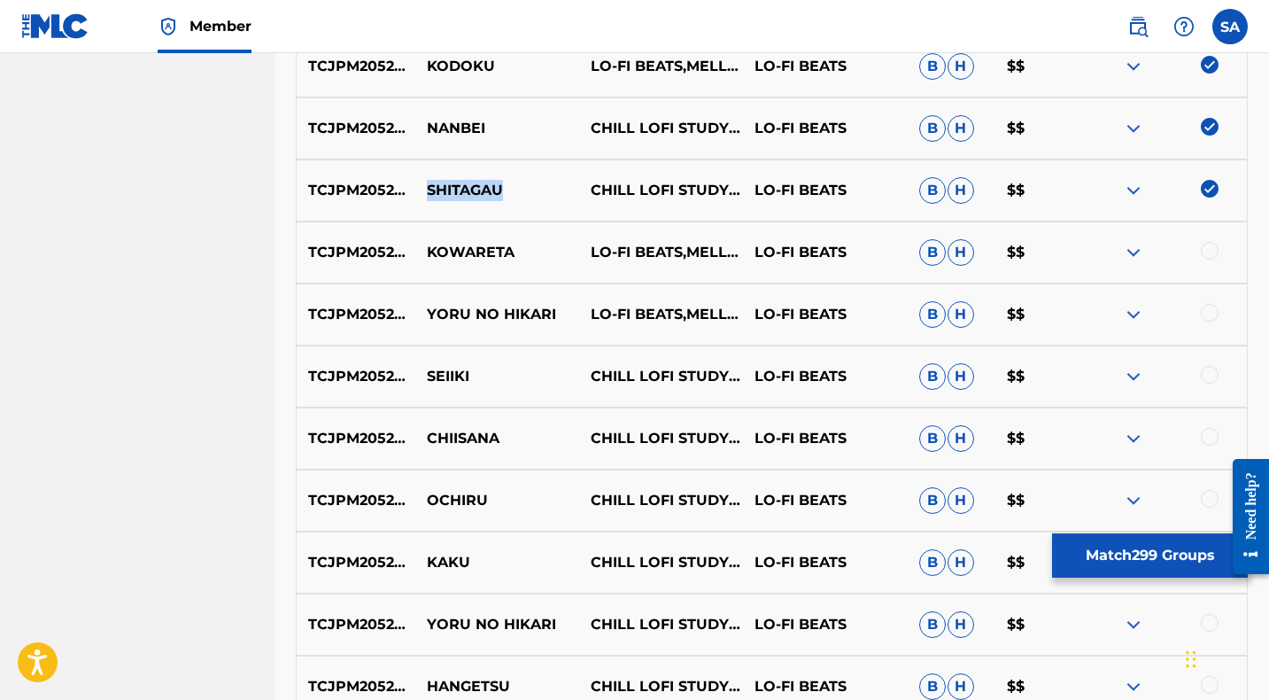
scroll to position [3199, 0]
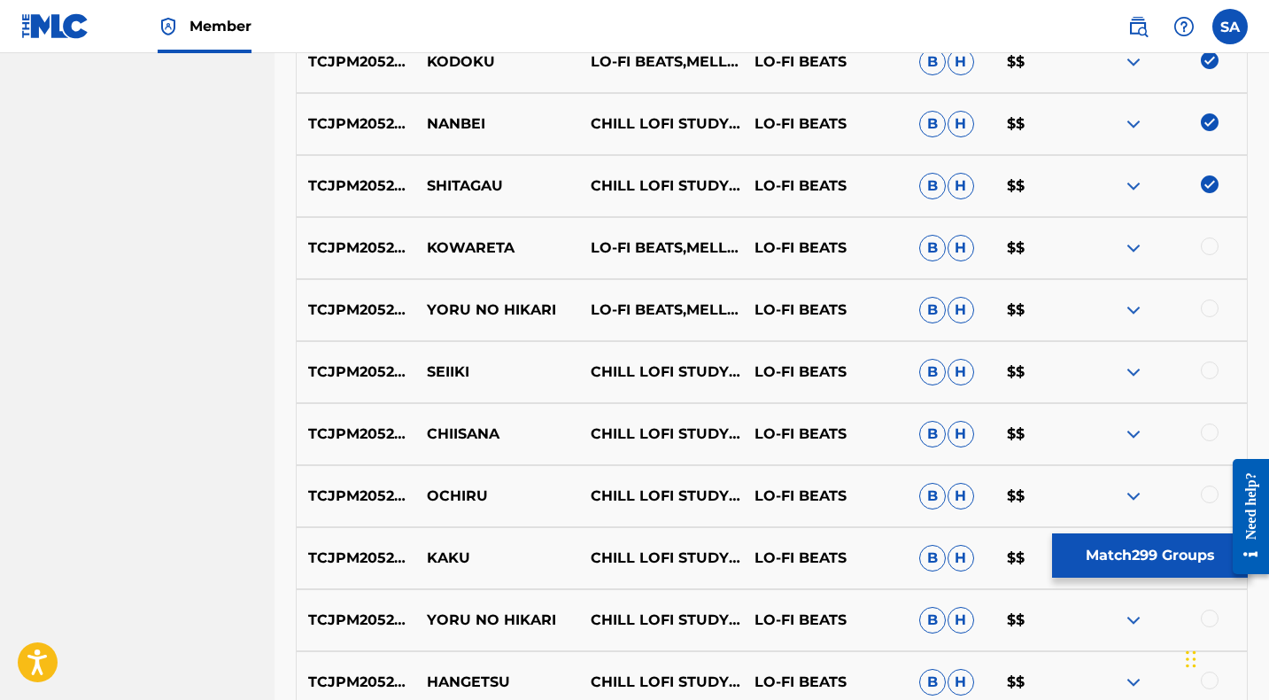
drag, startPoint x: 1210, startPoint y: 244, endPoint x: 790, endPoint y: 242, distance: 419.7
click at [1209, 244] on div at bounding box center [1210, 246] width 18 height 18
click at [453, 245] on p "KOWARETA" at bounding box center [497, 247] width 164 height 21
click at [455, 245] on p "KOWARETA" at bounding box center [497, 247] width 164 height 21
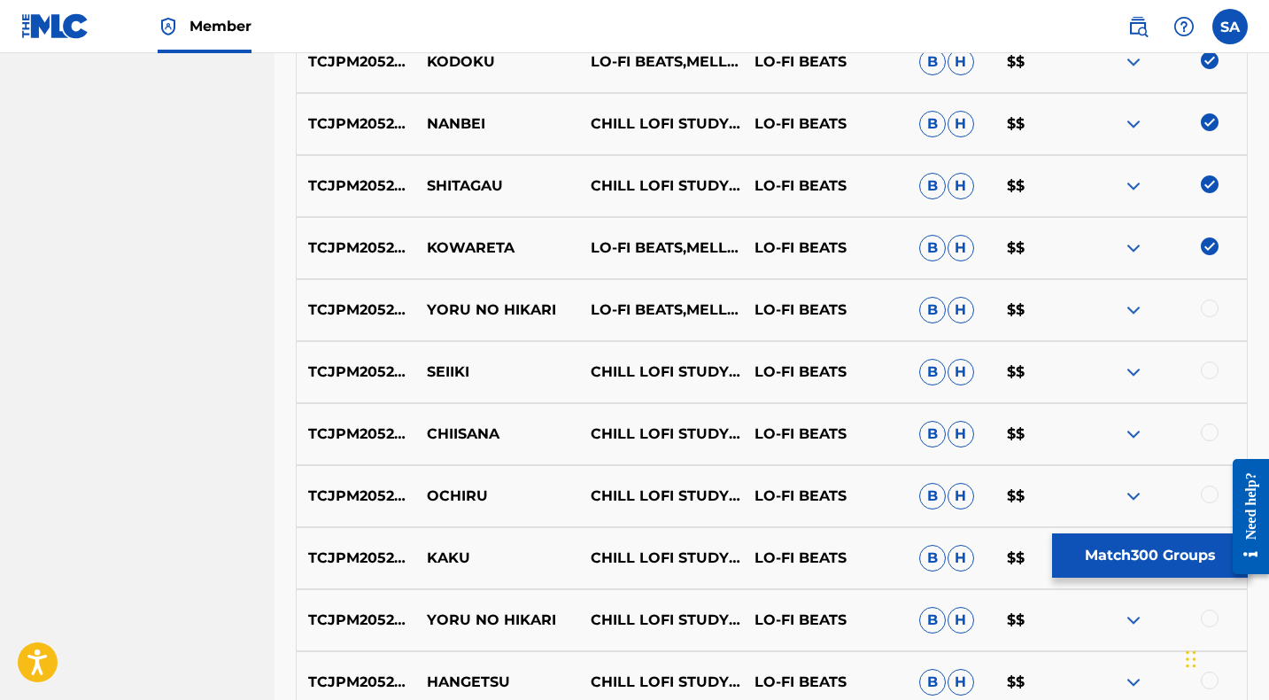
click at [450, 305] on p "YORU NO HIKARI" at bounding box center [497, 309] width 164 height 21
click at [1206, 308] on div at bounding box center [1210, 308] width 18 height 18
click at [1205, 371] on div at bounding box center [1210, 370] width 18 height 18
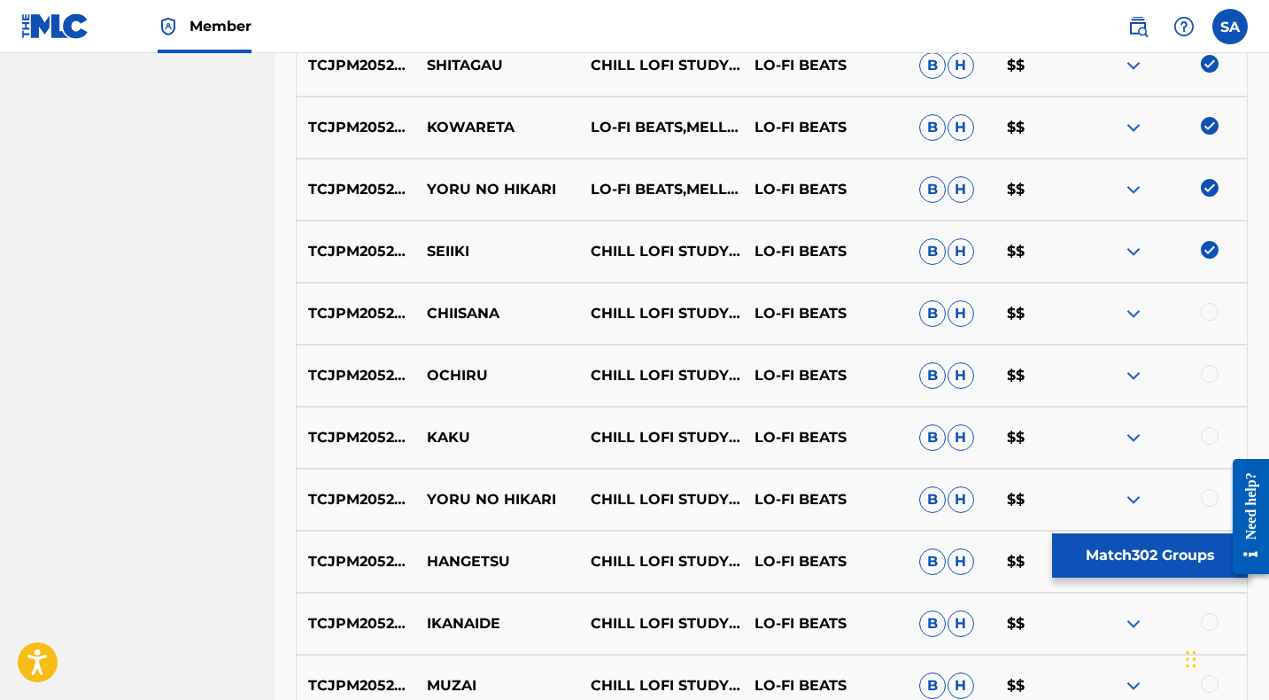
scroll to position [3324, 0]
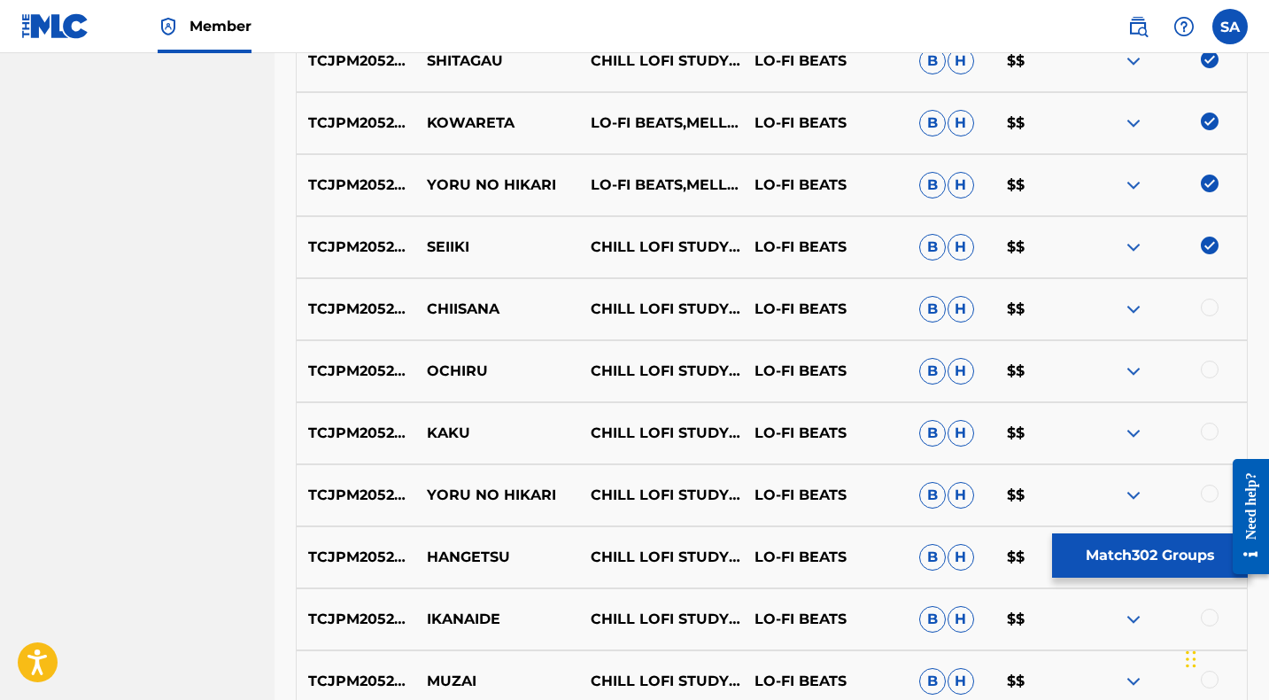
click at [441, 251] on p "SEIIKI" at bounding box center [497, 246] width 164 height 21
drag, startPoint x: 1210, startPoint y: 305, endPoint x: 568, endPoint y: 321, distance: 642.2
click at [1210, 305] on div at bounding box center [1210, 307] width 18 height 18
click at [450, 305] on p "CHIISANA" at bounding box center [497, 308] width 164 height 21
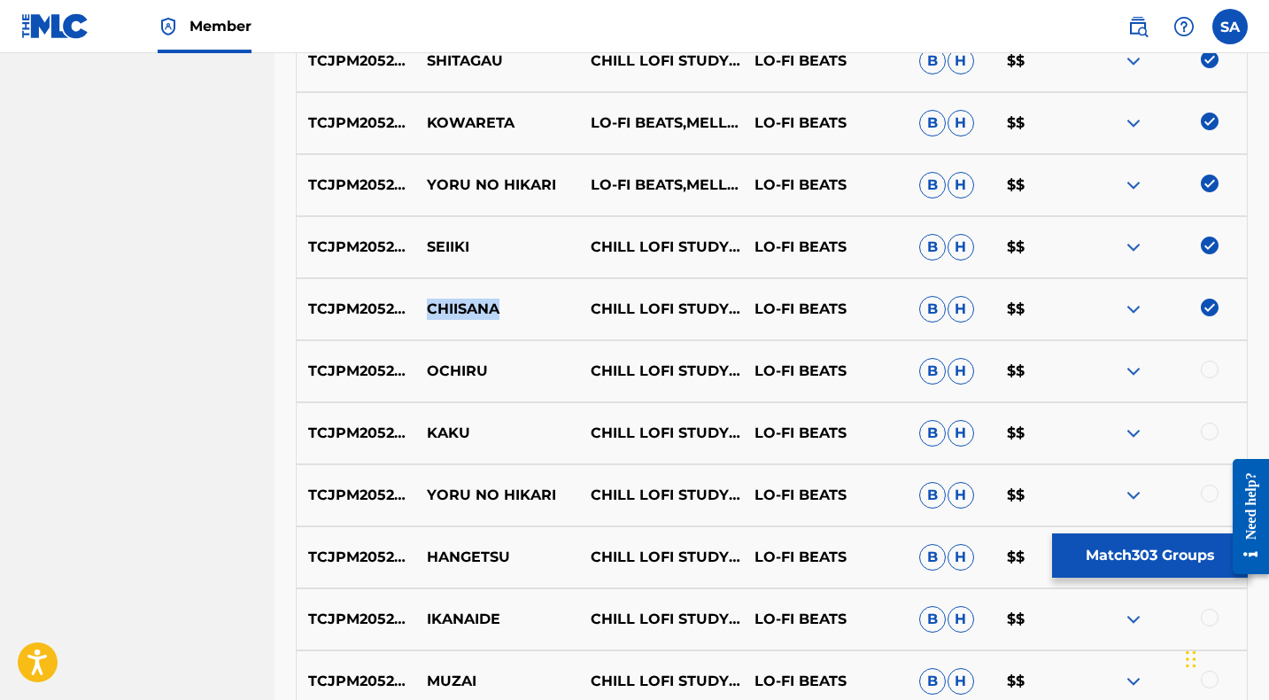
click at [450, 305] on p "CHIISANA" at bounding box center [497, 308] width 164 height 21
drag, startPoint x: 1207, startPoint y: 368, endPoint x: 669, endPoint y: 365, distance: 537.5
click at [1207, 368] on div at bounding box center [1210, 369] width 18 height 18
click at [448, 368] on p "OCHIRU" at bounding box center [497, 370] width 164 height 21
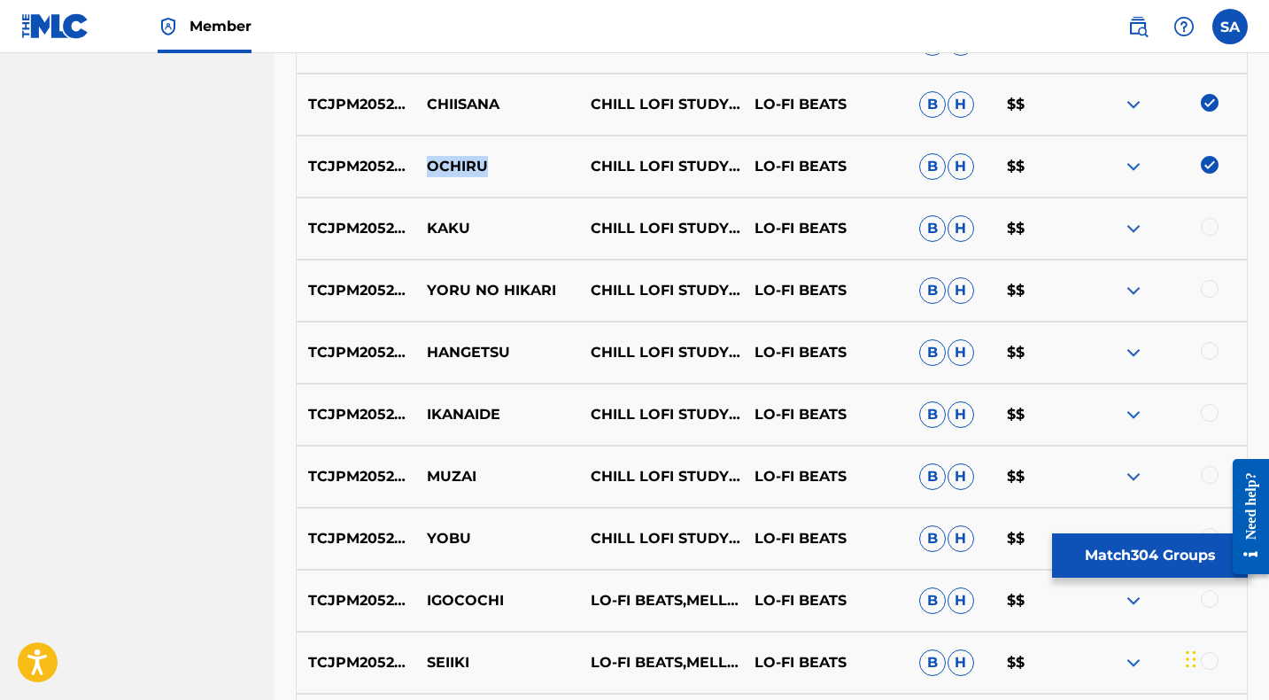
scroll to position [3538, 0]
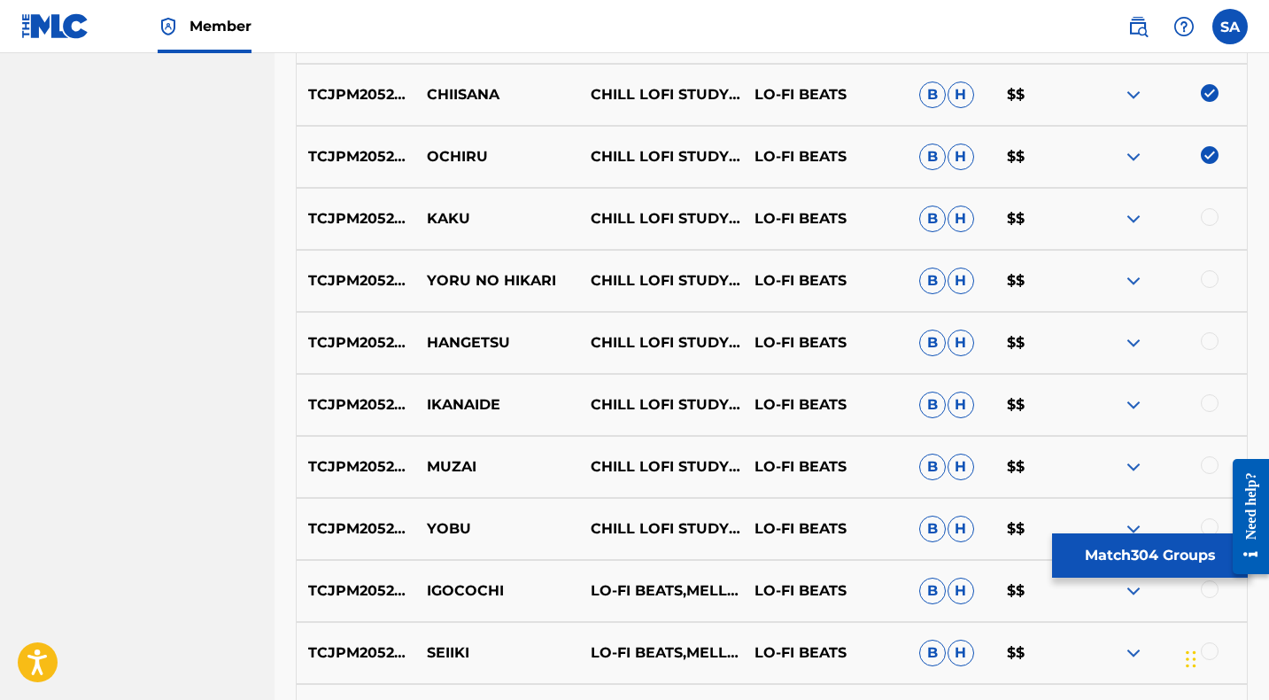
drag, startPoint x: 1208, startPoint y: 214, endPoint x: 1156, endPoint y: 216, distance: 52.3
click at [1208, 214] on div at bounding box center [1210, 217] width 18 height 18
click at [444, 215] on p "KAKU" at bounding box center [497, 218] width 164 height 21
click at [1211, 275] on div at bounding box center [1210, 279] width 18 height 18
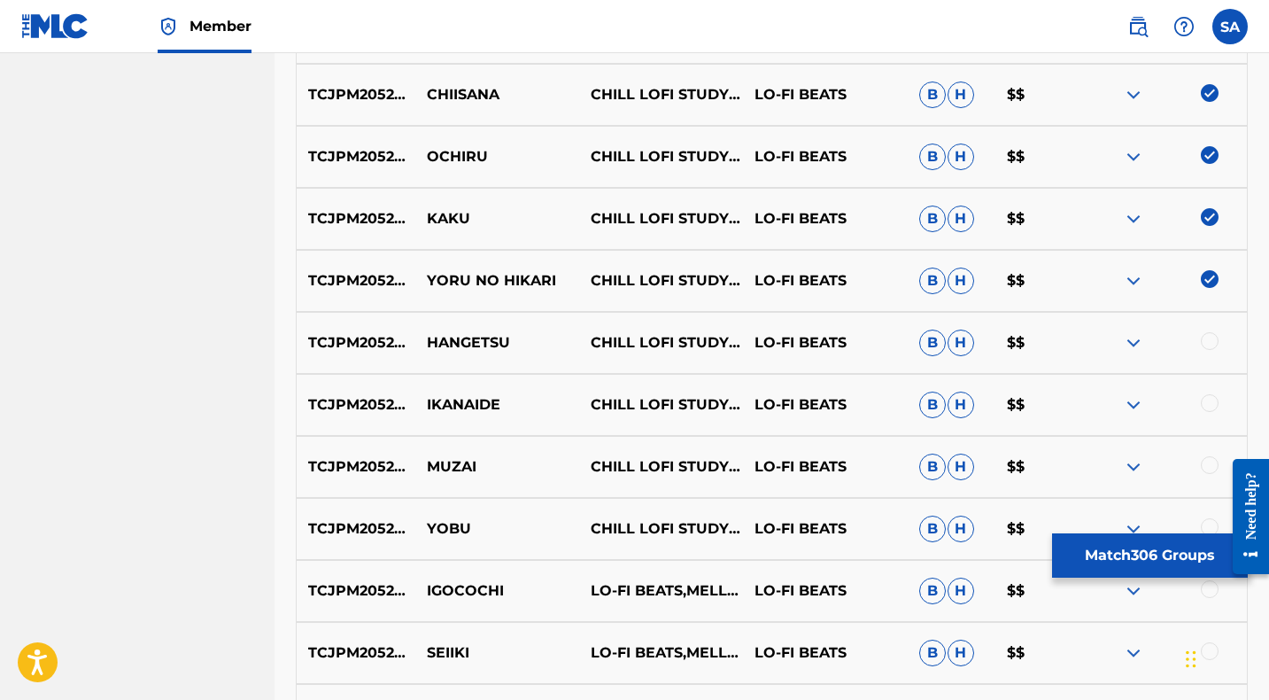
click at [448, 278] on p "YORU NO HIKARI" at bounding box center [497, 280] width 164 height 21
click at [446, 343] on p "HANGETSU" at bounding box center [497, 342] width 164 height 21
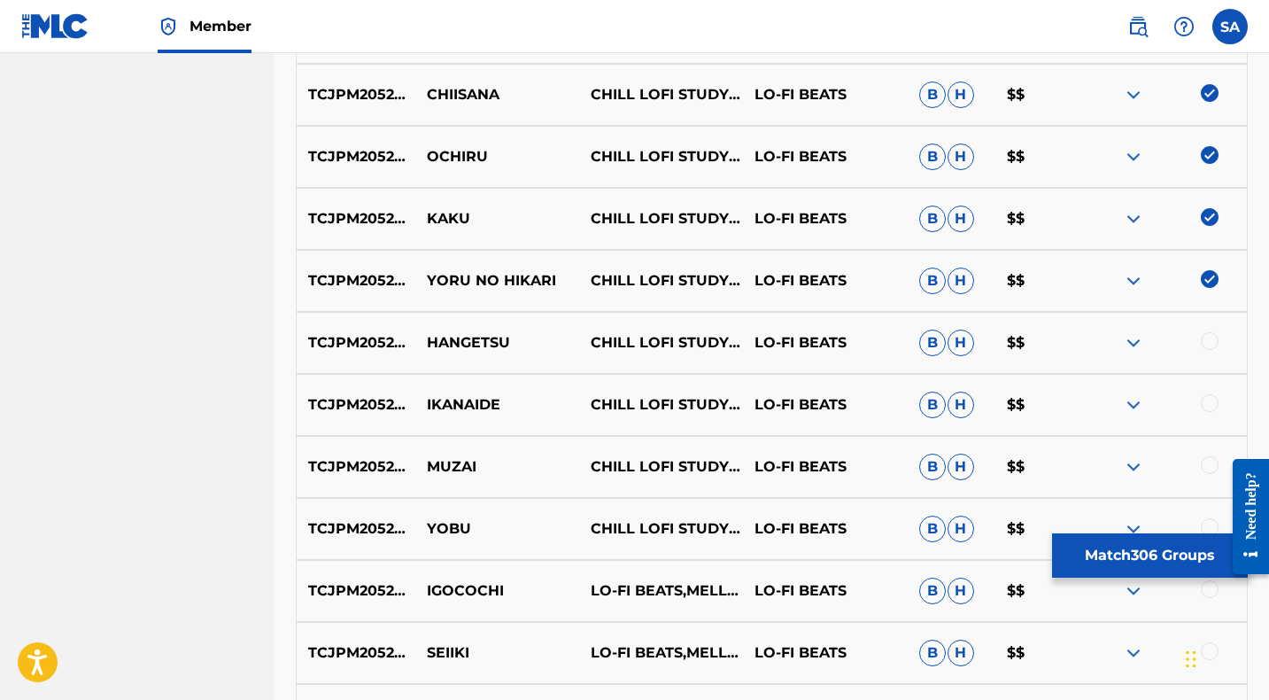
click at [1210, 341] on div at bounding box center [1210, 341] width 18 height 18
drag, startPoint x: 1206, startPoint y: 404, endPoint x: 1051, endPoint y: 406, distance: 155.0
click at [1205, 404] on div at bounding box center [1210, 403] width 18 height 18
click at [456, 403] on p "IKANAIDE" at bounding box center [497, 404] width 164 height 21
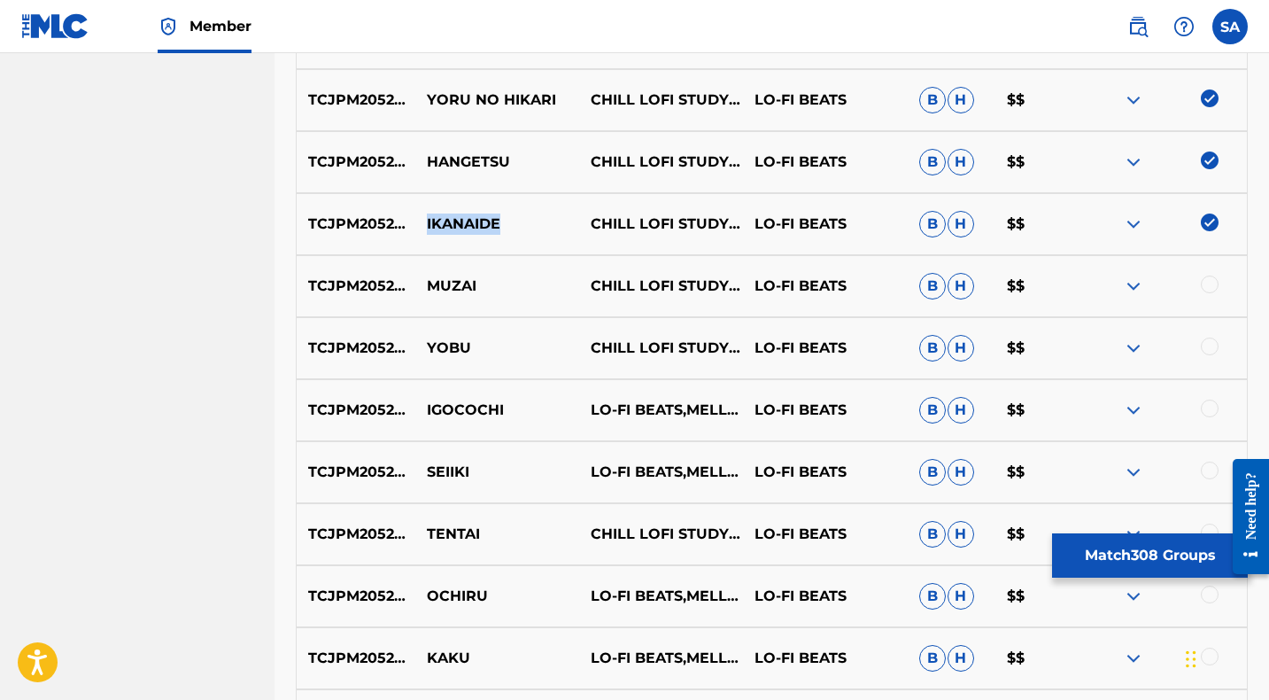
scroll to position [3738, 0]
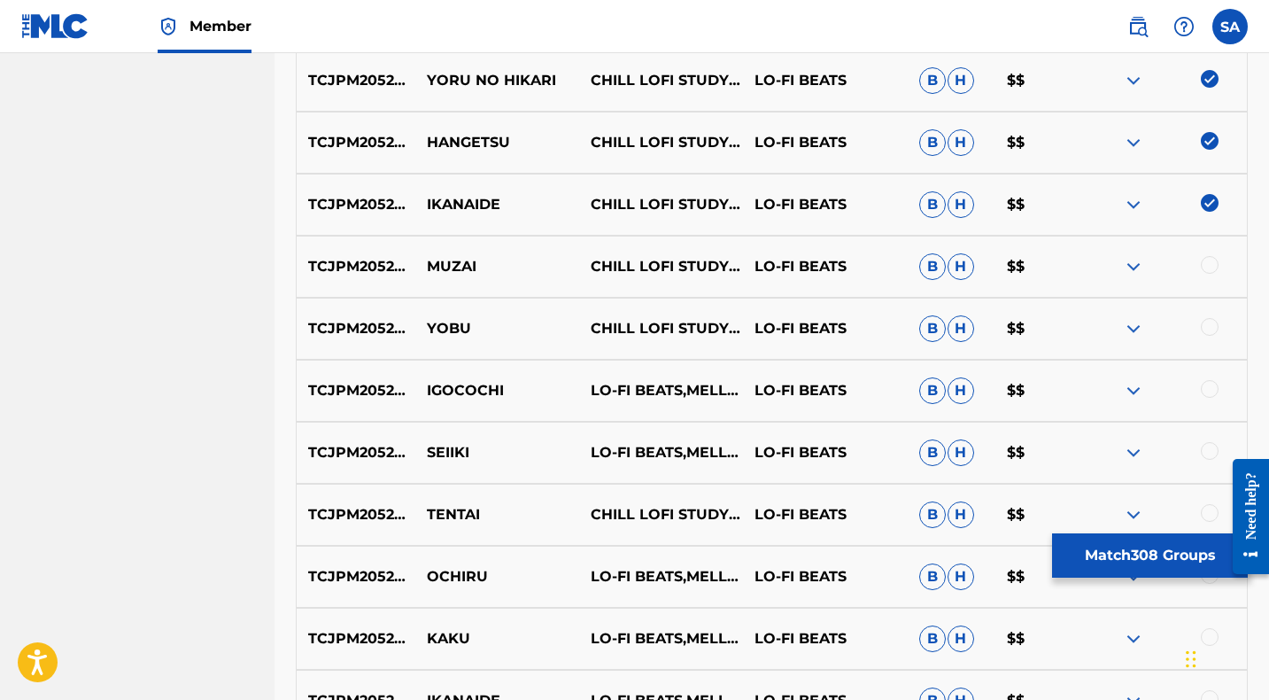
drag, startPoint x: 1211, startPoint y: 262, endPoint x: 743, endPoint y: 273, distance: 468.5
click at [1211, 262] on div at bounding box center [1210, 265] width 18 height 18
click at [449, 266] on p "MUZAI" at bounding box center [497, 266] width 164 height 21
click at [1209, 327] on div at bounding box center [1210, 327] width 18 height 18
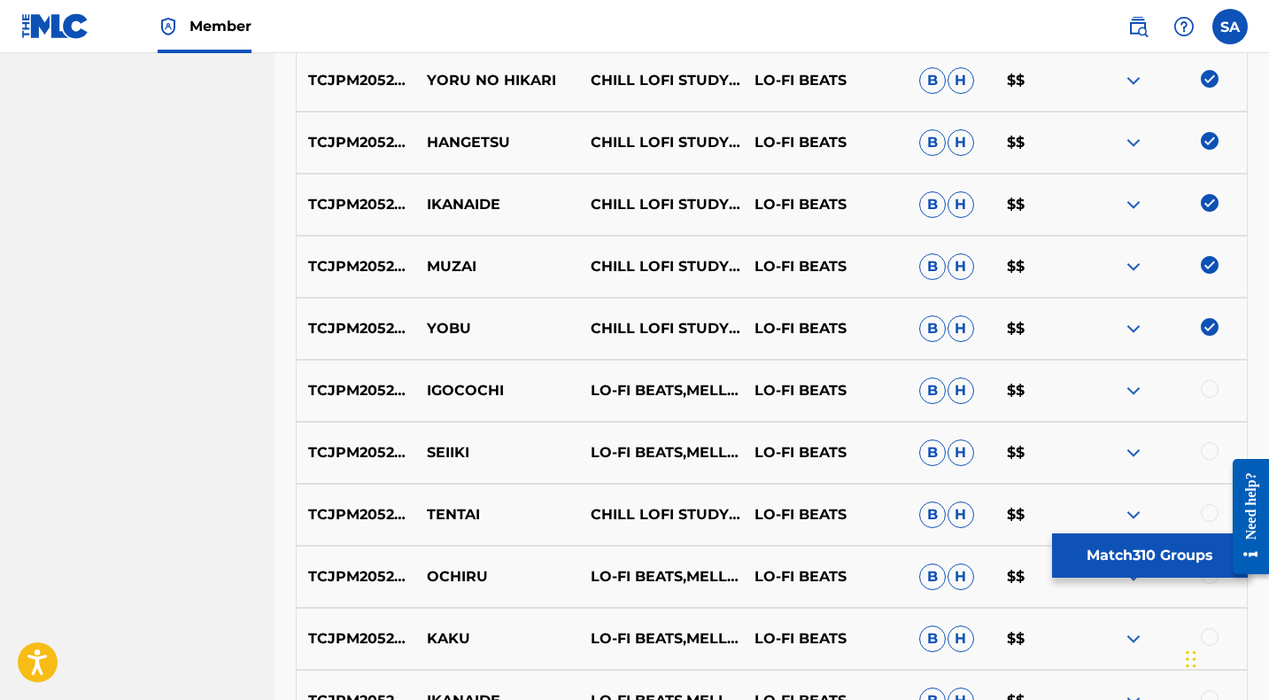
click at [440, 328] on p "YOBU" at bounding box center [497, 328] width 164 height 21
click at [440, 327] on p "YOBU" at bounding box center [497, 328] width 164 height 21
click at [1210, 388] on div at bounding box center [1210, 389] width 18 height 18
click at [474, 388] on p "IGOCOCHI" at bounding box center [497, 390] width 164 height 21
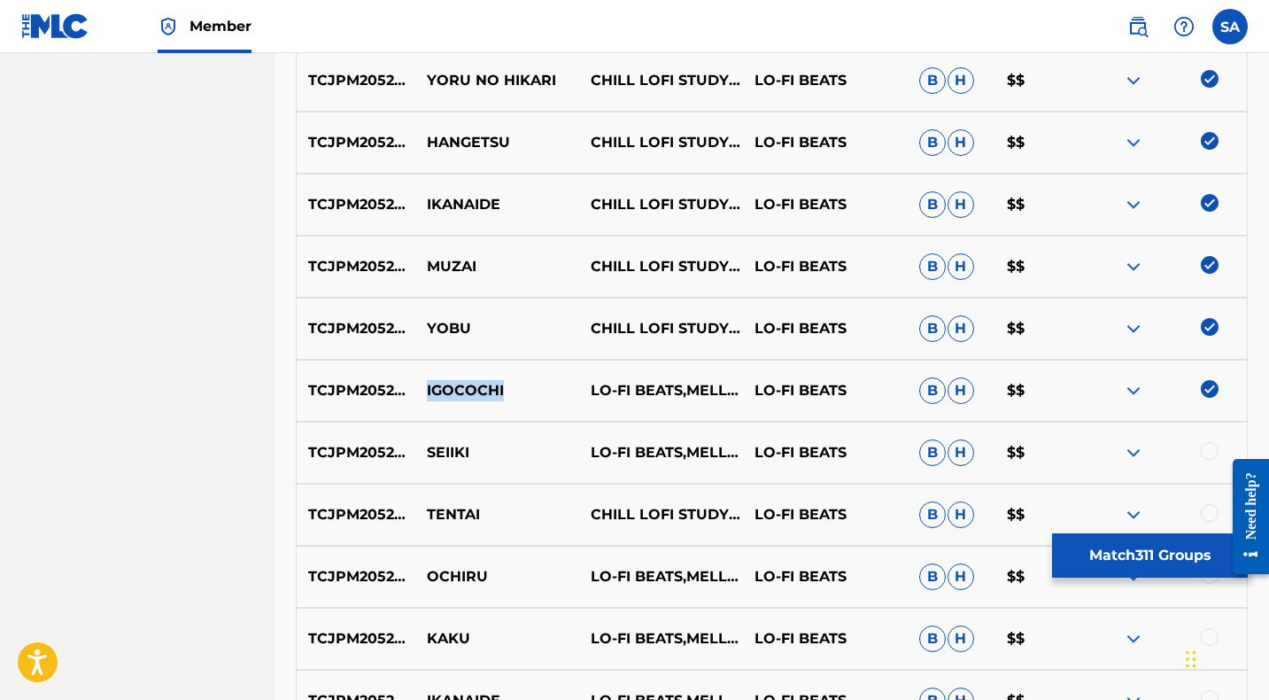
click at [474, 388] on p "IGOCOCHI" at bounding box center [497, 390] width 164 height 21
click at [1209, 452] on div at bounding box center [1210, 451] width 18 height 18
click at [444, 452] on p "SEIIKI" at bounding box center [497, 452] width 164 height 21
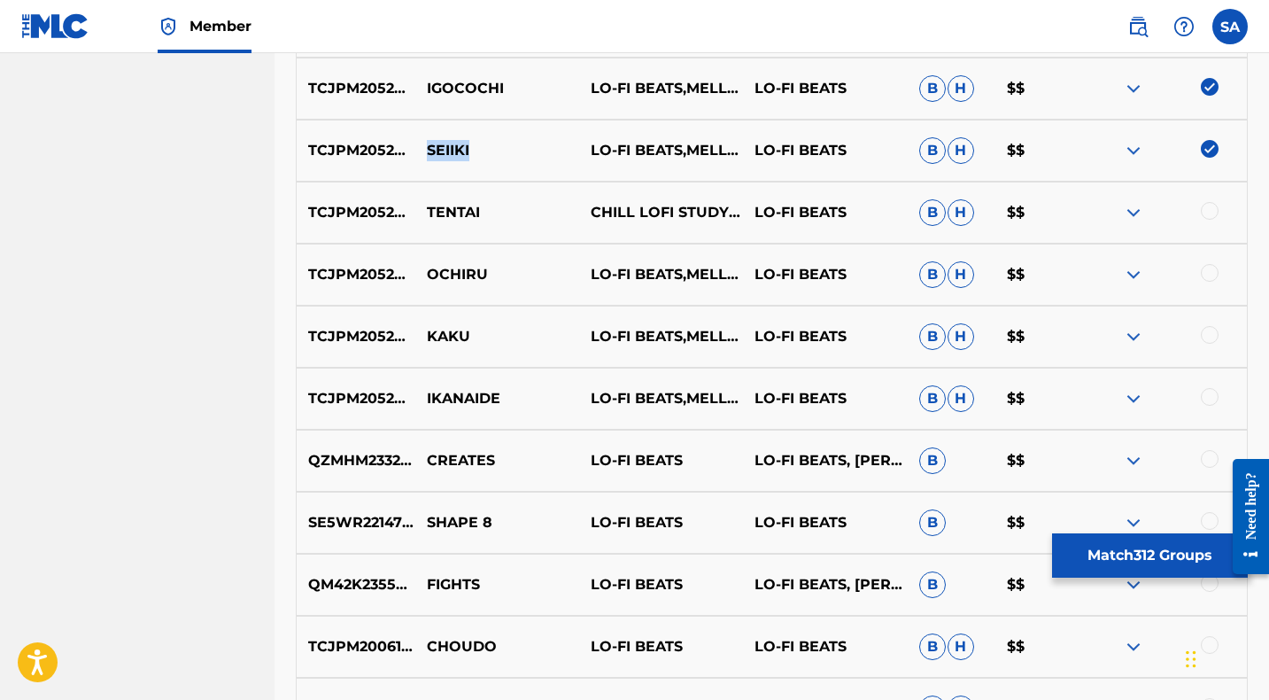
scroll to position [4044, 0]
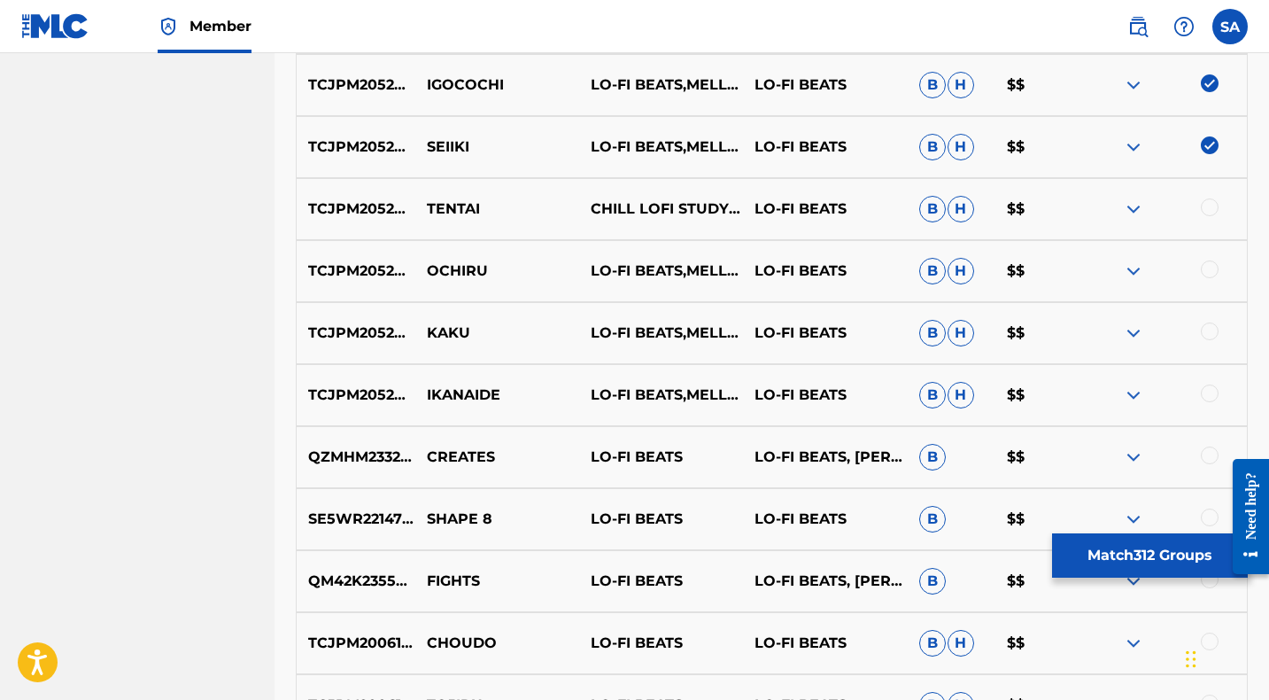
drag, startPoint x: 1210, startPoint y: 205, endPoint x: 1039, endPoint y: 212, distance: 171.0
click at [1210, 206] on div at bounding box center [1210, 207] width 18 height 18
click at [448, 207] on p "TENTAI" at bounding box center [497, 208] width 164 height 21
click at [1210, 267] on div at bounding box center [1210, 269] width 18 height 18
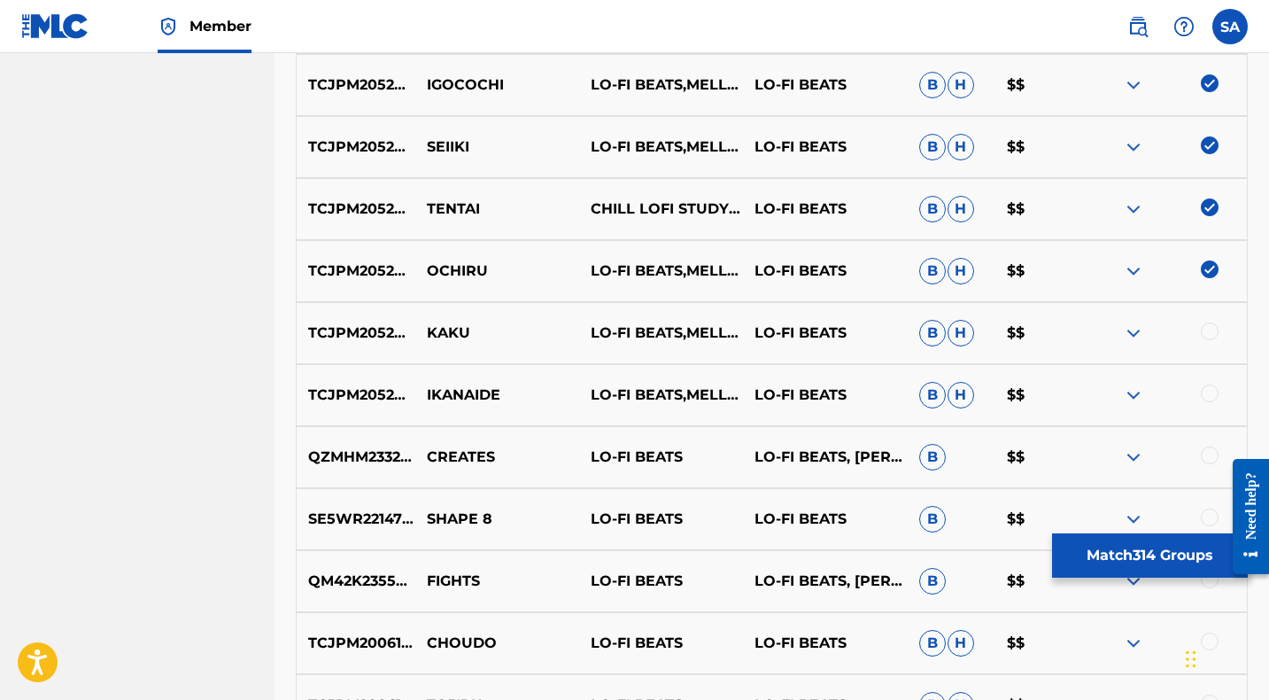
click at [442, 267] on p "OCHIRU" at bounding box center [497, 270] width 164 height 21
click at [441, 267] on p "OCHIRU" at bounding box center [497, 270] width 164 height 21
click at [436, 333] on p "KAKU" at bounding box center [497, 332] width 164 height 21
click at [1207, 331] on div at bounding box center [1210, 331] width 18 height 18
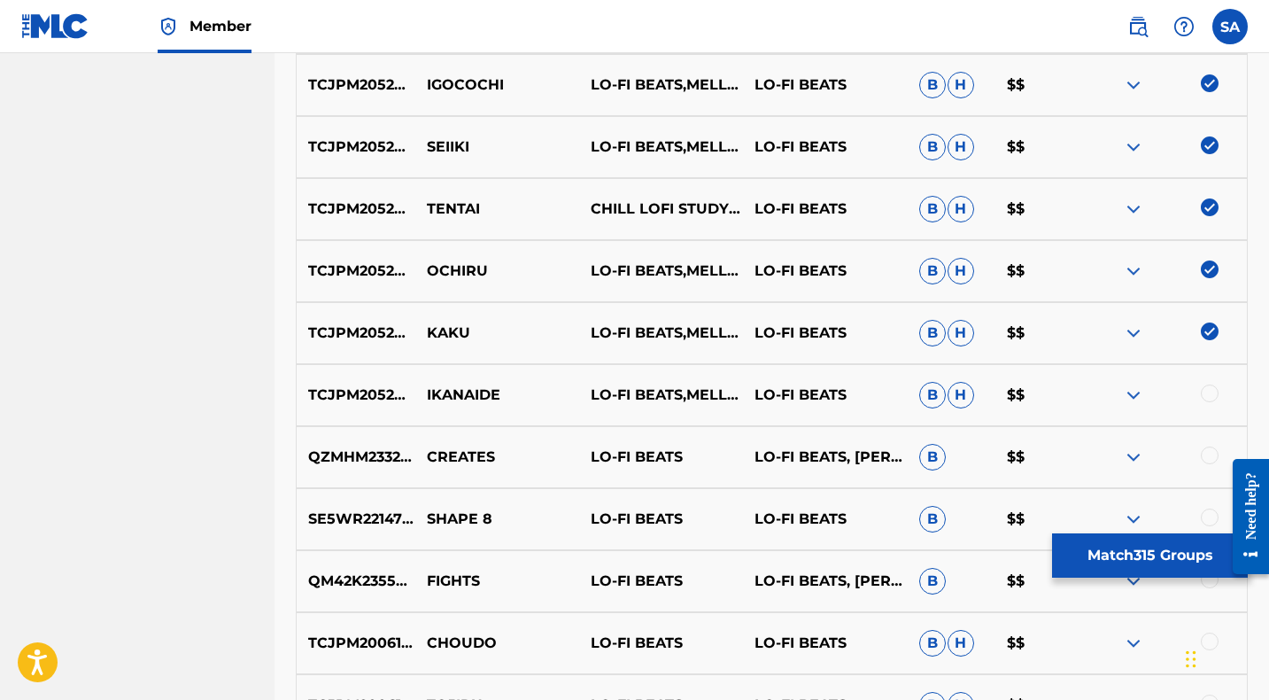
click at [1210, 393] on div at bounding box center [1210, 393] width 18 height 18
click at [469, 396] on p "IKANAIDE" at bounding box center [497, 394] width 164 height 21
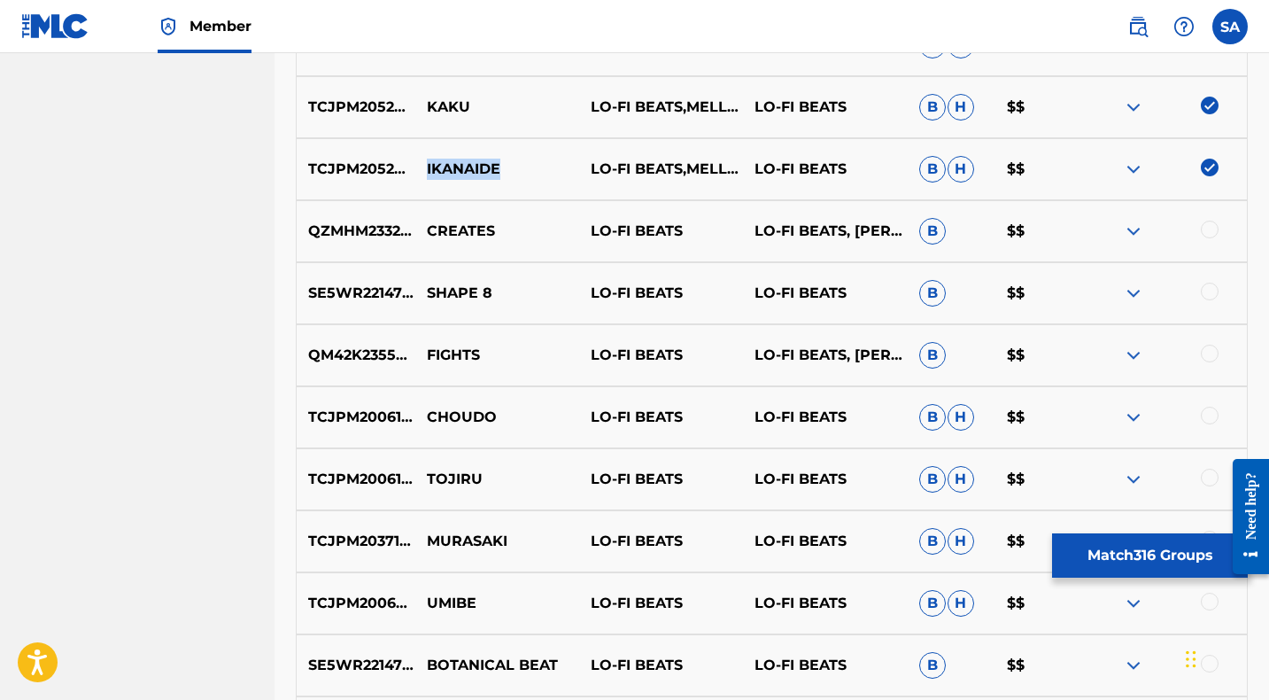
scroll to position [4292, 0]
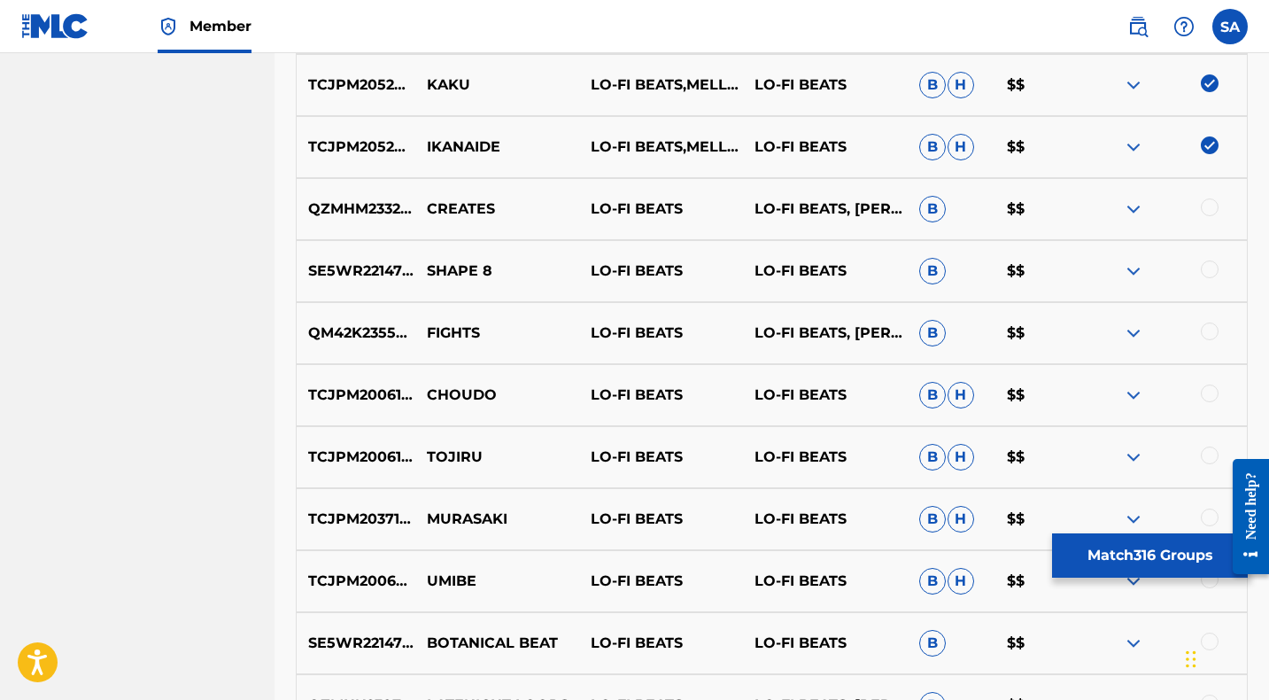
click at [1213, 205] on div at bounding box center [1210, 207] width 18 height 18
drag, startPoint x: 1210, startPoint y: 267, endPoint x: 946, endPoint y: 271, distance: 263.9
click at [1210, 267] on div at bounding box center [1210, 269] width 18 height 18
click at [452, 267] on p "SHAPE 8" at bounding box center [497, 270] width 164 height 21
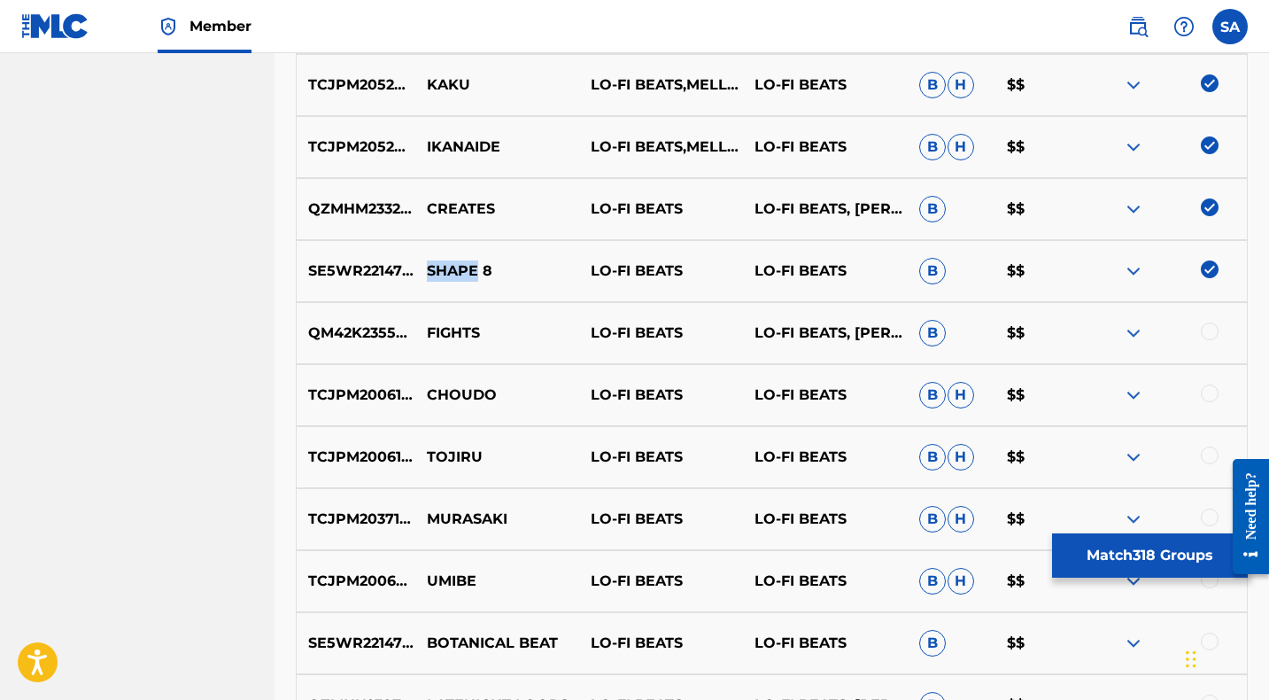
click at [441, 265] on p "SHAPE 8" at bounding box center [497, 270] width 164 height 21
click at [440, 265] on p "SHAPE 8" at bounding box center [497, 270] width 164 height 21
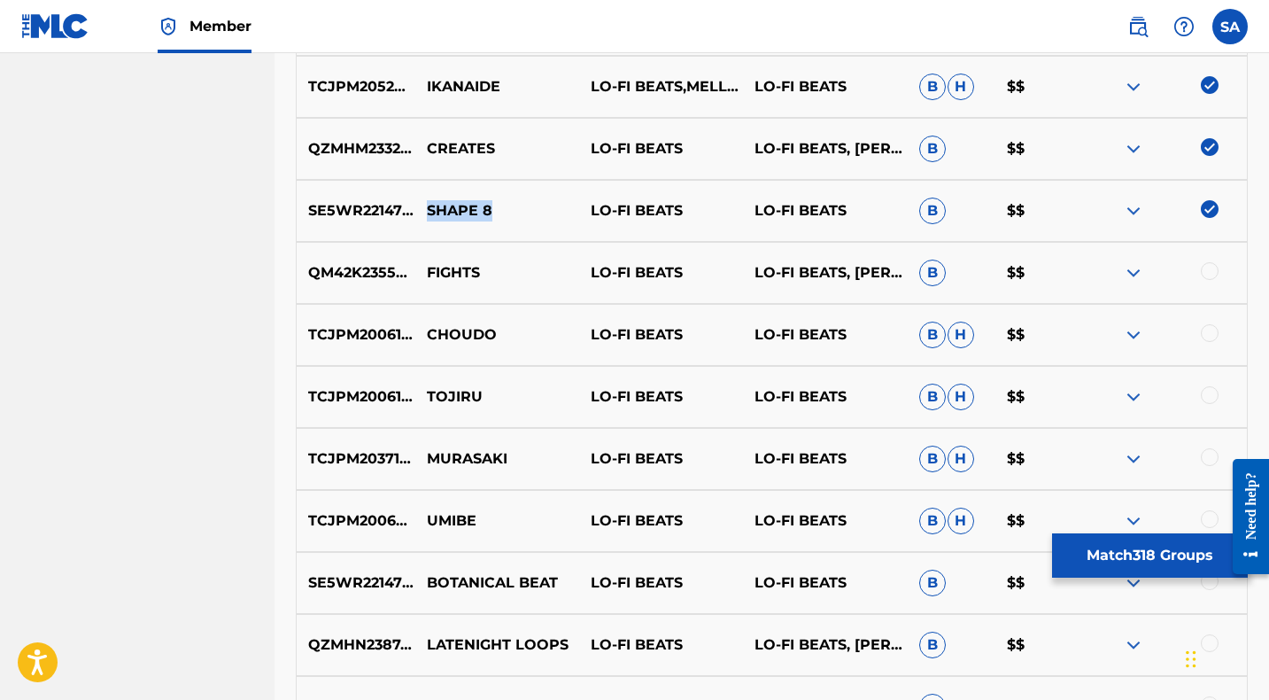
scroll to position [4358, 0]
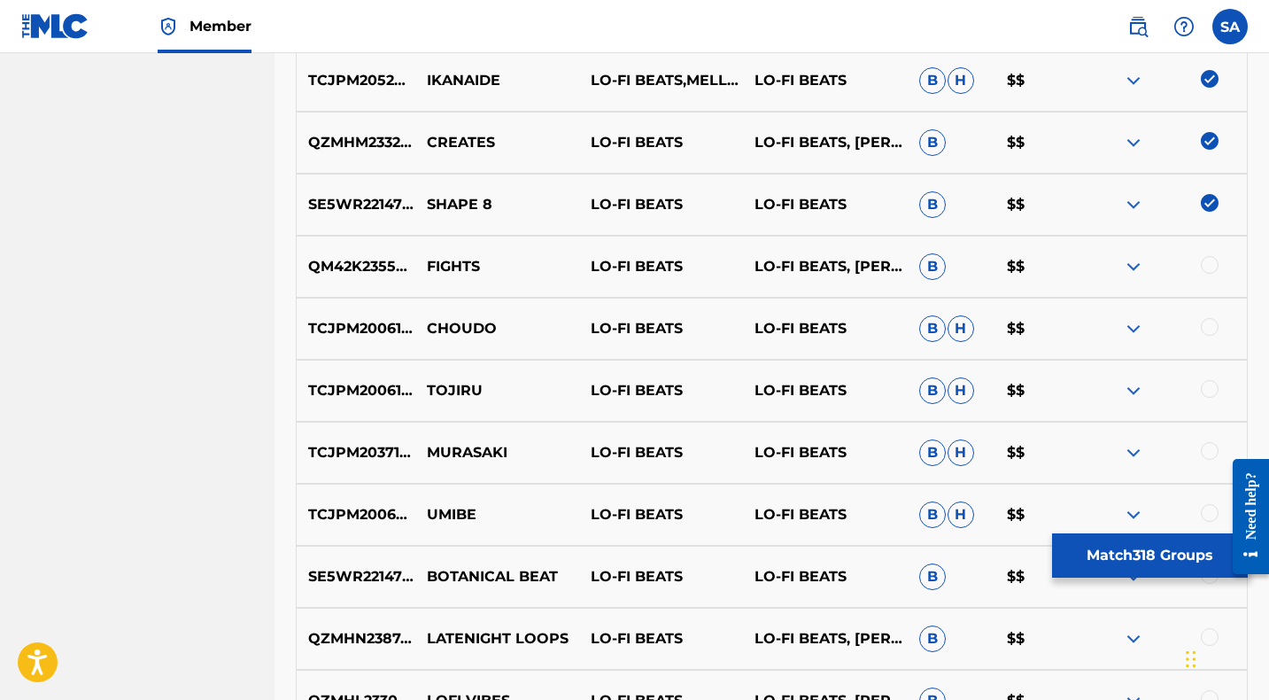
drag, startPoint x: 1208, startPoint y: 324, endPoint x: 1153, endPoint y: 321, distance: 55.0
click at [1208, 324] on div at bounding box center [1210, 327] width 18 height 18
click at [452, 326] on p "CHOUDO" at bounding box center [497, 328] width 164 height 21
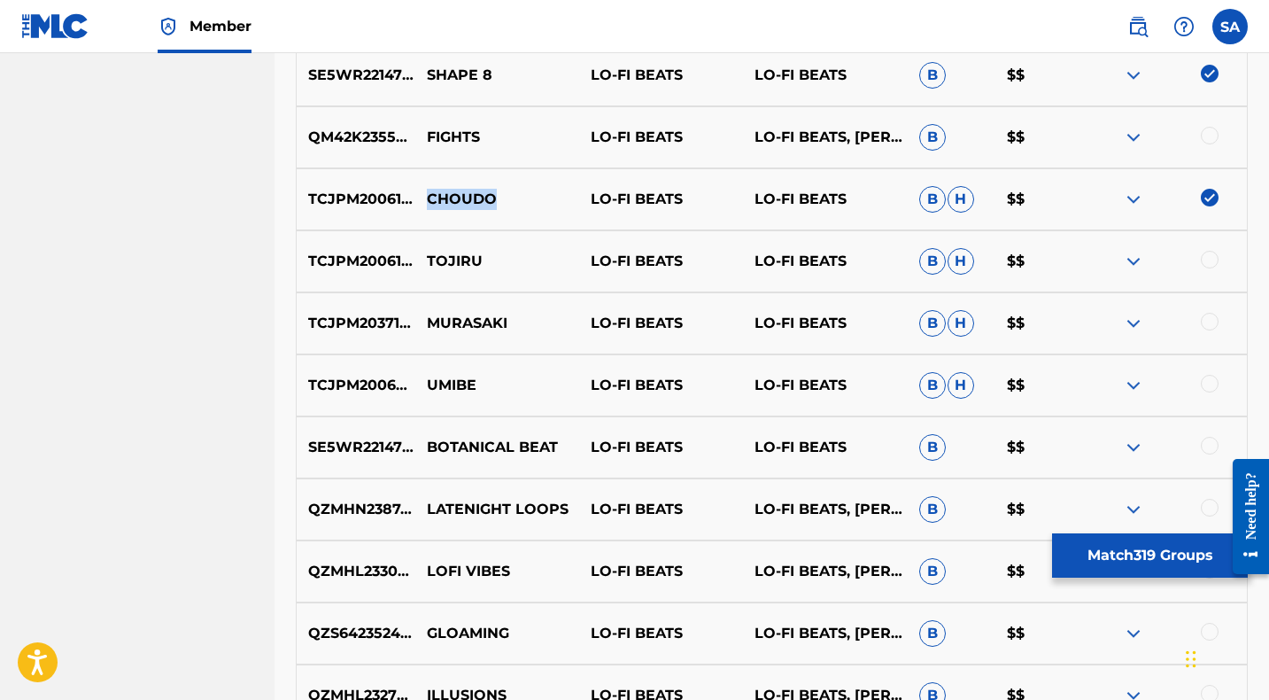
scroll to position [4491, 0]
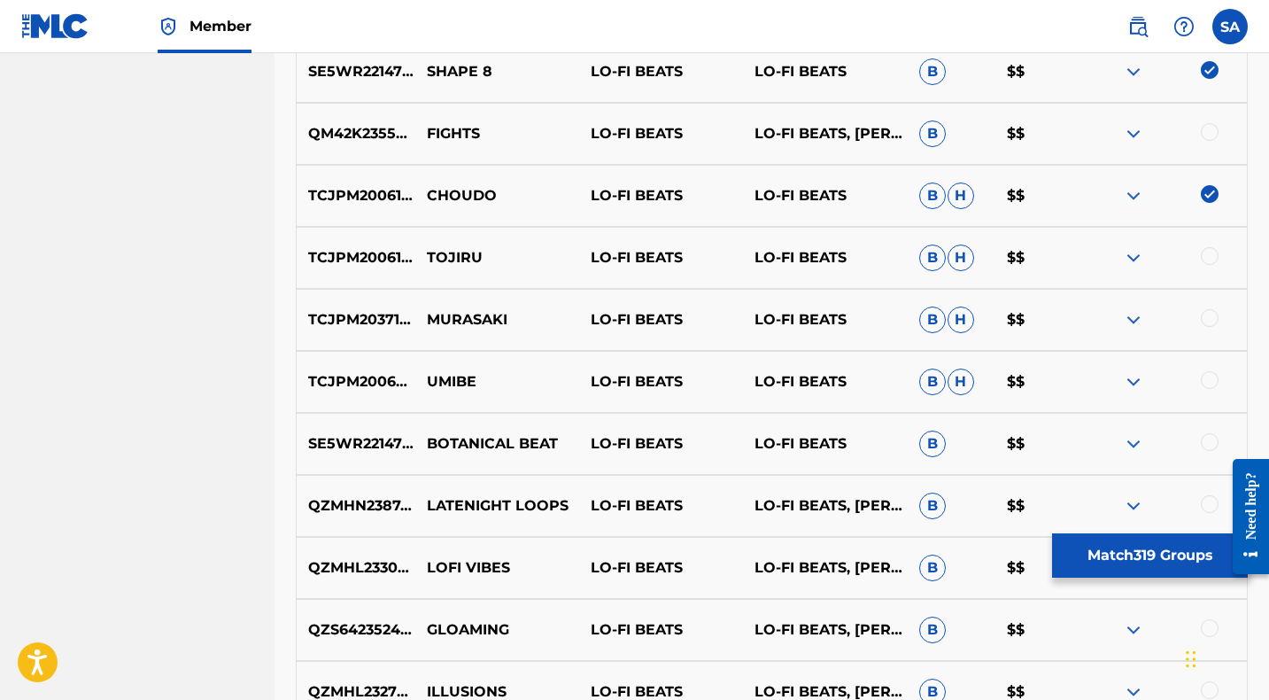
click at [1208, 251] on div at bounding box center [1210, 256] width 18 height 18
click at [448, 254] on p "TOJIRU" at bounding box center [497, 257] width 164 height 21
click at [450, 254] on p "TOJIRU" at bounding box center [497, 257] width 164 height 21
drag, startPoint x: 1209, startPoint y: 316, endPoint x: 1017, endPoint y: 313, distance: 192.2
click at [1210, 316] on div at bounding box center [1210, 318] width 18 height 18
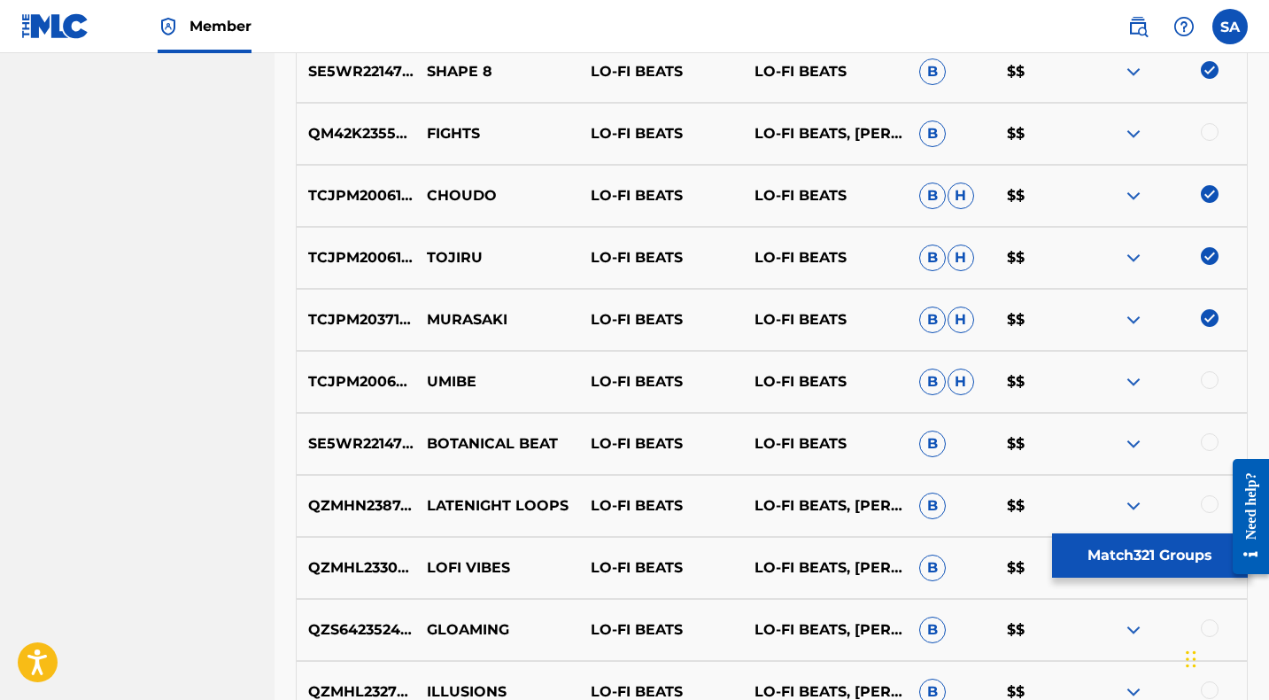
click at [449, 316] on p "MURASAKI" at bounding box center [497, 319] width 164 height 21
click at [449, 315] on p "MURASAKI" at bounding box center [497, 319] width 164 height 21
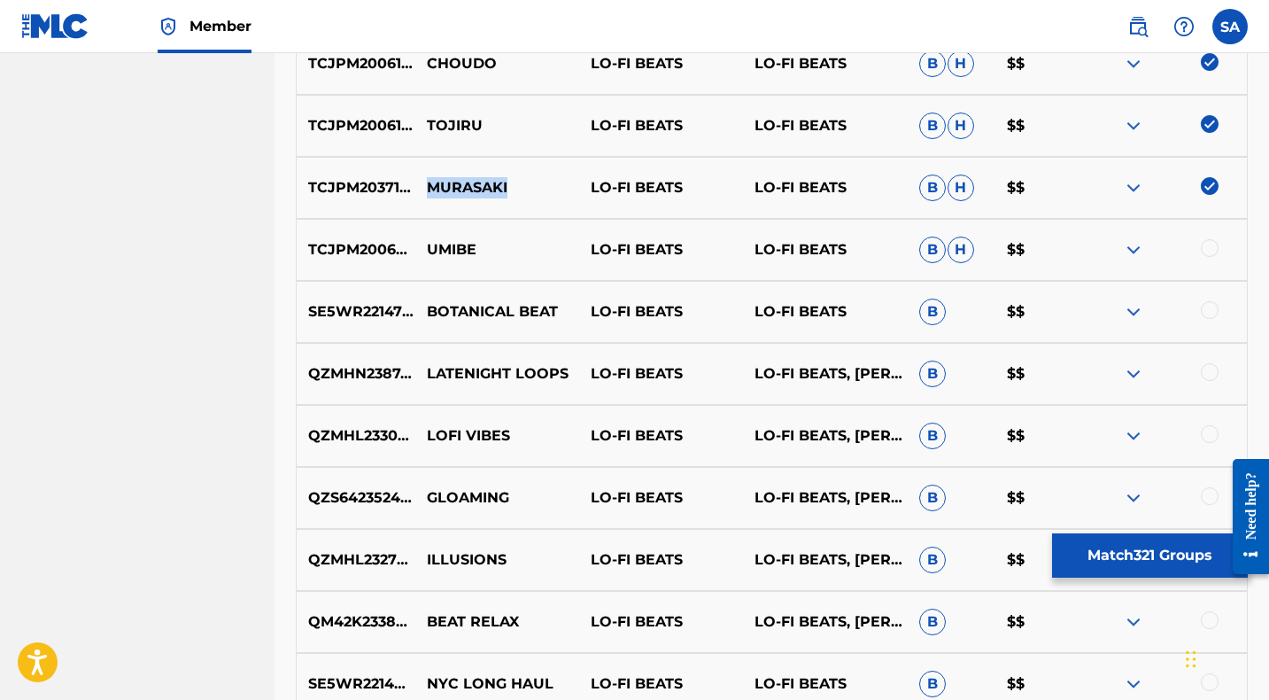
scroll to position [4629, 0]
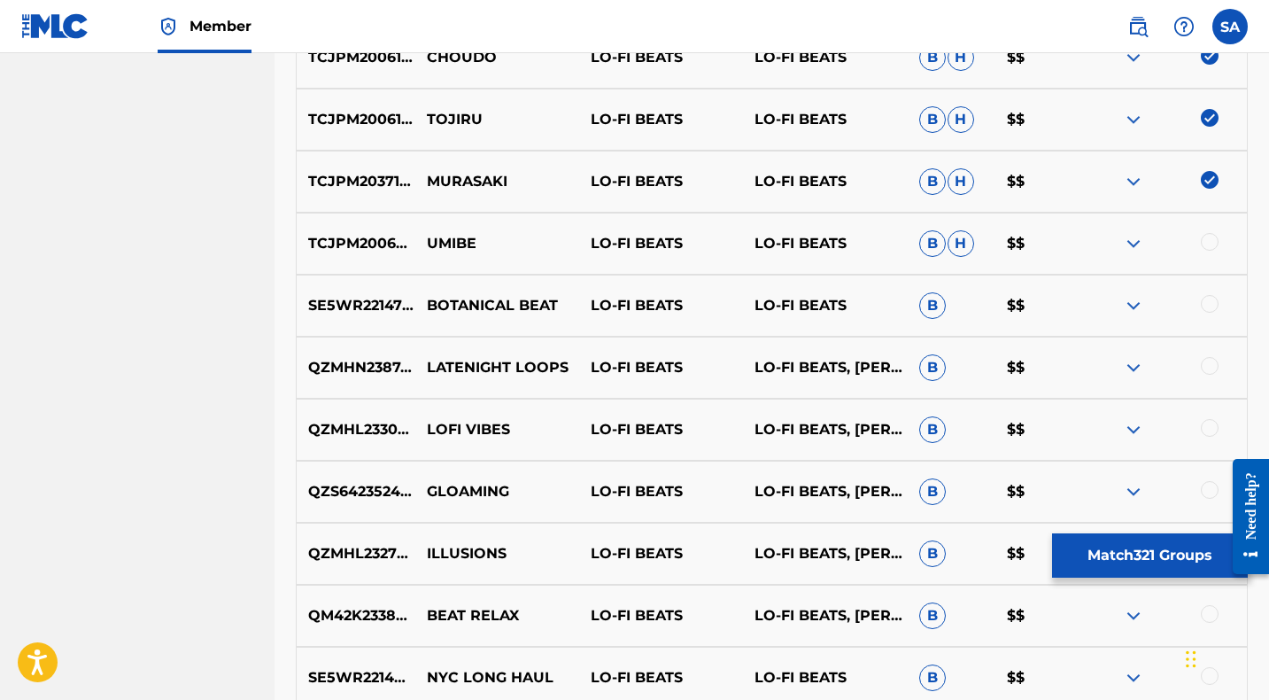
click at [1209, 238] on div at bounding box center [1210, 242] width 18 height 18
click at [438, 236] on p "UMIBE" at bounding box center [497, 243] width 164 height 21
click at [439, 236] on p "UMIBE" at bounding box center [497, 243] width 164 height 21
click at [1209, 298] on div at bounding box center [1210, 304] width 18 height 18
click at [463, 300] on p "BOTANICAL BEAT" at bounding box center [497, 305] width 164 height 21
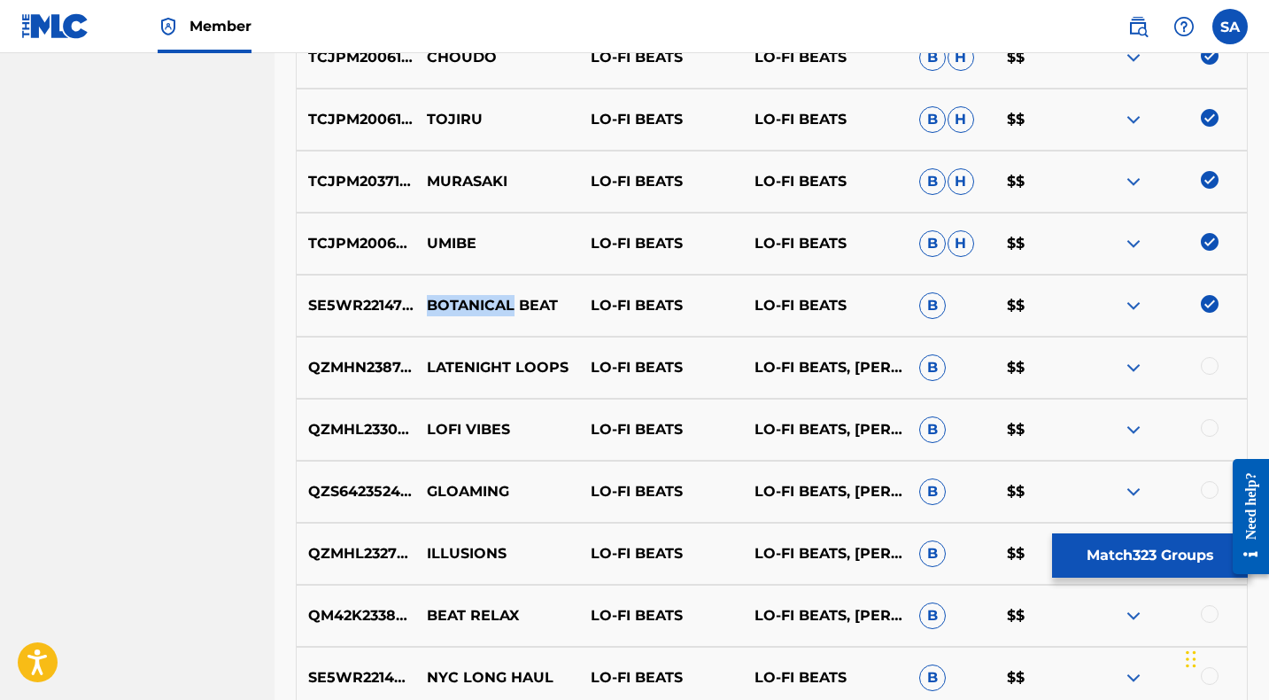
click at [465, 298] on p "BOTANICAL BEAT" at bounding box center [497, 305] width 164 height 21
click at [465, 299] on p "BOTANICAL BEAT" at bounding box center [497, 305] width 164 height 21
click at [466, 299] on p "BOTANICAL BEAT" at bounding box center [497, 305] width 164 height 21
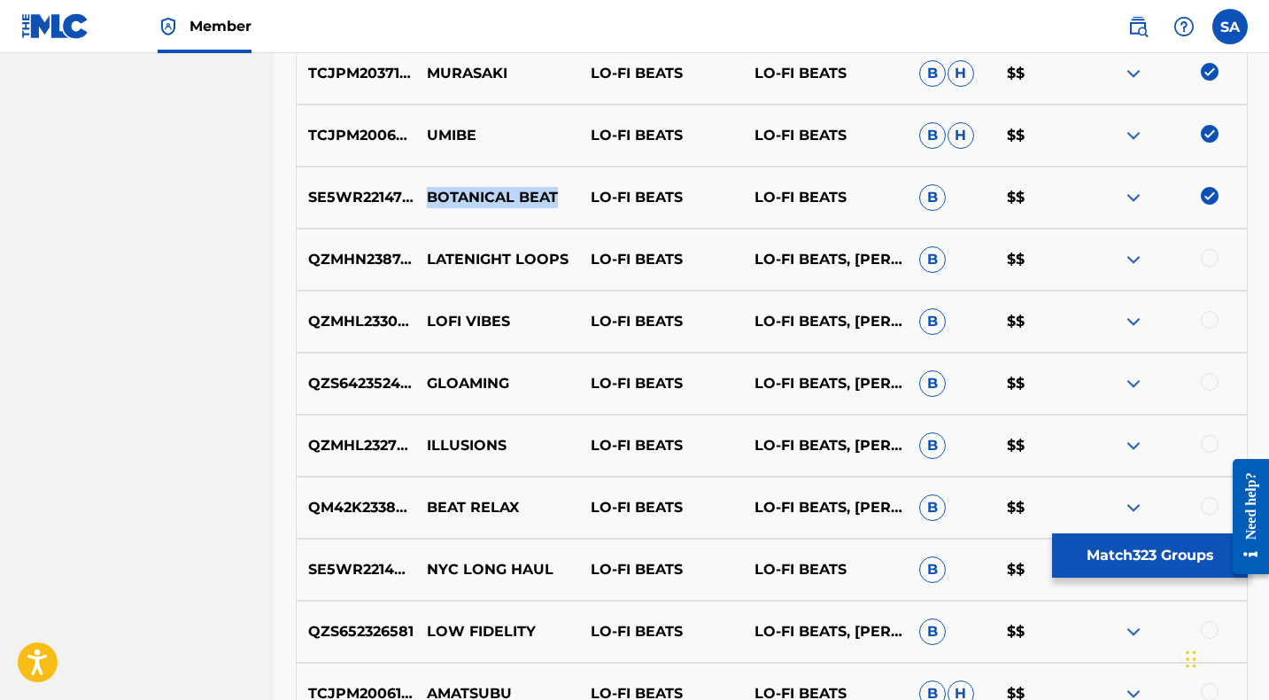
scroll to position [4742, 0]
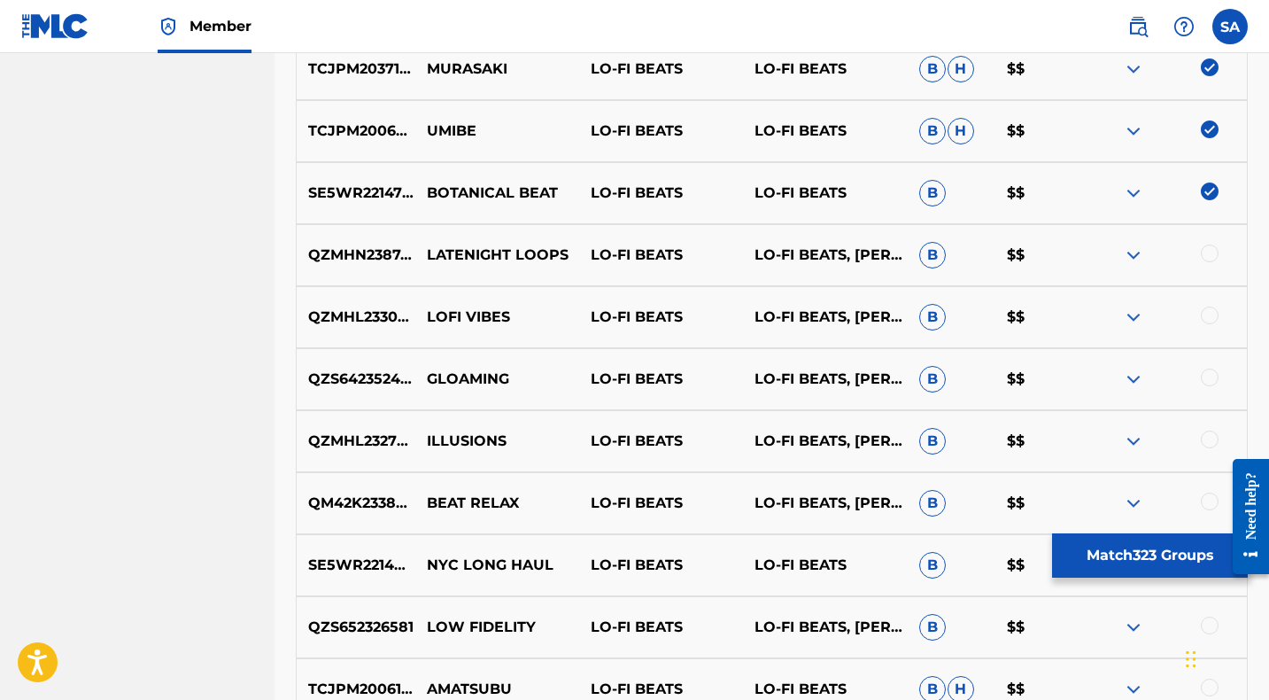
click at [1210, 251] on div at bounding box center [1210, 253] width 18 height 18
drag, startPoint x: 757, startPoint y: 263, endPoint x: 884, endPoint y: 264, distance: 126.6
click at [884, 264] on p "LO-FI BEATS, [PERSON_NAME]" at bounding box center [825, 254] width 164 height 21
click at [459, 253] on p "LATENIGHT LOOPS" at bounding box center [497, 254] width 164 height 21
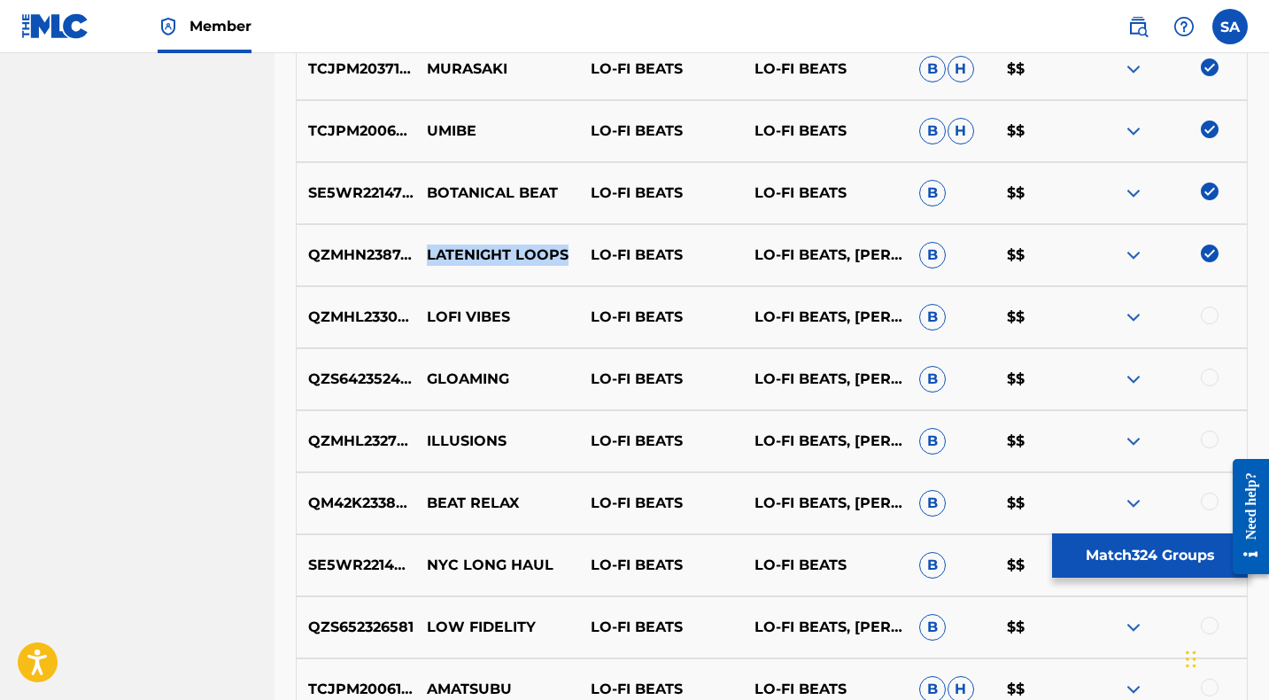
click at [459, 253] on p "LATENIGHT LOOPS" at bounding box center [497, 254] width 164 height 21
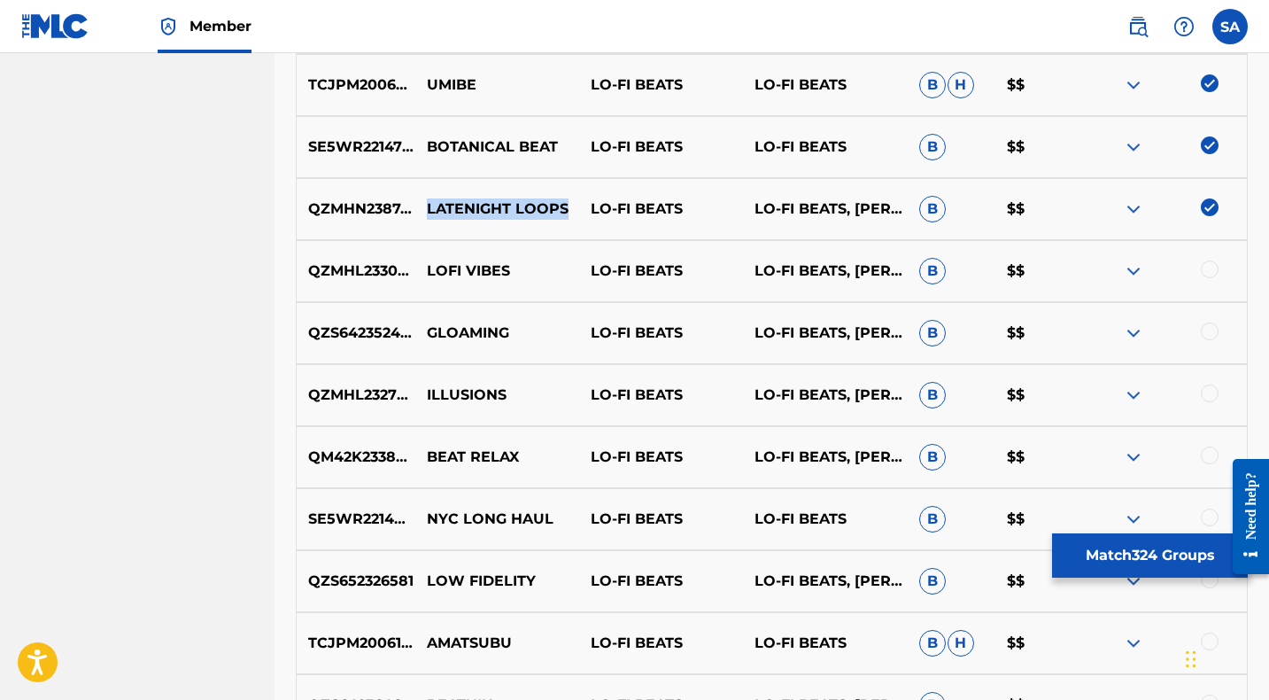
scroll to position [4810, 0]
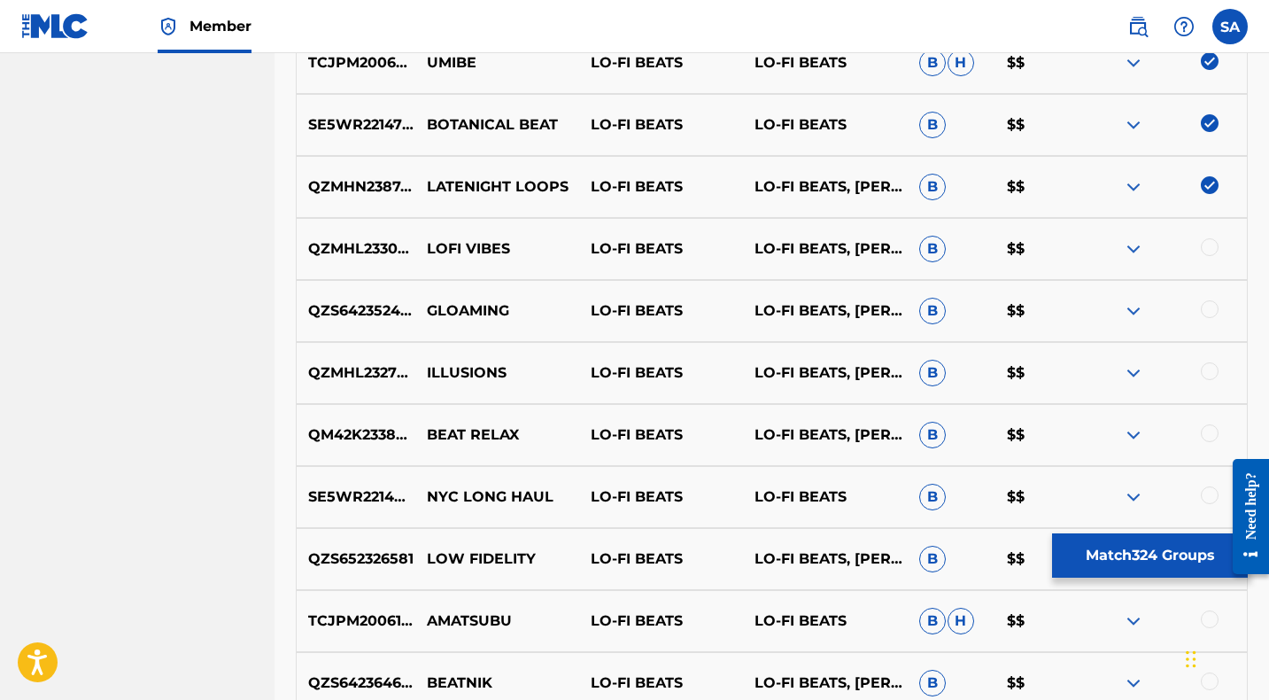
click at [1210, 245] on div at bounding box center [1210, 247] width 18 height 18
click at [448, 244] on p "LOFI VIBES" at bounding box center [497, 248] width 164 height 21
click at [449, 244] on p "LOFI VIBES" at bounding box center [497, 248] width 164 height 21
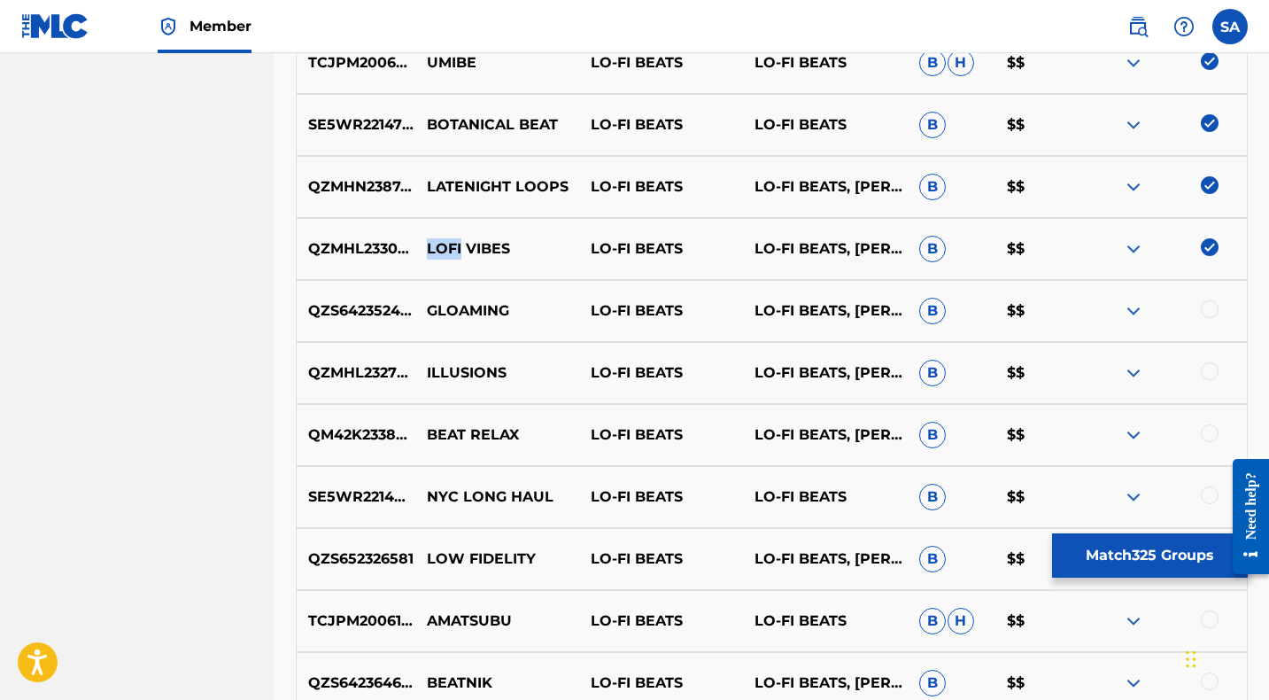
click at [449, 244] on p "LOFI VIBES" at bounding box center [497, 248] width 164 height 21
click at [450, 244] on p "LOFI VIBES" at bounding box center [497, 248] width 164 height 21
drag, startPoint x: 1211, startPoint y: 306, endPoint x: 1192, endPoint y: 307, distance: 19.5
click at [1211, 306] on div at bounding box center [1210, 309] width 18 height 18
click at [460, 311] on p "GLOAMING" at bounding box center [497, 310] width 164 height 21
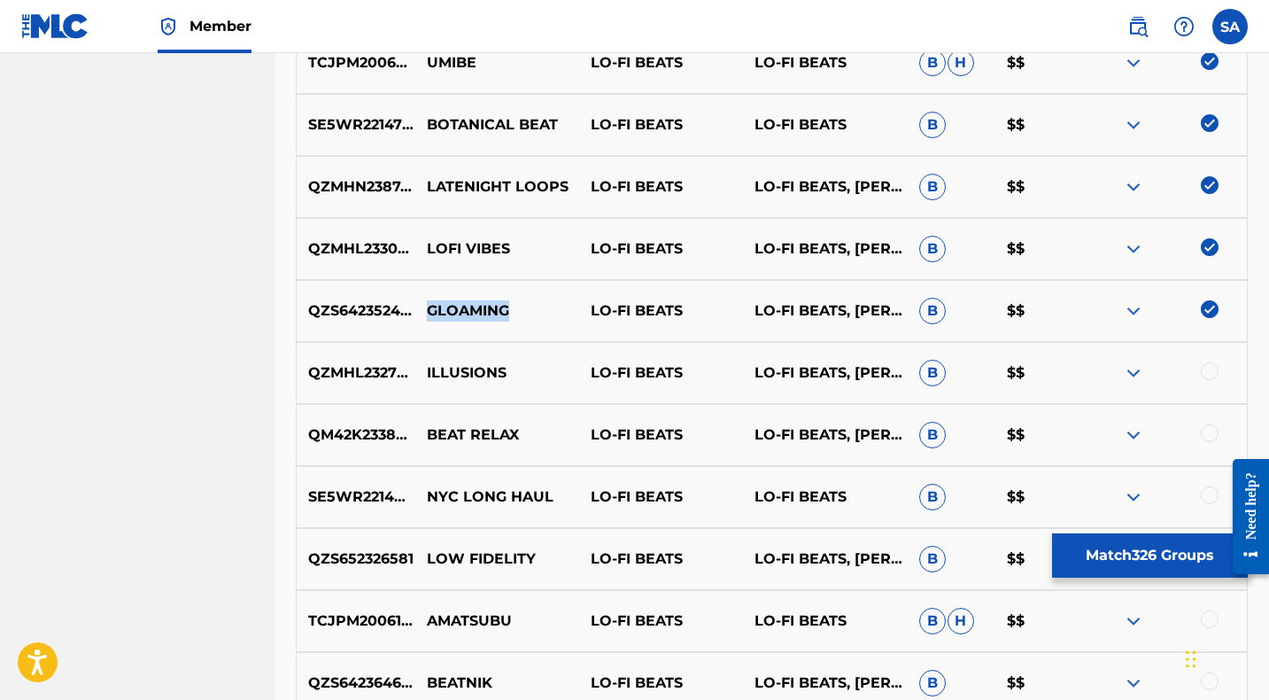
click at [460, 311] on p "GLOAMING" at bounding box center [497, 310] width 164 height 21
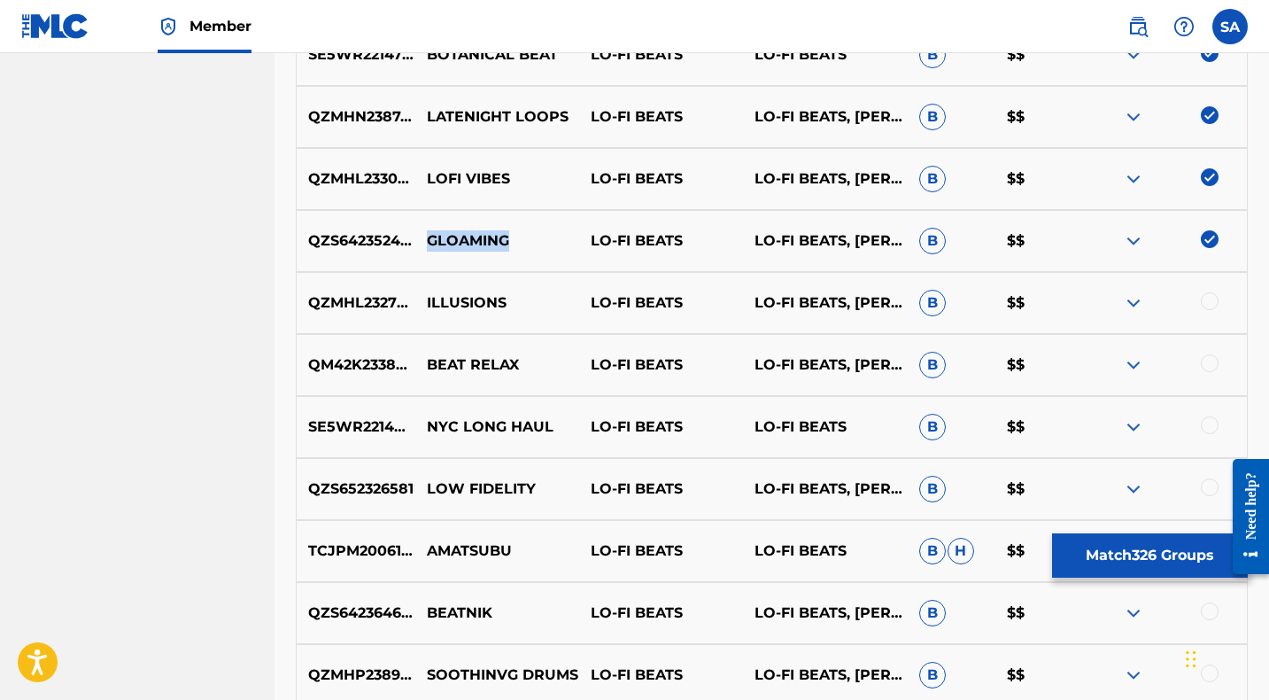
scroll to position [4893, 0]
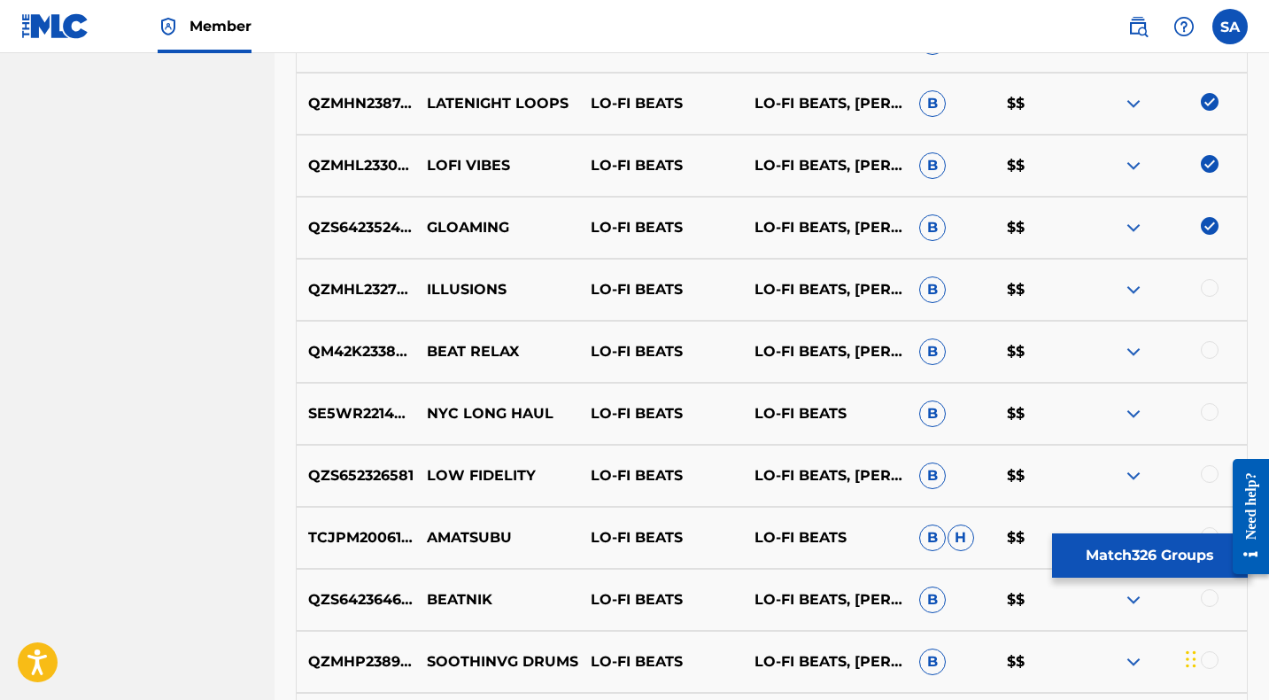
drag, startPoint x: 1209, startPoint y: 286, endPoint x: 1060, endPoint y: 289, distance: 148.8
click at [1209, 286] on div at bounding box center [1210, 288] width 18 height 18
click at [442, 289] on p "ILLUSIONS" at bounding box center [497, 289] width 164 height 21
click at [442, 288] on p "ILLUSIONS" at bounding box center [497, 289] width 164 height 21
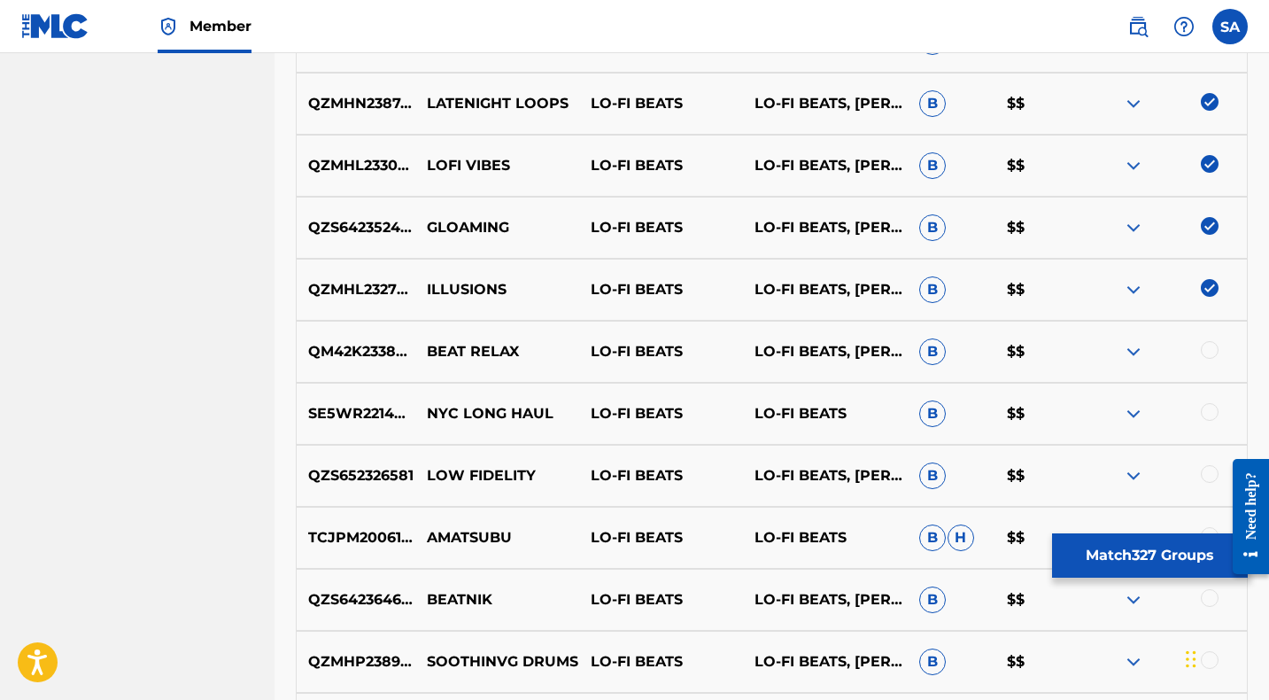
click at [1209, 344] on div at bounding box center [1210, 350] width 18 height 18
click at [483, 352] on p "BEAT RELAX" at bounding box center [497, 351] width 164 height 21
click at [1209, 406] on div at bounding box center [1210, 412] width 18 height 18
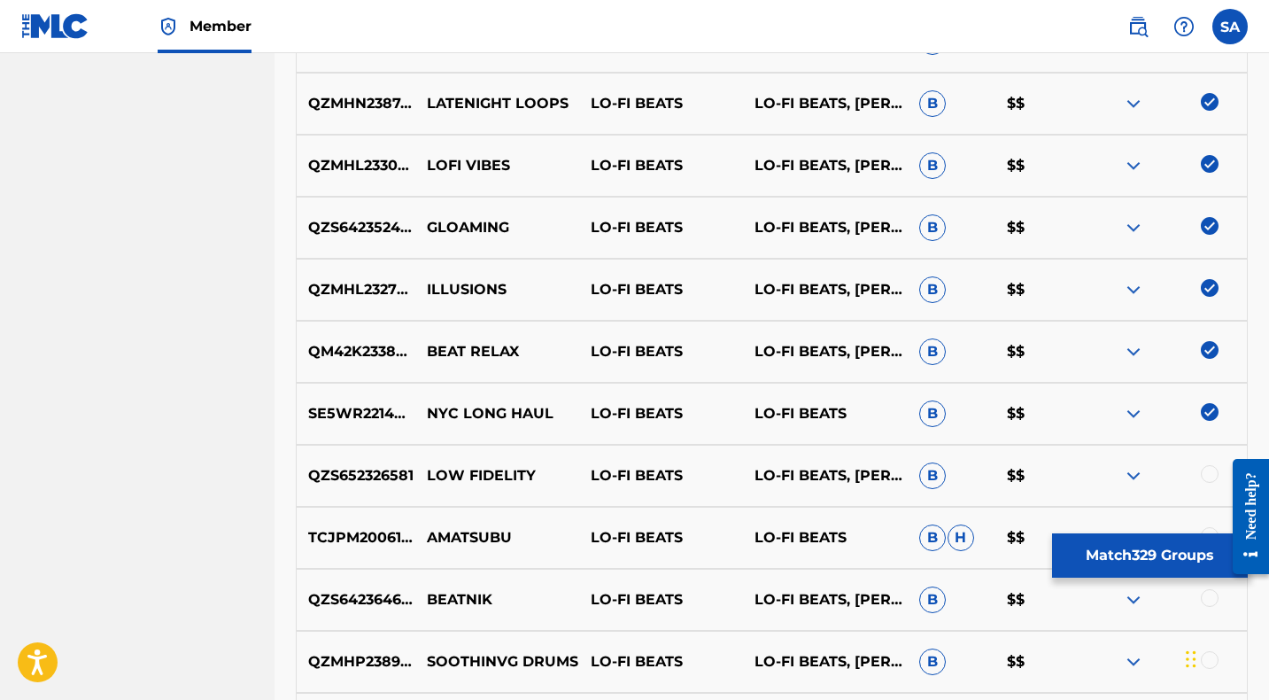
click at [495, 414] on p "NYC LONG HAUL" at bounding box center [497, 413] width 164 height 21
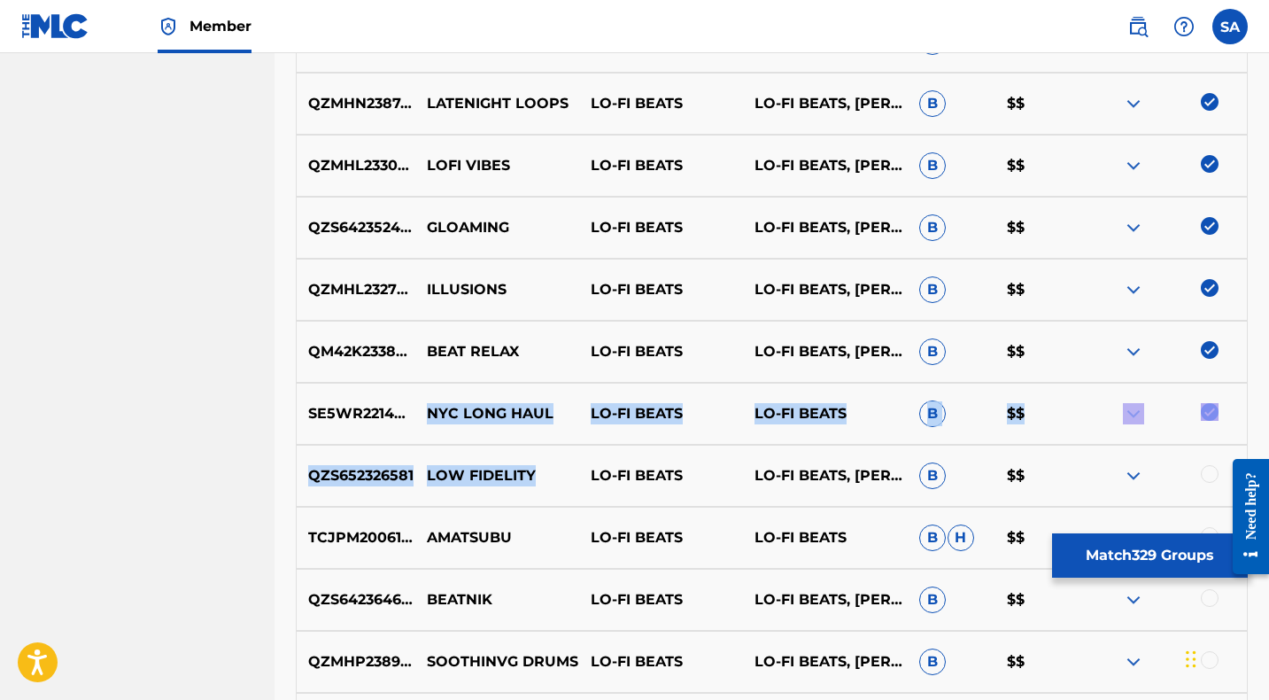
drag, startPoint x: 495, startPoint y: 414, endPoint x: 508, endPoint y: 450, distance: 37.8
click at [450, 417] on p "NYC LONG HAUL" at bounding box center [497, 413] width 164 height 21
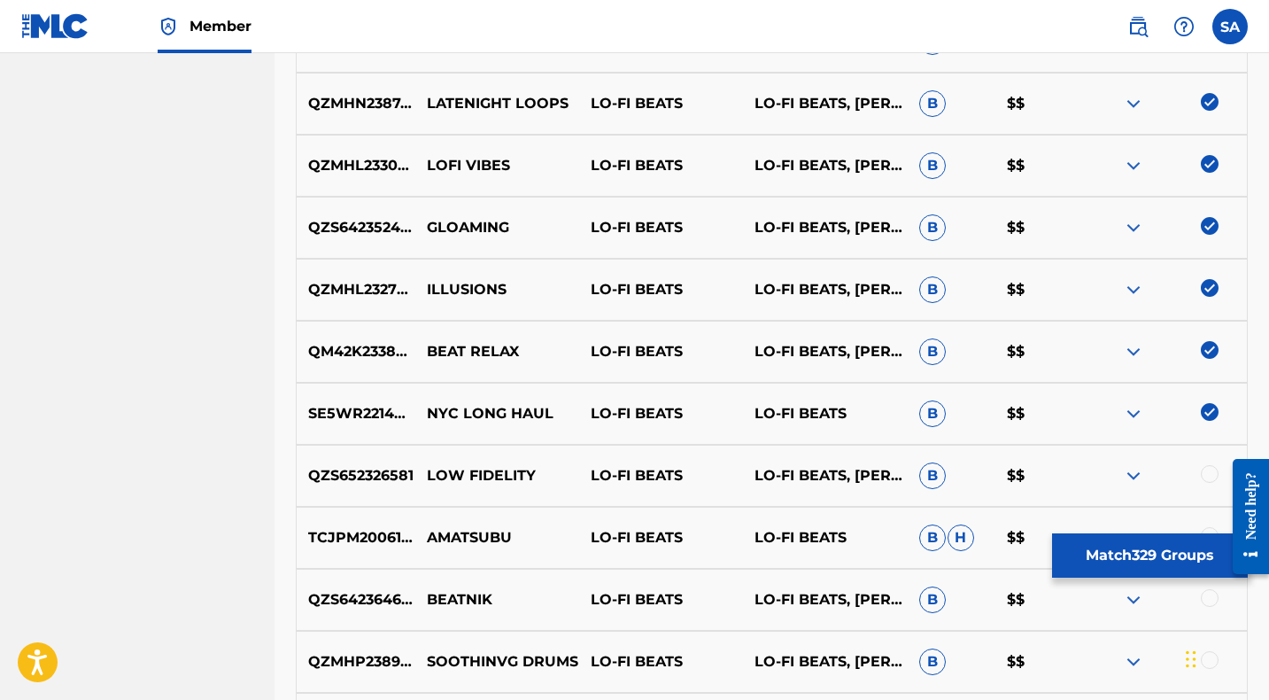
click at [446, 409] on p "NYC LONG HAUL" at bounding box center [497, 413] width 164 height 21
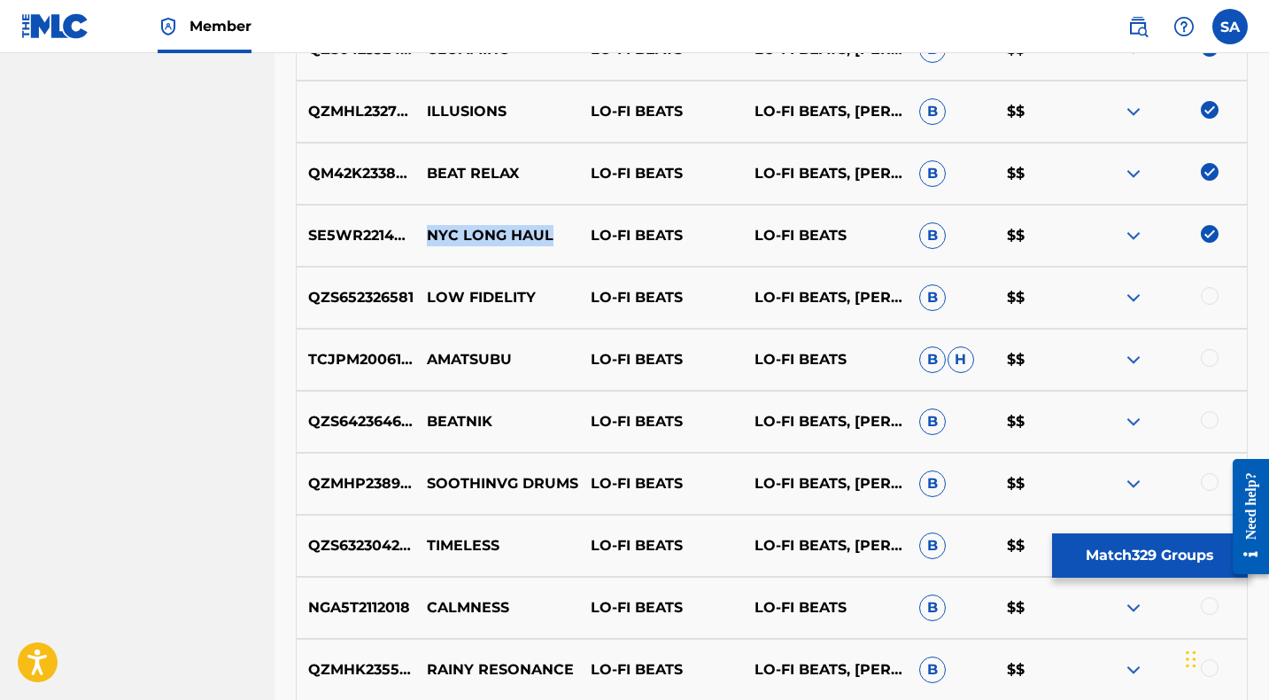
scroll to position [5098, 0]
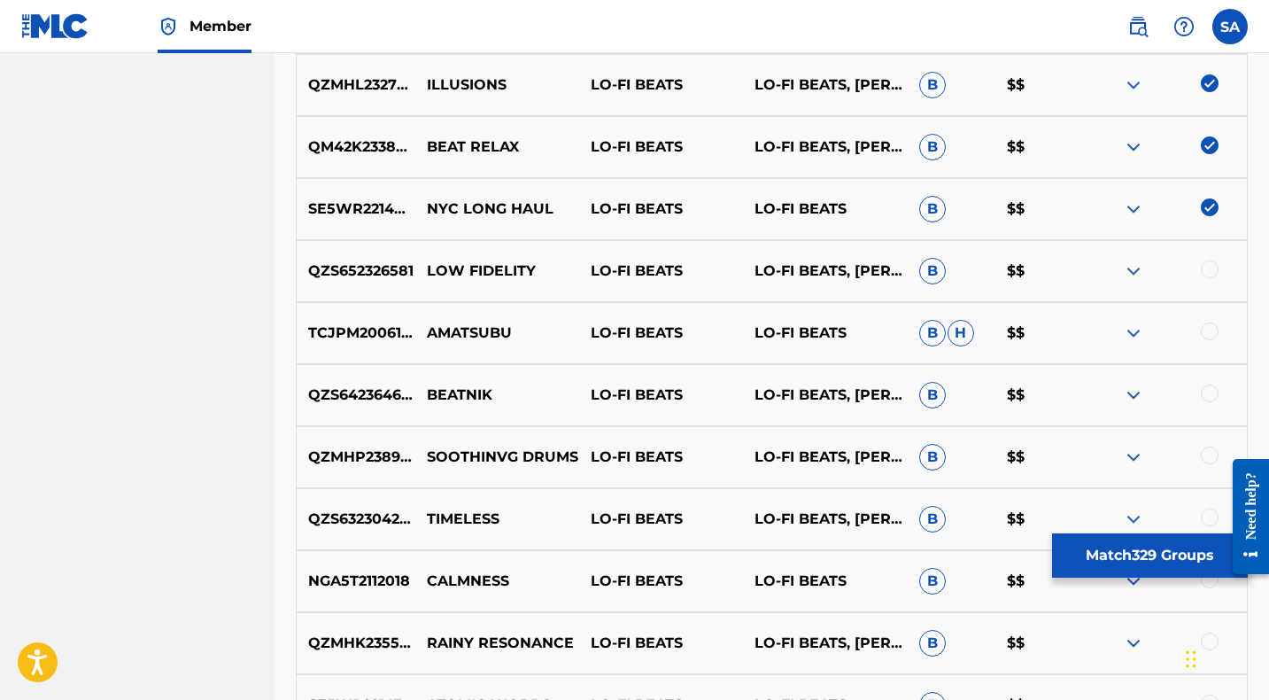
click at [1209, 266] on div at bounding box center [1210, 269] width 18 height 18
click at [460, 261] on p "LOW FIDELITY" at bounding box center [497, 270] width 164 height 21
click at [1206, 330] on div at bounding box center [1210, 331] width 18 height 18
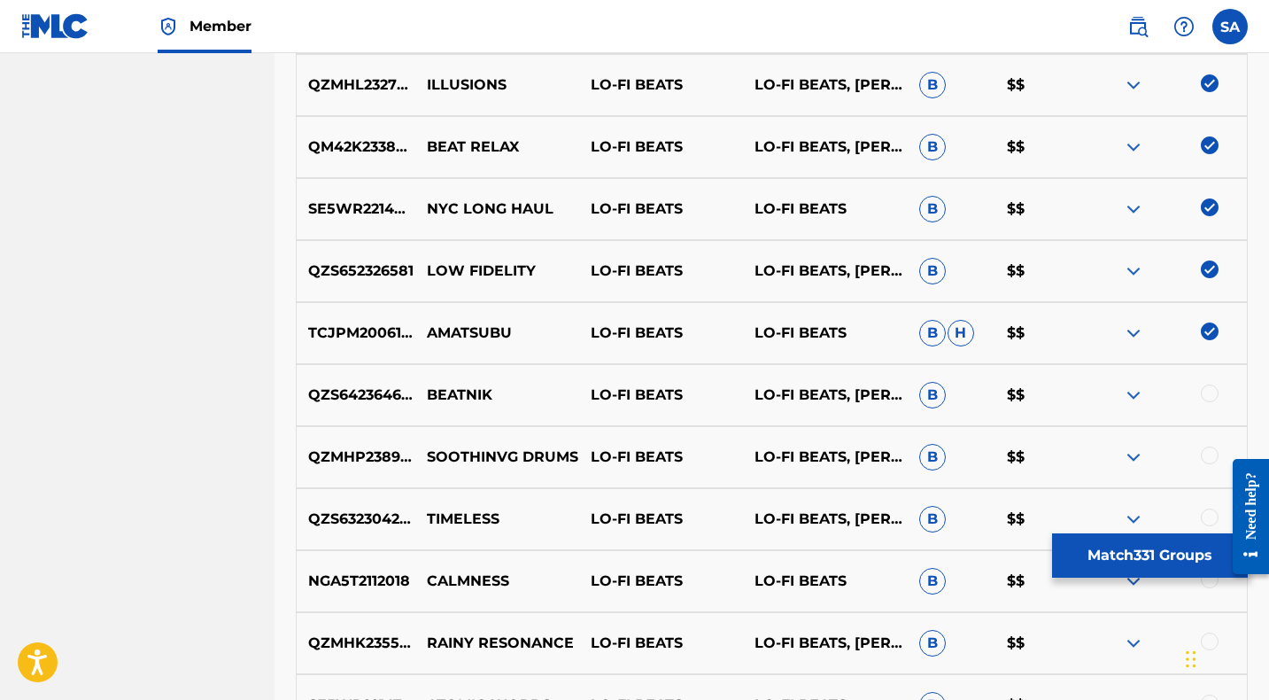
click at [474, 331] on p "AMATSUBU" at bounding box center [497, 332] width 164 height 21
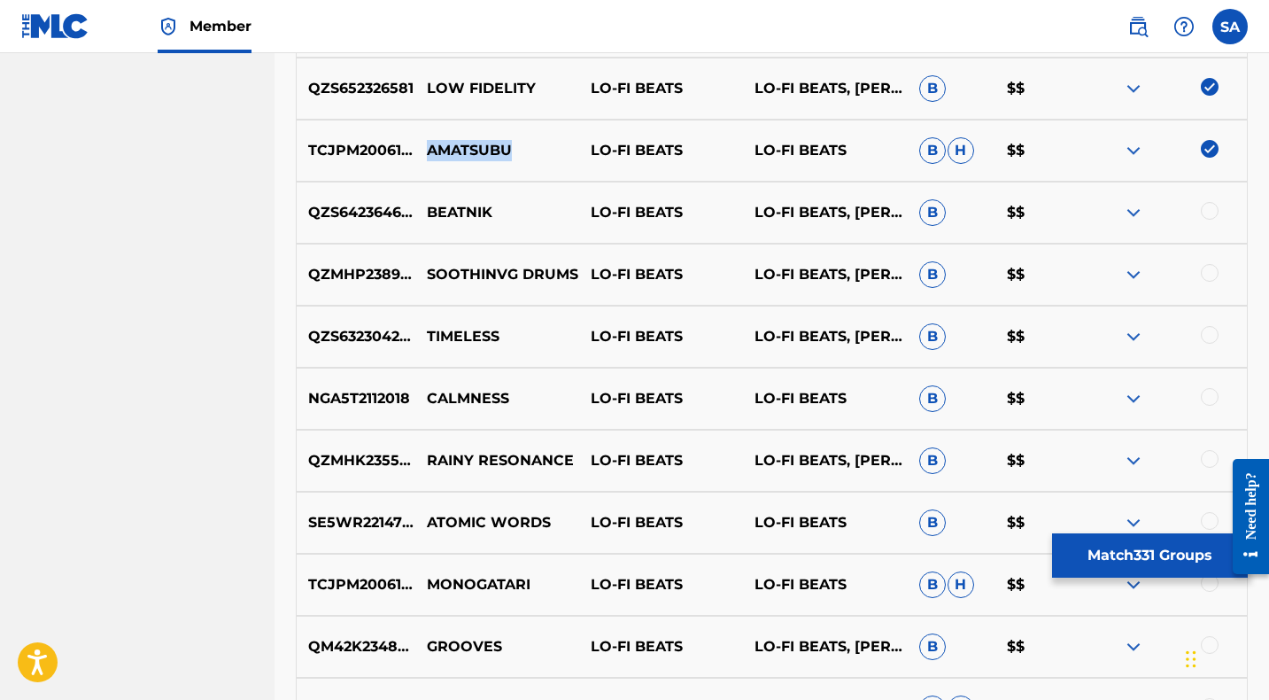
scroll to position [5283, 0]
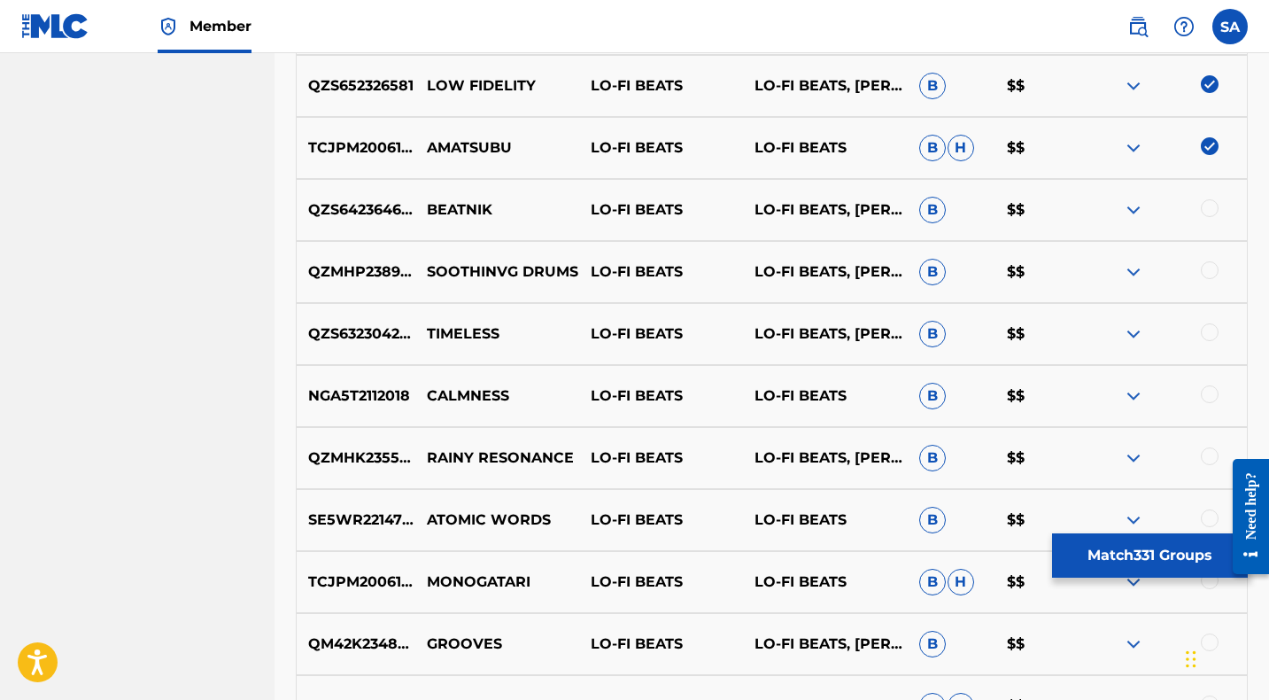
drag, startPoint x: 1210, startPoint y: 203, endPoint x: 797, endPoint y: 202, distance: 413.5
click at [1207, 205] on div at bounding box center [1210, 208] width 18 height 18
click at [441, 209] on p "BEATNIK" at bounding box center [497, 209] width 164 height 21
click at [442, 208] on p "BEATNIK" at bounding box center [497, 209] width 164 height 21
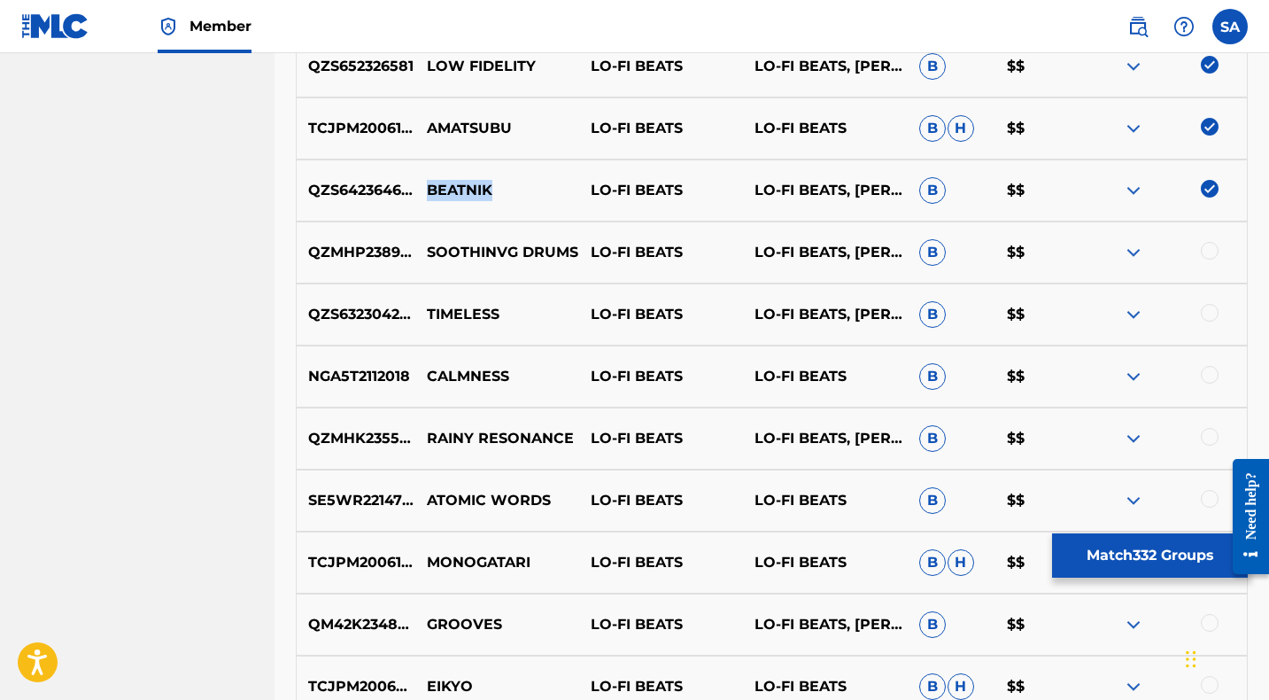
scroll to position [5307, 0]
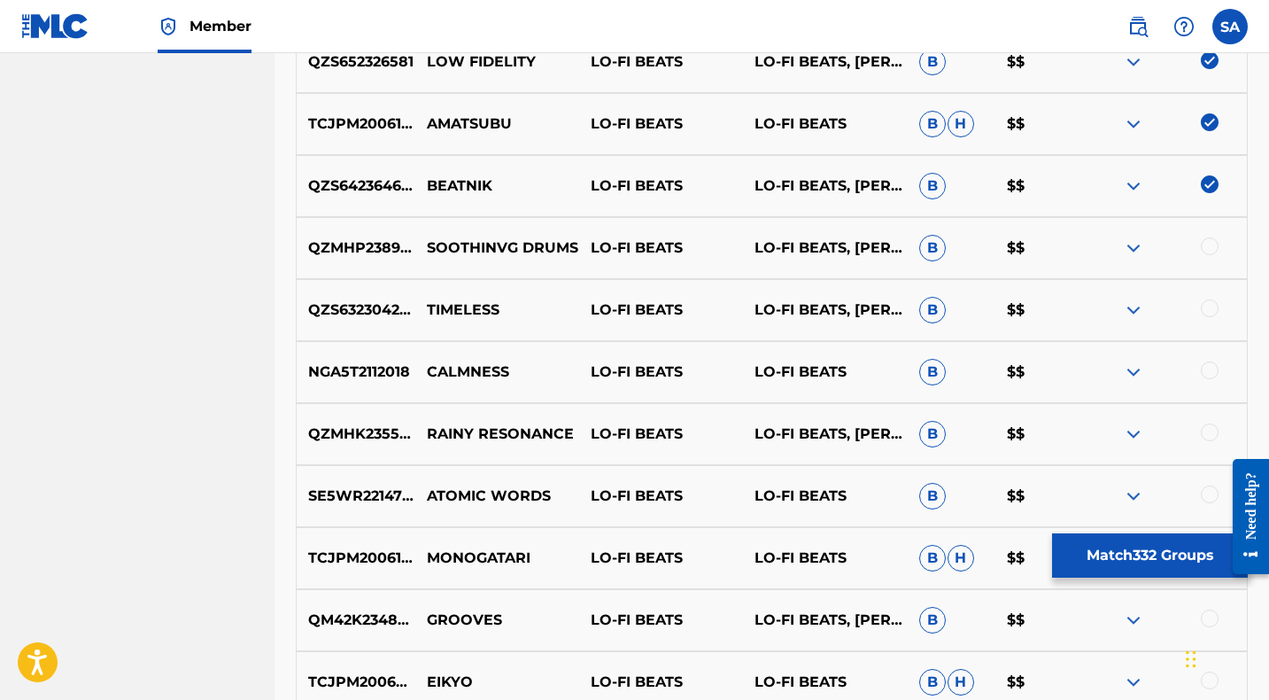
click at [1208, 245] on div at bounding box center [1210, 246] width 18 height 18
click at [465, 244] on p "SOOTHINVG DRUMS" at bounding box center [497, 247] width 164 height 21
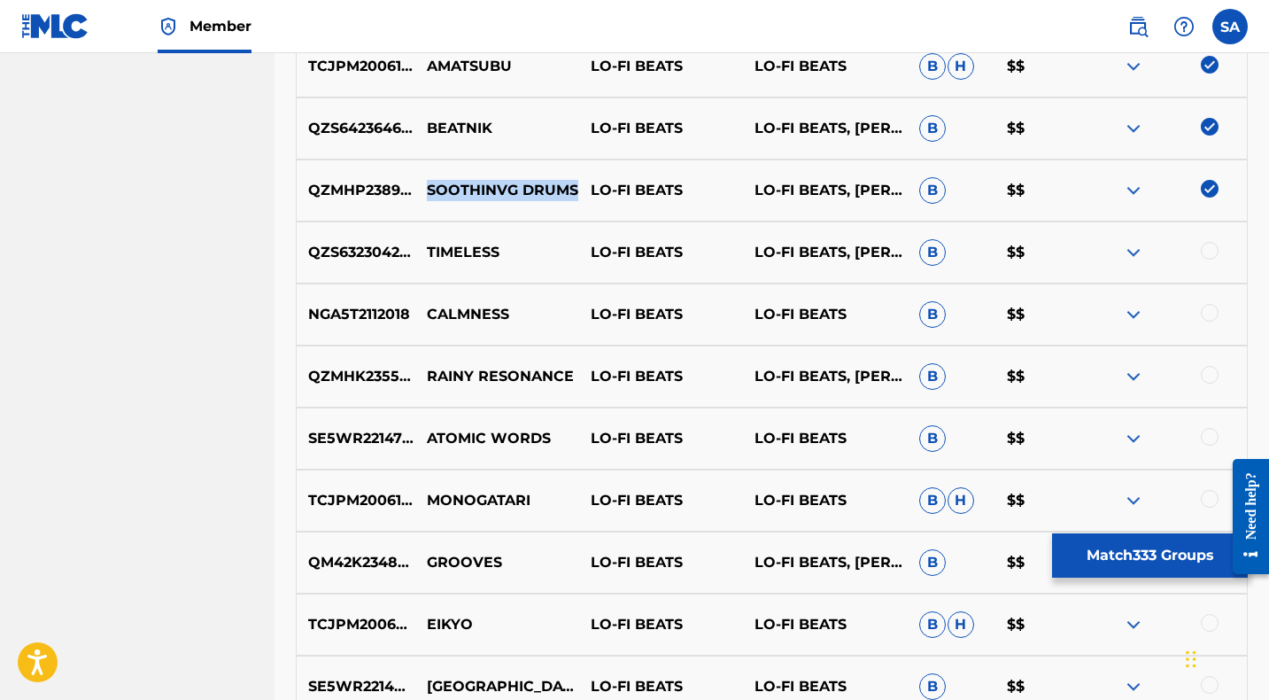
scroll to position [5376, 0]
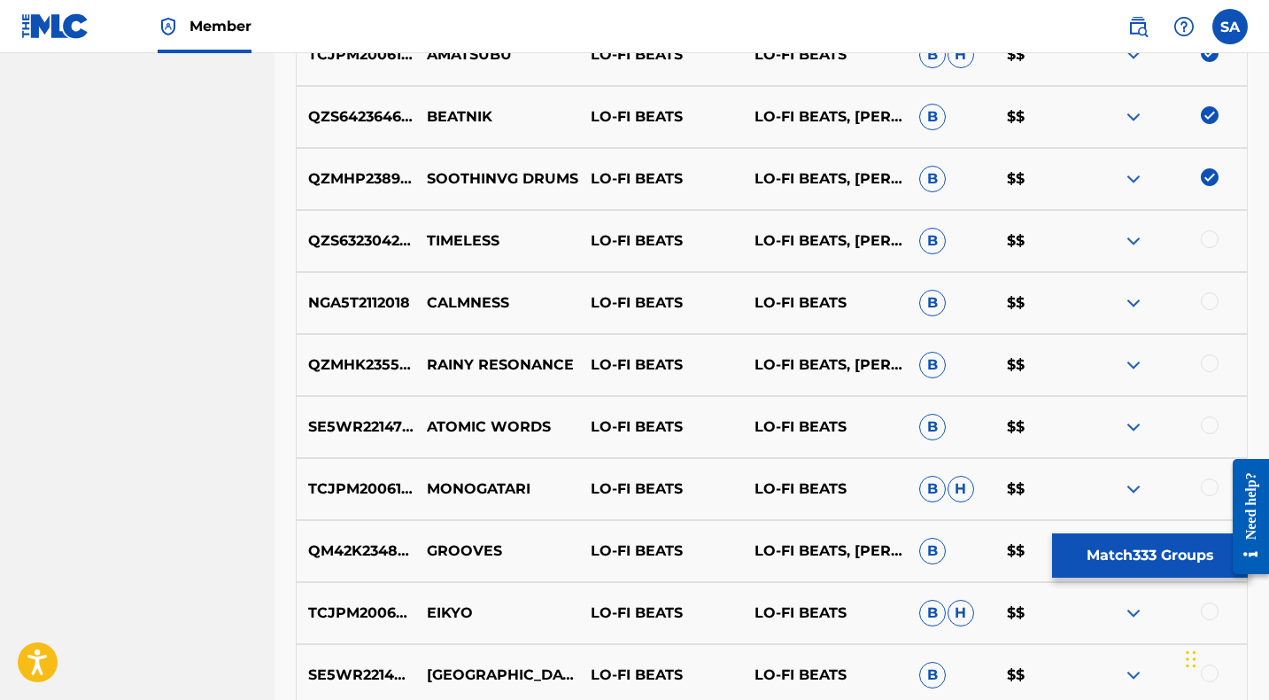
drag, startPoint x: 1208, startPoint y: 237, endPoint x: 1128, endPoint y: 239, distance: 79.7
click at [1208, 237] on div at bounding box center [1210, 239] width 18 height 18
click at [452, 236] on p "TIMELESS" at bounding box center [497, 240] width 164 height 21
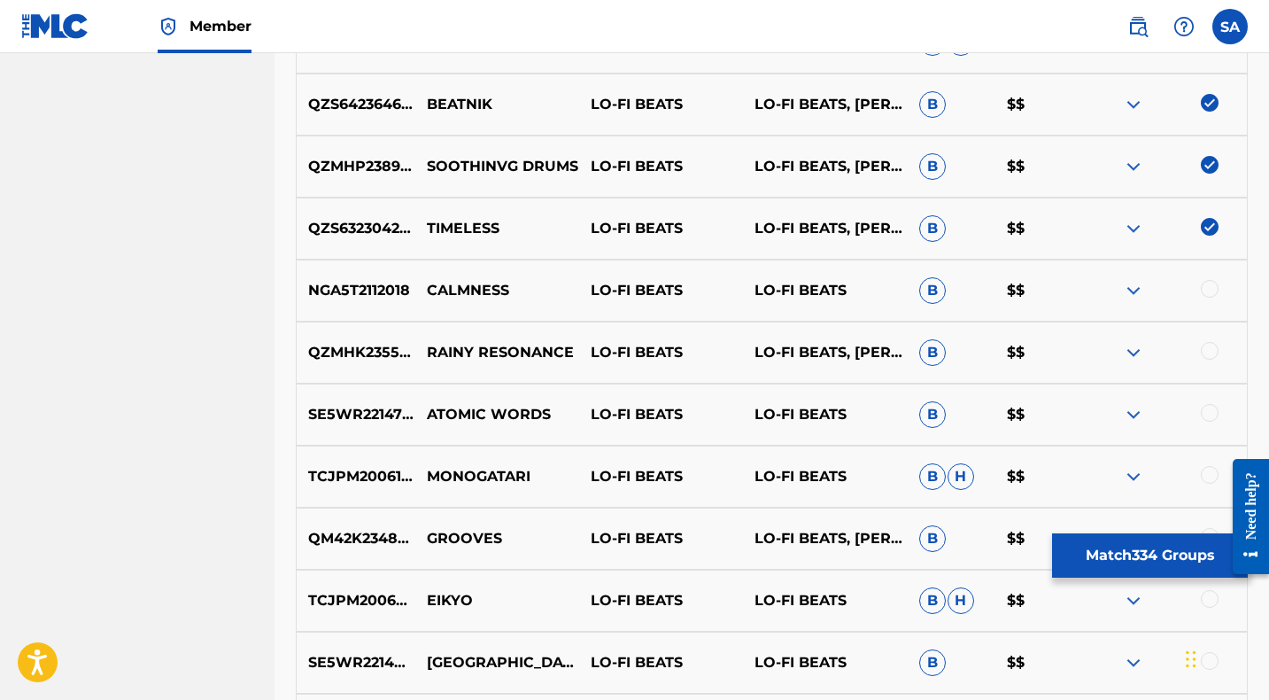
drag, startPoint x: 1209, startPoint y: 287, endPoint x: 708, endPoint y: 286, distance: 500.3
click at [1209, 287] on div at bounding box center [1210, 289] width 18 height 18
click at [444, 286] on p "CALMNESS" at bounding box center [497, 290] width 164 height 21
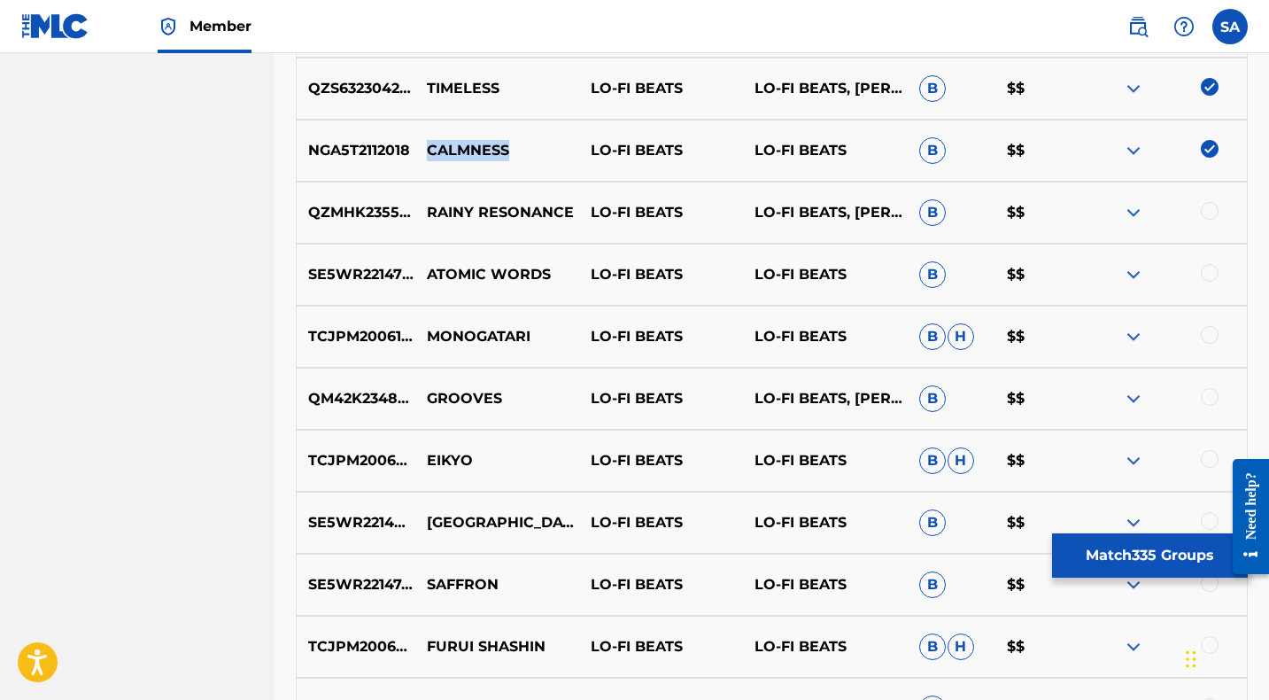
scroll to position [5529, 0]
click at [1210, 208] on div at bounding box center [1210, 210] width 18 height 18
click at [438, 207] on p "RAINY RESONANCE" at bounding box center [497, 211] width 164 height 21
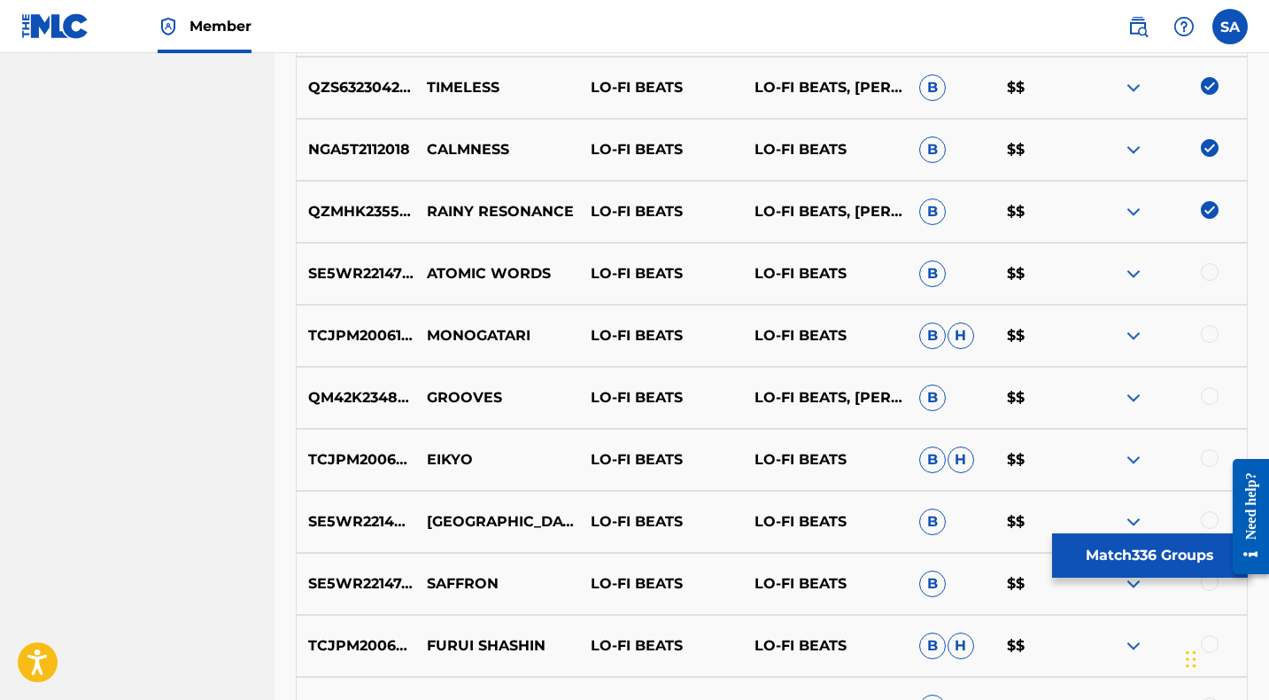
click at [1206, 268] on div at bounding box center [1210, 272] width 18 height 18
click at [449, 271] on p "ATOMIC WORDS" at bounding box center [497, 273] width 164 height 21
click at [450, 271] on p "ATOMIC WORDS" at bounding box center [497, 273] width 164 height 21
click at [1209, 330] on div at bounding box center [1210, 334] width 18 height 18
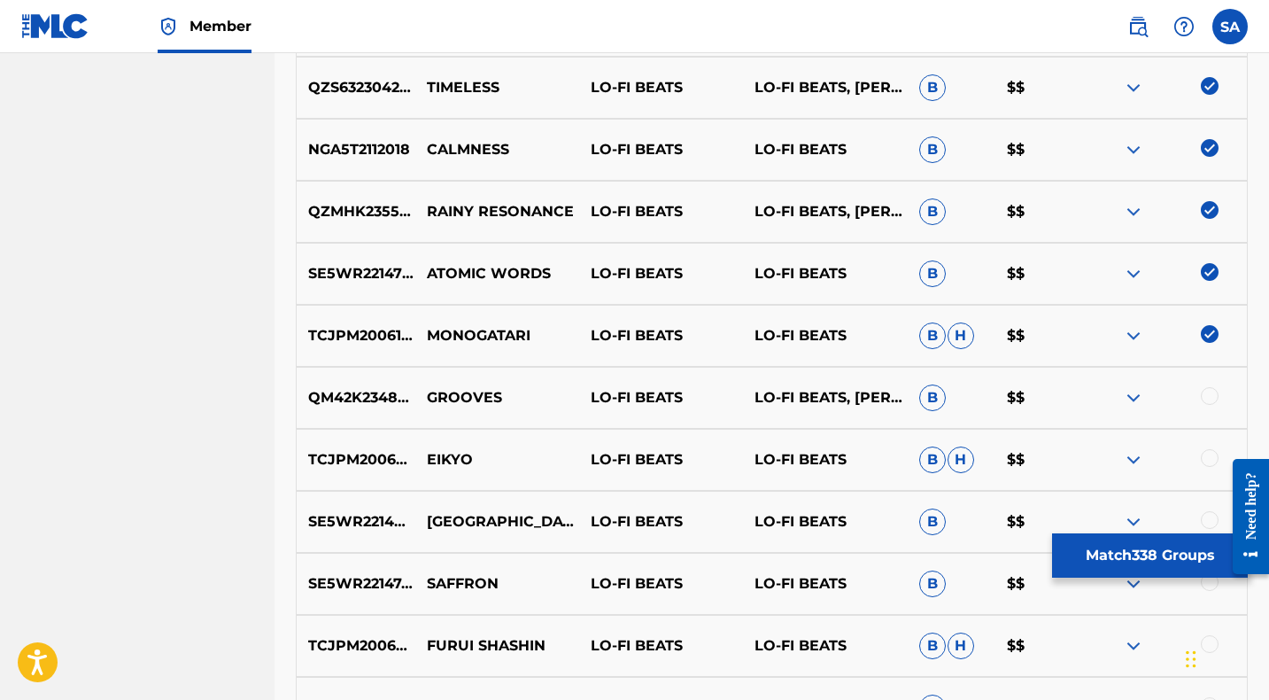
click at [462, 332] on p "MONOGATARI" at bounding box center [497, 335] width 164 height 21
click at [452, 399] on p "GROOVES" at bounding box center [497, 397] width 164 height 21
click at [452, 398] on p "GROOVES" at bounding box center [497, 397] width 164 height 21
click at [1207, 398] on div at bounding box center [1210, 396] width 18 height 18
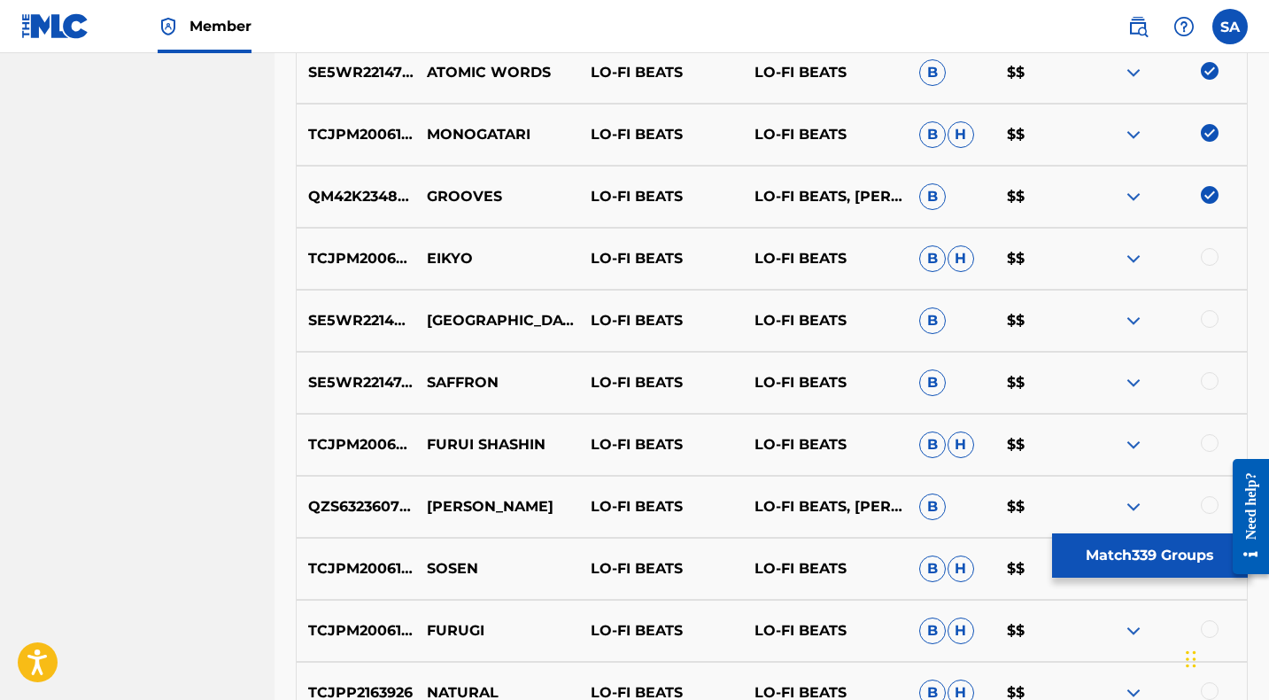
scroll to position [5738, 0]
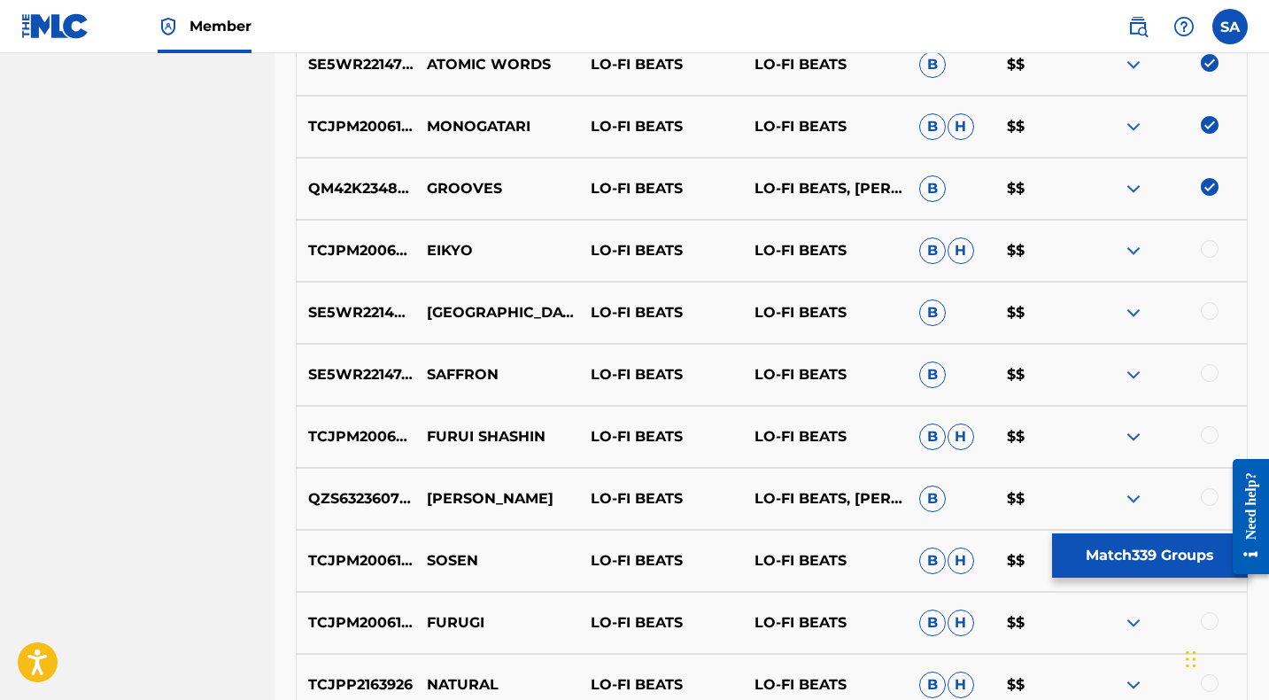
drag, startPoint x: 1207, startPoint y: 246, endPoint x: 1009, endPoint y: 240, distance: 197.6
click at [1204, 246] on div at bounding box center [1210, 249] width 18 height 18
drag, startPoint x: 454, startPoint y: 247, endPoint x: 427, endPoint y: 244, distance: 27.7
click at [427, 244] on p "EIKYO" at bounding box center [497, 250] width 164 height 21
drag, startPoint x: 1209, startPoint y: 307, endPoint x: 793, endPoint y: 314, distance: 415.3
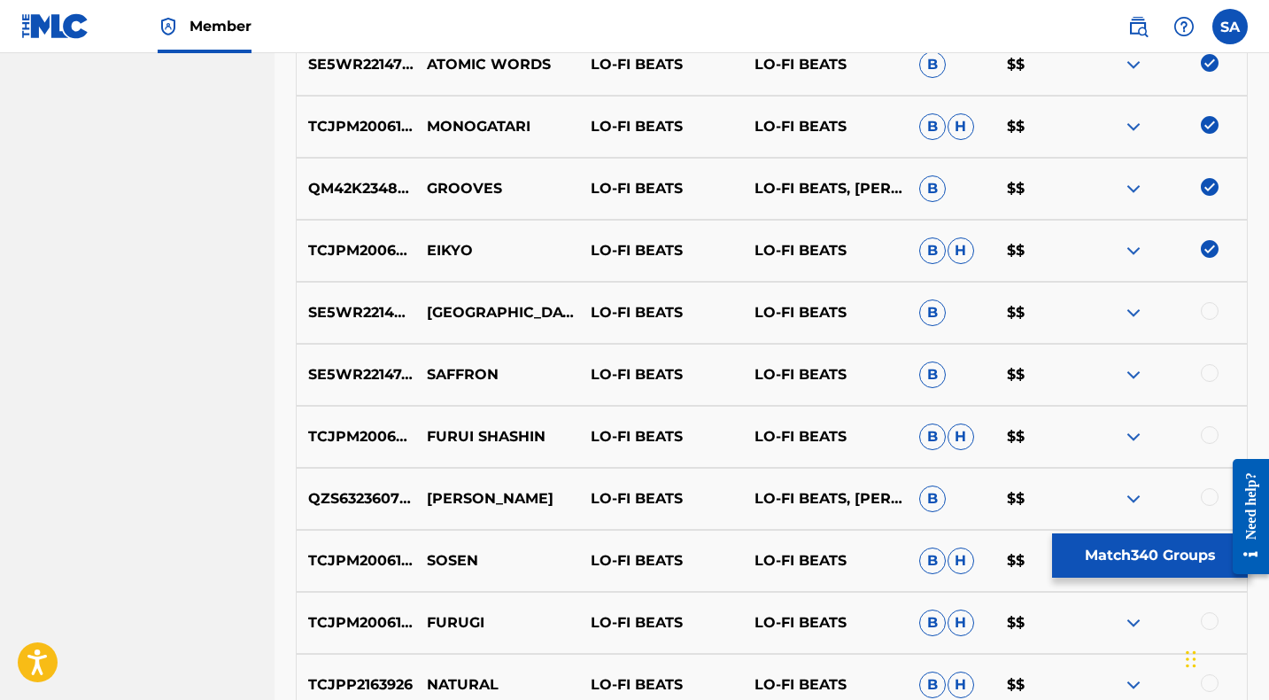
click at [1208, 307] on div at bounding box center [1210, 311] width 18 height 18
drag, startPoint x: 511, startPoint y: 316, endPoint x: 429, endPoint y: 309, distance: 82.7
click at [429, 309] on p "[GEOGRAPHIC_DATA]" at bounding box center [497, 312] width 164 height 21
click at [1210, 373] on div at bounding box center [1210, 373] width 18 height 18
click at [447, 377] on p "SAFFRON" at bounding box center [497, 374] width 164 height 21
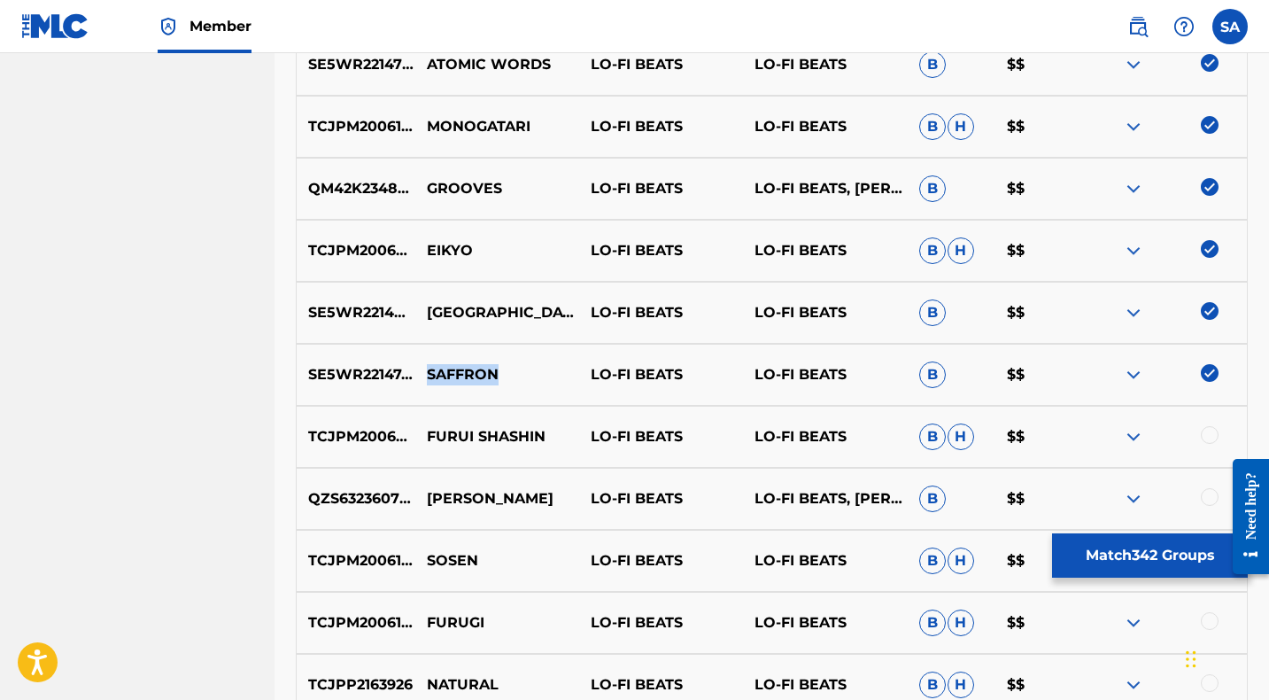
click at [447, 377] on p "SAFFRON" at bounding box center [497, 374] width 164 height 21
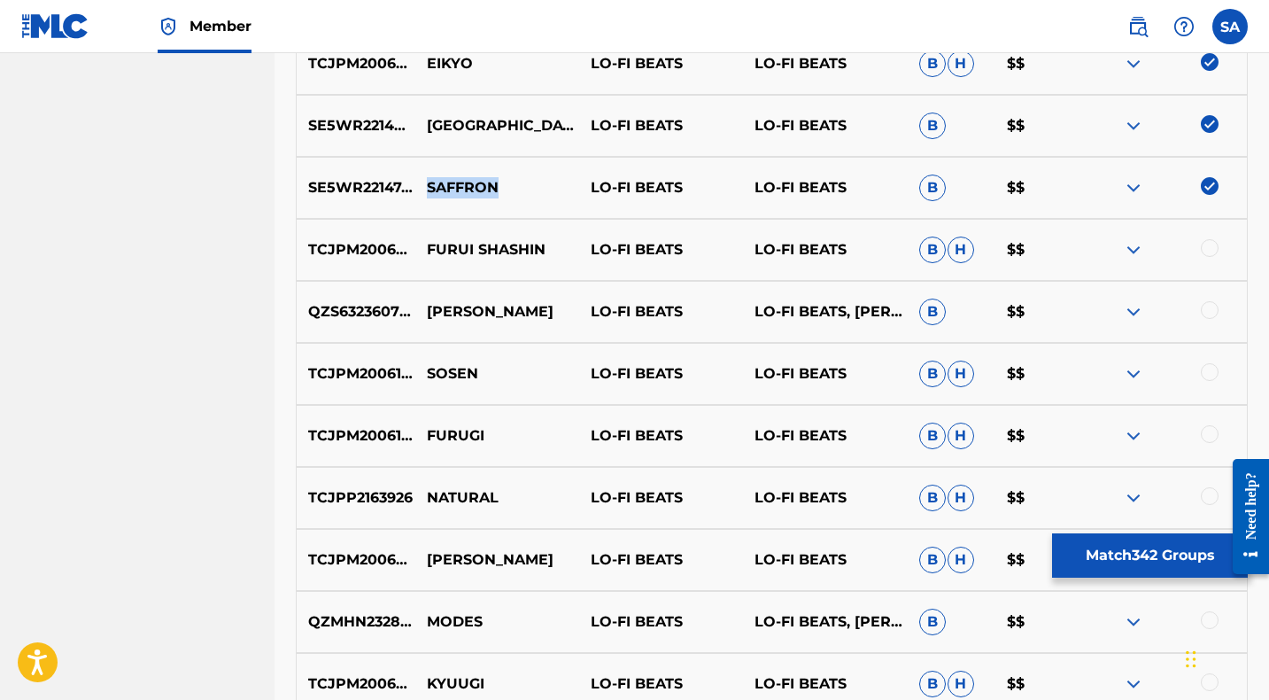
scroll to position [5929, 0]
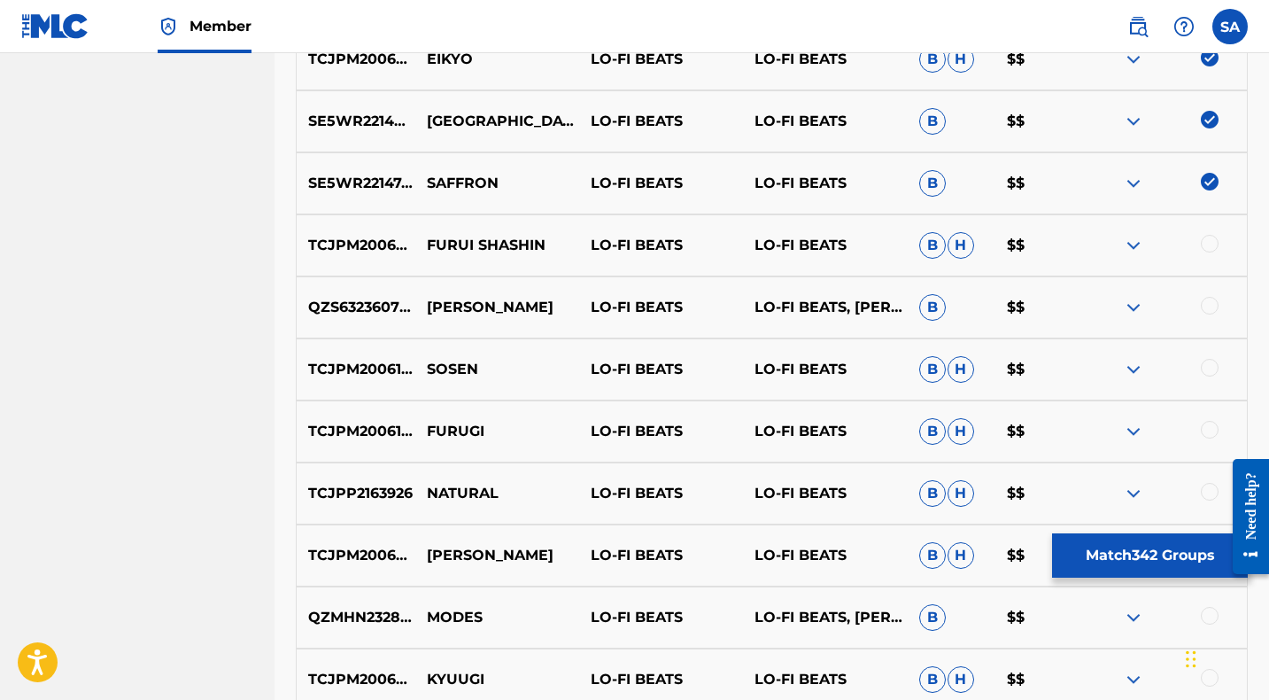
click at [1209, 241] on div at bounding box center [1210, 244] width 18 height 18
click at [450, 245] on p "FURUI SHASHIN" at bounding box center [497, 245] width 164 height 21
click at [451, 245] on p "FURUI SHASHIN" at bounding box center [497, 245] width 164 height 21
drag, startPoint x: 1209, startPoint y: 306, endPoint x: 1158, endPoint y: 309, distance: 50.5
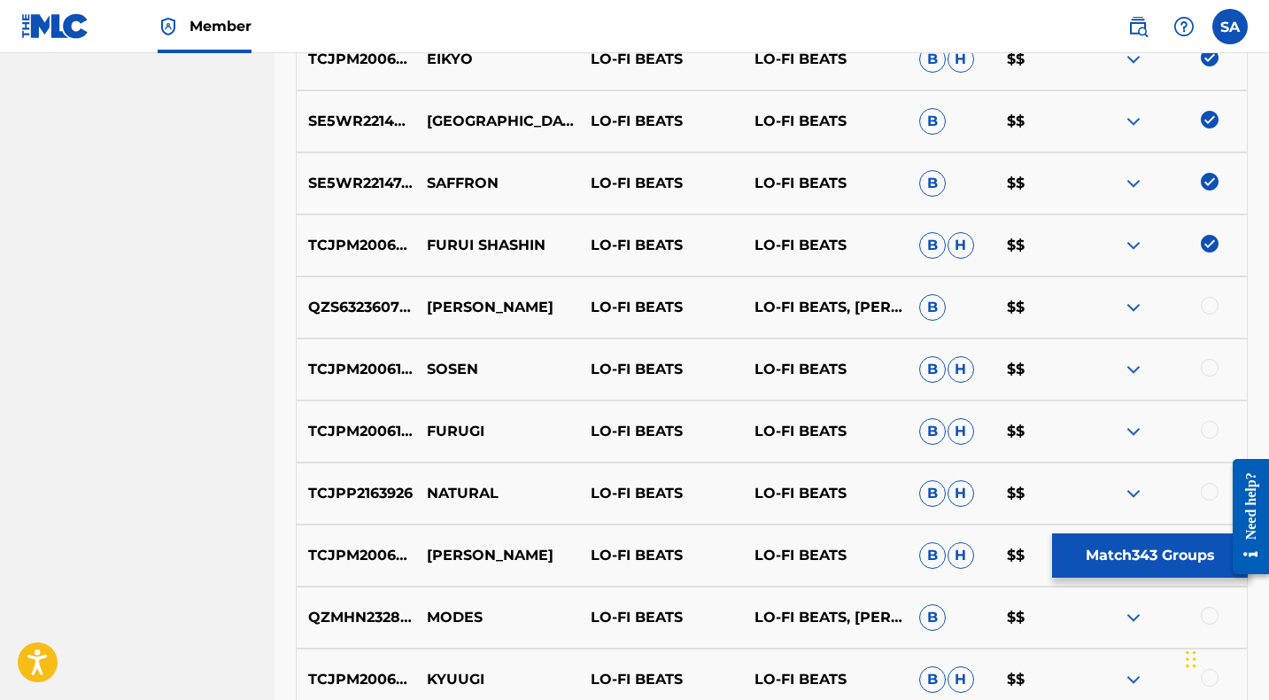
click at [1209, 306] on div at bounding box center [1210, 306] width 18 height 18
click at [443, 307] on p "[PERSON_NAME]" at bounding box center [497, 307] width 164 height 21
click at [444, 307] on p "[PERSON_NAME]" at bounding box center [497, 307] width 164 height 21
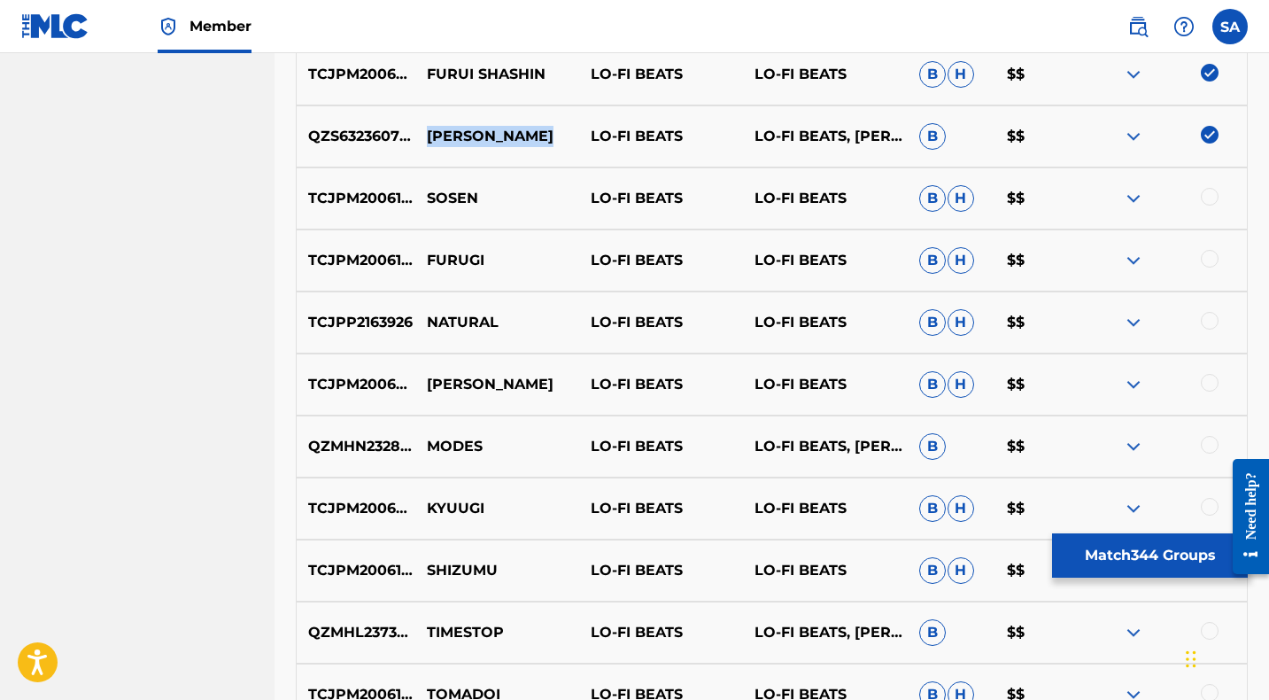
scroll to position [6102, 0]
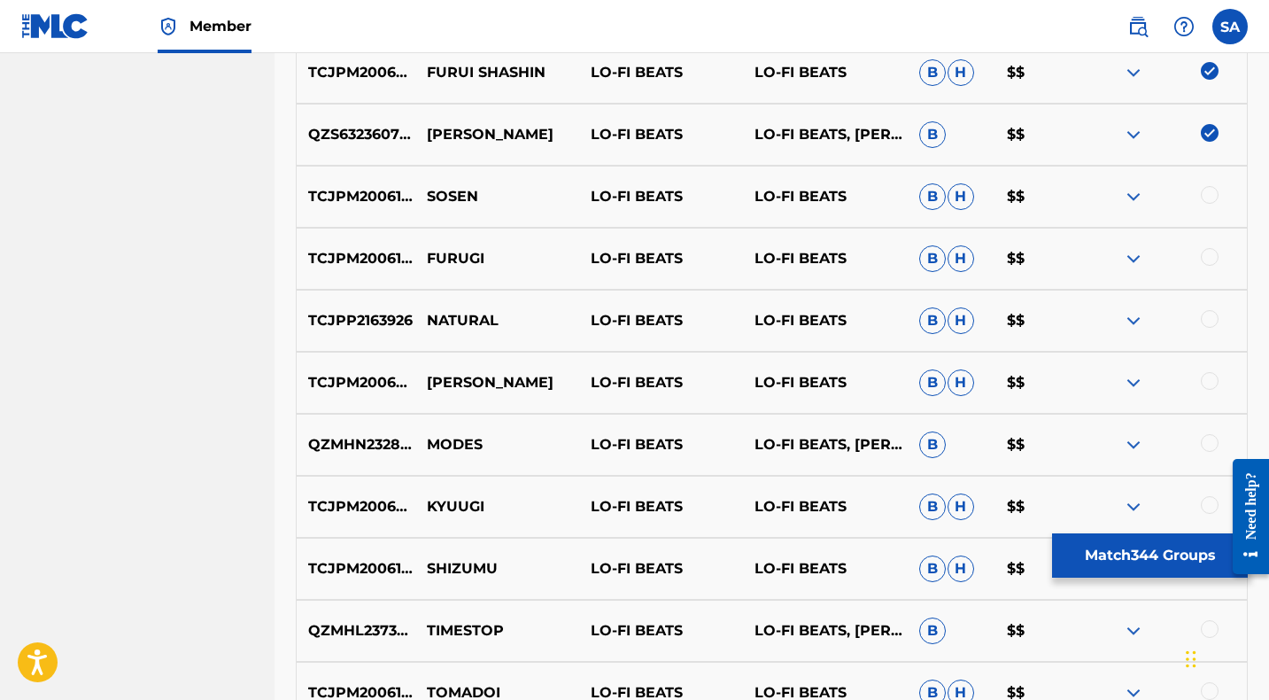
click at [1209, 190] on div at bounding box center [1210, 195] width 18 height 18
click at [446, 194] on p "SOSEN" at bounding box center [497, 196] width 164 height 21
click at [1207, 258] on div at bounding box center [1210, 257] width 18 height 18
click at [444, 253] on p "FURUGI" at bounding box center [497, 258] width 164 height 21
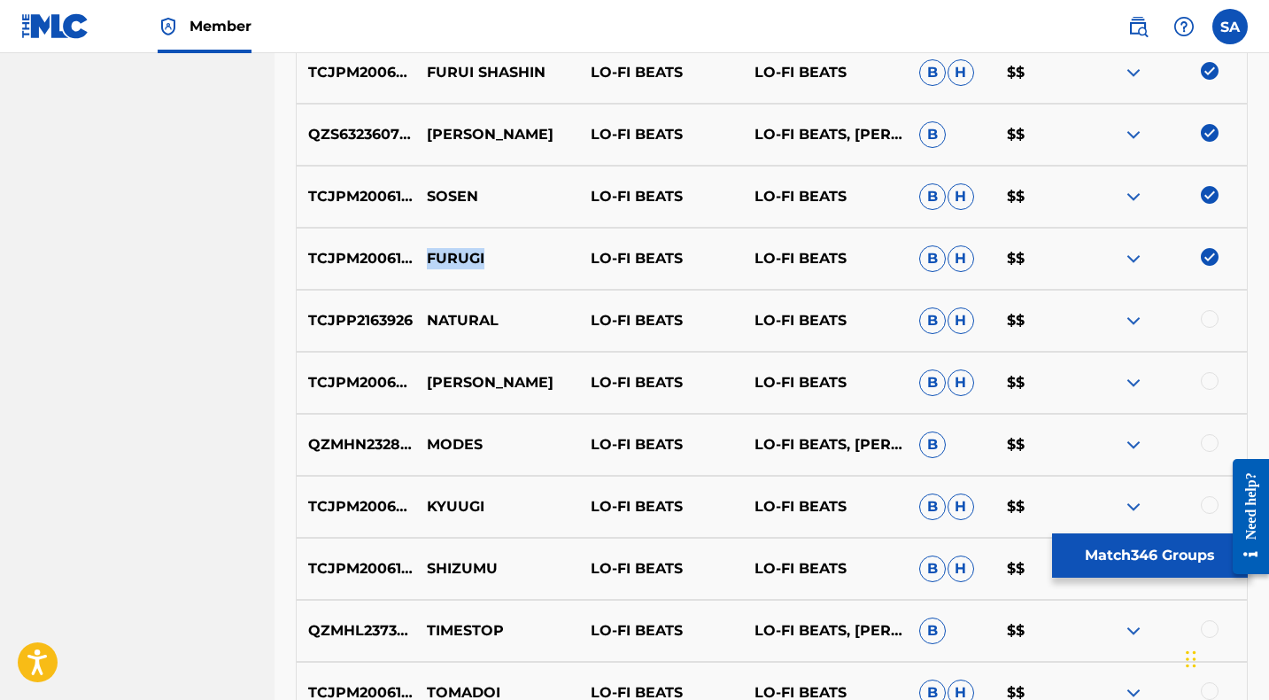
click at [444, 253] on p "FURUGI" at bounding box center [497, 258] width 164 height 21
click at [1206, 316] on div at bounding box center [1210, 319] width 18 height 18
click at [446, 314] on p "NATURAL" at bounding box center [497, 320] width 164 height 21
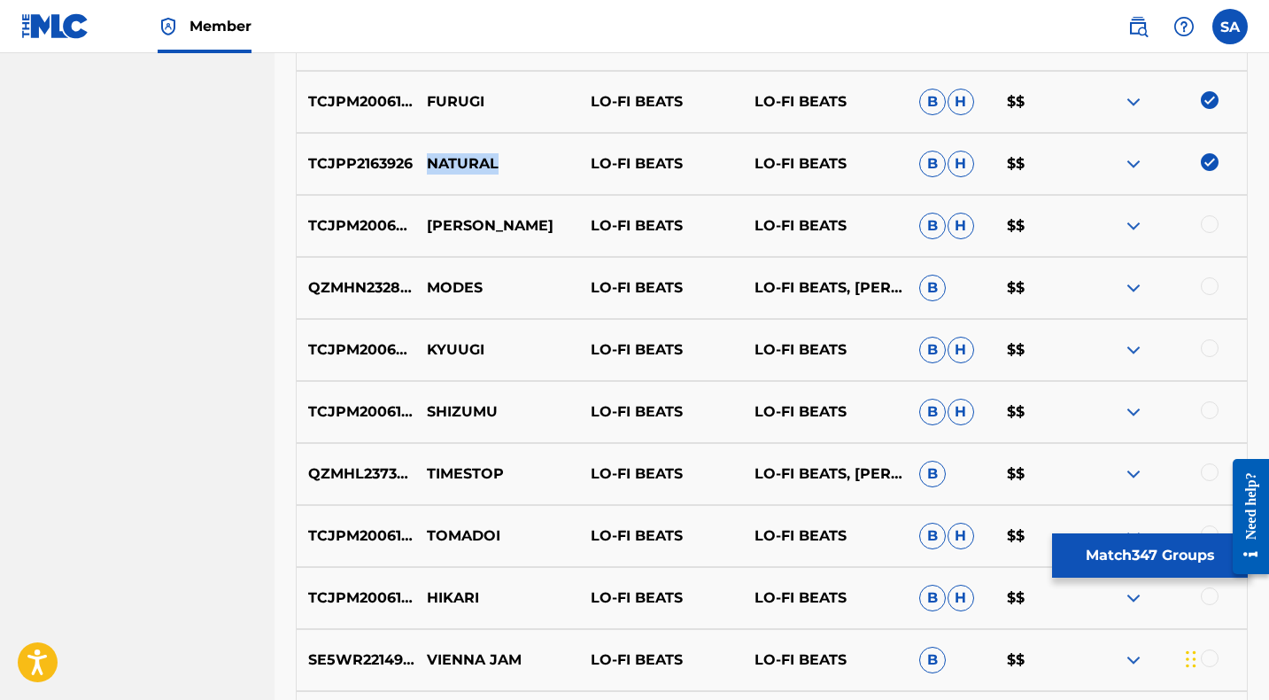
scroll to position [6269, 0]
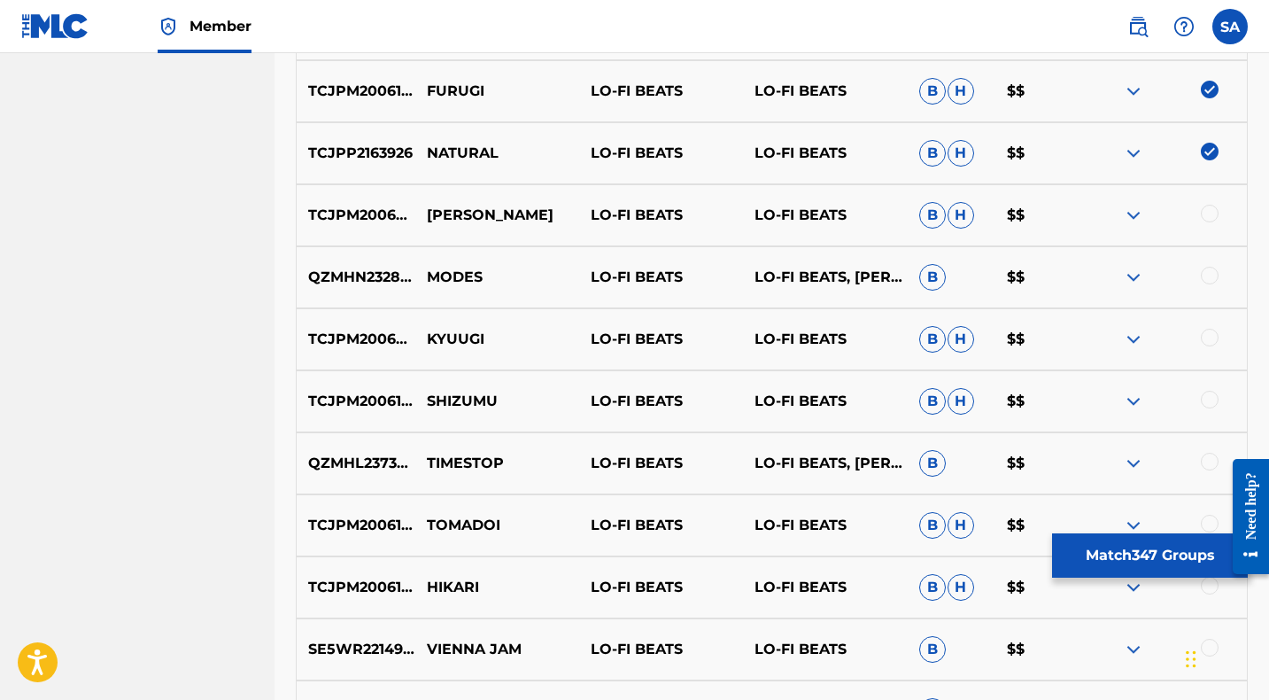
click at [1207, 211] on div at bounding box center [1210, 214] width 18 height 18
click at [461, 215] on p "[PERSON_NAME]" at bounding box center [497, 215] width 164 height 21
click at [461, 214] on p "[PERSON_NAME]" at bounding box center [497, 215] width 164 height 21
click at [1207, 273] on div at bounding box center [1210, 276] width 18 height 18
click at [447, 271] on p "MODES" at bounding box center [497, 277] width 164 height 21
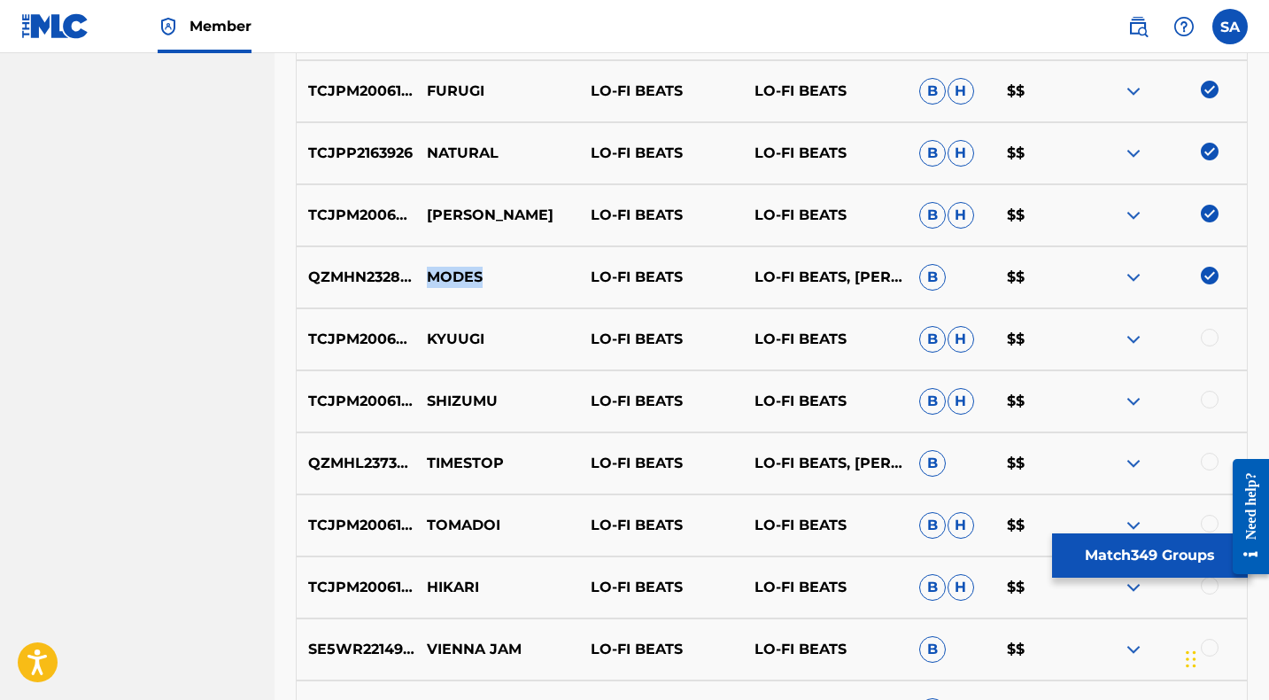
click at [447, 271] on p "MODES" at bounding box center [497, 277] width 164 height 21
click at [1207, 334] on div at bounding box center [1210, 338] width 18 height 18
click at [452, 336] on p "KYUUGI" at bounding box center [497, 339] width 164 height 21
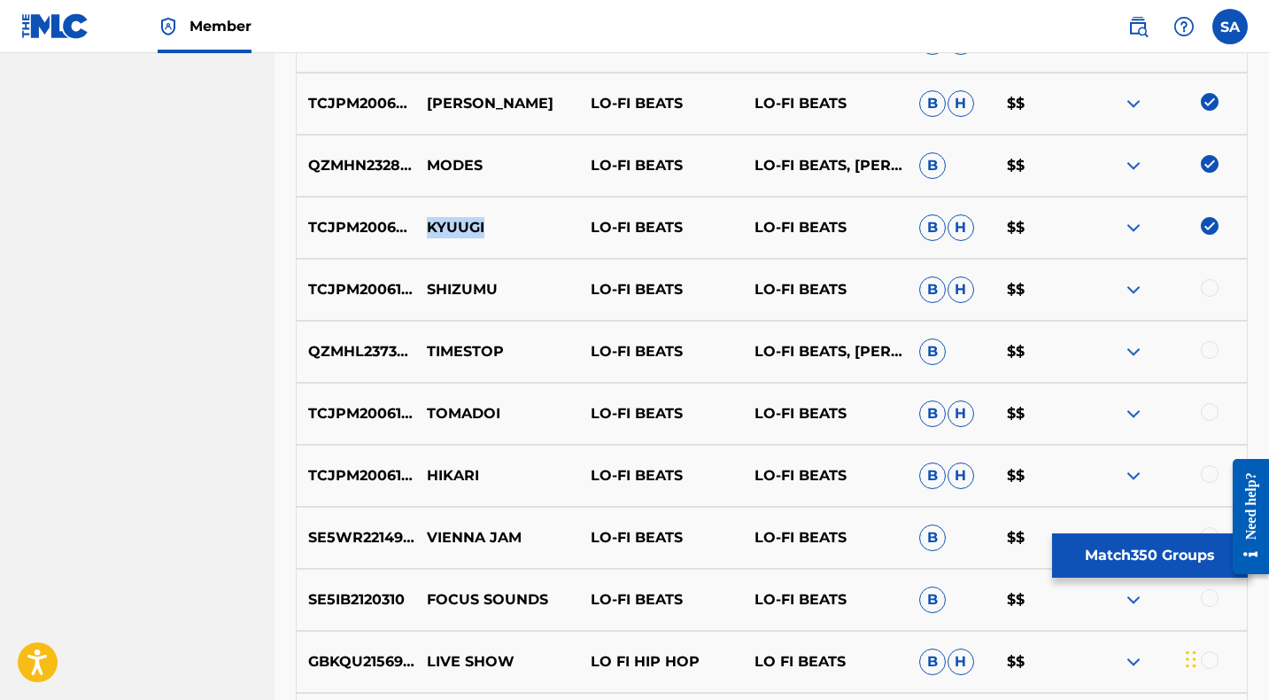
scroll to position [6389, 0]
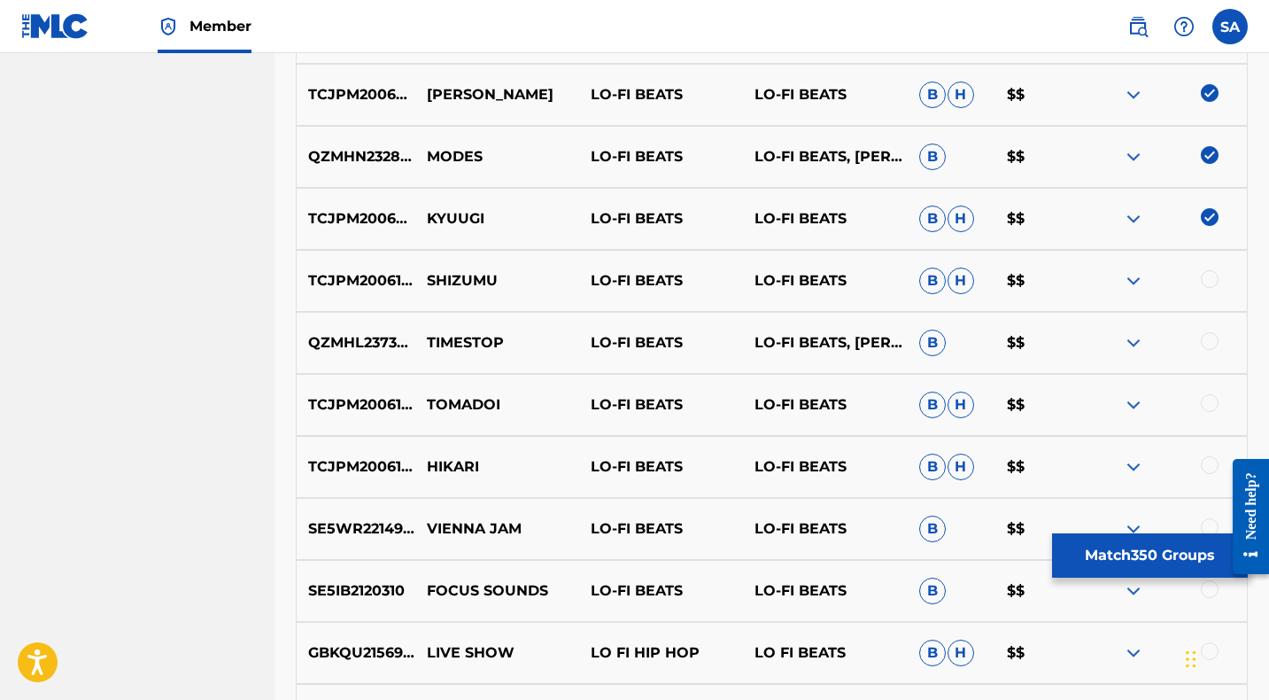
drag, startPoint x: 1210, startPoint y: 275, endPoint x: 808, endPoint y: 280, distance: 402.9
click at [1210, 275] on div at bounding box center [1210, 279] width 18 height 18
click at [463, 275] on p "SHIZUMU" at bounding box center [497, 280] width 164 height 21
click at [1209, 337] on div at bounding box center [1210, 341] width 18 height 18
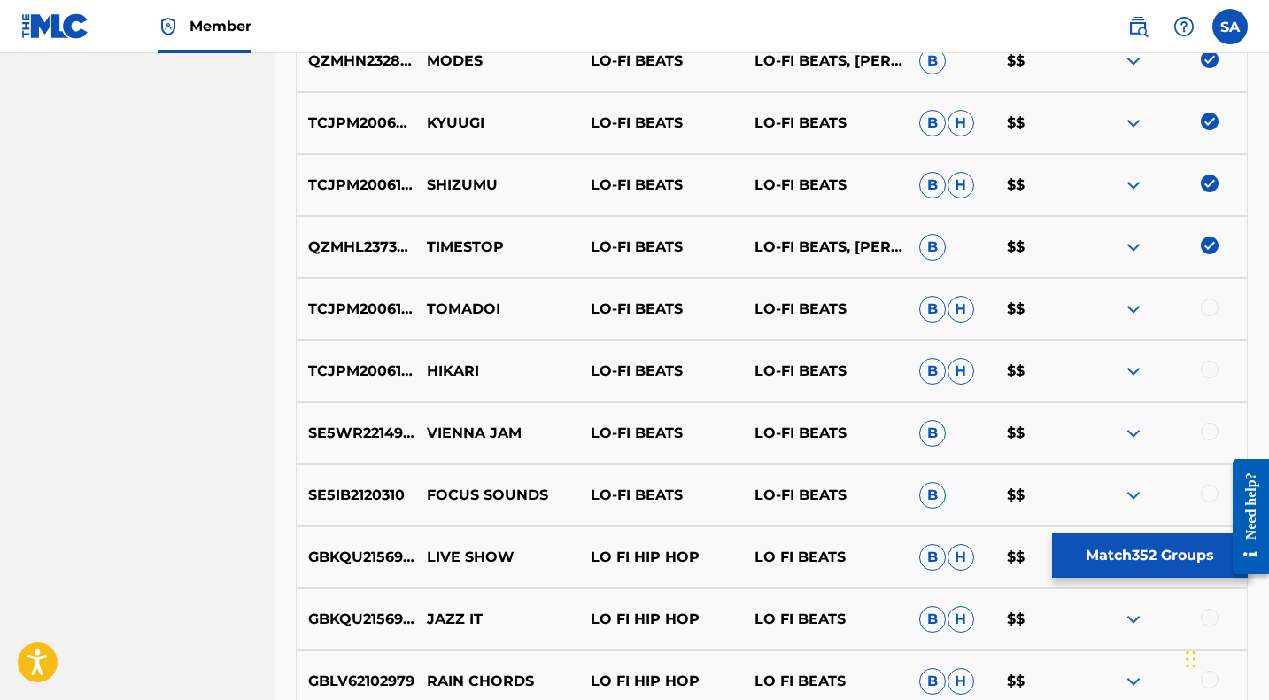
scroll to position [6490, 0]
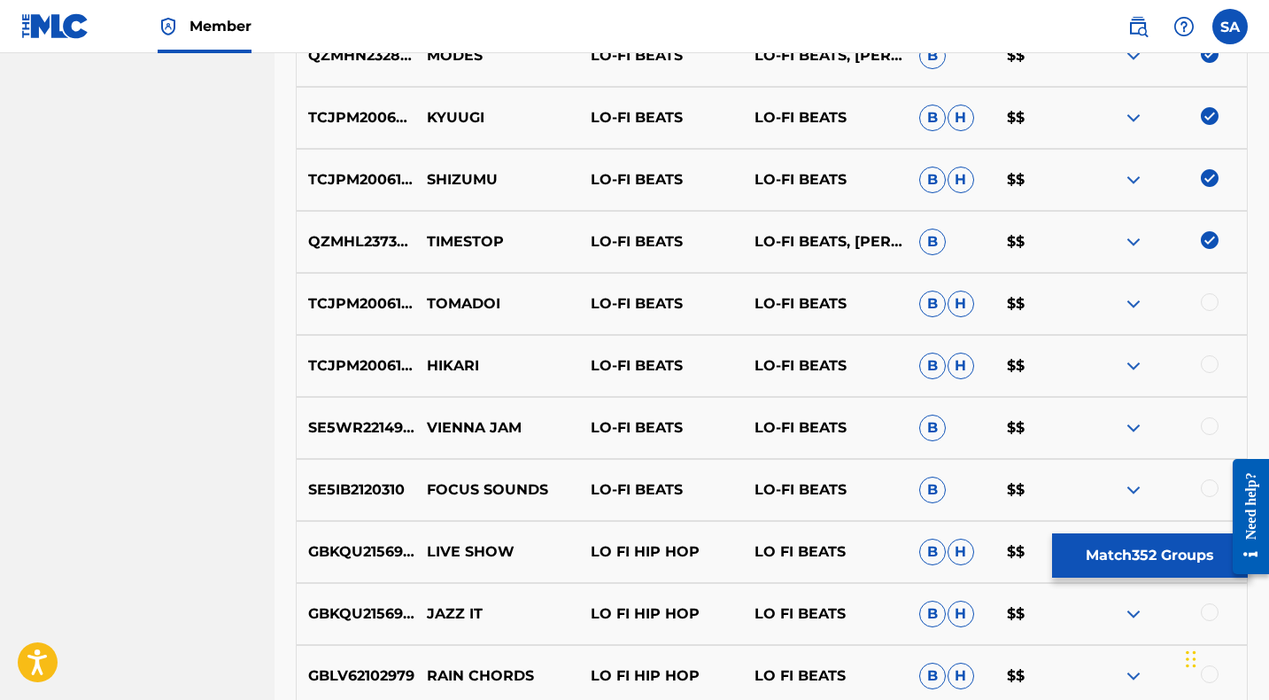
click at [448, 237] on p "TIMESTOP" at bounding box center [497, 241] width 164 height 21
click at [1207, 298] on div at bounding box center [1210, 302] width 18 height 18
click at [445, 300] on p "TOMADOI" at bounding box center [497, 303] width 164 height 21
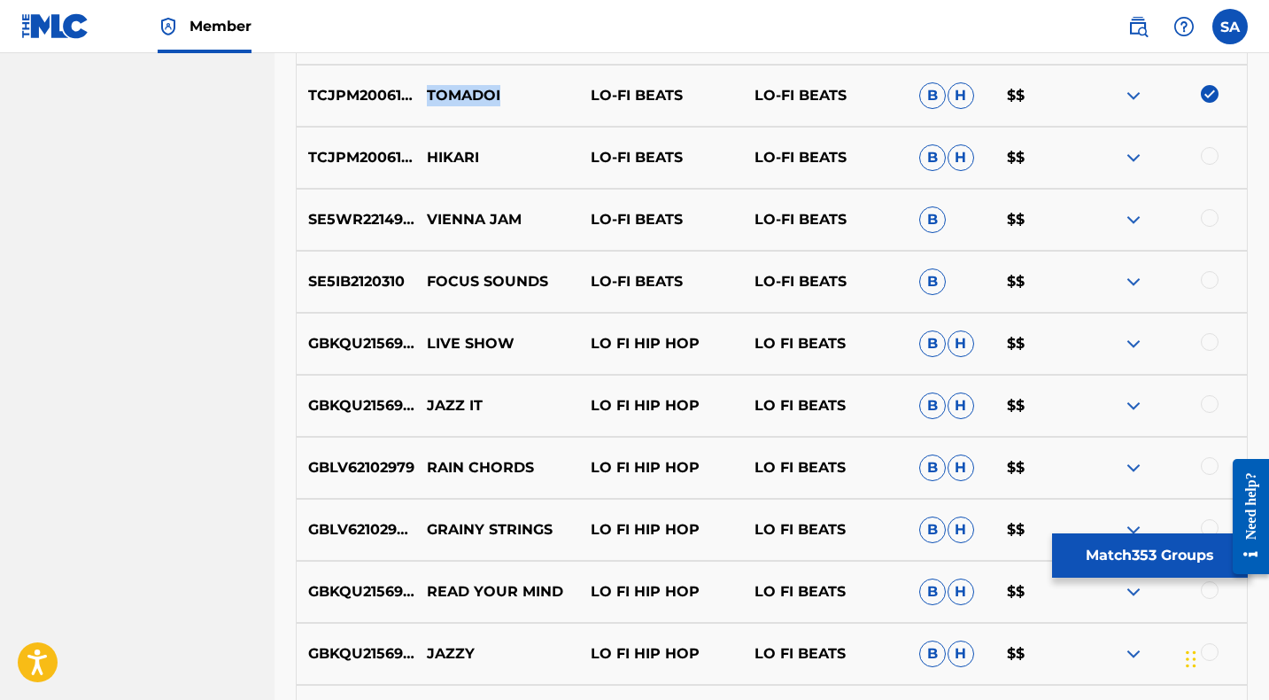
scroll to position [6699, 0]
click at [1210, 155] on div at bounding box center [1210, 155] width 18 height 18
click at [446, 153] on p "HIKARI" at bounding box center [497, 156] width 164 height 21
click at [1208, 217] on div at bounding box center [1210, 217] width 18 height 18
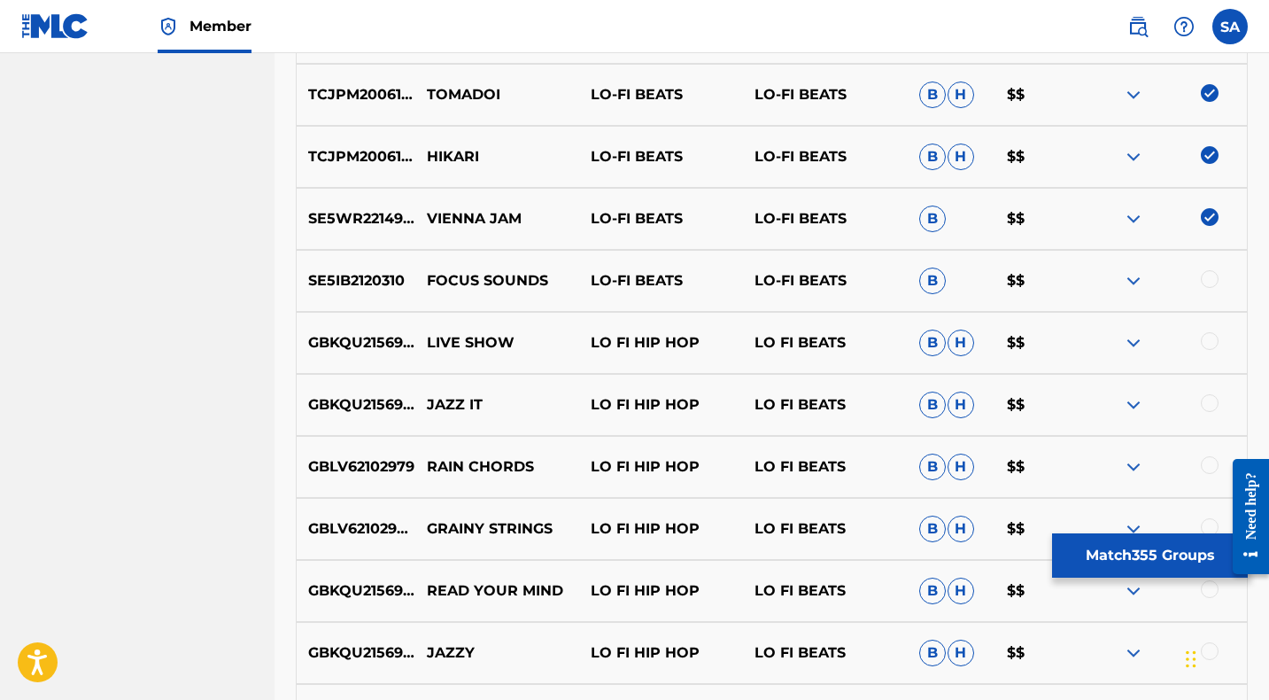
click at [436, 212] on p "VIENNA JAM" at bounding box center [497, 218] width 164 height 21
click at [436, 213] on p "VIENNA JAM" at bounding box center [497, 218] width 164 height 21
click at [1213, 278] on div at bounding box center [1210, 279] width 18 height 18
click at [463, 276] on p "FOCUS SOUNDS" at bounding box center [497, 280] width 164 height 21
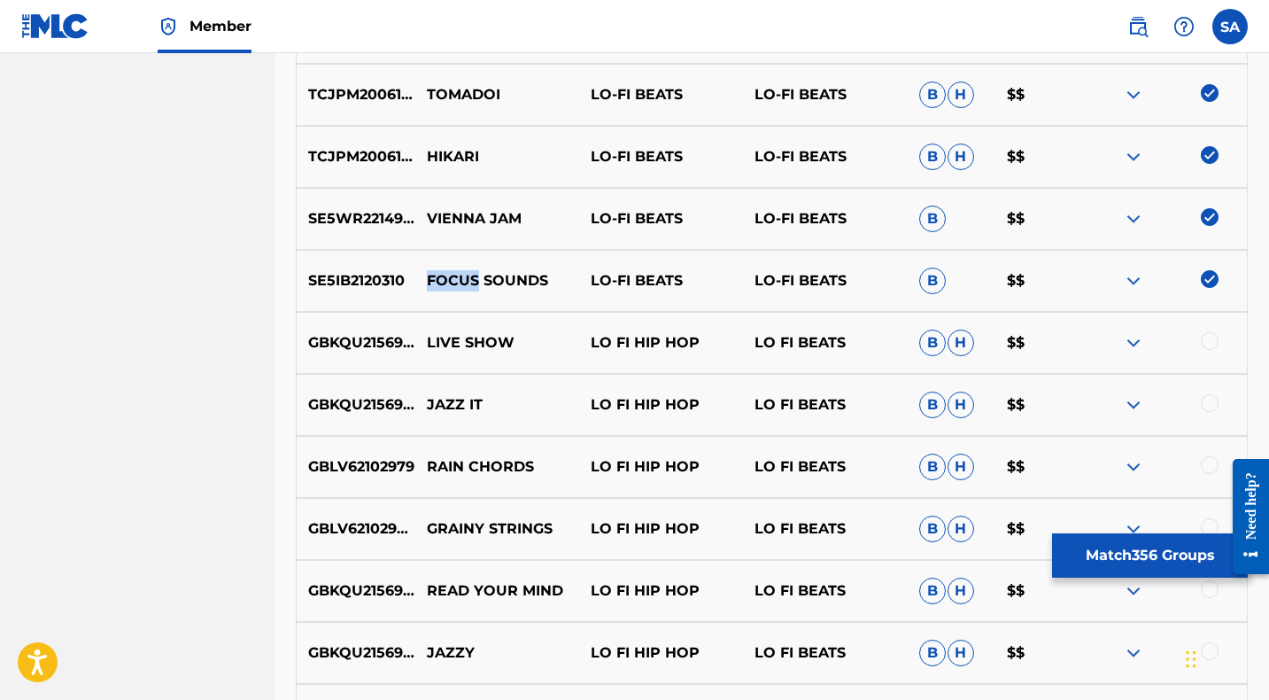
click at [463, 276] on p "FOCUS SOUNDS" at bounding box center [497, 280] width 164 height 21
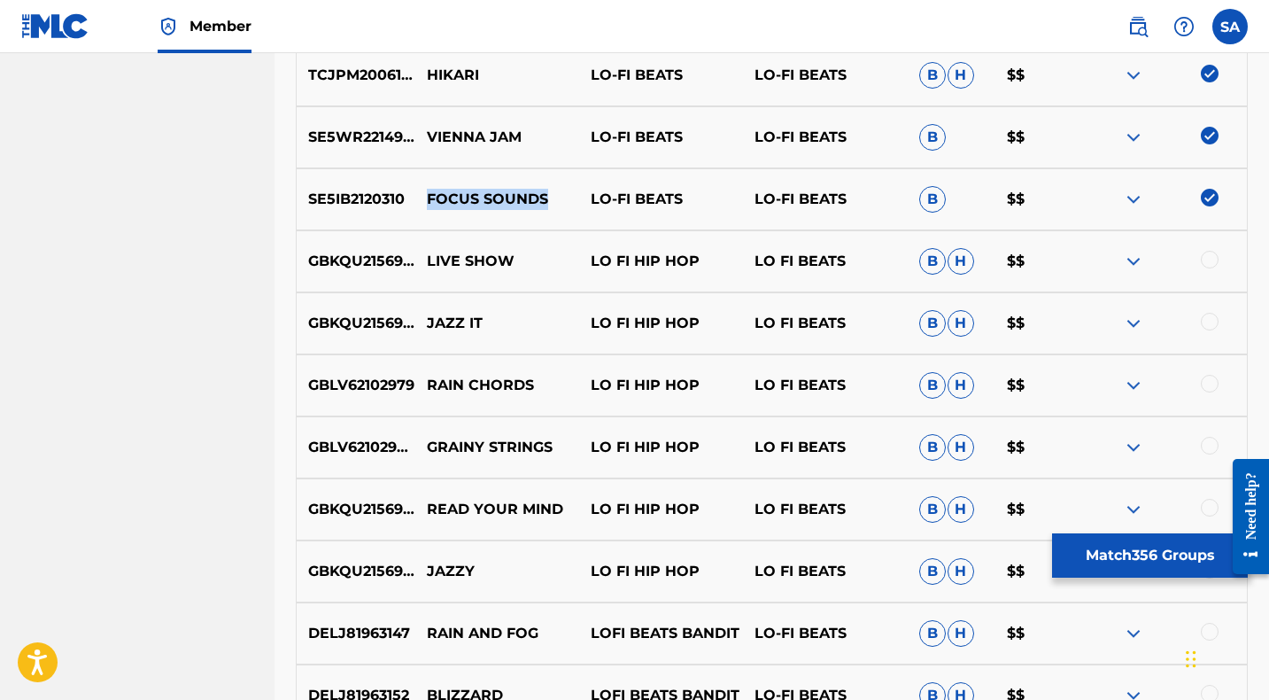
scroll to position [6784, 0]
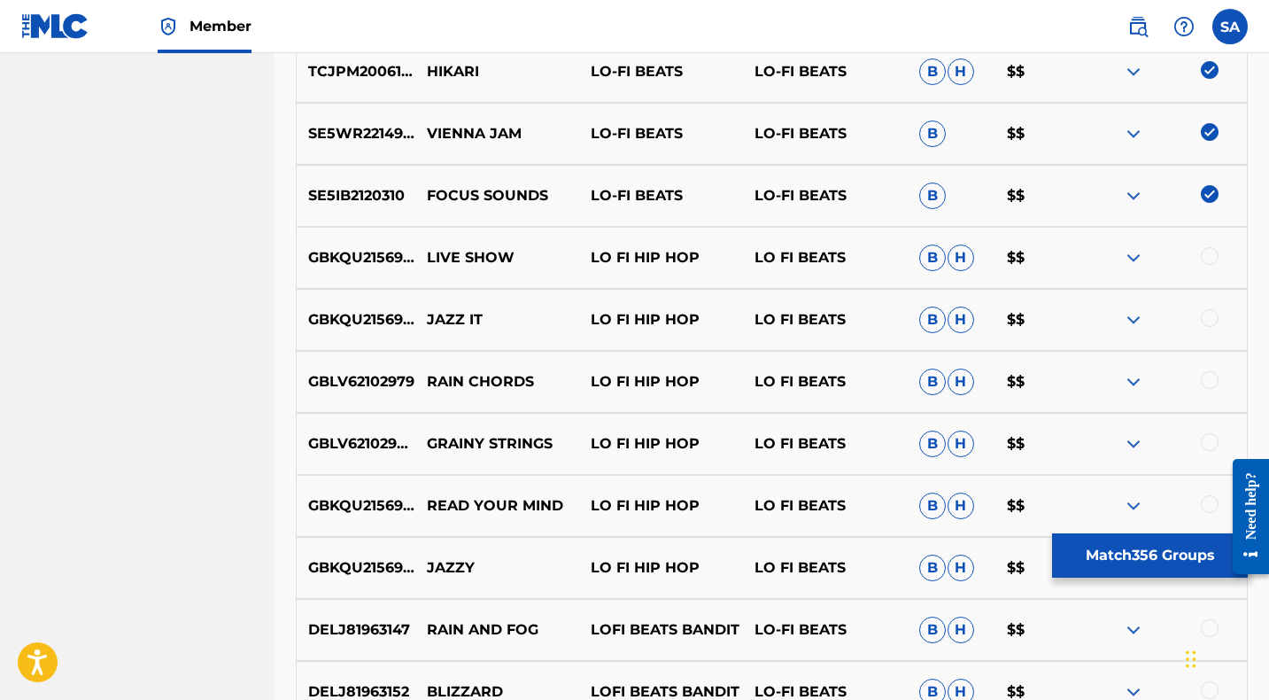
click at [1210, 254] on div at bounding box center [1210, 256] width 18 height 18
click at [441, 257] on p "LIVE SHOW" at bounding box center [497, 257] width 164 height 21
click at [443, 257] on p "LIVE SHOW" at bounding box center [497, 257] width 164 height 21
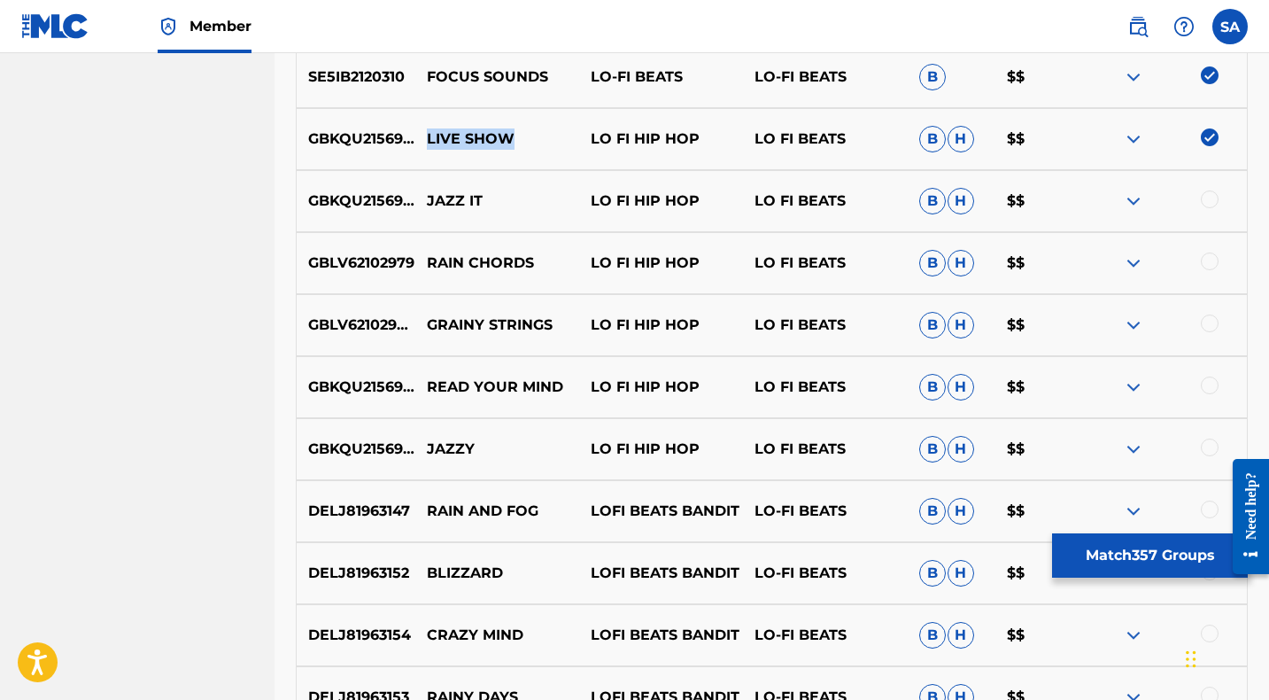
scroll to position [6906, 0]
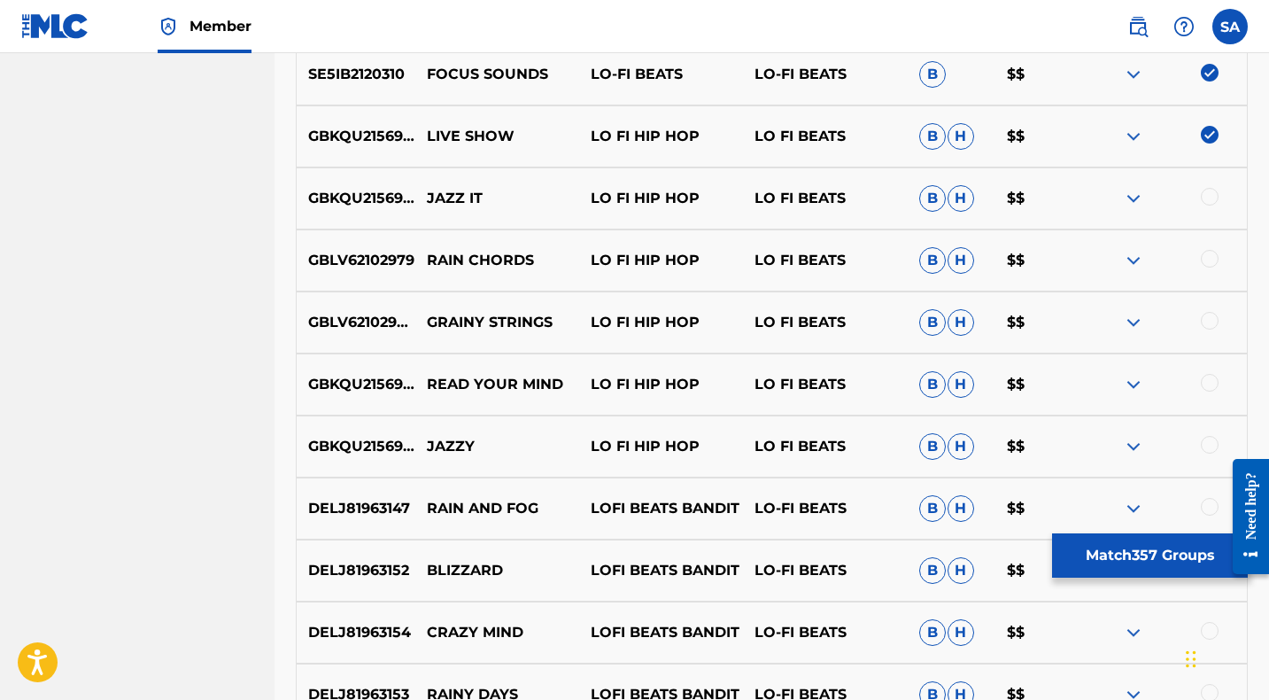
drag, startPoint x: 1207, startPoint y: 194, endPoint x: 1156, endPoint y: 197, distance: 51.4
click at [1207, 194] on div at bounding box center [1210, 197] width 18 height 18
click at [443, 190] on p "JAZZ IT" at bounding box center [497, 198] width 164 height 21
click at [444, 190] on p "JAZZ IT" at bounding box center [497, 198] width 164 height 21
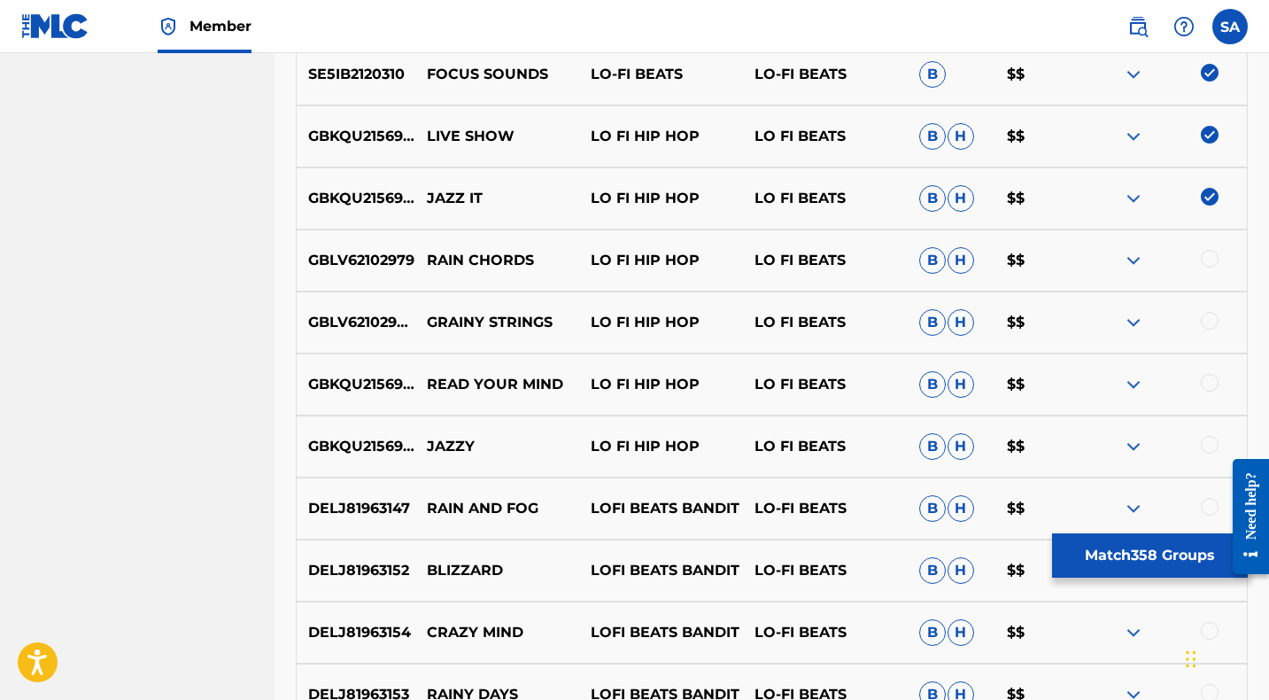
click at [1206, 260] on div at bounding box center [1210, 259] width 18 height 18
click at [434, 264] on p "RAIN CHORDS" at bounding box center [497, 260] width 164 height 21
click at [435, 264] on p "RAIN CHORDS" at bounding box center [497, 260] width 164 height 21
click at [1209, 321] on div at bounding box center [1210, 321] width 18 height 18
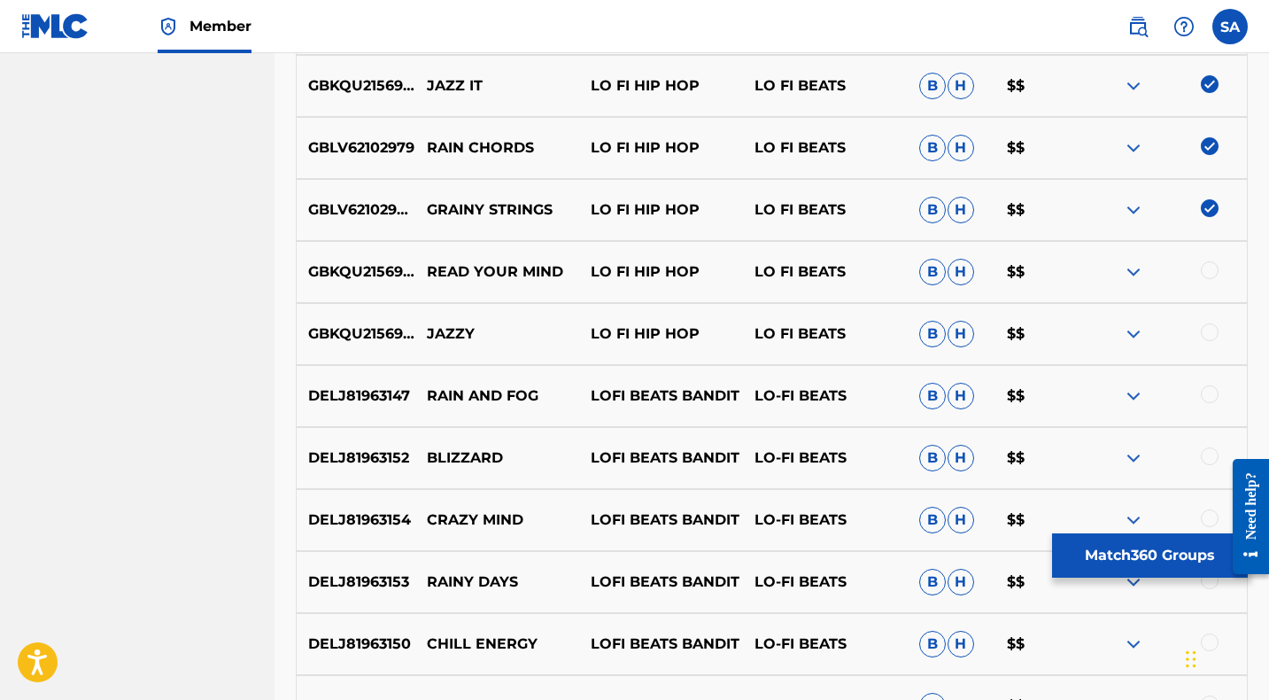
scroll to position [7016, 0]
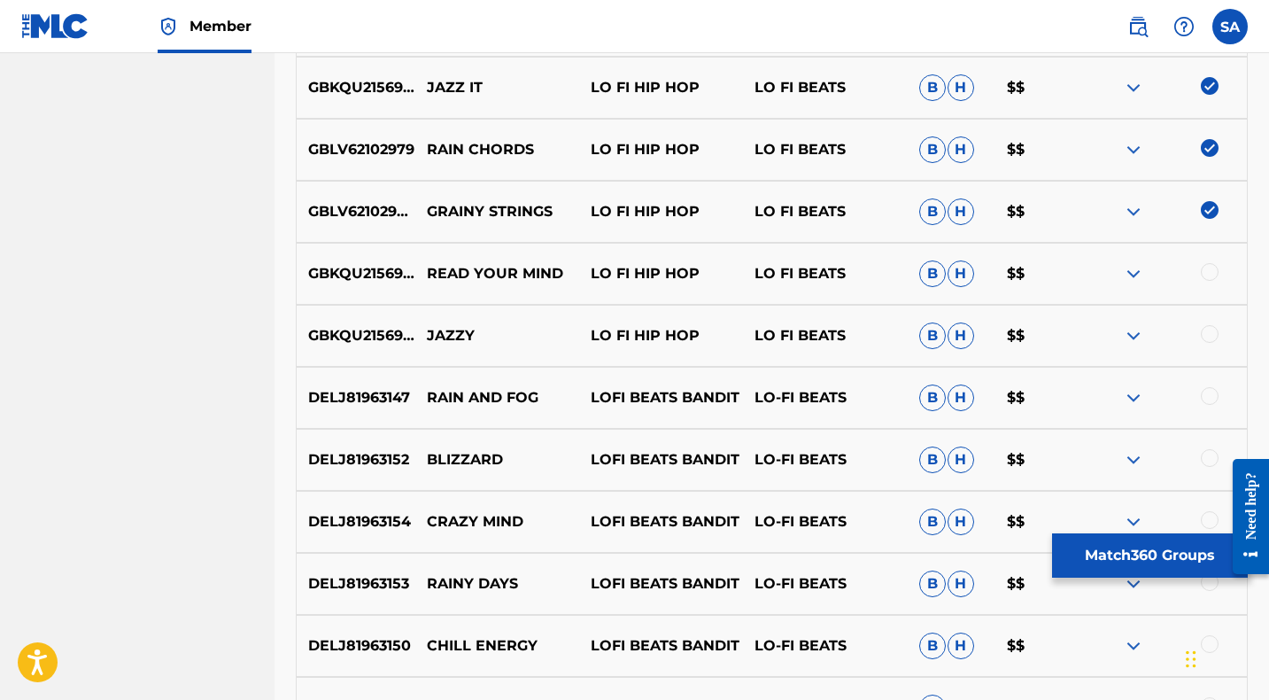
click at [442, 207] on p "GRAINY STRINGS" at bounding box center [497, 211] width 164 height 21
drag, startPoint x: 1209, startPoint y: 271, endPoint x: 1056, endPoint y: 267, distance: 152.4
click at [1209, 271] on div at bounding box center [1210, 272] width 18 height 18
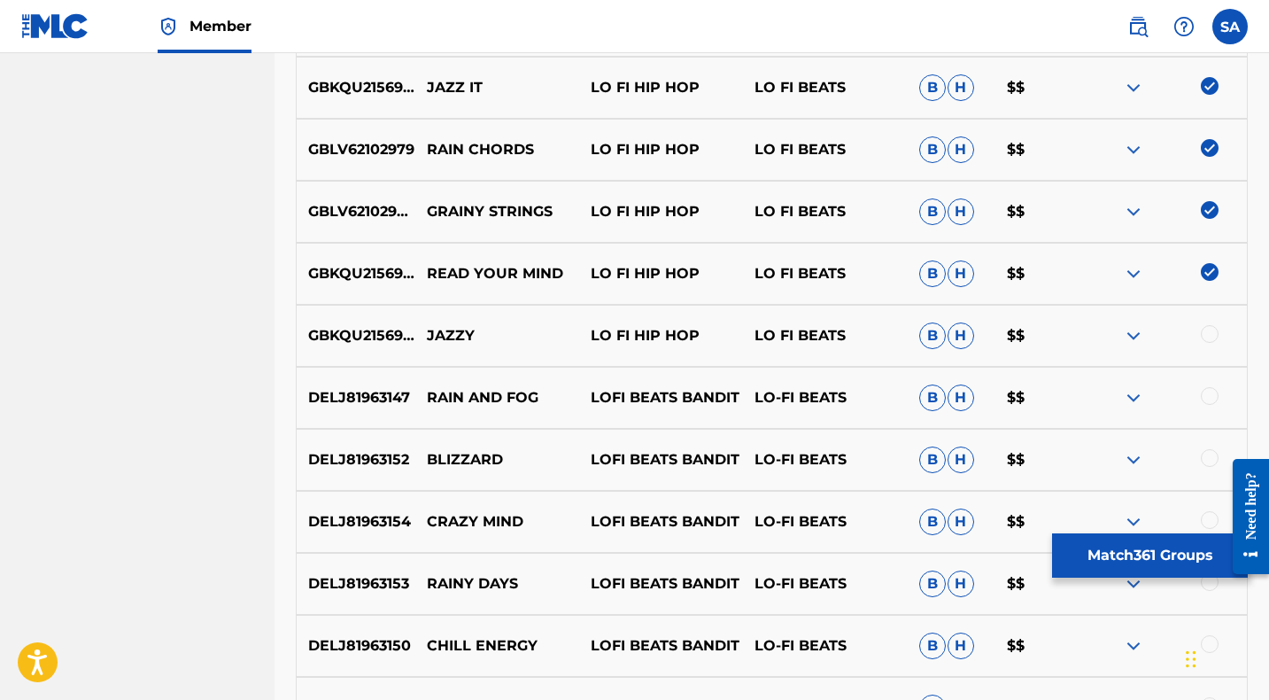
click at [444, 272] on p "READ YOUR MIND" at bounding box center [497, 273] width 164 height 21
click at [1207, 333] on div at bounding box center [1210, 334] width 18 height 18
click at [444, 331] on p "JAZZY" at bounding box center [497, 335] width 164 height 21
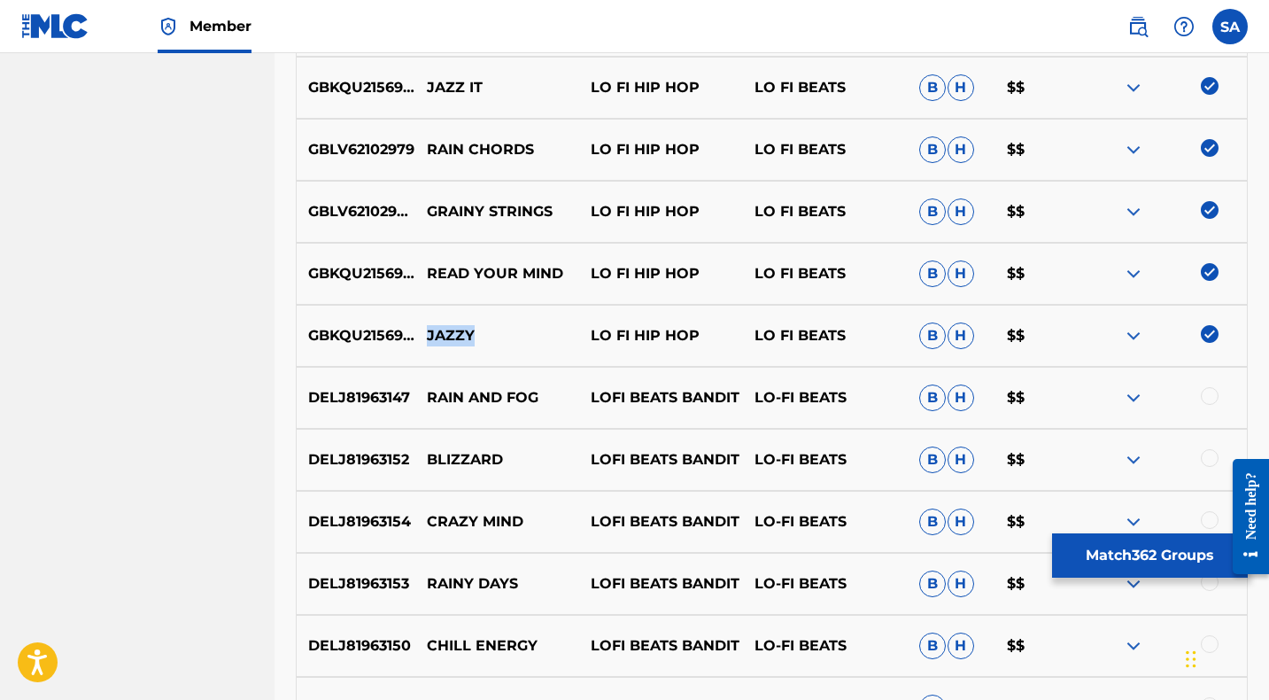
click at [444, 331] on p "JAZZY" at bounding box center [497, 335] width 164 height 21
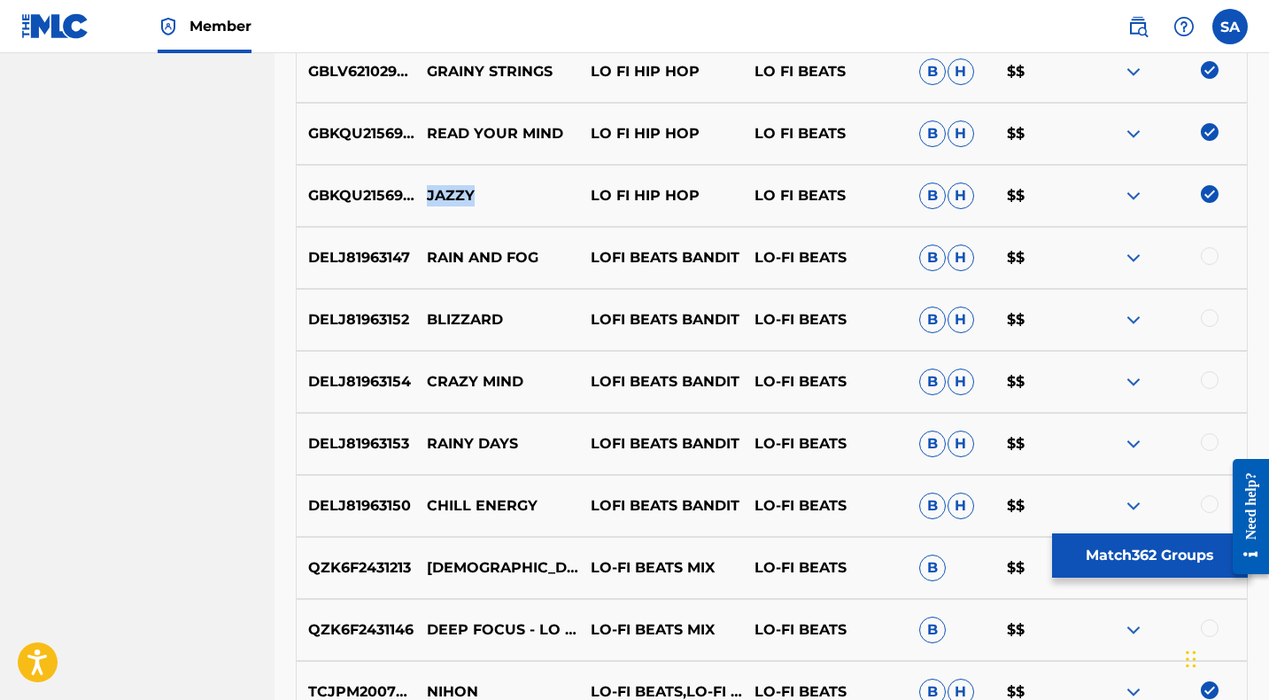
scroll to position [7161, 0]
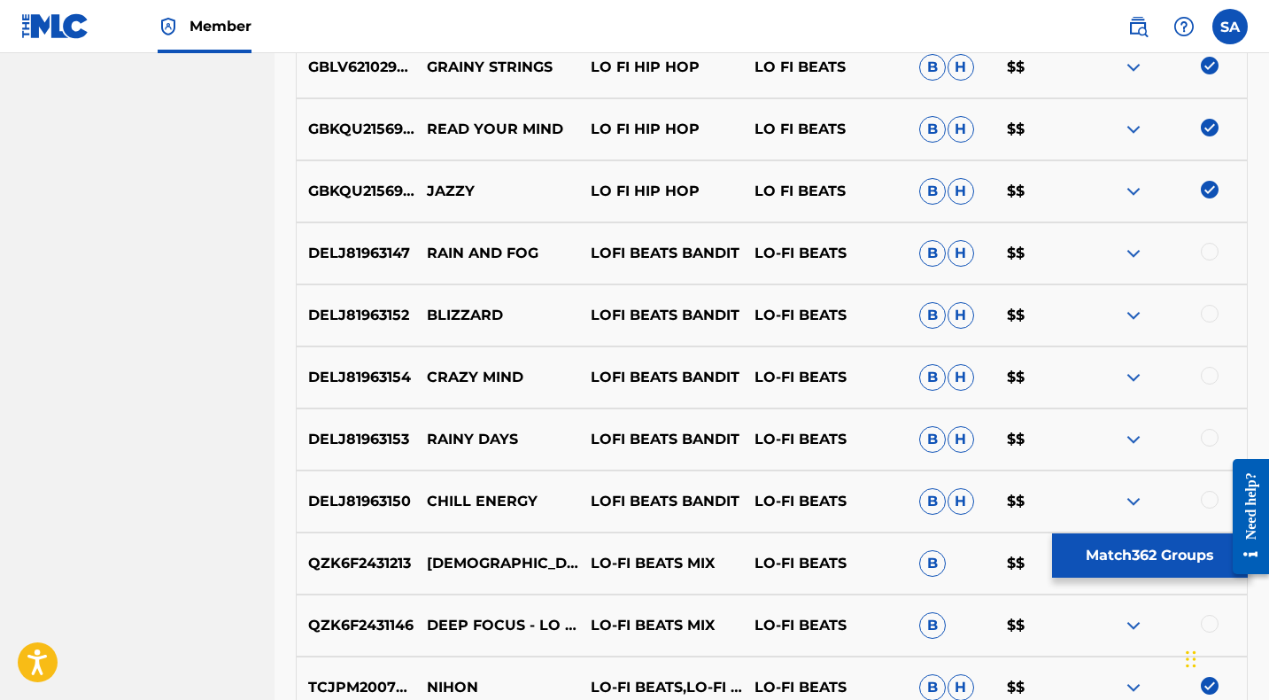
click at [1208, 247] on div at bounding box center [1210, 252] width 18 height 18
click at [455, 254] on p "RAIN AND FOG" at bounding box center [497, 253] width 164 height 21
click at [456, 254] on p "RAIN AND FOG" at bounding box center [497, 253] width 164 height 21
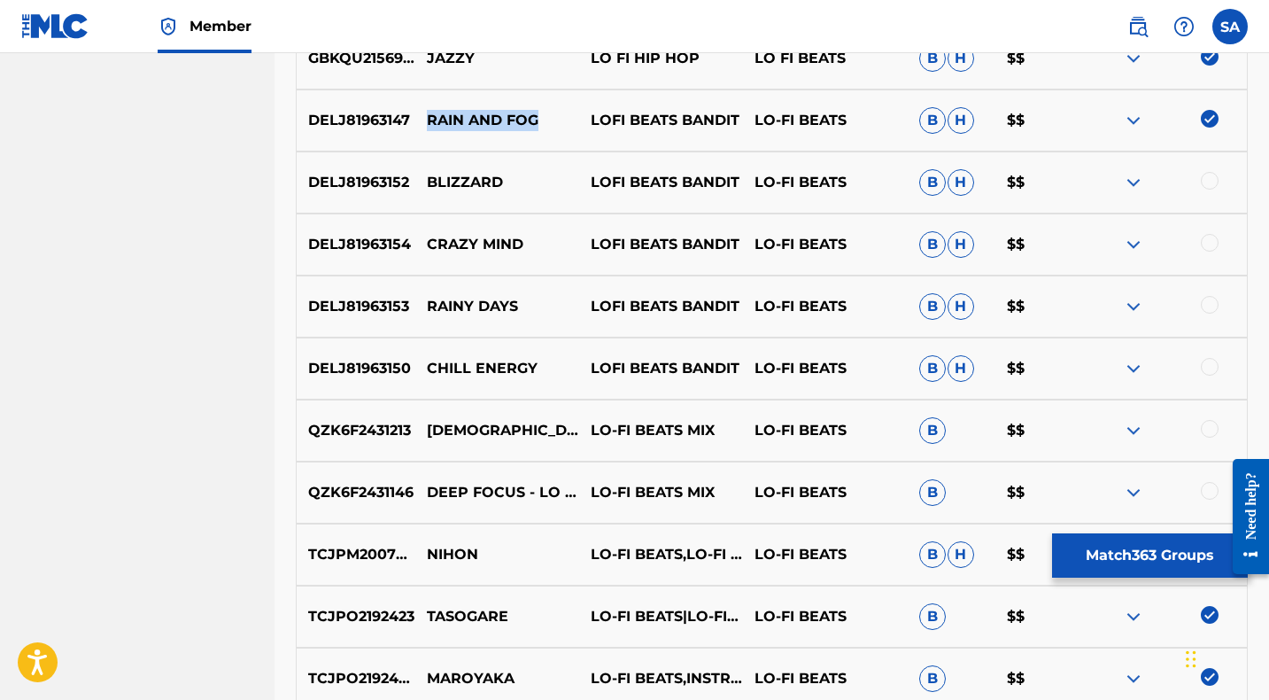
scroll to position [7287, 0]
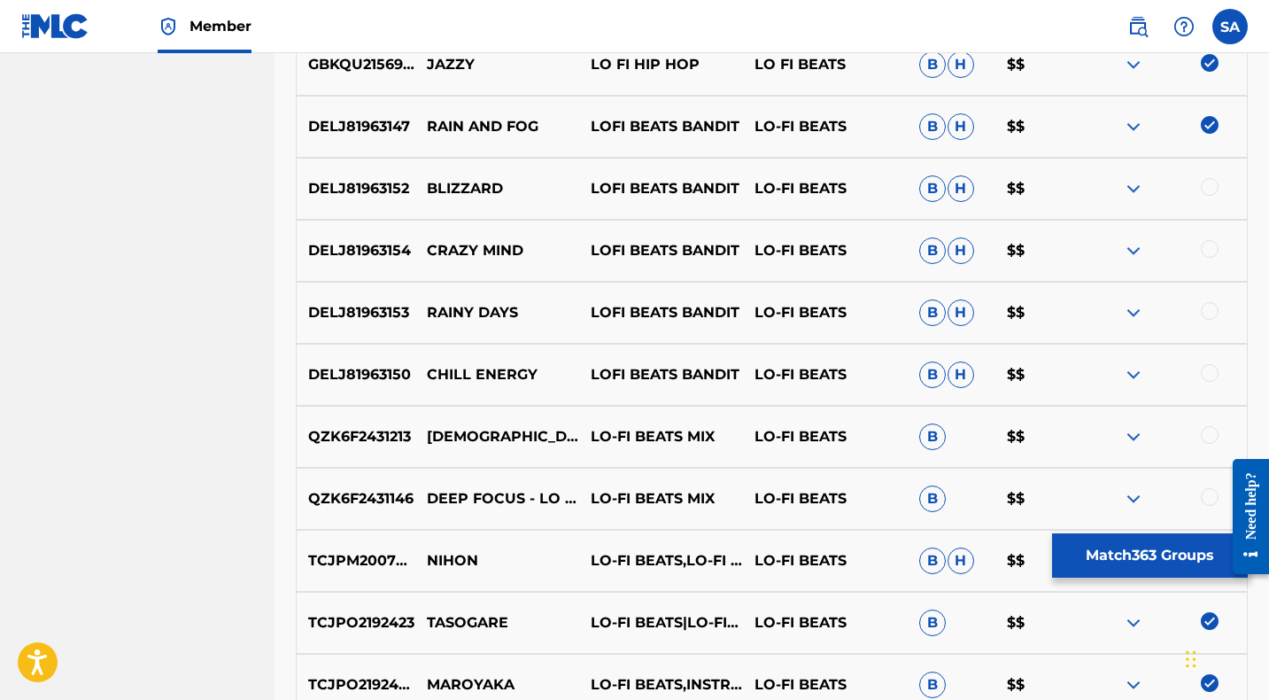
click at [1211, 181] on div at bounding box center [1210, 187] width 18 height 18
click at [446, 189] on p "BLIZZARD" at bounding box center [497, 188] width 164 height 21
click at [1207, 247] on div at bounding box center [1210, 249] width 18 height 18
click at [449, 251] on p "CRAZY MIND" at bounding box center [497, 250] width 164 height 21
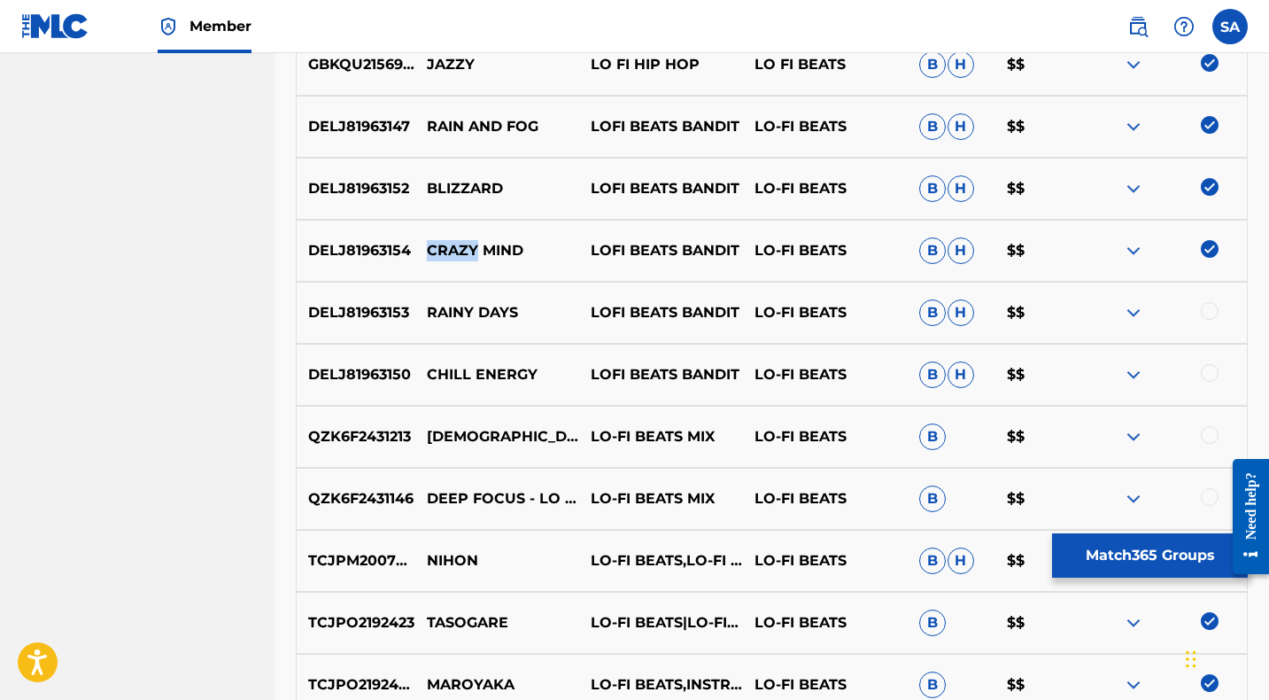
click at [449, 251] on p "CRAZY MIND" at bounding box center [497, 250] width 164 height 21
click at [1211, 308] on div at bounding box center [1210, 311] width 18 height 18
click at [437, 314] on p "RAINY DAYS" at bounding box center [497, 312] width 164 height 21
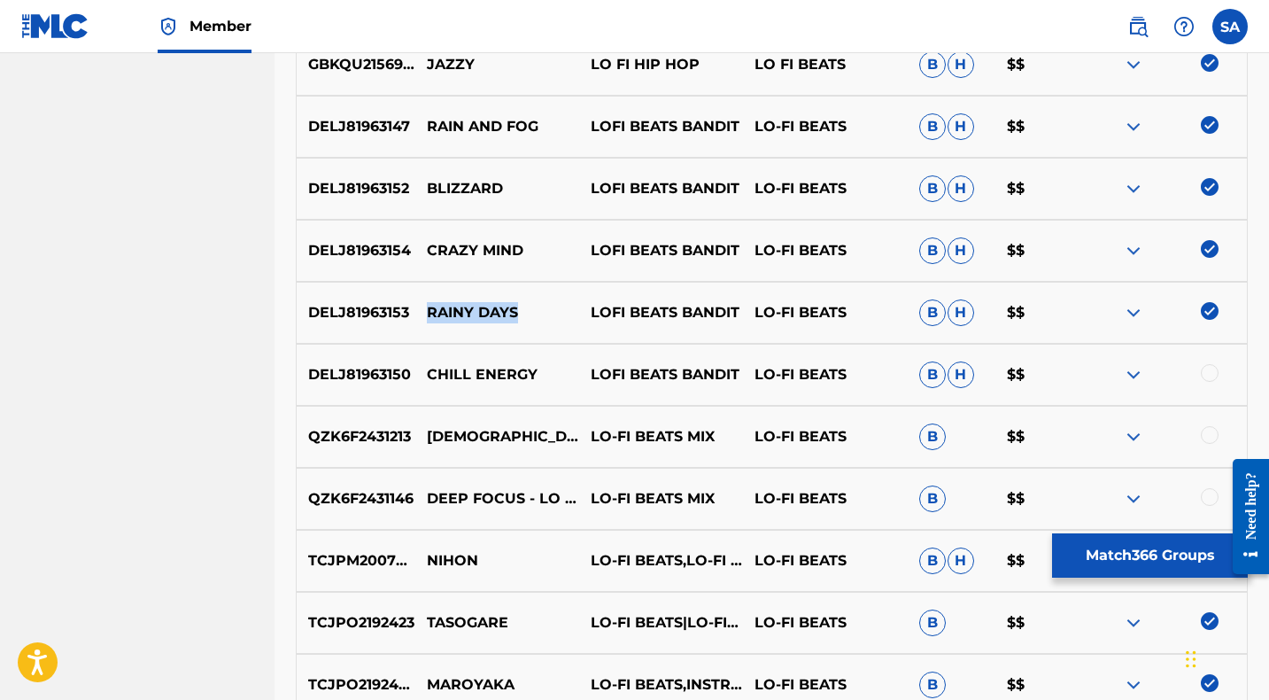
click at [437, 314] on p "RAINY DAYS" at bounding box center [497, 312] width 164 height 21
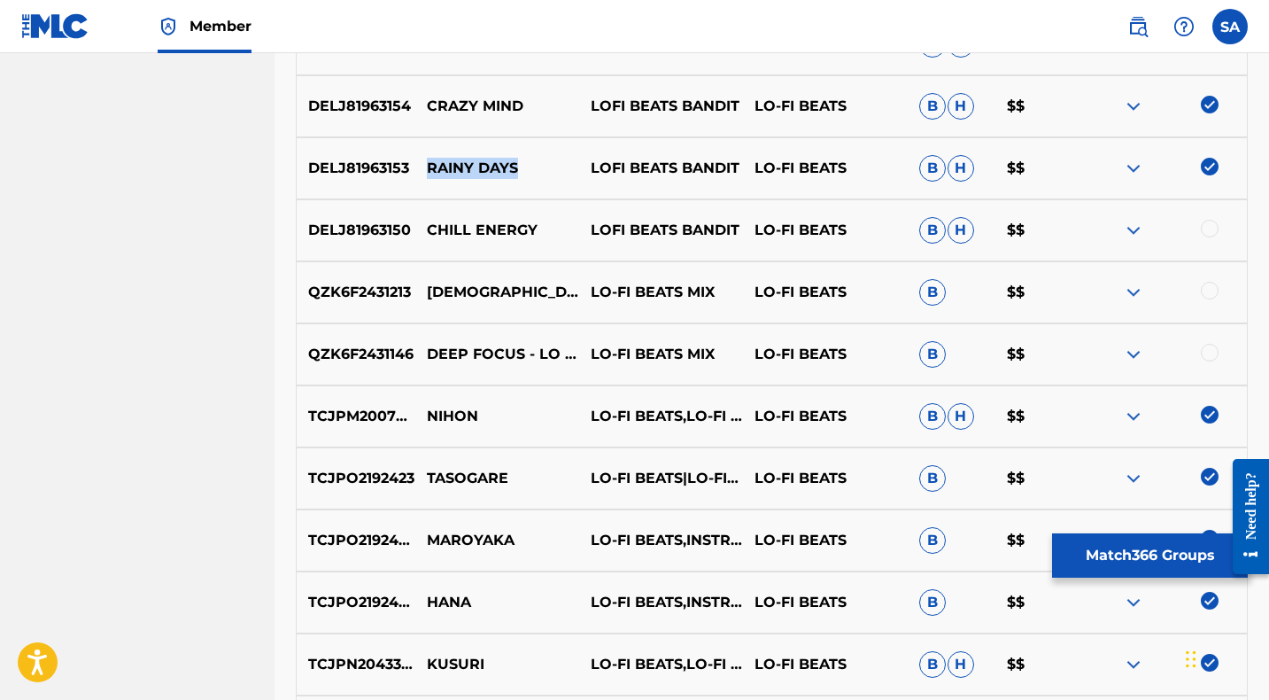
scroll to position [7441, 0]
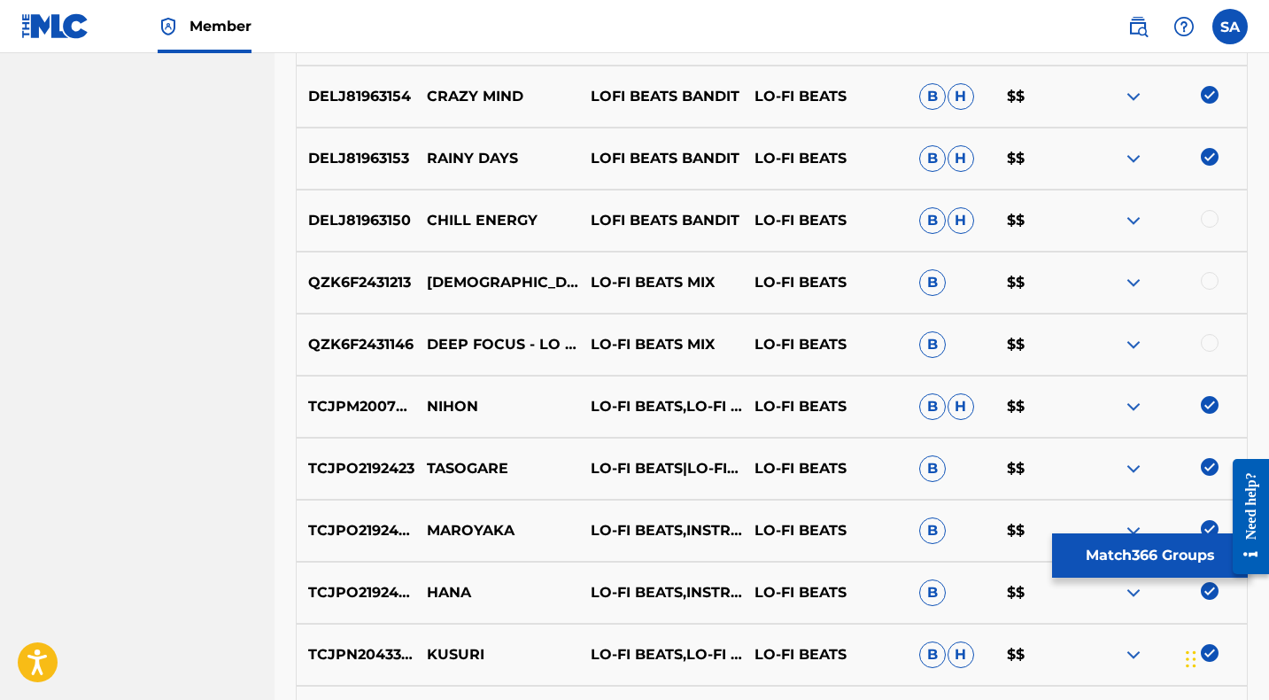
click at [1210, 213] on div at bounding box center [1210, 219] width 18 height 18
click at [445, 215] on p "CHILL ENERGY" at bounding box center [497, 220] width 164 height 21
click at [1207, 278] on div at bounding box center [1210, 281] width 18 height 18
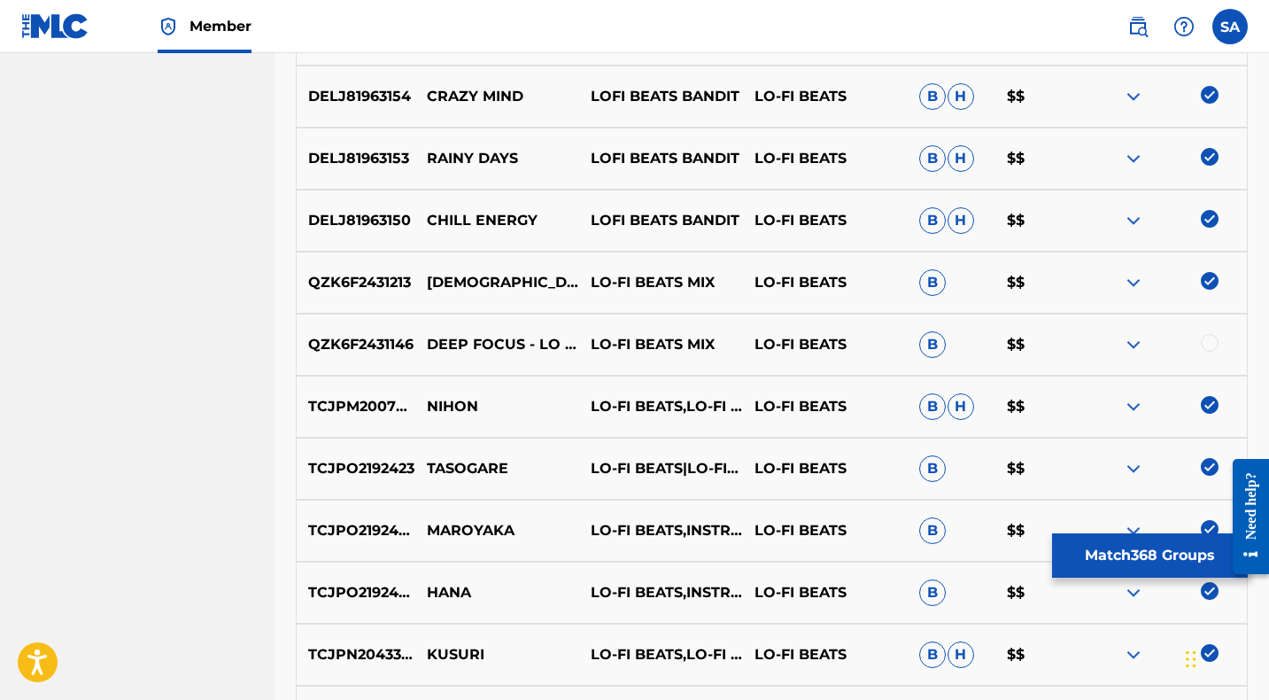
click at [437, 279] on p "[DEMOGRAPHIC_DATA]" at bounding box center [497, 282] width 164 height 21
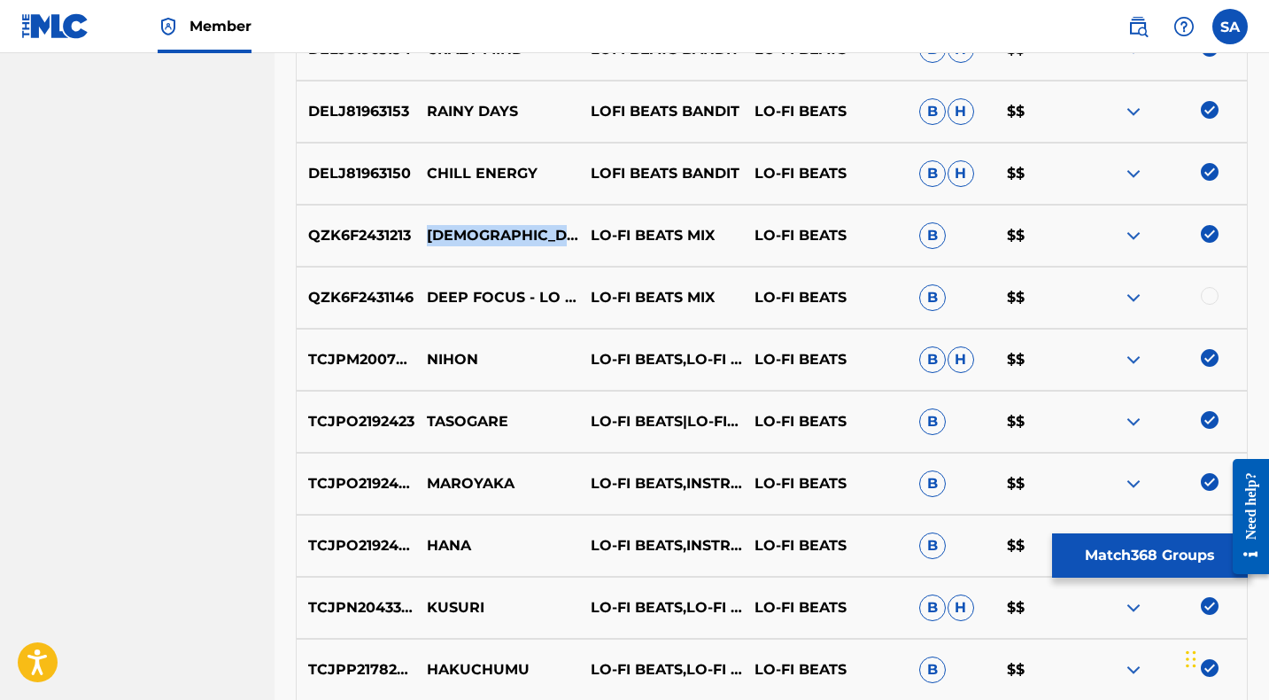
scroll to position [7493, 0]
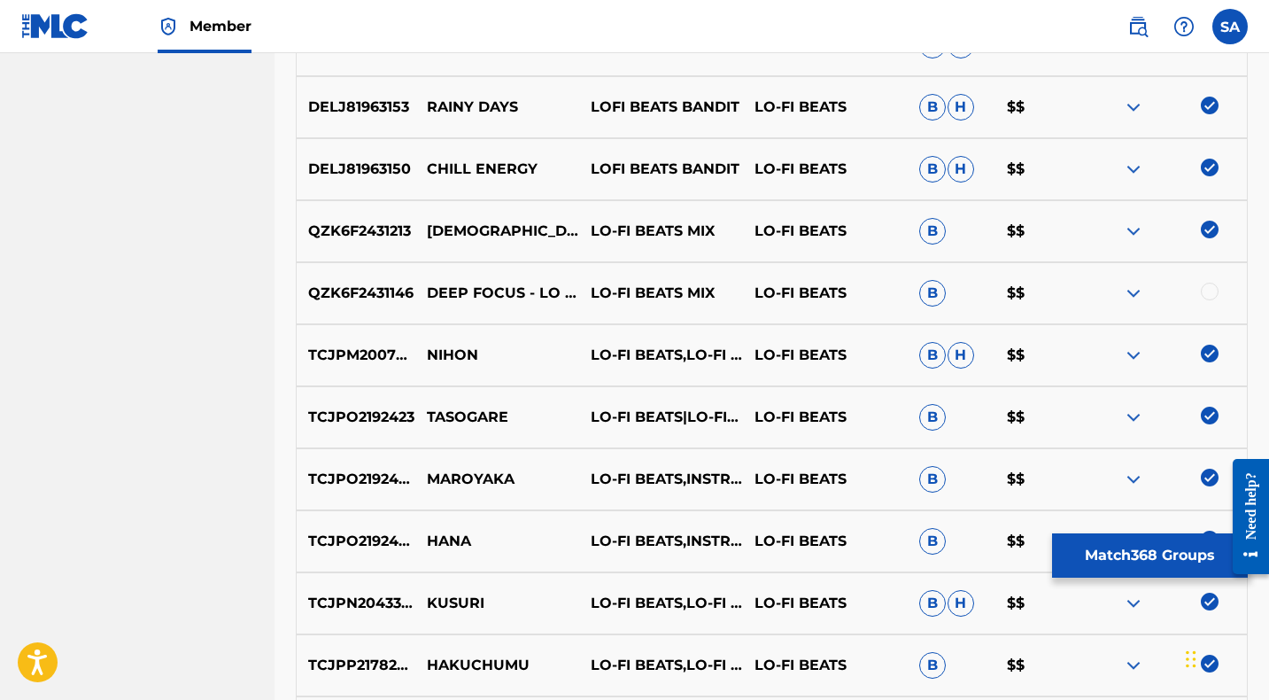
drag, startPoint x: 1208, startPoint y: 288, endPoint x: 646, endPoint y: 272, distance: 561.6
click at [1207, 288] on div at bounding box center [1210, 291] width 18 height 18
click at [464, 285] on p "DEEP FOCUS - LO FI TO STUDY" at bounding box center [497, 292] width 164 height 21
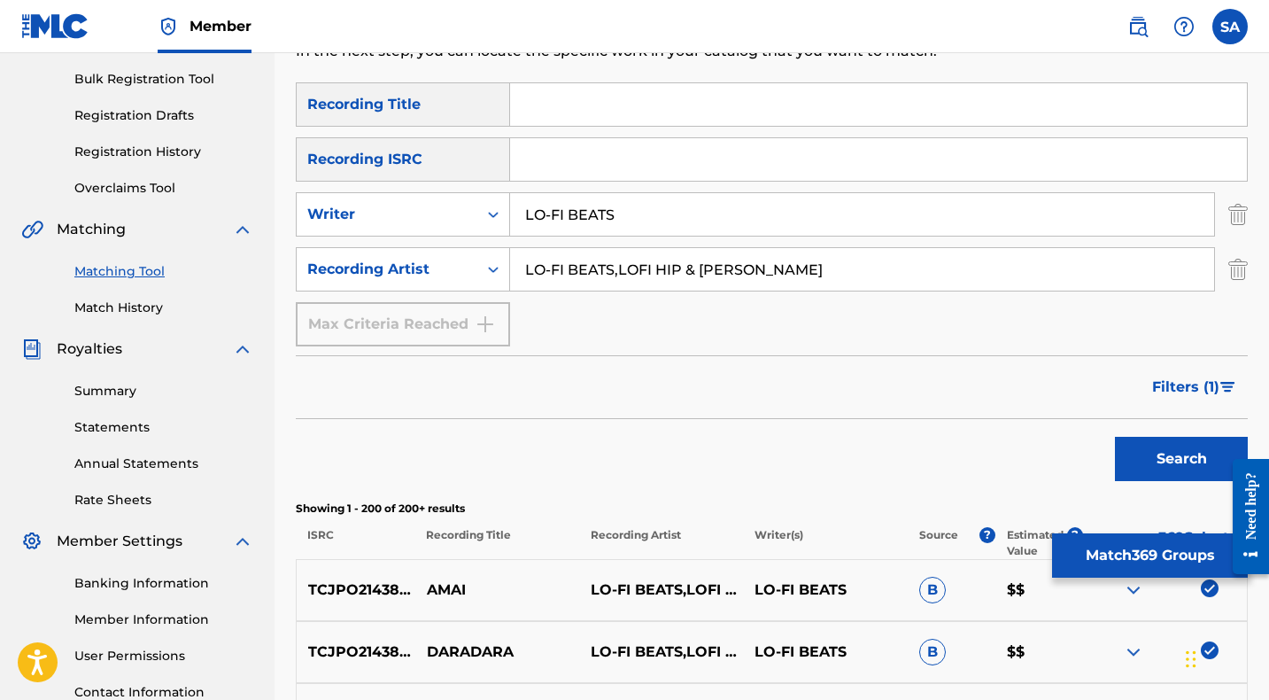
scroll to position [256, 0]
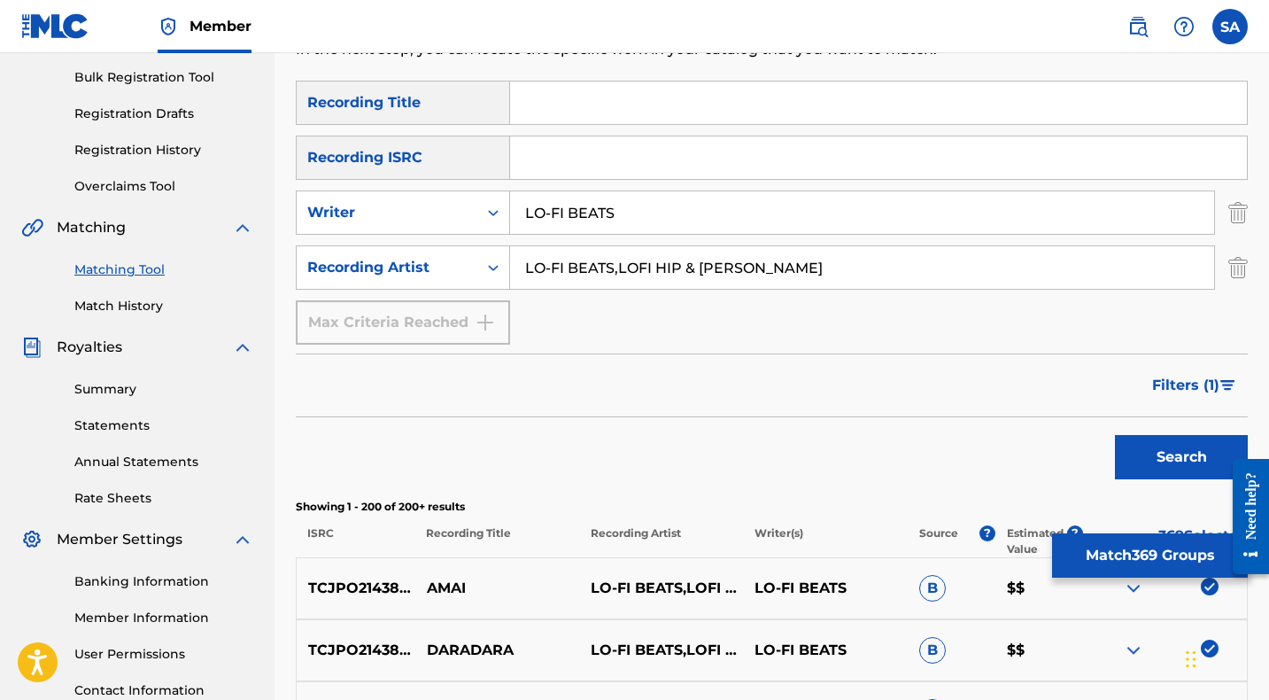
drag, startPoint x: 716, startPoint y: 263, endPoint x: 536, endPoint y: 246, distance: 181.4
click at [524, 258] on input "LO-FI BEATS,LOFI HIP & [PERSON_NAME]" at bounding box center [862, 267] width 704 height 43
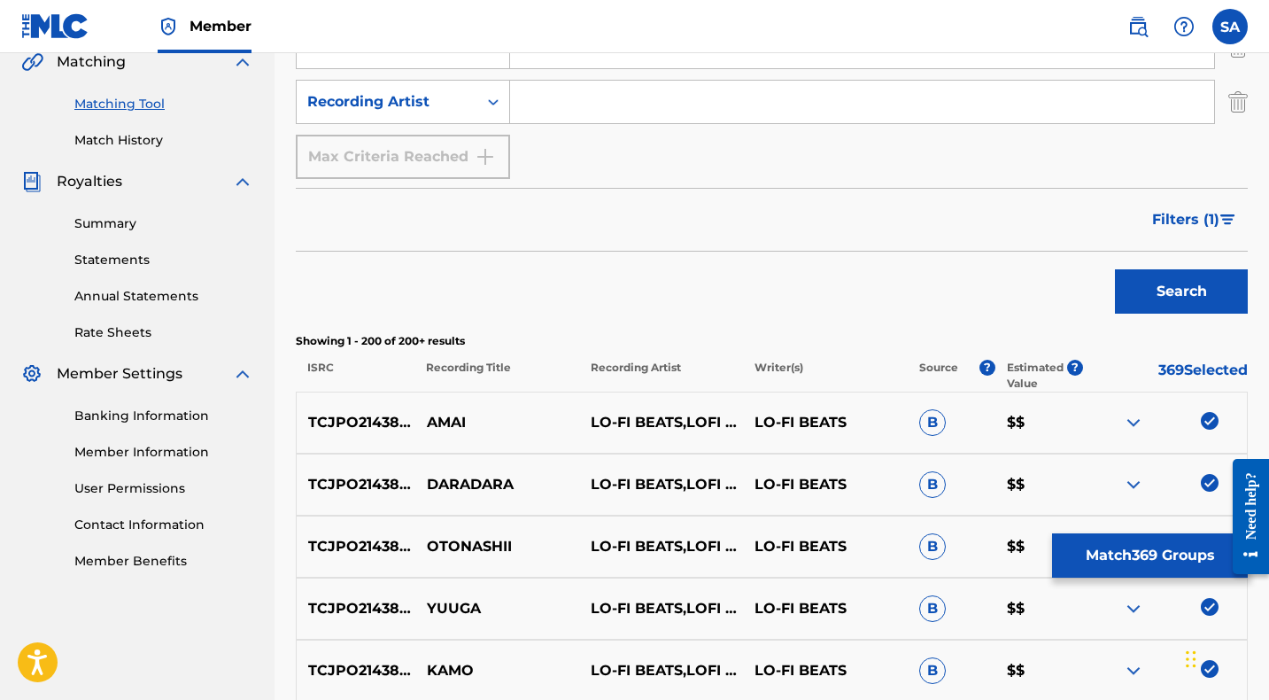
drag, startPoint x: 1160, startPoint y: 296, endPoint x: 1125, endPoint y: 290, distance: 34.9
click at [1160, 295] on button "Search" at bounding box center [1181, 291] width 133 height 44
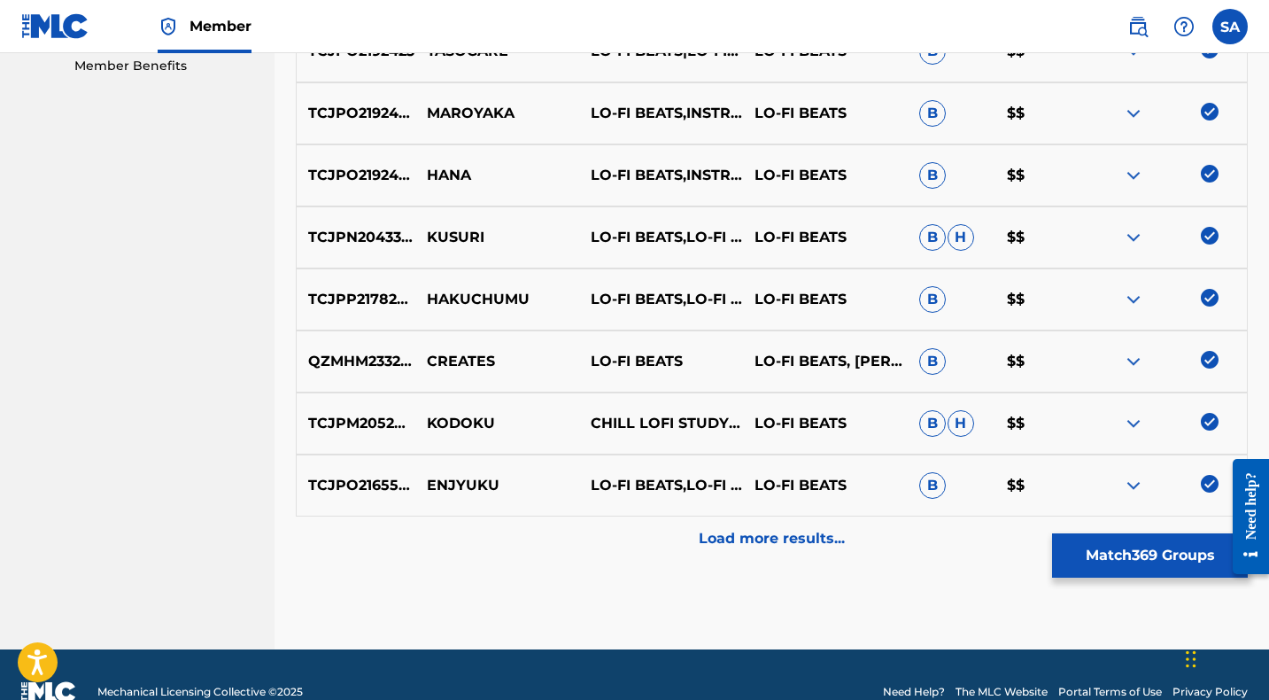
scroll to position [951, 0]
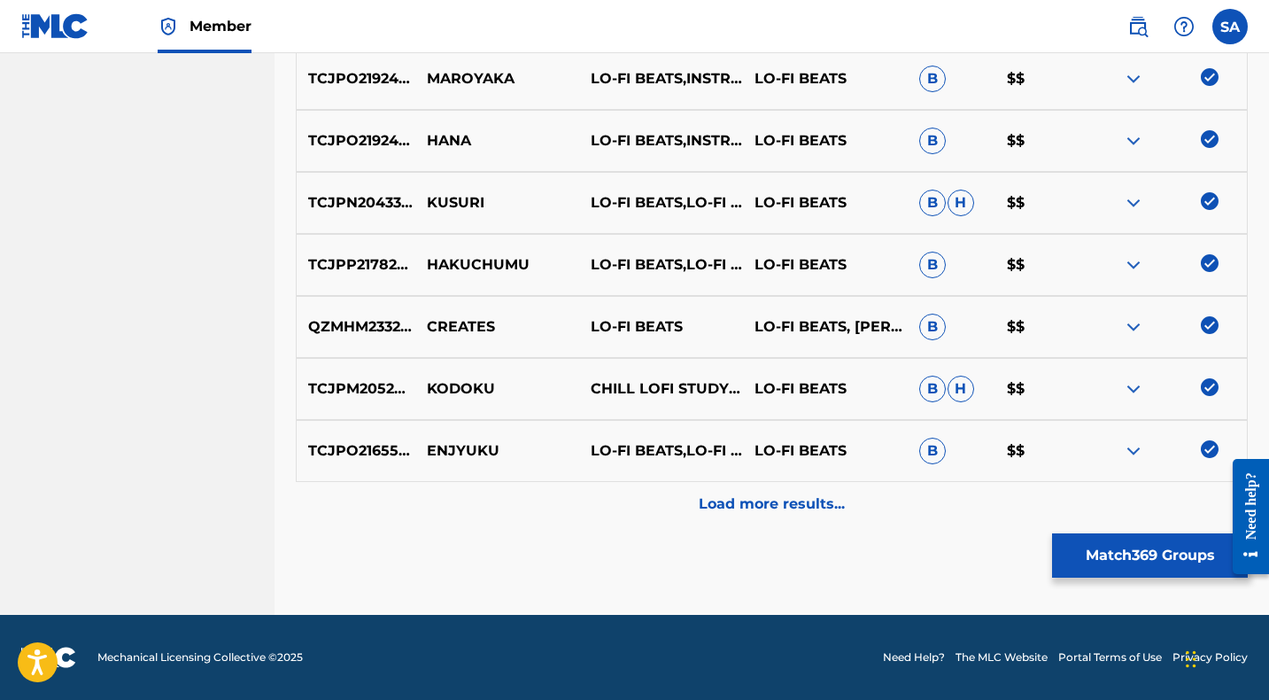
click at [615, 514] on div "Load more results..." at bounding box center [772, 504] width 952 height 44
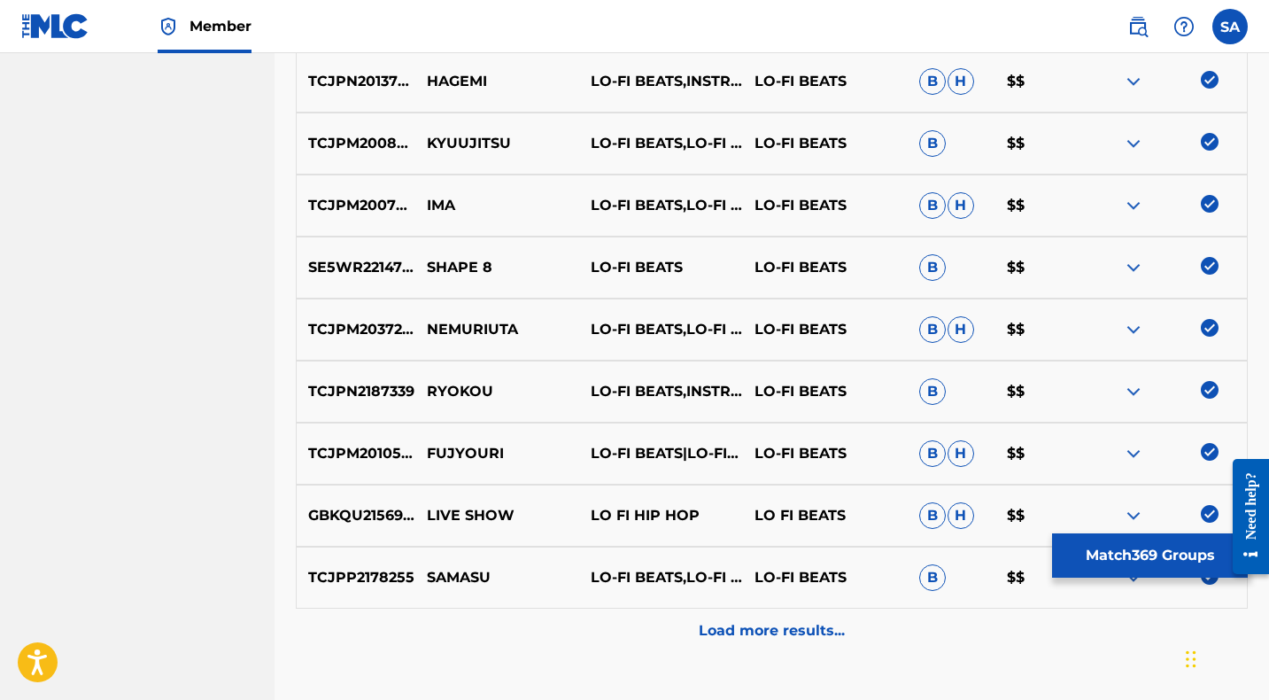
scroll to position [1571, 0]
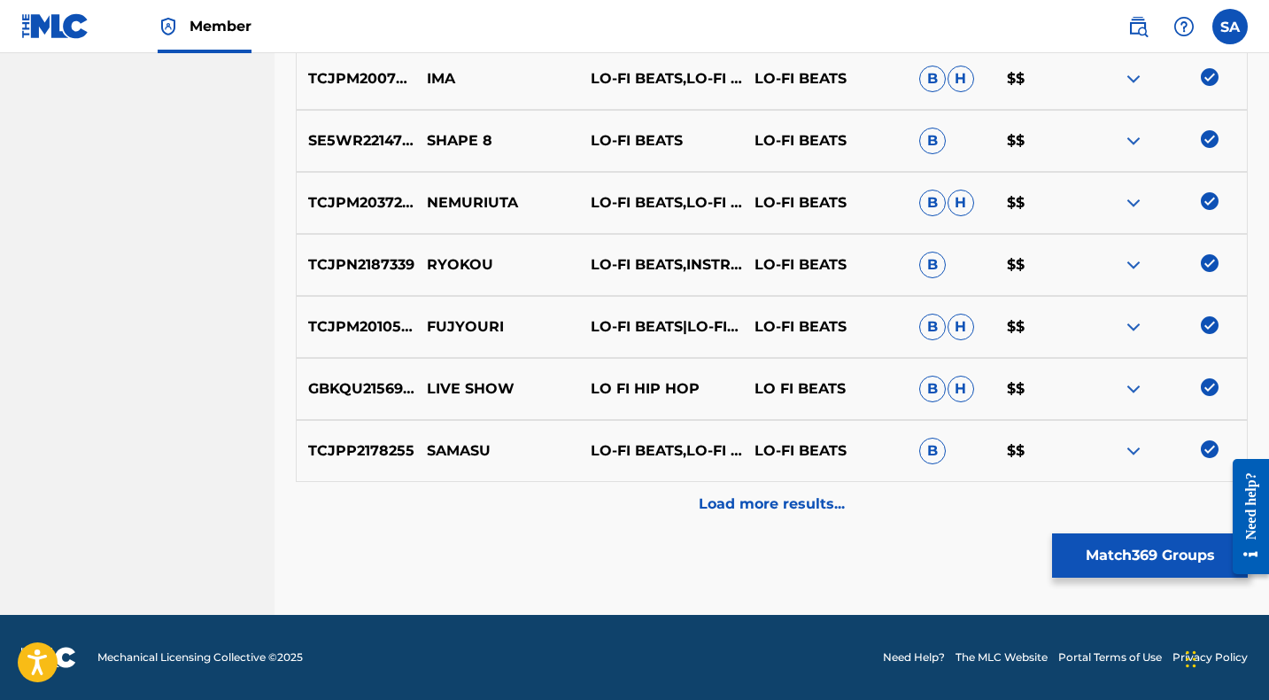
click at [608, 506] on div "Load more results..." at bounding box center [772, 504] width 952 height 44
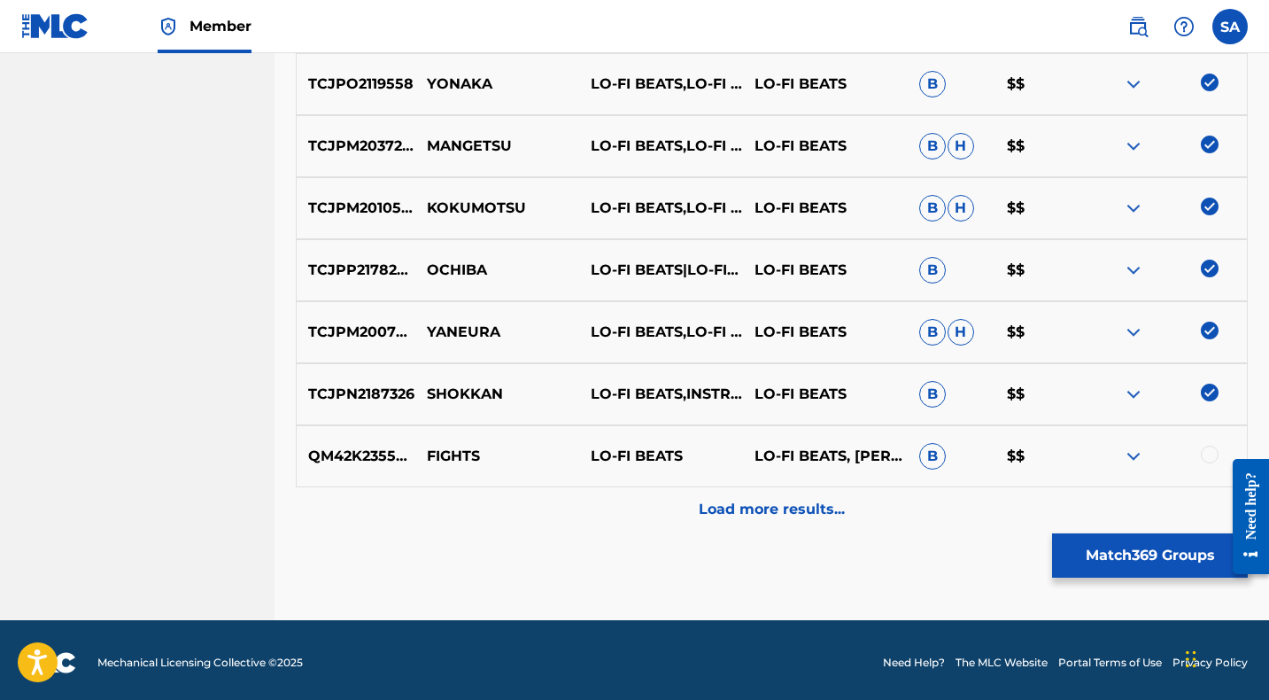
scroll to position [2191, 0]
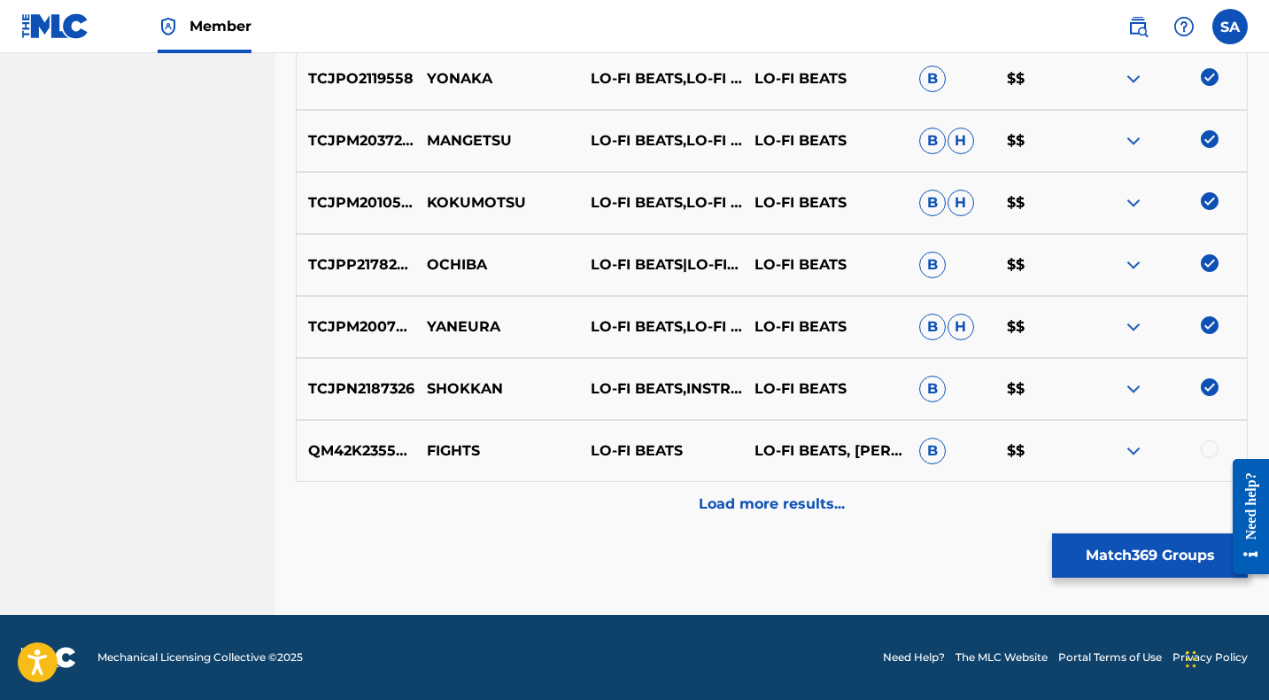
click at [599, 447] on p "LO-FI BEATS" at bounding box center [661, 450] width 164 height 21
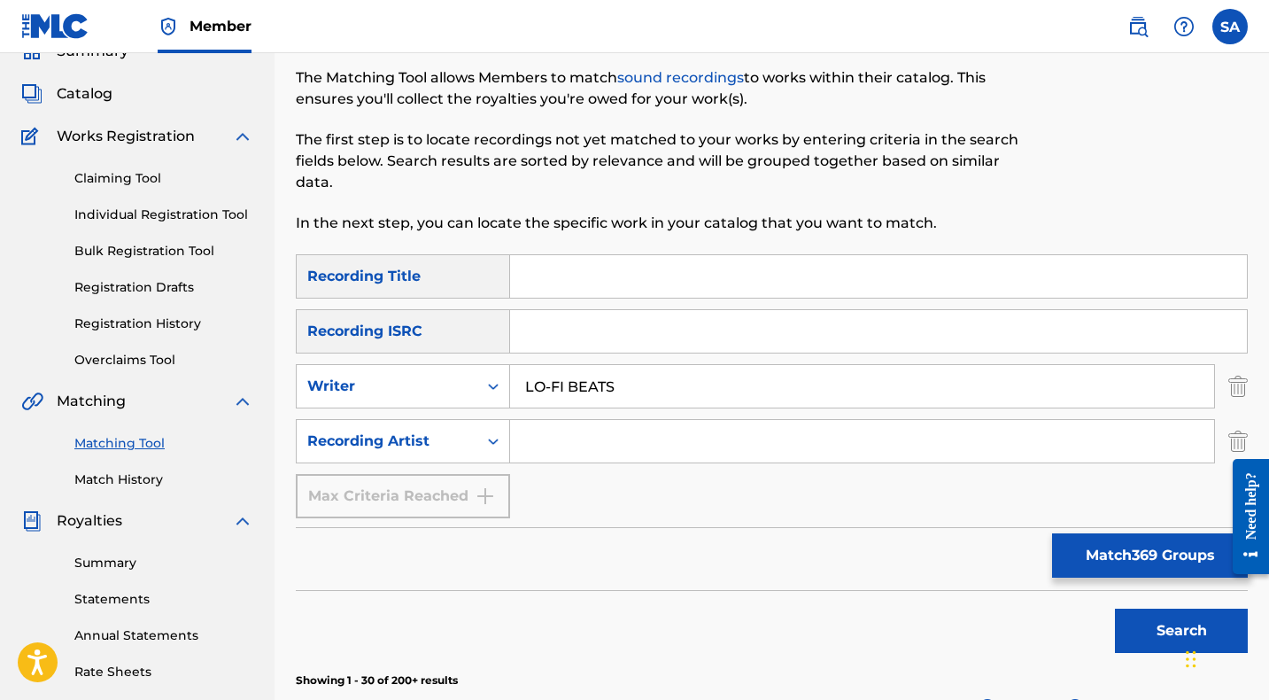
scroll to position [87, 0]
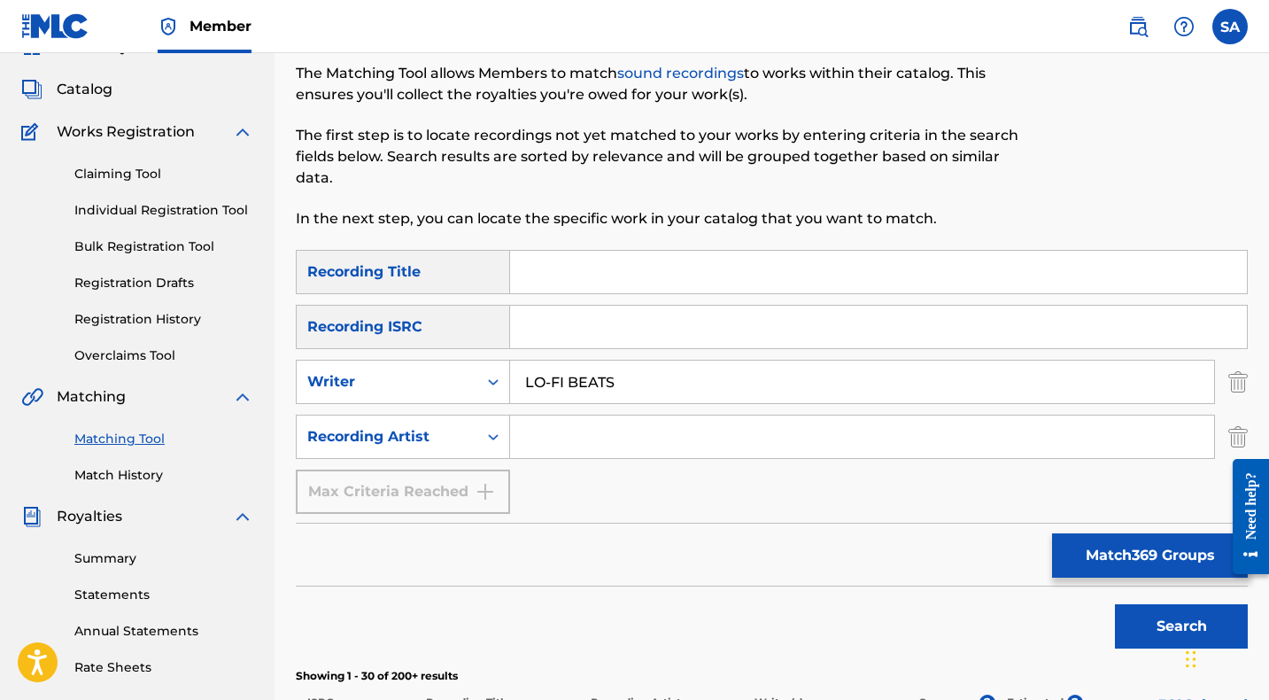
click at [567, 446] on input "Search Form" at bounding box center [862, 436] width 704 height 43
paste input "LO-FI BEATS"
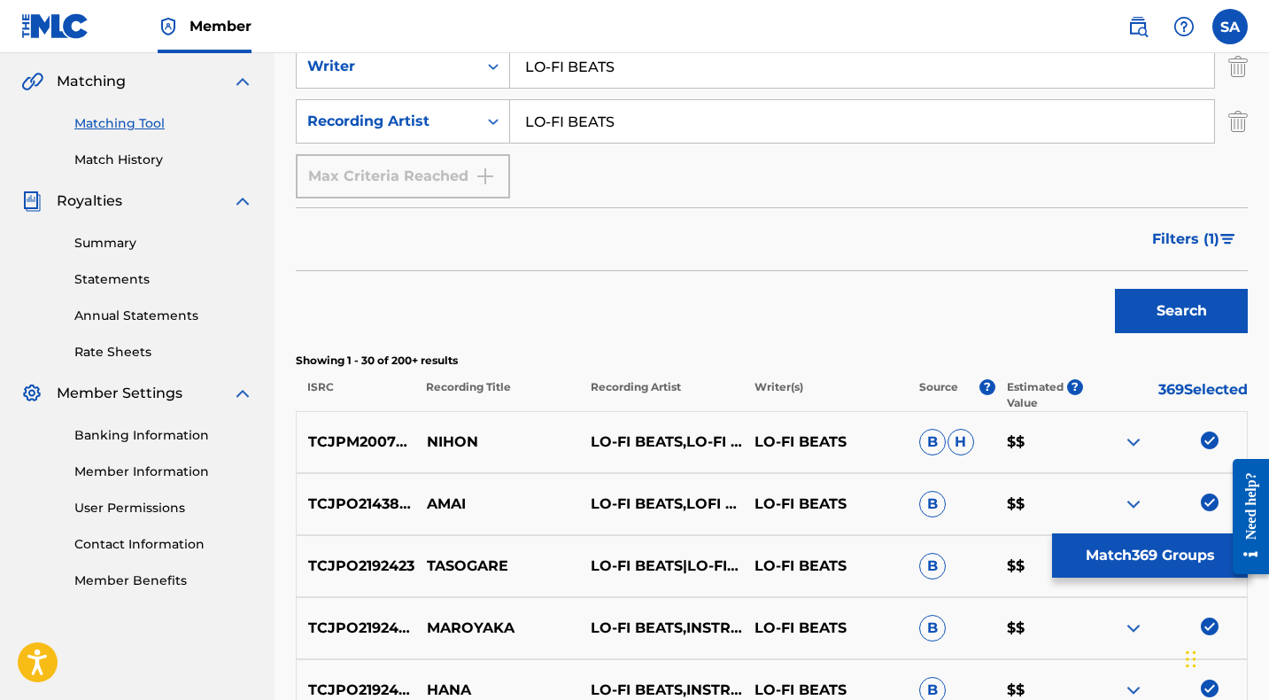
type input "LO-FI BEATS"
click at [1155, 311] on button "Search" at bounding box center [1181, 311] width 133 height 44
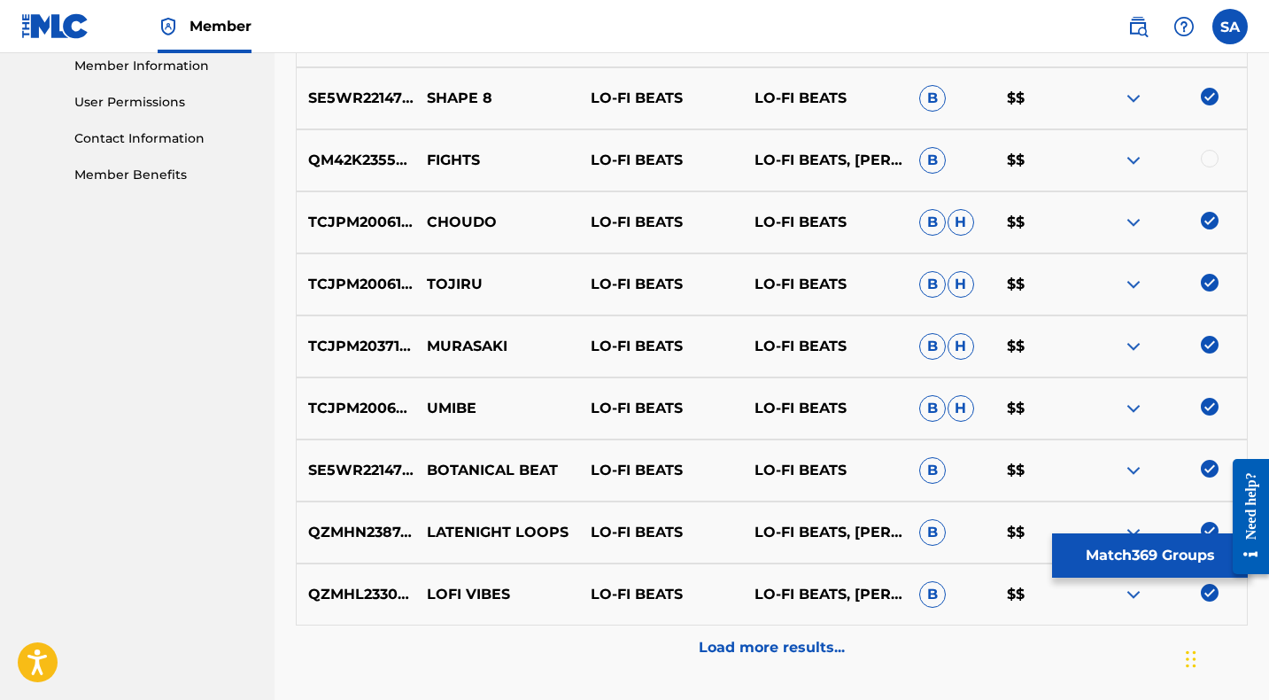
scroll to position [951, 0]
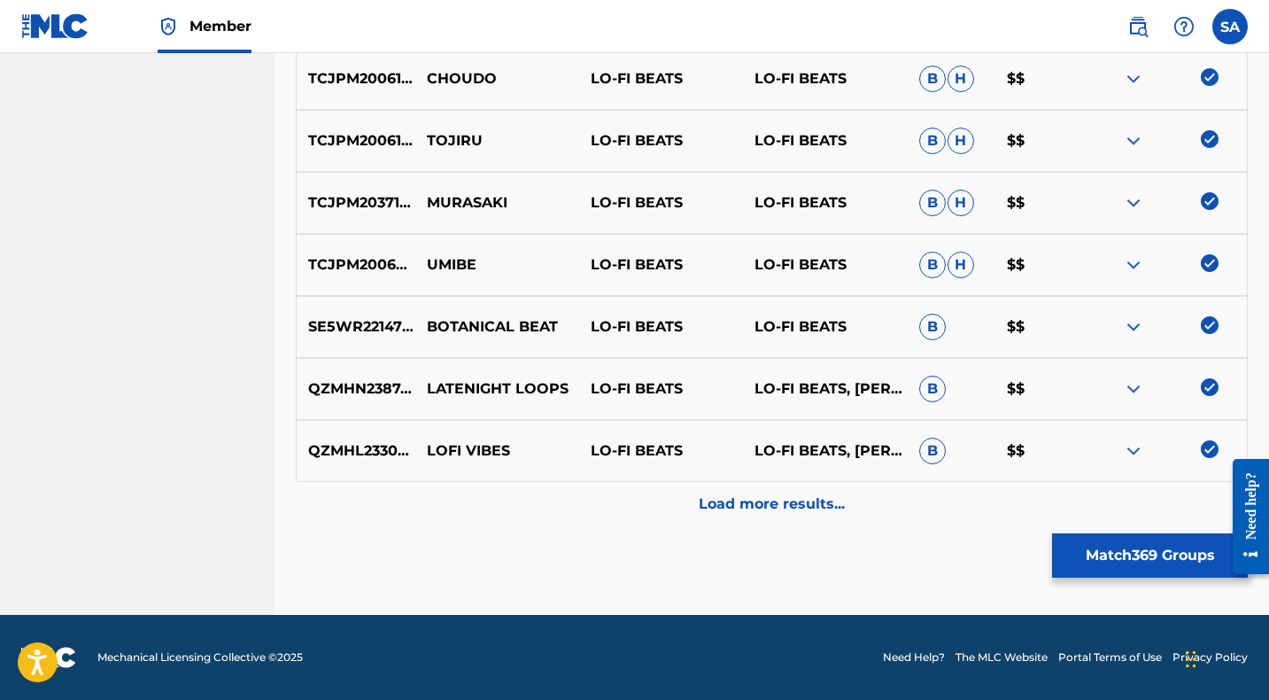
click at [622, 491] on div "Load more results..." at bounding box center [772, 504] width 952 height 44
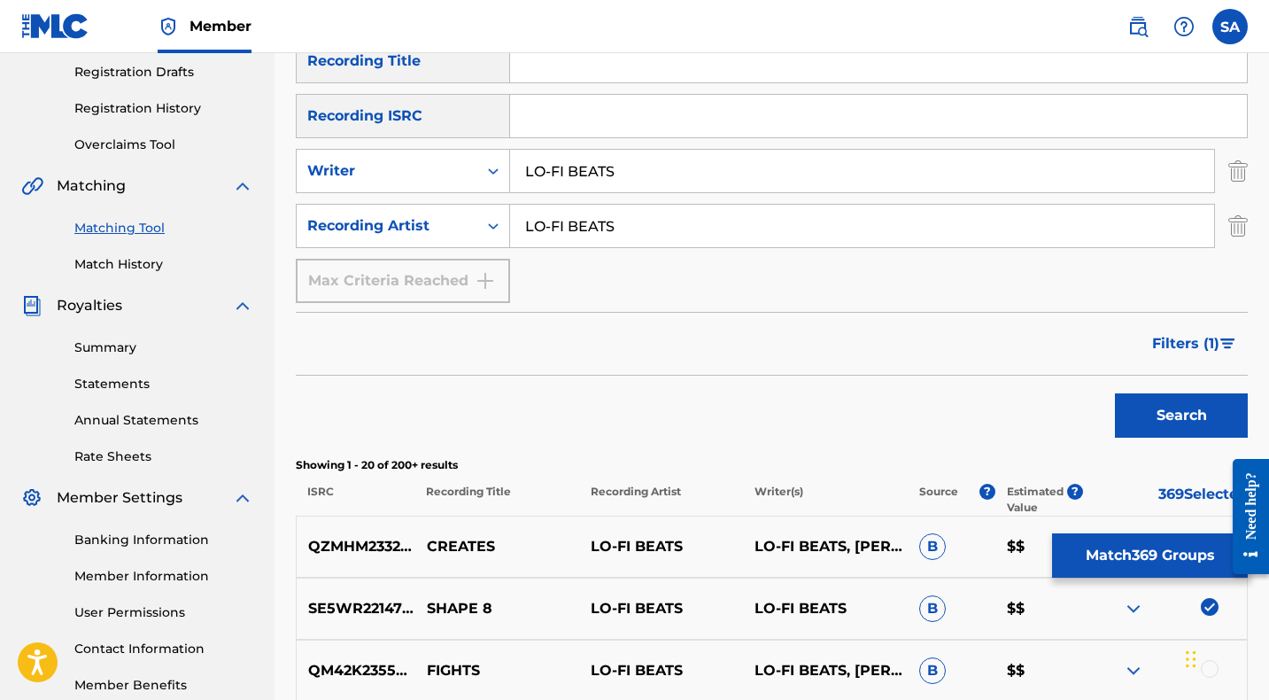
scroll to position [387, 0]
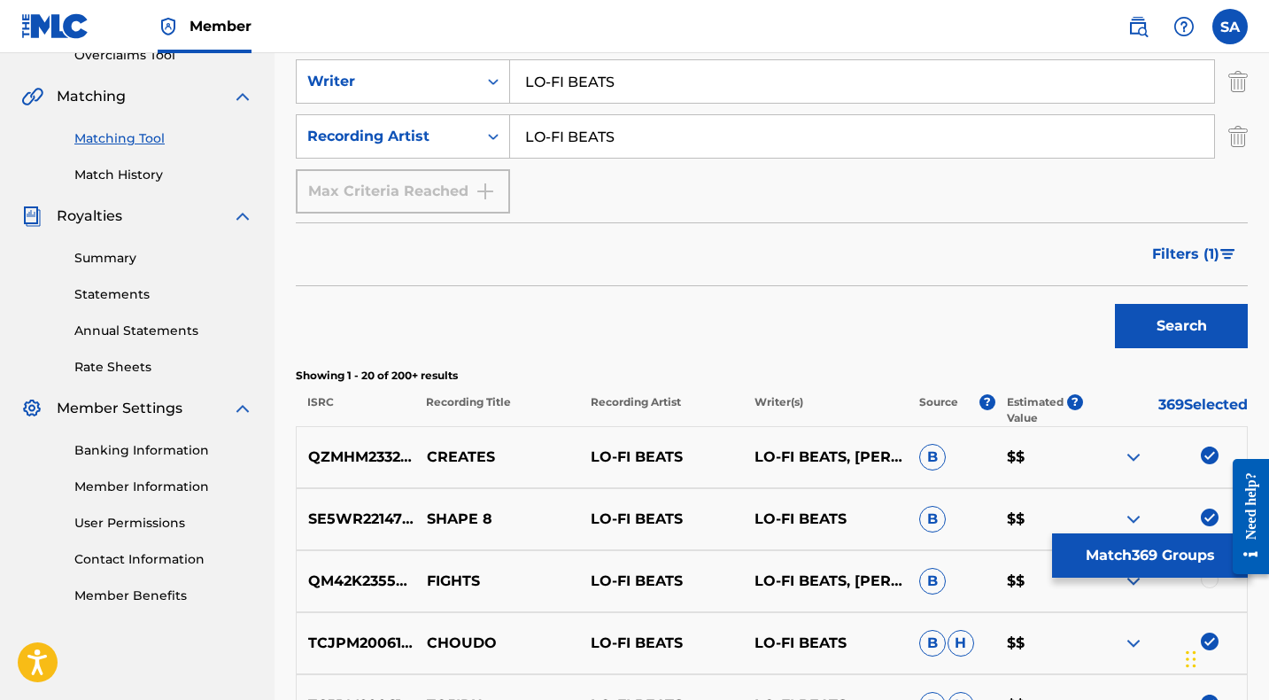
click at [1206, 249] on span "Filters ( 1 )" at bounding box center [1185, 254] width 67 height 21
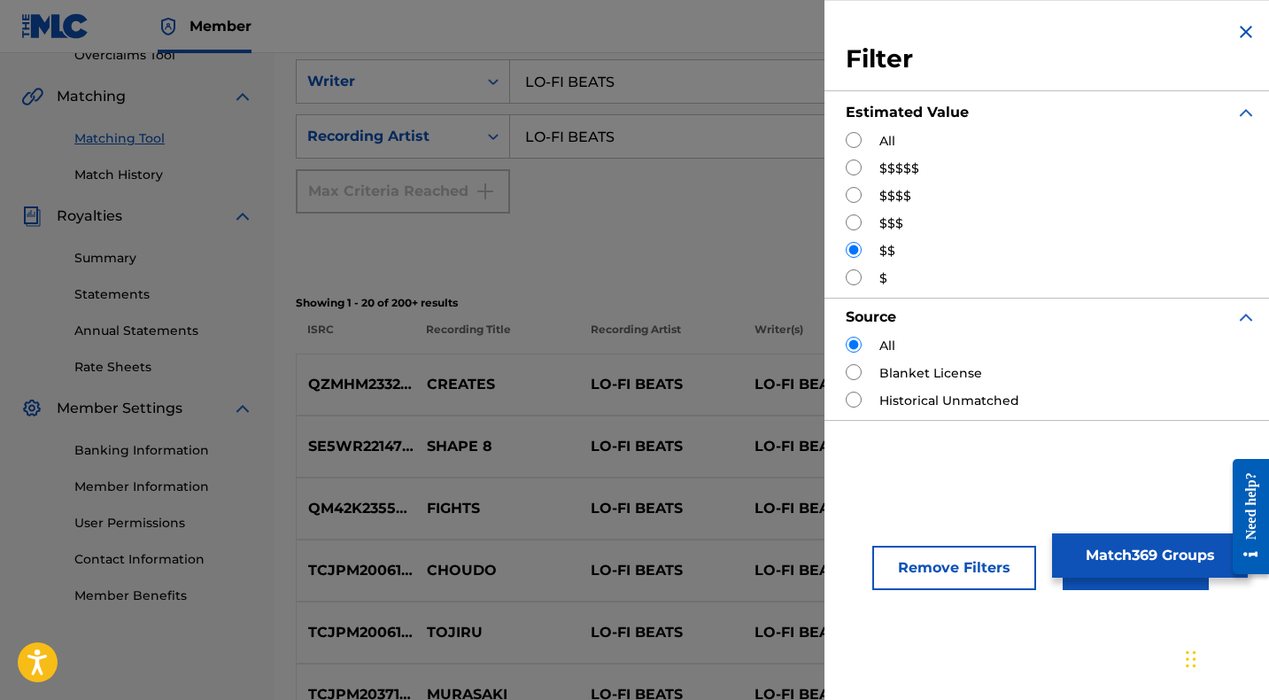
click at [853, 135] on input "Search Form" at bounding box center [854, 140] width 16 height 16
radio input "true"
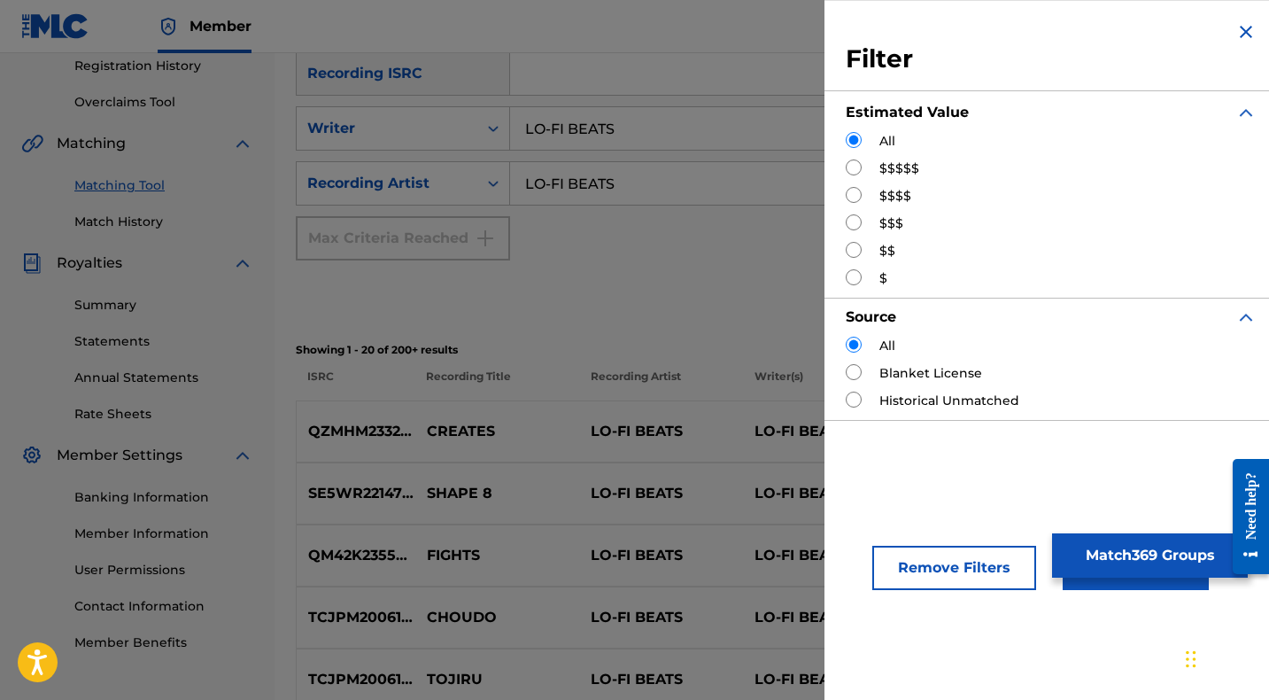
scroll to position [339, 0]
click at [1084, 586] on button "Apply Filters" at bounding box center [1136, 567] width 146 height 44
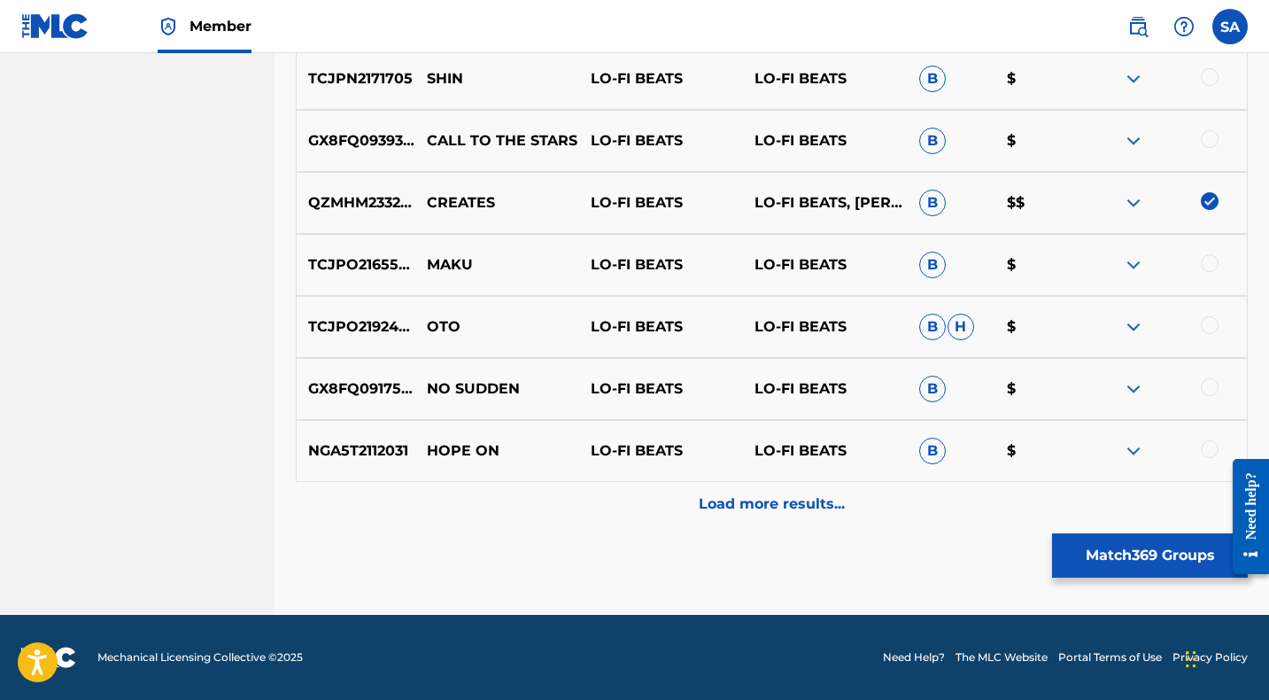
click at [622, 500] on div "Load more results..." at bounding box center [772, 504] width 952 height 44
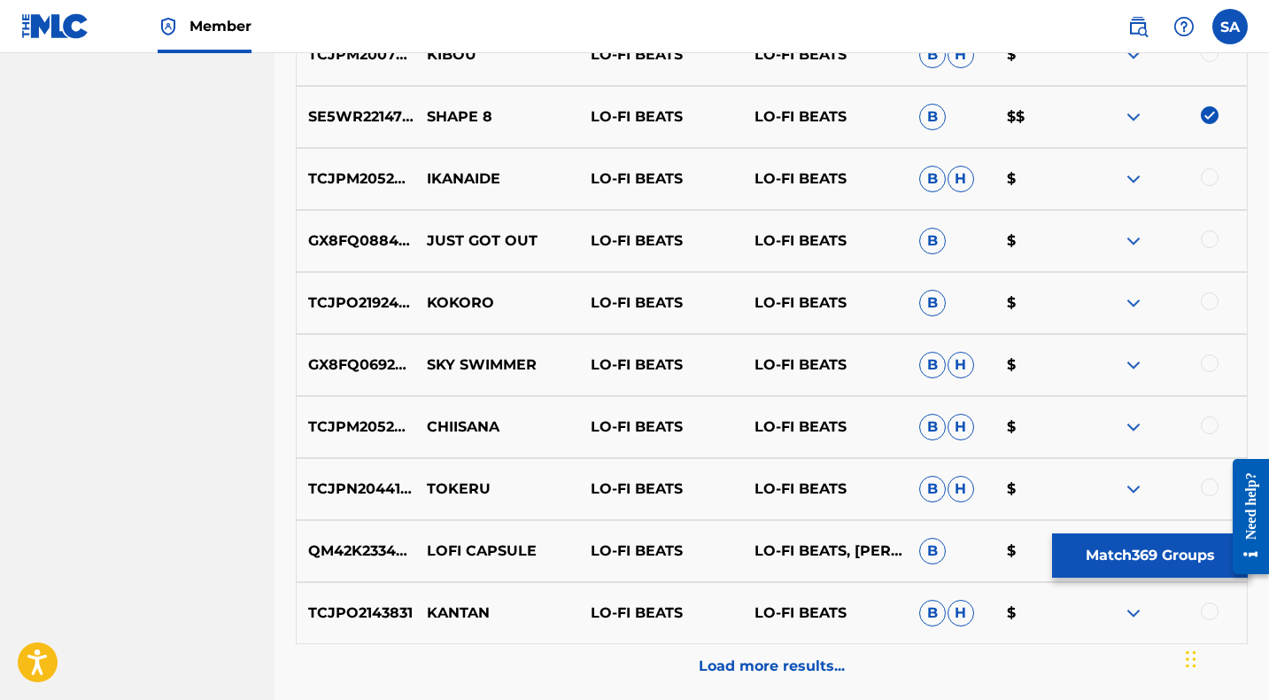
scroll to position [1571, 0]
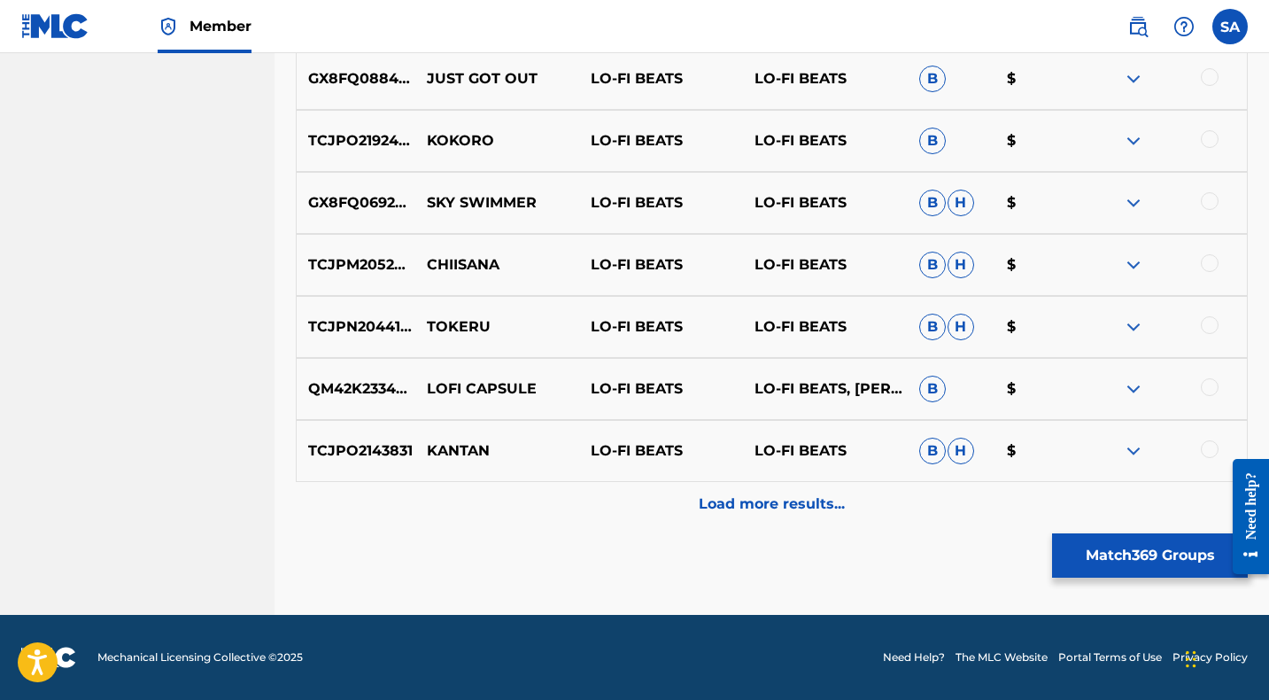
click at [605, 505] on div "Load more results..." at bounding box center [772, 504] width 952 height 44
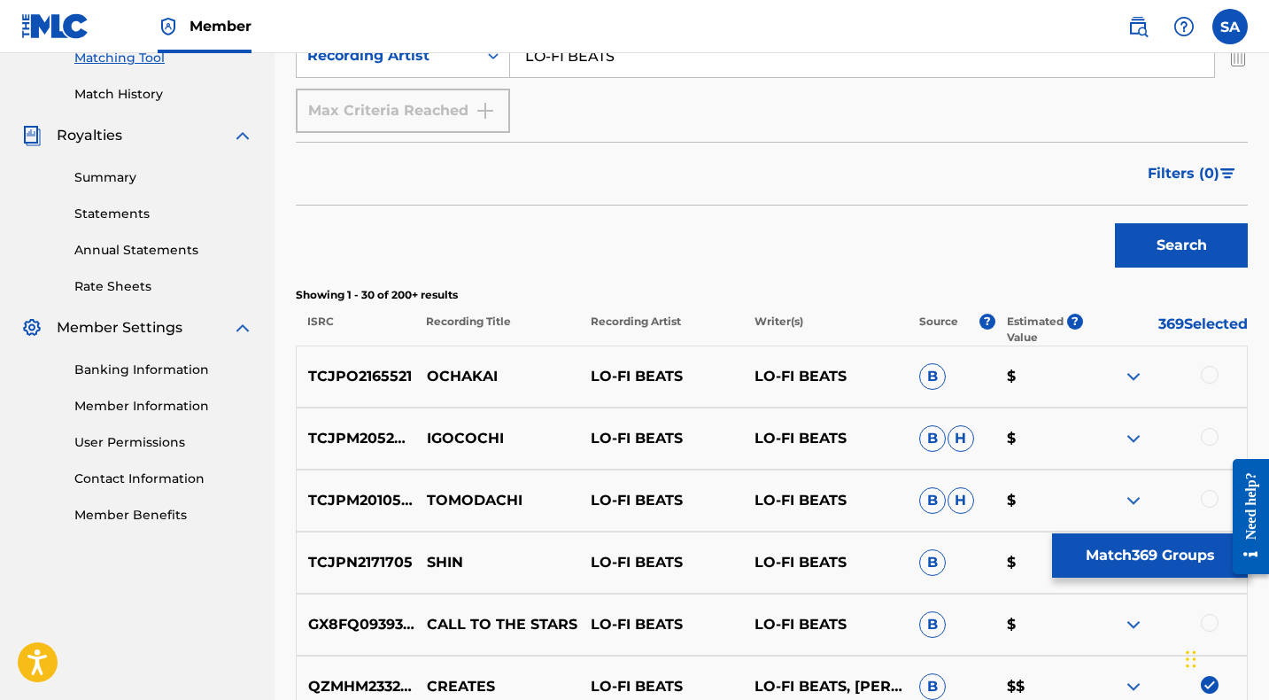
scroll to position [448, 0]
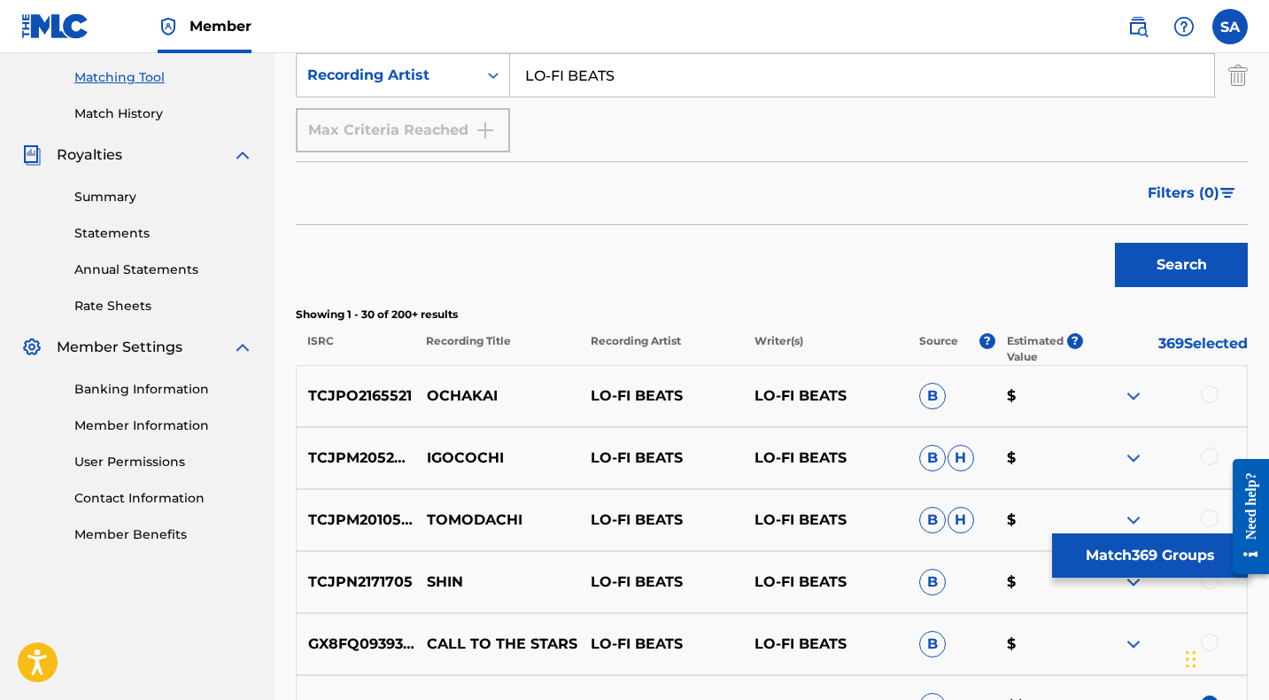
click at [1193, 186] on span "Filters ( 0 )" at bounding box center [1184, 192] width 72 height 21
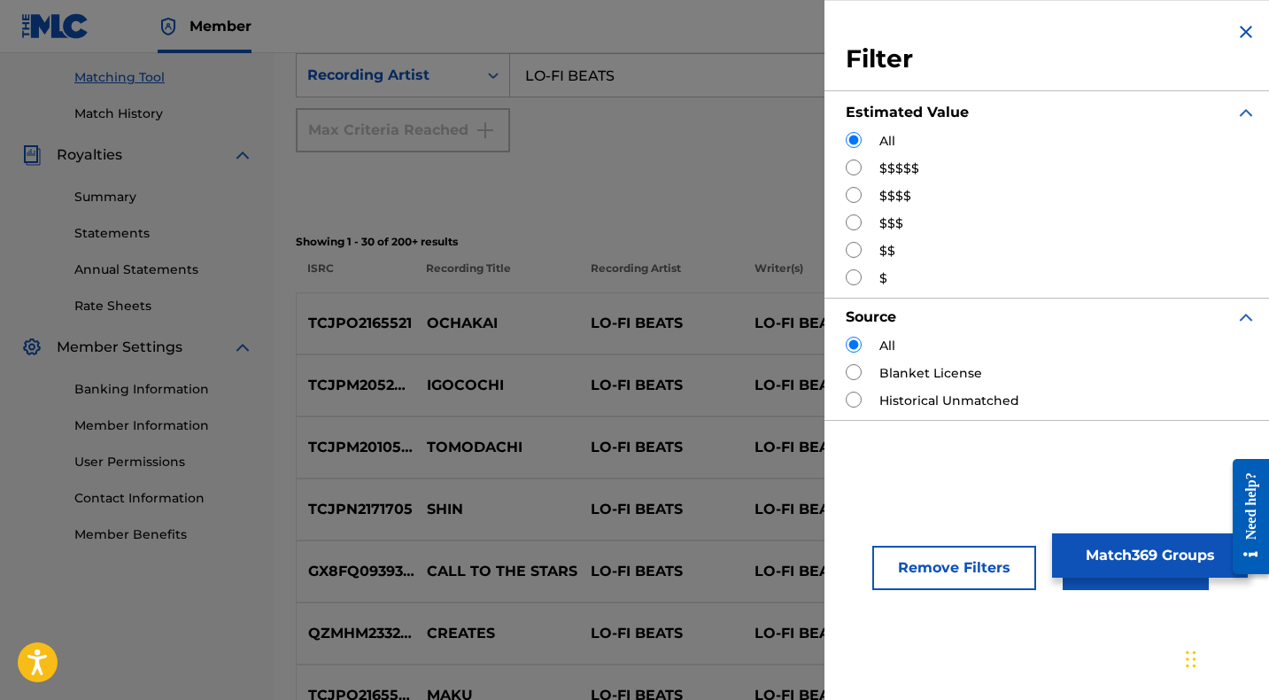
click at [859, 246] on input "Search Form" at bounding box center [854, 250] width 16 height 16
radio input "true"
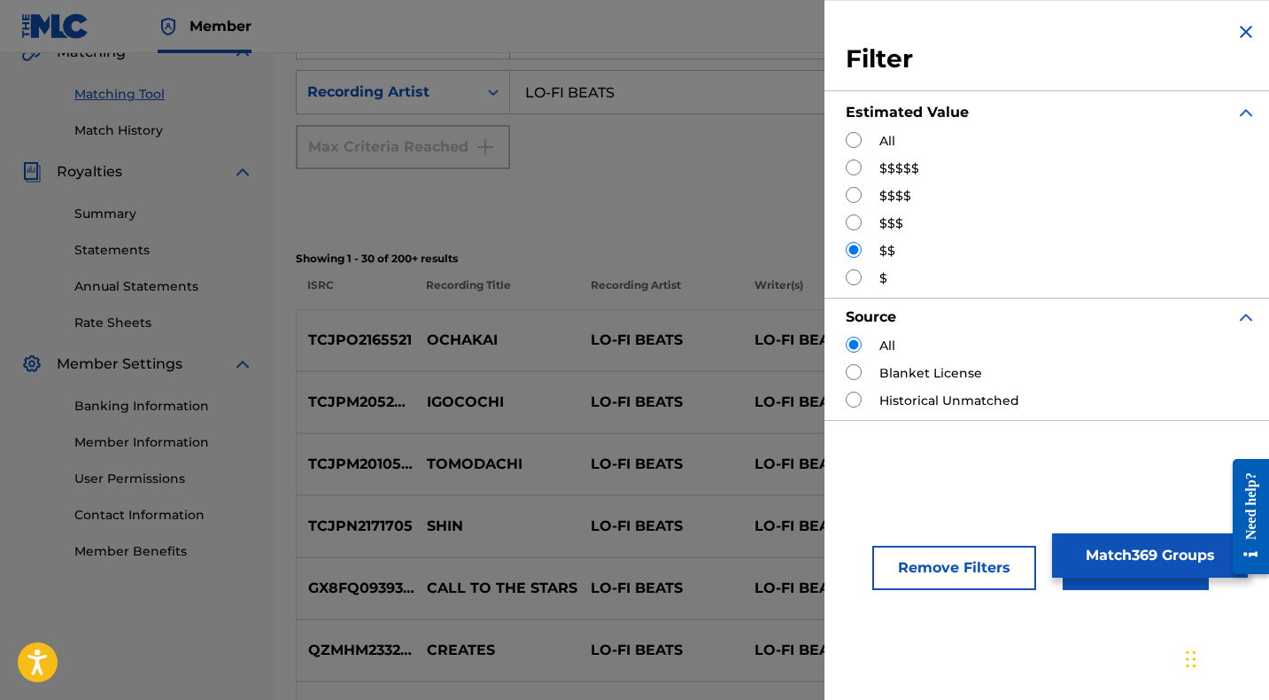
click at [1083, 585] on button "Apply Filters" at bounding box center [1136, 567] width 146 height 44
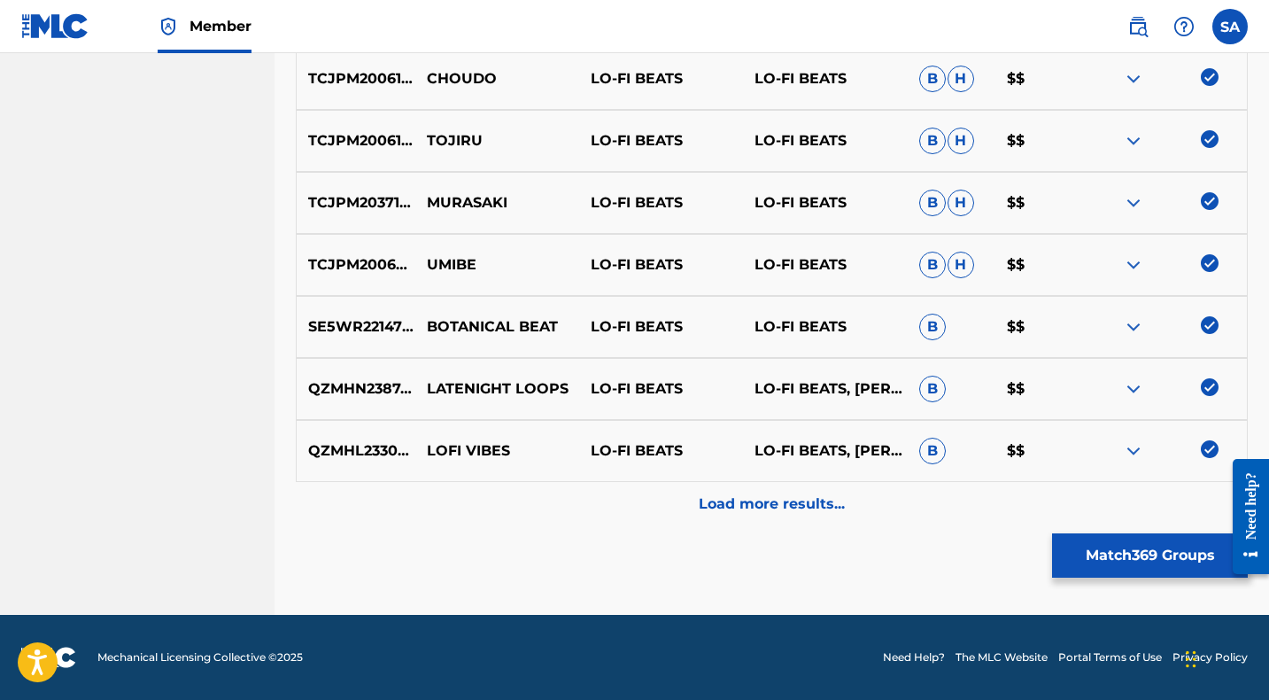
click at [599, 508] on div "Load more results..." at bounding box center [772, 504] width 952 height 44
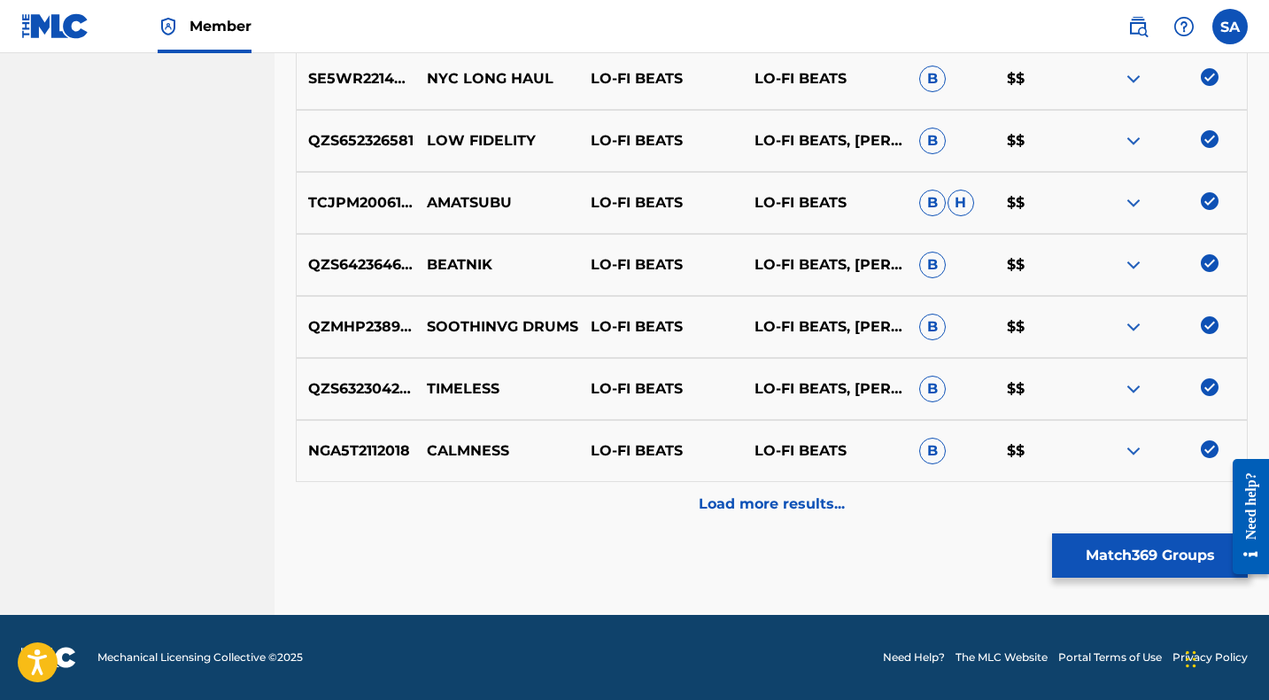
click at [602, 507] on div "Load more results..." at bounding box center [772, 504] width 952 height 44
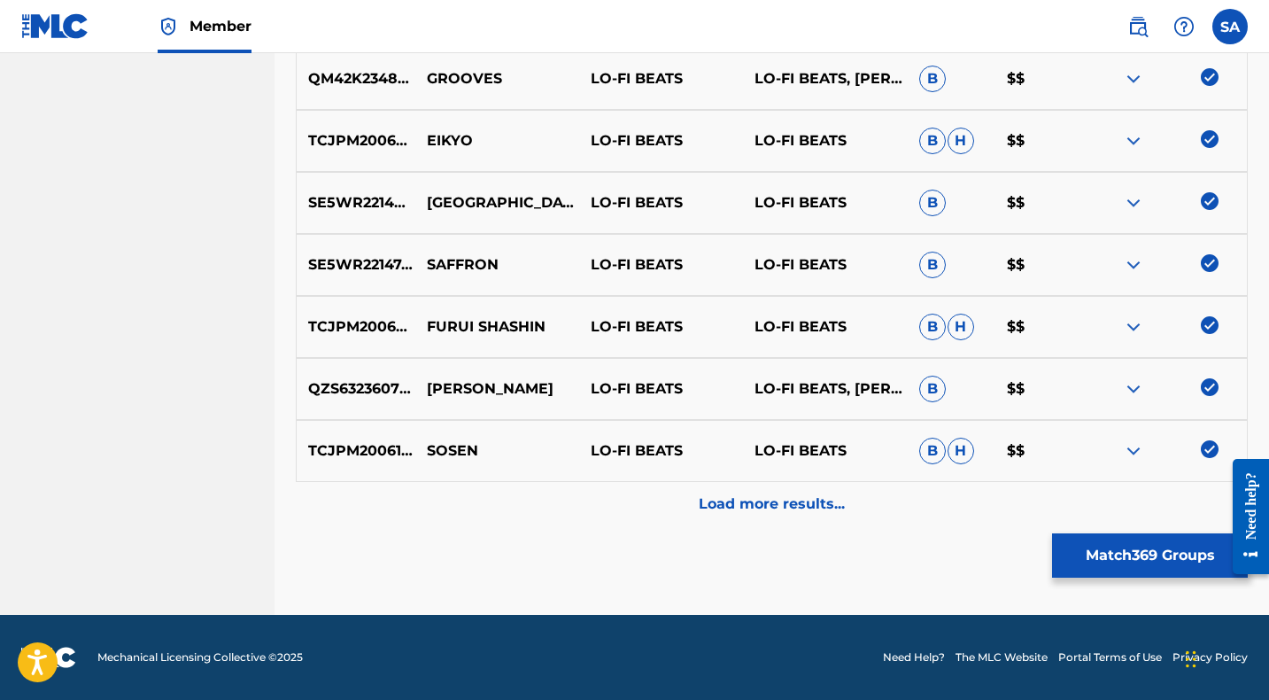
click at [601, 506] on div "Load more results..." at bounding box center [772, 504] width 952 height 44
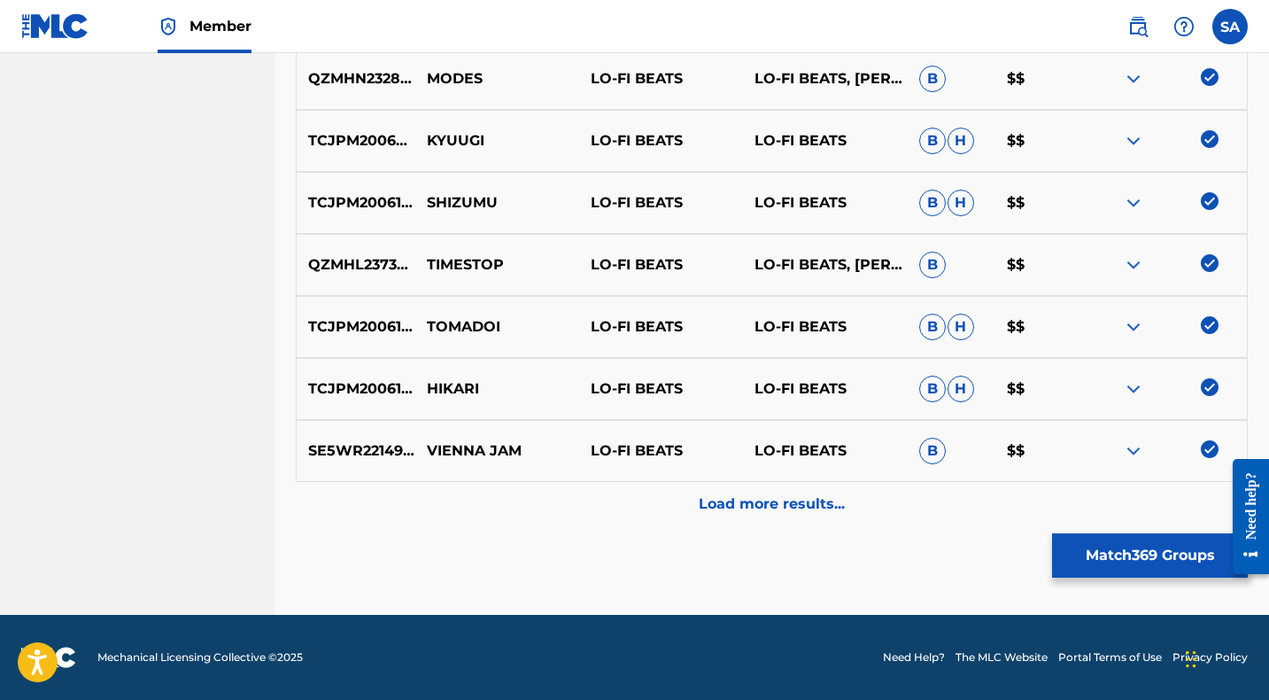
click at [604, 505] on div "Load more results..." at bounding box center [772, 504] width 952 height 44
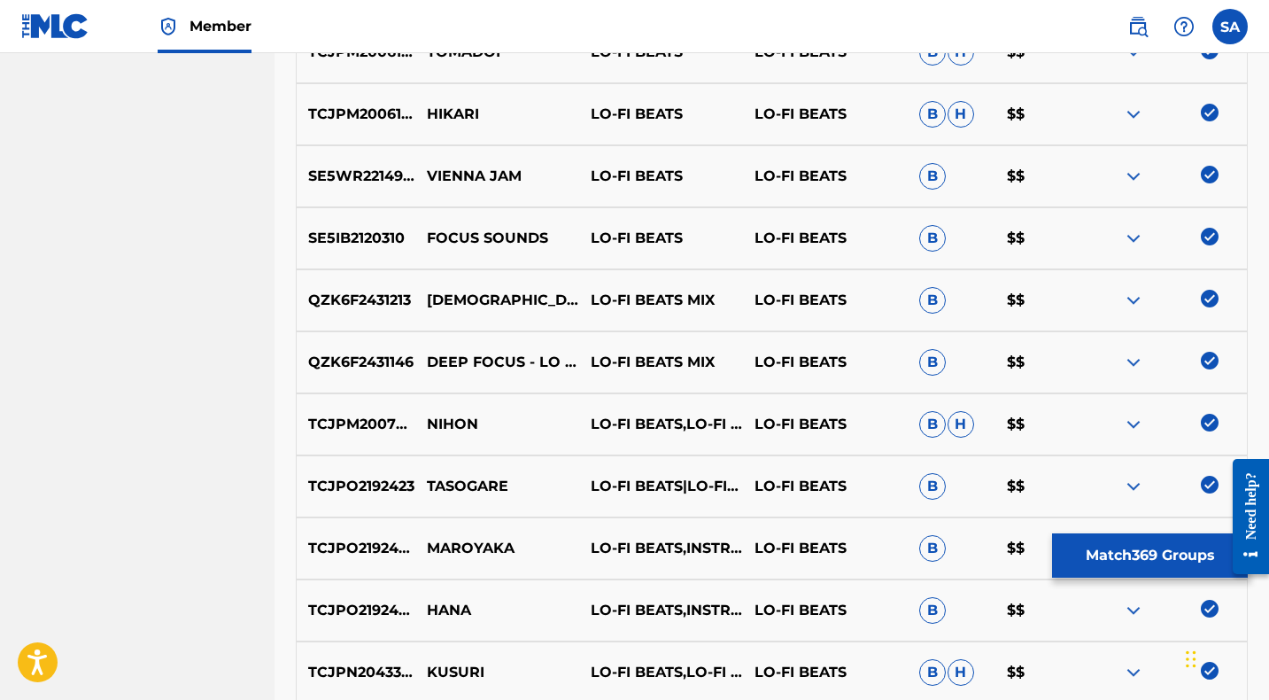
scroll to position [3430, 0]
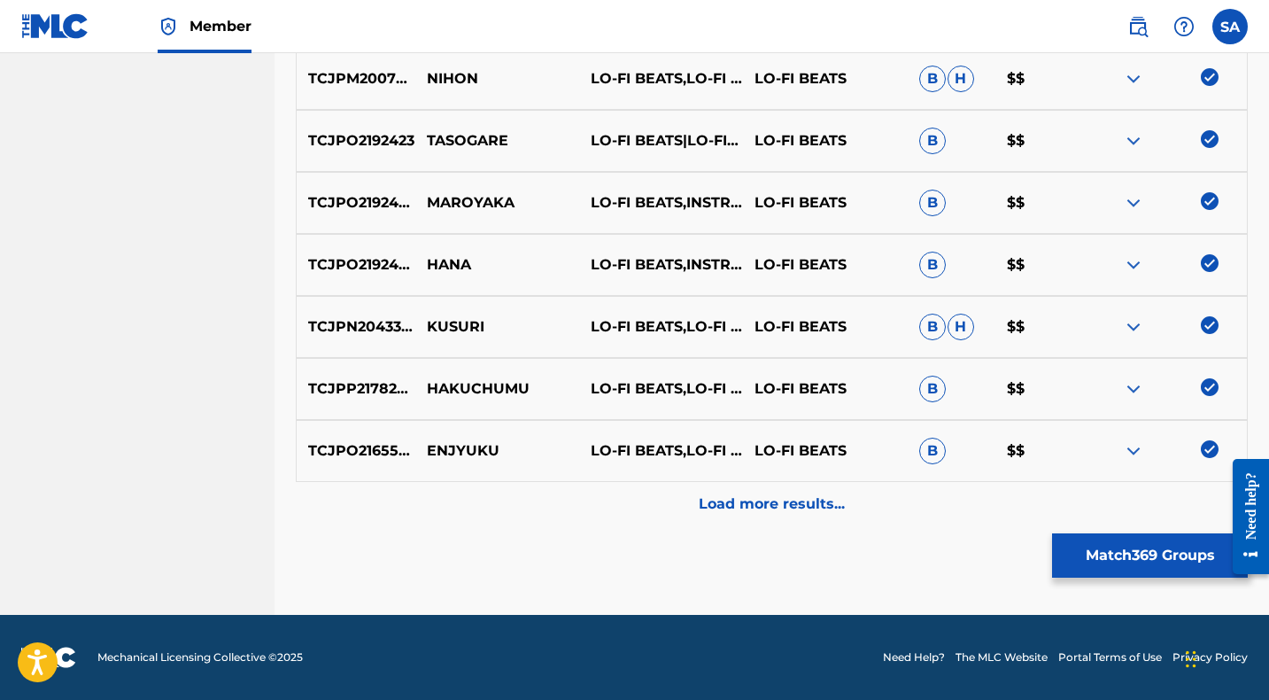
click at [607, 502] on div "Load more results..." at bounding box center [772, 504] width 952 height 44
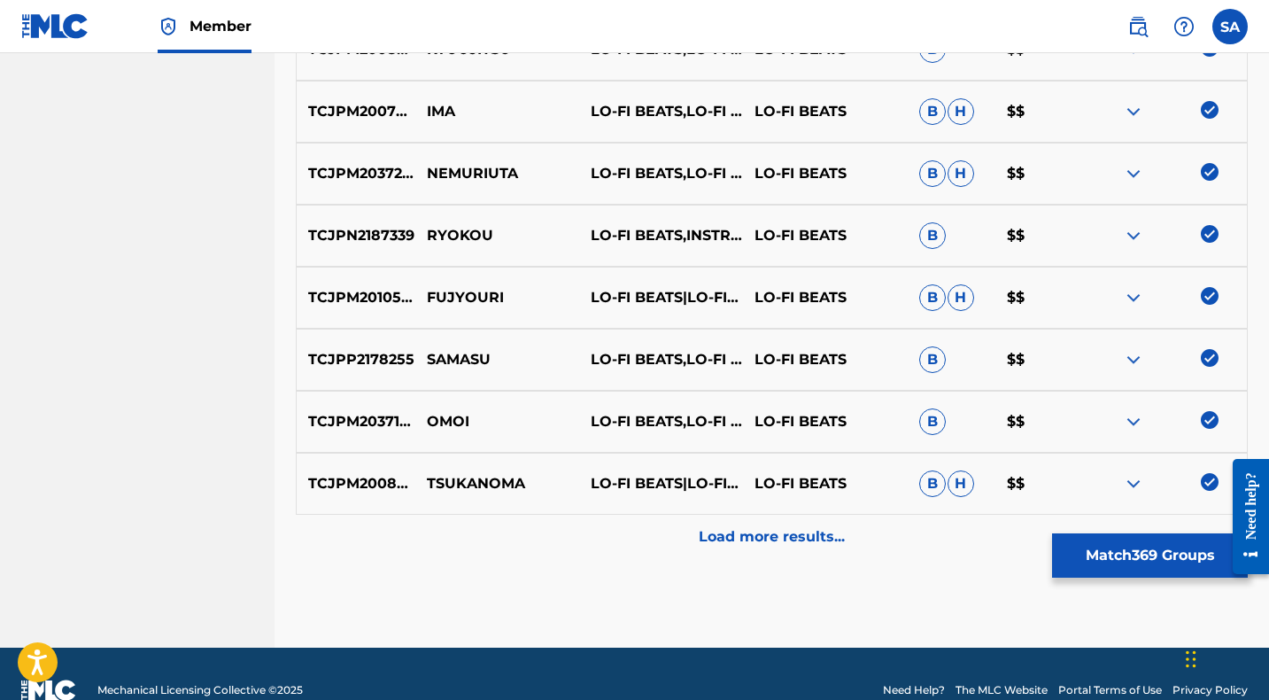
scroll to position [4050, 0]
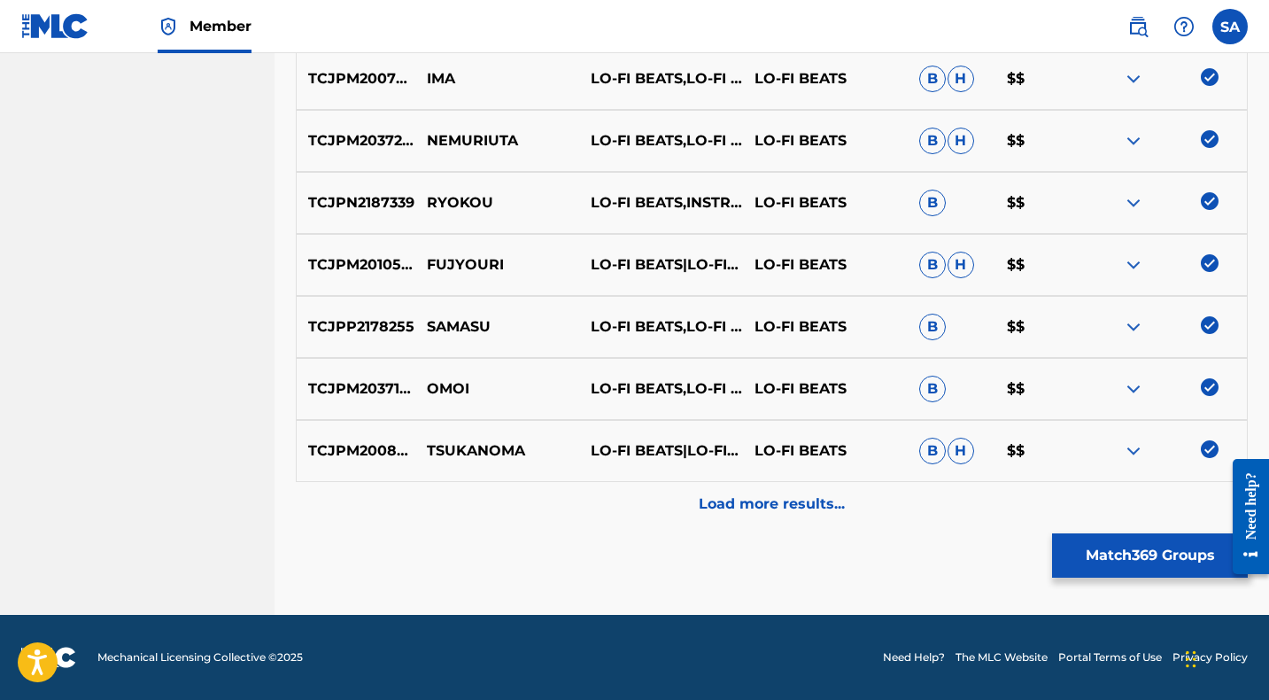
click at [611, 499] on div "Load more results..." at bounding box center [772, 504] width 952 height 44
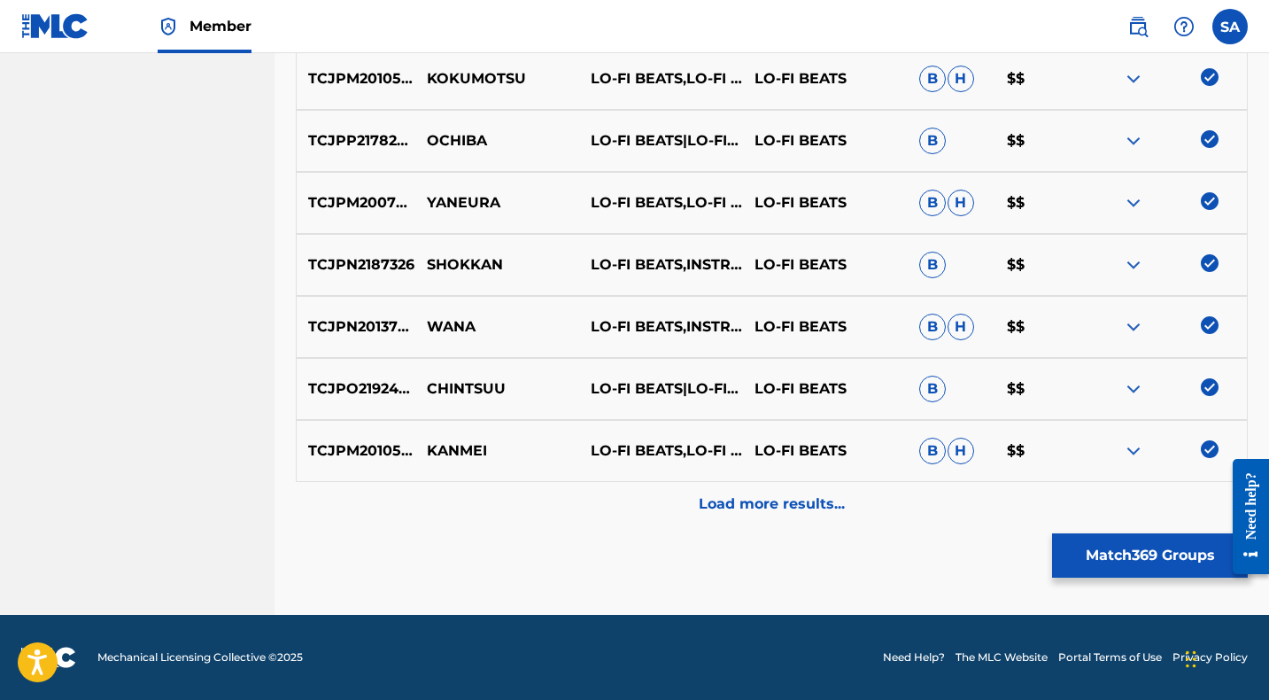
click at [613, 504] on div "Load more results..." at bounding box center [772, 504] width 952 height 44
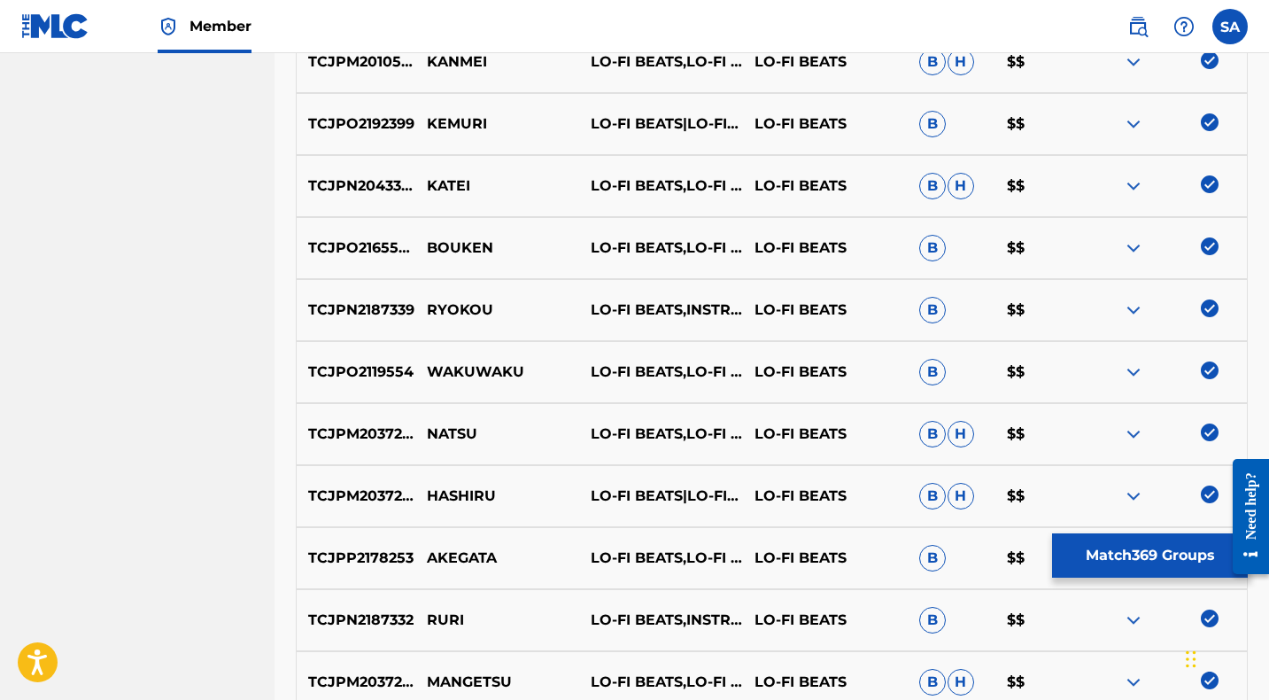
scroll to position [5290, 0]
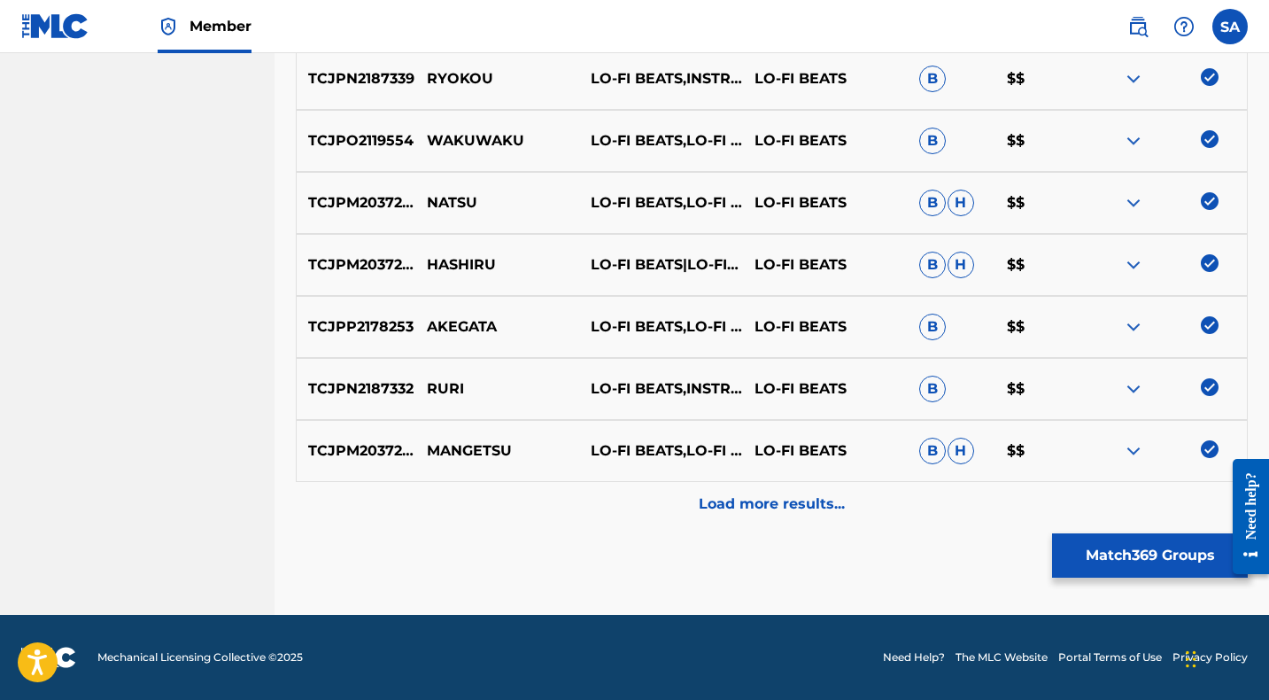
click at [615, 505] on div "Load more results..." at bounding box center [772, 504] width 952 height 44
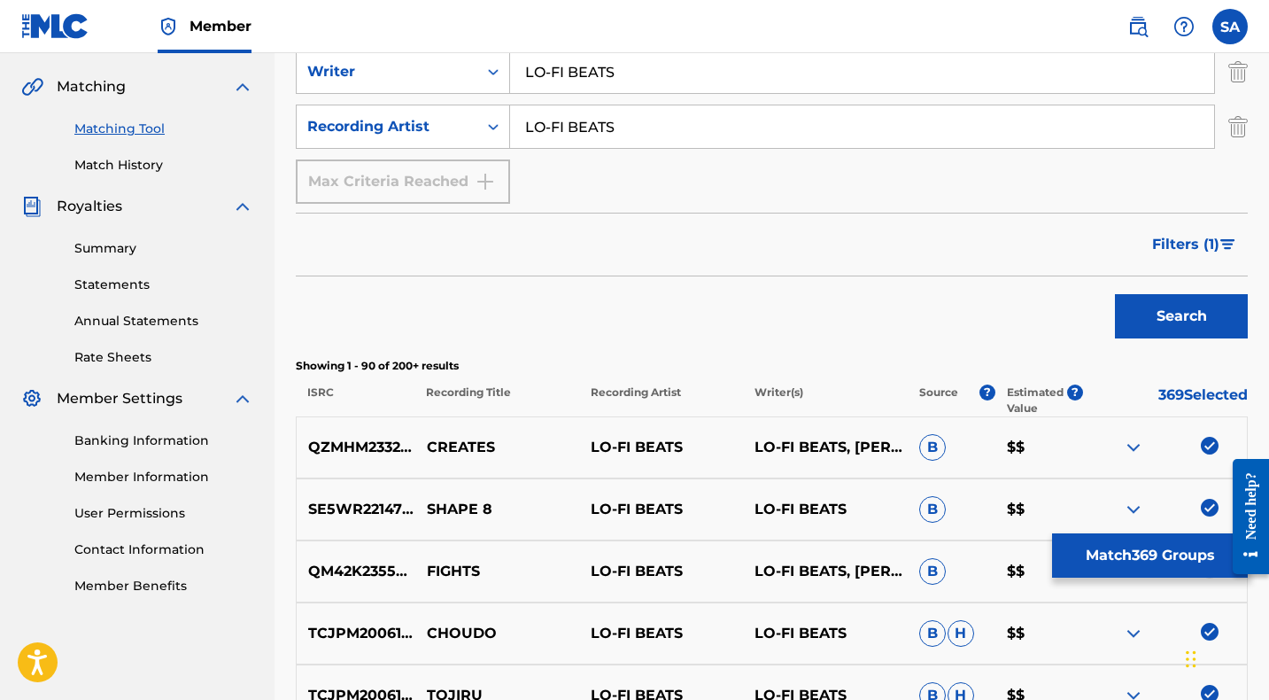
scroll to position [321, 0]
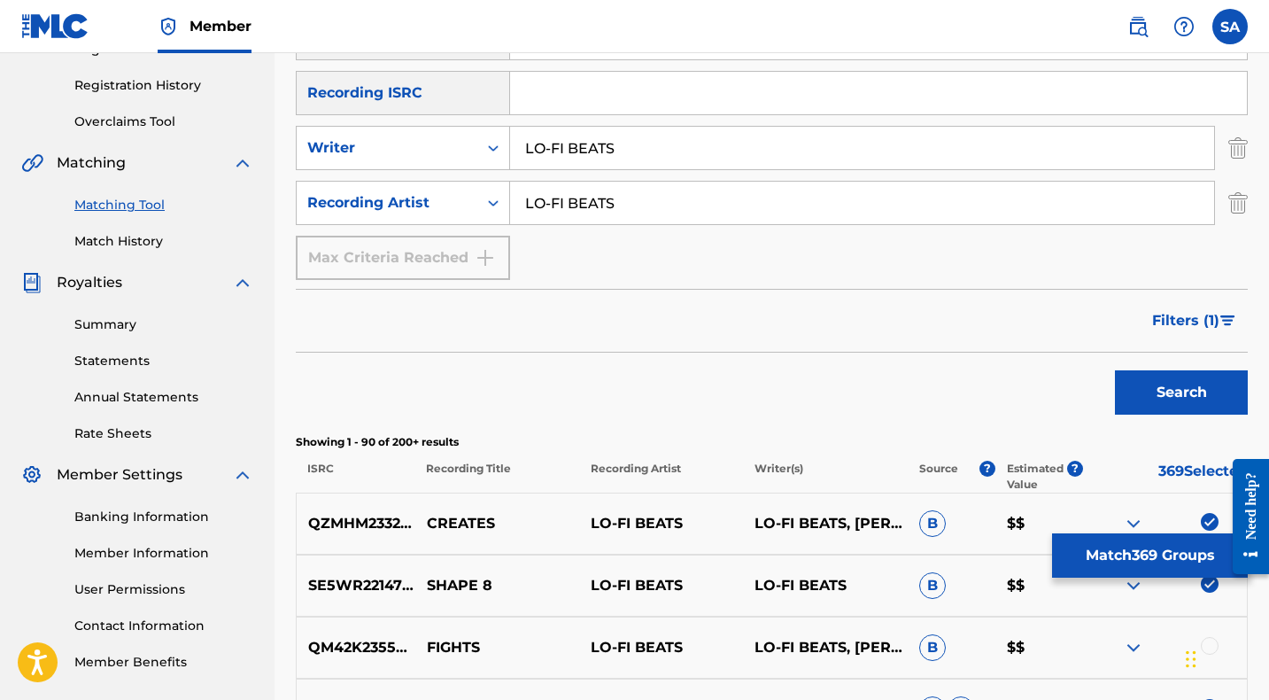
drag, startPoint x: 602, startPoint y: 200, endPoint x: 521, endPoint y: 193, distance: 81.8
click at [524, 195] on input "LO-FI BEATS" at bounding box center [862, 203] width 704 height 43
click at [1115, 370] on button "Search" at bounding box center [1181, 392] width 133 height 44
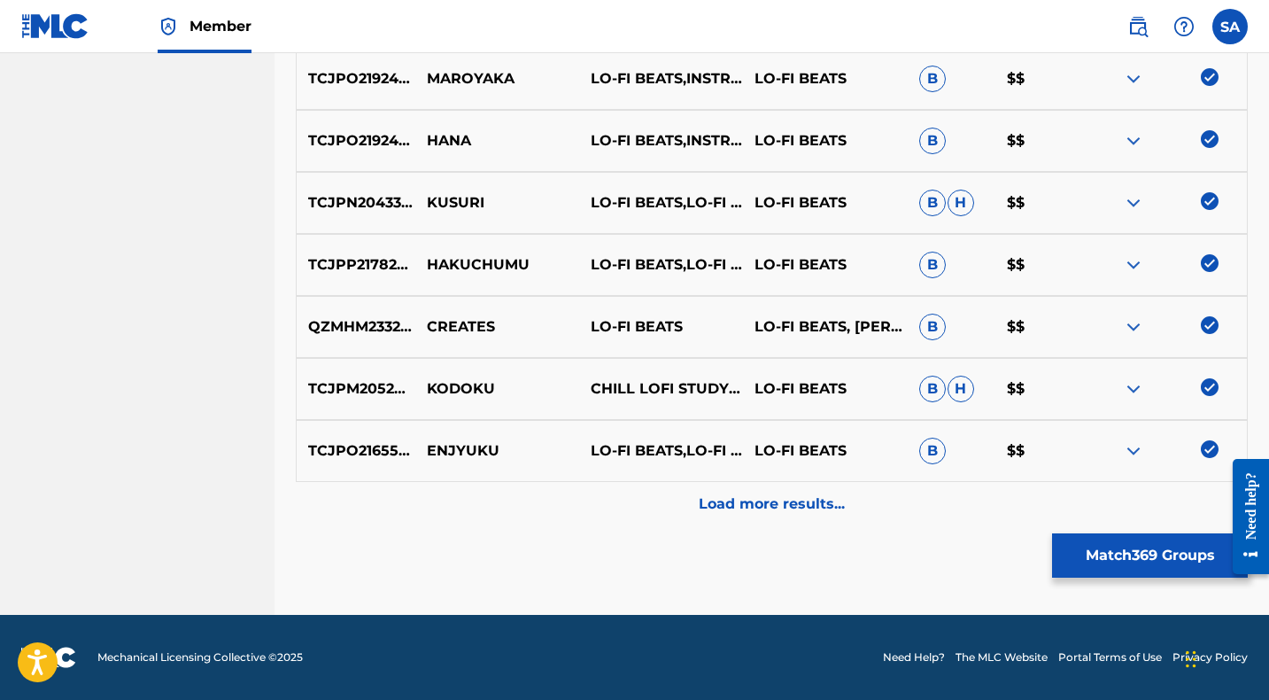
click at [597, 511] on div "Load more results..." at bounding box center [772, 504] width 952 height 44
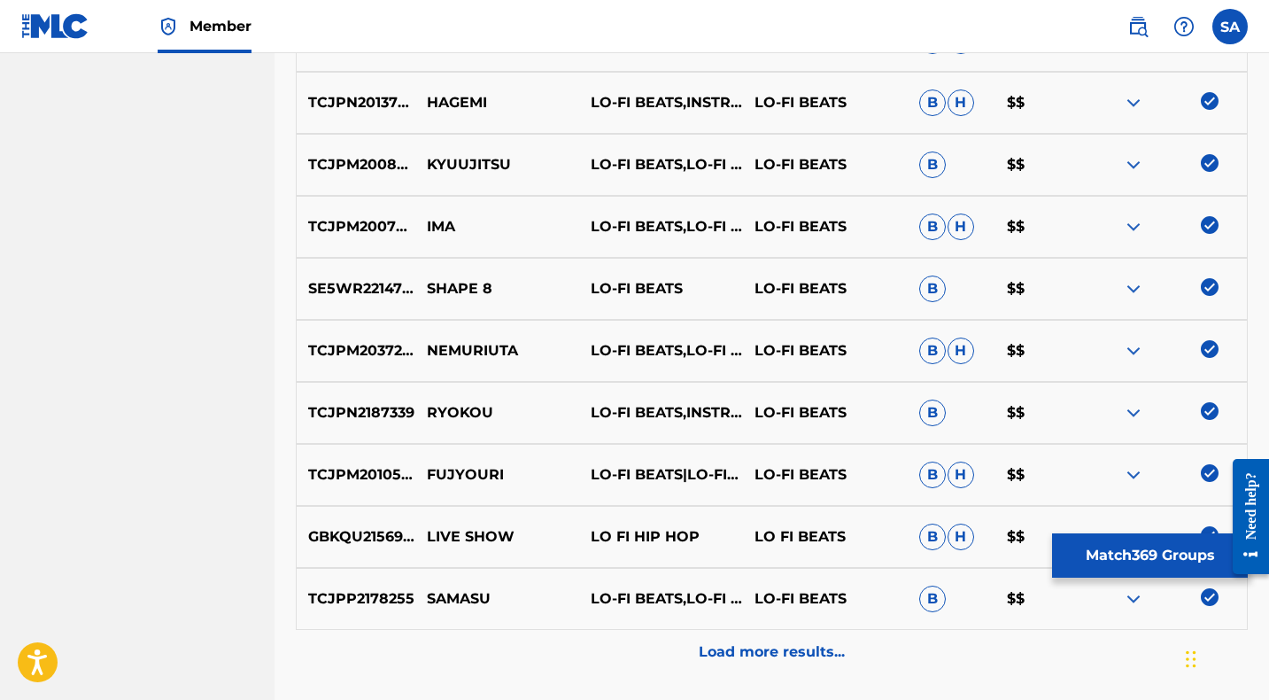
scroll to position [1571, 0]
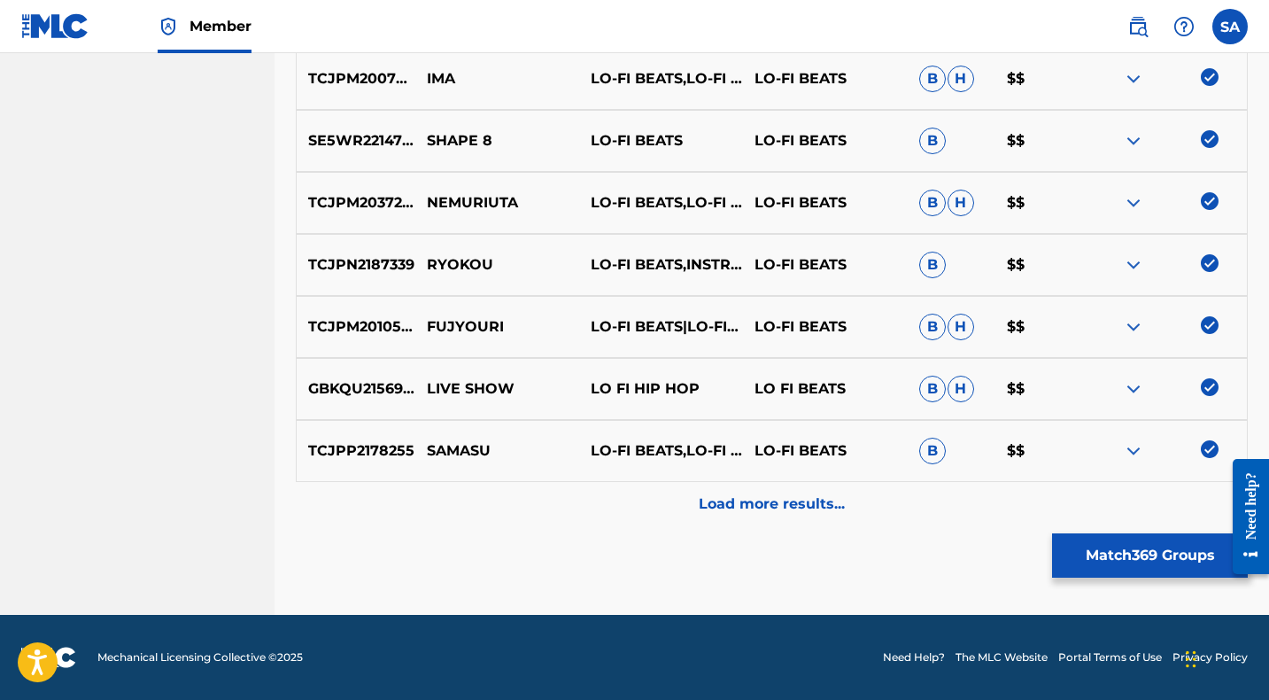
click at [605, 519] on div "Load more results..." at bounding box center [772, 504] width 952 height 44
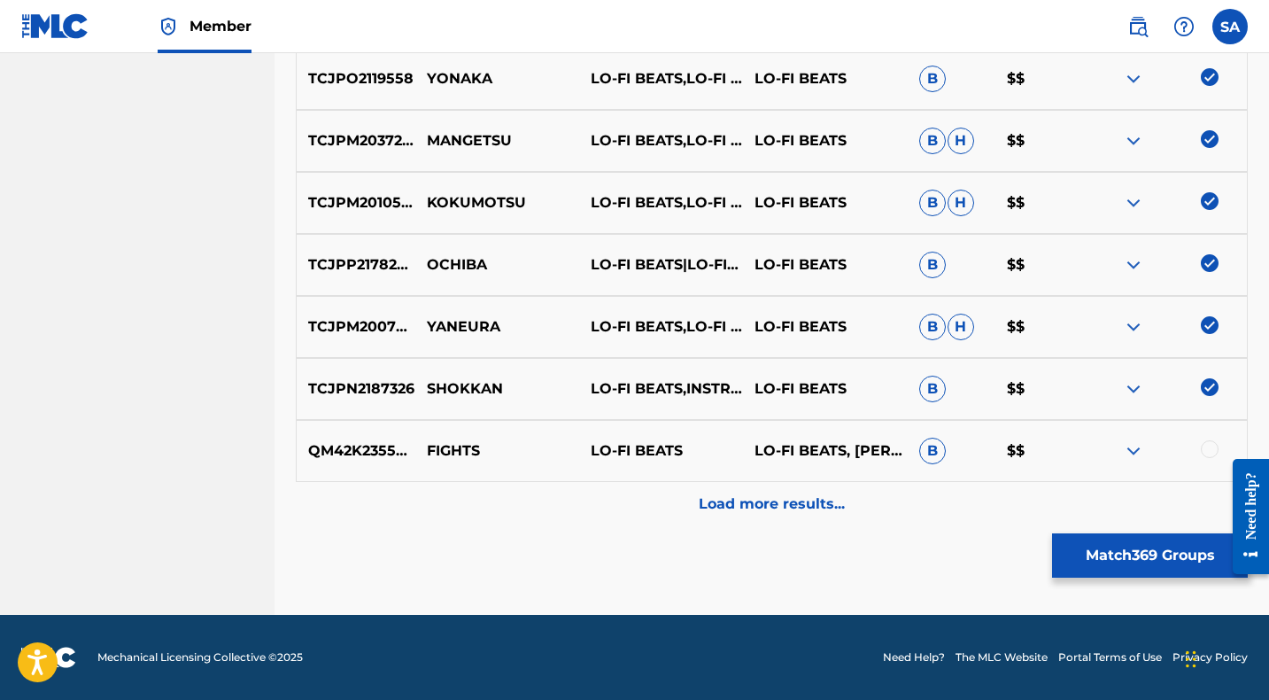
click at [640, 491] on div "Load more results..." at bounding box center [772, 504] width 952 height 44
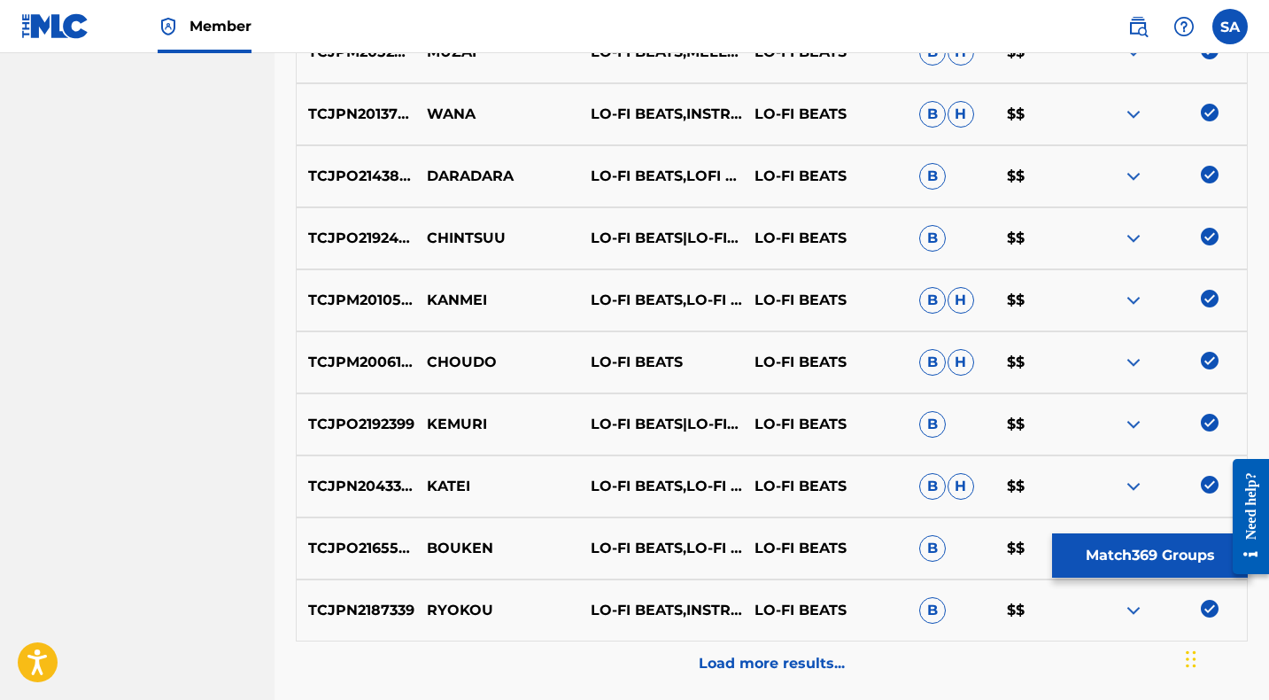
scroll to position [2810, 0]
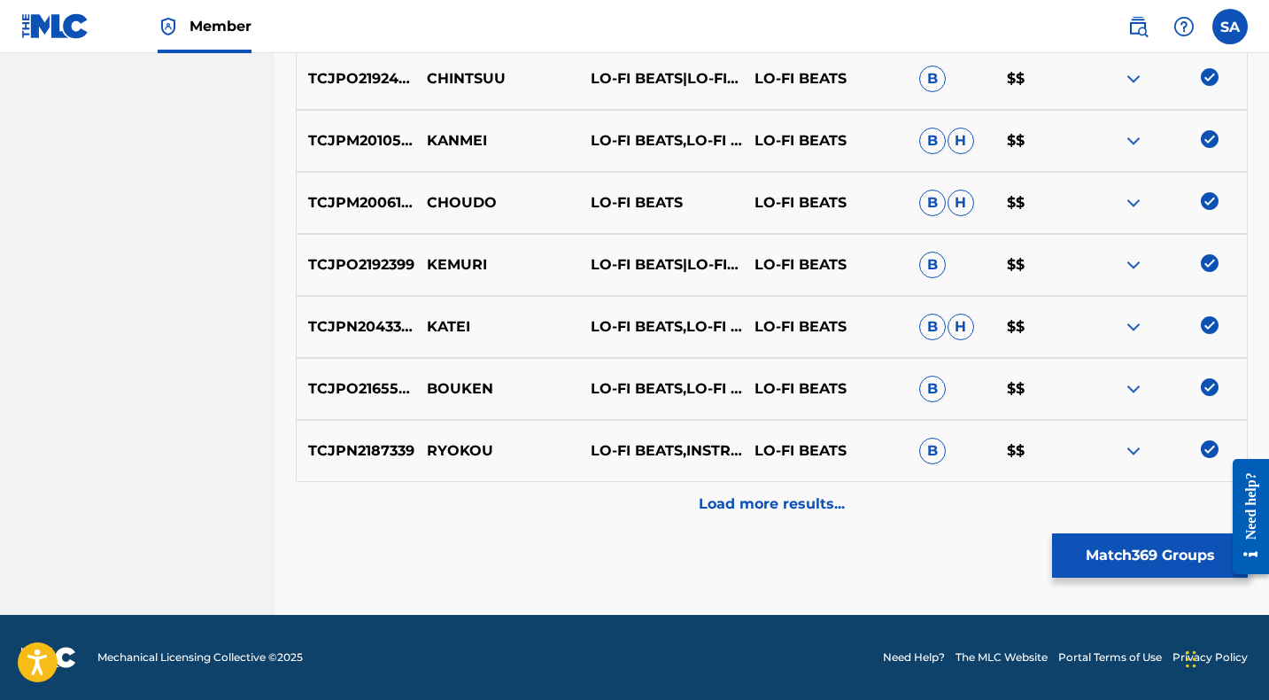
click at [645, 506] on div "Load more results..." at bounding box center [772, 504] width 952 height 44
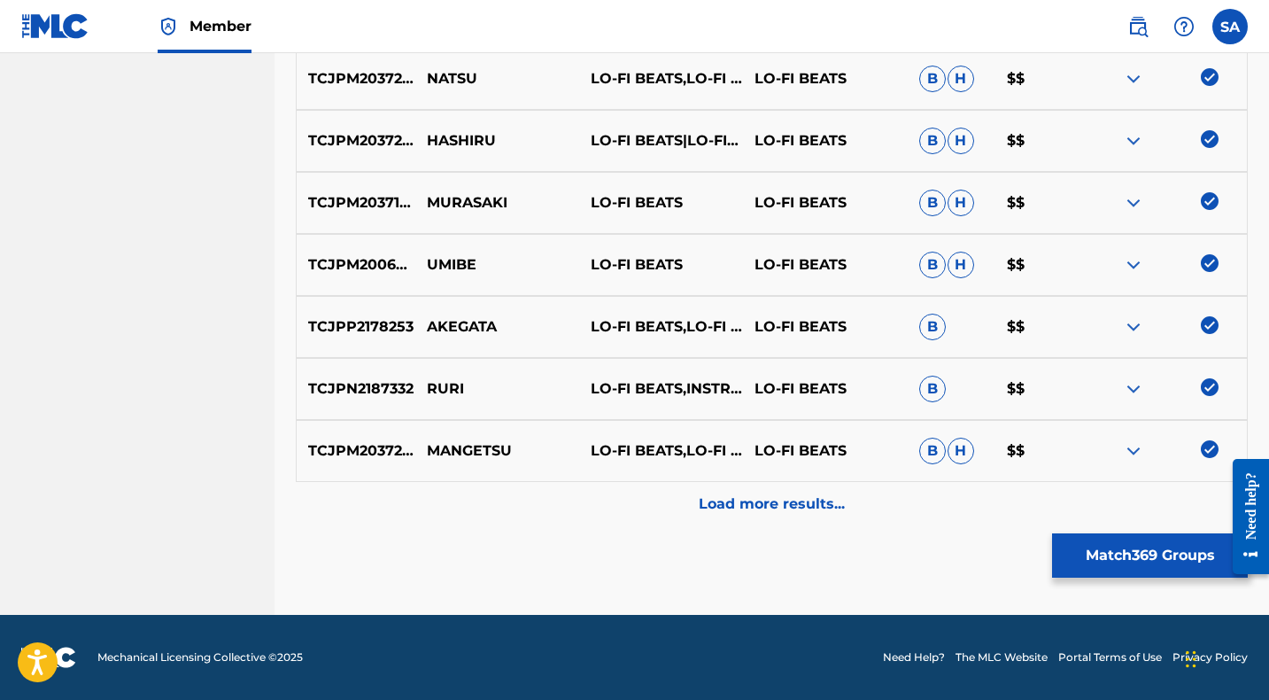
click at [645, 509] on div "Load more results..." at bounding box center [772, 504] width 952 height 44
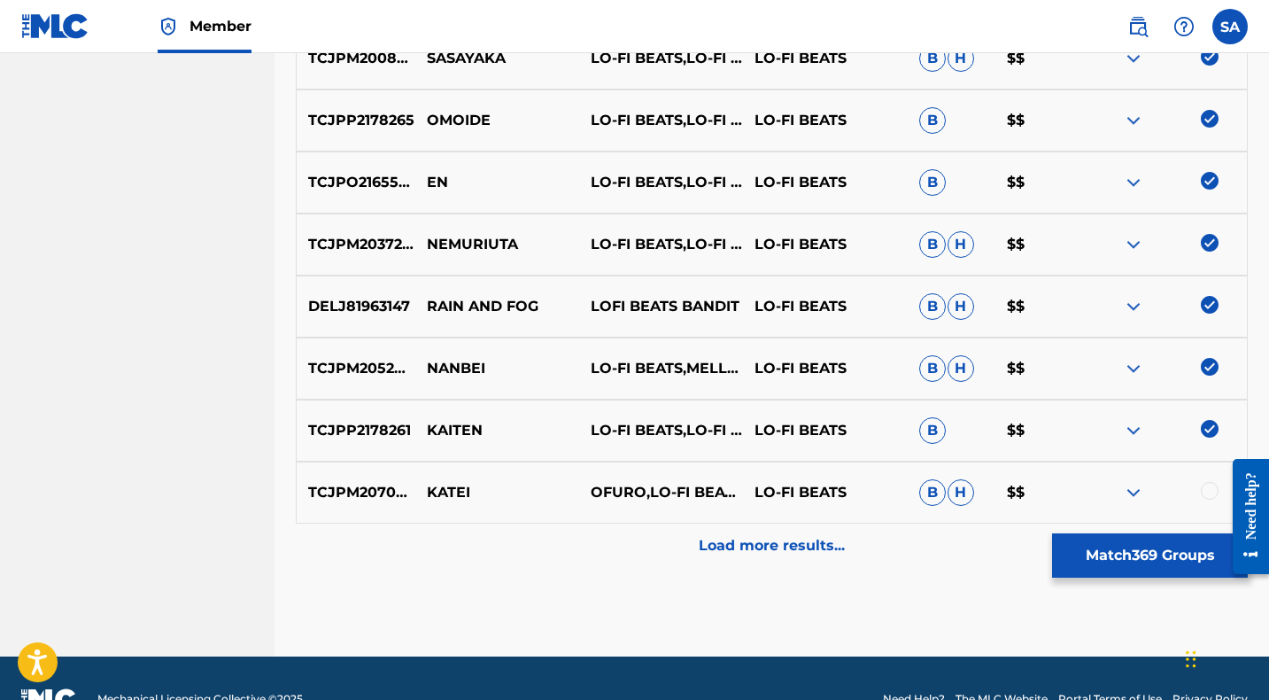
scroll to position [4050, 0]
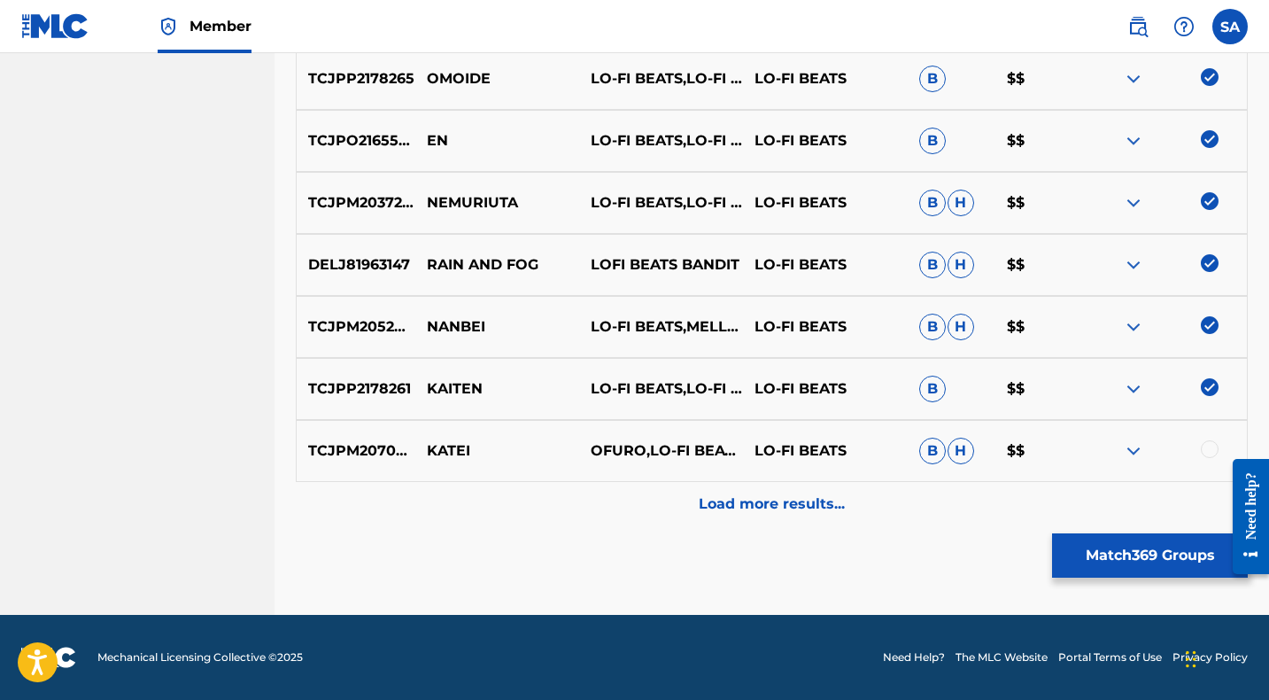
click at [638, 512] on div "Load more results..." at bounding box center [772, 504] width 952 height 44
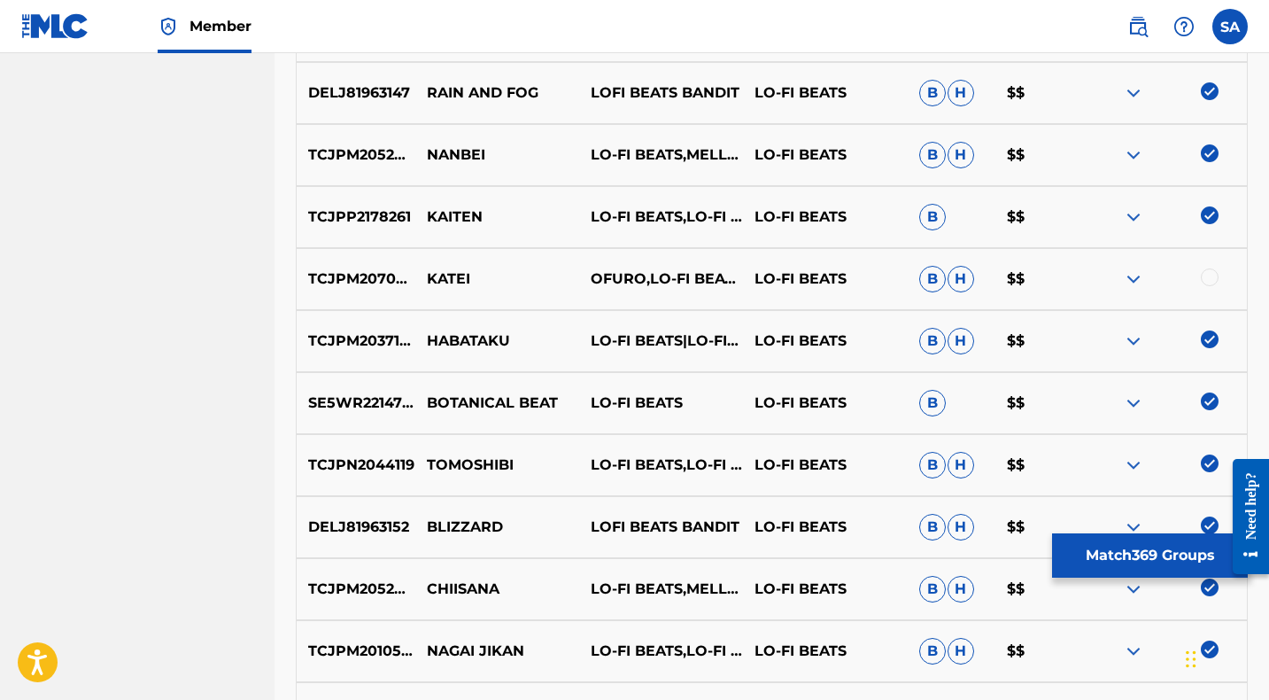
scroll to position [4233, 0]
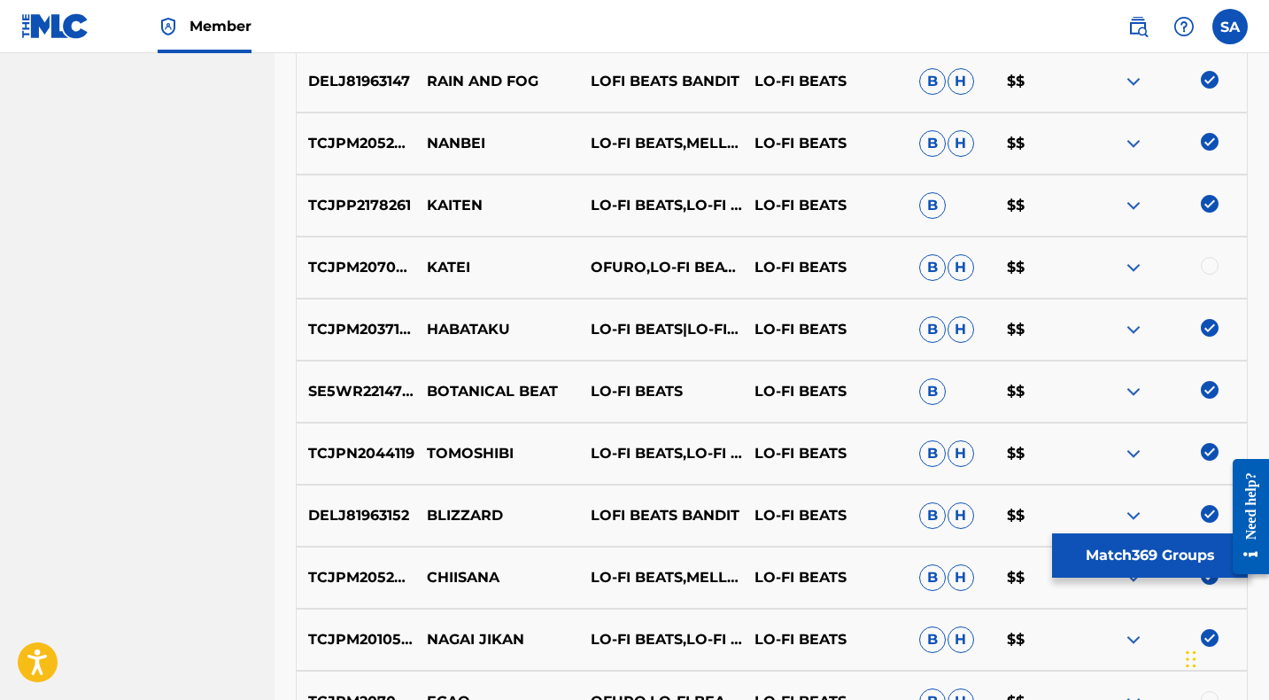
click at [1209, 262] on div at bounding box center [1210, 266] width 18 height 18
click at [445, 266] on p "KATEI" at bounding box center [497, 267] width 164 height 21
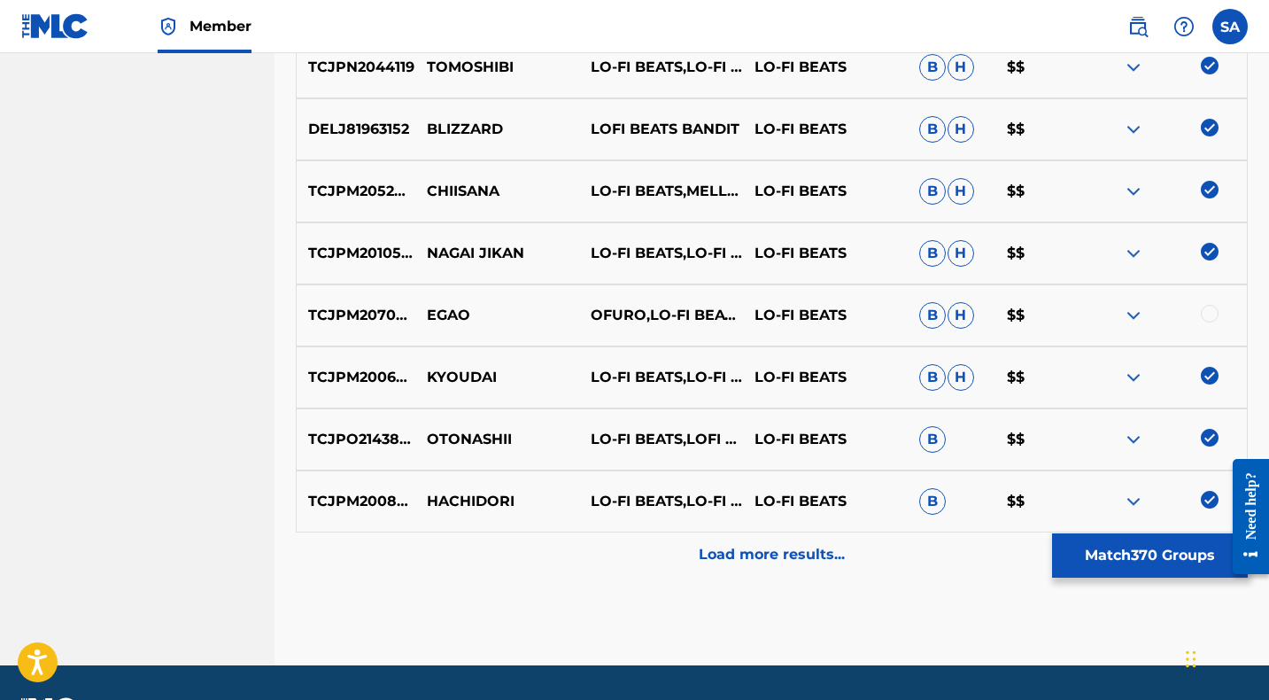
scroll to position [4622, 0]
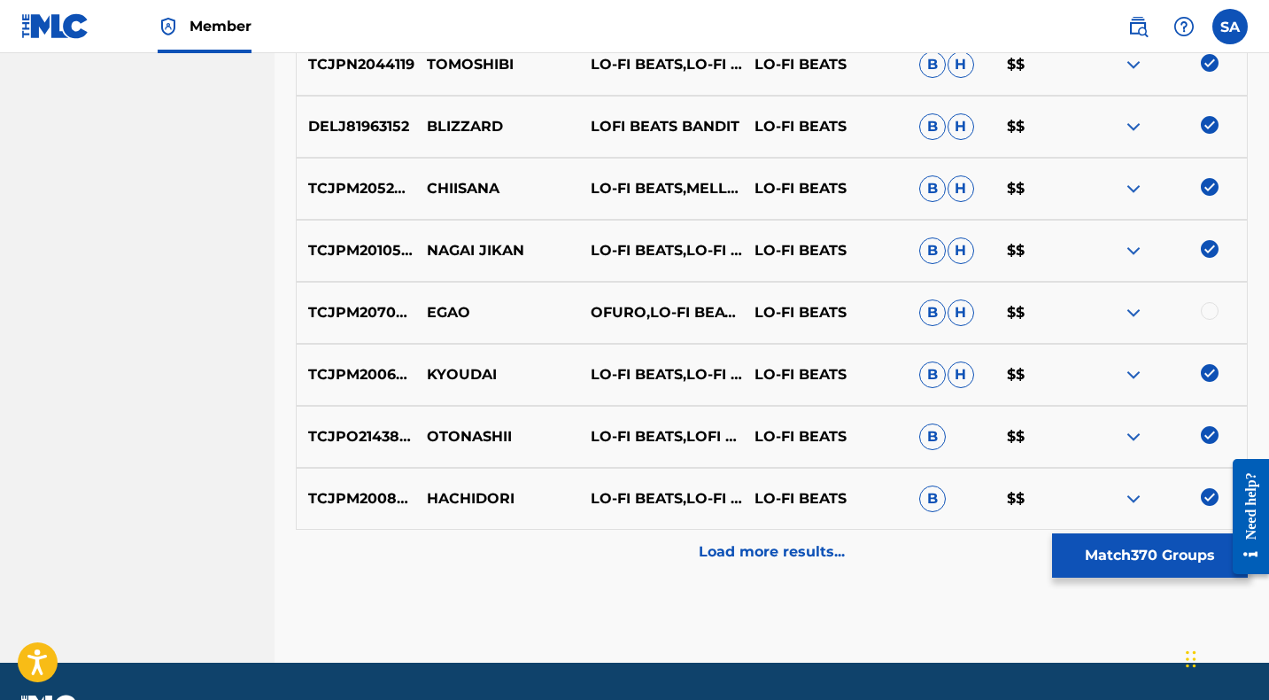
click at [1212, 306] on div at bounding box center [1210, 311] width 18 height 18
click at [433, 311] on p "EGAO" at bounding box center [497, 312] width 164 height 21
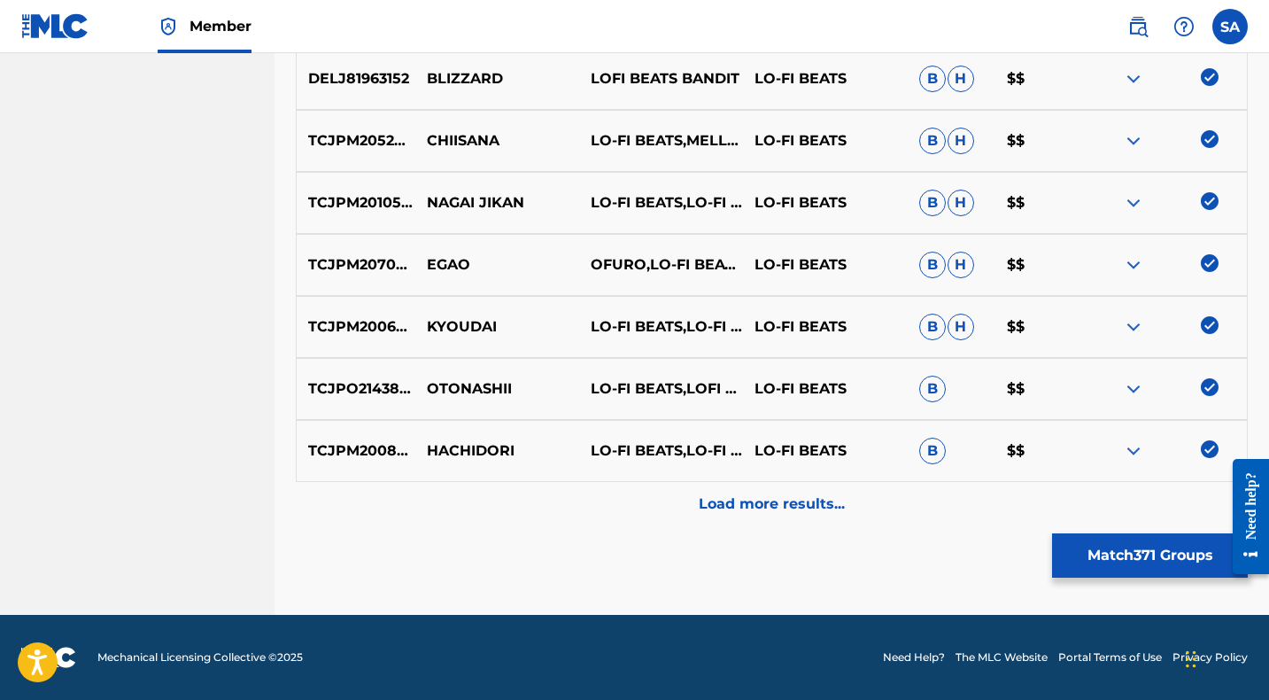
click at [643, 498] on div "Load more results..." at bounding box center [772, 504] width 952 height 44
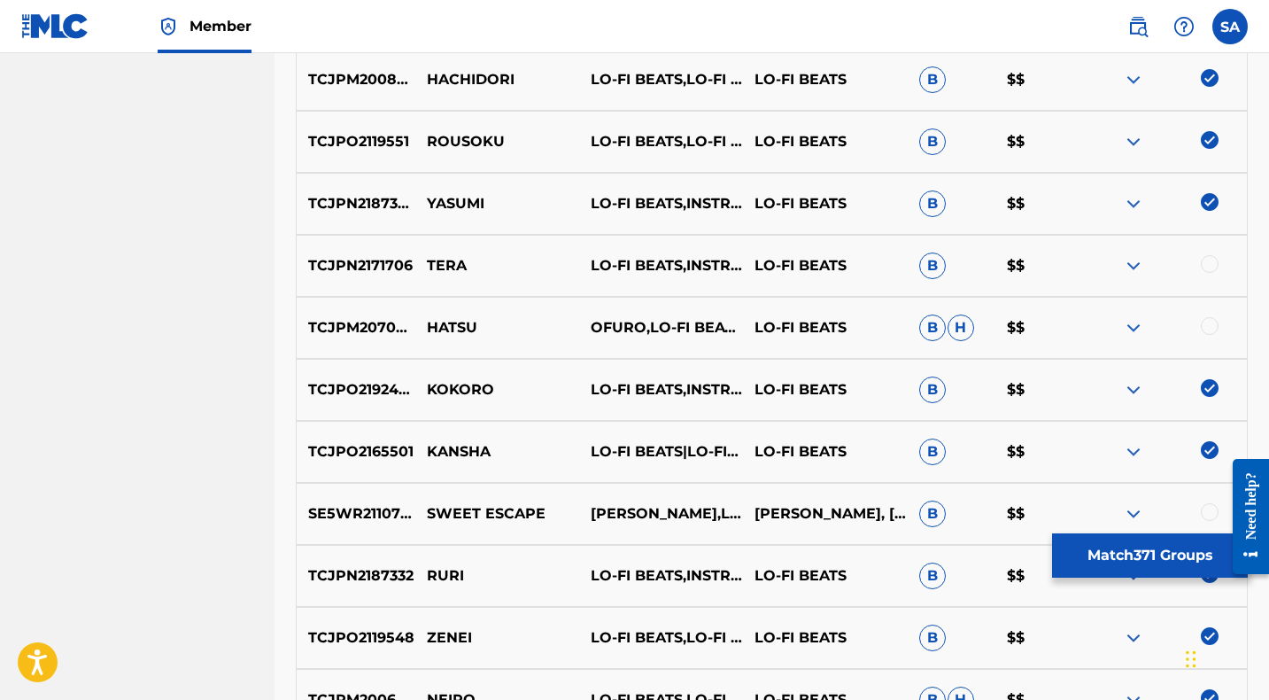
scroll to position [5039, 0]
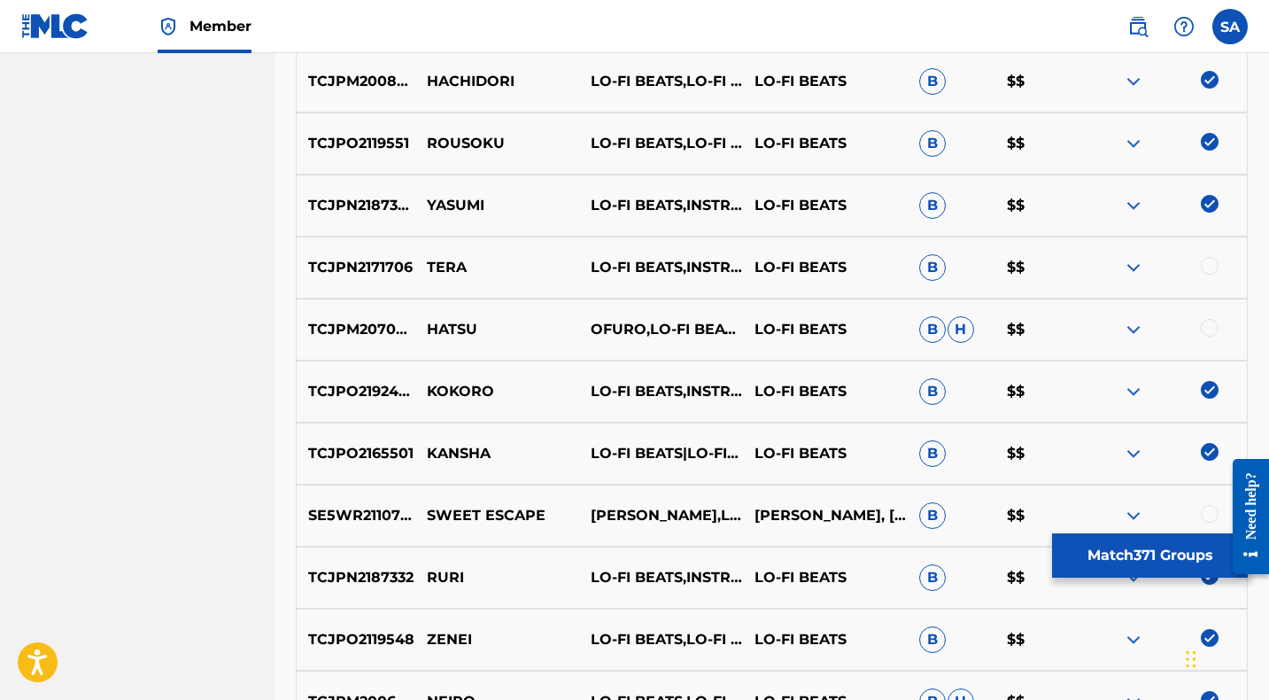
click at [1210, 262] on div at bounding box center [1210, 266] width 18 height 18
click at [438, 262] on p "TERA" at bounding box center [497, 267] width 164 height 21
click at [1208, 324] on div at bounding box center [1210, 328] width 18 height 18
click at [450, 324] on p "HATSU" at bounding box center [497, 329] width 164 height 21
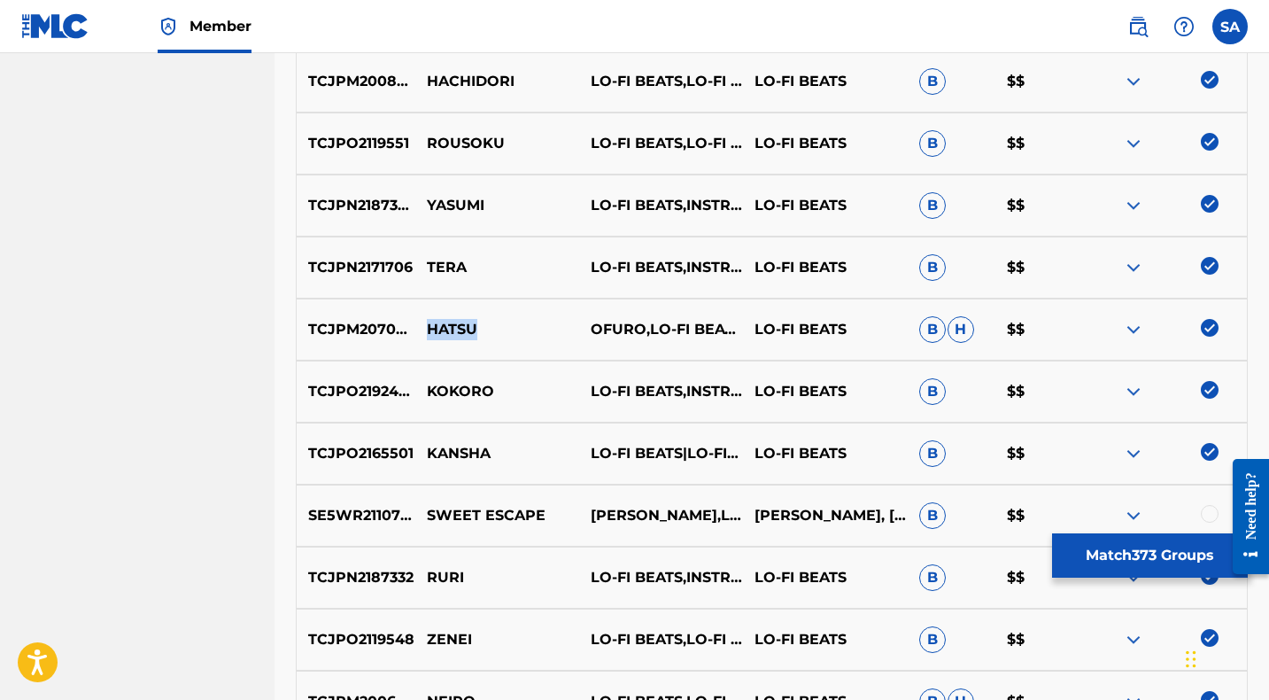
click at [450, 324] on p "HATSU" at bounding box center [497, 329] width 164 height 21
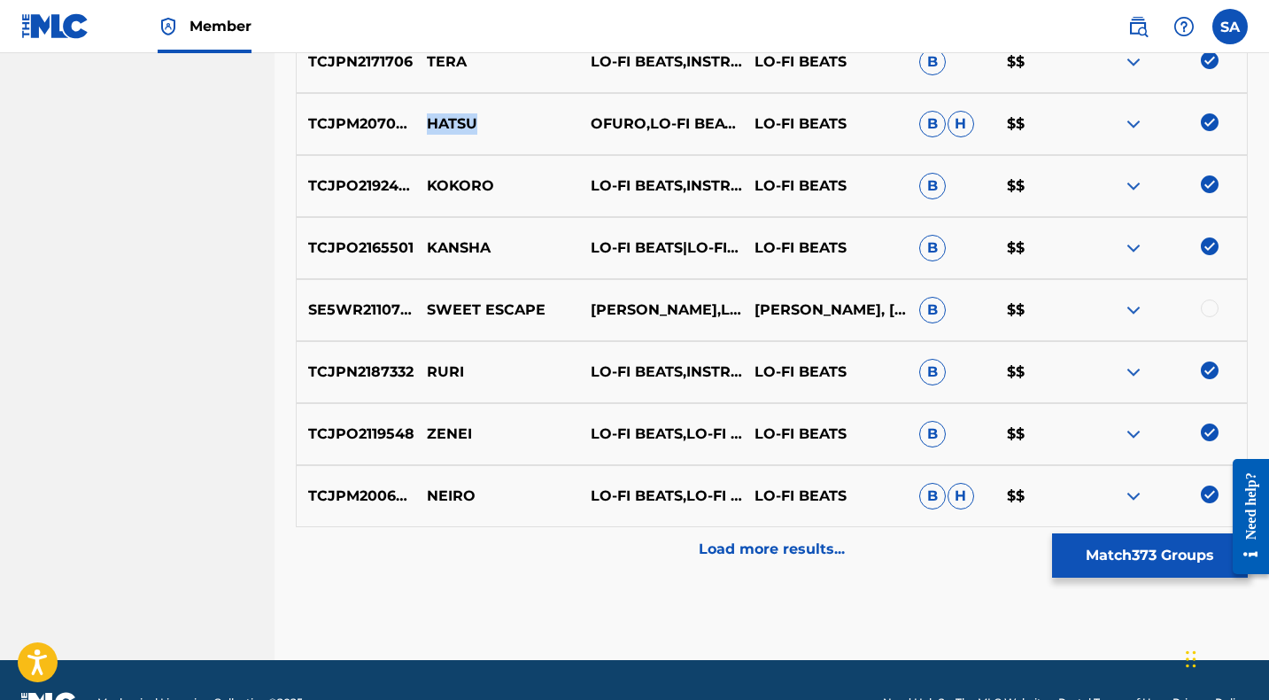
scroll to position [5253, 0]
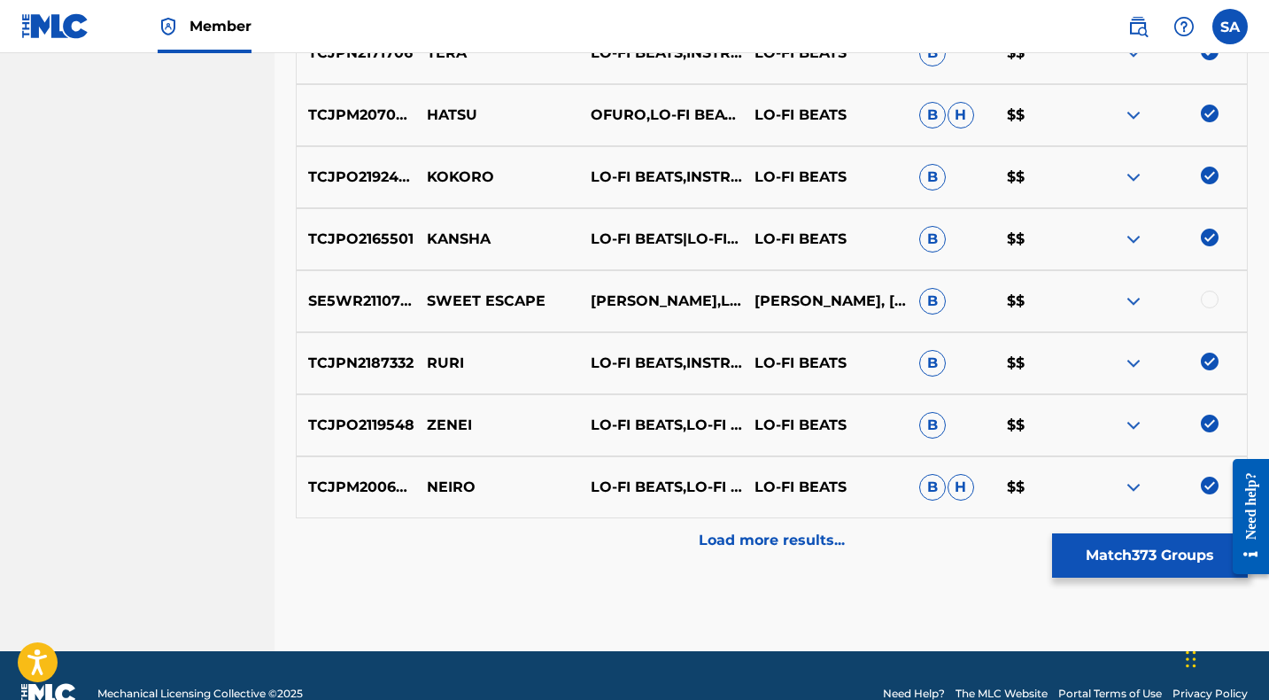
click at [1206, 296] on div at bounding box center [1210, 299] width 18 height 18
click at [456, 301] on p "SWEET ESCAPE" at bounding box center [497, 300] width 164 height 21
click at [457, 301] on p "SWEET ESCAPE" at bounding box center [497, 300] width 164 height 21
click at [458, 301] on p "SWEET ESCAPE" at bounding box center [497, 300] width 164 height 21
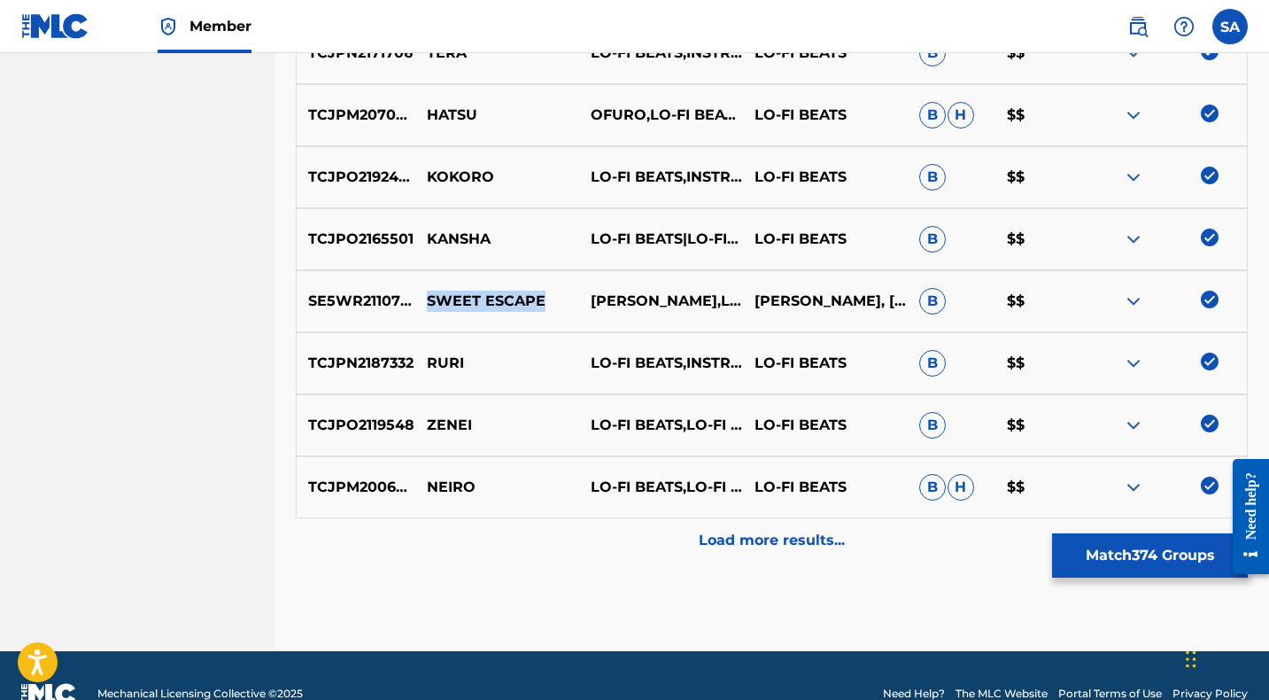
click at [459, 301] on p "SWEET ESCAPE" at bounding box center [497, 300] width 164 height 21
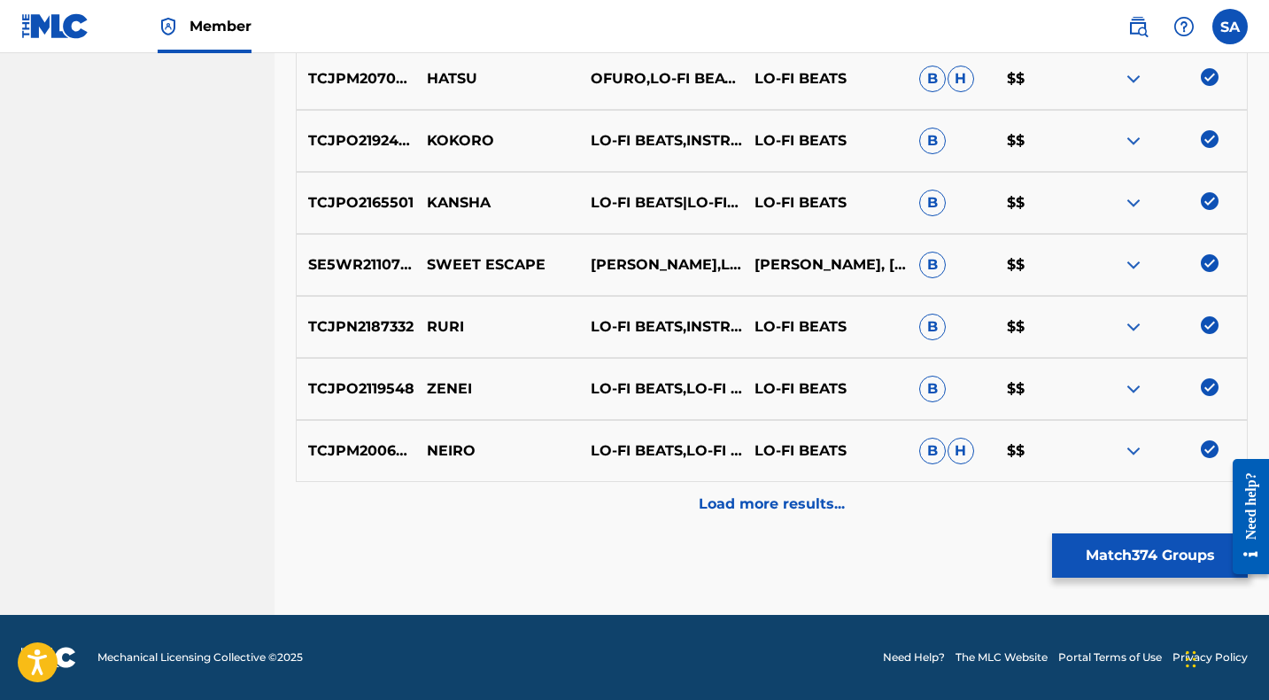
click at [621, 504] on div "Load more results..." at bounding box center [772, 504] width 952 height 44
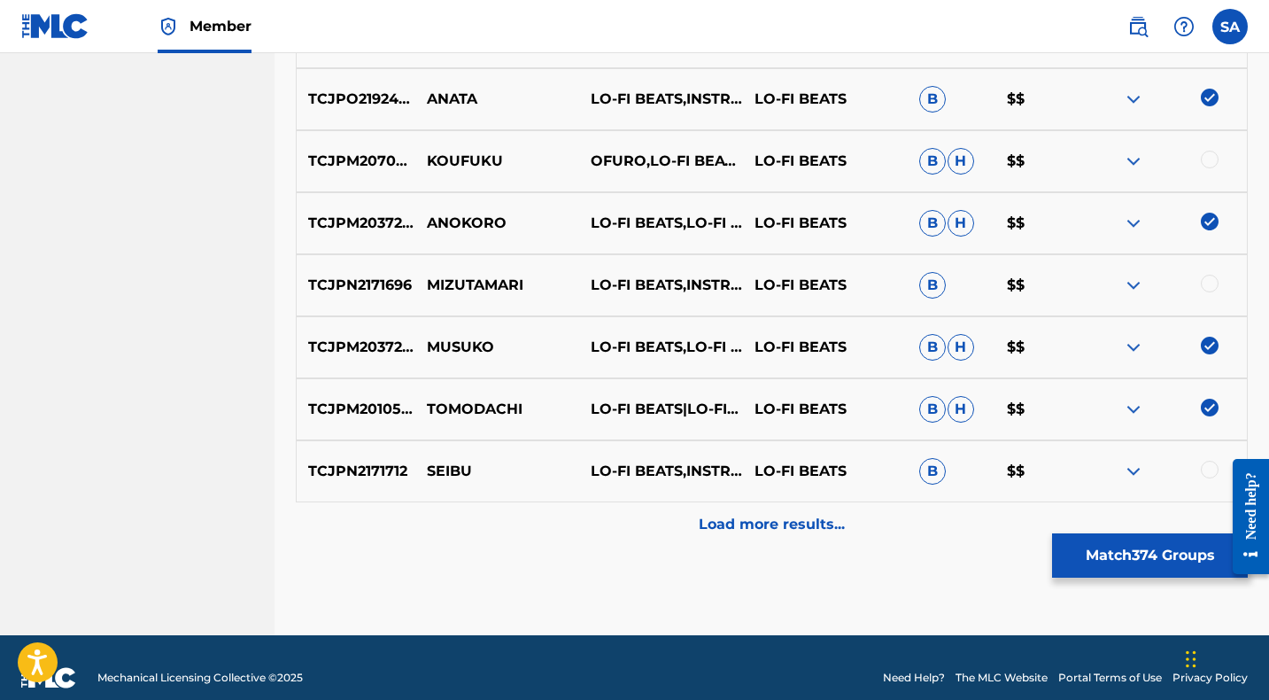
scroll to position [5910, 0]
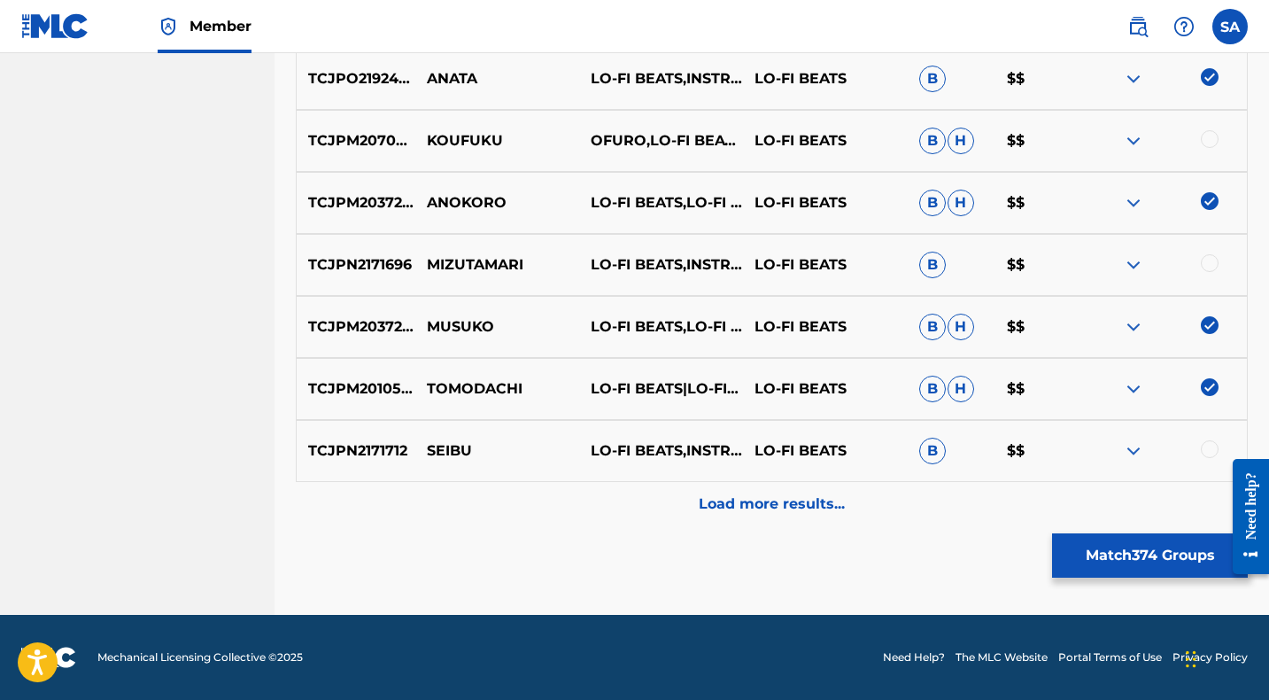
click at [630, 510] on div "Load more results..." at bounding box center [772, 504] width 952 height 44
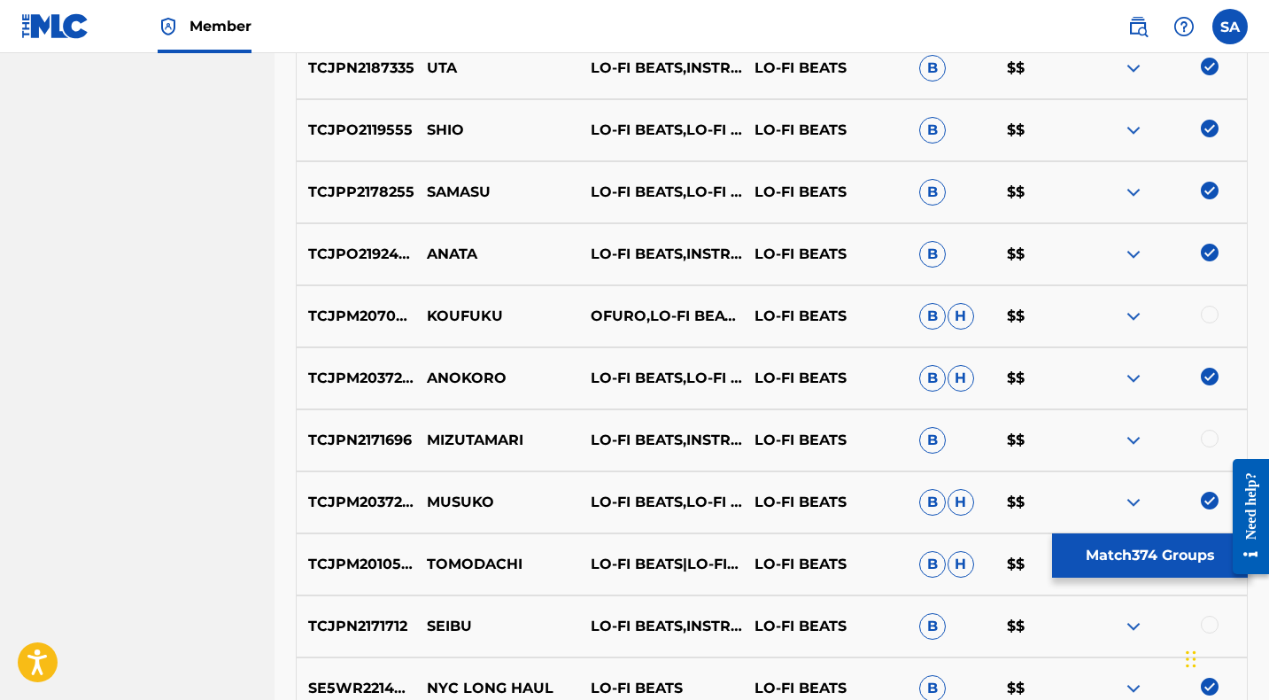
scroll to position [5756, 0]
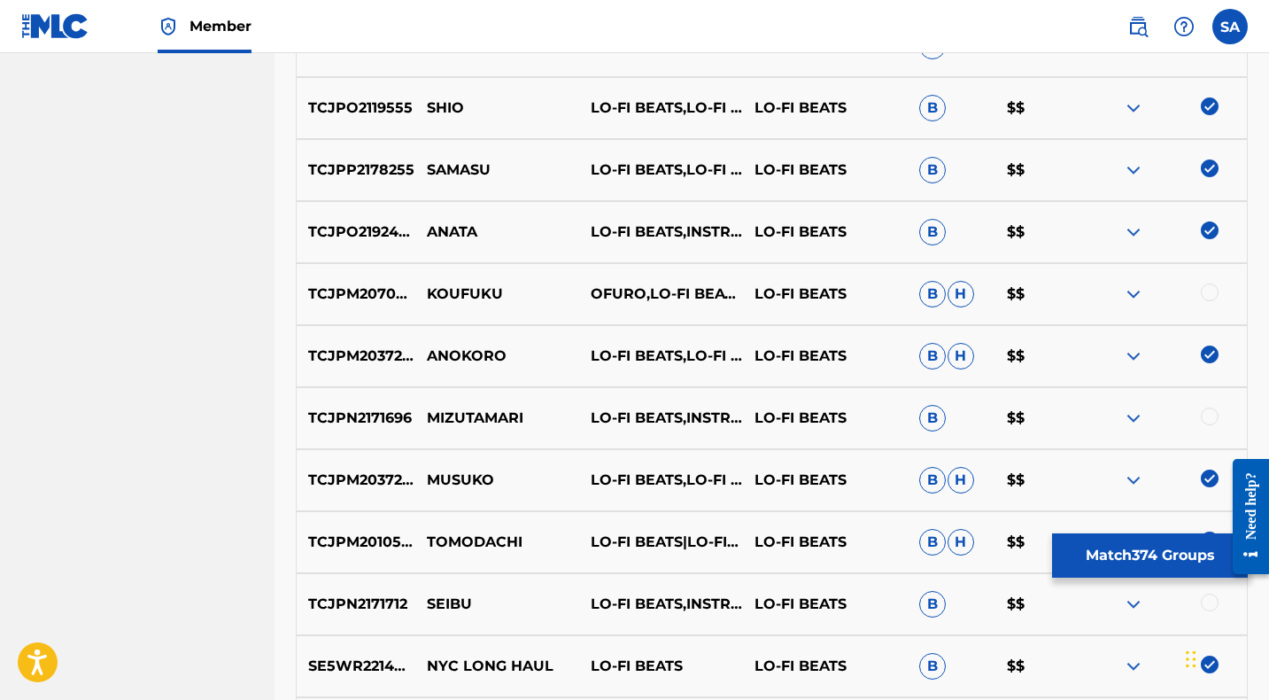
drag, startPoint x: 1209, startPoint y: 290, endPoint x: 738, endPoint y: 290, distance: 471.1
click at [1208, 290] on div at bounding box center [1210, 292] width 18 height 18
click at [455, 291] on p "KOUFUKU" at bounding box center [497, 293] width 164 height 21
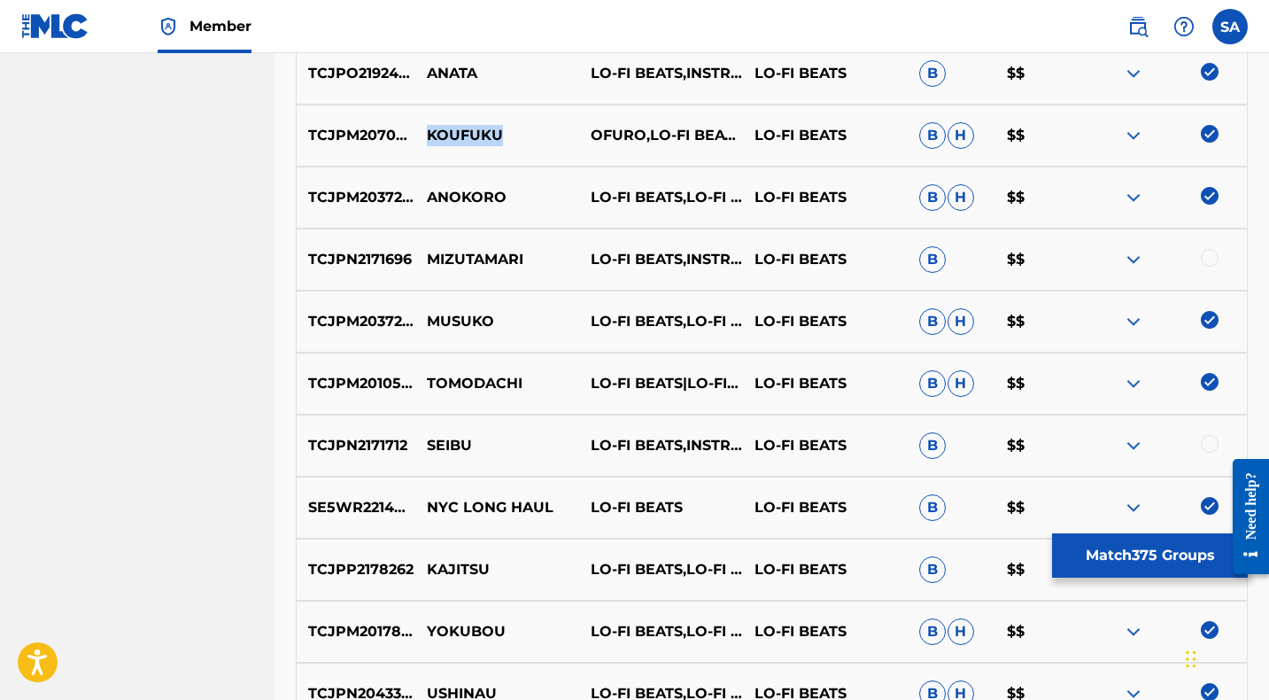
scroll to position [5921, 0]
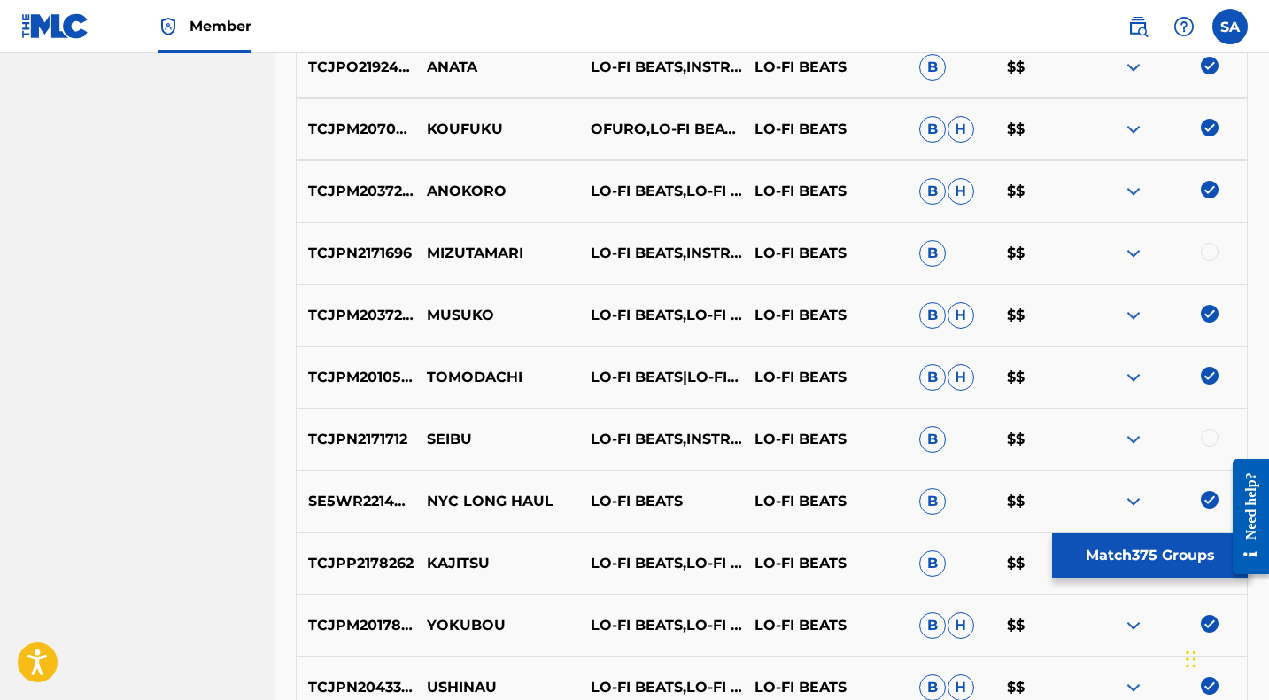
drag, startPoint x: 1211, startPoint y: 247, endPoint x: 736, endPoint y: 250, distance: 475.5
click at [1211, 248] on div at bounding box center [1210, 252] width 18 height 18
click at [463, 251] on p "MIZUTAMARI" at bounding box center [497, 253] width 164 height 21
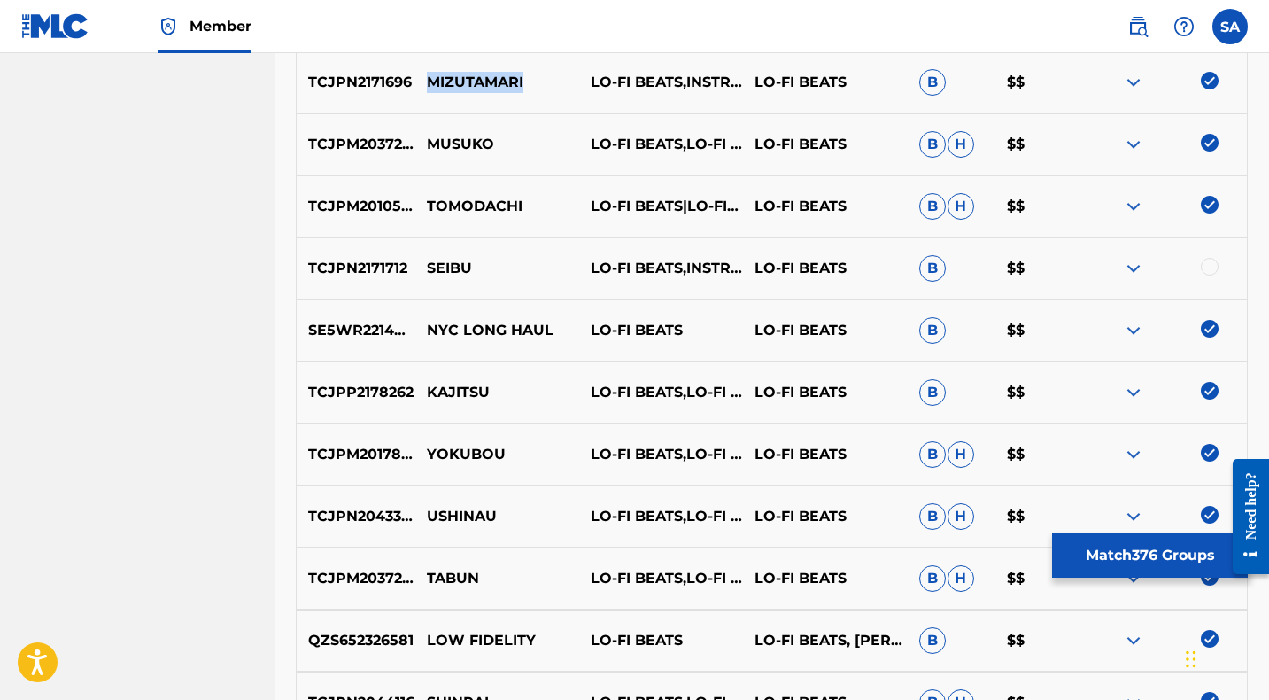
scroll to position [6102, 0]
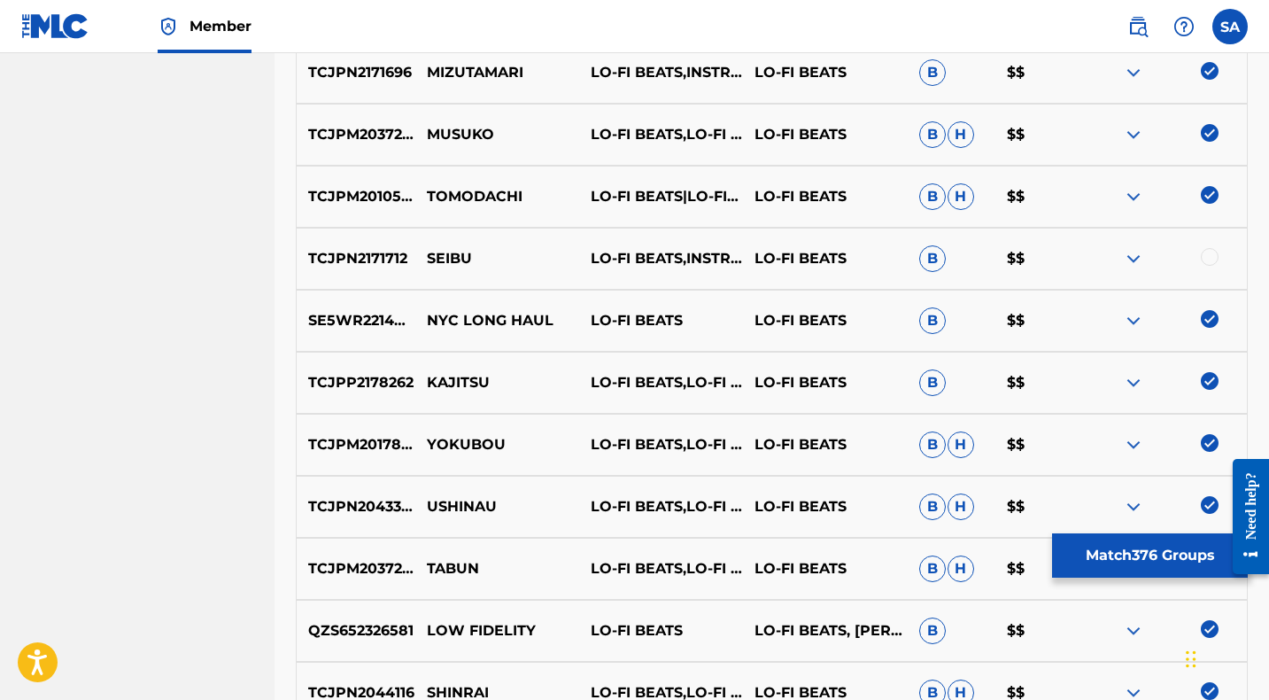
click at [1207, 254] on div at bounding box center [1210, 257] width 18 height 18
click at [452, 255] on p "SEIBU" at bounding box center [497, 258] width 164 height 21
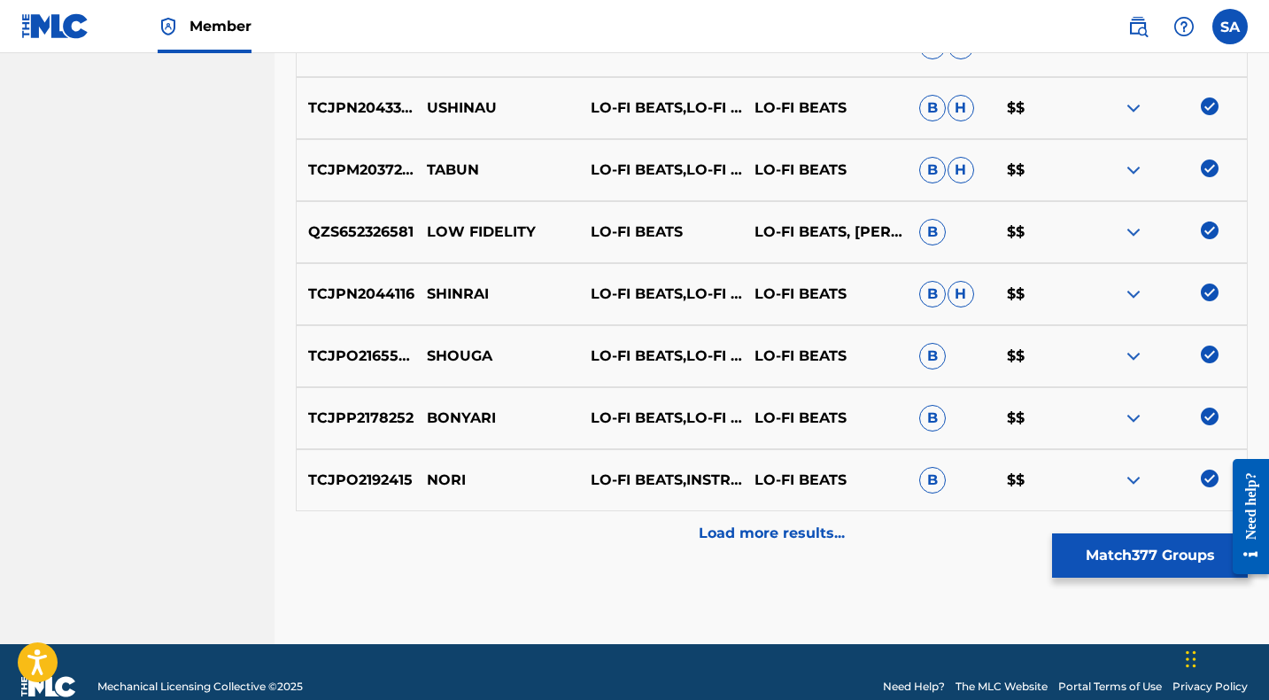
scroll to position [6529, 0]
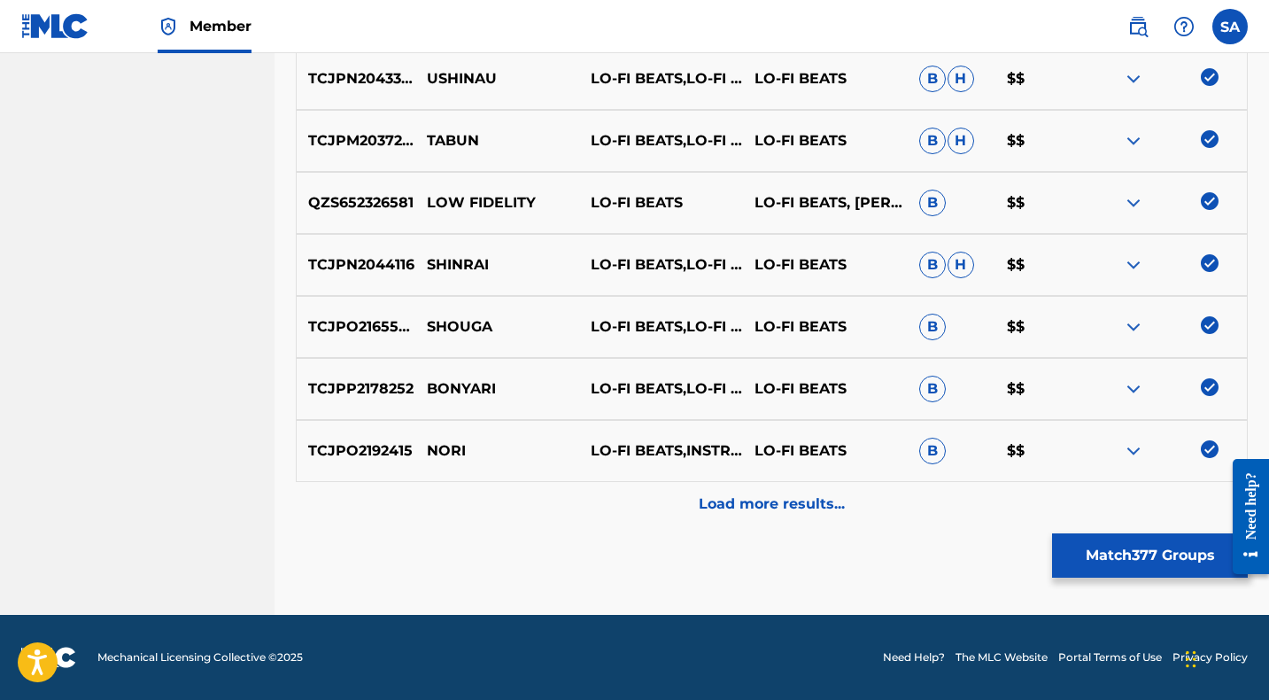
click at [599, 506] on div "Load more results..." at bounding box center [772, 504] width 952 height 44
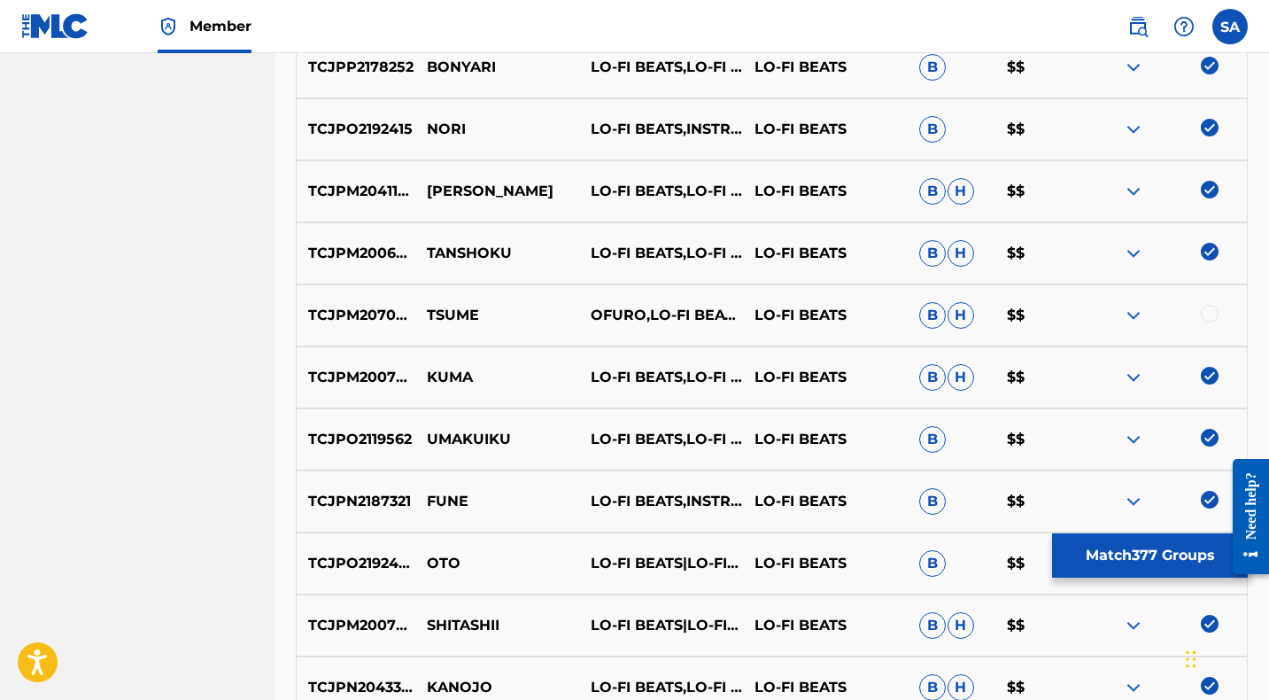
scroll to position [6846, 0]
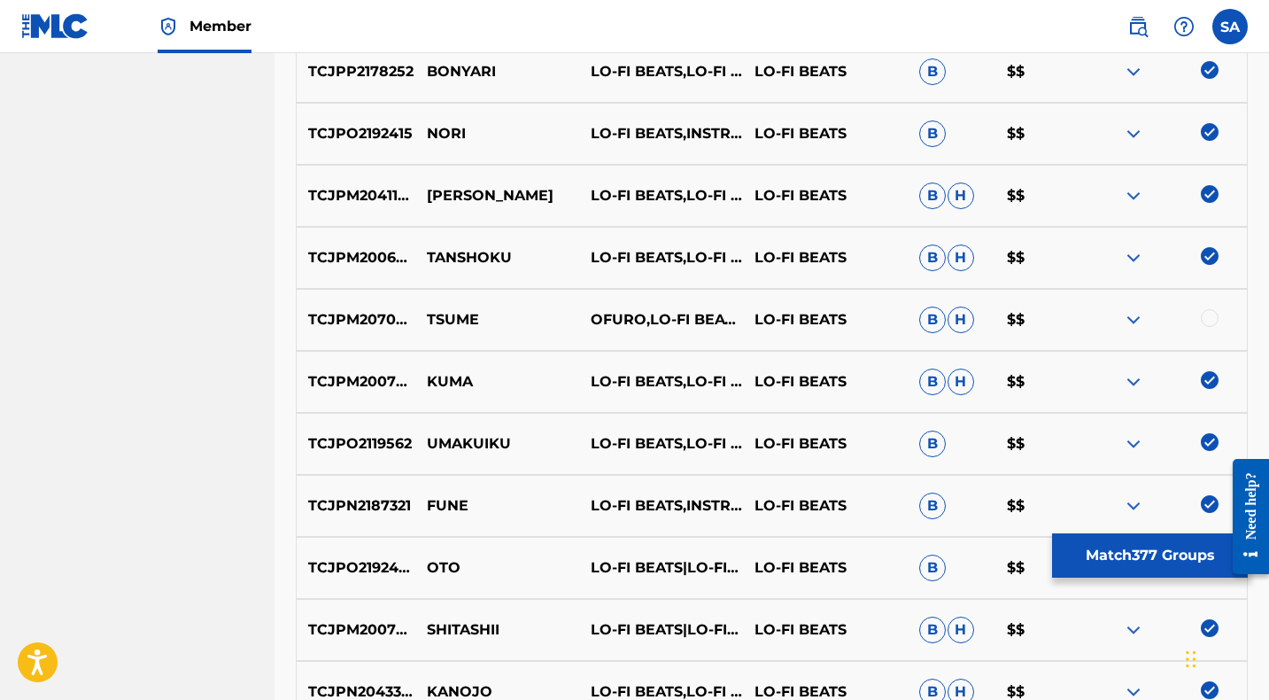
click at [1211, 315] on div at bounding box center [1210, 318] width 18 height 18
click at [437, 320] on p "TSUME" at bounding box center [497, 319] width 164 height 21
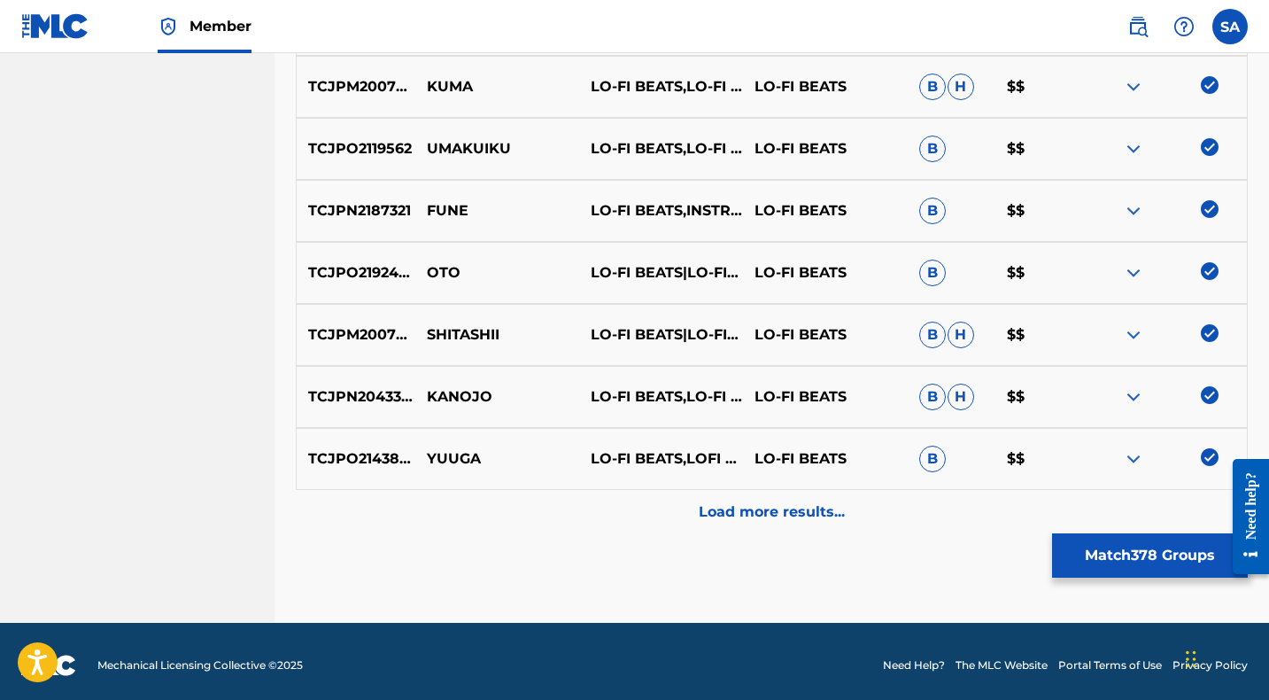
scroll to position [7149, 0]
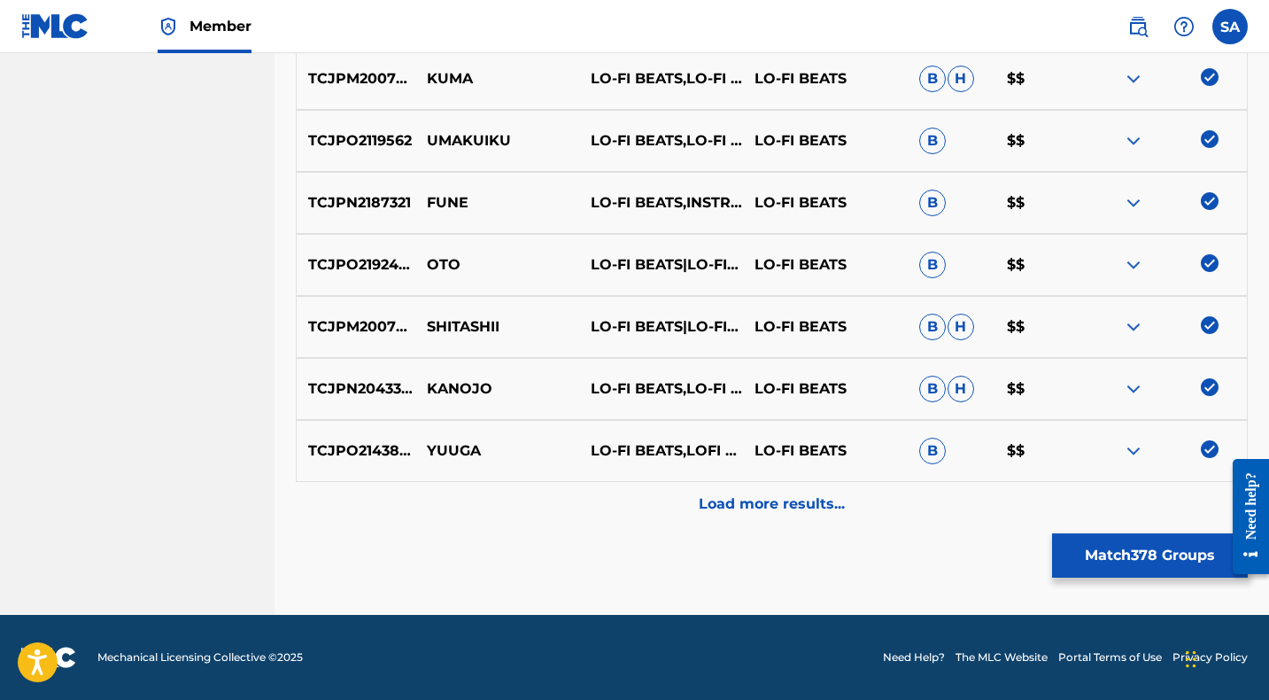
click at [599, 511] on div "Load more results..." at bounding box center [772, 504] width 952 height 44
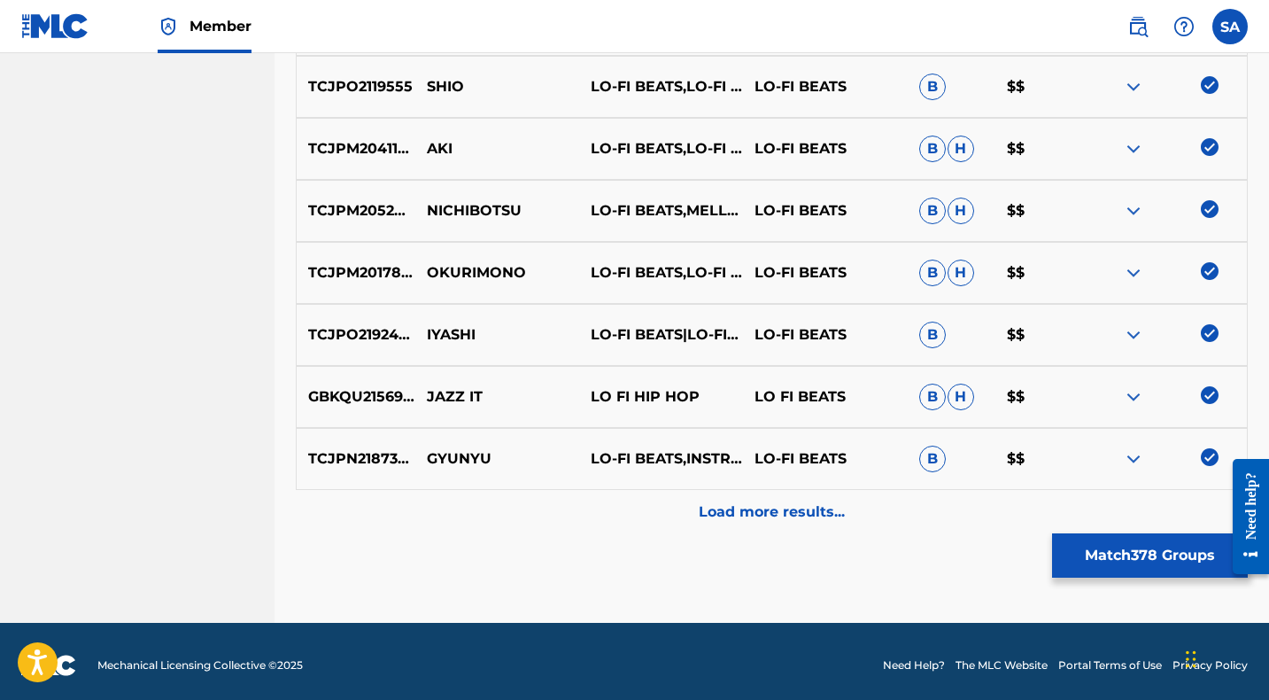
click at [599, 509] on div "Load more results..." at bounding box center [772, 512] width 952 height 44
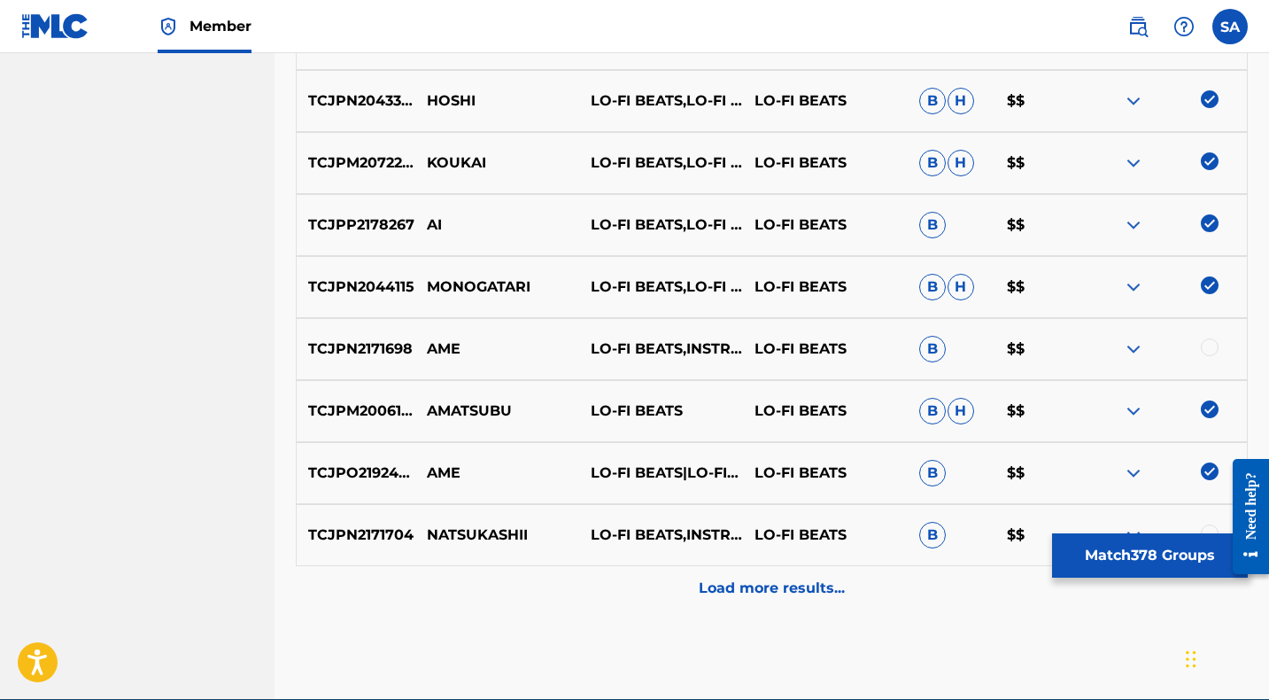
scroll to position [8309, 0]
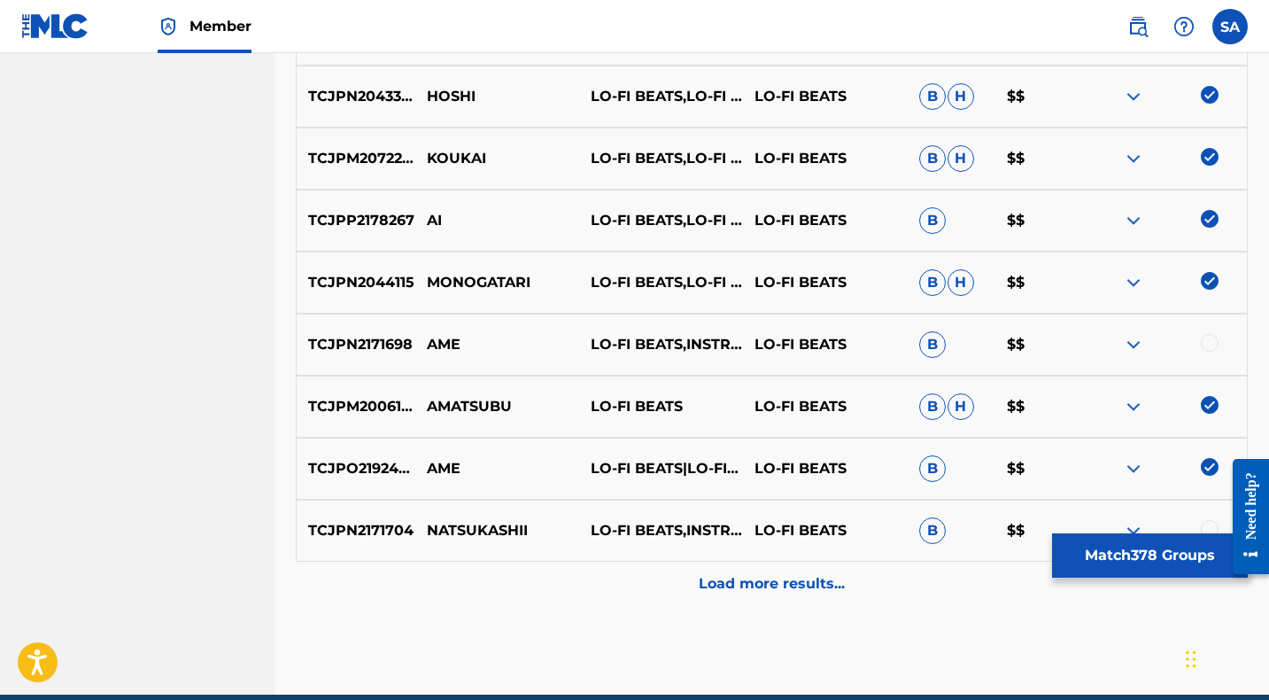
click at [1207, 339] on div at bounding box center [1210, 343] width 18 height 18
click at [438, 340] on p "AME" at bounding box center [497, 344] width 164 height 21
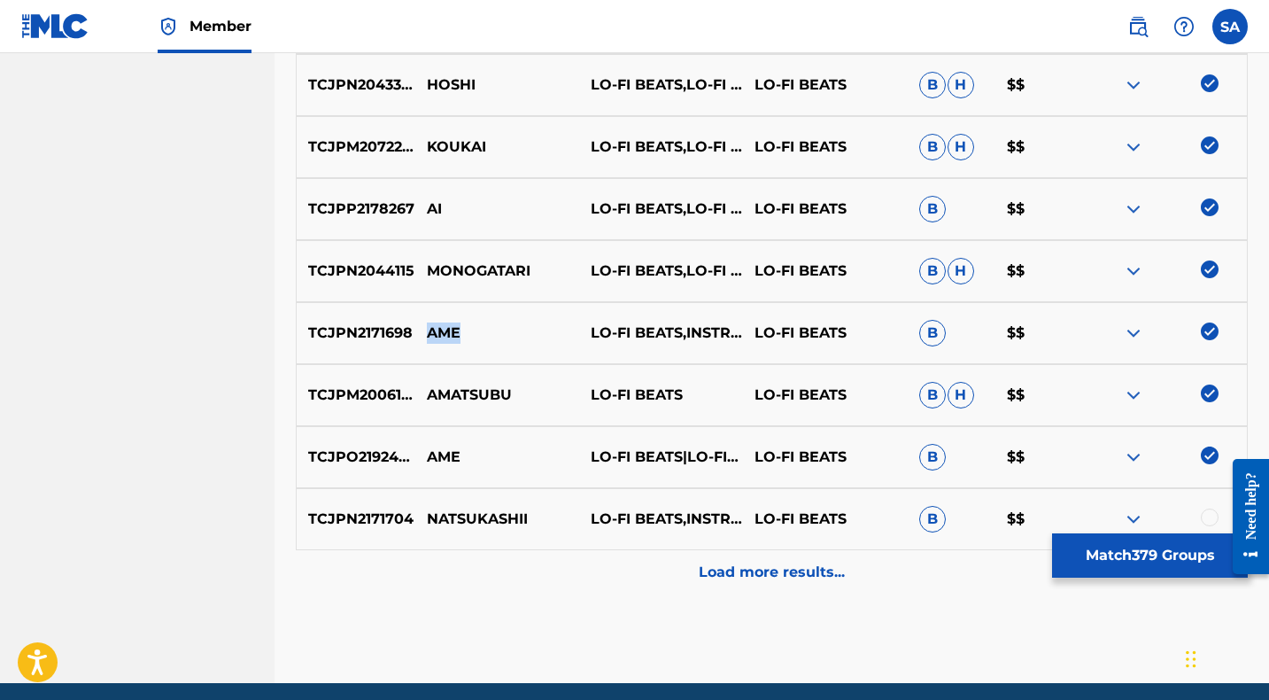
scroll to position [8389, 0]
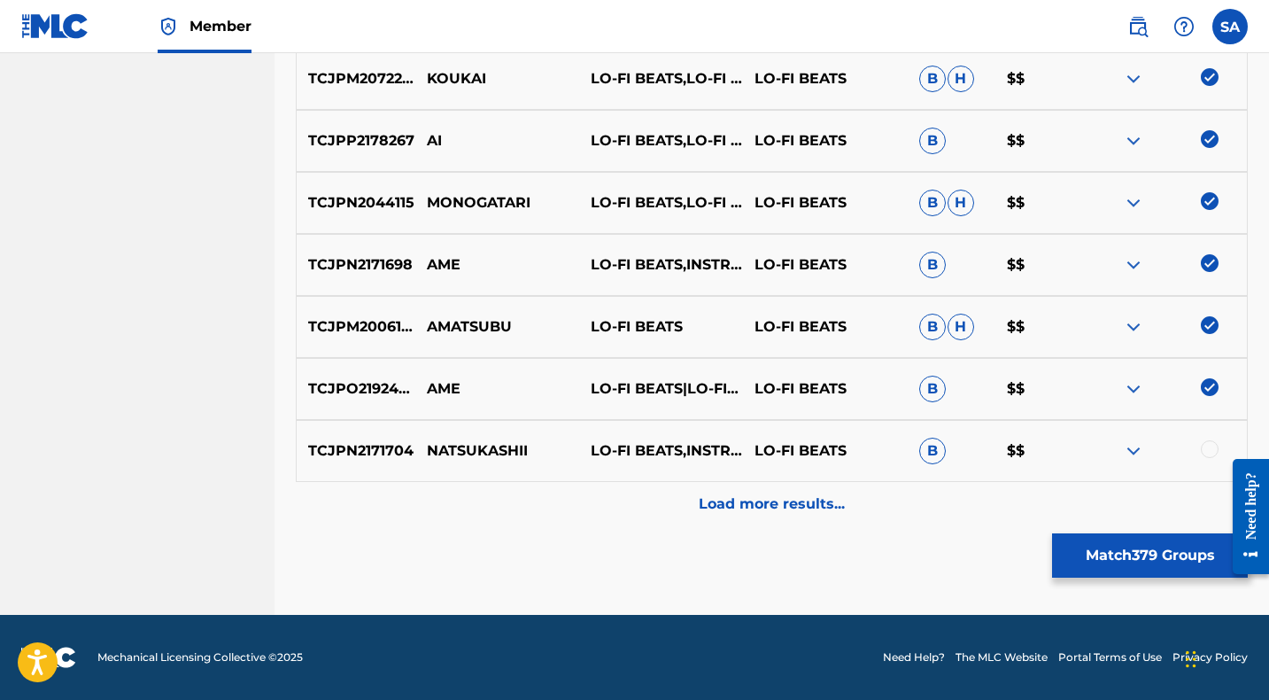
click at [1210, 445] on div at bounding box center [1210, 449] width 18 height 18
click at [483, 447] on p "NATSUKASHII" at bounding box center [497, 450] width 164 height 21
click at [629, 510] on div "Load more results..." at bounding box center [772, 504] width 952 height 44
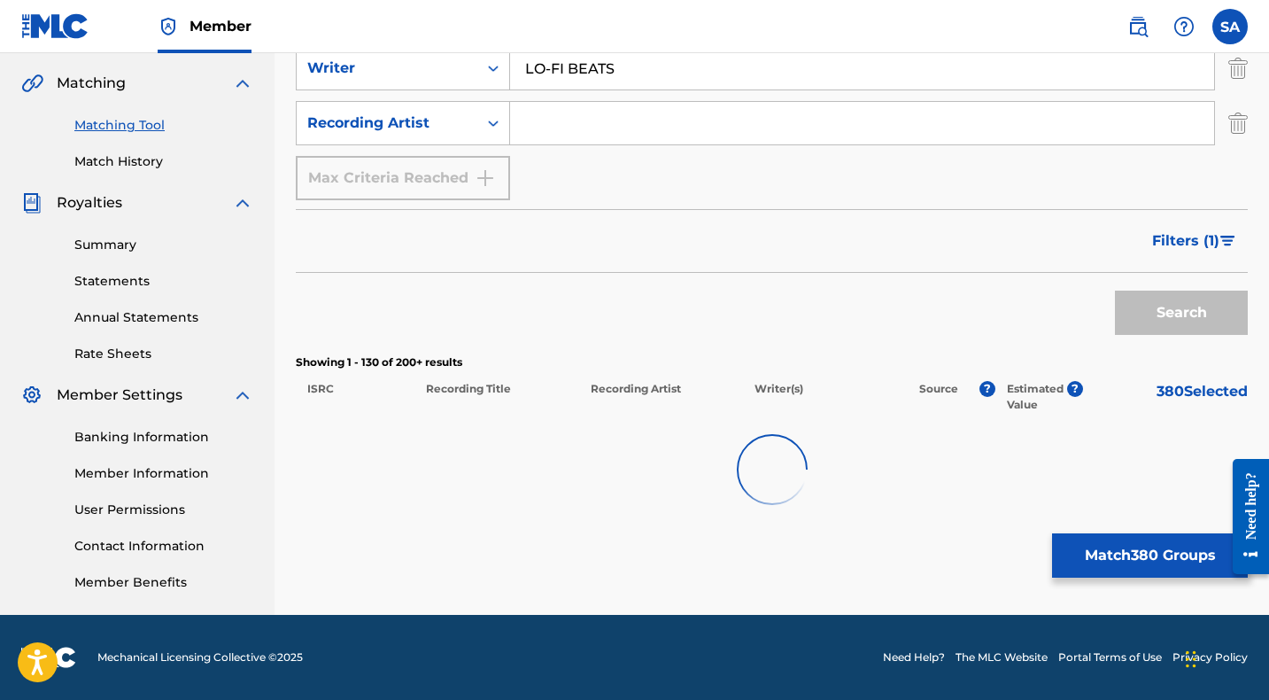
scroll to position [400, 0]
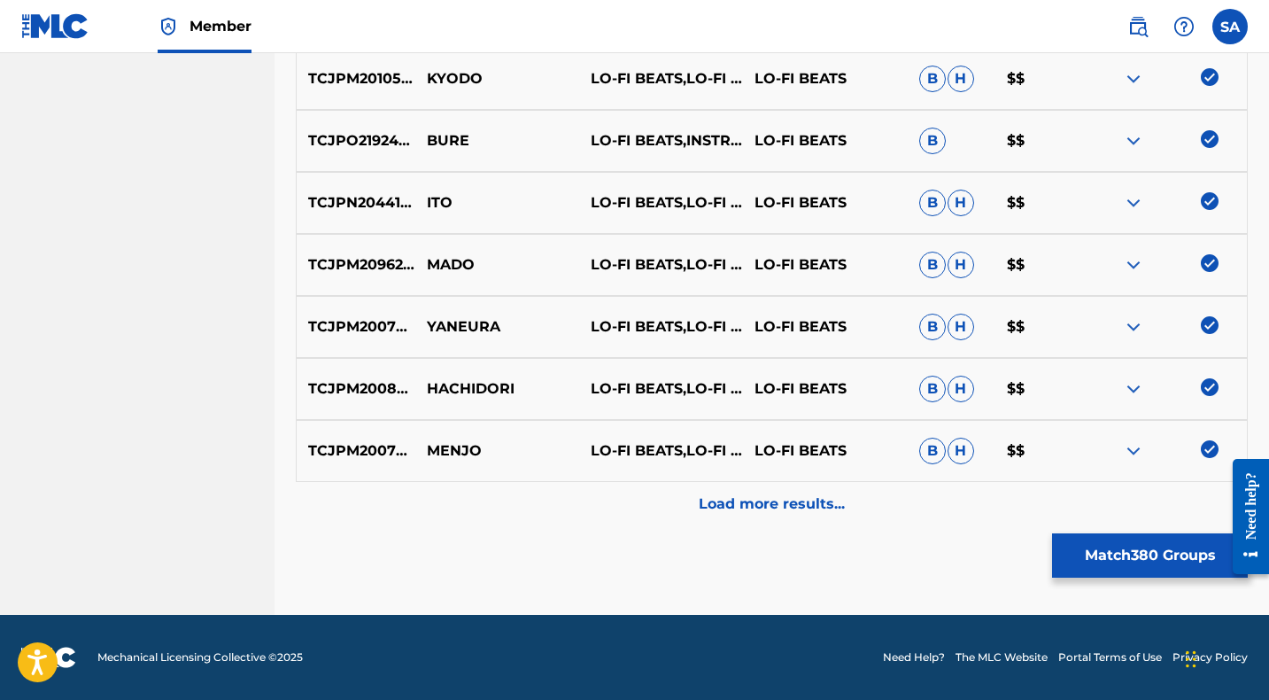
click at [622, 498] on div "Load more results..." at bounding box center [772, 504] width 952 height 44
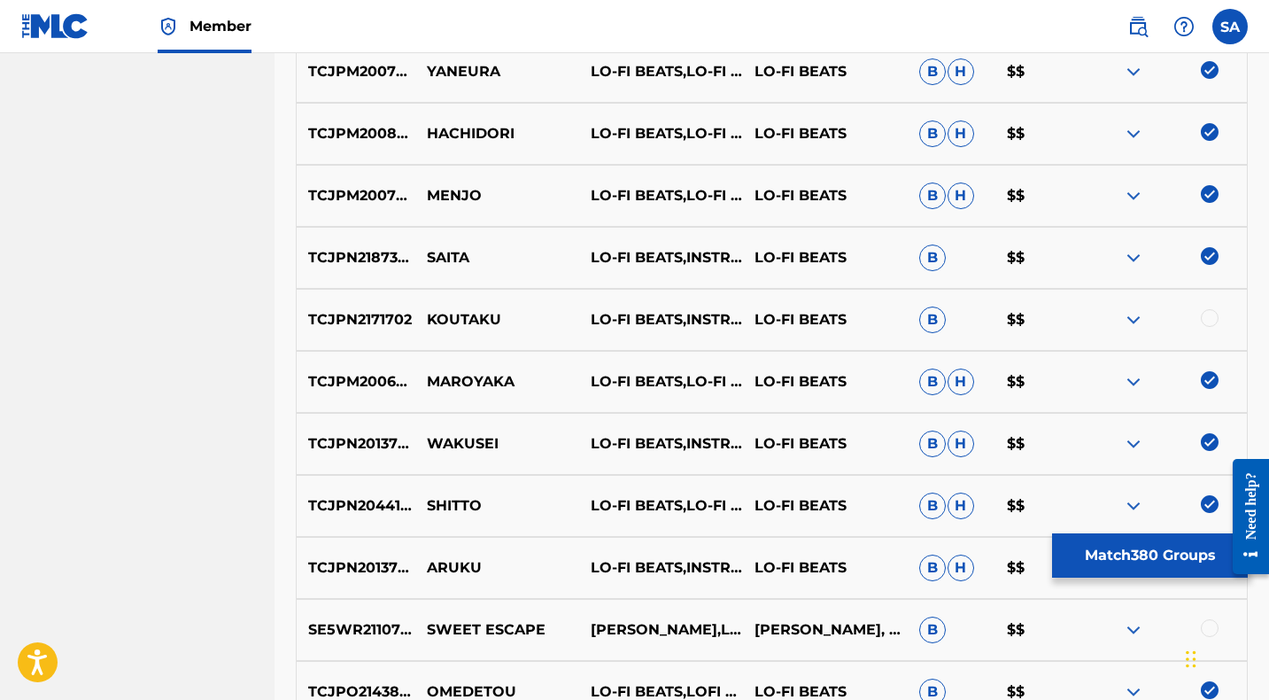
scroll to position [9268, 0]
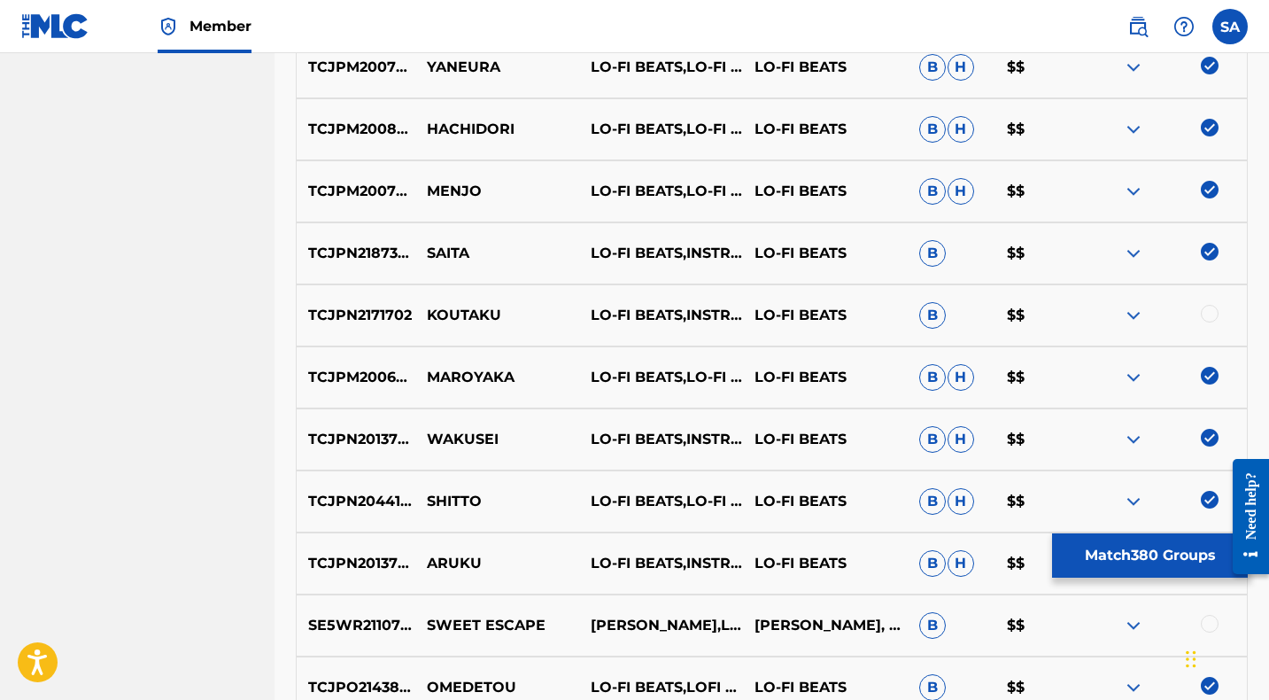
click at [1211, 308] on div at bounding box center [1210, 314] width 18 height 18
click at [437, 316] on p "KOUTAKU" at bounding box center [497, 315] width 164 height 21
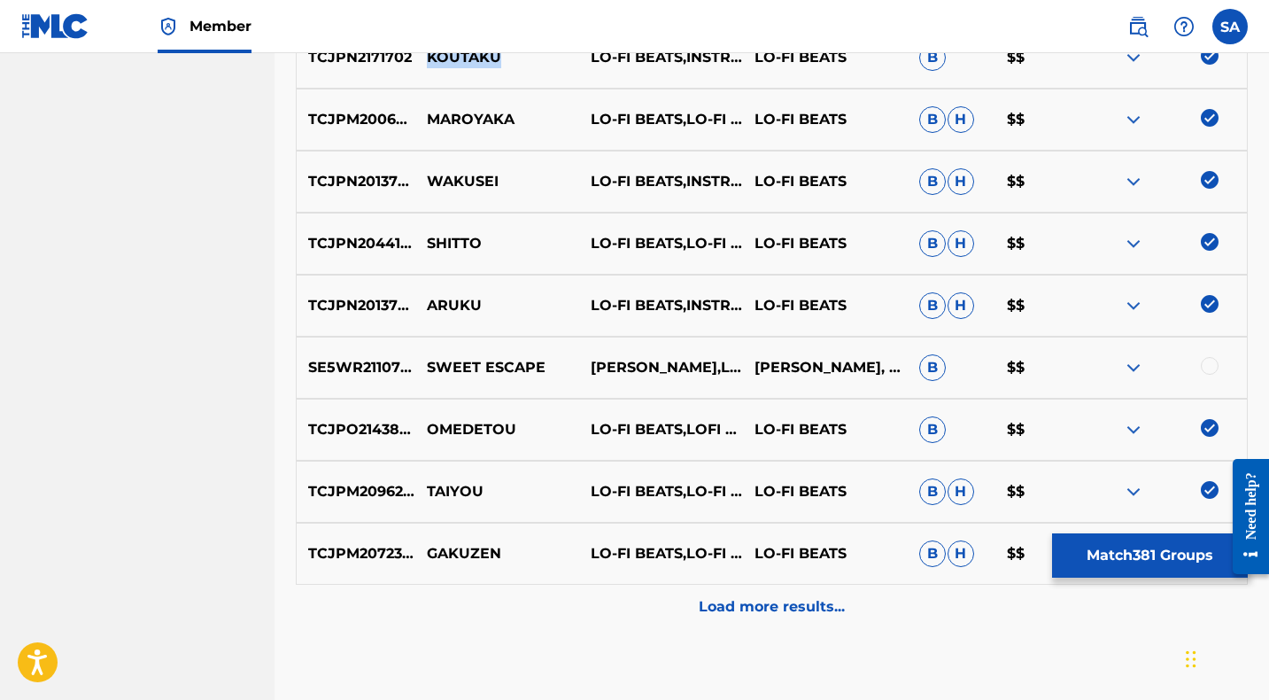
scroll to position [9531, 0]
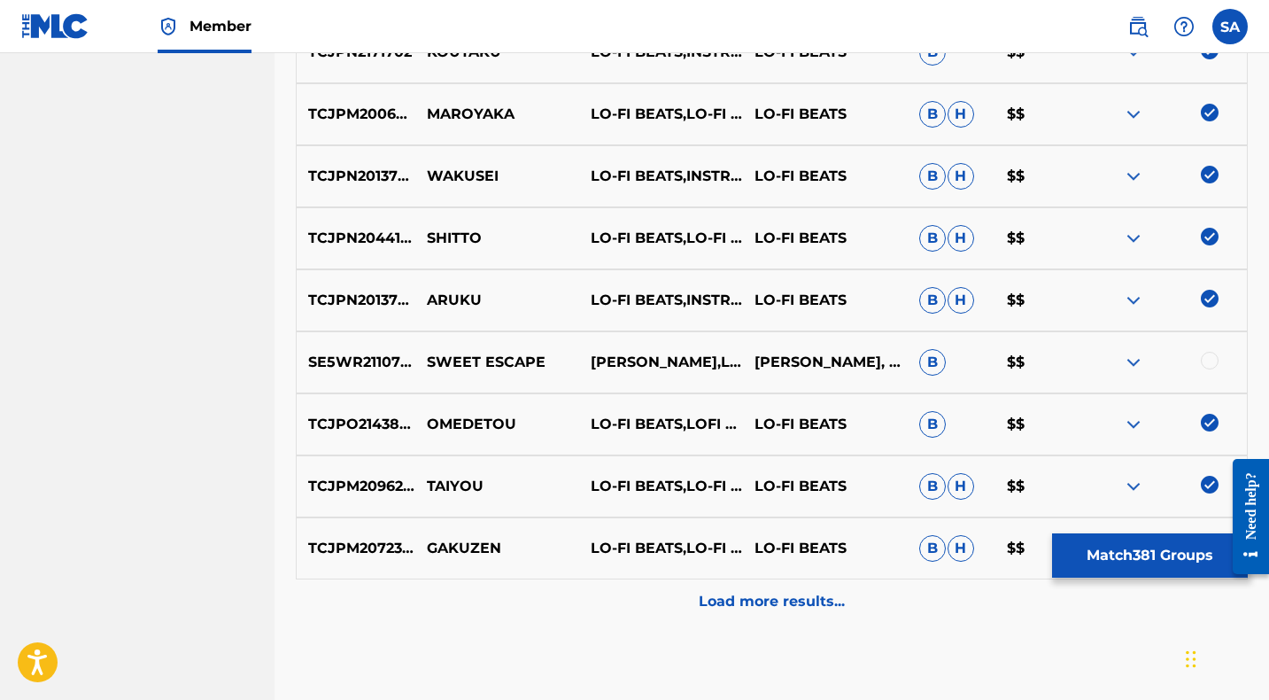
click at [1211, 359] on div at bounding box center [1210, 361] width 18 height 18
click at [639, 590] on div "Load more results..." at bounding box center [772, 601] width 952 height 44
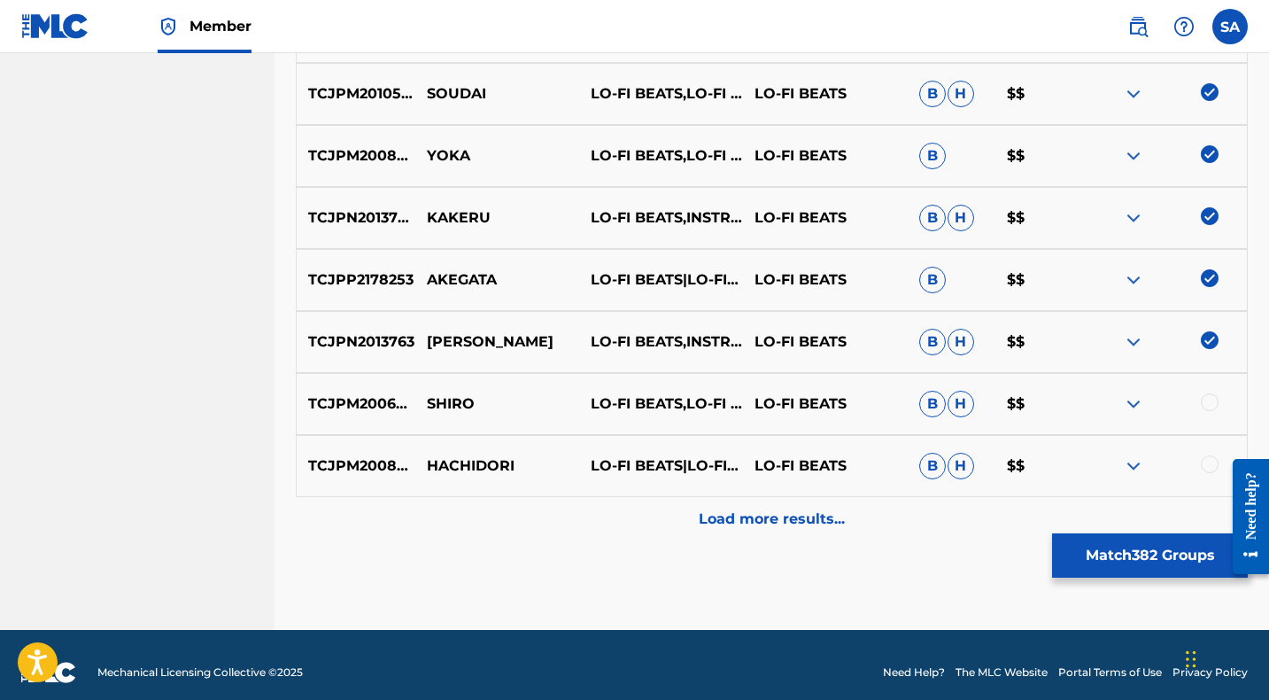
scroll to position [10248, 0]
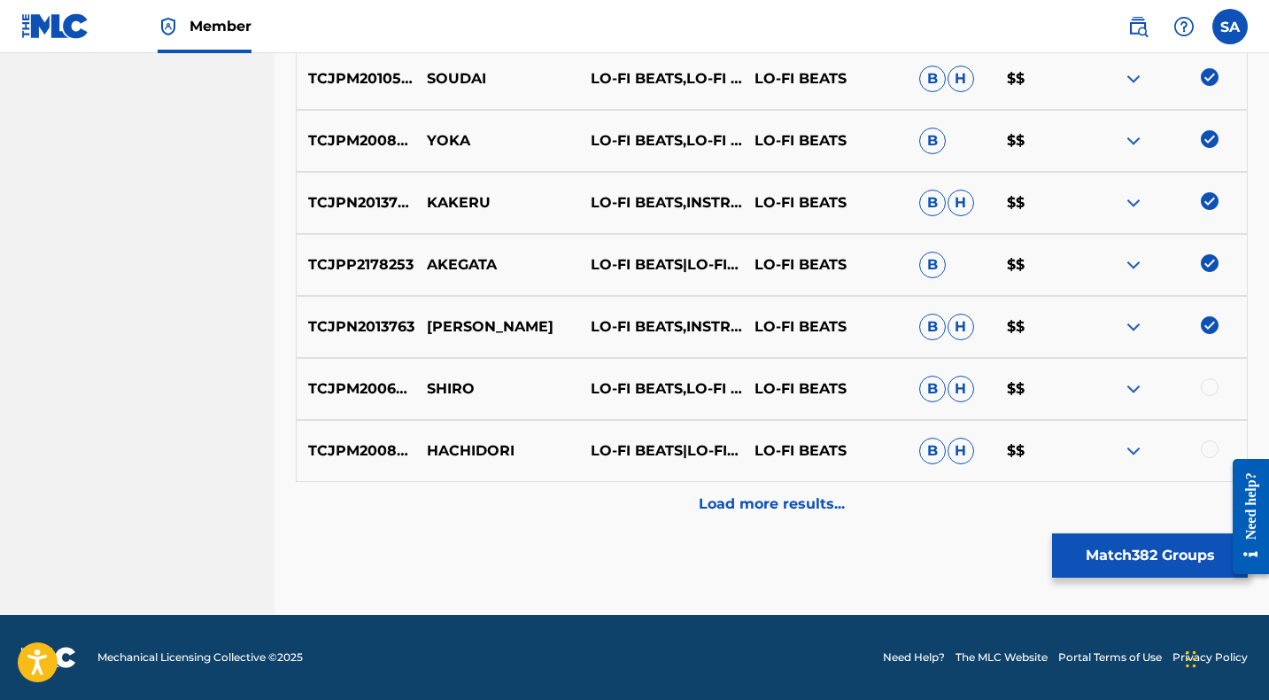
click at [1209, 384] on div at bounding box center [1210, 387] width 18 height 18
click at [447, 389] on p "SHIRO" at bounding box center [497, 388] width 164 height 21
click at [1208, 446] on div at bounding box center [1210, 449] width 18 height 18
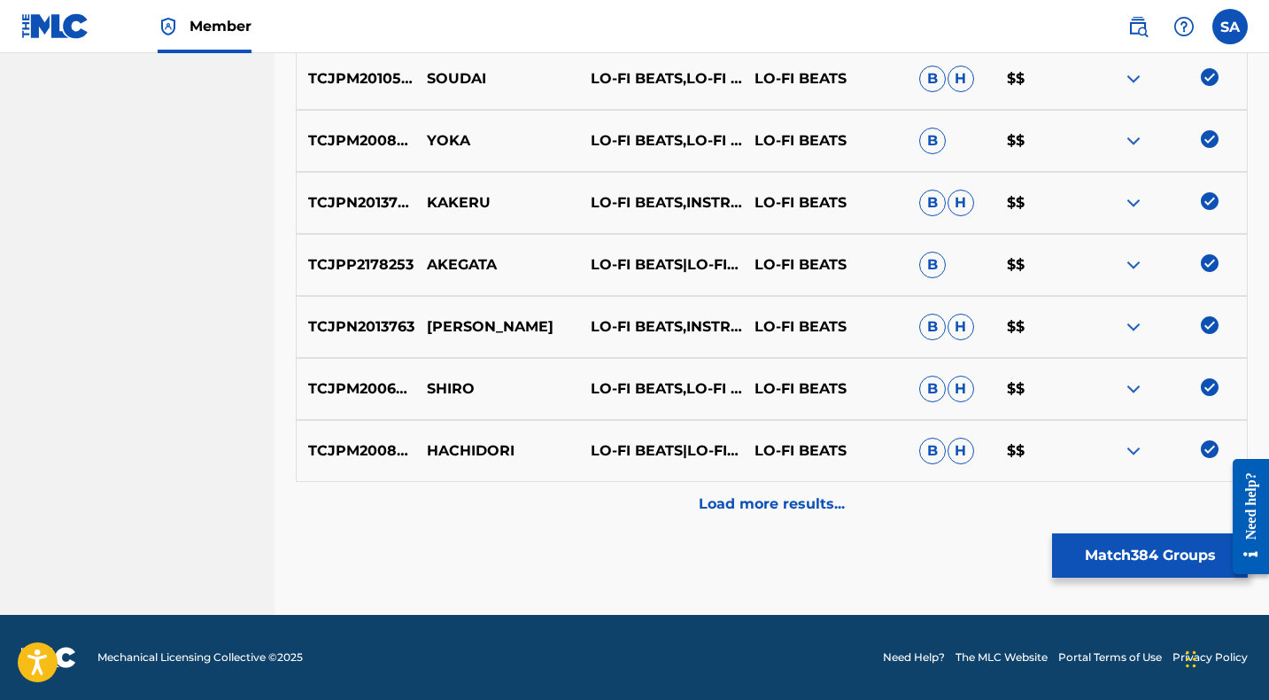
click at [459, 449] on p "HACHIDORI" at bounding box center [497, 450] width 164 height 21
click at [599, 501] on div "Load more results..." at bounding box center [772, 504] width 952 height 44
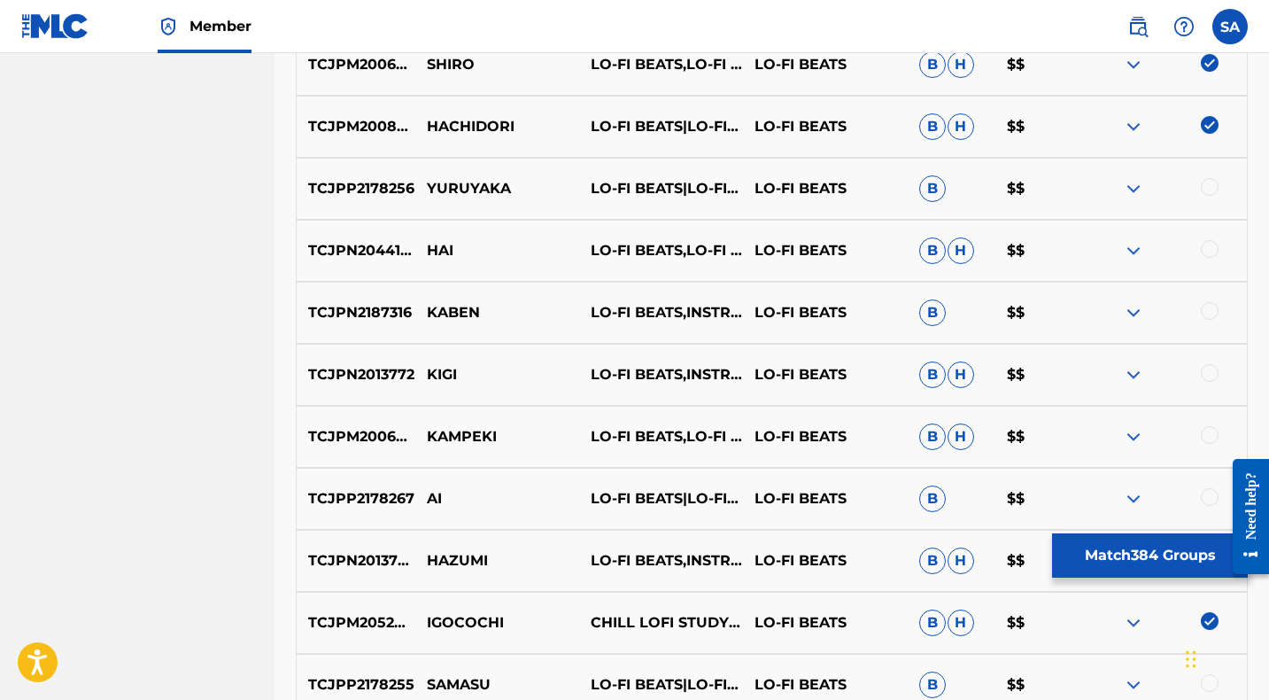
scroll to position [10574, 0]
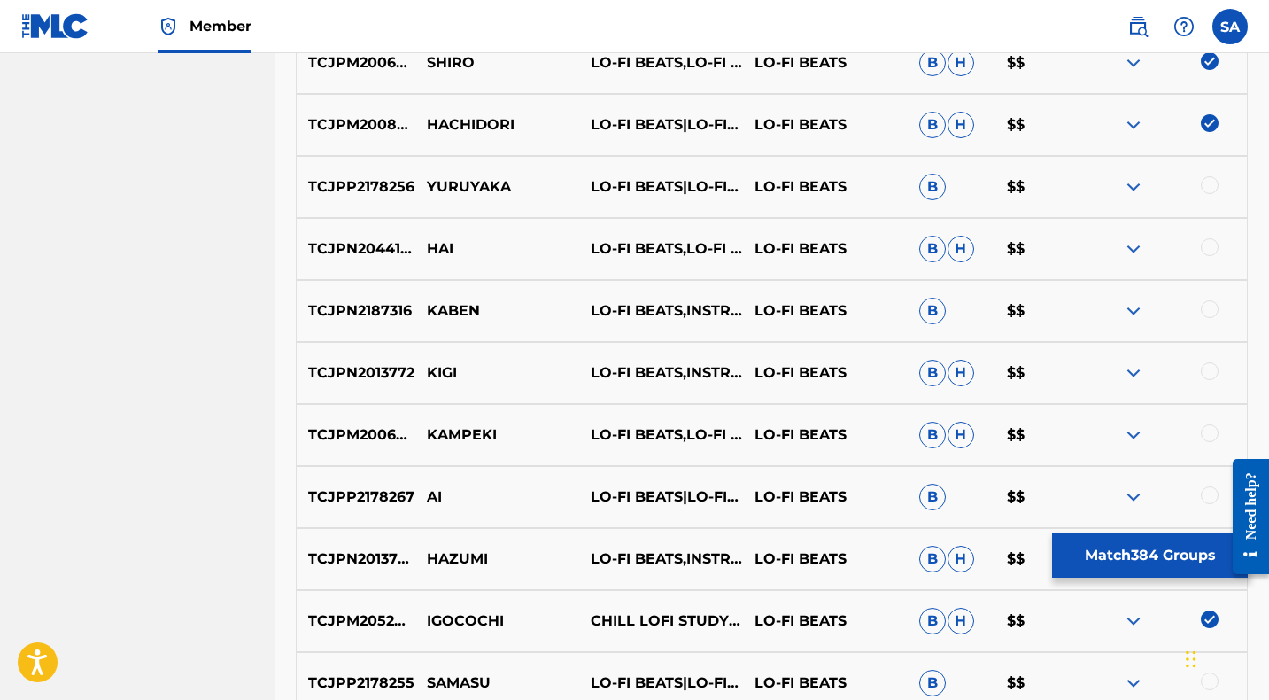
click at [1207, 183] on div at bounding box center [1210, 185] width 18 height 18
click at [446, 184] on p "YURUYAKA" at bounding box center [497, 186] width 164 height 21
click at [447, 184] on p "YURUYAKA" at bounding box center [497, 186] width 164 height 21
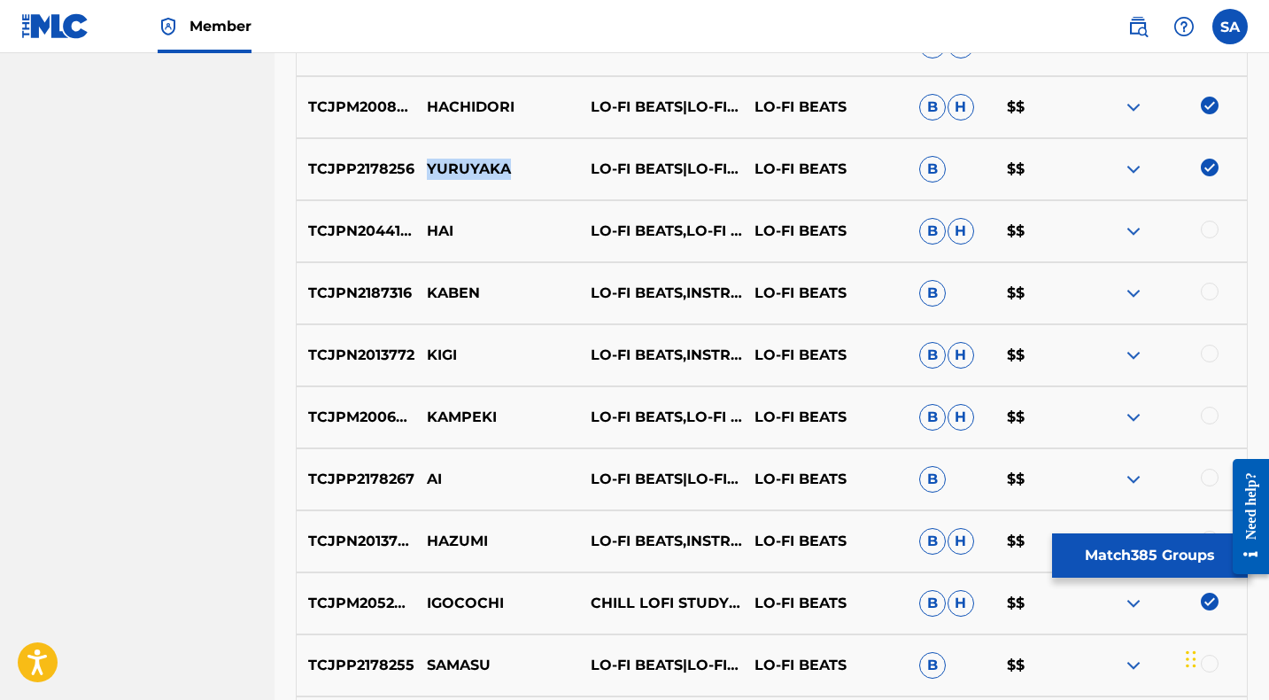
scroll to position [10590, 0]
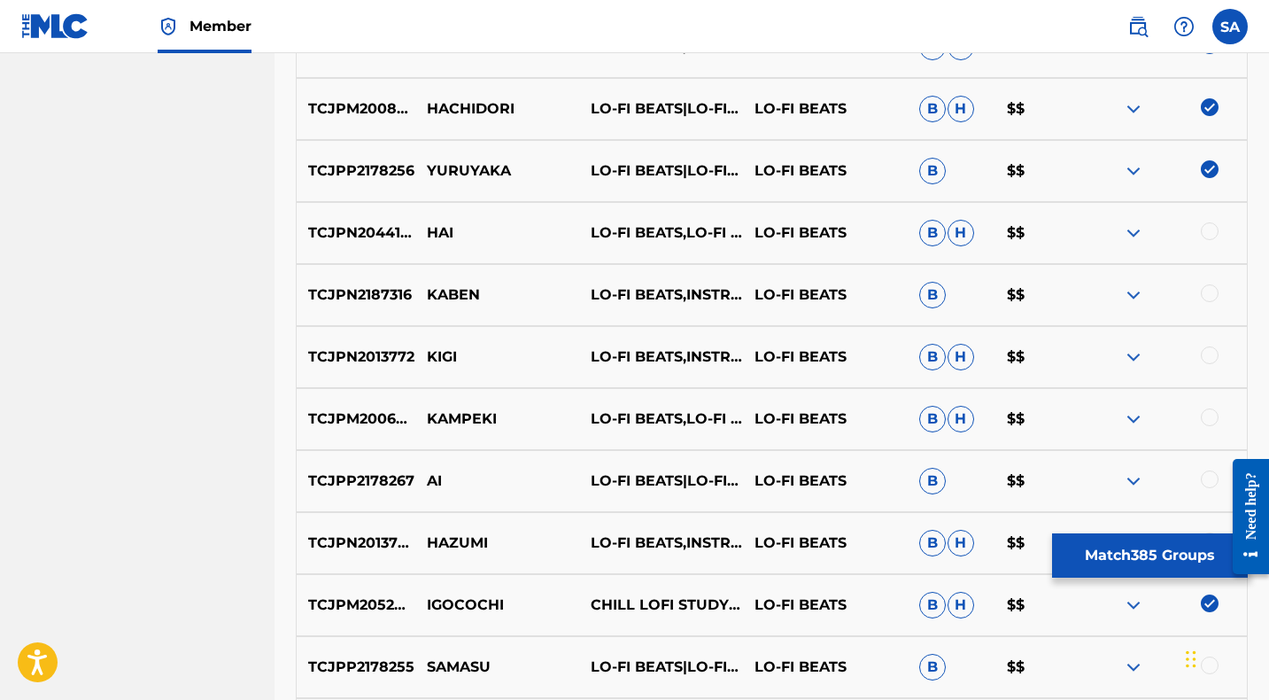
click at [1208, 227] on div at bounding box center [1210, 231] width 18 height 18
drag, startPoint x: 473, startPoint y: 224, endPoint x: 420, endPoint y: 225, distance: 53.1
click at [419, 225] on p "HAI" at bounding box center [497, 232] width 164 height 21
click at [1210, 289] on div at bounding box center [1210, 293] width 18 height 18
drag, startPoint x: 493, startPoint y: 292, endPoint x: 428, endPoint y: 290, distance: 65.5
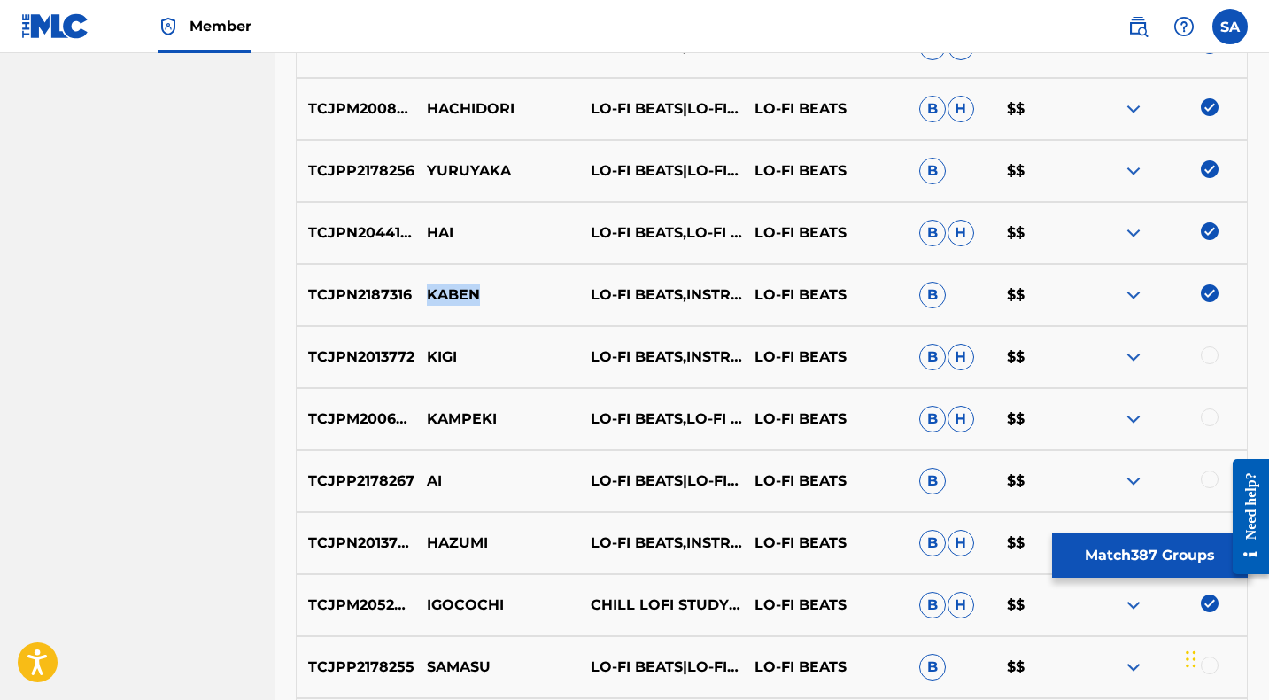
click at [428, 290] on p "KABEN" at bounding box center [497, 294] width 164 height 21
click at [1206, 352] on div at bounding box center [1210, 355] width 18 height 18
click at [438, 357] on p "KIGI" at bounding box center [497, 356] width 164 height 21
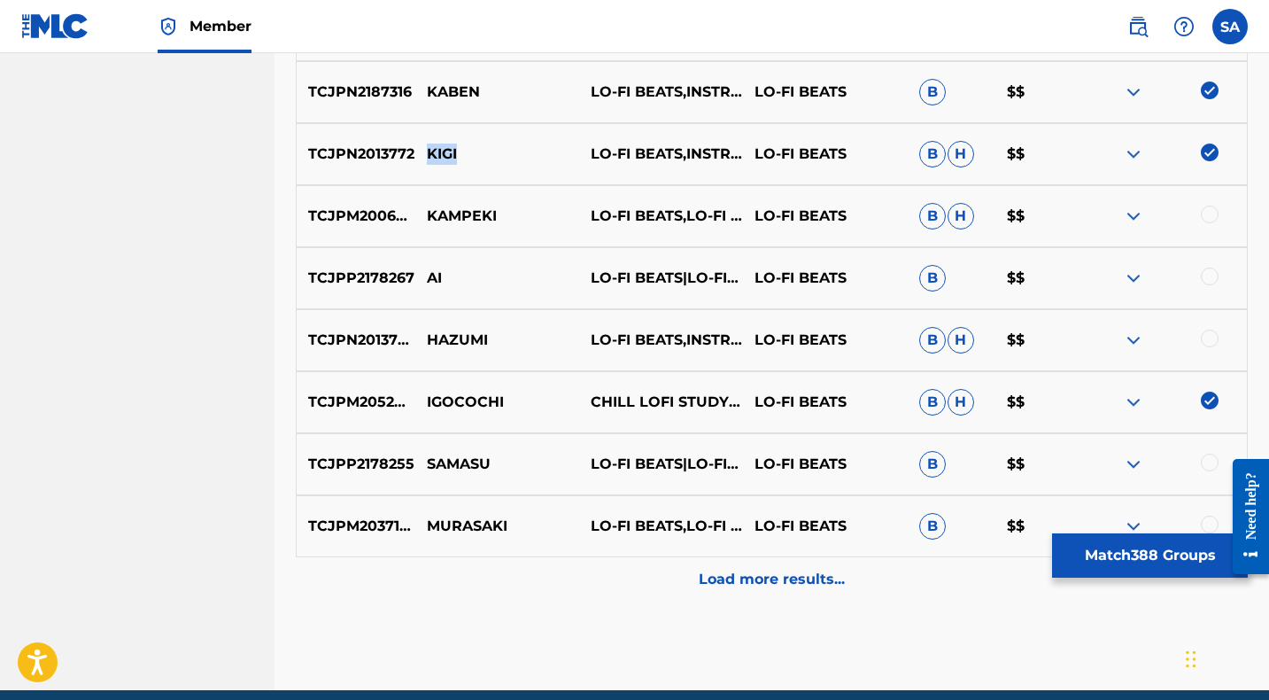
scroll to position [10794, 0]
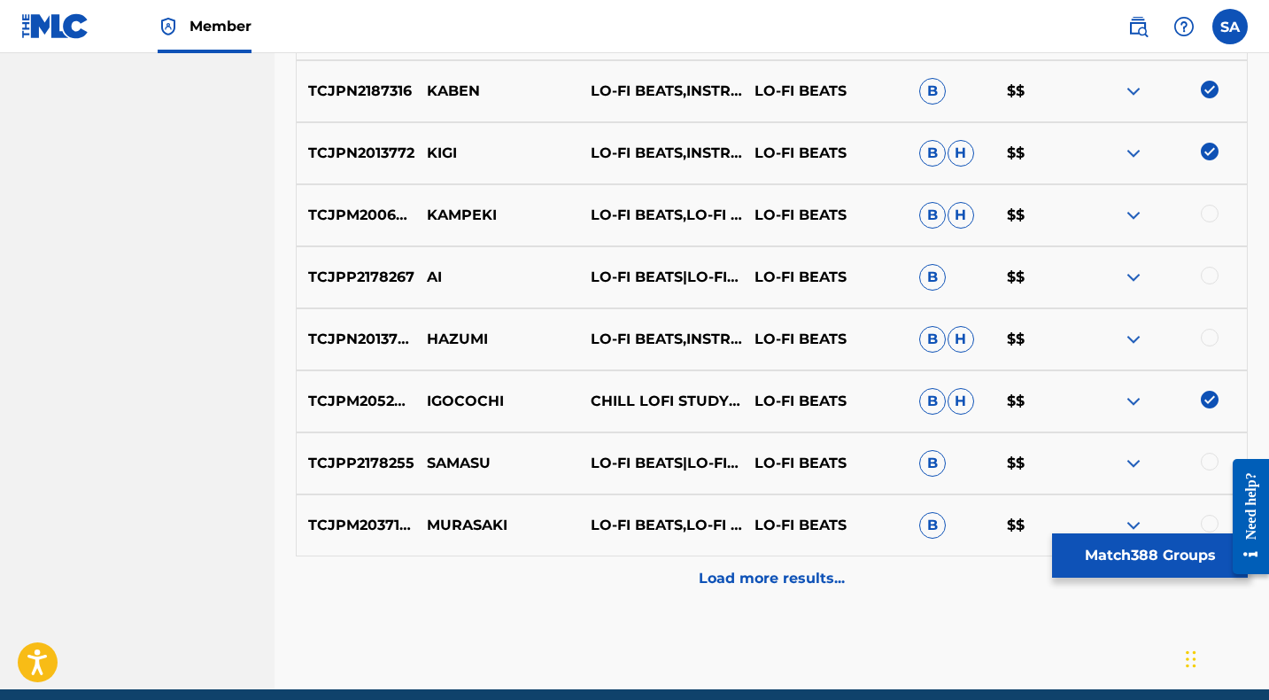
click at [1211, 213] on div at bounding box center [1210, 214] width 18 height 18
click at [449, 217] on p "KAMPEKI" at bounding box center [497, 215] width 164 height 21
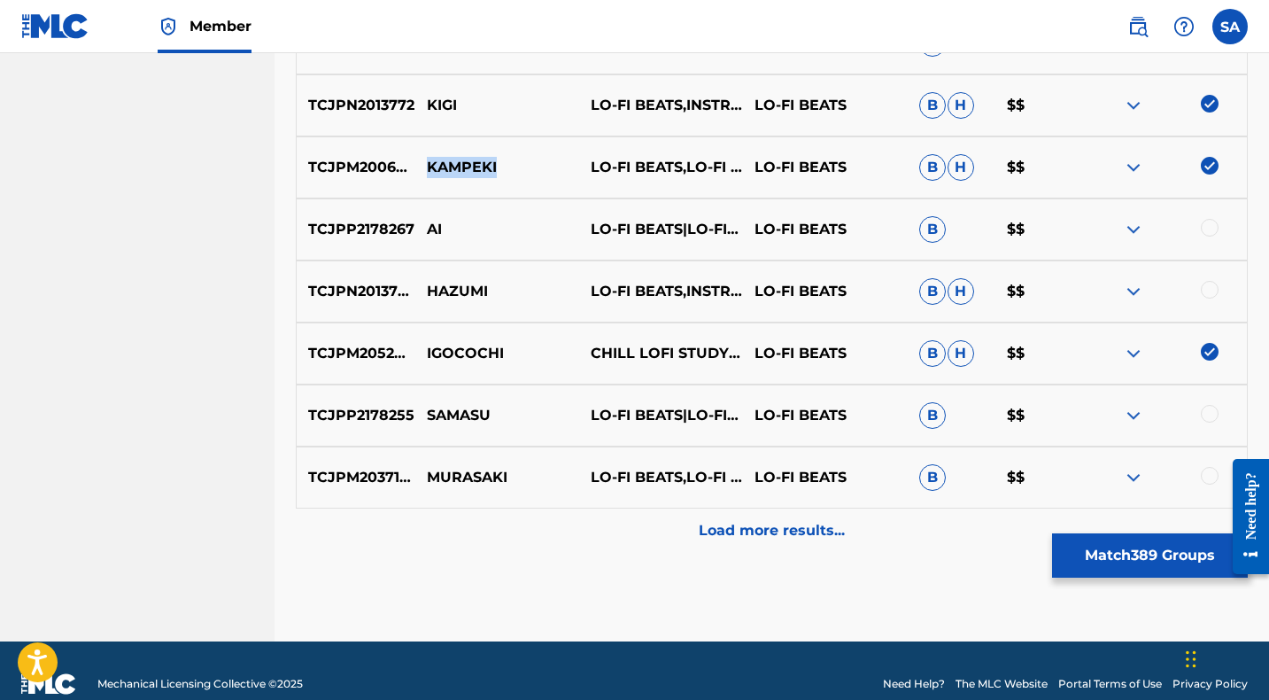
scroll to position [10843, 0]
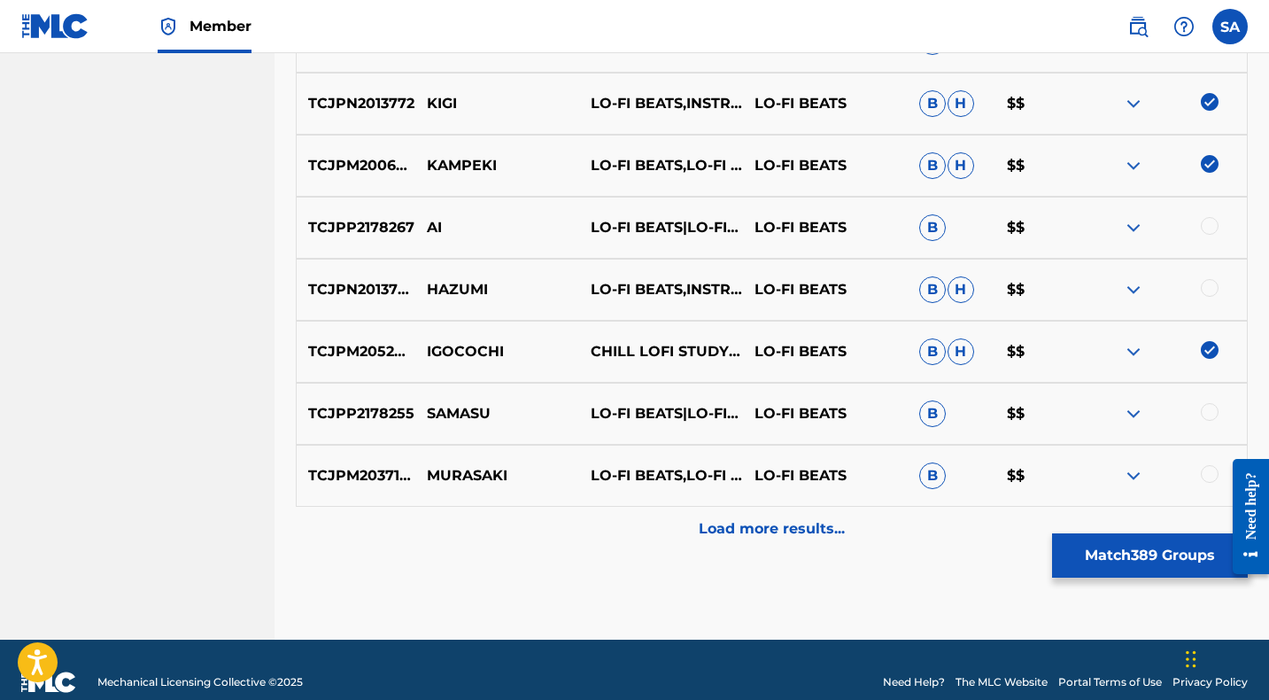
click at [1208, 222] on div at bounding box center [1210, 226] width 18 height 18
drag, startPoint x: 1208, startPoint y: 284, endPoint x: 1161, endPoint y: 287, distance: 47.0
click at [1208, 284] on div at bounding box center [1210, 288] width 18 height 18
click at [437, 290] on p "HAZUMI" at bounding box center [497, 289] width 164 height 21
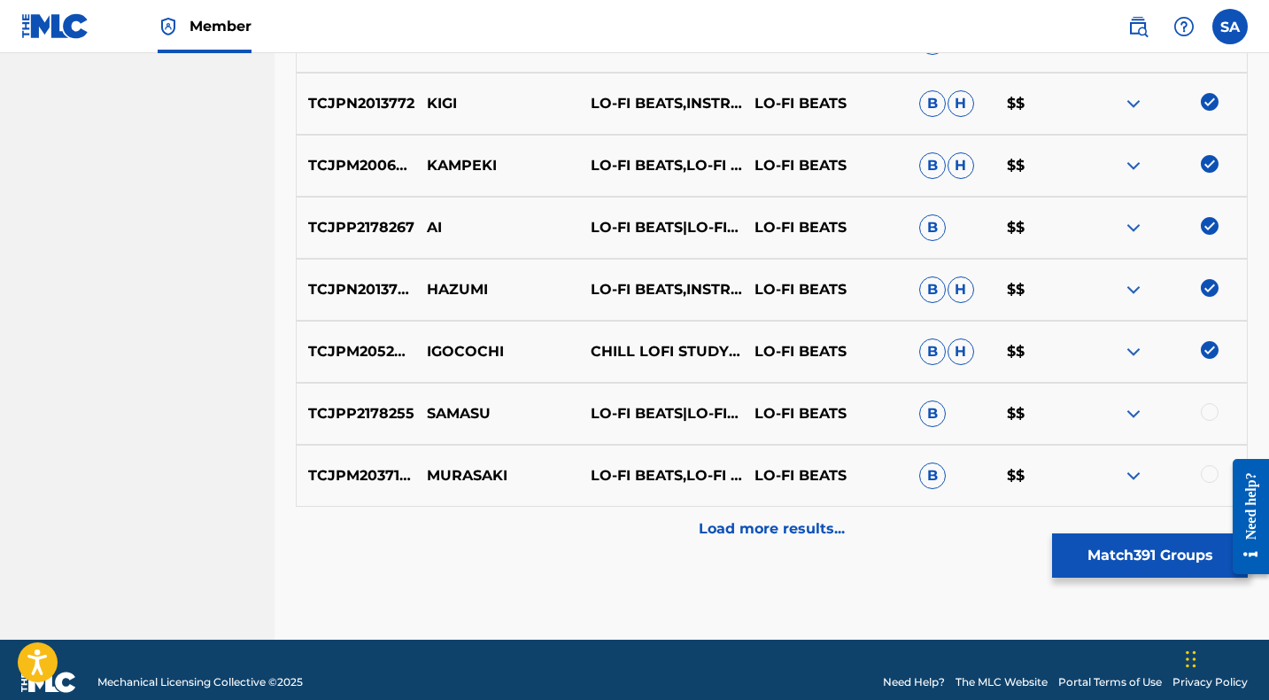
click at [1210, 407] on div at bounding box center [1210, 412] width 18 height 18
click at [462, 415] on p "SAMASU" at bounding box center [497, 413] width 164 height 21
click at [1210, 472] on div at bounding box center [1210, 474] width 18 height 18
click at [430, 480] on p "MURASAKI" at bounding box center [497, 475] width 164 height 21
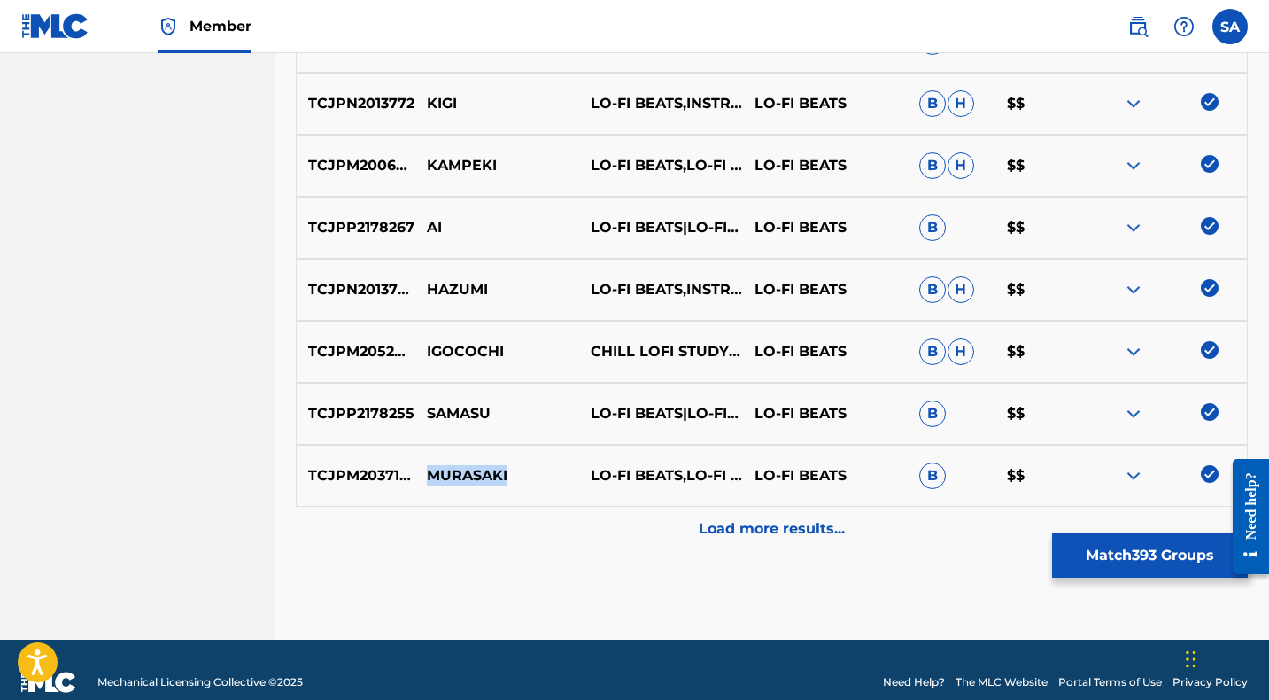
click at [430, 480] on p "MURASAKI" at bounding box center [497, 475] width 164 height 21
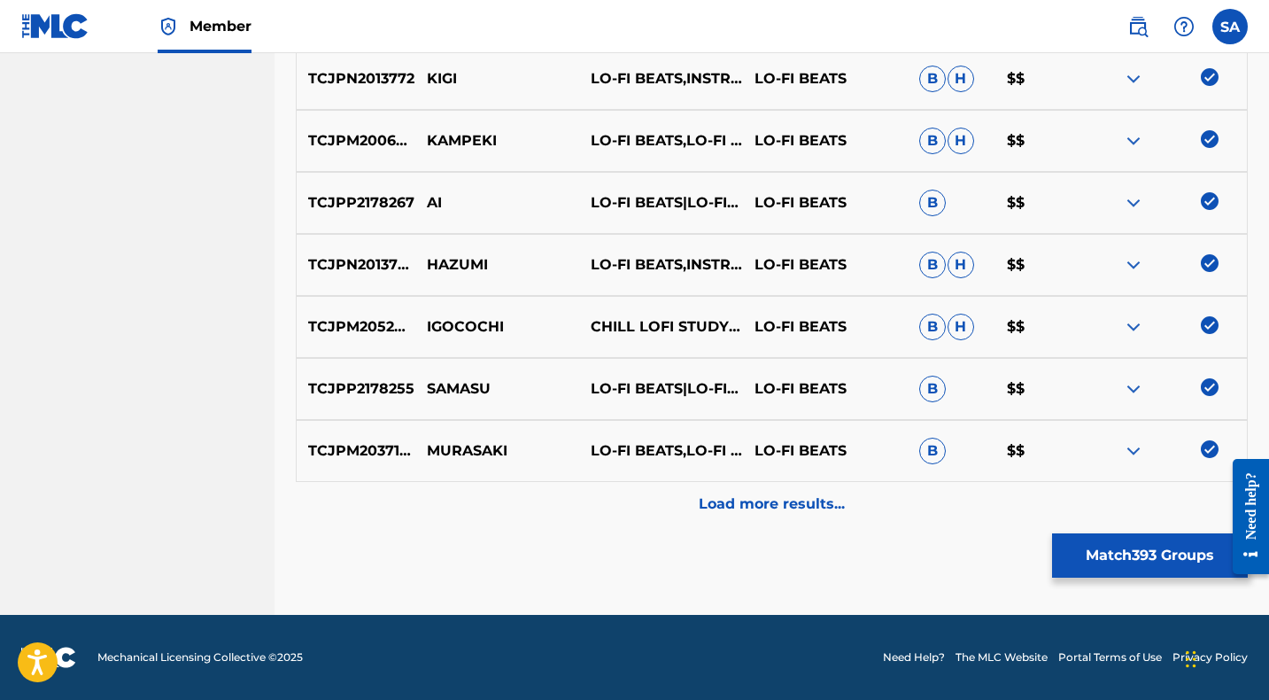
click at [631, 515] on div "Load more results..." at bounding box center [772, 504] width 952 height 44
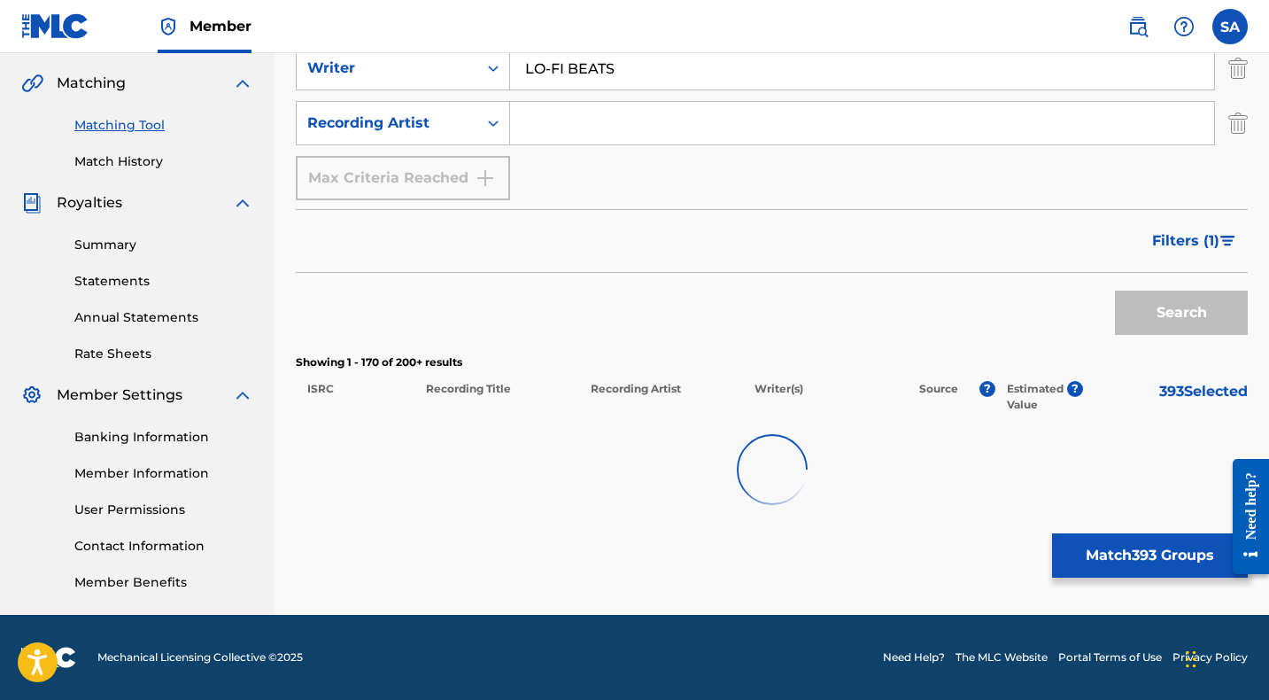
scroll to position [400, 0]
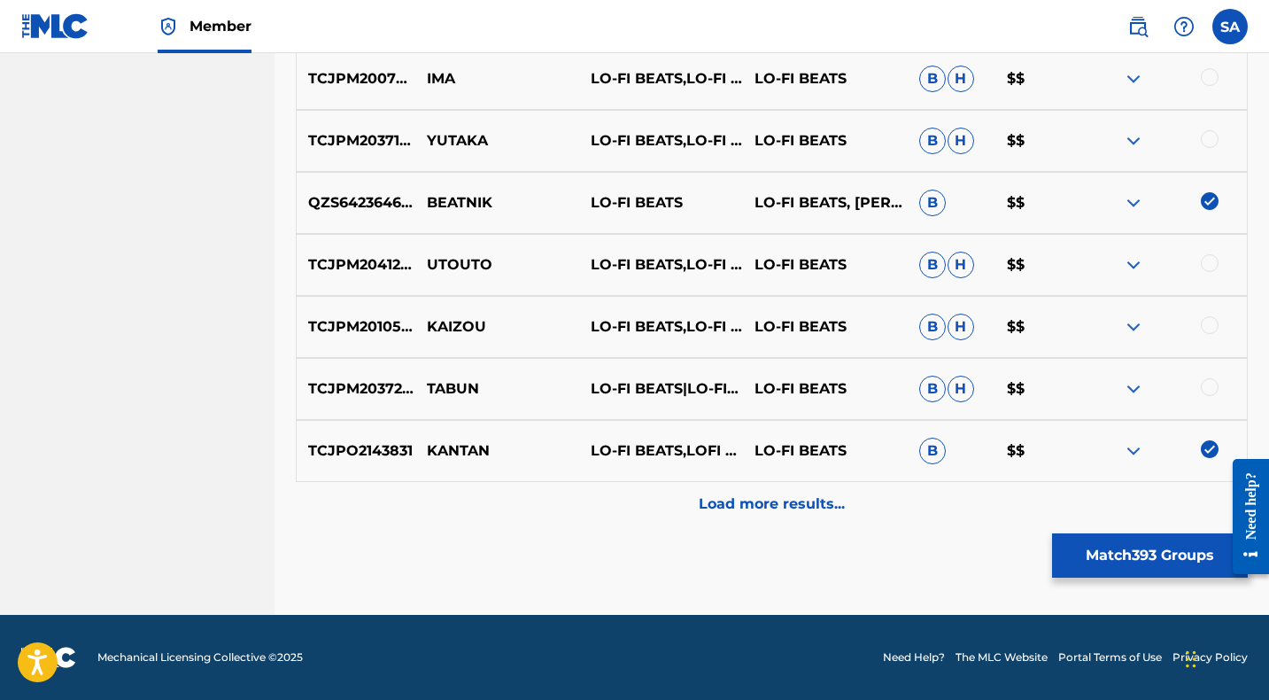
click at [637, 498] on div "Load more results..." at bounding box center [772, 504] width 952 height 44
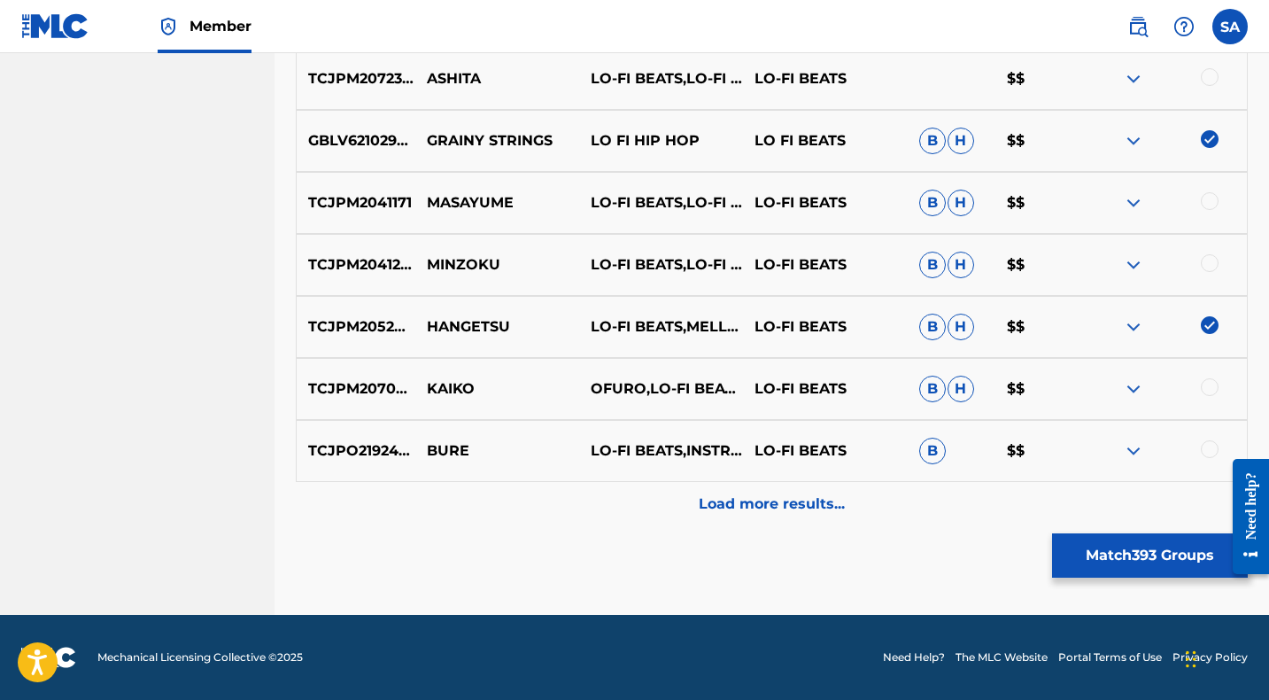
click at [633, 502] on div "Load more results..." at bounding box center [772, 504] width 952 height 44
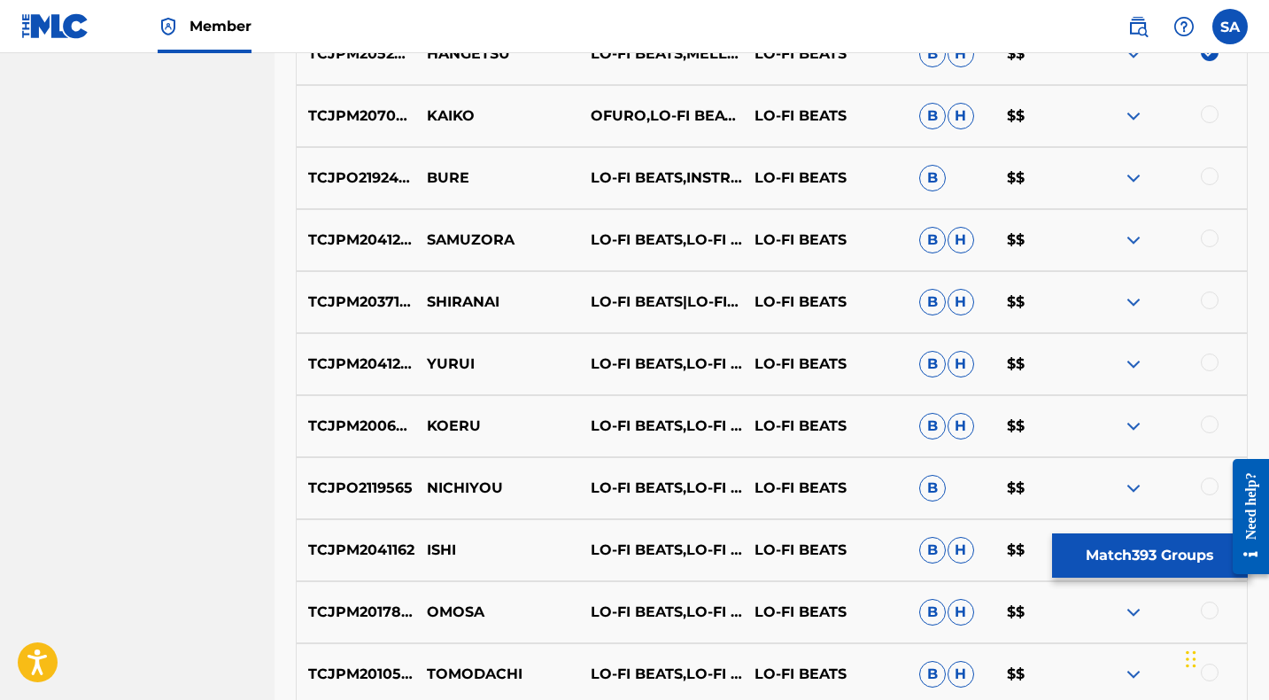
scroll to position [12683, 0]
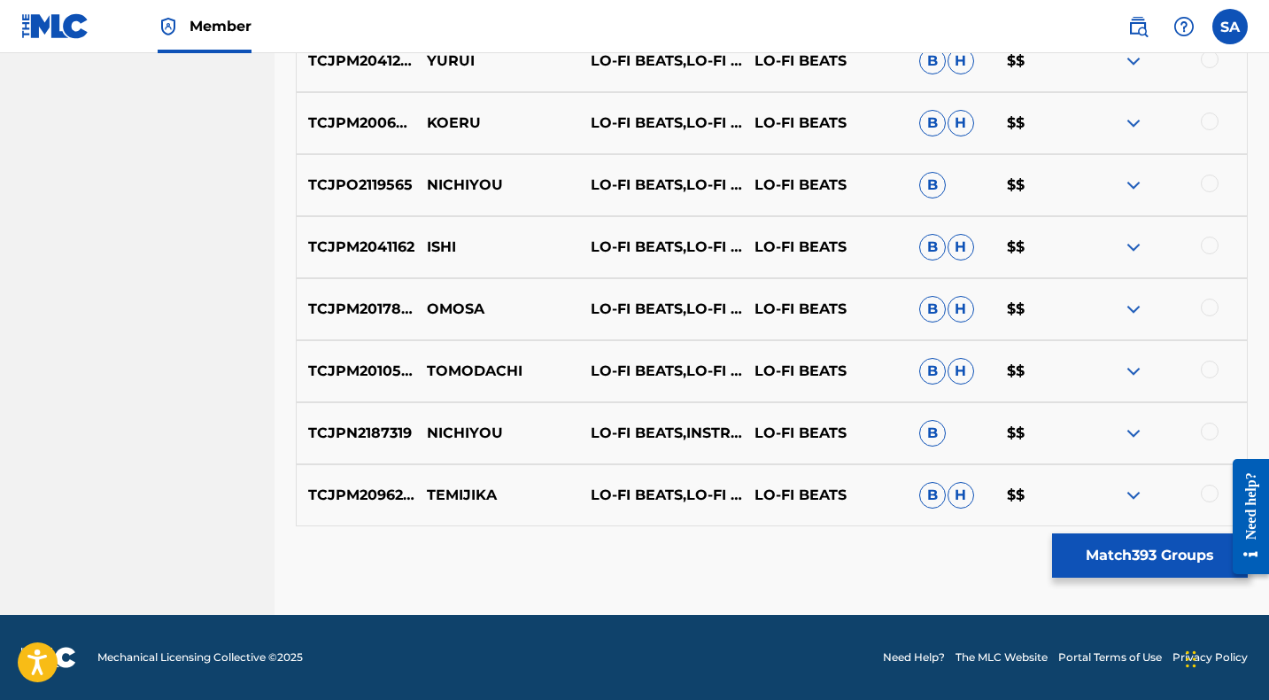
drag, startPoint x: 1206, startPoint y: 490, endPoint x: 826, endPoint y: 495, distance: 379.9
click at [1206, 490] on div at bounding box center [1210, 493] width 18 height 18
click at [462, 493] on p "TEMIJIKA" at bounding box center [497, 494] width 164 height 21
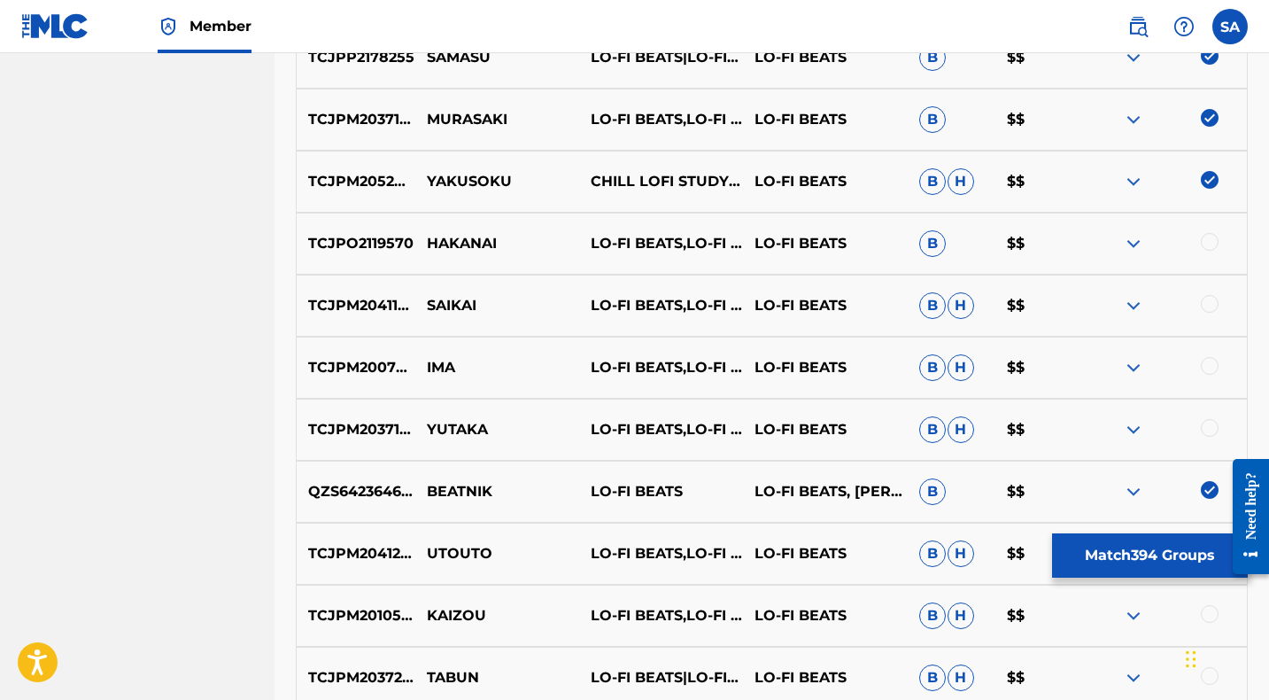
scroll to position [11201, 0]
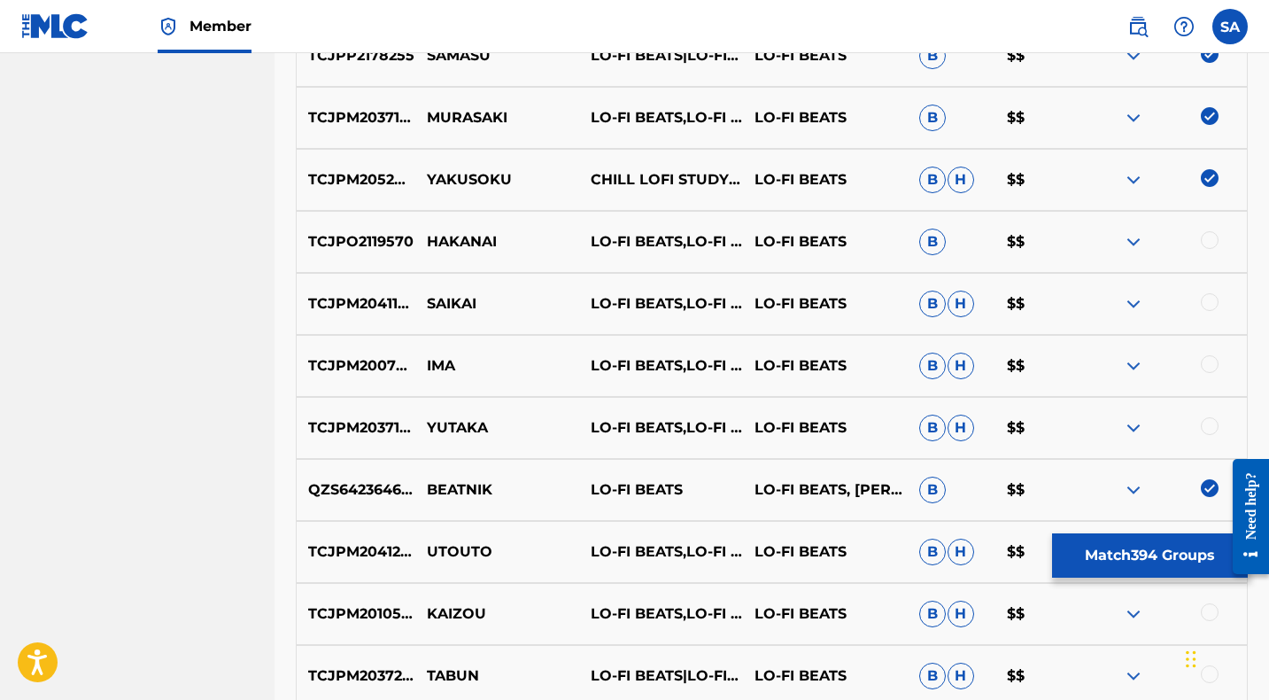
click at [1210, 237] on div at bounding box center [1210, 240] width 18 height 18
click at [460, 238] on p "HAKANAI" at bounding box center [497, 241] width 164 height 21
drag, startPoint x: 1210, startPoint y: 300, endPoint x: 1181, endPoint y: 301, distance: 29.2
click at [1210, 300] on div at bounding box center [1210, 302] width 18 height 18
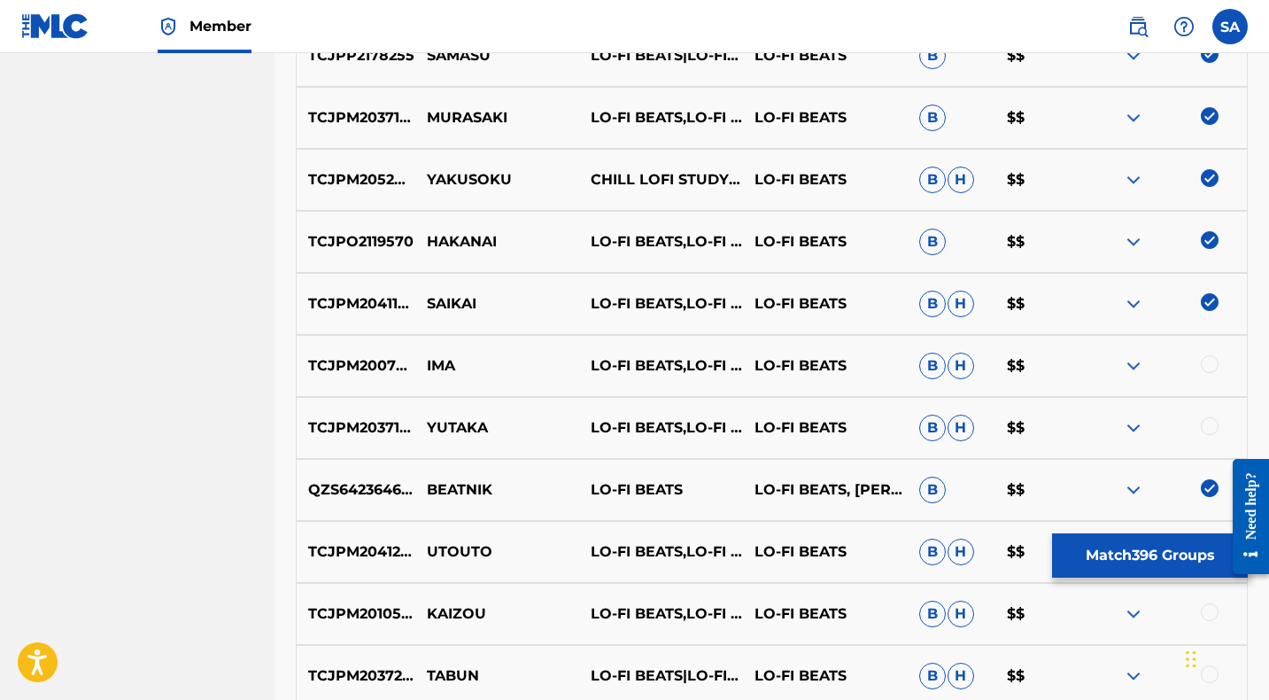
click at [437, 305] on p "SAIKAI" at bounding box center [497, 303] width 164 height 21
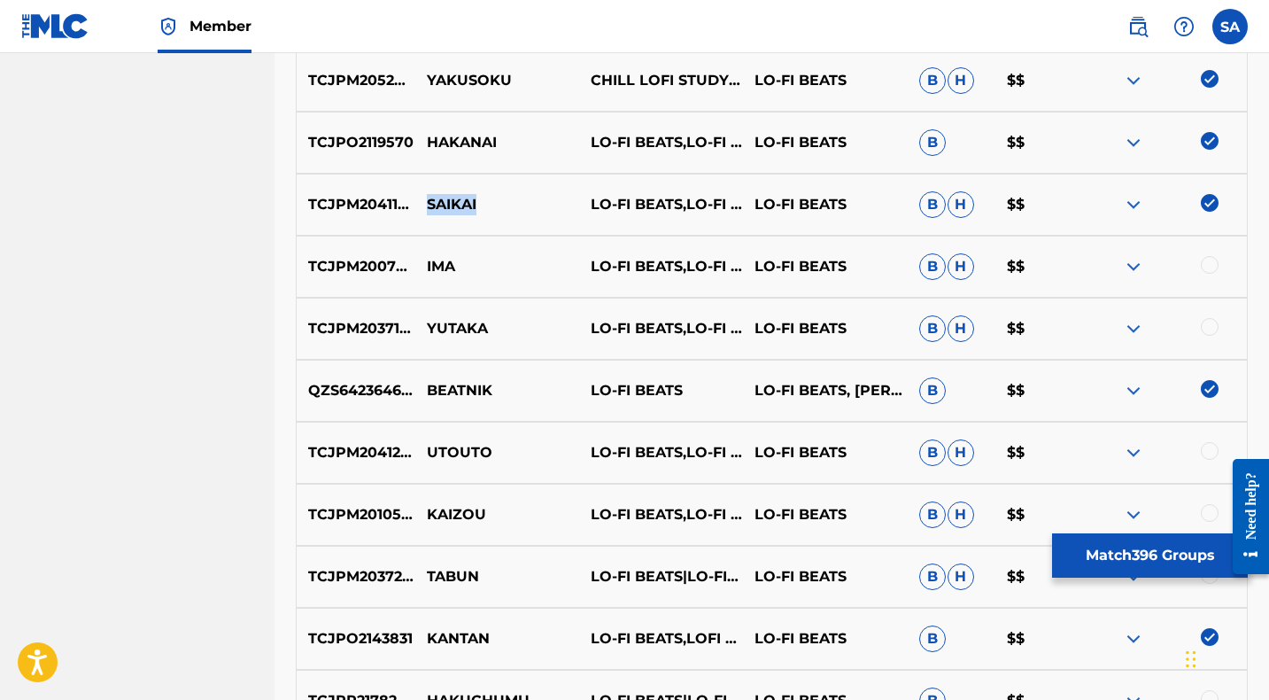
scroll to position [11301, 0]
click at [1210, 262] on div at bounding box center [1210, 264] width 18 height 18
click at [441, 266] on p "IMA" at bounding box center [497, 265] width 164 height 21
click at [1211, 325] on div at bounding box center [1210, 326] width 18 height 18
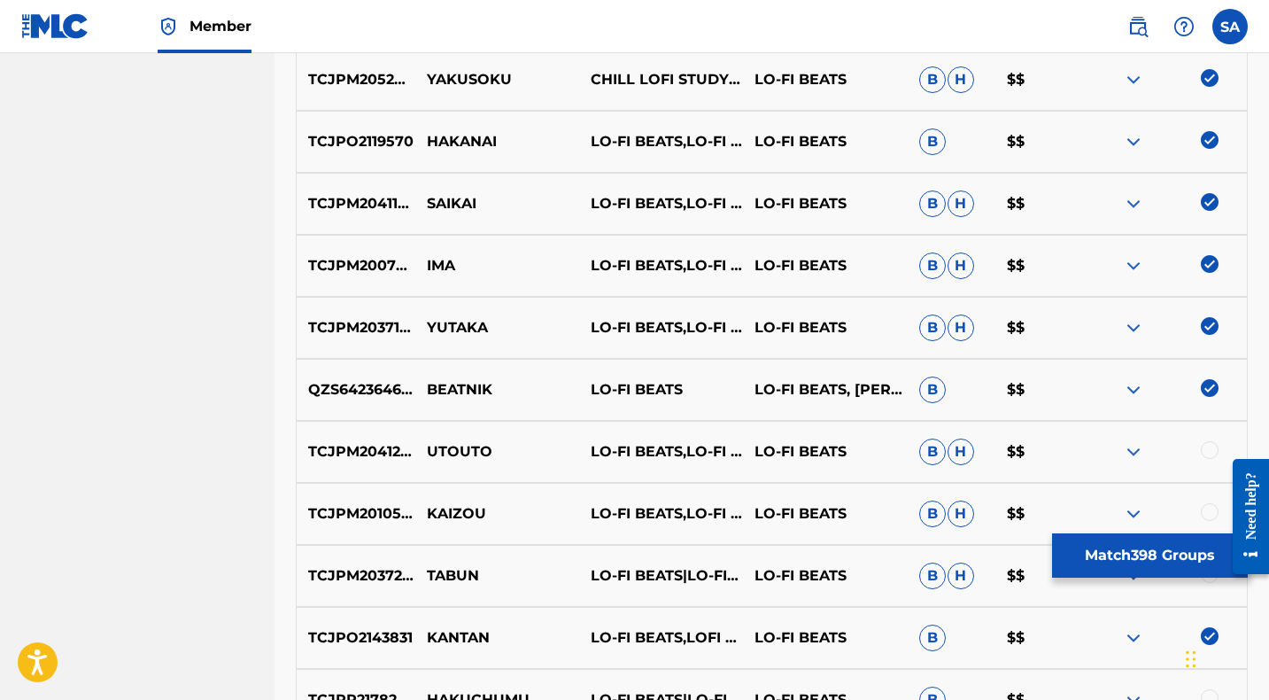
click at [453, 322] on p "YUTAKA" at bounding box center [497, 327] width 164 height 21
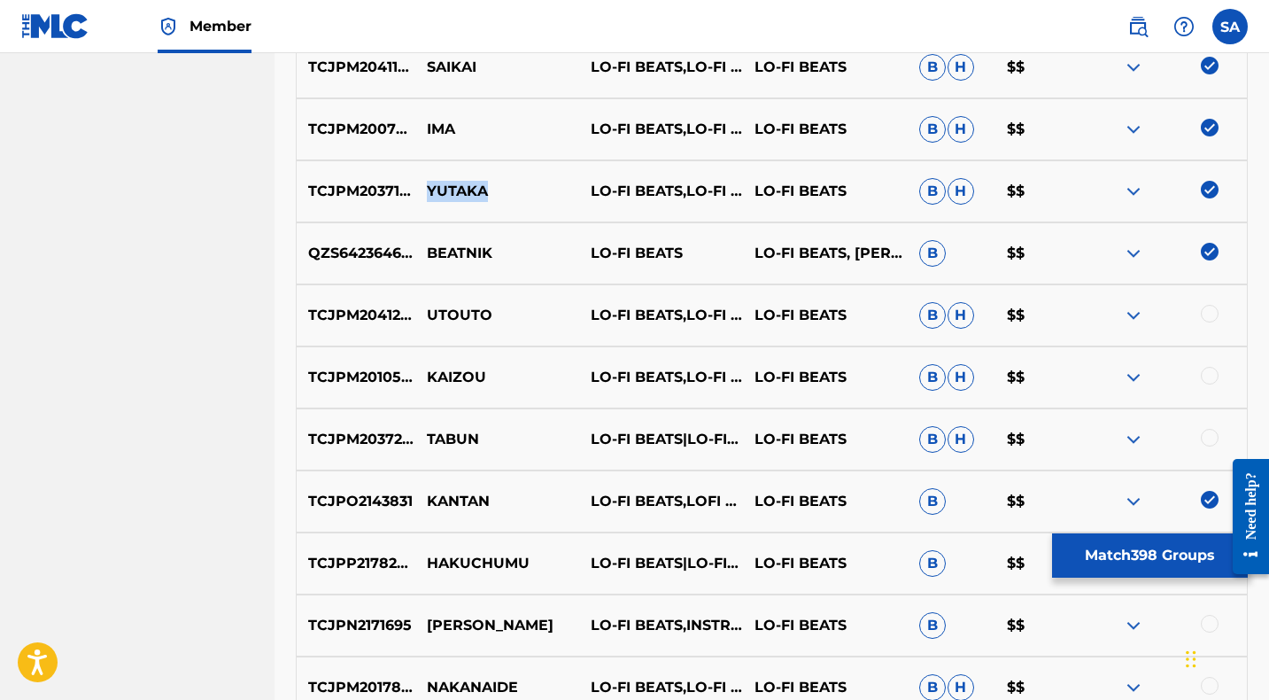
scroll to position [11454, 0]
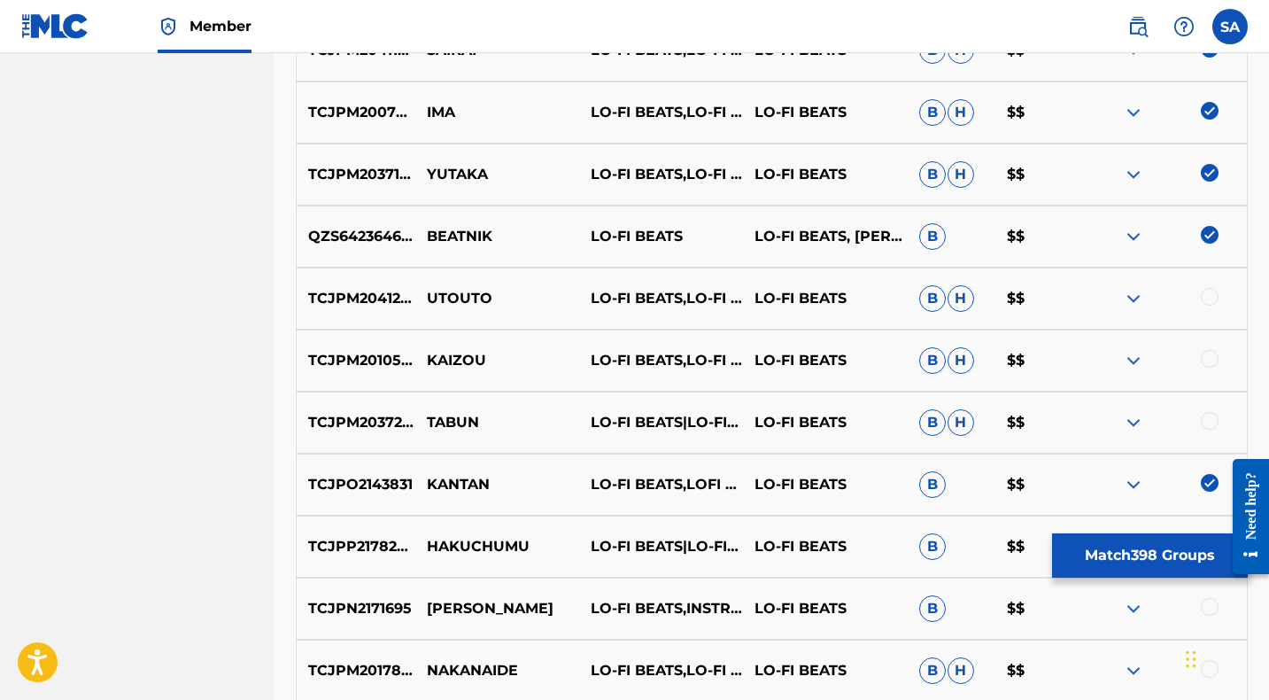
click at [1207, 297] on div at bounding box center [1210, 297] width 18 height 18
click at [447, 296] on p "UTOUTO" at bounding box center [497, 298] width 164 height 21
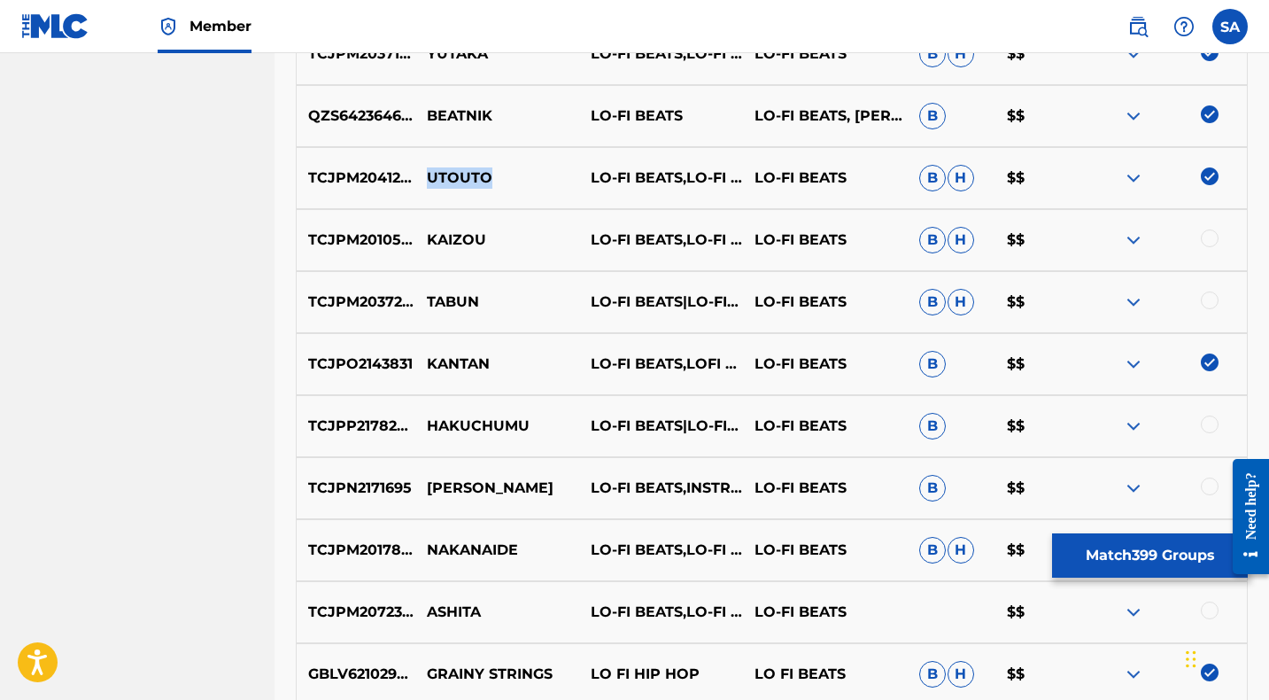
scroll to position [11578, 0]
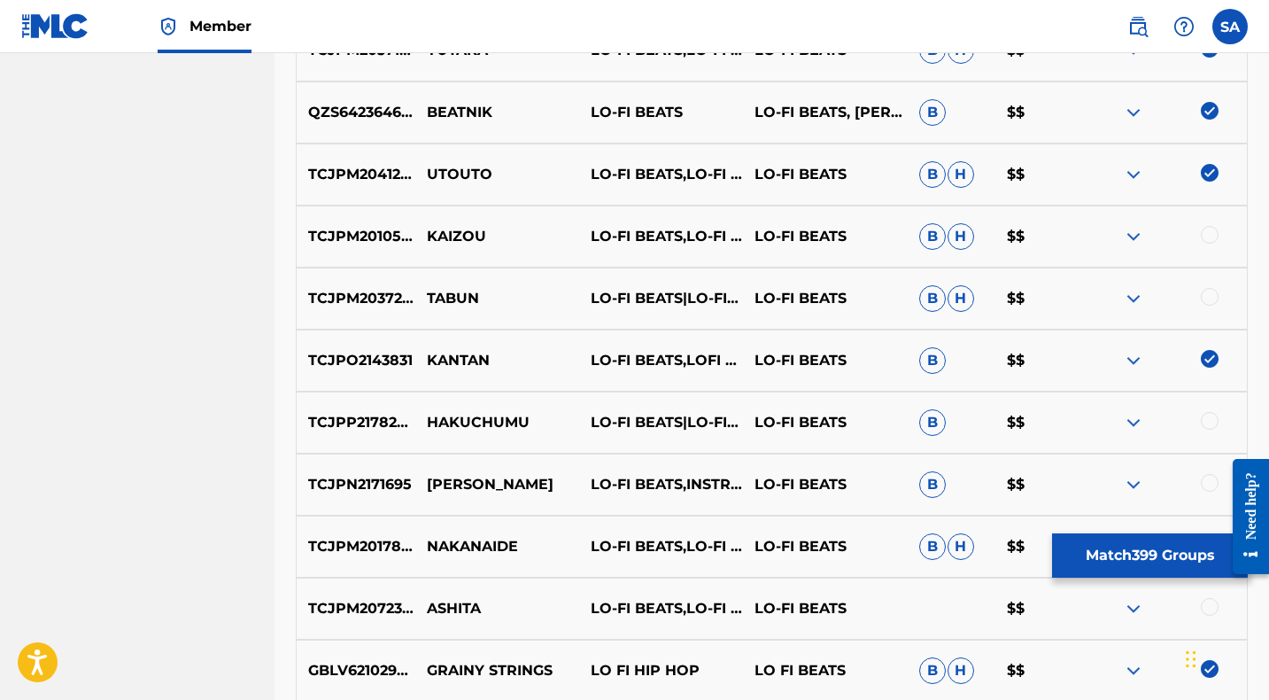
click at [1208, 231] on div at bounding box center [1210, 235] width 18 height 18
click at [449, 231] on p "KAIZOU" at bounding box center [497, 236] width 164 height 21
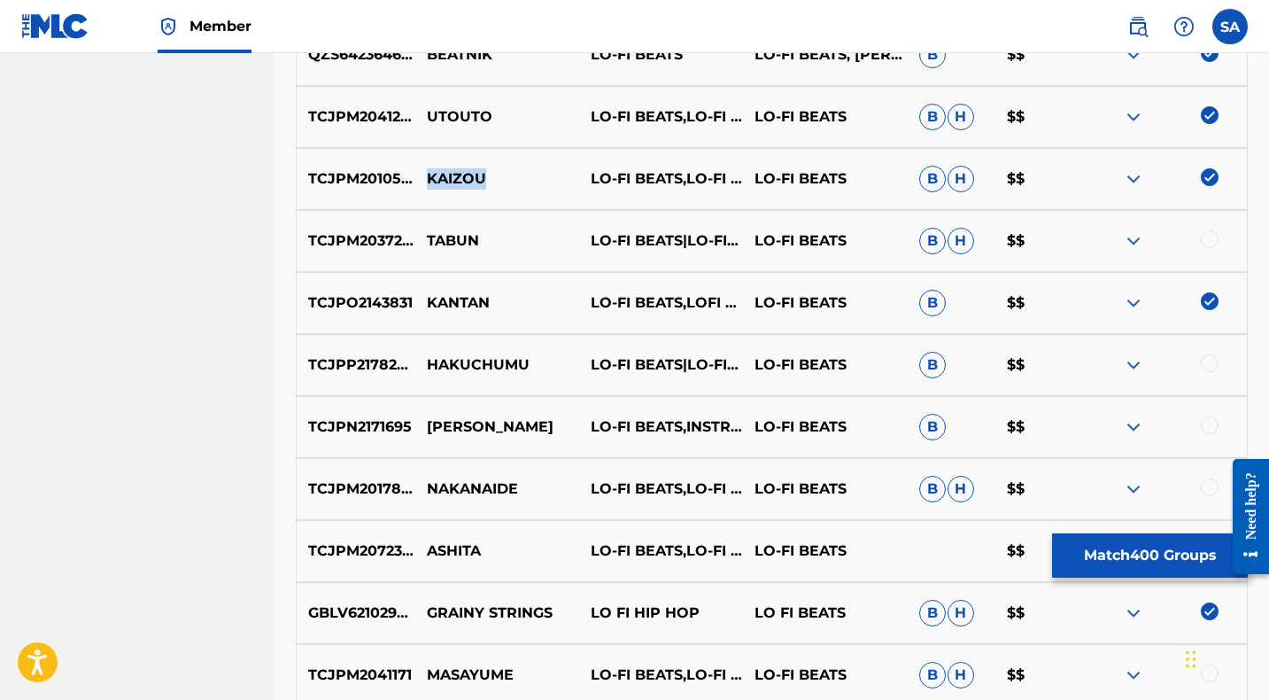
scroll to position [11638, 0]
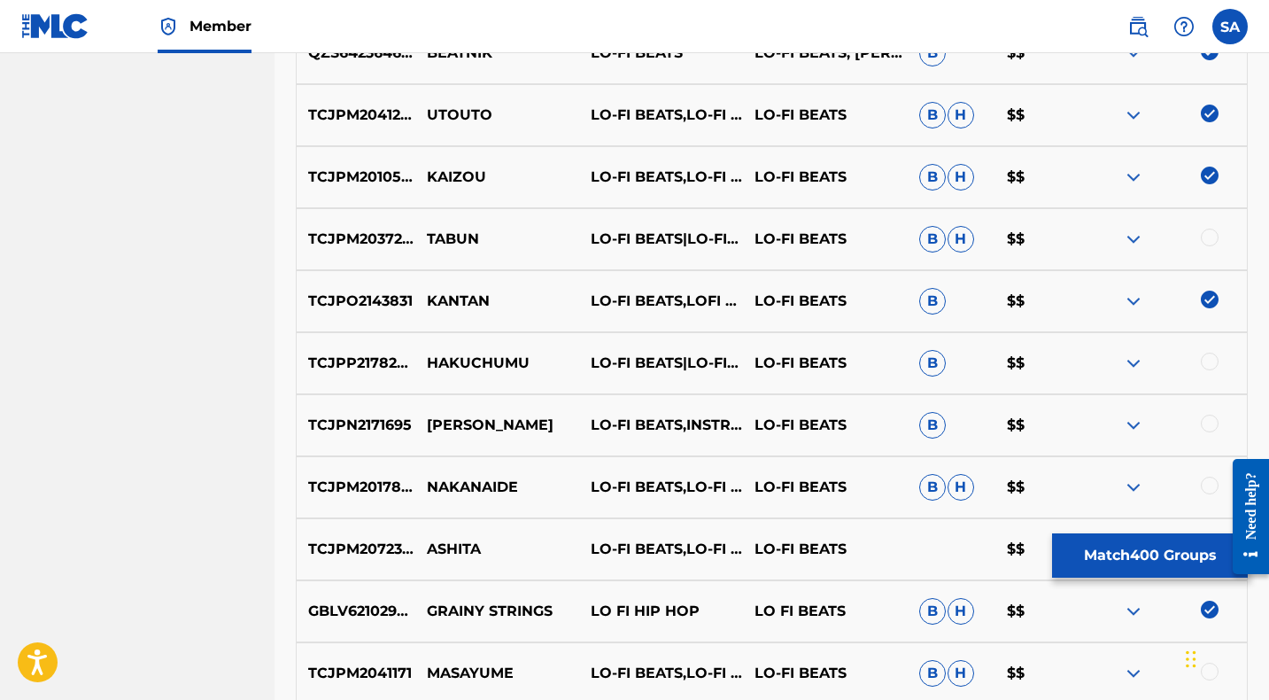
click at [1208, 236] on div at bounding box center [1210, 237] width 18 height 18
click at [449, 236] on p "TABUN" at bounding box center [497, 238] width 164 height 21
drag, startPoint x: 1213, startPoint y: 359, endPoint x: 709, endPoint y: 371, distance: 504.0
click at [1212, 359] on div at bounding box center [1210, 361] width 18 height 18
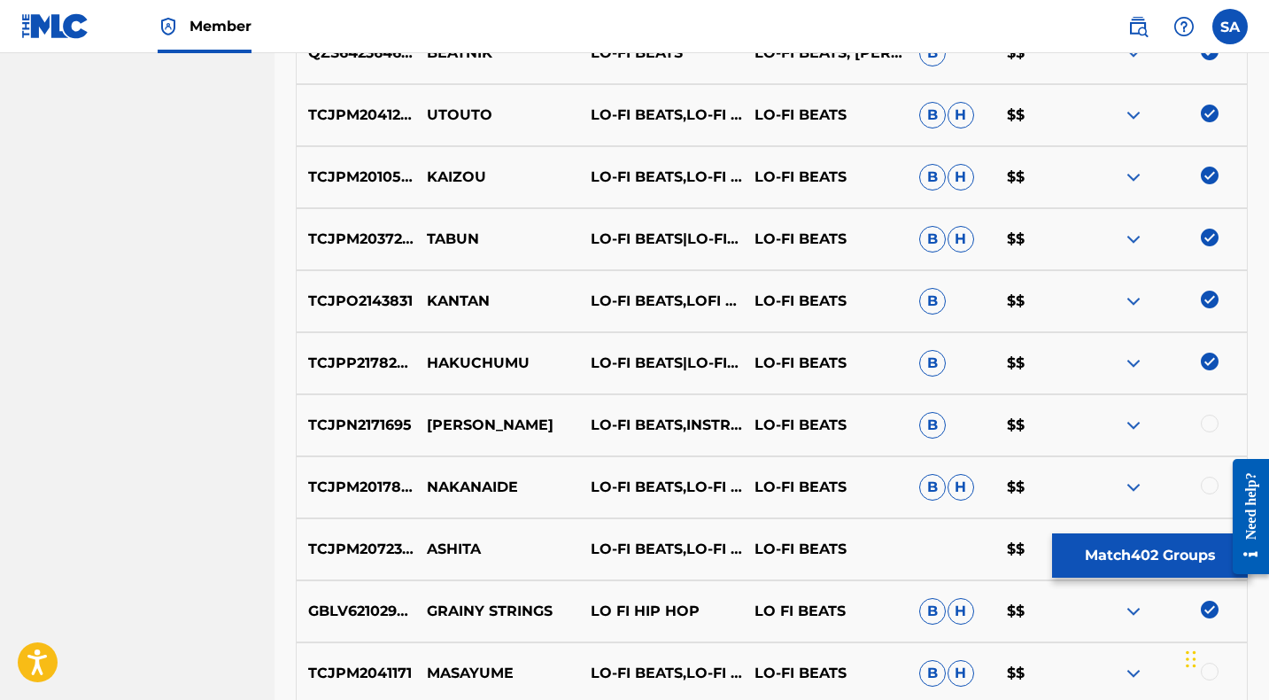
click at [451, 362] on p "HAKUCHUMU" at bounding box center [497, 362] width 164 height 21
click at [452, 362] on p "HAKUCHUMU" at bounding box center [497, 362] width 164 height 21
drag, startPoint x: 1208, startPoint y: 419, endPoint x: 1193, endPoint y: 418, distance: 15.1
click at [1207, 419] on div at bounding box center [1210, 423] width 18 height 18
click at [440, 420] on p "[PERSON_NAME]" at bounding box center [497, 424] width 164 height 21
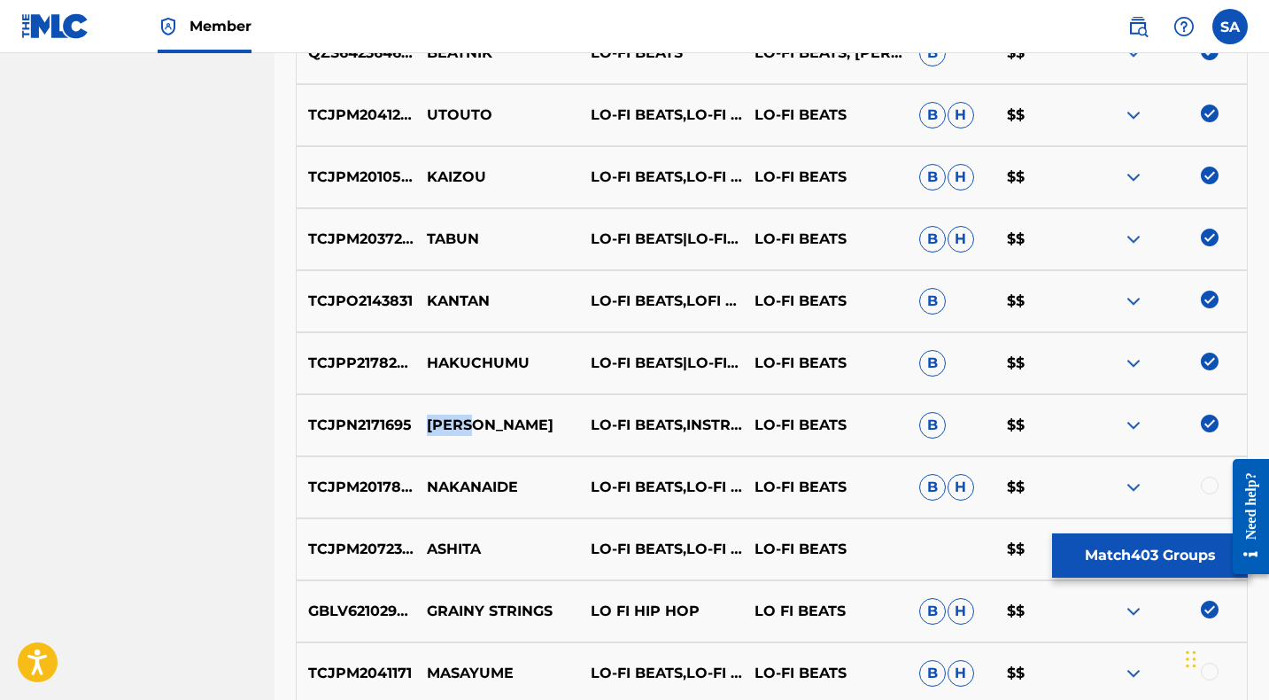
click at [440, 420] on p "[PERSON_NAME]" at bounding box center [497, 424] width 164 height 21
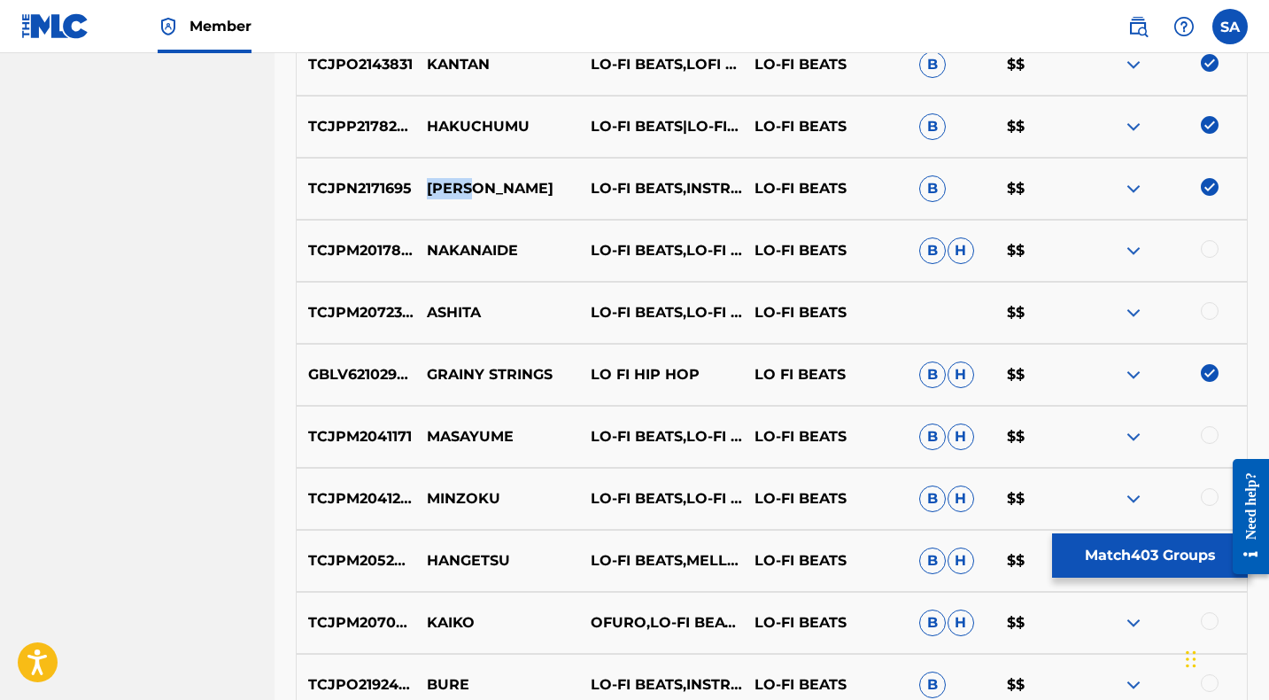
scroll to position [11901, 0]
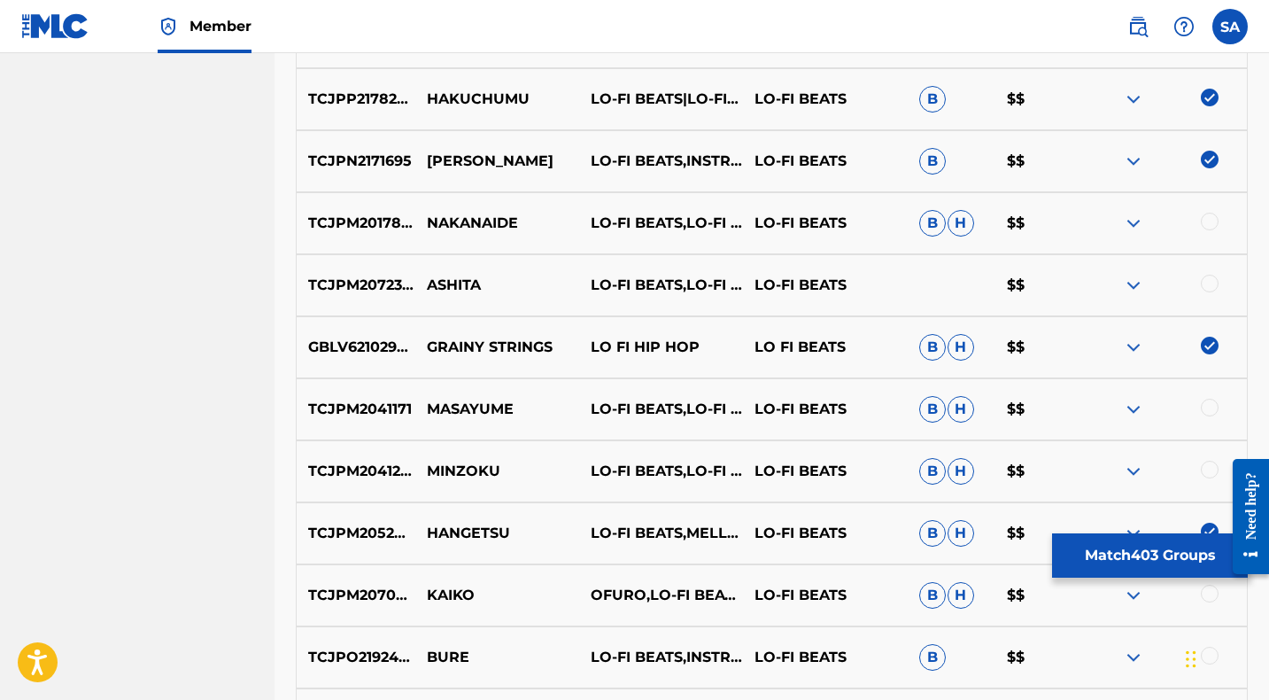
click at [1210, 218] on div at bounding box center [1210, 222] width 18 height 18
click at [443, 224] on p "NAKANAIDE" at bounding box center [497, 223] width 164 height 21
drag, startPoint x: 1210, startPoint y: 282, endPoint x: 1193, endPoint y: 284, distance: 17.0
click at [1210, 282] on div at bounding box center [1210, 283] width 18 height 18
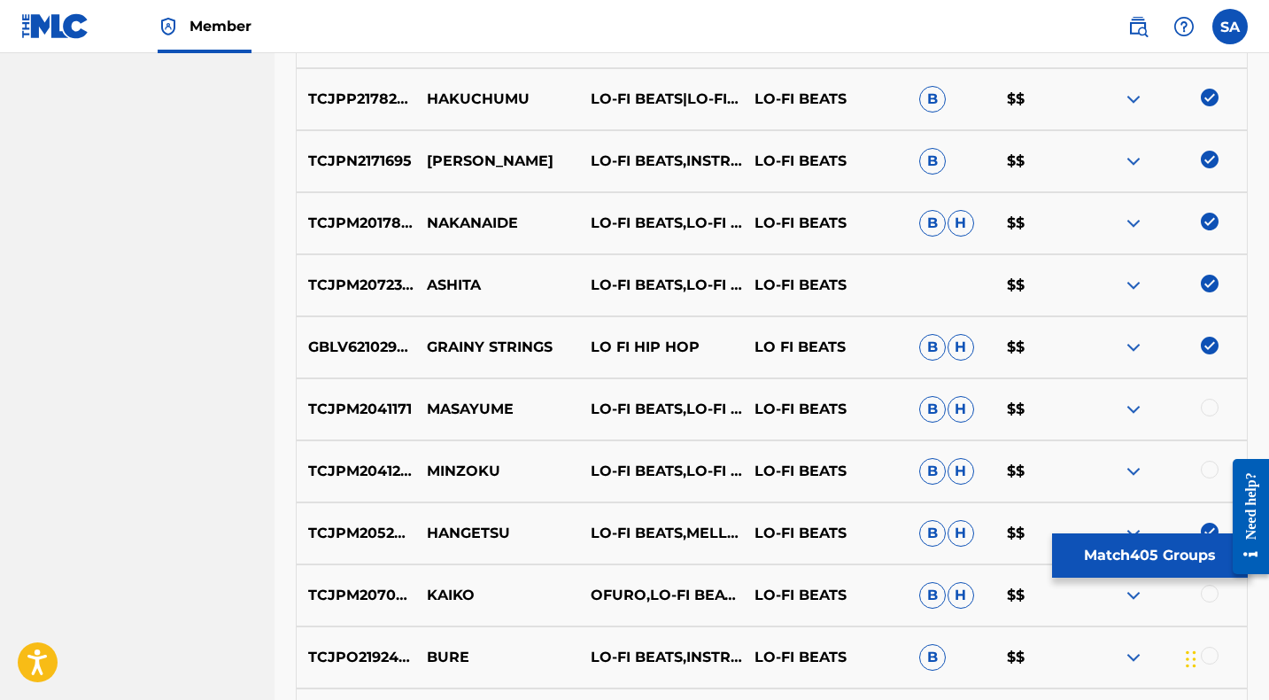
click at [442, 281] on p "ASHITA" at bounding box center [497, 284] width 164 height 21
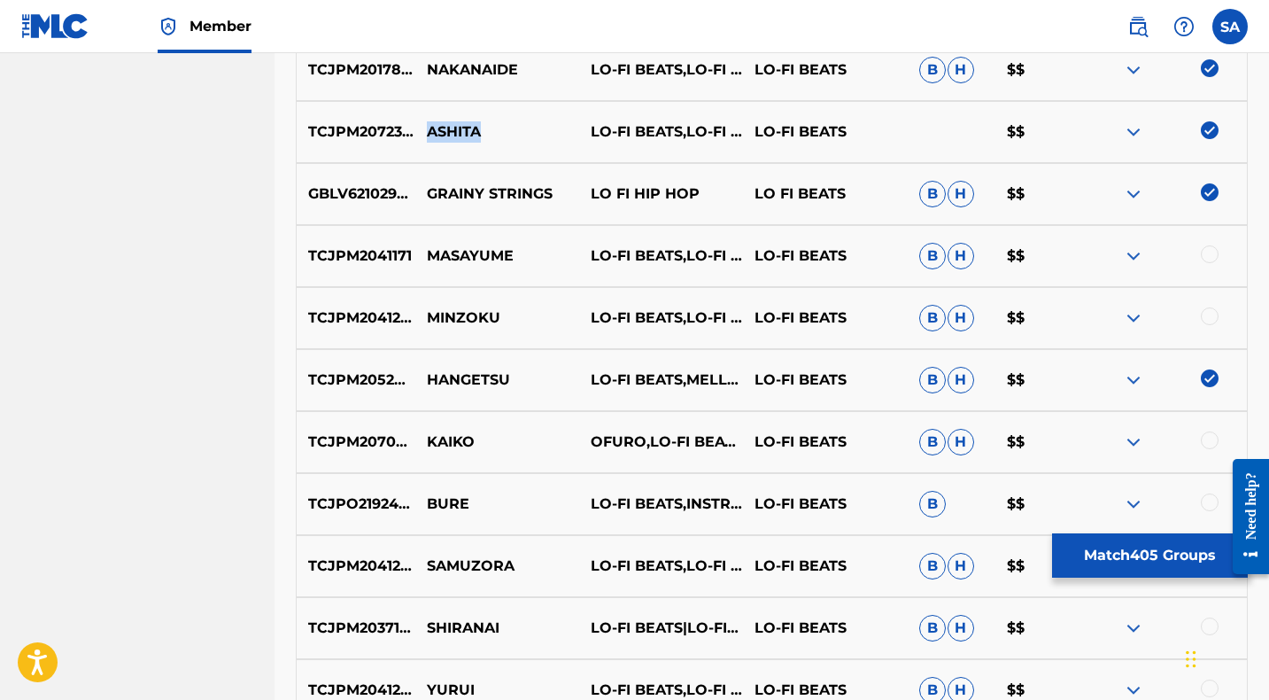
scroll to position [12059, 0]
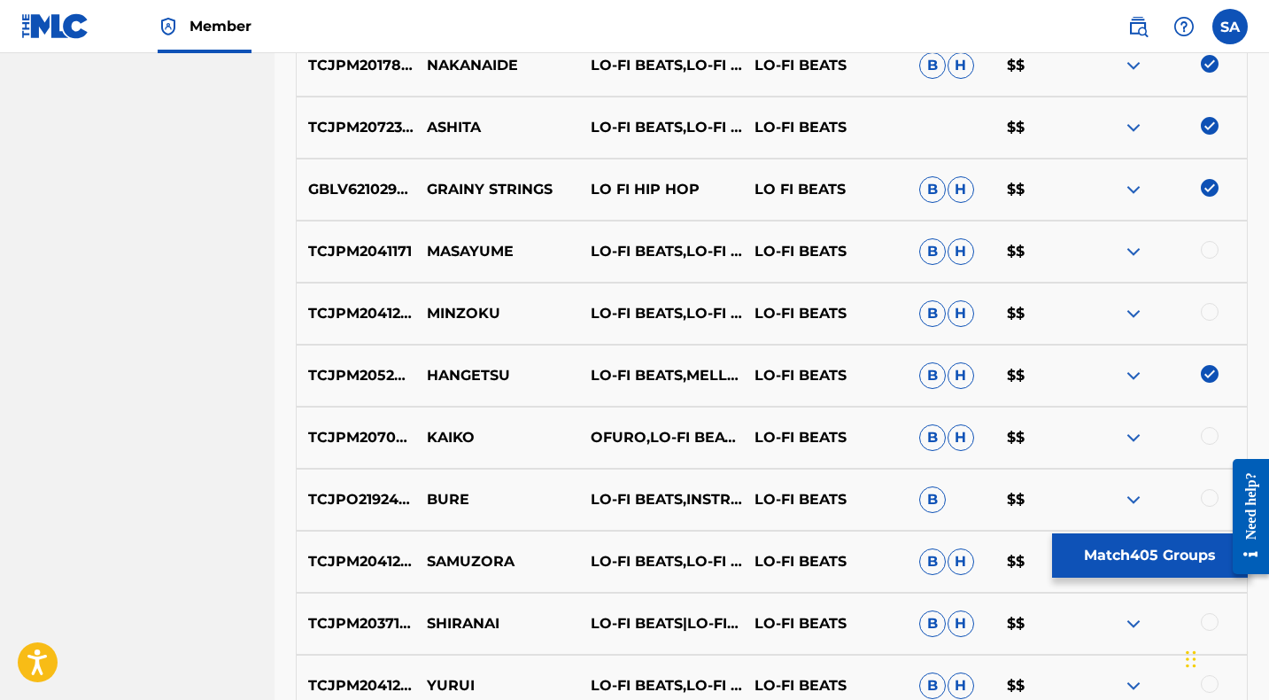
click at [1206, 247] on div at bounding box center [1210, 250] width 18 height 18
click at [468, 252] on p "MASAYUME" at bounding box center [497, 251] width 164 height 21
click at [1211, 310] on div at bounding box center [1210, 312] width 18 height 18
click at [438, 312] on p "MINZOKU" at bounding box center [497, 313] width 164 height 21
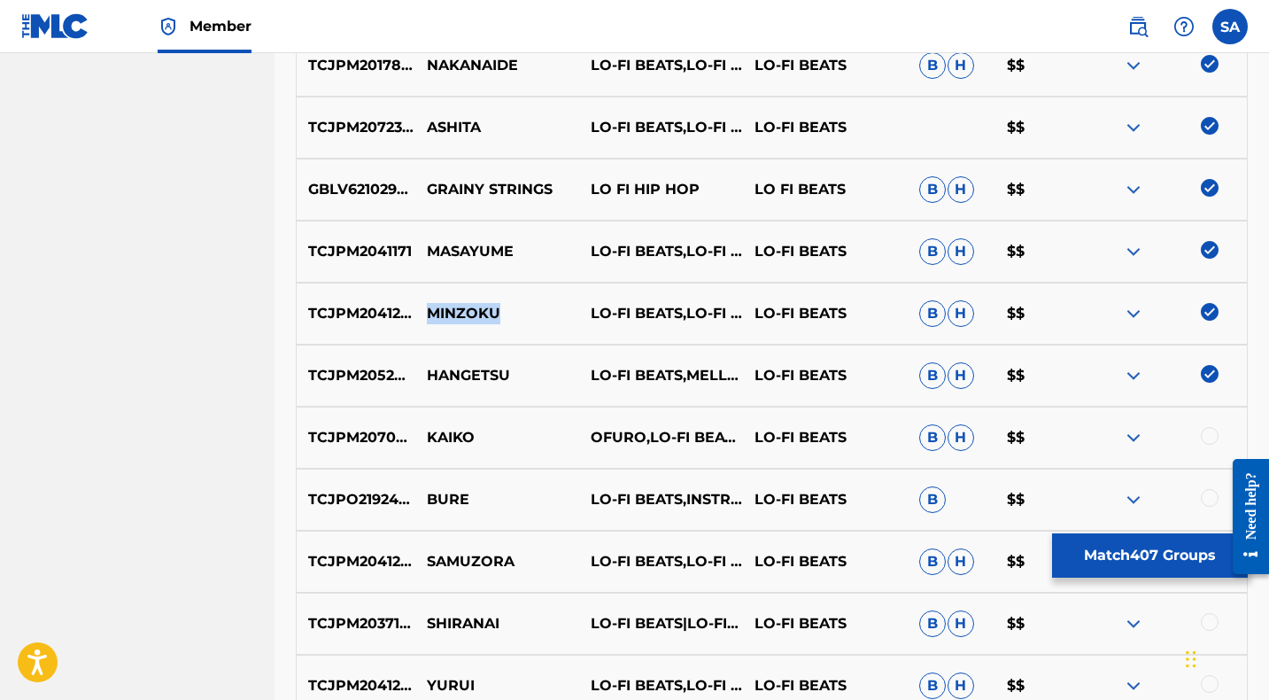
click at [438, 312] on p "MINZOKU" at bounding box center [497, 313] width 164 height 21
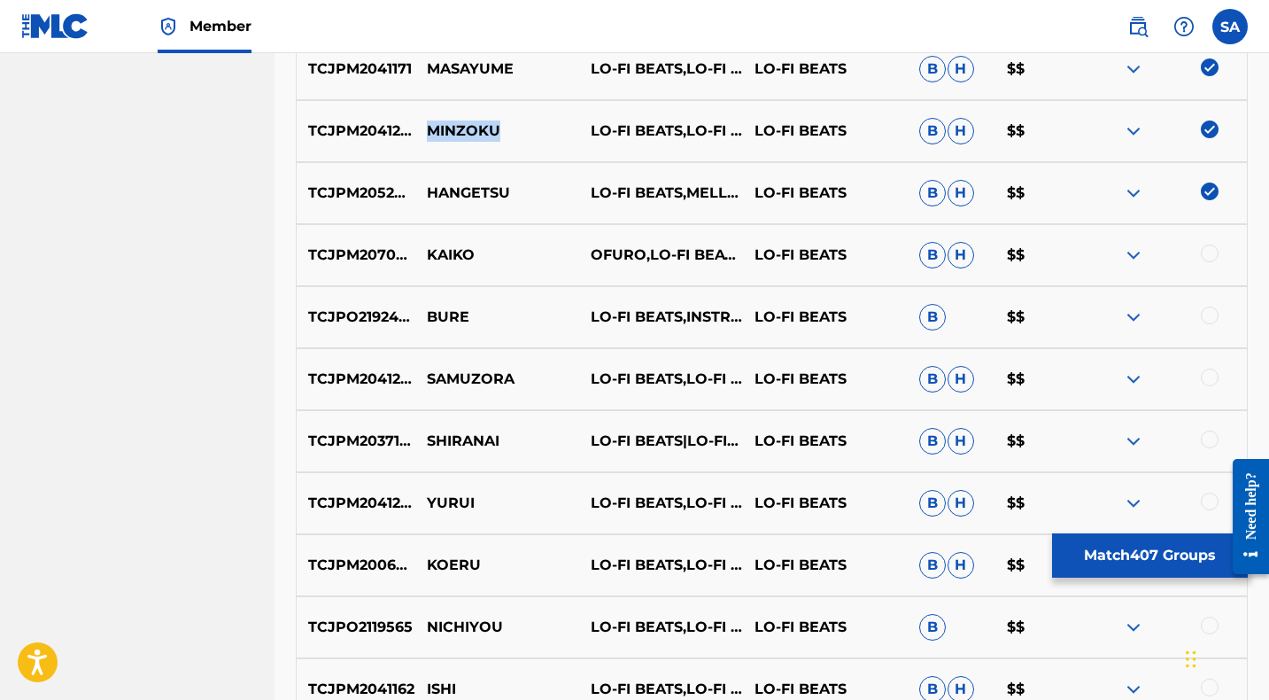
scroll to position [12242, 0]
click at [1209, 247] on div at bounding box center [1210, 253] width 18 height 18
click at [444, 251] on p "KAIKO" at bounding box center [497, 254] width 164 height 21
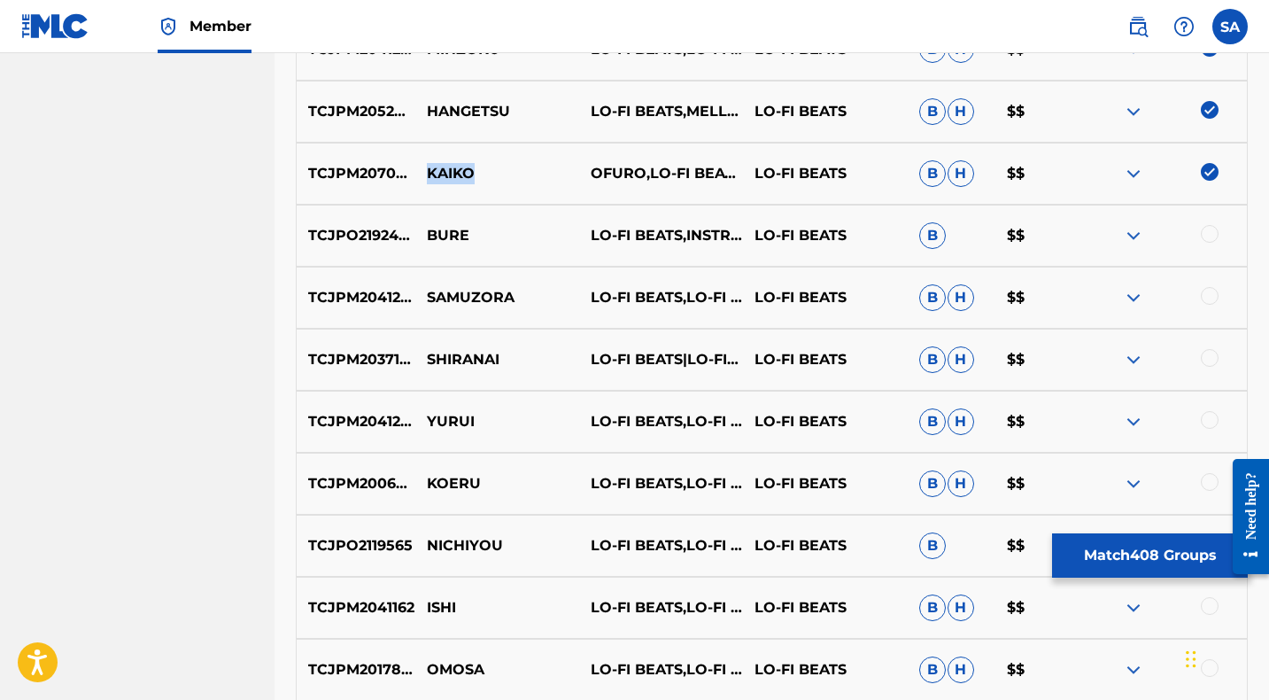
scroll to position [12327, 0]
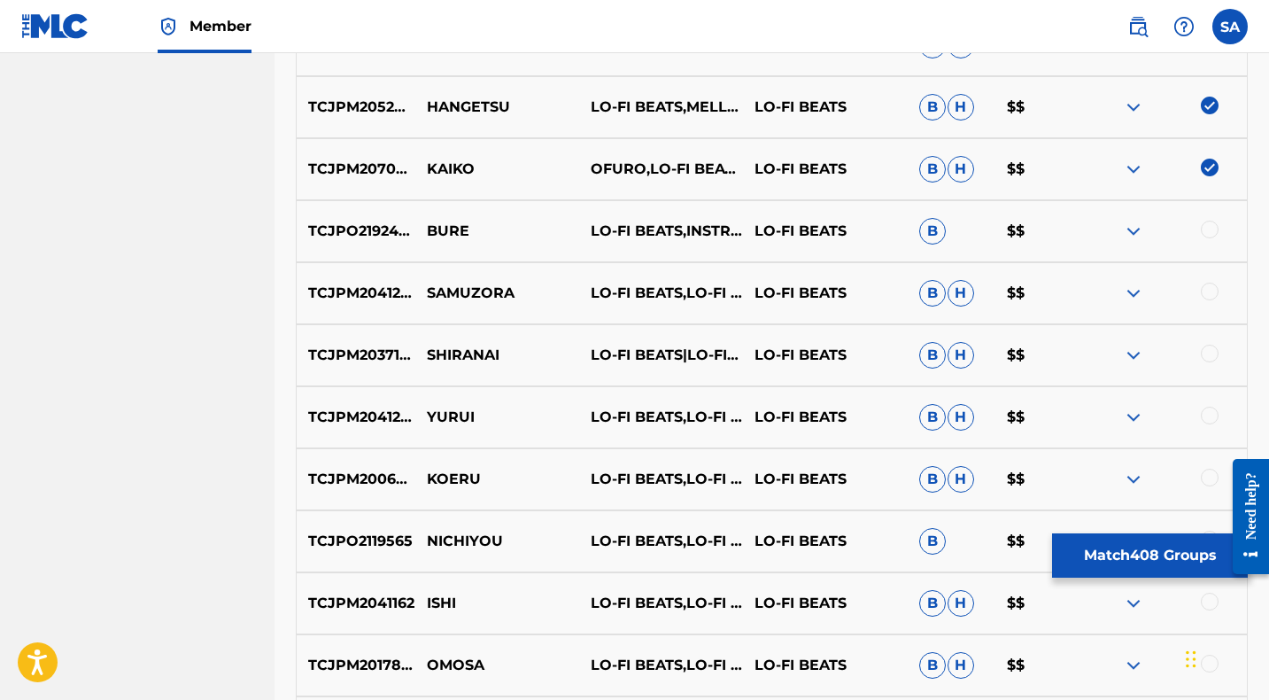
click at [1209, 228] on div at bounding box center [1210, 229] width 18 height 18
click at [438, 233] on p "BURE" at bounding box center [497, 230] width 164 height 21
click at [456, 287] on p "SAMUZORA" at bounding box center [497, 292] width 164 height 21
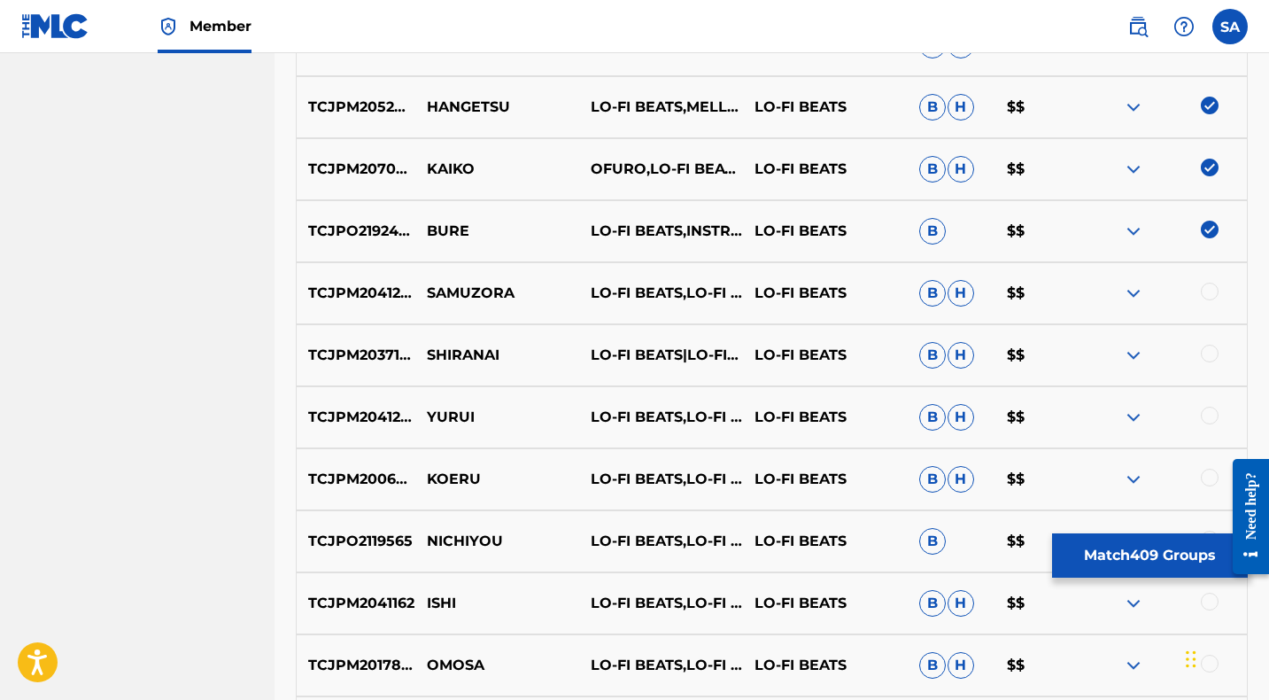
click at [1210, 290] on div at bounding box center [1210, 291] width 18 height 18
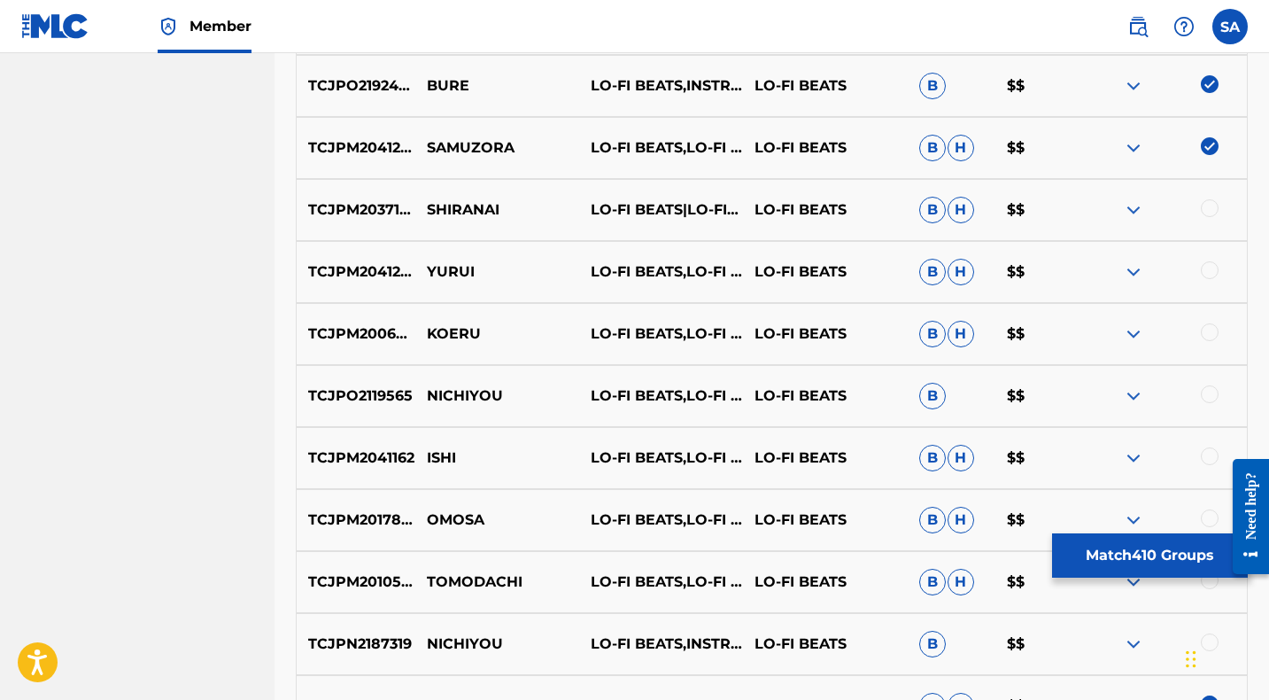
scroll to position [12476, 0]
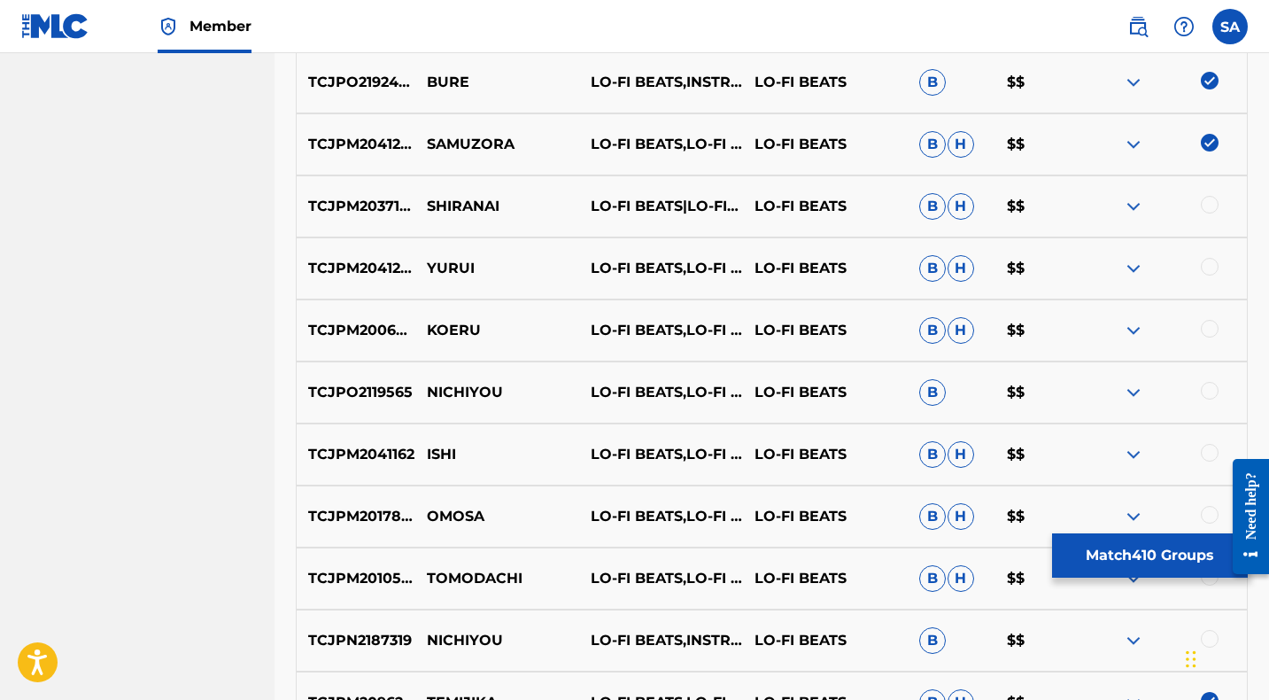
click at [1207, 203] on div at bounding box center [1210, 205] width 18 height 18
click at [454, 205] on p "SHIRANAI" at bounding box center [497, 206] width 164 height 21
drag, startPoint x: 1207, startPoint y: 260, endPoint x: 1185, endPoint y: 263, distance: 22.3
click at [1208, 260] on div at bounding box center [1210, 267] width 18 height 18
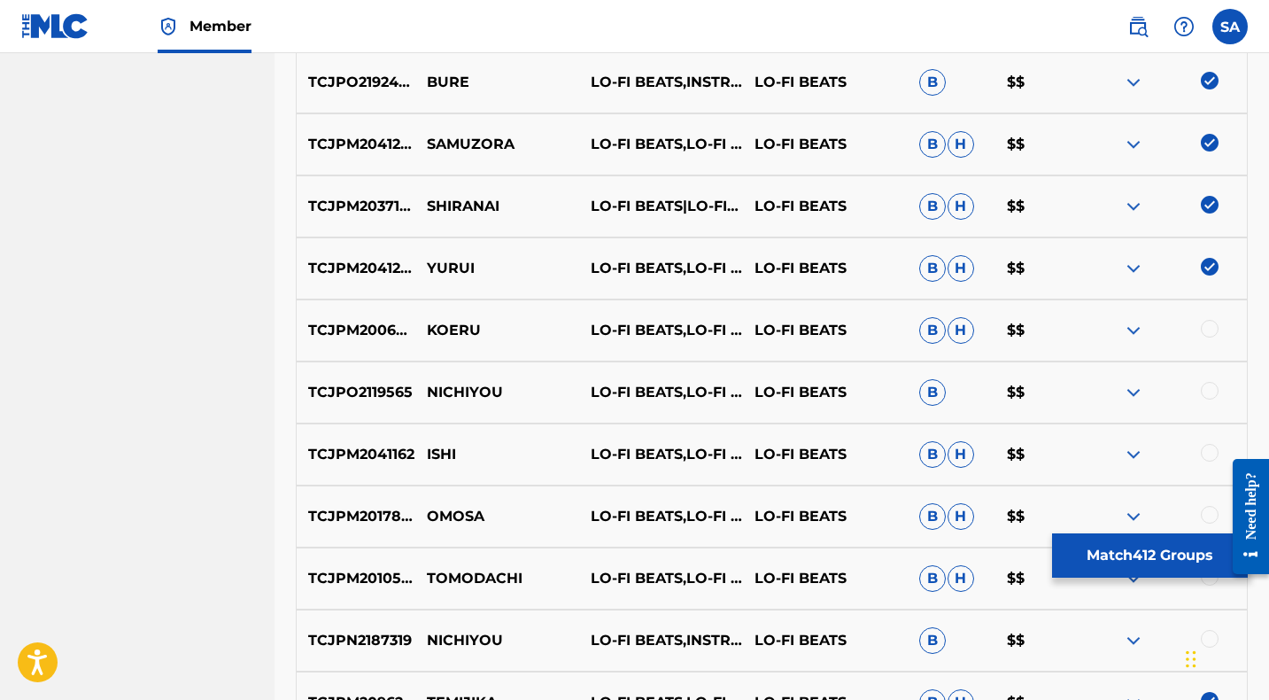
click at [439, 266] on p "YURUI" at bounding box center [497, 268] width 164 height 21
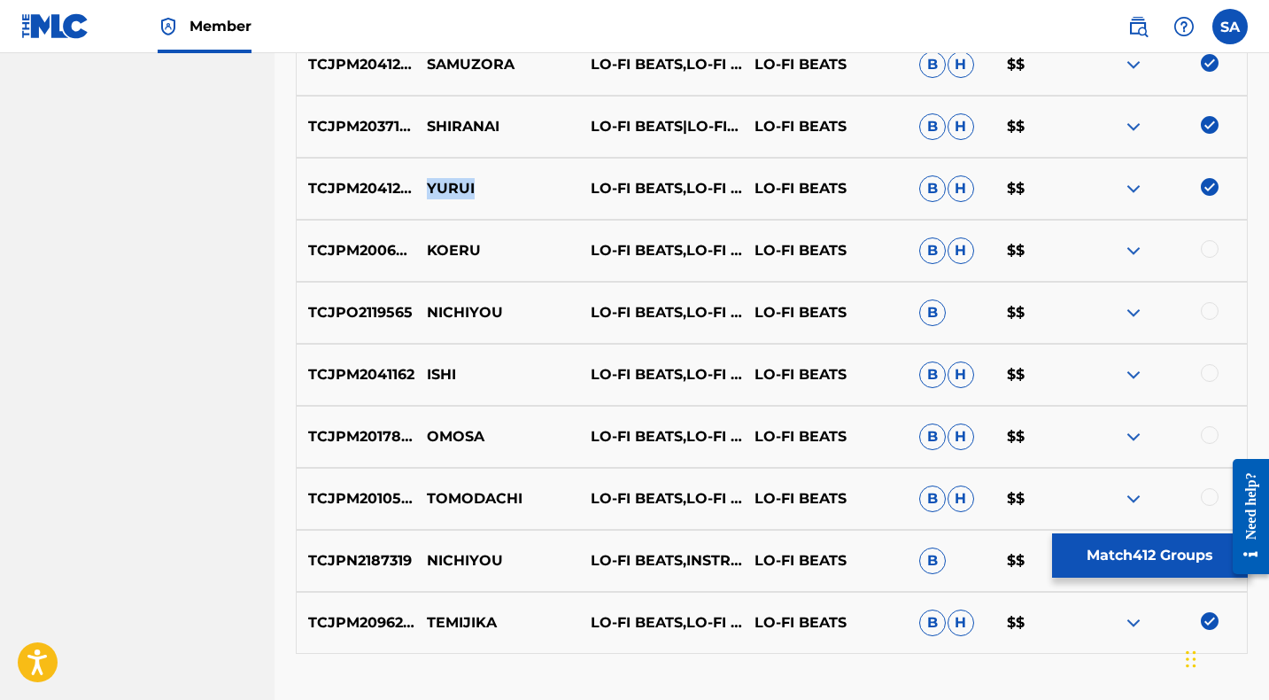
scroll to position [12561, 0]
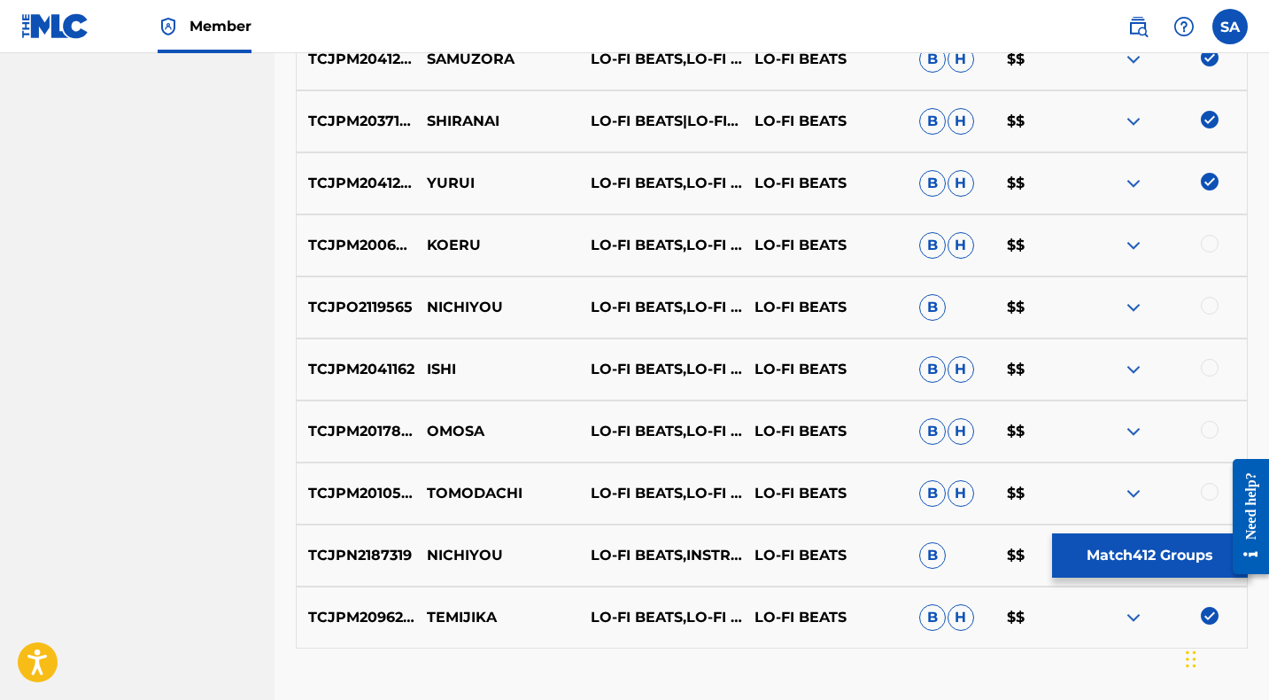
click at [1210, 241] on div at bounding box center [1210, 244] width 18 height 18
click at [458, 241] on p "KOERU" at bounding box center [497, 245] width 164 height 21
click at [1207, 303] on div at bounding box center [1210, 306] width 18 height 18
click at [459, 304] on p "NICHIYOU" at bounding box center [497, 307] width 164 height 21
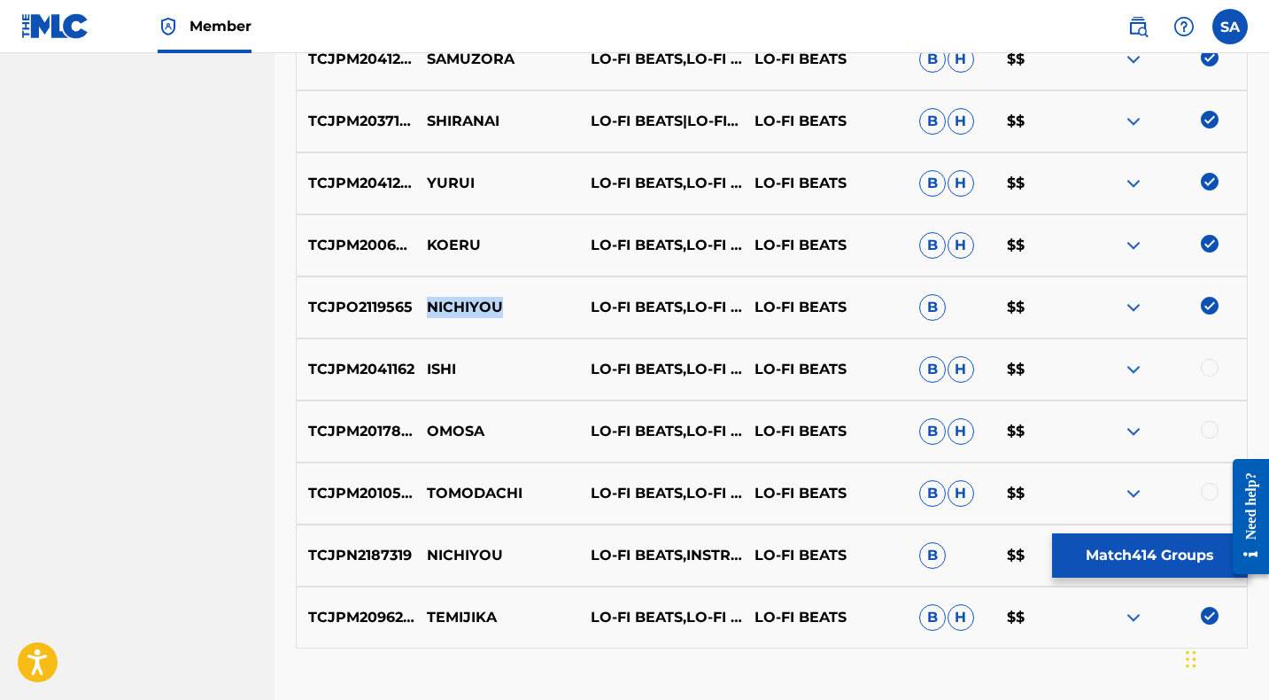
click at [459, 304] on p "NICHIYOU" at bounding box center [497, 307] width 164 height 21
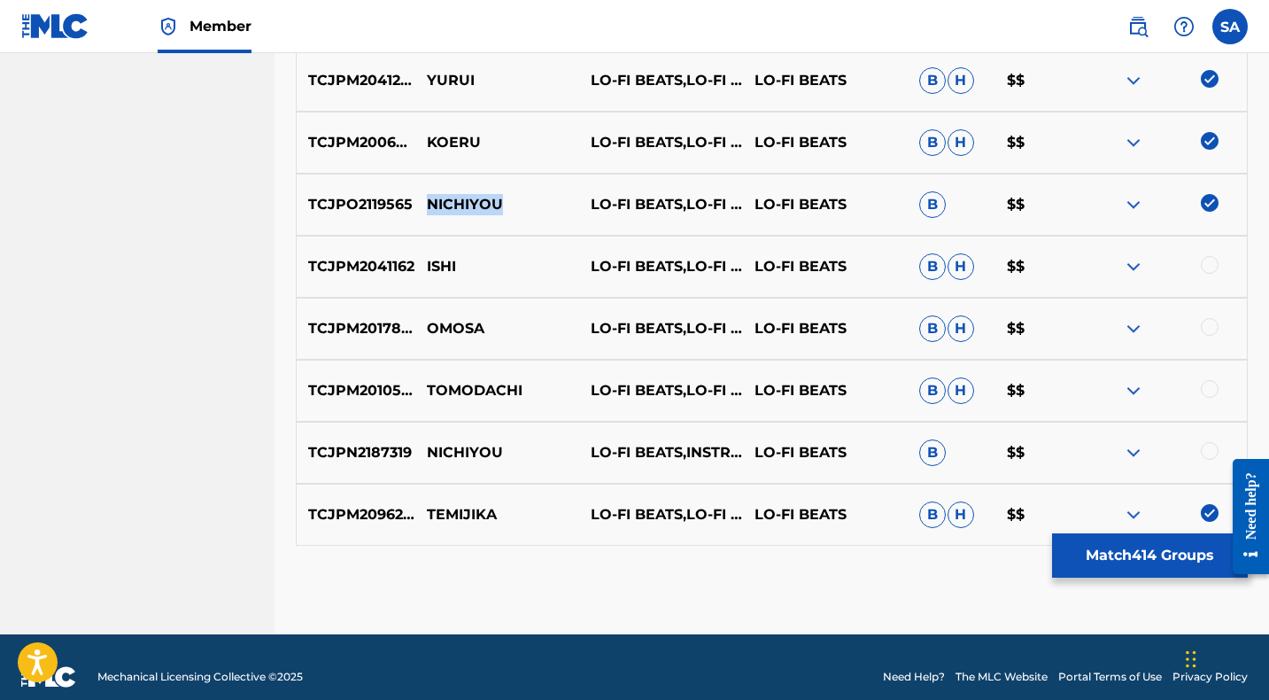
scroll to position [12676, 0]
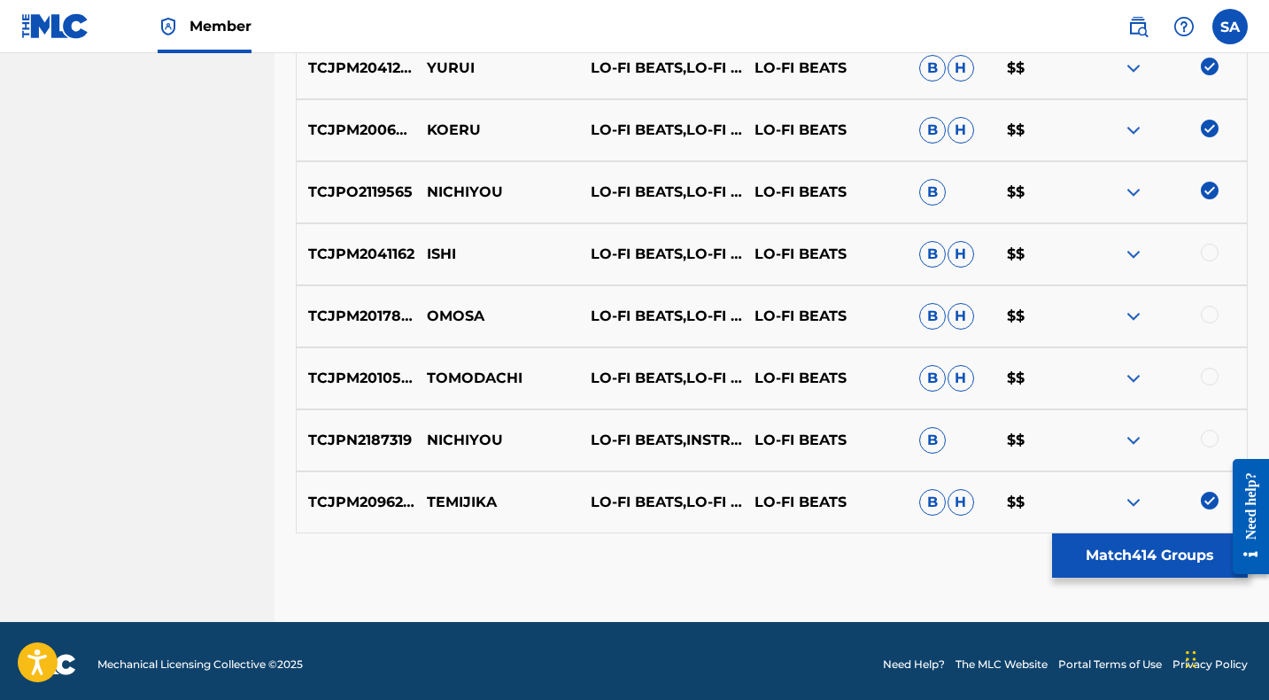
click at [1207, 251] on div at bounding box center [1210, 253] width 18 height 18
click at [431, 253] on p "ISHI" at bounding box center [497, 254] width 164 height 21
drag, startPoint x: 1209, startPoint y: 312, endPoint x: 1200, endPoint y: 313, distance: 8.9
click at [1209, 313] on div at bounding box center [1210, 314] width 18 height 18
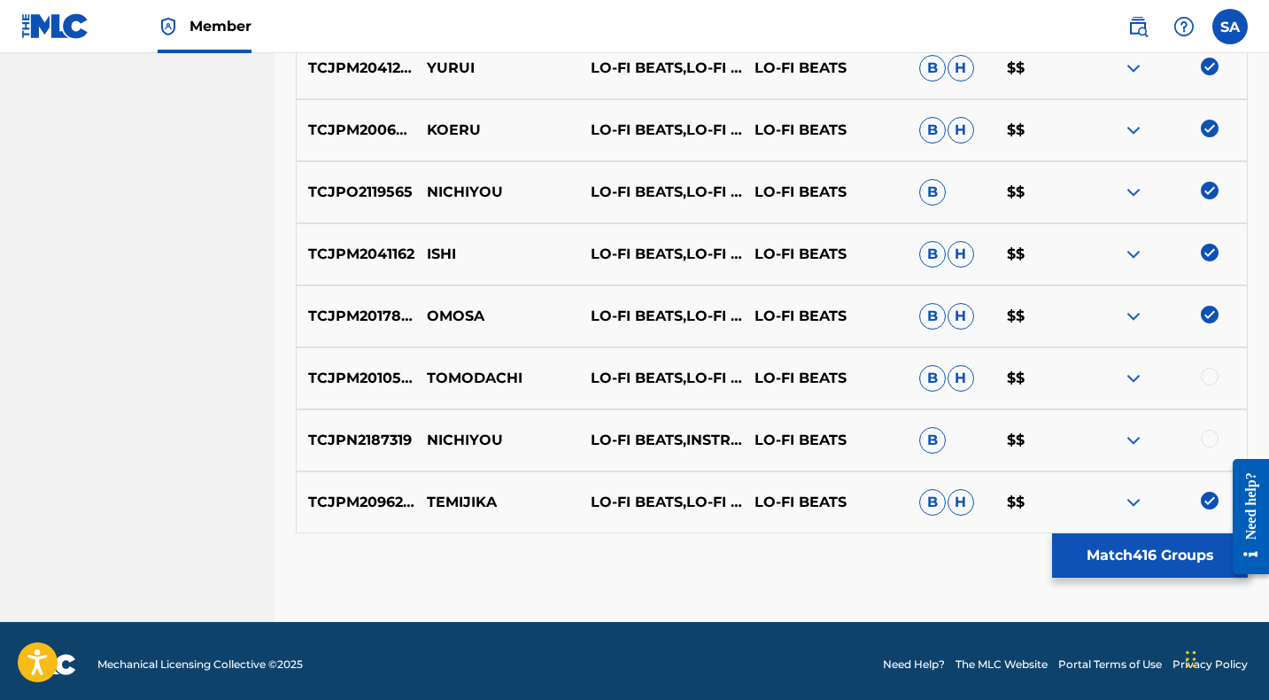
click at [437, 309] on p "OMOSA" at bounding box center [497, 315] width 164 height 21
click at [479, 369] on p "TOMODACHI" at bounding box center [497, 377] width 164 height 21
click at [1206, 375] on div at bounding box center [1210, 376] width 18 height 18
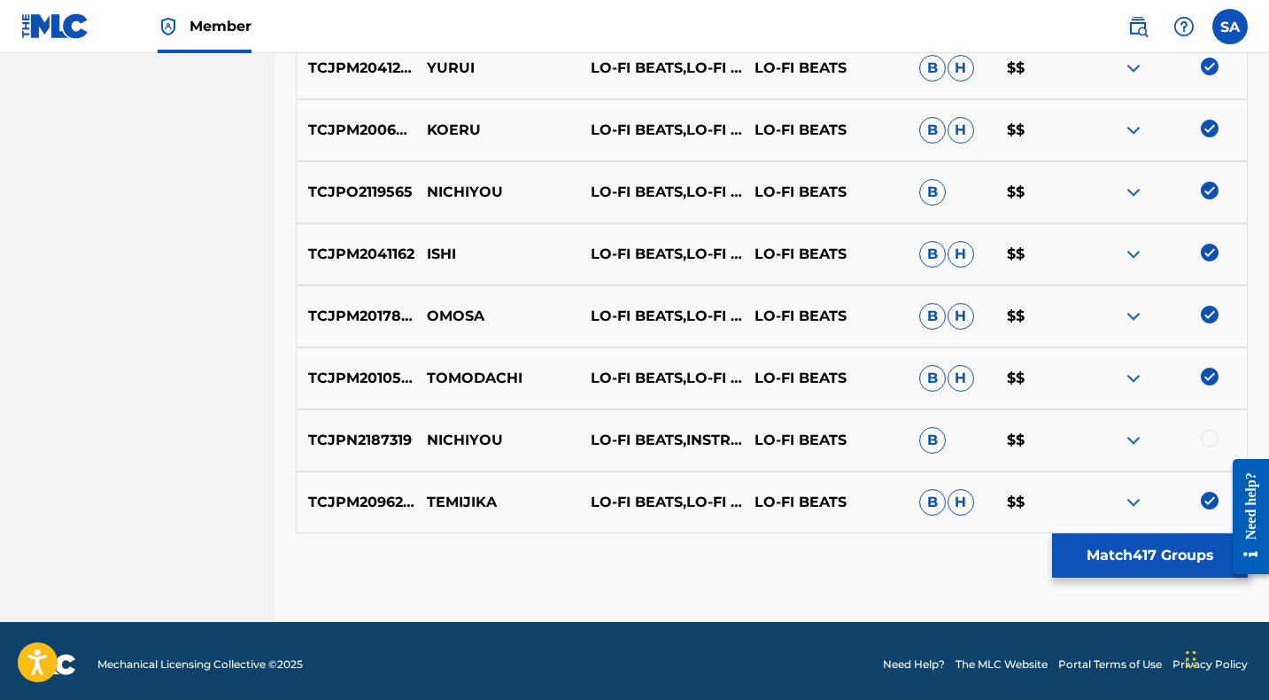
click at [1206, 437] on div at bounding box center [1210, 438] width 18 height 18
click at [473, 439] on p "NICHIYOU" at bounding box center [497, 439] width 164 height 21
click at [622, 375] on p "LO-FI BEATS,LO-FI CAFE,INSTRUMENTAL STUDY" at bounding box center [661, 377] width 164 height 21
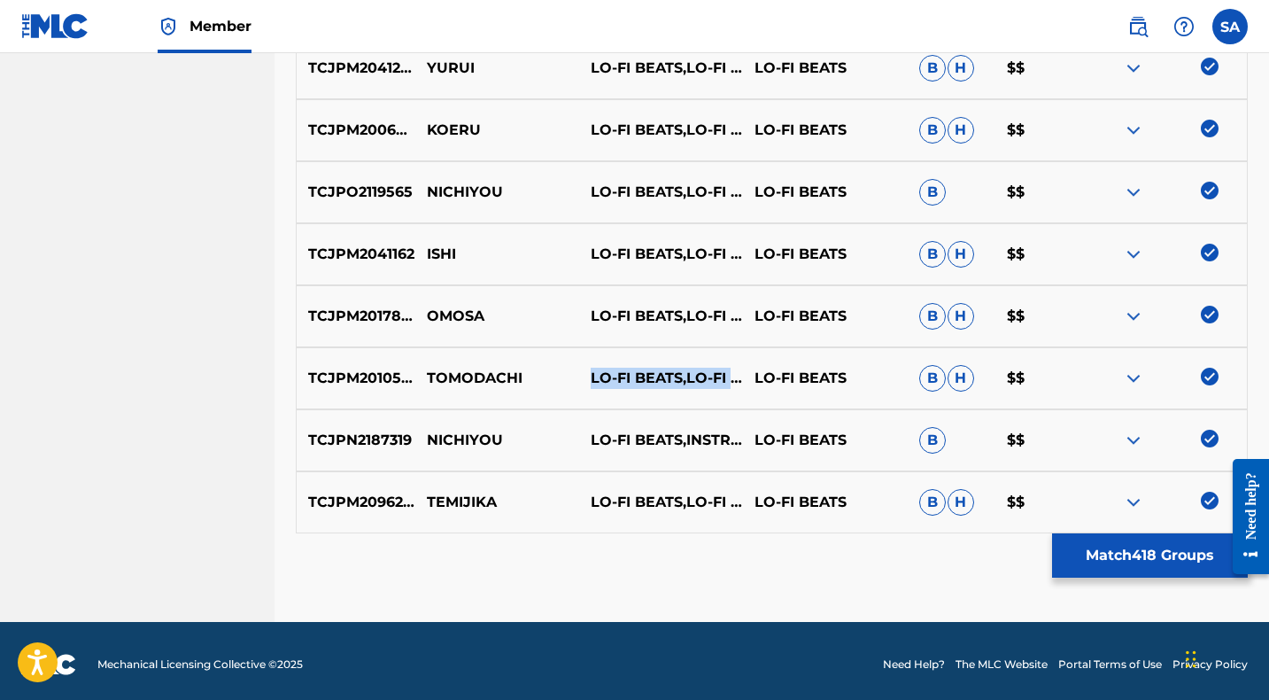
click at [622, 375] on p "LO-FI BEATS,LO-FI CAFE,INSTRUMENTAL STUDY" at bounding box center [661, 377] width 164 height 21
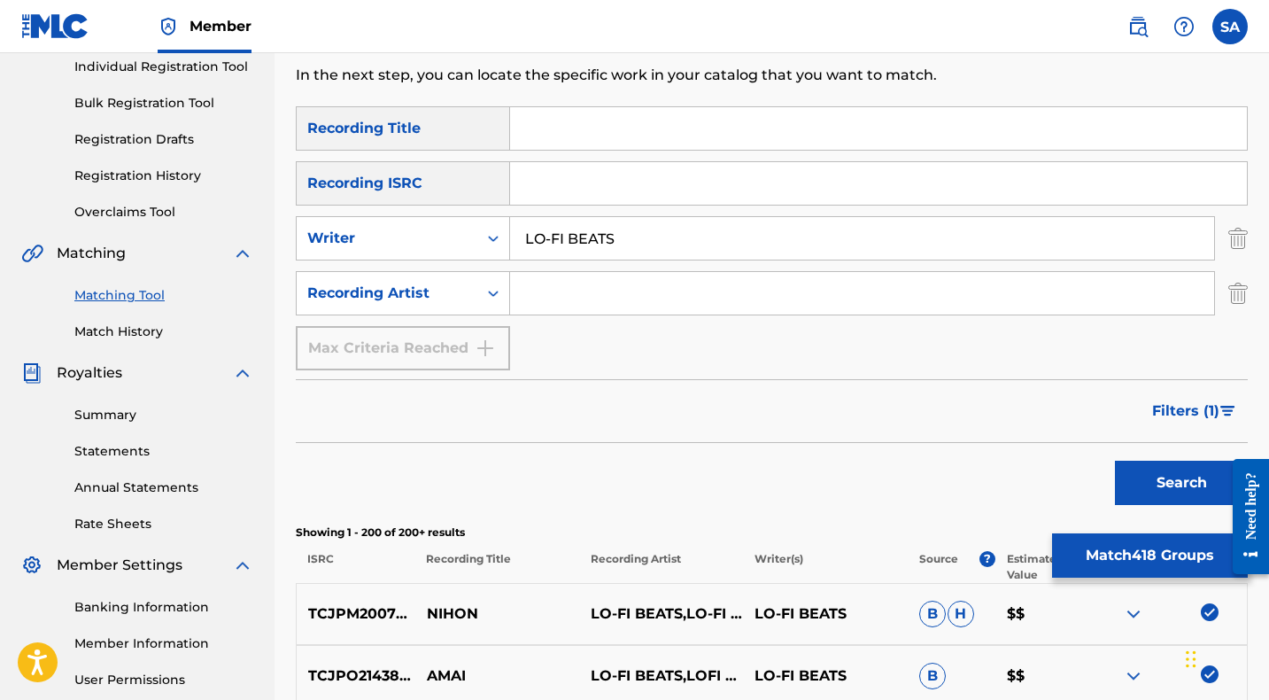
scroll to position [239, 0]
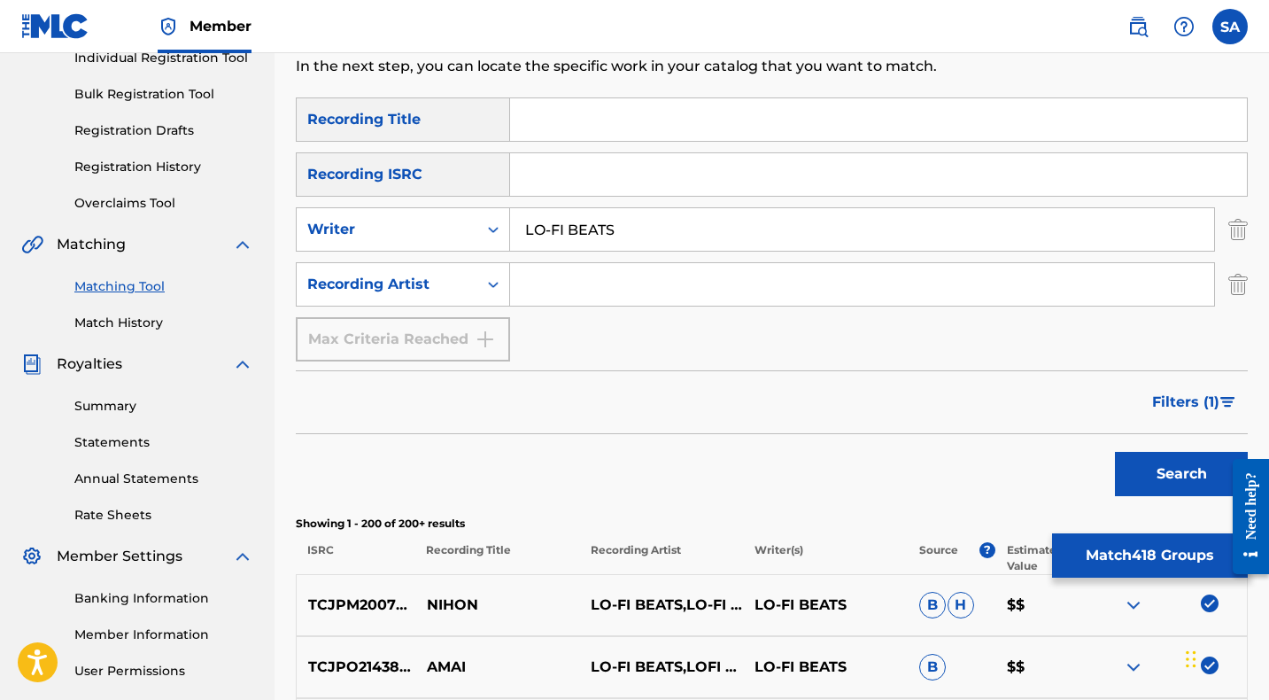
click at [558, 282] on input "Search Form" at bounding box center [862, 284] width 704 height 43
paste input "LO-FI BEATS,LO-FI CAFE,INSTRUMENTAL STUDY"
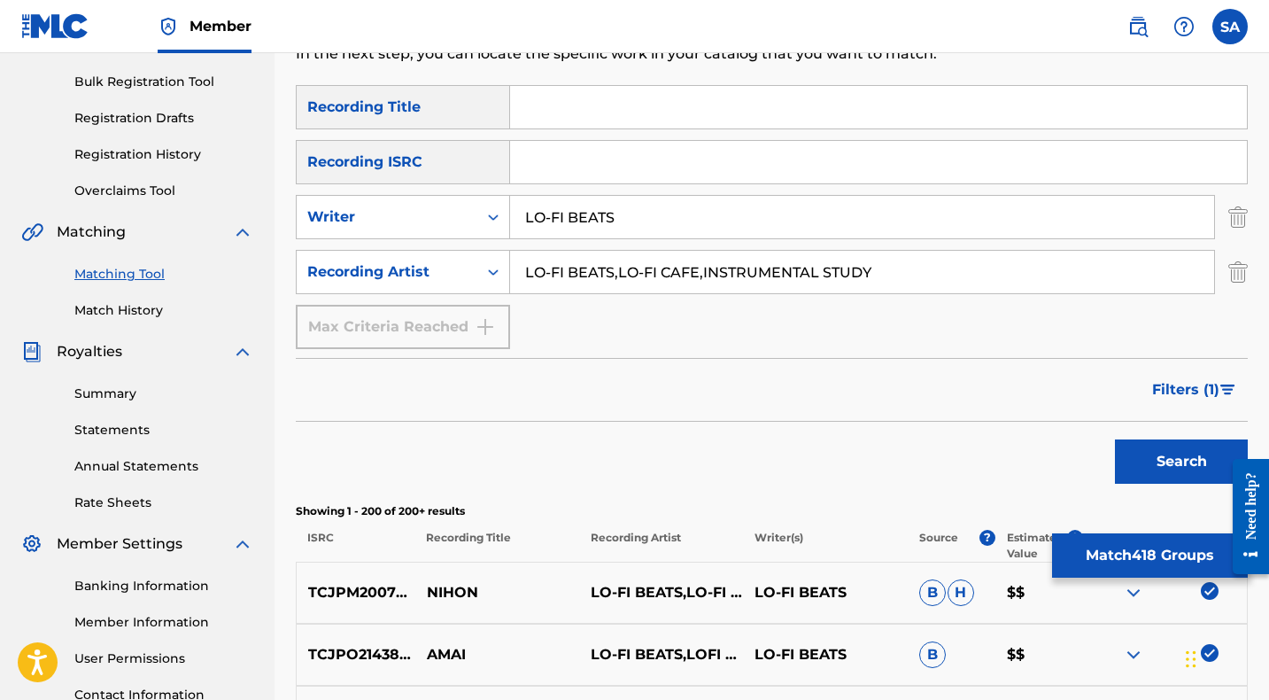
type input "LO-FI BEATS,LO-FI CAFE,INSTRUMENTAL STUDY"
click at [1115, 439] on button "Search" at bounding box center [1181, 461] width 133 height 44
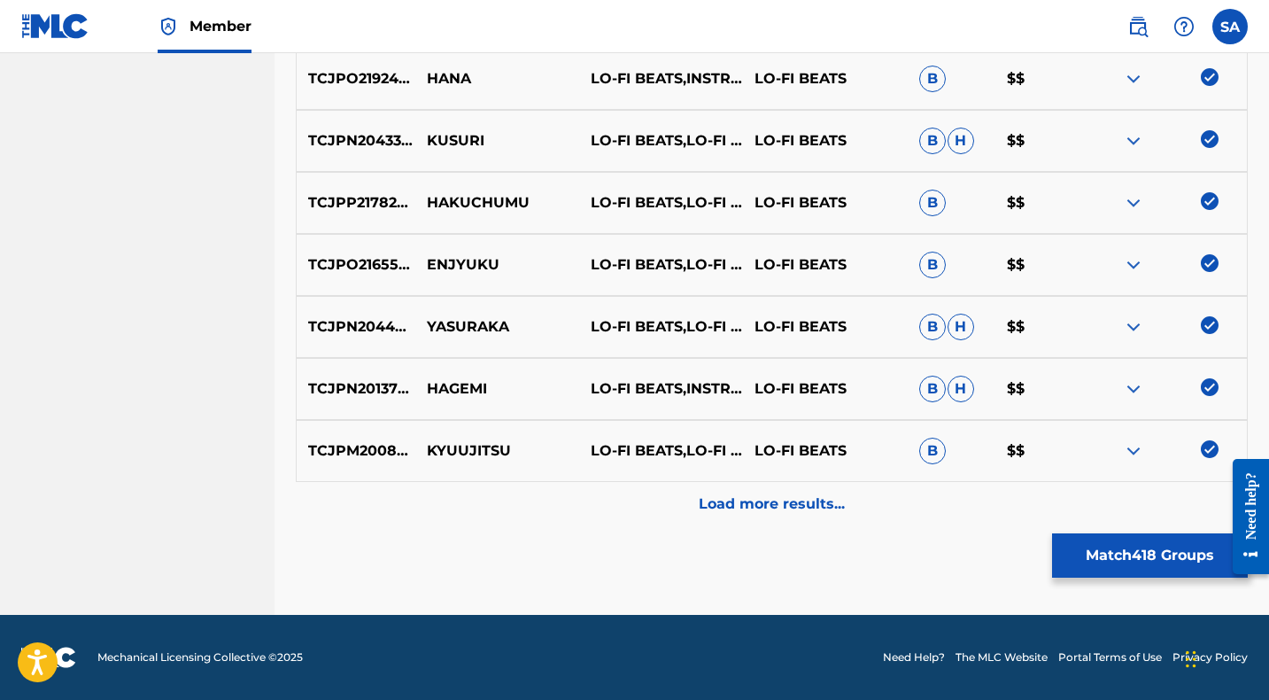
click at [629, 504] on div "Load more results..." at bounding box center [772, 504] width 952 height 44
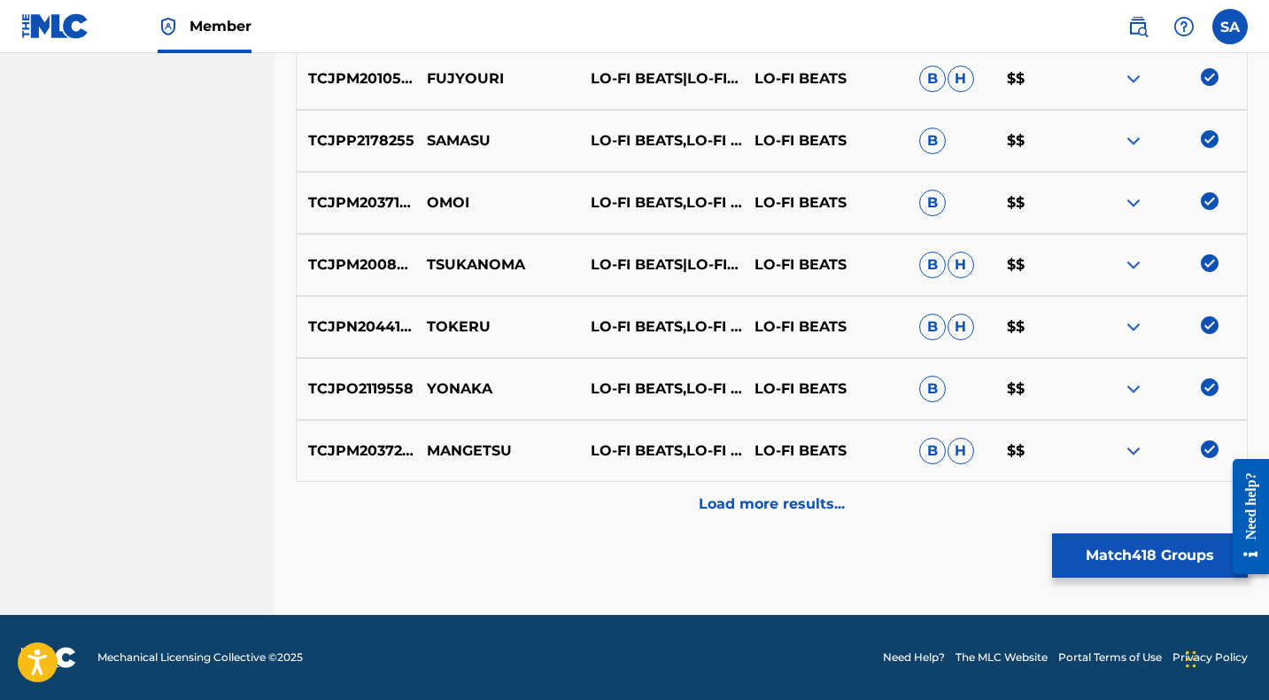
click at [658, 500] on div "Load more results..." at bounding box center [772, 504] width 952 height 44
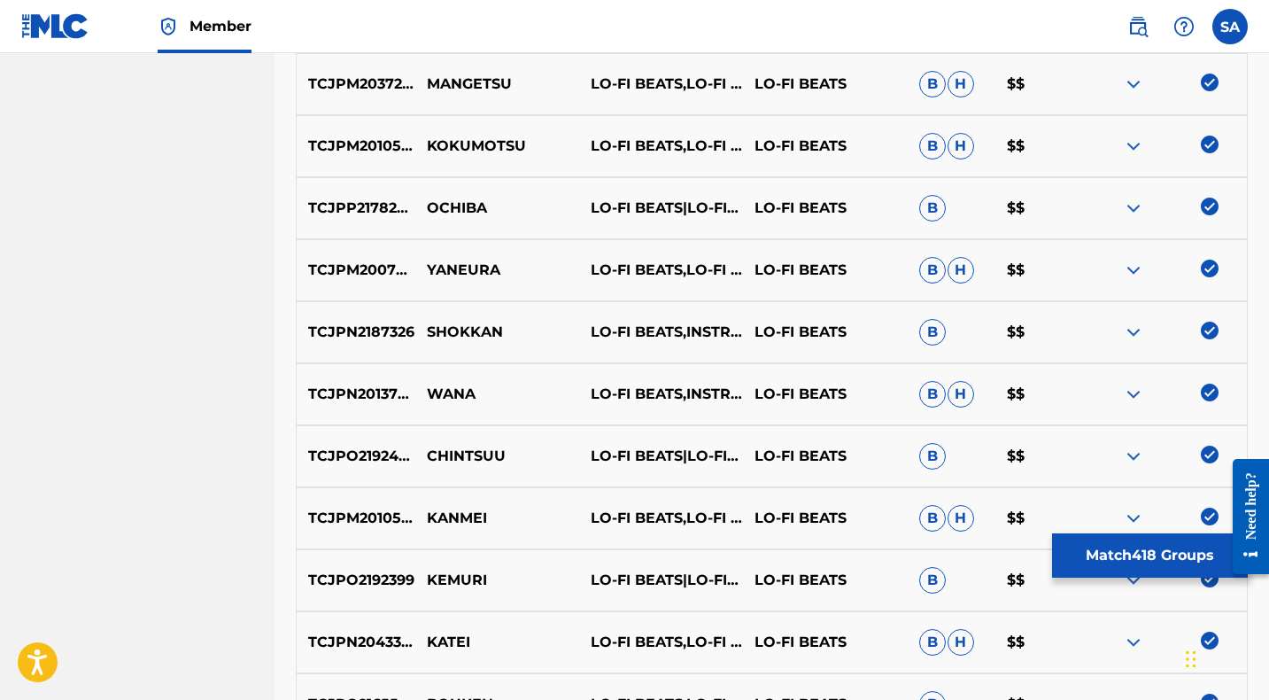
scroll to position [2191, 0]
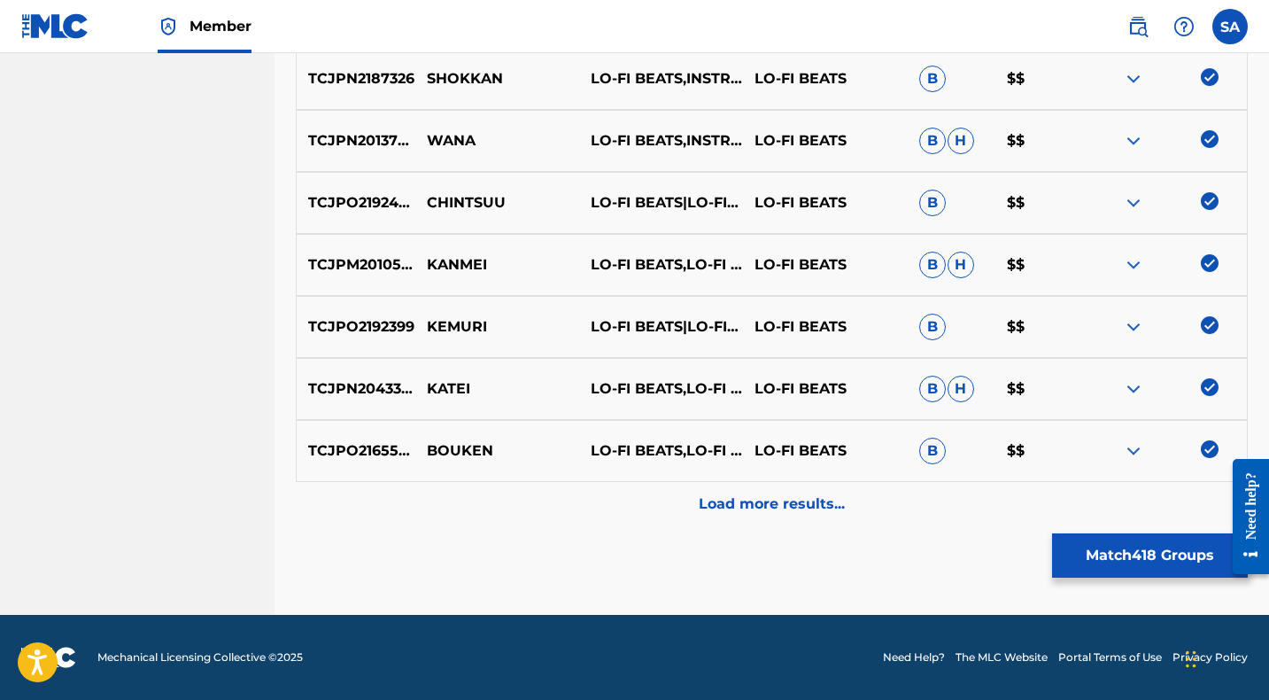
click at [632, 504] on div "Load more results..." at bounding box center [772, 504] width 952 height 44
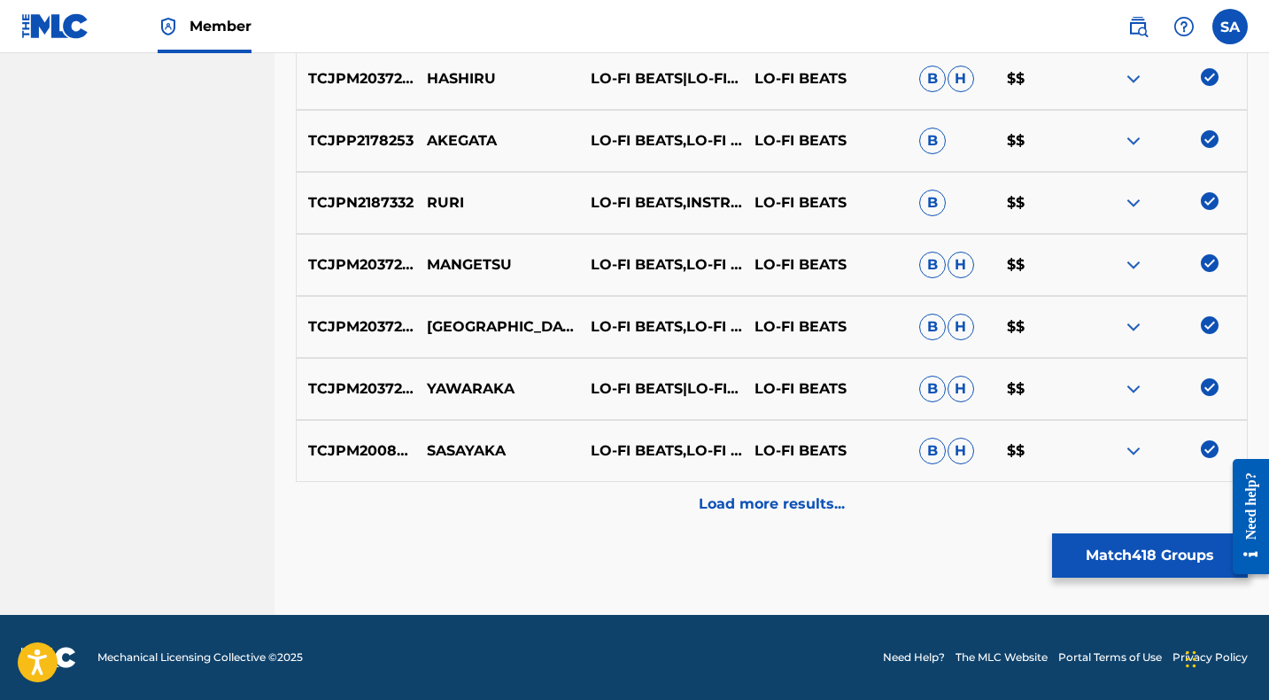
click at [622, 506] on div "Load more results..." at bounding box center [772, 504] width 952 height 44
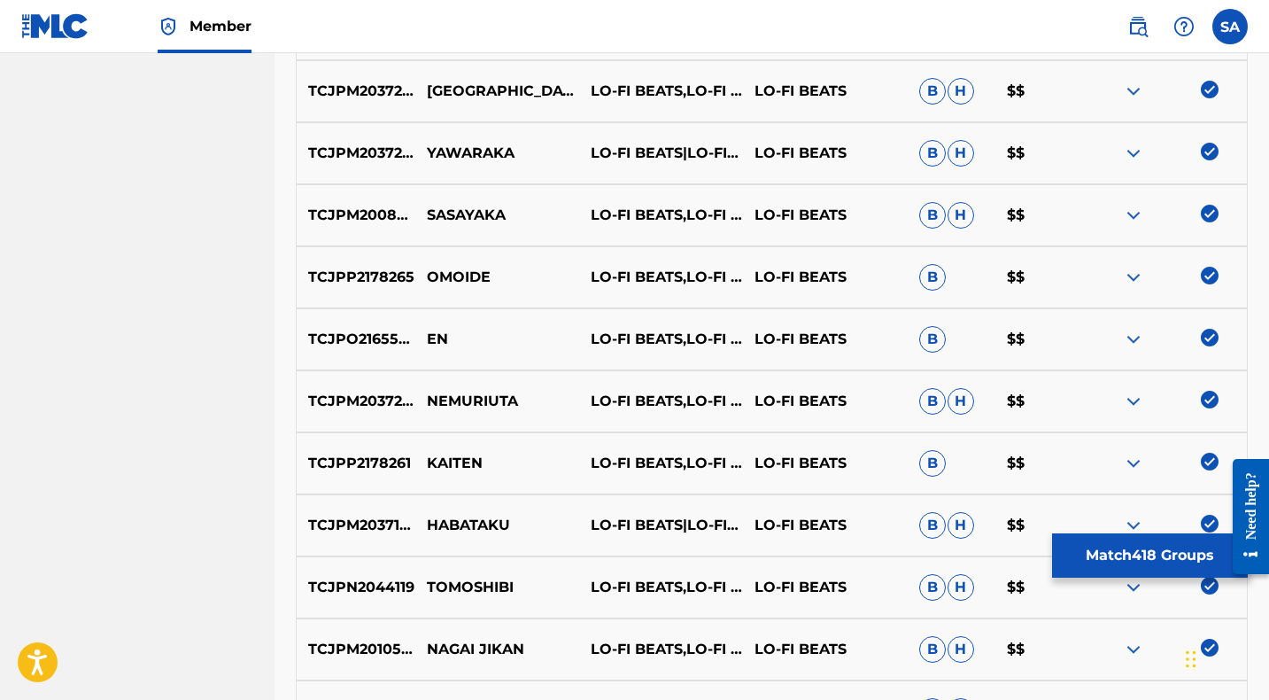
scroll to position [3430, 0]
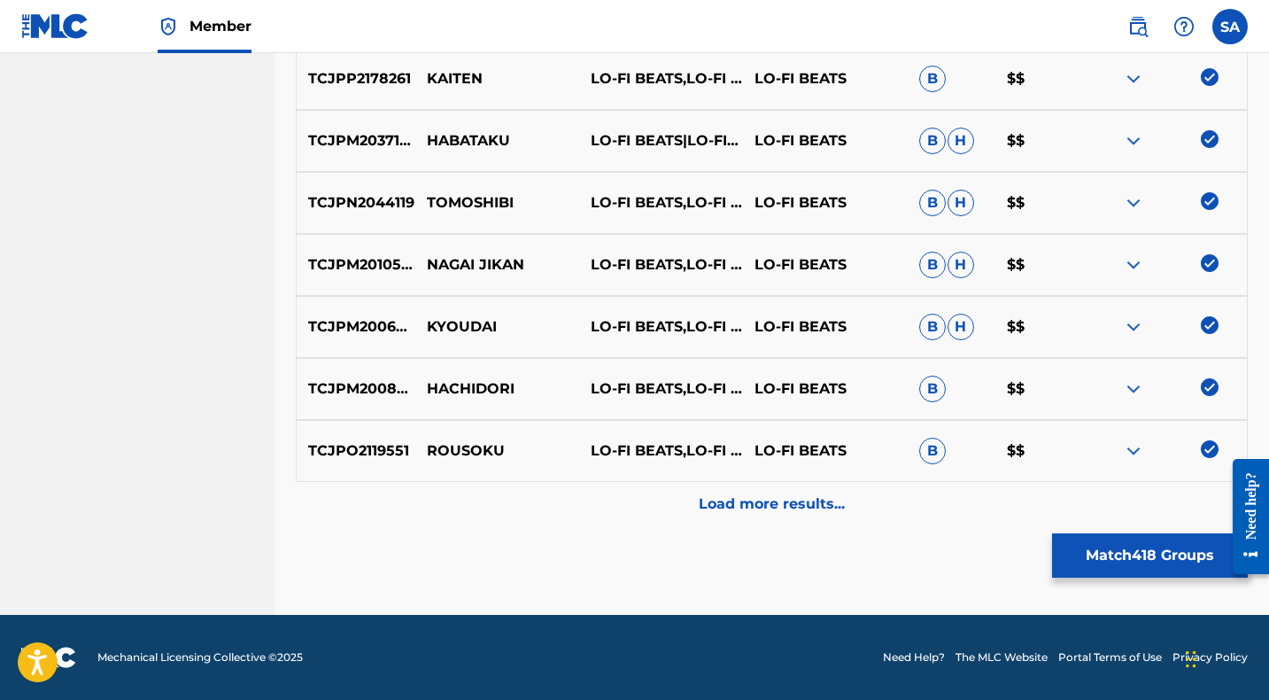
click at [622, 506] on div "Load more results..." at bounding box center [772, 504] width 952 height 44
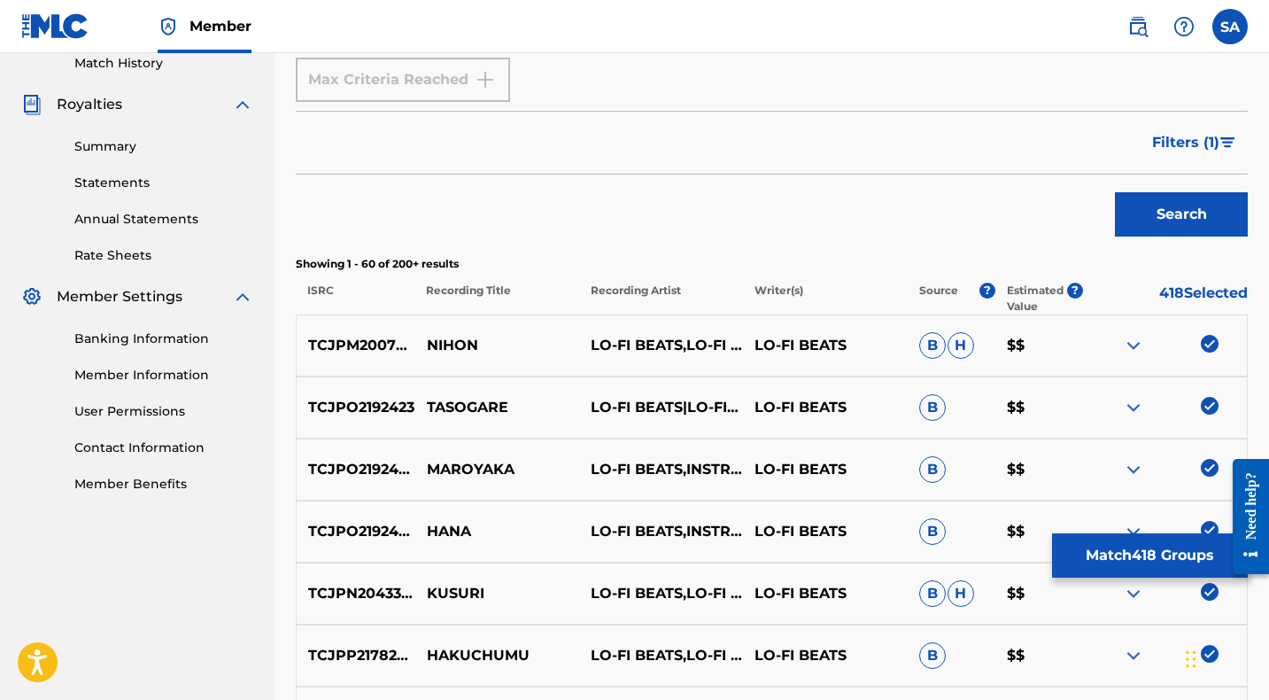
scroll to position [479, 0]
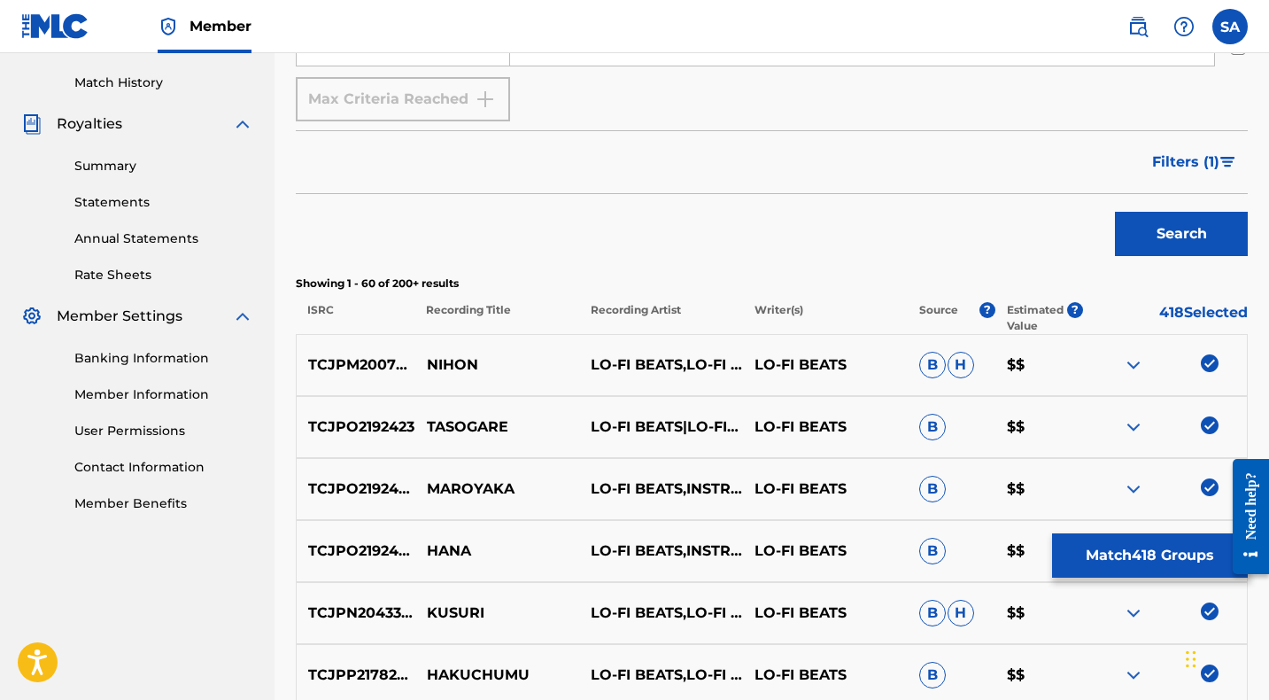
click at [1211, 144] on button "Filters ( 1 )" at bounding box center [1194, 162] width 106 height 44
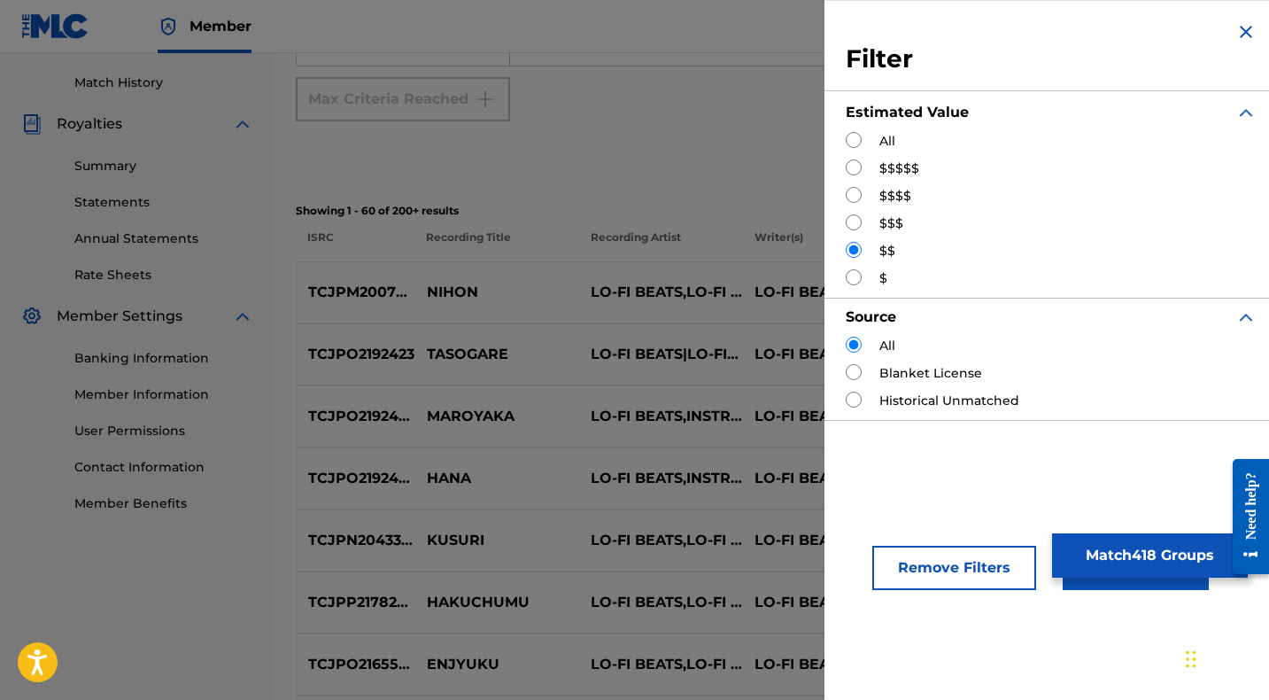
click at [857, 278] on input "Search Form" at bounding box center [854, 277] width 16 height 16
radio input "true"
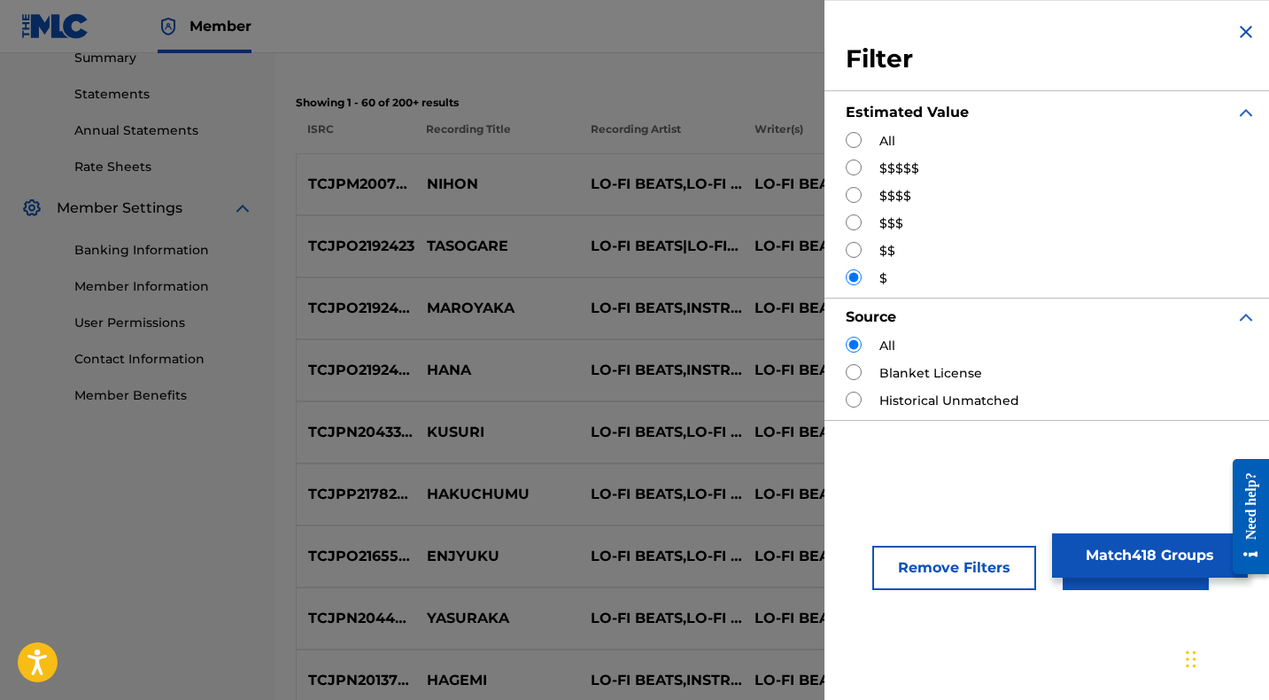
scroll to position [584, 0]
click at [1078, 584] on button "Apply Filters" at bounding box center [1136, 567] width 146 height 44
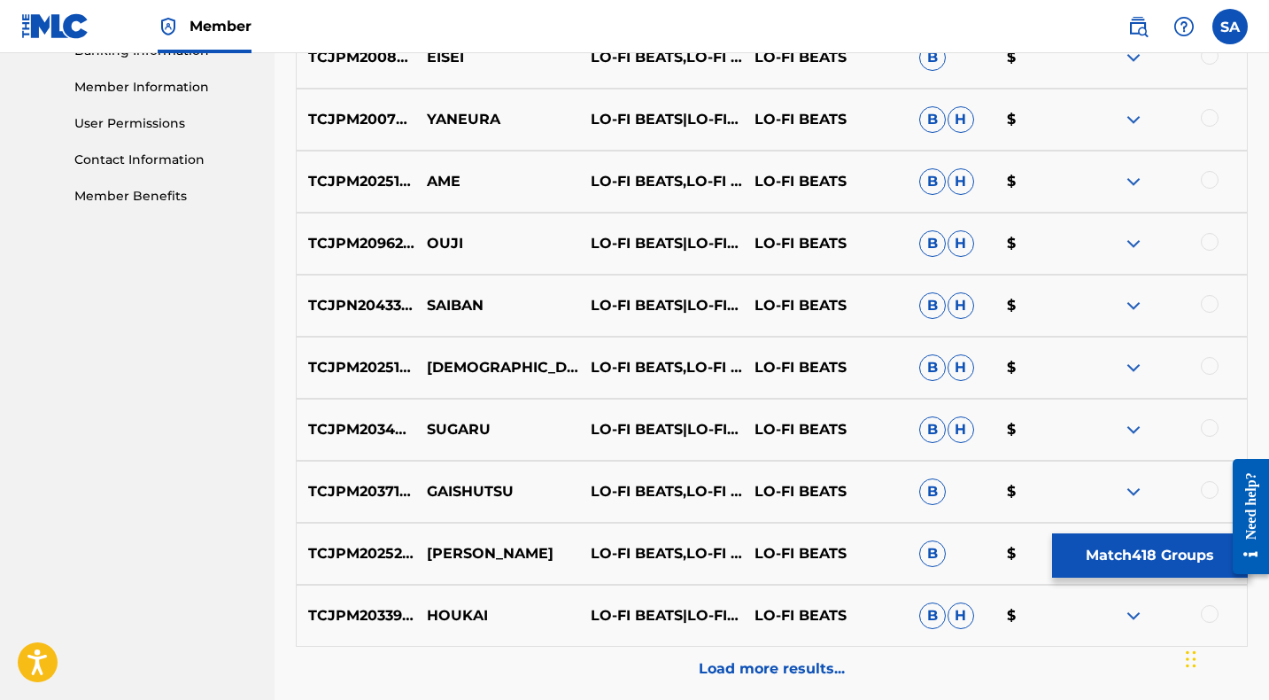
scroll to position [951, 0]
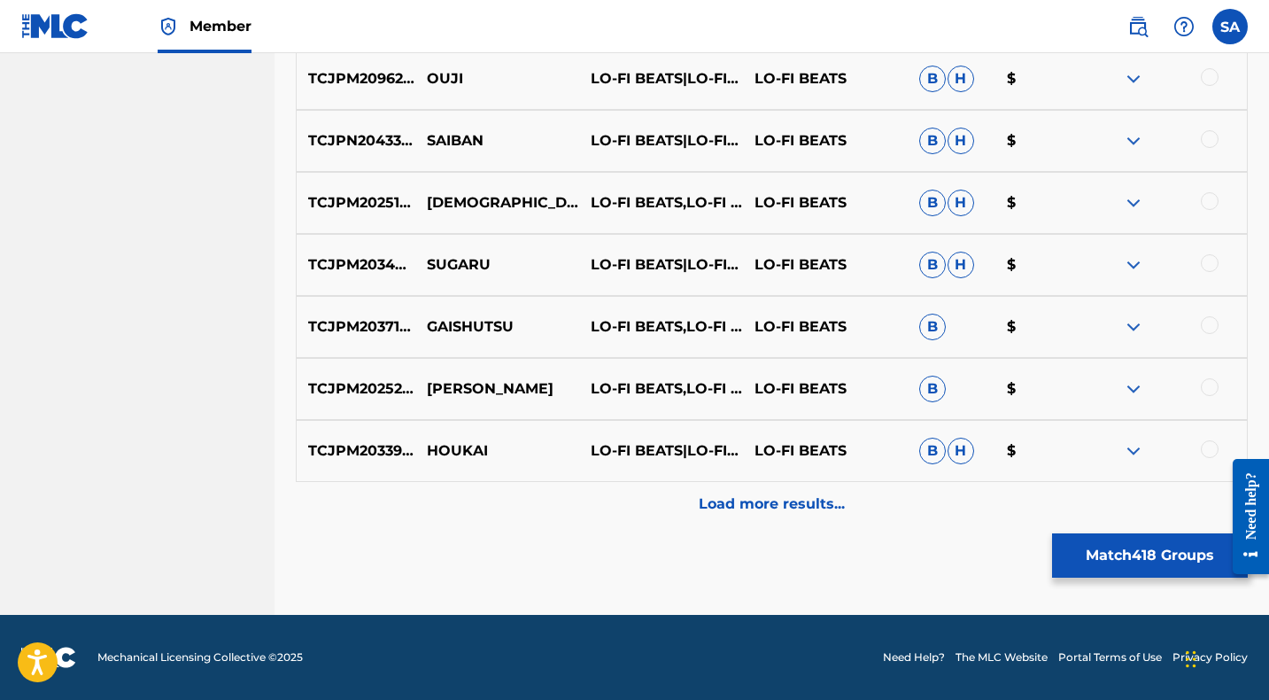
click at [578, 513] on div "Load more results..." at bounding box center [772, 504] width 952 height 44
click at [579, 511] on div "Load more results..." at bounding box center [772, 504] width 952 height 44
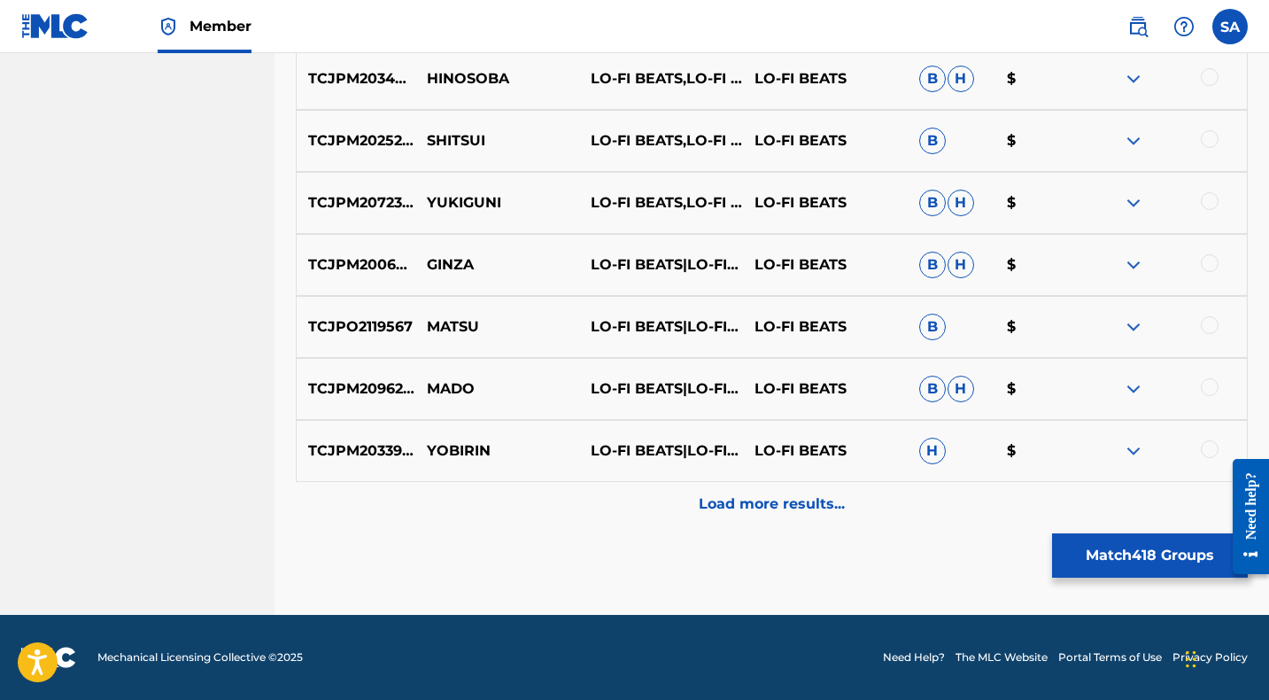
click at [583, 506] on div "Load more results..." at bounding box center [772, 504] width 952 height 44
click at [586, 501] on div "Load more results..." at bounding box center [772, 504] width 952 height 44
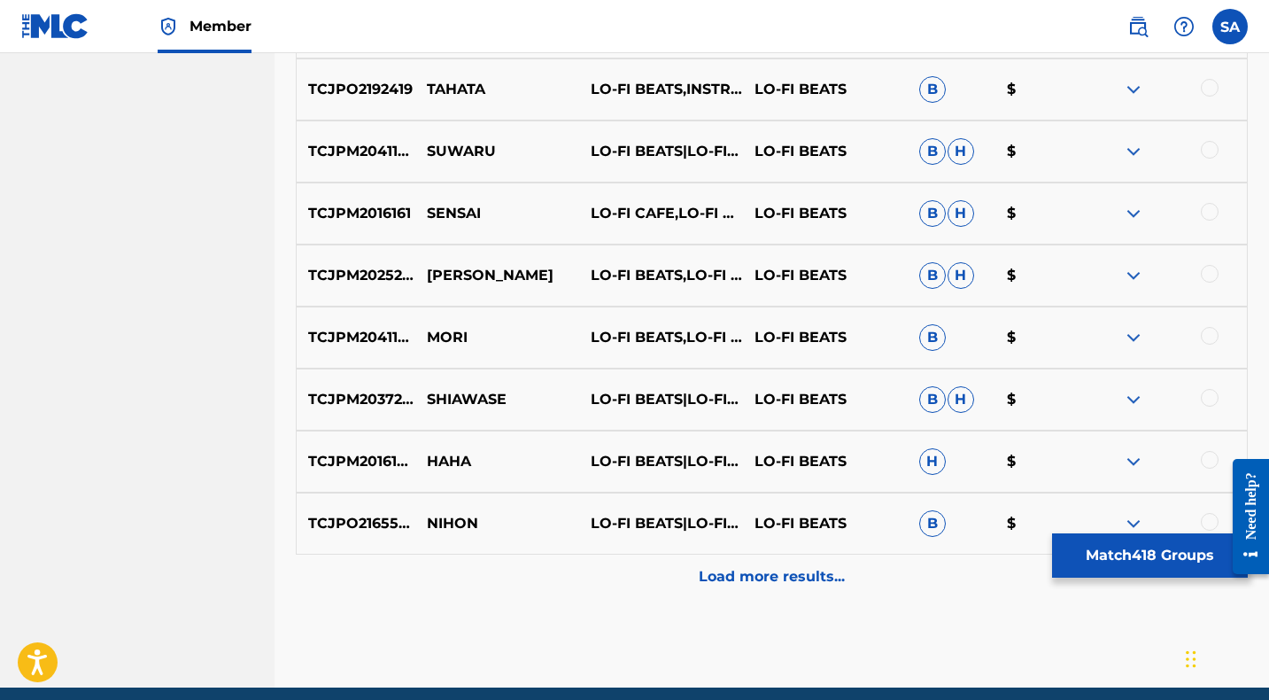
scroll to position [3430, 0]
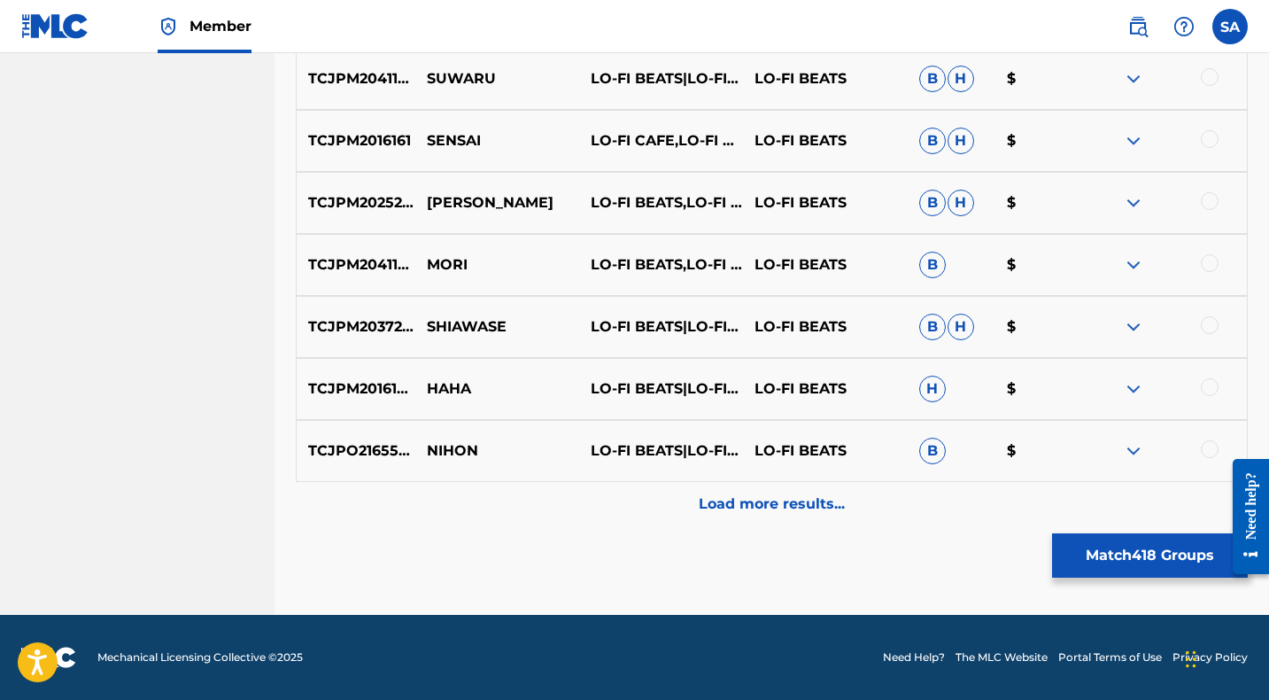
click at [627, 510] on div "Load more results..." at bounding box center [772, 504] width 952 height 44
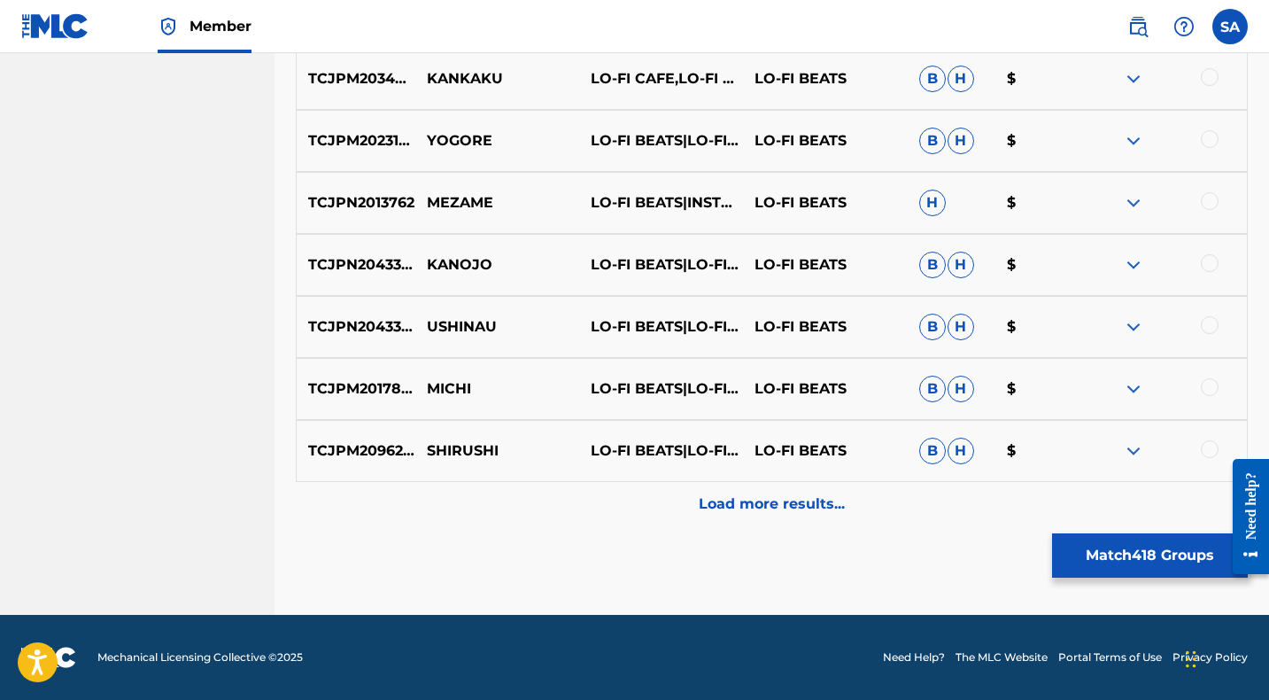
click at [633, 507] on div "Load more results..." at bounding box center [772, 504] width 952 height 44
click at [624, 511] on div "Load more results..." at bounding box center [772, 504] width 952 height 44
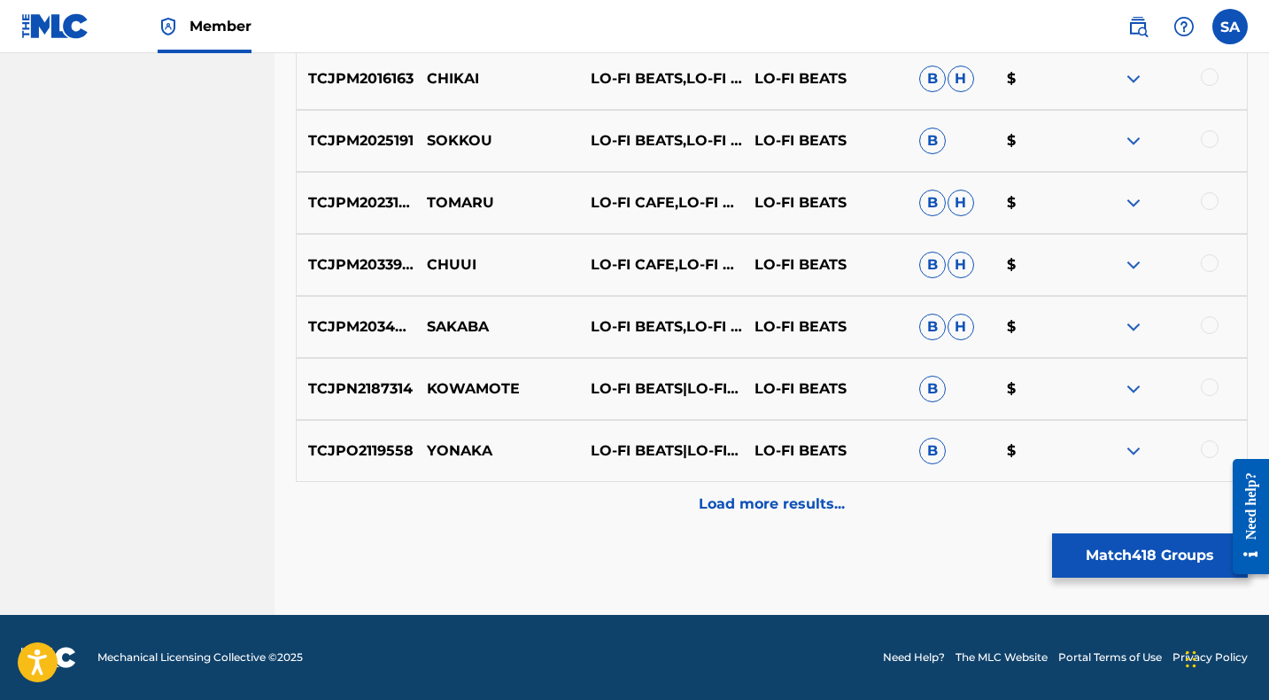
click at [624, 505] on div "Load more results..." at bounding box center [772, 504] width 952 height 44
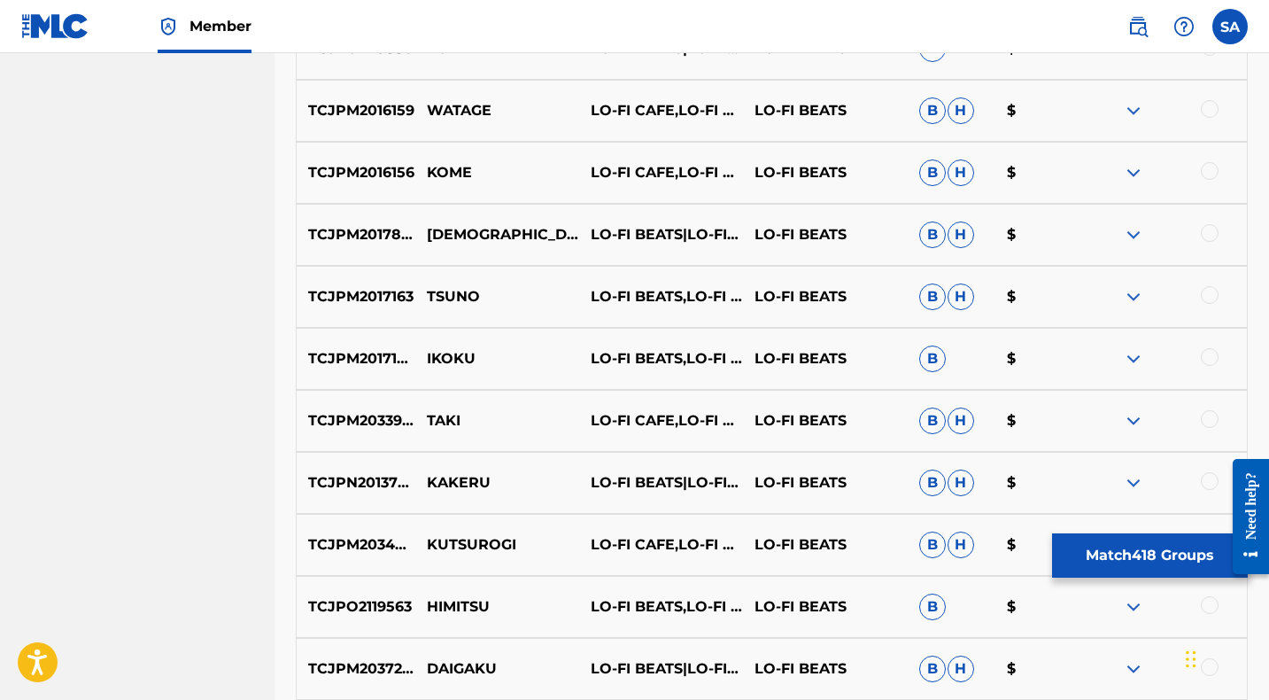
scroll to position [5910, 0]
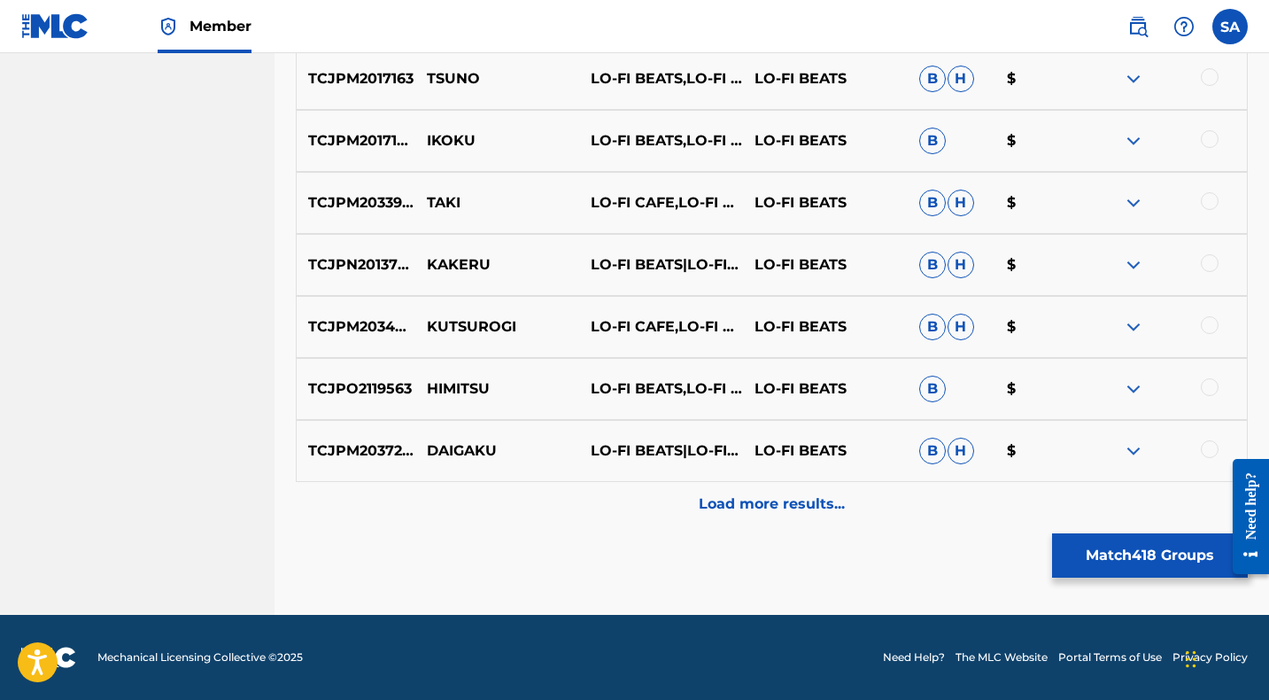
click at [625, 504] on div "Load more results..." at bounding box center [772, 504] width 952 height 44
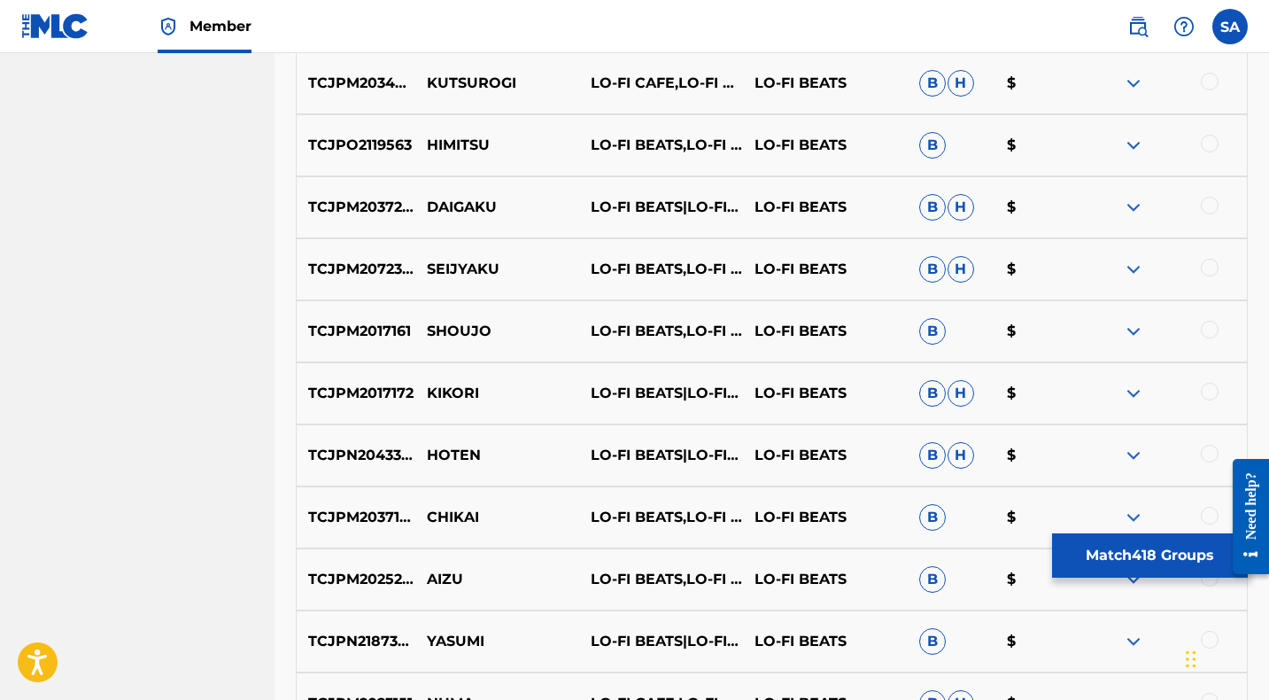
scroll to position [6529, 0]
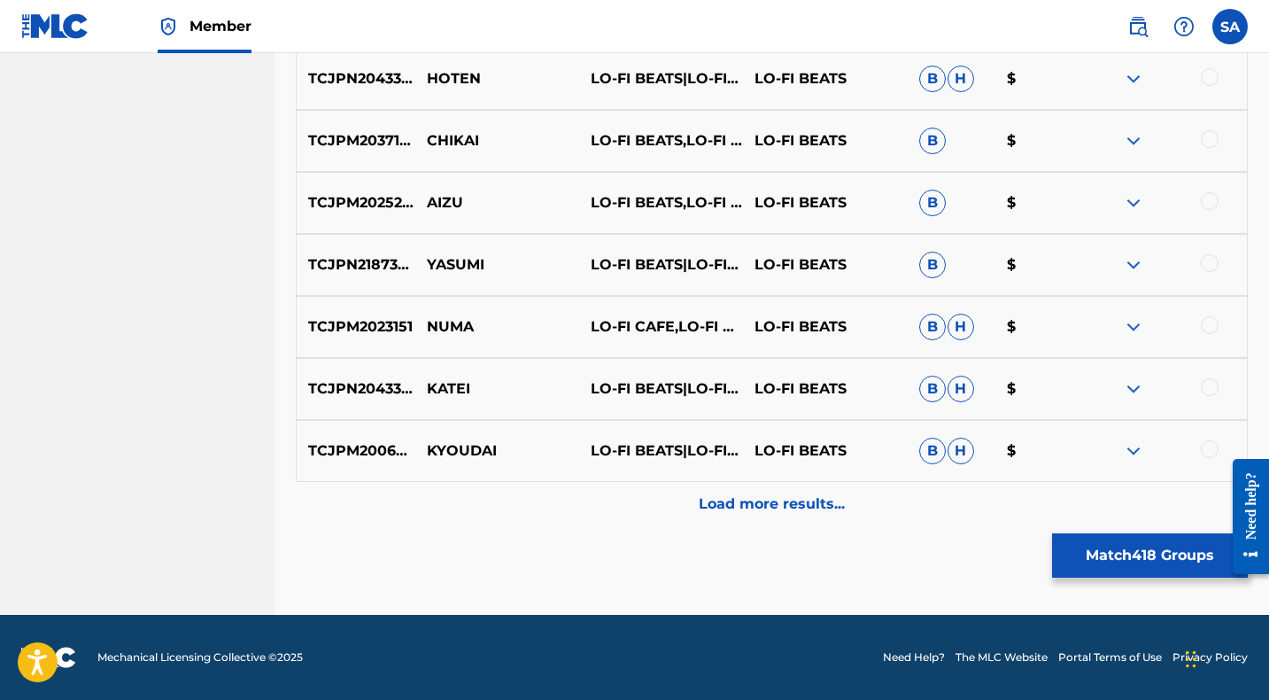
click at [584, 494] on div "Load more results..." at bounding box center [772, 504] width 952 height 44
click at [590, 507] on div "Load more results..." at bounding box center [772, 504] width 952 height 44
click at [590, 506] on div "Load more results..." at bounding box center [772, 504] width 952 height 44
click at [591, 505] on div "Load more results..." at bounding box center [772, 504] width 952 height 44
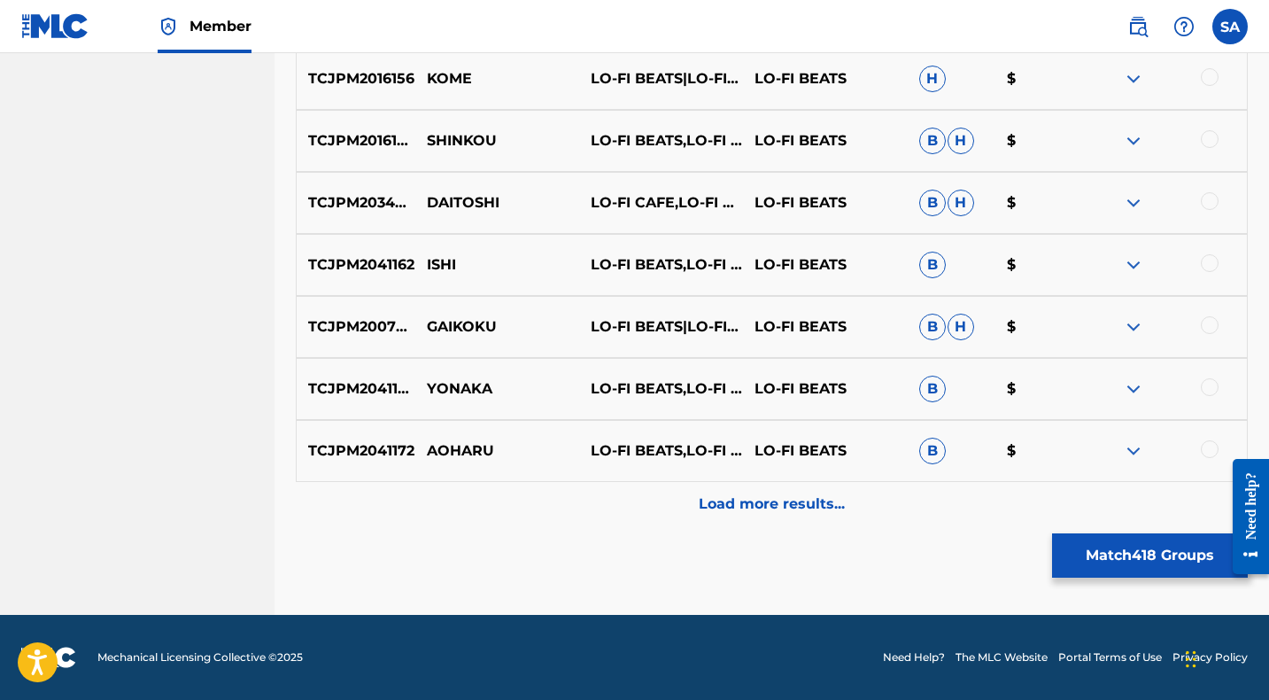
click at [593, 504] on div "Load more results..." at bounding box center [772, 504] width 952 height 44
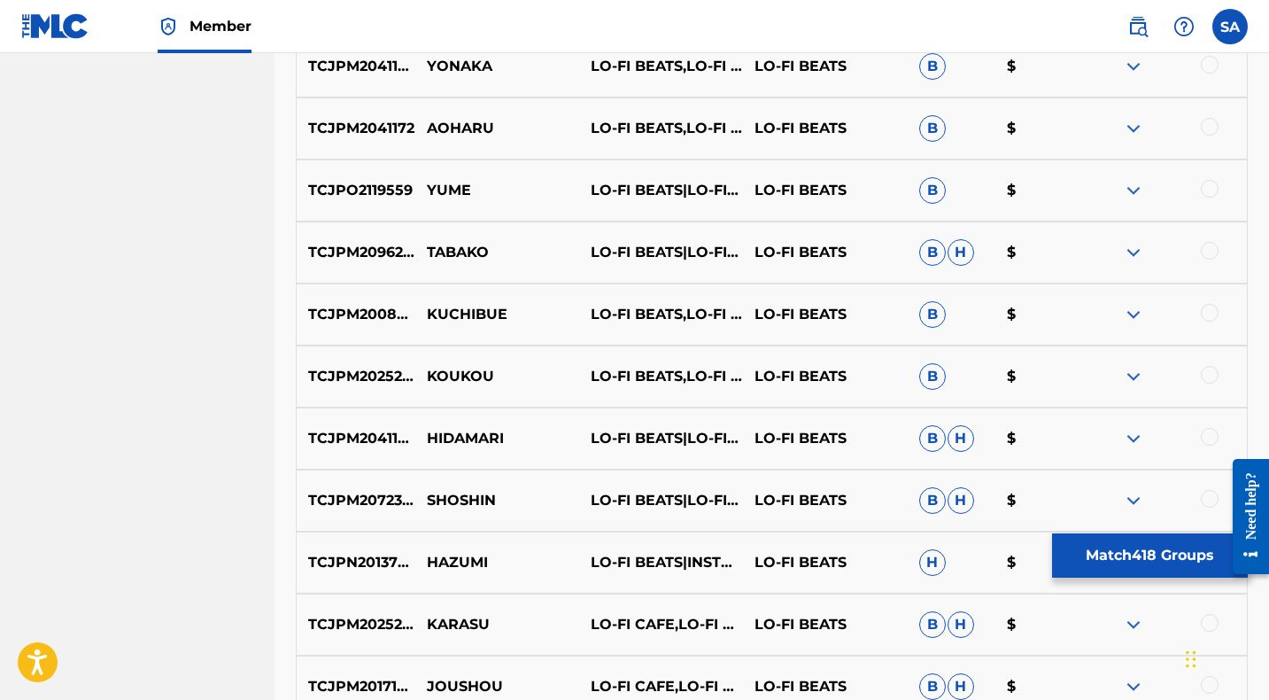
scroll to position [9628, 0]
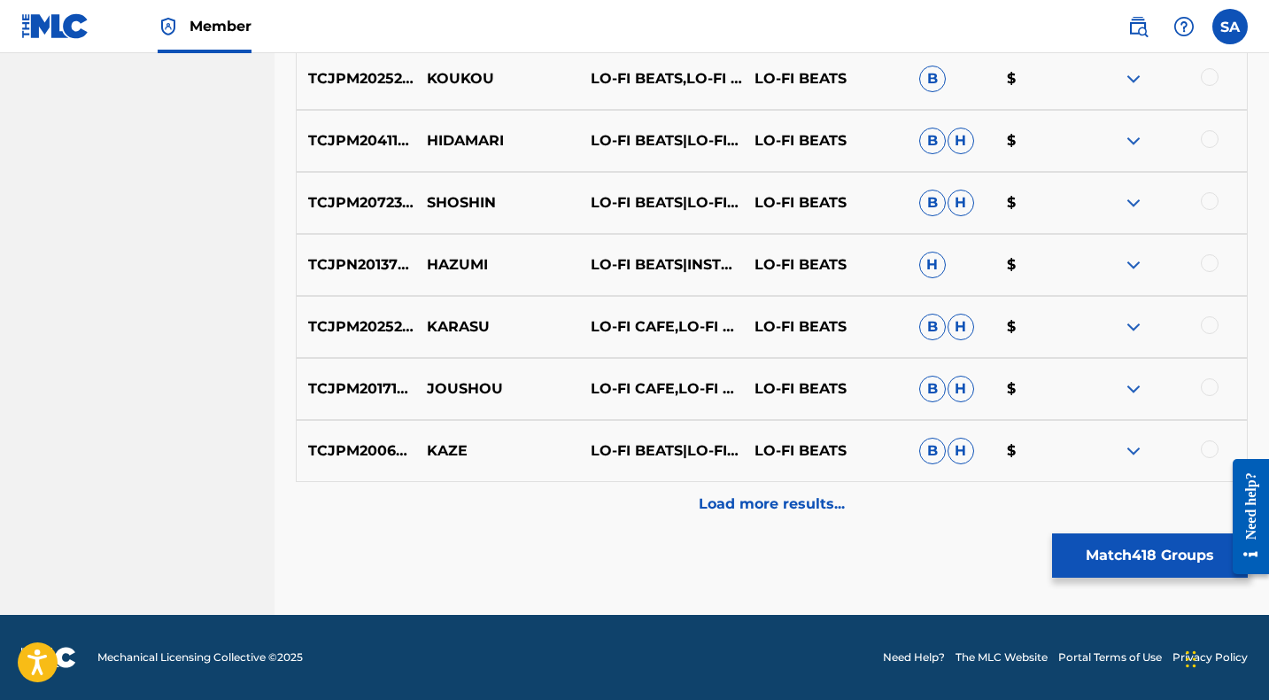
click at [592, 505] on div "Load more results..." at bounding box center [772, 504] width 952 height 44
click at [594, 510] on div "Load more results..." at bounding box center [772, 504] width 952 height 44
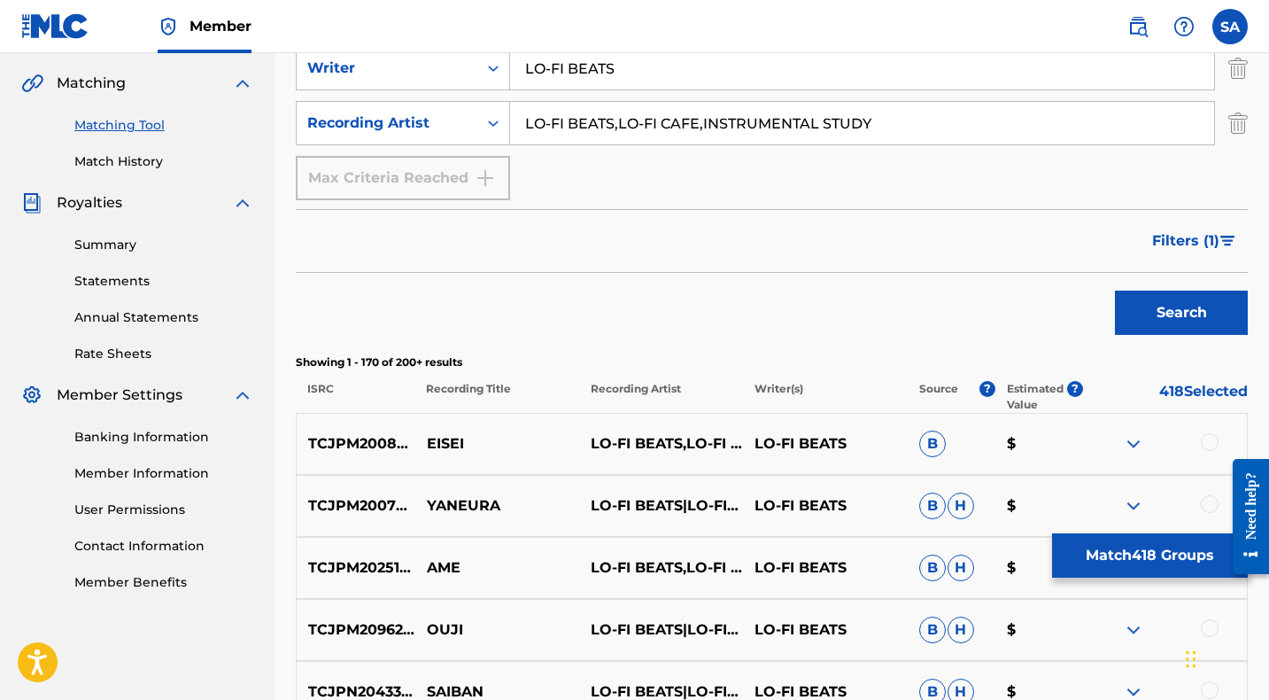
scroll to position [10248, 0]
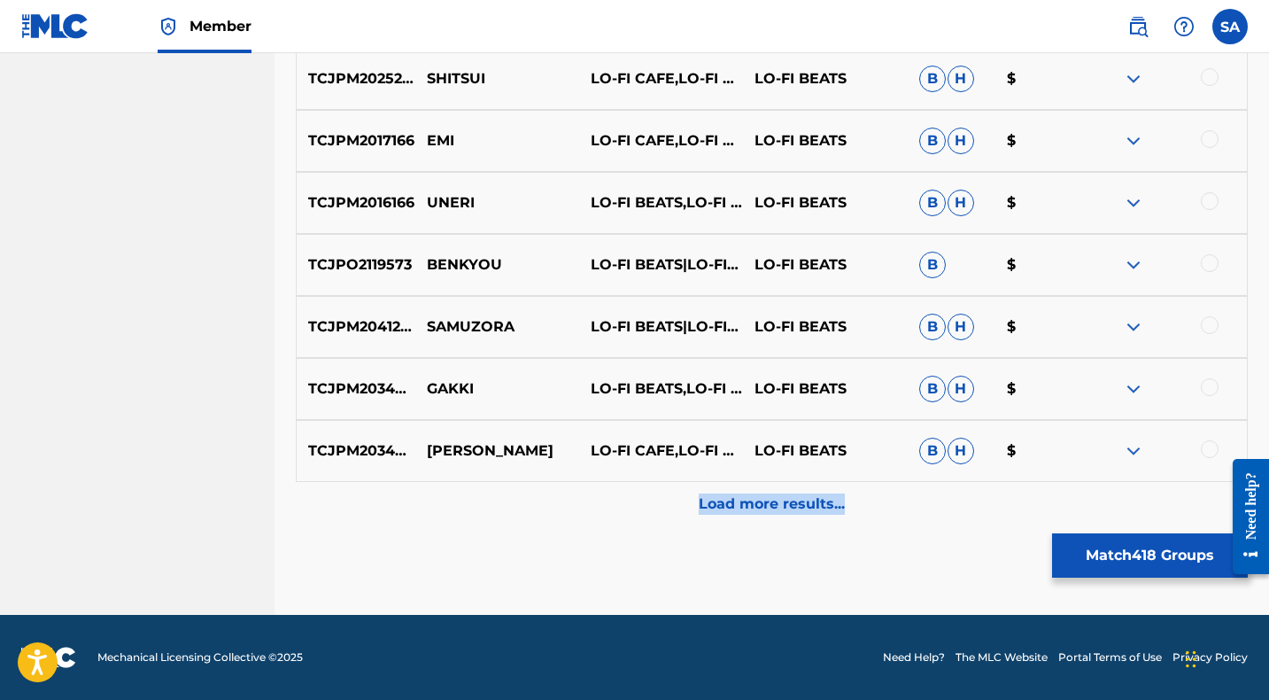
click at [599, 514] on div "Load more results..." at bounding box center [772, 504] width 952 height 44
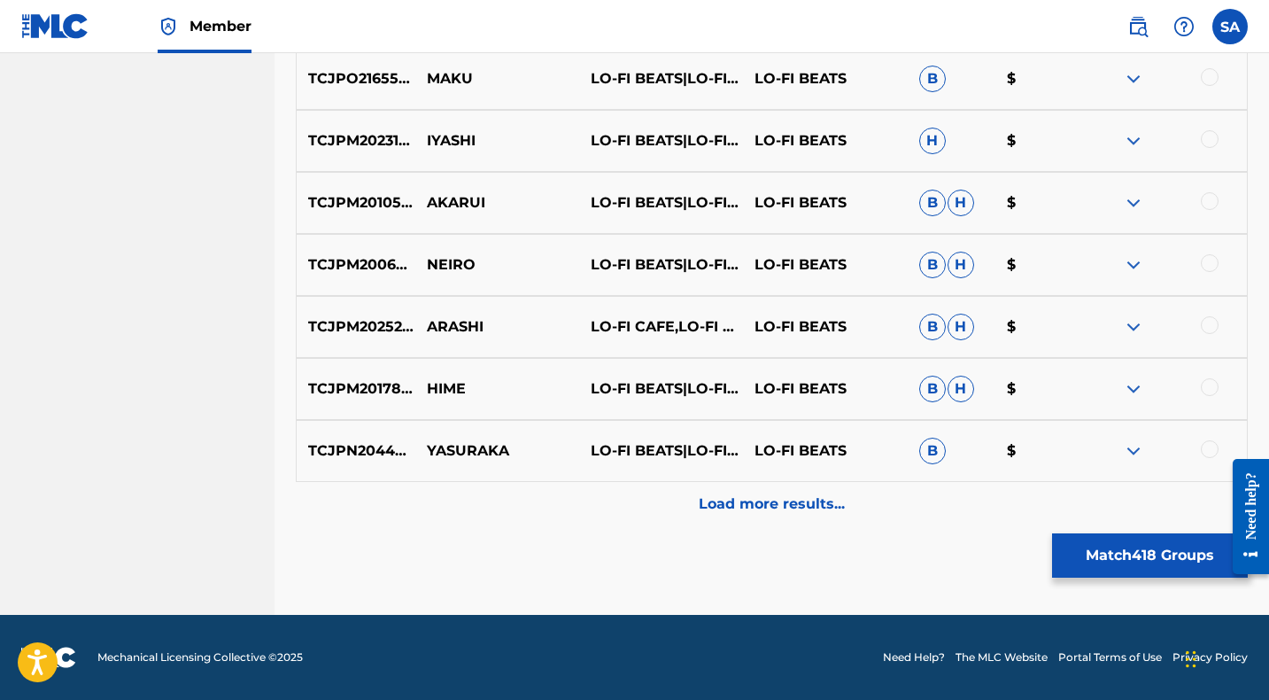
click at [591, 507] on div "Load more results..." at bounding box center [772, 504] width 952 height 44
click at [585, 503] on div "Load more results..." at bounding box center [772, 504] width 952 height 44
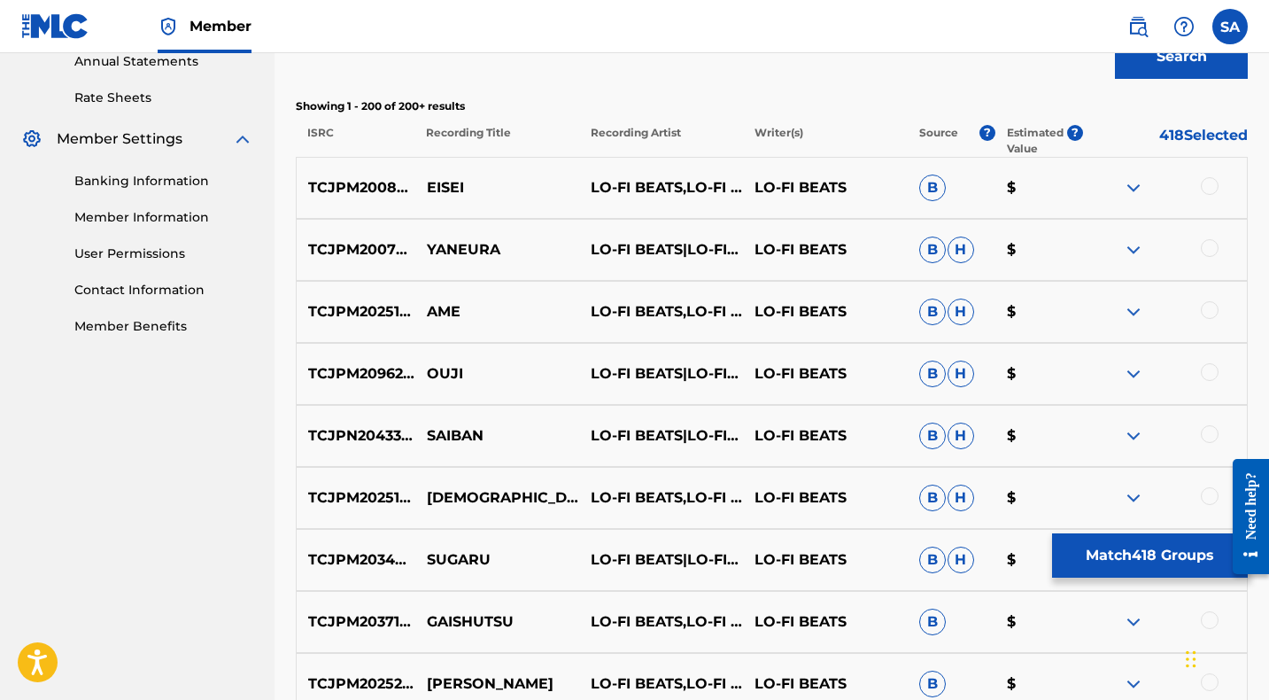
scroll to position [664, 0]
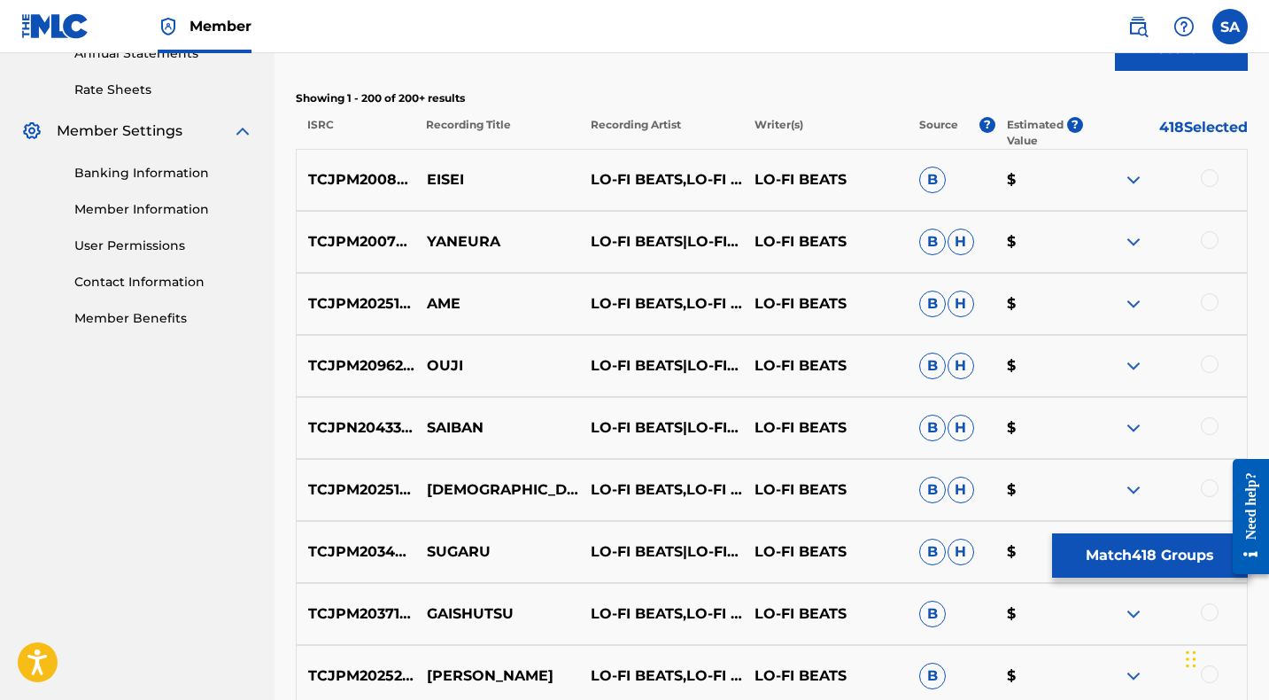
click at [443, 181] on p "EISEI" at bounding box center [497, 179] width 164 height 21
drag, startPoint x: 1205, startPoint y: 172, endPoint x: 1186, endPoint y: 169, distance: 19.7
click at [1205, 172] on div at bounding box center [1210, 178] width 18 height 18
drag, startPoint x: 1210, startPoint y: 237, endPoint x: 1124, endPoint y: 241, distance: 86.8
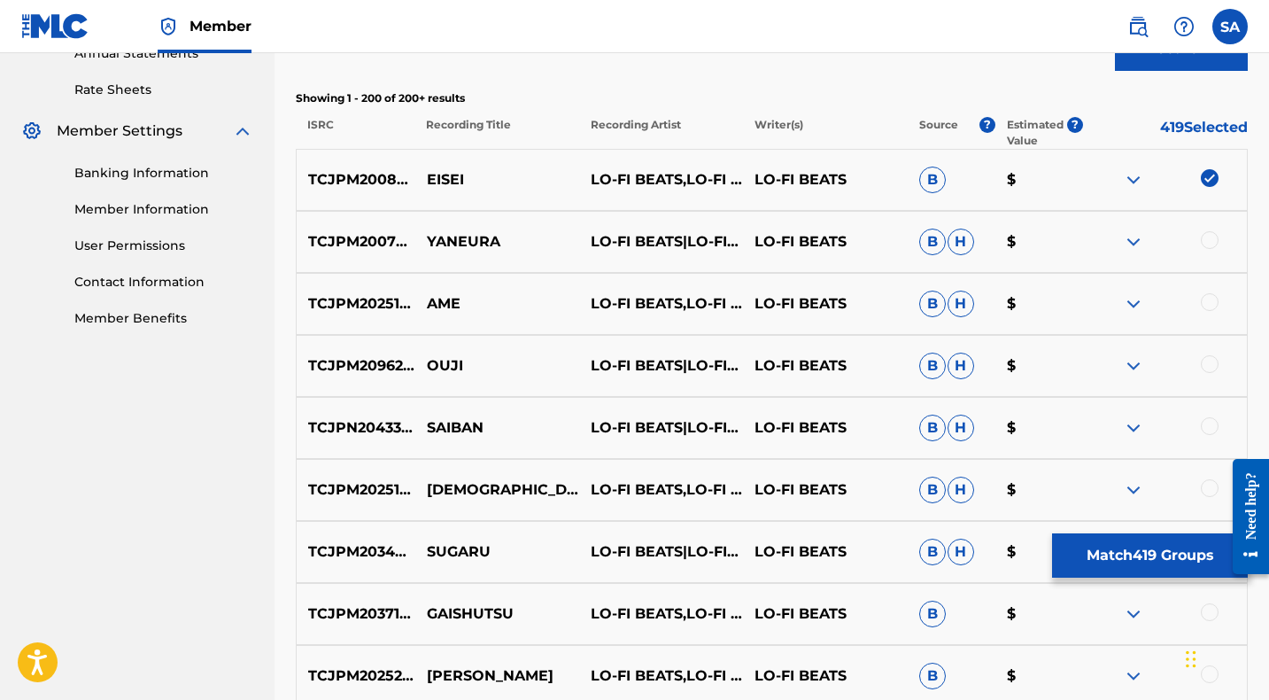
click at [1210, 237] on div at bounding box center [1210, 240] width 18 height 18
click at [437, 244] on p "YANEURA" at bounding box center [497, 241] width 164 height 21
drag, startPoint x: 1208, startPoint y: 304, endPoint x: 561, endPoint y: 362, distance: 649.0
click at [1208, 304] on div at bounding box center [1210, 302] width 18 height 18
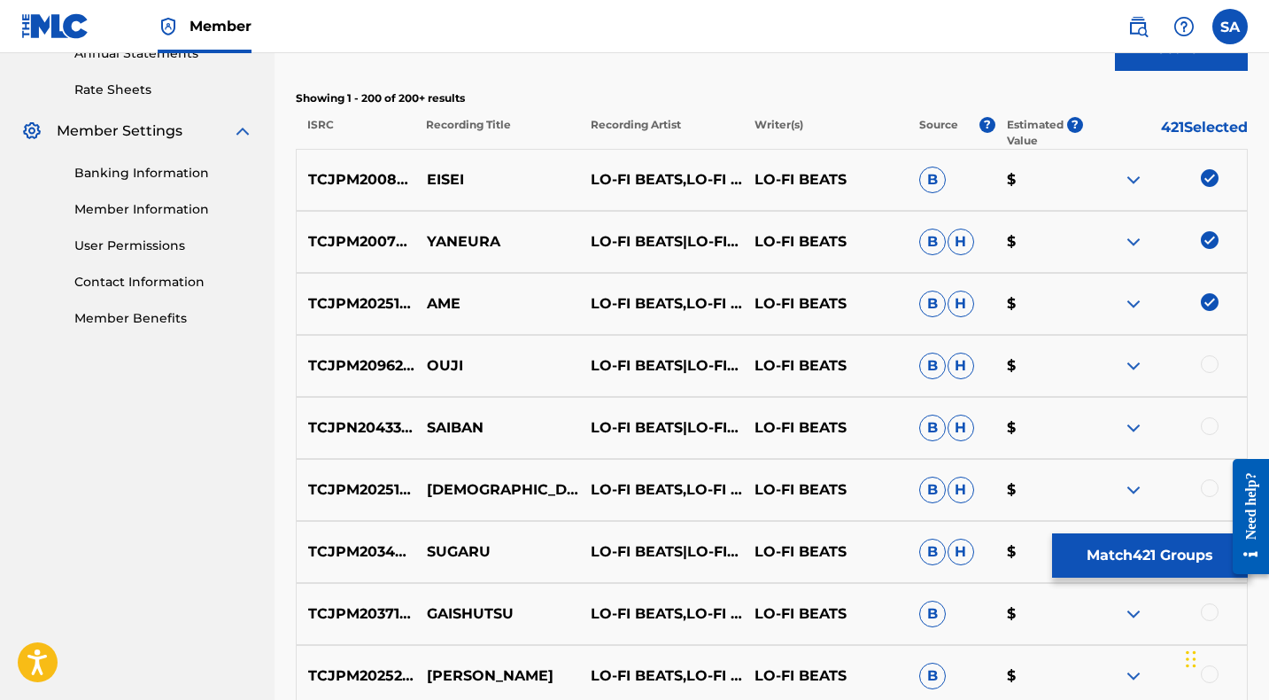
click at [434, 305] on p "AME" at bounding box center [497, 303] width 164 height 21
click at [1213, 362] on div at bounding box center [1210, 364] width 18 height 18
click at [434, 367] on p "OUJI" at bounding box center [497, 365] width 164 height 21
click at [435, 366] on p "OUJI" at bounding box center [497, 365] width 164 height 21
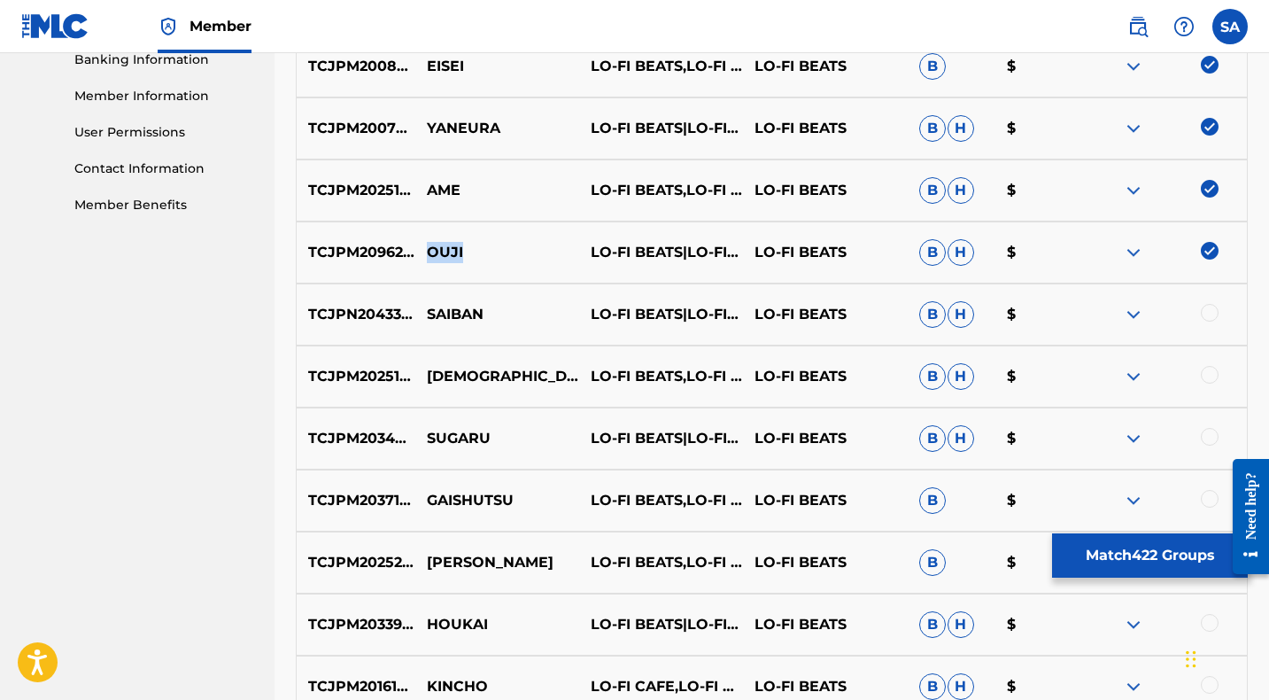
scroll to position [785, 0]
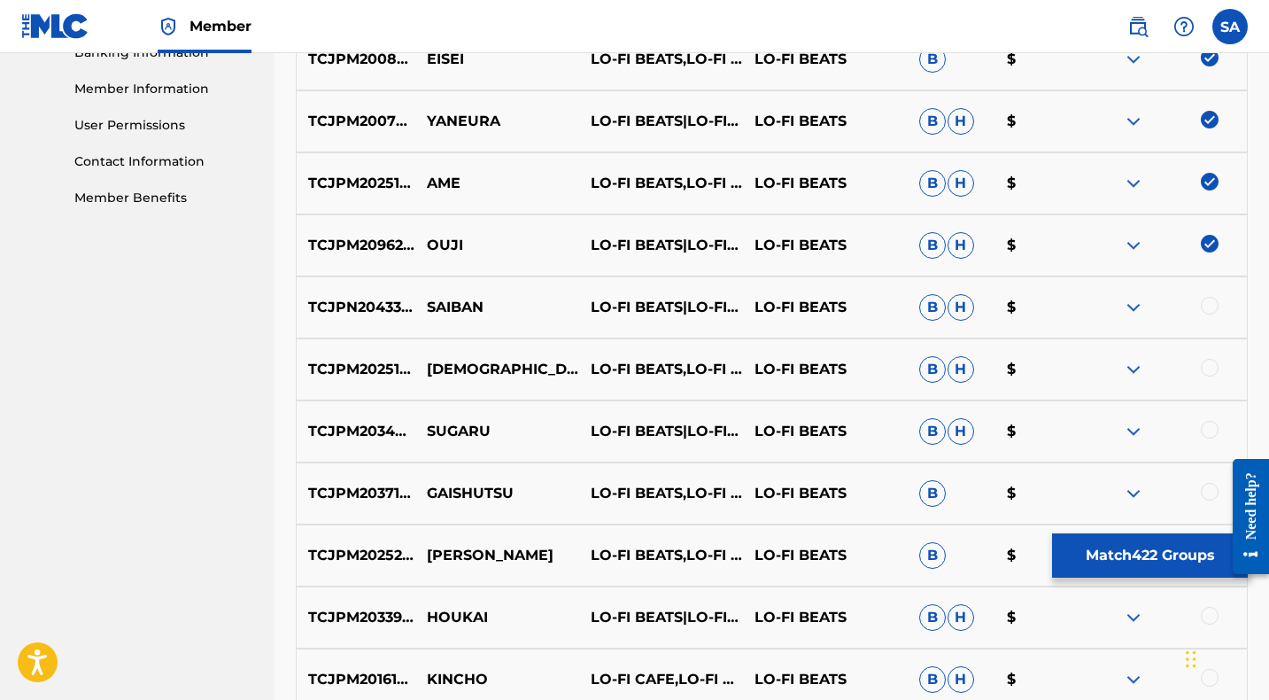
drag, startPoint x: 1207, startPoint y: 304, endPoint x: 1141, endPoint y: 305, distance: 65.5
click at [1207, 303] on div at bounding box center [1210, 306] width 18 height 18
click at [462, 301] on p "SAIBAN" at bounding box center [497, 307] width 164 height 21
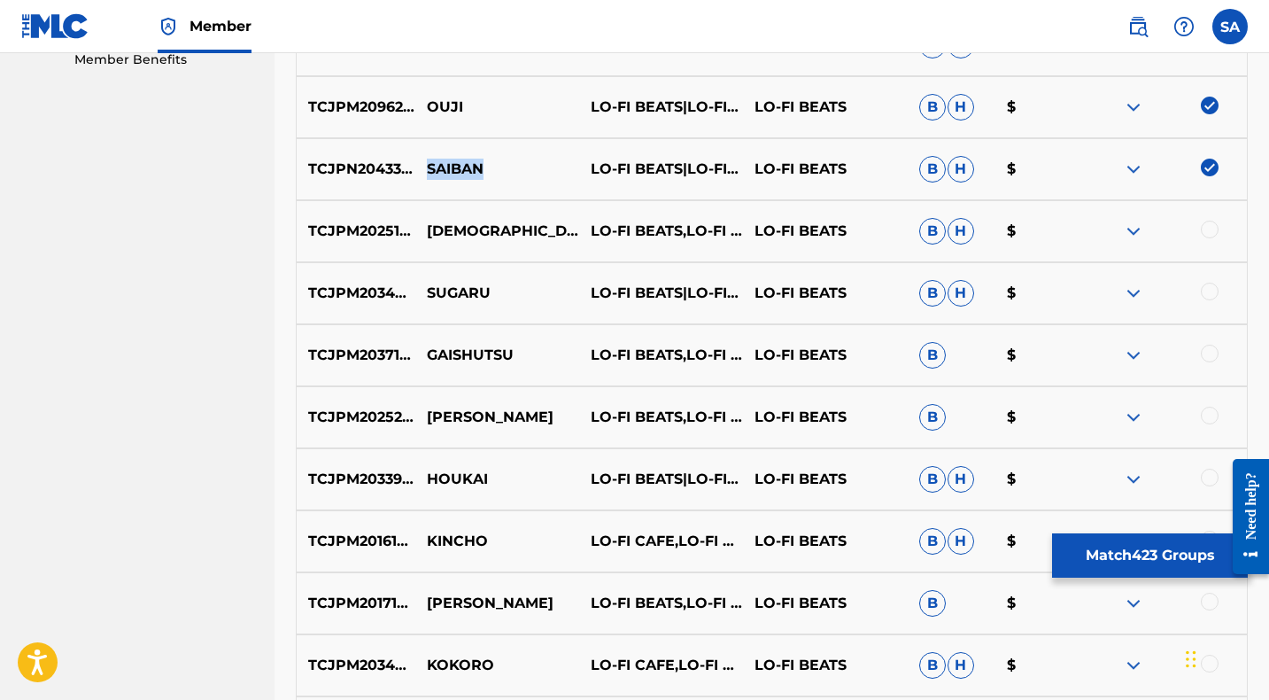
scroll to position [929, 0]
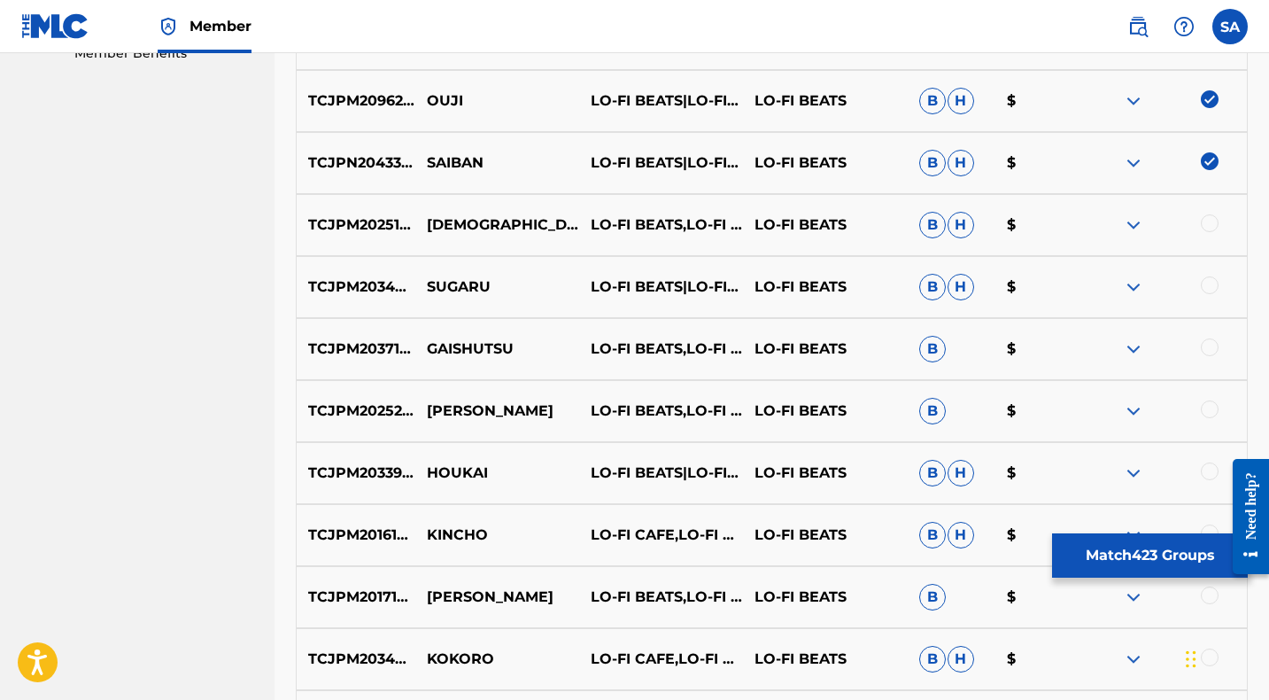
click at [1210, 221] on div at bounding box center [1210, 223] width 18 height 18
click at [445, 225] on p "[DEMOGRAPHIC_DATA]" at bounding box center [497, 224] width 164 height 21
click at [1209, 284] on div at bounding box center [1210, 285] width 18 height 18
click at [446, 290] on p "SUGARU" at bounding box center [497, 286] width 164 height 21
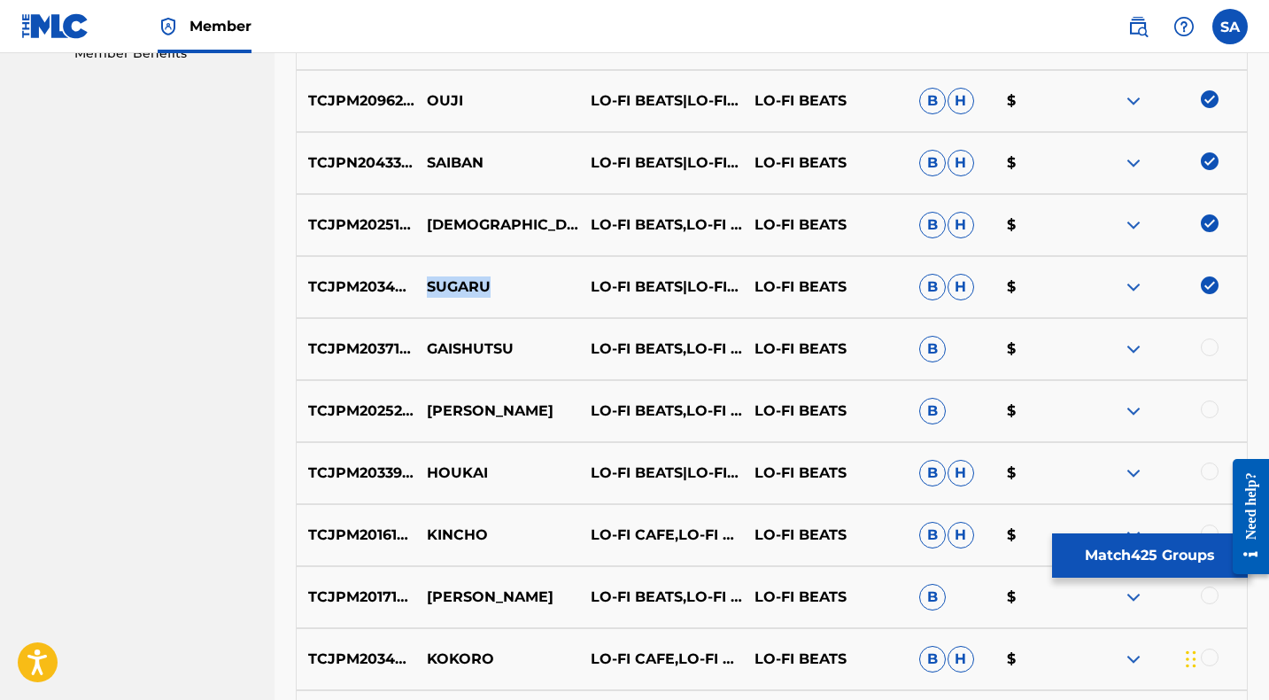
click at [447, 290] on p "SUGARU" at bounding box center [497, 286] width 164 height 21
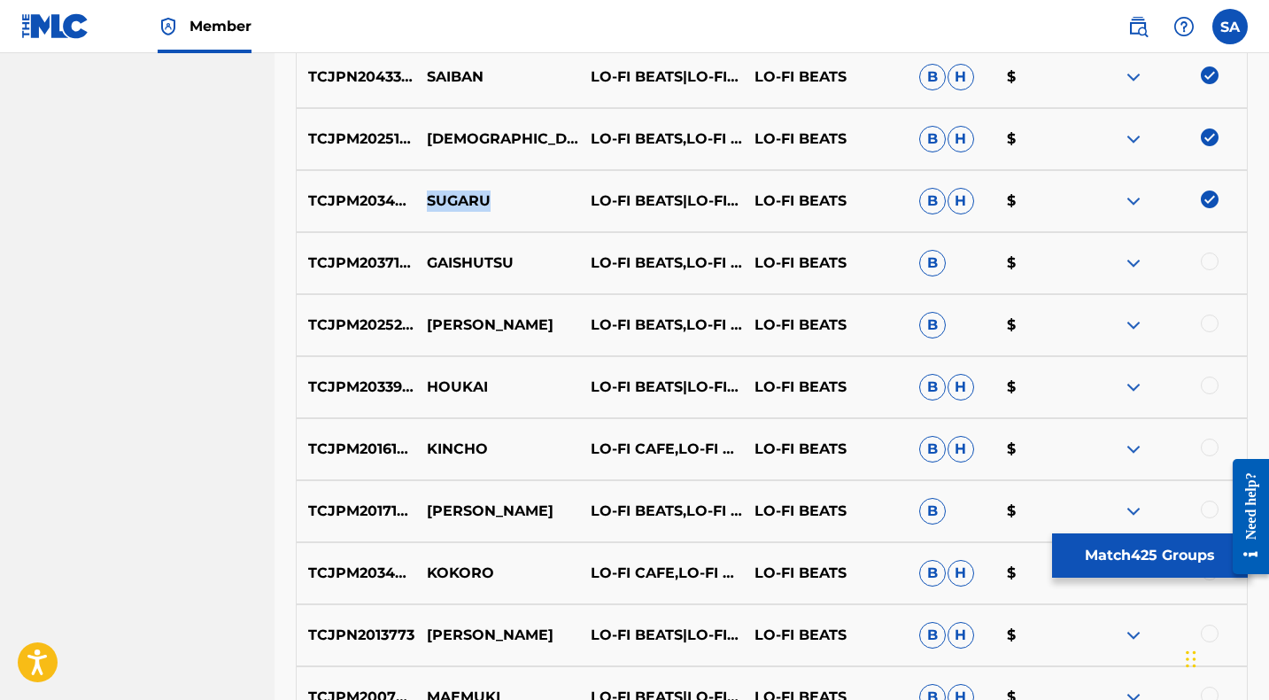
scroll to position [1016, 0]
click at [1208, 257] on div at bounding box center [1210, 260] width 18 height 18
click at [457, 260] on p "GAISHUTSU" at bounding box center [497, 261] width 164 height 21
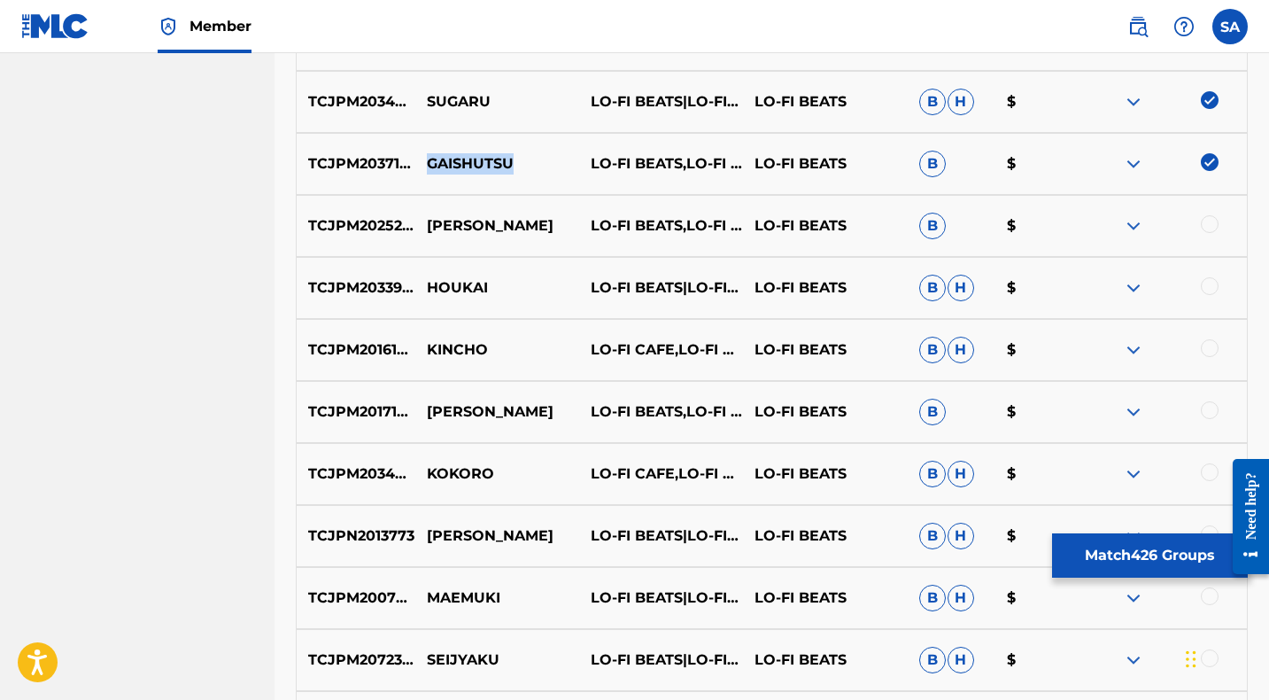
scroll to position [1116, 0]
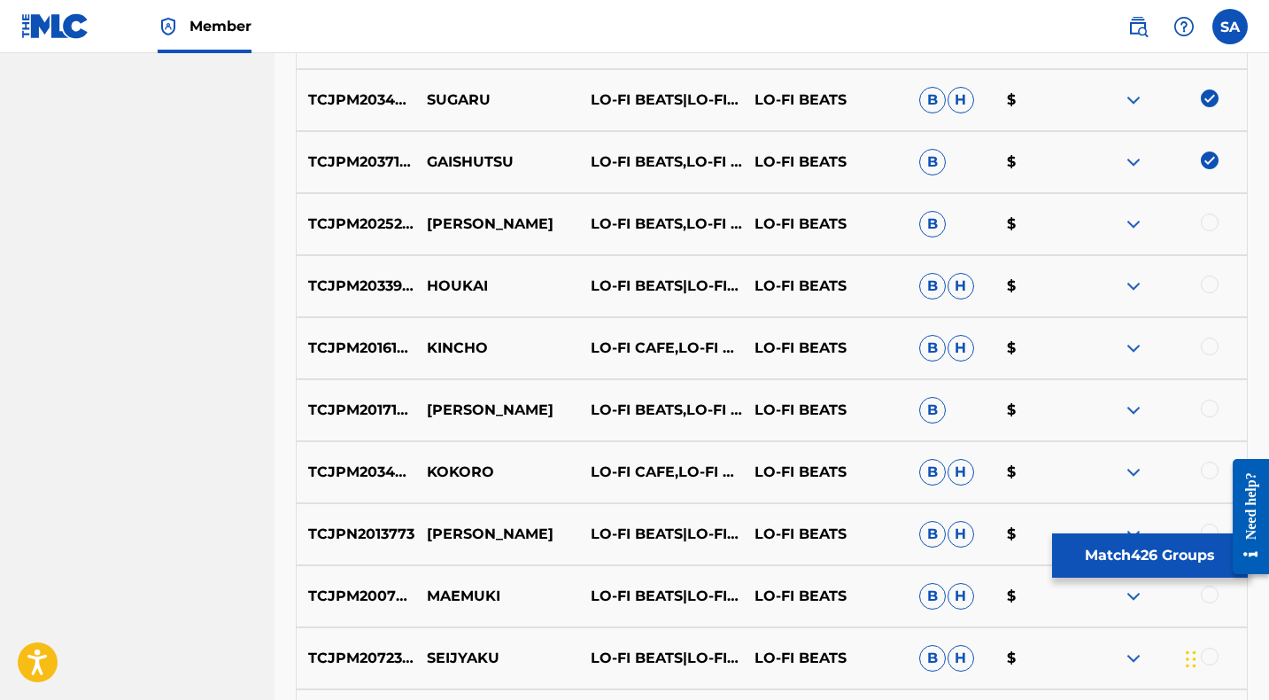
drag, startPoint x: 1210, startPoint y: 222, endPoint x: 706, endPoint y: 219, distance: 503.8
click at [1210, 221] on div at bounding box center [1210, 222] width 18 height 18
click at [448, 218] on p "[PERSON_NAME]" at bounding box center [497, 223] width 164 height 21
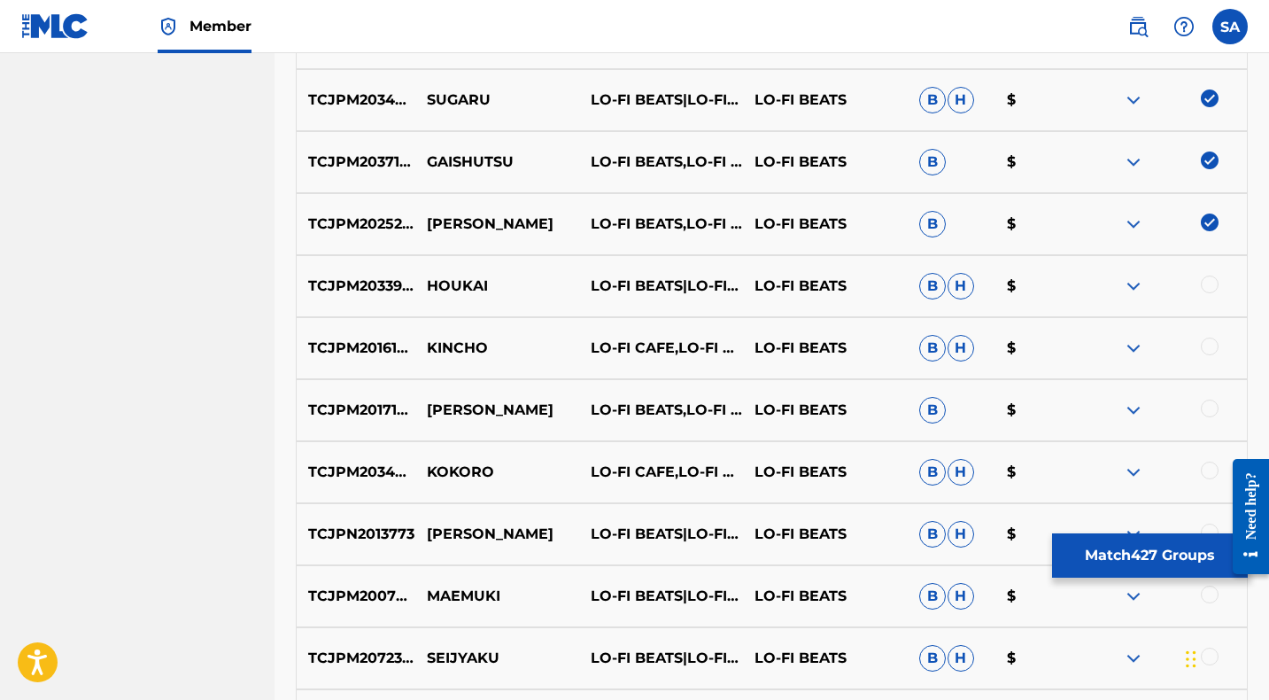
drag, startPoint x: 1209, startPoint y: 283, endPoint x: 1093, endPoint y: 282, distance: 116.0
click at [1208, 283] on div at bounding box center [1210, 284] width 18 height 18
click at [437, 290] on p "HOUKAI" at bounding box center [497, 285] width 164 height 21
click at [1211, 344] on div at bounding box center [1210, 346] width 18 height 18
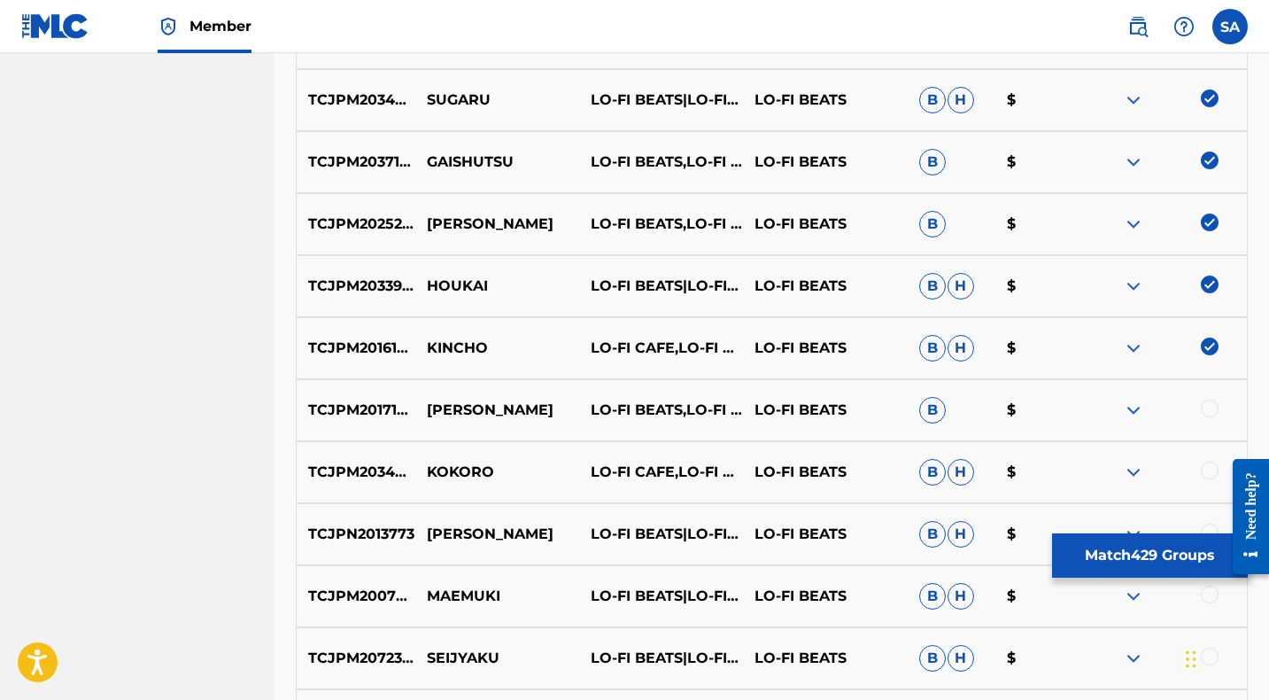
click at [449, 349] on p "KINCHO" at bounding box center [497, 347] width 164 height 21
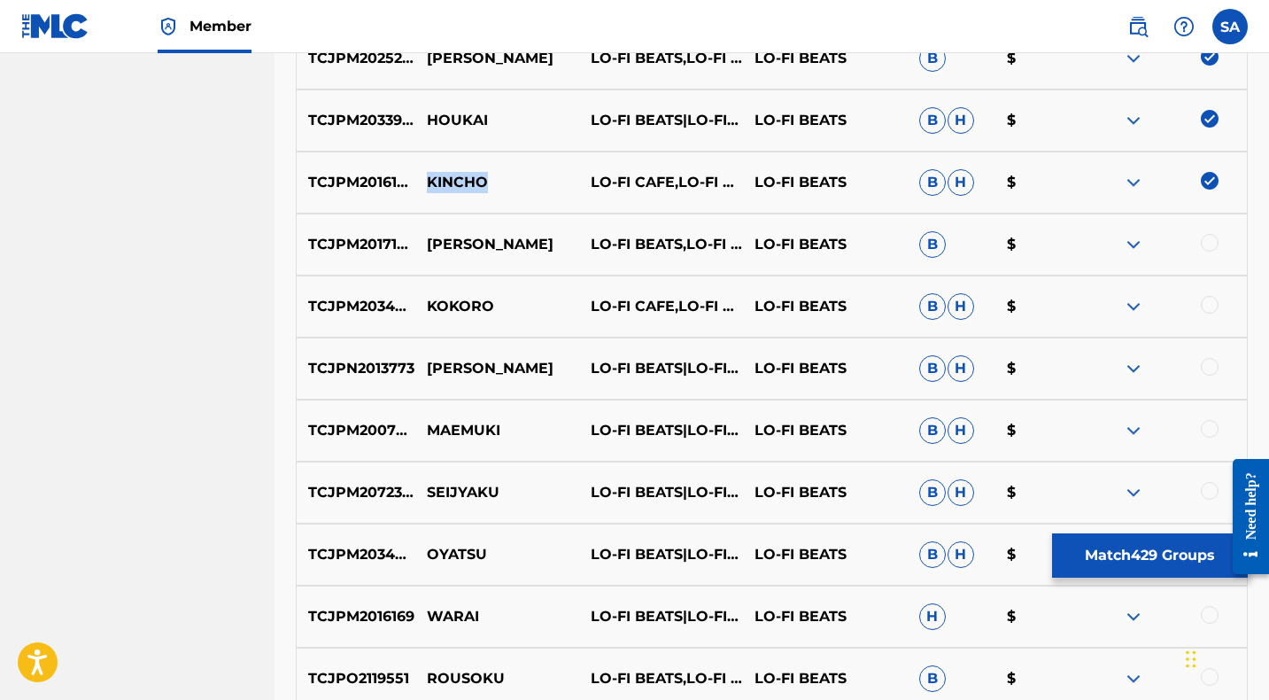
scroll to position [1288, 0]
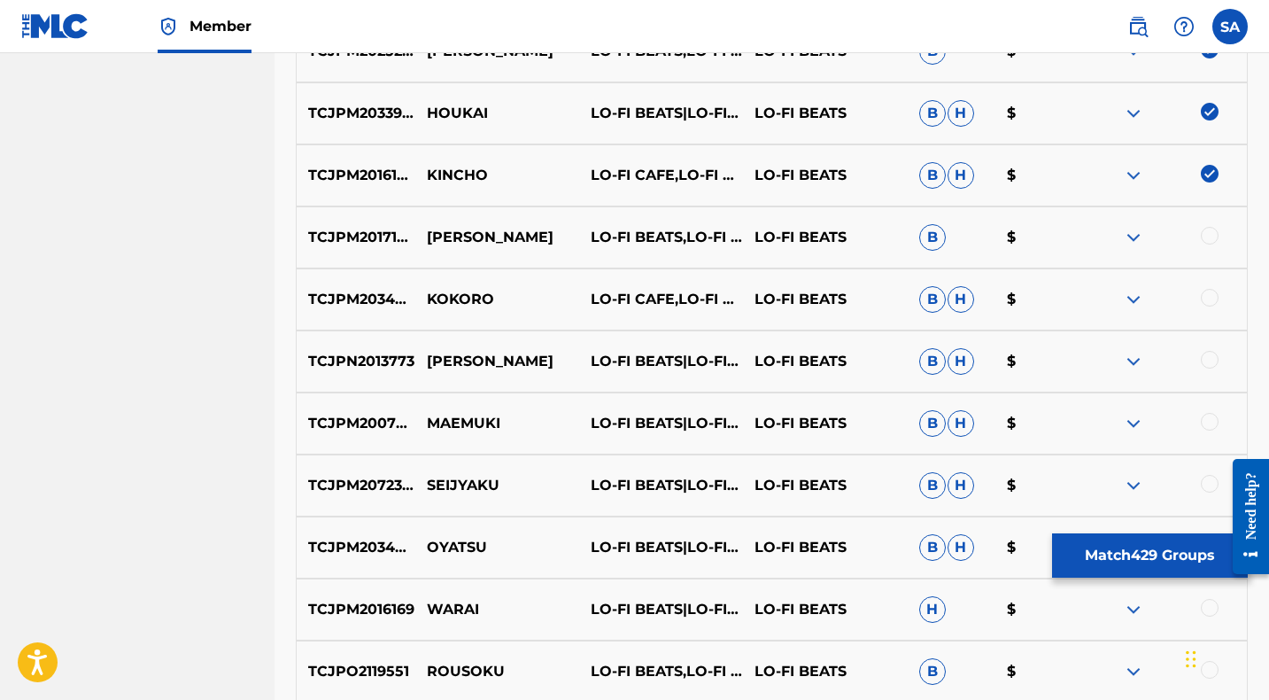
drag, startPoint x: 1210, startPoint y: 235, endPoint x: 834, endPoint y: 250, distance: 376.6
click at [1210, 235] on div at bounding box center [1210, 236] width 18 height 18
click at [441, 234] on p "[PERSON_NAME]" at bounding box center [497, 237] width 164 height 21
click at [1211, 297] on div at bounding box center [1210, 298] width 18 height 18
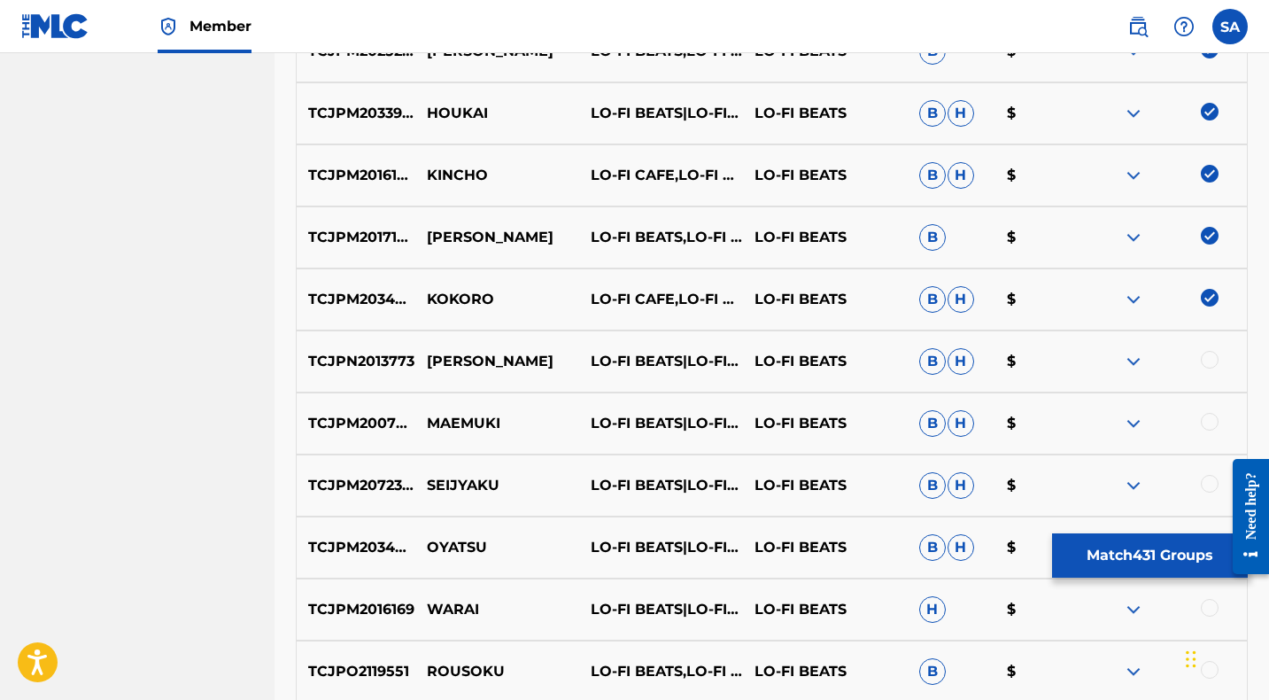
click at [452, 295] on p "KOKORO" at bounding box center [497, 299] width 164 height 21
drag, startPoint x: 1211, startPoint y: 354, endPoint x: 771, endPoint y: 386, distance: 441.2
click at [1211, 354] on div at bounding box center [1210, 360] width 18 height 18
click at [441, 361] on p "[PERSON_NAME]" at bounding box center [497, 361] width 164 height 21
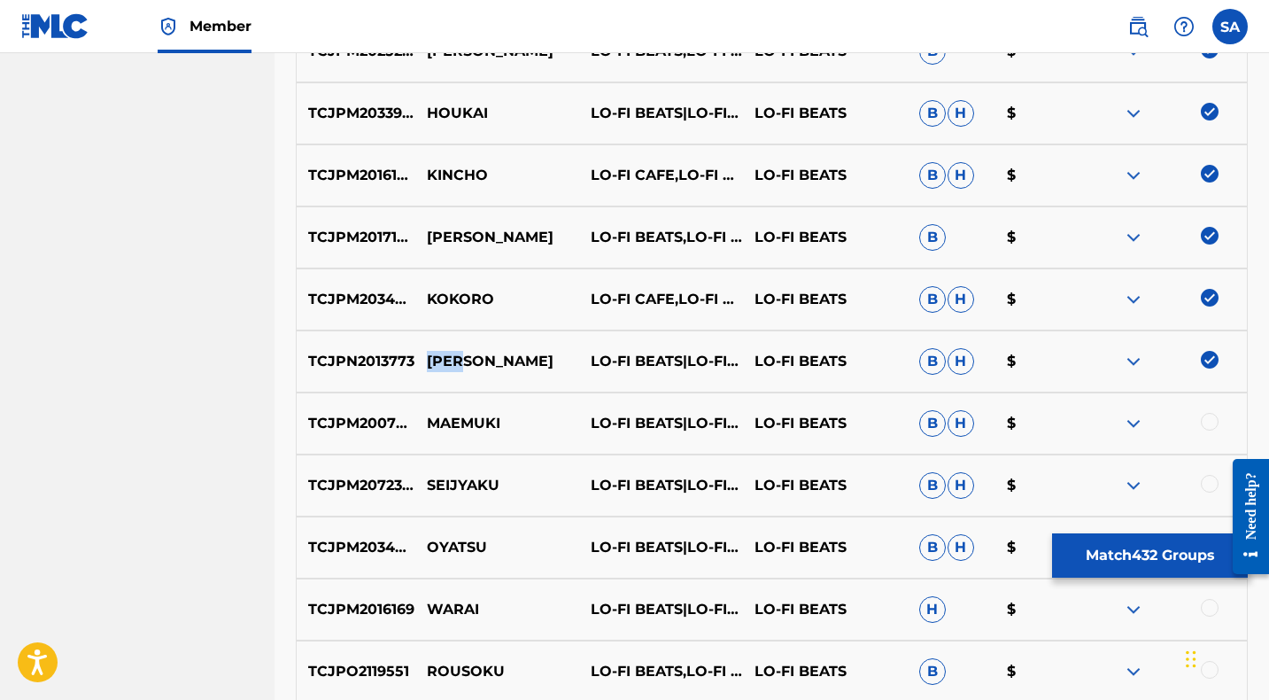
click at [441, 361] on p "[PERSON_NAME]" at bounding box center [497, 361] width 164 height 21
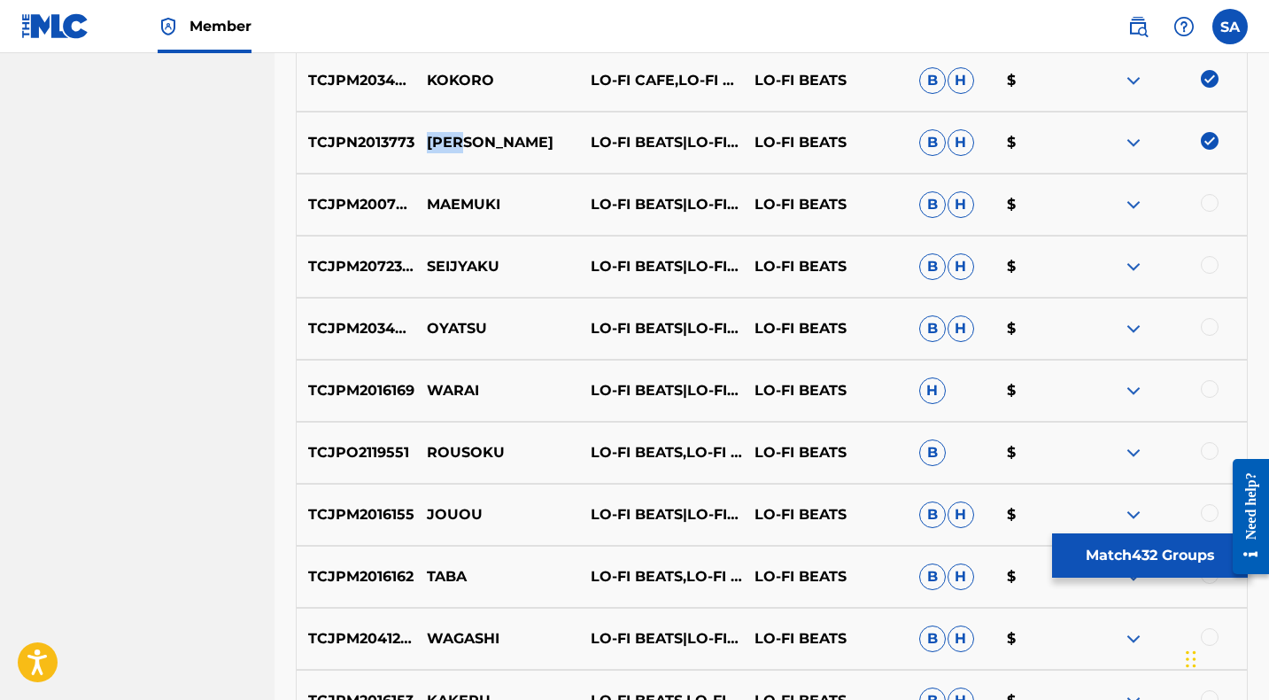
scroll to position [1511, 0]
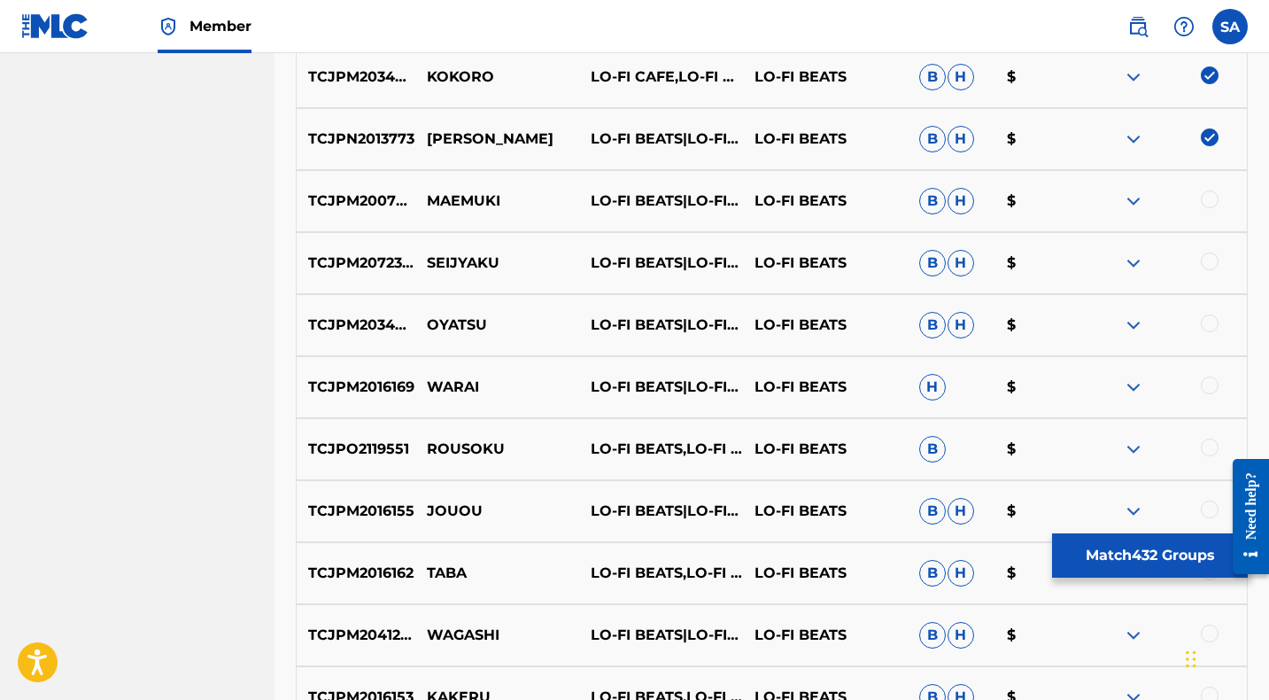
click at [1208, 197] on div at bounding box center [1210, 199] width 18 height 18
click at [460, 196] on p "MAEMUKI" at bounding box center [497, 200] width 164 height 21
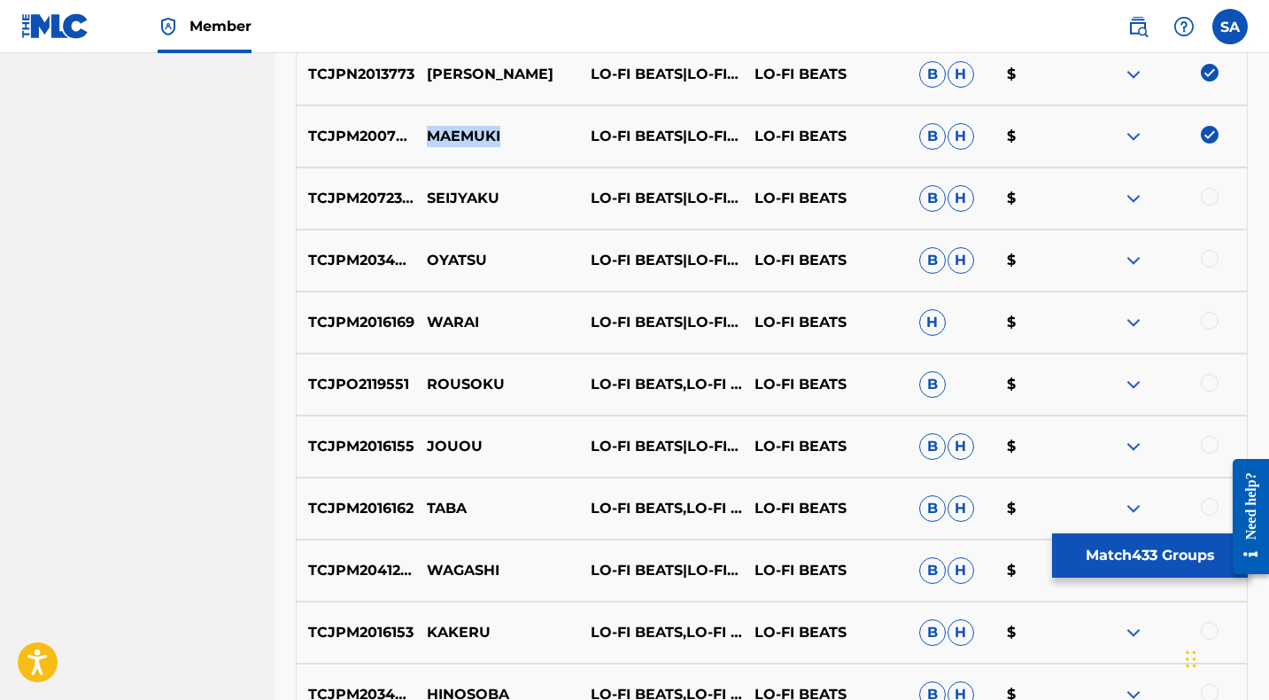
scroll to position [1584, 0]
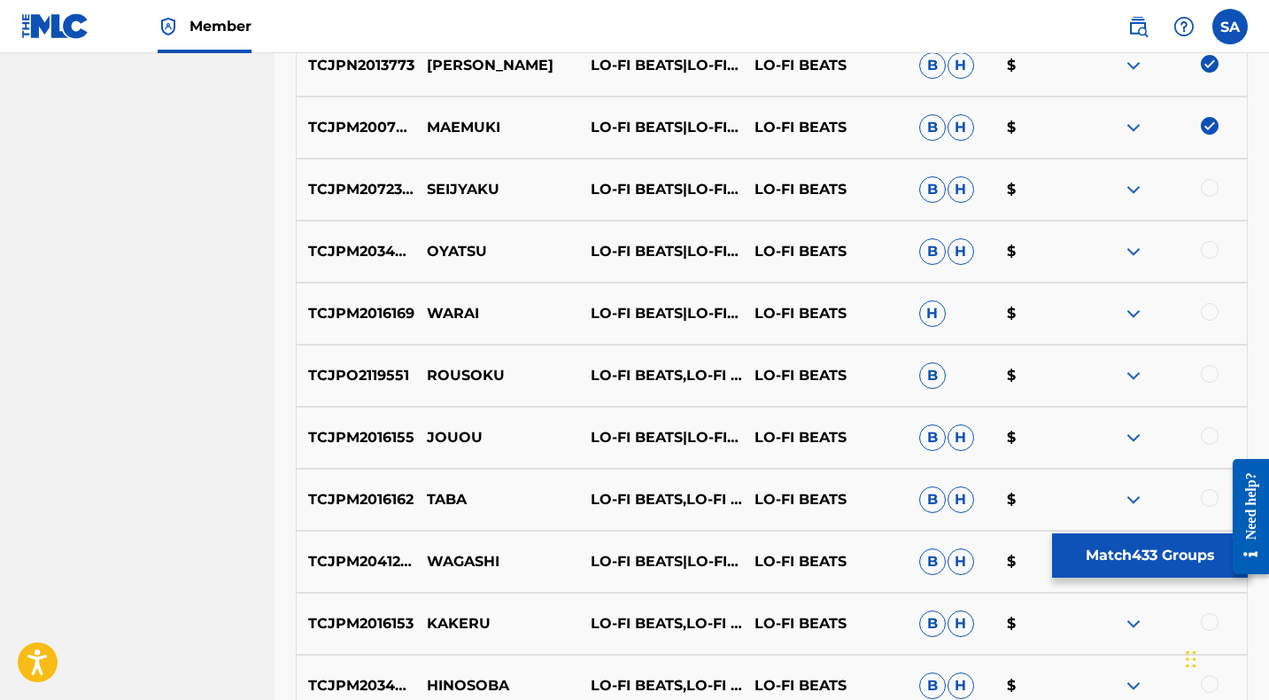
click at [1209, 187] on div at bounding box center [1210, 188] width 18 height 18
click at [468, 190] on p "SEIJYAKU" at bounding box center [497, 189] width 164 height 21
click at [452, 251] on p "OYATSU" at bounding box center [497, 251] width 164 height 21
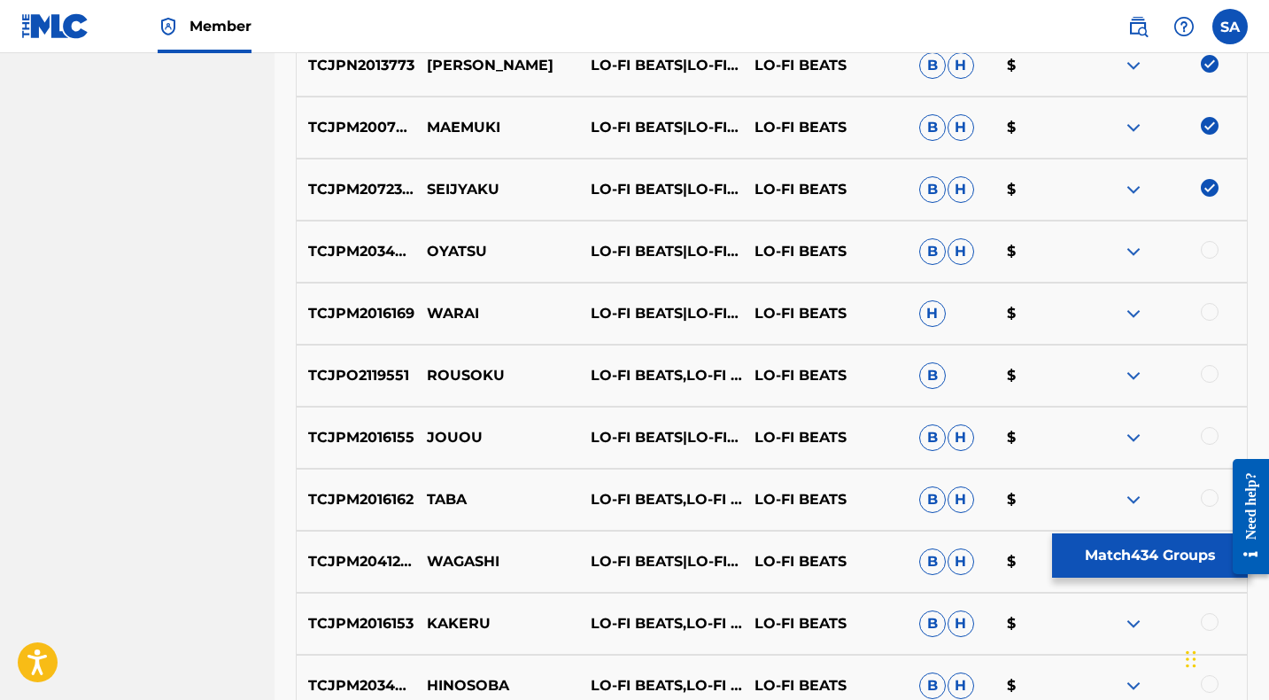
click at [1208, 247] on div at bounding box center [1210, 250] width 18 height 18
drag, startPoint x: 1208, startPoint y: 308, endPoint x: 1179, endPoint y: 308, distance: 29.2
click at [1207, 308] on div at bounding box center [1210, 312] width 18 height 18
click at [438, 314] on p "WARAI" at bounding box center [497, 313] width 164 height 21
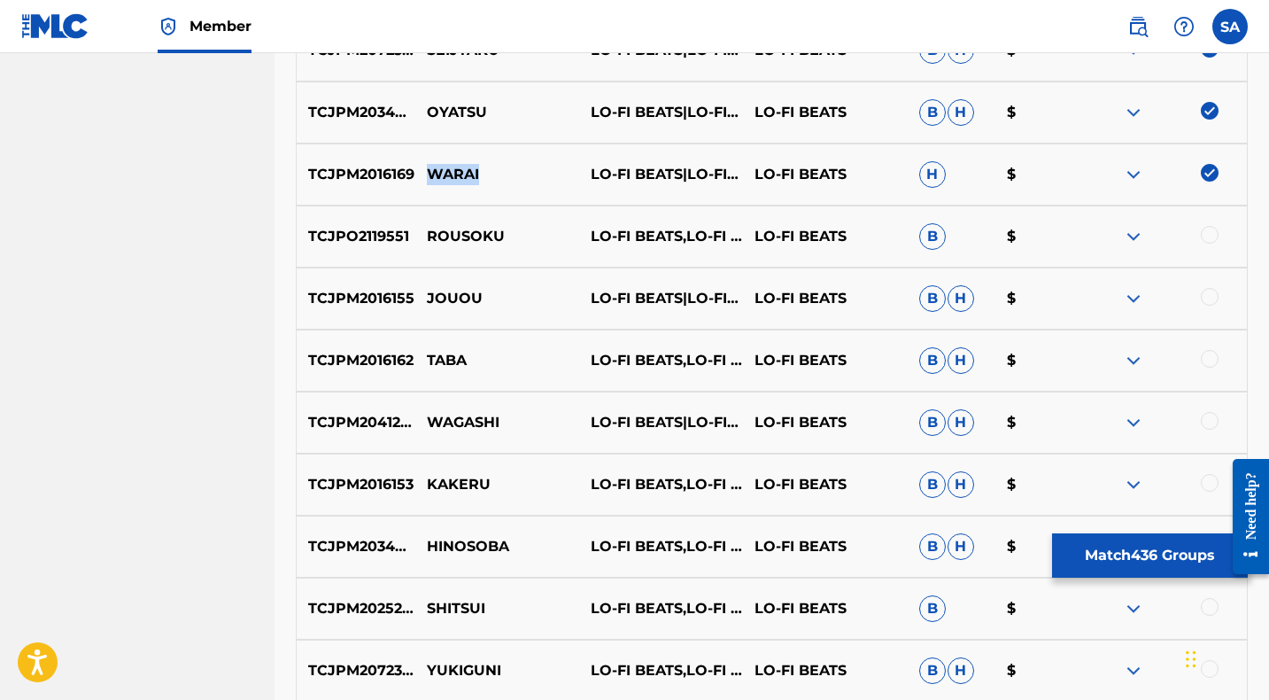
scroll to position [1729, 0]
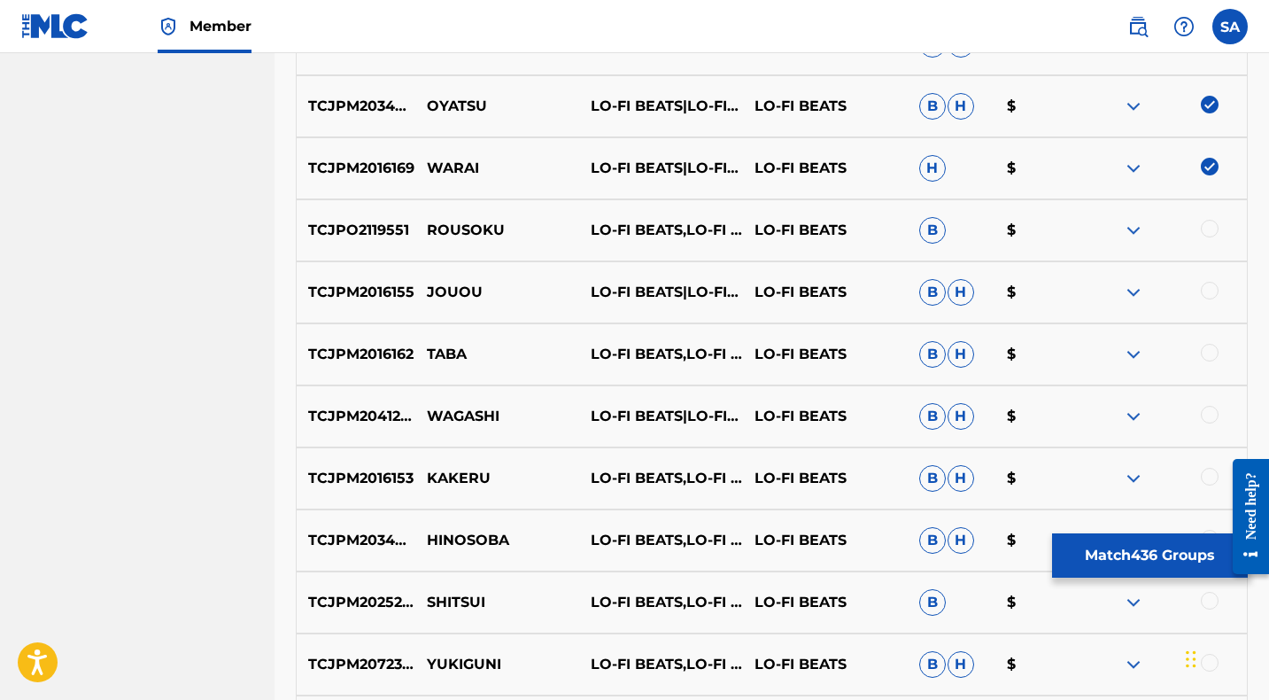
click at [1210, 226] on div at bounding box center [1210, 229] width 18 height 18
click at [471, 232] on p "ROUSOKU" at bounding box center [497, 230] width 164 height 21
click at [1209, 290] on div at bounding box center [1210, 291] width 18 height 18
click at [447, 295] on p "JOUOU" at bounding box center [497, 292] width 164 height 21
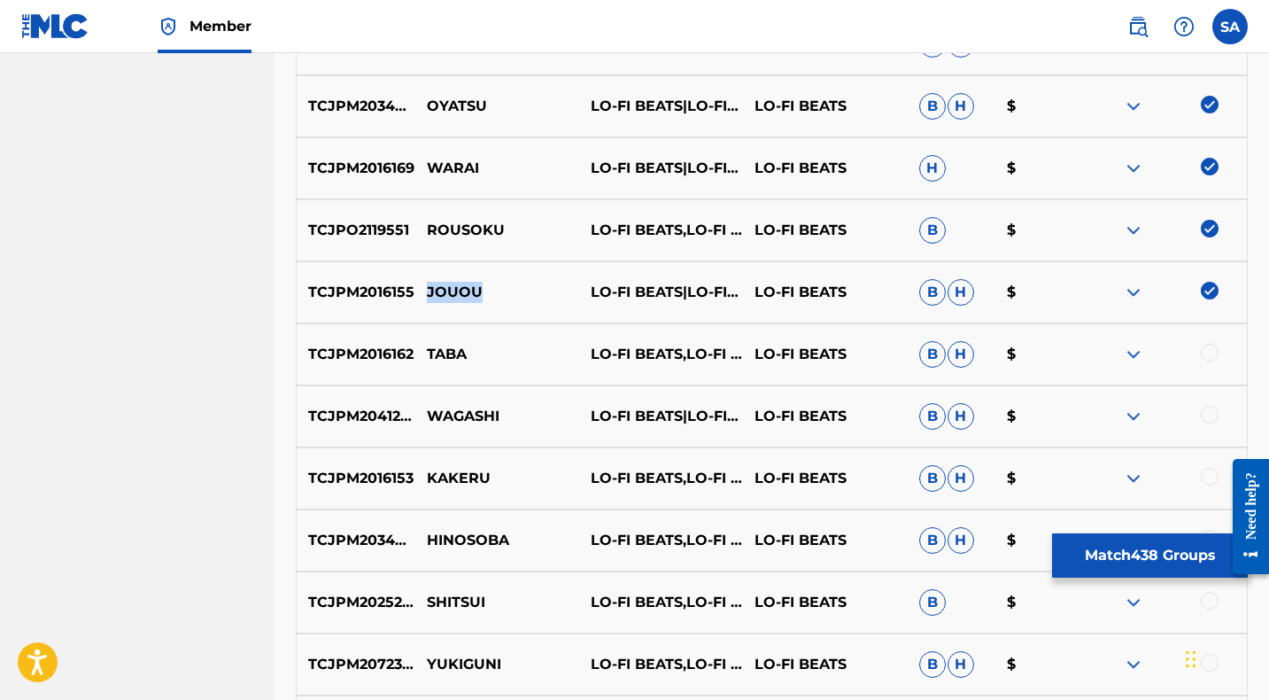
click at [447, 294] on p "JOUOU" at bounding box center [497, 292] width 164 height 21
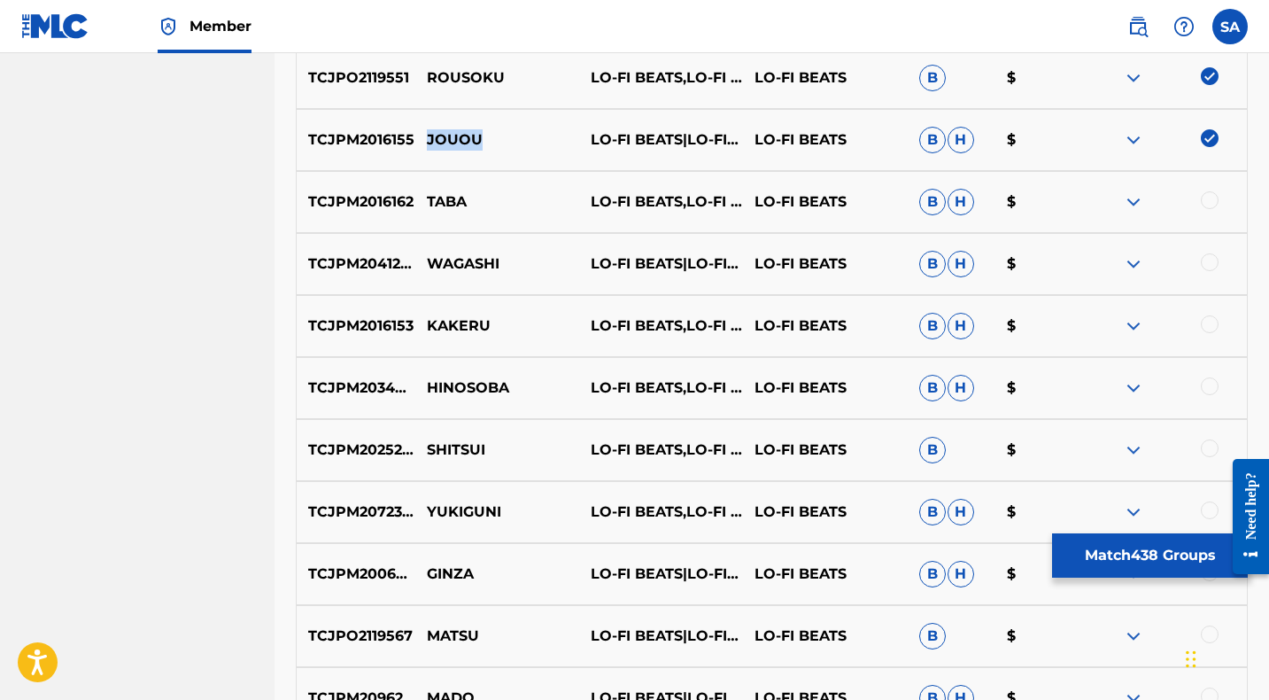
scroll to position [1887, 0]
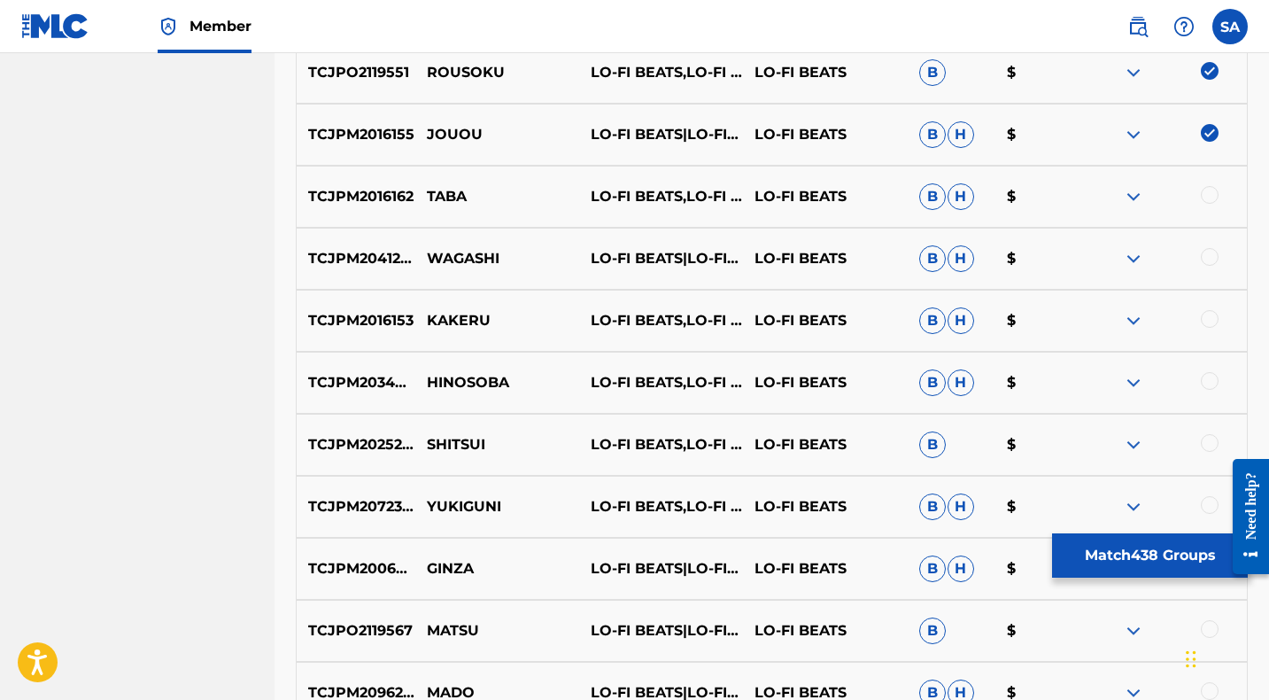
drag, startPoint x: 1206, startPoint y: 190, endPoint x: 1125, endPoint y: 192, distance: 81.5
click at [1206, 191] on div at bounding box center [1210, 195] width 18 height 18
click at [455, 193] on p "TABA" at bounding box center [497, 196] width 164 height 21
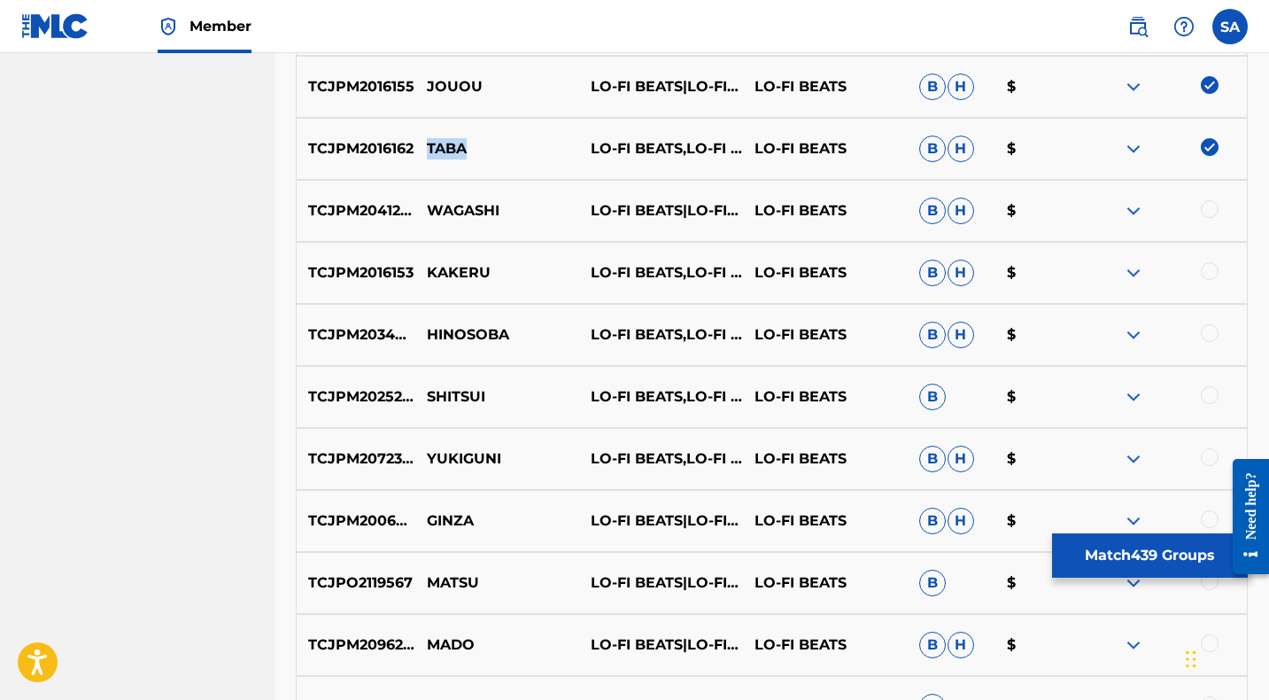
scroll to position [1939, 0]
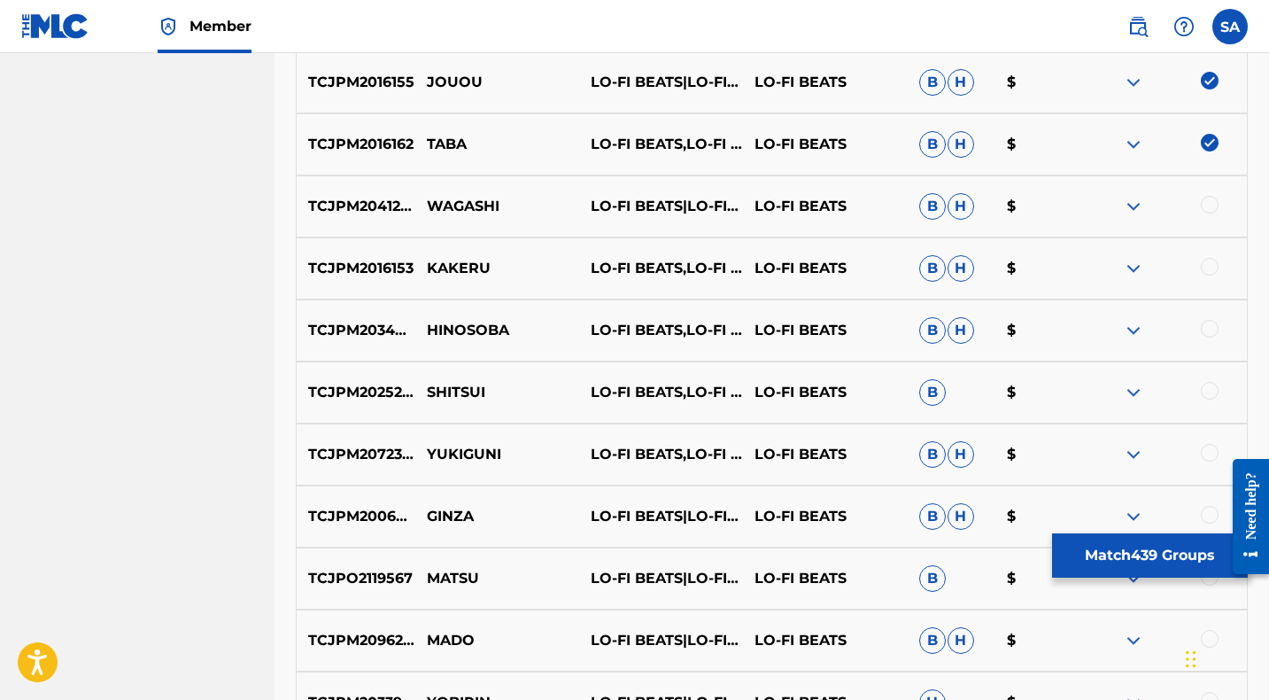
drag, startPoint x: 1208, startPoint y: 200, endPoint x: 715, endPoint y: 201, distance: 493.2
click at [1207, 200] on div at bounding box center [1210, 205] width 18 height 18
click at [468, 203] on p "WAGASHI" at bounding box center [497, 206] width 164 height 21
click at [467, 203] on p "WAGASHI" at bounding box center [497, 206] width 164 height 21
click at [1207, 264] on div at bounding box center [1210, 267] width 18 height 18
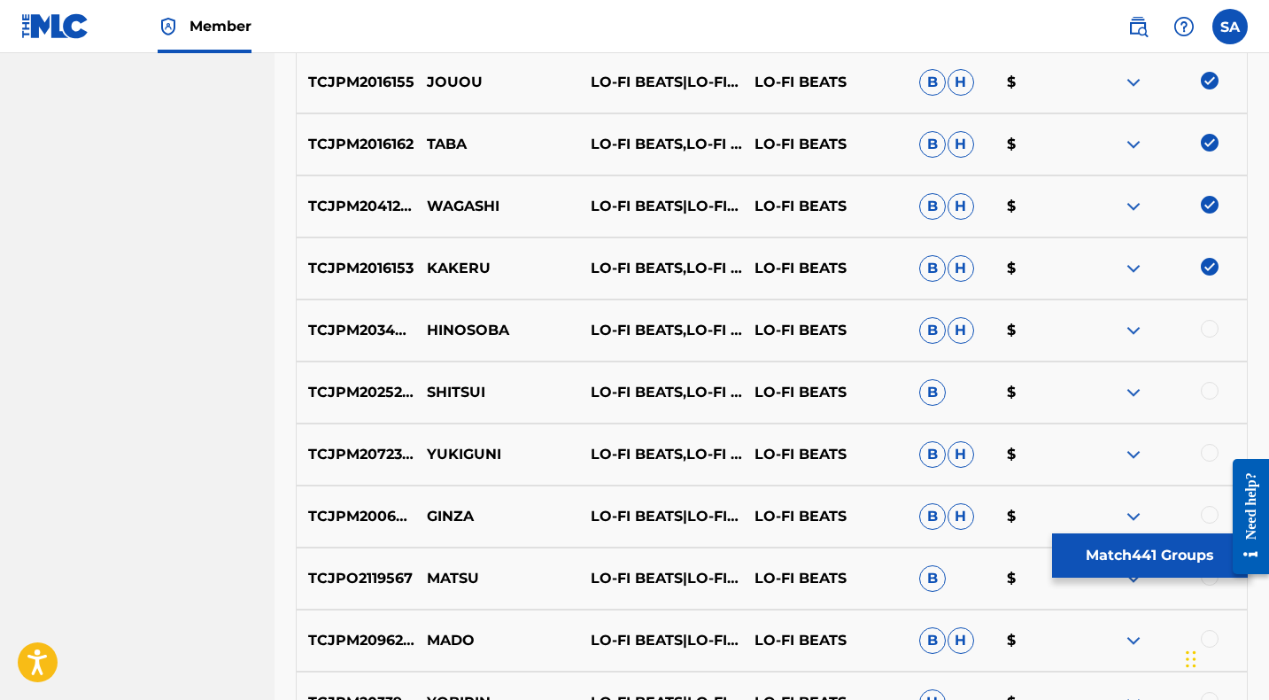
click at [455, 269] on p "KAKERU" at bounding box center [497, 268] width 164 height 21
click at [439, 332] on p "HINOSOBA" at bounding box center [497, 330] width 164 height 21
drag, startPoint x: 1211, startPoint y: 328, endPoint x: 1126, endPoint y: 300, distance: 89.3
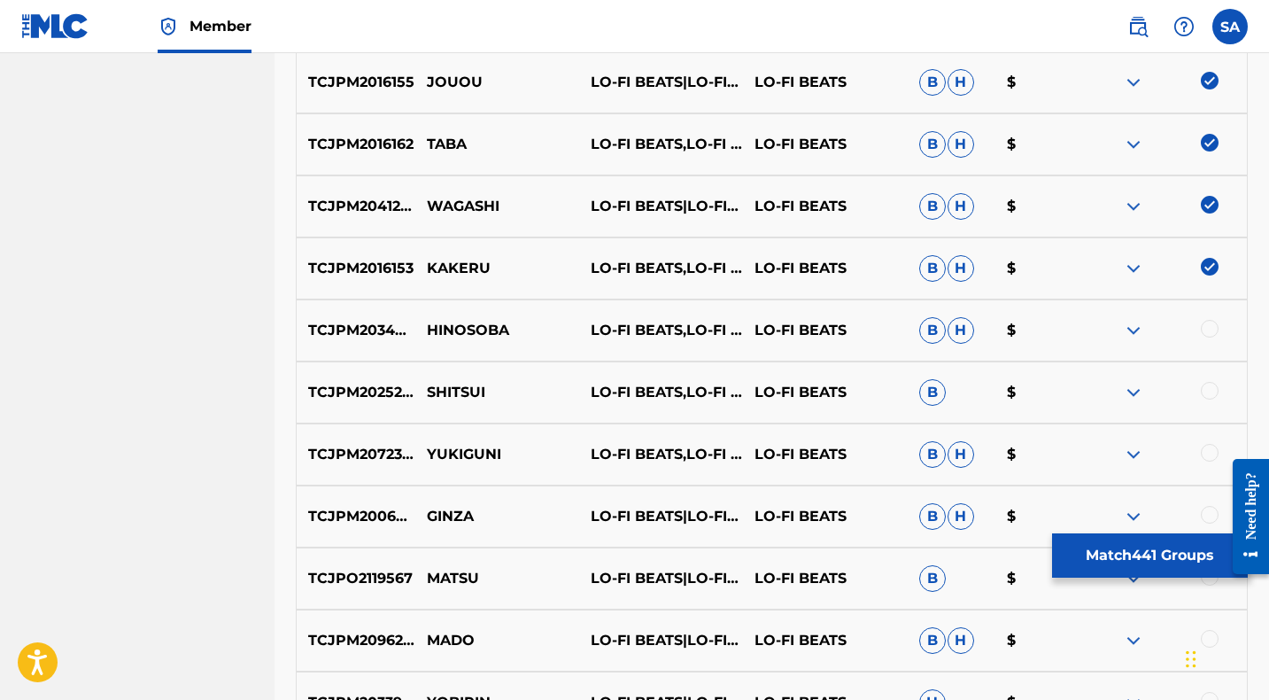
click at [1210, 328] on div at bounding box center [1210, 329] width 18 height 18
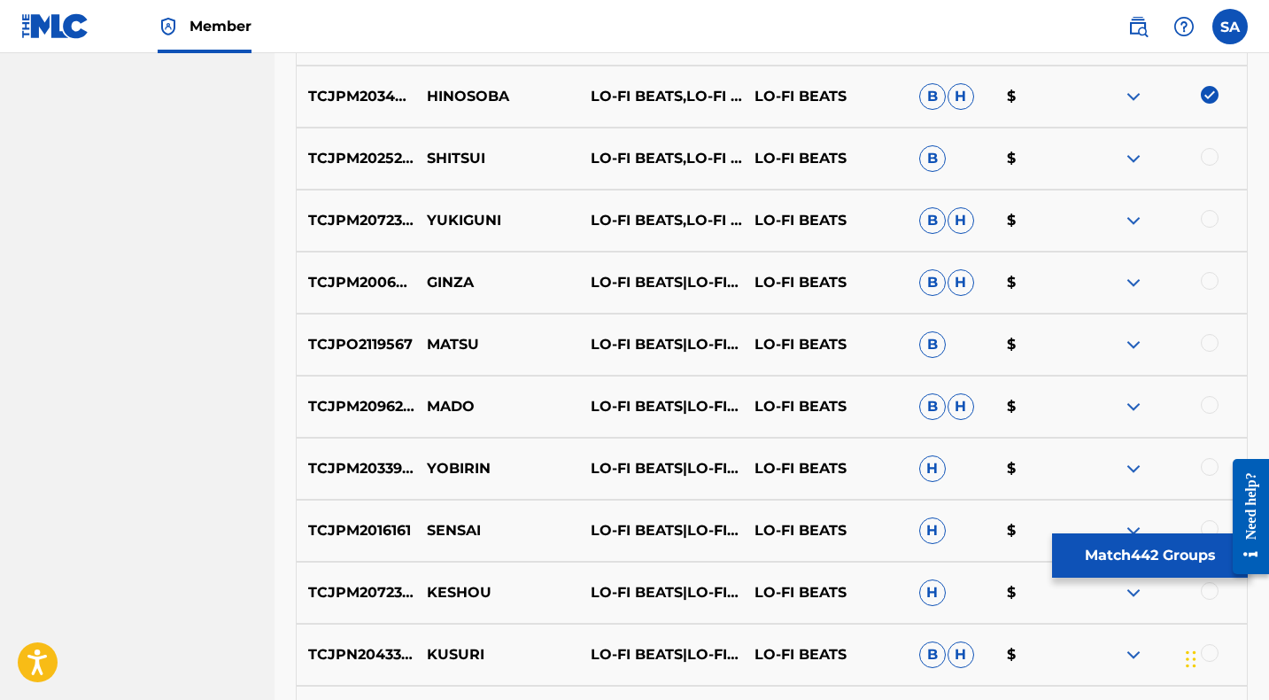
scroll to position [2176, 0]
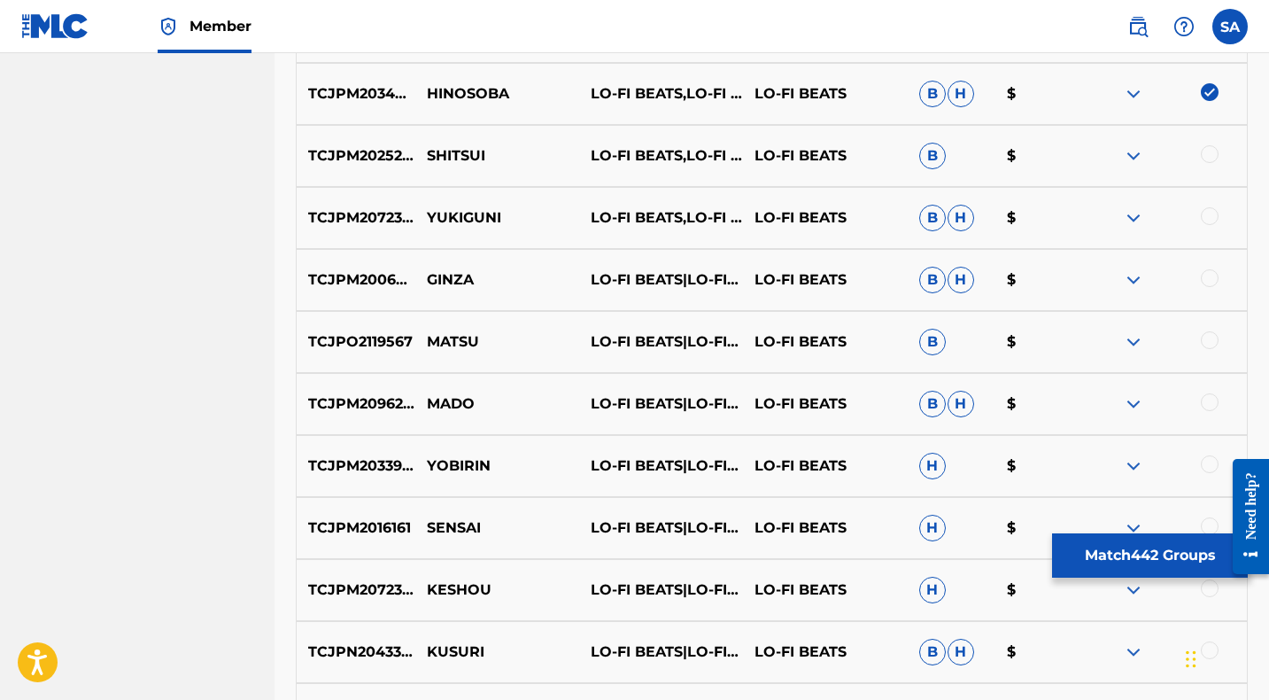
click at [1207, 151] on div at bounding box center [1210, 154] width 18 height 18
click at [458, 152] on p "SHITSUI" at bounding box center [497, 155] width 164 height 21
click at [1208, 215] on div at bounding box center [1210, 216] width 18 height 18
click at [471, 215] on p "YUKIGUNI" at bounding box center [497, 217] width 164 height 21
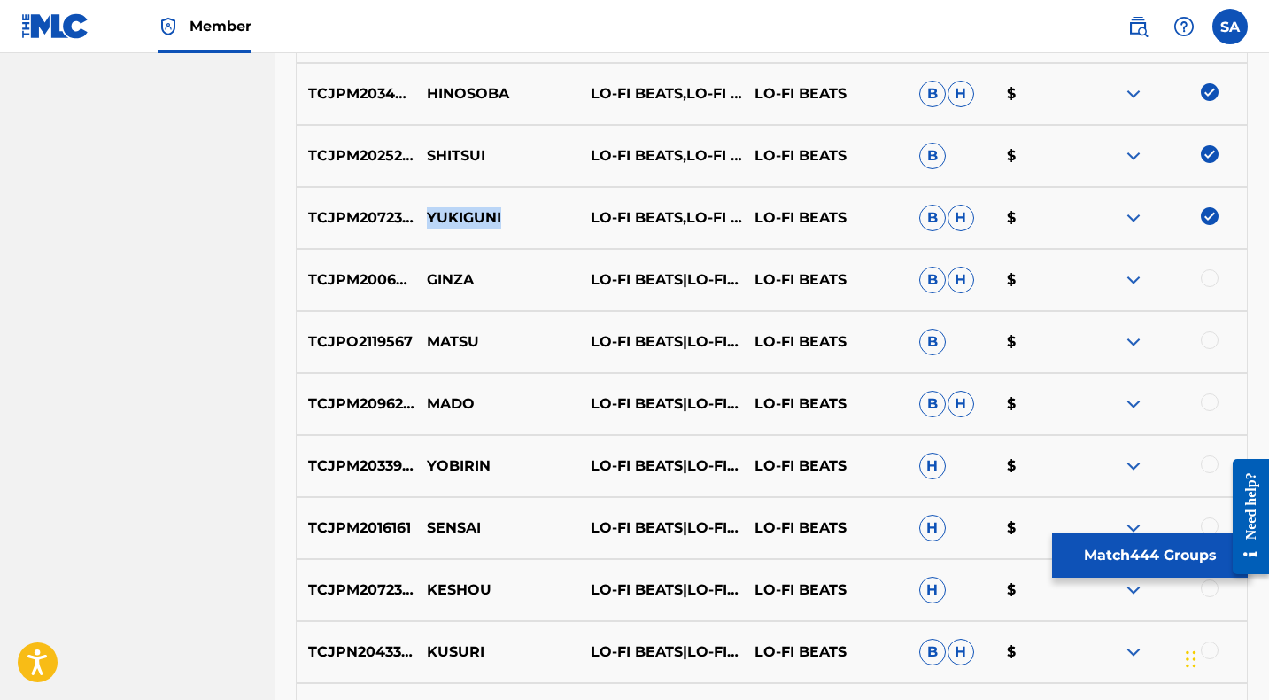
click at [471, 215] on p "YUKIGUNI" at bounding box center [497, 217] width 164 height 21
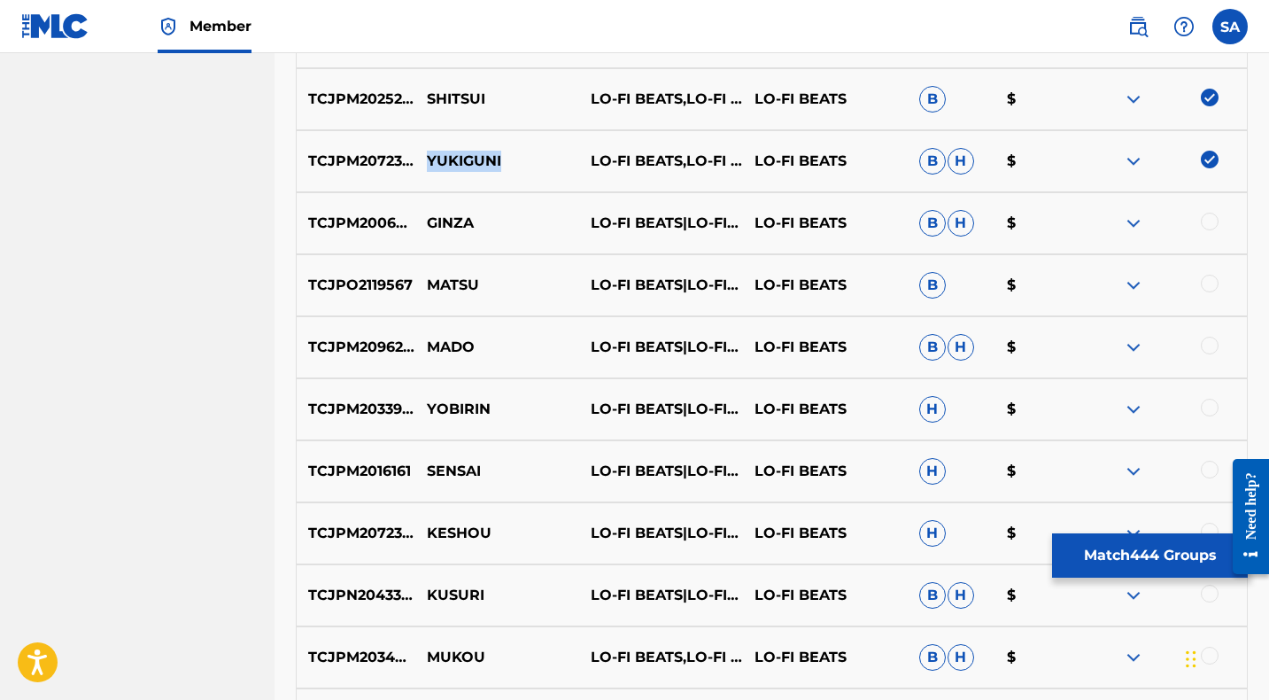
scroll to position [2237, 0]
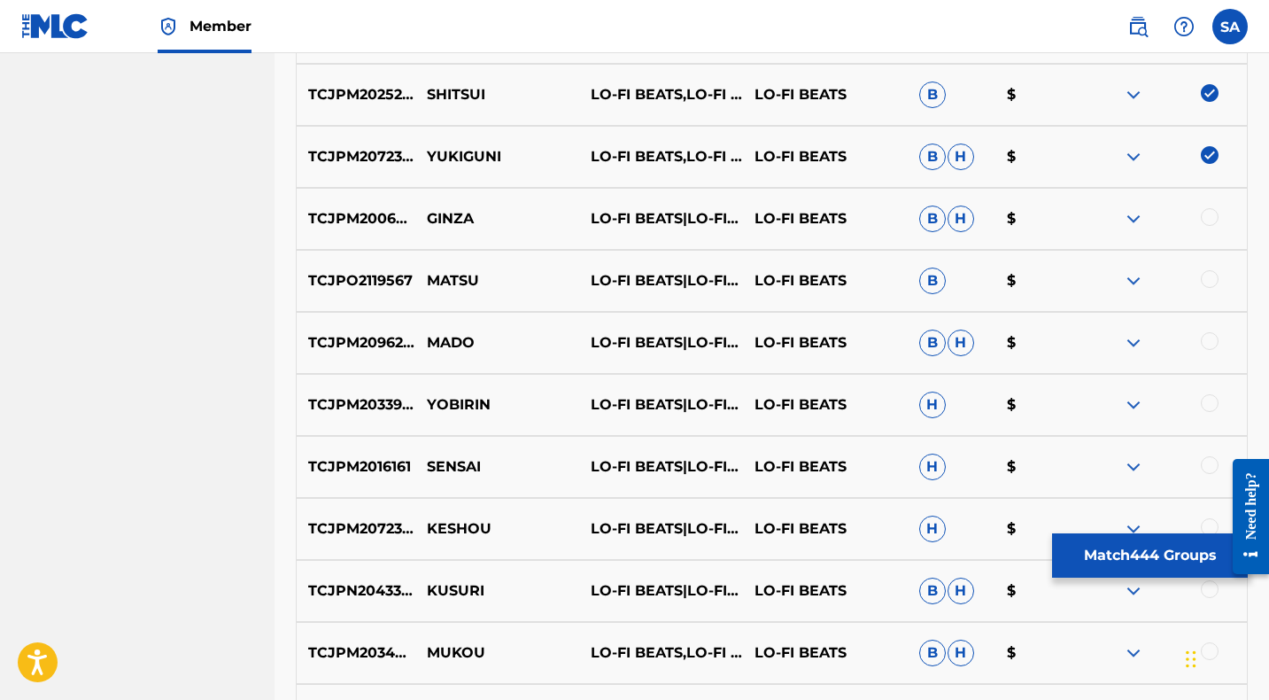
click at [1203, 213] on div at bounding box center [1210, 217] width 18 height 18
click at [445, 214] on p "GINZA" at bounding box center [497, 218] width 164 height 21
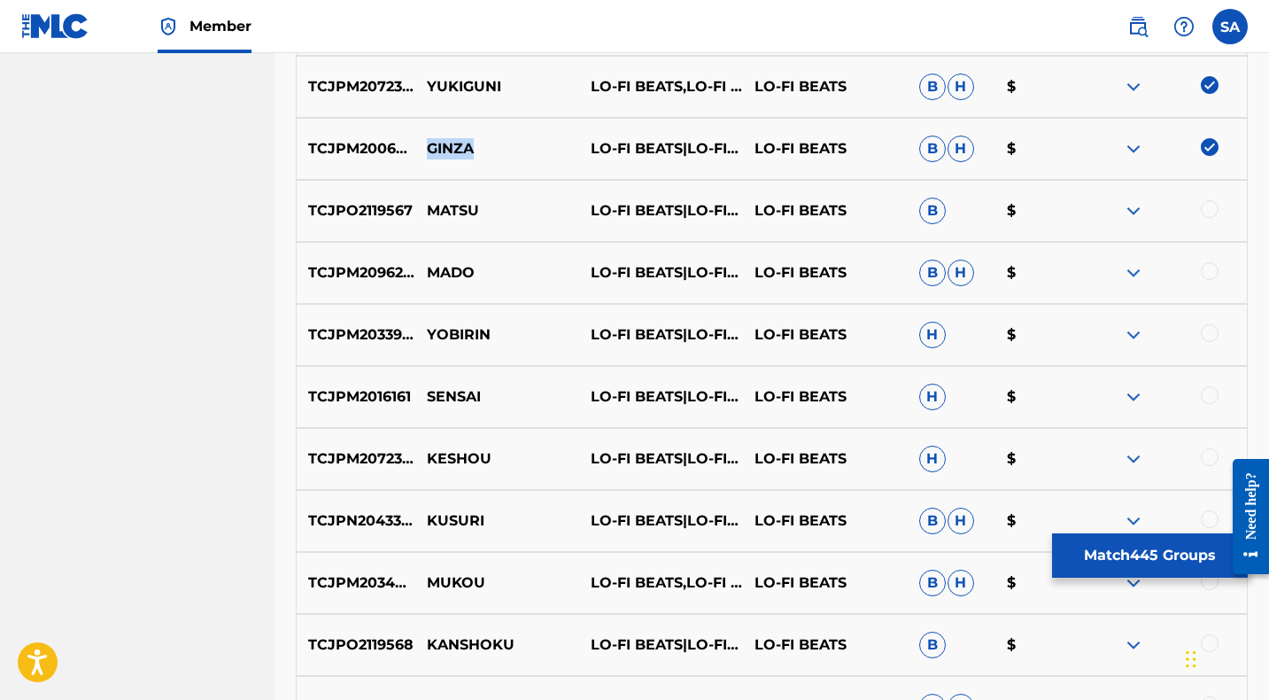
scroll to position [2308, 0]
click at [1212, 208] on div at bounding box center [1210, 208] width 18 height 18
click at [445, 207] on p "MATSU" at bounding box center [497, 209] width 164 height 21
click at [444, 267] on p "MADO" at bounding box center [497, 271] width 164 height 21
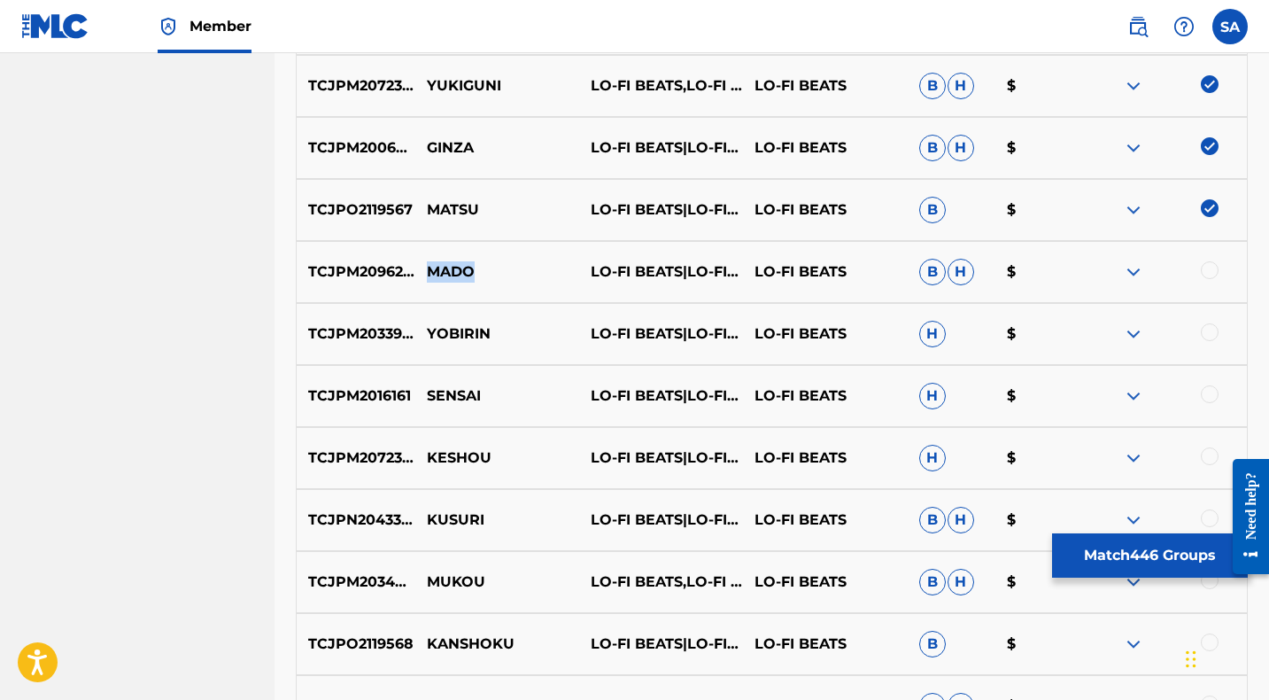
click at [444, 267] on p "MADO" at bounding box center [497, 271] width 164 height 21
click at [1212, 266] on div at bounding box center [1210, 270] width 18 height 18
click at [438, 274] on p "MADO" at bounding box center [497, 271] width 164 height 21
click at [1210, 332] on div at bounding box center [1210, 332] width 18 height 18
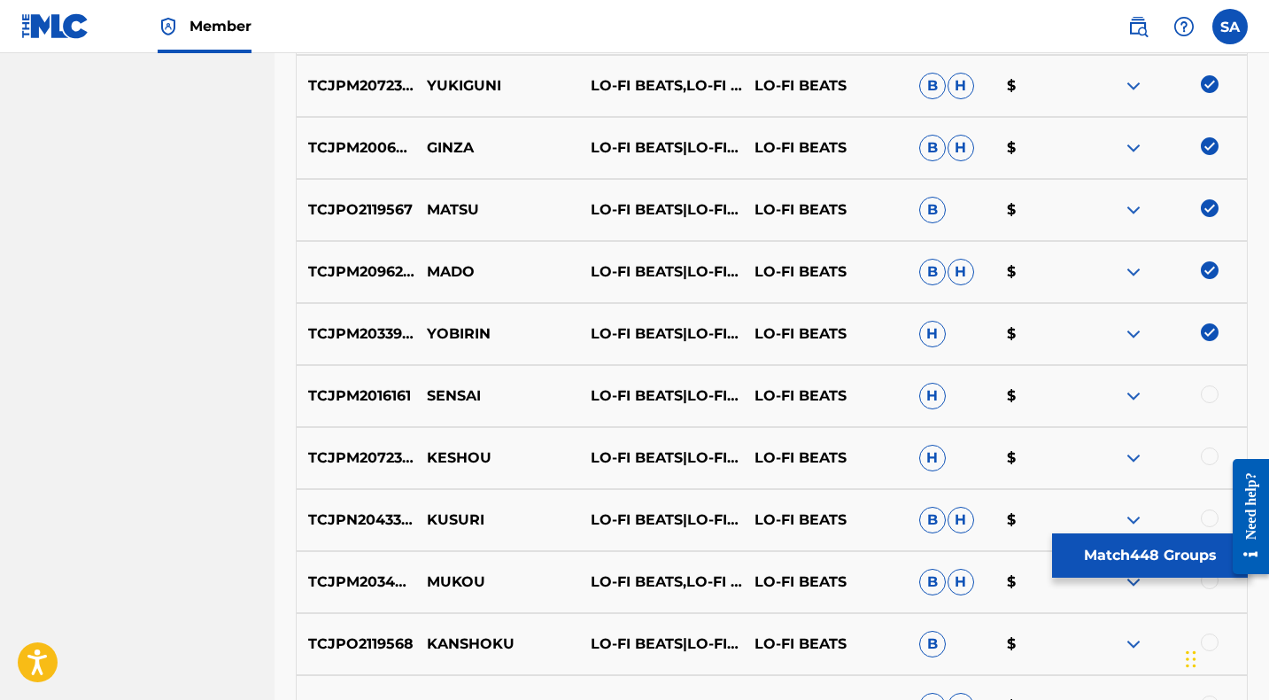
click at [444, 334] on p "YOBIRIN" at bounding box center [497, 333] width 164 height 21
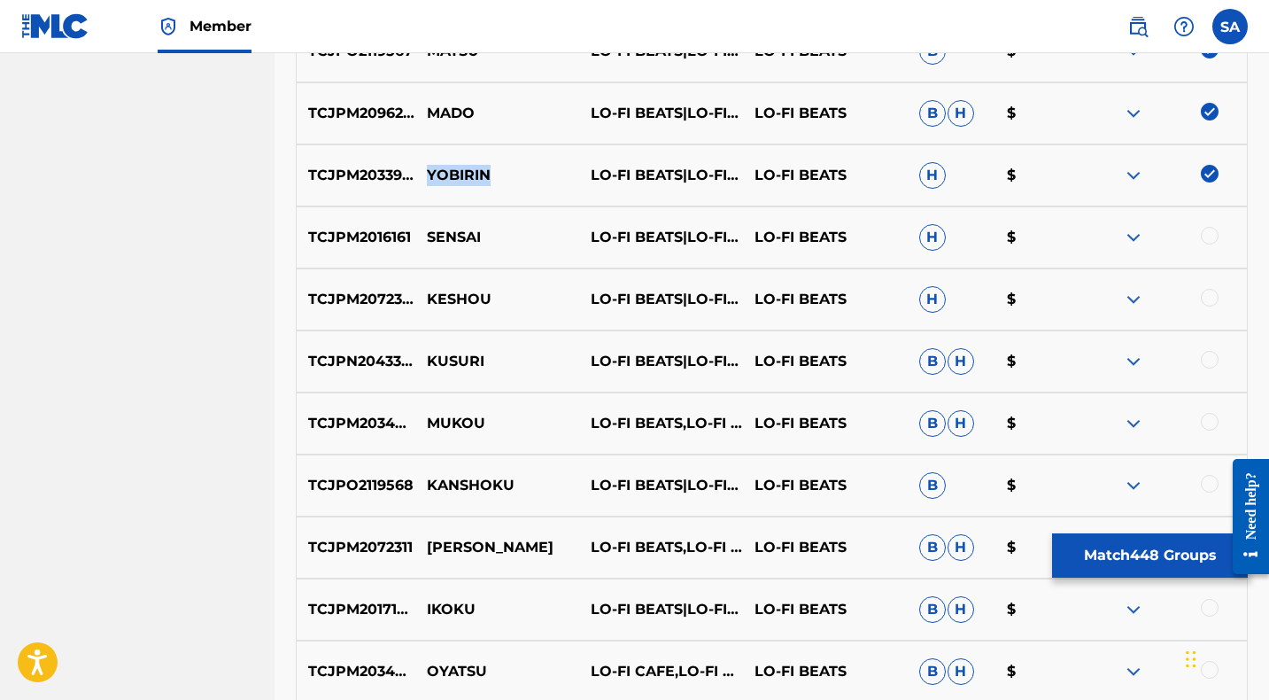
scroll to position [2464, 0]
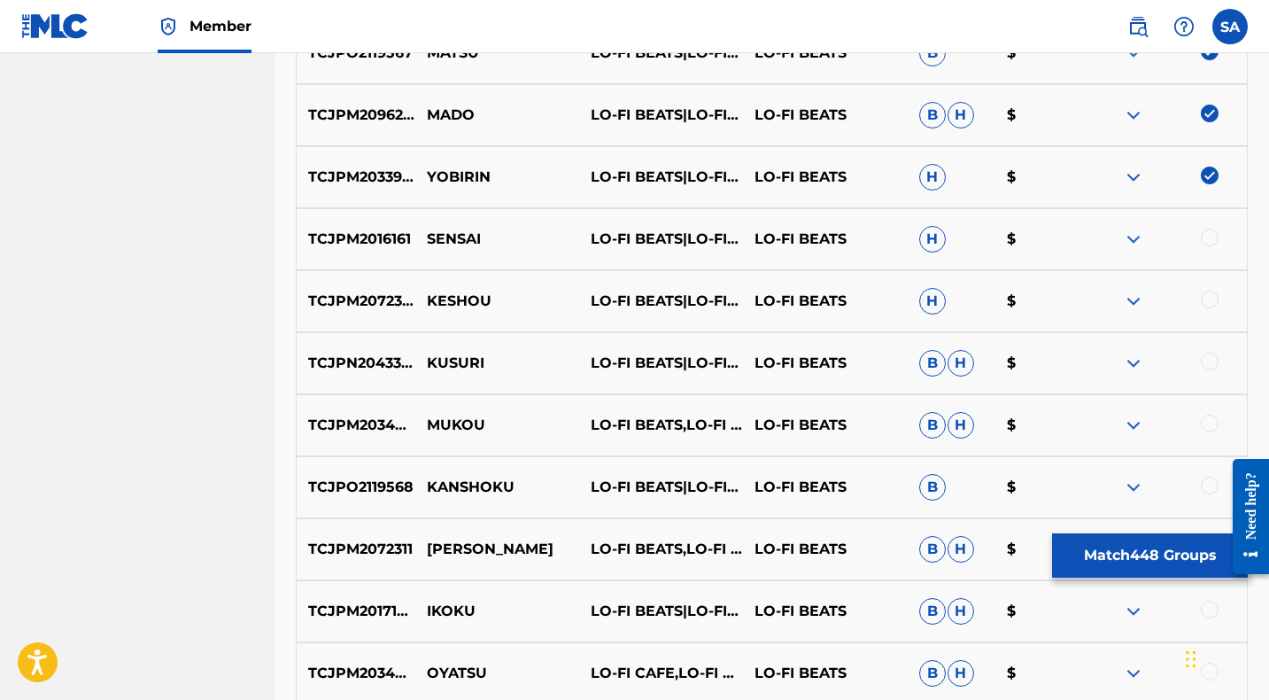
click at [1207, 236] on div at bounding box center [1210, 237] width 18 height 18
click at [460, 240] on p "SENSAI" at bounding box center [497, 238] width 164 height 21
click at [1206, 295] on div at bounding box center [1210, 299] width 18 height 18
click at [460, 302] on p "KESHOU" at bounding box center [497, 300] width 164 height 21
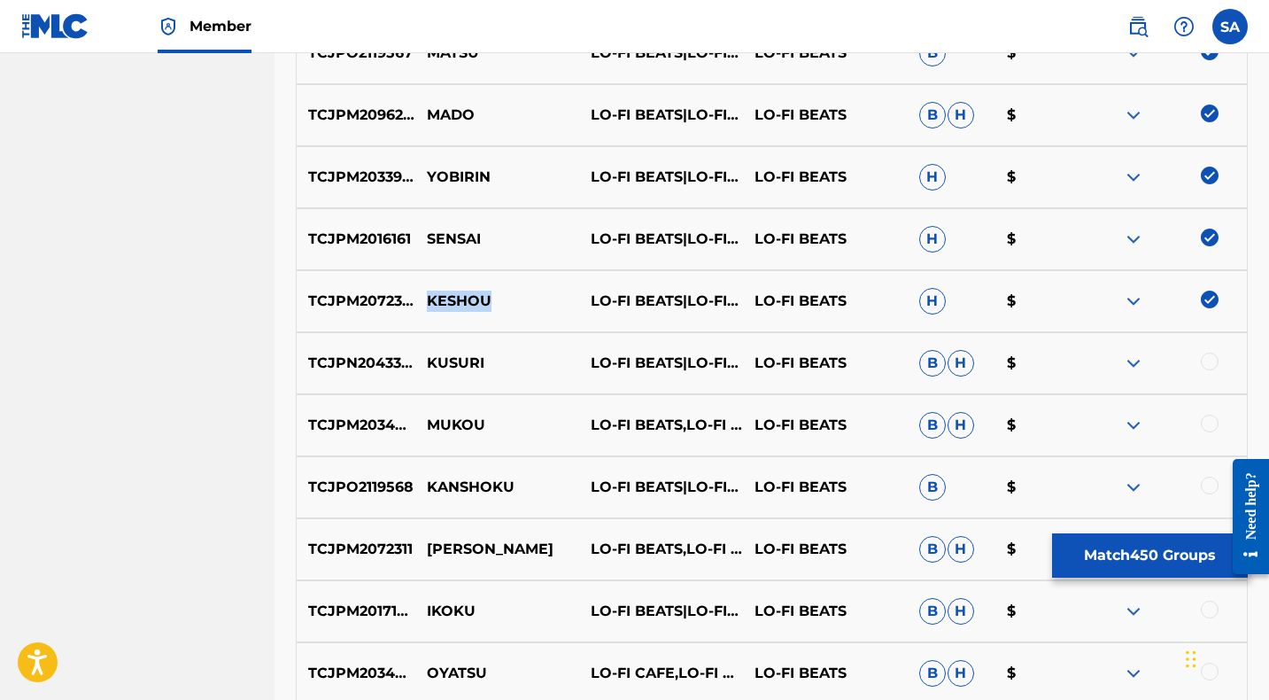
click at [460, 302] on p "KESHOU" at bounding box center [497, 300] width 164 height 21
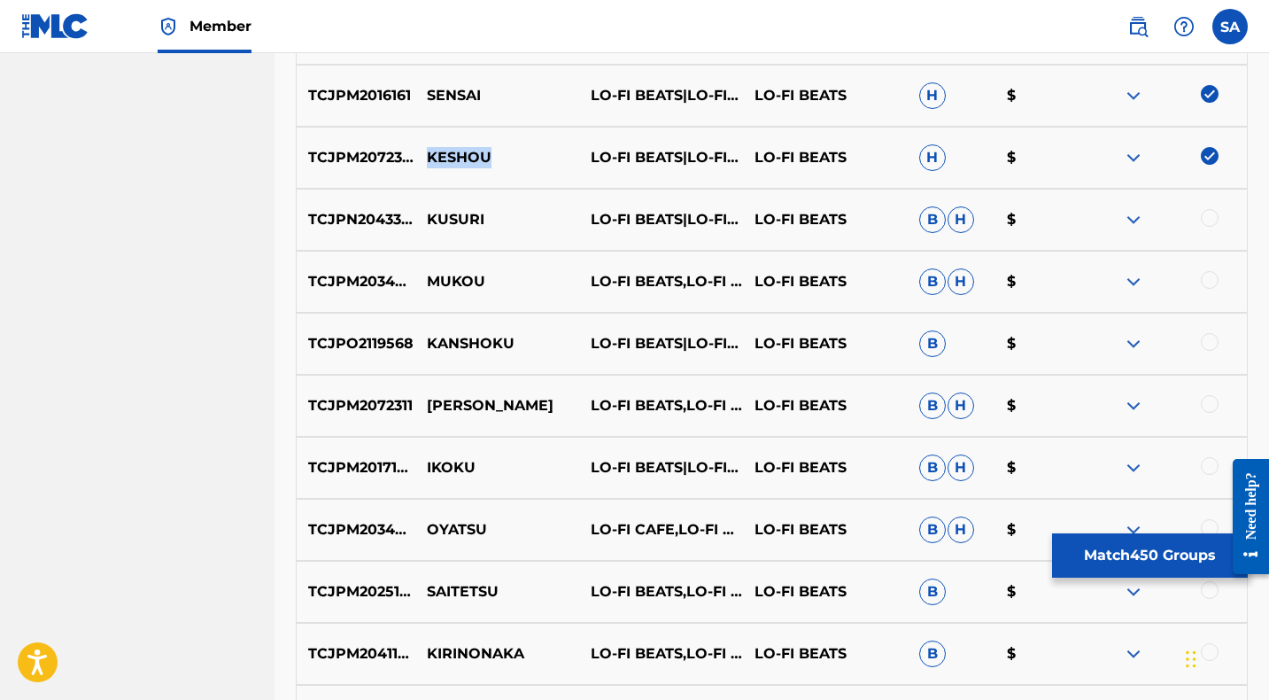
scroll to position [2621, 0]
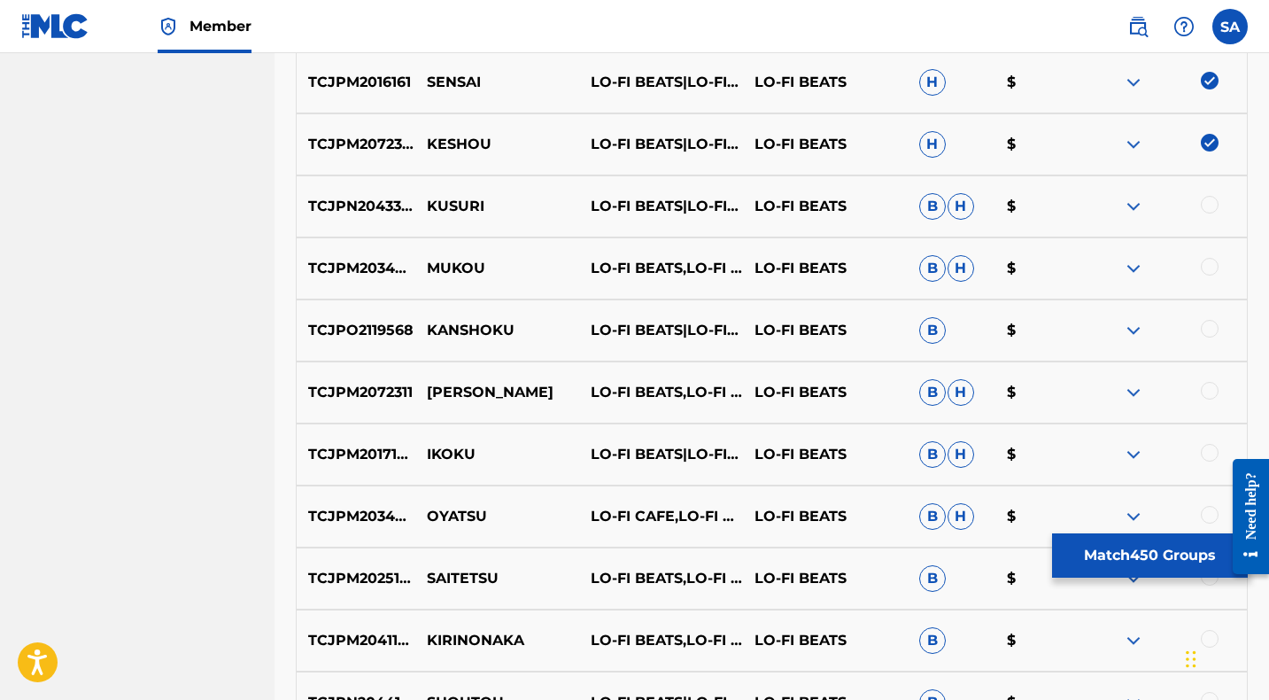
click at [1209, 203] on div at bounding box center [1210, 205] width 18 height 18
click at [448, 206] on p "KUSURI" at bounding box center [497, 206] width 164 height 21
click at [1208, 262] on div at bounding box center [1210, 267] width 18 height 18
click at [441, 269] on p "MUKOU" at bounding box center [497, 268] width 164 height 21
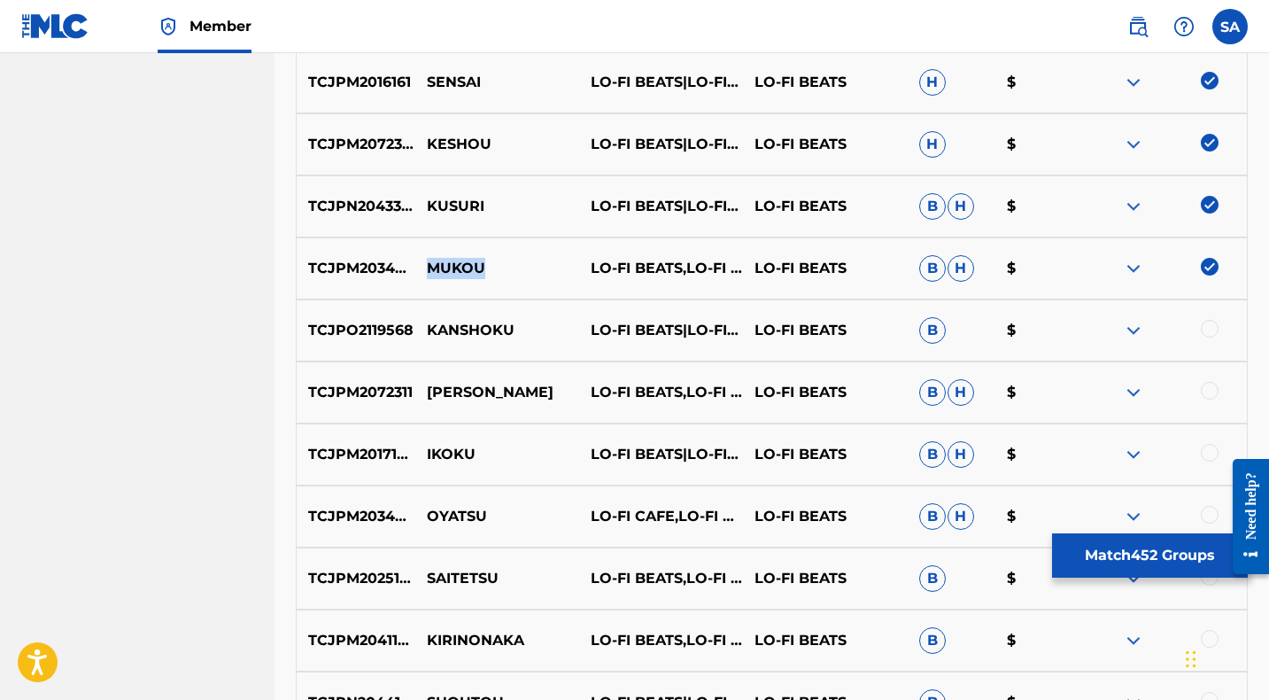
click at [441, 269] on p "MUKOU" at bounding box center [497, 268] width 164 height 21
click at [1206, 329] on div at bounding box center [1210, 329] width 18 height 18
click at [472, 333] on p "KANSHOKU" at bounding box center [497, 330] width 164 height 21
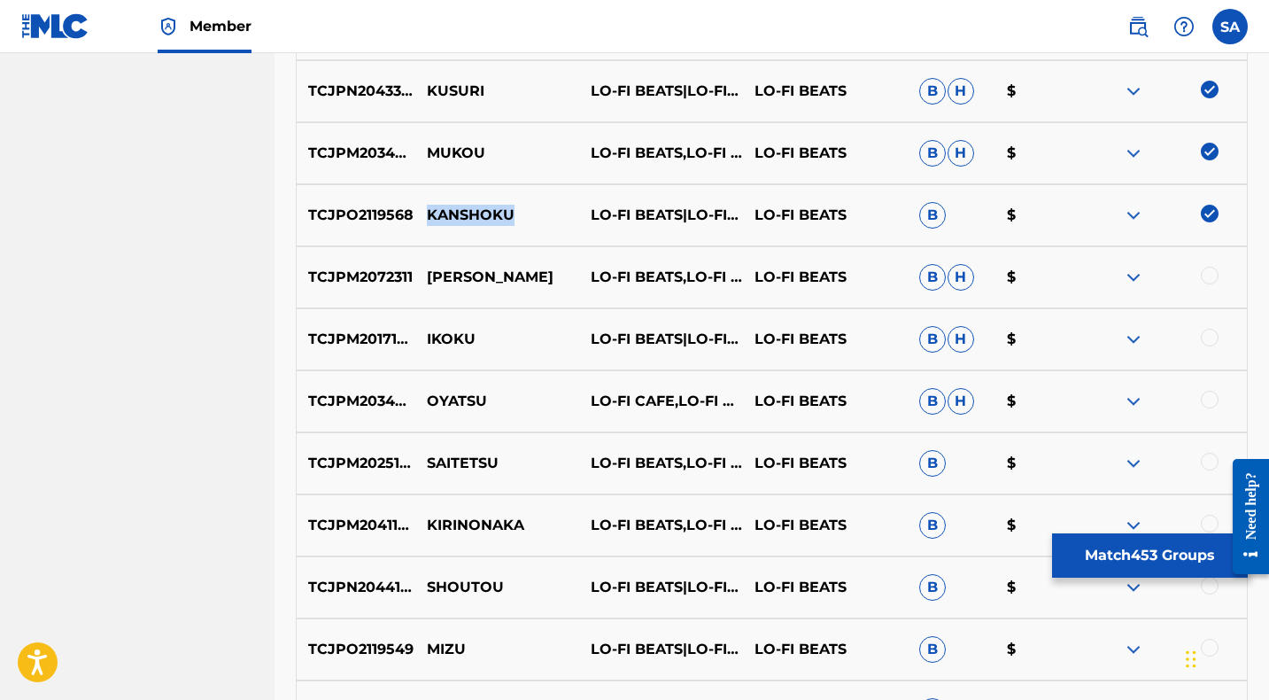
scroll to position [2754, 0]
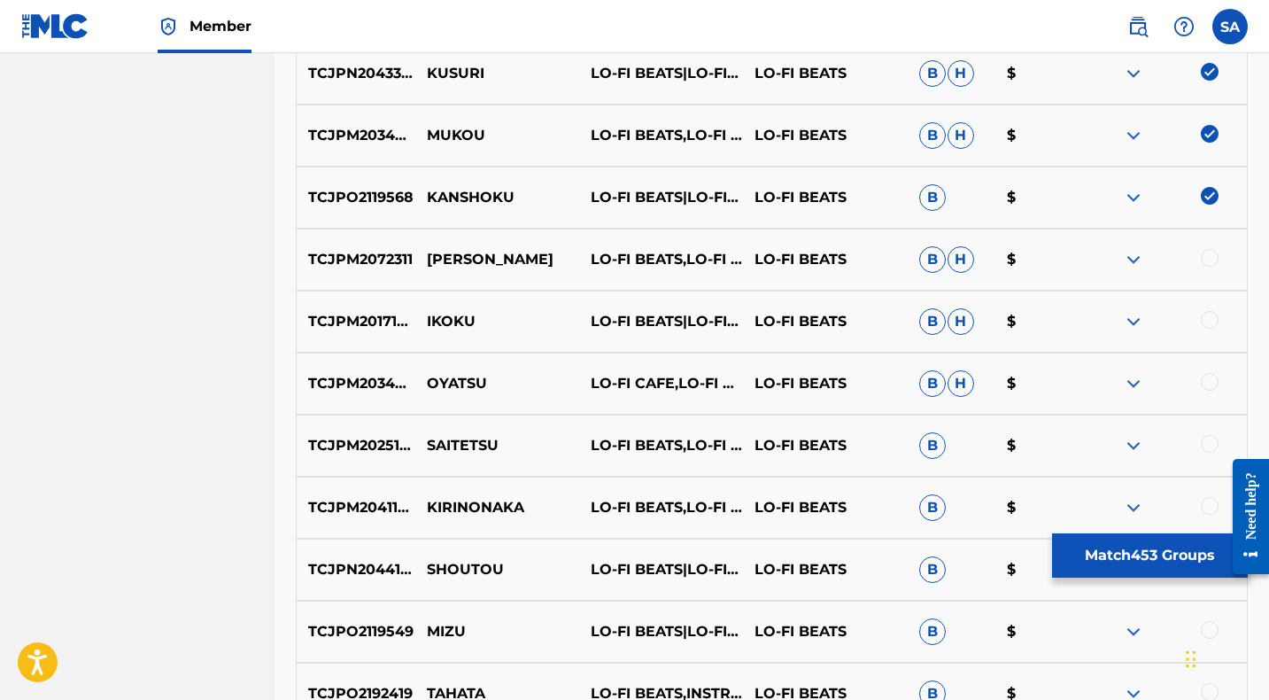
click at [1206, 253] on div at bounding box center [1210, 258] width 18 height 18
click at [466, 259] on p "[PERSON_NAME]" at bounding box center [497, 259] width 164 height 21
click at [436, 321] on p "IKOKU" at bounding box center [497, 321] width 164 height 21
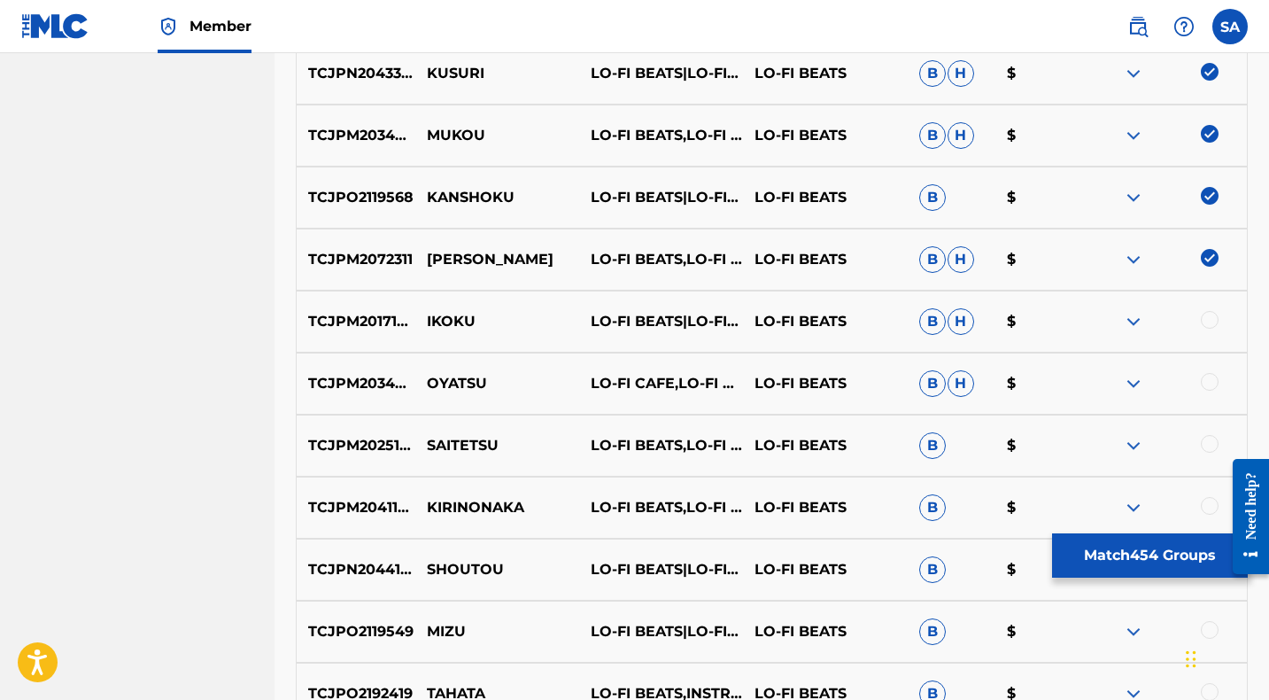
click at [1209, 314] on div at bounding box center [1210, 320] width 18 height 18
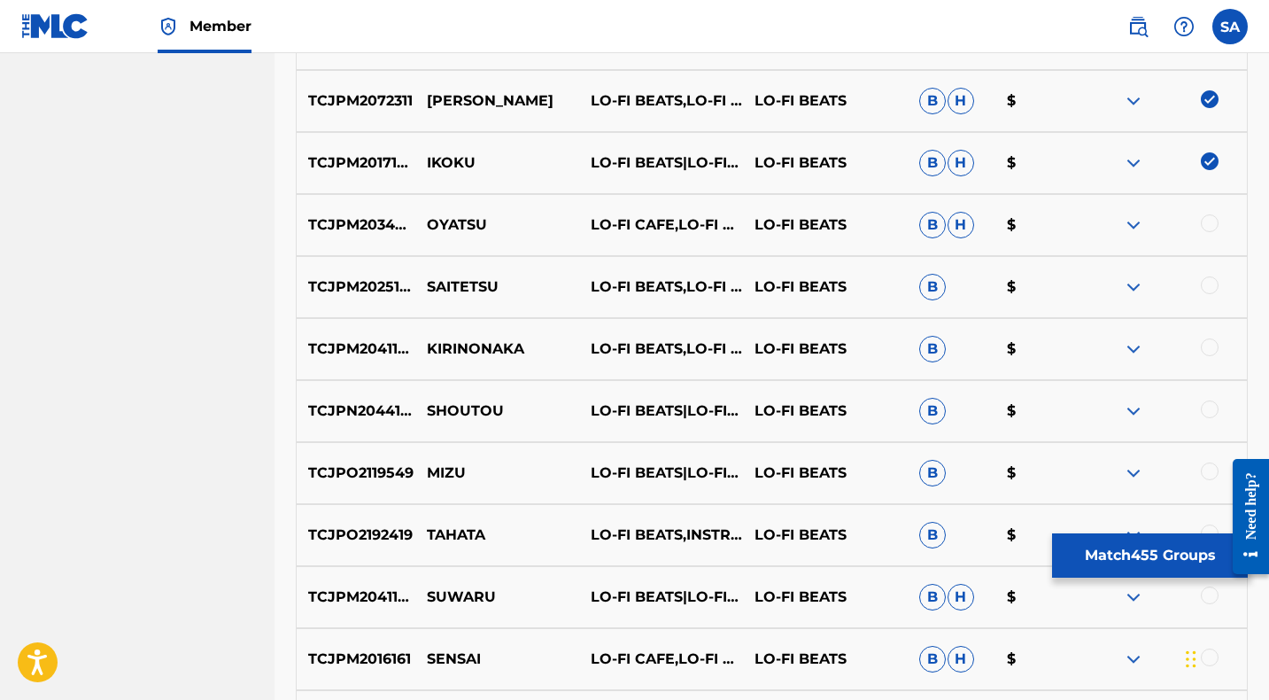
scroll to position [2933, 0]
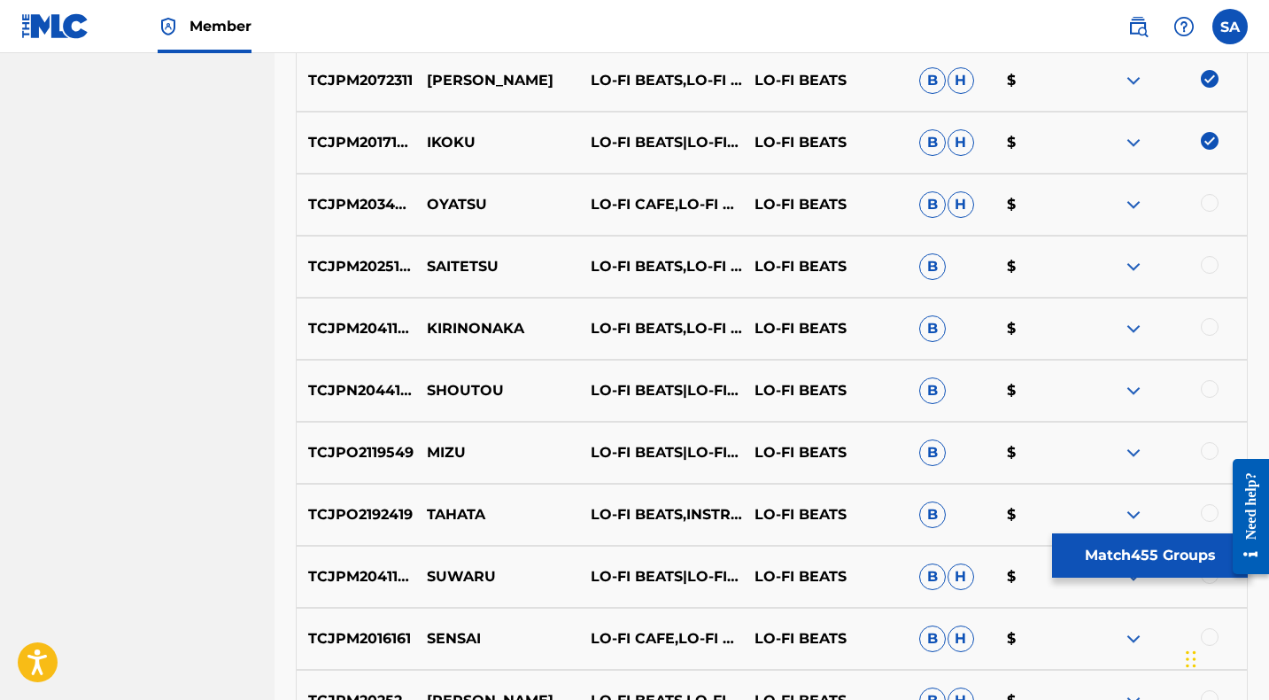
click at [1207, 199] on div at bounding box center [1210, 203] width 18 height 18
click at [454, 199] on p "OYATSU" at bounding box center [497, 204] width 164 height 21
click at [443, 267] on p "SAITETSU" at bounding box center [497, 266] width 164 height 21
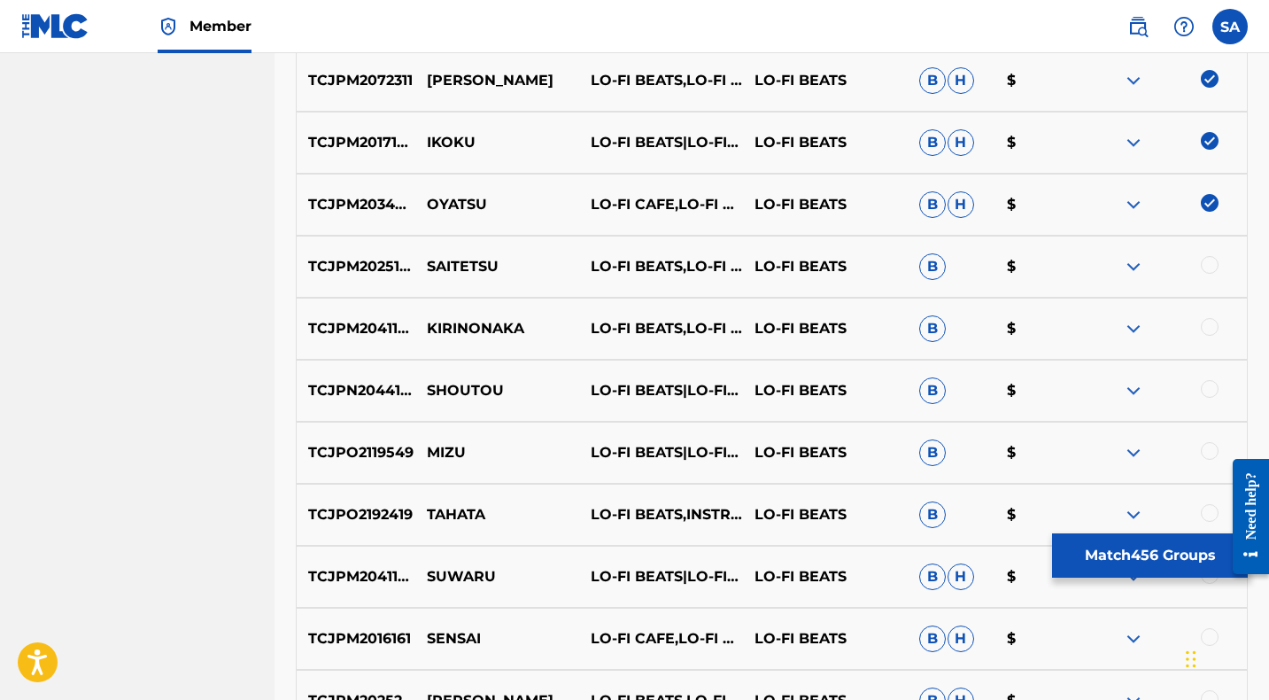
click at [1202, 262] on div at bounding box center [1210, 265] width 18 height 18
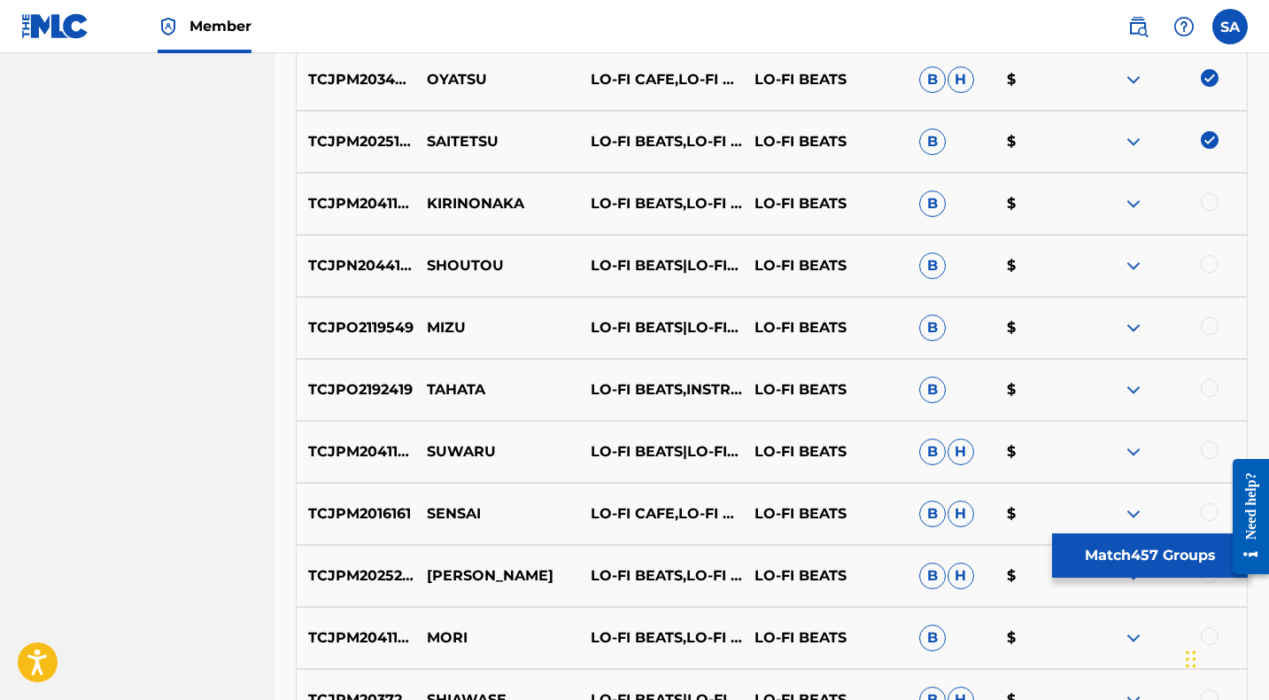
scroll to position [3057, 0]
click at [1209, 200] on div at bounding box center [1210, 203] width 18 height 18
click at [452, 203] on p "KIRINONAKA" at bounding box center [497, 204] width 164 height 21
click at [1205, 261] on div at bounding box center [1210, 265] width 18 height 18
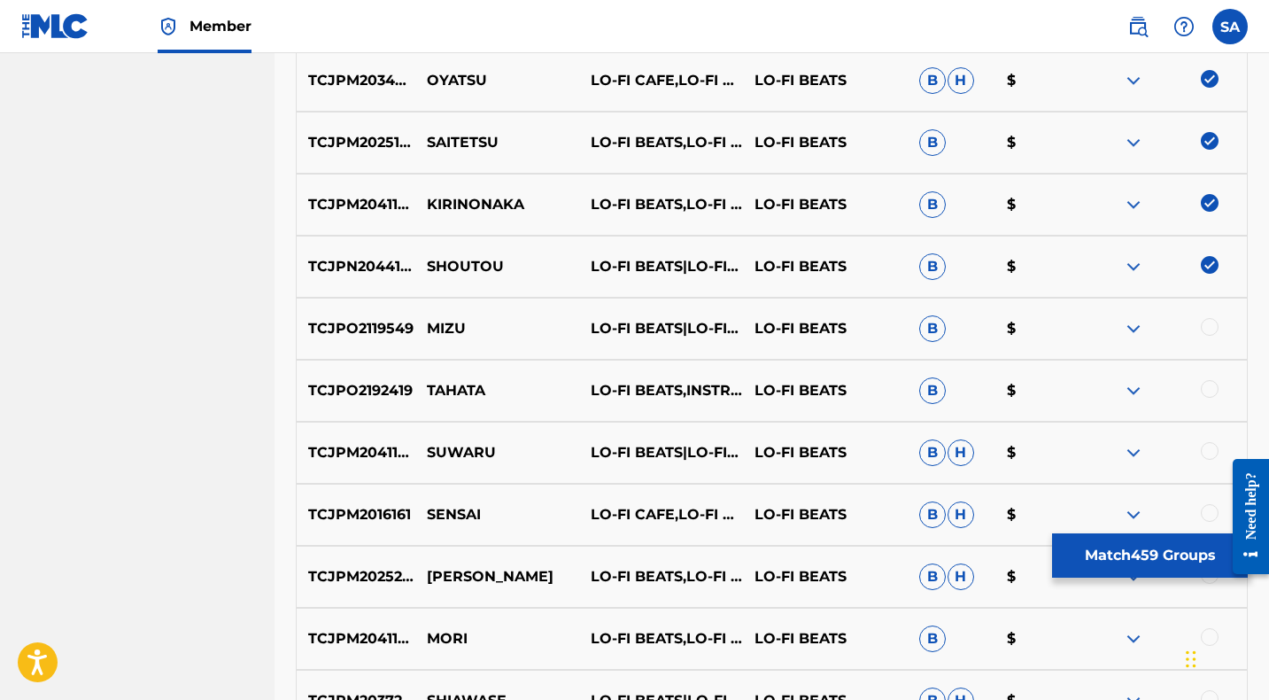
click at [463, 266] on p "SHOUTOU" at bounding box center [497, 266] width 164 height 21
click at [1205, 323] on div at bounding box center [1210, 327] width 18 height 18
click at [437, 329] on p "MIZU" at bounding box center [497, 328] width 164 height 21
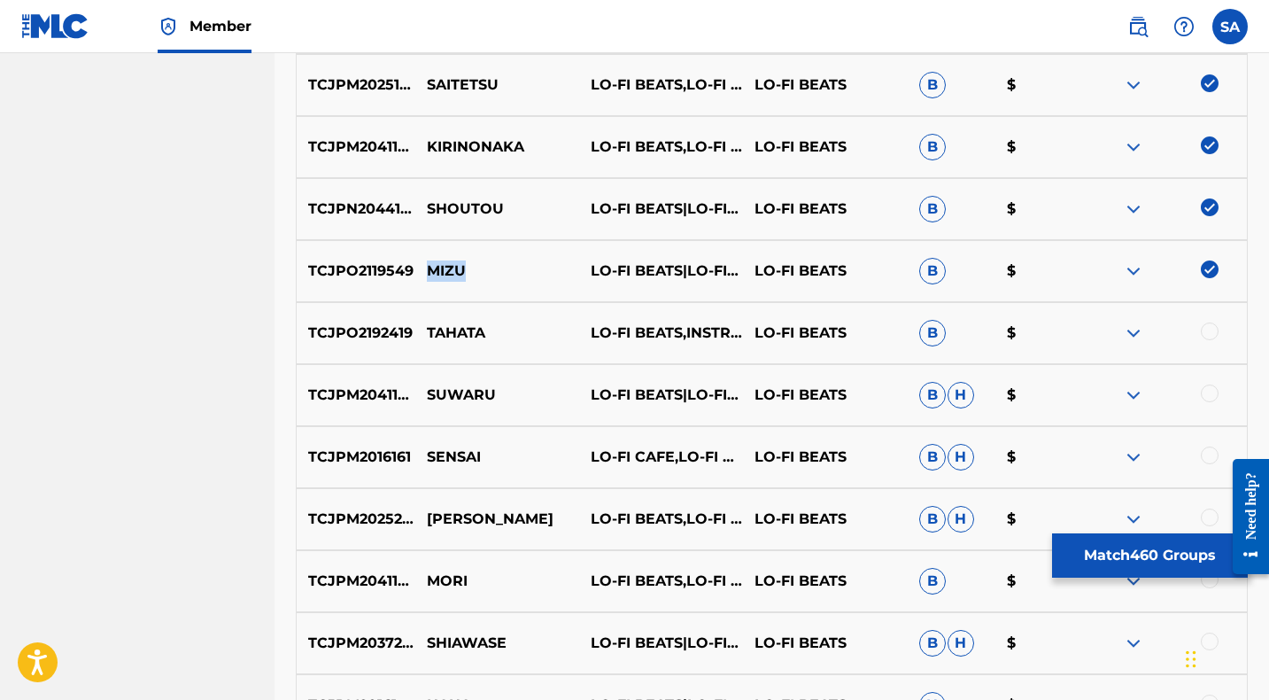
scroll to position [3121, 0]
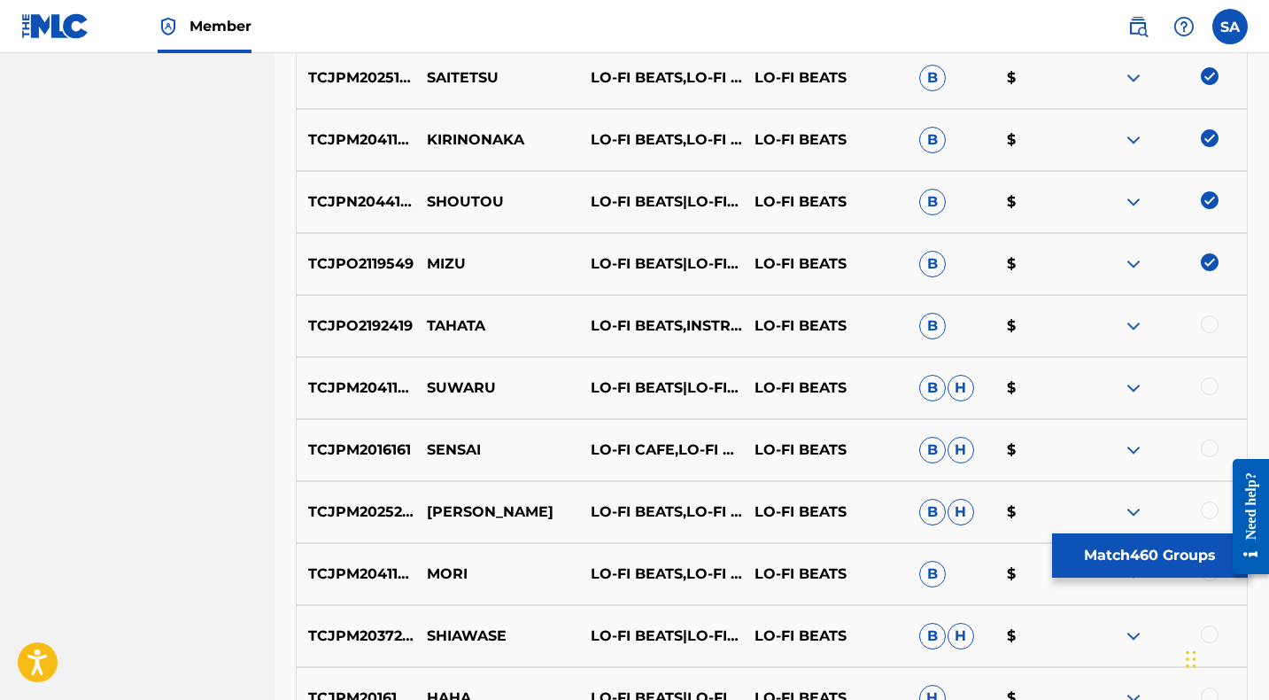
drag, startPoint x: 1209, startPoint y: 324, endPoint x: 746, endPoint y: 325, distance: 463.1
click at [1208, 324] on div at bounding box center [1210, 324] width 18 height 18
click at [445, 325] on p "TAHATA" at bounding box center [497, 325] width 164 height 21
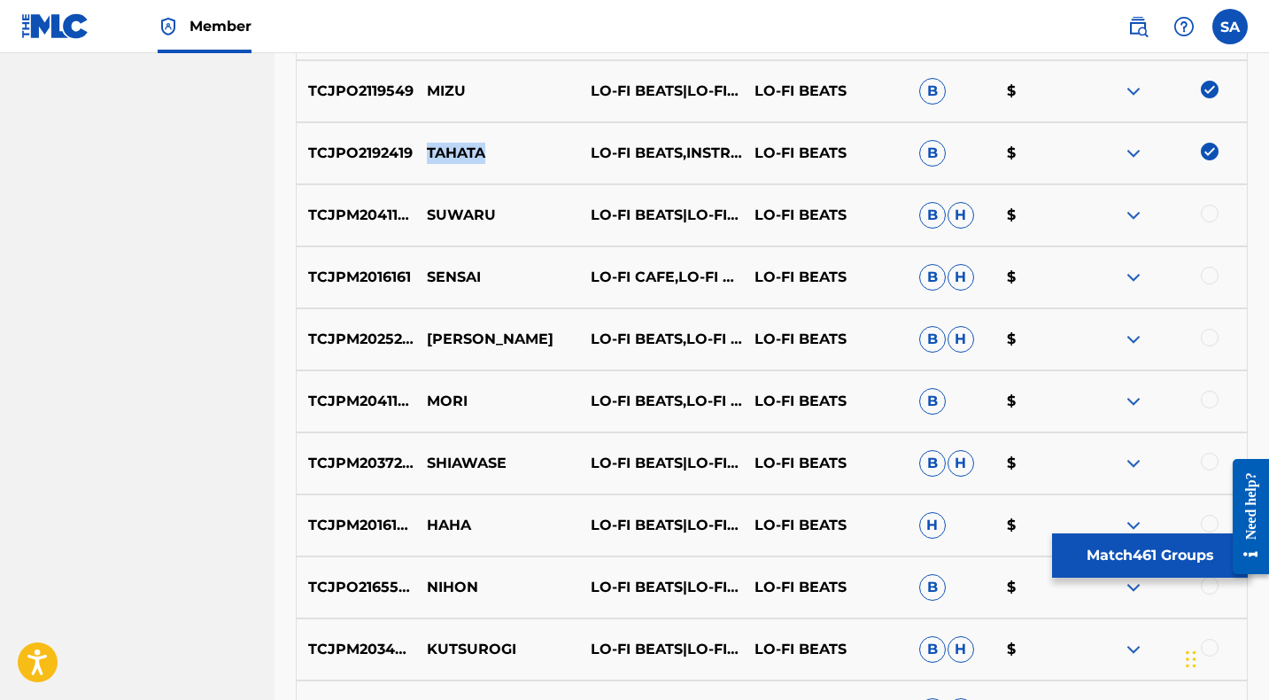
scroll to position [3294, 0]
drag, startPoint x: 1209, startPoint y: 213, endPoint x: 1178, endPoint y: 213, distance: 31.0
click at [1209, 213] on div at bounding box center [1210, 214] width 18 height 18
click at [469, 213] on p "SUWARU" at bounding box center [497, 215] width 164 height 21
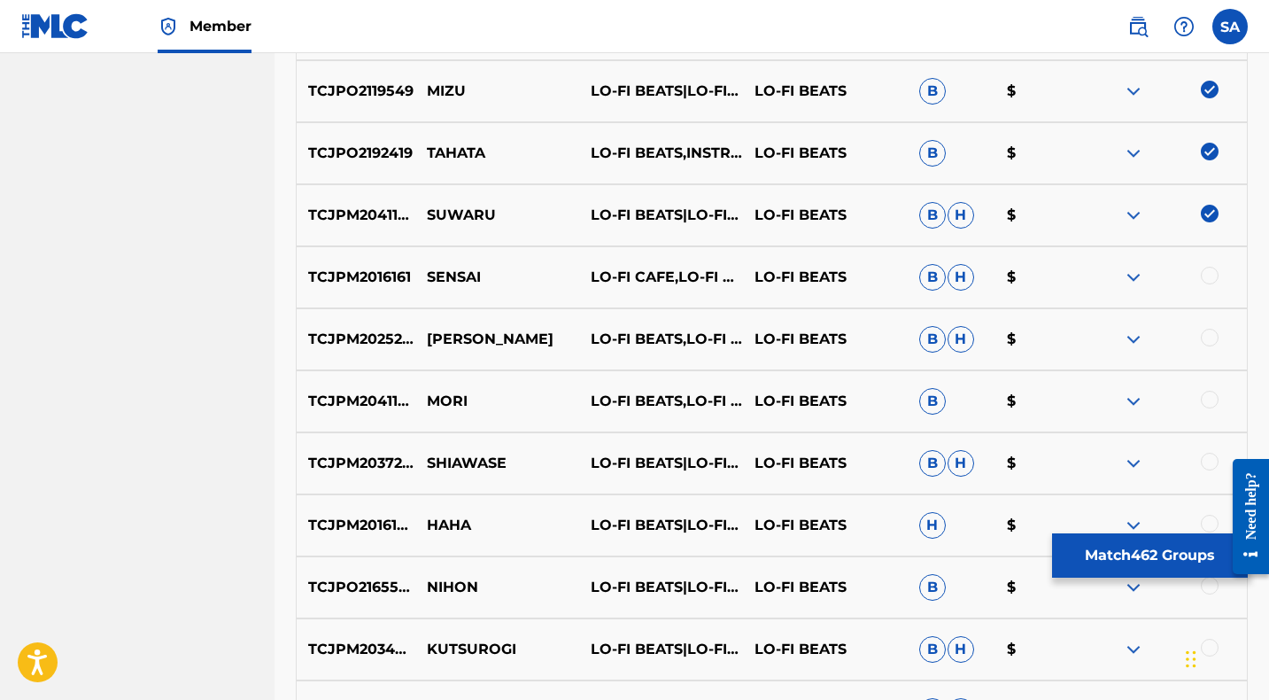
drag, startPoint x: 1210, startPoint y: 276, endPoint x: 1167, endPoint y: 282, distance: 42.8
click at [1210, 276] on div at bounding box center [1210, 276] width 18 height 18
click at [443, 272] on p "SENSAI" at bounding box center [497, 277] width 164 height 21
click at [1210, 332] on div at bounding box center [1210, 338] width 18 height 18
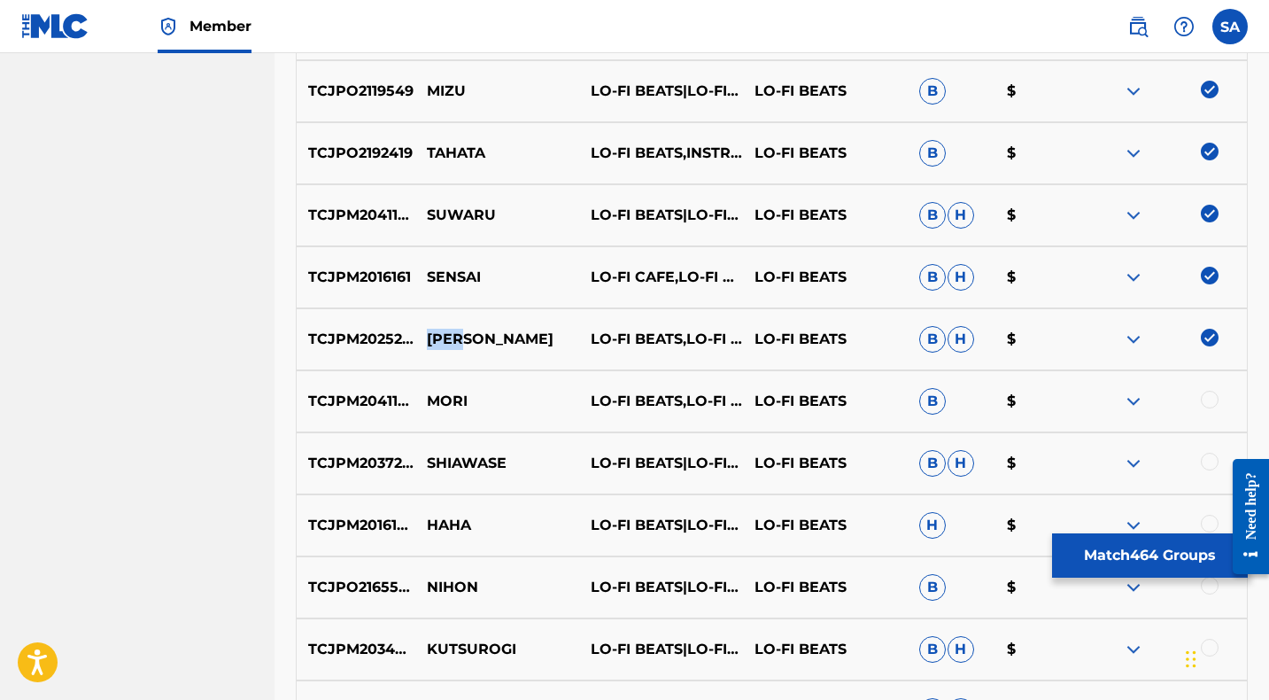
drag, startPoint x: 470, startPoint y: 339, endPoint x: 427, endPoint y: 336, distance: 43.5
click at [427, 336] on p "[PERSON_NAME]" at bounding box center [497, 339] width 164 height 21
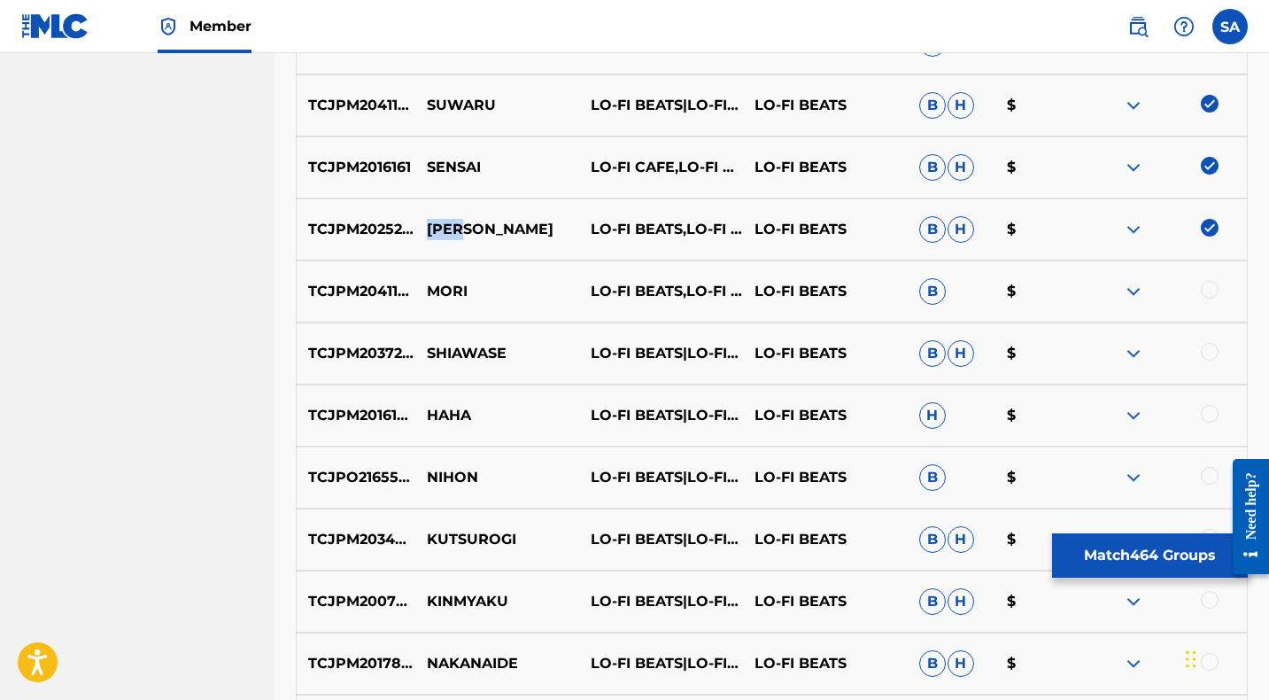
scroll to position [3488, 0]
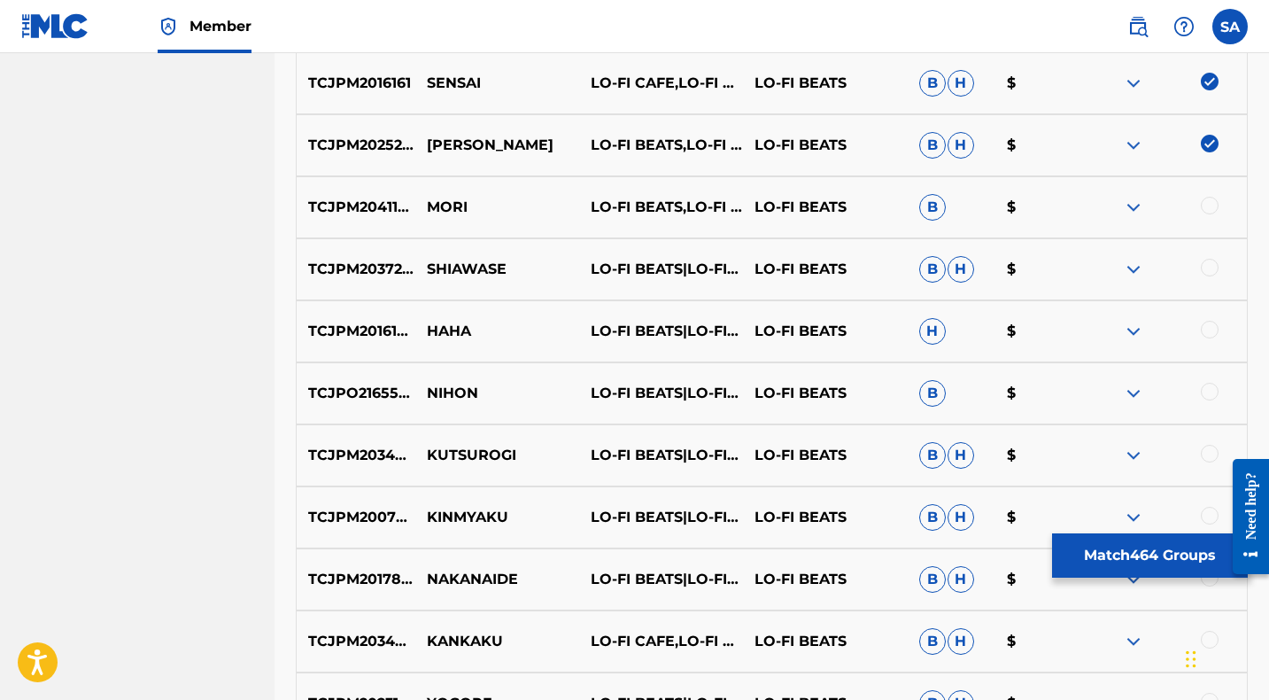
click at [1210, 204] on div at bounding box center [1210, 206] width 18 height 18
drag, startPoint x: 448, startPoint y: 205, endPoint x: 418, endPoint y: 204, distance: 30.1
click at [418, 204] on p "MORI" at bounding box center [497, 207] width 164 height 21
drag, startPoint x: 1210, startPoint y: 266, endPoint x: 1173, endPoint y: 266, distance: 37.2
click at [1210, 266] on div at bounding box center [1210, 268] width 18 height 18
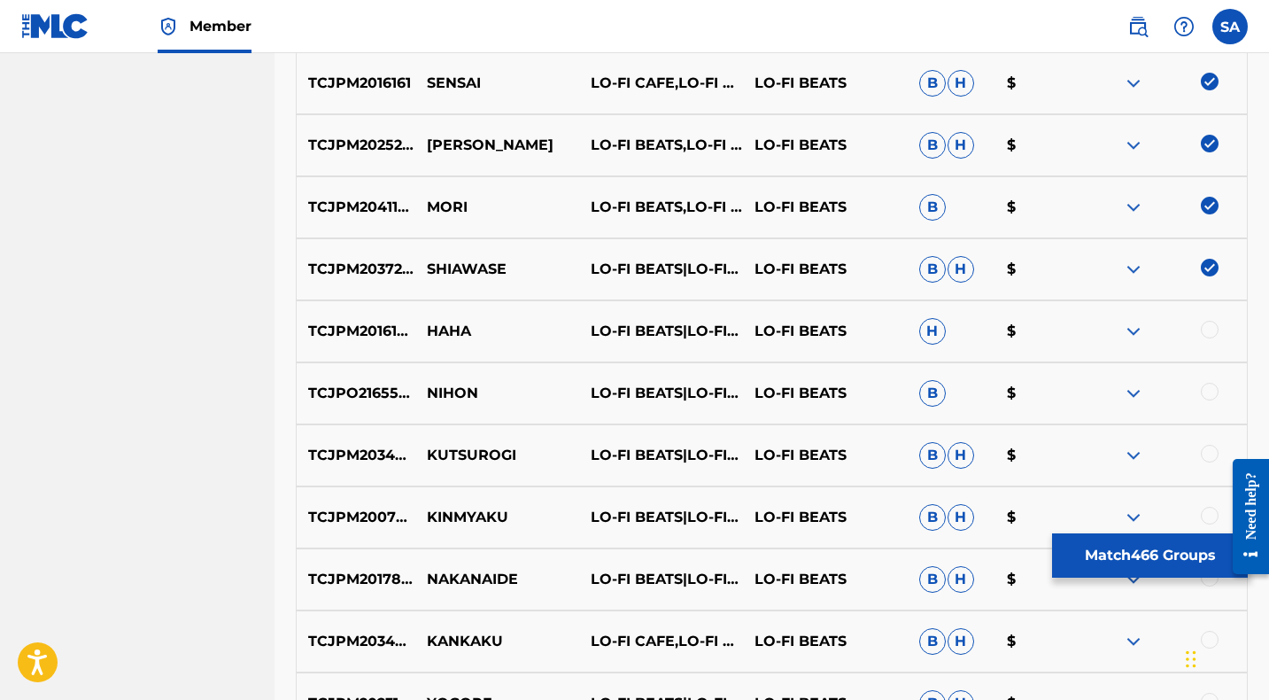
click at [457, 267] on p "SHIAWASE" at bounding box center [497, 269] width 164 height 21
drag, startPoint x: 1206, startPoint y: 324, endPoint x: 1017, endPoint y: 324, distance: 188.6
click at [1205, 324] on div at bounding box center [1210, 330] width 18 height 18
drag, startPoint x: 449, startPoint y: 336, endPoint x: 428, endPoint y: 334, distance: 21.4
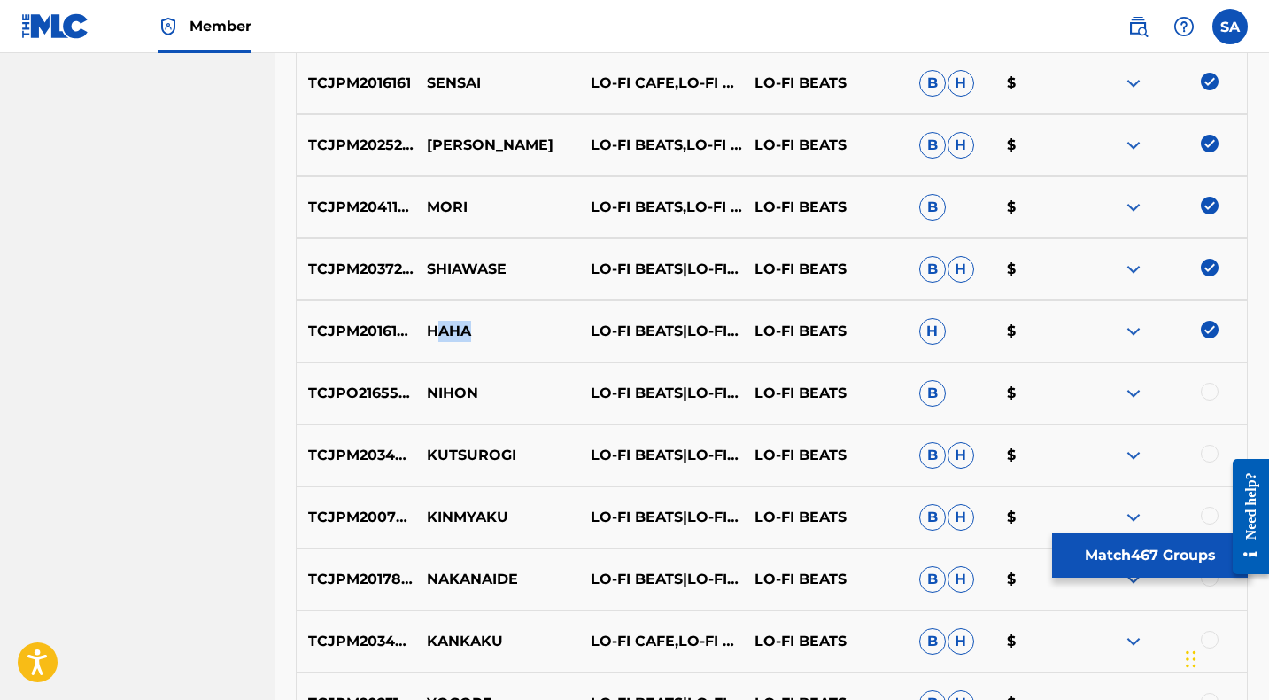
click at [437, 336] on p "HAHA" at bounding box center [497, 331] width 164 height 21
click at [493, 332] on p "HAHA" at bounding box center [497, 331] width 164 height 21
drag, startPoint x: 501, startPoint y: 332, endPoint x: 426, endPoint y: 331, distance: 75.3
click at [426, 331] on p "HAHA" at bounding box center [497, 331] width 164 height 21
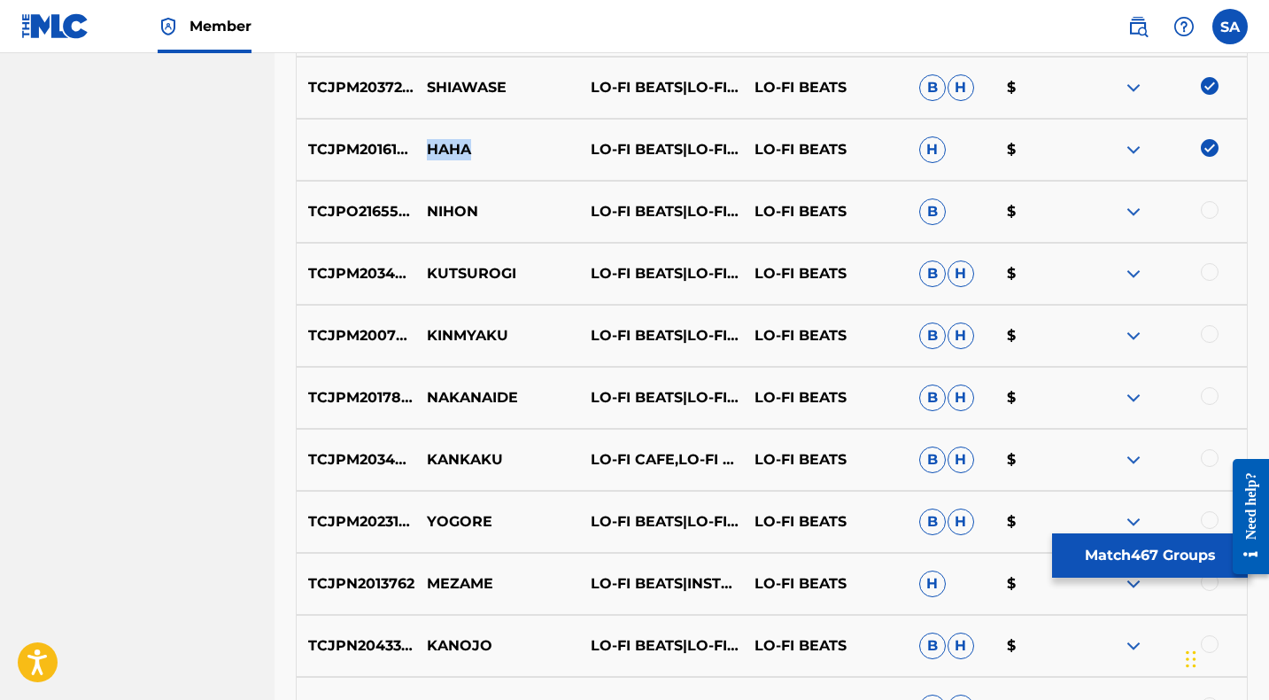
scroll to position [3668, 0]
drag, startPoint x: 1210, startPoint y: 209, endPoint x: 1131, endPoint y: 215, distance: 79.9
click at [1210, 209] on div at bounding box center [1210, 211] width 18 height 18
click at [454, 210] on p "NIHON" at bounding box center [497, 212] width 164 height 21
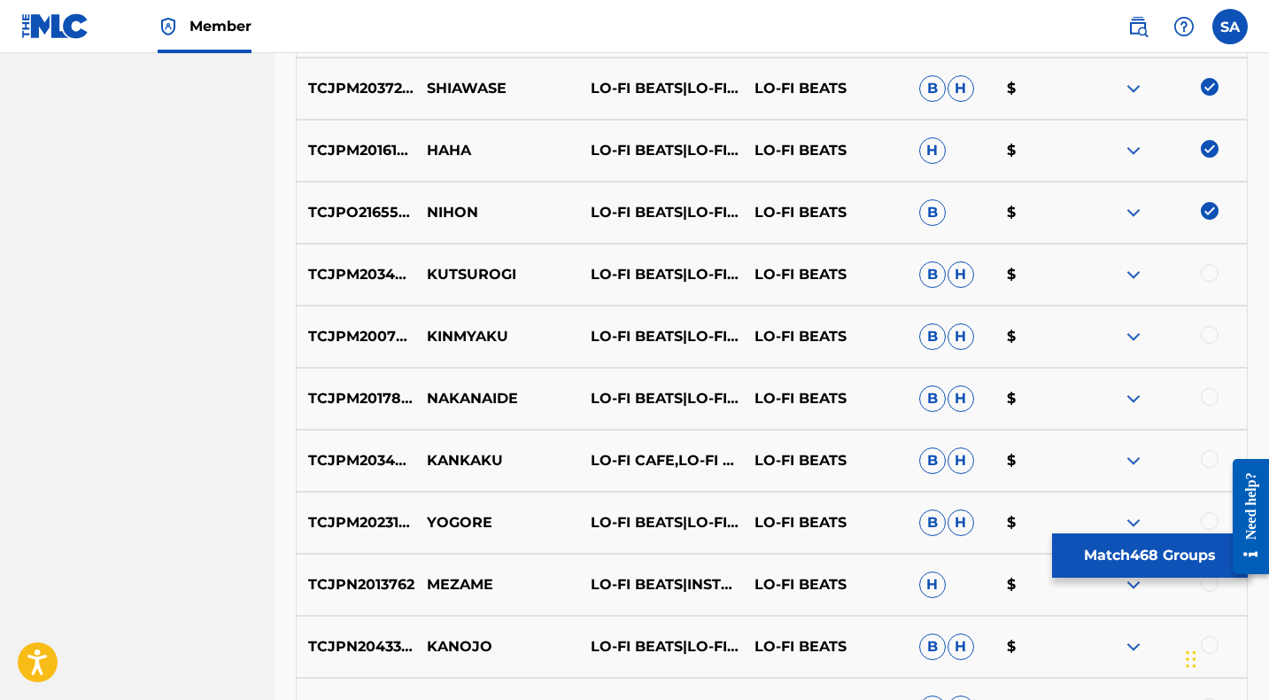
click at [463, 270] on p "KUTSUROGI" at bounding box center [497, 274] width 164 height 21
click at [1209, 272] on div at bounding box center [1210, 273] width 18 height 18
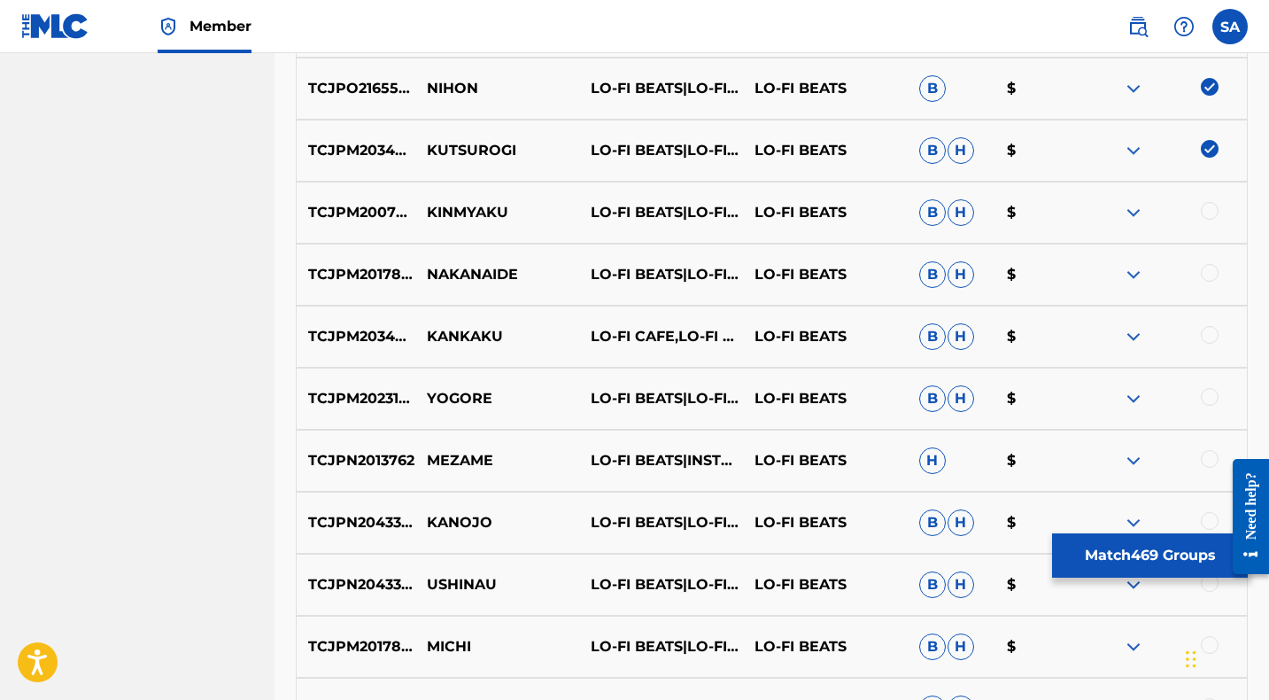
scroll to position [3796, 0]
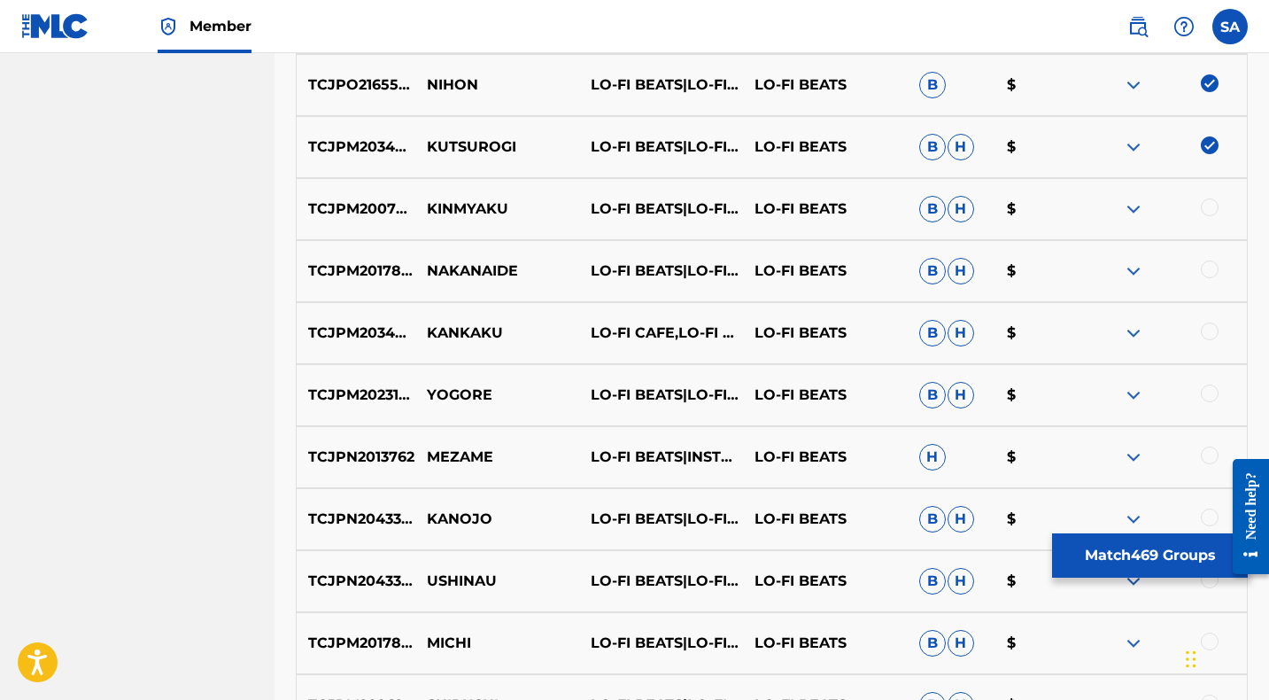
click at [1210, 207] on div at bounding box center [1210, 207] width 18 height 18
click at [452, 213] on p "KINMYAKU" at bounding box center [497, 208] width 164 height 21
drag, startPoint x: 1206, startPoint y: 267, endPoint x: 820, endPoint y: 267, distance: 386.1
click at [1206, 267] on div at bounding box center [1210, 269] width 18 height 18
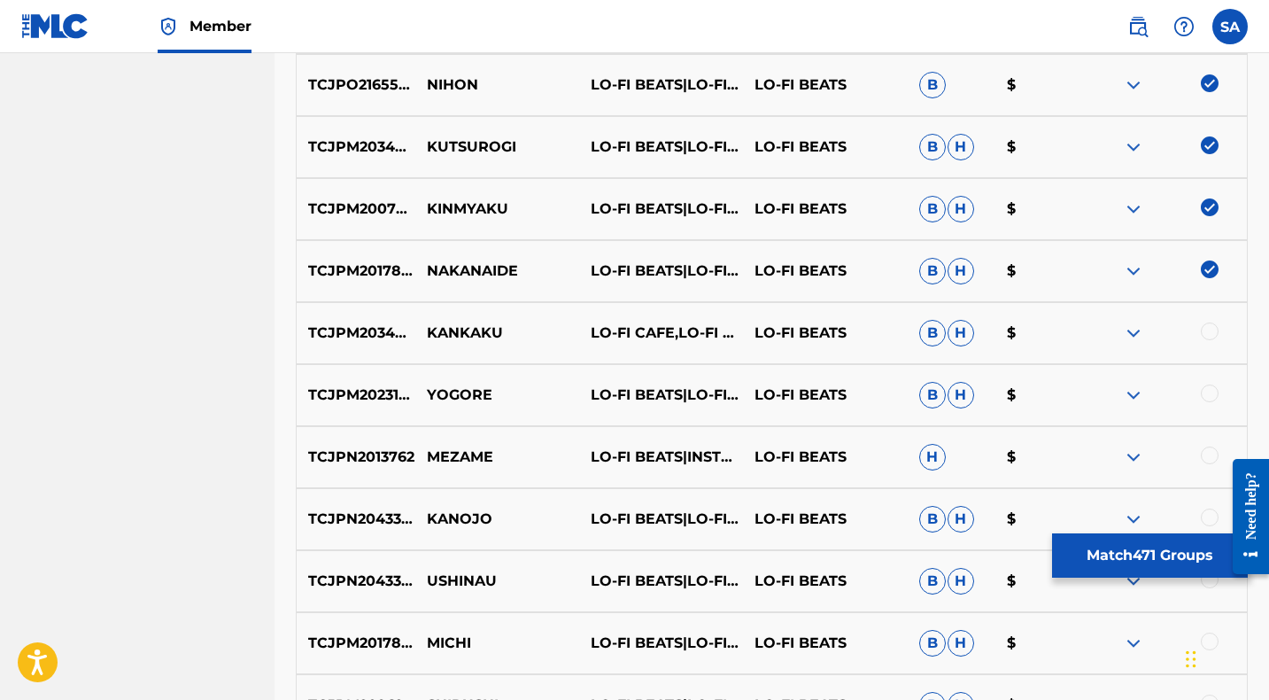
click at [489, 270] on p "NAKANAIDE" at bounding box center [497, 270] width 164 height 21
click at [463, 329] on p "KANKAKU" at bounding box center [497, 332] width 164 height 21
click at [462, 329] on p "KANKAKU" at bounding box center [497, 332] width 164 height 21
click at [1208, 331] on div at bounding box center [1210, 331] width 18 height 18
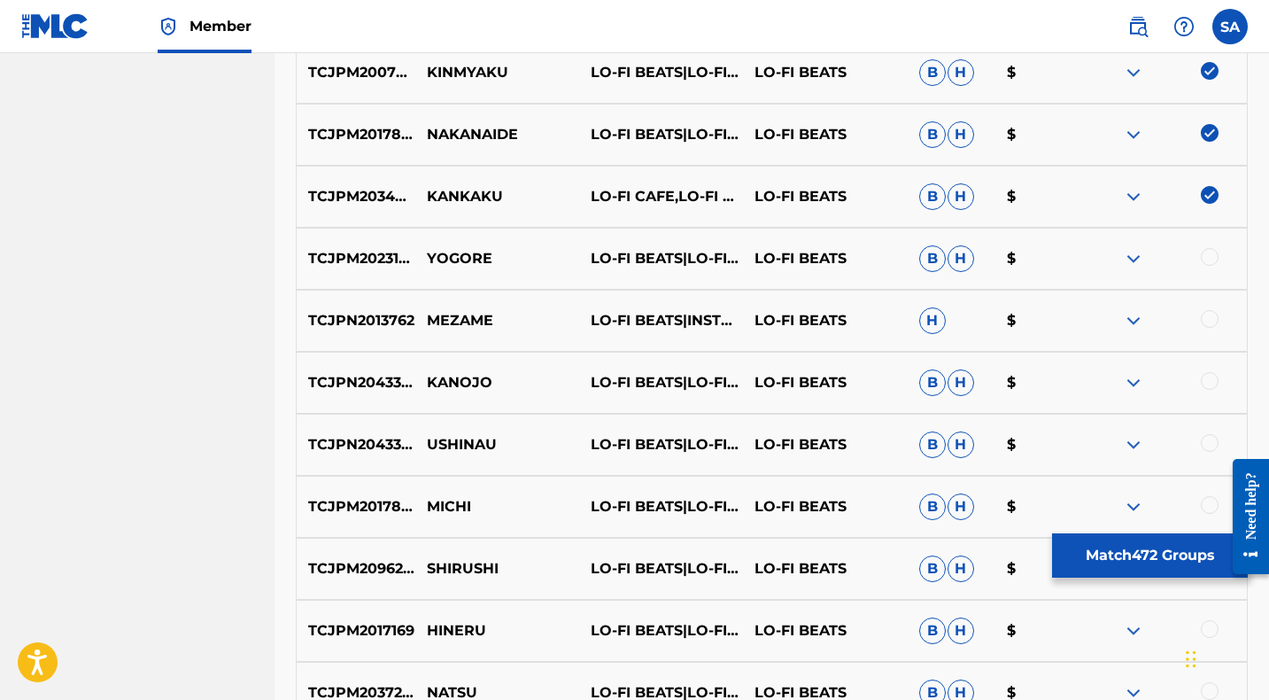
scroll to position [3935, 0]
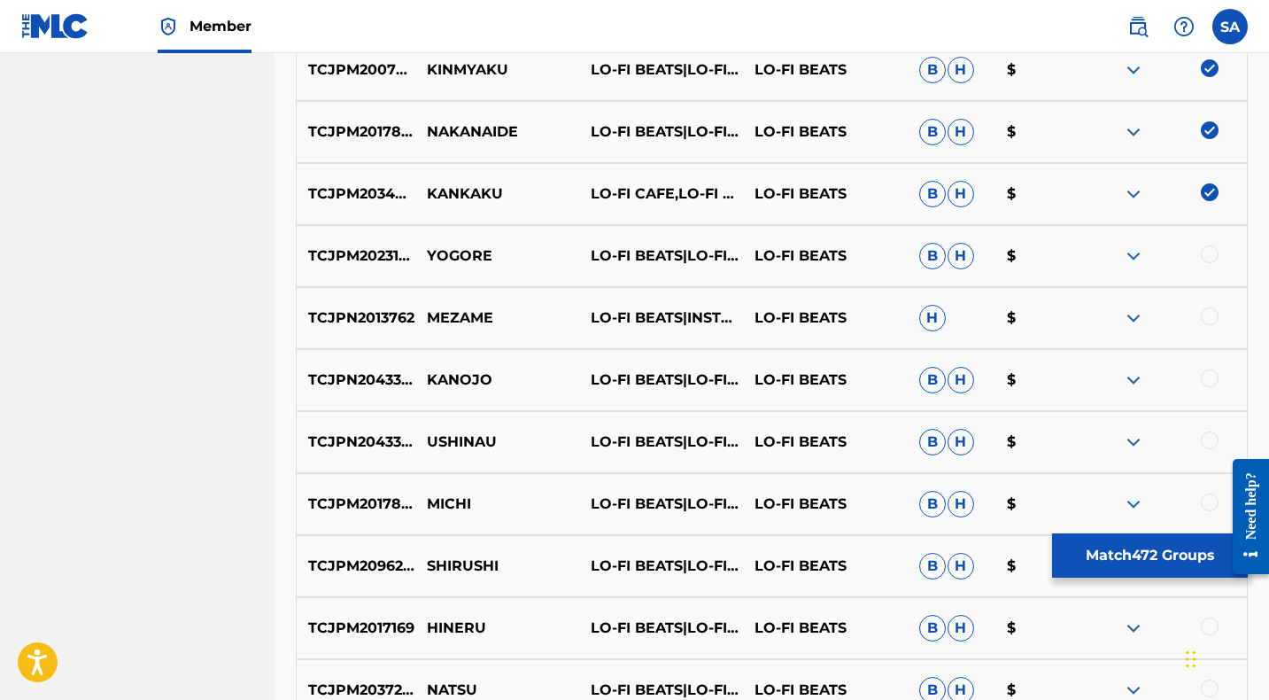
drag, startPoint x: 1210, startPoint y: 251, endPoint x: 1188, endPoint y: 253, distance: 21.3
click at [1210, 251] on div at bounding box center [1210, 254] width 18 height 18
click at [467, 251] on p "YOGORE" at bounding box center [497, 255] width 164 height 21
click at [1210, 315] on div at bounding box center [1210, 316] width 18 height 18
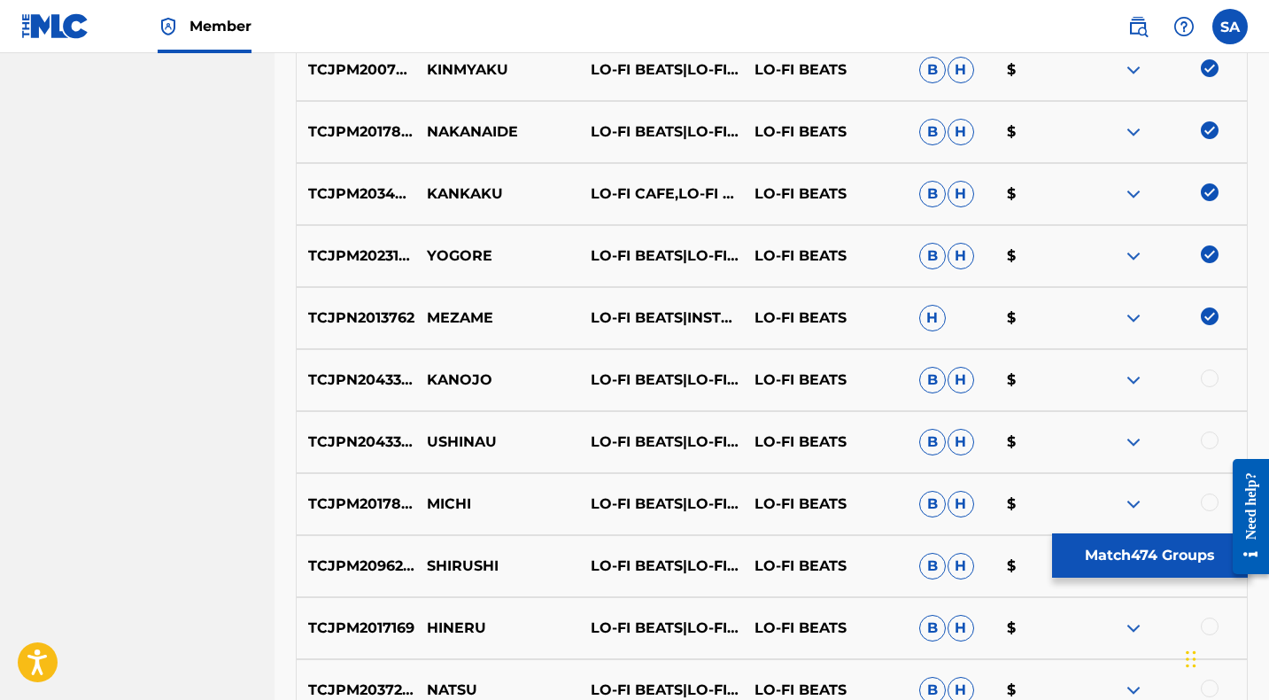
click at [470, 315] on p "MEZAME" at bounding box center [497, 317] width 164 height 21
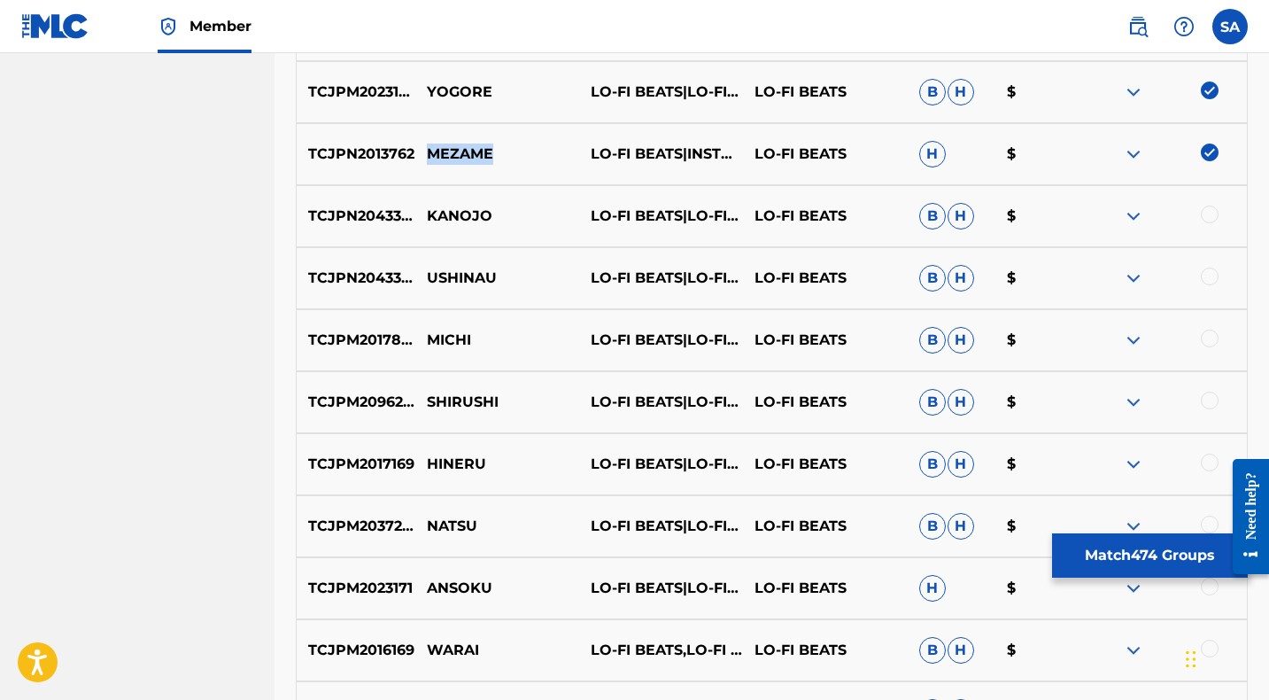
scroll to position [4100, 0]
click at [1213, 213] on div at bounding box center [1210, 214] width 18 height 18
click at [453, 213] on p "KANOJO" at bounding box center [497, 215] width 164 height 21
drag, startPoint x: 1208, startPoint y: 274, endPoint x: 1156, endPoint y: 276, distance: 52.3
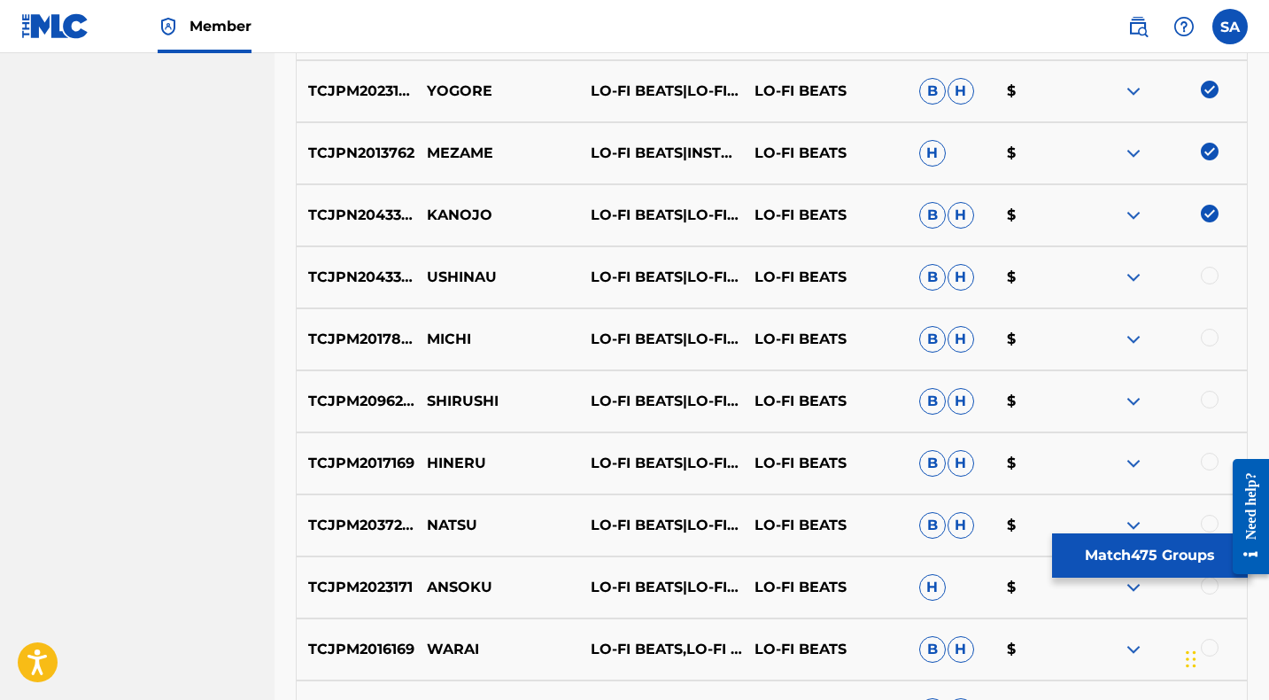
click at [1208, 274] on div at bounding box center [1210, 276] width 18 height 18
click at [462, 269] on p "USHINAU" at bounding box center [497, 277] width 164 height 21
click at [1210, 337] on div at bounding box center [1210, 338] width 18 height 18
click at [433, 339] on p "MICHI" at bounding box center [497, 339] width 164 height 21
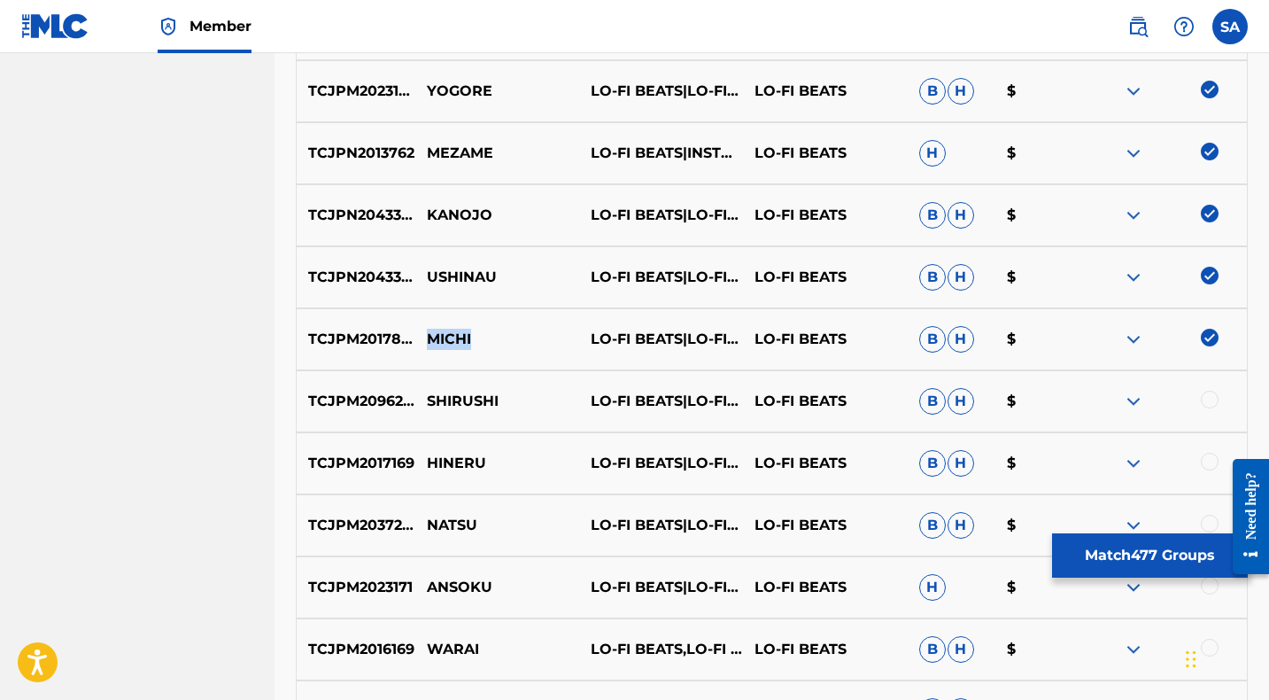
click at [433, 339] on p "MICHI" at bounding box center [497, 339] width 164 height 21
click at [1207, 398] on div at bounding box center [1210, 399] width 18 height 18
click at [448, 399] on p "SHIRUSHI" at bounding box center [497, 400] width 164 height 21
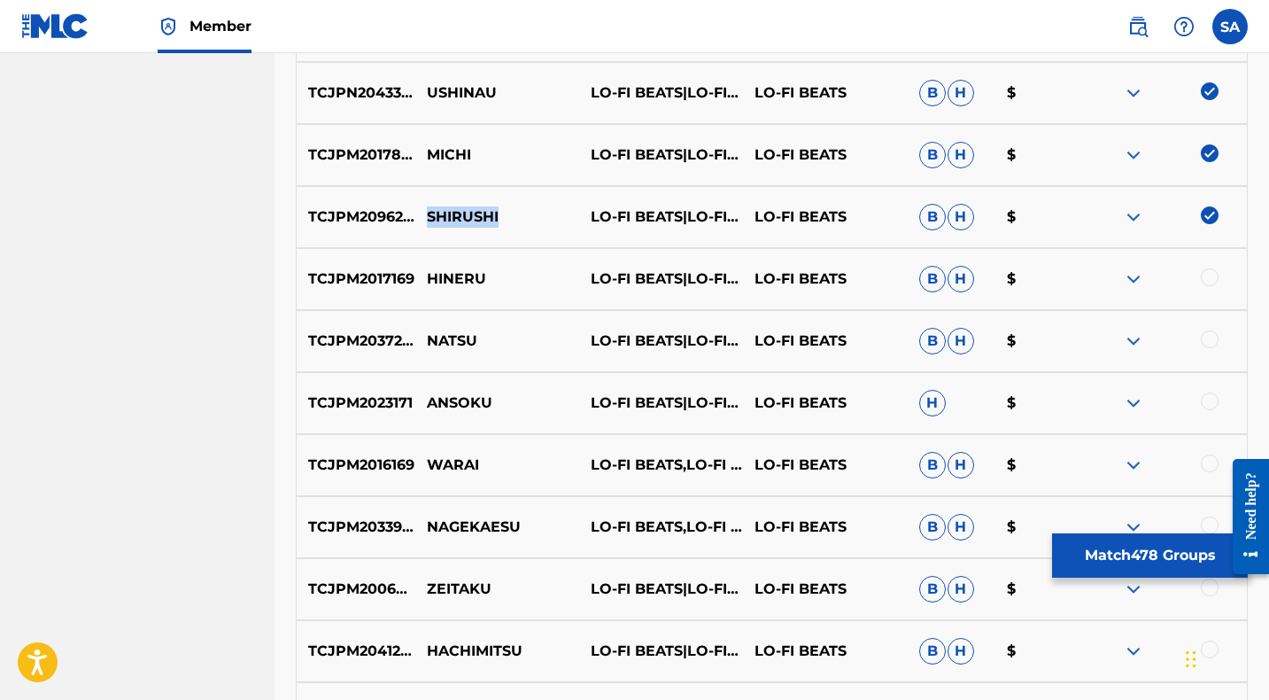
scroll to position [4285, 0]
drag, startPoint x: 1211, startPoint y: 274, endPoint x: 888, endPoint y: 296, distance: 323.9
click at [1211, 274] on div at bounding box center [1210, 276] width 18 height 18
click at [441, 279] on p "HINERU" at bounding box center [497, 277] width 164 height 21
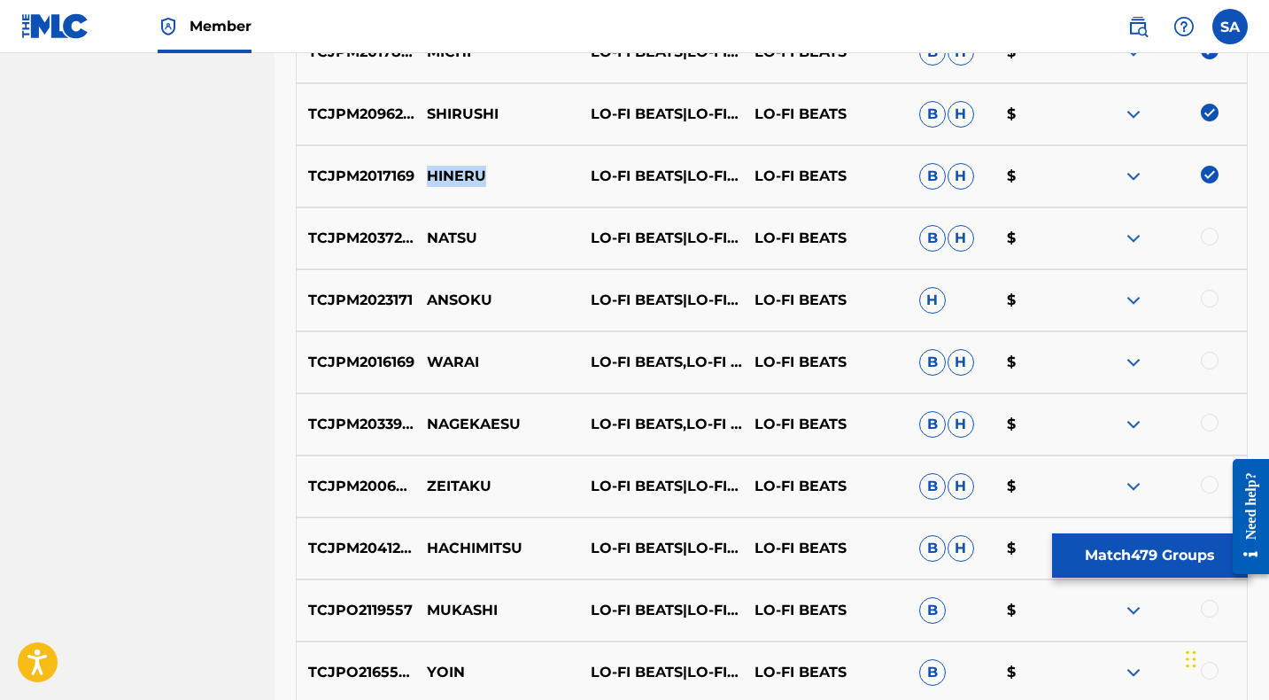
scroll to position [4395, 0]
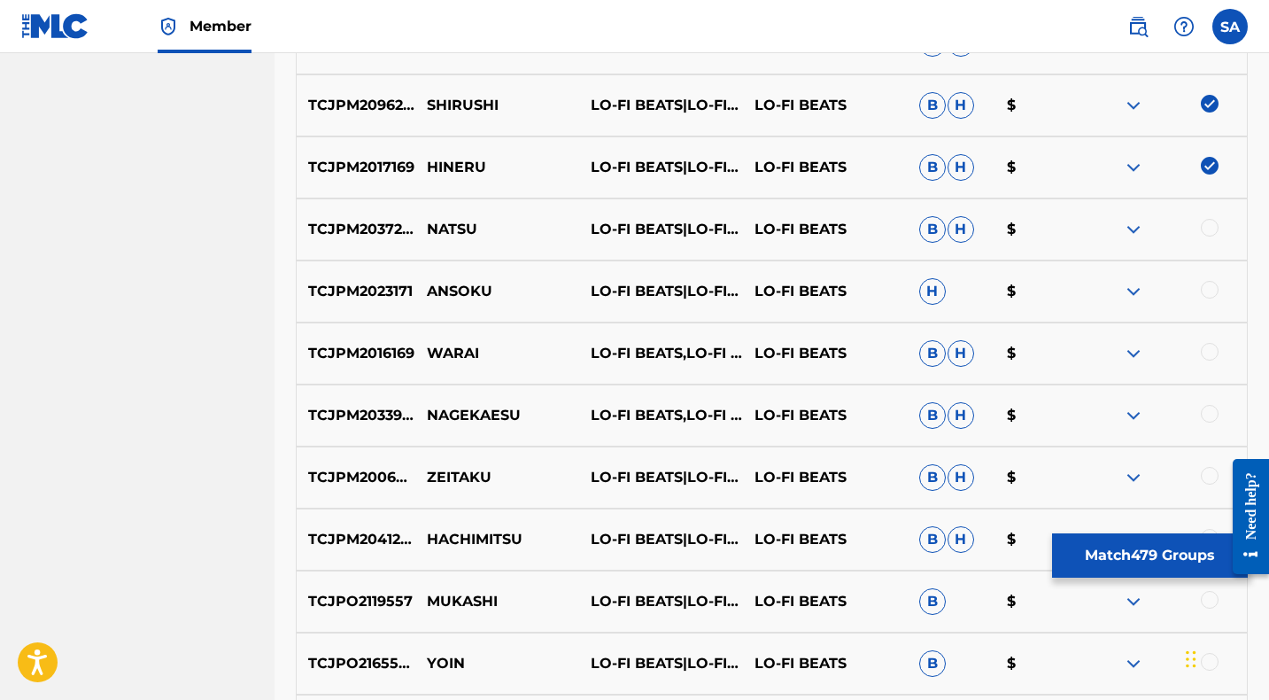
drag, startPoint x: 1211, startPoint y: 223, endPoint x: 1184, endPoint y: 225, distance: 27.5
click at [1210, 223] on div at bounding box center [1210, 228] width 18 height 18
click at [427, 223] on p "NATSU" at bounding box center [497, 229] width 164 height 21
drag, startPoint x: 1210, startPoint y: 289, endPoint x: 887, endPoint y: 289, distance: 322.3
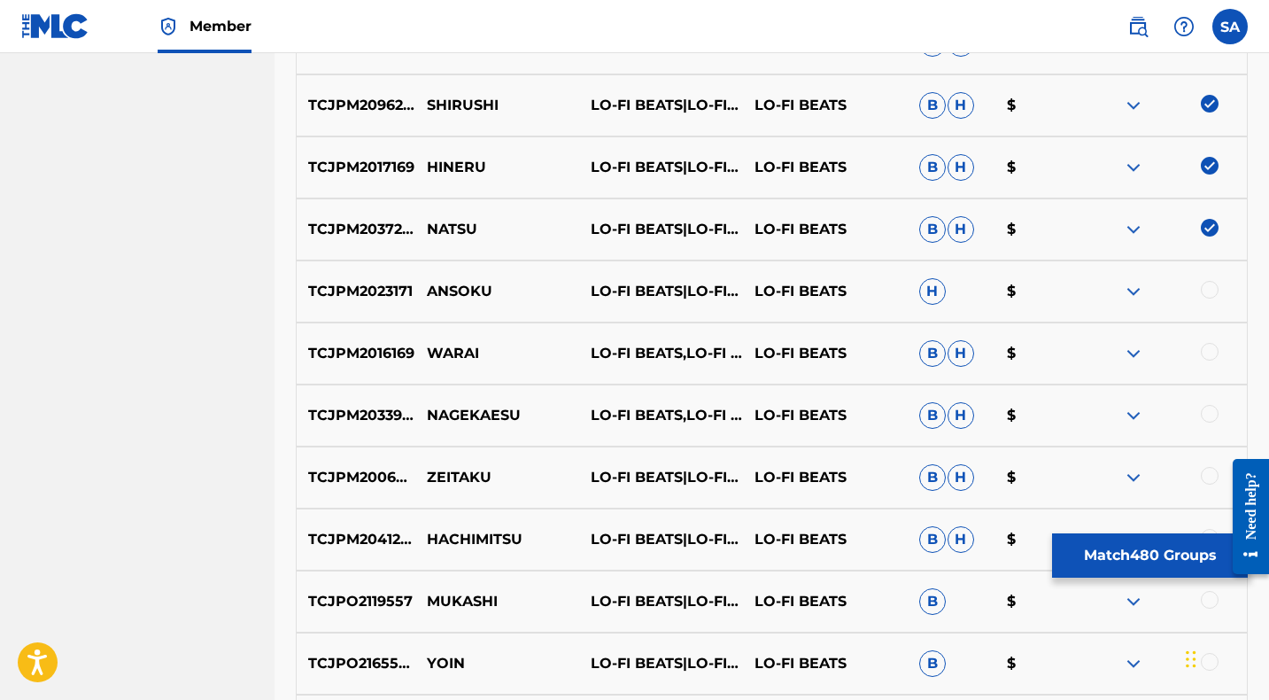
click at [1210, 290] on div at bounding box center [1210, 290] width 18 height 18
click at [449, 292] on p "ANSOKU" at bounding box center [497, 291] width 164 height 21
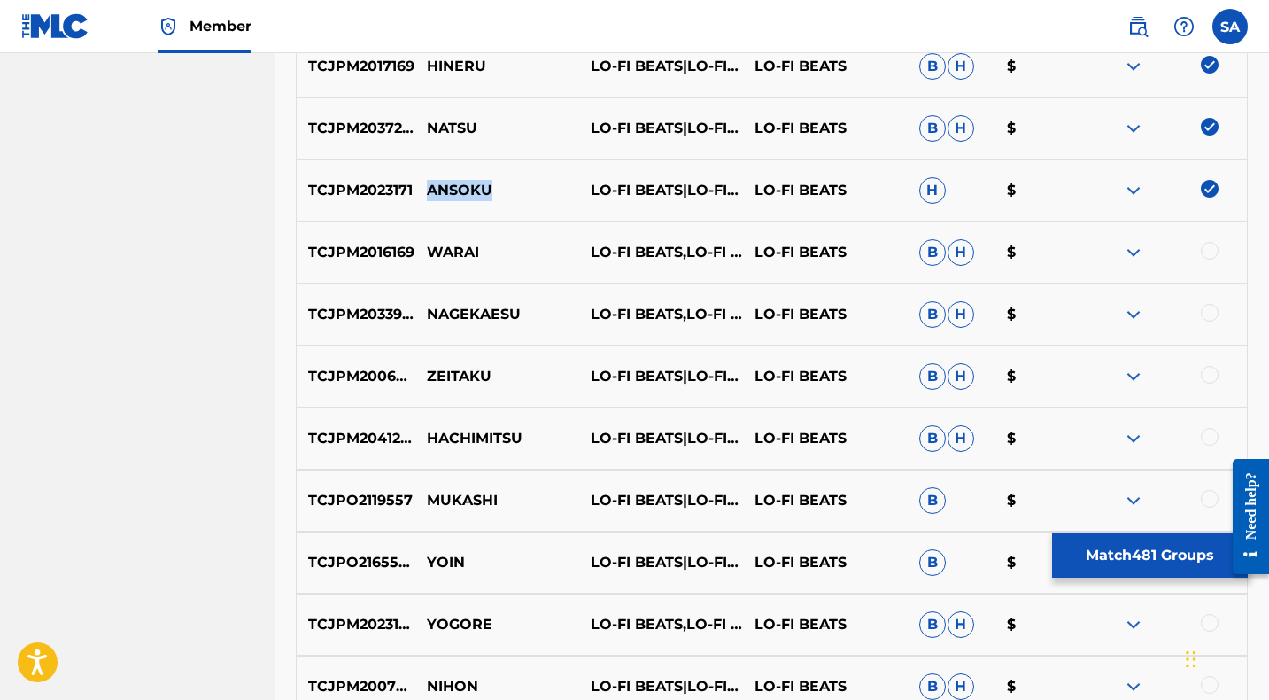
scroll to position [4507, 0]
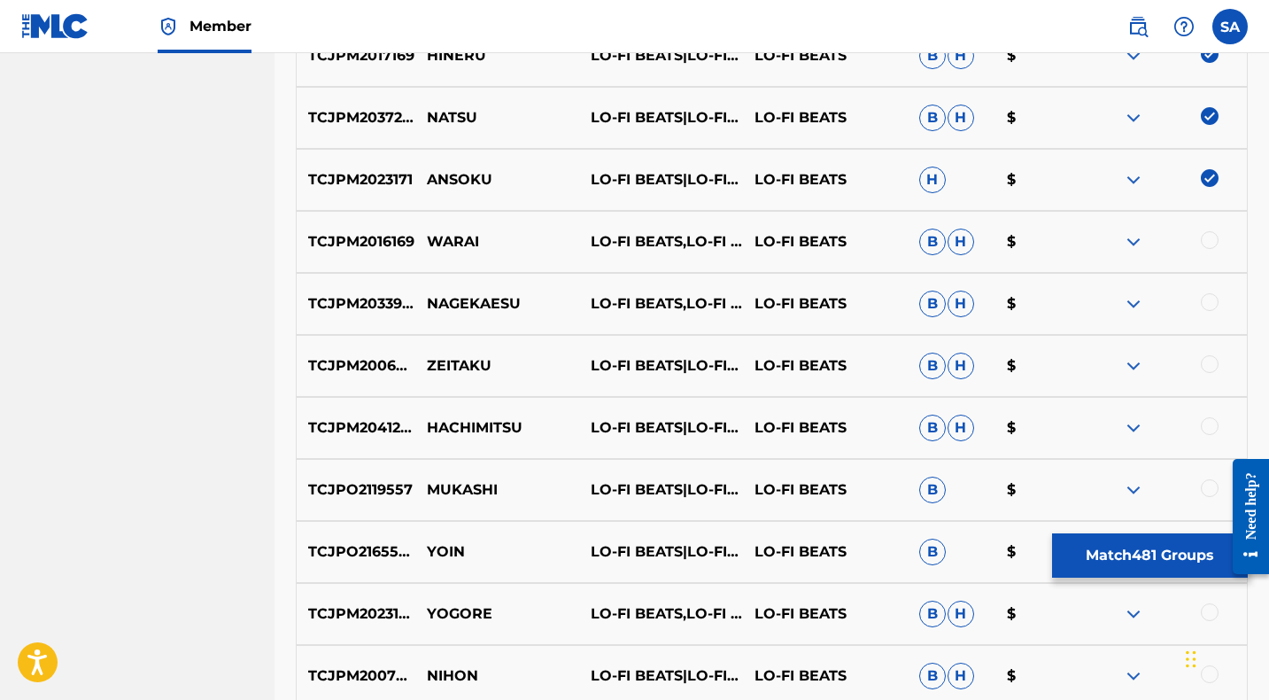
drag, startPoint x: 1211, startPoint y: 237, endPoint x: 1149, endPoint y: 238, distance: 62.0
click at [1211, 237] on div at bounding box center [1210, 240] width 18 height 18
click at [453, 237] on p "WARAI" at bounding box center [497, 241] width 164 height 21
click at [446, 298] on p "NAGEKAESU" at bounding box center [497, 303] width 164 height 21
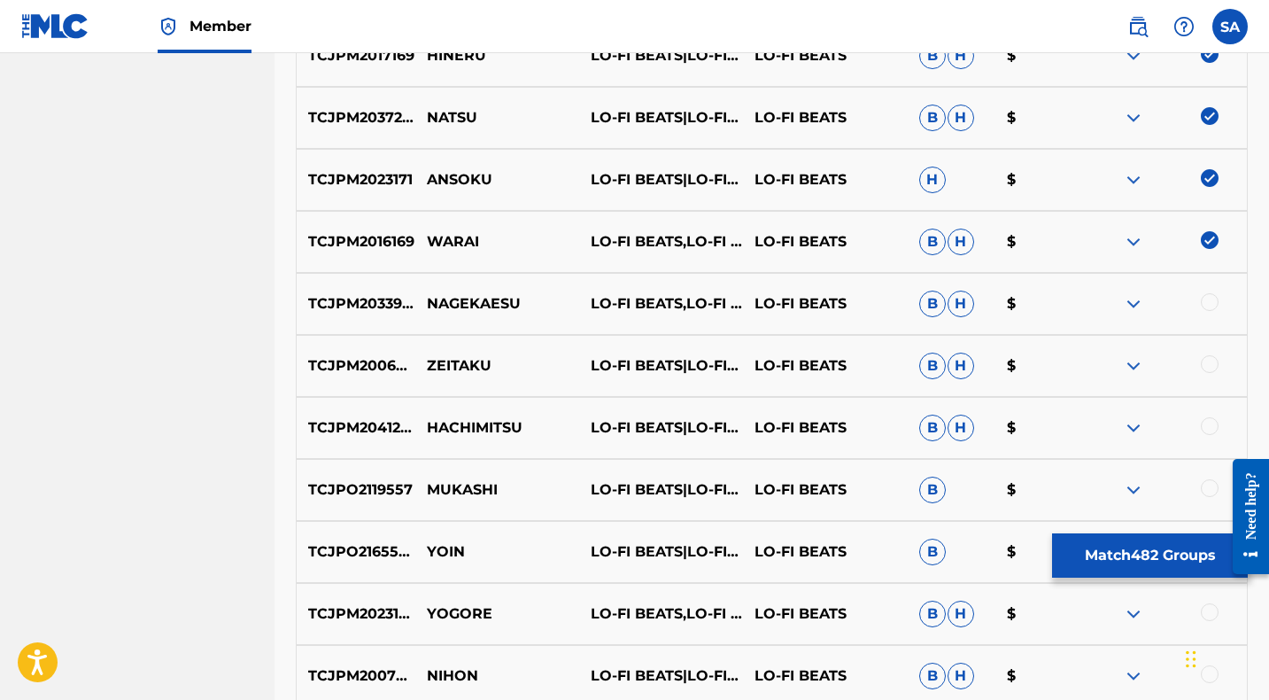
click at [446, 298] on p "NAGEKAESU" at bounding box center [497, 303] width 164 height 21
drag, startPoint x: 1207, startPoint y: 298, endPoint x: 1159, endPoint y: 294, distance: 48.0
click at [1207, 298] on div at bounding box center [1210, 302] width 18 height 18
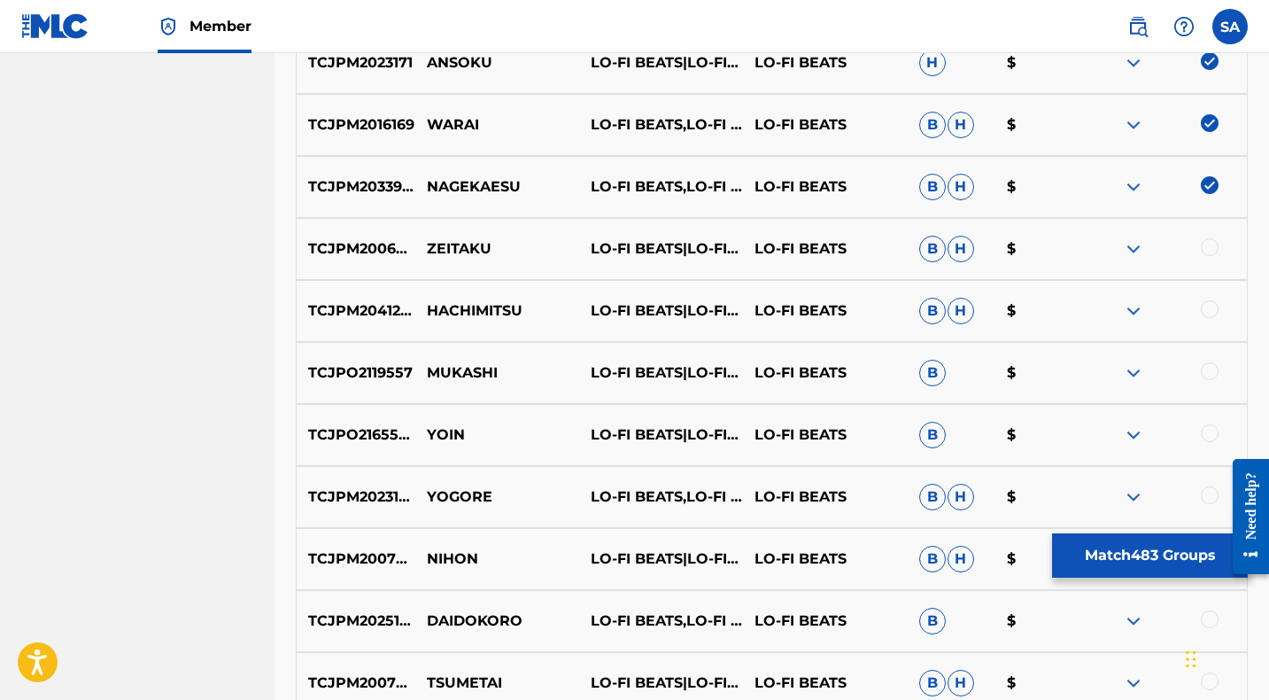
scroll to position [4630, 0]
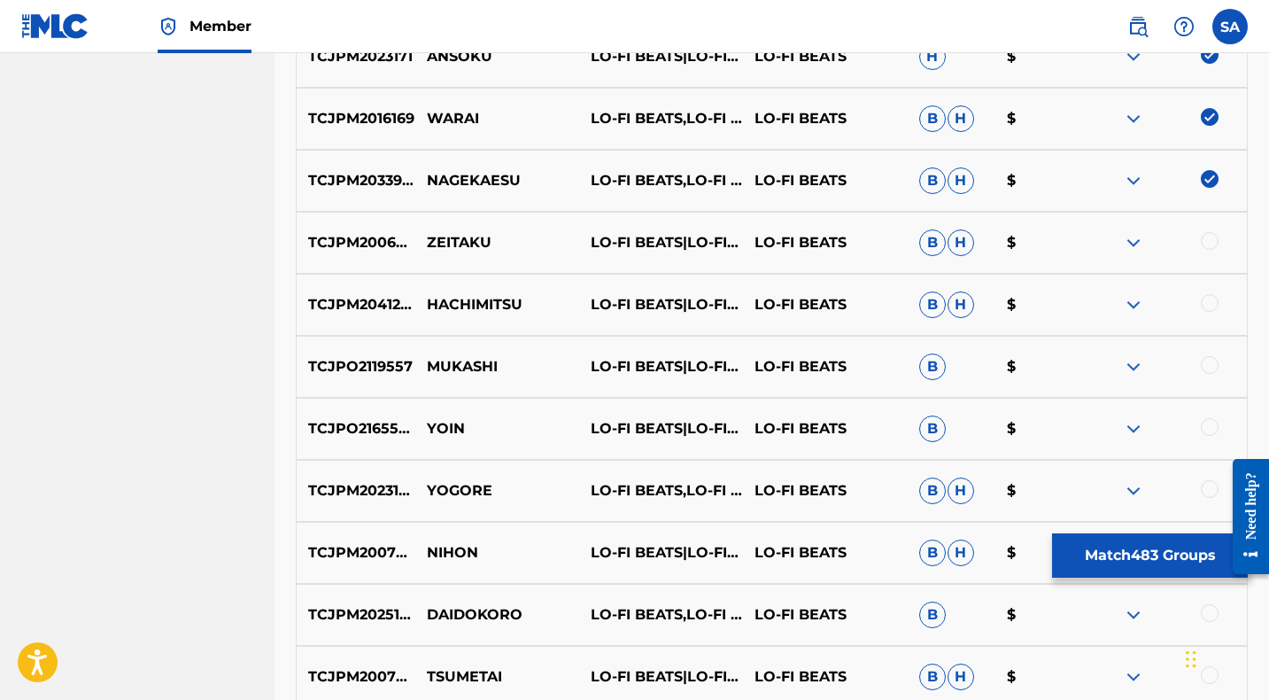
drag, startPoint x: 1210, startPoint y: 239, endPoint x: 1144, endPoint y: 243, distance: 65.6
click at [1210, 239] on div at bounding box center [1210, 241] width 18 height 18
click at [448, 242] on p "ZEITAKU" at bounding box center [497, 242] width 164 height 21
click at [1209, 301] on div at bounding box center [1210, 303] width 18 height 18
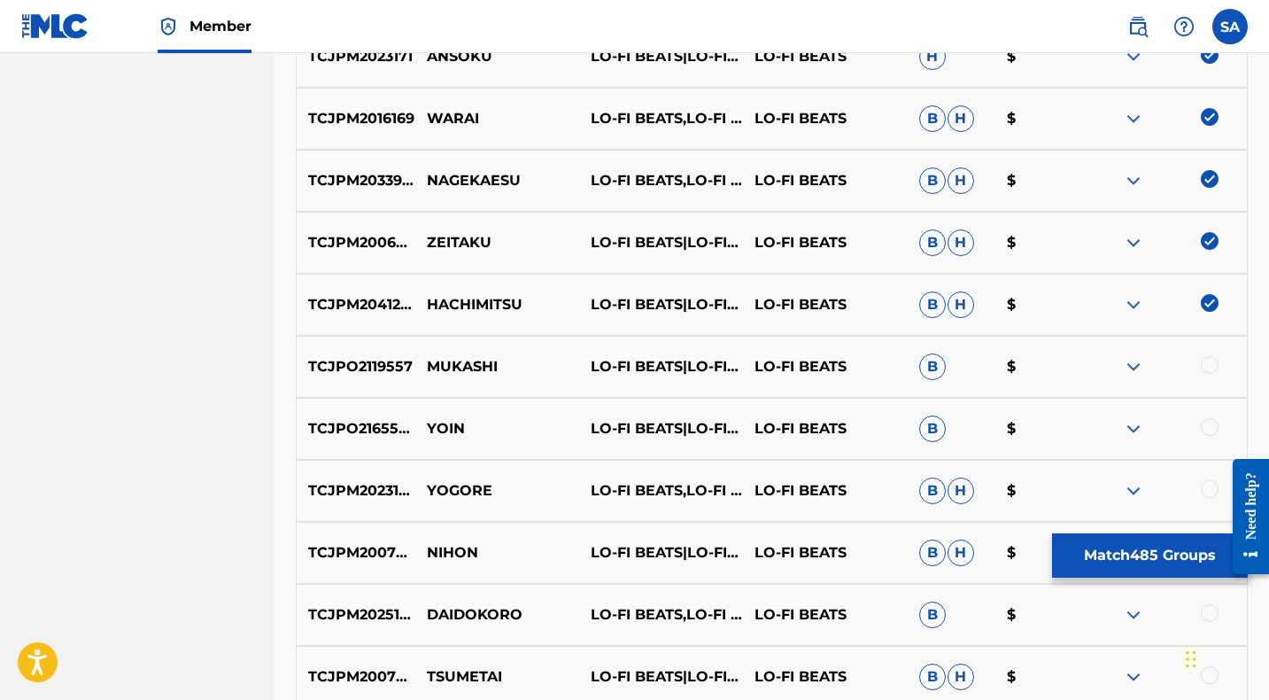
click at [460, 303] on p "HACHIMITSU" at bounding box center [497, 304] width 164 height 21
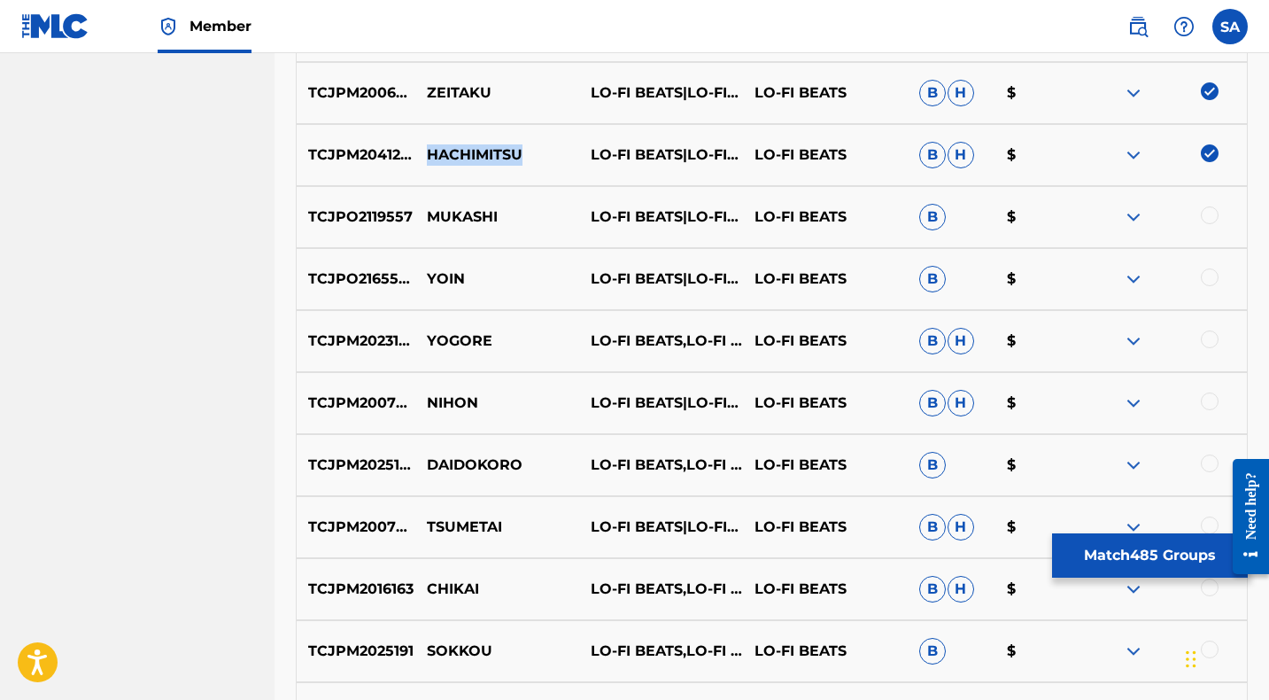
scroll to position [4777, 0]
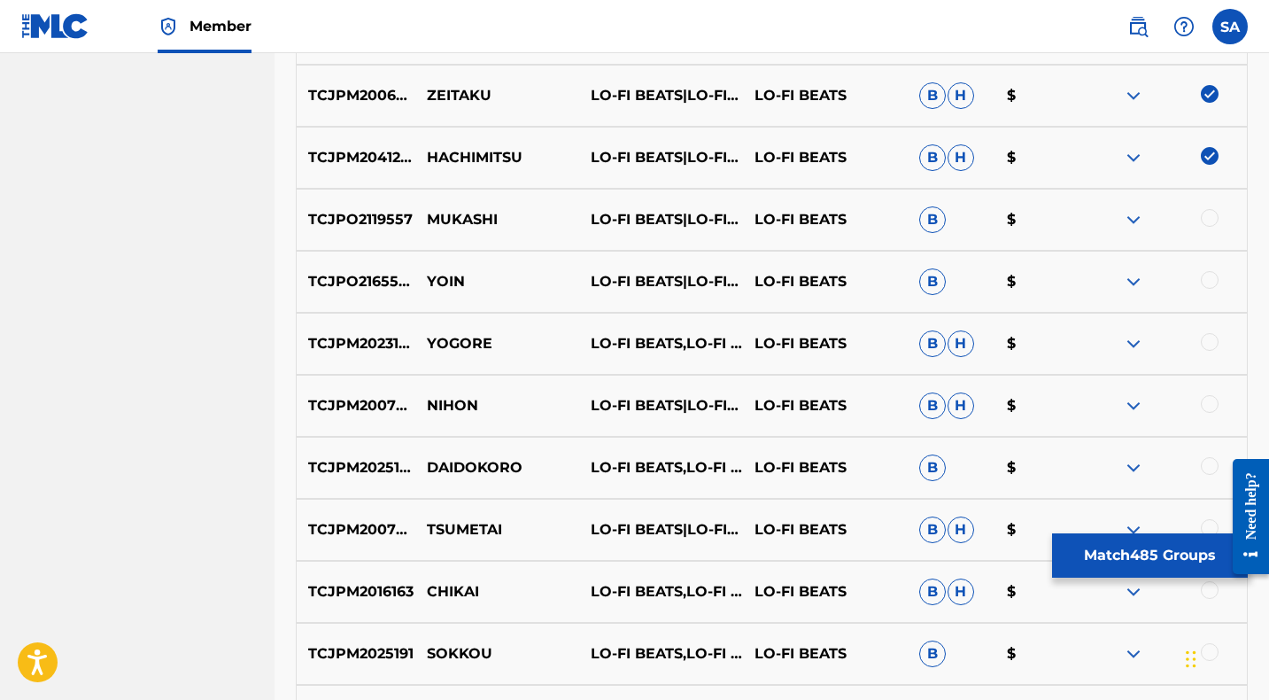
click at [1209, 216] on div at bounding box center [1210, 218] width 18 height 18
click at [458, 220] on p "MUKASHI" at bounding box center [497, 219] width 164 height 21
click at [457, 220] on p "MUKASHI" at bounding box center [497, 219] width 164 height 21
drag, startPoint x: 484, startPoint y: 282, endPoint x: 425, endPoint y: 276, distance: 59.6
click at [425, 276] on p "YOIN" at bounding box center [497, 281] width 164 height 21
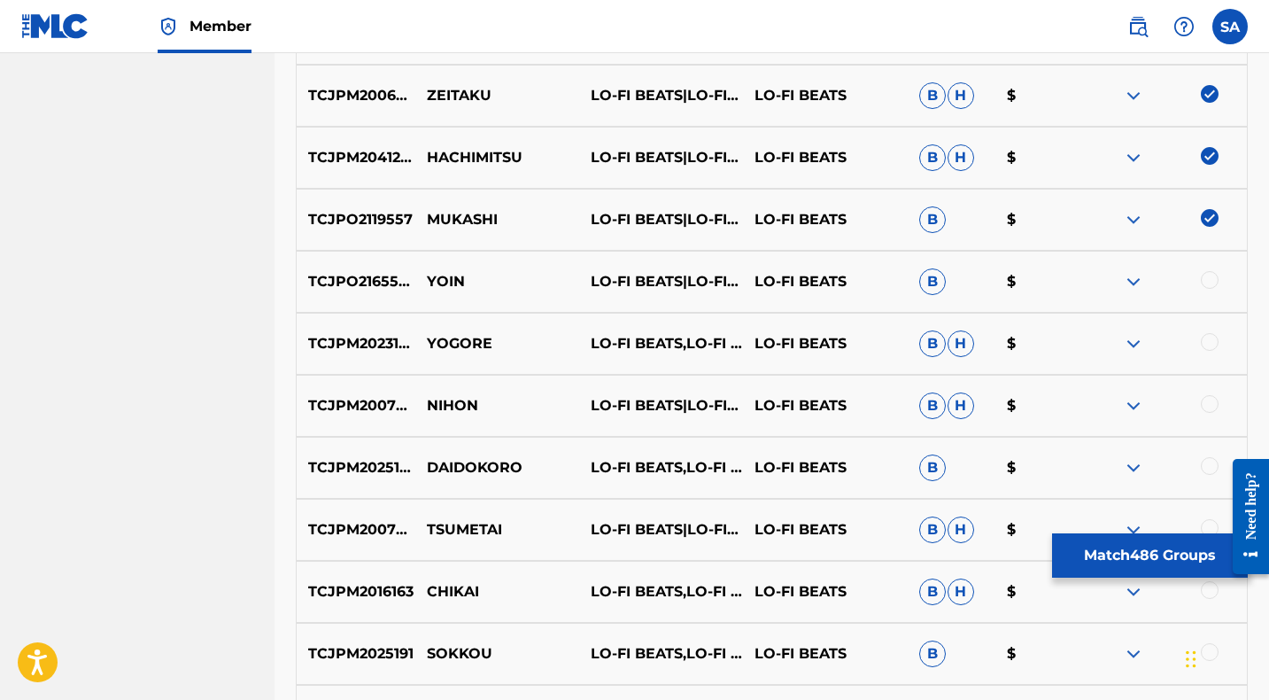
click at [1207, 280] on div at bounding box center [1210, 280] width 18 height 18
click at [1205, 341] on div at bounding box center [1210, 342] width 18 height 18
drag, startPoint x: 509, startPoint y: 343, endPoint x: 426, endPoint y: 346, distance: 83.3
click at [426, 346] on p "YOGORE" at bounding box center [497, 343] width 164 height 21
click at [1207, 405] on div at bounding box center [1210, 404] width 18 height 18
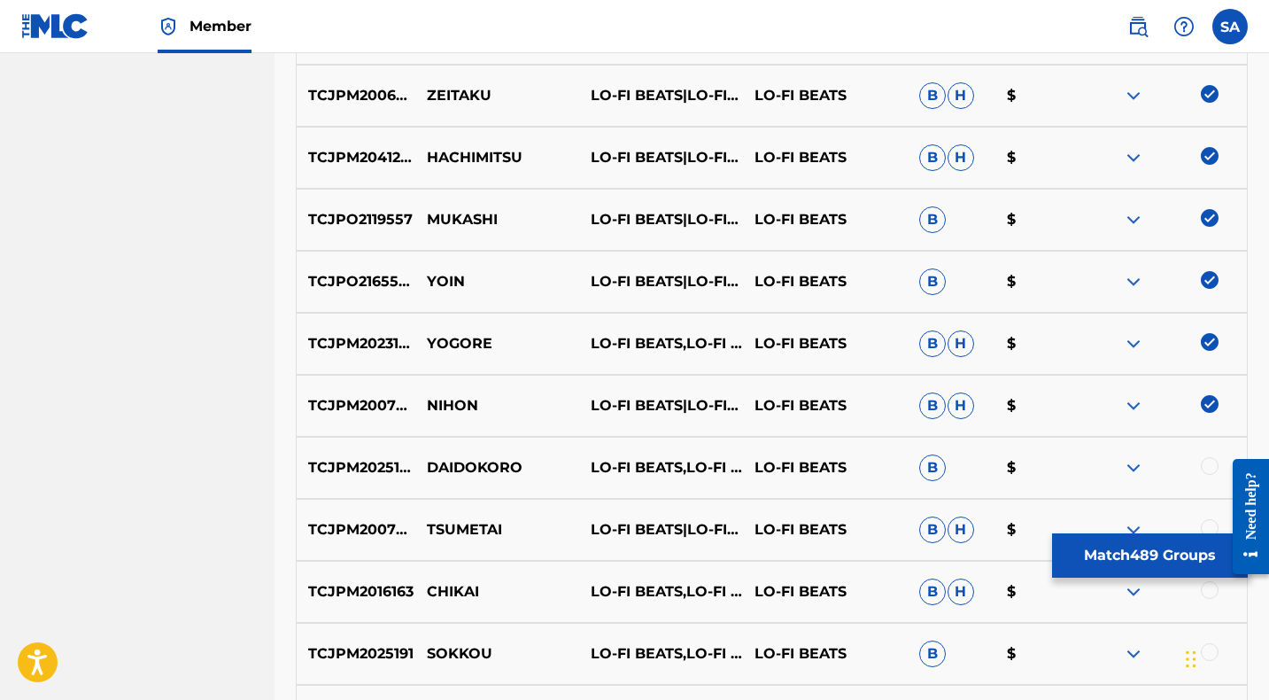
click at [453, 405] on p "NIHON" at bounding box center [497, 405] width 164 height 21
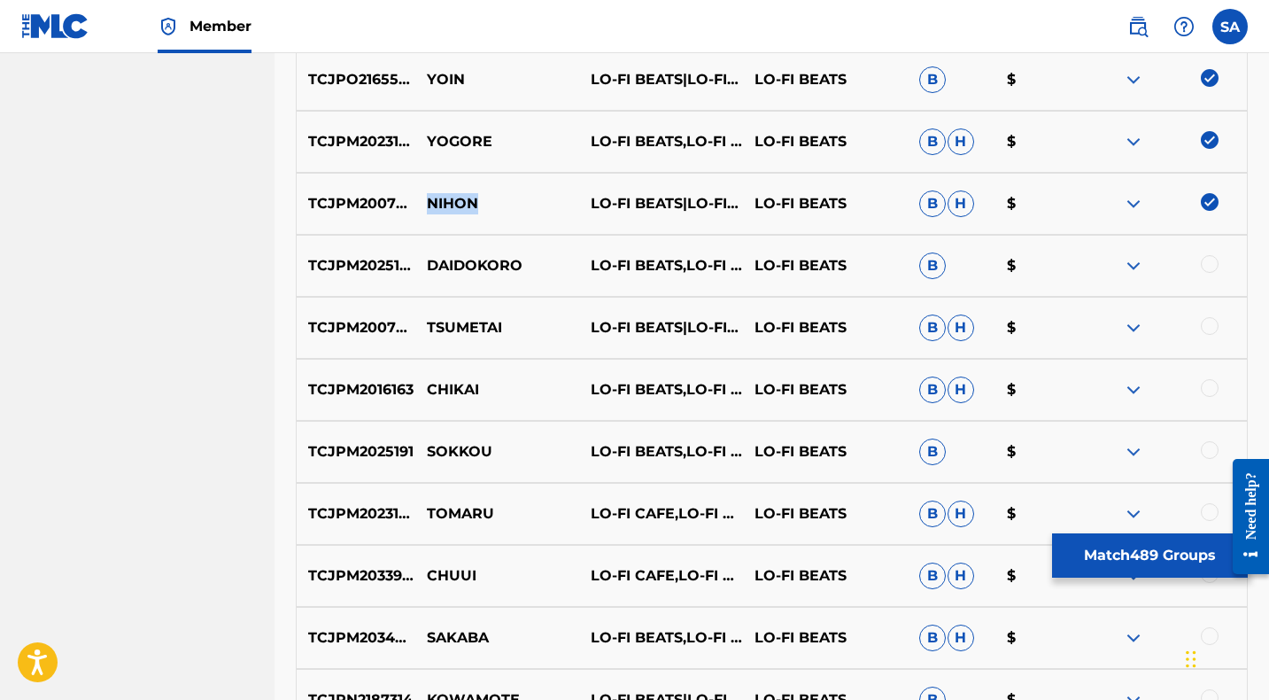
scroll to position [5013, 0]
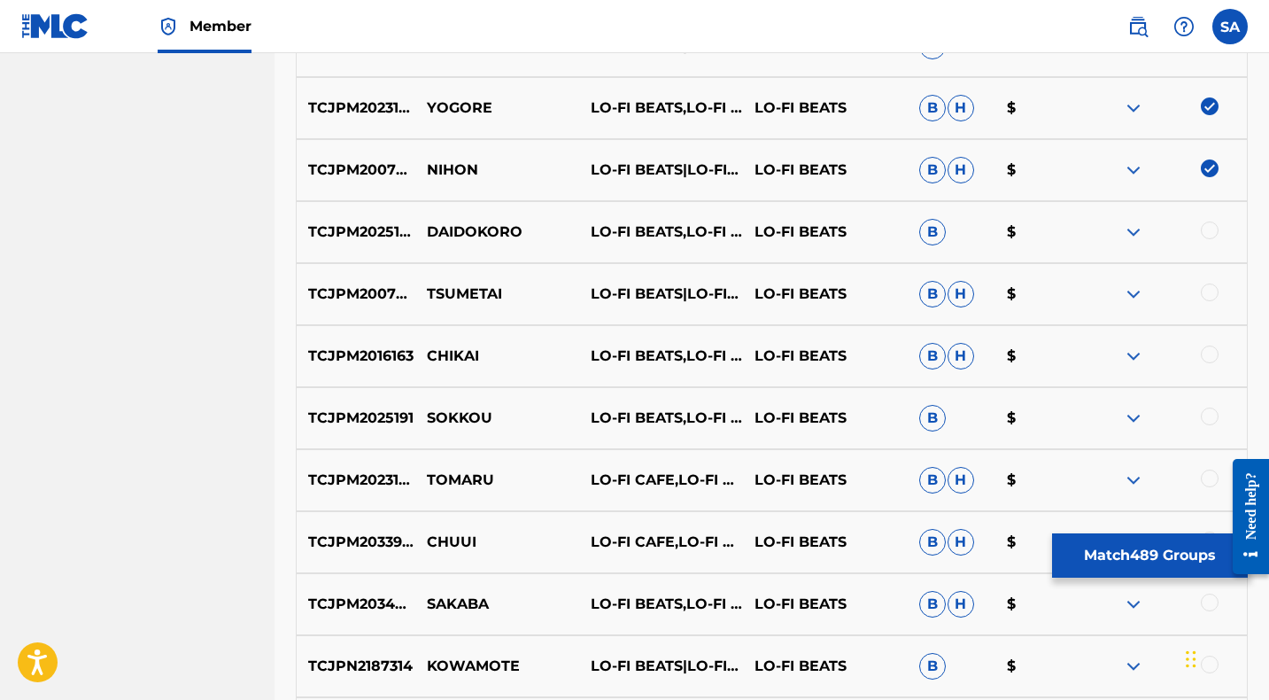
click at [1210, 228] on div at bounding box center [1210, 230] width 18 height 18
click at [430, 230] on p "DAIDOKORO" at bounding box center [497, 231] width 164 height 21
click at [1207, 293] on div at bounding box center [1210, 292] width 18 height 18
click at [435, 294] on p "TSUMETAI" at bounding box center [497, 293] width 164 height 21
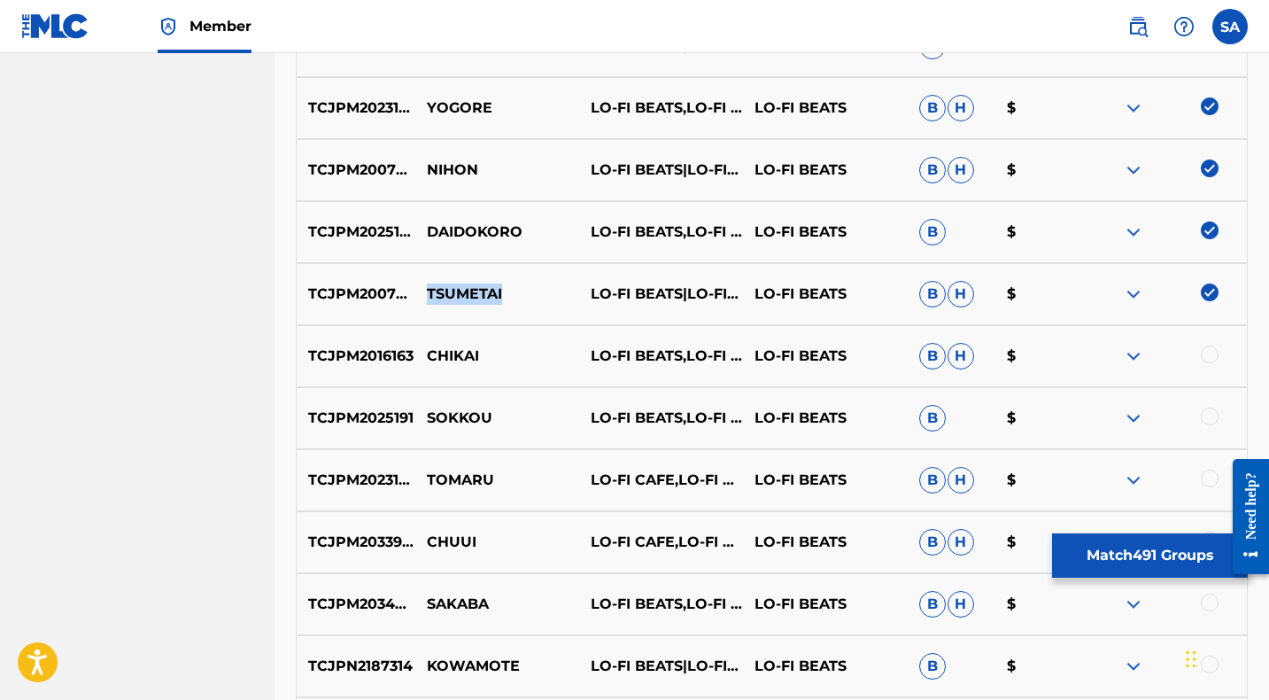
click at [435, 294] on p "TSUMETAI" at bounding box center [497, 293] width 164 height 21
click at [1210, 352] on div at bounding box center [1210, 354] width 18 height 18
click at [456, 354] on p "CHIKAI" at bounding box center [497, 355] width 164 height 21
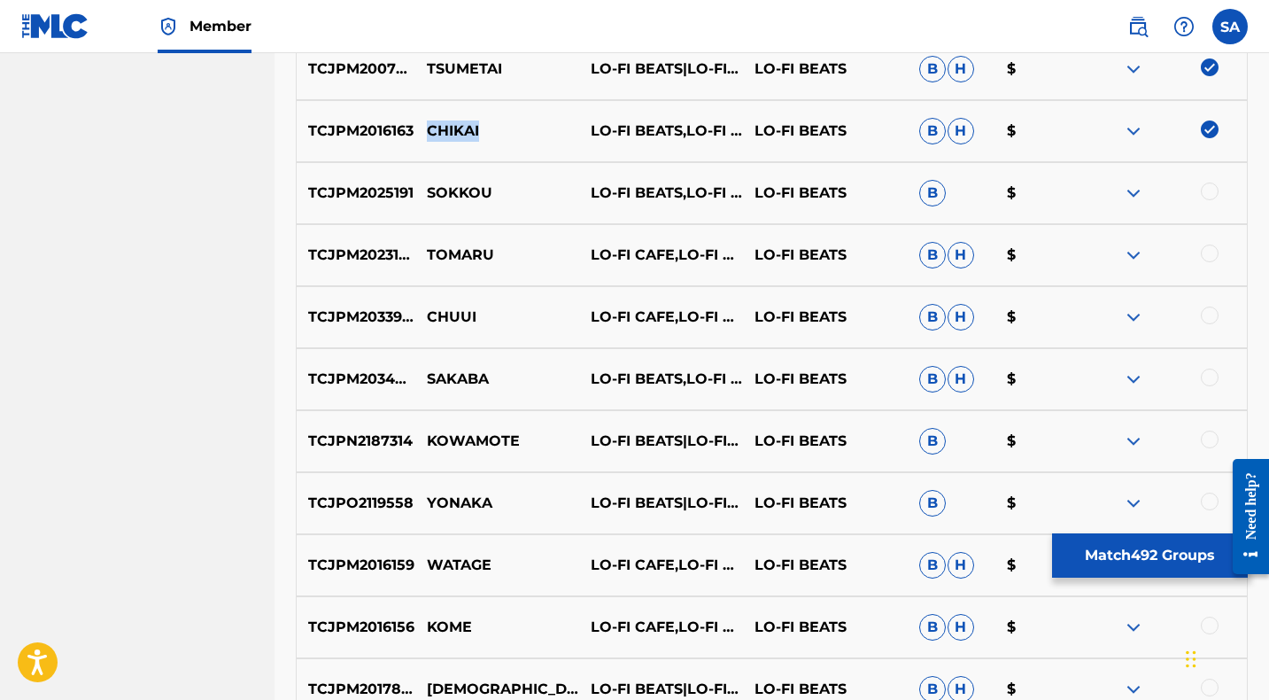
scroll to position [5243, 0]
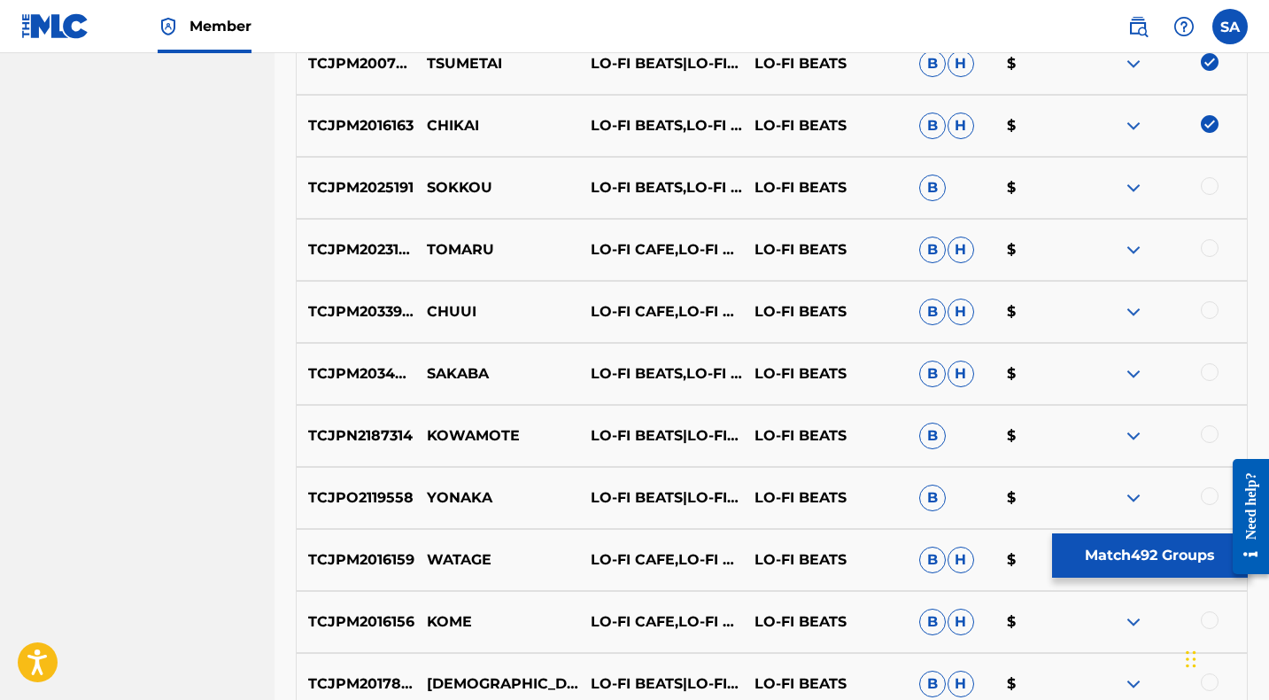
drag, startPoint x: 1210, startPoint y: 183, endPoint x: 772, endPoint y: 178, distance: 438.3
click at [1210, 183] on div at bounding box center [1210, 186] width 18 height 18
click at [453, 184] on p "SOKKOU" at bounding box center [497, 187] width 164 height 21
click at [1211, 245] on div at bounding box center [1210, 248] width 18 height 18
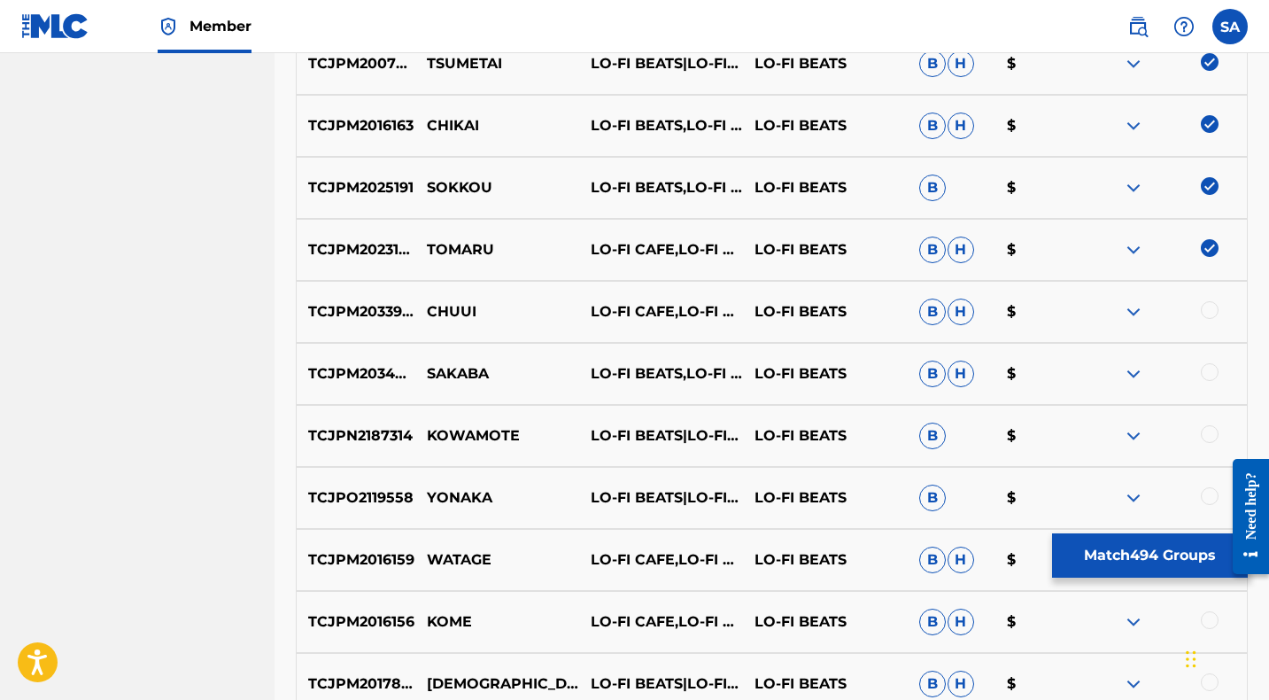
click at [432, 246] on p "TOMARU" at bounding box center [497, 249] width 164 height 21
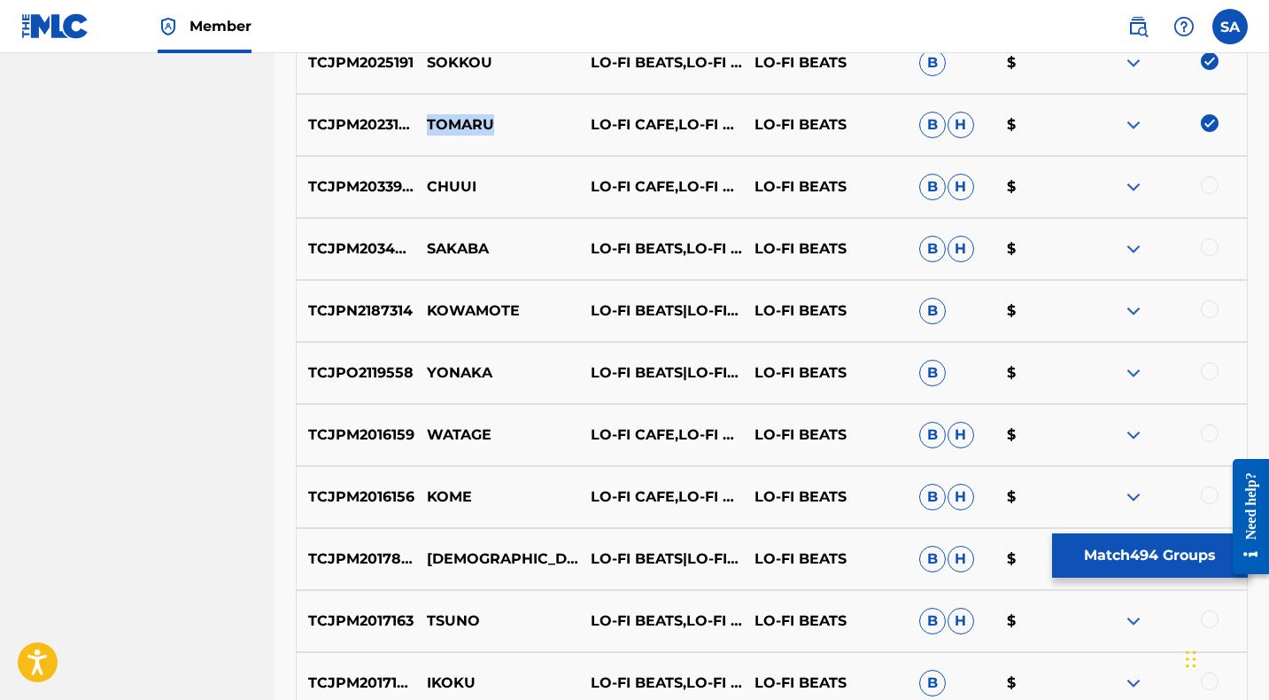
scroll to position [5371, 0]
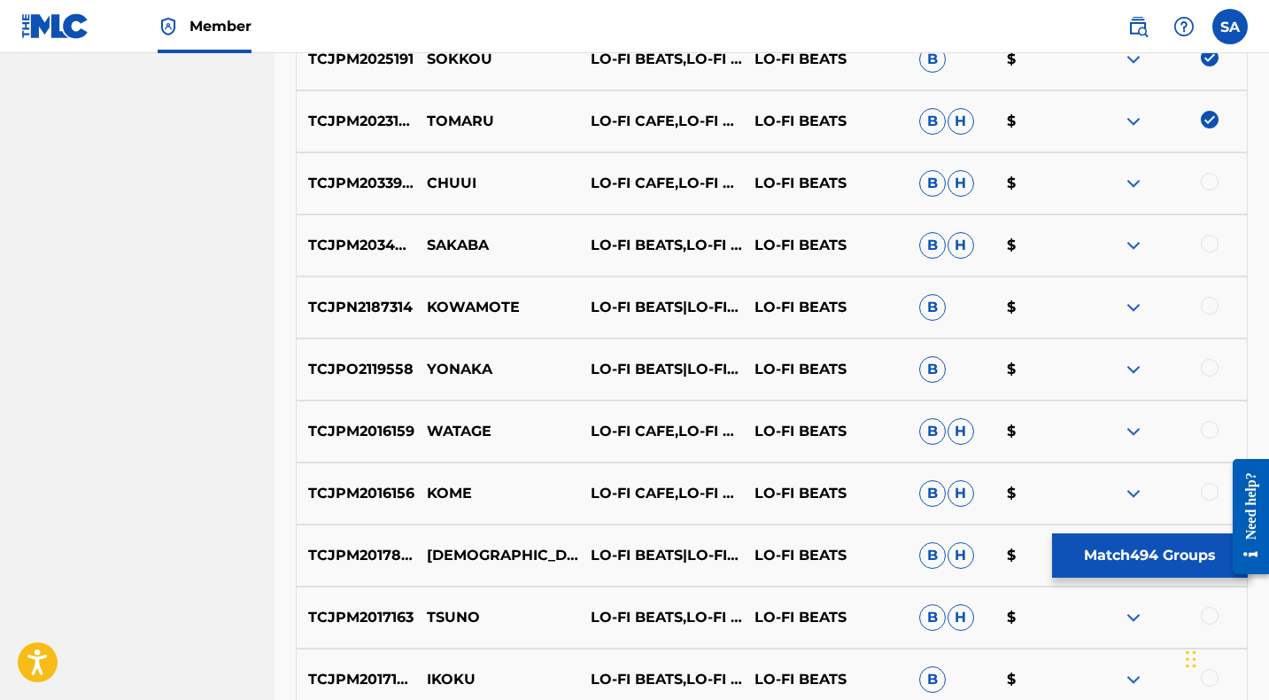
click at [1211, 179] on div at bounding box center [1210, 182] width 18 height 18
click at [441, 186] on p "CHUUI" at bounding box center [497, 183] width 164 height 21
drag, startPoint x: 1209, startPoint y: 243, endPoint x: 1138, endPoint y: 249, distance: 71.1
click at [1209, 243] on div at bounding box center [1210, 244] width 18 height 18
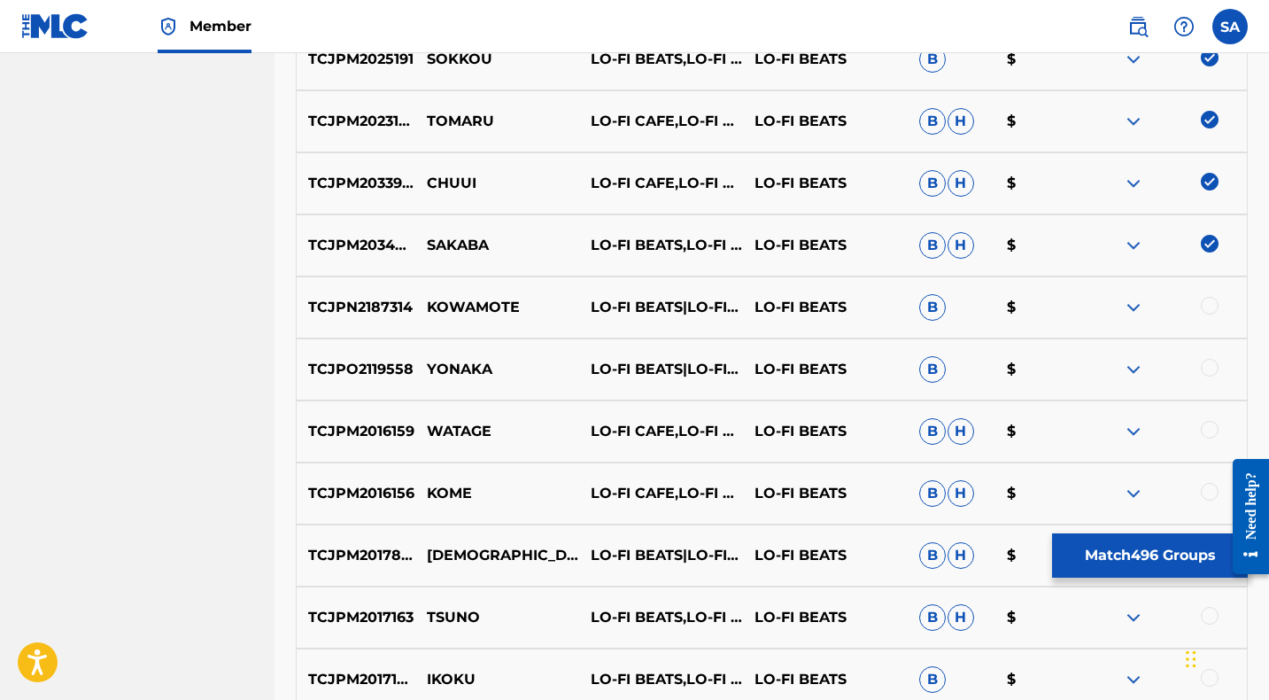
click at [441, 247] on p "SAKABA" at bounding box center [497, 245] width 164 height 21
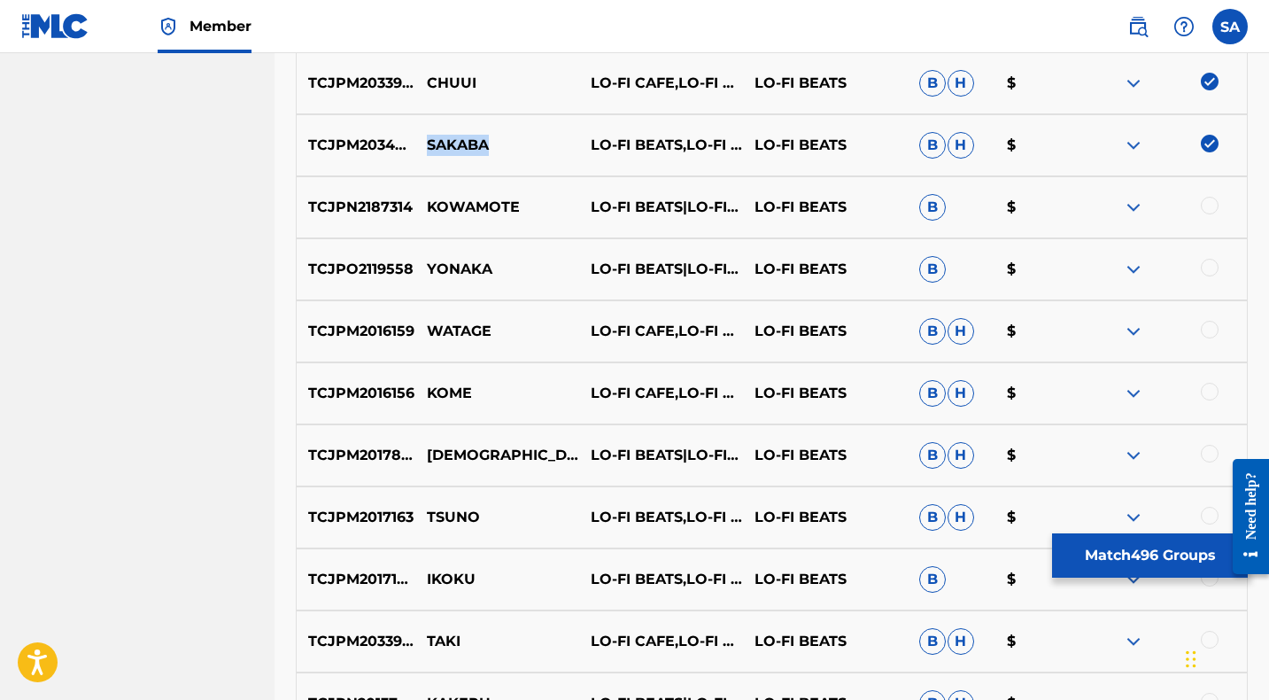
scroll to position [5477, 0]
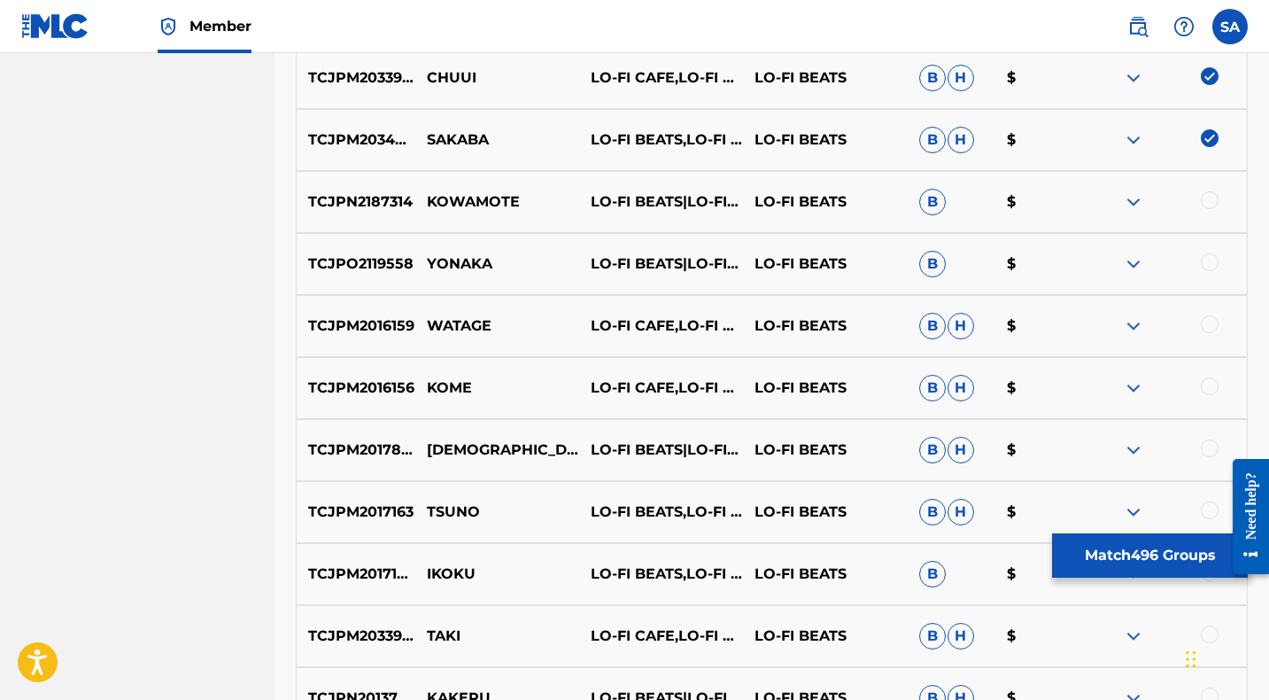
drag, startPoint x: 1209, startPoint y: 200, endPoint x: 1200, endPoint y: 201, distance: 8.9
click at [1210, 200] on div at bounding box center [1210, 200] width 18 height 18
click at [438, 205] on p "KOWAMOTE" at bounding box center [497, 201] width 164 height 21
click at [439, 205] on p "KOWAMOTE" at bounding box center [497, 201] width 164 height 21
click at [1208, 259] on div at bounding box center [1210, 262] width 18 height 18
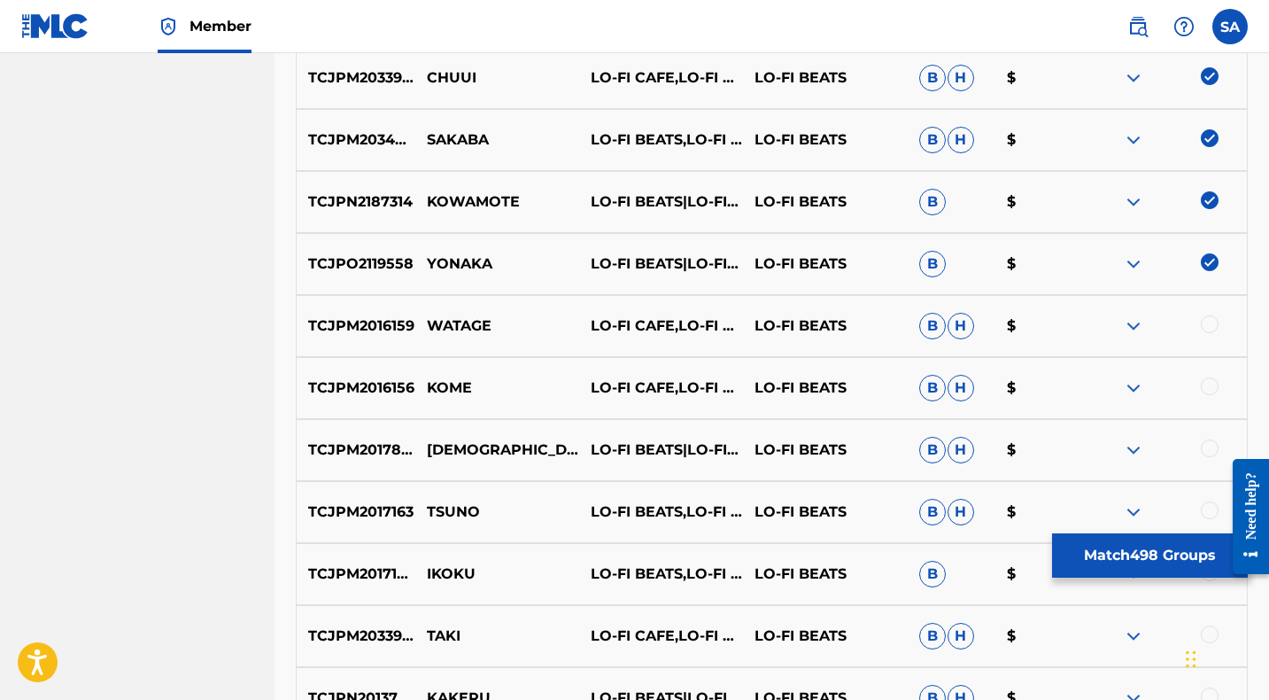
click at [453, 263] on p "YONAKA" at bounding box center [497, 263] width 164 height 21
click at [1213, 327] on div at bounding box center [1210, 324] width 18 height 18
click at [454, 327] on p "WATAGE" at bounding box center [497, 325] width 164 height 21
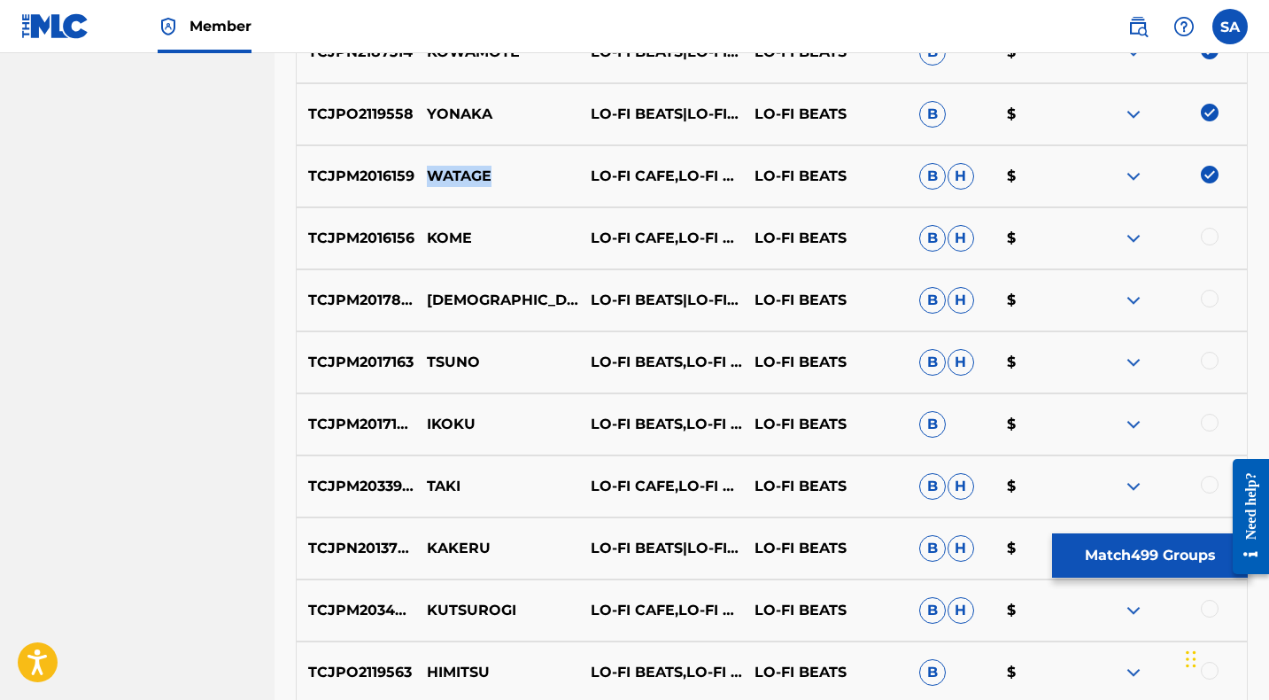
scroll to position [5635, 0]
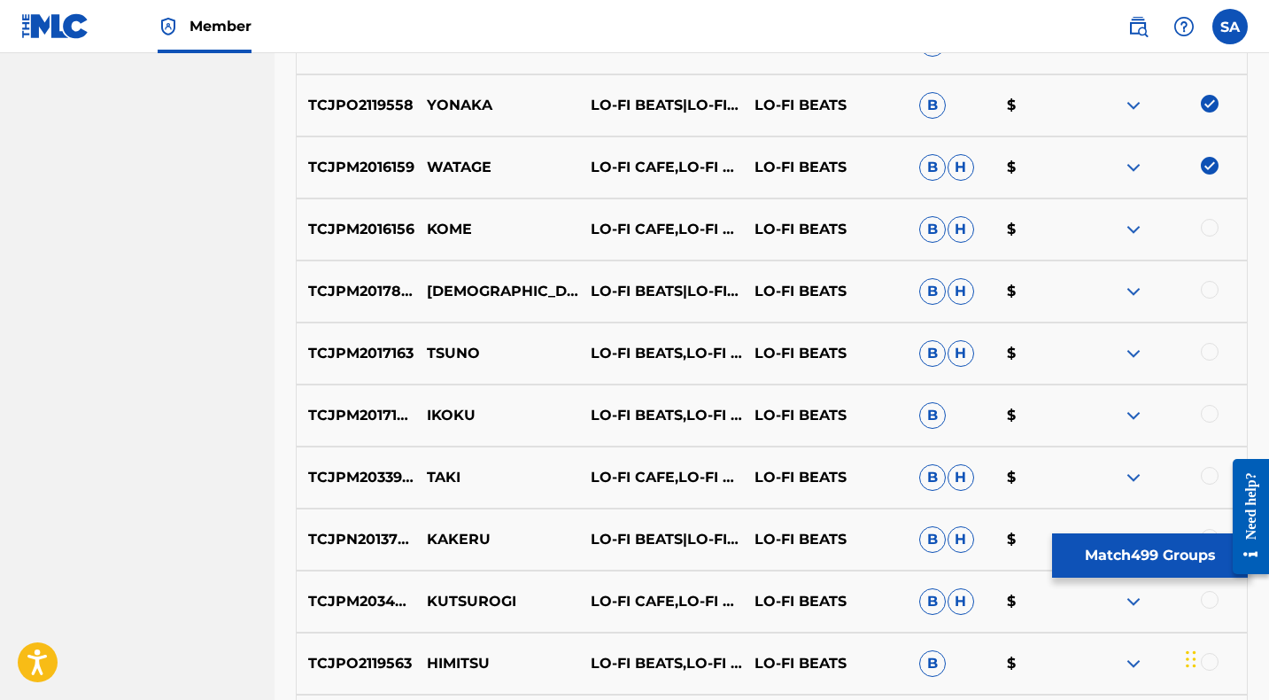
click at [1208, 225] on div at bounding box center [1210, 228] width 18 height 18
click at [450, 232] on p "KOME" at bounding box center [497, 229] width 164 height 21
click at [451, 231] on p "KOME" at bounding box center [497, 229] width 164 height 21
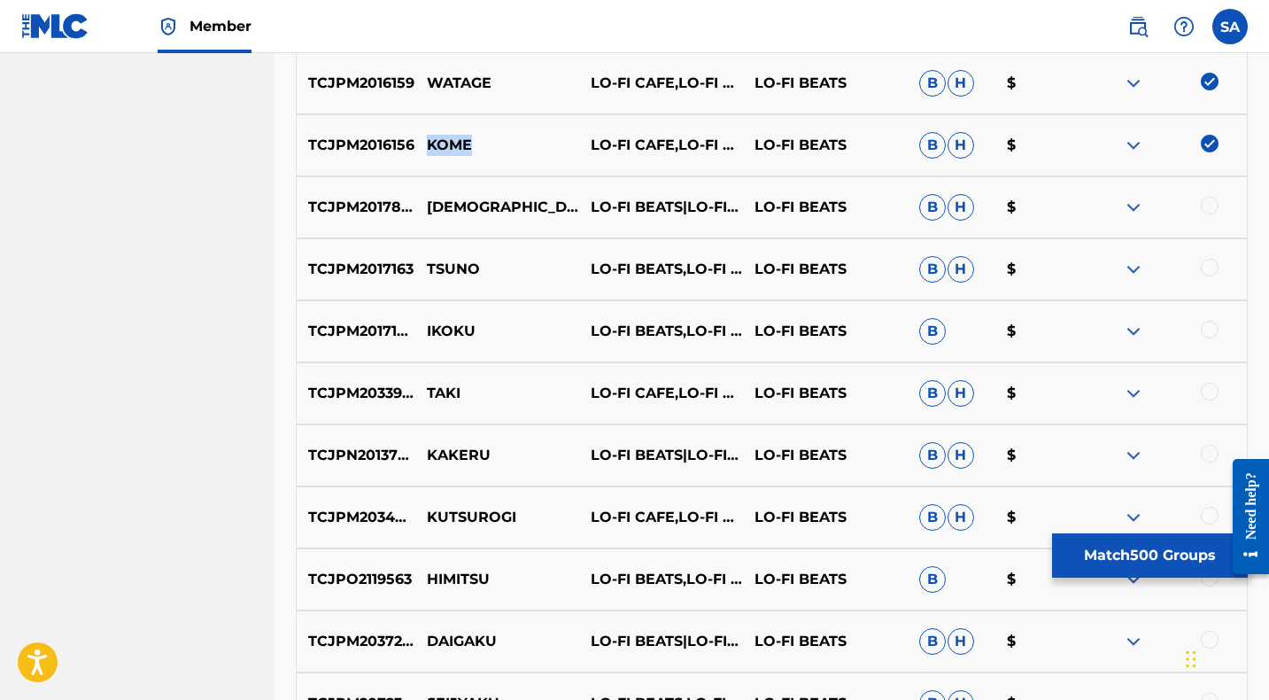
scroll to position [5720, 0]
click at [1207, 203] on div at bounding box center [1210, 205] width 18 height 18
drag, startPoint x: 469, startPoint y: 203, endPoint x: 425, endPoint y: 204, distance: 44.3
click at [425, 204] on p "[DEMOGRAPHIC_DATA]" at bounding box center [497, 206] width 164 height 21
drag, startPoint x: 1208, startPoint y: 263, endPoint x: 1181, endPoint y: 267, distance: 26.9
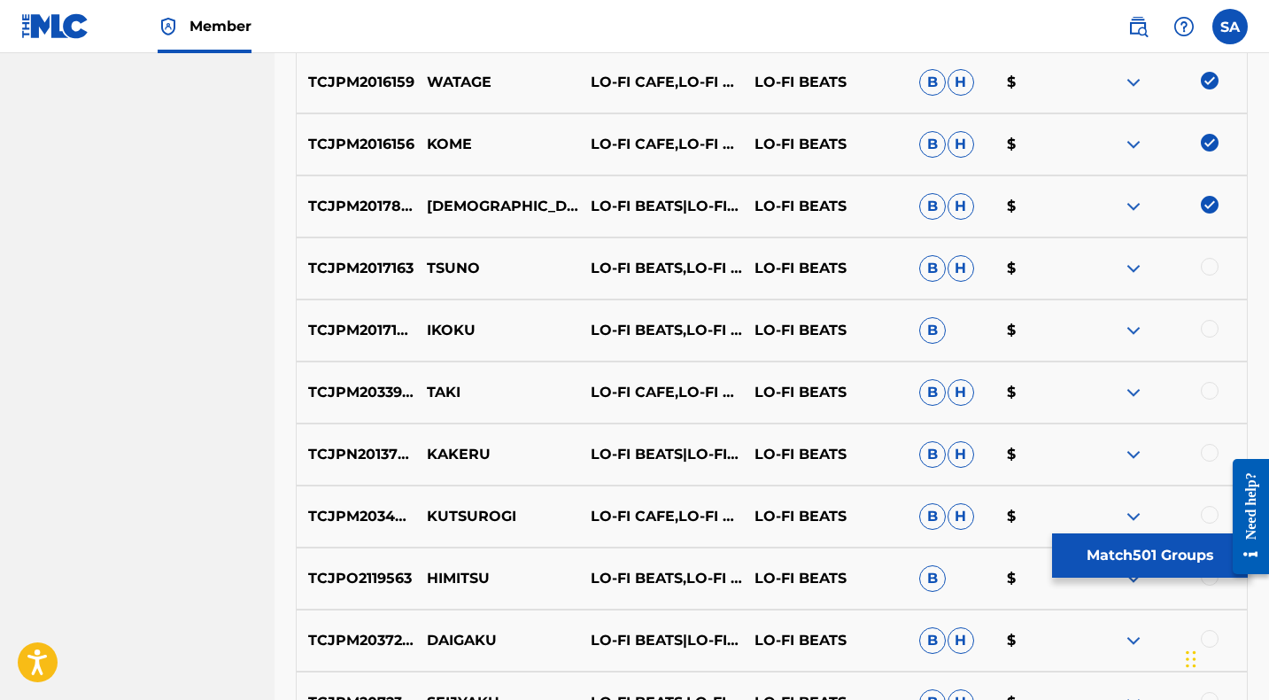
click at [1208, 263] on div at bounding box center [1210, 267] width 18 height 18
click at [441, 266] on p "TSUNO" at bounding box center [497, 268] width 164 height 21
drag, startPoint x: 1210, startPoint y: 330, endPoint x: 1019, endPoint y: 330, distance: 191.3
click at [1210, 330] on div at bounding box center [1210, 329] width 18 height 18
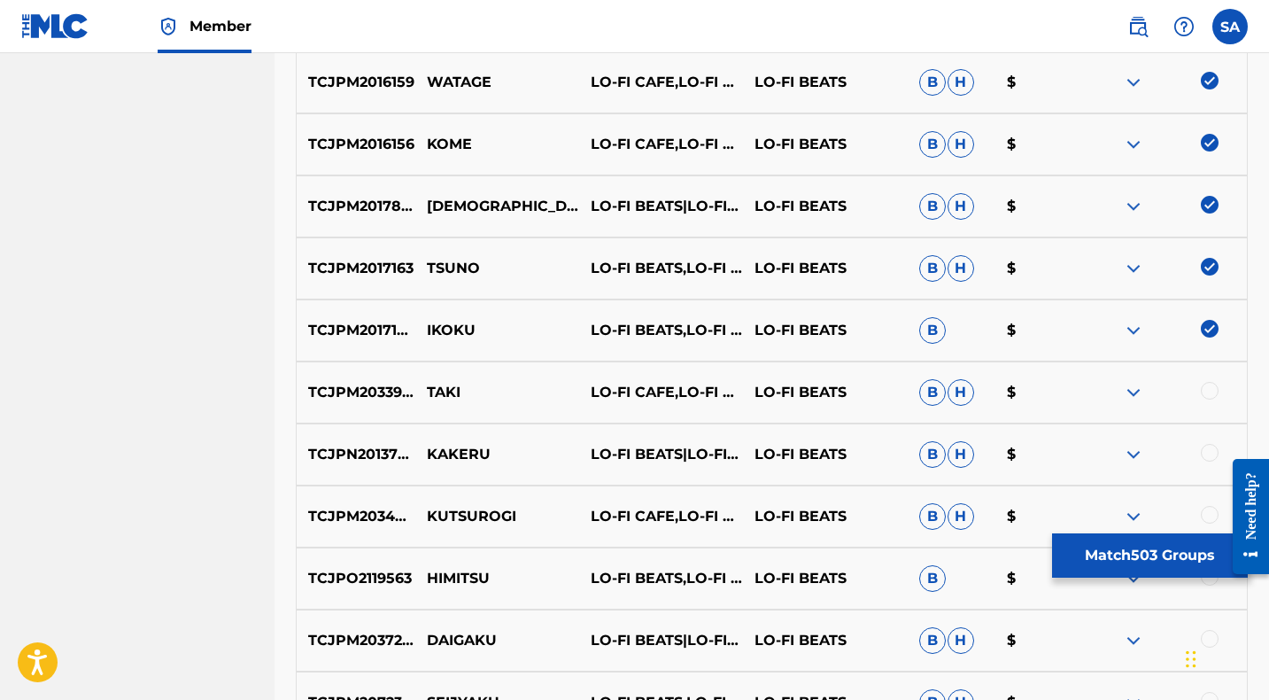
click at [437, 331] on p "IKOKU" at bounding box center [497, 330] width 164 height 21
click at [1209, 390] on div at bounding box center [1210, 391] width 18 height 18
click at [441, 390] on p "TAKI" at bounding box center [497, 392] width 164 height 21
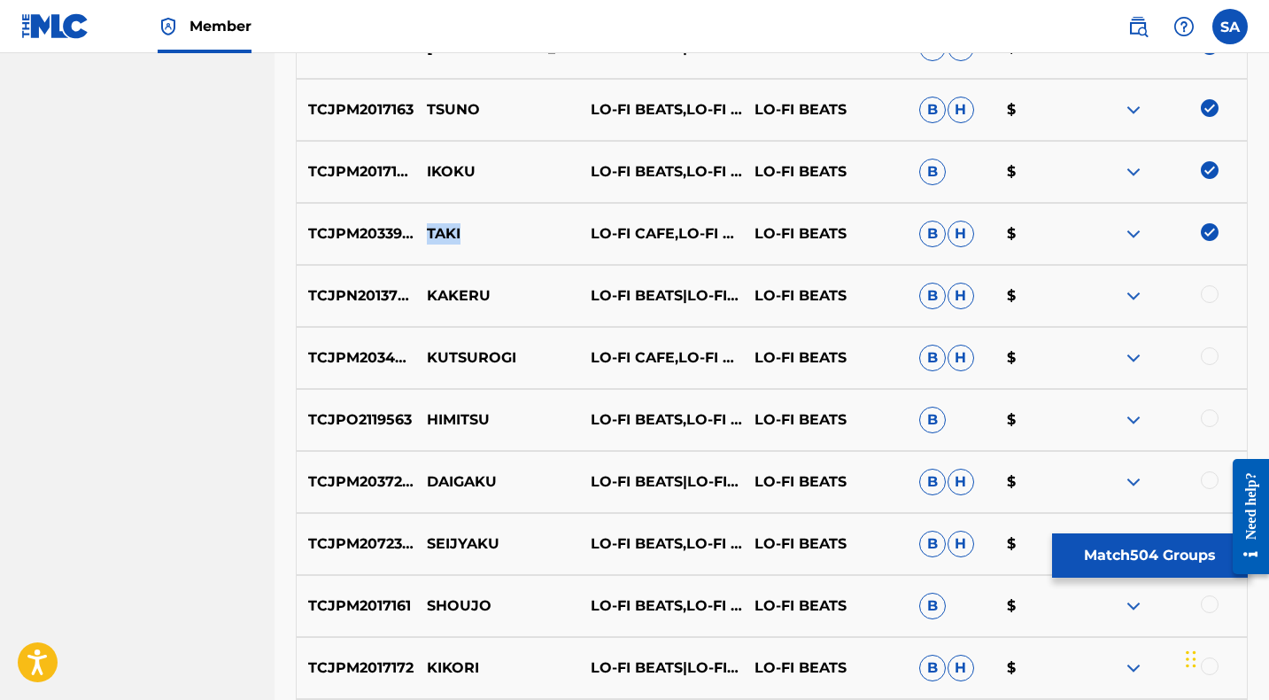
scroll to position [5876, 0]
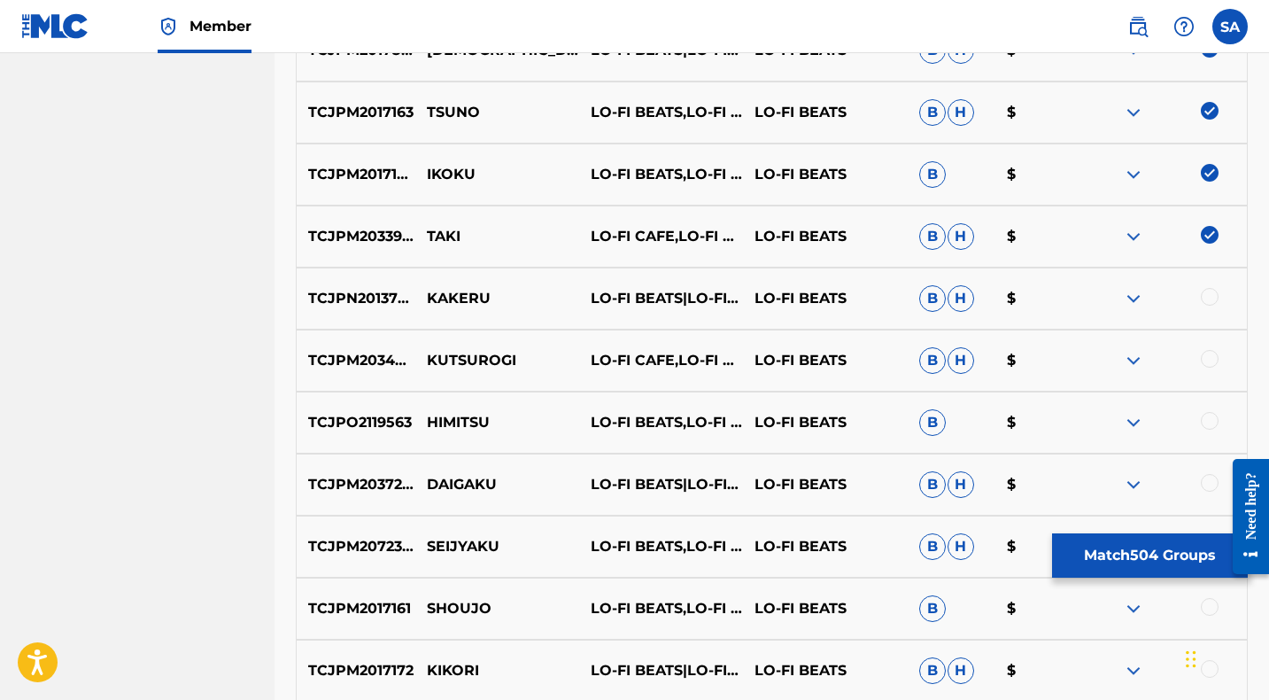
click at [1207, 291] on div at bounding box center [1210, 297] width 18 height 18
click at [472, 294] on p "KAKERU" at bounding box center [497, 298] width 164 height 21
drag, startPoint x: 1208, startPoint y: 358, endPoint x: 1197, endPoint y: 361, distance: 11.2
click at [1208, 358] on div at bounding box center [1210, 359] width 18 height 18
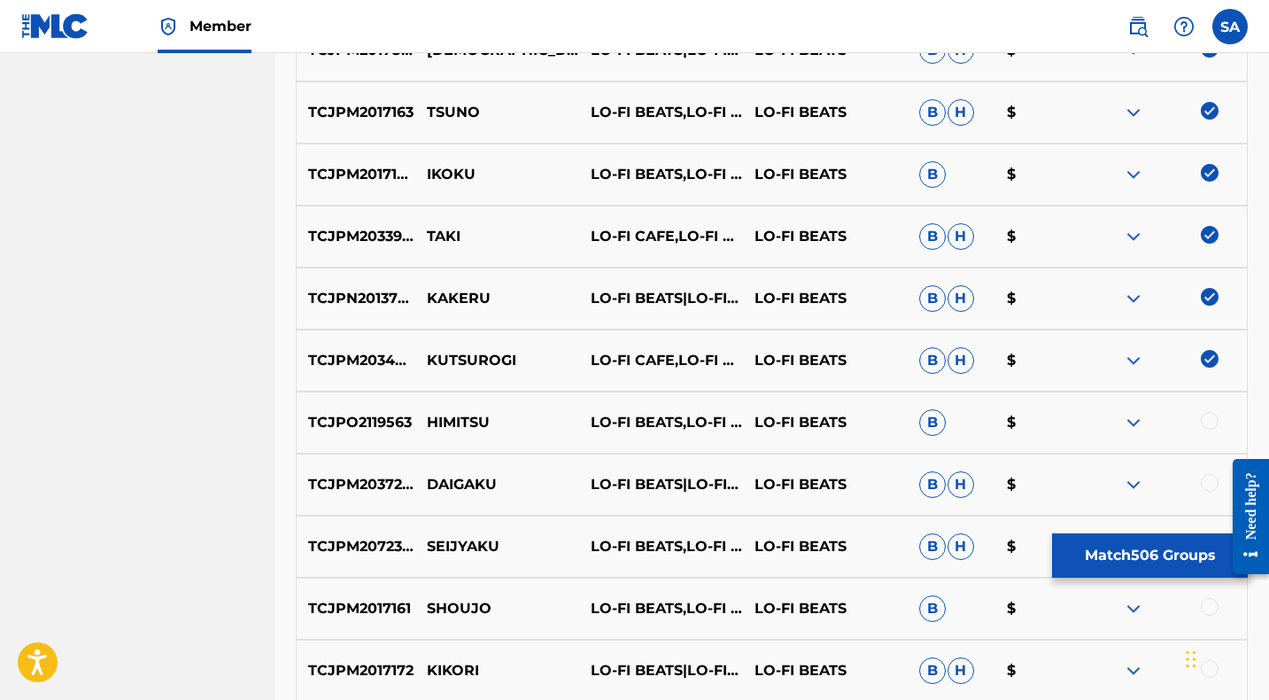
click at [468, 362] on p "KUTSUROGI" at bounding box center [497, 360] width 164 height 21
click at [1208, 417] on div at bounding box center [1210, 421] width 18 height 18
click at [446, 425] on p "HIMITSU" at bounding box center [497, 422] width 164 height 21
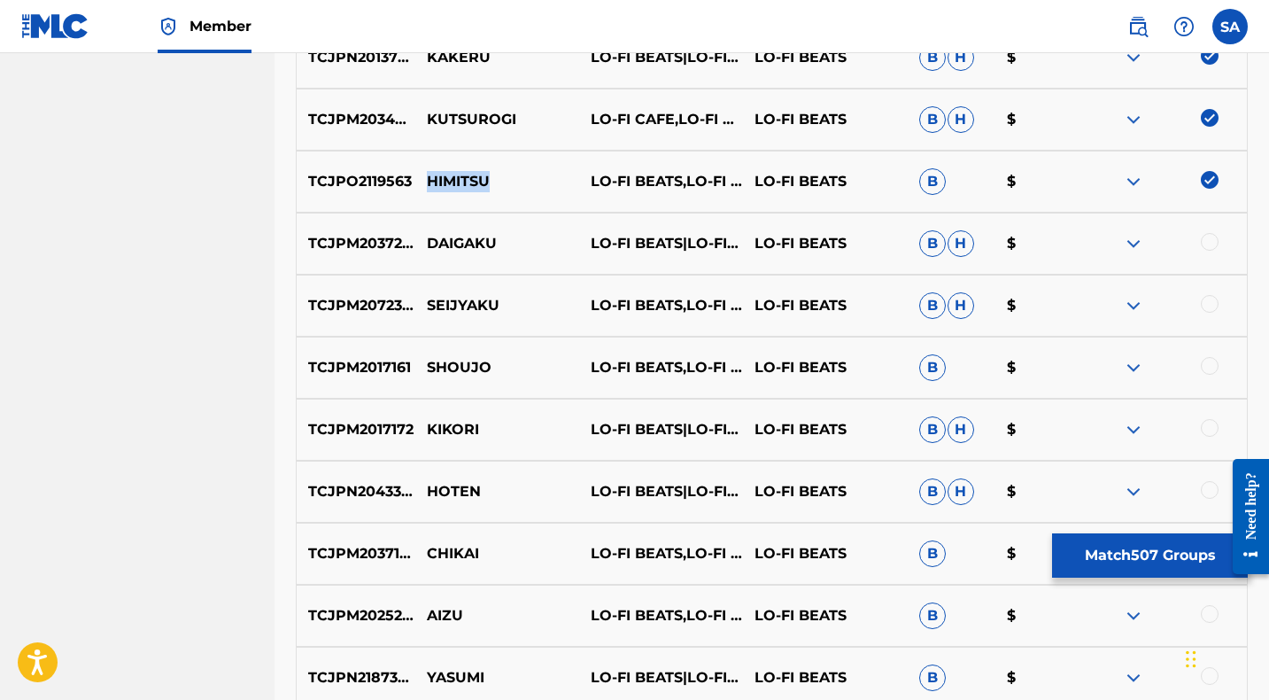
scroll to position [6111, 0]
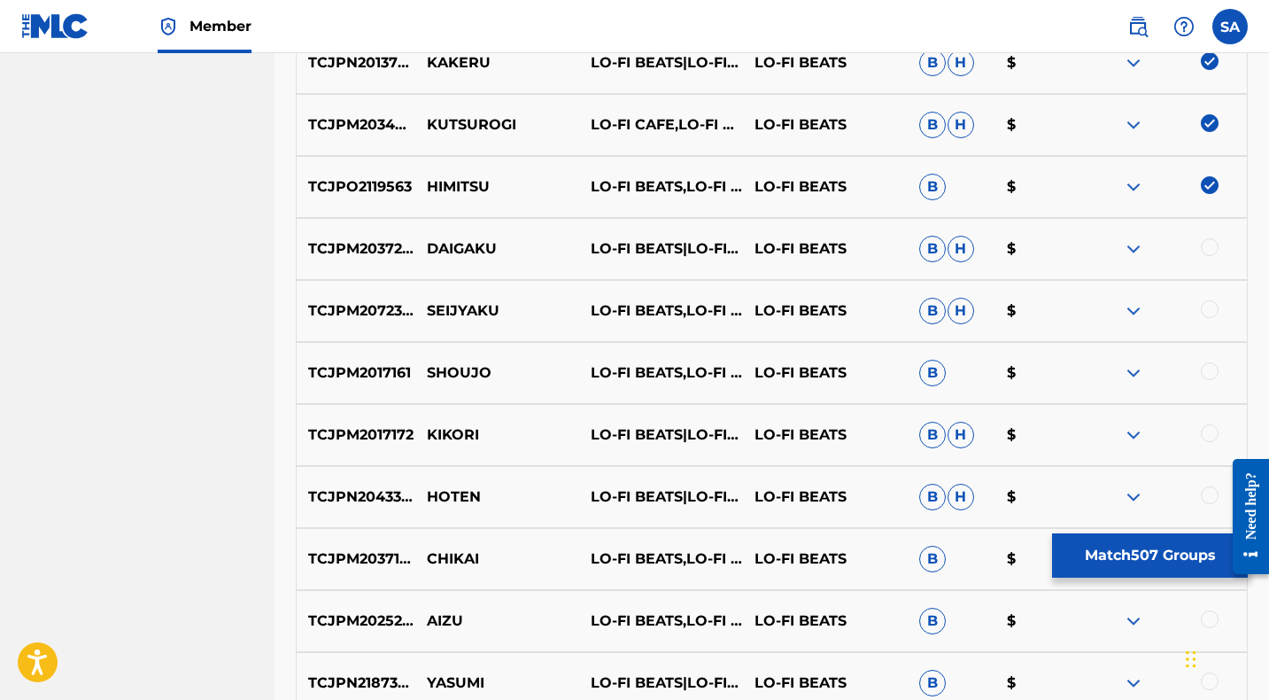
drag, startPoint x: 1205, startPoint y: 244, endPoint x: 732, endPoint y: 269, distance: 473.5
click at [1205, 245] on div at bounding box center [1210, 247] width 18 height 18
click at [442, 249] on p "DAIGAKU" at bounding box center [497, 248] width 164 height 21
click at [1210, 307] on div at bounding box center [1210, 309] width 18 height 18
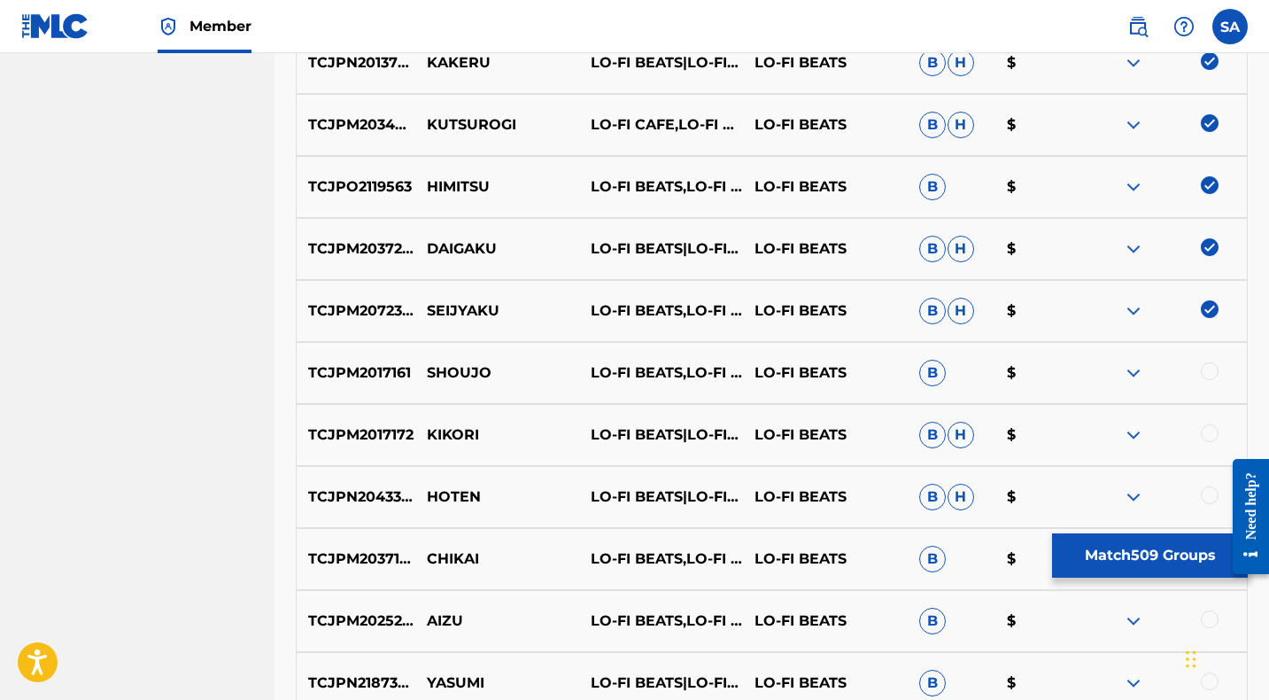
click at [452, 309] on p "SEIJYAKU" at bounding box center [497, 310] width 164 height 21
click at [452, 308] on p "SEIJYAKU" at bounding box center [497, 310] width 164 height 21
click at [1208, 368] on div at bounding box center [1210, 371] width 18 height 18
click at [440, 374] on p "SHOUJO" at bounding box center [497, 372] width 164 height 21
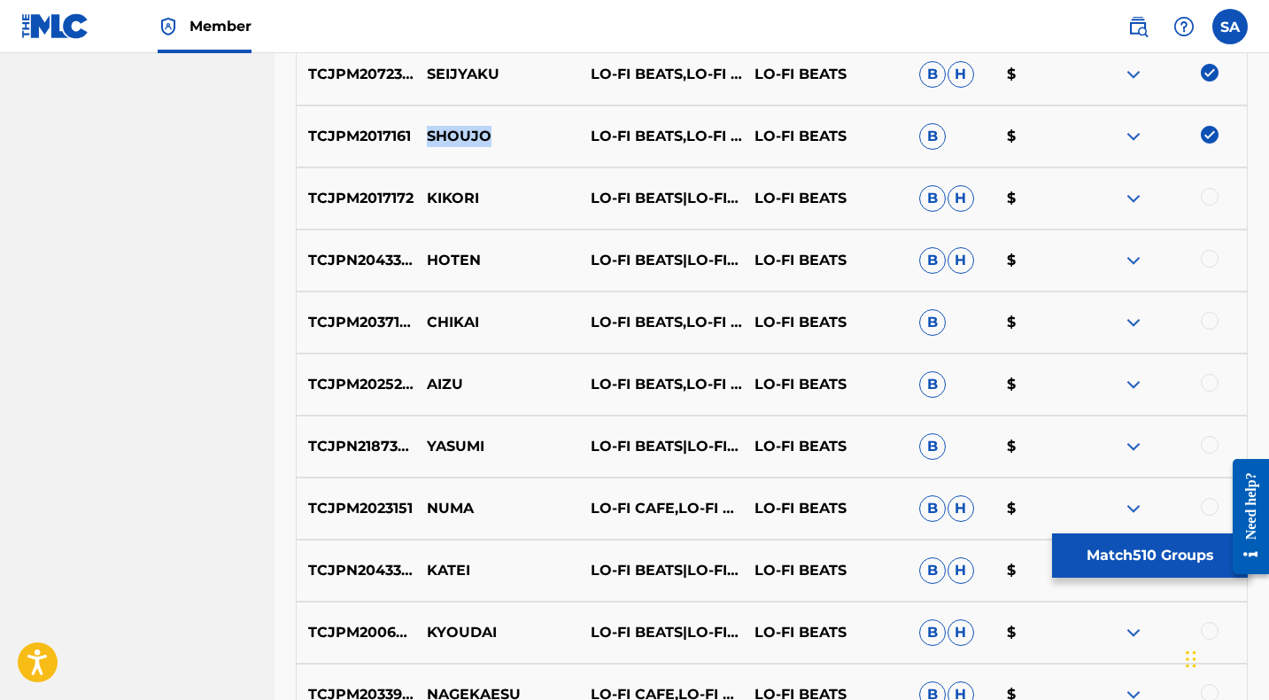
scroll to position [6369, 0]
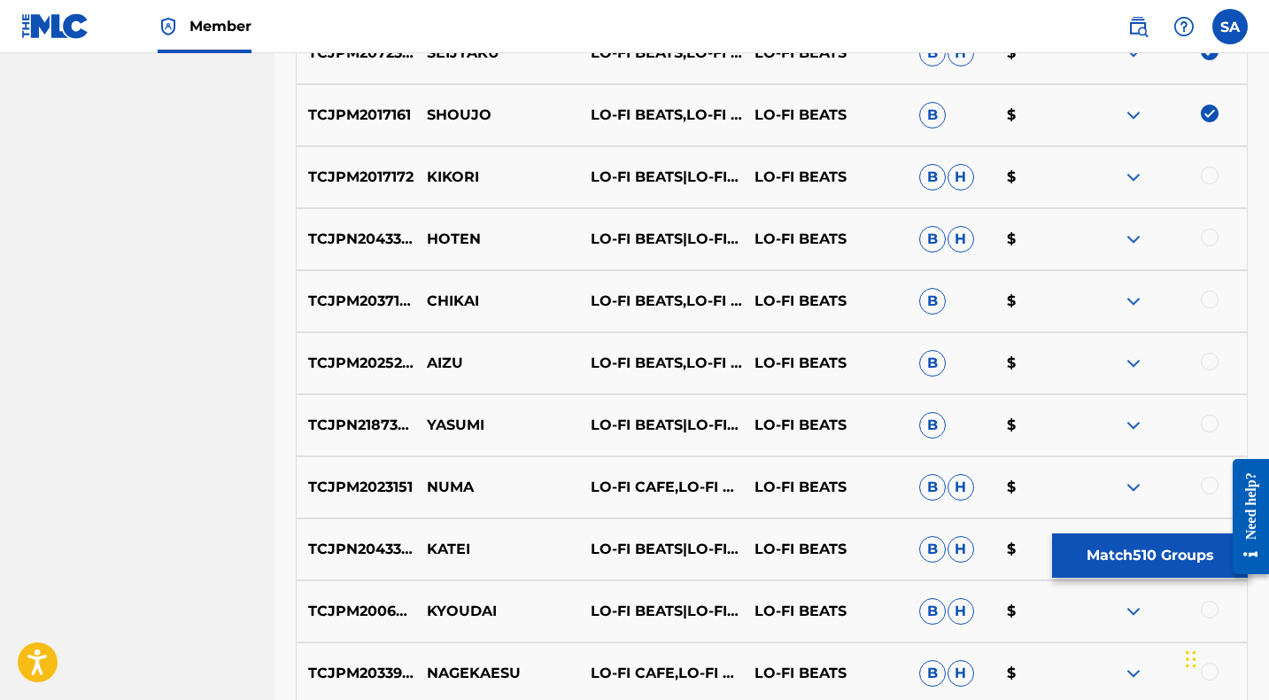
click at [1211, 174] on div at bounding box center [1210, 175] width 18 height 18
click at [460, 172] on p "KIKORI" at bounding box center [497, 176] width 164 height 21
click at [1209, 237] on div at bounding box center [1210, 237] width 18 height 18
click at [336, 241] on p "TCJPN2043388" at bounding box center [356, 238] width 119 height 21
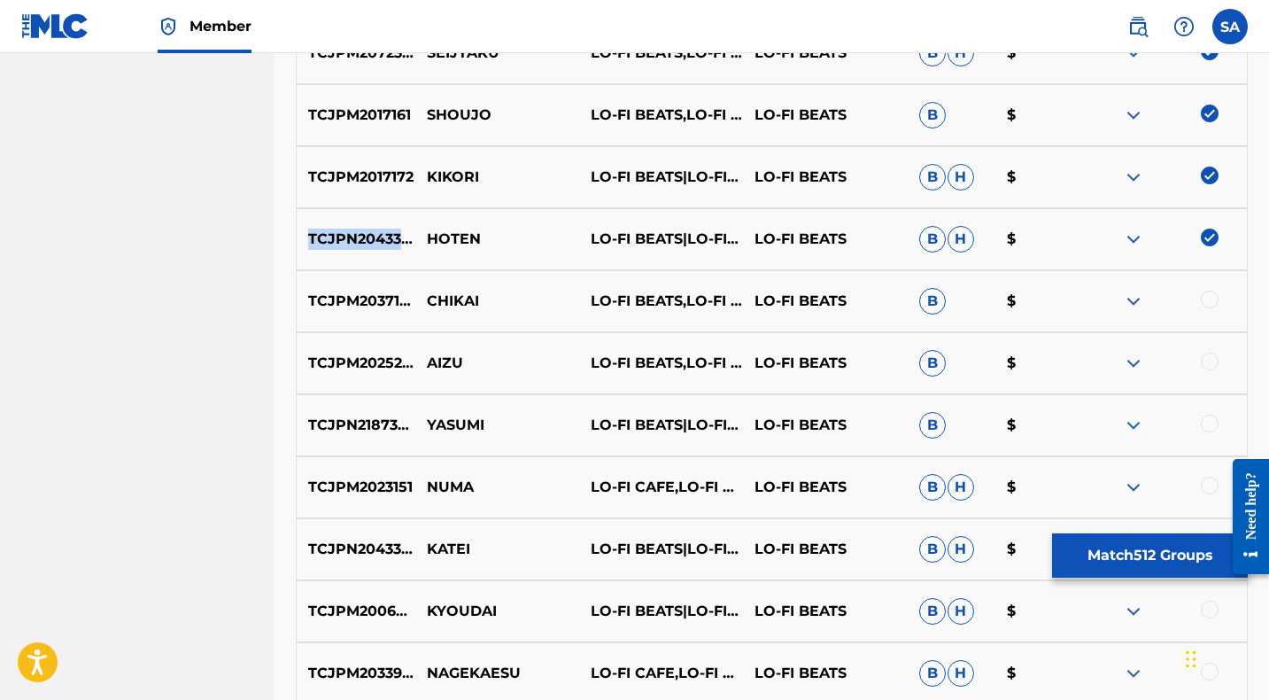
click at [336, 240] on p "TCJPN2043388" at bounding box center [356, 238] width 119 height 21
click at [440, 236] on p "HOTEN" at bounding box center [497, 238] width 164 height 21
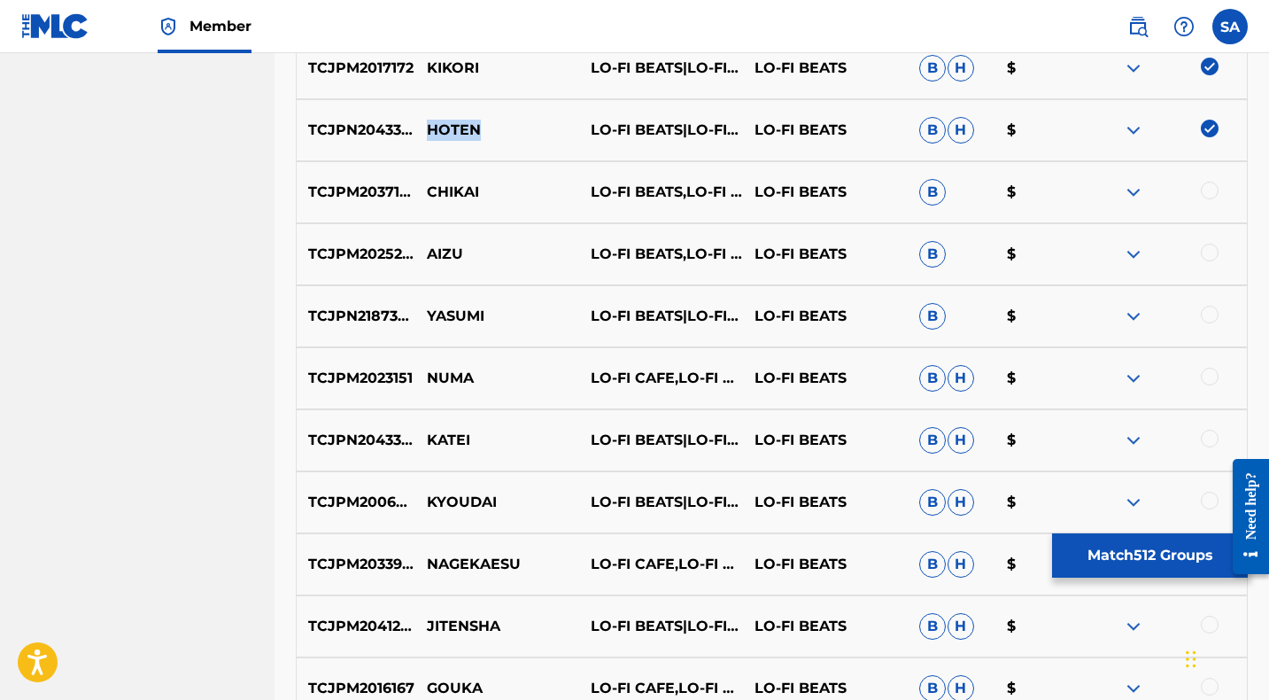
scroll to position [6480, 0]
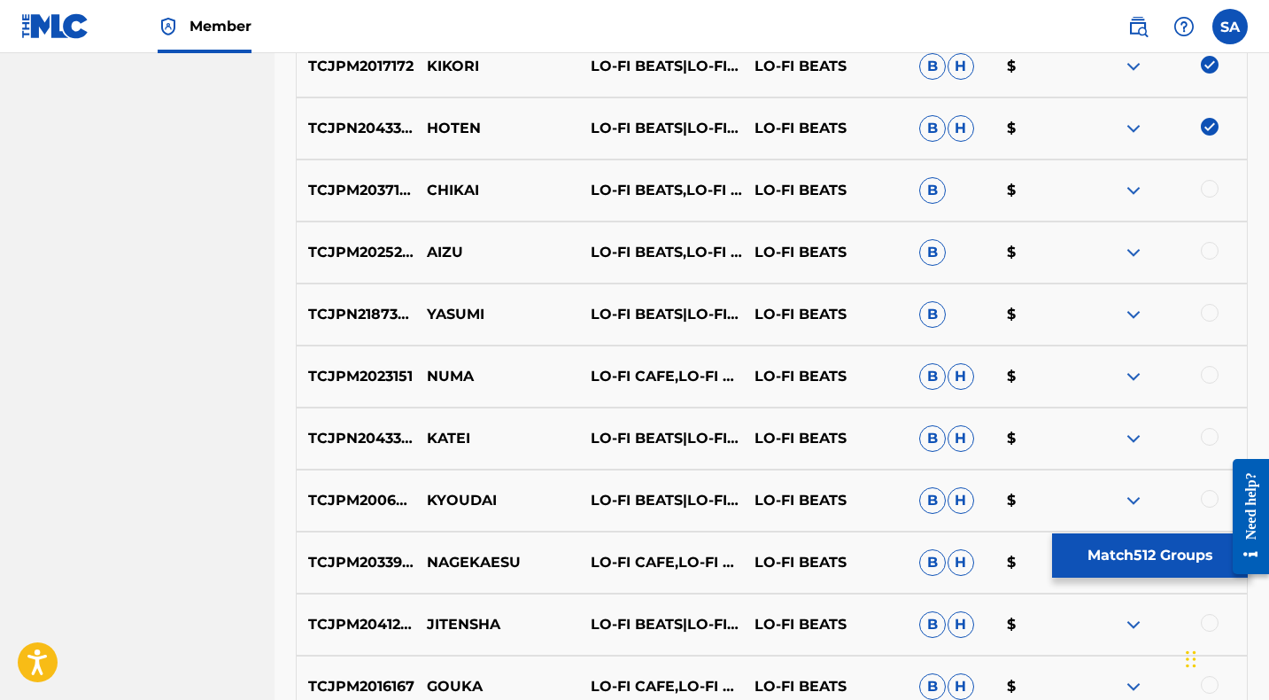
click at [1208, 188] on div at bounding box center [1210, 189] width 18 height 18
click at [443, 194] on p "CHIKAI" at bounding box center [497, 190] width 164 height 21
click at [1207, 248] on div at bounding box center [1210, 251] width 18 height 18
click at [429, 251] on p "AIZU" at bounding box center [497, 252] width 164 height 21
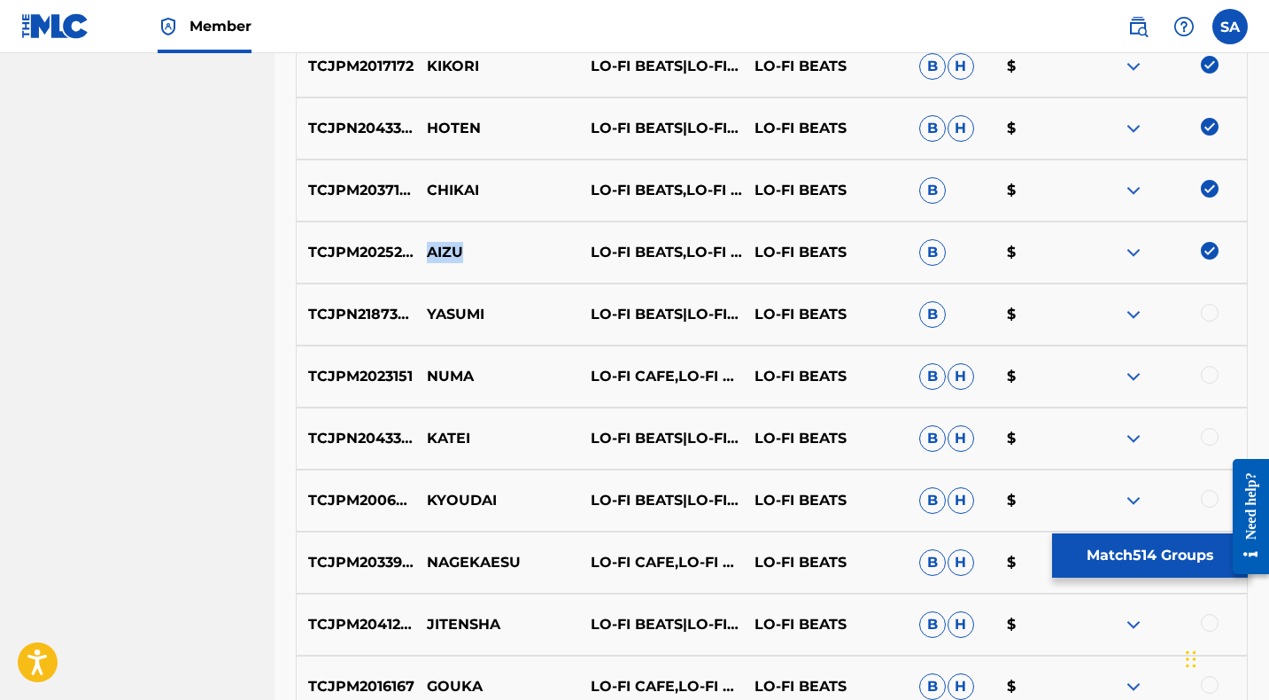
click at [429, 251] on p "AIZU" at bounding box center [497, 252] width 164 height 21
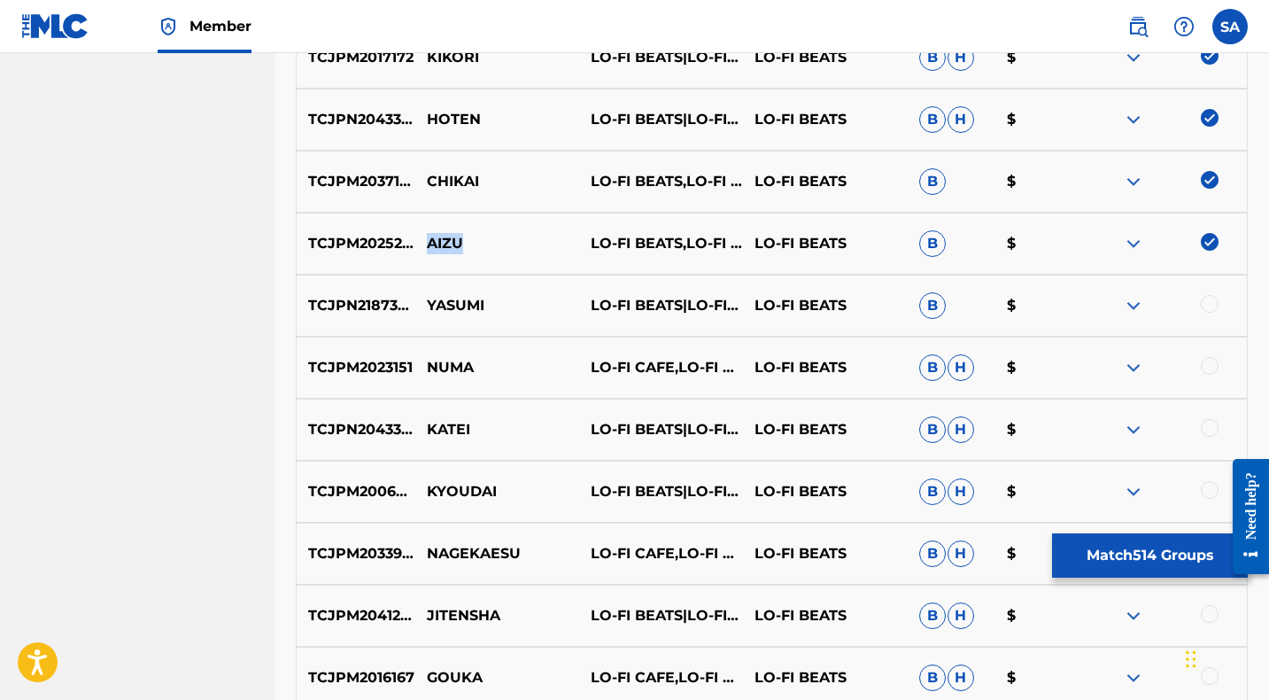
scroll to position [6490, 0]
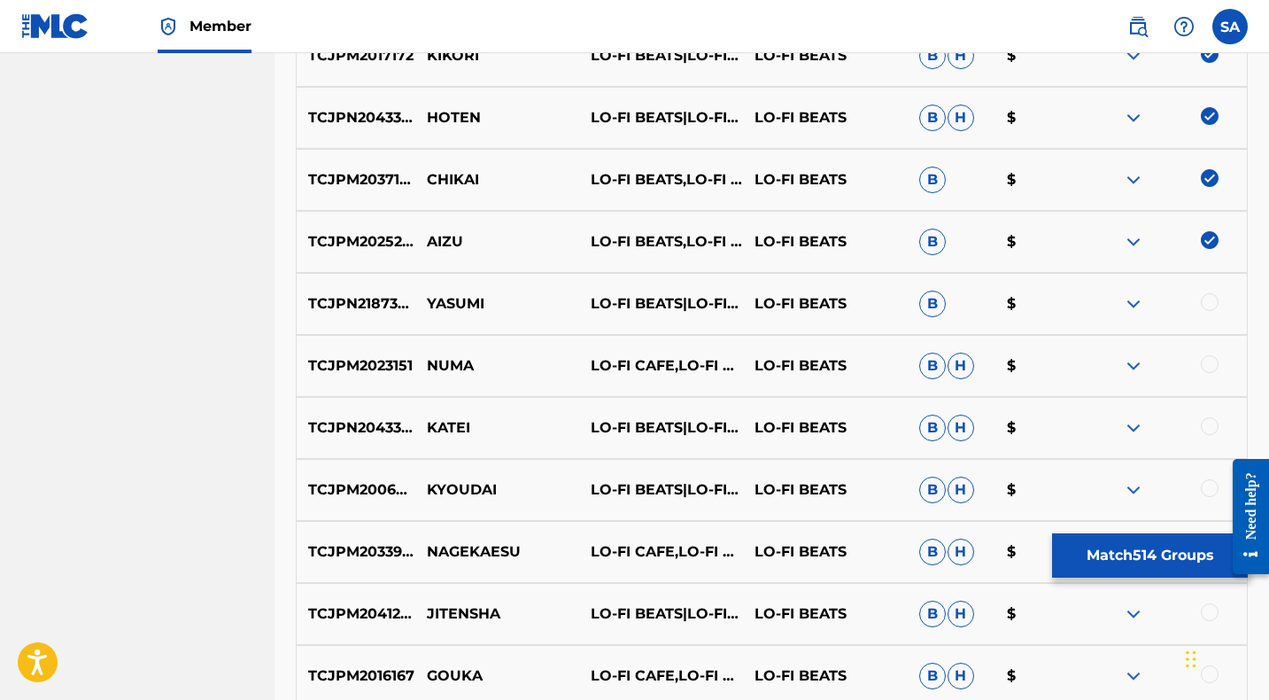
click at [1212, 301] on div at bounding box center [1210, 302] width 18 height 18
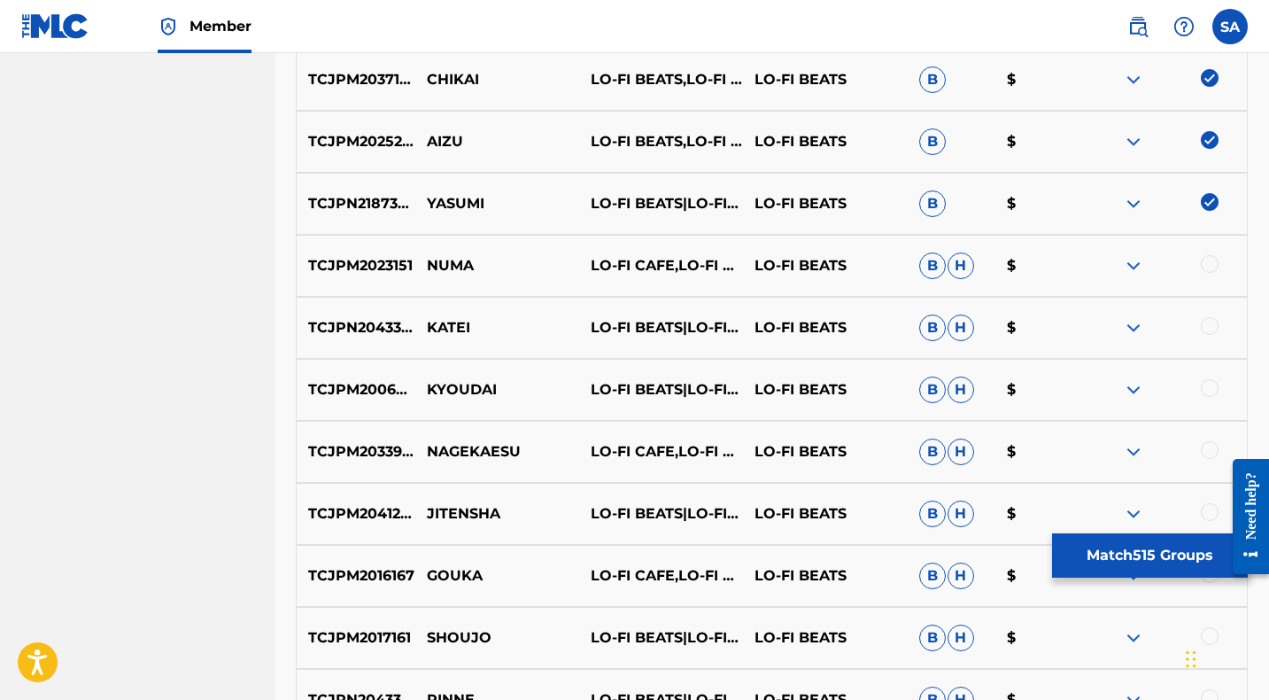
scroll to position [6594, 0]
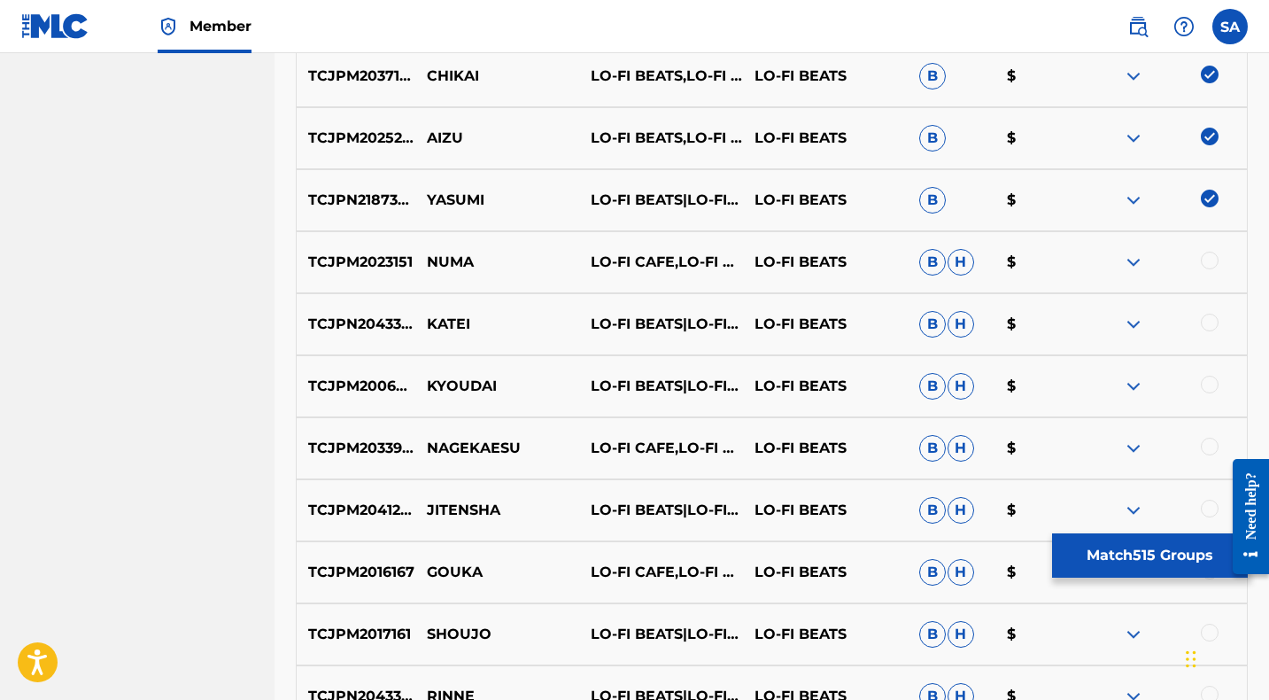
click at [444, 198] on p "YASUMI" at bounding box center [497, 199] width 164 height 21
click at [1210, 257] on div at bounding box center [1210, 260] width 18 height 18
click at [445, 260] on p "NUMA" at bounding box center [497, 261] width 164 height 21
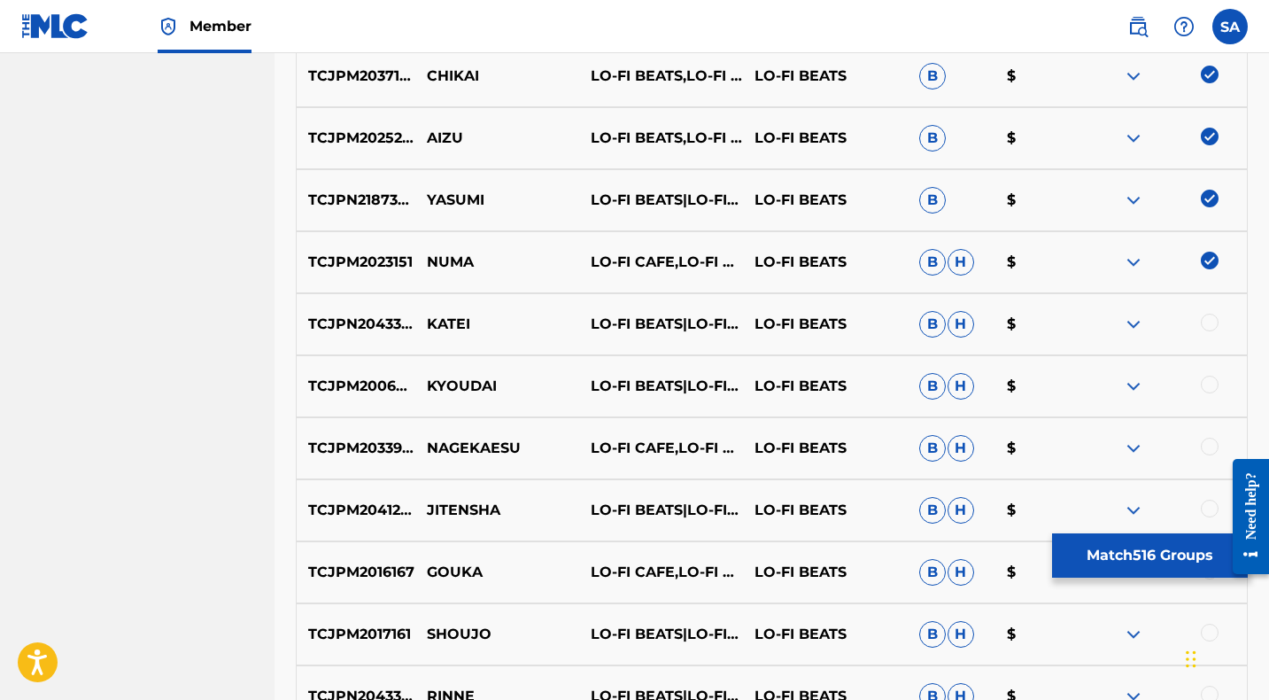
click at [1210, 318] on div at bounding box center [1210, 322] width 18 height 18
click at [439, 320] on p "KATEI" at bounding box center [497, 323] width 164 height 21
click at [1211, 383] on div at bounding box center [1210, 384] width 18 height 18
click at [444, 384] on p "KYOUDAI" at bounding box center [497, 385] width 164 height 21
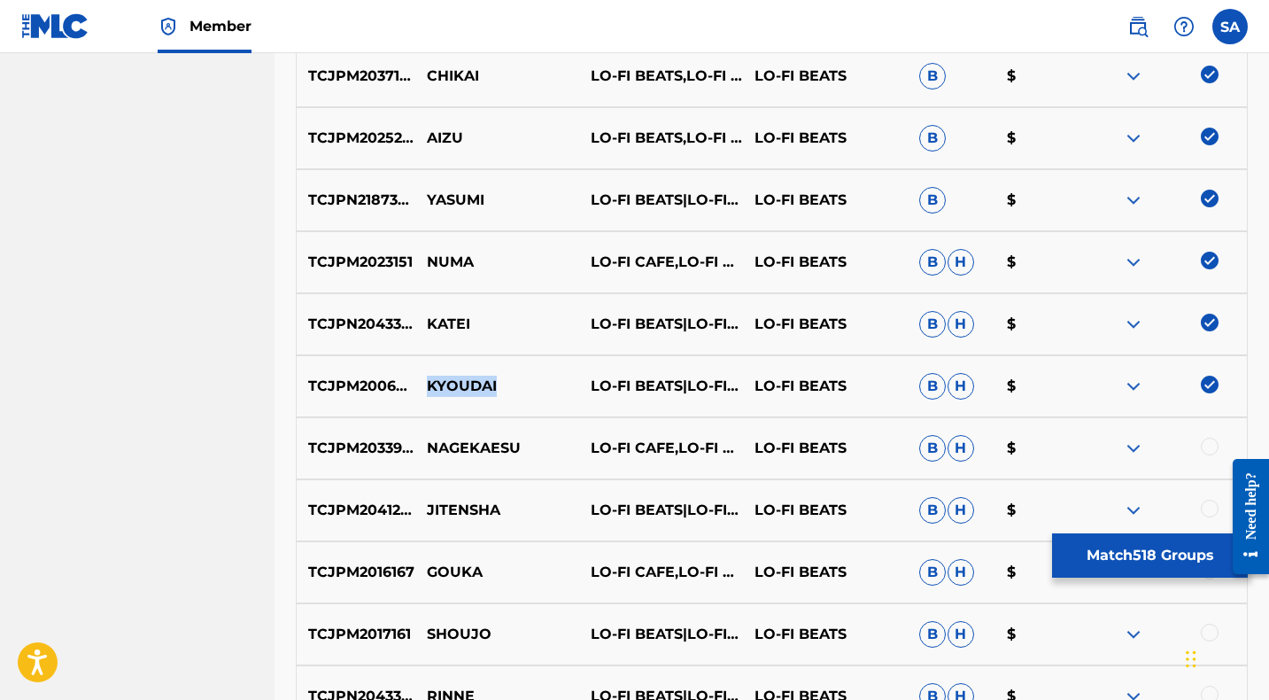
click at [444, 384] on p "KYOUDAI" at bounding box center [497, 385] width 164 height 21
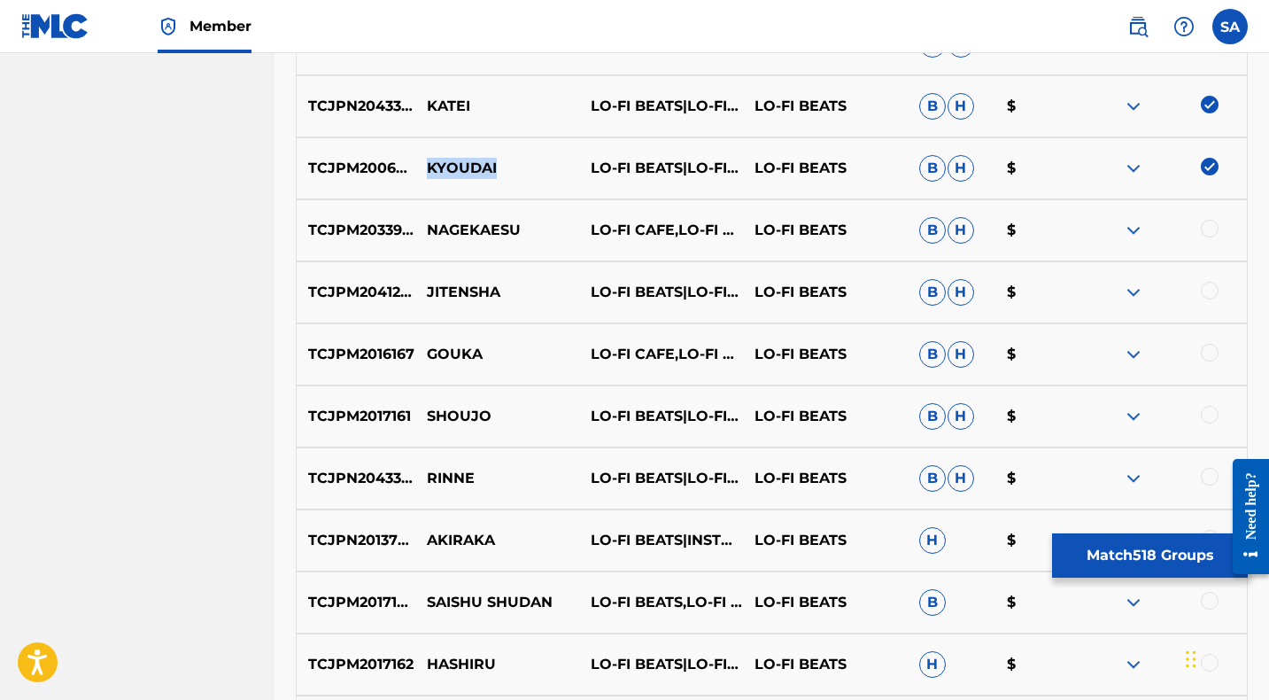
scroll to position [6816, 0]
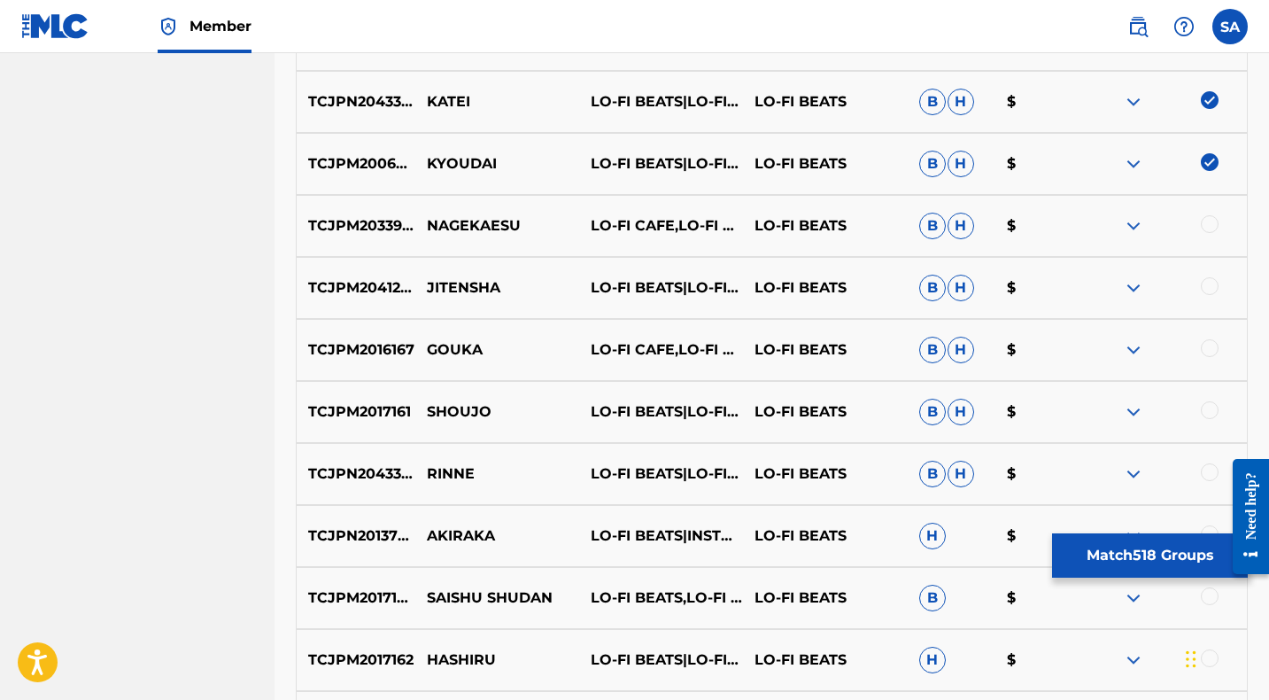
click at [1209, 223] on div at bounding box center [1210, 224] width 18 height 18
click at [480, 226] on p "NAGEKAESU" at bounding box center [497, 225] width 164 height 21
click at [1214, 285] on div at bounding box center [1210, 286] width 18 height 18
click at [461, 289] on p "JITENSHA" at bounding box center [497, 287] width 164 height 21
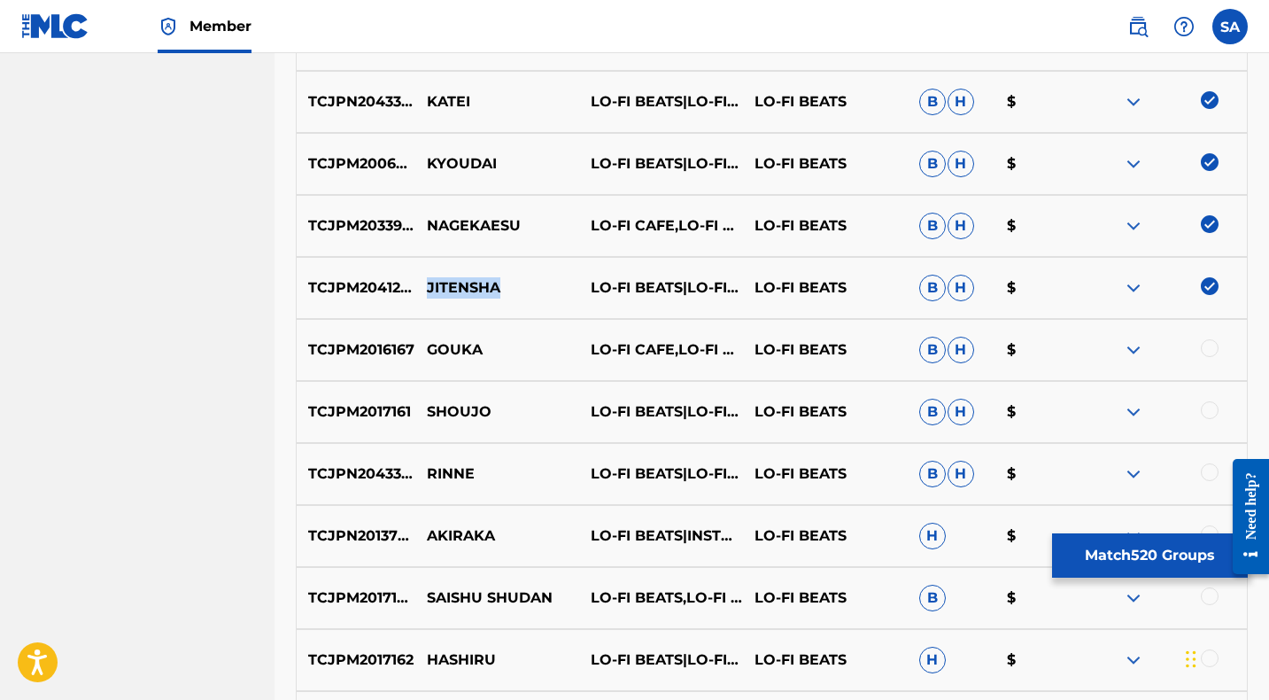
click at [461, 289] on p "JITENSHA" at bounding box center [497, 287] width 164 height 21
click at [1209, 346] on div at bounding box center [1210, 348] width 18 height 18
click at [432, 349] on p "GOUKA" at bounding box center [497, 349] width 164 height 21
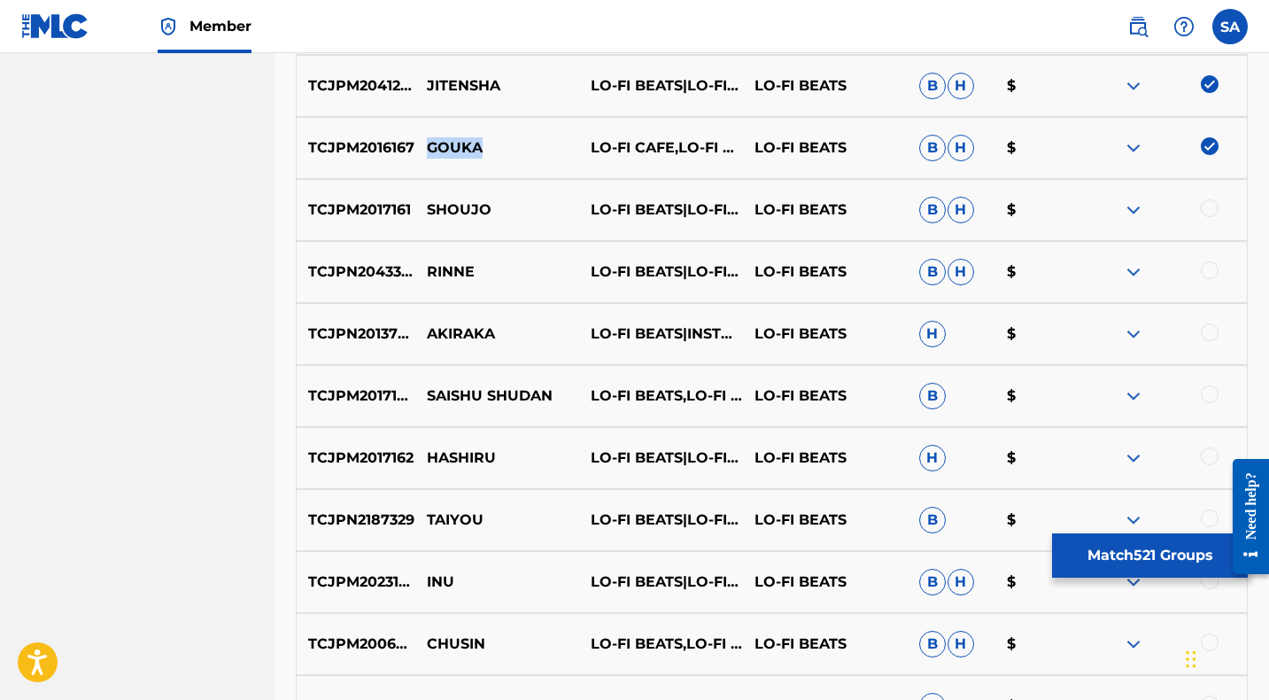
scroll to position [7023, 0]
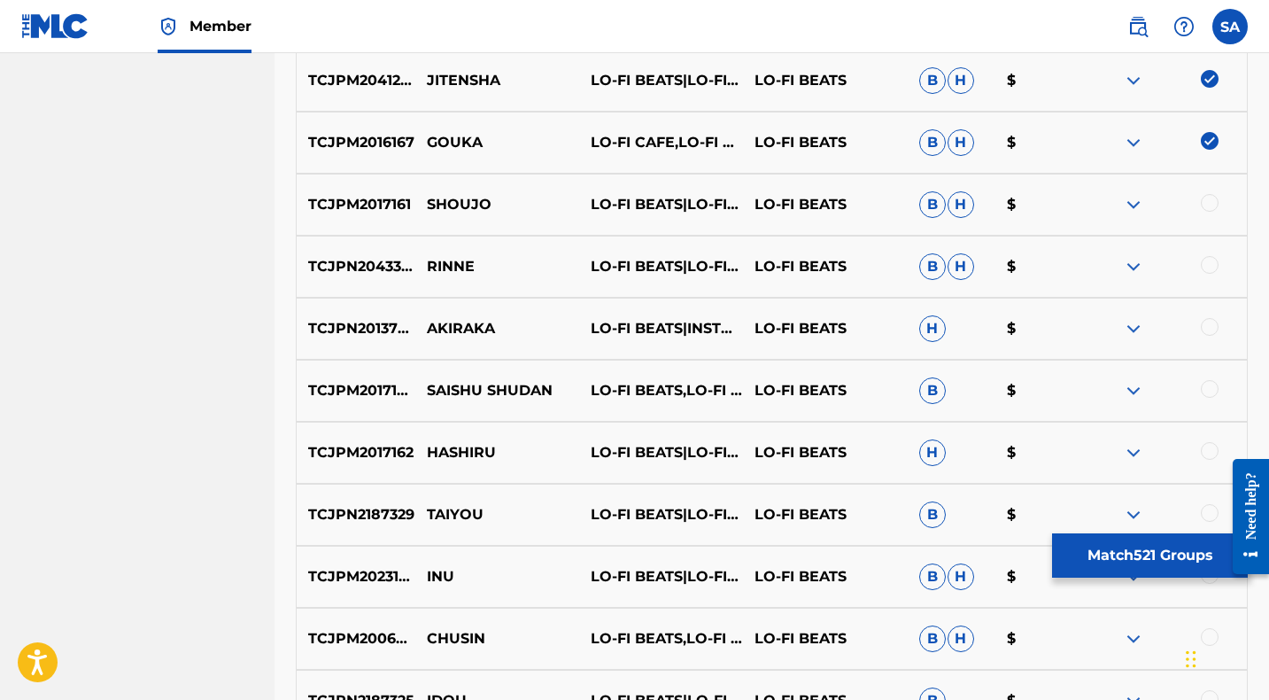
click at [1209, 200] on div at bounding box center [1210, 203] width 18 height 18
click at [444, 202] on p "SHOUJO" at bounding box center [497, 204] width 164 height 21
click at [1213, 266] on div at bounding box center [1210, 265] width 18 height 18
click at [439, 265] on p "RINNE" at bounding box center [497, 266] width 164 height 21
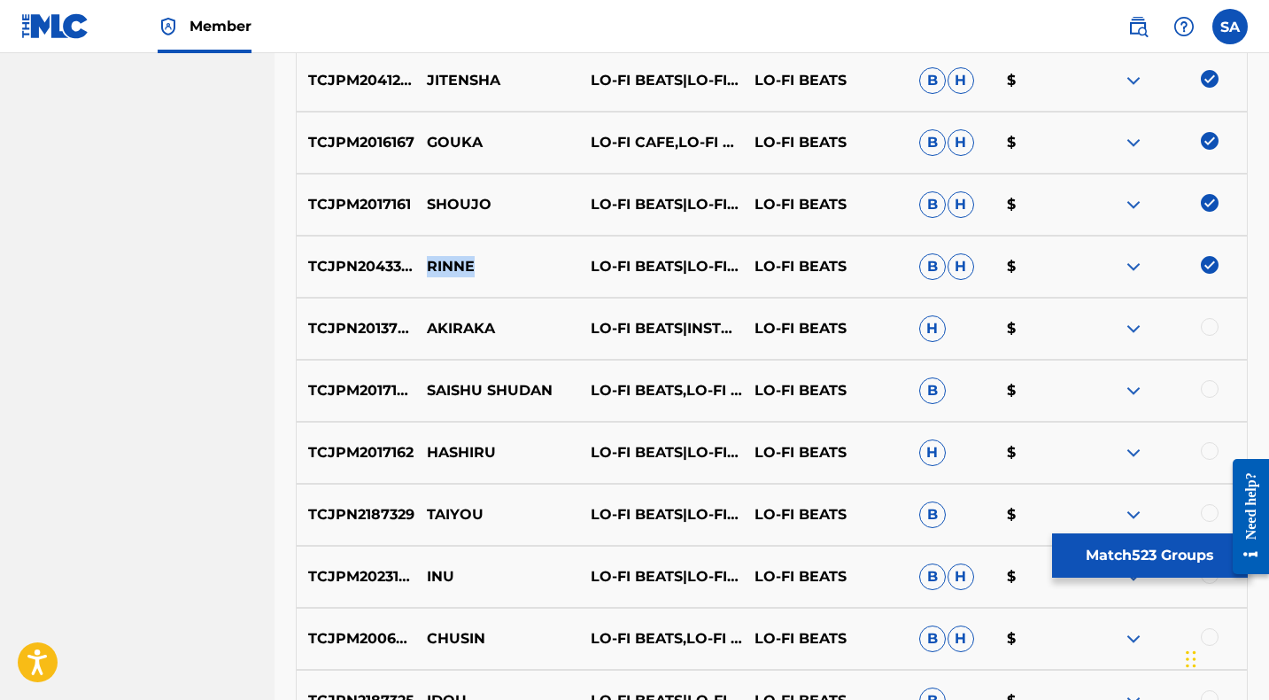
click at [439, 265] on p "RINNE" at bounding box center [497, 266] width 164 height 21
click at [1210, 329] on div at bounding box center [1210, 327] width 18 height 18
click at [468, 322] on p "AKIRAKA" at bounding box center [497, 328] width 164 height 21
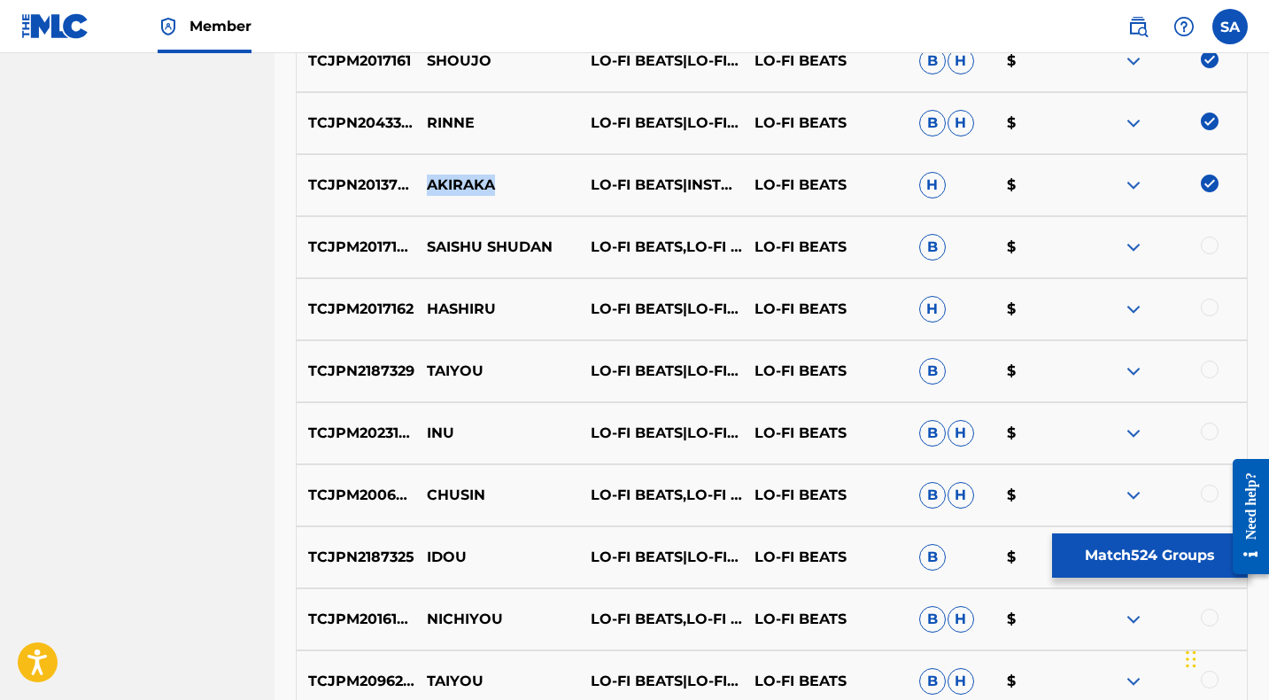
scroll to position [7168, 0]
click at [1209, 243] on div at bounding box center [1210, 245] width 18 height 18
click at [473, 244] on p "SAISHU SHUDAN" at bounding box center [497, 246] width 164 height 21
click at [460, 244] on p "SAISHU SHUDAN" at bounding box center [497, 246] width 164 height 21
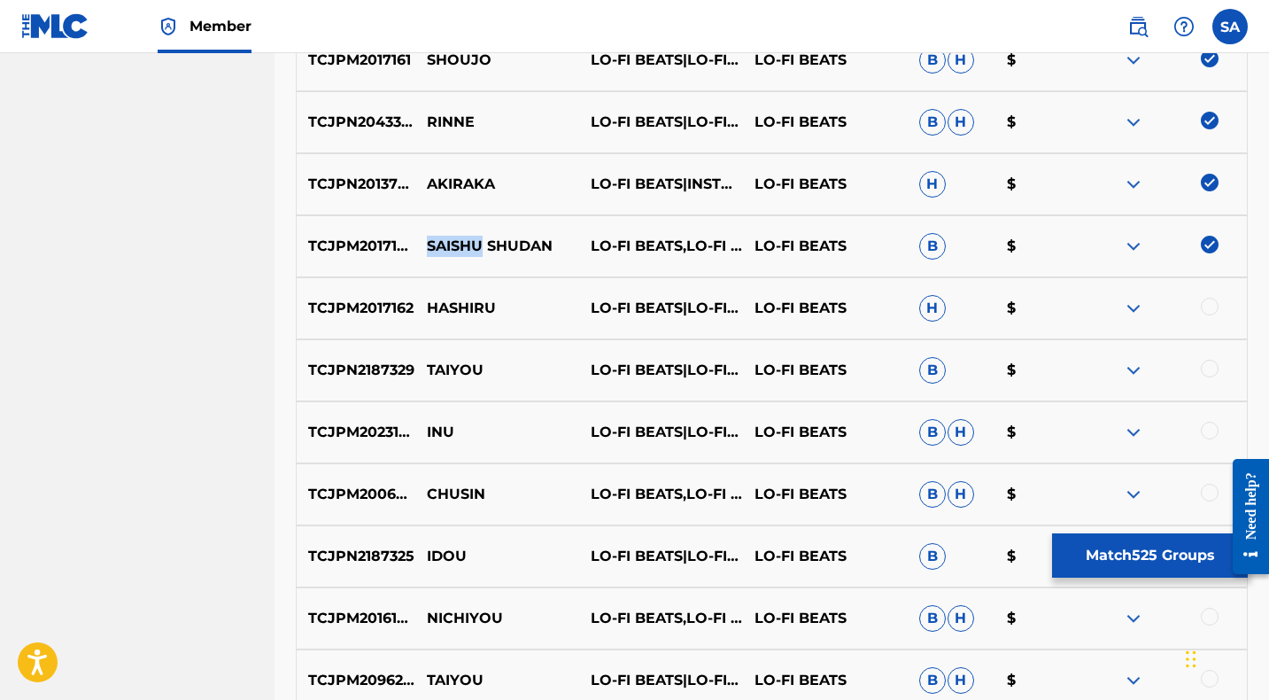
click at [460, 244] on p "SAISHU SHUDAN" at bounding box center [497, 246] width 164 height 21
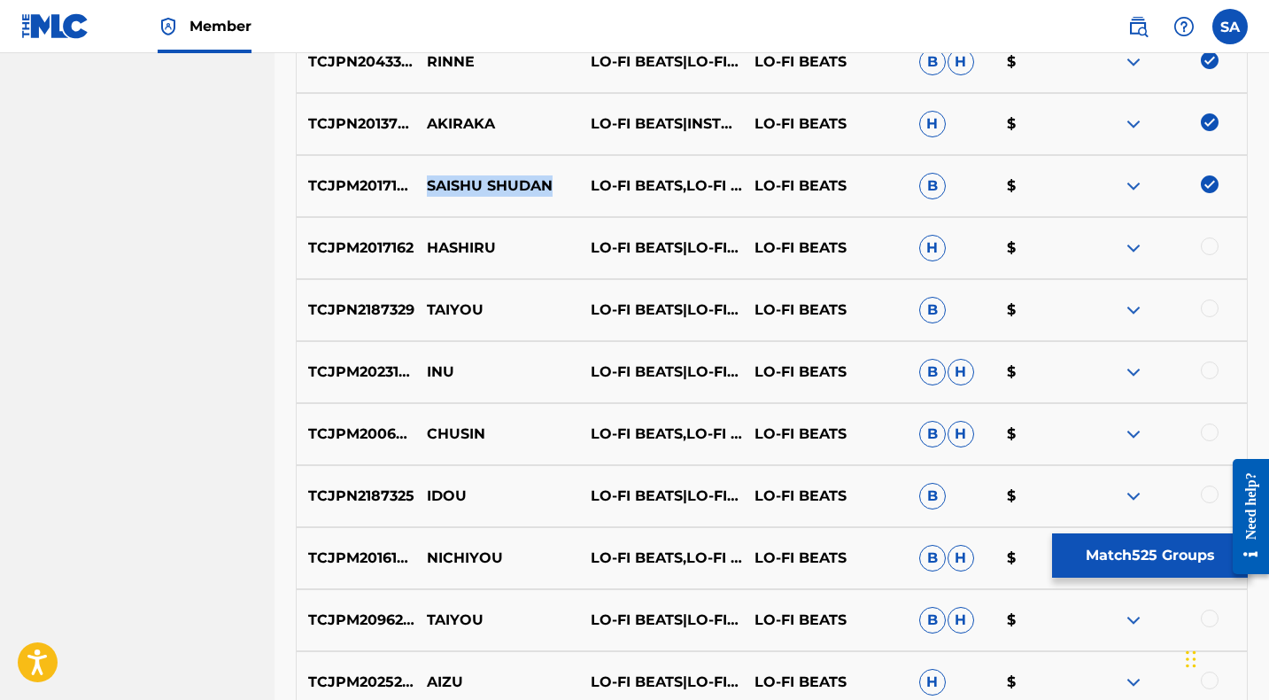
scroll to position [7233, 0]
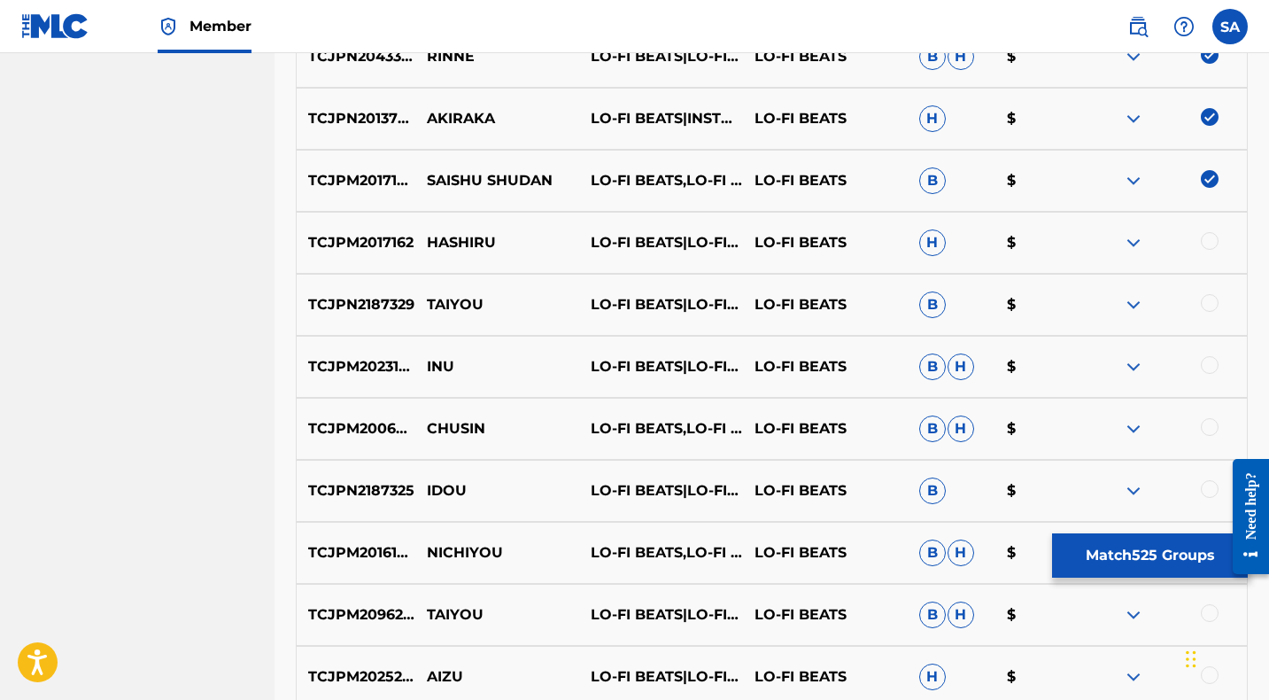
drag, startPoint x: 1210, startPoint y: 239, endPoint x: 1169, endPoint y: 245, distance: 41.2
click at [1210, 239] on div at bounding box center [1210, 241] width 18 height 18
click at [458, 245] on p "HASHIRU" at bounding box center [497, 242] width 164 height 21
click at [1210, 301] on div at bounding box center [1210, 303] width 18 height 18
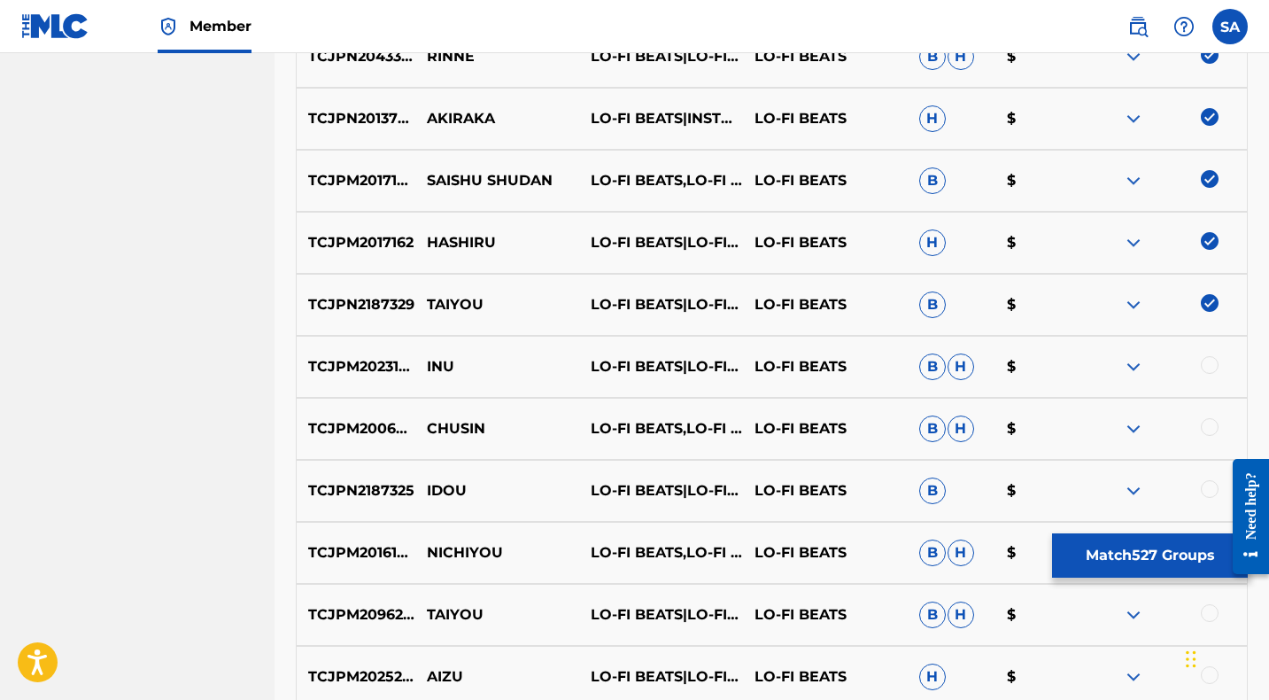
click at [441, 305] on p "TAIYOU" at bounding box center [497, 304] width 164 height 21
click at [1208, 364] on div at bounding box center [1210, 365] width 18 height 18
drag, startPoint x: 460, startPoint y: 370, endPoint x: 428, endPoint y: 364, distance: 32.5
click at [428, 364] on p "INU" at bounding box center [497, 366] width 164 height 21
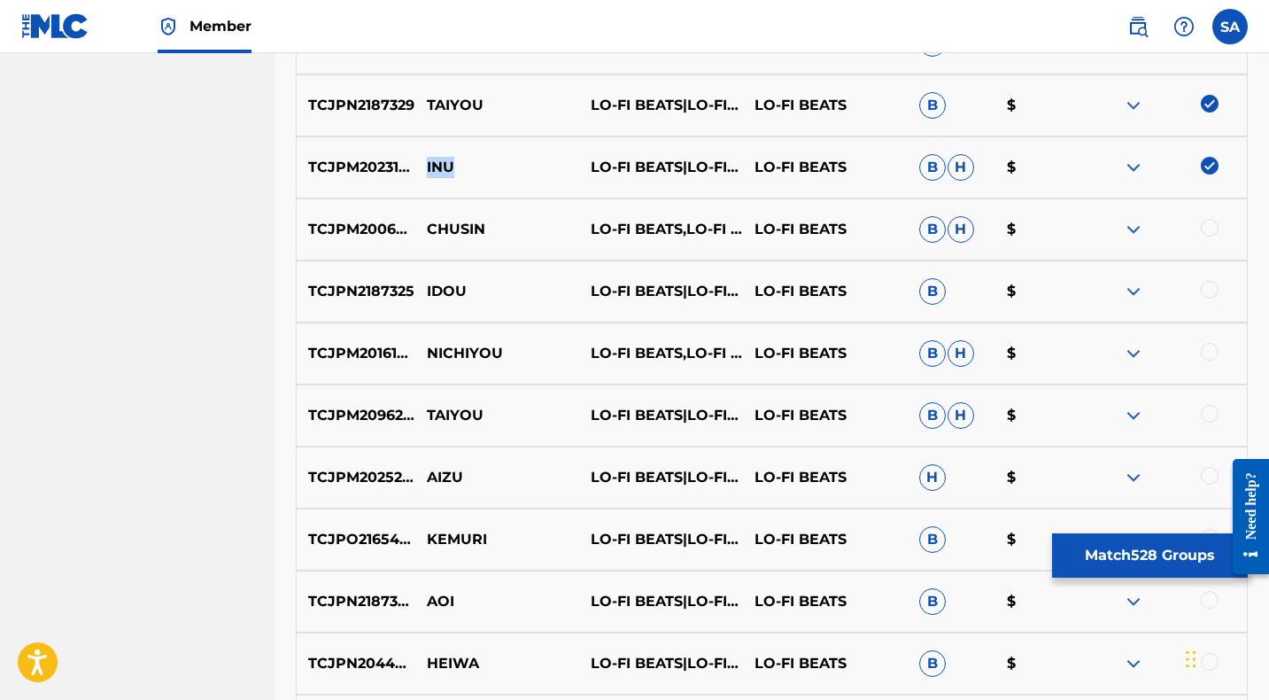
scroll to position [7437, 0]
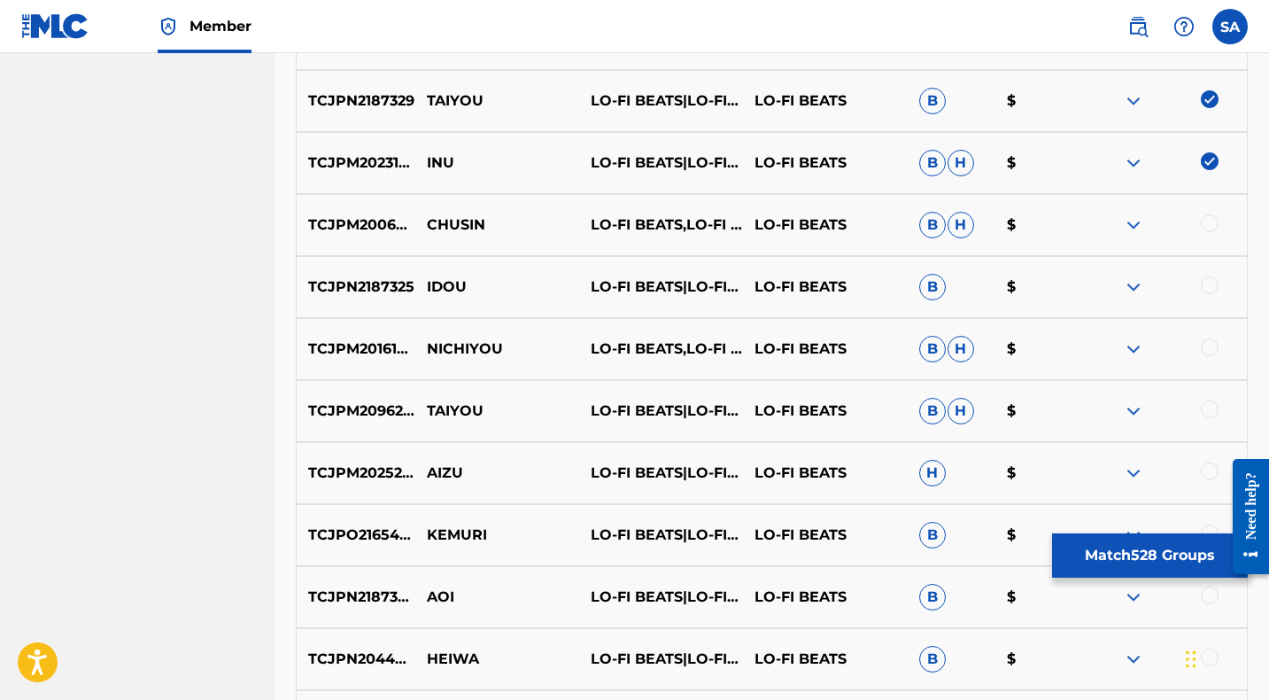
drag, startPoint x: 1209, startPoint y: 221, endPoint x: 1000, endPoint y: 236, distance: 209.4
click at [1209, 221] on div at bounding box center [1210, 223] width 18 height 18
click at [449, 226] on p "CHUSIN" at bounding box center [497, 224] width 164 height 21
click at [1205, 283] on div at bounding box center [1210, 285] width 18 height 18
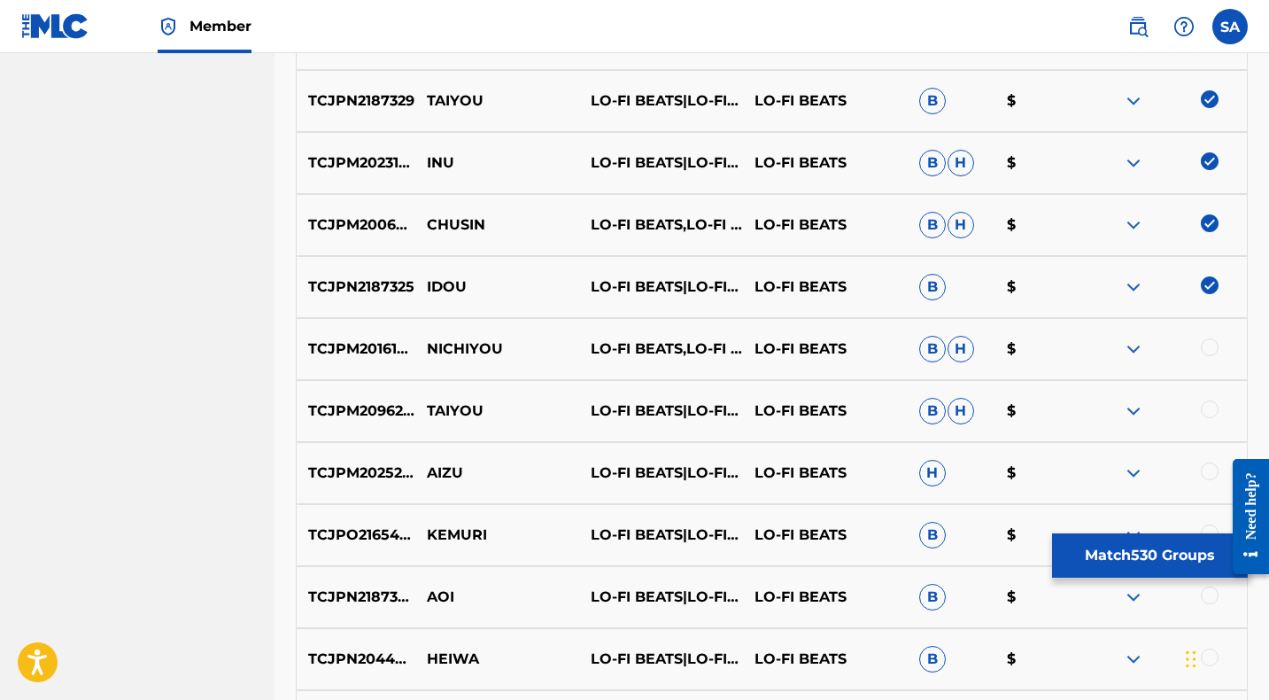
click at [452, 285] on p "IDOU" at bounding box center [497, 286] width 164 height 21
click at [1206, 346] on div at bounding box center [1210, 347] width 18 height 18
click at [442, 350] on p "NICHIYOU" at bounding box center [497, 348] width 164 height 21
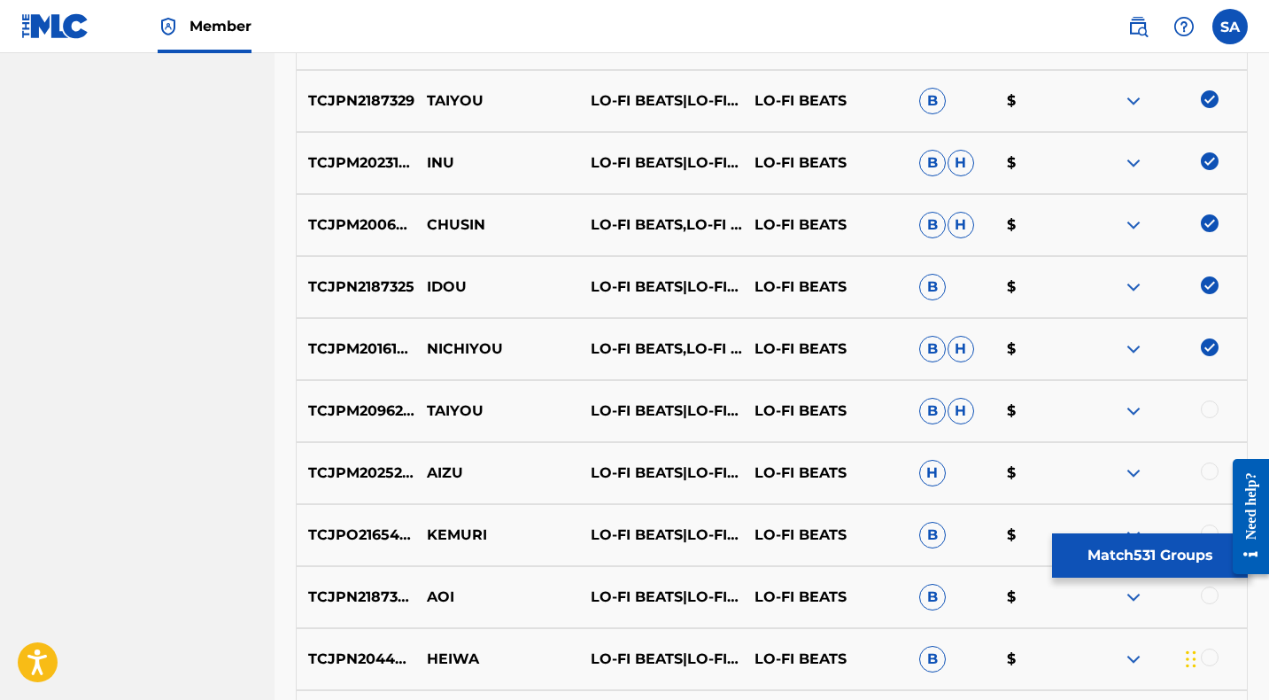
click at [1207, 408] on div at bounding box center [1210, 409] width 18 height 18
click at [438, 409] on p "TAIYOU" at bounding box center [497, 410] width 164 height 21
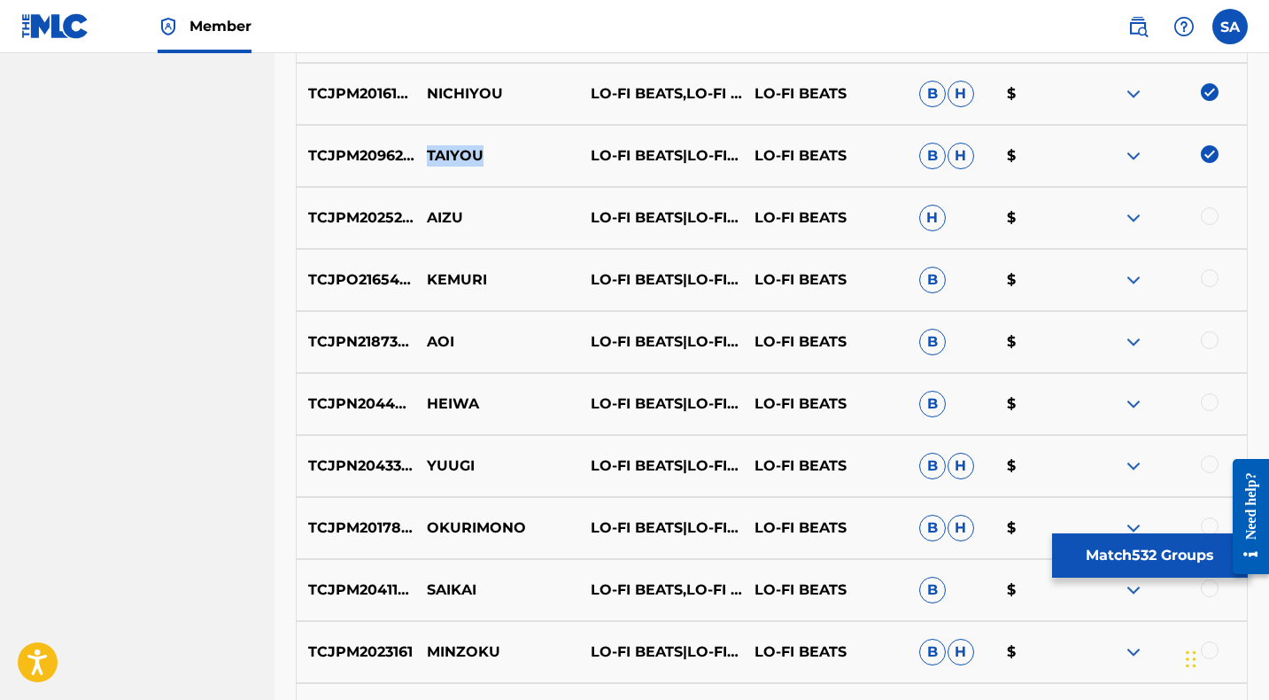
scroll to position [7696, 0]
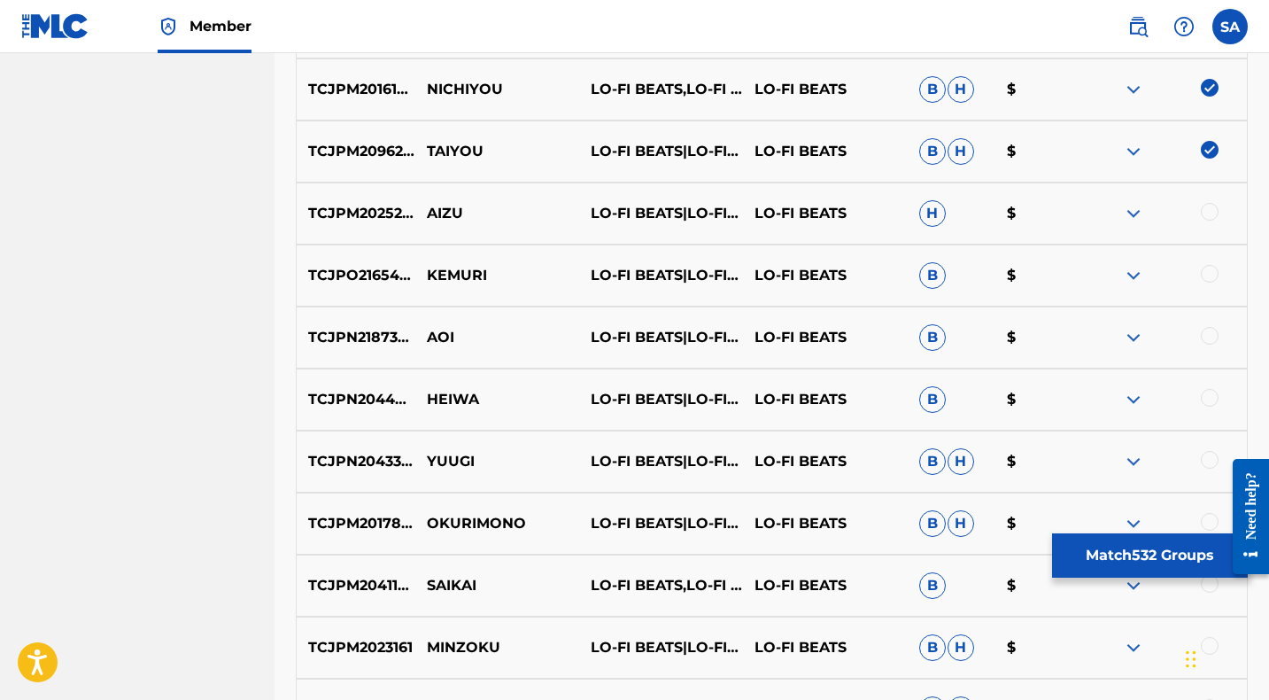
drag, startPoint x: 1212, startPoint y: 208, endPoint x: 993, endPoint y: 215, distance: 219.7
click at [1212, 208] on div at bounding box center [1210, 212] width 18 height 18
click at [443, 214] on p "AIZU" at bounding box center [497, 213] width 164 height 21
click at [443, 274] on p "KEMURI" at bounding box center [497, 275] width 164 height 21
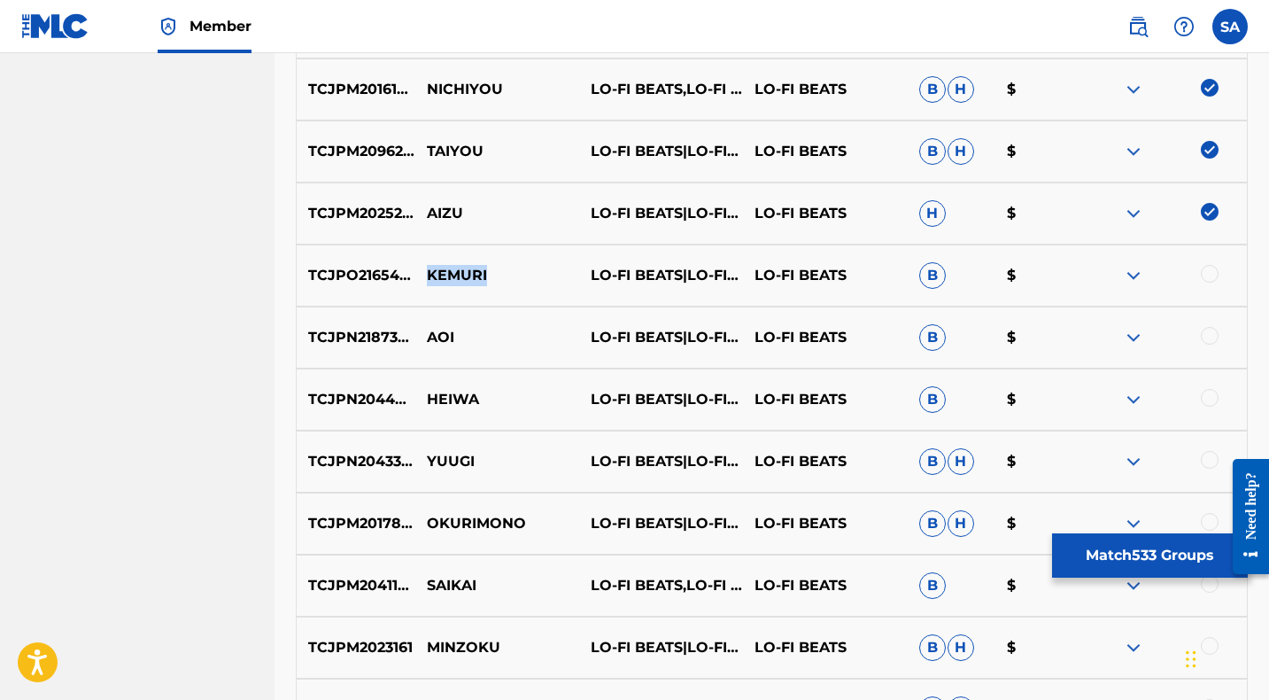
click at [443, 274] on p "KEMURI" at bounding box center [497, 275] width 164 height 21
click at [1206, 271] on div at bounding box center [1210, 274] width 18 height 18
drag, startPoint x: 1210, startPoint y: 335, endPoint x: 672, endPoint y: 347, distance: 537.6
click at [1210, 335] on div at bounding box center [1210, 336] width 18 height 18
drag, startPoint x: 473, startPoint y: 337, endPoint x: 423, endPoint y: 336, distance: 49.6
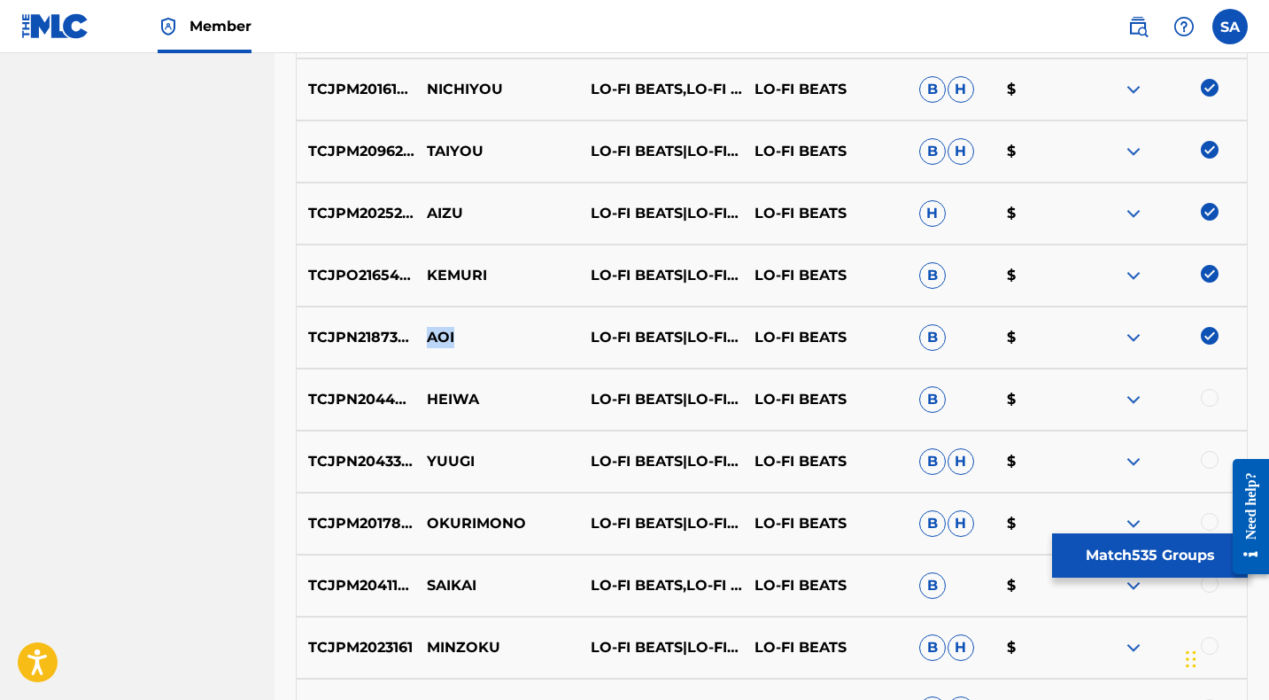
click at [423, 336] on p "AOI" at bounding box center [497, 337] width 164 height 21
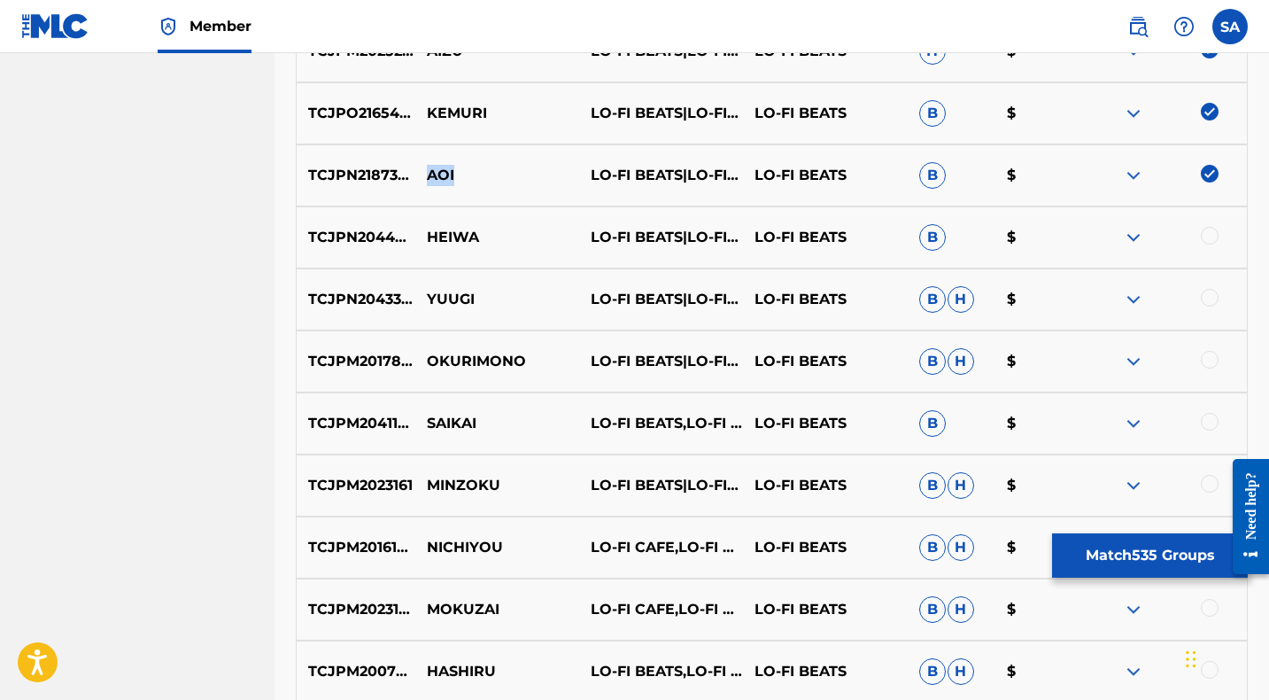
scroll to position [7872, 0]
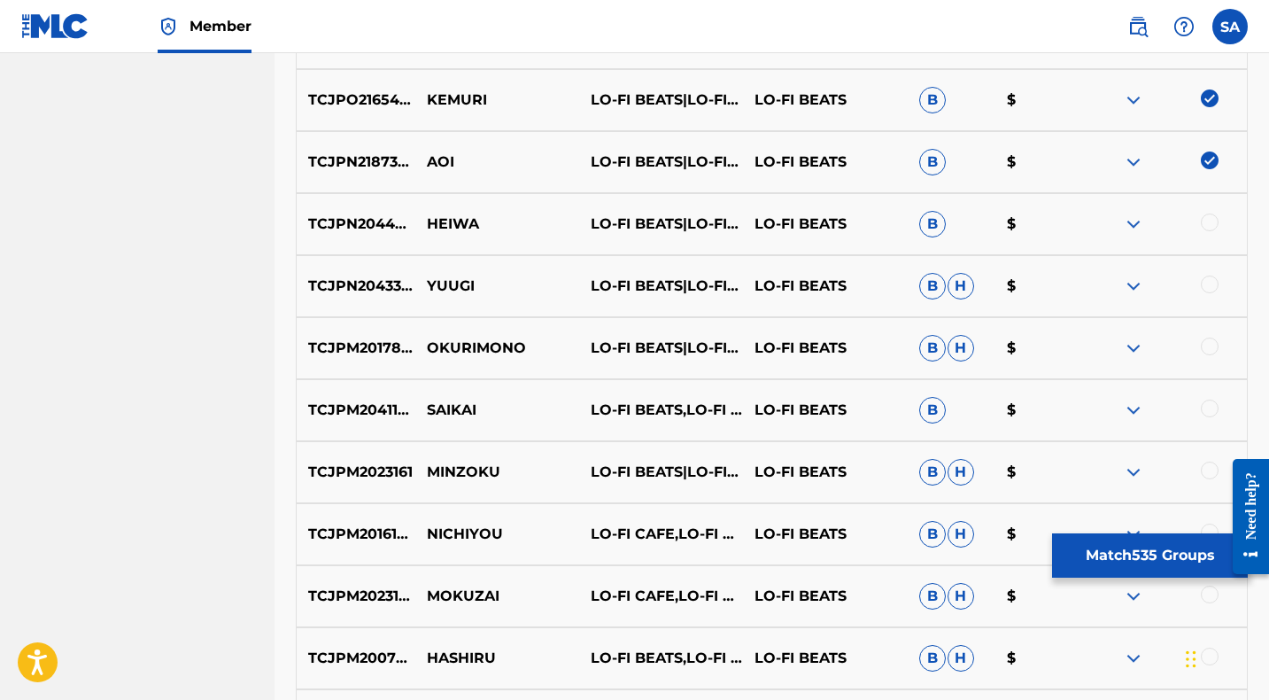
drag, startPoint x: 1209, startPoint y: 219, endPoint x: 1138, endPoint y: 218, distance: 70.8
click at [1210, 219] on div at bounding box center [1210, 222] width 18 height 18
click at [429, 222] on p "HEIWA" at bounding box center [497, 223] width 164 height 21
click at [1206, 282] on div at bounding box center [1210, 284] width 18 height 18
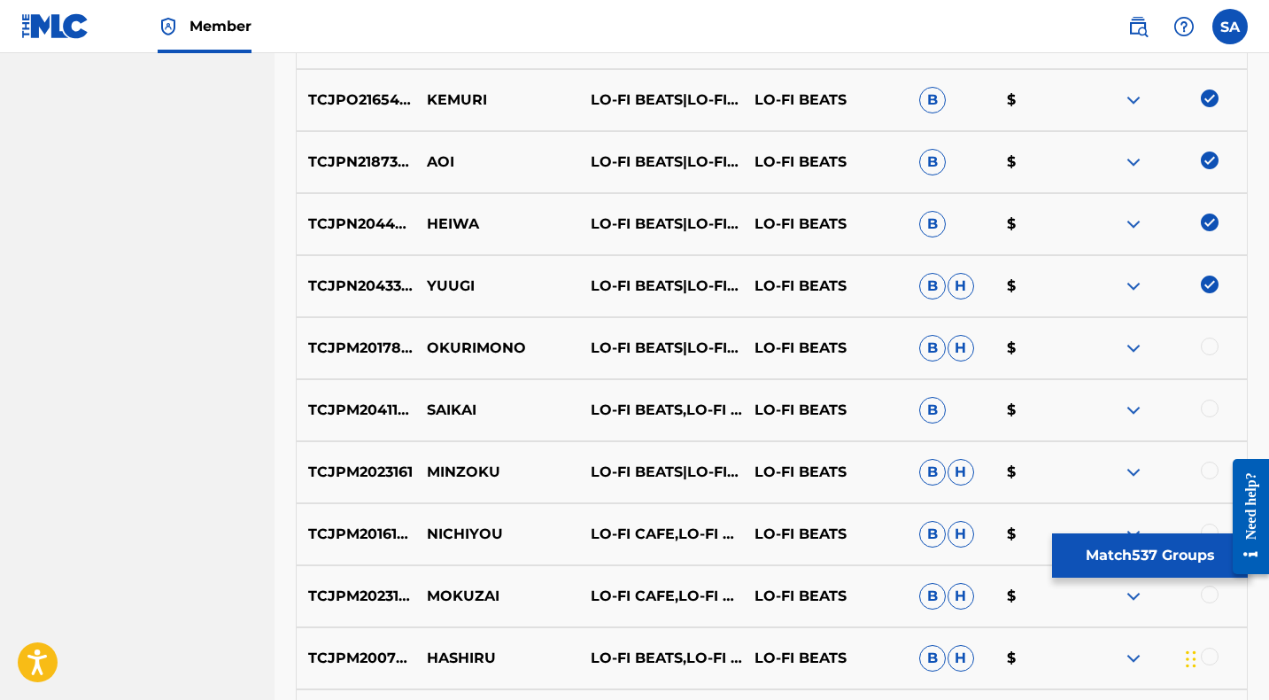
click at [451, 287] on p "YUUGI" at bounding box center [497, 285] width 164 height 21
click at [1205, 344] on div at bounding box center [1210, 346] width 18 height 18
click at [454, 343] on p "OKURIMONO" at bounding box center [497, 347] width 164 height 21
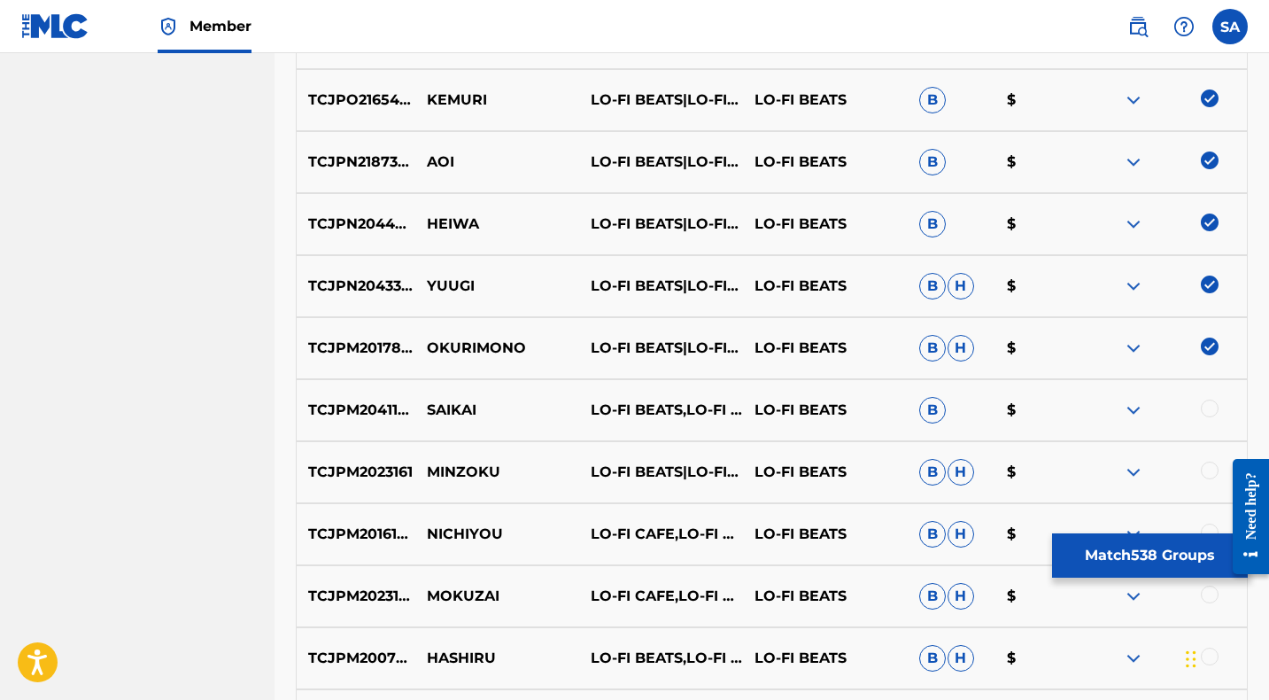
click at [1210, 408] on div at bounding box center [1210, 408] width 18 height 18
click at [443, 409] on p "SAIKAI" at bounding box center [497, 409] width 164 height 21
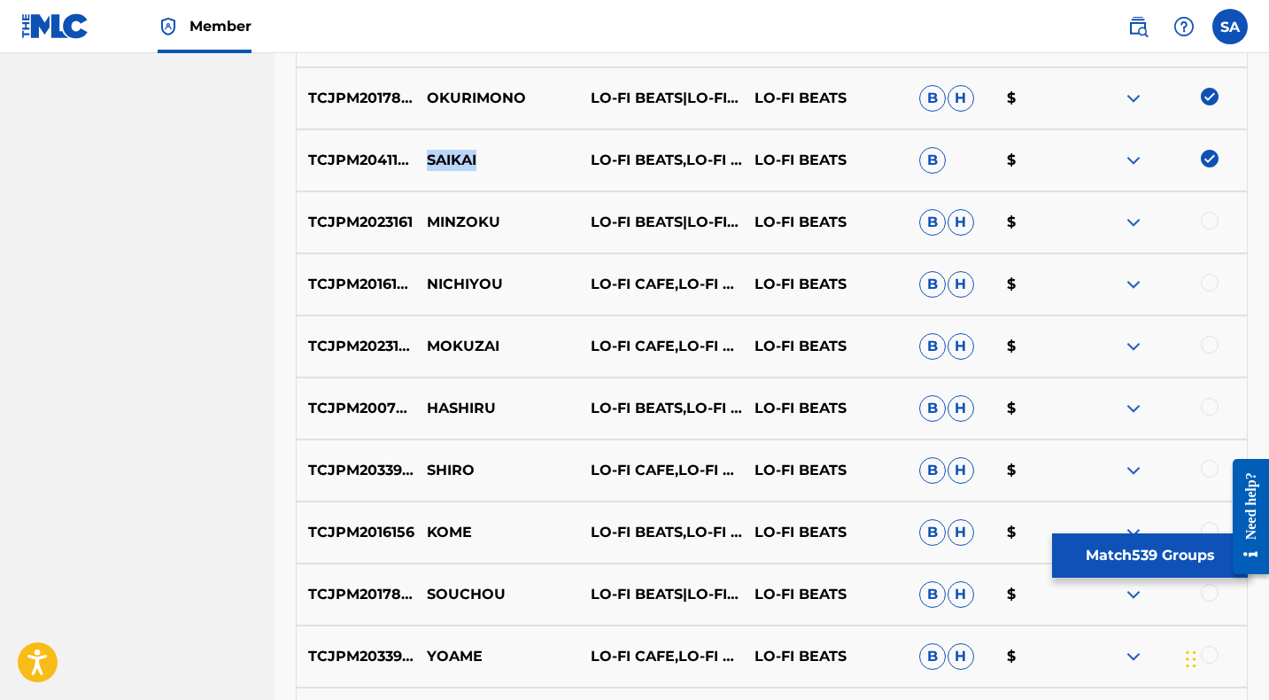
scroll to position [8122, 0]
drag, startPoint x: 1209, startPoint y: 219, endPoint x: 809, endPoint y: 217, distance: 399.3
click at [1208, 218] on div at bounding box center [1210, 220] width 18 height 18
click at [455, 217] on p "MINZOKU" at bounding box center [497, 221] width 164 height 21
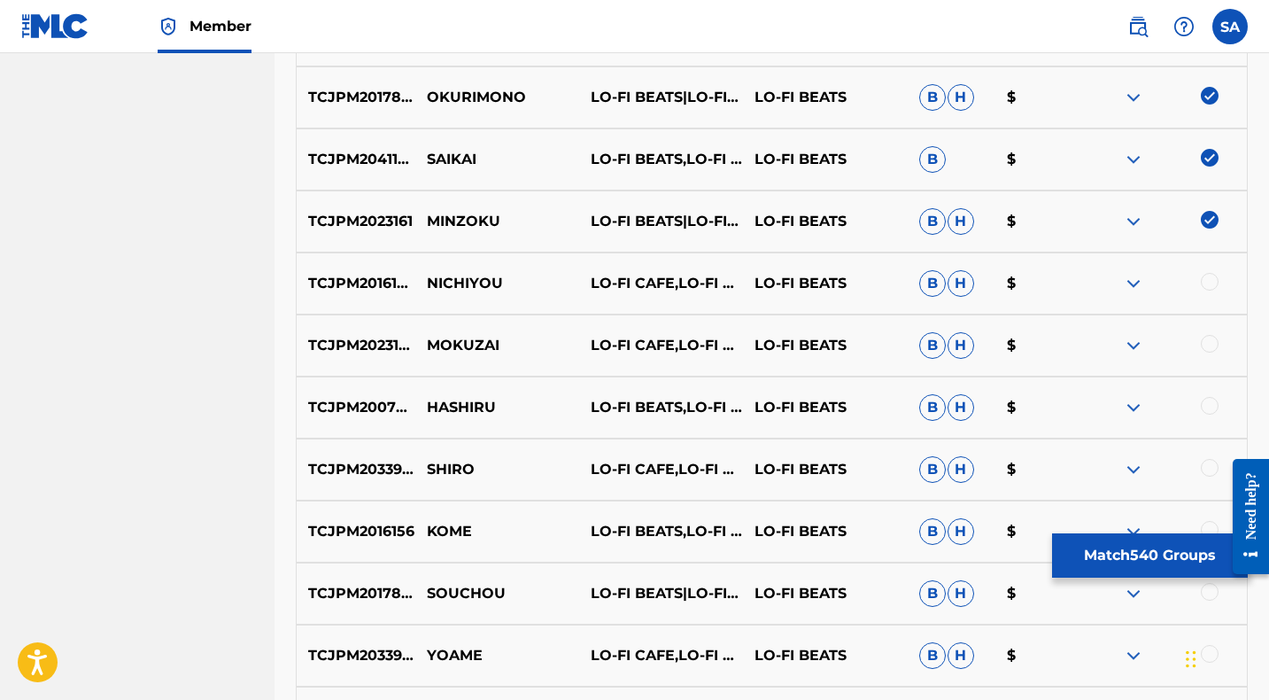
click at [1204, 279] on div at bounding box center [1210, 282] width 18 height 18
click at [446, 281] on p "NICHIYOU" at bounding box center [497, 283] width 164 height 21
click at [1209, 344] on div at bounding box center [1210, 344] width 18 height 18
click at [466, 339] on p "MOKUZAI" at bounding box center [497, 345] width 164 height 21
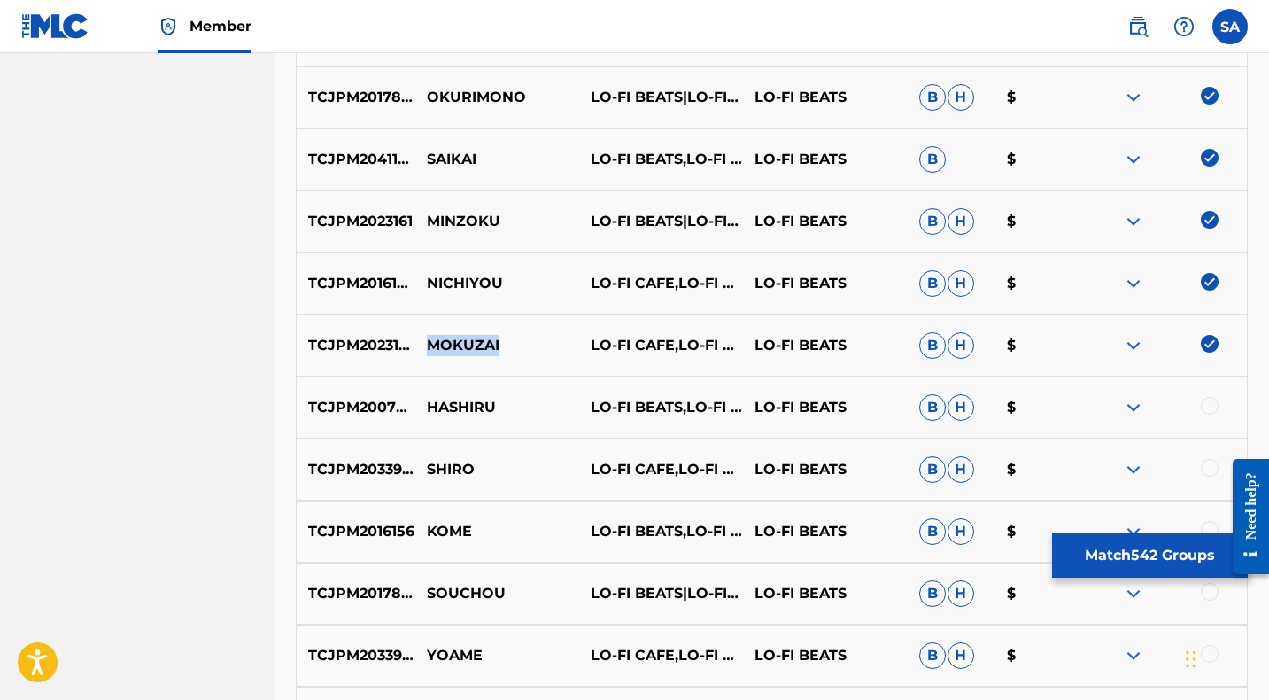
click at [466, 339] on p "MOKUZAI" at bounding box center [497, 345] width 164 height 21
click at [1206, 404] on div at bounding box center [1210, 406] width 18 height 18
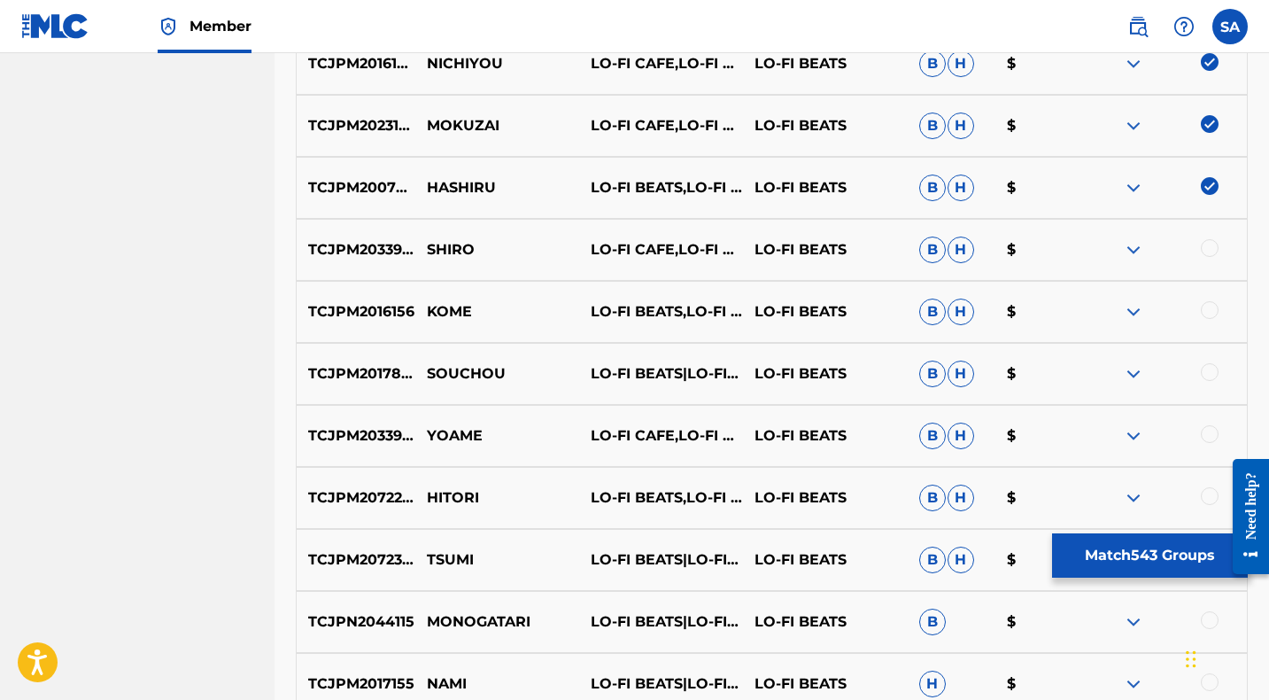
scroll to position [8339, 0]
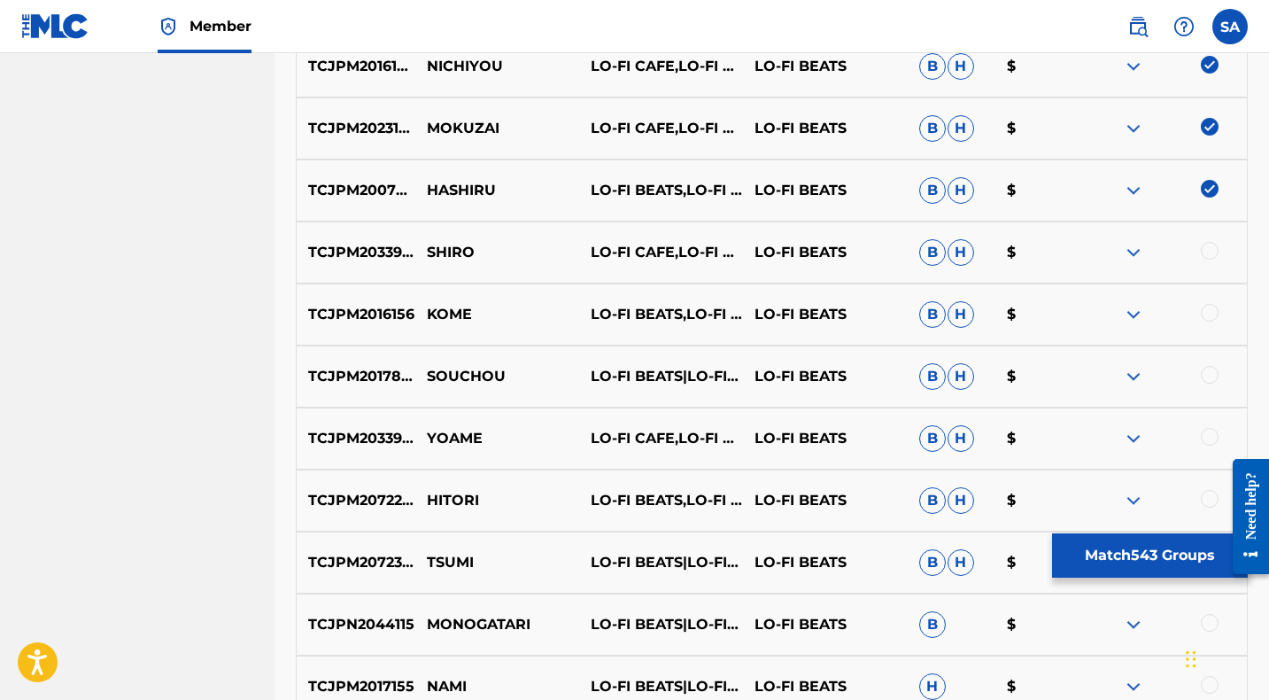
click at [457, 186] on p "HASHIRU" at bounding box center [497, 190] width 164 height 21
click at [1206, 249] on div at bounding box center [1210, 251] width 18 height 18
click at [465, 249] on p "SHIRO" at bounding box center [497, 252] width 164 height 21
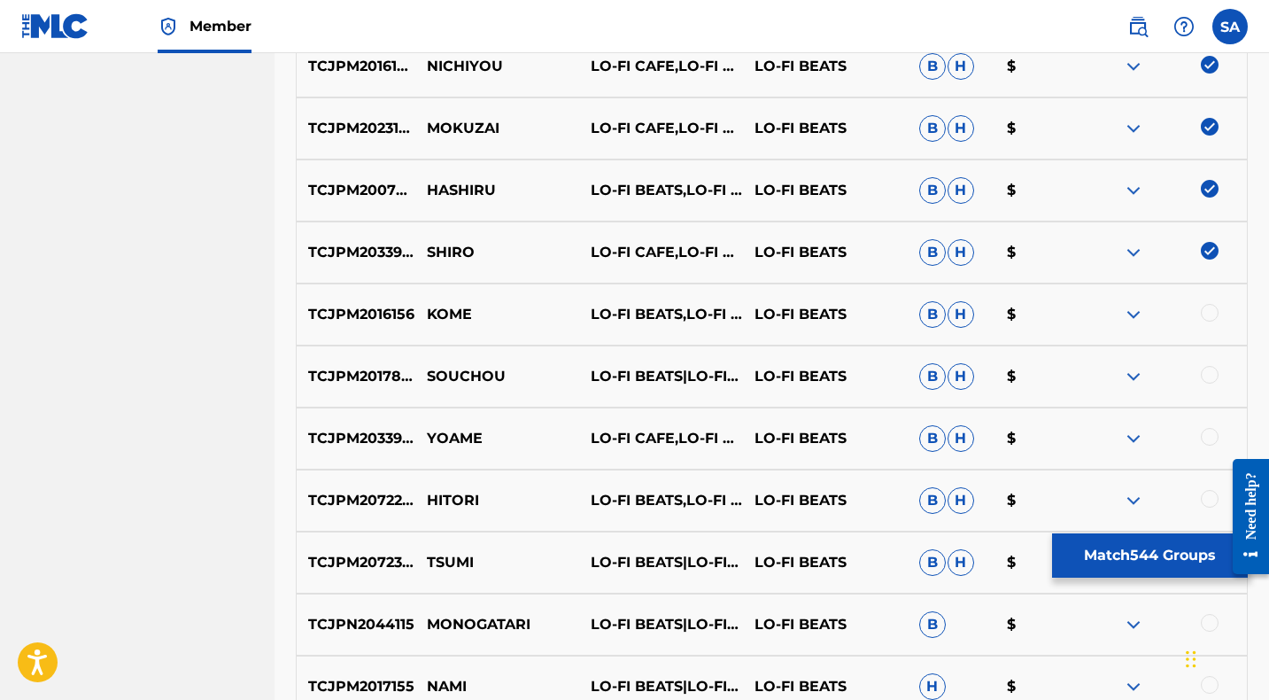
click at [450, 312] on p "KOME" at bounding box center [497, 314] width 164 height 21
click at [1210, 313] on div at bounding box center [1210, 313] width 18 height 18
click at [1206, 374] on div at bounding box center [1210, 375] width 18 height 18
click at [454, 377] on p "SOUCHOU" at bounding box center [497, 376] width 164 height 21
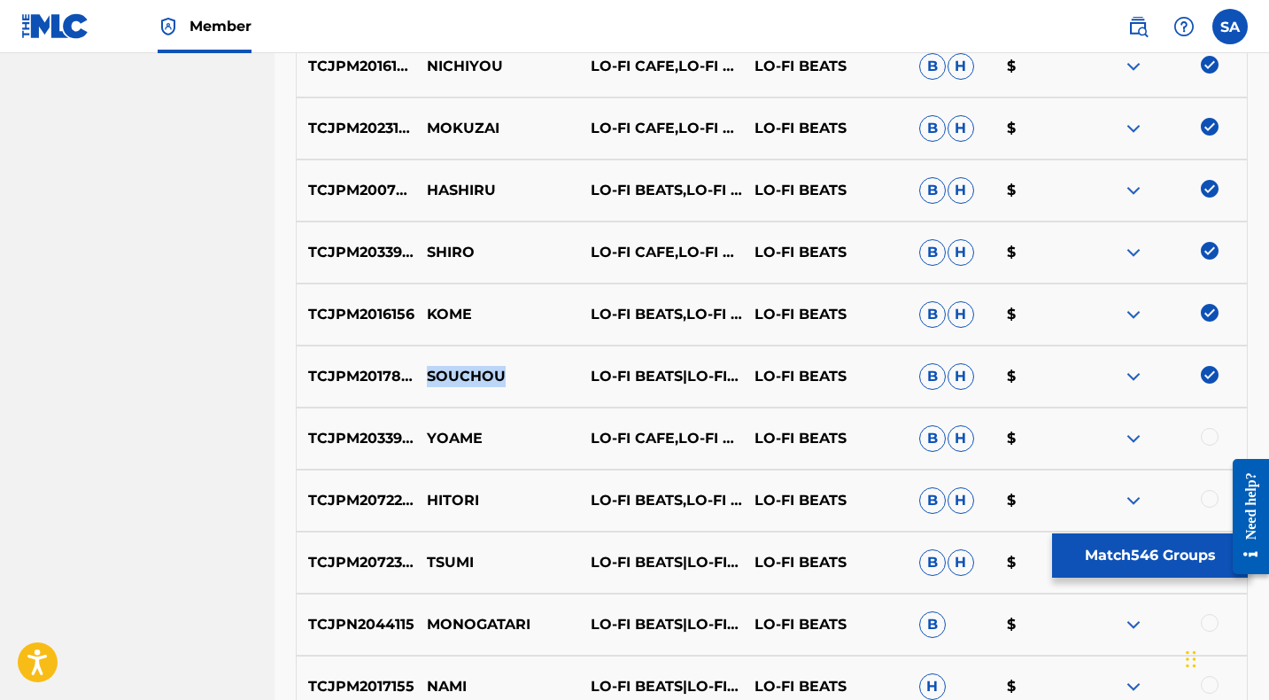
click at [454, 377] on p "SOUCHOU" at bounding box center [497, 376] width 164 height 21
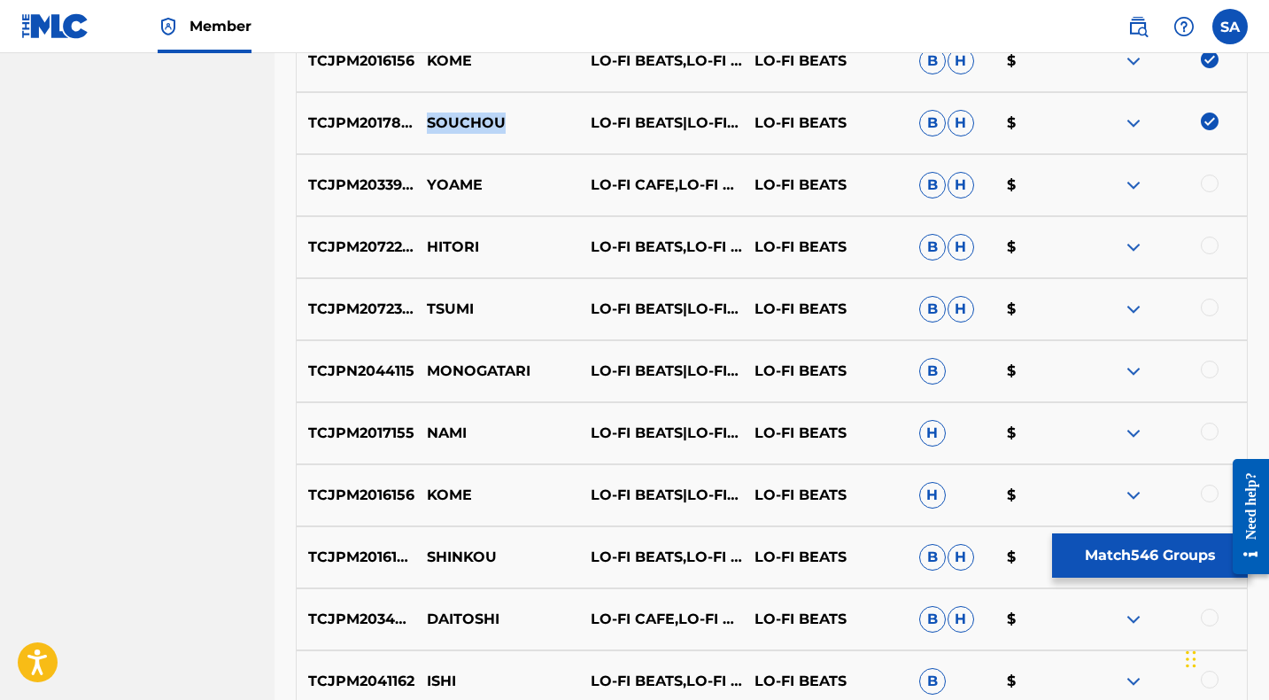
scroll to position [8593, 0]
click at [1209, 182] on div at bounding box center [1210, 183] width 18 height 18
click at [455, 187] on p "YOAME" at bounding box center [497, 184] width 164 height 21
drag, startPoint x: 1208, startPoint y: 242, endPoint x: 772, endPoint y: 255, distance: 435.8
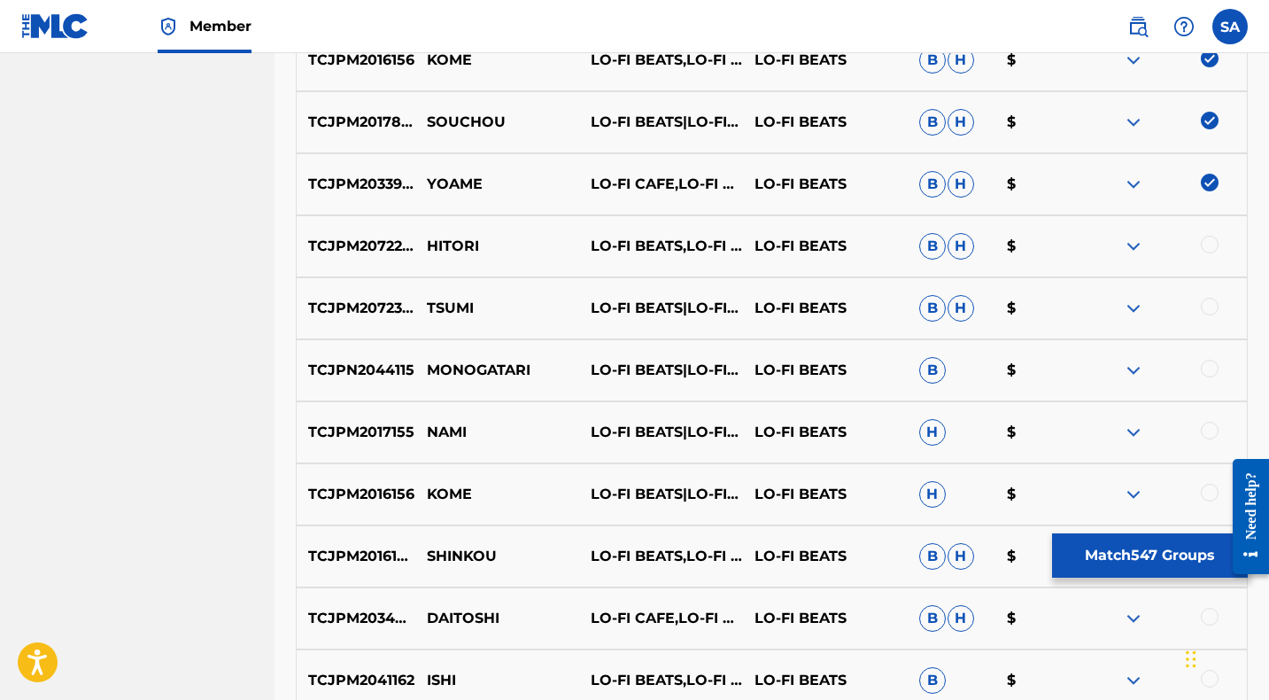
click at [1208, 242] on div at bounding box center [1210, 245] width 18 height 18
click at [446, 244] on p "HITORI" at bounding box center [497, 246] width 164 height 21
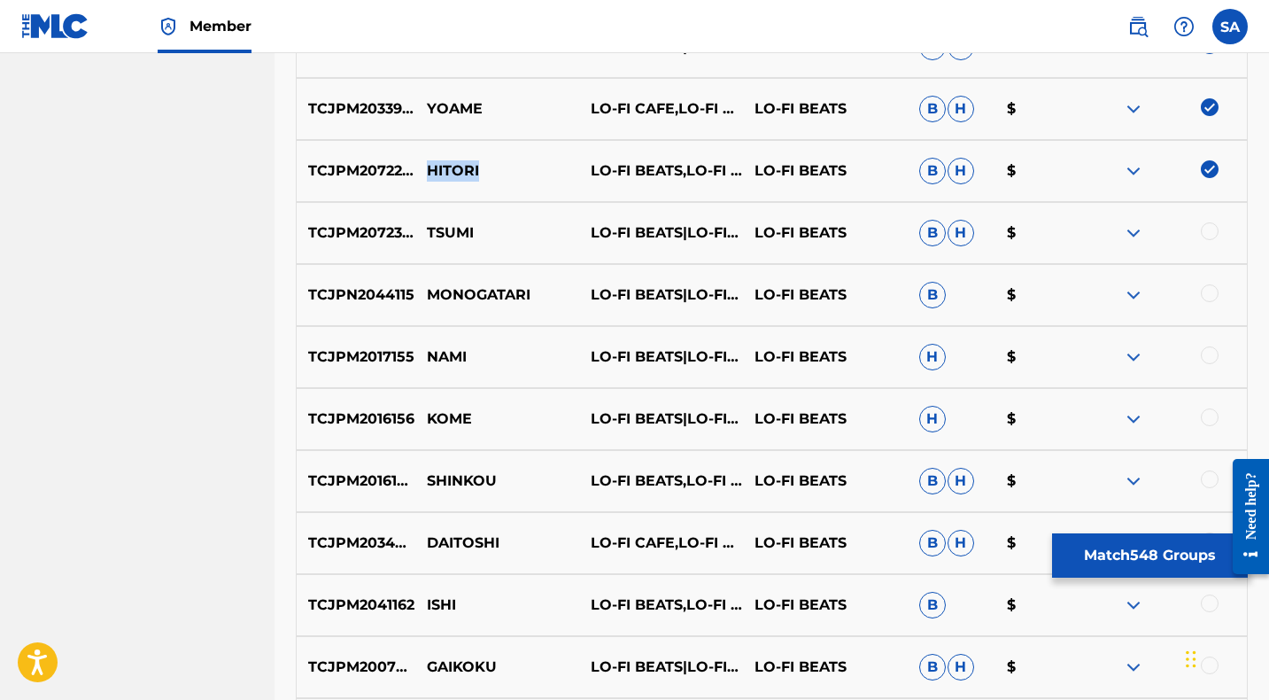
scroll to position [8679, 0]
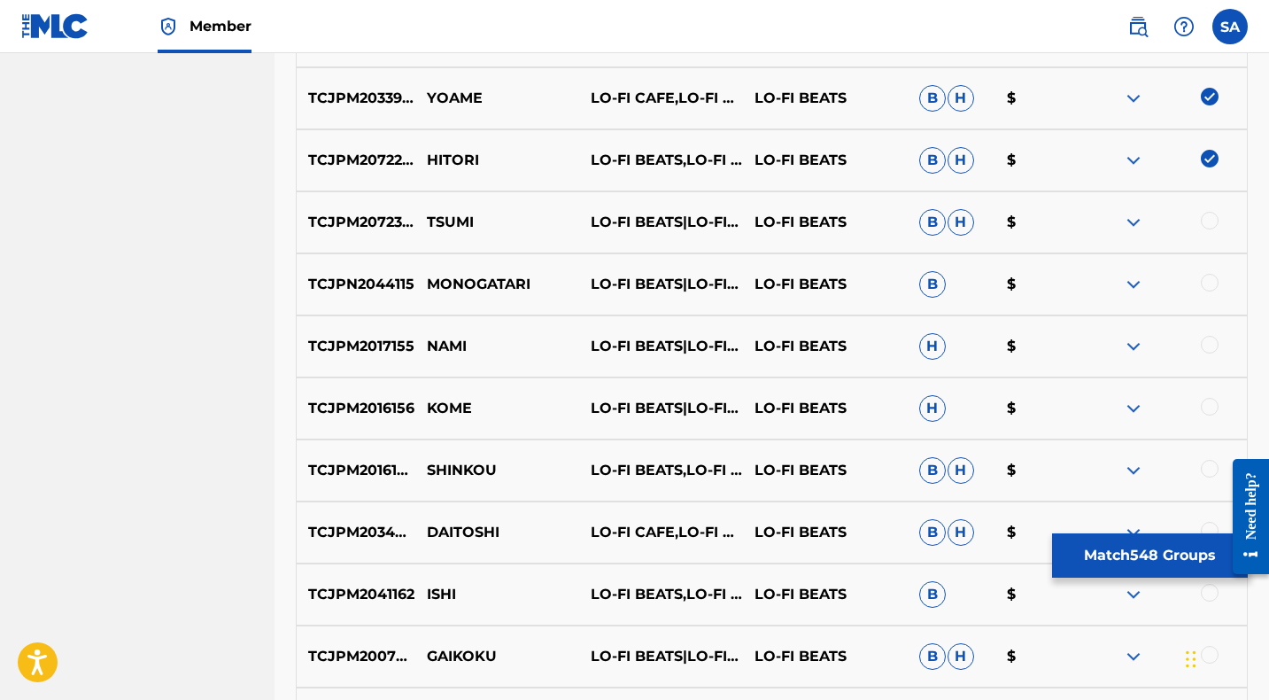
click at [1209, 219] on div at bounding box center [1210, 221] width 18 height 18
click at [440, 220] on p "TSUMI" at bounding box center [497, 222] width 164 height 21
copy p "TSUMI"
click at [1211, 281] on div at bounding box center [1210, 283] width 18 height 18
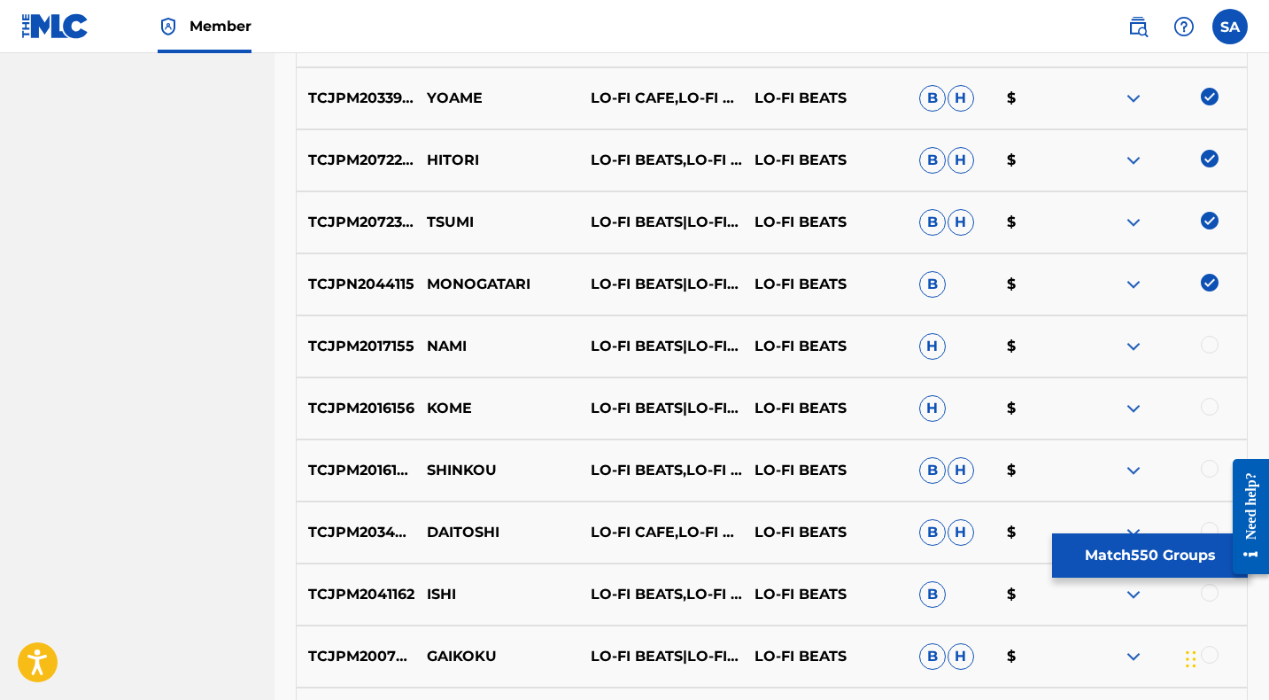
click at [467, 284] on p "MONOGATARI" at bounding box center [497, 284] width 164 height 21
copy p "MONOGATARI"
click at [1206, 343] on div at bounding box center [1210, 345] width 18 height 18
click at [445, 343] on p "NAMI" at bounding box center [497, 346] width 164 height 21
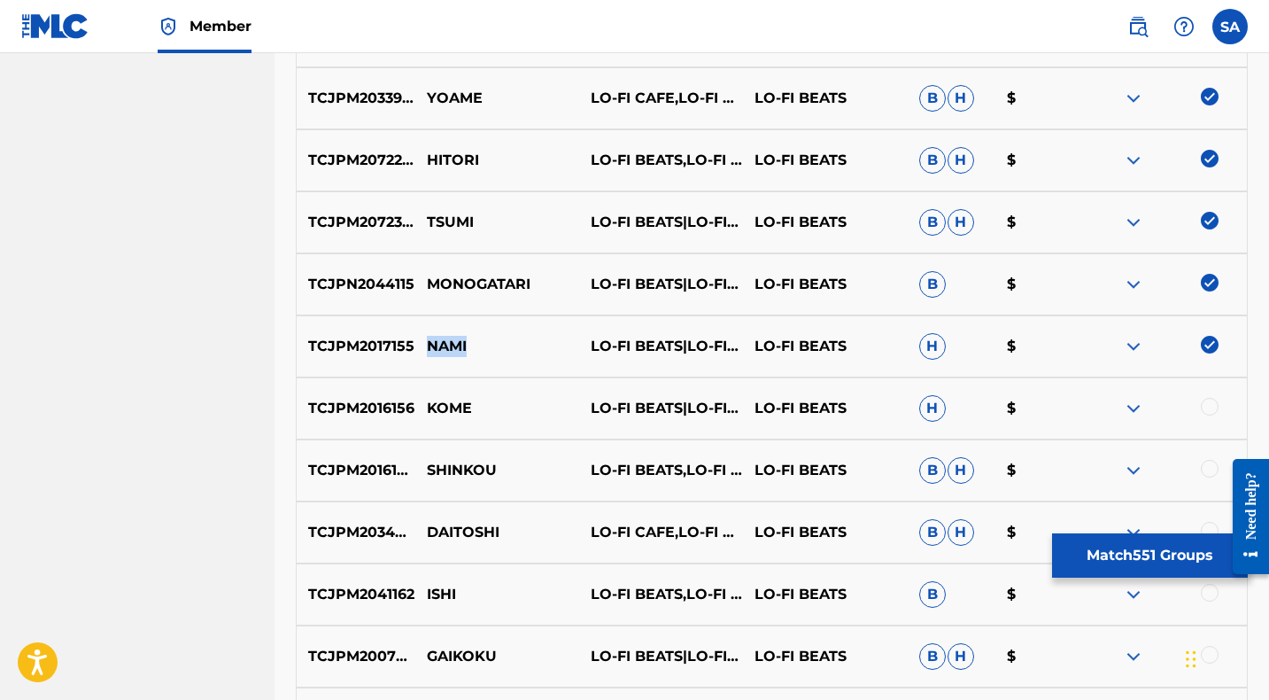
click at [445, 343] on p "NAMI" at bounding box center [497, 346] width 164 height 21
copy p "NAMI"
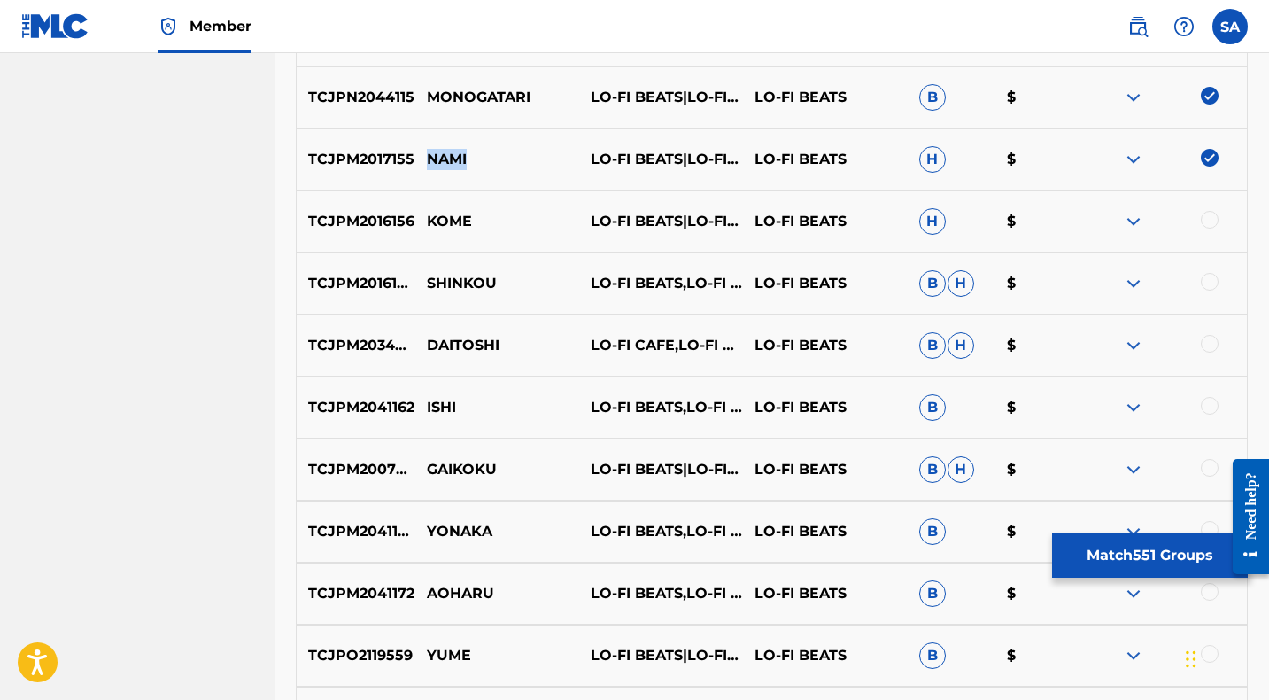
scroll to position [8867, 0]
drag, startPoint x: 1207, startPoint y: 218, endPoint x: 980, endPoint y: 226, distance: 226.8
click at [1208, 217] on div at bounding box center [1210, 219] width 18 height 18
click at [451, 215] on p "KOME" at bounding box center [497, 220] width 164 height 21
click at [452, 215] on p "KOME" at bounding box center [497, 220] width 164 height 21
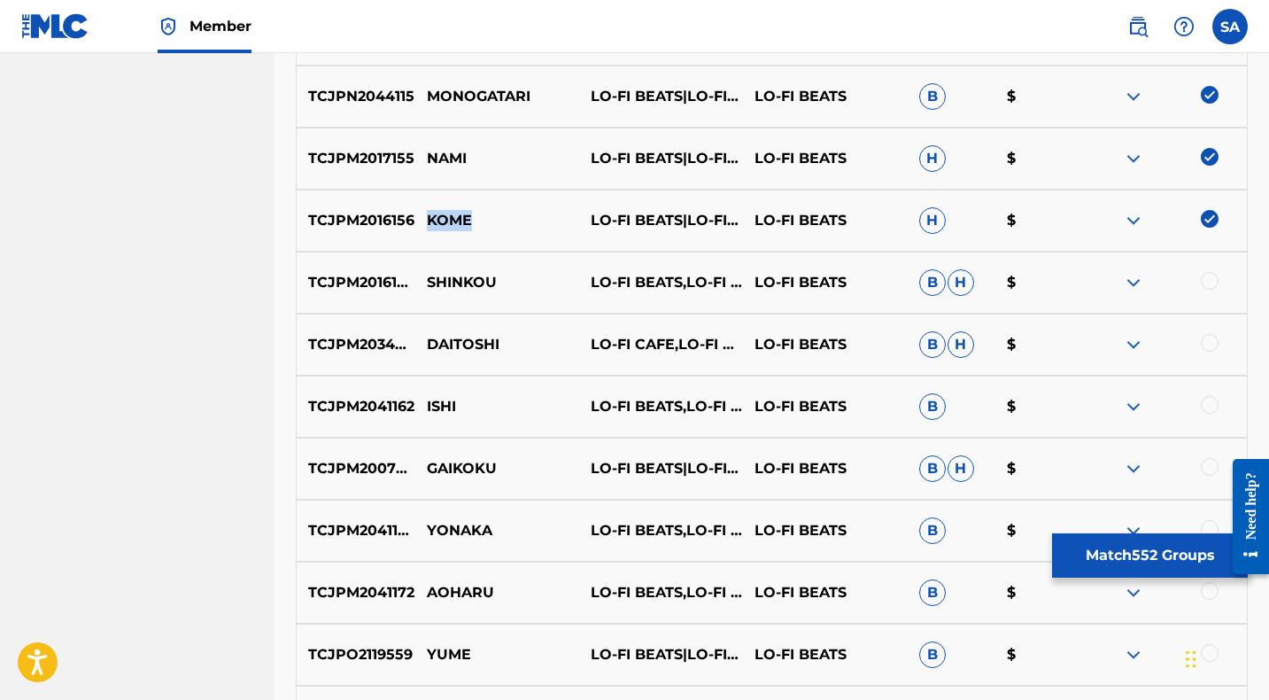
copy p "KOME"
click at [1210, 278] on div at bounding box center [1210, 281] width 18 height 18
click at [454, 282] on p "SHINKOU" at bounding box center [497, 282] width 164 height 21
copy p "SHINKOU"
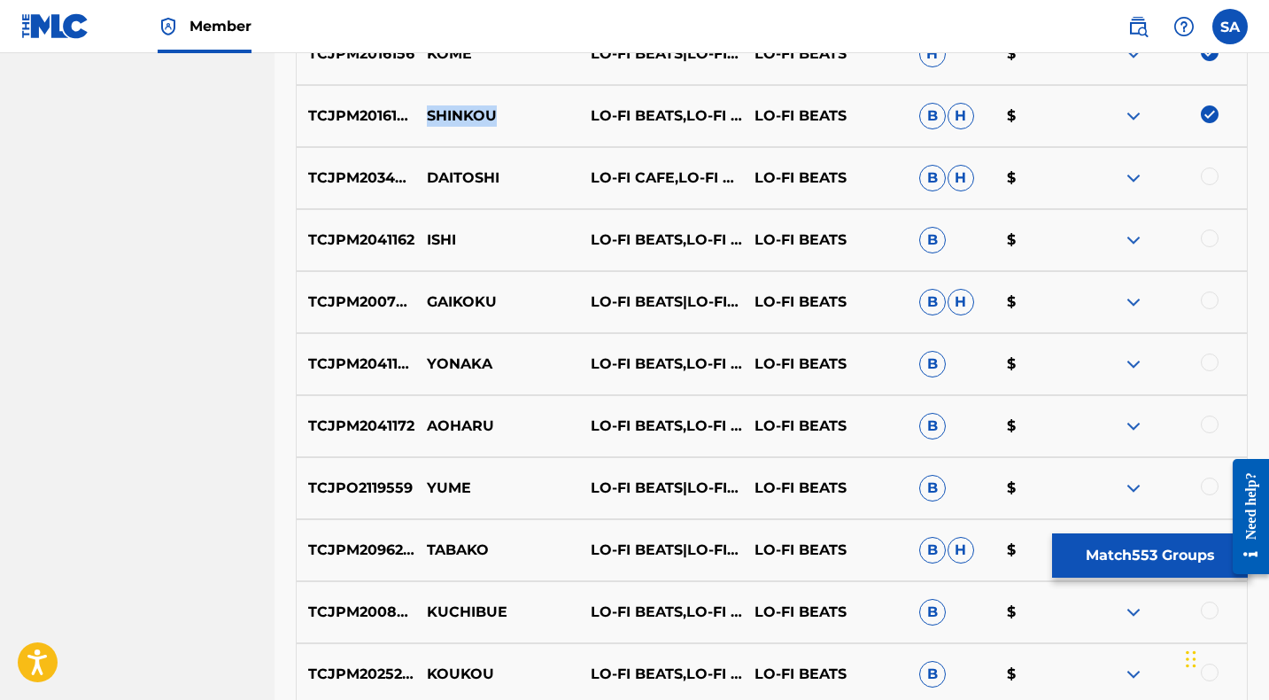
scroll to position [9038, 0]
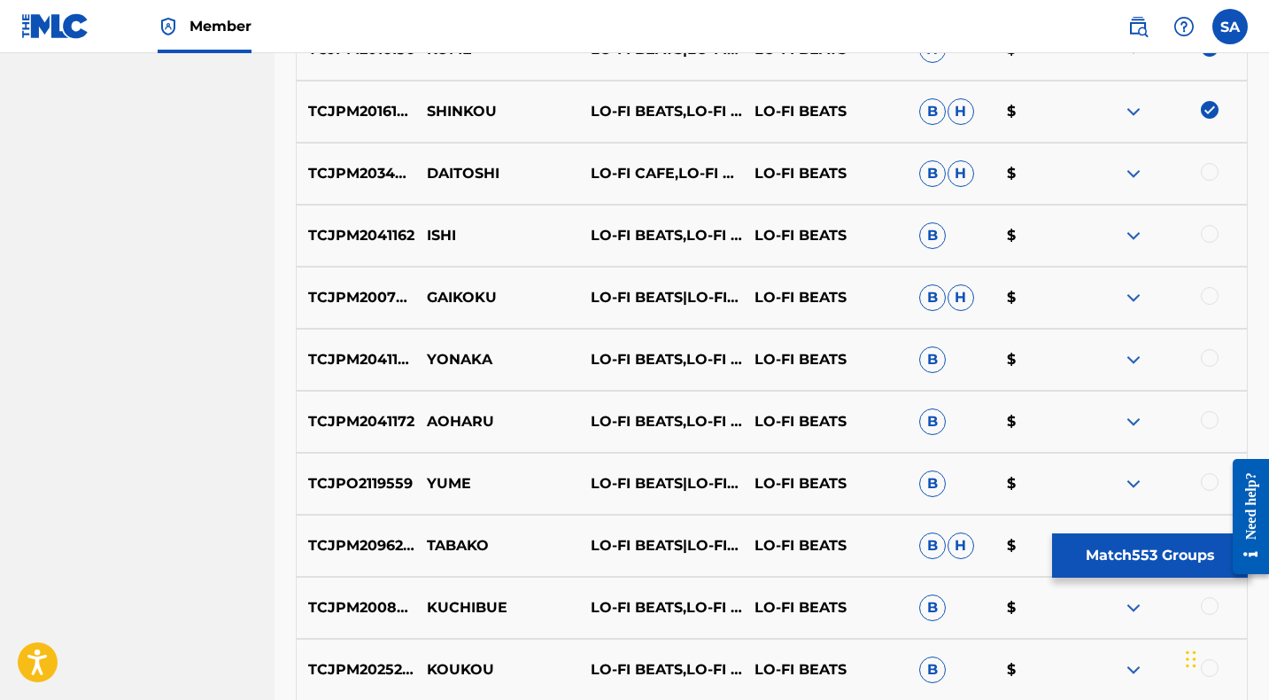
click at [1207, 169] on div at bounding box center [1210, 172] width 18 height 18
click at [457, 176] on p "DAITOSHI" at bounding box center [497, 173] width 164 height 21
click at [457, 175] on p "DAITOSHI" at bounding box center [497, 173] width 164 height 21
copy p "DAITOSHI"
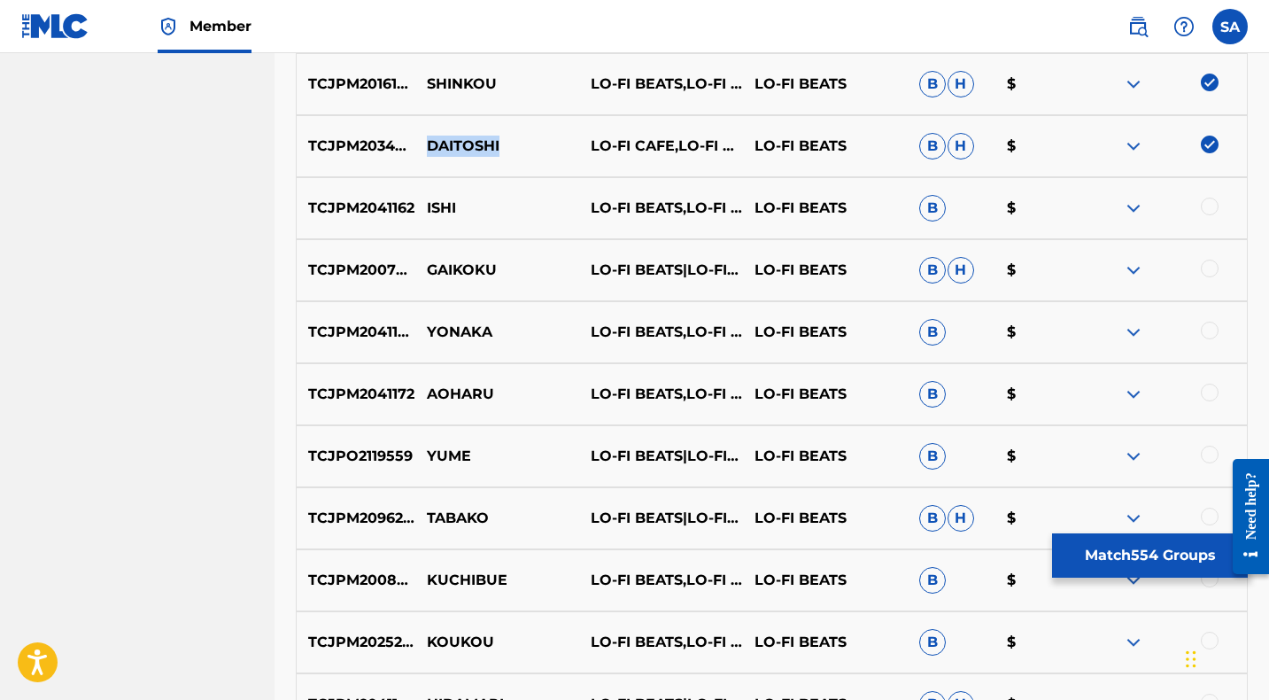
scroll to position [9070, 0]
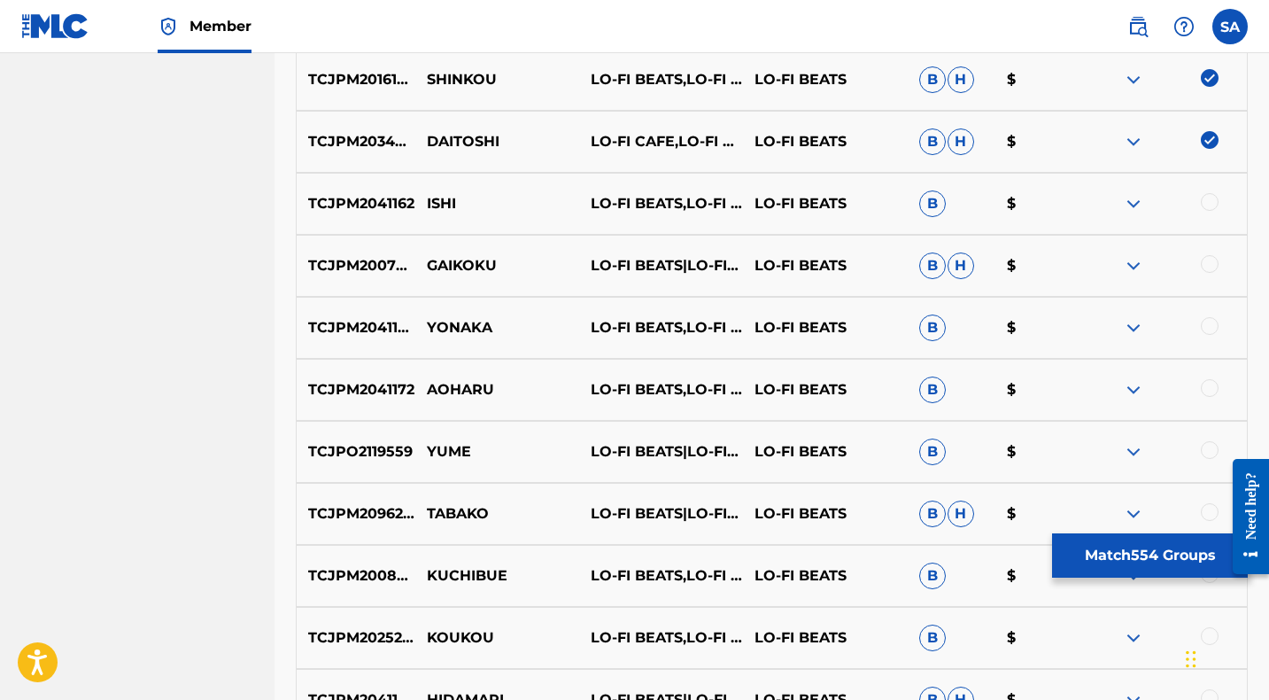
drag, startPoint x: 1207, startPoint y: 199, endPoint x: 1170, endPoint y: 201, distance: 37.2
click at [1206, 199] on div at bounding box center [1210, 202] width 18 height 18
click at [442, 202] on p "ISHI" at bounding box center [497, 203] width 164 height 21
copy p "ISHI"
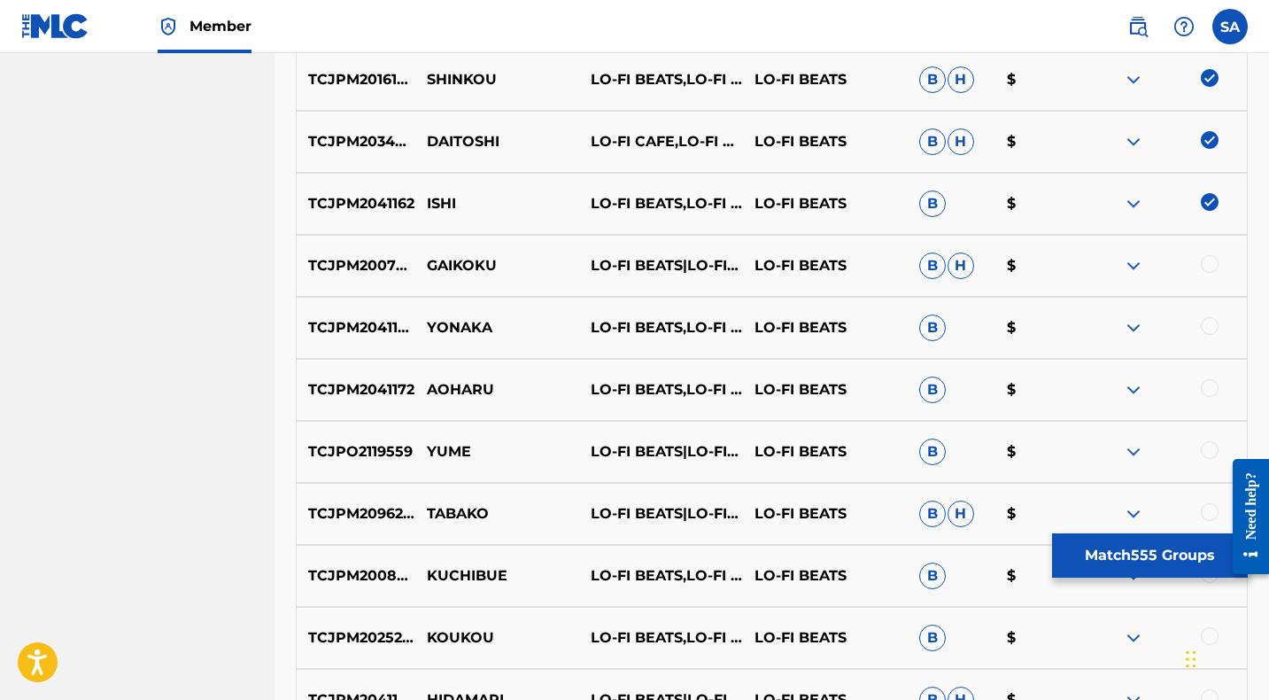
click at [1207, 263] on div at bounding box center [1210, 264] width 18 height 18
click at [472, 267] on p "GAIKOKU" at bounding box center [497, 265] width 164 height 21
copy p "GAIKOKU"
drag, startPoint x: 1210, startPoint y: 323, endPoint x: 691, endPoint y: 325, distance: 518.9
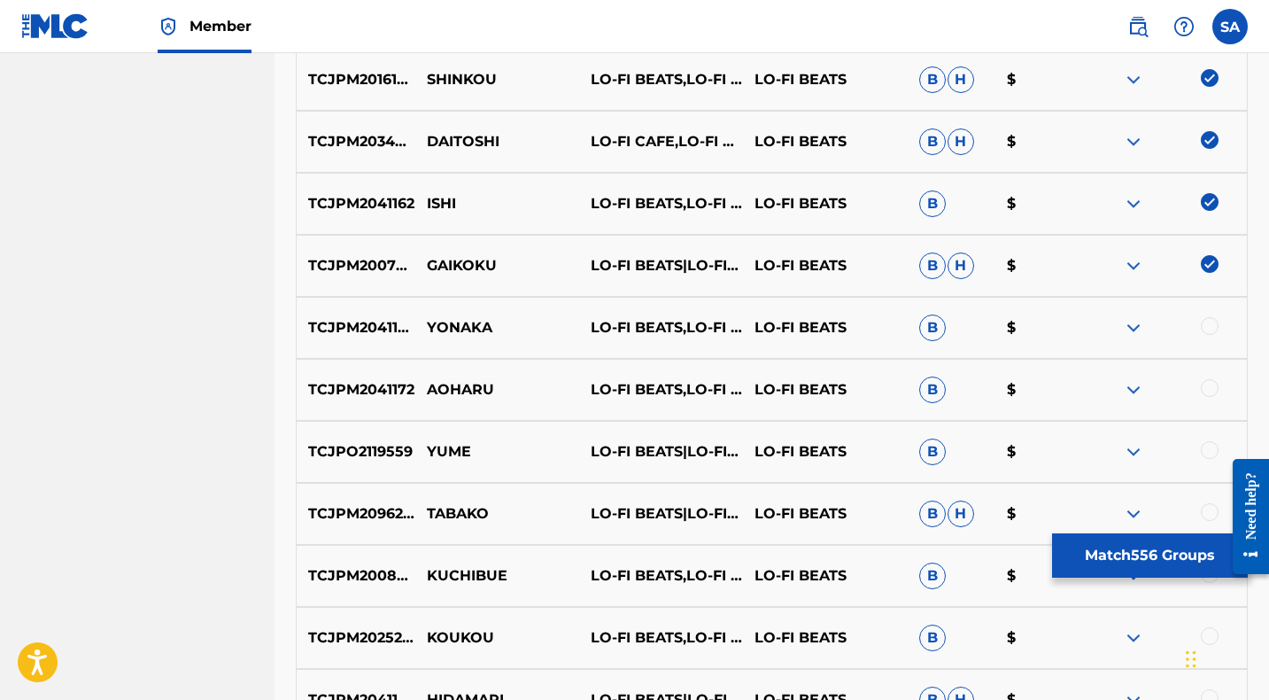
click at [1210, 323] on div at bounding box center [1210, 326] width 18 height 18
click at [437, 327] on p "YONAKA" at bounding box center [497, 327] width 164 height 21
copy p "YONAKA"
click at [1210, 386] on div at bounding box center [1210, 388] width 18 height 18
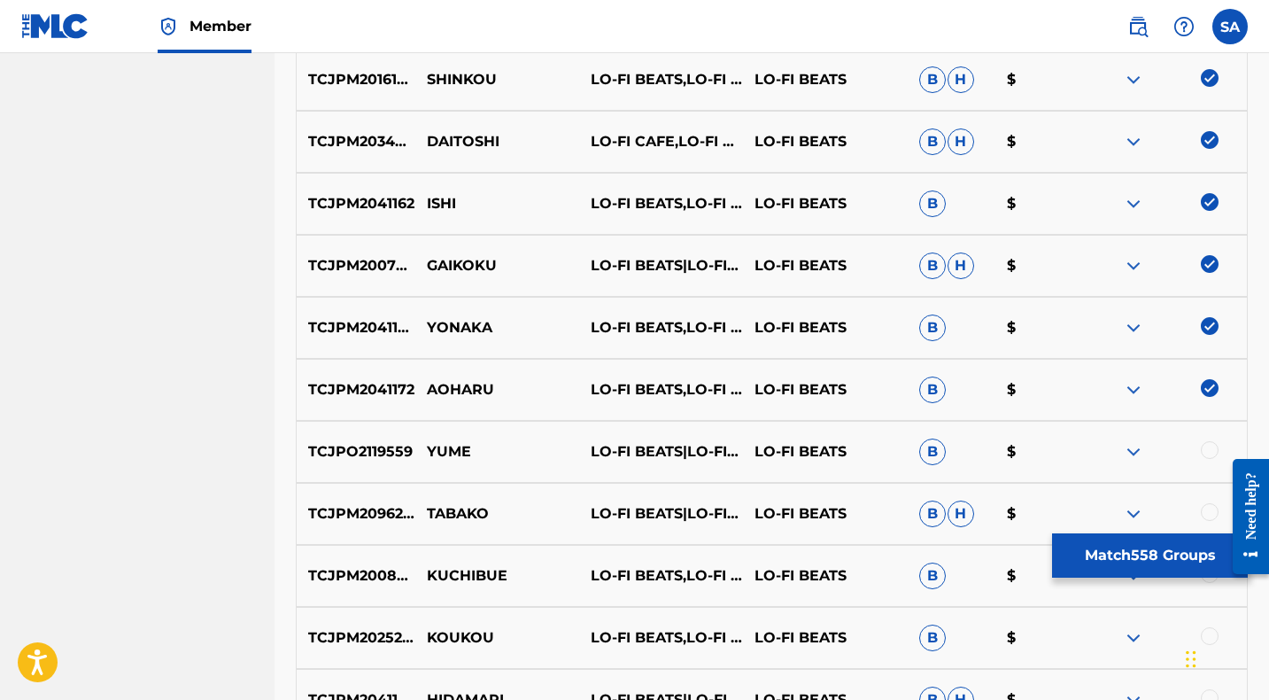
click at [444, 390] on p "AOHARU" at bounding box center [497, 389] width 164 height 21
copy p "AOHARU"
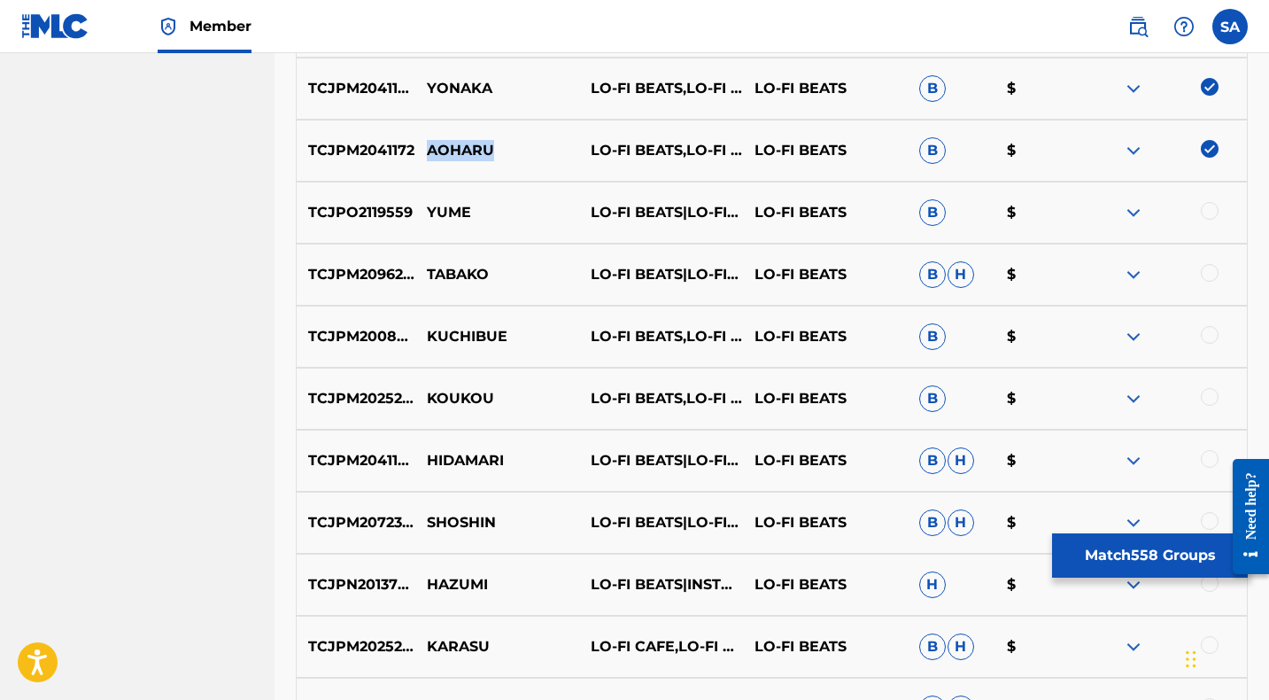
scroll to position [9311, 0]
click at [1206, 207] on div at bounding box center [1210, 209] width 18 height 18
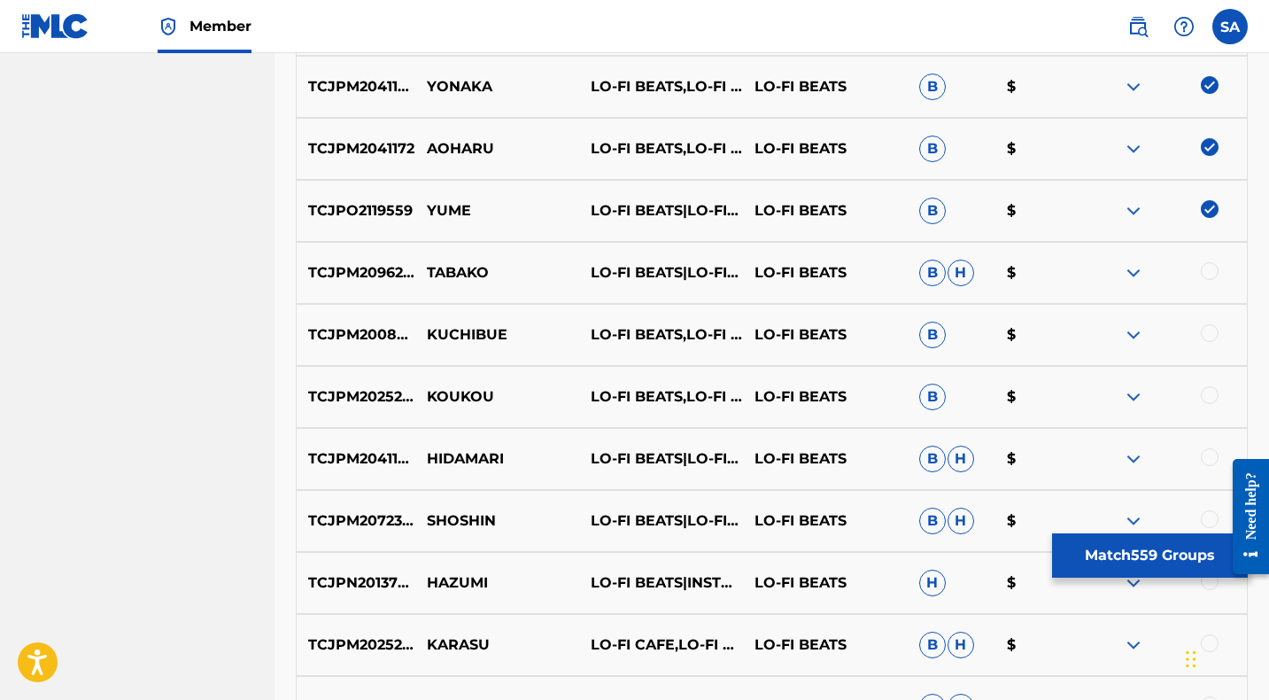
click at [454, 210] on p "YUME" at bounding box center [497, 210] width 164 height 21
drag, startPoint x: 1211, startPoint y: 267, endPoint x: 795, endPoint y: 269, distance: 416.2
click at [1211, 267] on div at bounding box center [1210, 271] width 18 height 18
click at [455, 273] on p "TABAKO" at bounding box center [497, 272] width 164 height 21
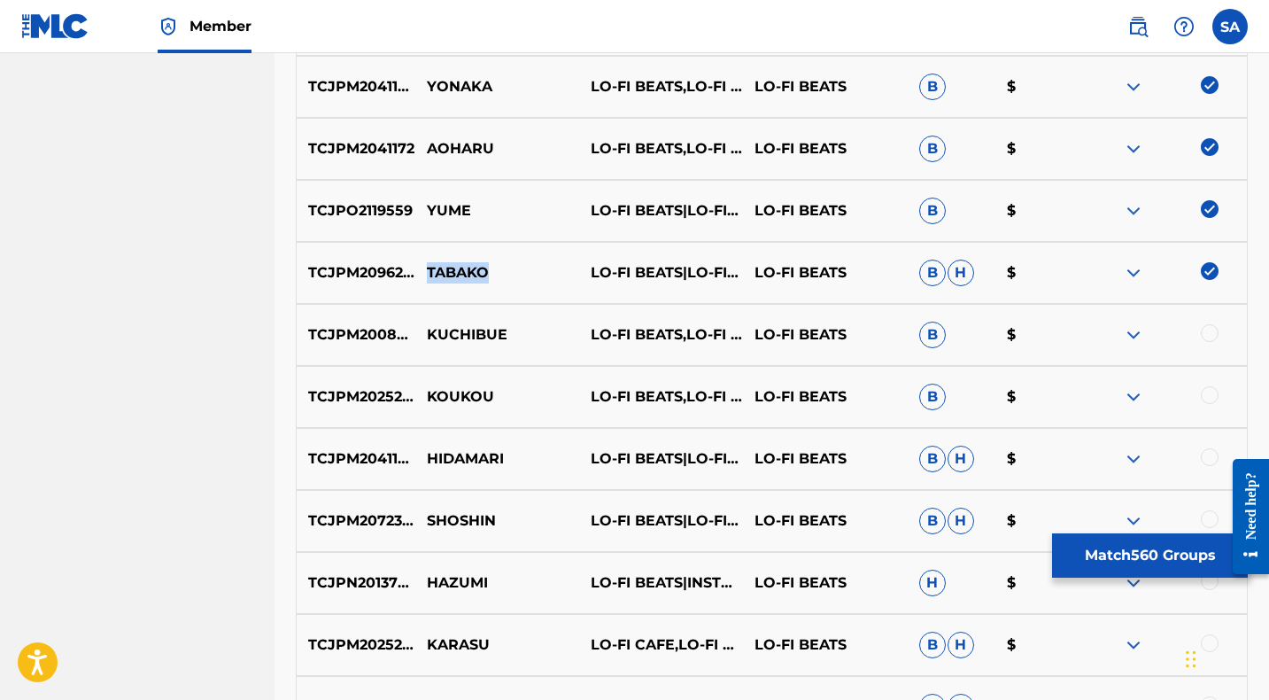
click at [455, 273] on p "TABAKO" at bounding box center [497, 272] width 164 height 21
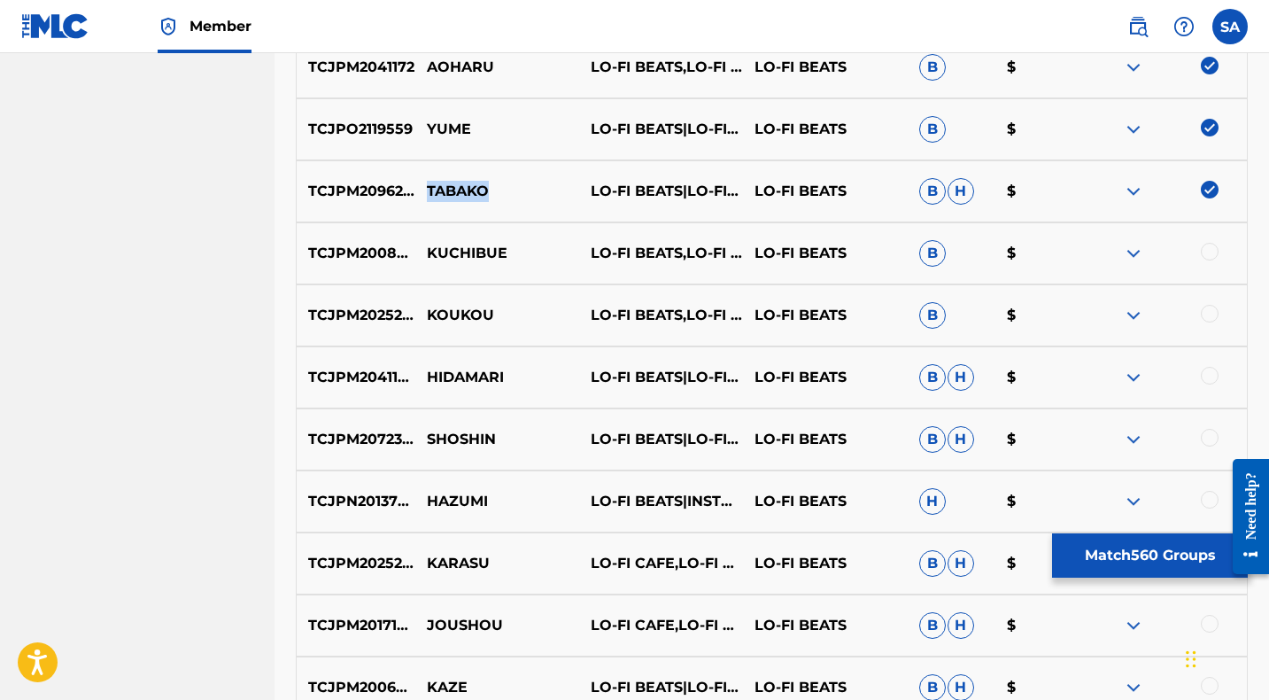
scroll to position [9410, 0]
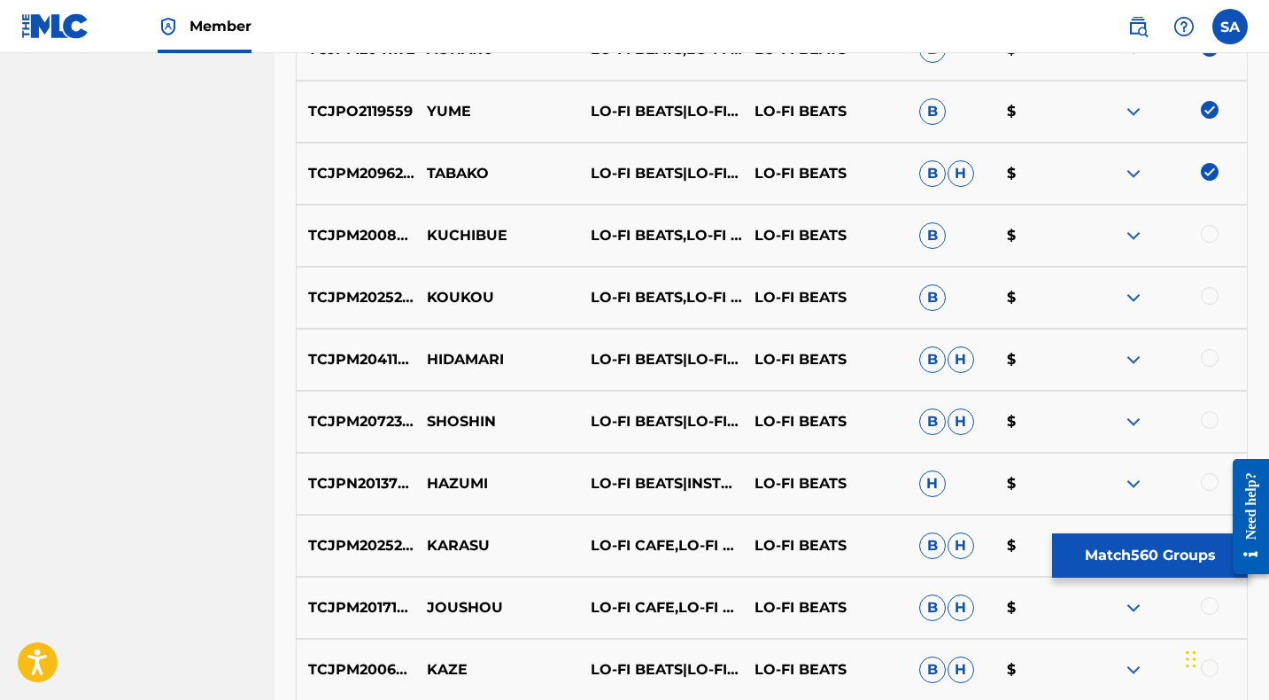
drag, startPoint x: 1210, startPoint y: 232, endPoint x: 1190, endPoint y: 233, distance: 20.4
click at [1210, 232] on div at bounding box center [1210, 234] width 18 height 18
click at [460, 242] on p "KUCHIBUE" at bounding box center [497, 235] width 164 height 21
click at [1208, 294] on div at bounding box center [1210, 296] width 18 height 18
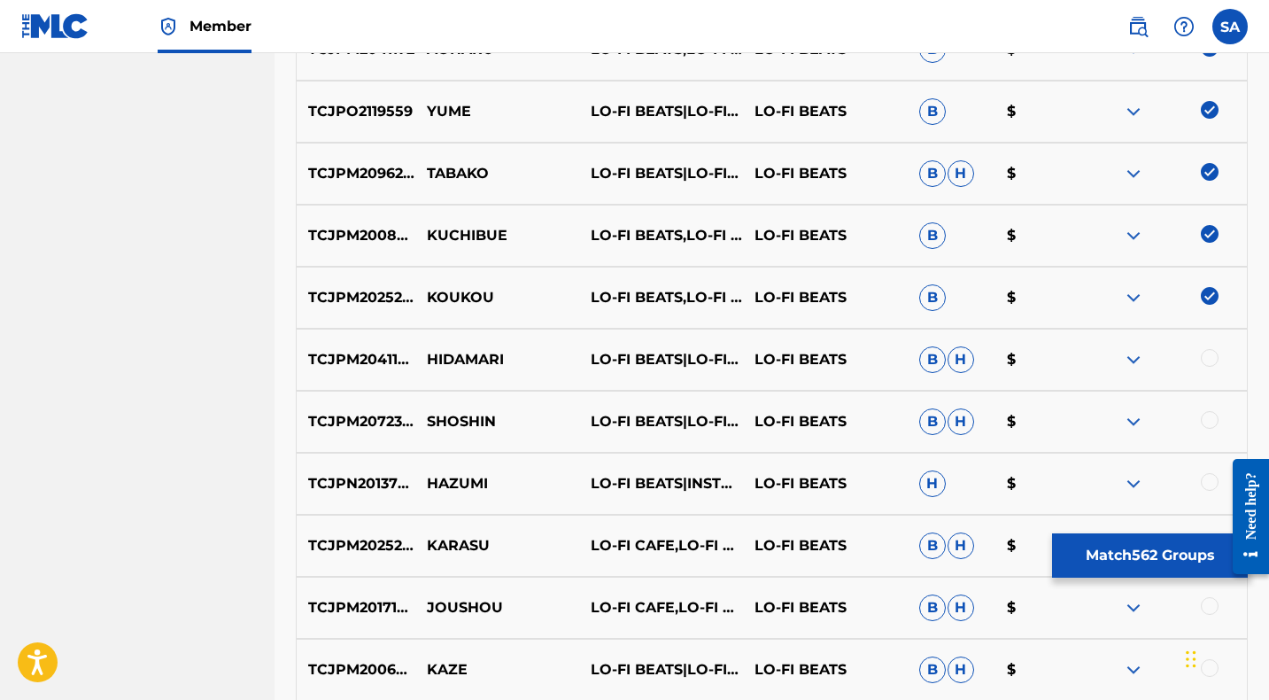
click at [443, 302] on p "KOUKOU" at bounding box center [497, 297] width 164 height 21
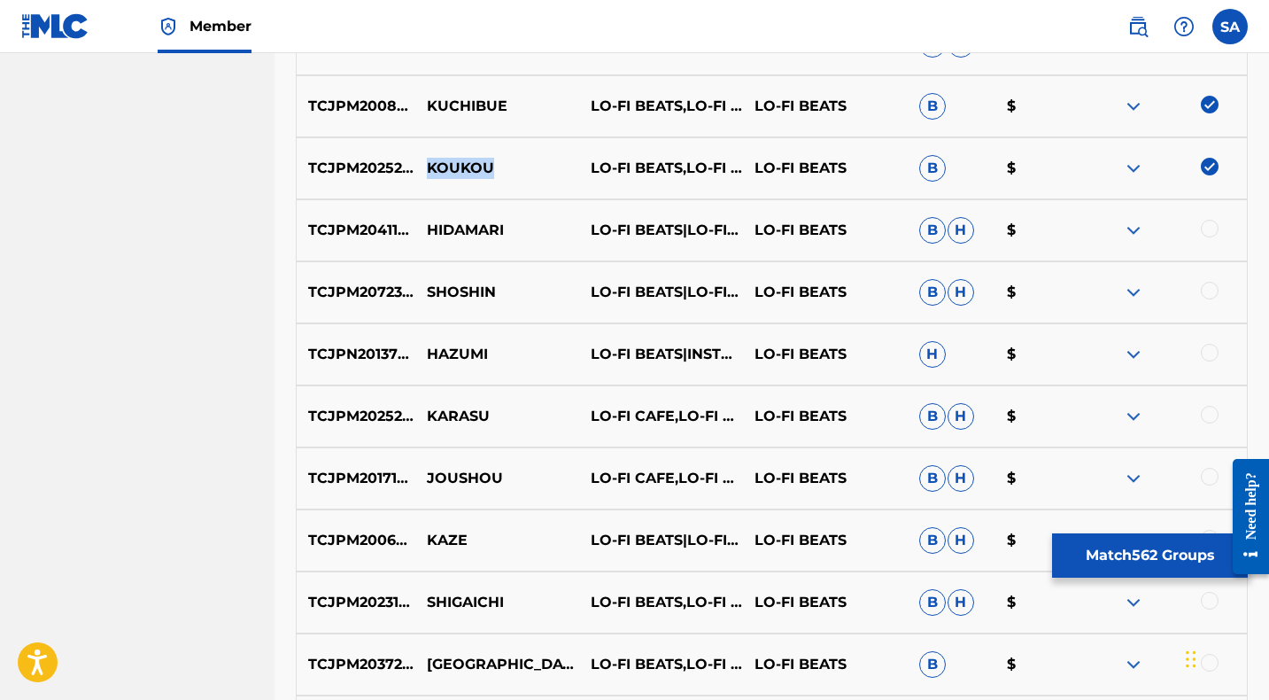
scroll to position [9542, 0]
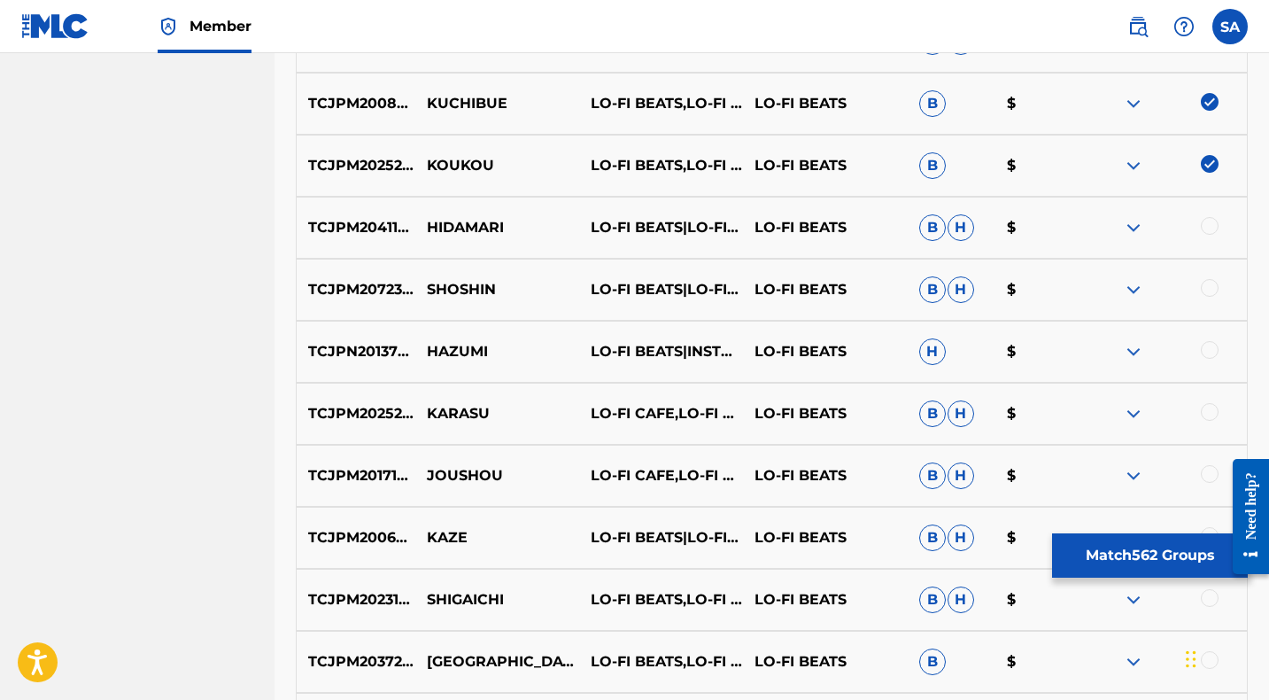
click at [1210, 224] on div at bounding box center [1210, 226] width 18 height 18
click at [451, 223] on p "HIDAMARI" at bounding box center [497, 227] width 164 height 21
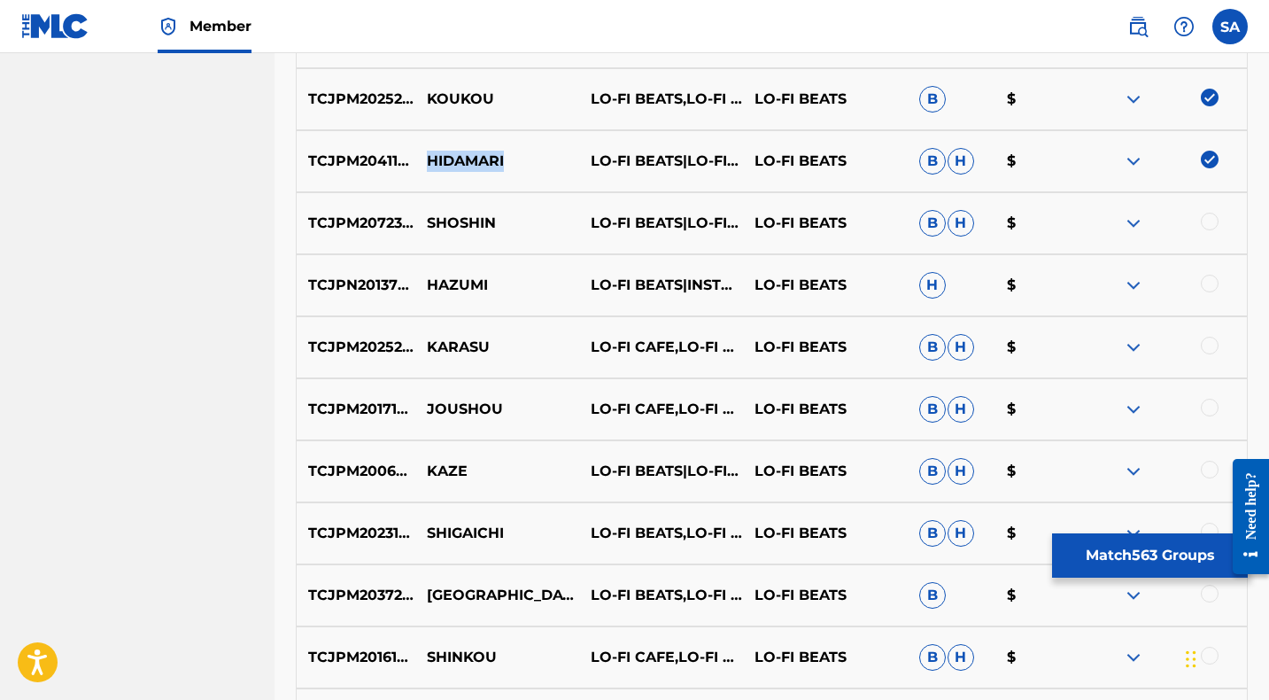
scroll to position [9615, 0]
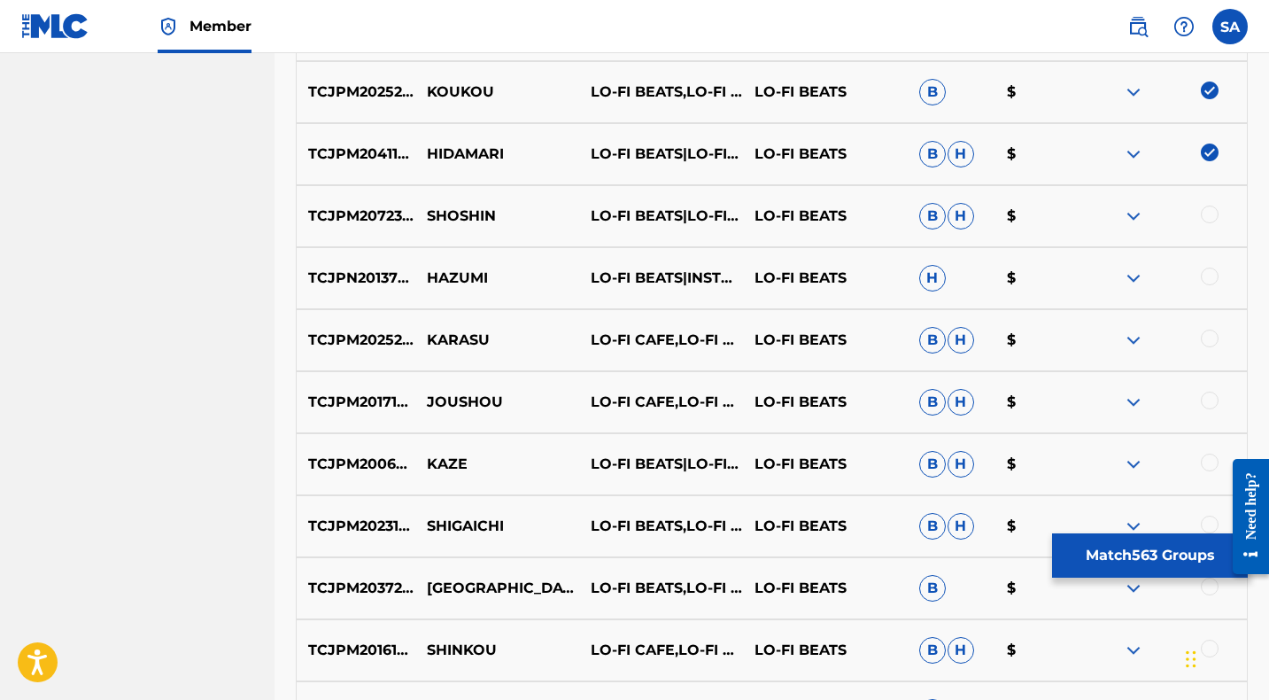
drag, startPoint x: 1208, startPoint y: 213, endPoint x: 1104, endPoint y: 215, distance: 103.6
click at [1209, 213] on div at bounding box center [1210, 214] width 18 height 18
click at [437, 214] on p "SHOSHIN" at bounding box center [497, 215] width 164 height 21
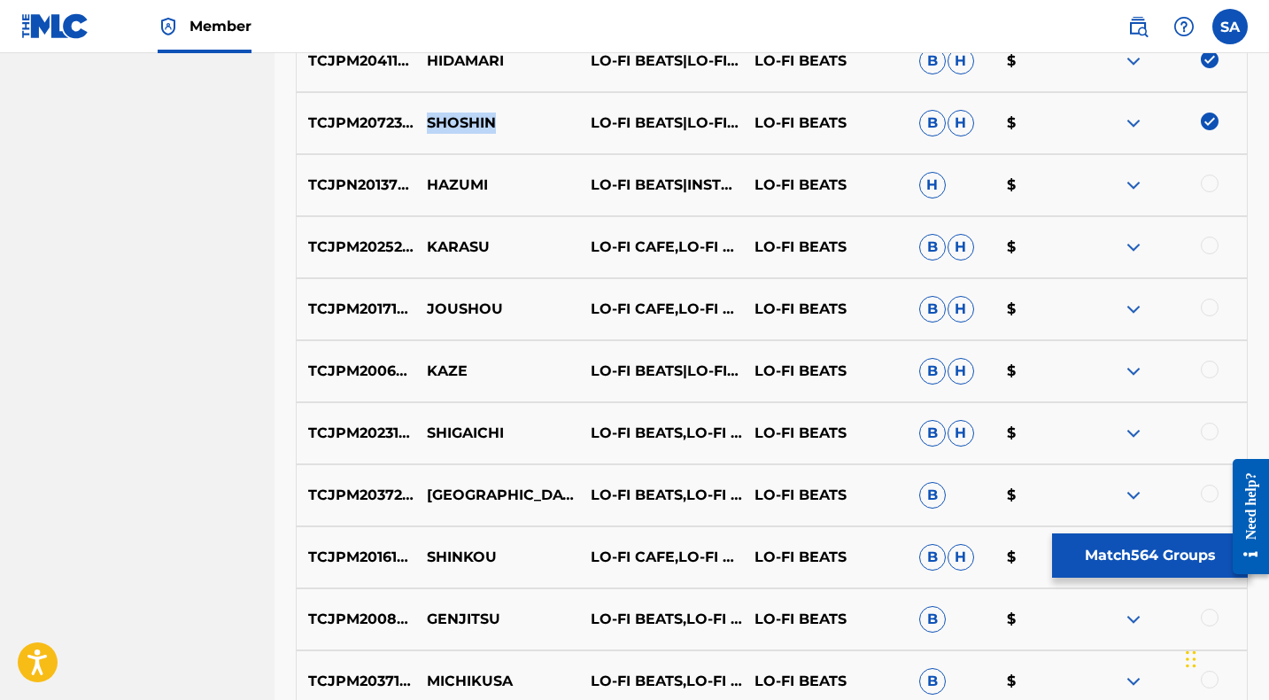
scroll to position [9710, 0]
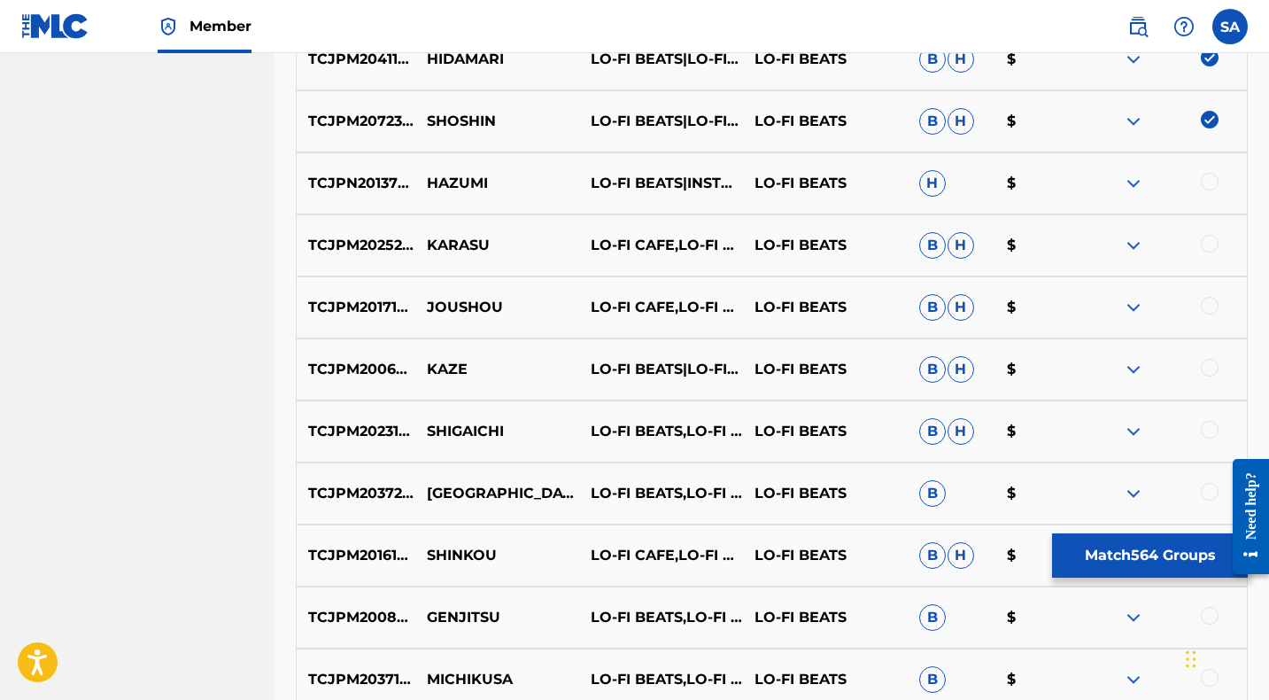
drag, startPoint x: 1209, startPoint y: 178, endPoint x: 774, endPoint y: 187, distance: 434.8
click at [1209, 178] on div at bounding box center [1210, 182] width 18 height 18
click at [455, 176] on p "HAZUMI" at bounding box center [497, 182] width 164 height 21
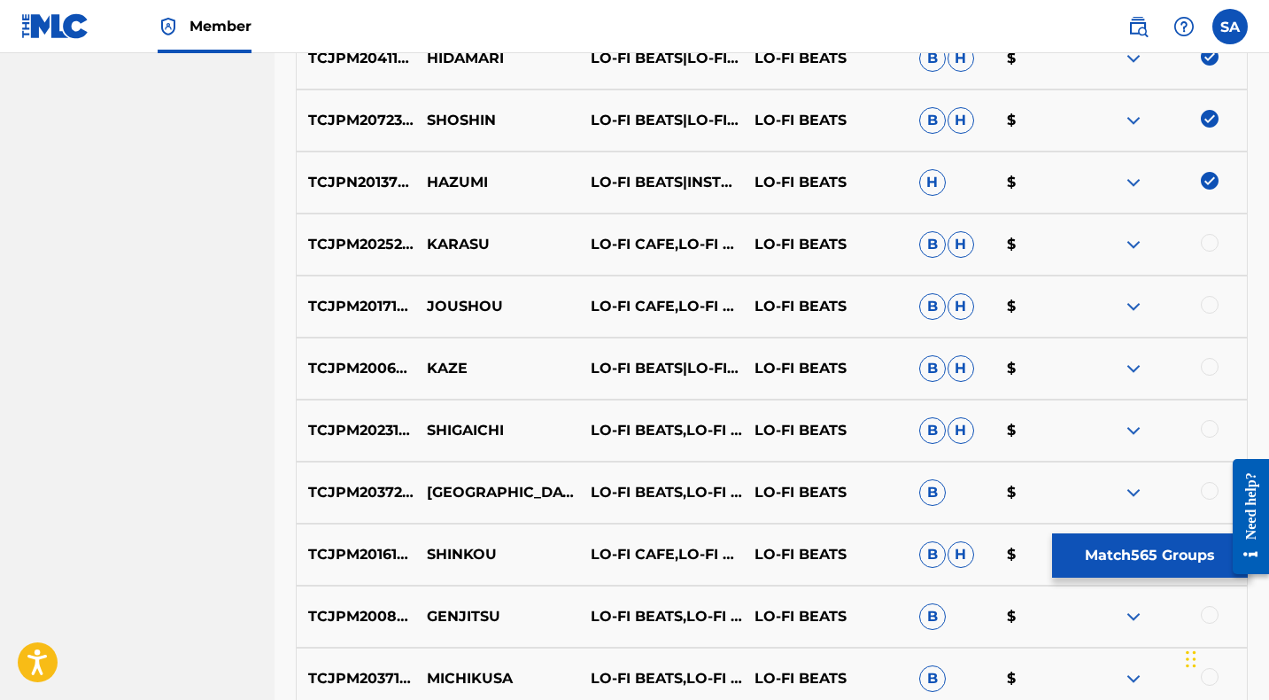
drag, startPoint x: 1207, startPoint y: 241, endPoint x: 876, endPoint y: 242, distance: 331.2
click at [1206, 241] on div at bounding box center [1210, 243] width 18 height 18
click at [454, 240] on p "KARASU" at bounding box center [497, 244] width 164 height 21
click at [455, 240] on p "KARASU" at bounding box center [497, 244] width 164 height 21
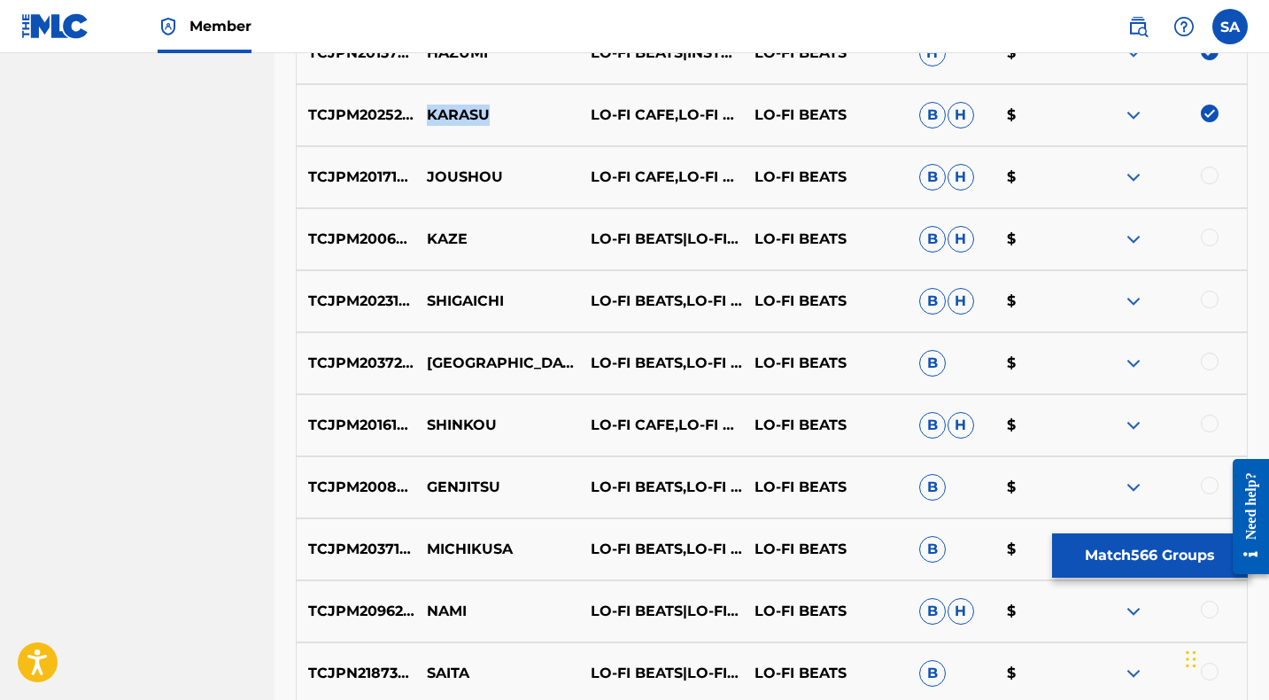
scroll to position [9847, 0]
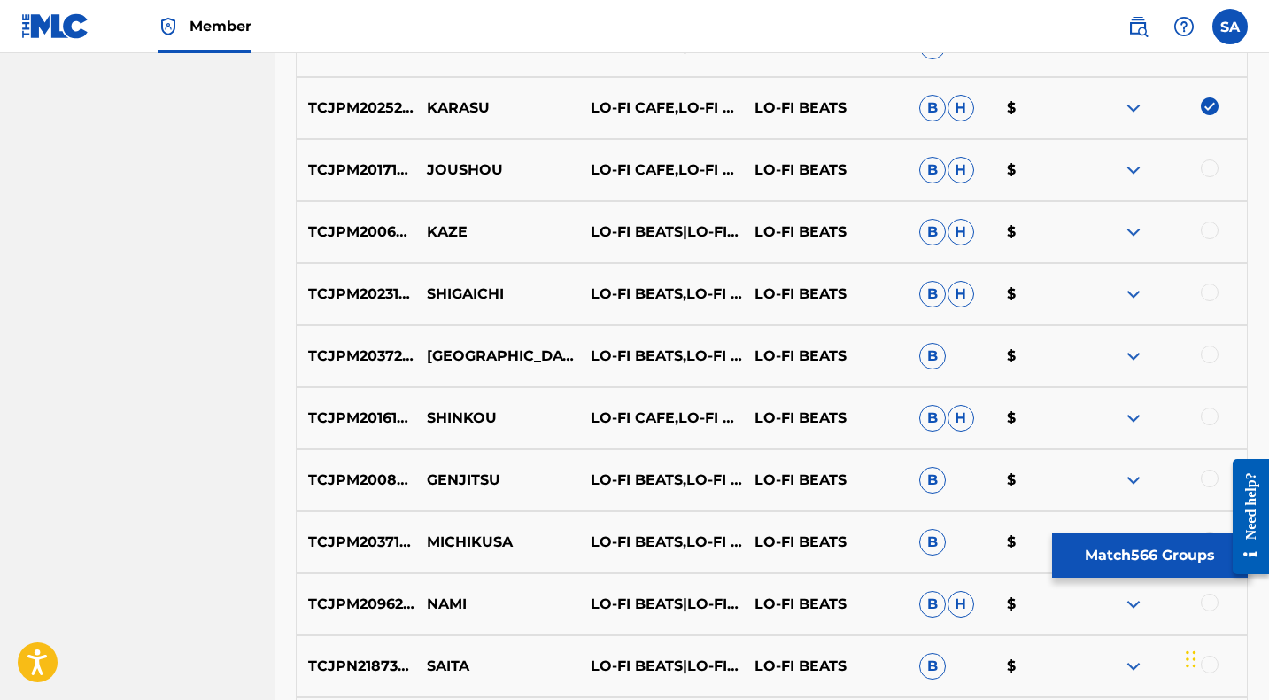
click at [1208, 166] on div at bounding box center [1210, 168] width 18 height 18
click at [468, 170] on p "JOUSHOU" at bounding box center [497, 169] width 164 height 21
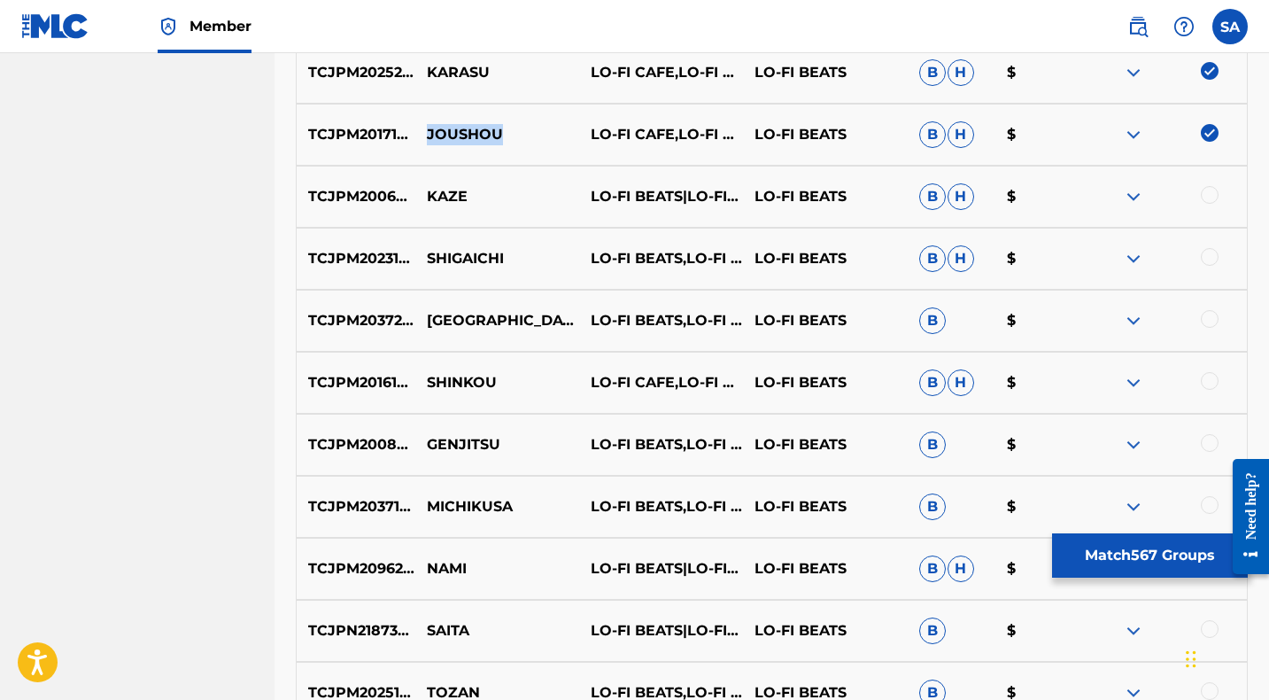
scroll to position [9883, 0]
click at [1209, 190] on div at bounding box center [1210, 194] width 18 height 18
click at [439, 197] on p "KAZE" at bounding box center [497, 195] width 164 height 21
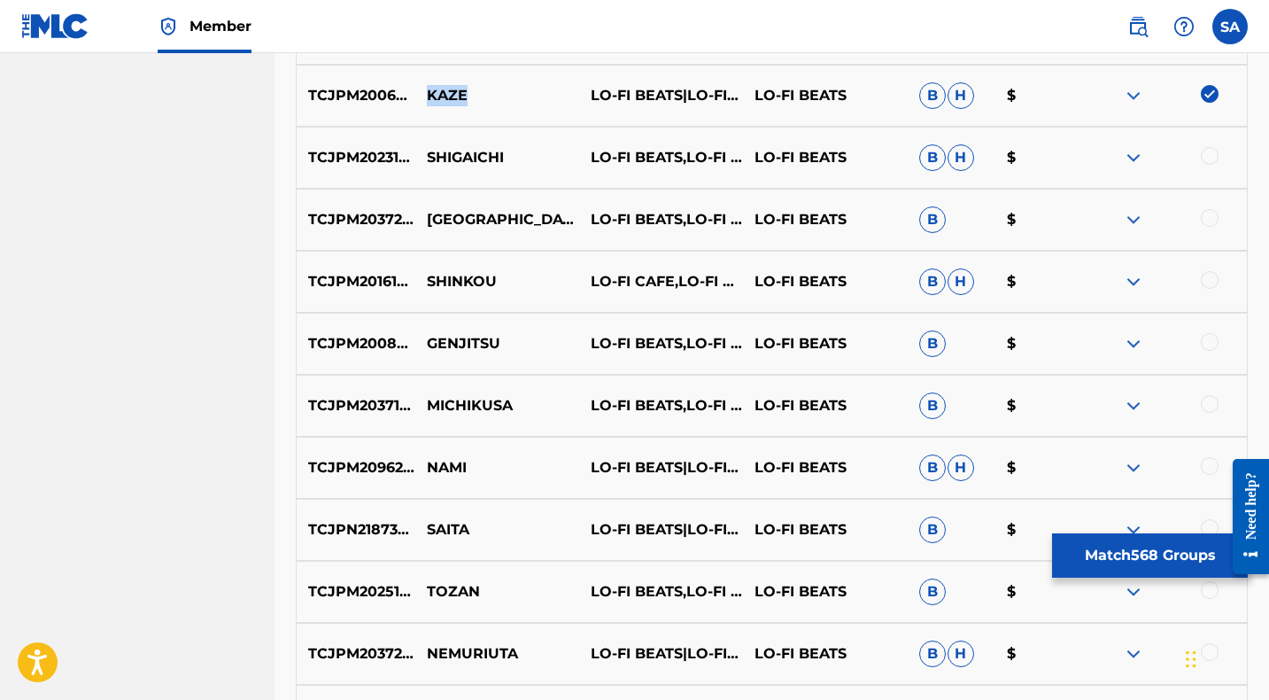
scroll to position [9986, 0]
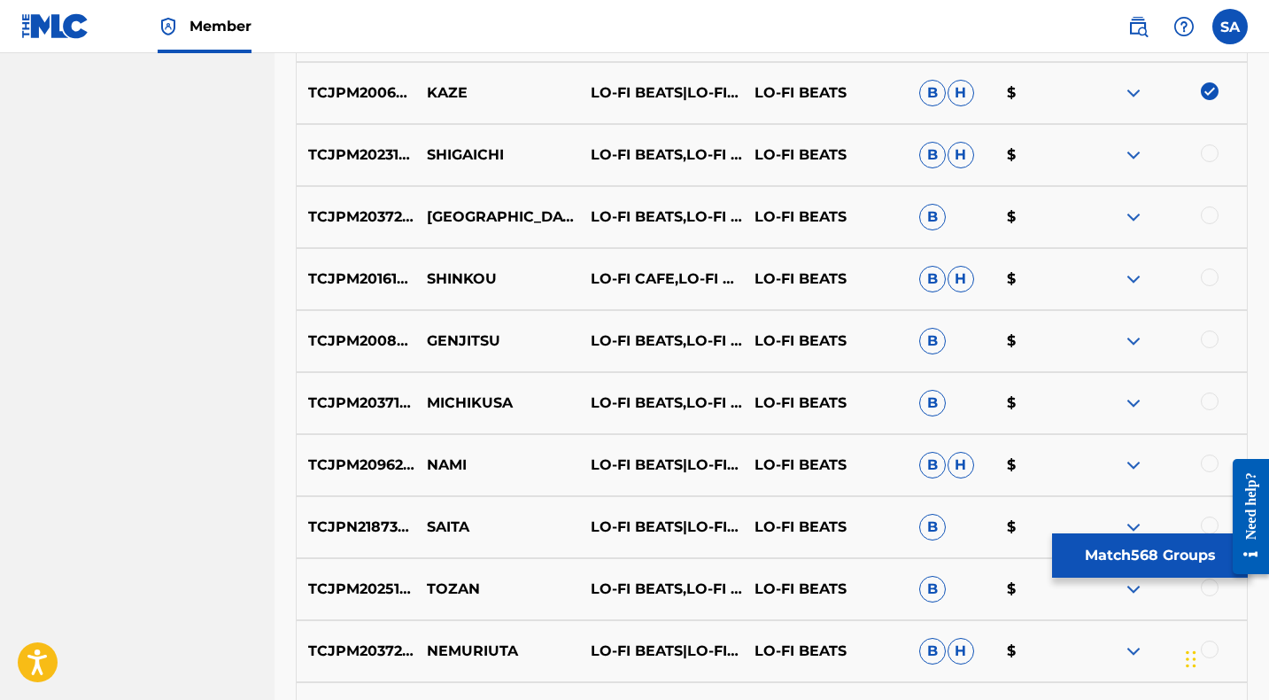
click at [1209, 151] on div at bounding box center [1210, 153] width 18 height 18
click at [444, 154] on p "SHIGAICHI" at bounding box center [497, 154] width 164 height 21
click at [1209, 214] on div at bounding box center [1210, 215] width 18 height 18
click at [450, 215] on p "[GEOGRAPHIC_DATA]" at bounding box center [497, 216] width 164 height 21
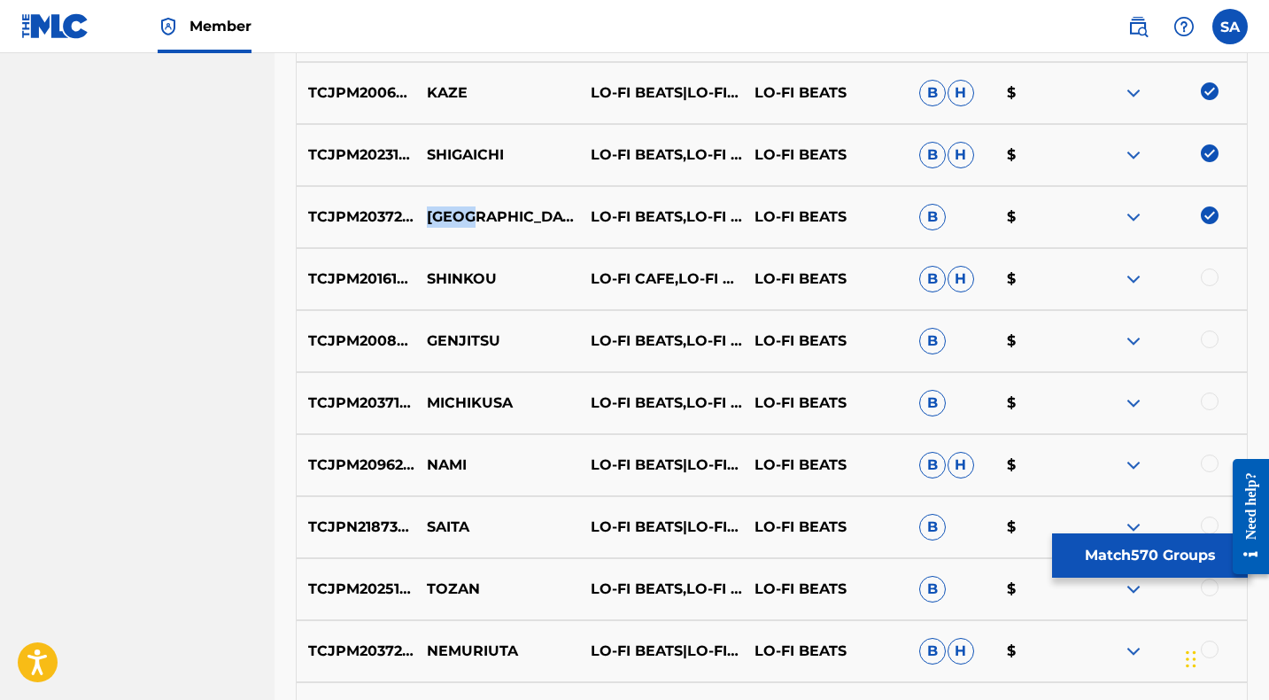
click at [450, 215] on p "[GEOGRAPHIC_DATA]" at bounding box center [497, 216] width 164 height 21
drag, startPoint x: 1210, startPoint y: 275, endPoint x: 1195, endPoint y: 280, distance: 15.7
click at [1210, 275] on div at bounding box center [1210, 277] width 18 height 18
click at [460, 274] on p "SHINKOU" at bounding box center [497, 278] width 164 height 21
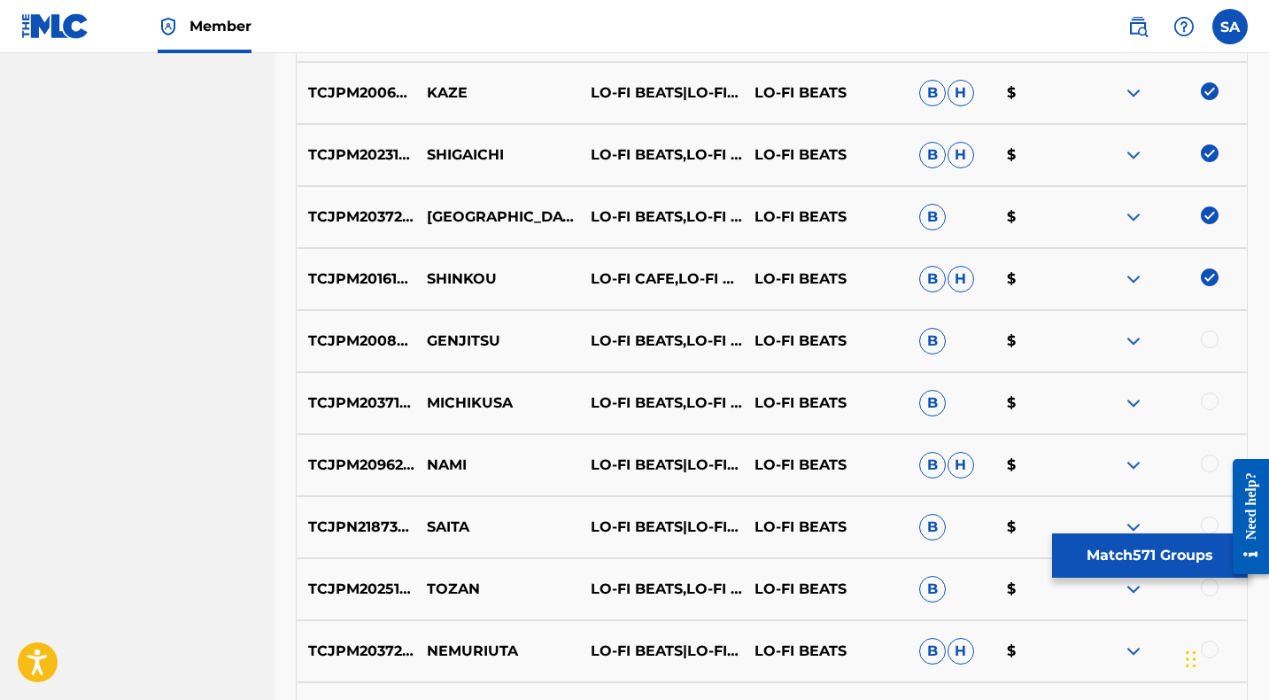
drag, startPoint x: 1212, startPoint y: 338, endPoint x: 1068, endPoint y: 349, distance: 144.7
click at [1212, 338] on div at bounding box center [1210, 339] width 18 height 18
click at [460, 339] on p "GENJITSU" at bounding box center [497, 340] width 164 height 21
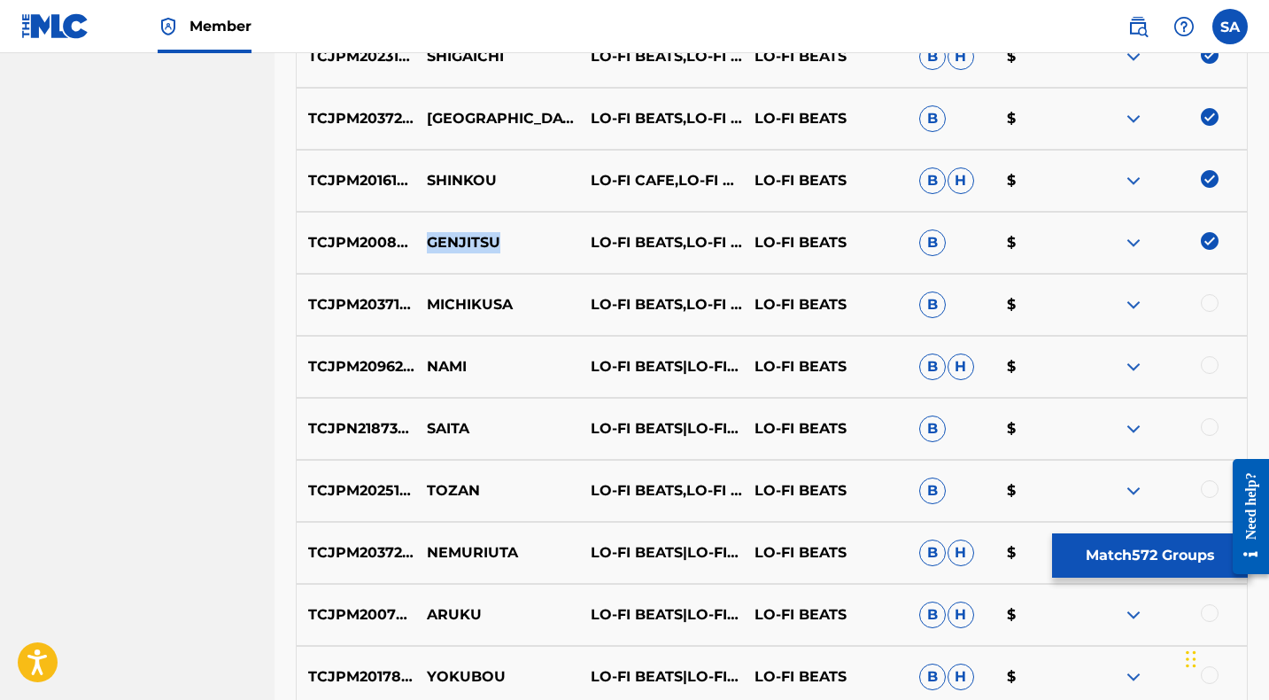
scroll to position [10098, 0]
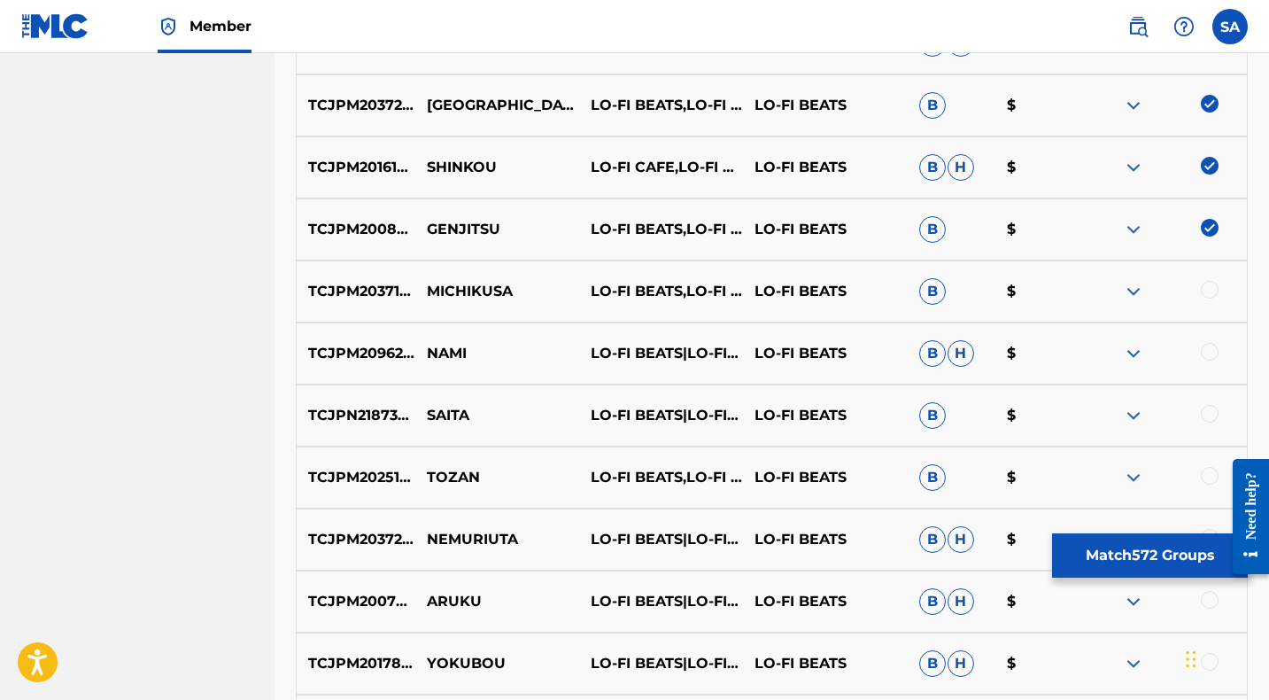
click at [1208, 290] on div at bounding box center [1210, 290] width 18 height 18
click at [454, 293] on p "MICHIKUSA" at bounding box center [497, 291] width 164 height 21
click at [1211, 350] on div at bounding box center [1210, 352] width 18 height 18
click at [445, 356] on p "NAMI" at bounding box center [497, 353] width 164 height 21
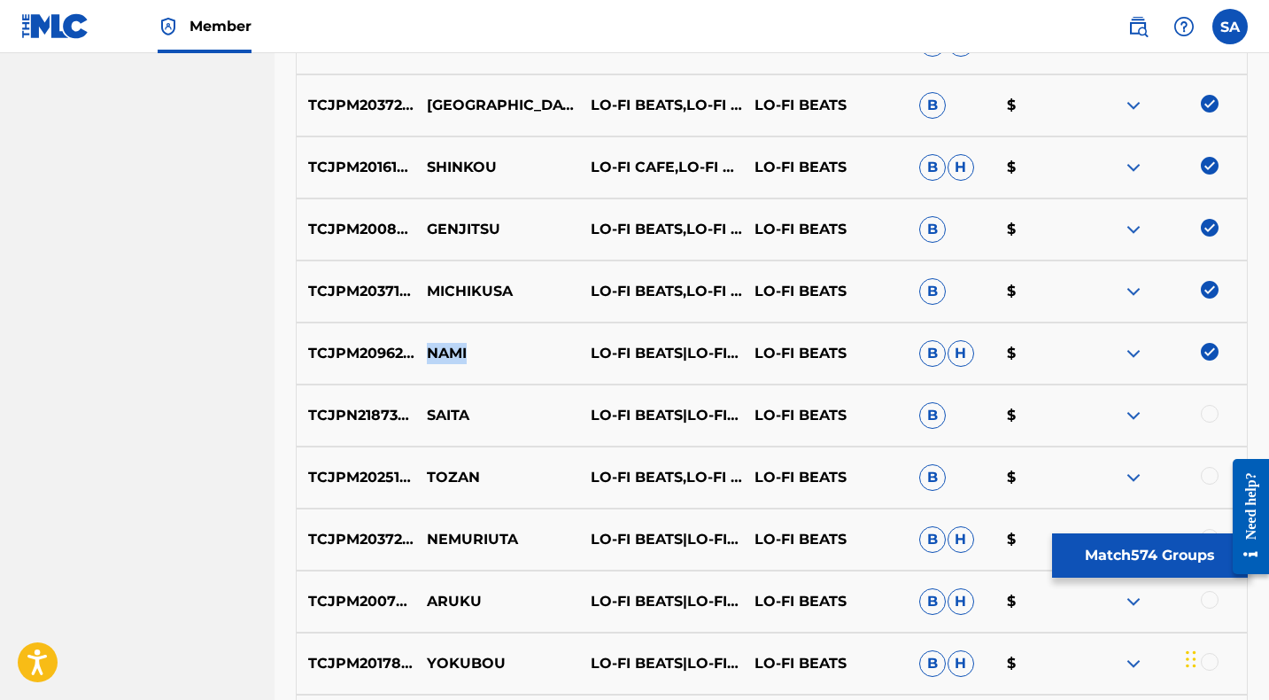
click at [445, 356] on p "NAMI" at bounding box center [497, 353] width 164 height 21
drag, startPoint x: 1211, startPoint y: 412, endPoint x: 809, endPoint y: 438, distance: 402.9
click at [1211, 413] on div at bounding box center [1210, 414] width 18 height 18
click at [439, 421] on p "SAITA" at bounding box center [497, 415] width 164 height 21
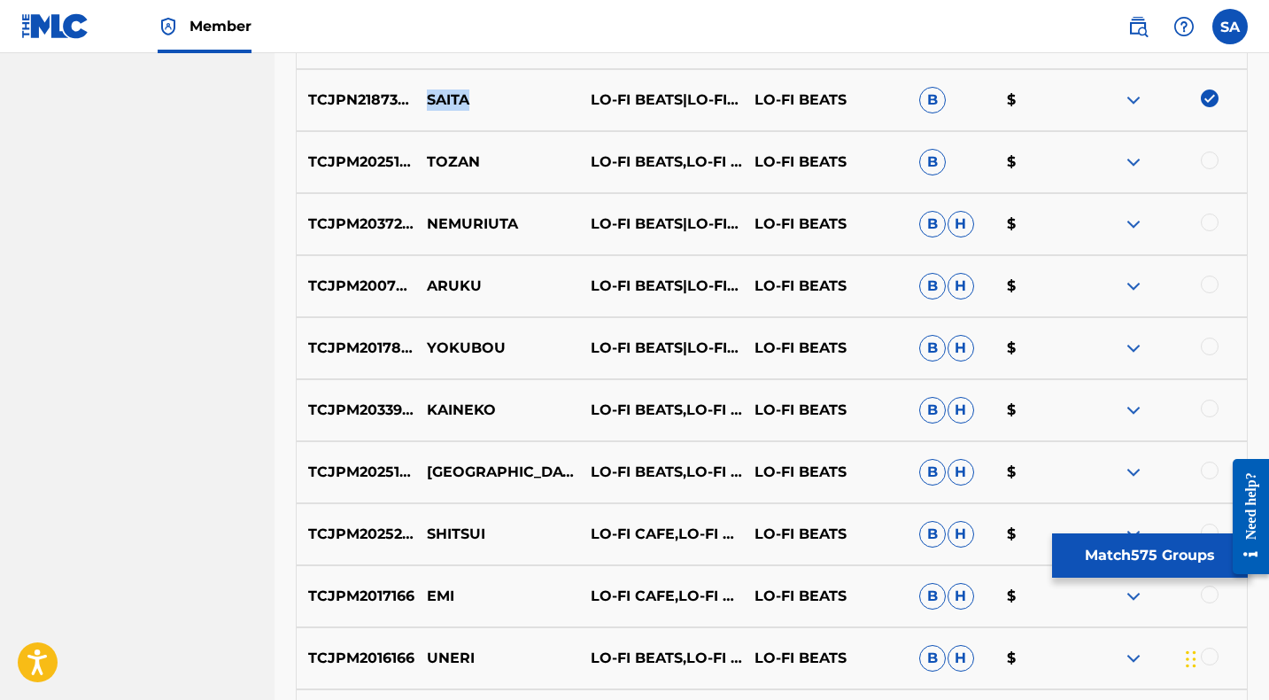
scroll to position [10418, 0]
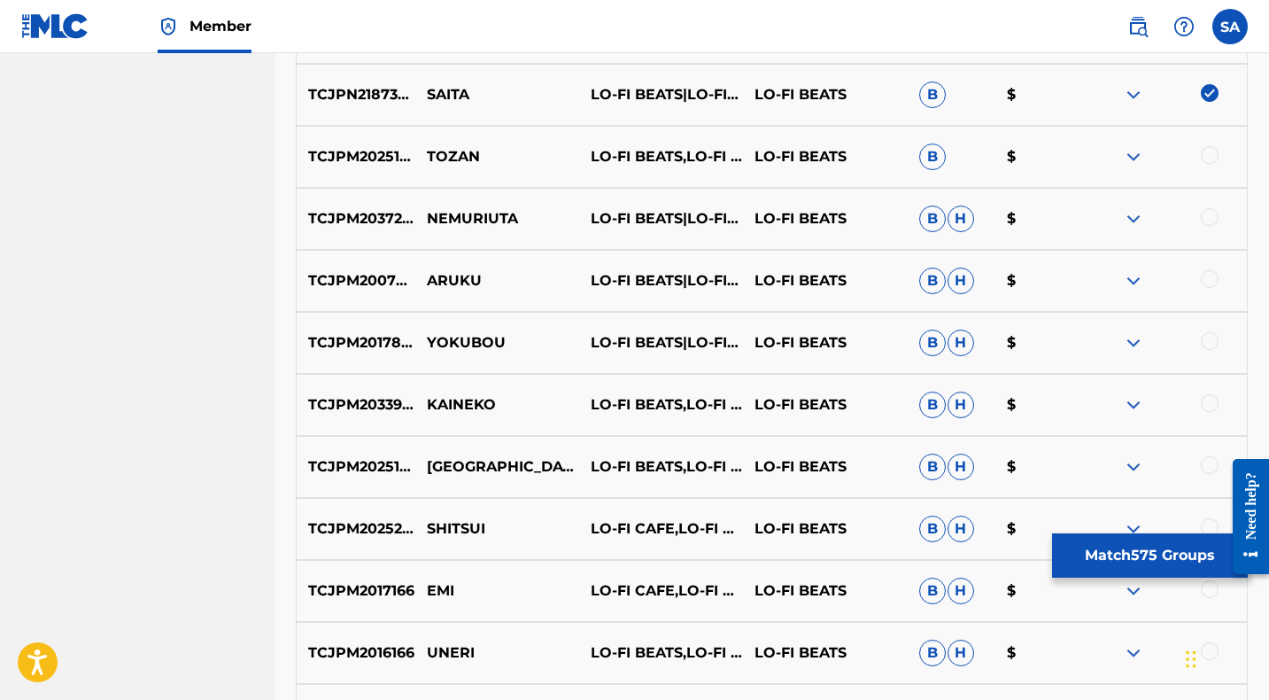
drag, startPoint x: 1208, startPoint y: 151, endPoint x: 1097, endPoint y: 154, distance: 110.7
click at [1208, 152] on div at bounding box center [1210, 155] width 18 height 18
click at [425, 162] on p "TOZAN" at bounding box center [497, 156] width 164 height 21
click at [426, 161] on p "TOZAN" at bounding box center [497, 156] width 164 height 21
click at [1208, 213] on div at bounding box center [1210, 217] width 18 height 18
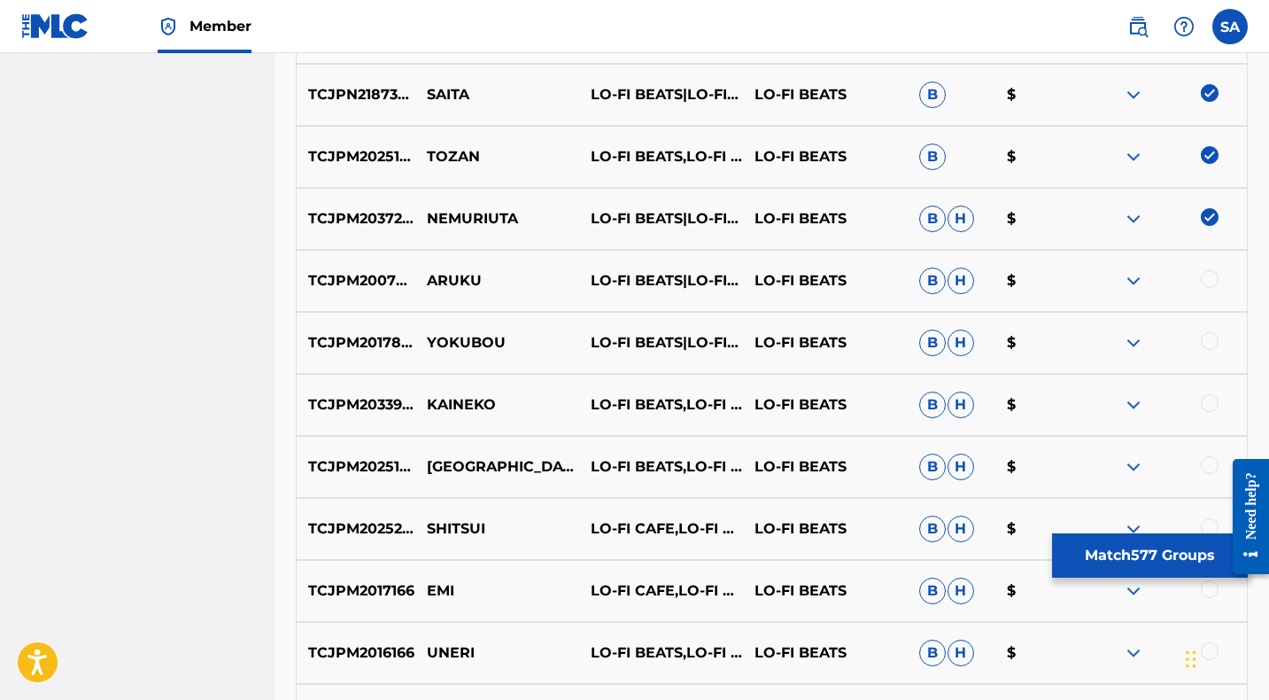
click at [452, 220] on p "NEMURIUTA" at bounding box center [497, 218] width 164 height 21
drag, startPoint x: 1212, startPoint y: 275, endPoint x: 814, endPoint y: 281, distance: 398.5
click at [1212, 275] on div at bounding box center [1210, 279] width 18 height 18
click at [474, 282] on p "ARUKU" at bounding box center [497, 280] width 164 height 21
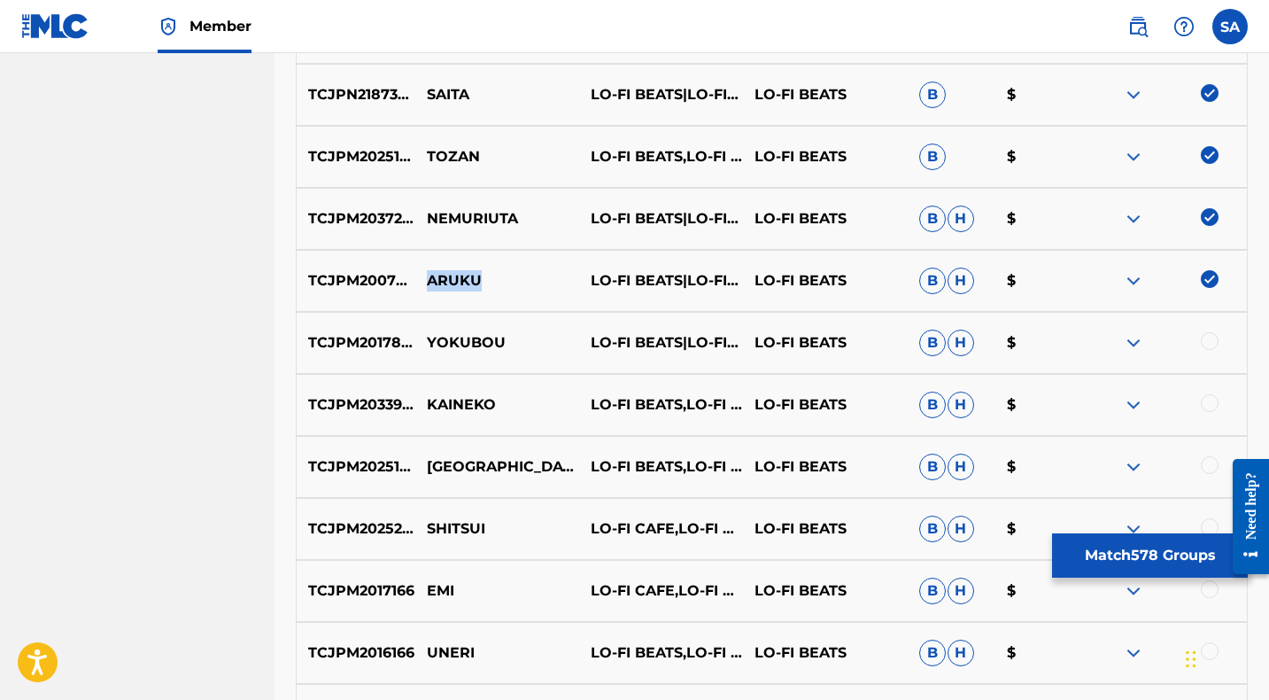
click at [474, 282] on p "ARUKU" at bounding box center [497, 280] width 164 height 21
click at [1210, 340] on div at bounding box center [1210, 341] width 18 height 18
click at [454, 344] on p "YOKUBOU" at bounding box center [497, 342] width 164 height 21
click at [1208, 403] on div at bounding box center [1210, 403] width 18 height 18
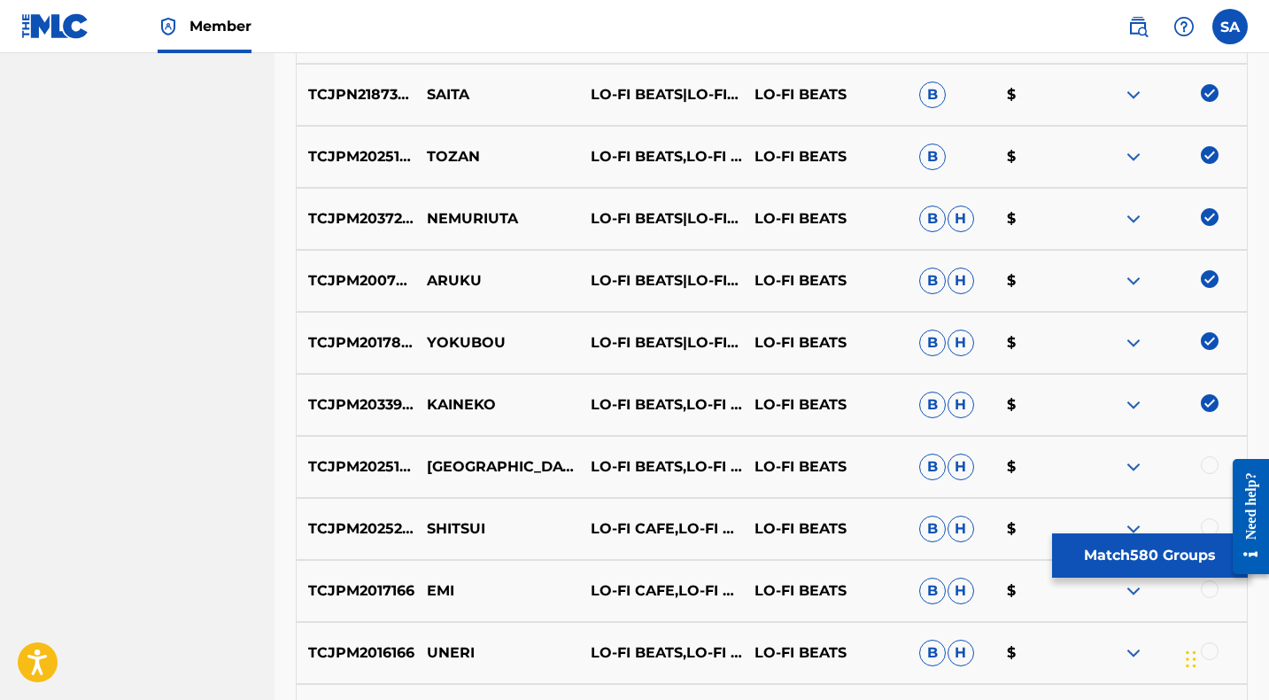
click at [452, 406] on p "KAINEKO" at bounding box center [497, 404] width 164 height 21
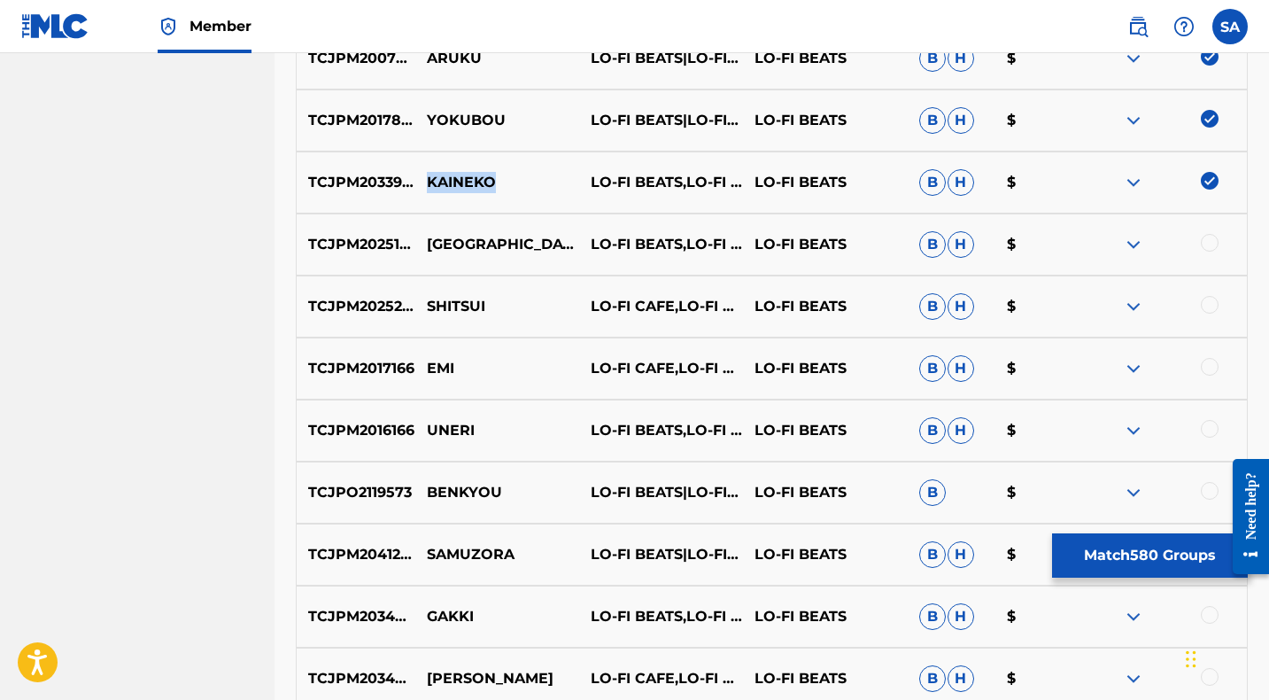
scroll to position [10641, 0]
click at [1211, 239] on div at bounding box center [1210, 242] width 18 height 18
click at [437, 238] on p "[GEOGRAPHIC_DATA]" at bounding box center [497, 243] width 164 height 21
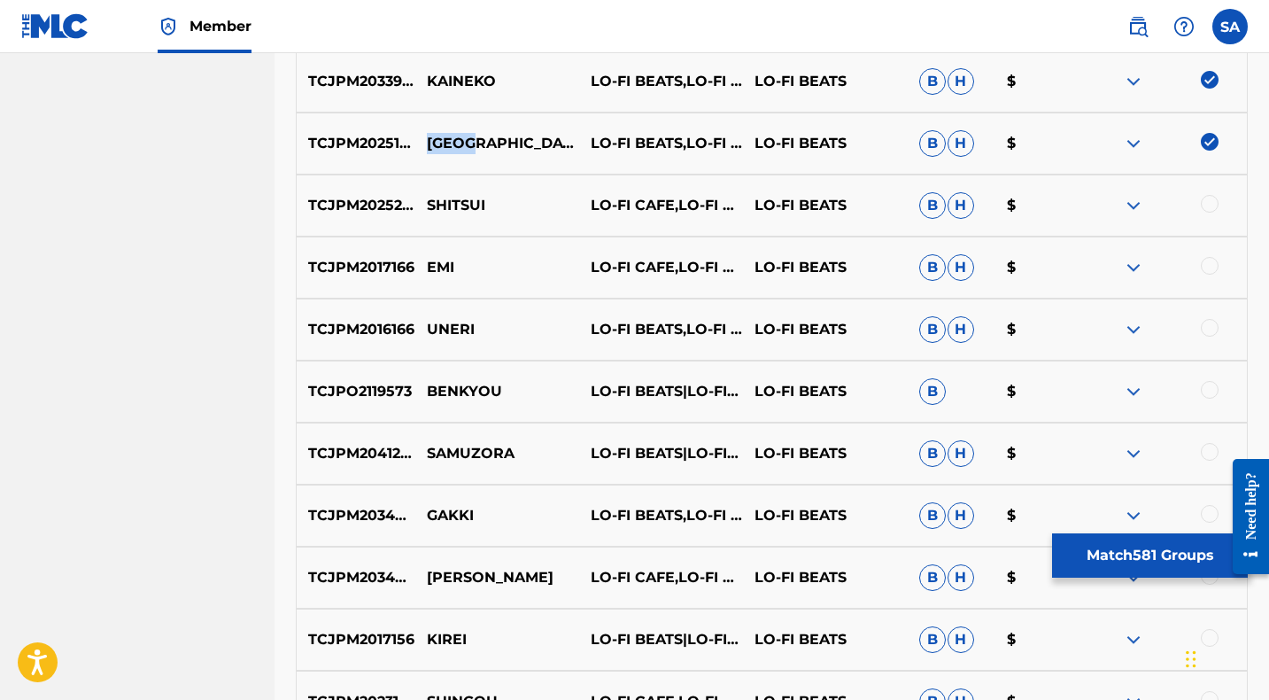
scroll to position [10767, 0]
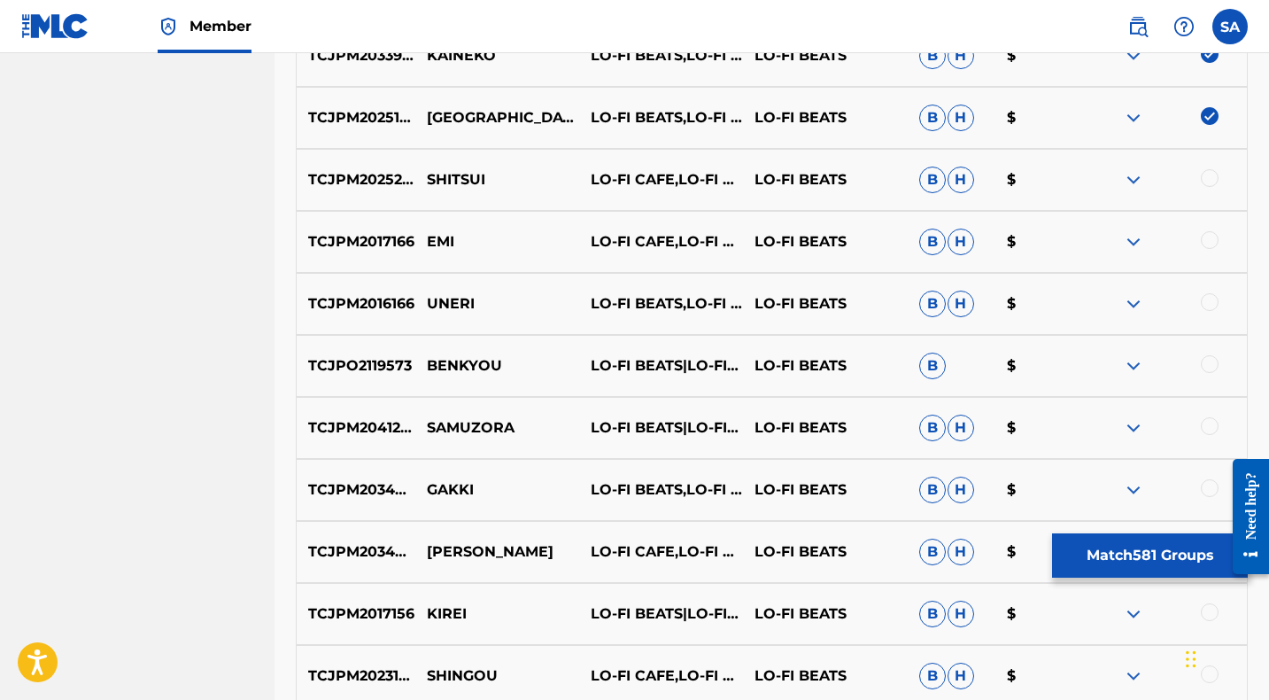
click at [1209, 175] on div at bounding box center [1210, 178] width 18 height 18
click at [451, 175] on p "SHITSUI" at bounding box center [497, 179] width 164 height 21
click at [1207, 241] on div at bounding box center [1210, 240] width 18 height 18
drag, startPoint x: 468, startPoint y: 240, endPoint x: 427, endPoint y: 239, distance: 41.6
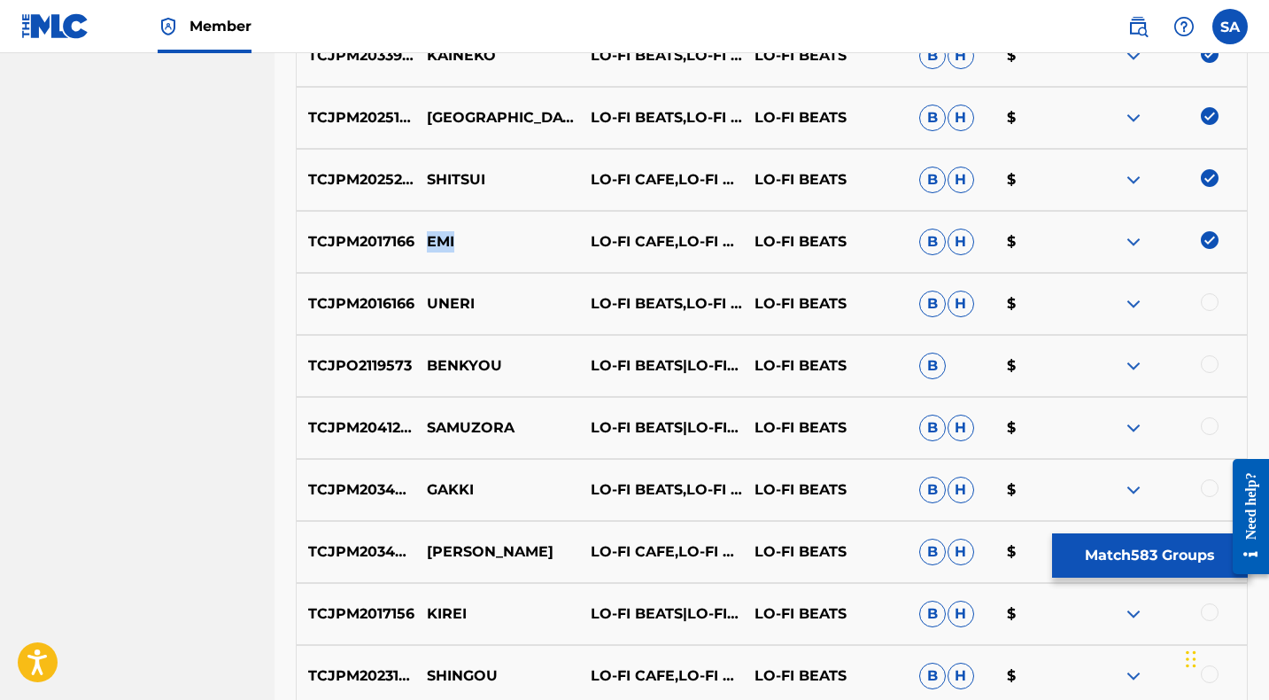
click at [427, 239] on p "EMI" at bounding box center [497, 241] width 164 height 21
drag, startPoint x: 1208, startPoint y: 301, endPoint x: 1142, endPoint y: 297, distance: 65.7
click at [1208, 301] on div at bounding box center [1210, 302] width 18 height 18
drag, startPoint x: 491, startPoint y: 299, endPoint x: 429, endPoint y: 302, distance: 62.0
click at [429, 302] on p "UNERI" at bounding box center [497, 303] width 164 height 21
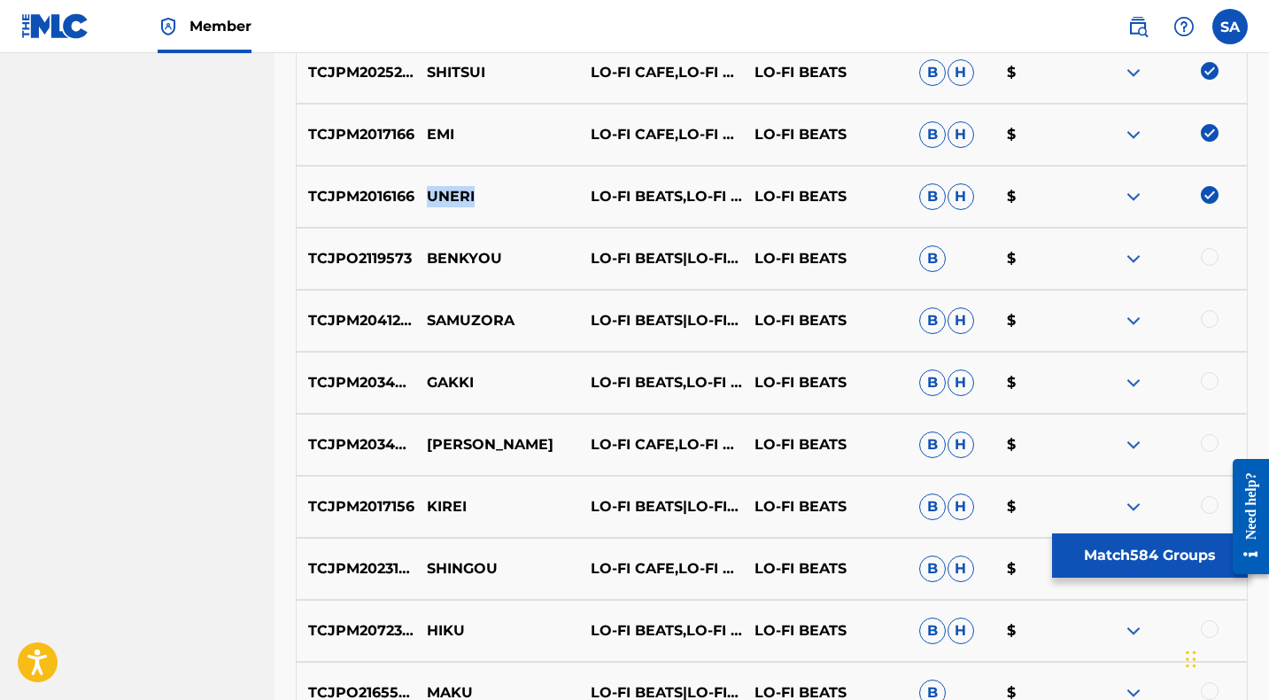
scroll to position [10880, 0]
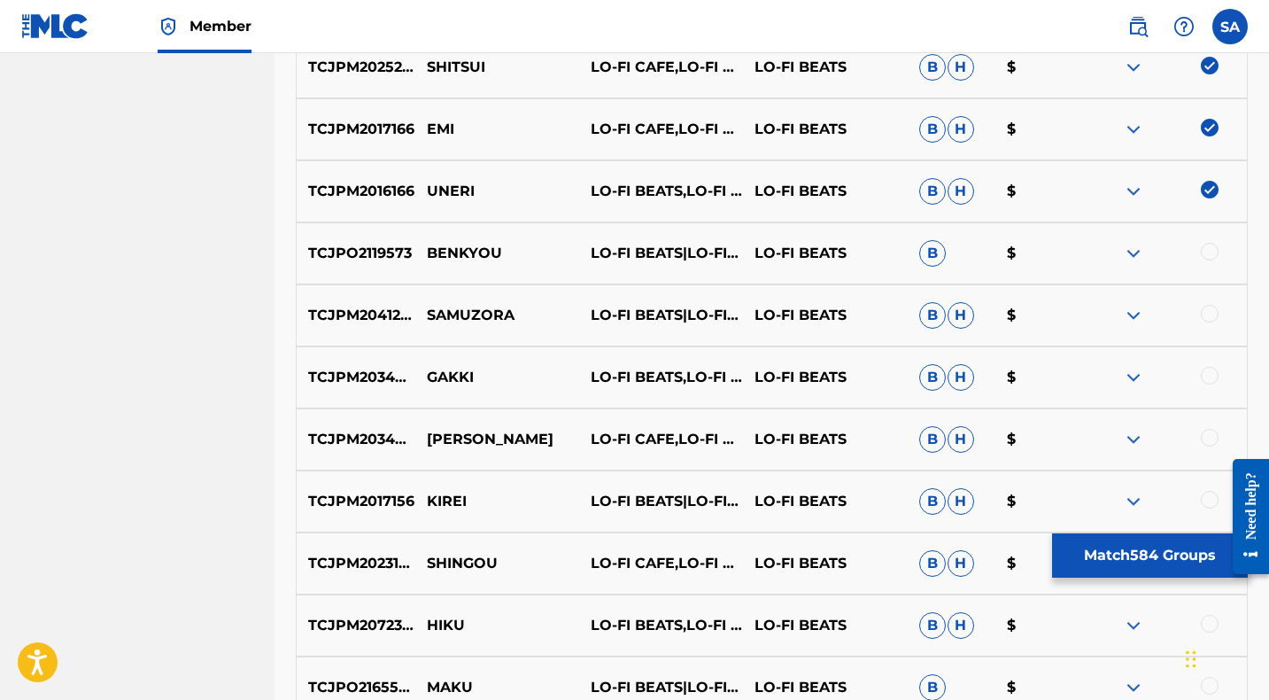
click at [1209, 248] on div at bounding box center [1210, 252] width 18 height 18
click at [450, 250] on p "BENKYOU" at bounding box center [497, 253] width 164 height 21
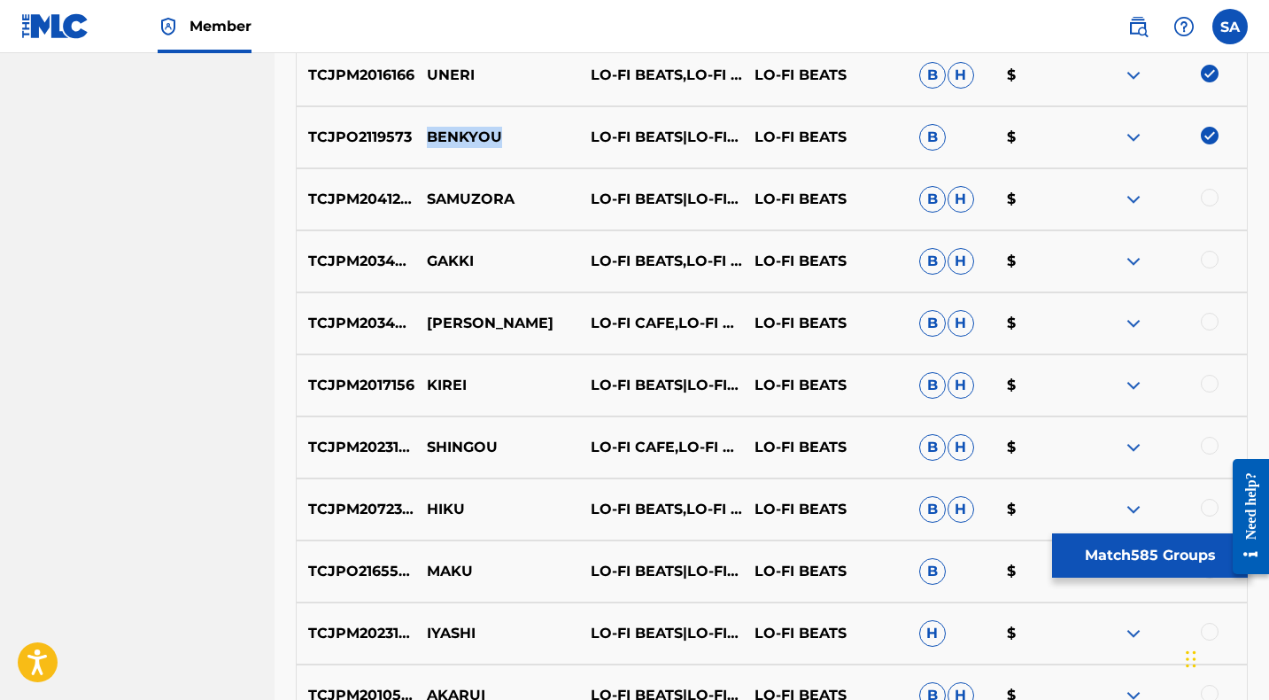
scroll to position [11004, 0]
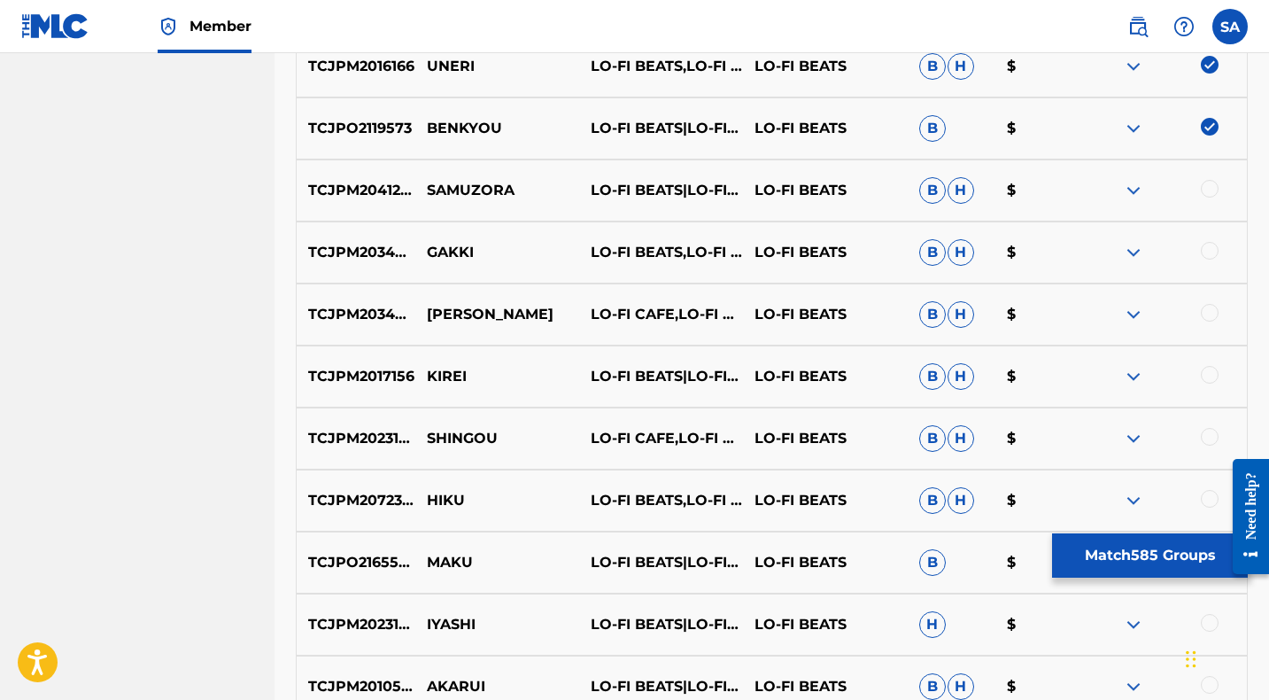
drag, startPoint x: 1209, startPoint y: 184, endPoint x: 802, endPoint y: 183, distance: 406.4
click at [1209, 185] on div at bounding box center [1210, 189] width 18 height 18
click at [465, 184] on p "SAMUZORA" at bounding box center [497, 190] width 164 height 21
drag, startPoint x: 1210, startPoint y: 251, endPoint x: 1161, endPoint y: 255, distance: 48.9
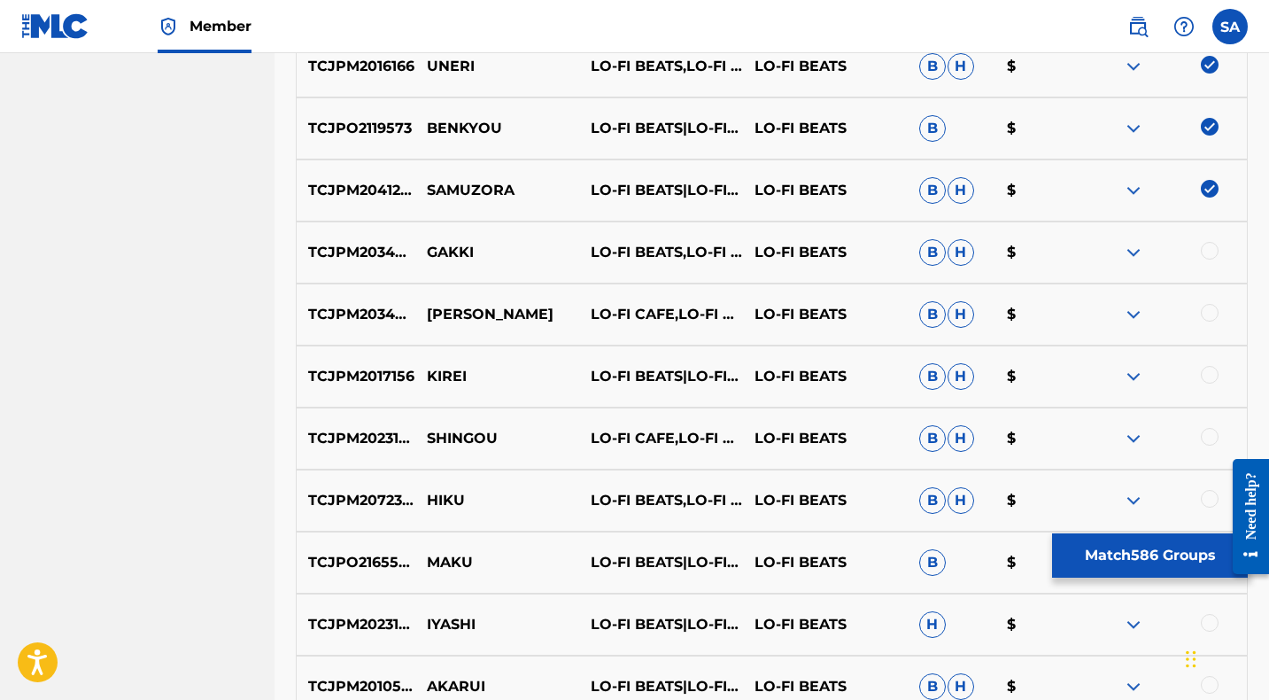
click at [1210, 251] on div at bounding box center [1210, 251] width 18 height 18
click at [460, 252] on p "GAKKI" at bounding box center [497, 252] width 164 height 21
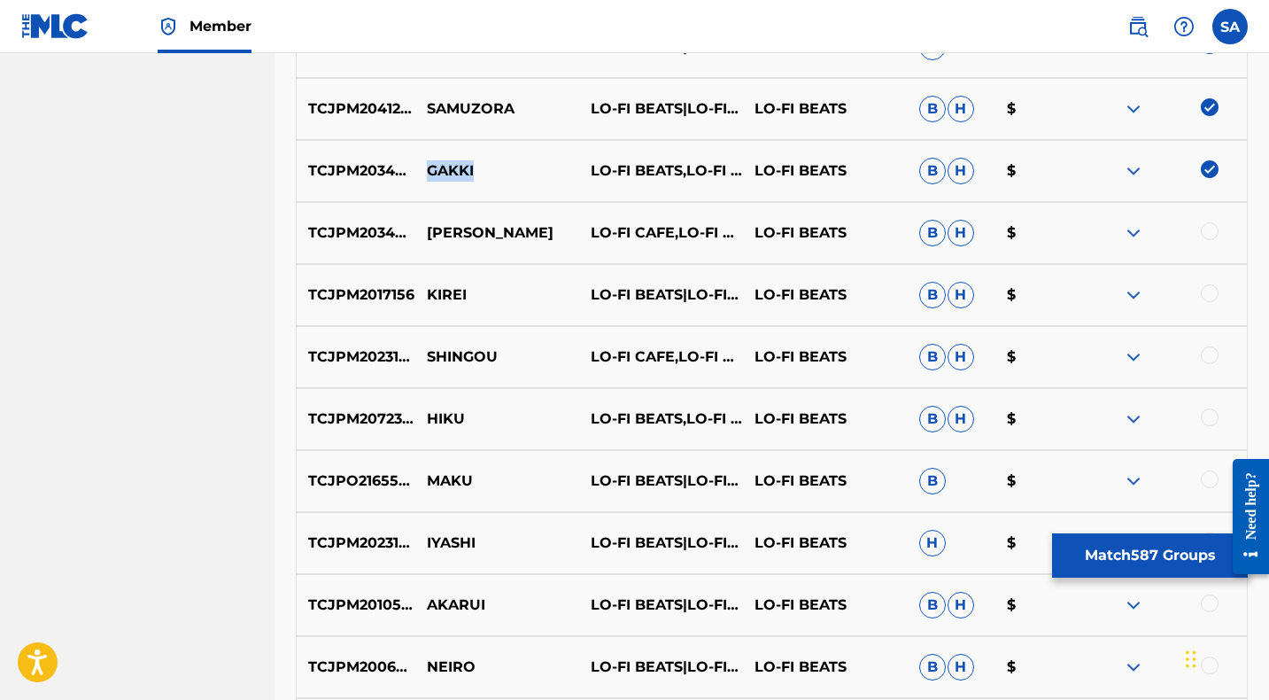
scroll to position [11089, 0]
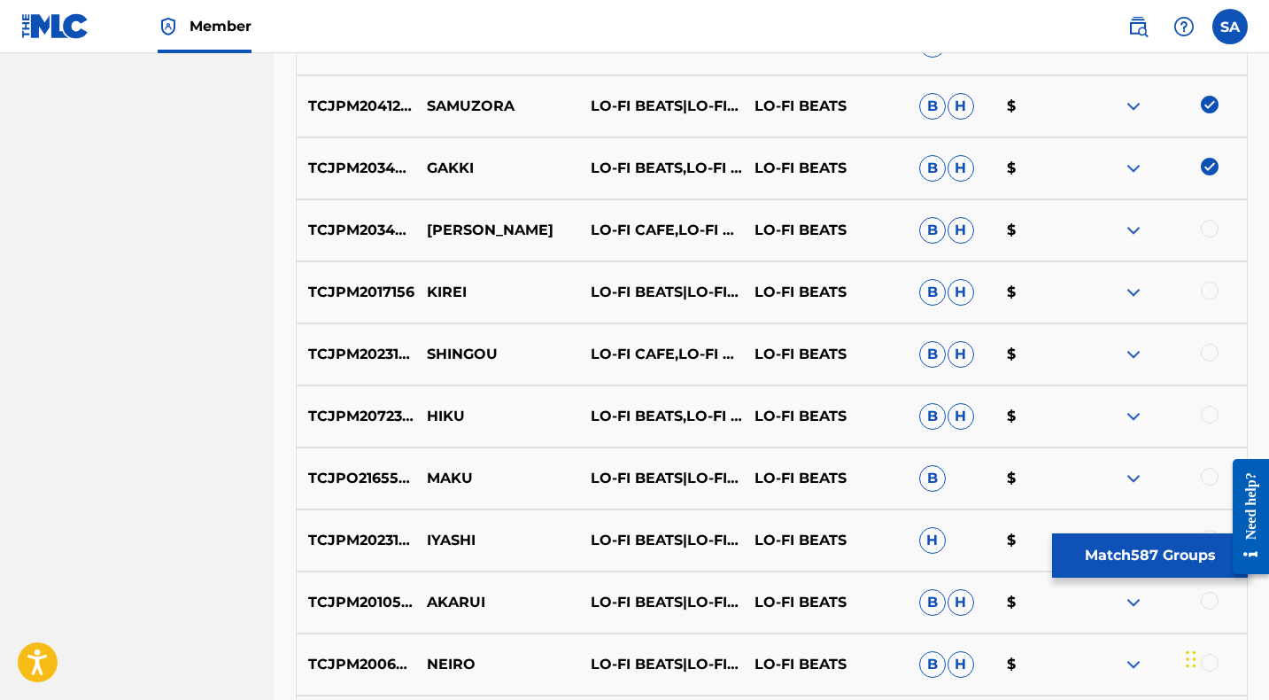
click at [1208, 226] on div at bounding box center [1210, 229] width 18 height 18
click at [453, 234] on p "[PERSON_NAME]" at bounding box center [497, 230] width 164 height 21
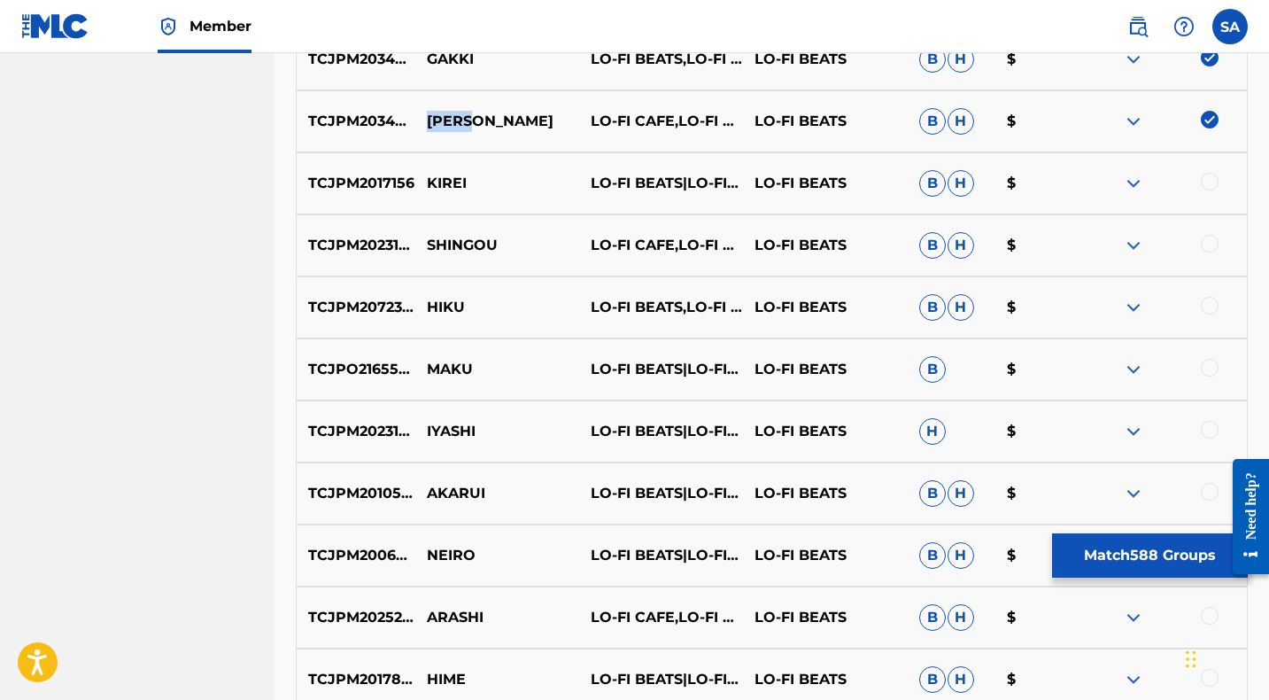
scroll to position [11206, 0]
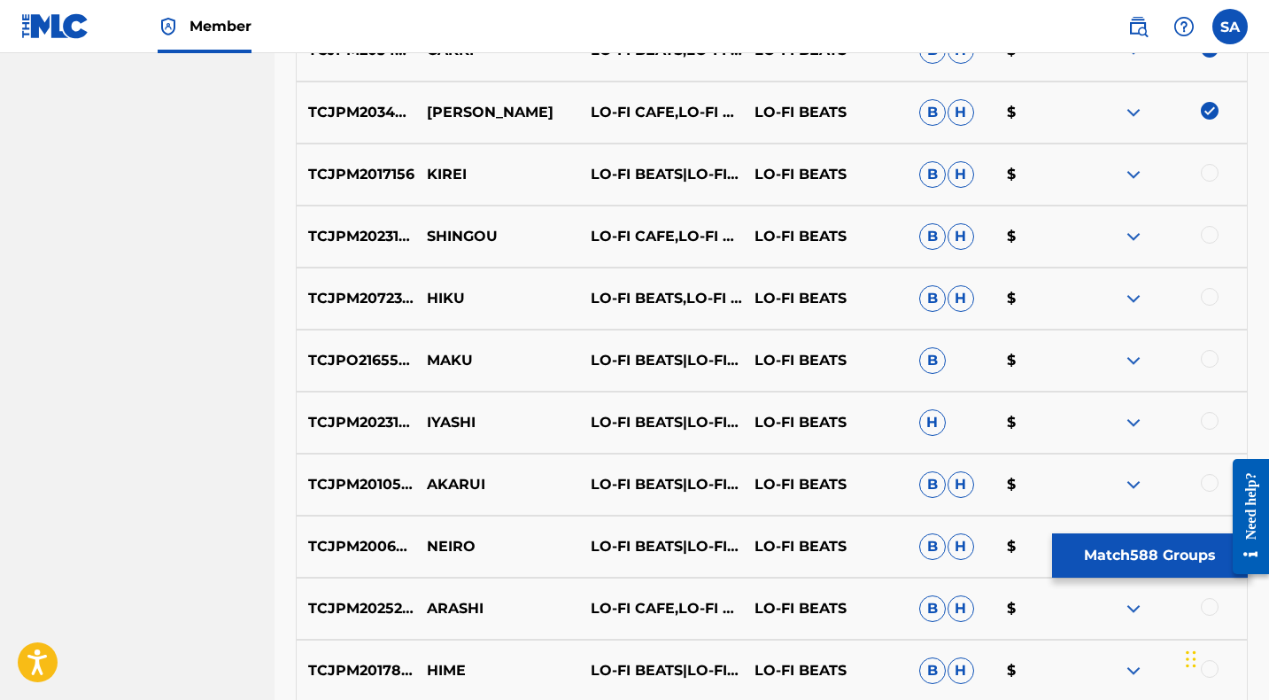
click at [1207, 169] on div at bounding box center [1210, 173] width 18 height 18
click at [447, 176] on p "KIREI" at bounding box center [497, 174] width 164 height 21
drag, startPoint x: 1205, startPoint y: 232, endPoint x: 1180, endPoint y: 234, distance: 24.9
click at [1206, 232] on div at bounding box center [1210, 235] width 18 height 18
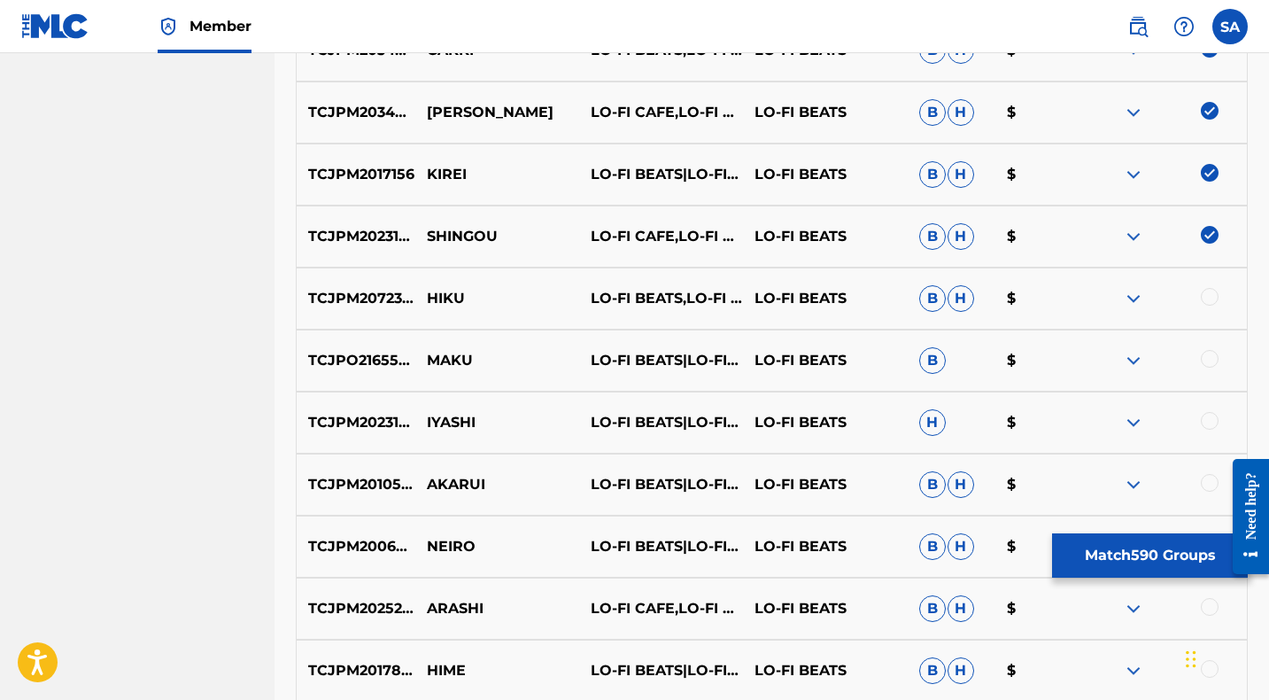
click at [476, 229] on p "SHINGOU" at bounding box center [497, 236] width 164 height 21
click at [1204, 298] on div at bounding box center [1210, 297] width 18 height 18
click at [439, 294] on p "HIKU" at bounding box center [497, 298] width 164 height 21
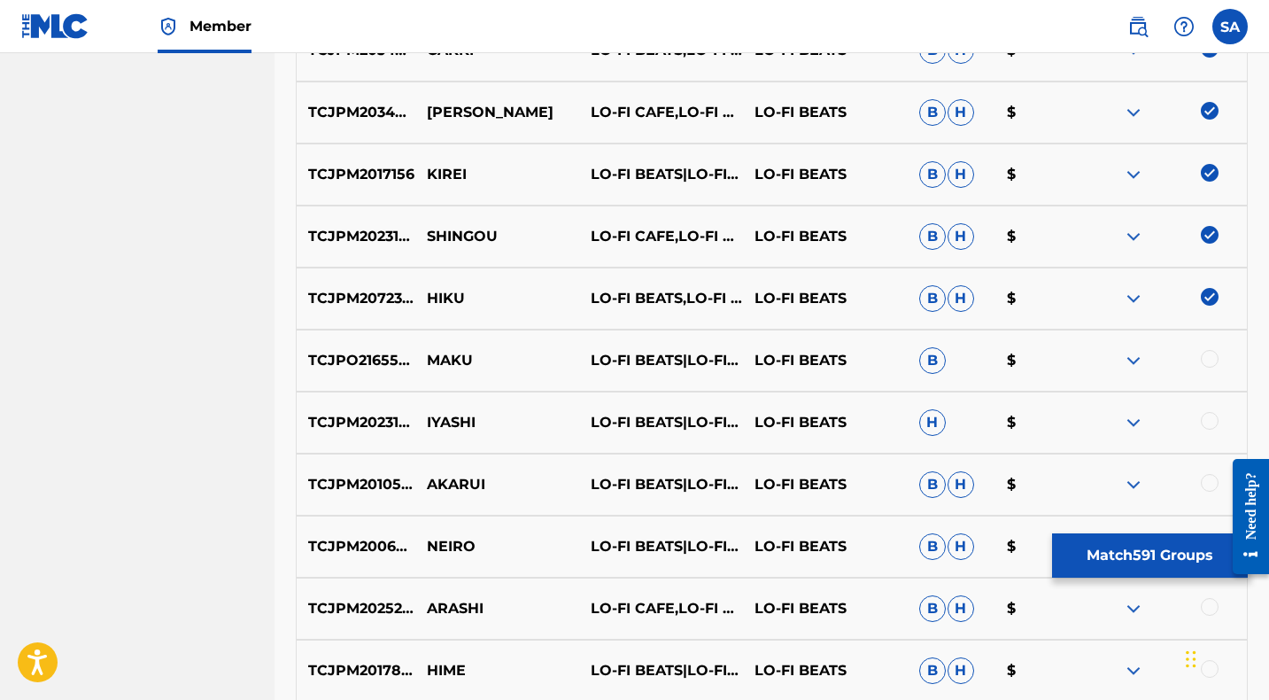
click at [1210, 359] on div at bounding box center [1210, 359] width 18 height 18
click at [432, 363] on p "MAKU" at bounding box center [497, 360] width 164 height 21
drag, startPoint x: 1211, startPoint y: 419, endPoint x: 1091, endPoint y: 419, distance: 120.4
click at [1210, 419] on div at bounding box center [1210, 421] width 18 height 18
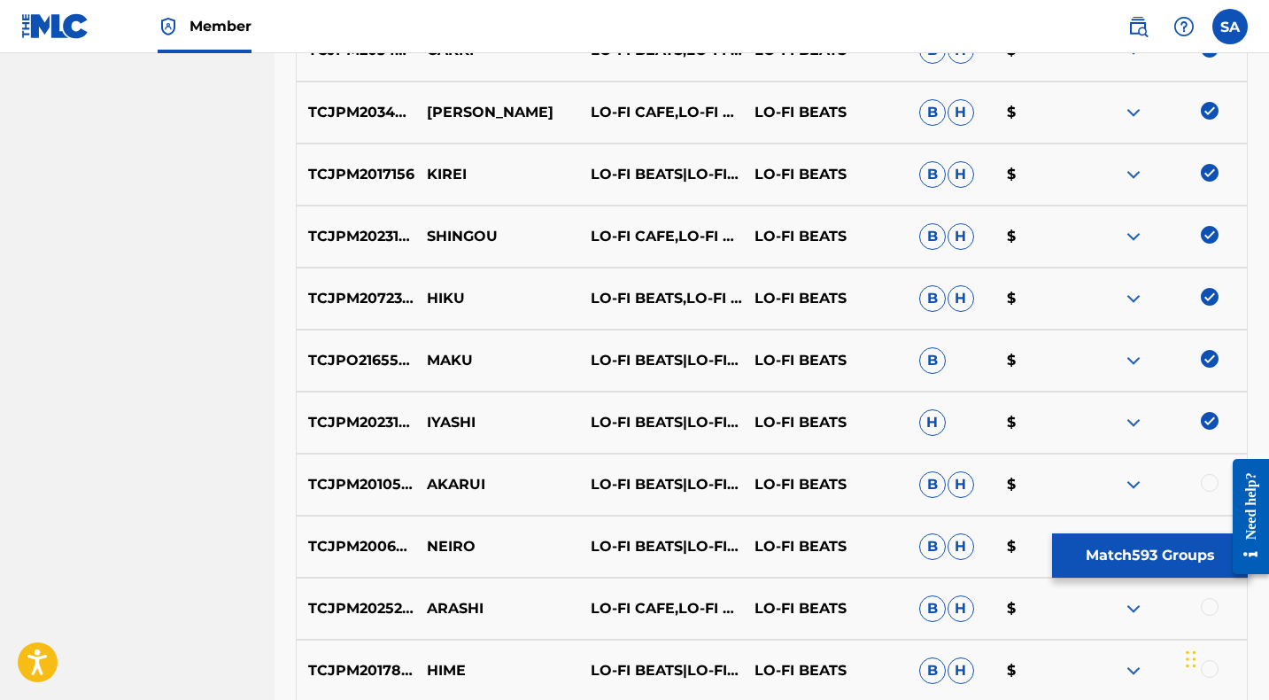
click at [429, 419] on p "IYASHI" at bounding box center [497, 422] width 164 height 21
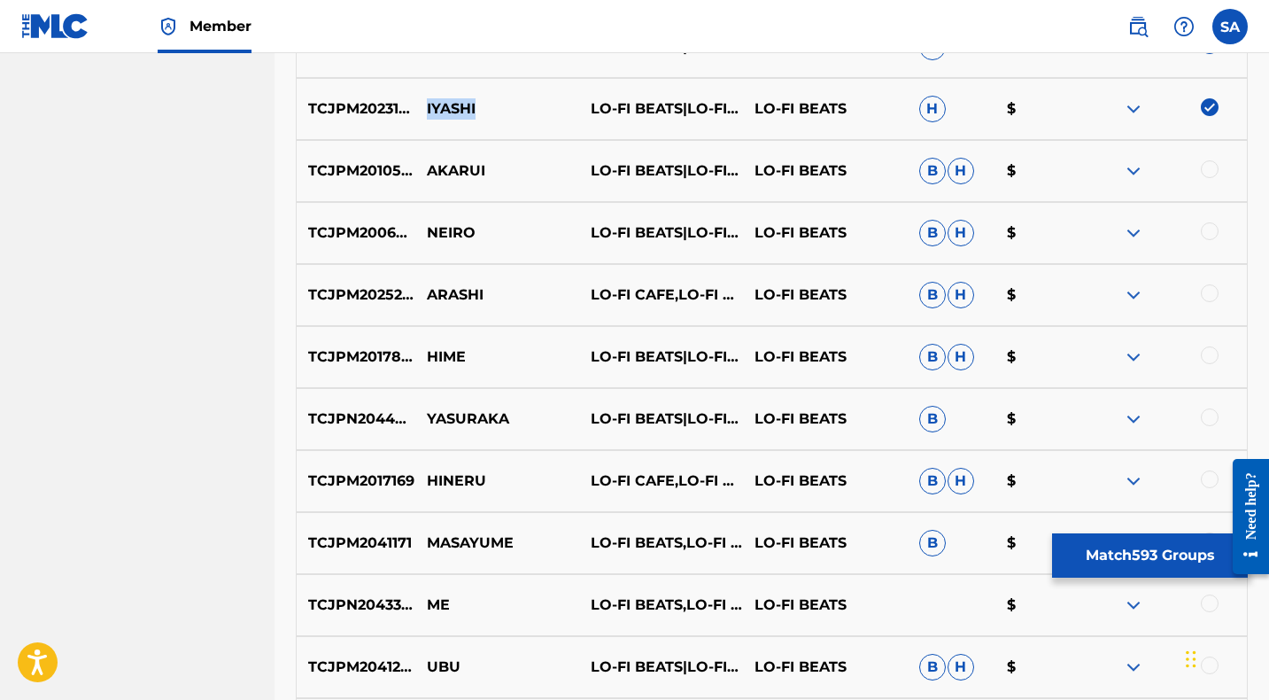
scroll to position [11527, 0]
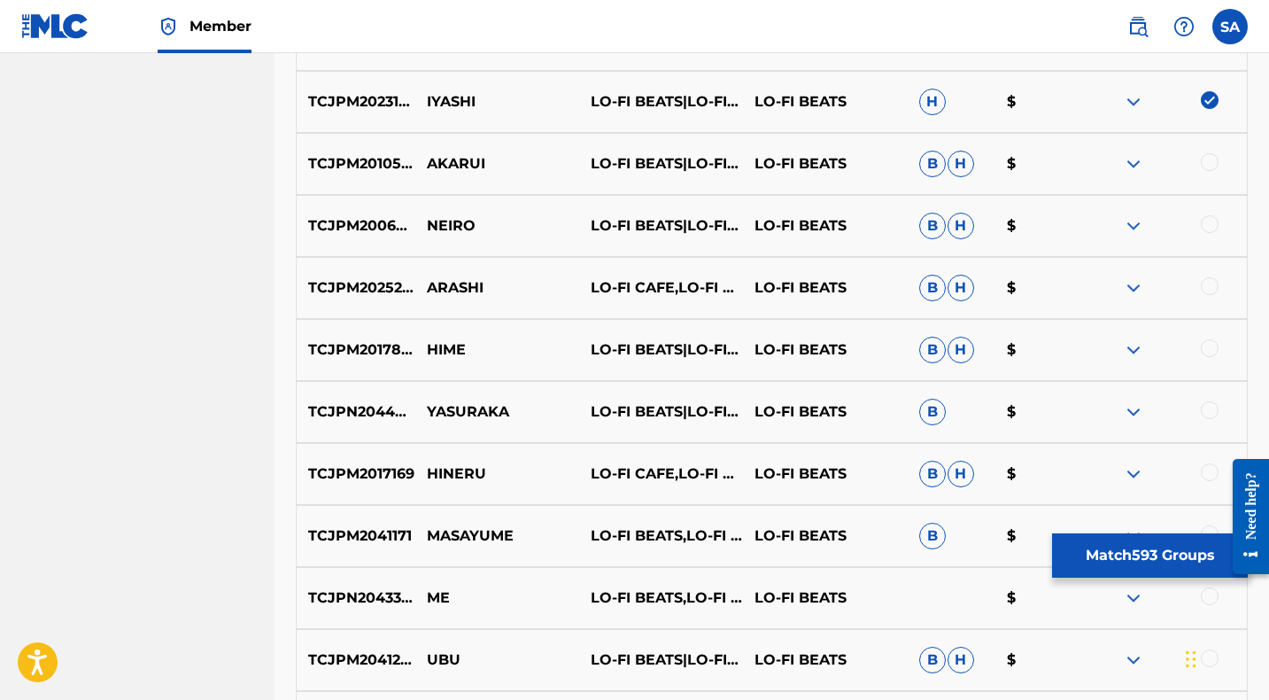
drag, startPoint x: 1209, startPoint y: 163, endPoint x: 866, endPoint y: 166, distance: 342.7
click at [1208, 163] on div at bounding box center [1210, 162] width 18 height 18
click at [437, 161] on p "AKARUI" at bounding box center [497, 163] width 164 height 21
click at [438, 160] on p "AKARUI" at bounding box center [497, 163] width 164 height 21
click at [1208, 223] on div at bounding box center [1210, 224] width 18 height 18
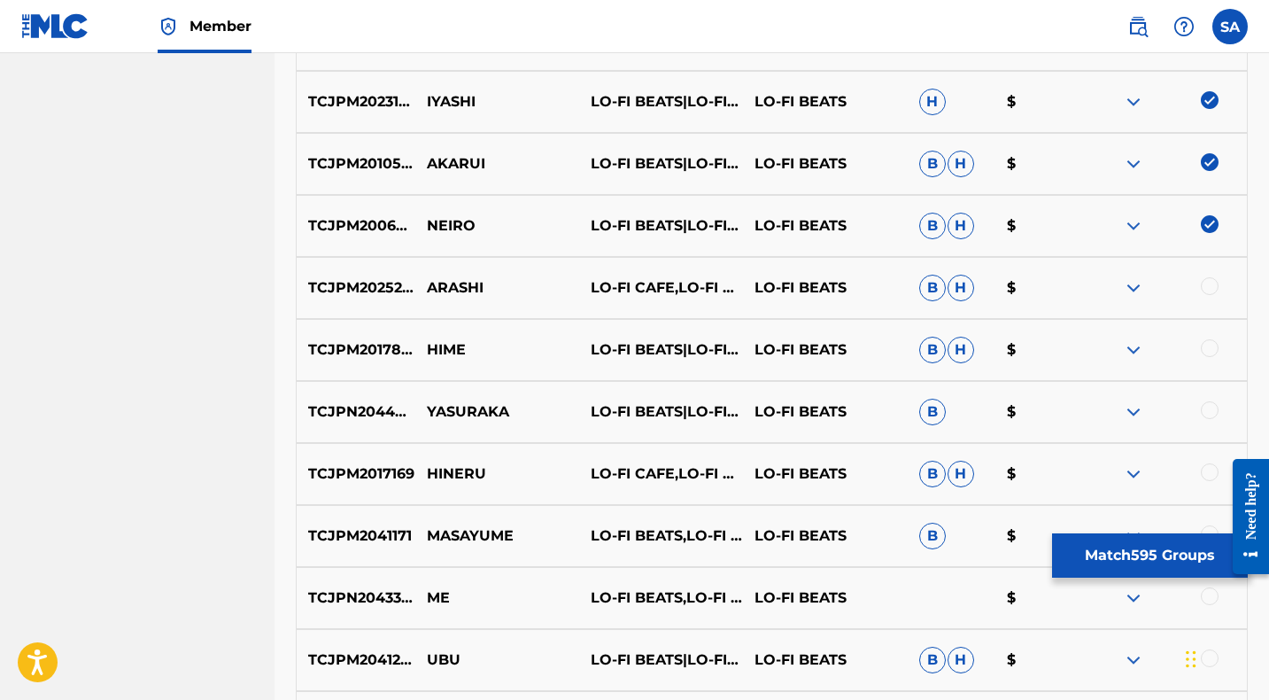
click at [446, 224] on p "NEIRO" at bounding box center [497, 225] width 164 height 21
click at [447, 224] on p "NEIRO" at bounding box center [497, 225] width 164 height 21
click at [1210, 283] on div at bounding box center [1210, 286] width 18 height 18
click at [441, 282] on p "ARASHI" at bounding box center [497, 287] width 164 height 21
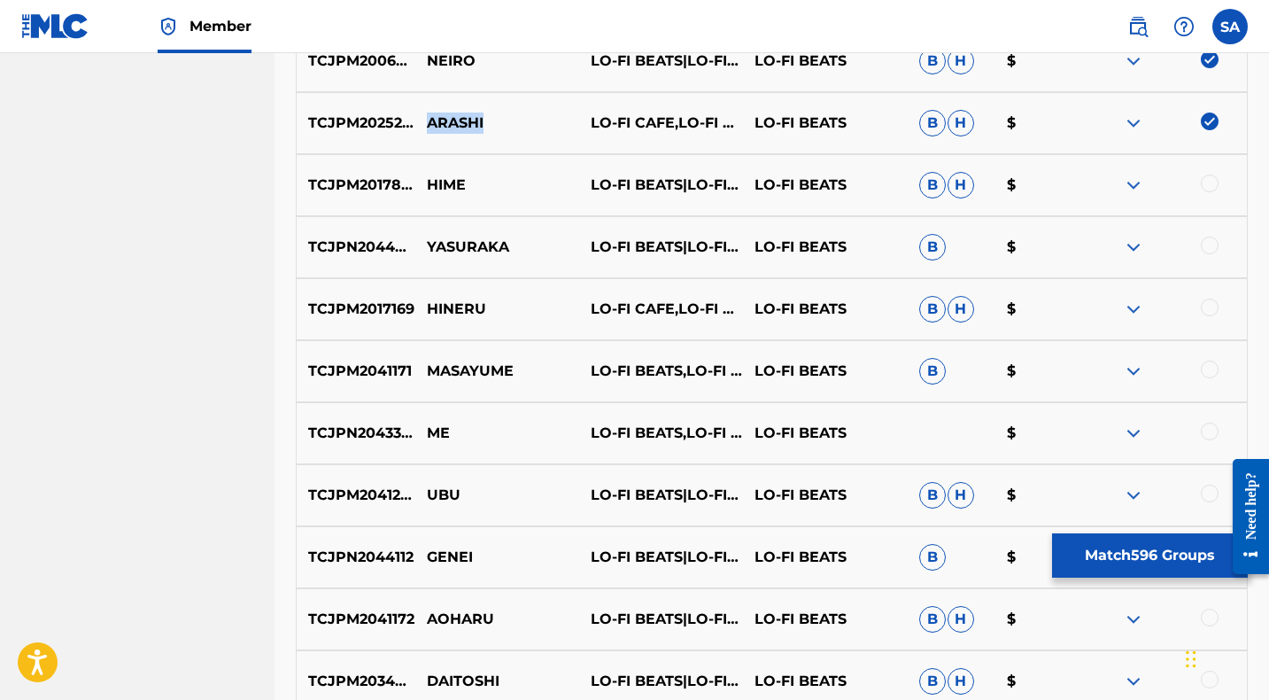
scroll to position [11695, 0]
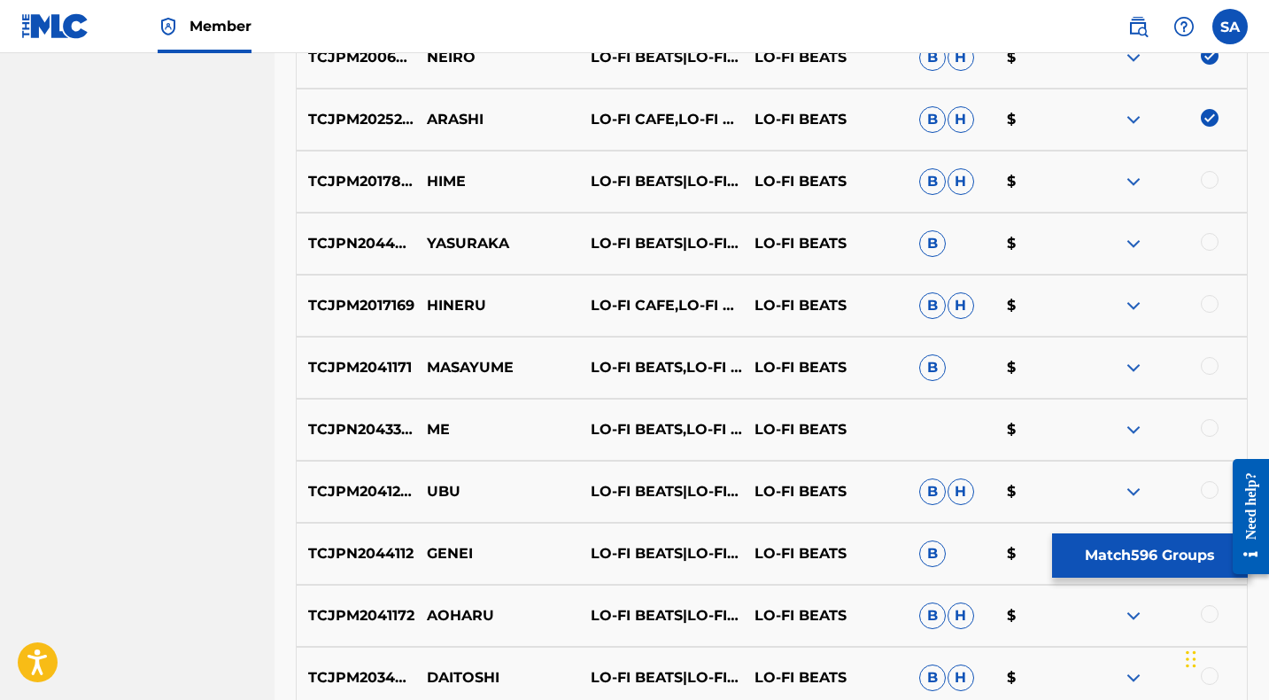
click at [1210, 178] on div at bounding box center [1210, 180] width 18 height 18
click at [438, 177] on p "HIME" at bounding box center [497, 181] width 164 height 21
click at [1206, 240] on div at bounding box center [1210, 242] width 18 height 18
click at [449, 237] on p "YASURAKA" at bounding box center [497, 243] width 164 height 21
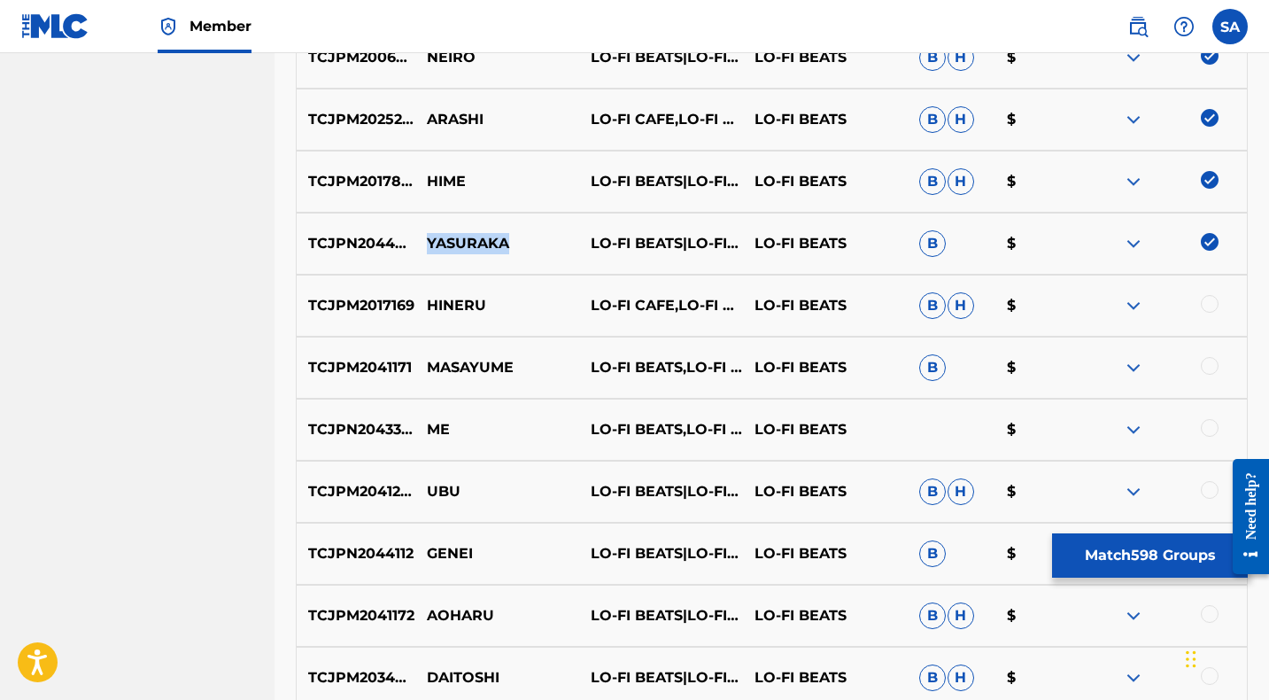
click at [449, 237] on p "YASURAKA" at bounding box center [497, 243] width 164 height 21
click at [1209, 305] on div at bounding box center [1210, 304] width 18 height 18
click at [437, 299] on p "HINERU" at bounding box center [497, 305] width 164 height 21
click at [1210, 365] on div at bounding box center [1210, 366] width 18 height 18
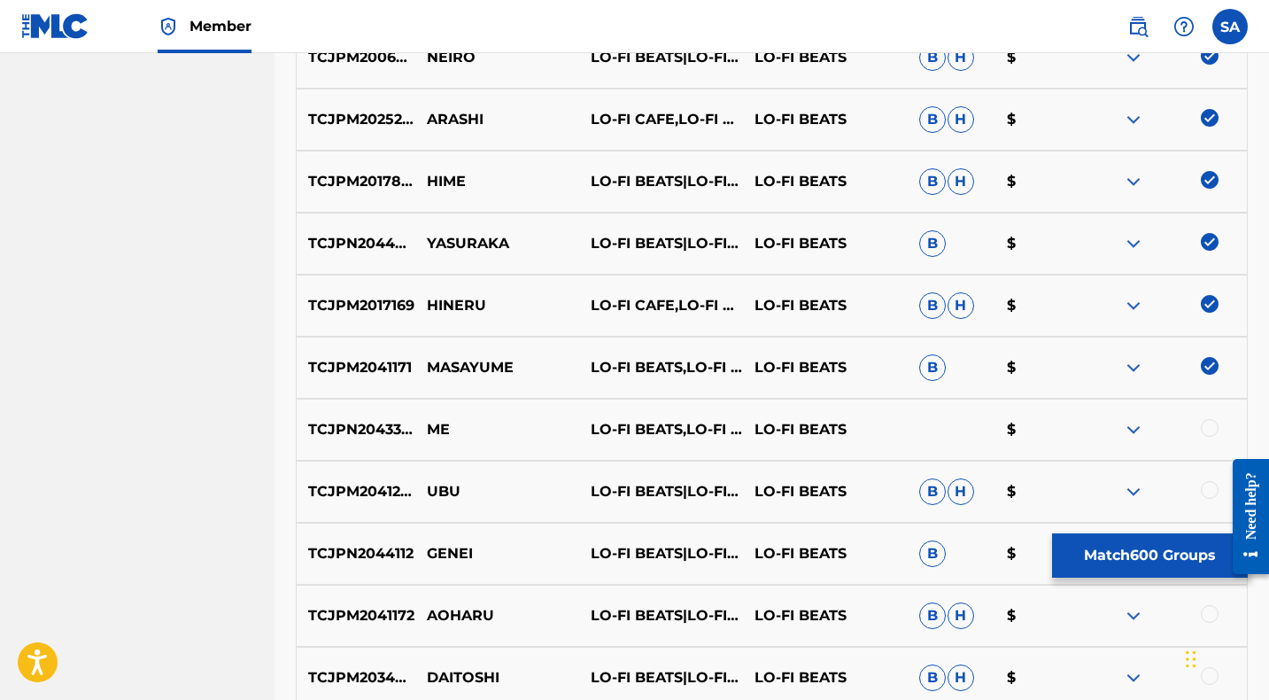
click at [437, 369] on p "MASAYUME" at bounding box center [497, 367] width 164 height 21
click at [1210, 427] on div at bounding box center [1210, 428] width 18 height 18
click at [436, 430] on p "ME" at bounding box center [497, 429] width 164 height 21
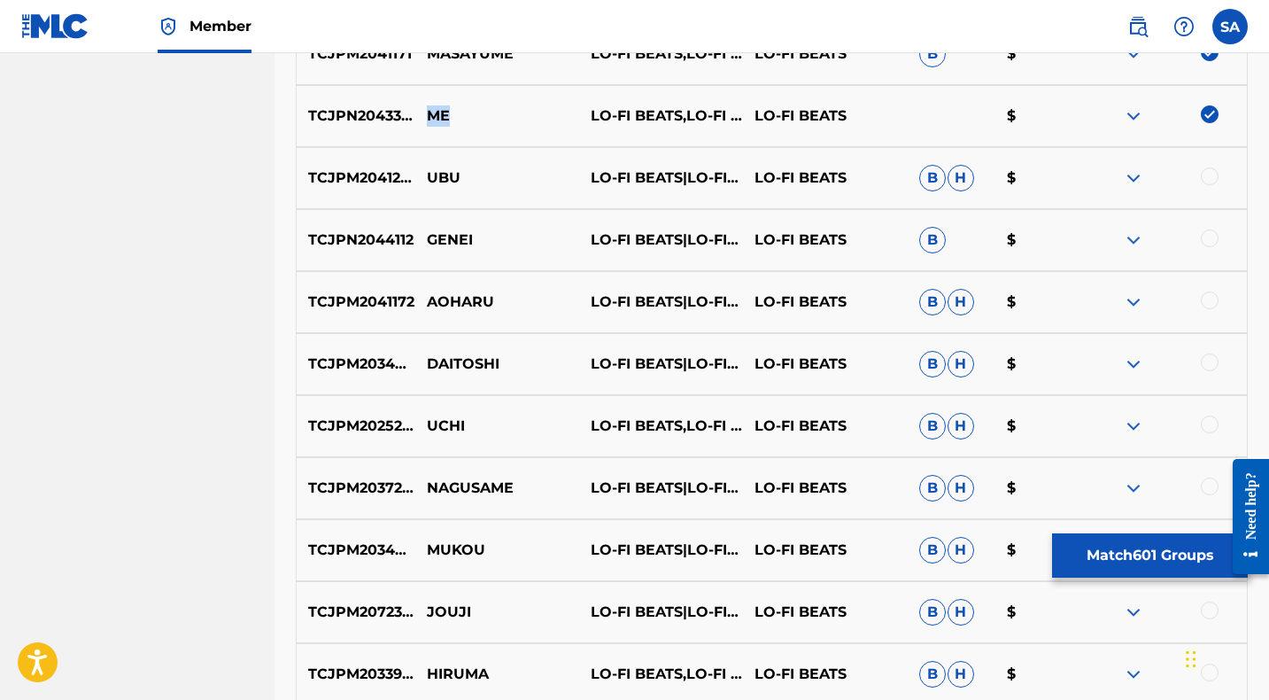
scroll to position [12009, 0]
drag, startPoint x: 1208, startPoint y: 173, endPoint x: 1141, endPoint y: 172, distance: 66.4
click at [1208, 173] on div at bounding box center [1210, 175] width 18 height 18
drag, startPoint x: 483, startPoint y: 169, endPoint x: 421, endPoint y: 169, distance: 62.9
click at [421, 169] on p "UBU" at bounding box center [497, 176] width 164 height 21
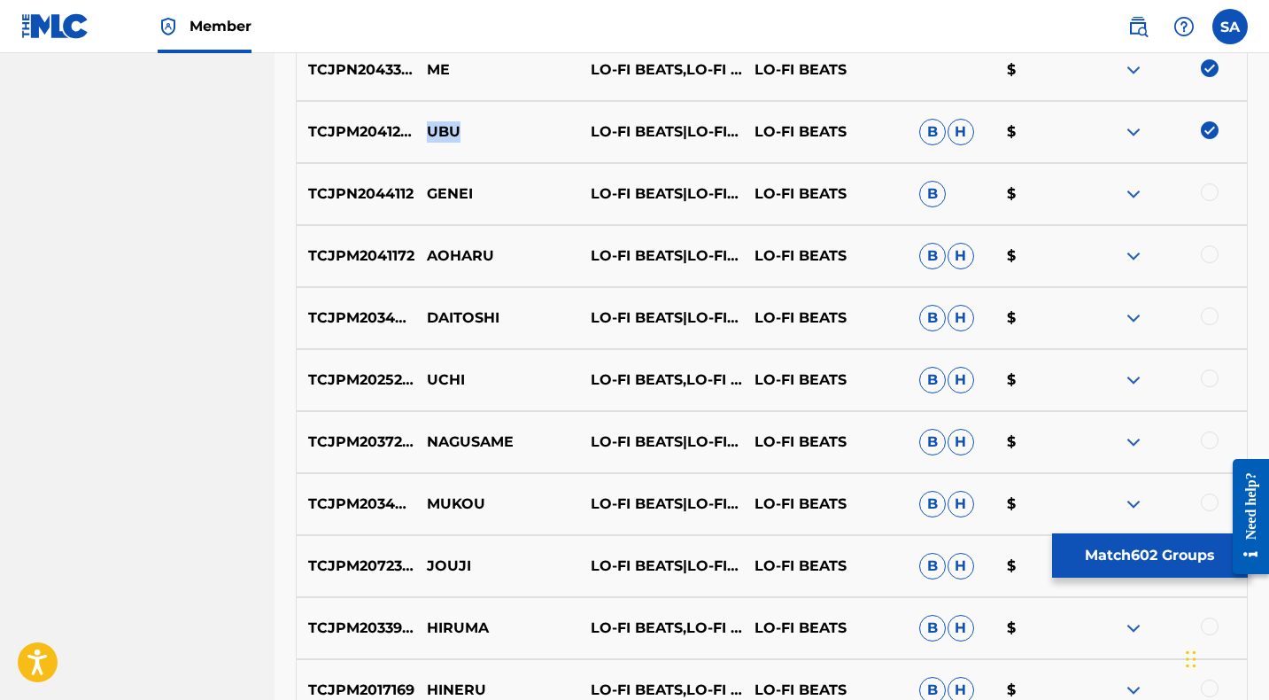
scroll to position [12056, 0]
click at [1208, 190] on div at bounding box center [1210, 191] width 18 height 18
click at [441, 191] on p "GENEI" at bounding box center [497, 192] width 164 height 21
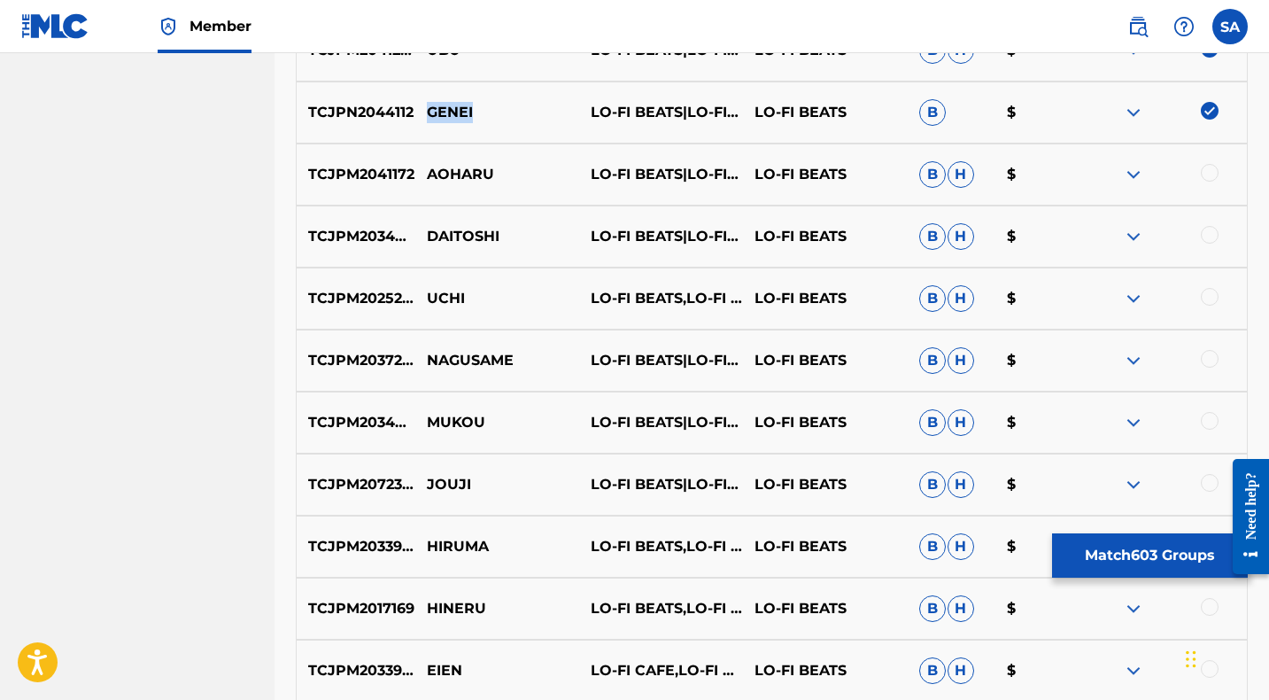
scroll to position [12148, 0]
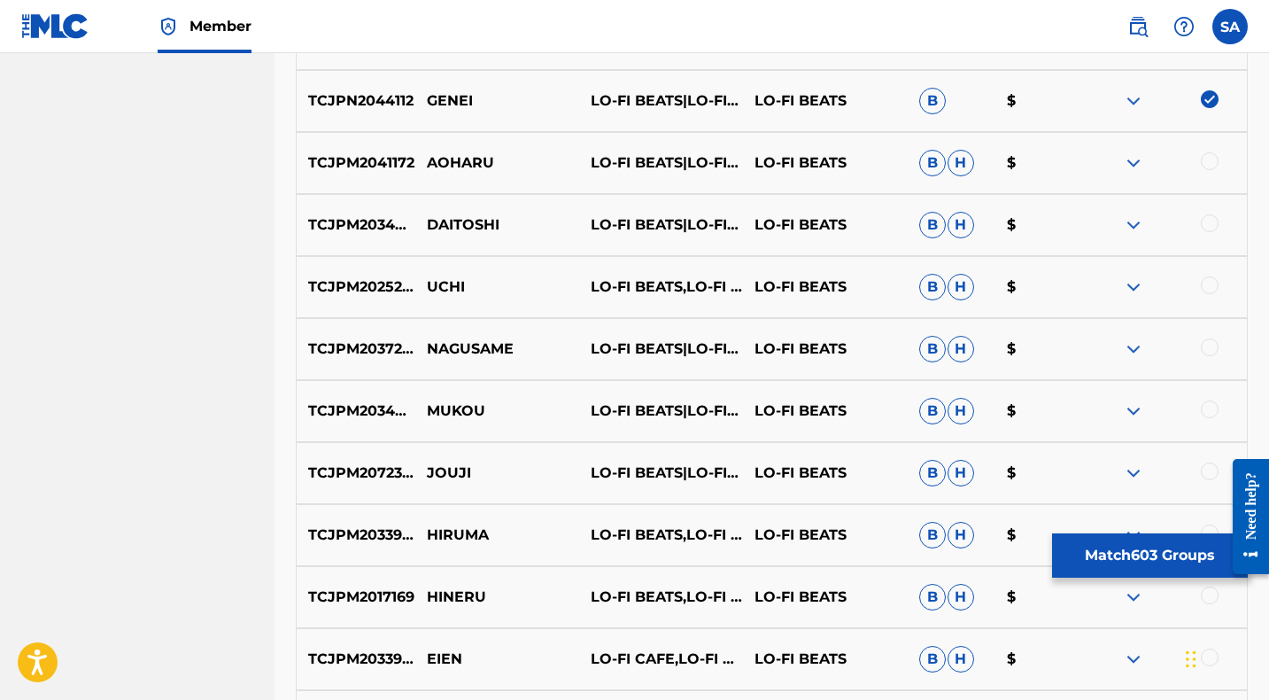
click at [1209, 159] on div at bounding box center [1210, 161] width 18 height 18
click at [460, 160] on p "AOHARU" at bounding box center [497, 162] width 164 height 21
click at [1209, 221] on div at bounding box center [1210, 223] width 18 height 18
click at [444, 220] on p "DAITOSHI" at bounding box center [497, 224] width 164 height 21
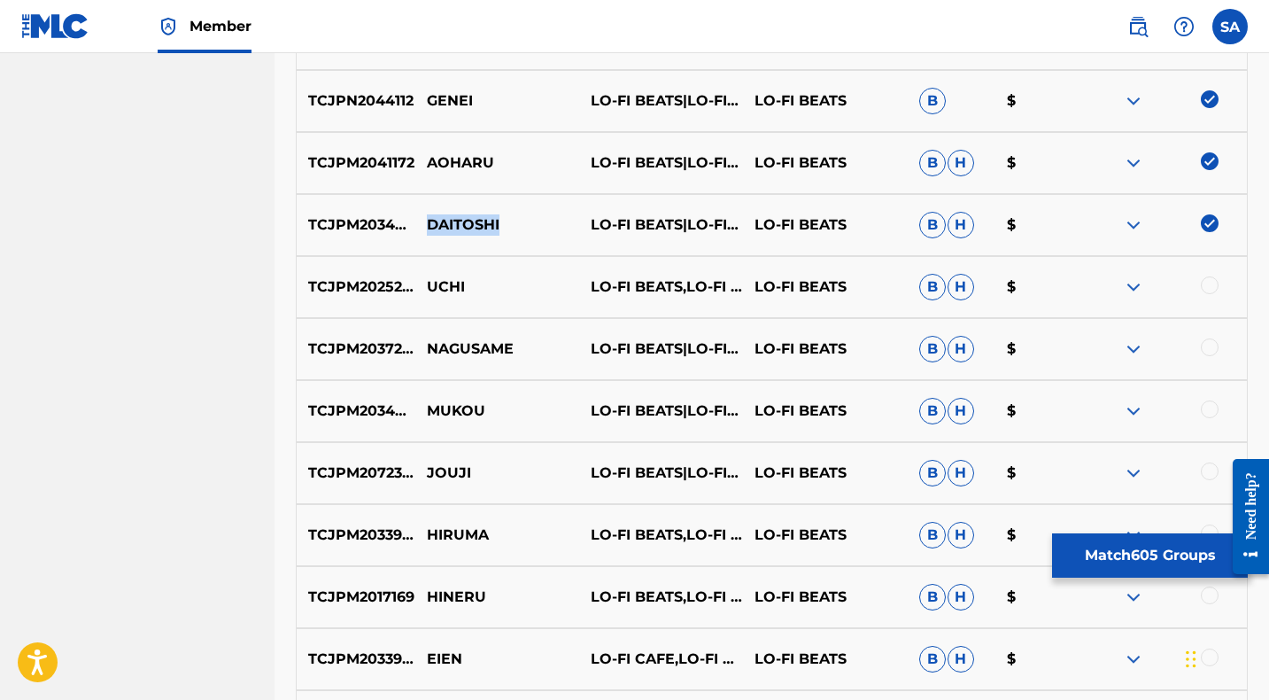
click at [444, 220] on p "DAITOSHI" at bounding box center [497, 224] width 164 height 21
click at [1206, 287] on div at bounding box center [1210, 285] width 18 height 18
click at [447, 287] on p "UCHI" at bounding box center [497, 286] width 164 height 21
click at [1210, 348] on div at bounding box center [1210, 347] width 18 height 18
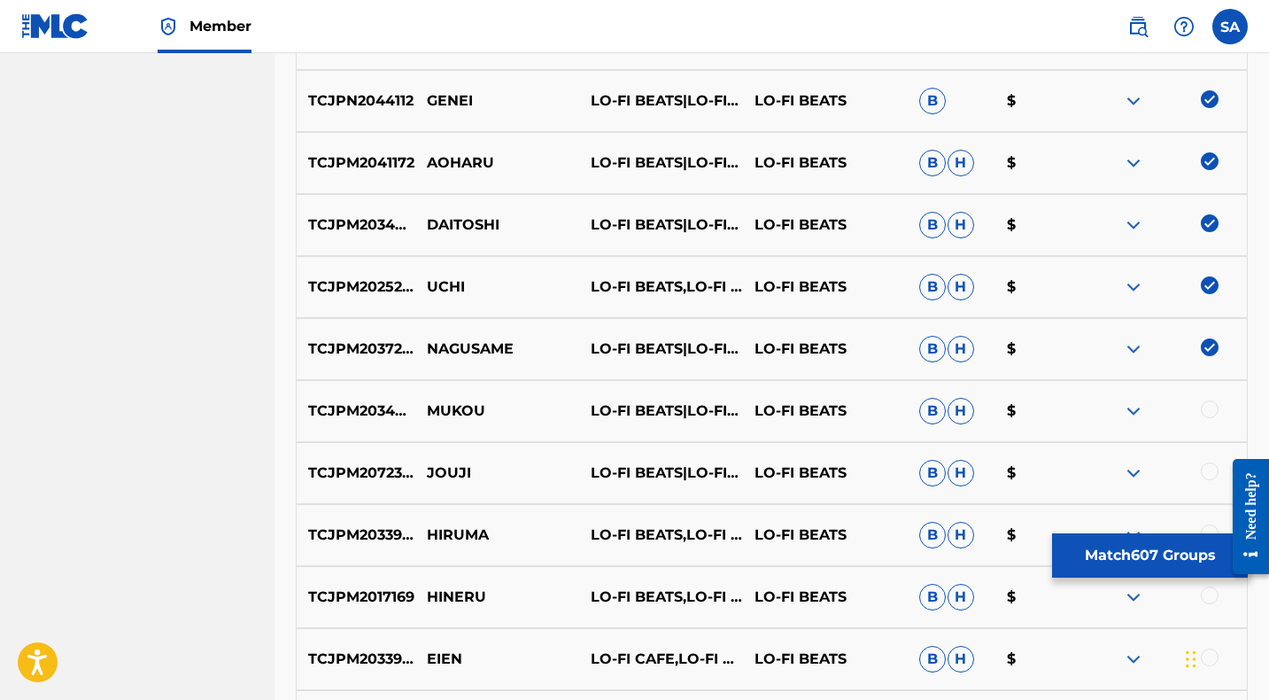
click at [449, 352] on p "NAGUSAME" at bounding box center [497, 348] width 164 height 21
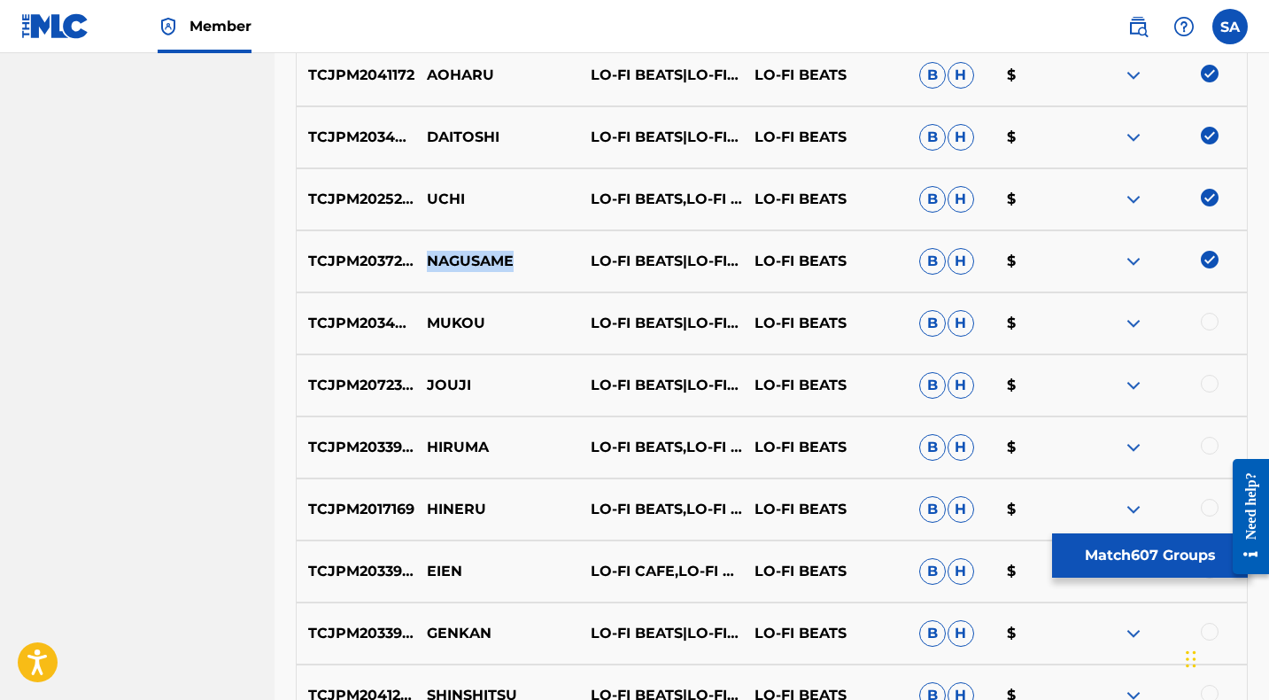
scroll to position [12241, 0]
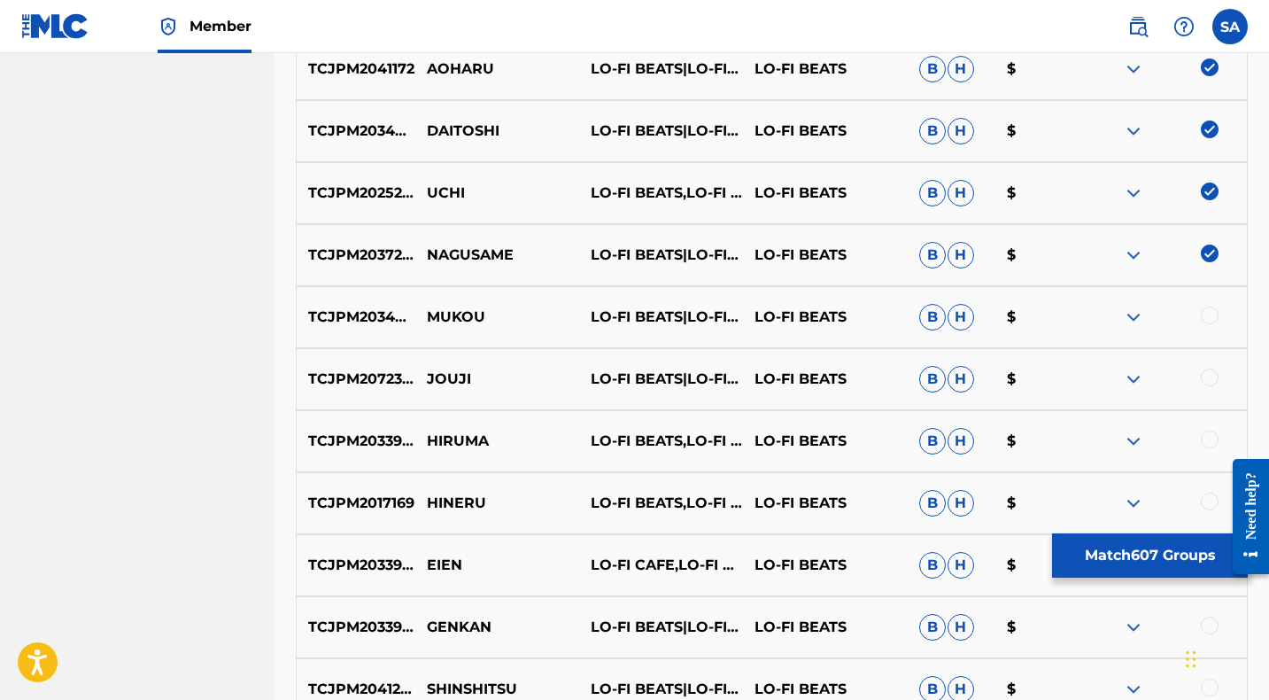
click at [1206, 314] on div at bounding box center [1210, 315] width 18 height 18
click at [444, 320] on p "MUKOU" at bounding box center [497, 316] width 164 height 21
click at [1209, 377] on div at bounding box center [1210, 377] width 18 height 18
click at [443, 377] on p "JOUJI" at bounding box center [497, 378] width 164 height 21
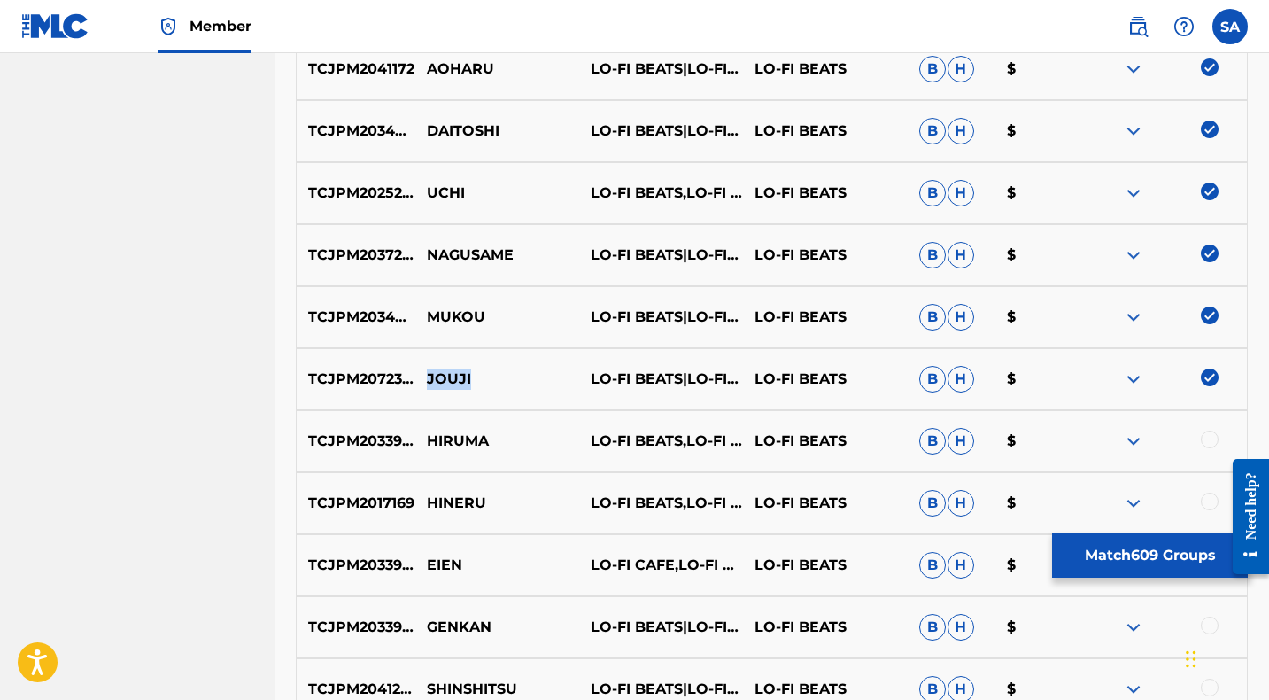
click at [443, 377] on p "JOUJI" at bounding box center [497, 378] width 164 height 21
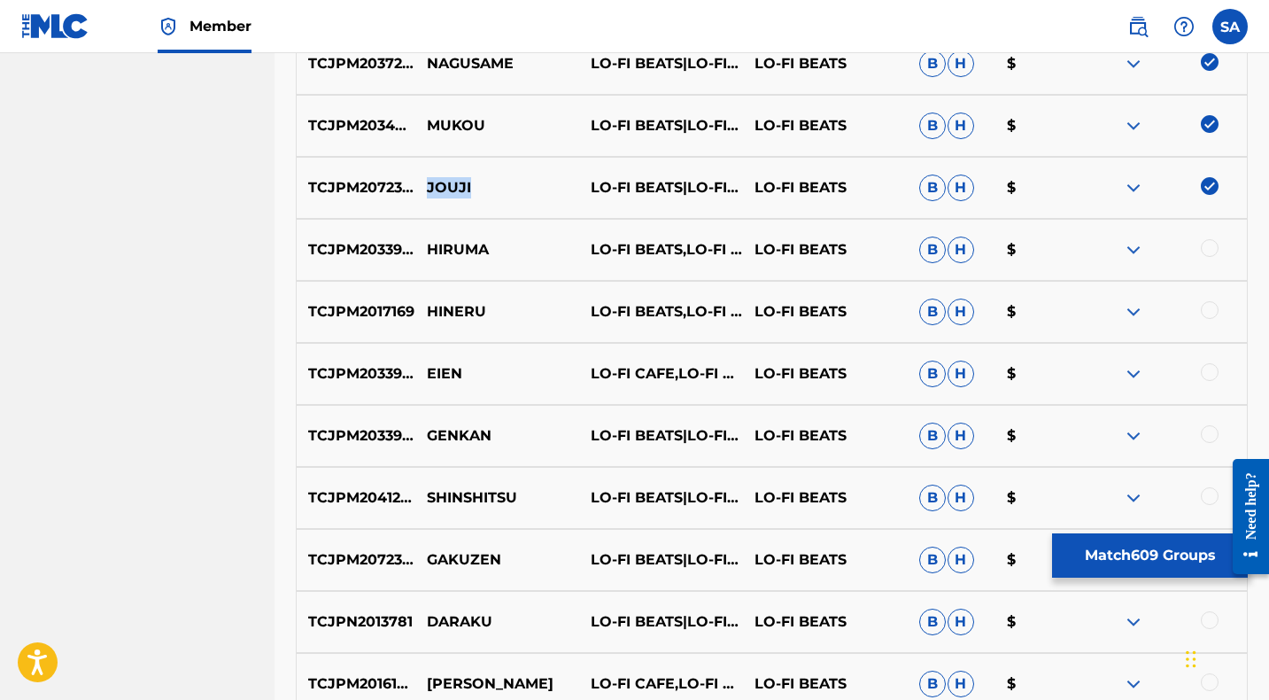
scroll to position [12435, 0]
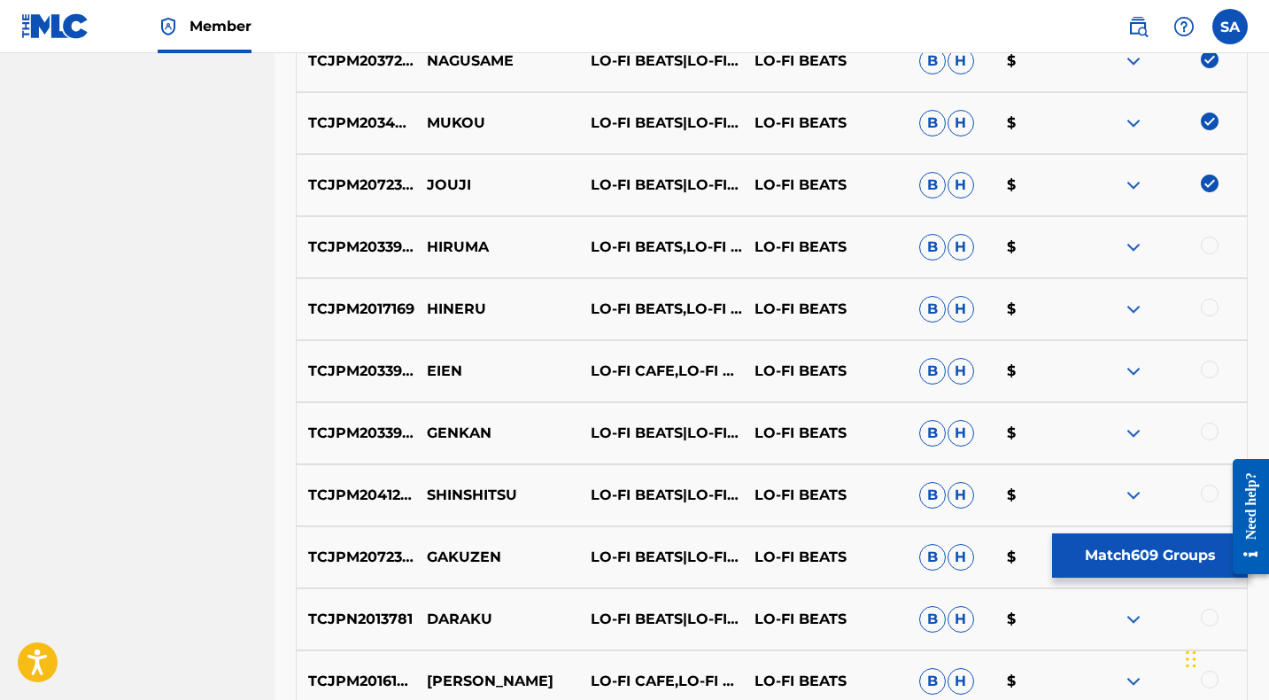
click at [1212, 243] on div at bounding box center [1210, 245] width 18 height 18
click at [452, 248] on p "HIRUMA" at bounding box center [497, 246] width 164 height 21
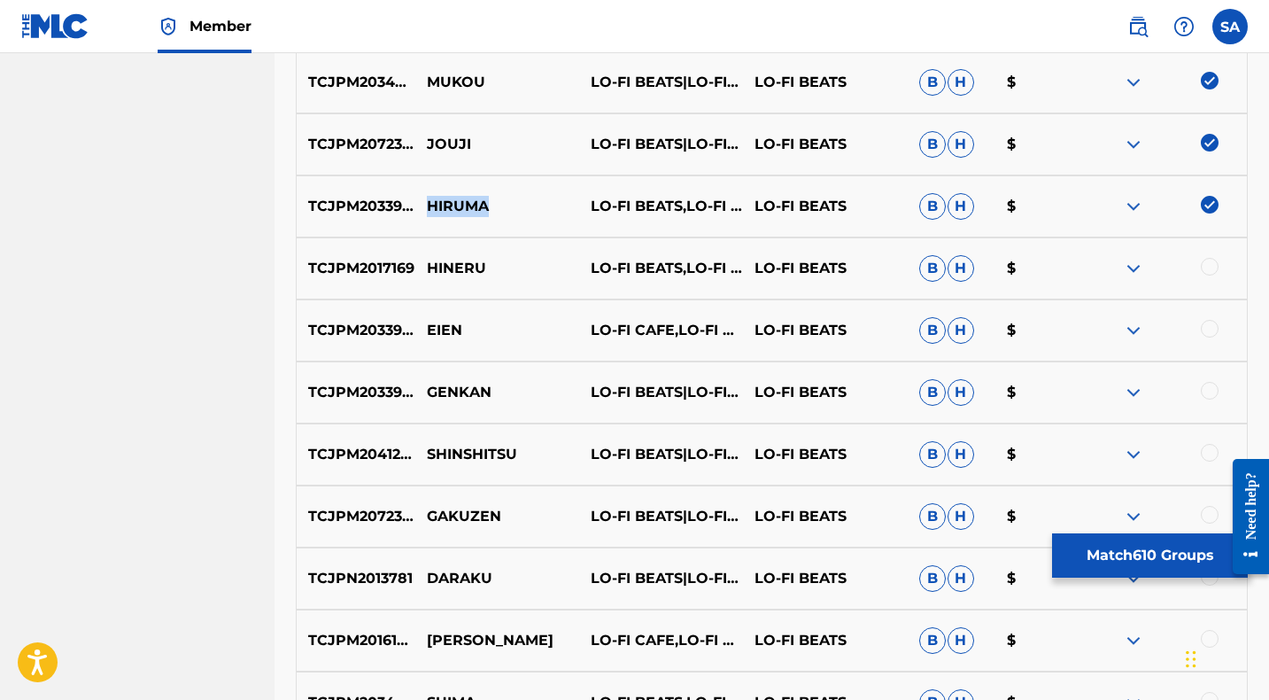
scroll to position [12486, 0]
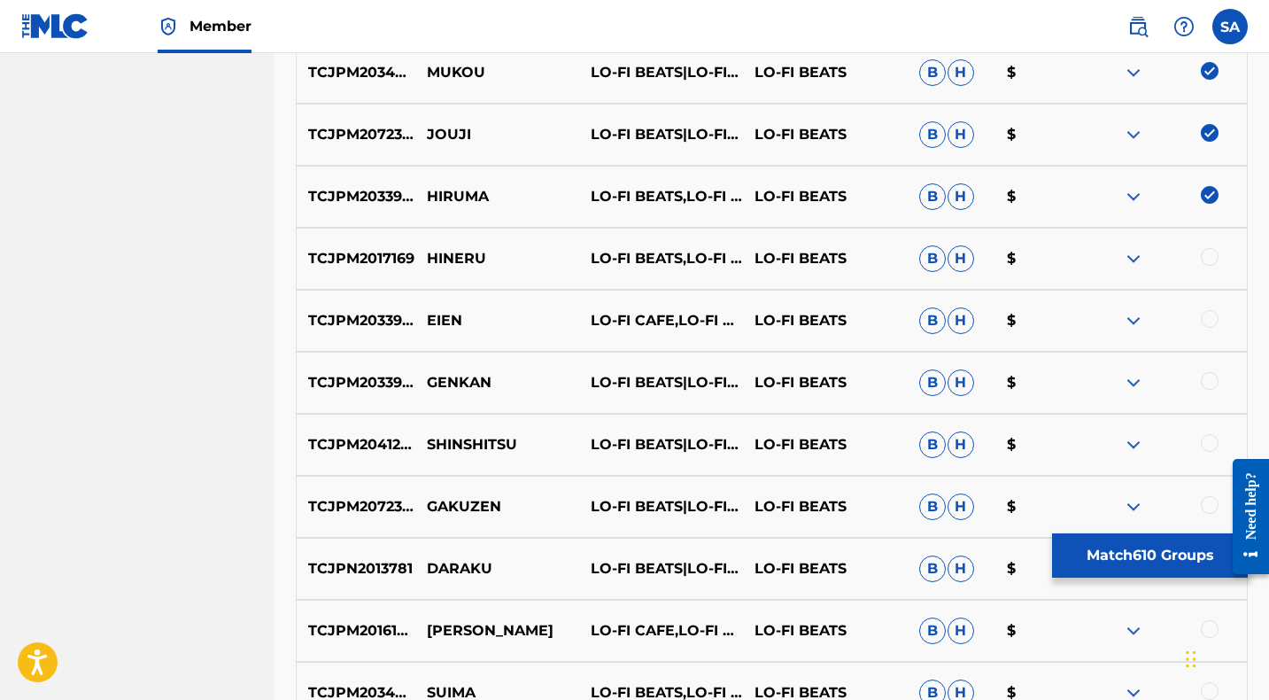
click at [1208, 257] on div at bounding box center [1210, 257] width 18 height 18
click at [453, 264] on p "HINERU" at bounding box center [497, 258] width 164 height 21
drag, startPoint x: 1211, startPoint y: 319, endPoint x: 1175, endPoint y: 321, distance: 36.3
click at [1211, 319] on div at bounding box center [1210, 319] width 18 height 18
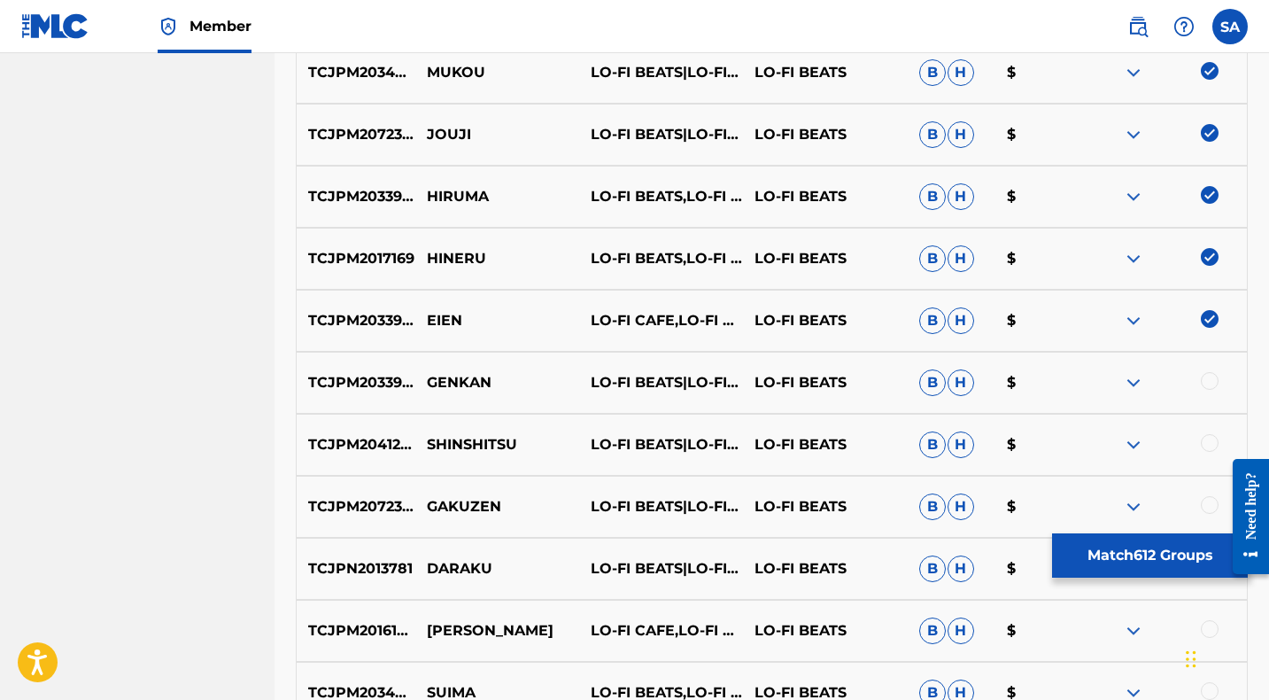
click at [438, 321] on p "EIEN" at bounding box center [497, 320] width 164 height 21
click at [1206, 381] on div at bounding box center [1210, 381] width 18 height 18
click at [455, 384] on p "GENKAN" at bounding box center [497, 382] width 164 height 21
click at [454, 383] on p "GENKAN" at bounding box center [497, 382] width 164 height 21
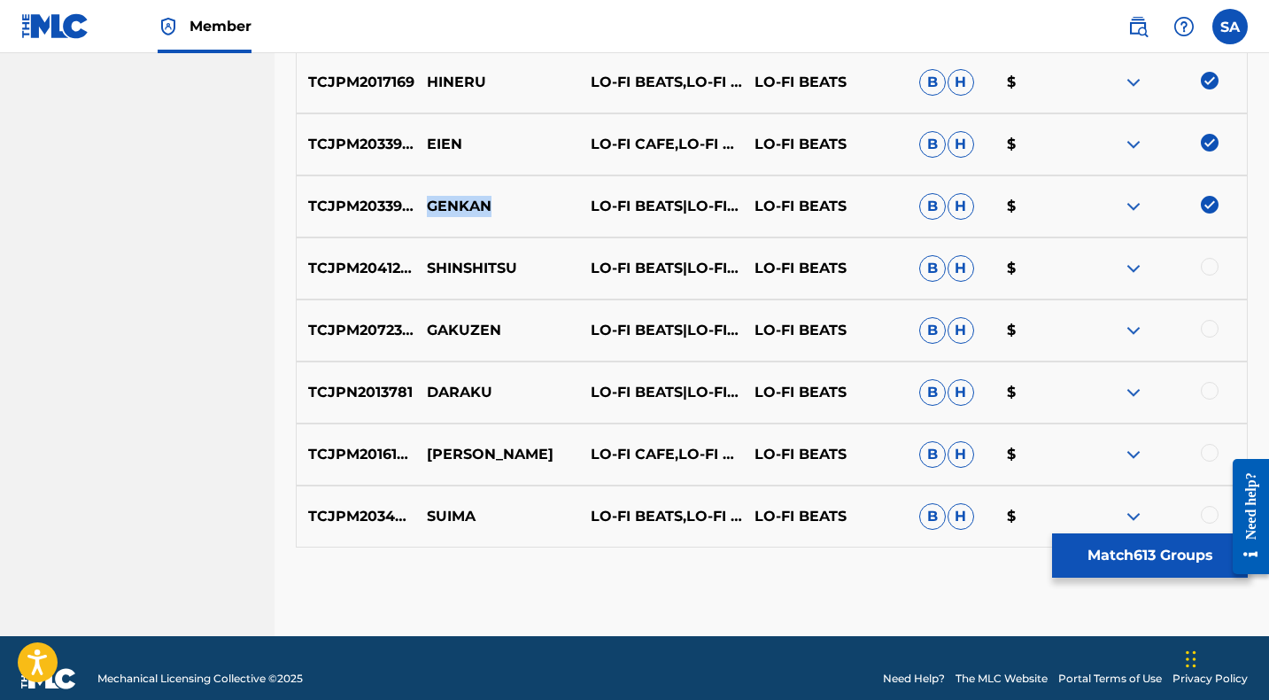
scroll to position [12658, 0]
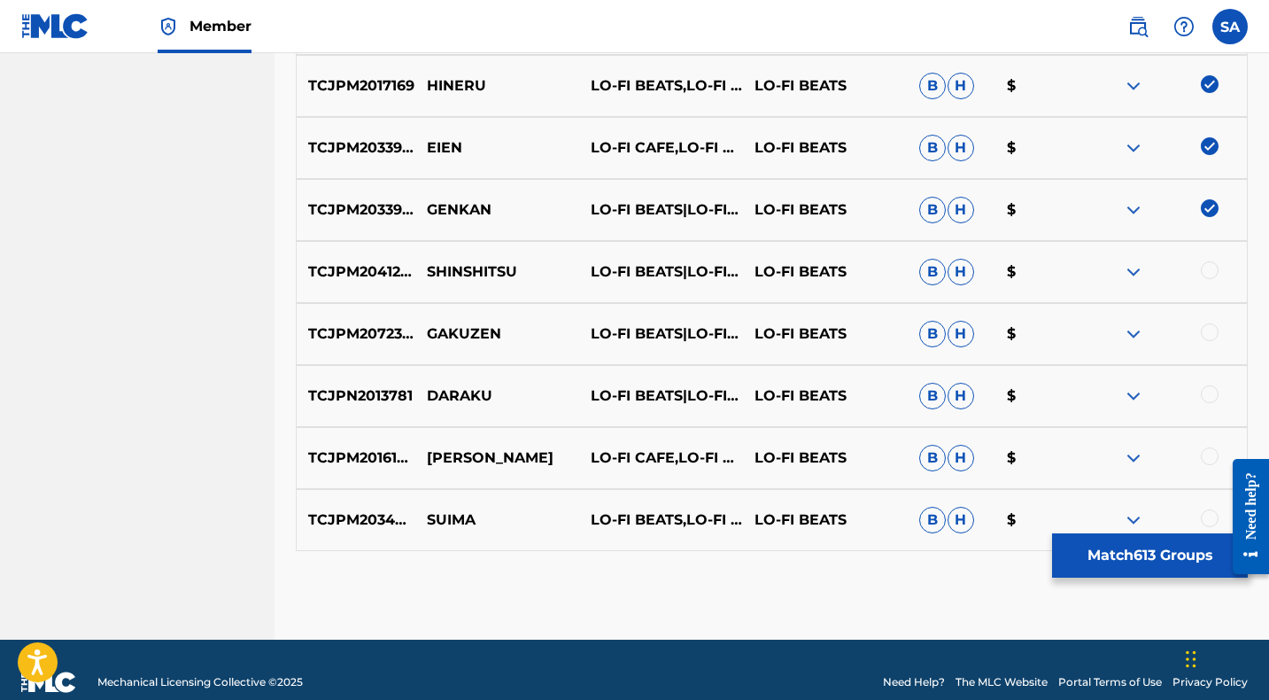
drag, startPoint x: 1208, startPoint y: 270, endPoint x: 1181, endPoint y: 272, distance: 26.6
click at [1208, 270] on div at bounding box center [1210, 270] width 18 height 18
click at [475, 271] on p "SHINSHITSU" at bounding box center [497, 271] width 164 height 21
click at [1210, 330] on div at bounding box center [1210, 332] width 18 height 18
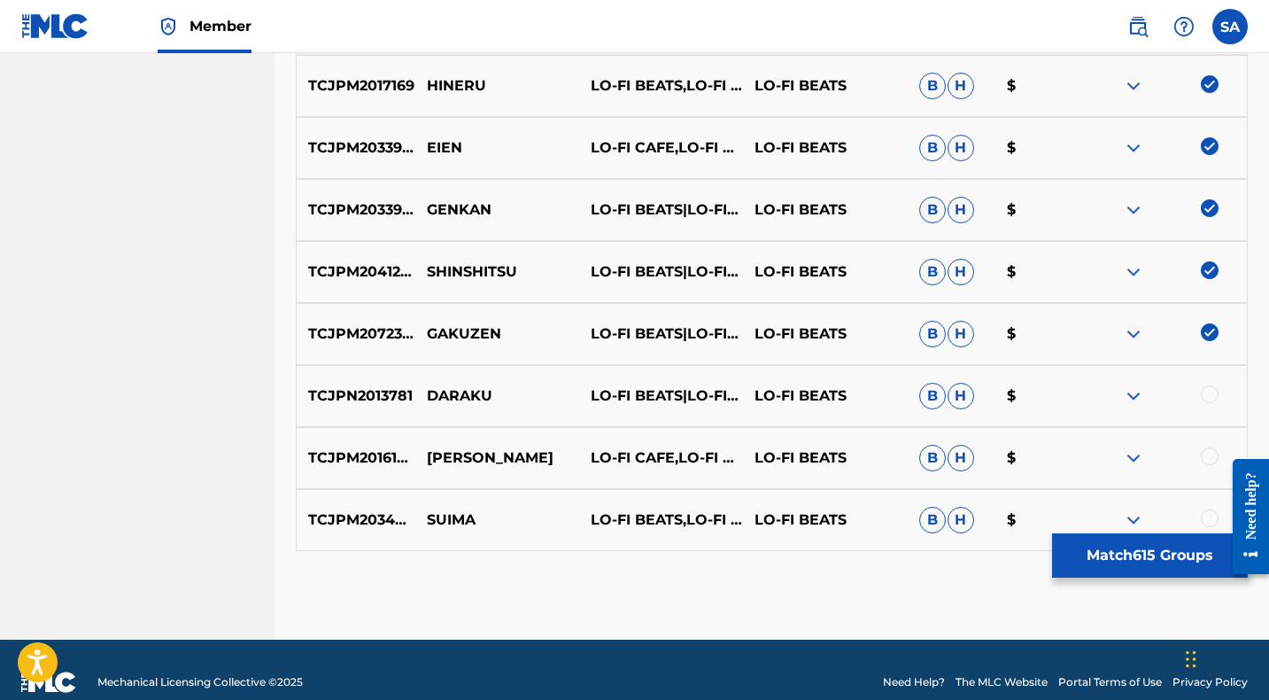
click at [459, 329] on p "GAKUZEN" at bounding box center [497, 333] width 164 height 21
click at [1207, 395] on div at bounding box center [1210, 394] width 18 height 18
click at [448, 402] on p "DARAKU" at bounding box center [497, 395] width 164 height 21
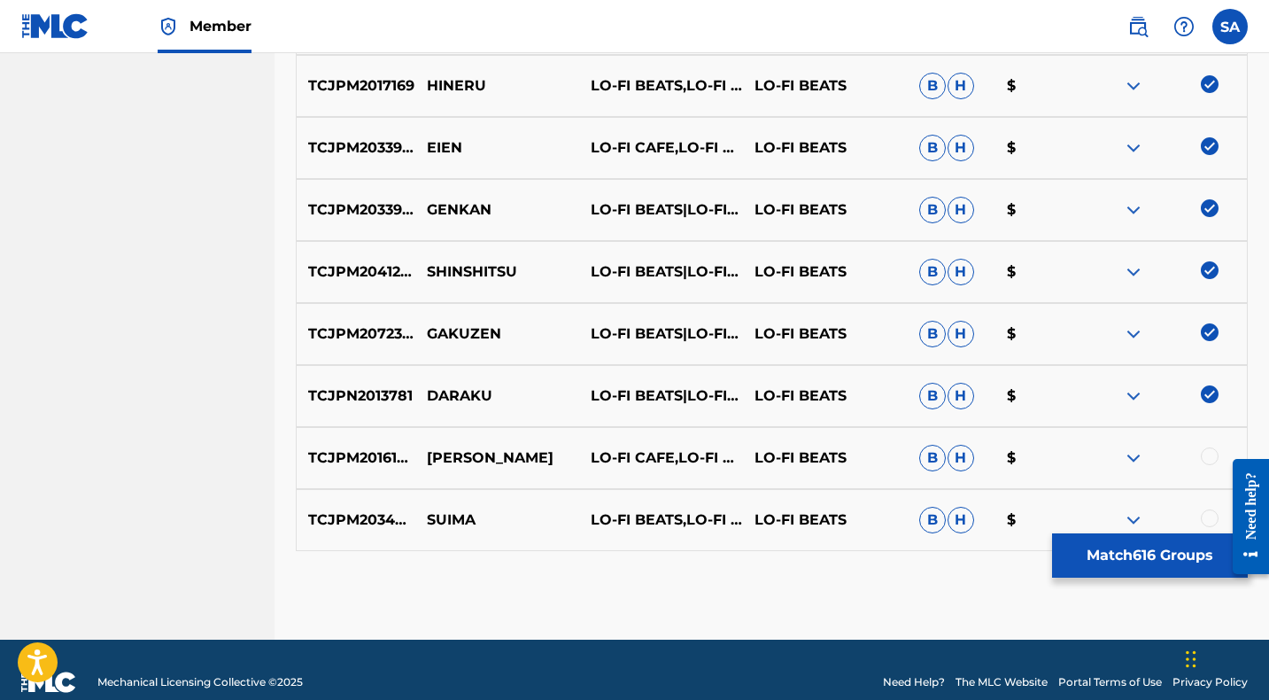
click at [1211, 455] on div at bounding box center [1210, 456] width 18 height 18
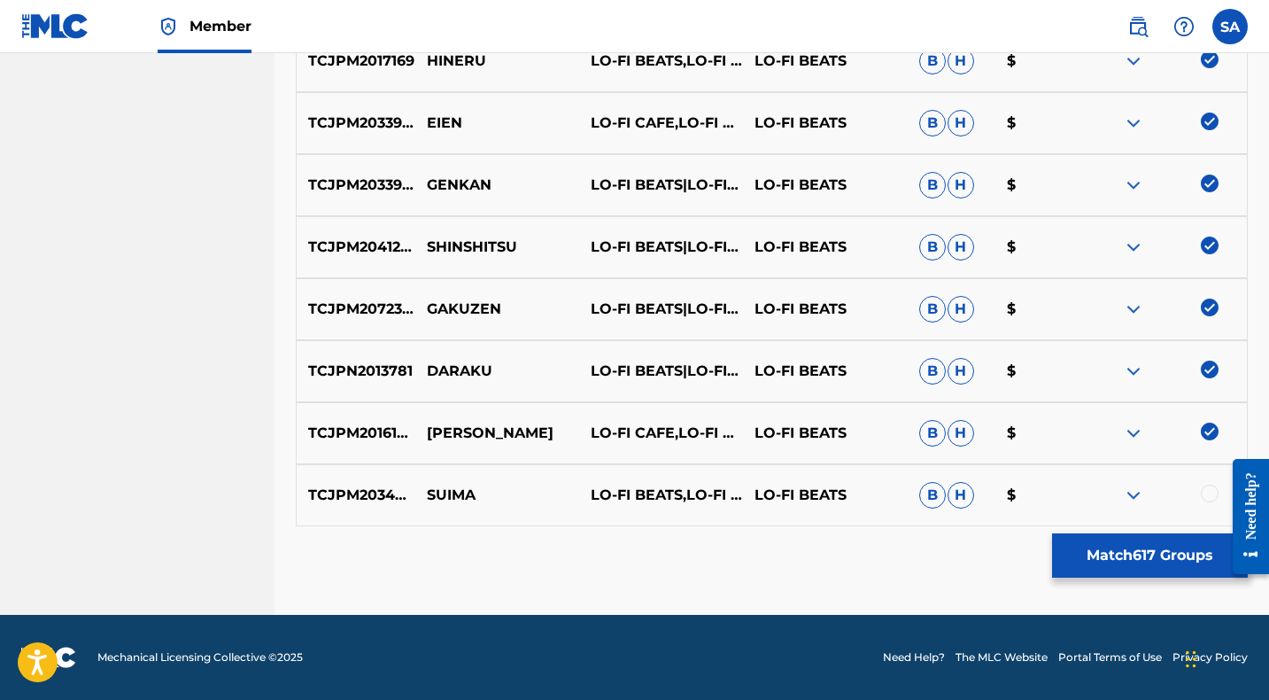
click at [441, 434] on p "[PERSON_NAME]" at bounding box center [497, 432] width 164 height 21
click at [1211, 491] on div at bounding box center [1210, 493] width 18 height 18
click at [444, 496] on p "SUIMA" at bounding box center [497, 494] width 164 height 21
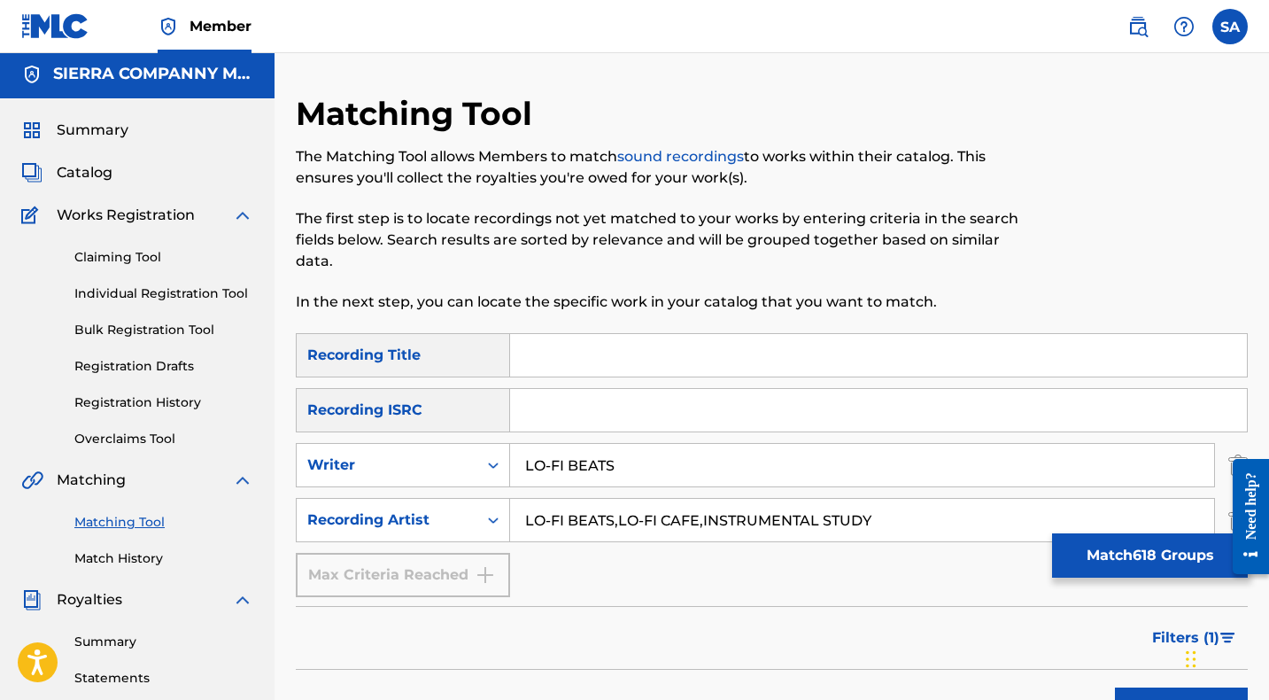
scroll to position [0, 0]
